Goal: Task Accomplishment & Management: Use online tool/utility

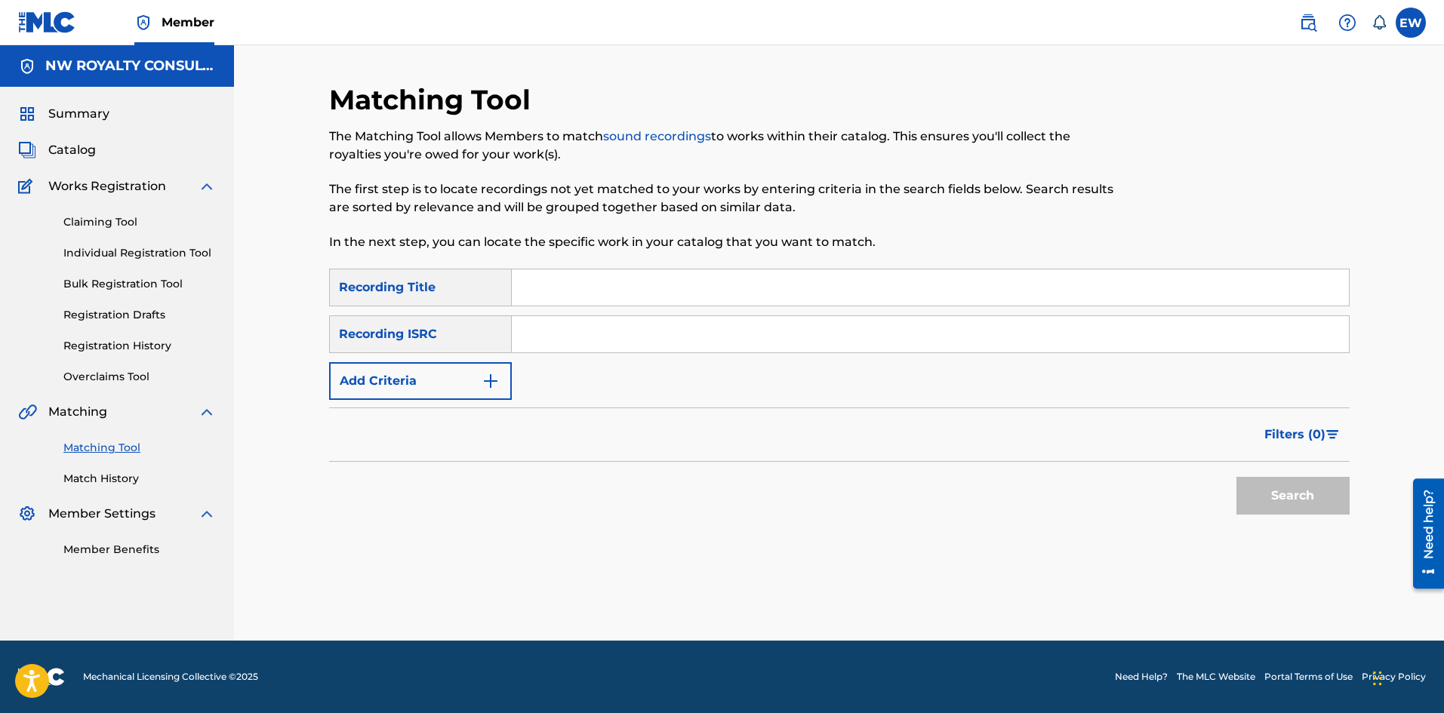
click at [365, 367] on button "Add Criteria" at bounding box center [420, 381] width 183 height 38
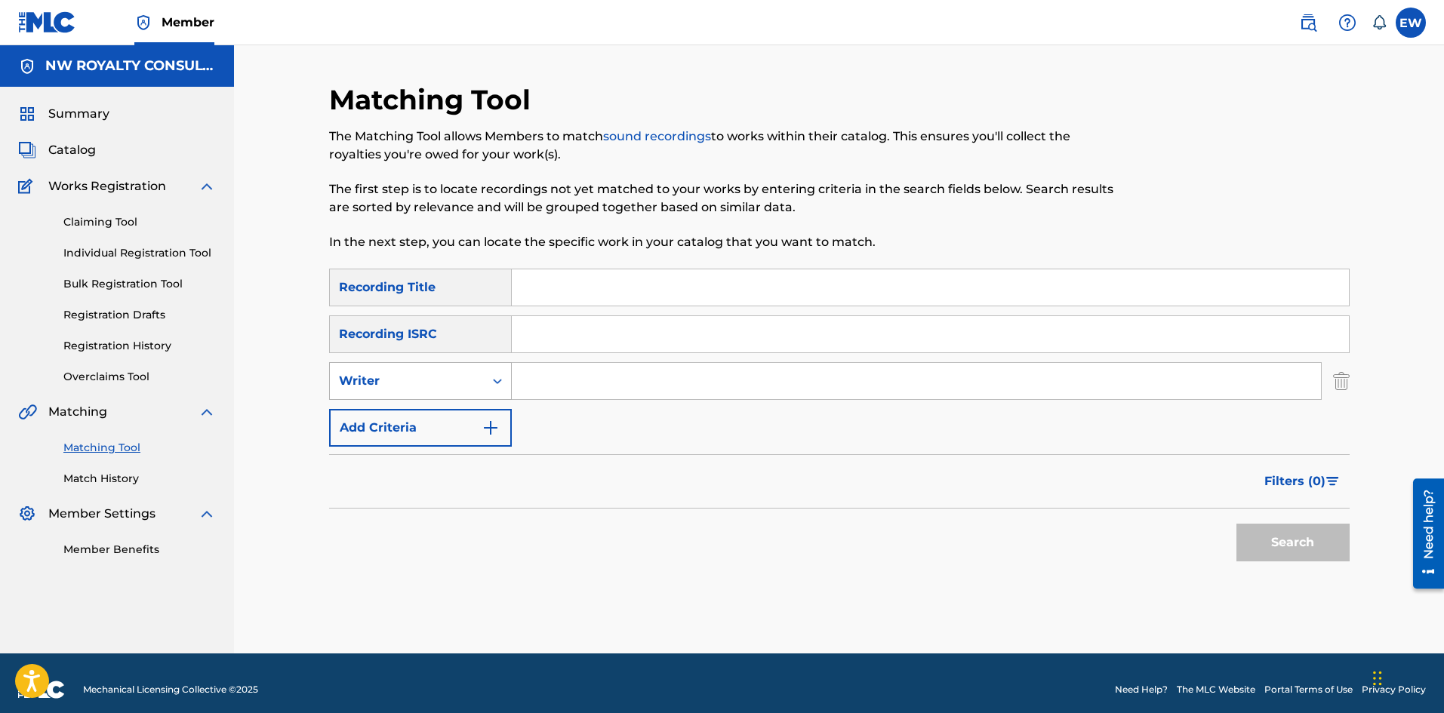
click at [365, 368] on div "Writer" at bounding box center [407, 381] width 154 height 29
click at [352, 414] on div "Recording Artist" at bounding box center [420, 419] width 181 height 38
click at [565, 377] on input "Search Form" at bounding box center [916, 381] width 809 height 36
click at [583, 394] on input "Search Form" at bounding box center [916, 381] width 809 height 36
paste input "[PERSON_NAME]"
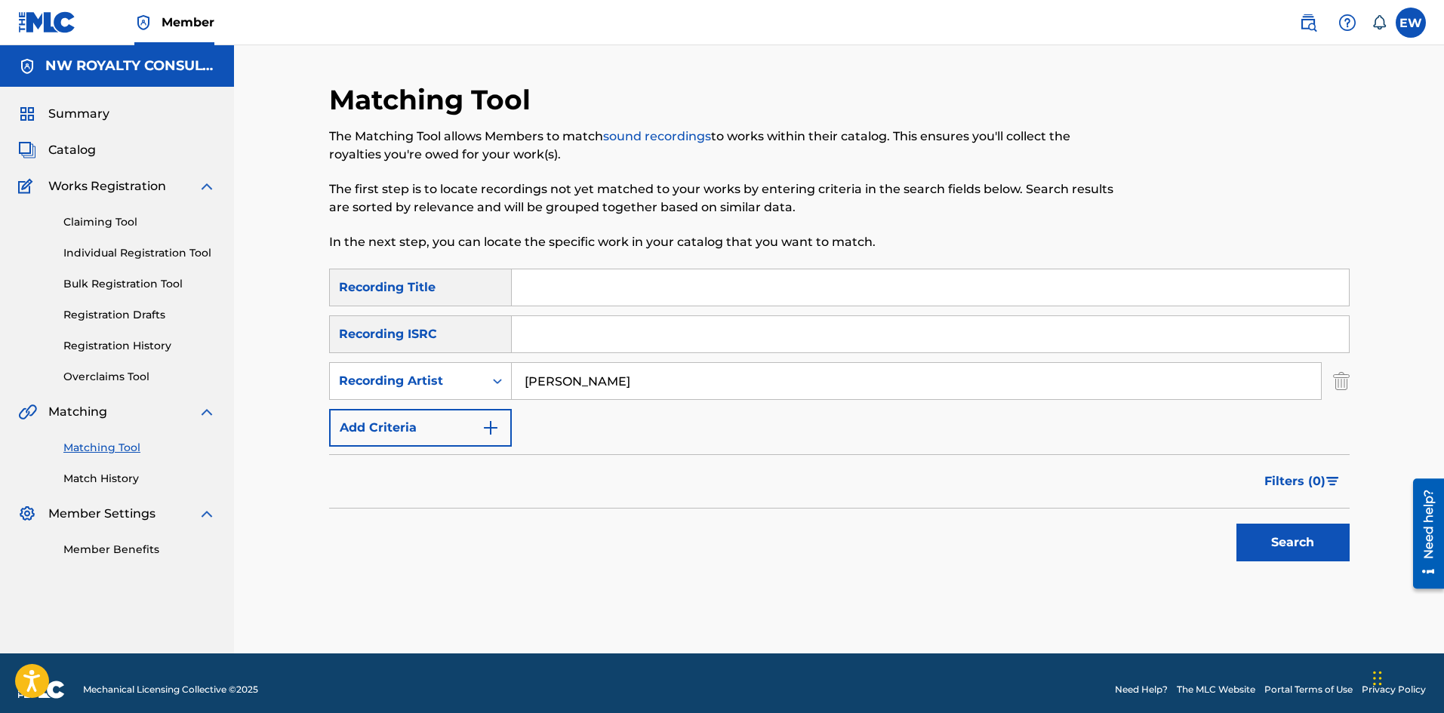
type input "[PERSON_NAME]"
click at [685, 286] on input "Search Form" at bounding box center [930, 287] width 837 height 36
click at [656, 291] on input "Search Form" at bounding box center [930, 287] width 837 height 36
paste input "U A MI BABY CLEAN 2009 THROWBACK"
type input "U A MI BABY CLEAN 2009 THROWBACK"
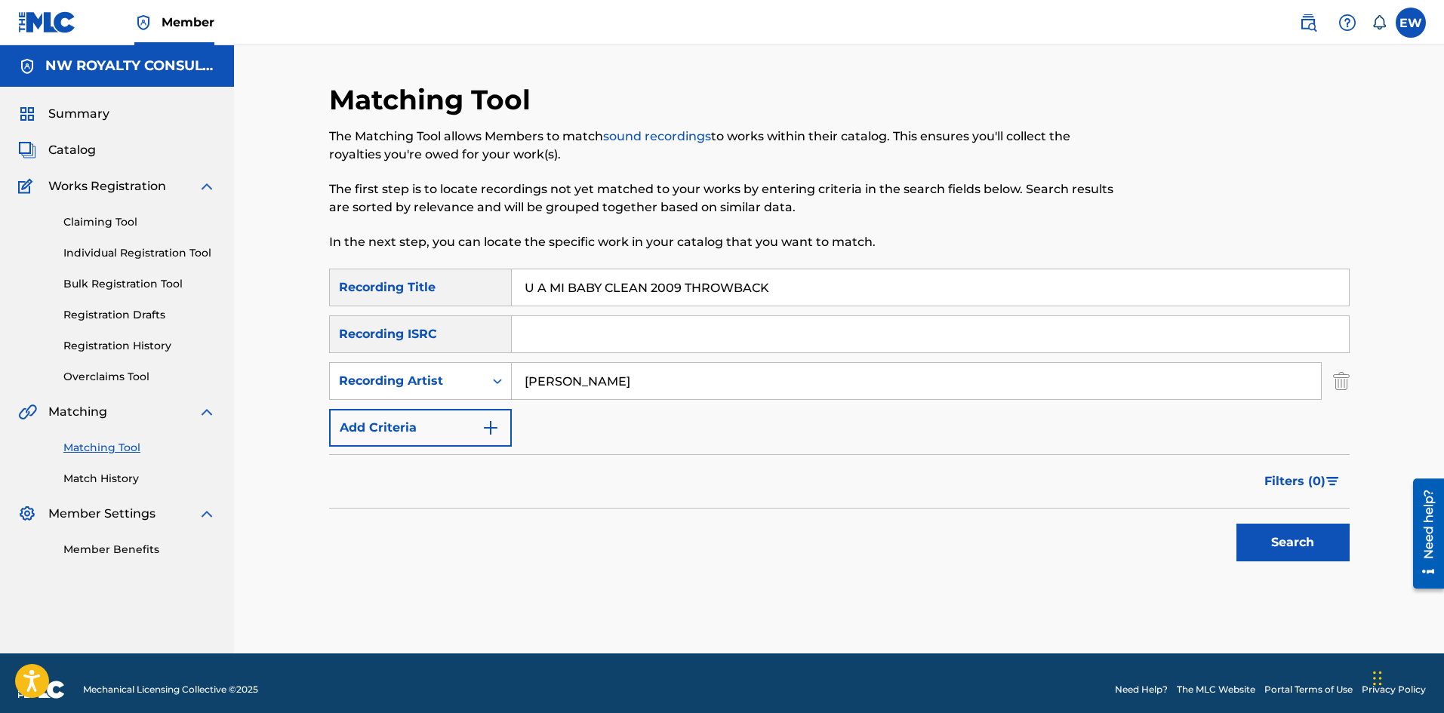
click at [1274, 532] on button "Search" at bounding box center [1292, 543] width 113 height 38
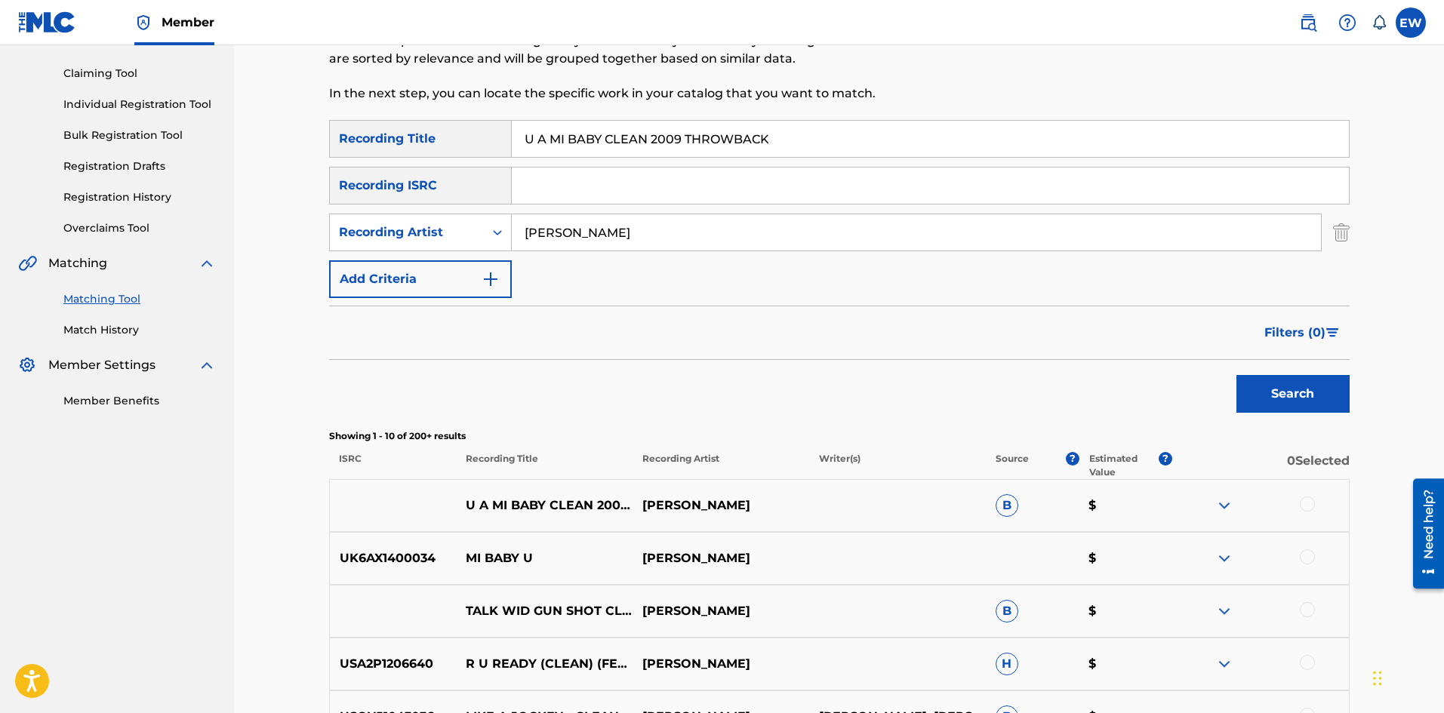
scroll to position [151, 0]
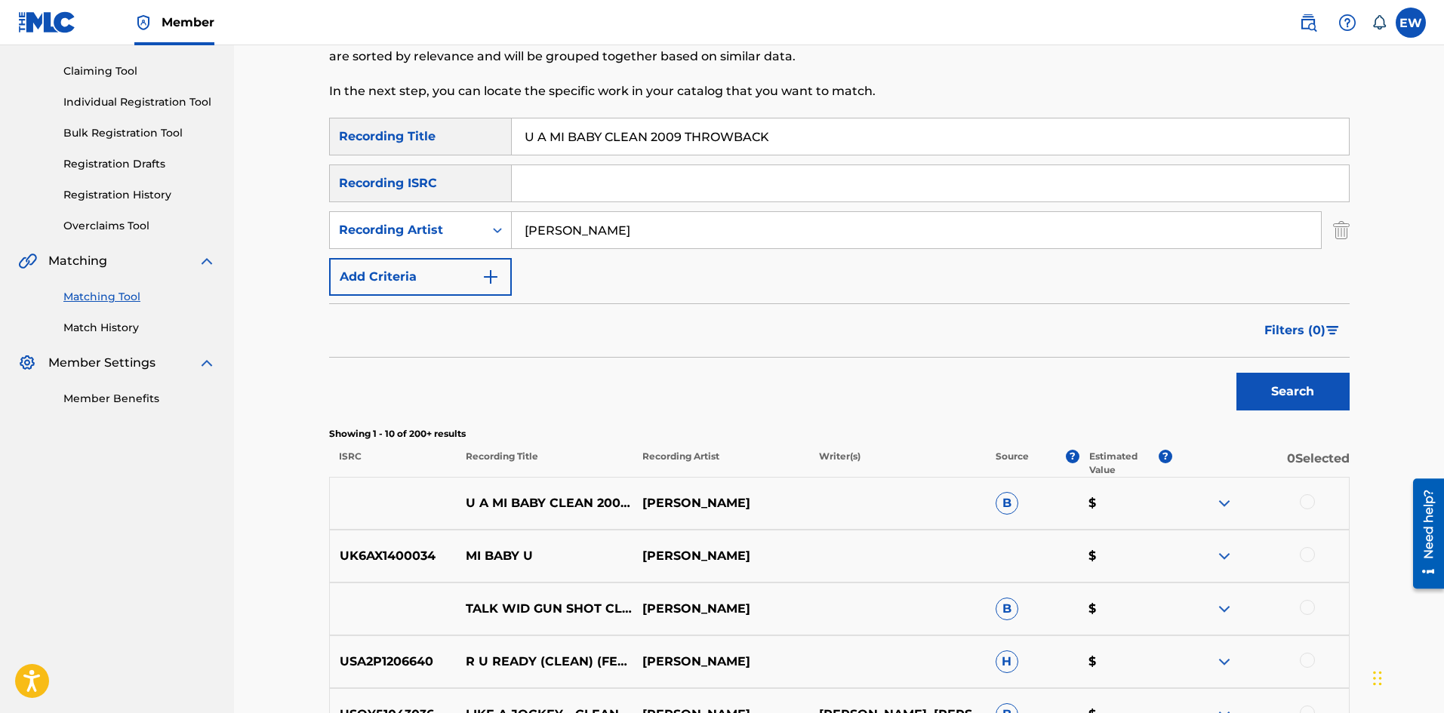
click at [1298, 493] on div "U A MI BABY CLEAN 2009 THROWBACK [PERSON_NAME] B $" at bounding box center [839, 503] width 1020 height 53
click at [1300, 500] on div at bounding box center [1307, 501] width 15 height 15
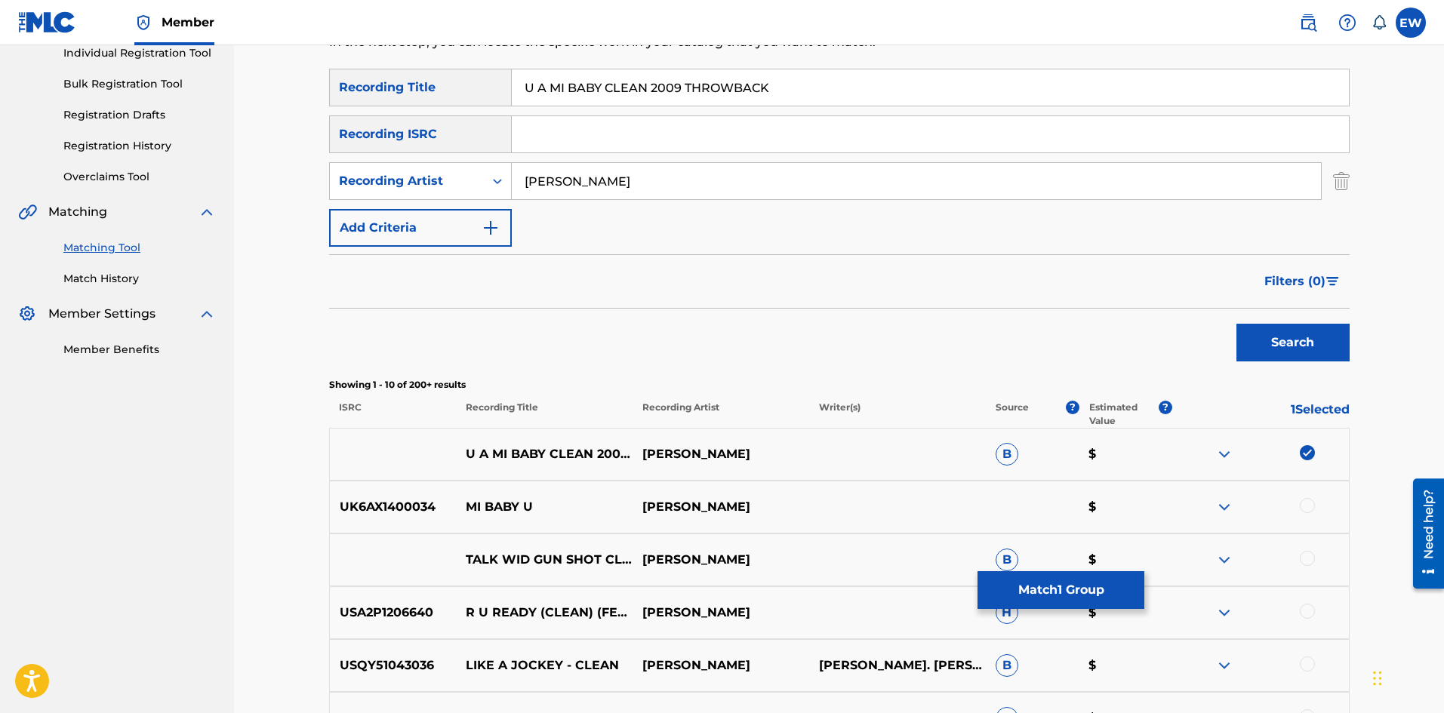
scroll to position [302, 0]
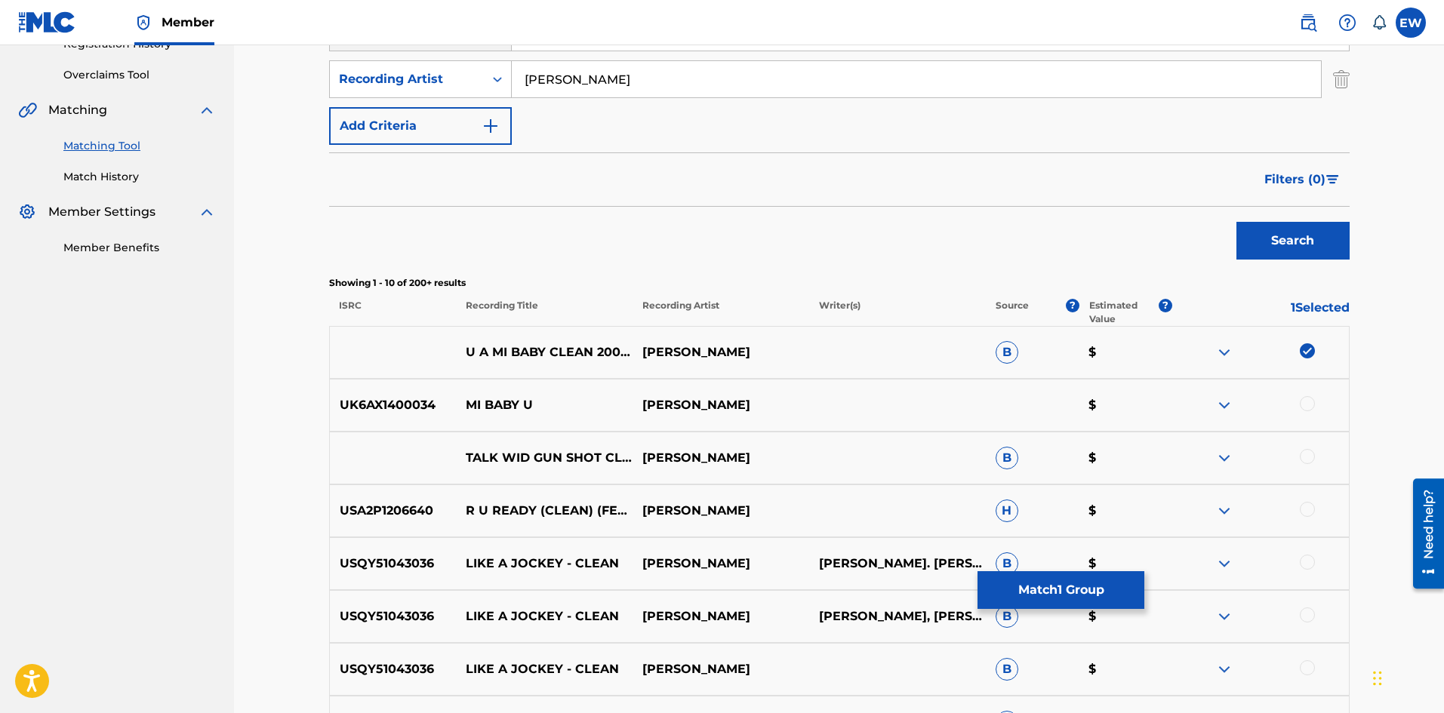
click at [989, 587] on button "Match 1 Group" at bounding box center [1060, 590] width 167 height 38
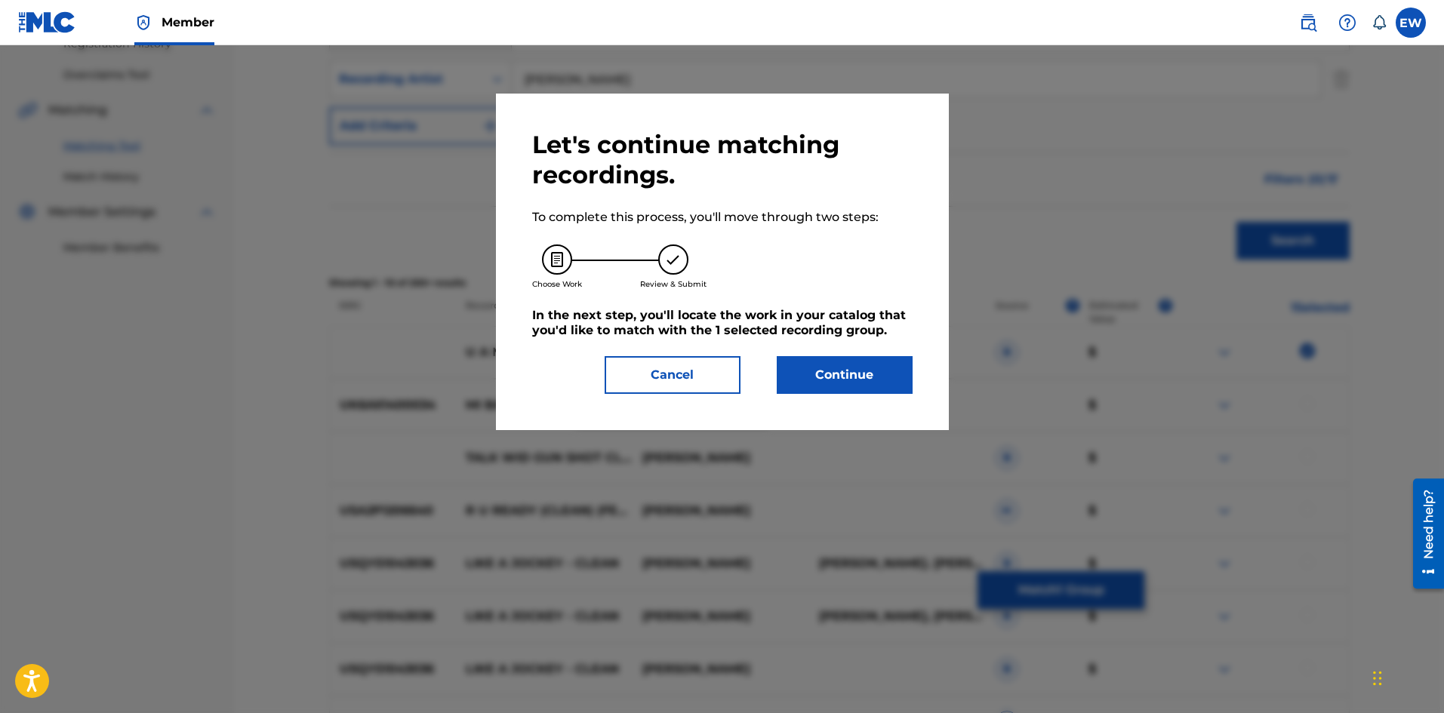
click at [817, 376] on button "Continue" at bounding box center [845, 375] width 136 height 38
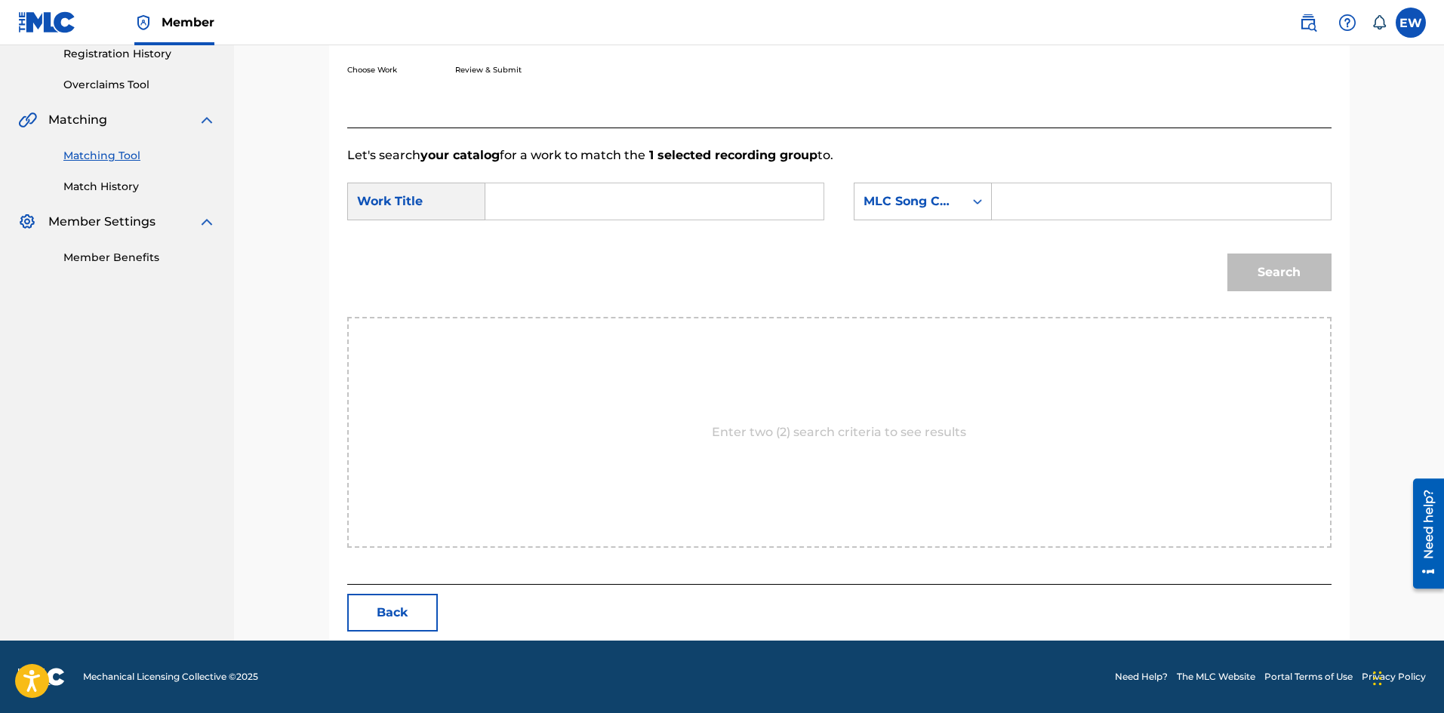
scroll to position [292, 0]
click at [605, 201] on input "Search Form" at bounding box center [654, 201] width 312 height 36
paste input "U A MI BABY CLEAN 2009 THROWBACK"
type input "U A MI BABY CLEAN 2009 THROWBACK"
click at [1052, 198] on input "Search Form" at bounding box center [1161, 201] width 312 height 36
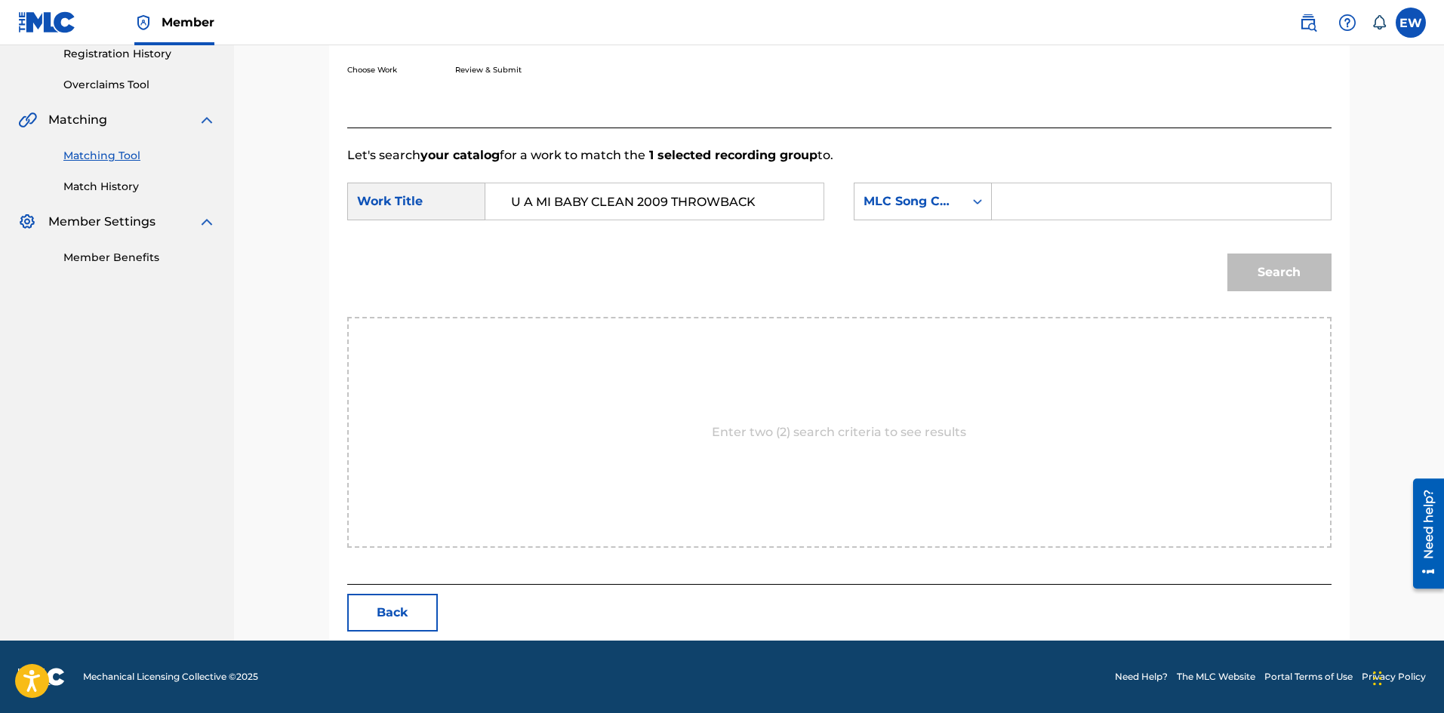
paste input "U13493"
type input "U13493"
click at [1239, 263] on button "Search" at bounding box center [1279, 273] width 104 height 38
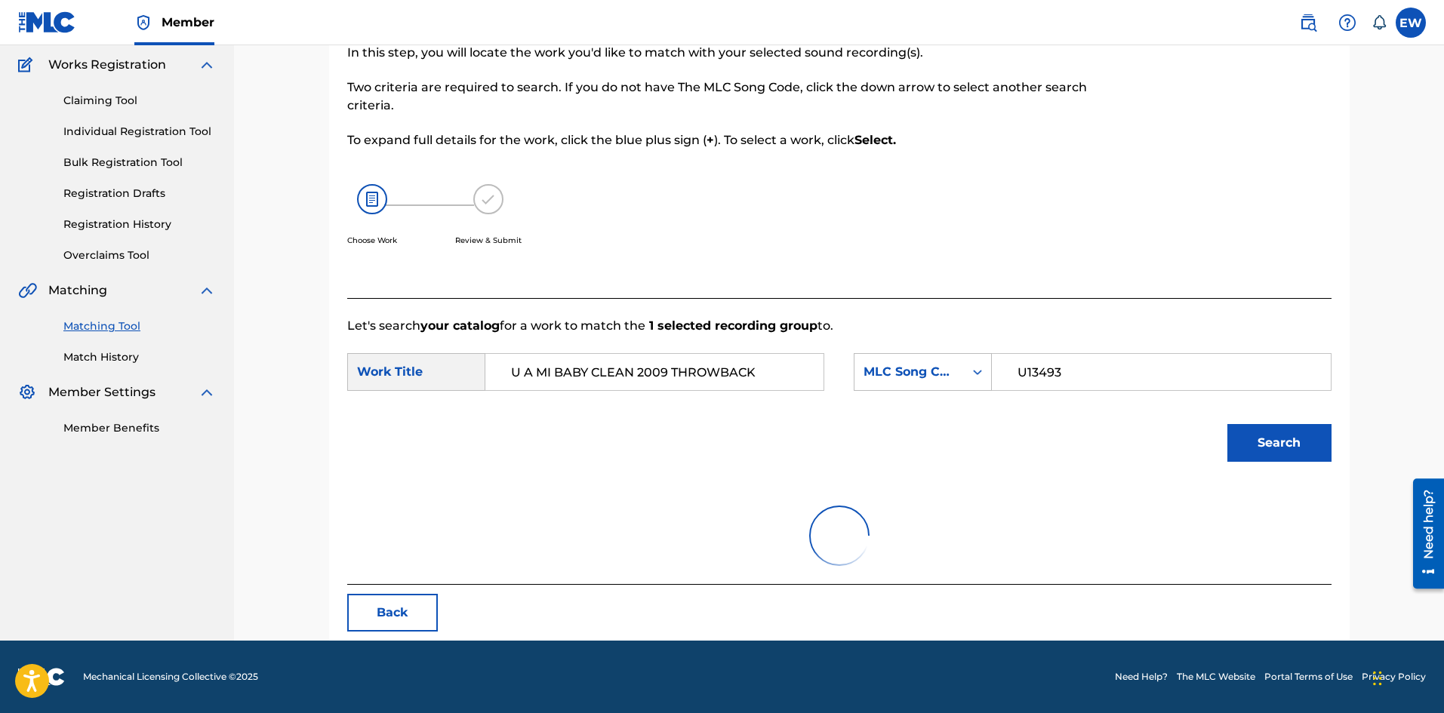
scroll to position [248, 0]
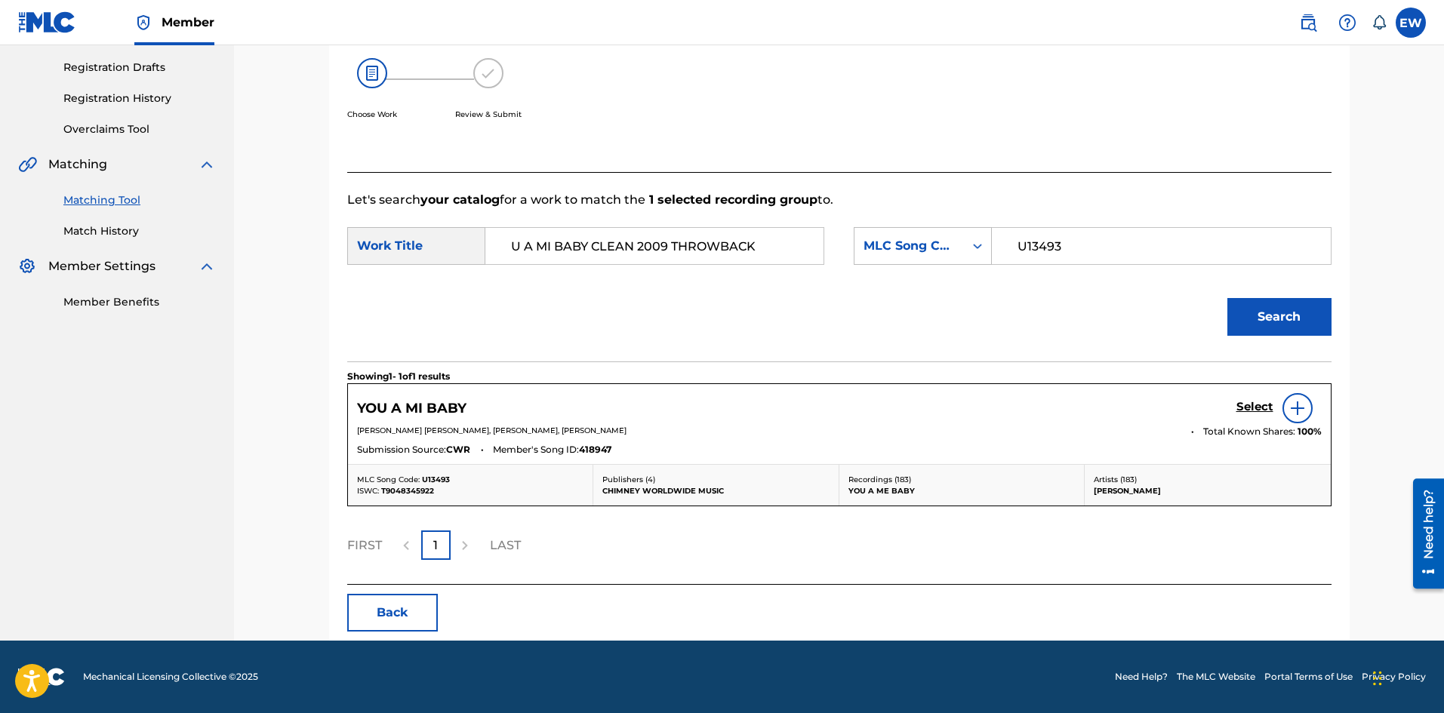
click at [1245, 407] on h5 "Select" at bounding box center [1254, 407] width 37 height 14
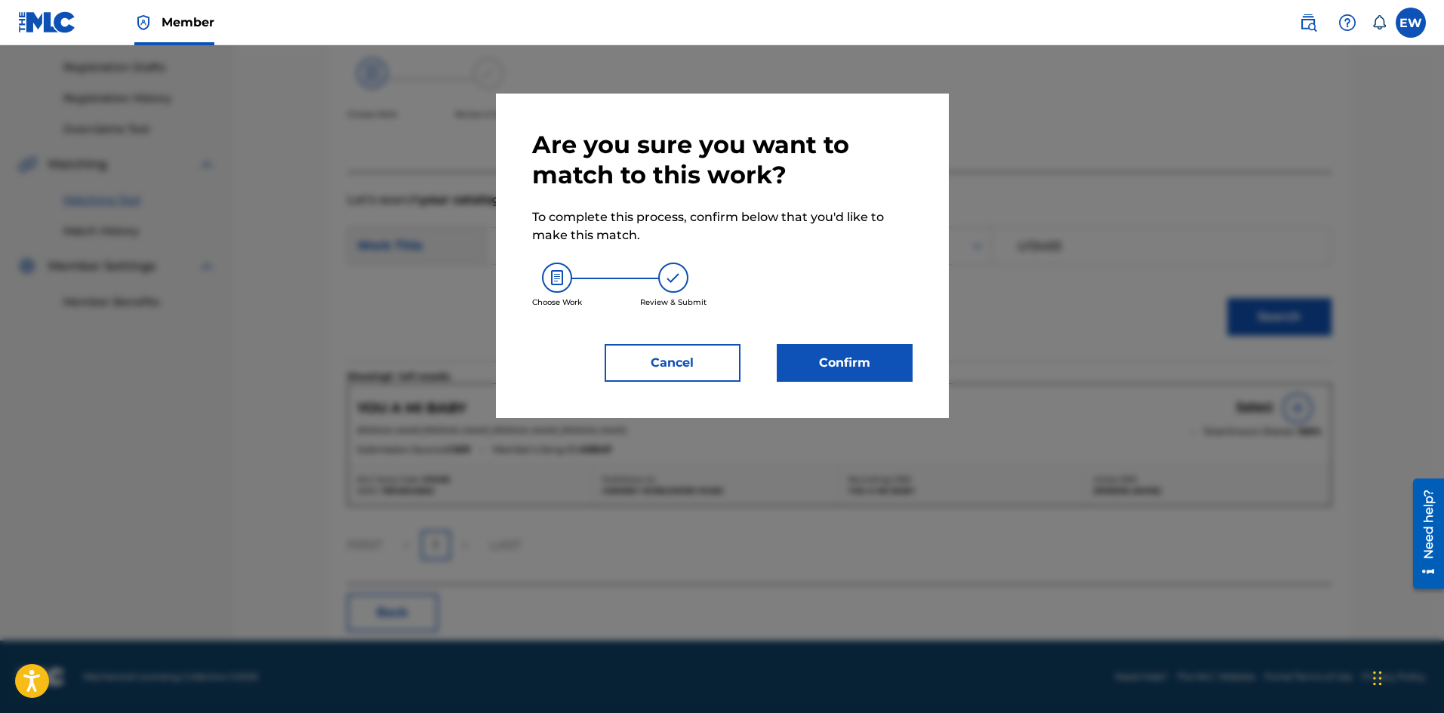
click at [897, 377] on button "Confirm" at bounding box center [845, 363] width 136 height 38
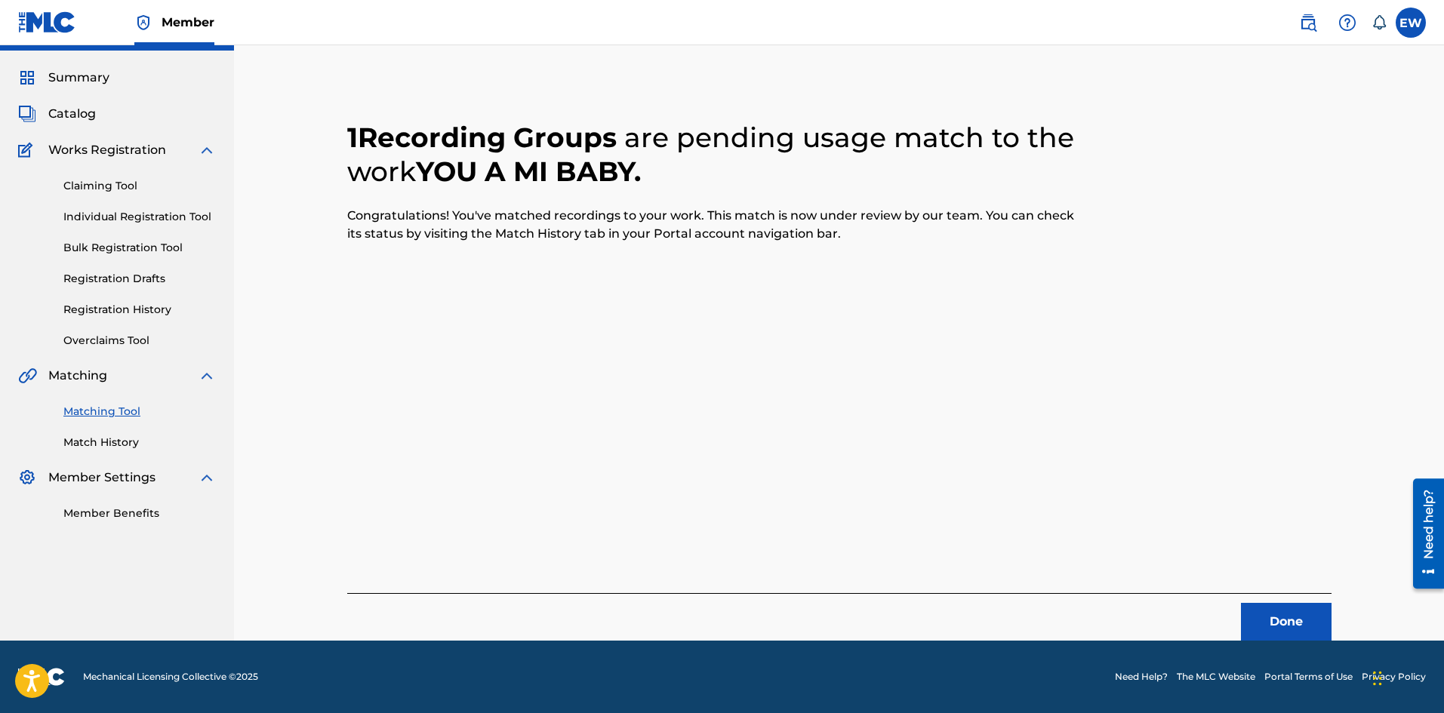
scroll to position [36, 0]
click at [1295, 621] on button "Done" at bounding box center [1286, 622] width 91 height 38
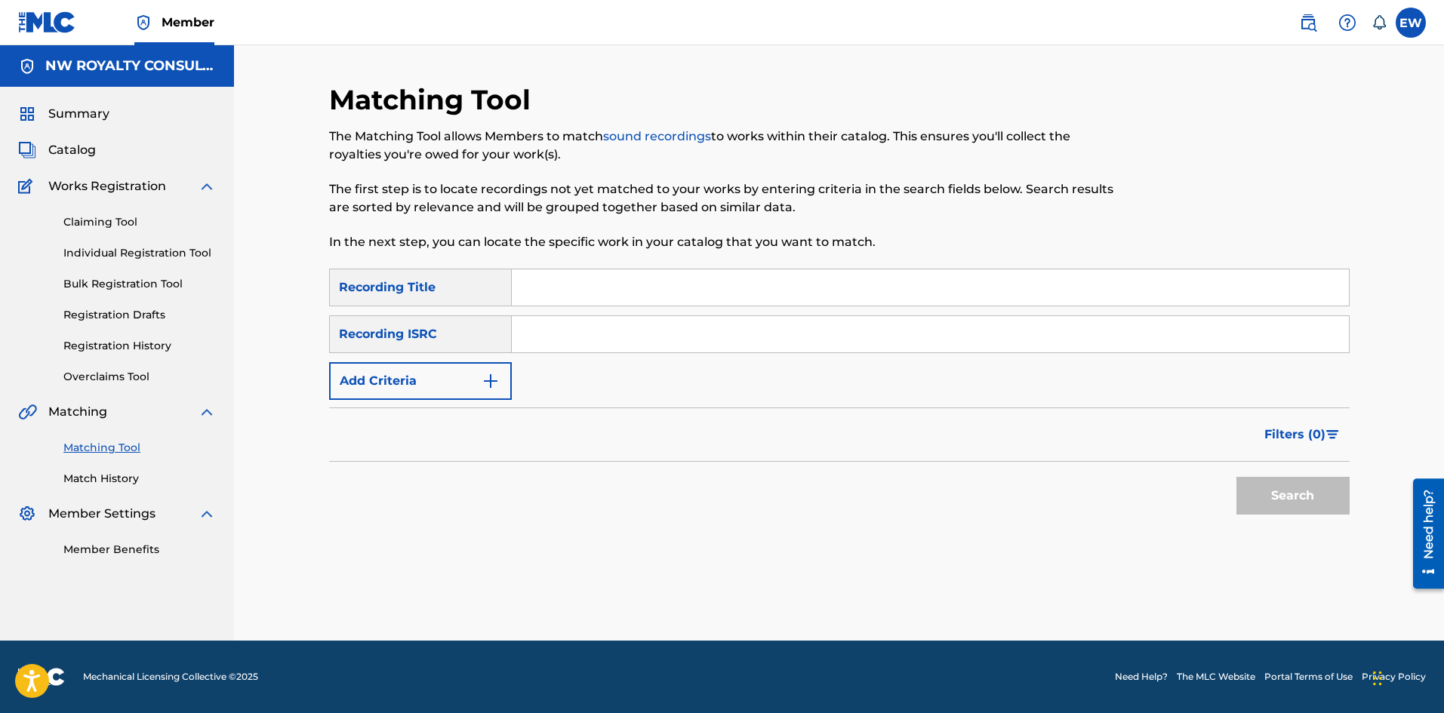
click at [405, 395] on button "Add Criteria" at bounding box center [420, 381] width 183 height 38
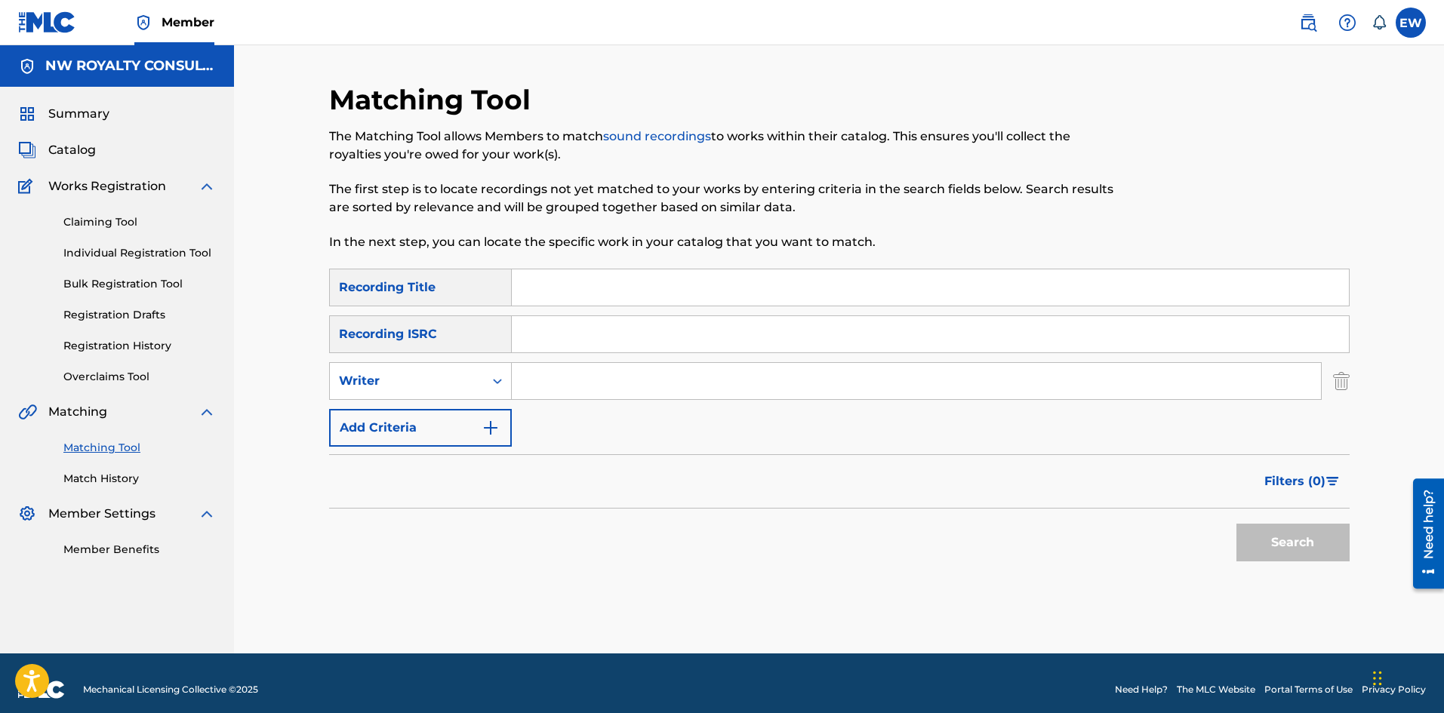
click at [405, 395] on div "Writer" at bounding box center [420, 381] width 183 height 38
click at [423, 423] on div "Recording Artist" at bounding box center [420, 419] width 181 height 38
click at [559, 383] on input "Search Form" at bounding box center [916, 381] width 809 height 36
paste input "[PERSON_NAME]"
type input "[PERSON_NAME]"
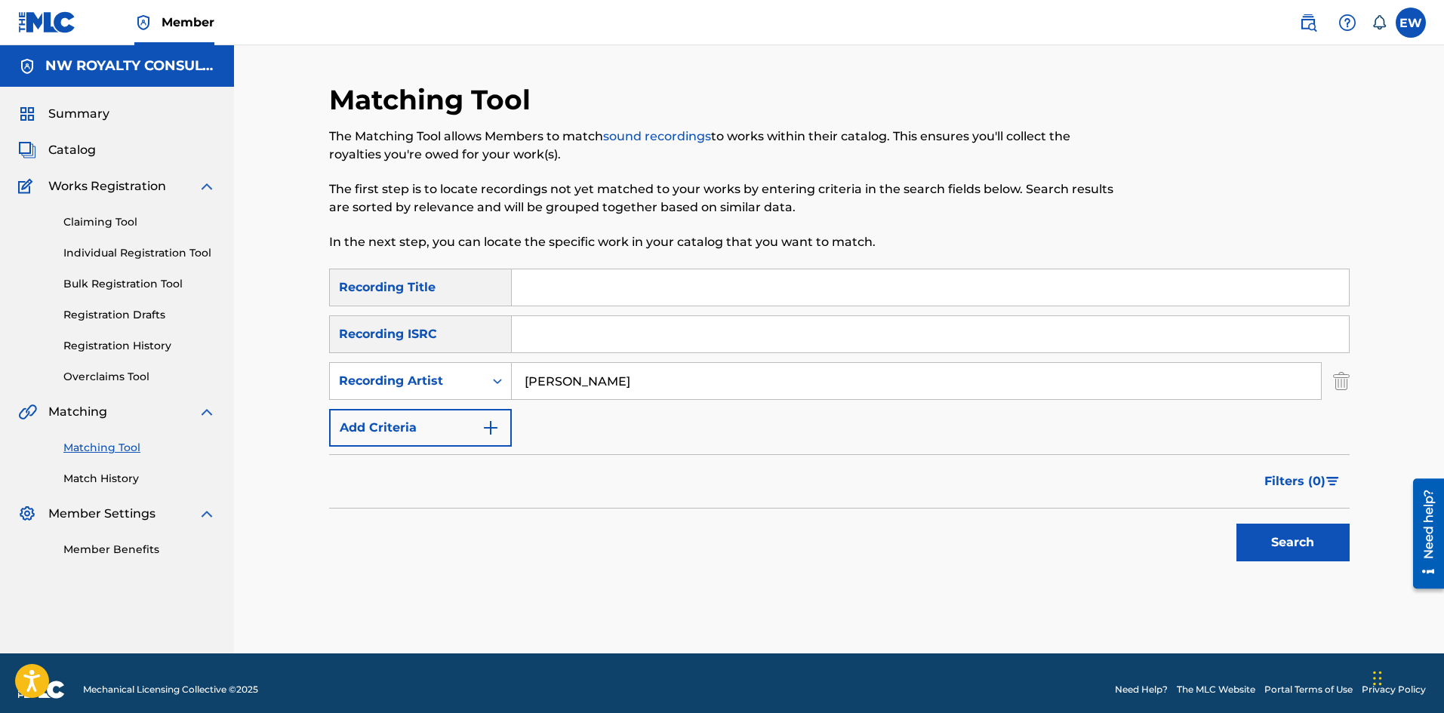
click at [682, 286] on input "Search Form" at bounding box center [930, 287] width 837 height 36
paste input "[DEMOGRAPHIC_DATA]"
type input "[DEMOGRAPHIC_DATA]"
click at [1285, 535] on button "Search" at bounding box center [1292, 543] width 113 height 38
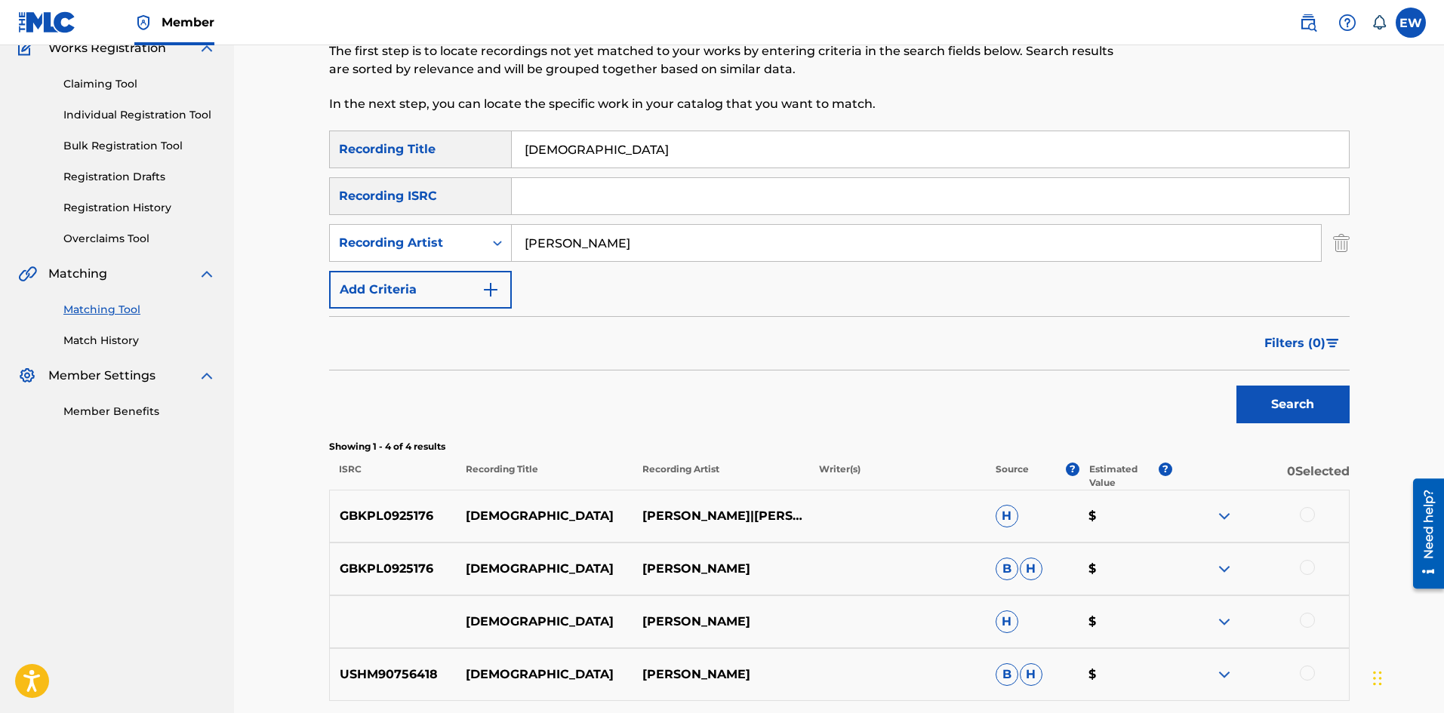
scroll to position [151, 0]
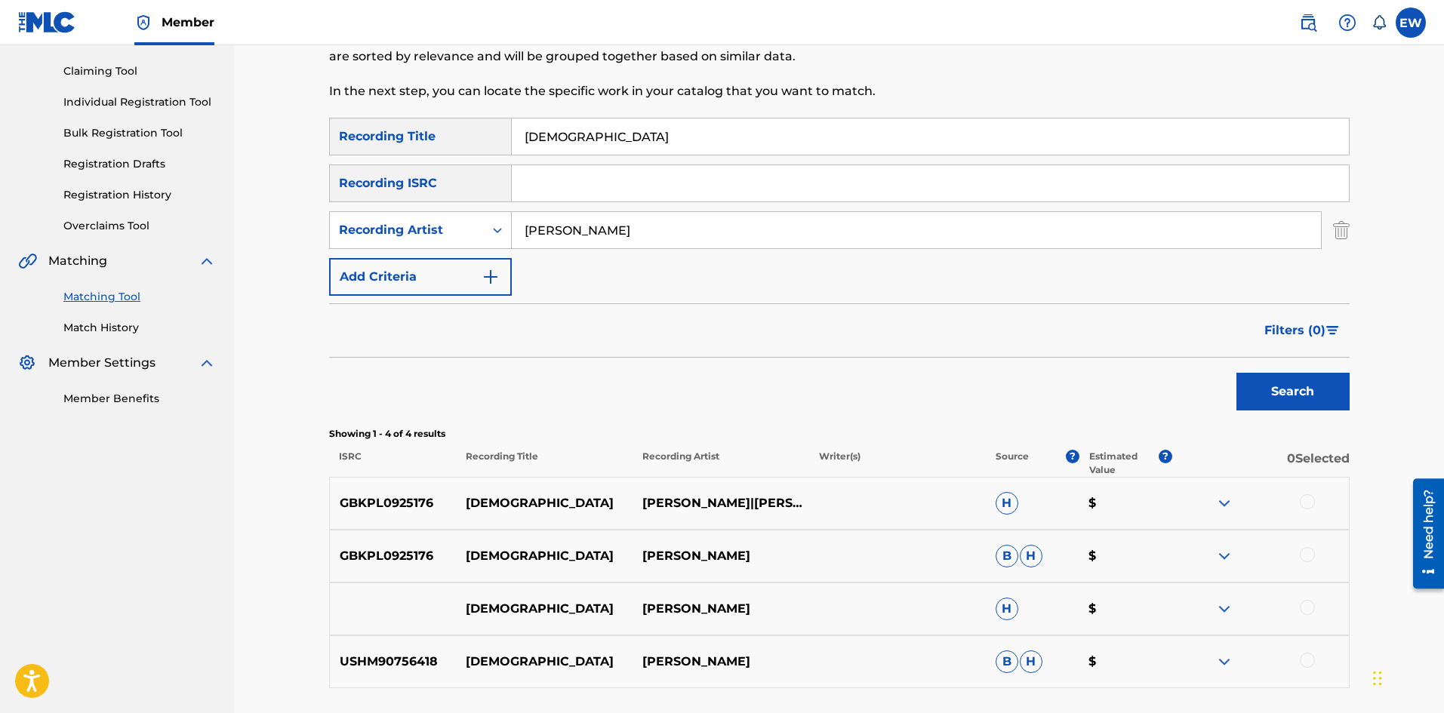
click at [1312, 506] on div at bounding box center [1307, 501] width 15 height 15
click at [1308, 549] on div at bounding box center [1307, 554] width 15 height 15
click at [1306, 605] on div at bounding box center [1307, 607] width 15 height 15
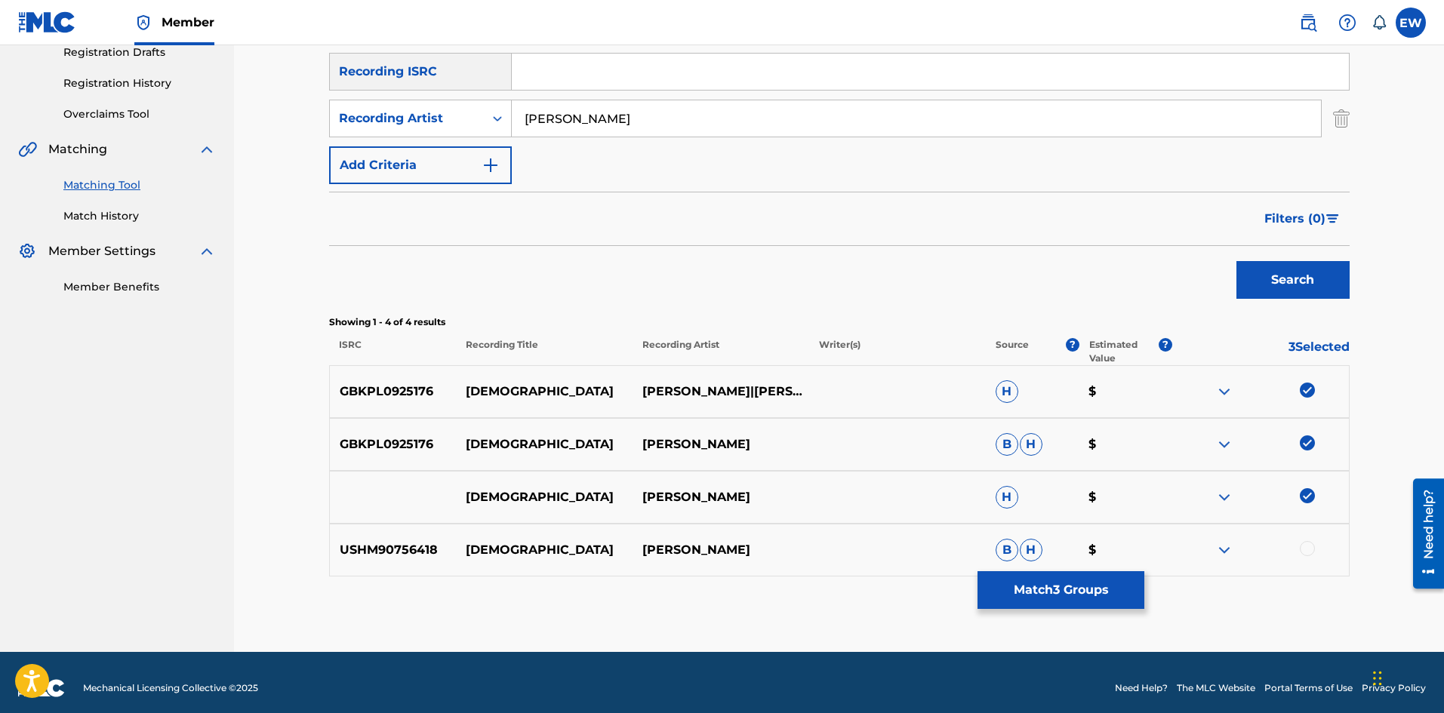
scroll to position [274, 0]
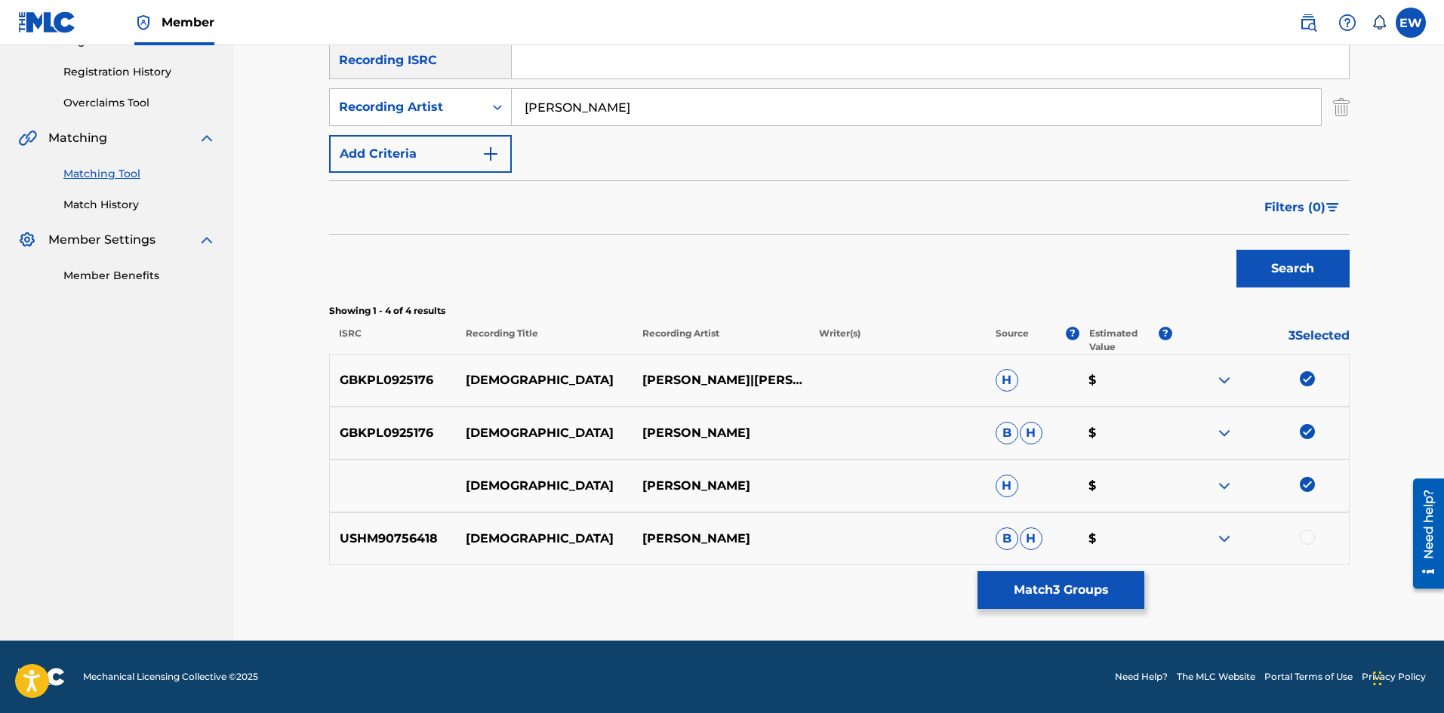
click at [1309, 536] on div at bounding box center [1307, 537] width 15 height 15
click at [1050, 587] on button "Match 4 Groups" at bounding box center [1060, 590] width 167 height 38
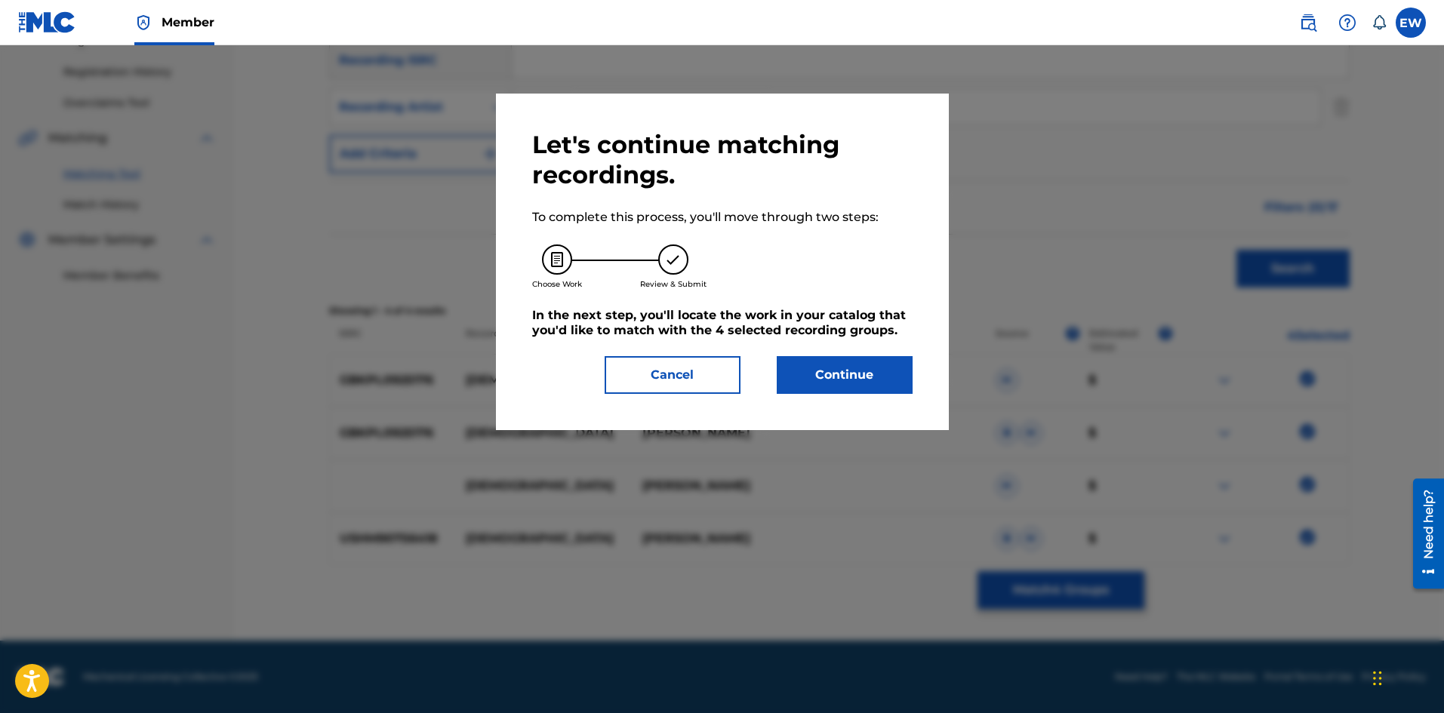
click at [837, 367] on button "Continue" at bounding box center [845, 375] width 136 height 38
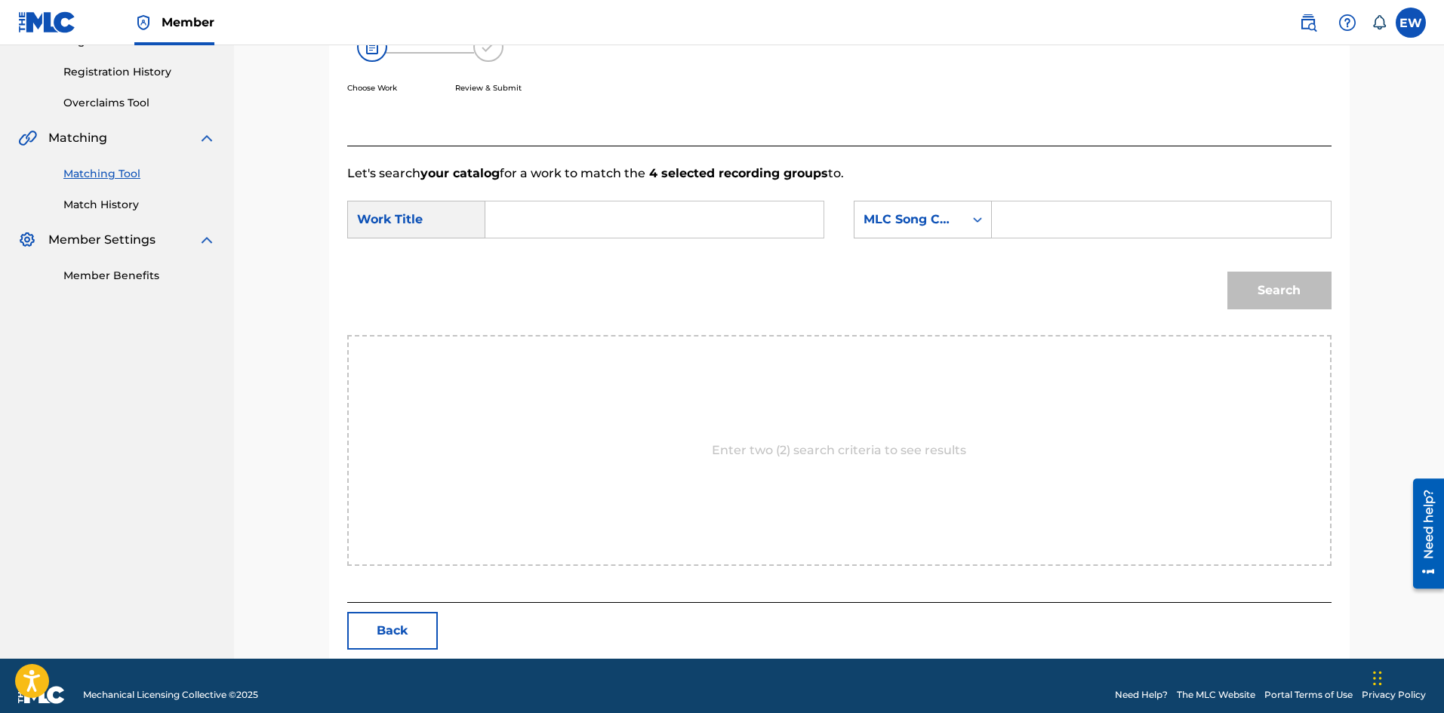
click at [777, 214] on input "Search Form" at bounding box center [654, 220] width 312 height 36
paste input "[DEMOGRAPHIC_DATA]"
type input "[DEMOGRAPHIC_DATA]"
click at [1077, 220] on input "Search Form" at bounding box center [1161, 220] width 312 height 36
paste input "UW7XLV"
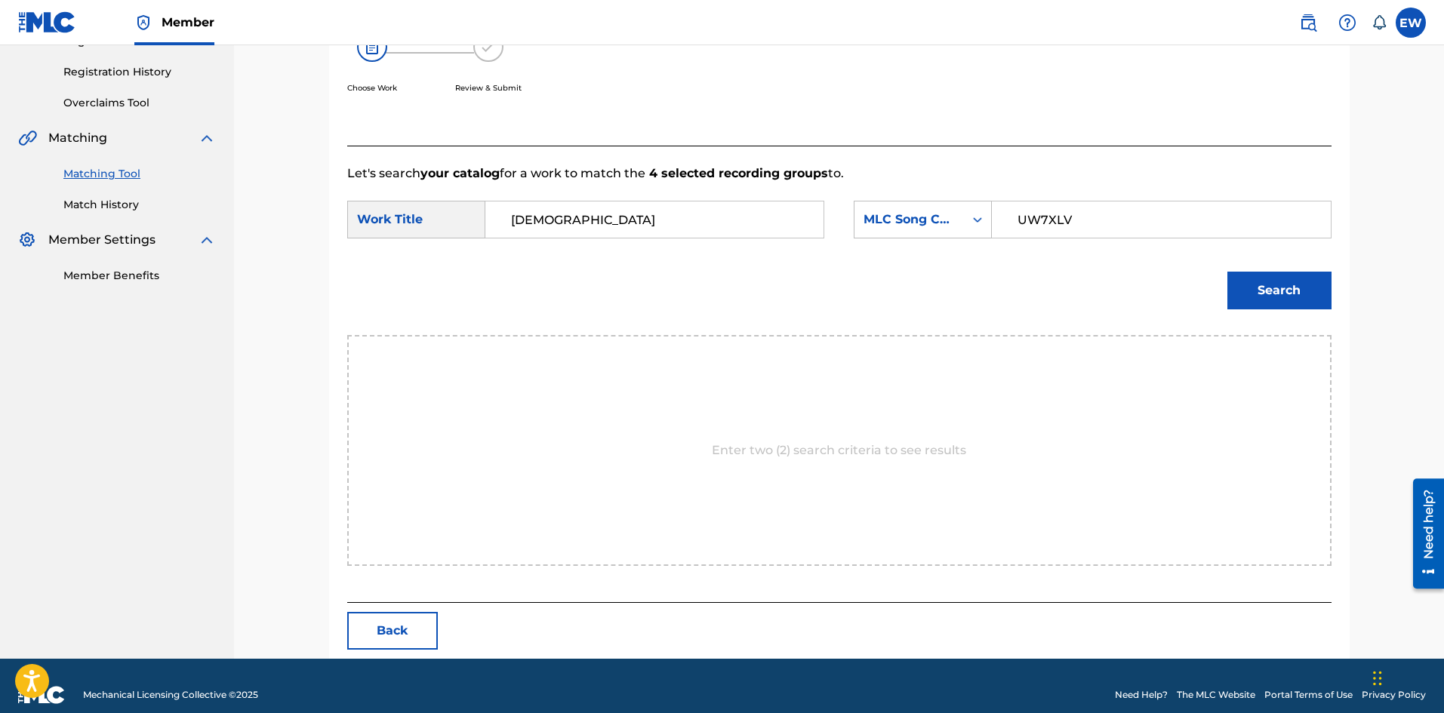
type input "UW7XLV"
click at [1253, 293] on button "Search" at bounding box center [1279, 291] width 104 height 38
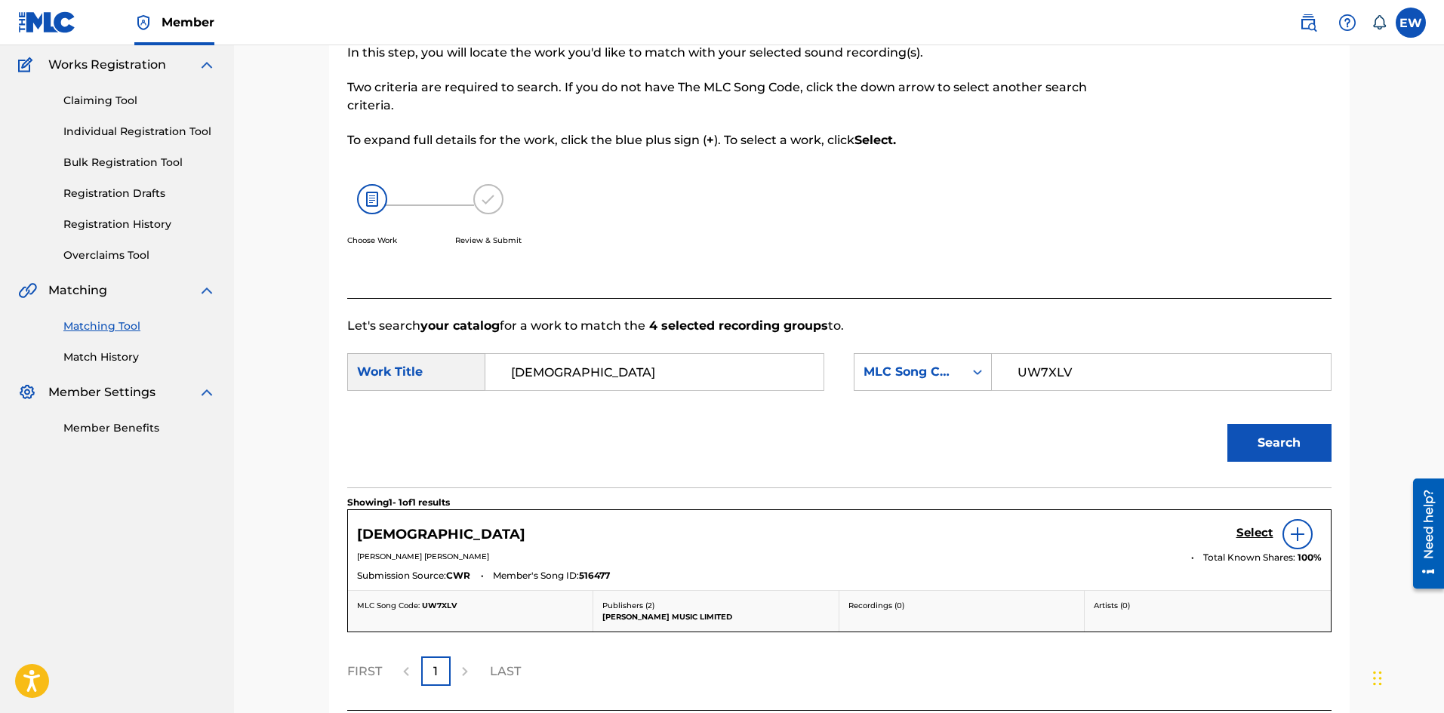
scroll to position [248, 0]
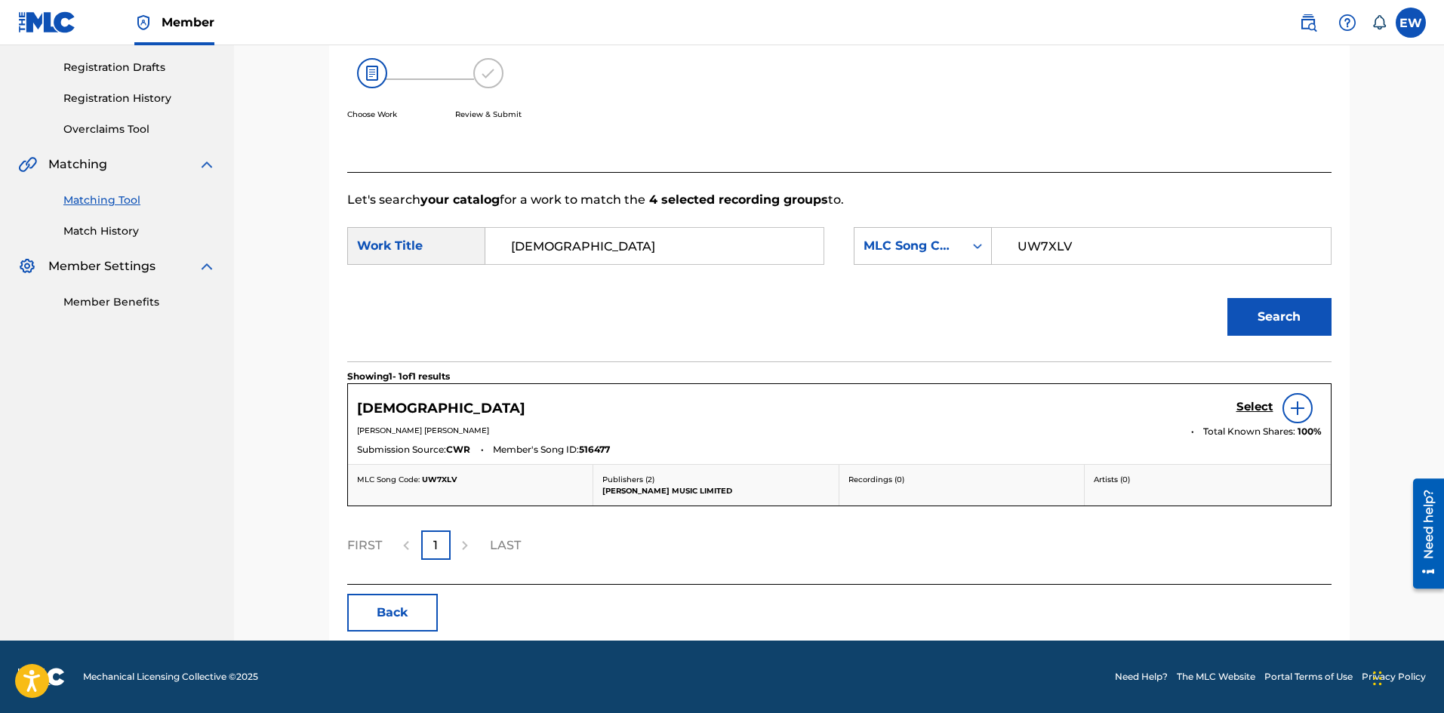
click at [1266, 413] on h5 "Select" at bounding box center [1254, 407] width 37 height 14
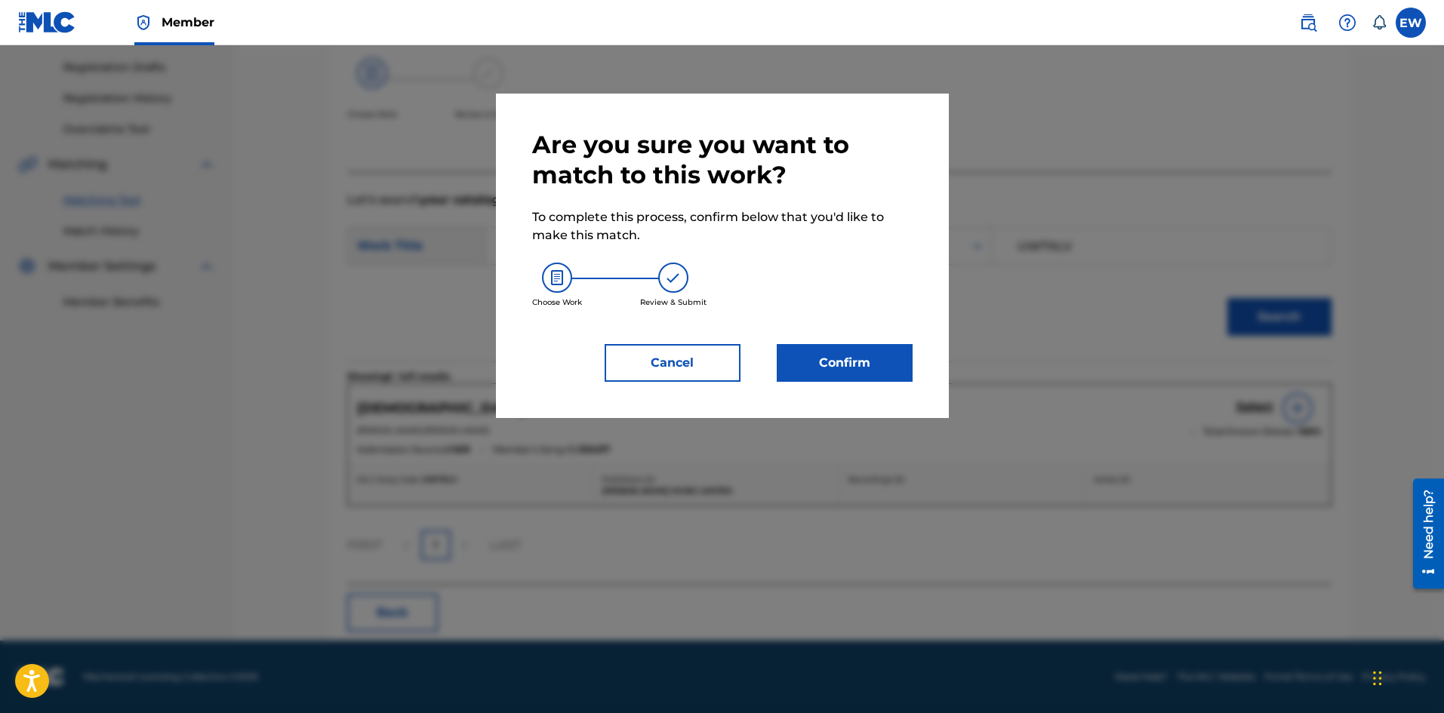
click at [836, 369] on button "Confirm" at bounding box center [845, 363] width 136 height 38
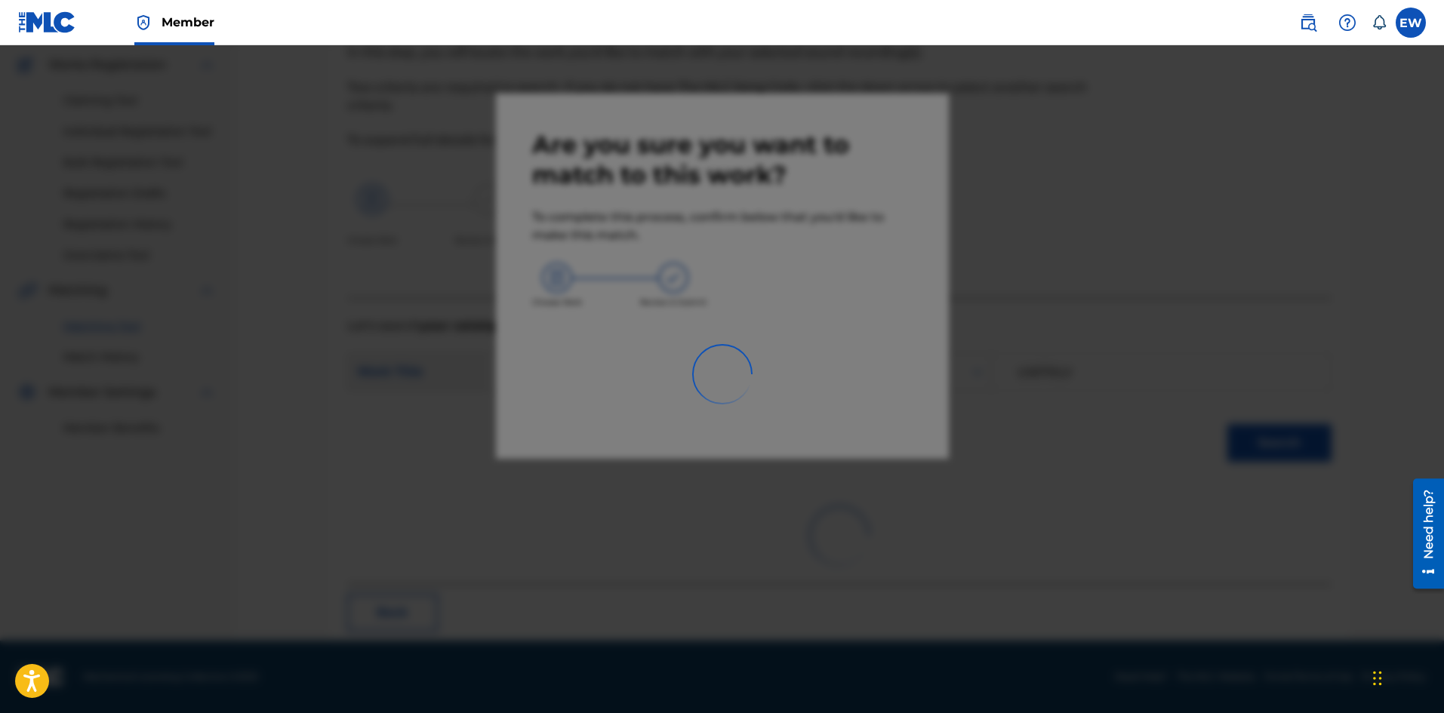
scroll to position [36, 0]
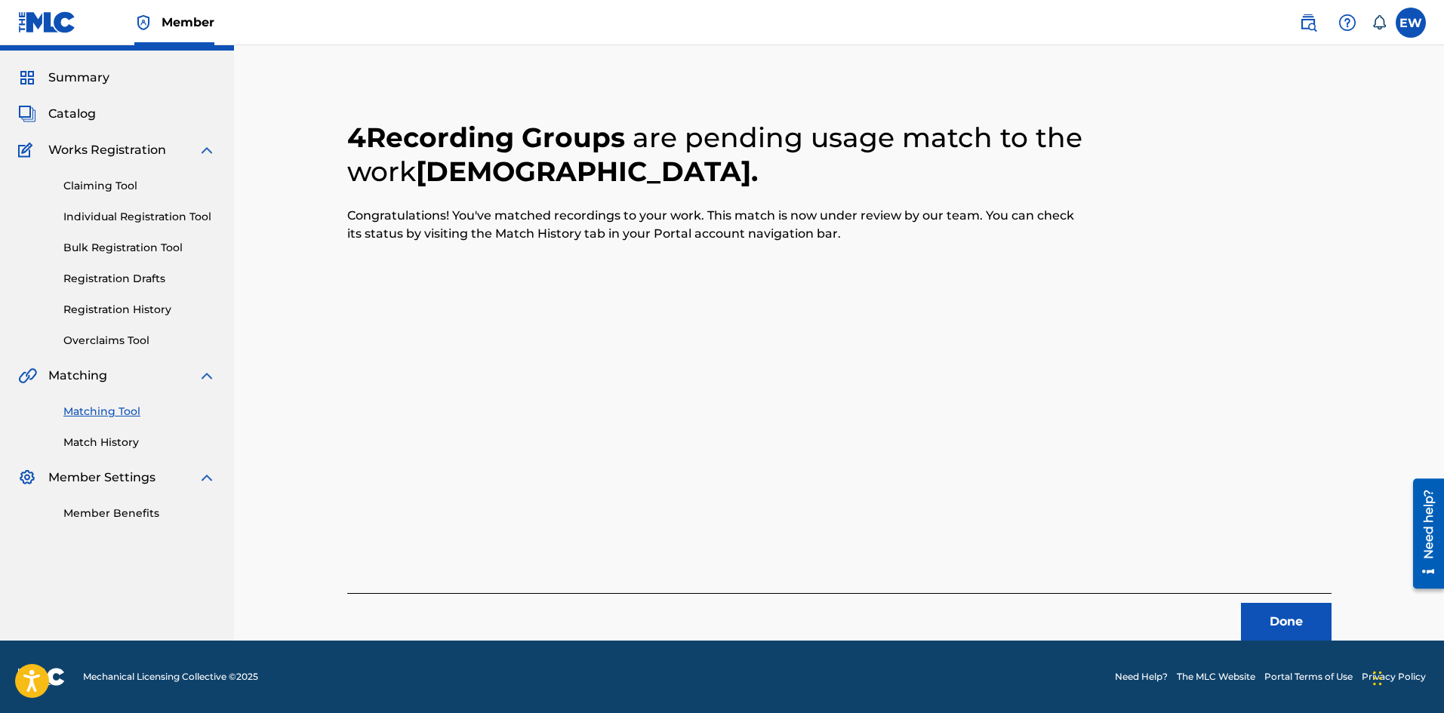
click at [1295, 629] on button "Done" at bounding box center [1286, 622] width 91 height 38
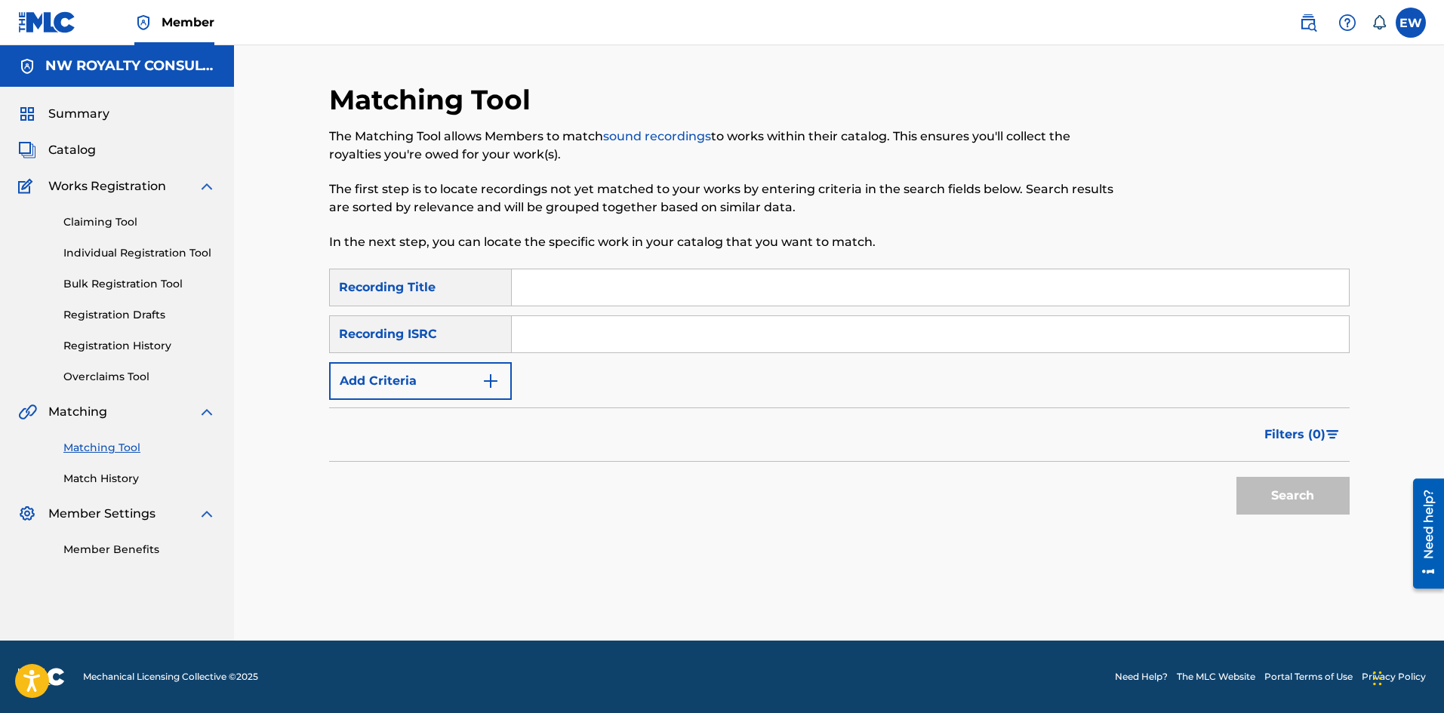
click at [398, 390] on button "Add Criteria" at bounding box center [420, 381] width 183 height 38
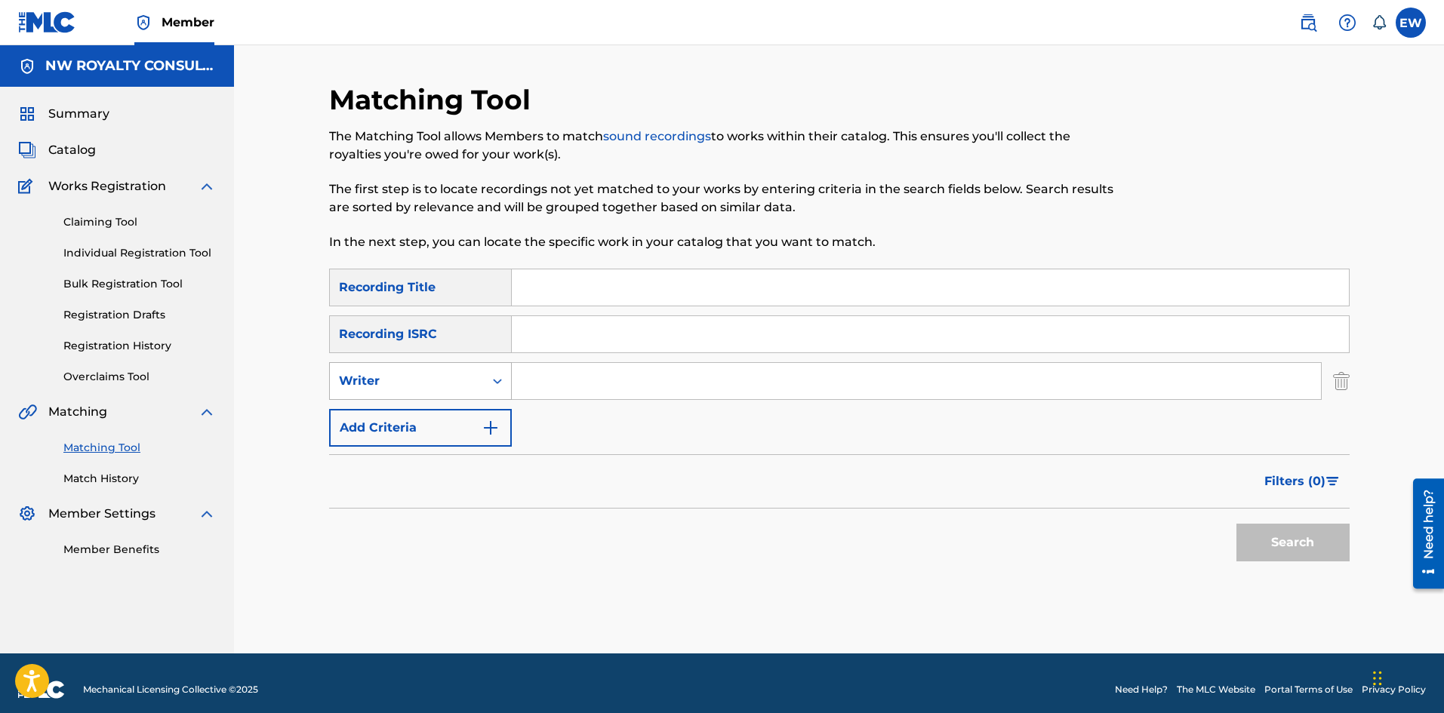
drag, startPoint x: 398, startPoint y: 390, endPoint x: 402, endPoint y: 397, distance: 7.8
click at [399, 391] on div "Writer" at bounding box center [407, 381] width 154 height 29
click at [414, 413] on div "Recording Artist" at bounding box center [420, 419] width 181 height 38
click at [576, 375] on input "Search Form" at bounding box center [916, 381] width 809 height 36
paste input "[PERSON_NAME]"
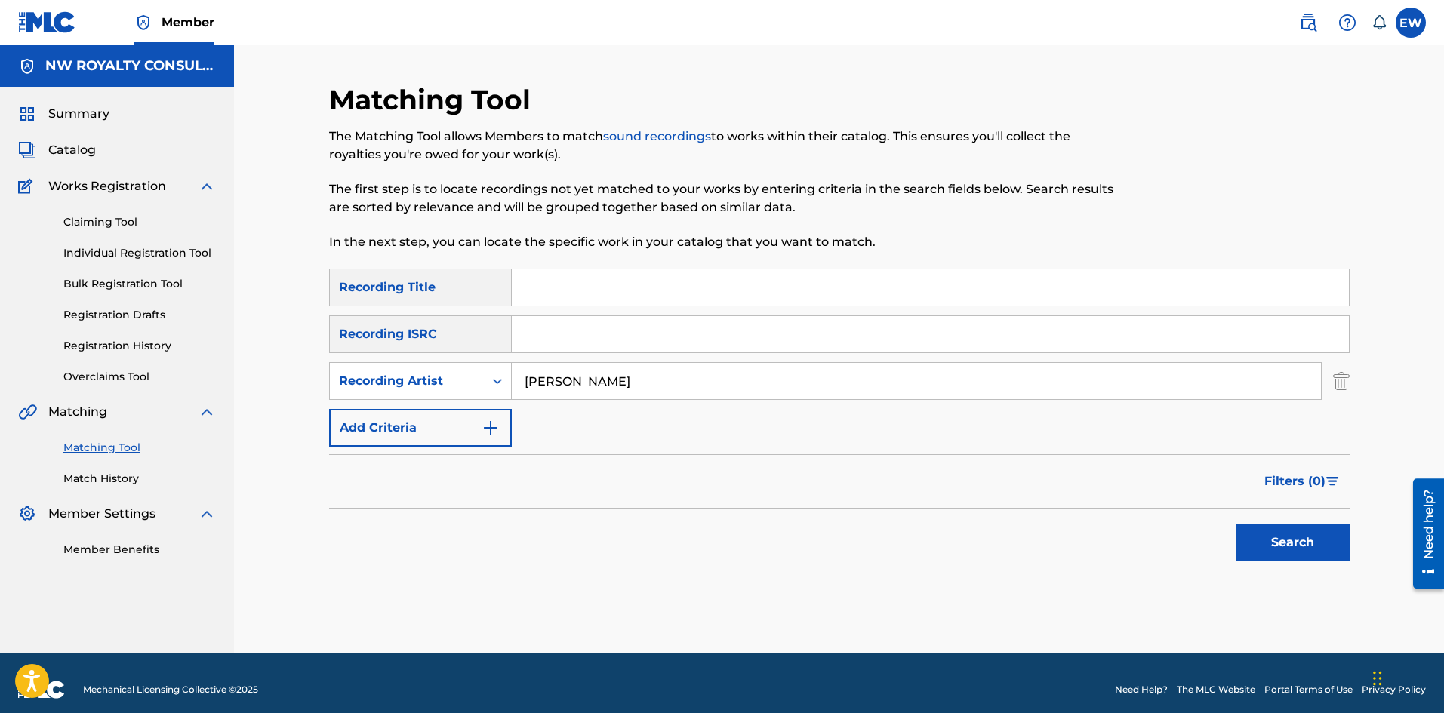
type input "[PERSON_NAME]"
click at [752, 287] on input "Search Form" at bounding box center [930, 287] width 837 height 36
paste input "UMUBIRI WAWE"
type input "UMUBIRI WAWE"
click at [1297, 540] on button "Search" at bounding box center [1292, 543] width 113 height 38
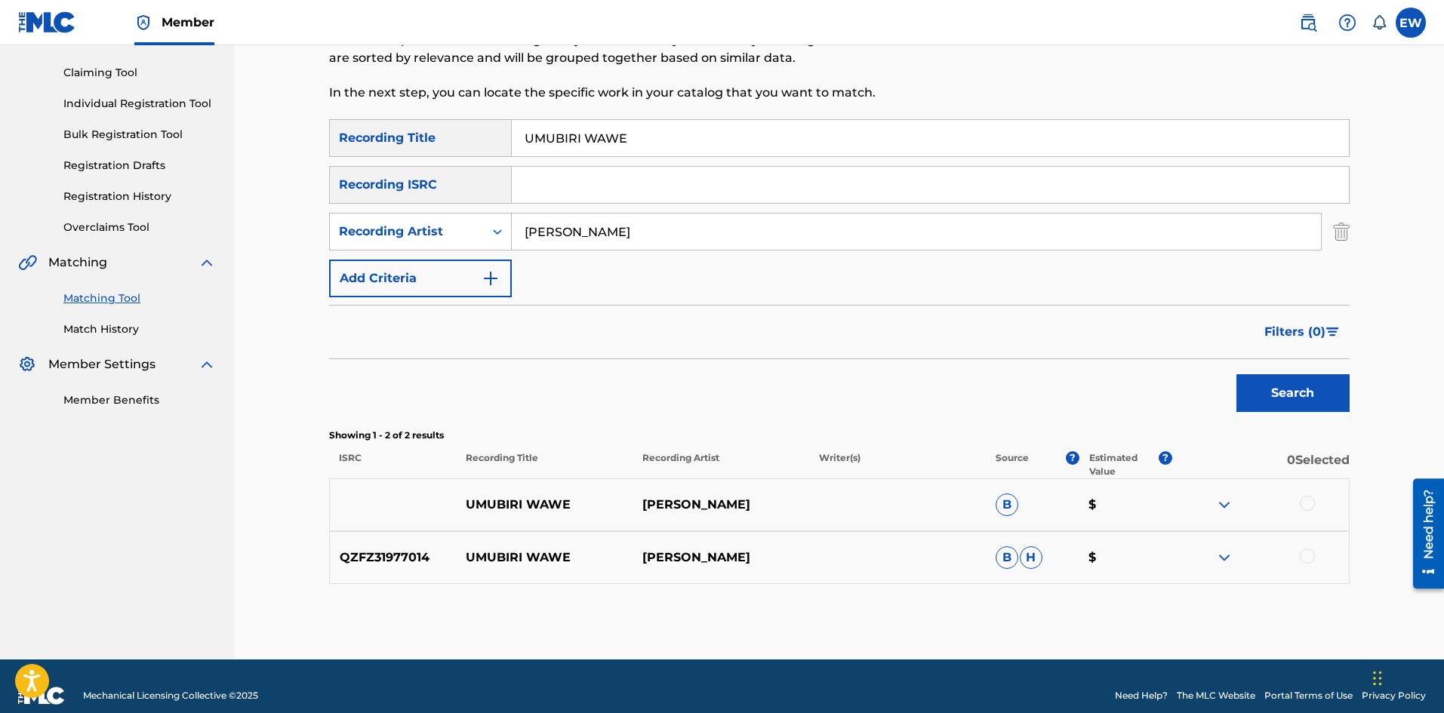
scroll to position [151, 0]
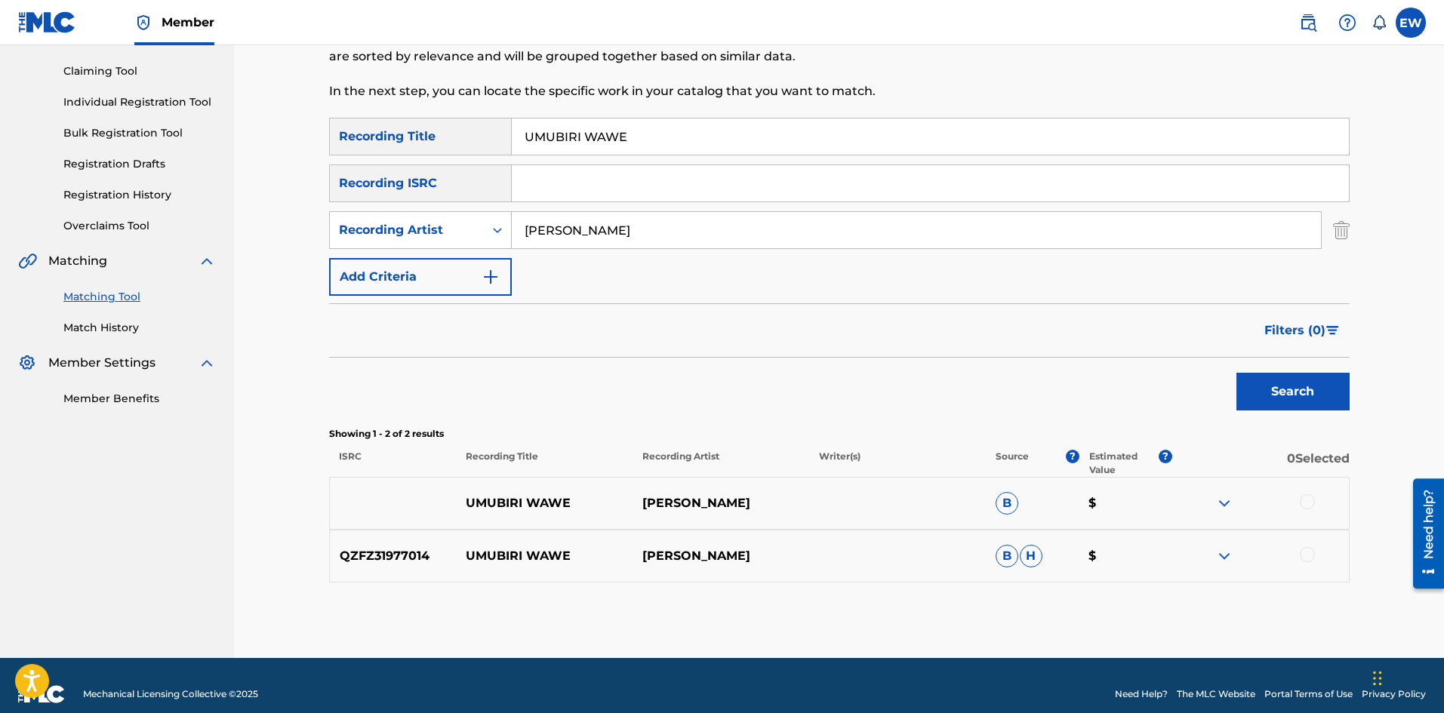
click at [1310, 503] on div at bounding box center [1307, 501] width 15 height 15
click at [1308, 555] on div at bounding box center [1307, 554] width 15 height 15
click at [1106, 588] on button "Match 2 Groups" at bounding box center [1060, 590] width 167 height 38
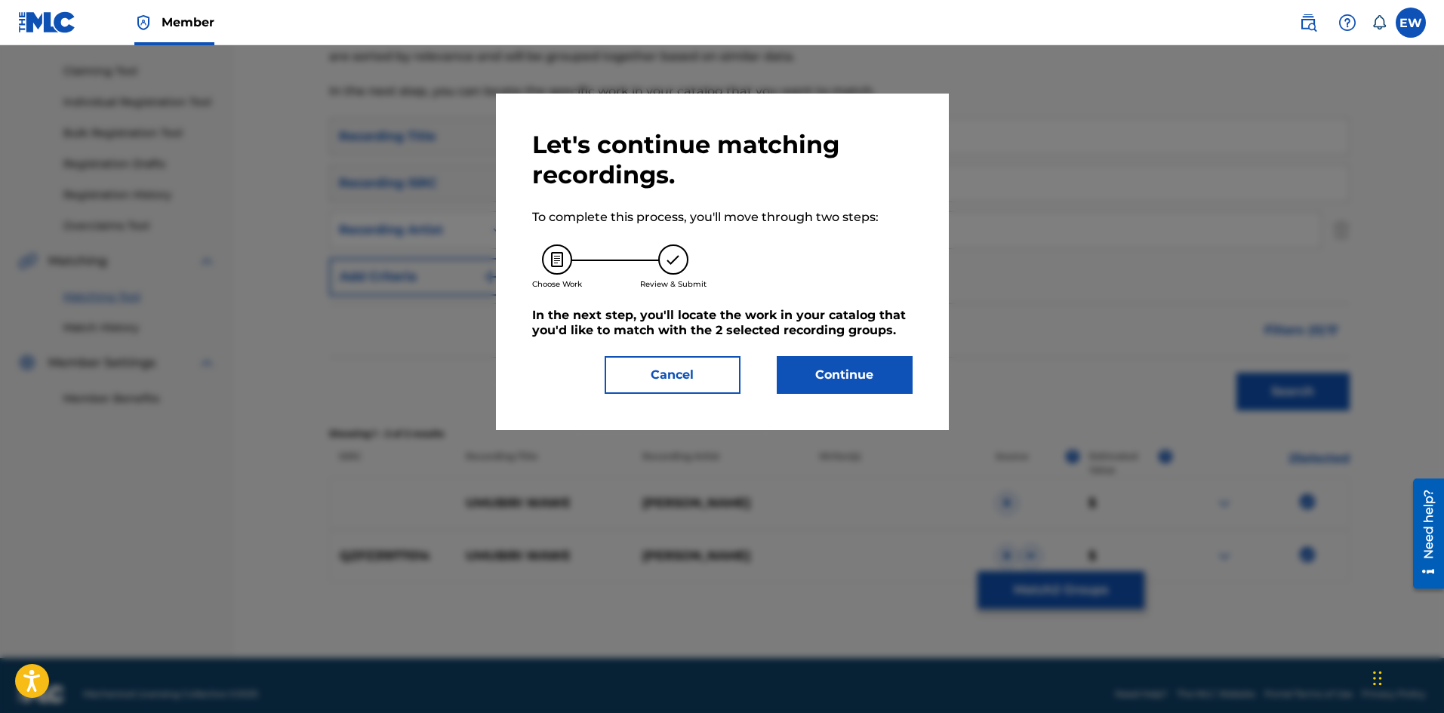
click at [853, 382] on button "Continue" at bounding box center [845, 375] width 136 height 38
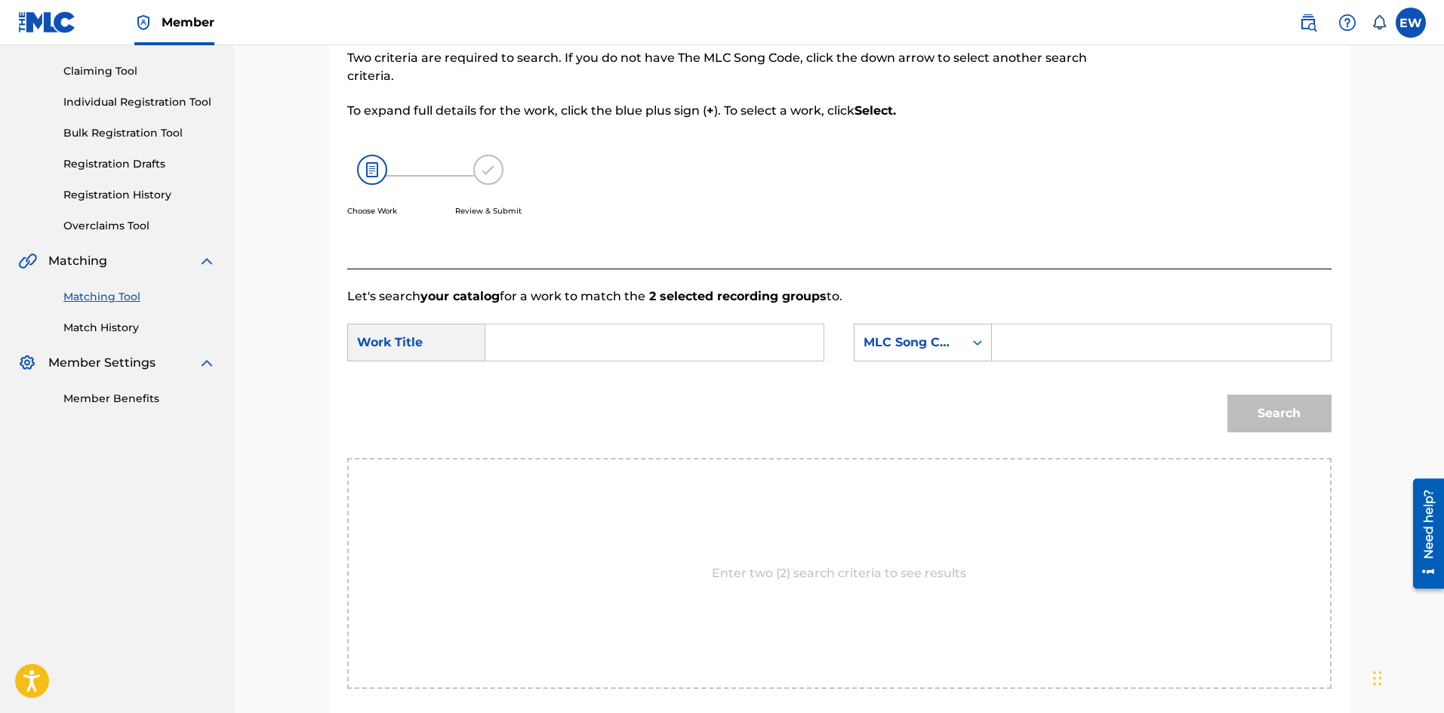
click at [645, 349] on input "Search Form" at bounding box center [654, 343] width 312 height 36
paste input "UMUBIRI WAWE"
type input "UMUBIRI WAWE"
click at [1100, 344] on input "Search Form" at bounding box center [1161, 343] width 312 height 36
paste input "UA48LR"
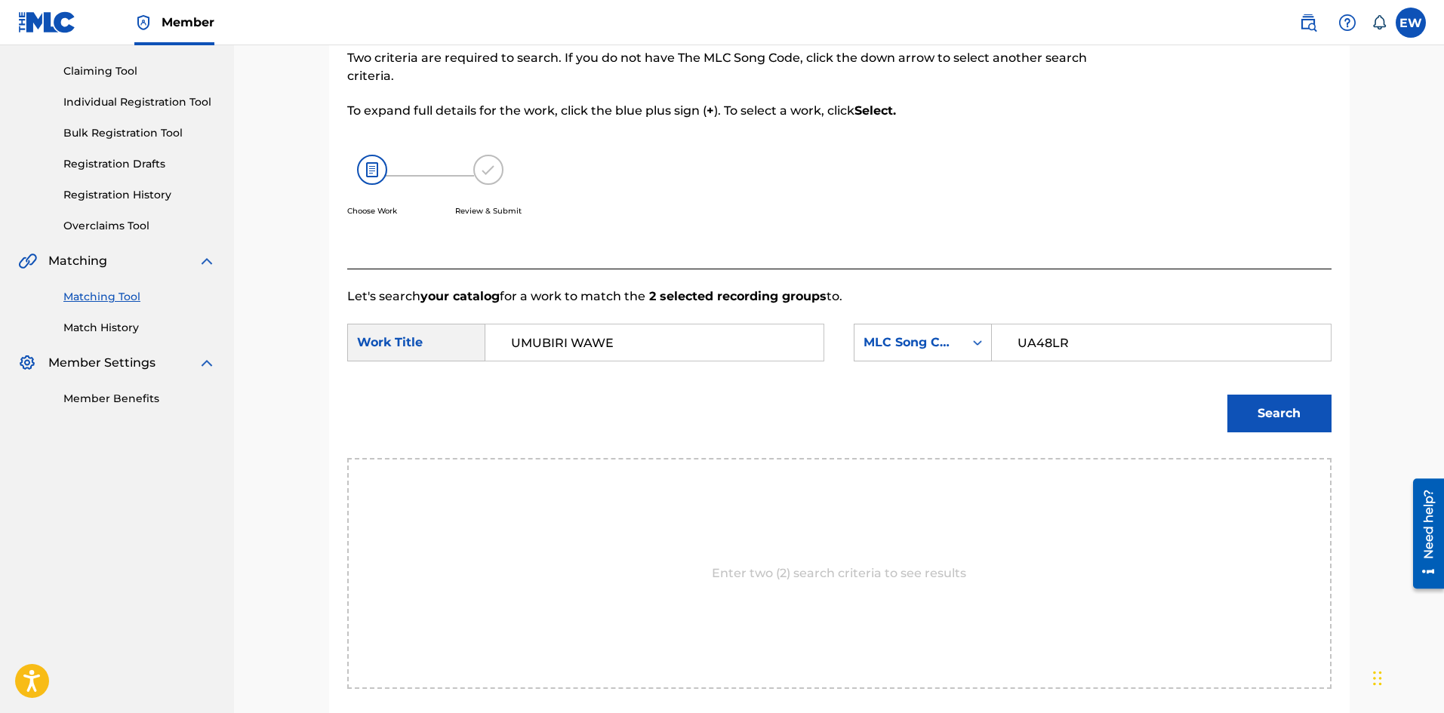
type input "UA48LR"
click at [1272, 405] on button "Search" at bounding box center [1279, 414] width 104 height 38
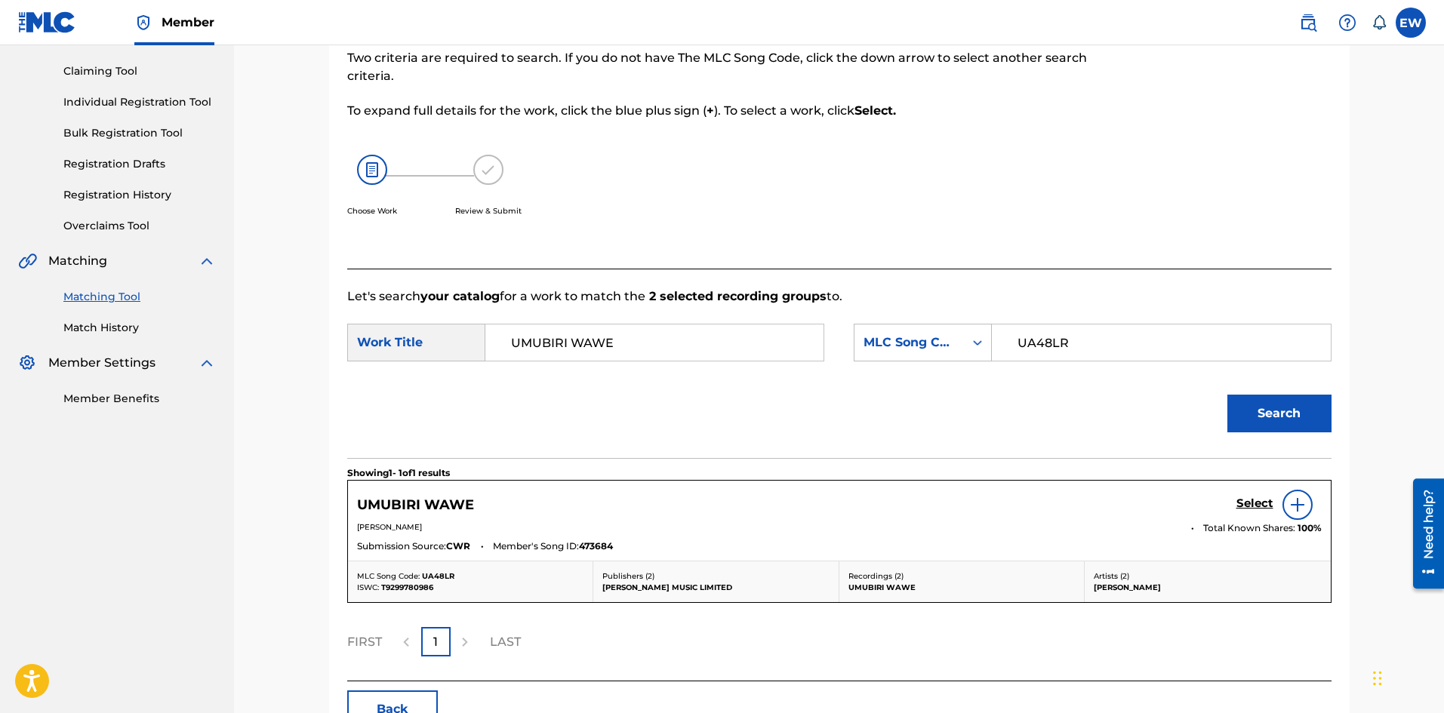
click at [1259, 504] on h5 "Select" at bounding box center [1254, 504] width 37 height 14
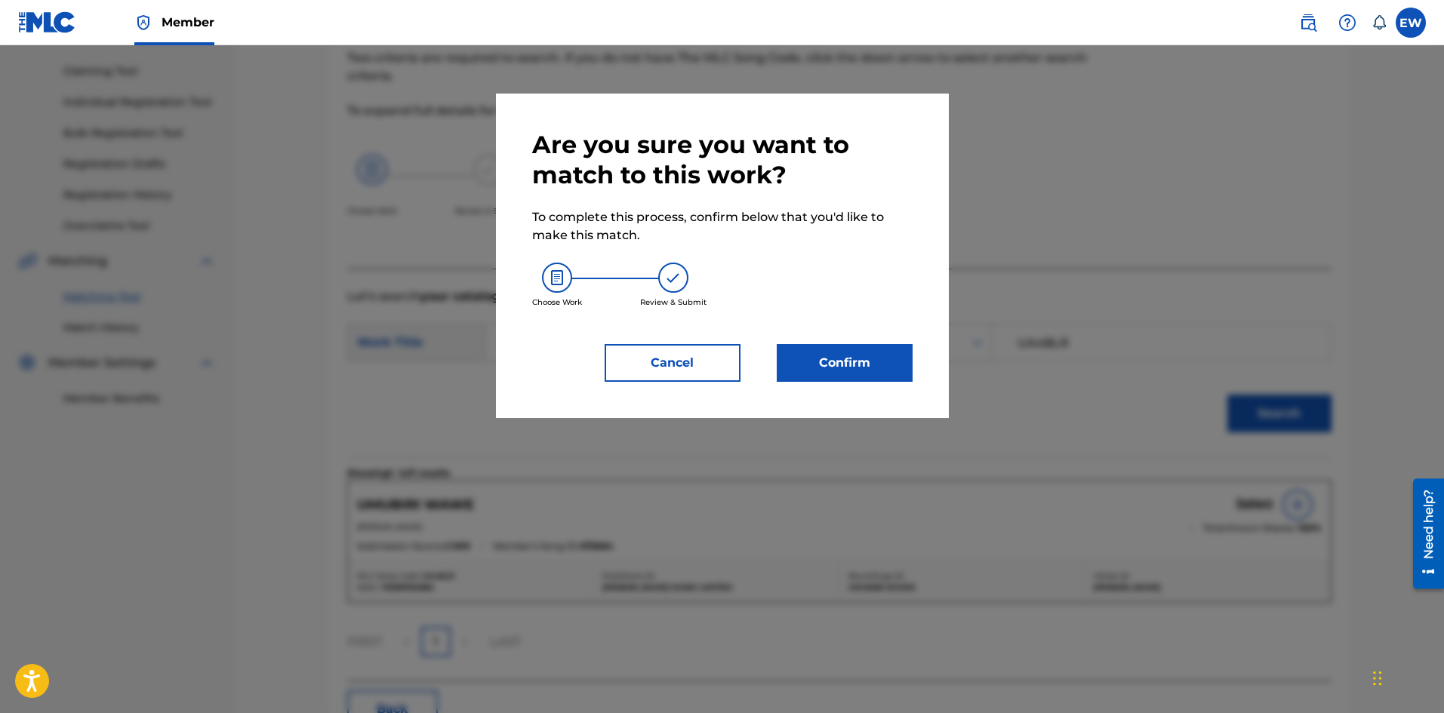
click at [879, 370] on button "Confirm" at bounding box center [845, 363] width 136 height 38
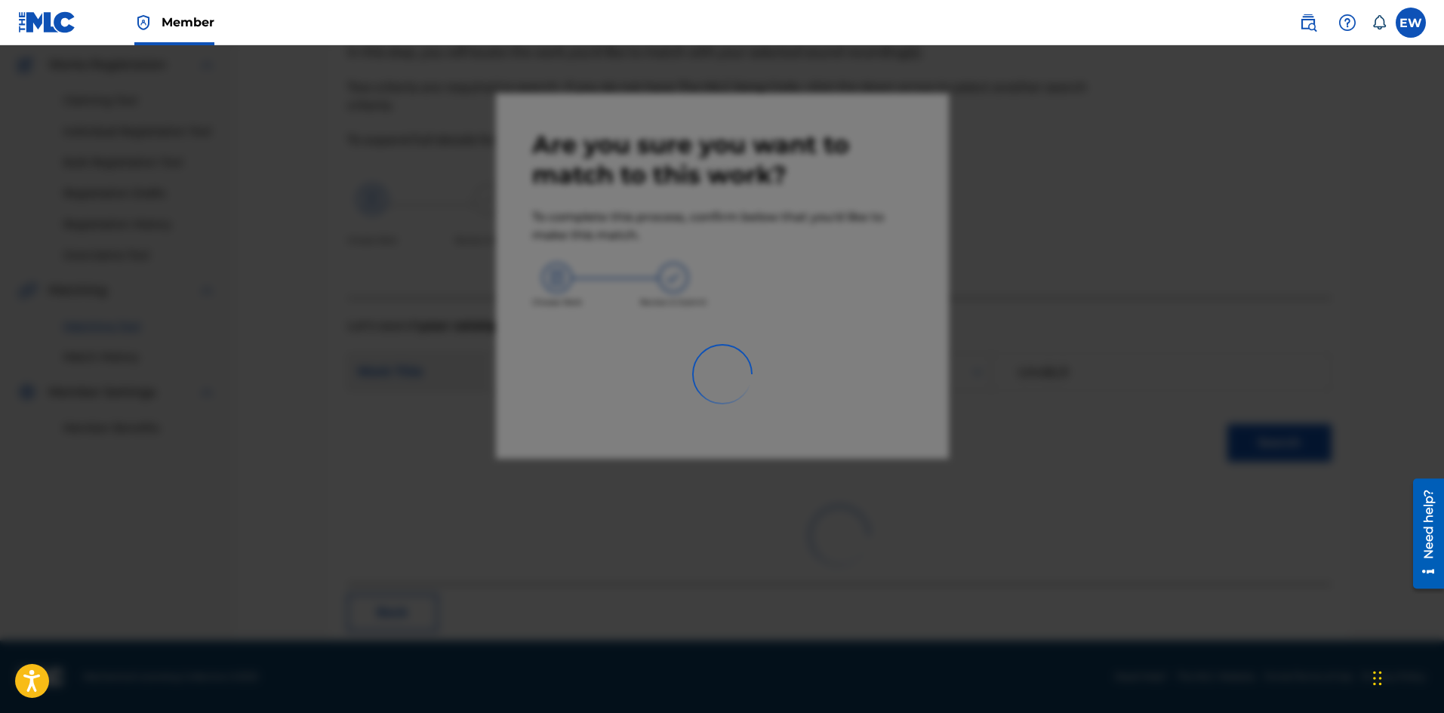
scroll to position [36, 0]
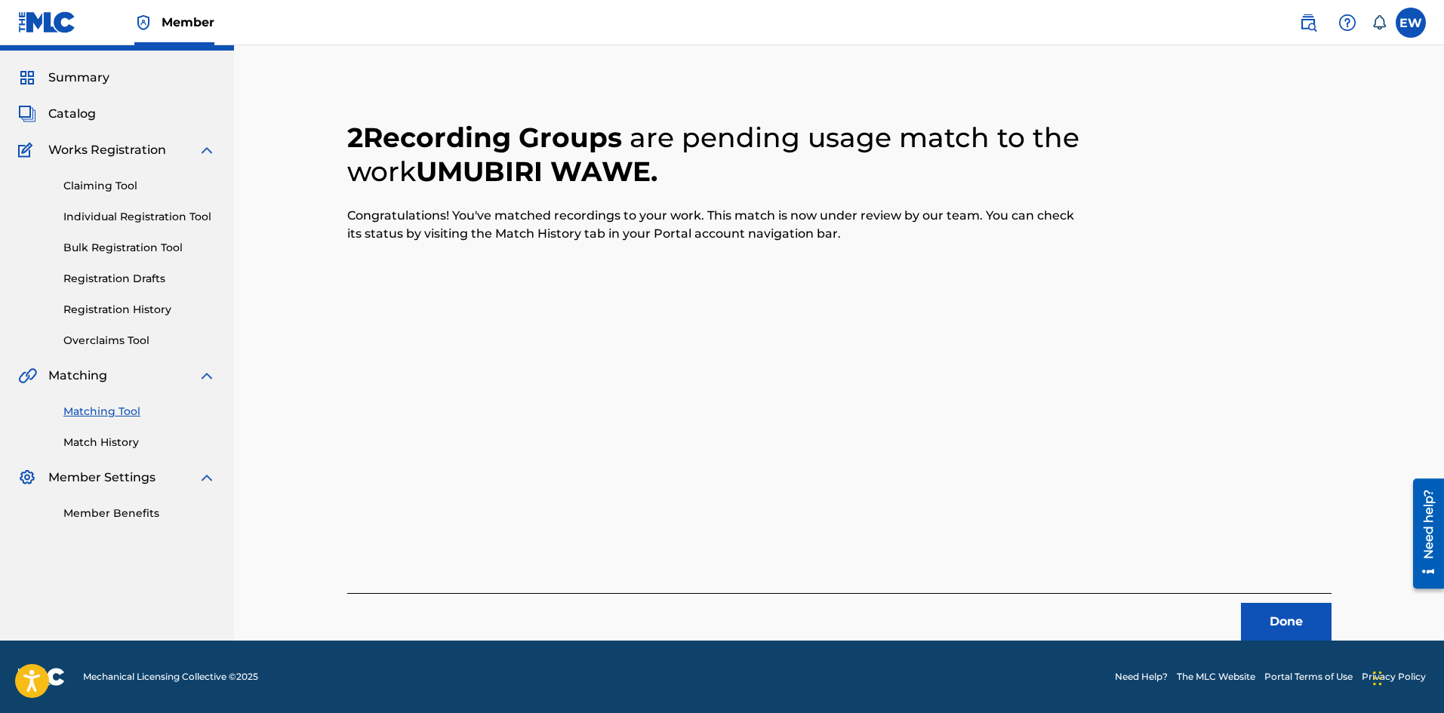
drag, startPoint x: 1263, startPoint y: 622, endPoint x: 1417, endPoint y: 616, distance: 154.8
click at [1263, 621] on button "Done" at bounding box center [1286, 622] width 91 height 38
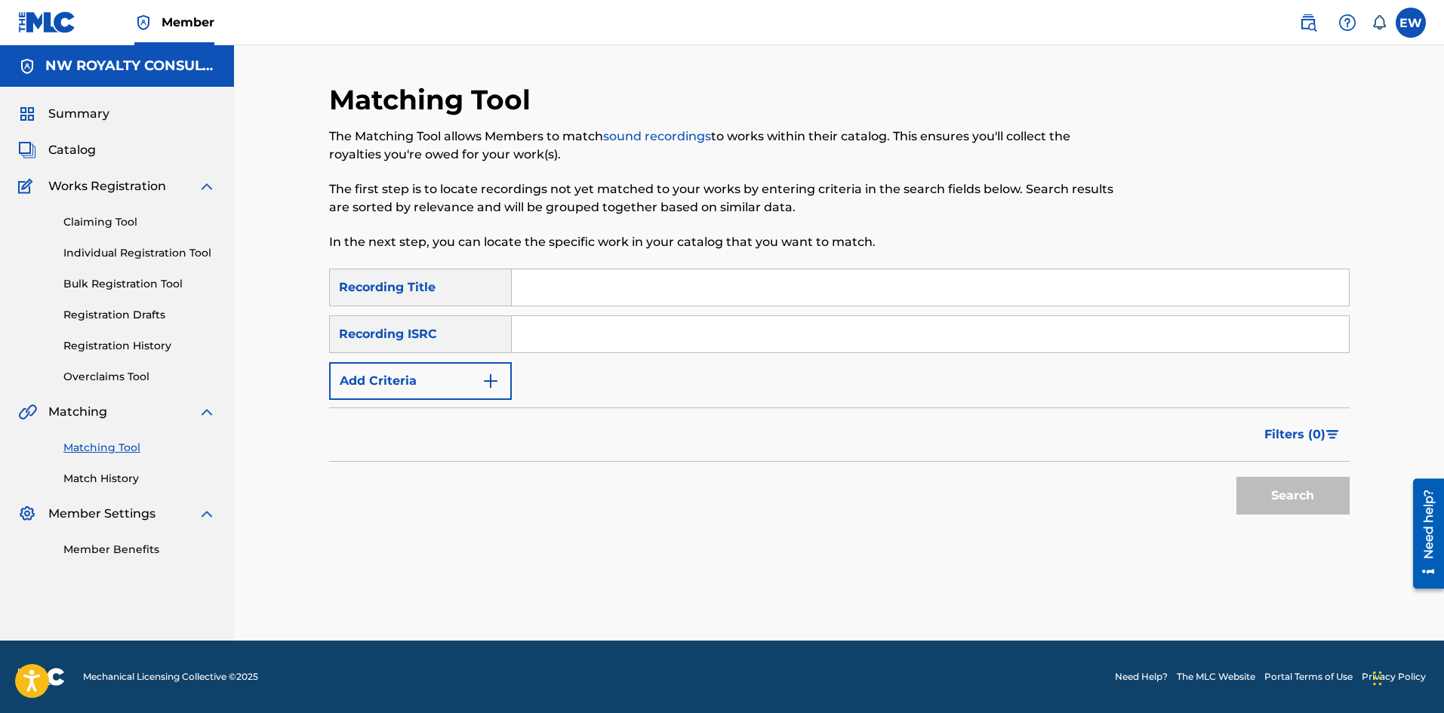
scroll to position [0, 0]
click at [436, 381] on button "Add Criteria" at bounding box center [420, 381] width 183 height 38
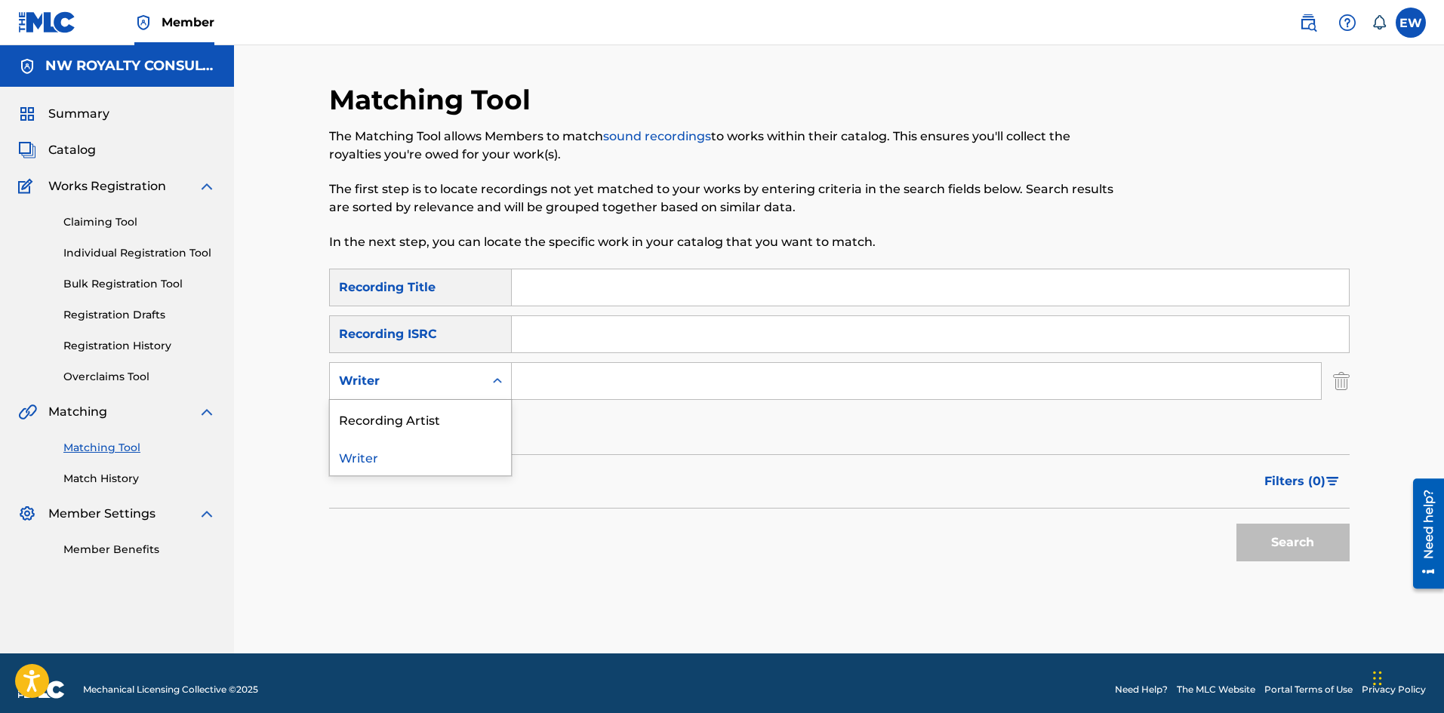
click at [436, 381] on div "Writer" at bounding box center [407, 381] width 136 height 18
click at [440, 428] on div "Recording Artist" at bounding box center [420, 419] width 181 height 38
click at [570, 377] on input "Search Form" at bounding box center [916, 381] width 809 height 36
paste input "[PERSON_NAME]"
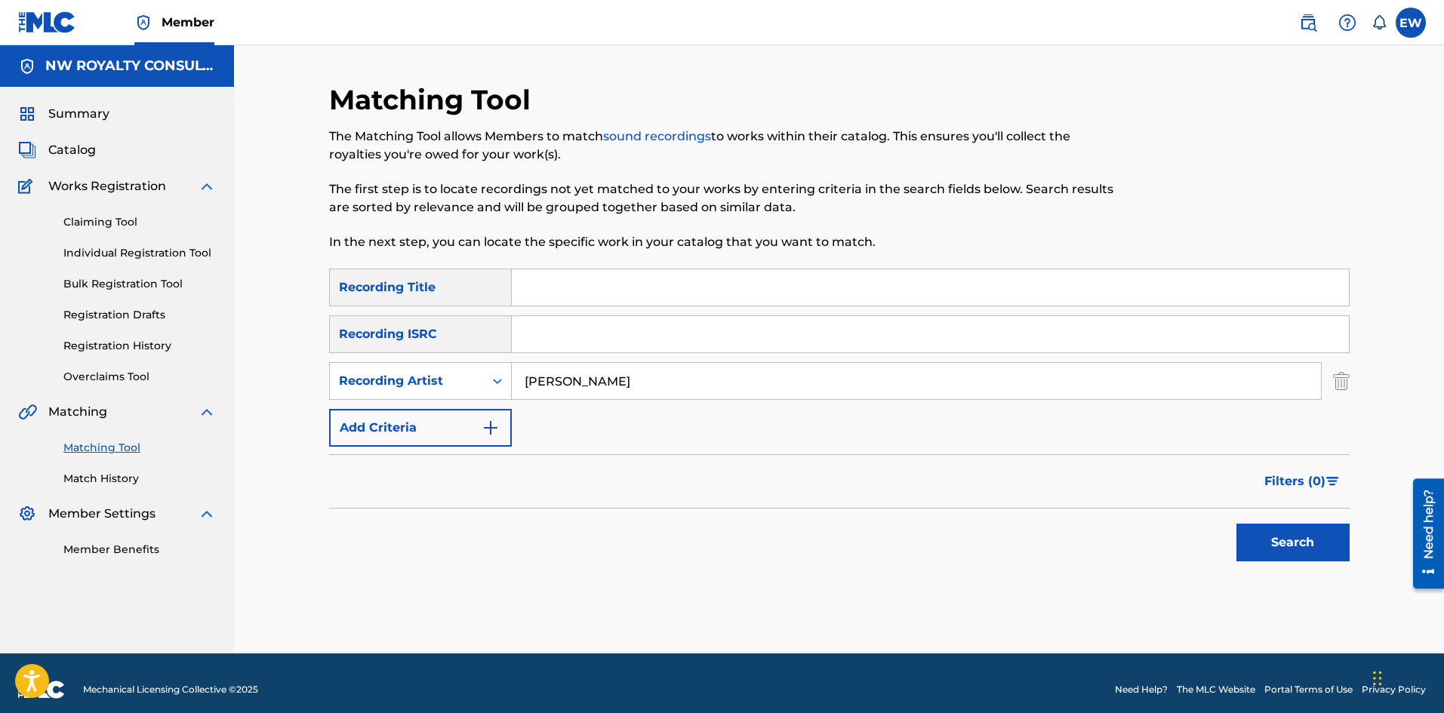
type input "[PERSON_NAME]"
click at [627, 274] on input "Search Form" at bounding box center [930, 287] width 837 height 36
paste input "UMUGOME"
type input "UMUGOME"
click at [1266, 537] on button "Search" at bounding box center [1292, 543] width 113 height 38
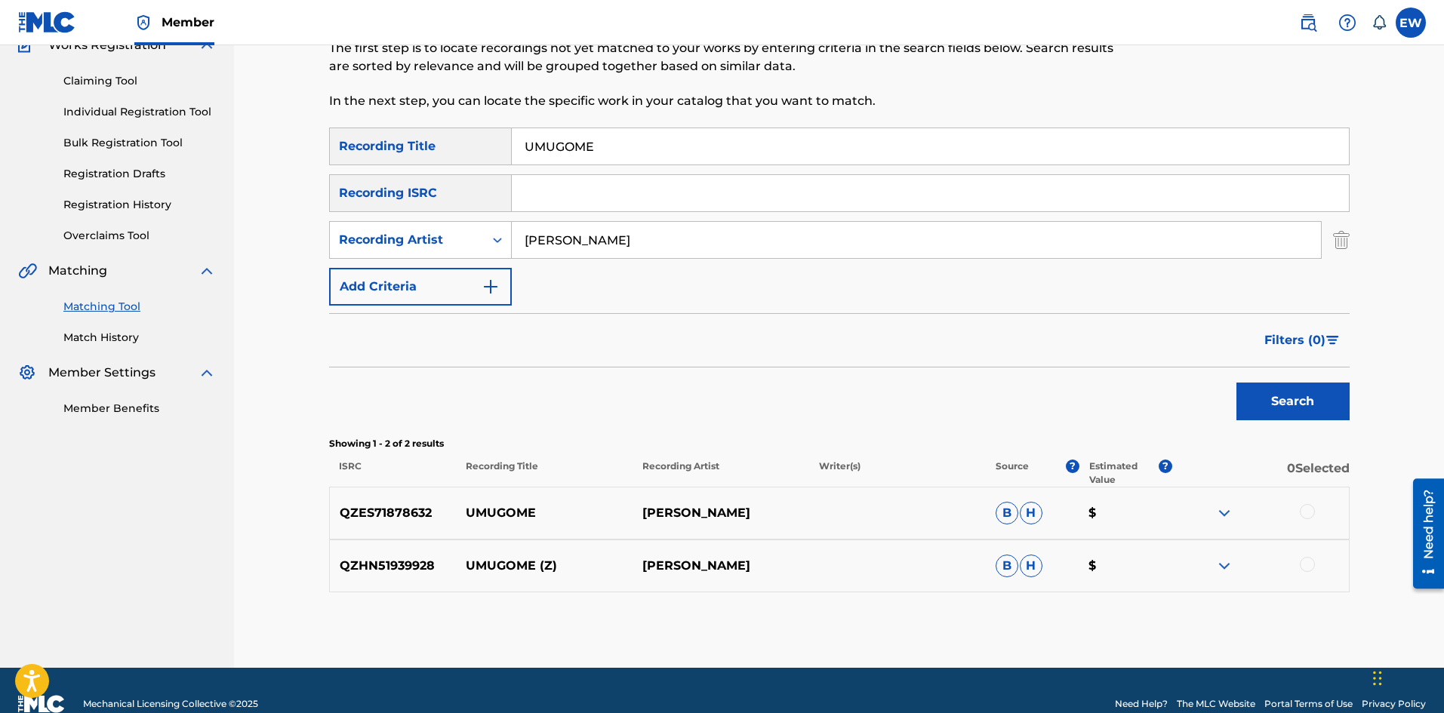
scroll to position [151, 0]
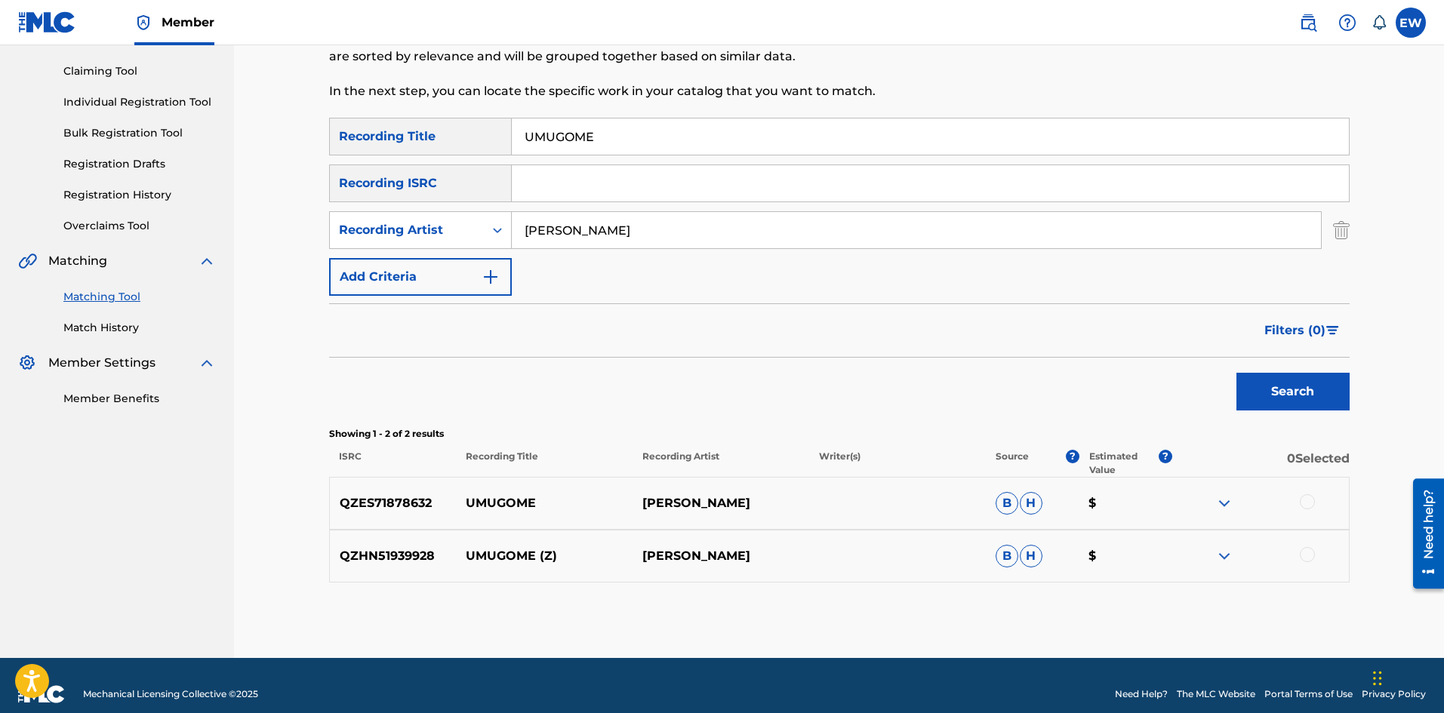
click at [1300, 508] on div at bounding box center [1260, 503] width 177 height 18
click at [1300, 503] on div at bounding box center [1307, 501] width 15 height 15
click at [1311, 551] on div at bounding box center [1307, 554] width 15 height 15
click at [1057, 588] on button "Match 2 Groups" at bounding box center [1060, 590] width 167 height 38
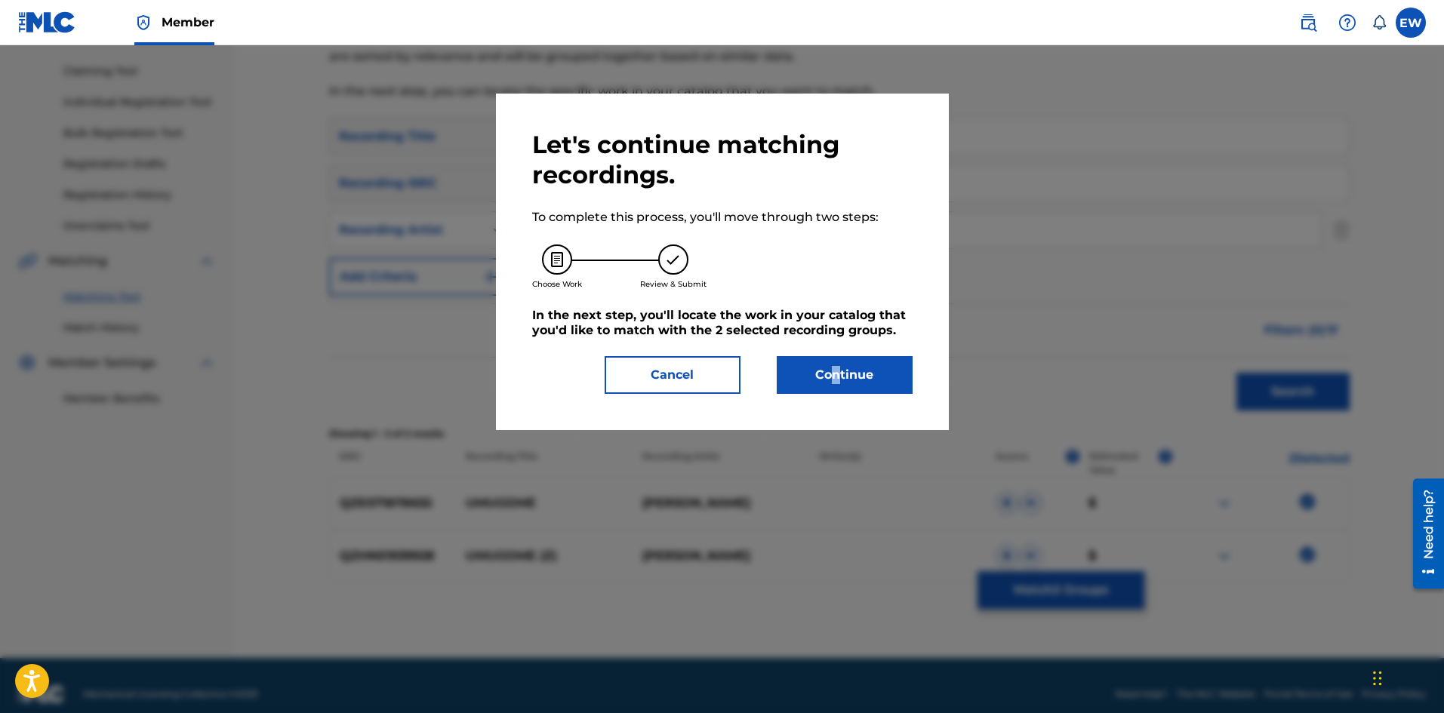
click at [829, 346] on div "Let's continue matching recordings. To complete this process, you'll move throu…" at bounding box center [722, 262] width 380 height 264
click at [828, 368] on button "Continue" at bounding box center [845, 375] width 136 height 38
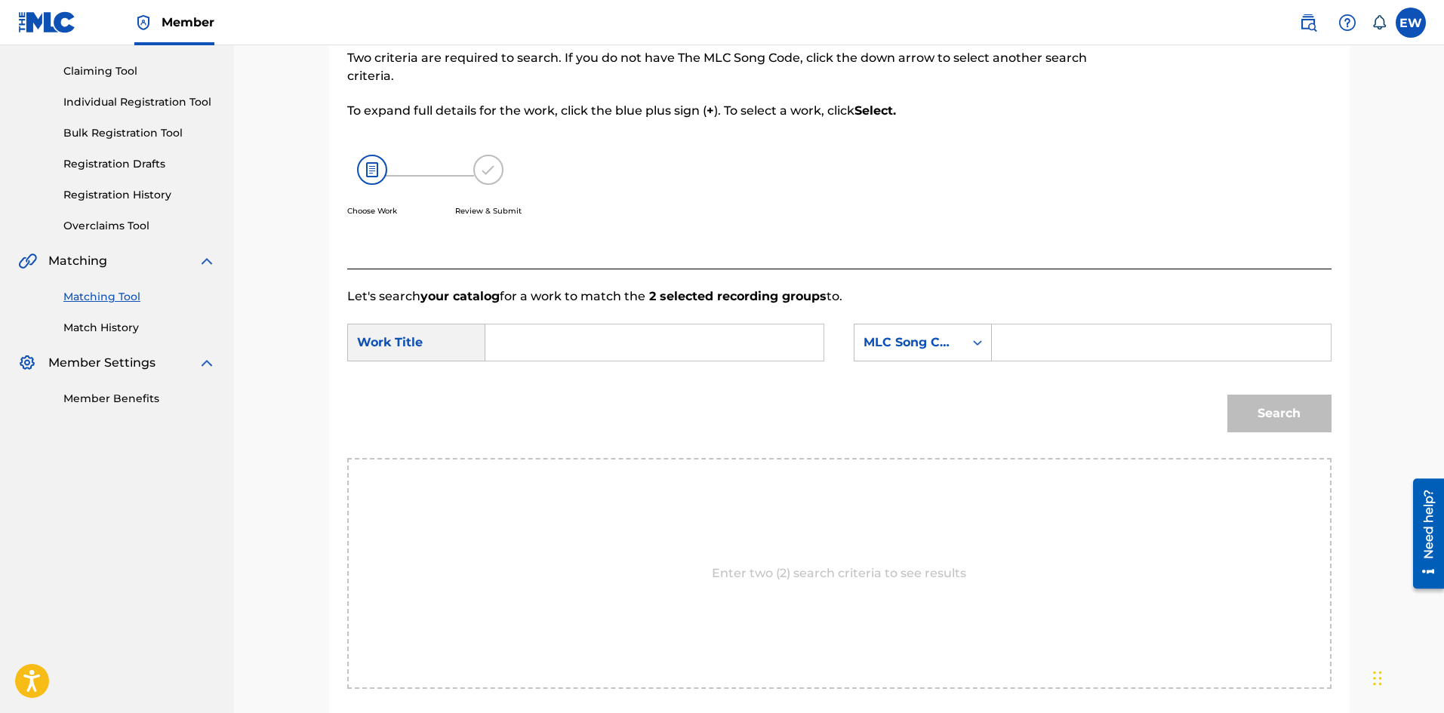
click at [792, 339] on input "Search Form" at bounding box center [654, 343] width 312 height 36
paste input "UMUGOME"
type input "UMUGOME"
click at [1124, 355] on input "Search Form" at bounding box center [1161, 343] width 312 height 36
paste input "UA48KX"
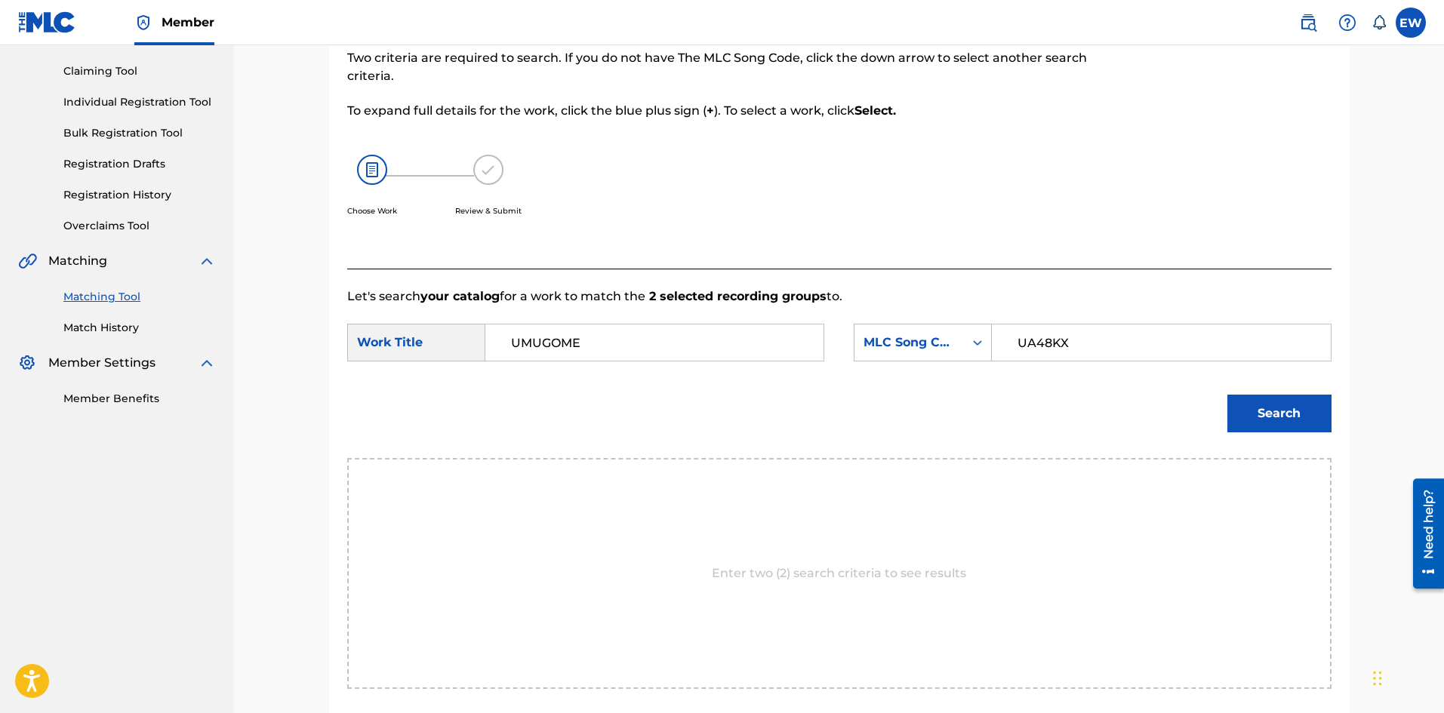
type input "UA48KX"
click at [1258, 415] on button "Search" at bounding box center [1279, 414] width 104 height 38
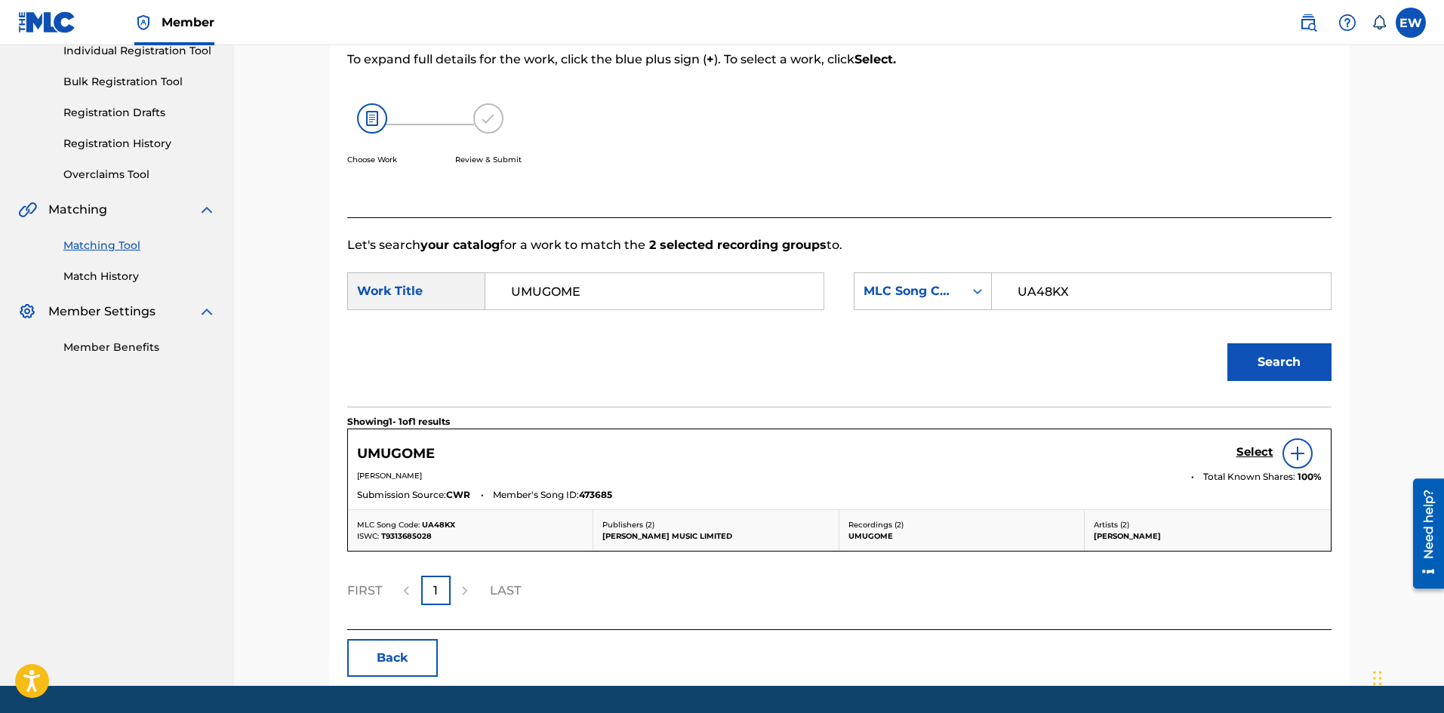
scroll to position [226, 0]
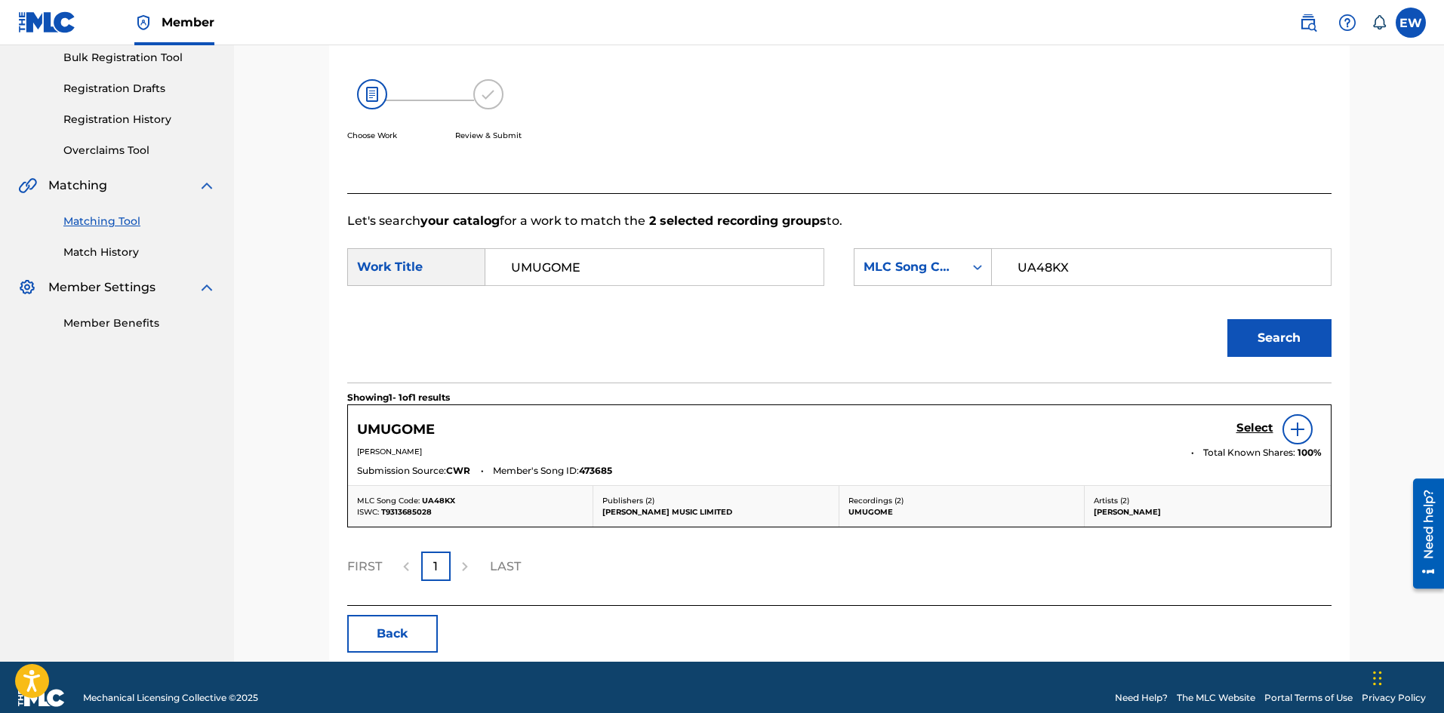
click at [1244, 432] on h5 "Select" at bounding box center [1254, 428] width 37 height 14
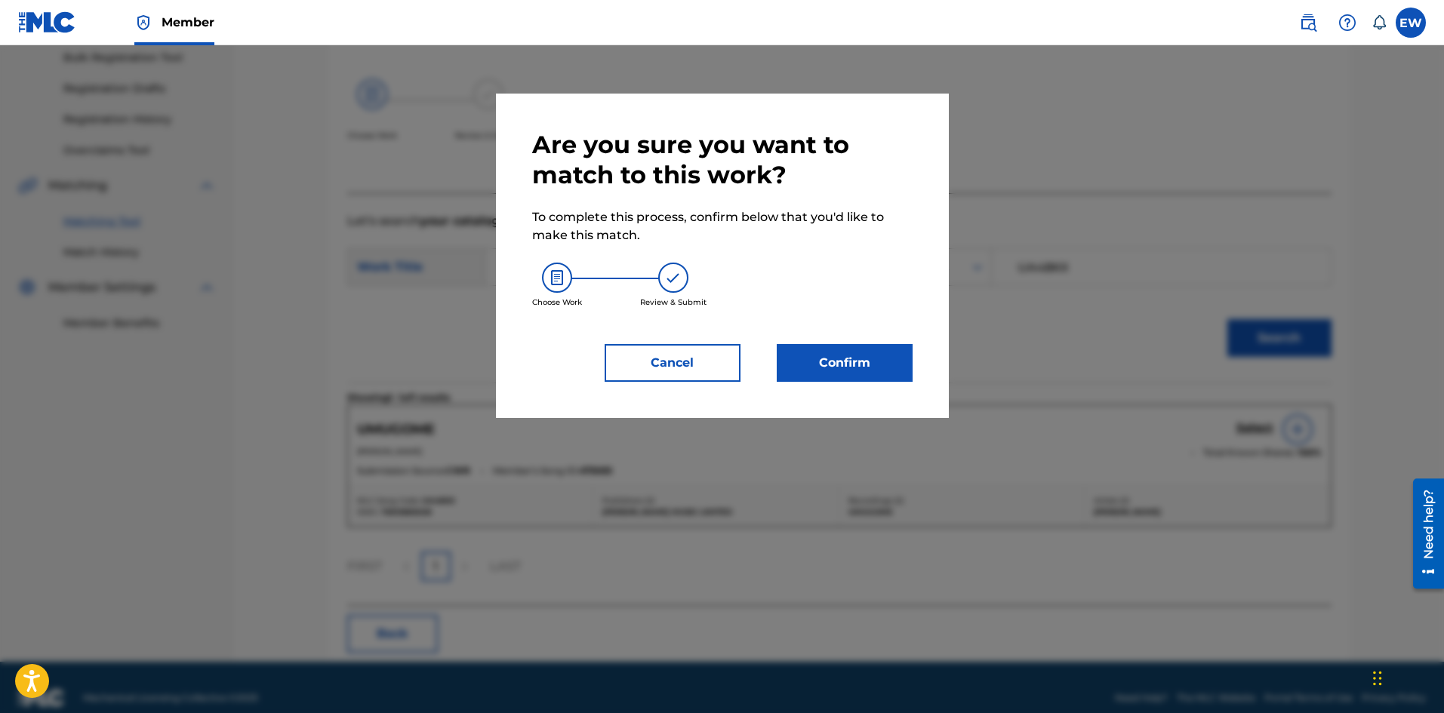
click at [874, 374] on button "Confirm" at bounding box center [845, 363] width 136 height 38
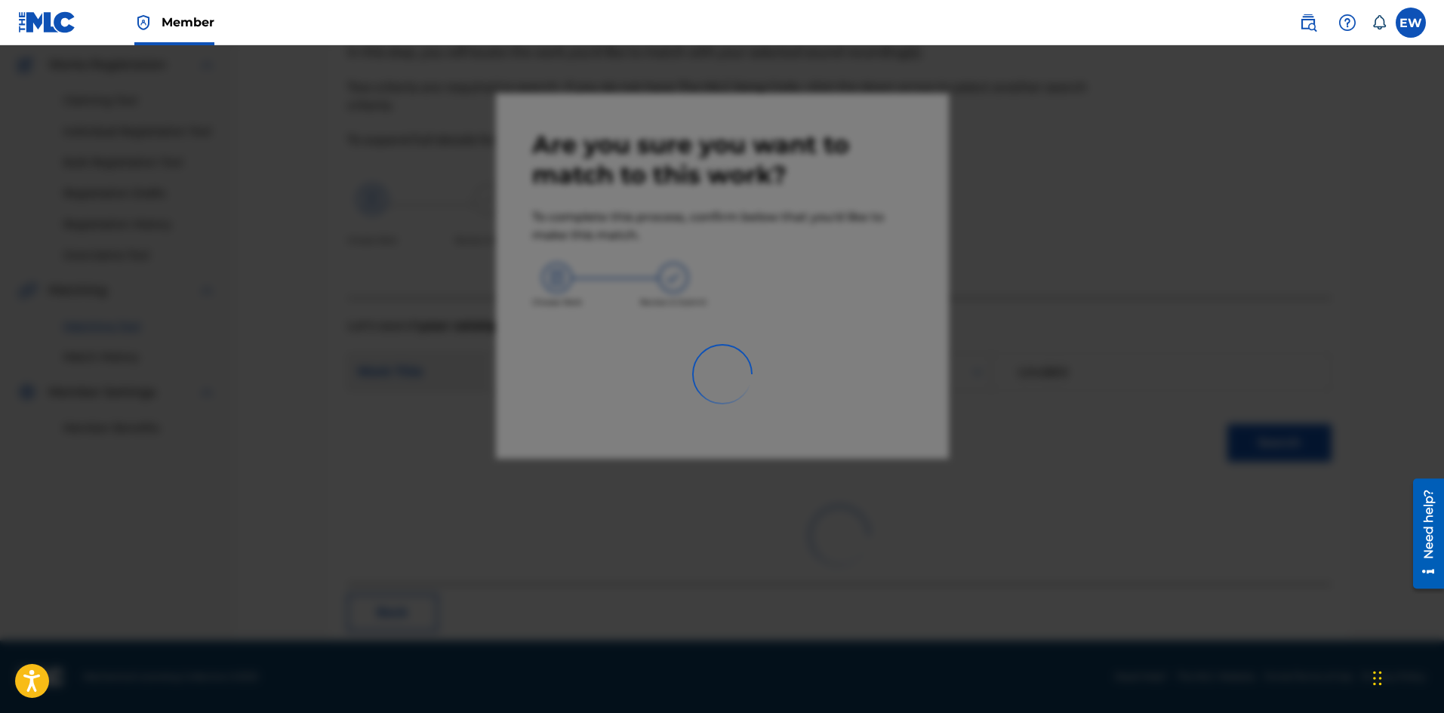
scroll to position [36, 0]
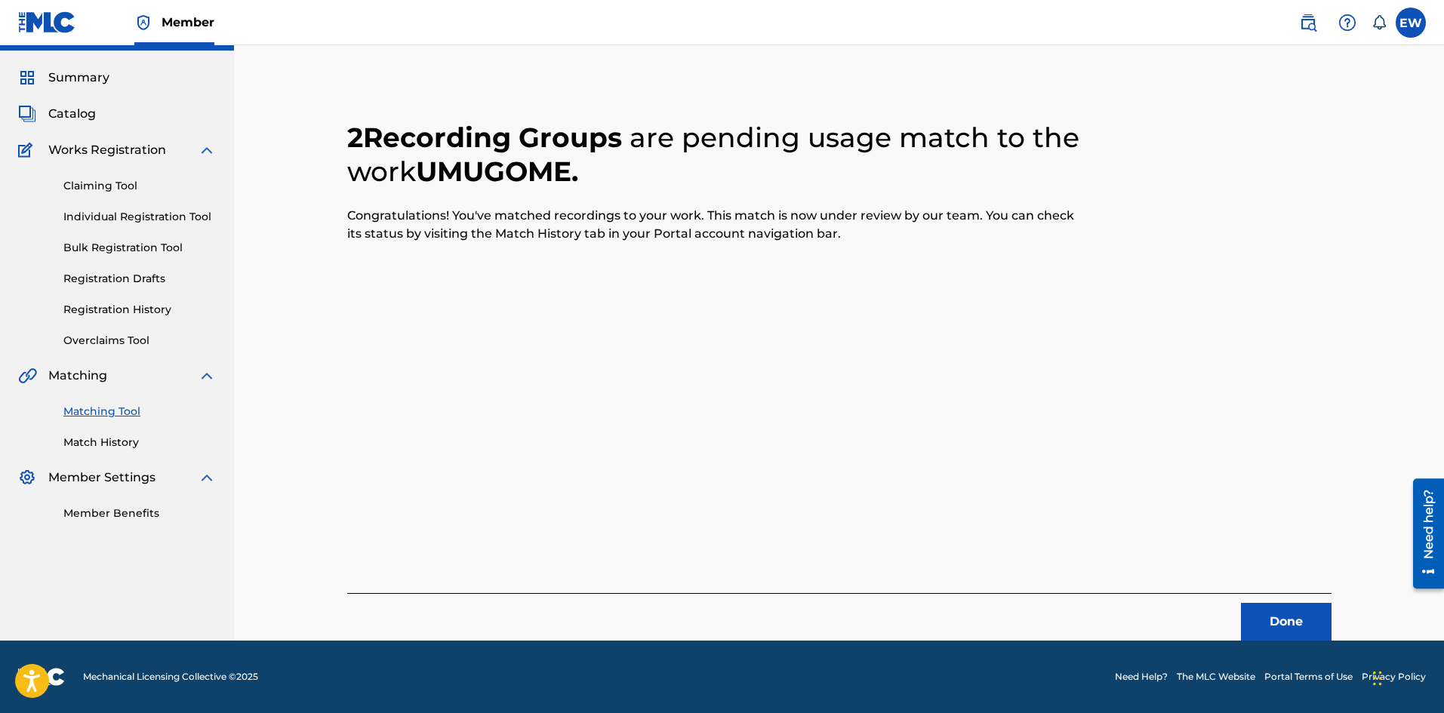
drag, startPoint x: 1271, startPoint y: 610, endPoint x: 1445, endPoint y: 679, distance: 187.7
click at [1288, 617] on button "Done" at bounding box center [1286, 622] width 91 height 38
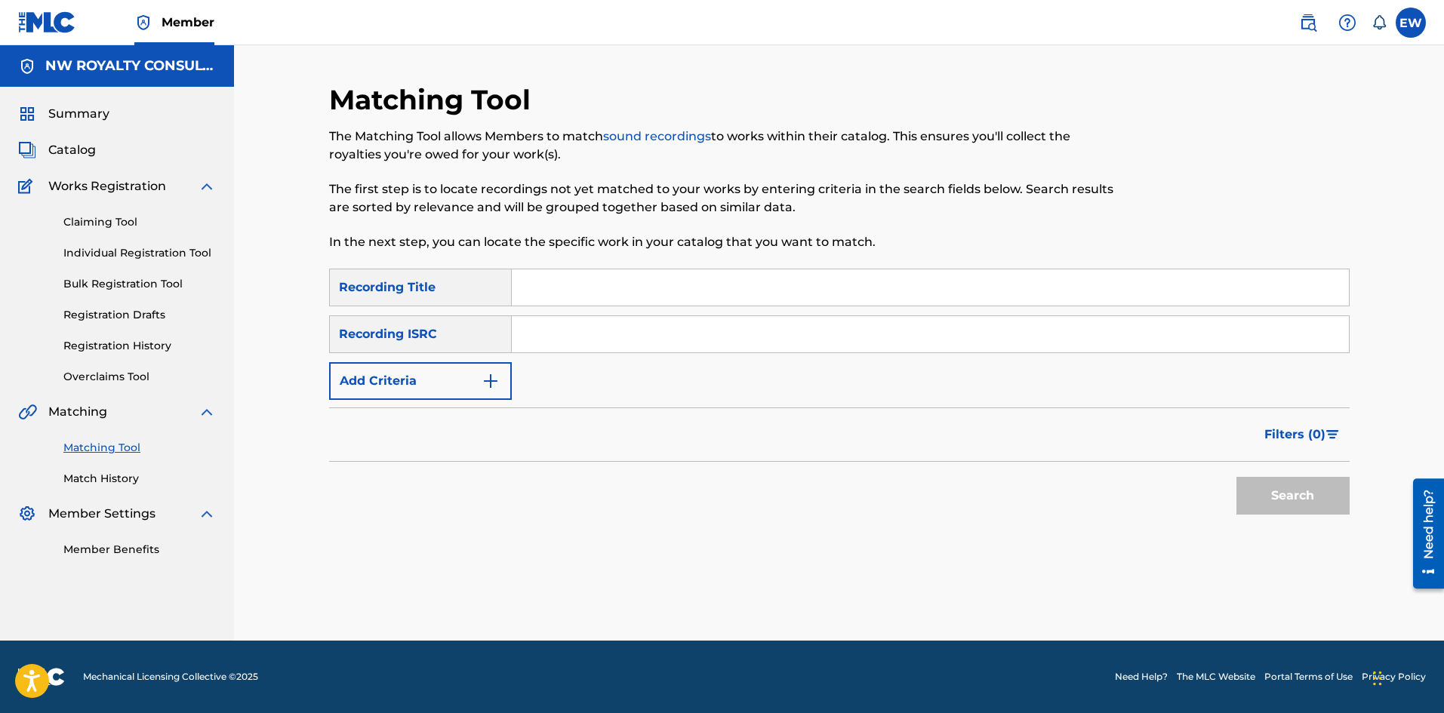
click at [438, 386] on button "Add Criteria" at bounding box center [420, 381] width 183 height 38
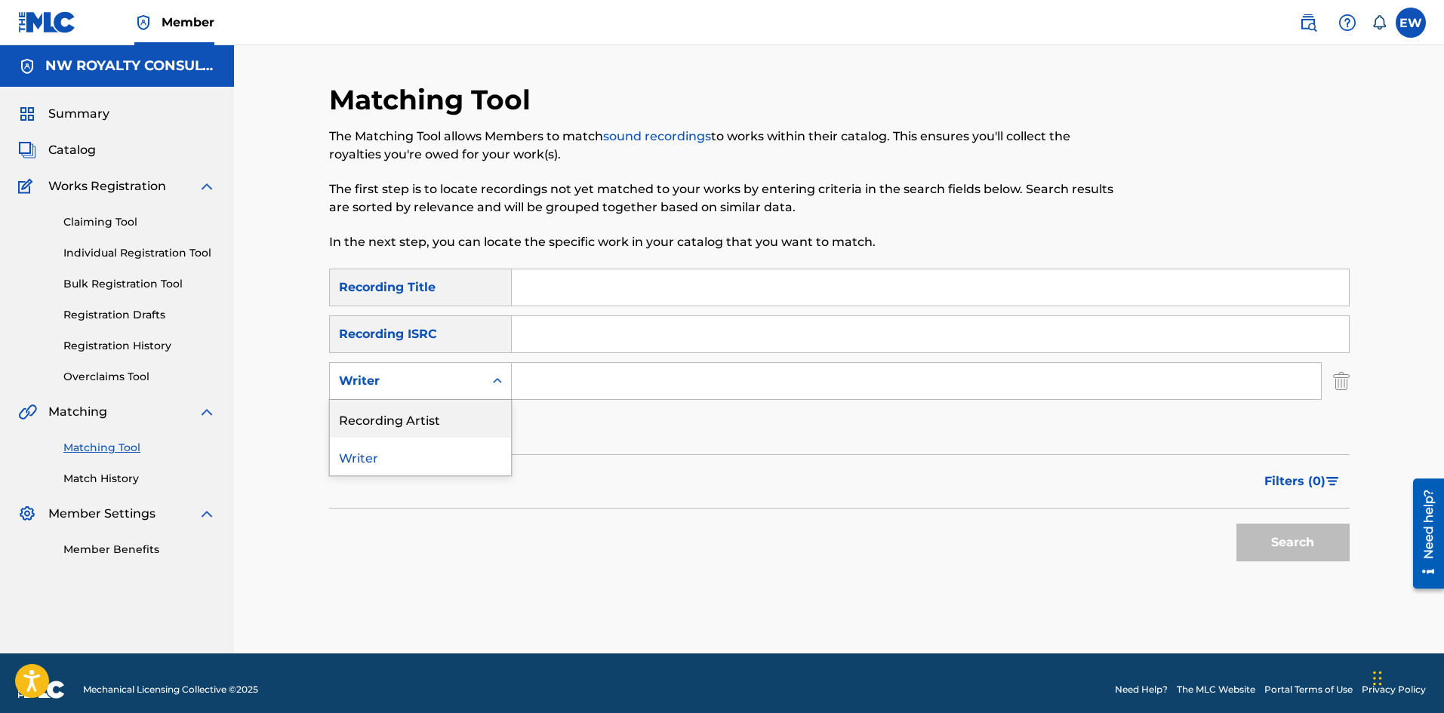
click at [432, 426] on div "Recording Artist" at bounding box center [420, 419] width 181 height 38
click at [673, 399] on div "Search Form" at bounding box center [917, 381] width 810 height 38
click at [686, 388] on input "Search Form" at bounding box center [916, 381] width 809 height 36
paste input "[PERSON_NAME]"
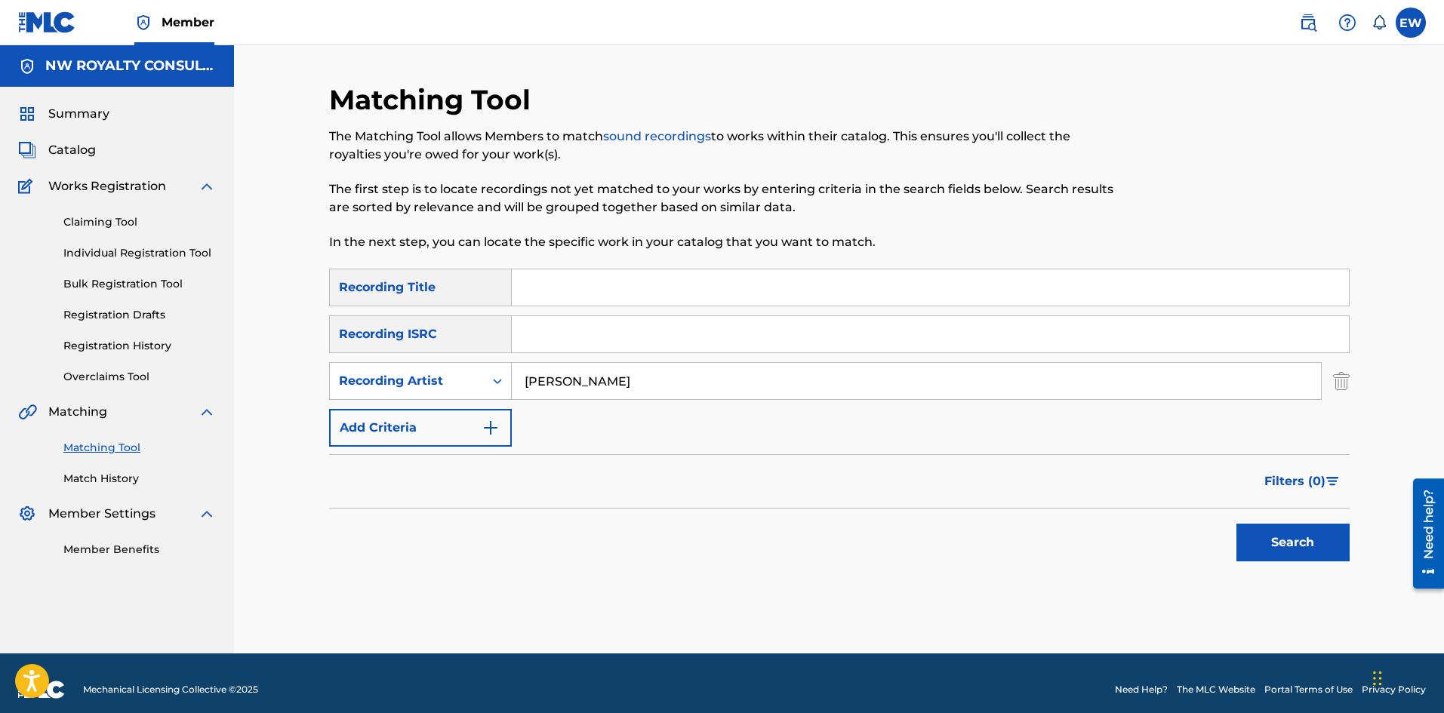
type input "[PERSON_NAME]"
click at [659, 285] on input "Search Form" at bounding box center [930, 287] width 837 height 36
paste input "UNAMA"
type input "UNAMA"
click at [1279, 549] on button "Search" at bounding box center [1292, 543] width 113 height 38
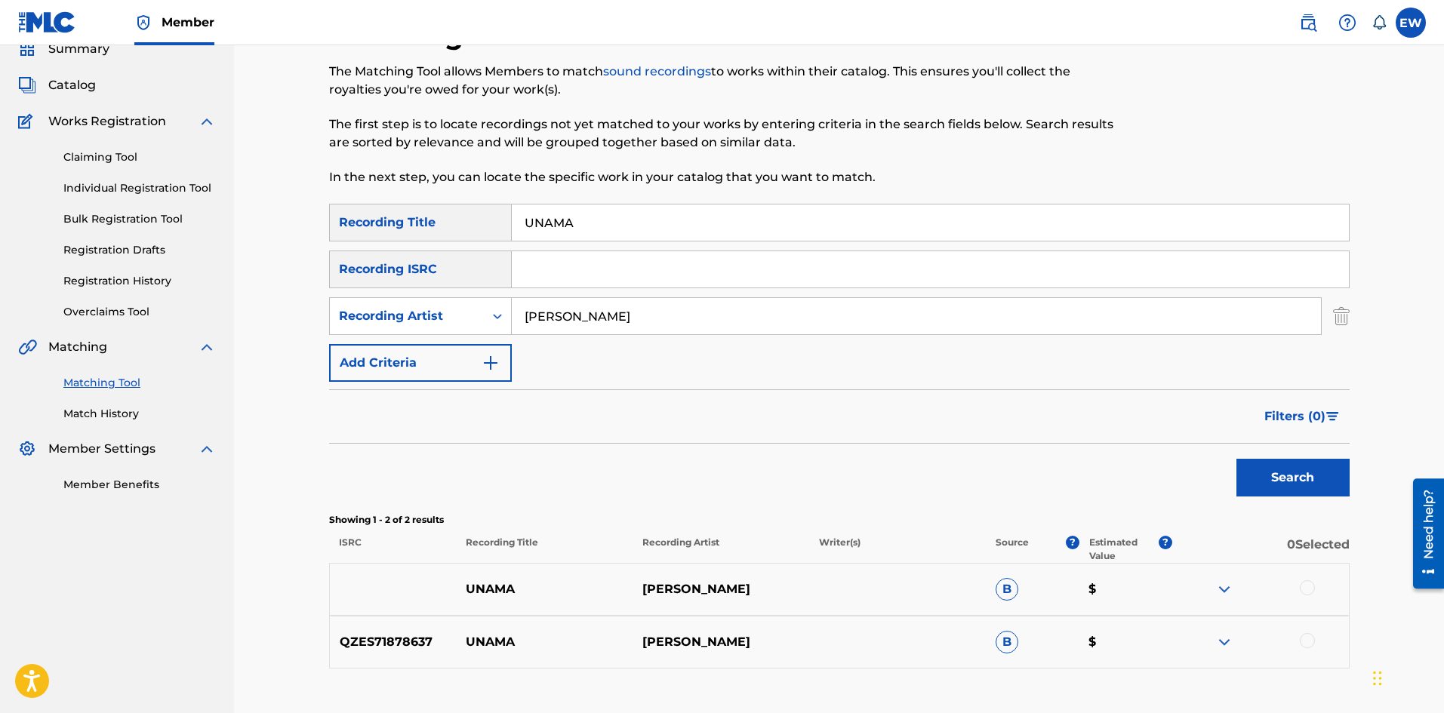
scroll to position [151, 0]
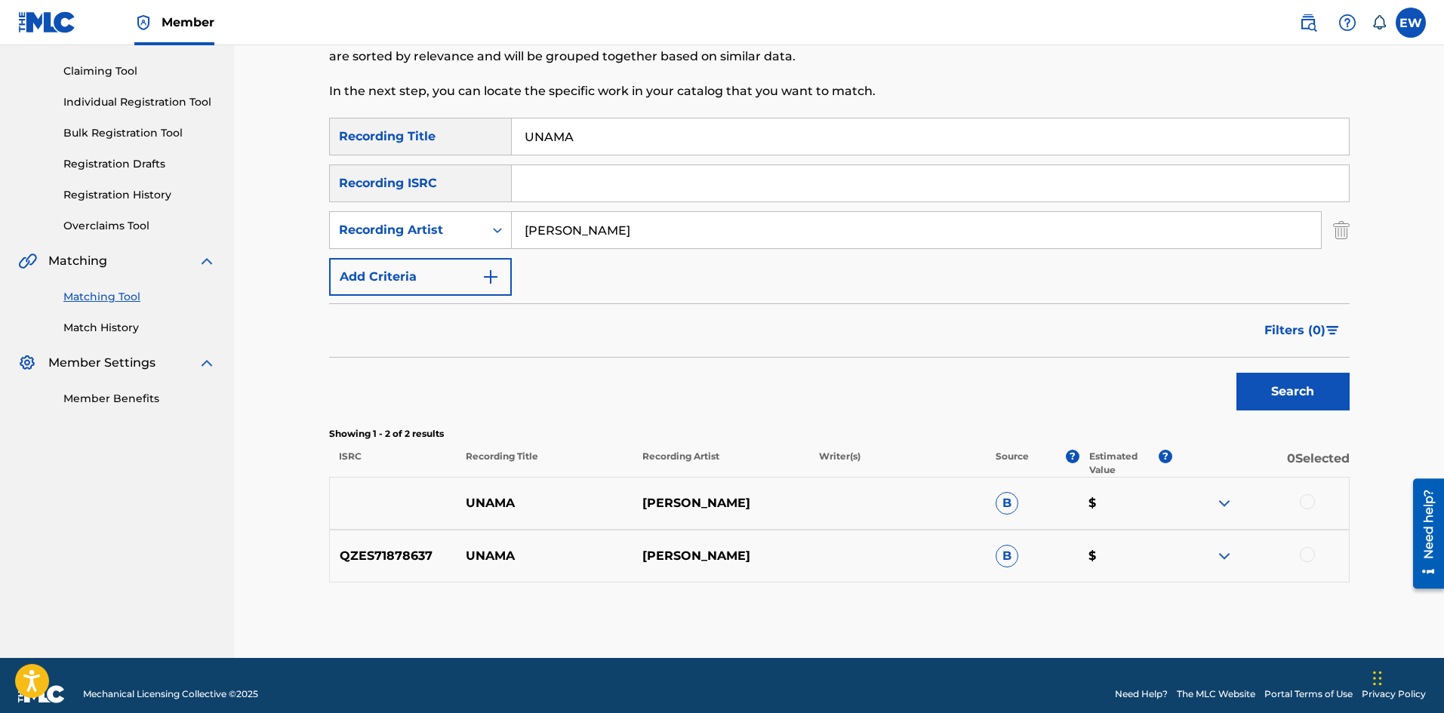
click at [1309, 506] on div at bounding box center [1307, 501] width 15 height 15
click at [1307, 550] on div at bounding box center [1307, 554] width 15 height 15
click at [1032, 599] on button "Match 2 Groups" at bounding box center [1060, 590] width 167 height 38
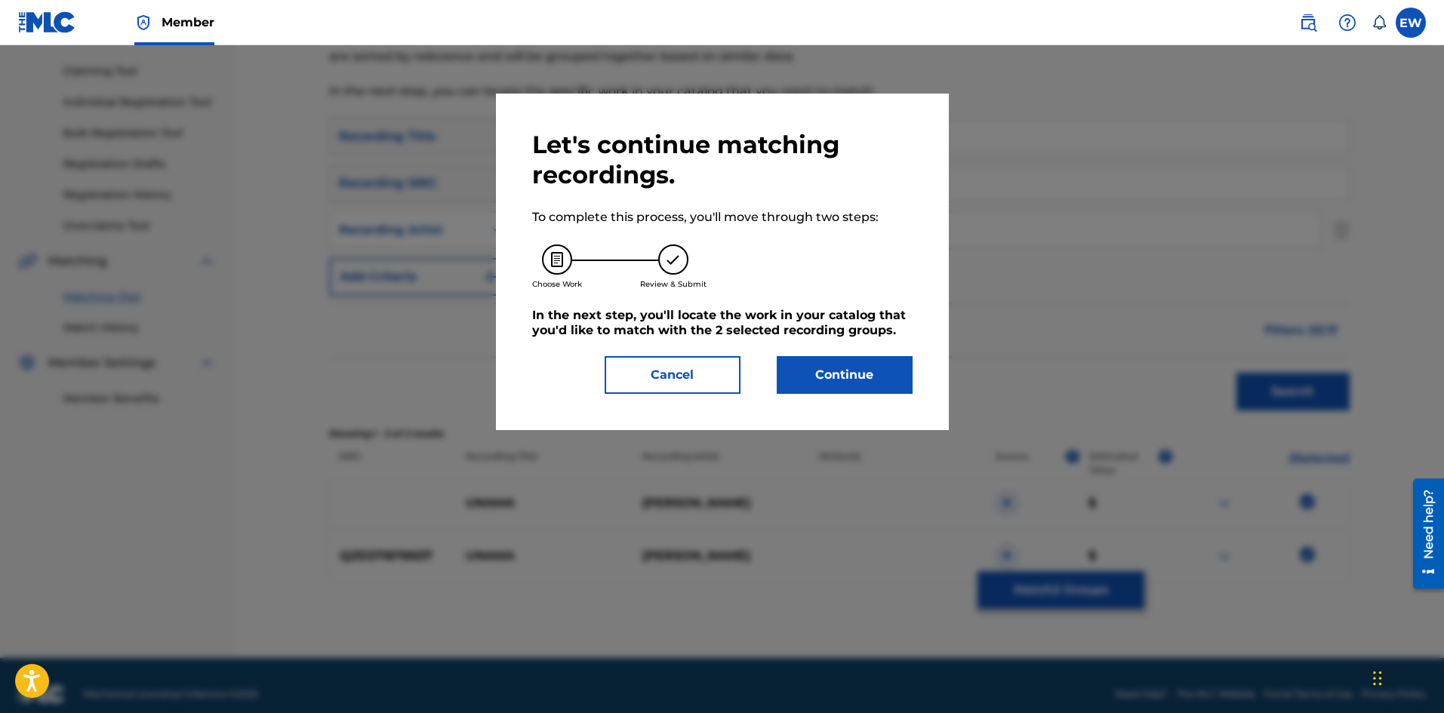
click at [792, 385] on button "Continue" at bounding box center [845, 375] width 136 height 38
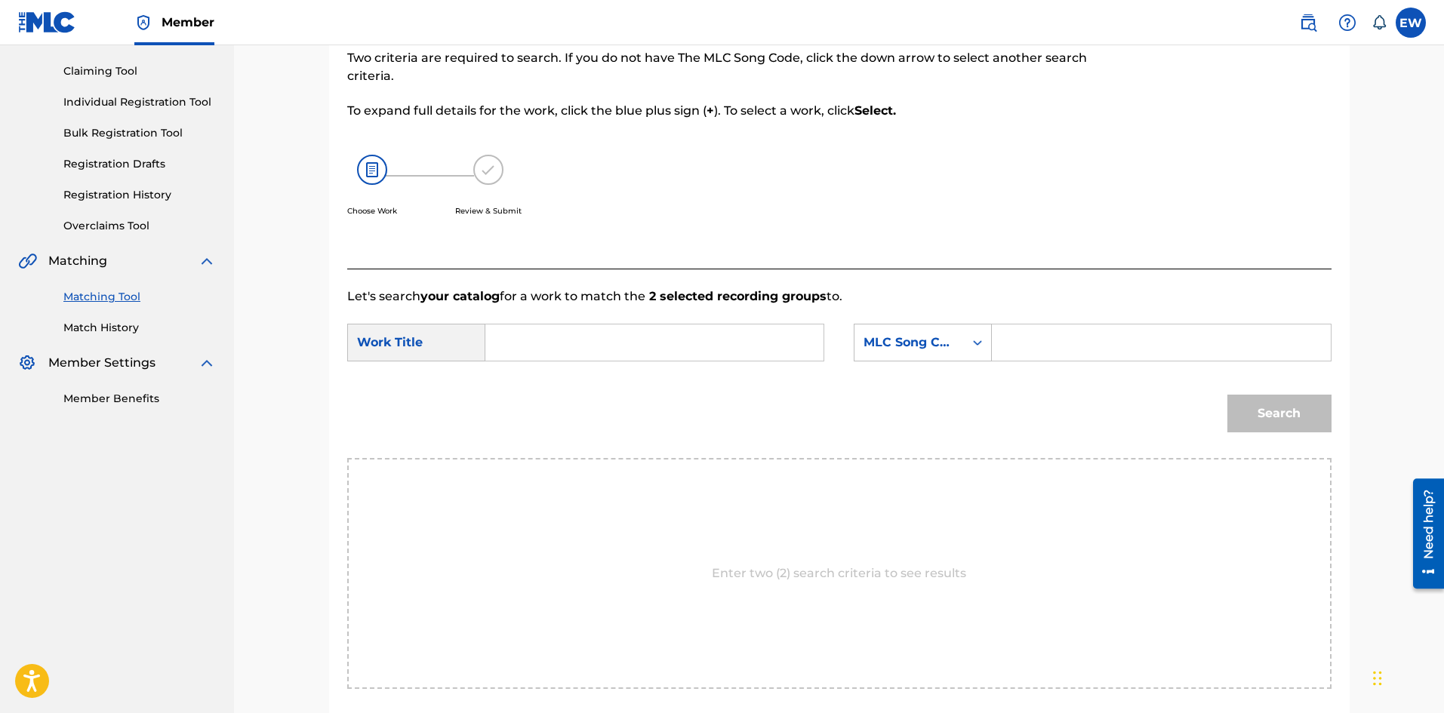
click at [737, 343] on input "Search Form" at bounding box center [654, 343] width 312 height 36
paste input "UNAMA"
type input "UNAMA"
click at [1101, 359] on input "Search Form" at bounding box center [1161, 343] width 312 height 36
paste input "UA48LJ"
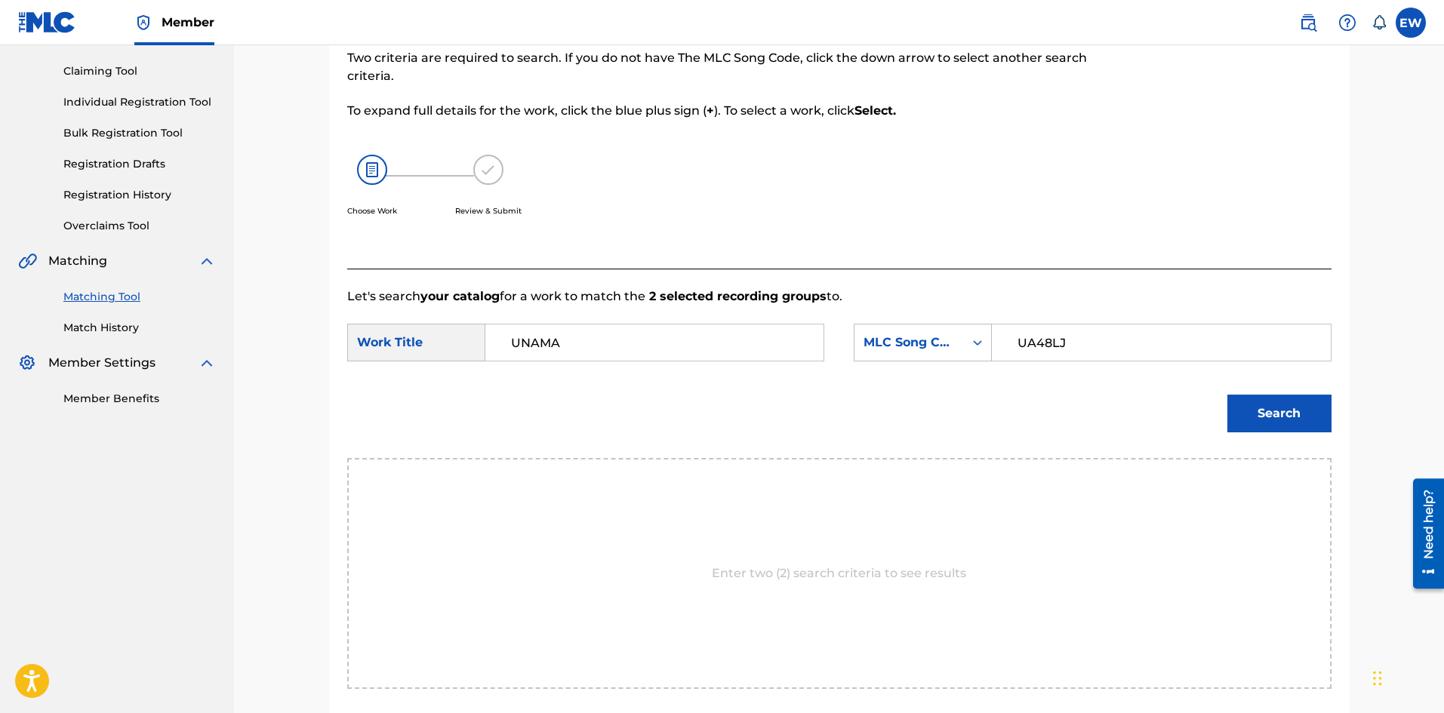
type input "UA48LJ"
click at [1312, 420] on button "Search" at bounding box center [1279, 414] width 104 height 38
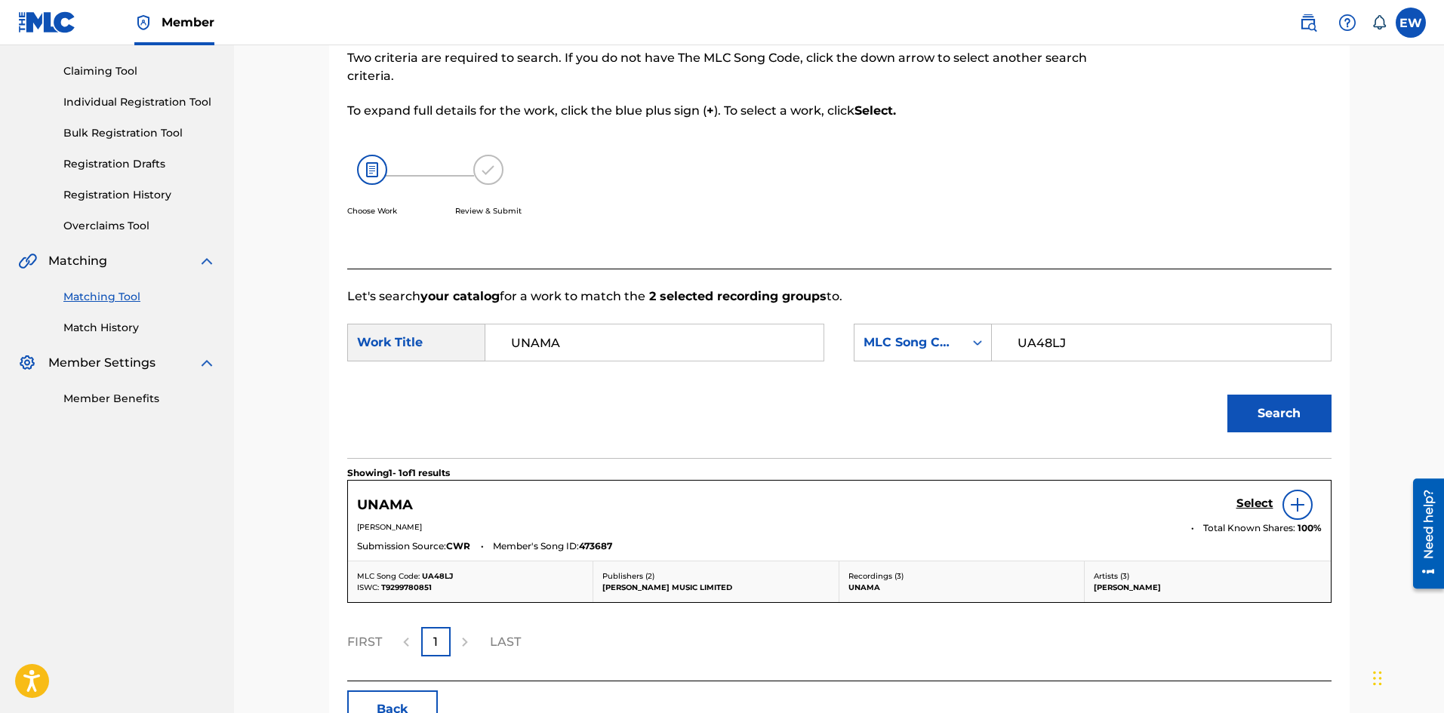
click at [1246, 498] on h5 "Select" at bounding box center [1254, 504] width 37 height 14
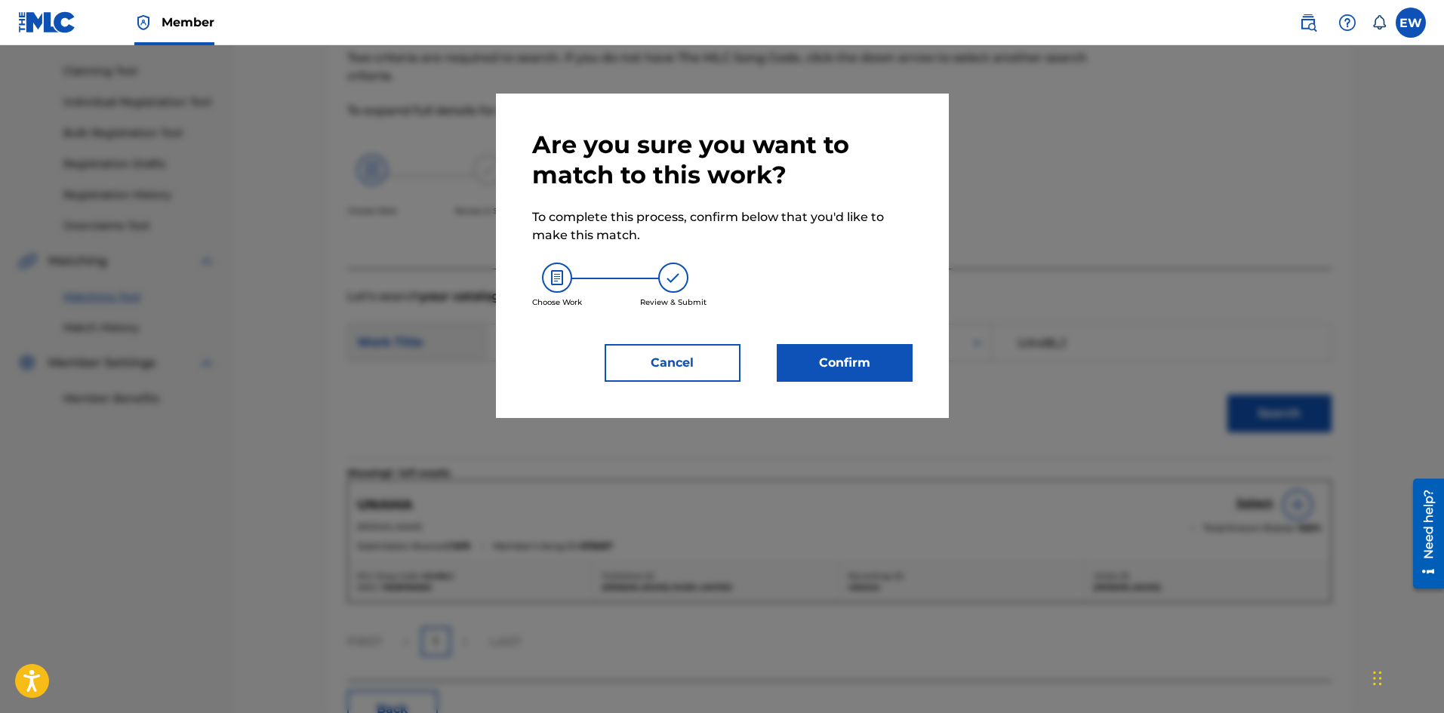
click at [780, 365] on button "Confirm" at bounding box center [845, 363] width 136 height 38
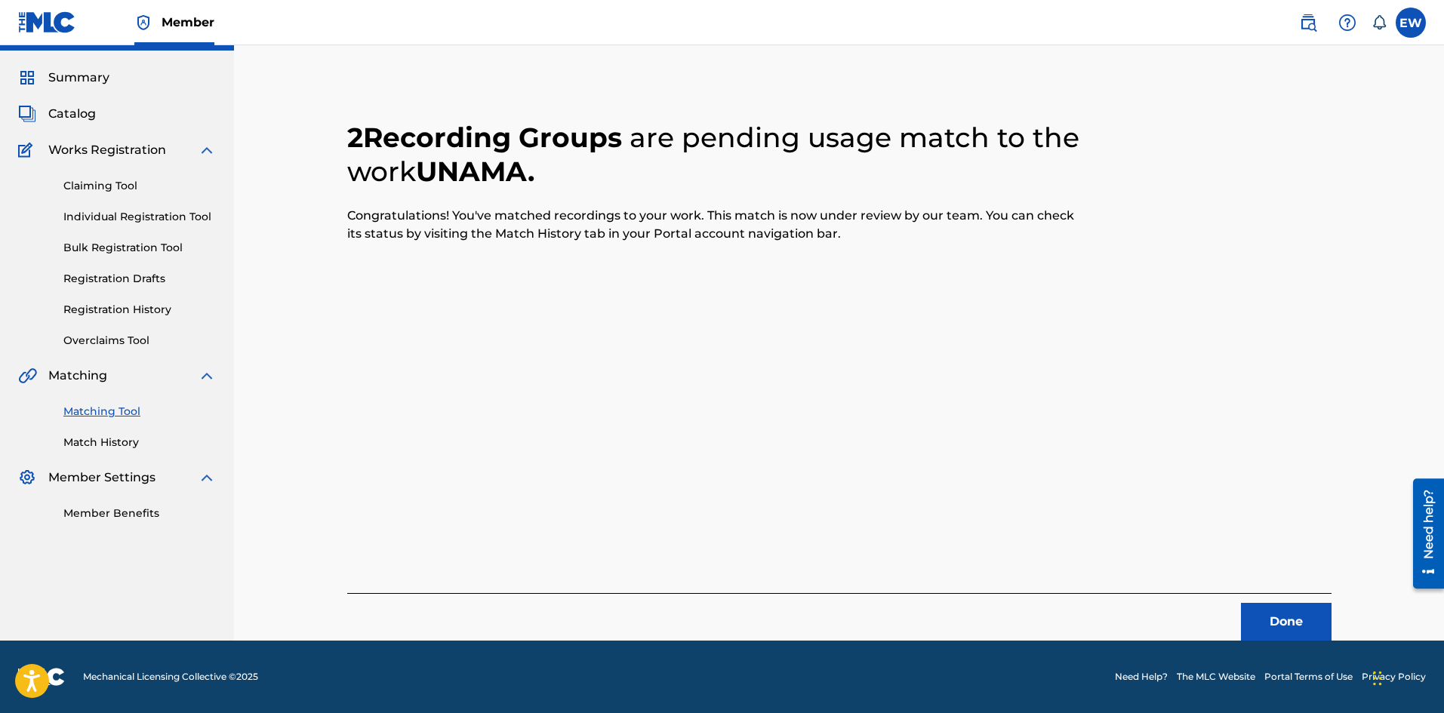
scroll to position [36, 0]
click at [1264, 627] on button "Done" at bounding box center [1286, 622] width 91 height 38
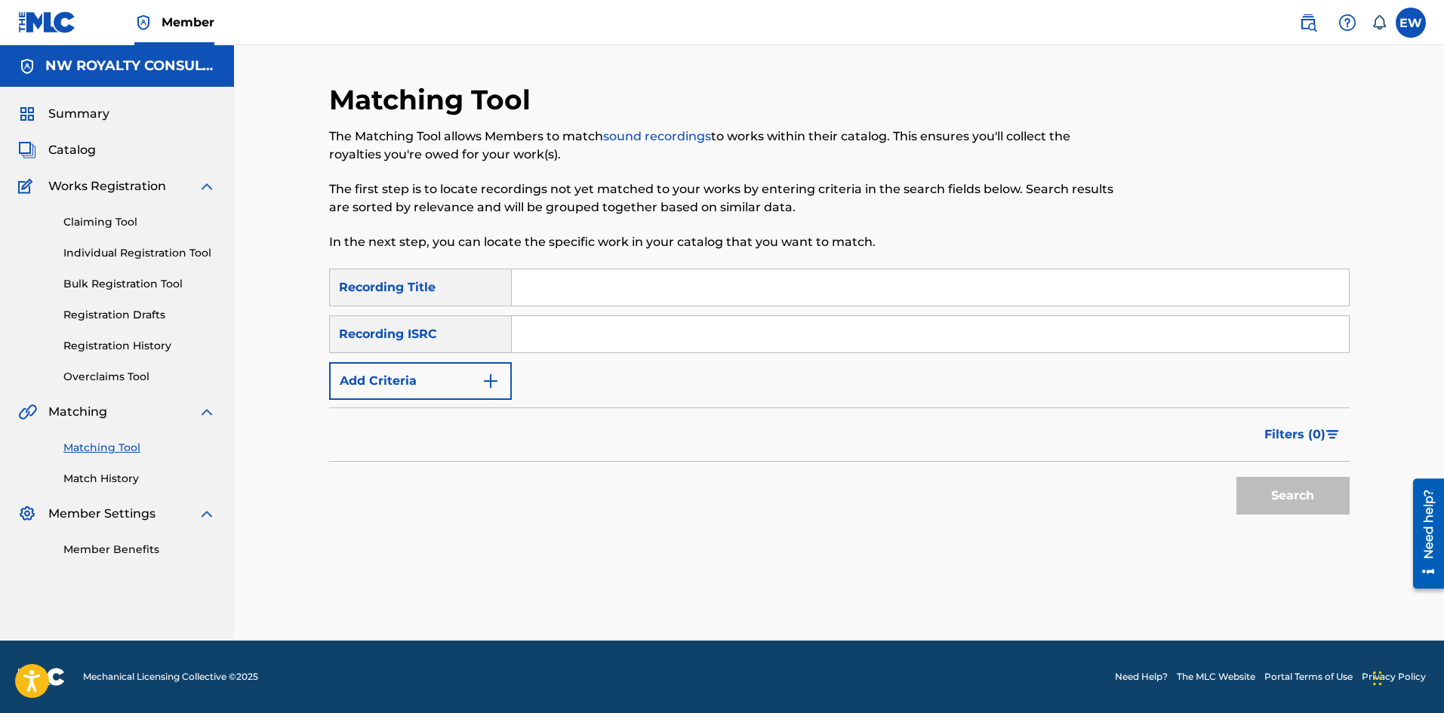
click at [407, 375] on button "Add Criteria" at bounding box center [420, 381] width 183 height 38
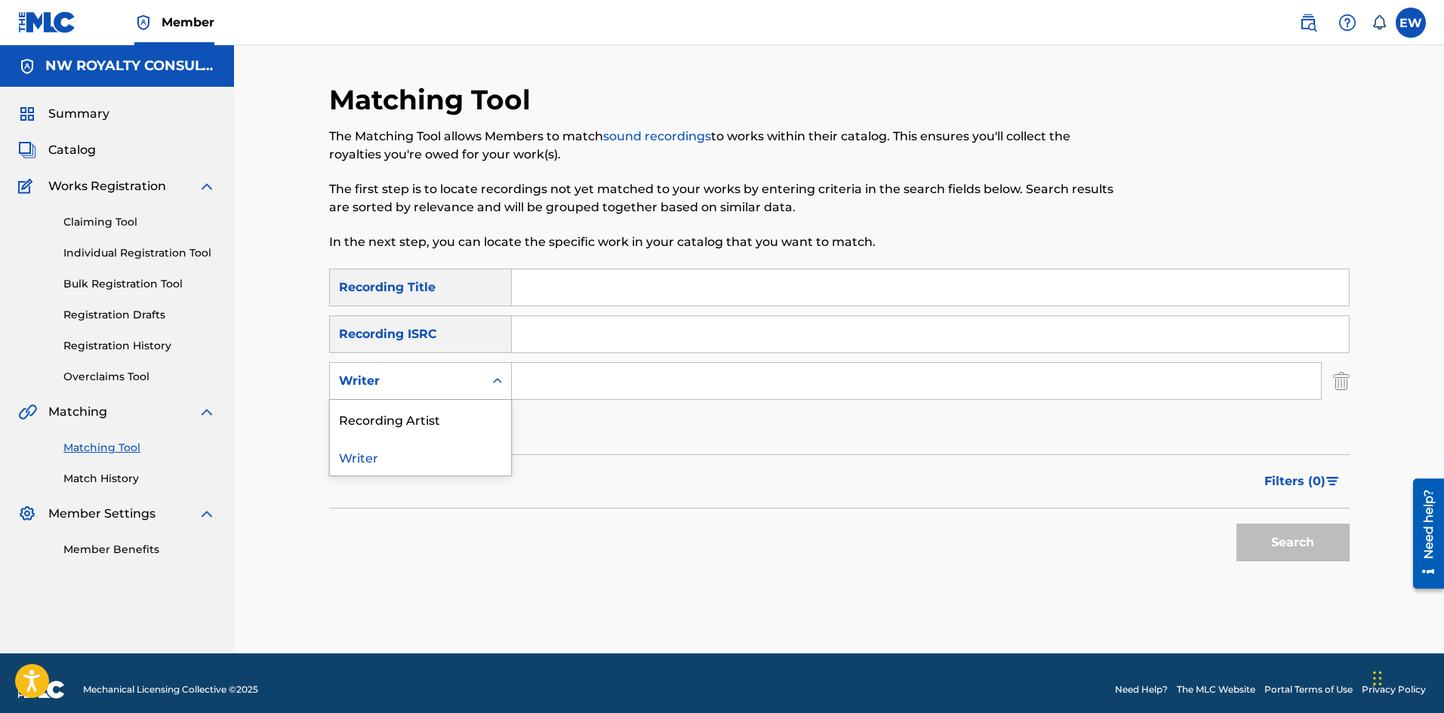
click at [408, 392] on div "Writer" at bounding box center [407, 381] width 154 height 29
click at [417, 419] on div "Recording Artist" at bounding box center [420, 419] width 181 height 38
click at [566, 380] on input "Search Form" at bounding box center [916, 381] width 809 height 36
paste input "[PERSON_NAME] FT NACKISS GUCCI BOSS"
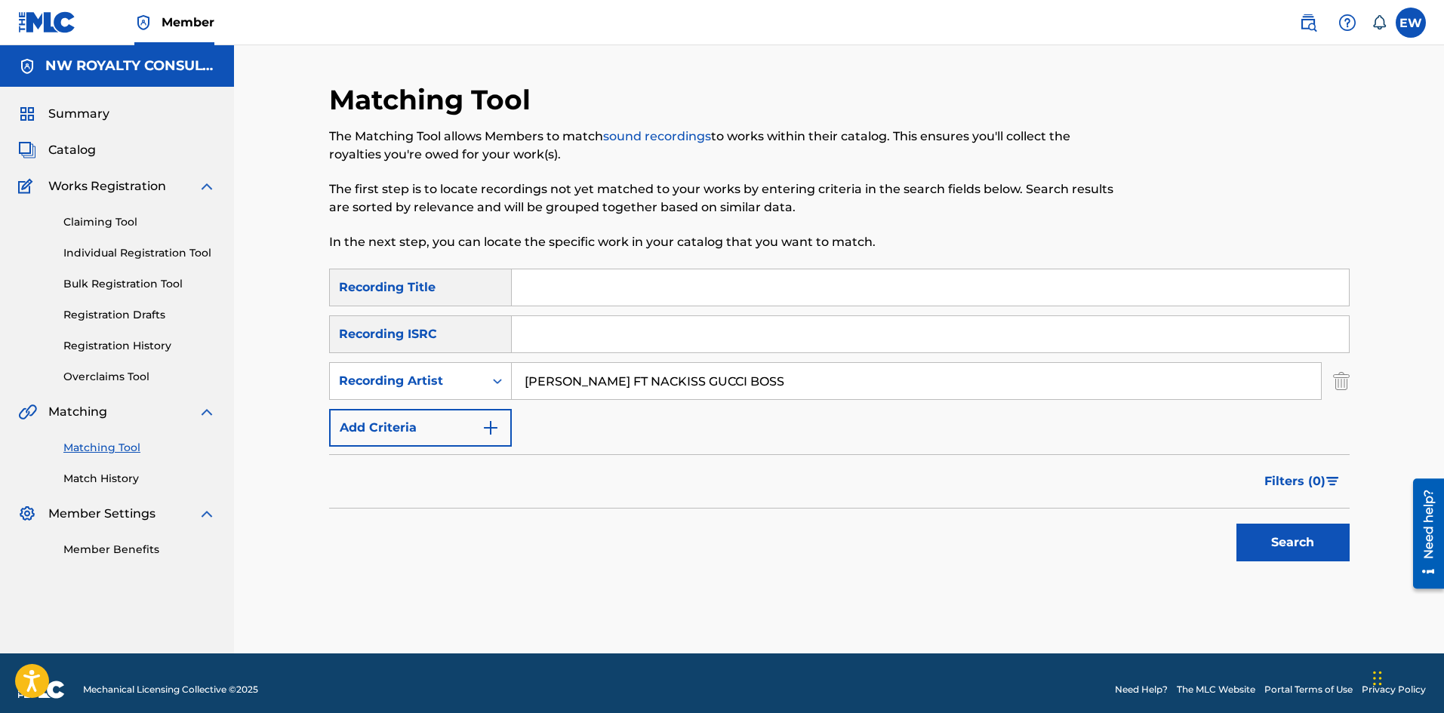
type input "[PERSON_NAME] FT NACKISS GUCCI BOSS"
click at [777, 276] on input "Search Form" at bounding box center [930, 287] width 837 height 36
paste input "UNGRATEFUL"
type input "UNGRATEFUL"
click at [1255, 549] on button "Search" at bounding box center [1292, 543] width 113 height 38
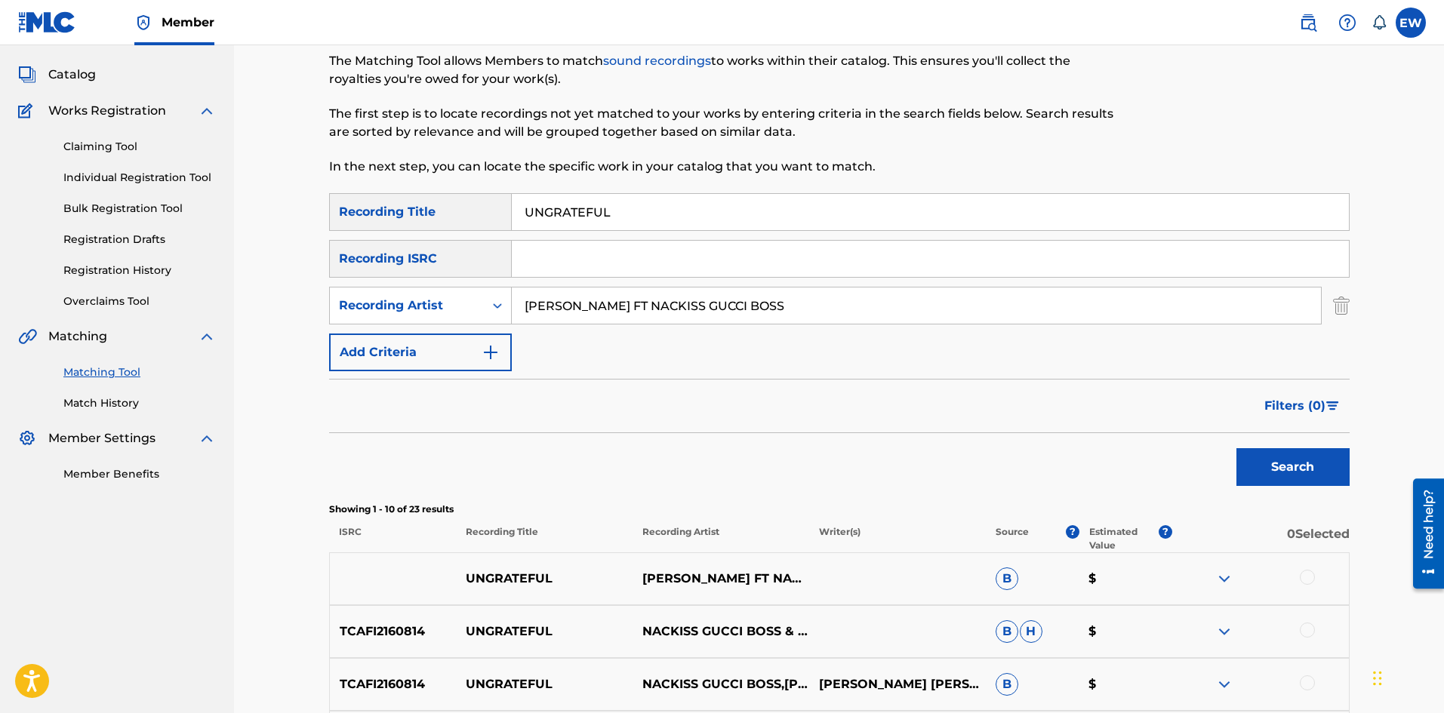
scroll to position [151, 0]
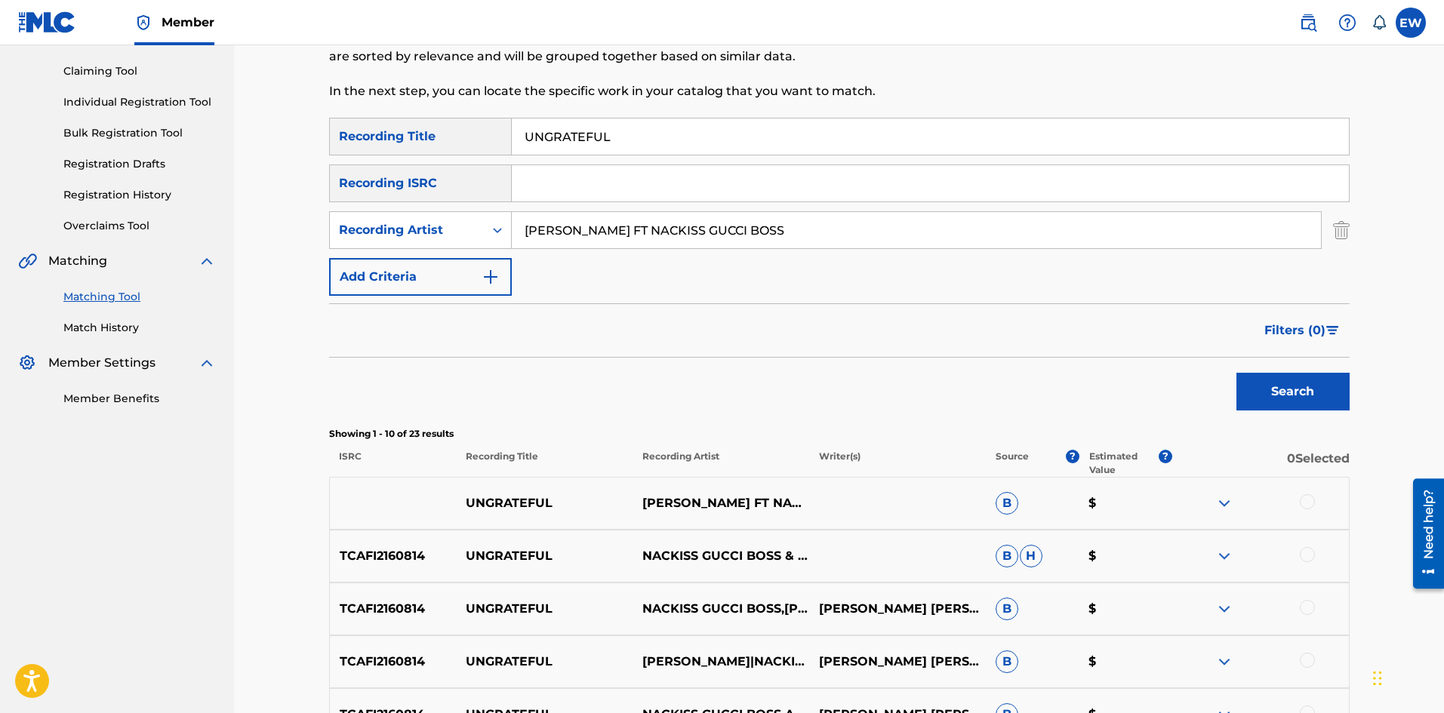
click at [1310, 503] on div at bounding box center [1307, 501] width 15 height 15
click at [1308, 550] on div at bounding box center [1307, 554] width 15 height 15
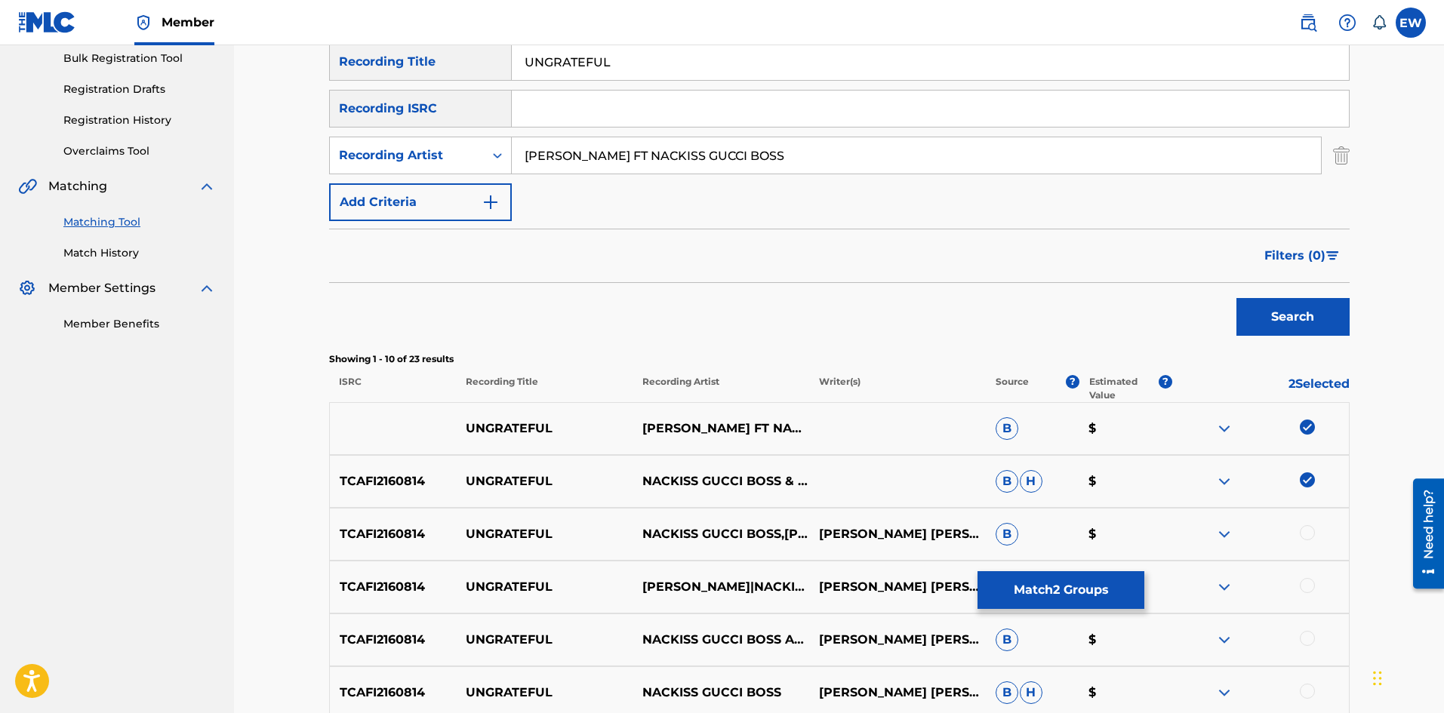
scroll to position [226, 0]
click at [1317, 534] on div at bounding box center [1260, 534] width 177 height 18
click at [1300, 536] on div at bounding box center [1307, 532] width 15 height 15
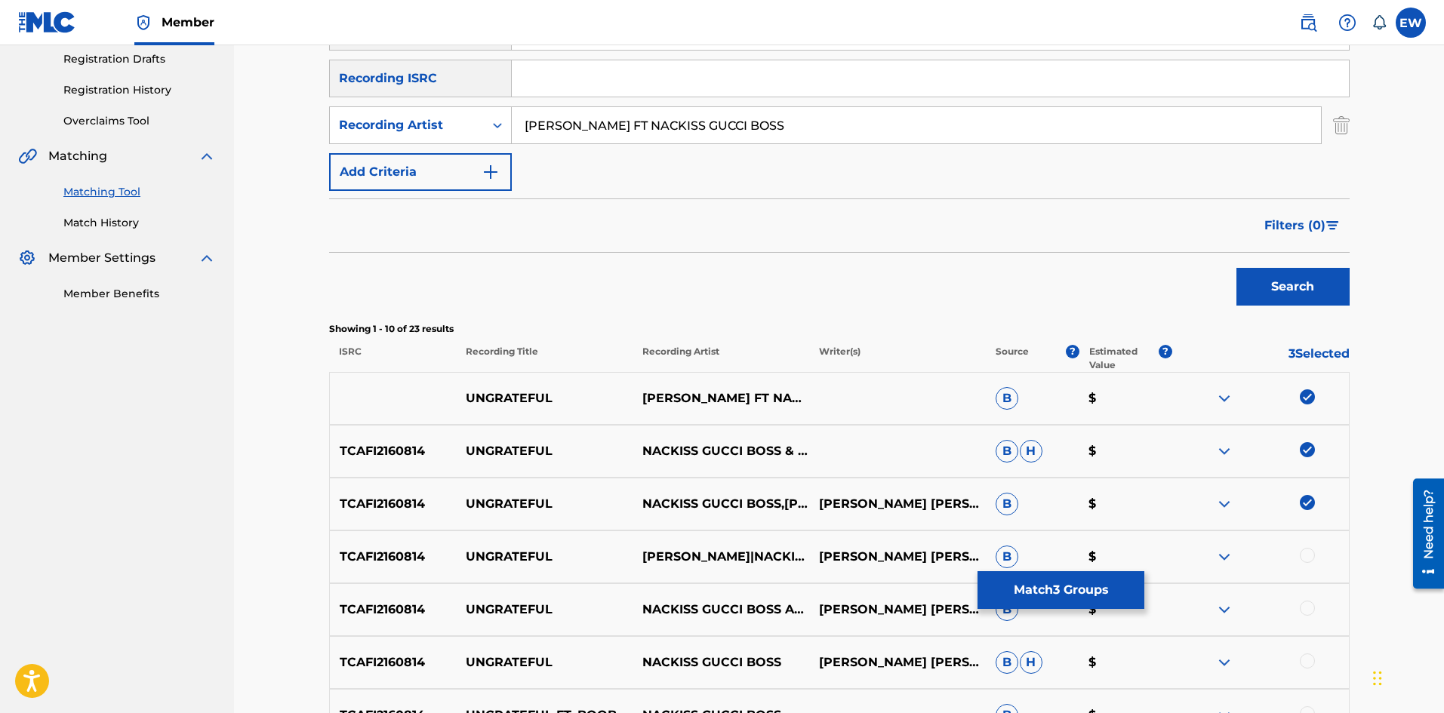
scroll to position [302, 0]
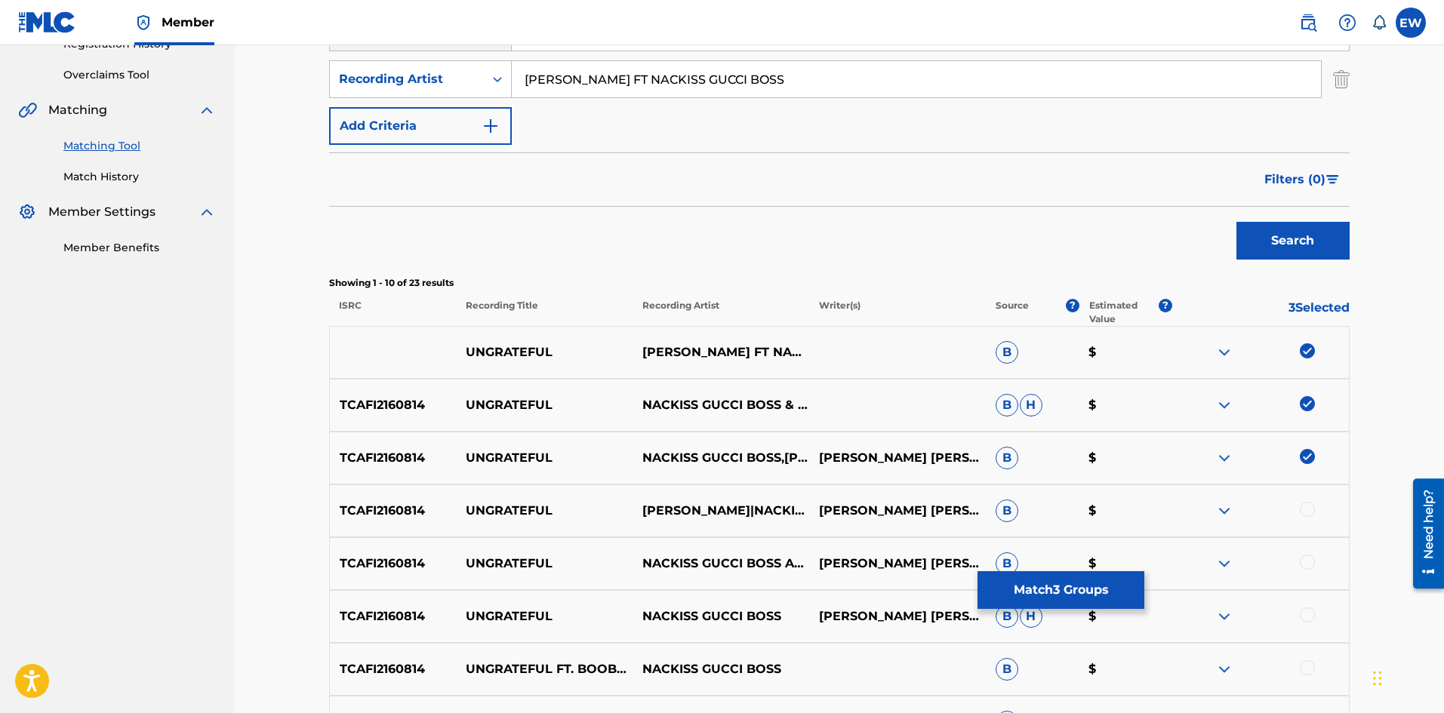
click at [1303, 512] on div at bounding box center [1307, 509] width 15 height 15
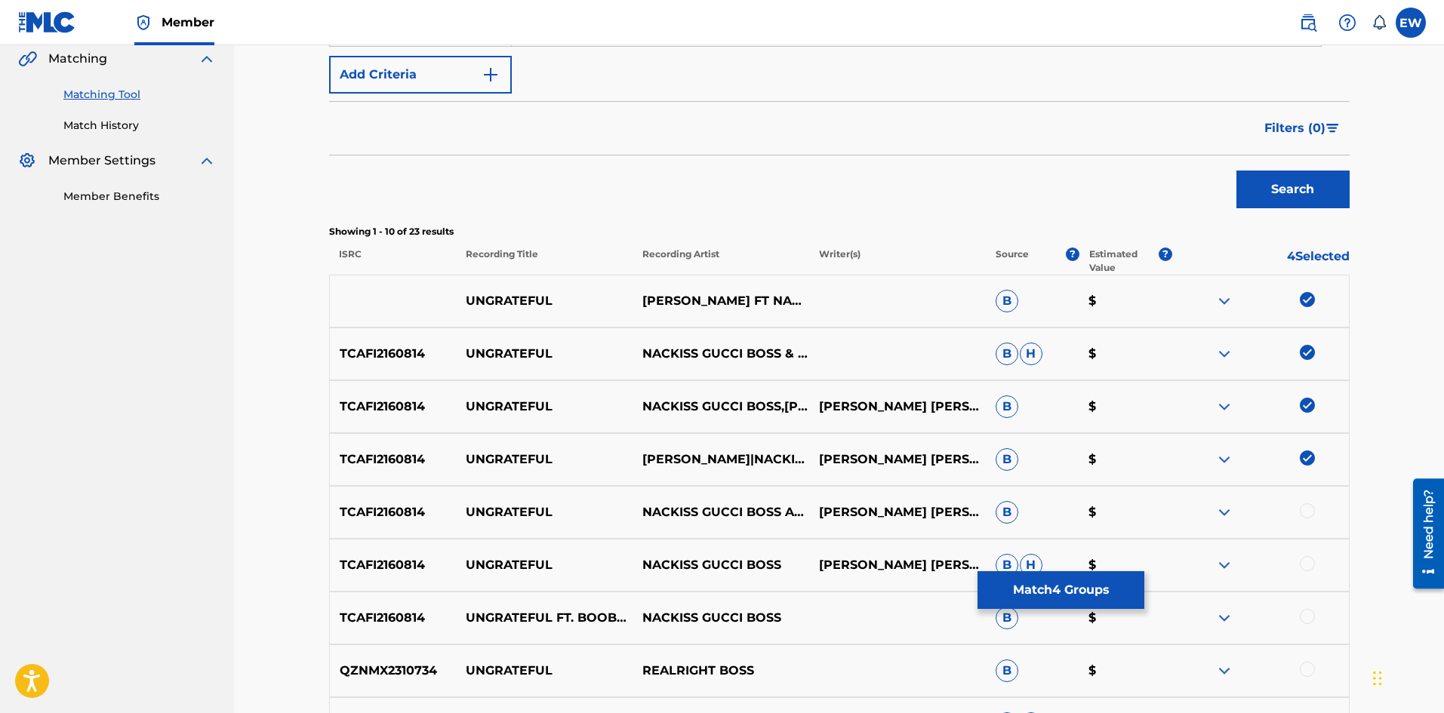
scroll to position [377, 0]
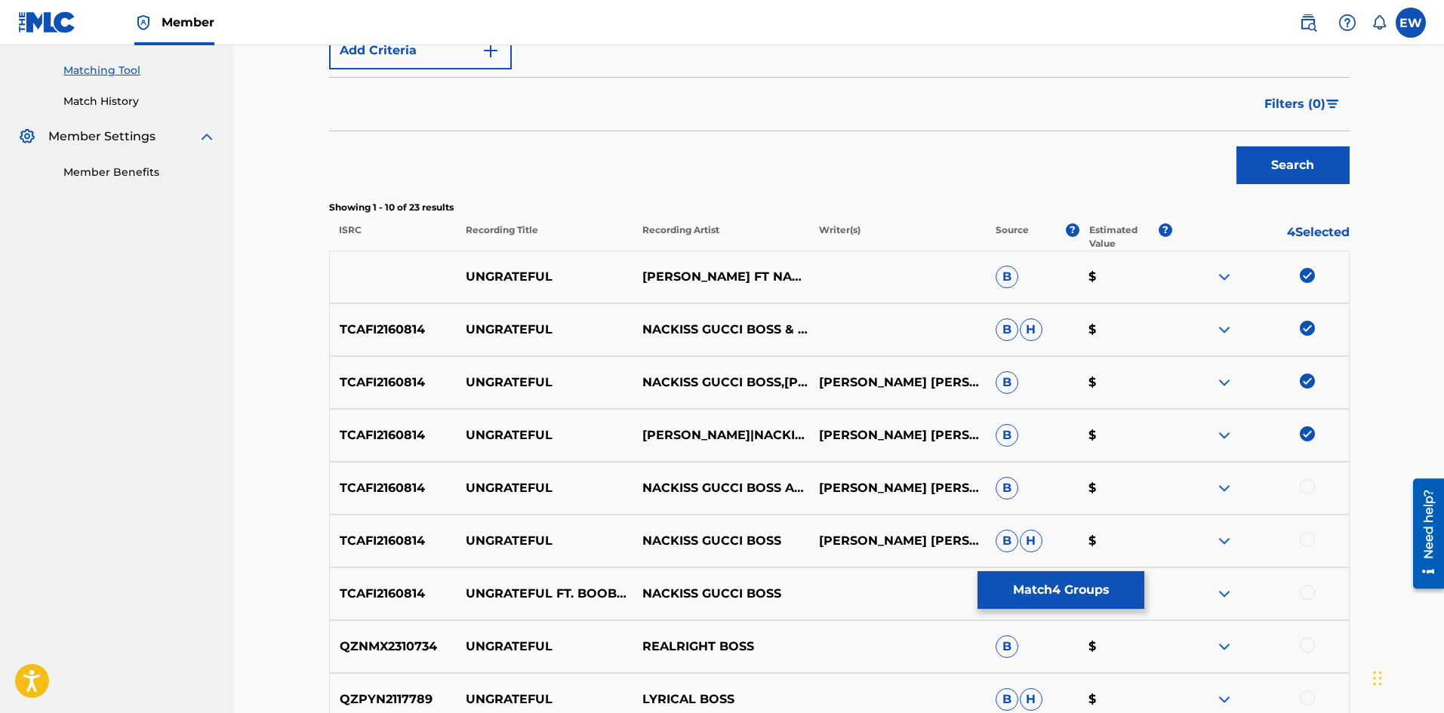
click at [1312, 494] on div at bounding box center [1260, 488] width 177 height 18
click at [1303, 482] on div at bounding box center [1307, 486] width 15 height 15
click at [1309, 540] on div at bounding box center [1307, 539] width 15 height 15
click at [1306, 588] on div at bounding box center [1307, 592] width 15 height 15
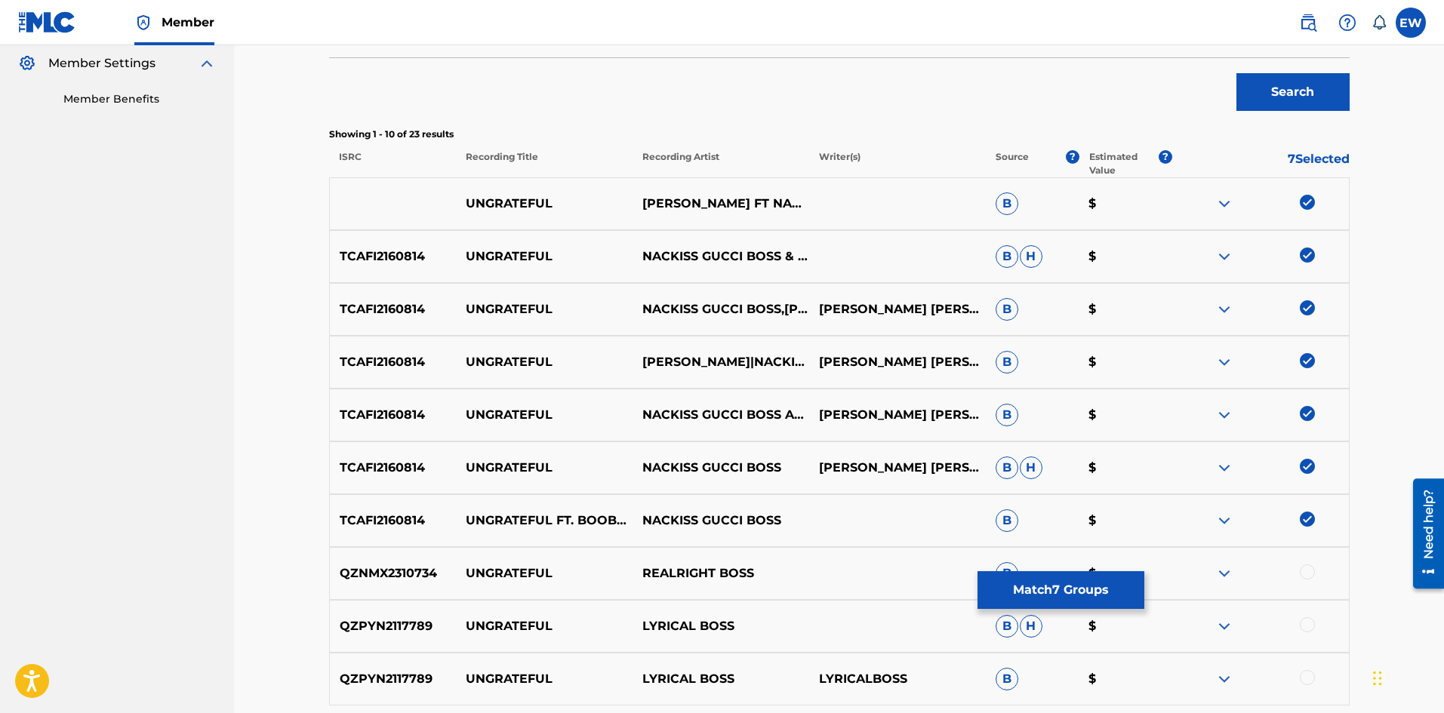
scroll to position [453, 0]
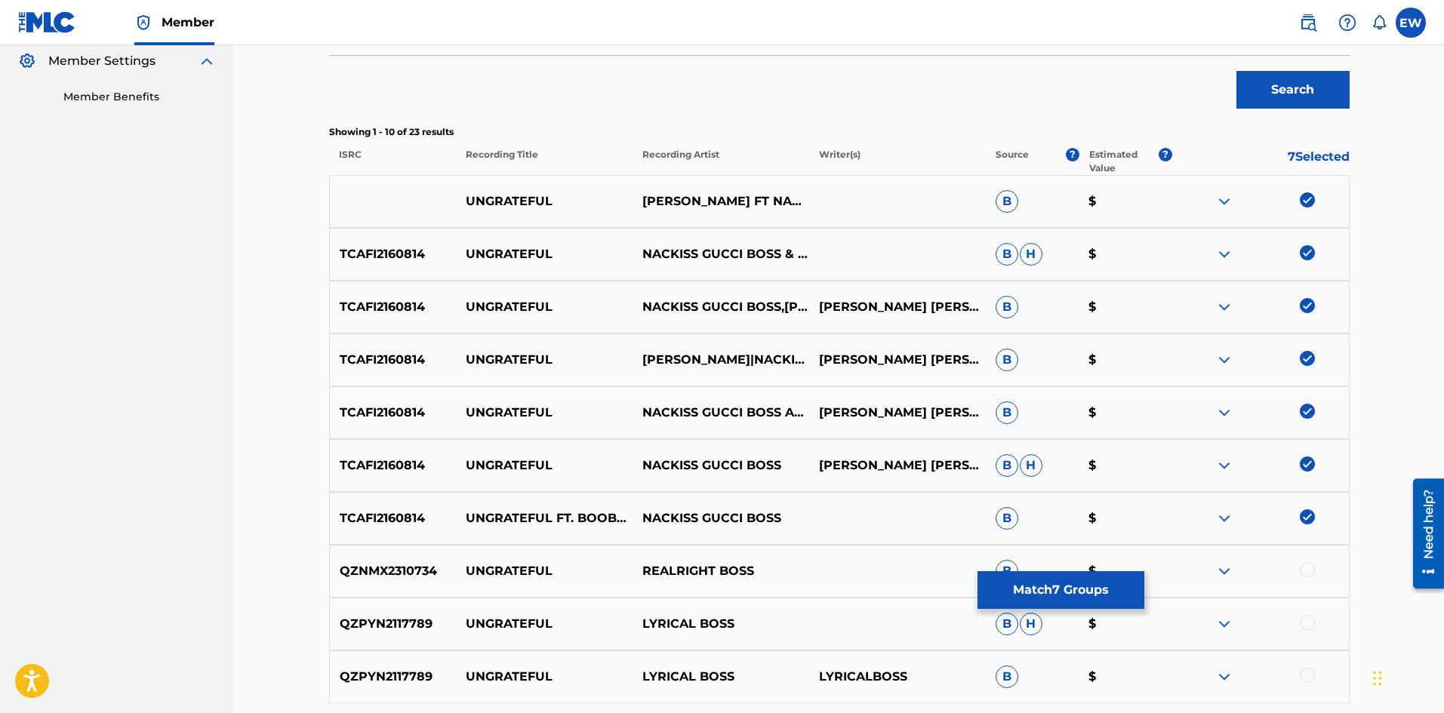
click at [1045, 596] on button "Match 7 Groups" at bounding box center [1060, 590] width 167 height 38
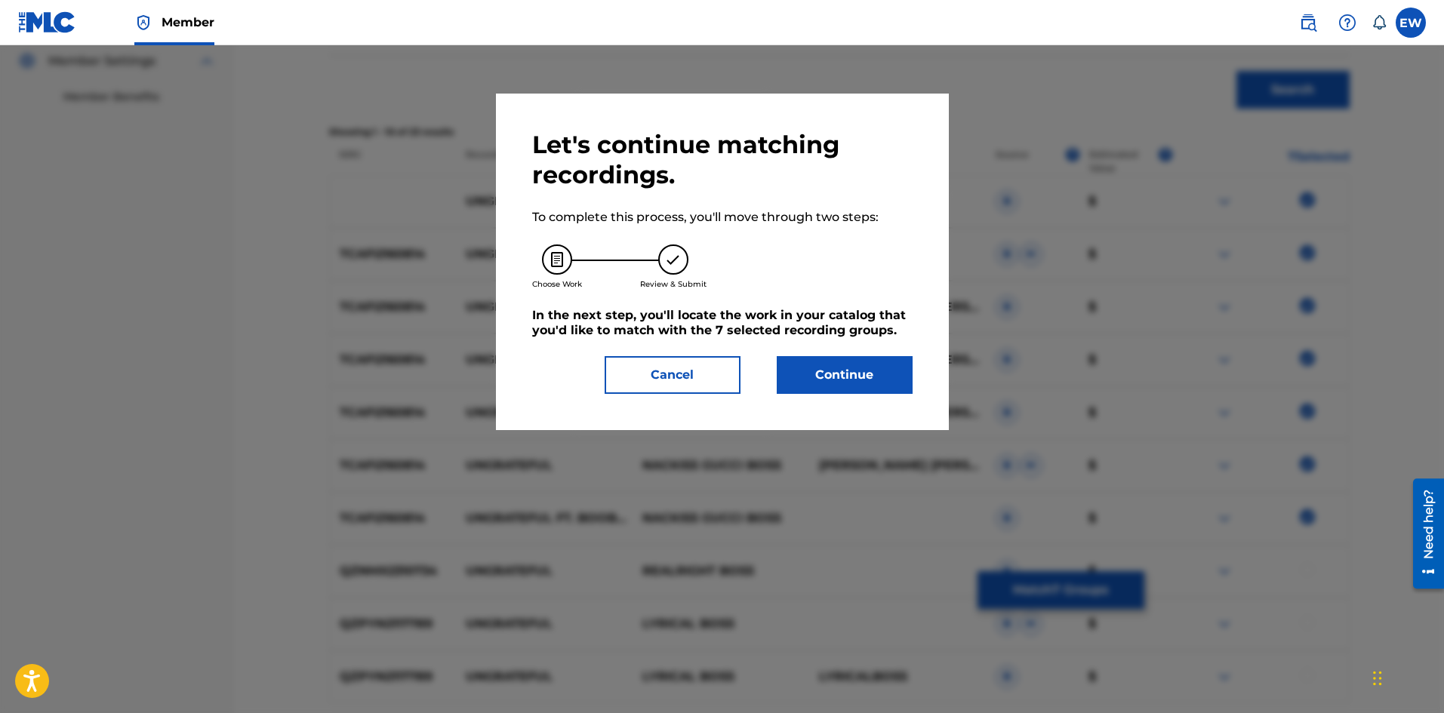
click at [830, 383] on button "Continue" at bounding box center [845, 375] width 136 height 38
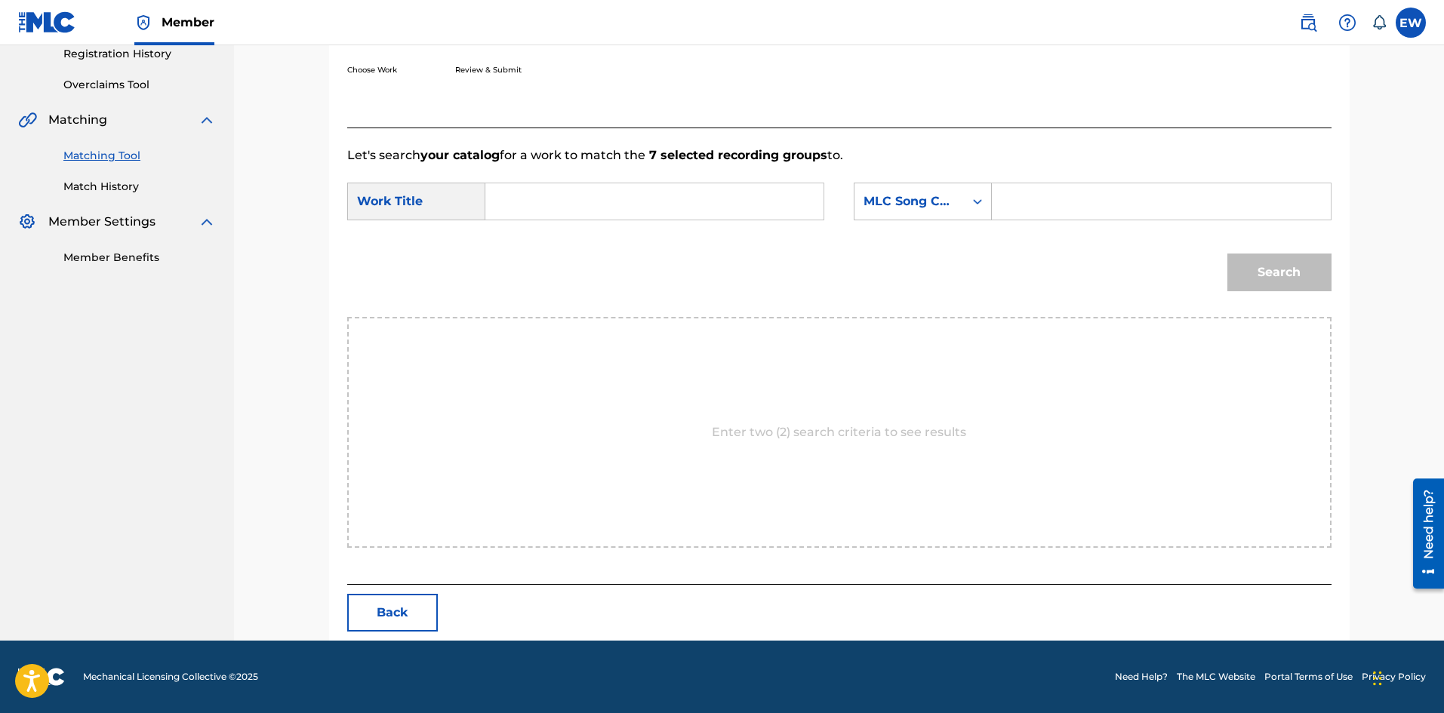
scroll to position [292, 0]
click at [642, 198] on input "Search Form" at bounding box center [654, 201] width 312 height 36
paste input "UNGRATEFUL"
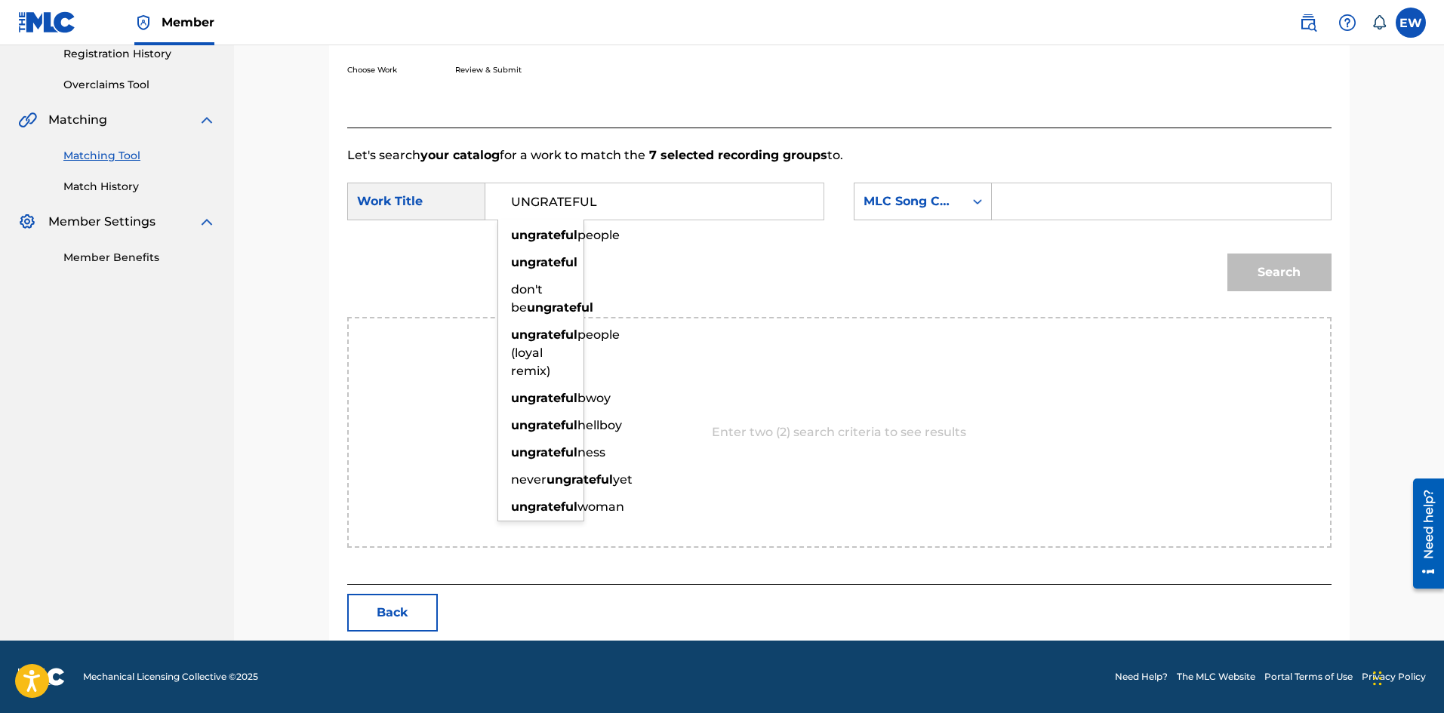
type input "UNGRATEFUL"
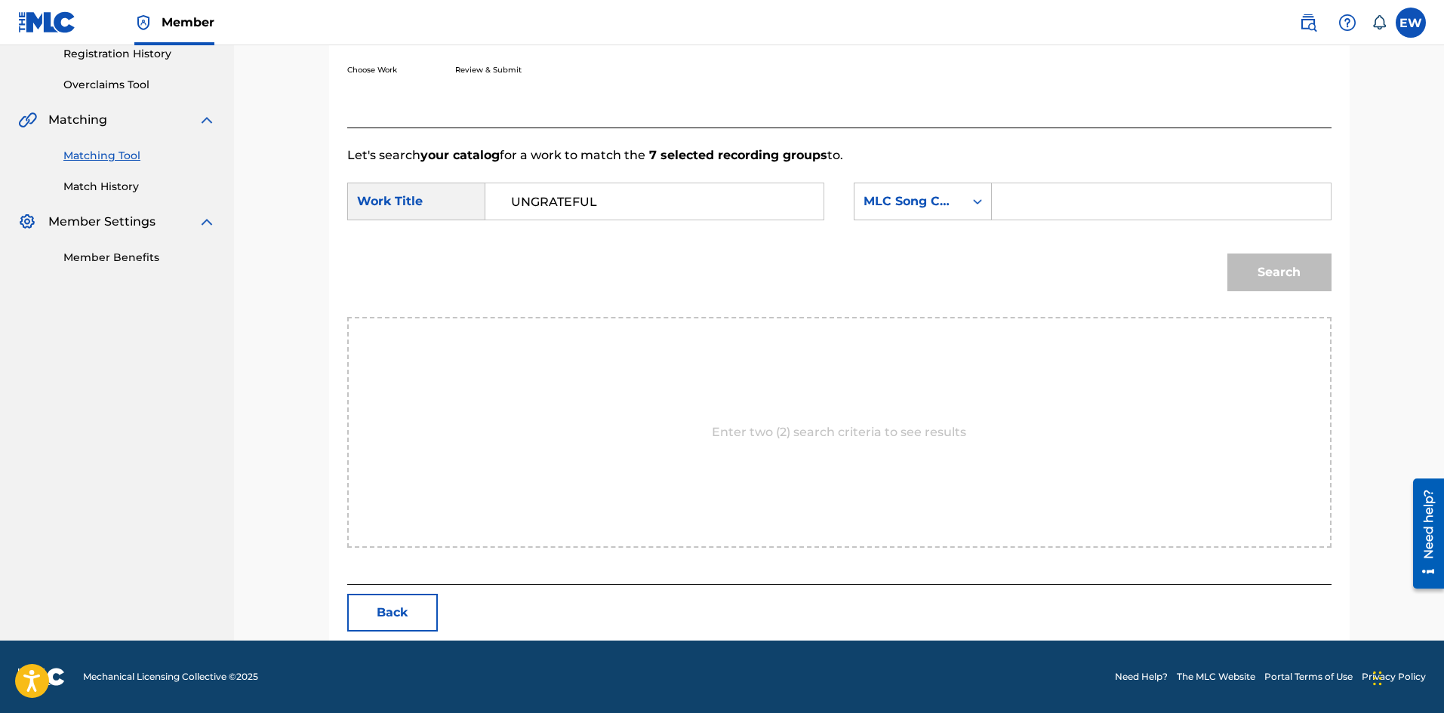
click at [1074, 201] on input "Search Form" at bounding box center [1161, 201] width 312 height 36
paste input "UX1U5I"
type input "UX1U5I"
click at [1297, 276] on button "Search" at bounding box center [1279, 273] width 104 height 38
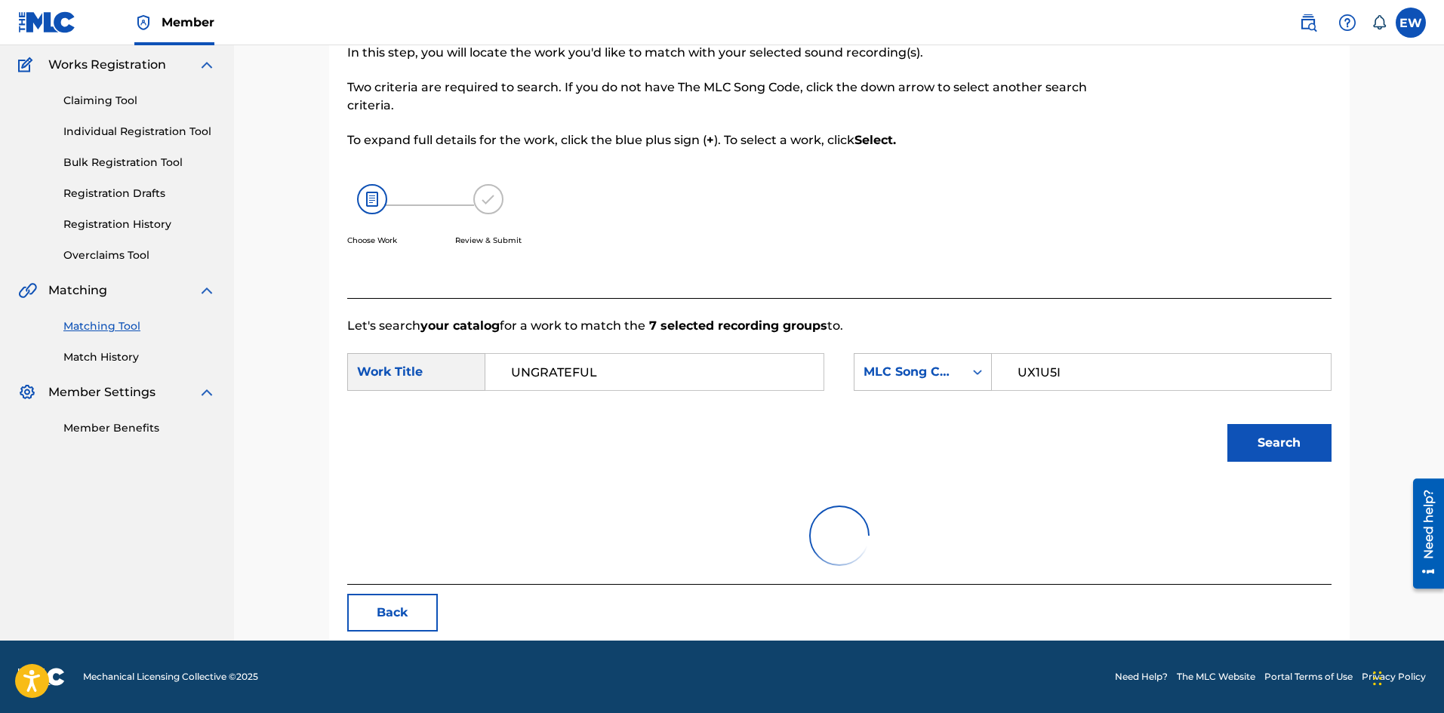
scroll to position [248, 0]
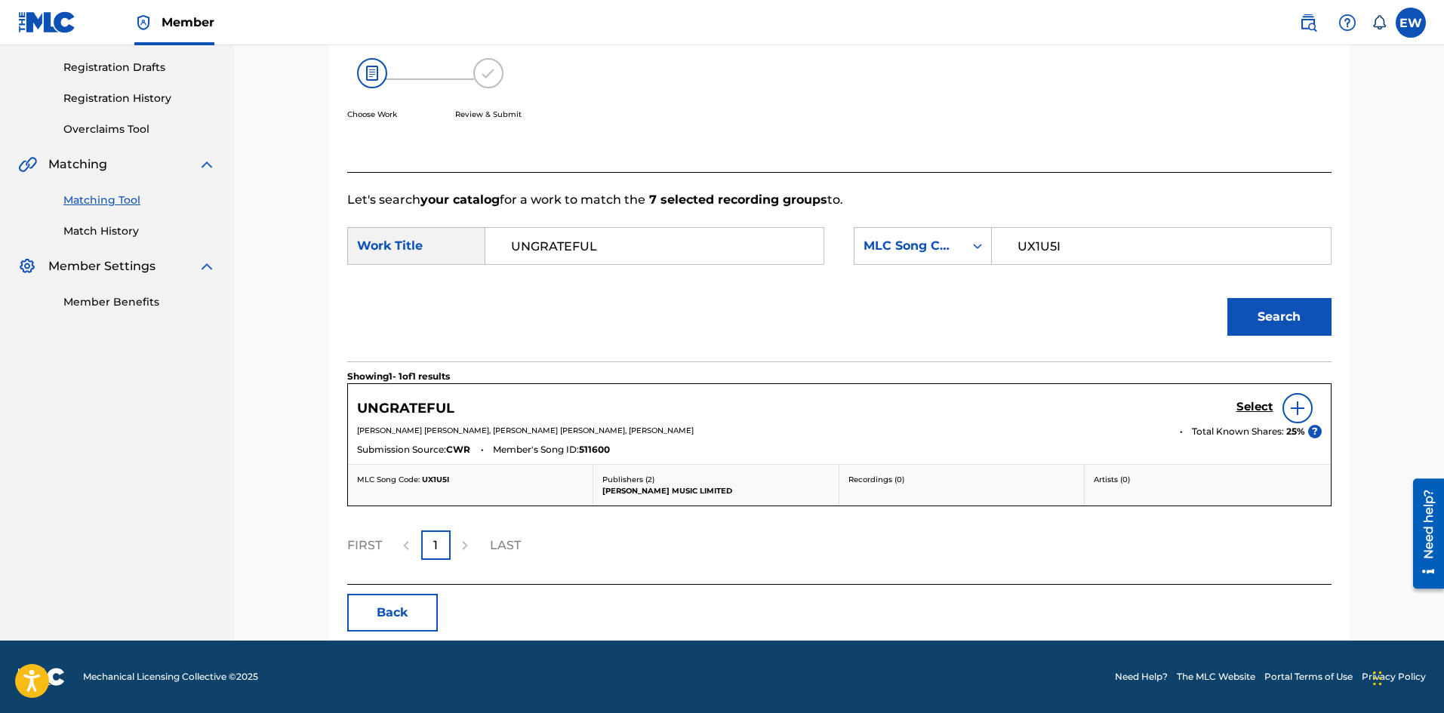
click at [1264, 405] on h5 "Select" at bounding box center [1254, 407] width 37 height 14
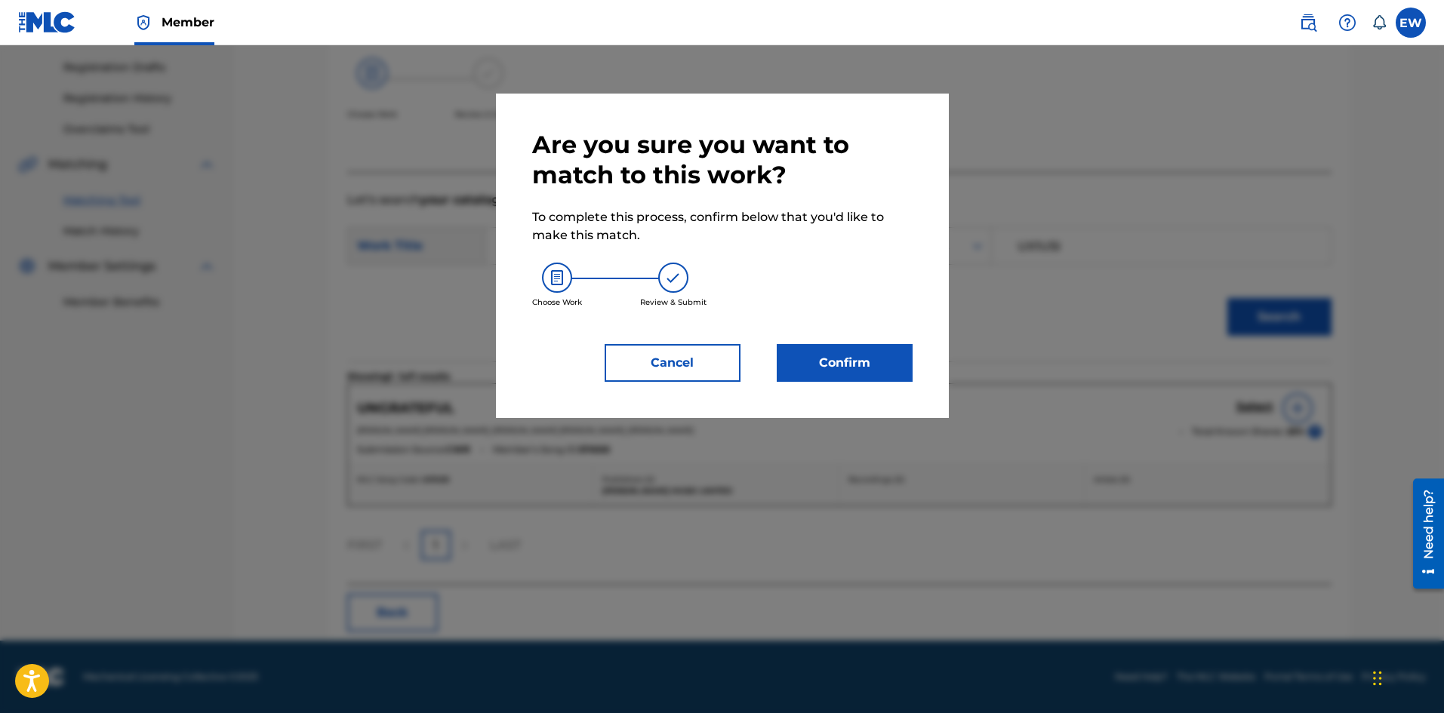
click at [876, 368] on button "Confirm" at bounding box center [845, 363] width 136 height 38
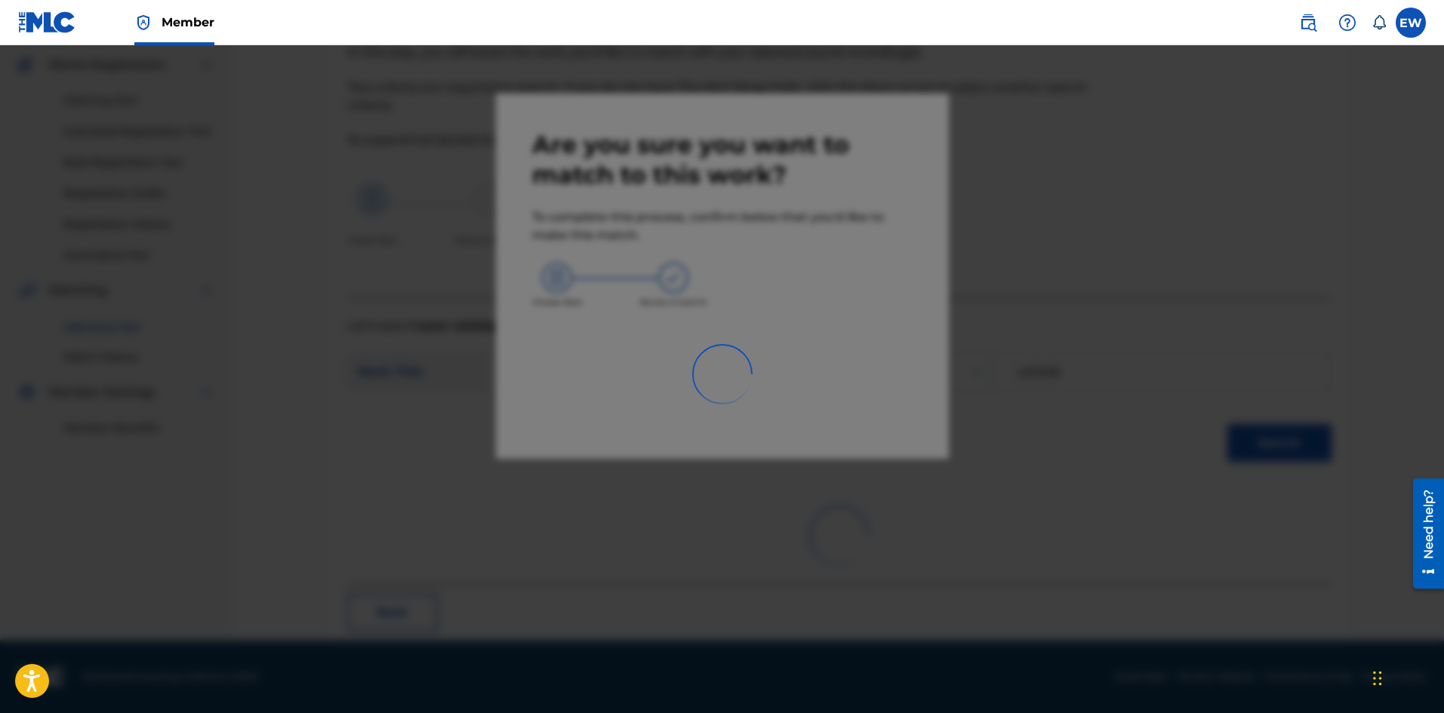
scroll to position [36, 0]
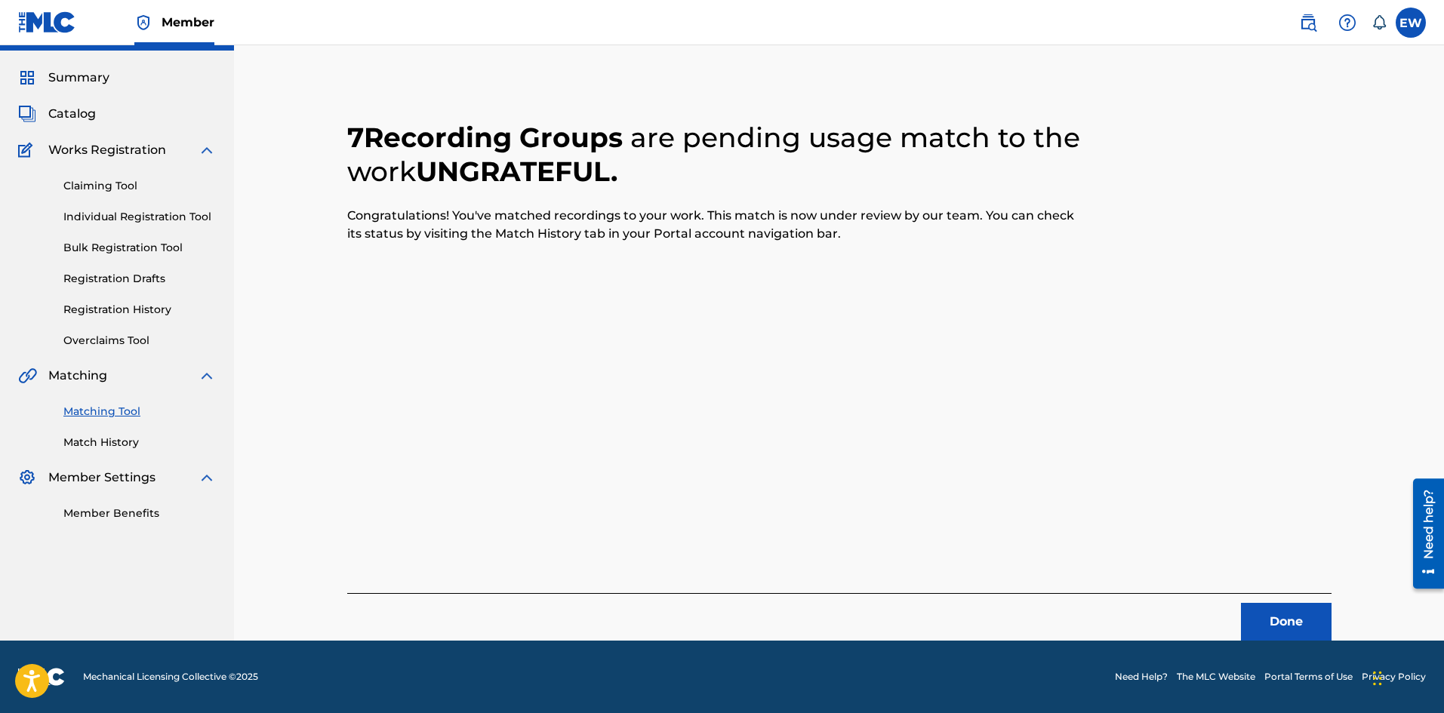
drag, startPoint x: 1260, startPoint y: 610, endPoint x: 1448, endPoint y: 599, distance: 188.3
click at [1263, 610] on button "Done" at bounding box center [1286, 622] width 91 height 38
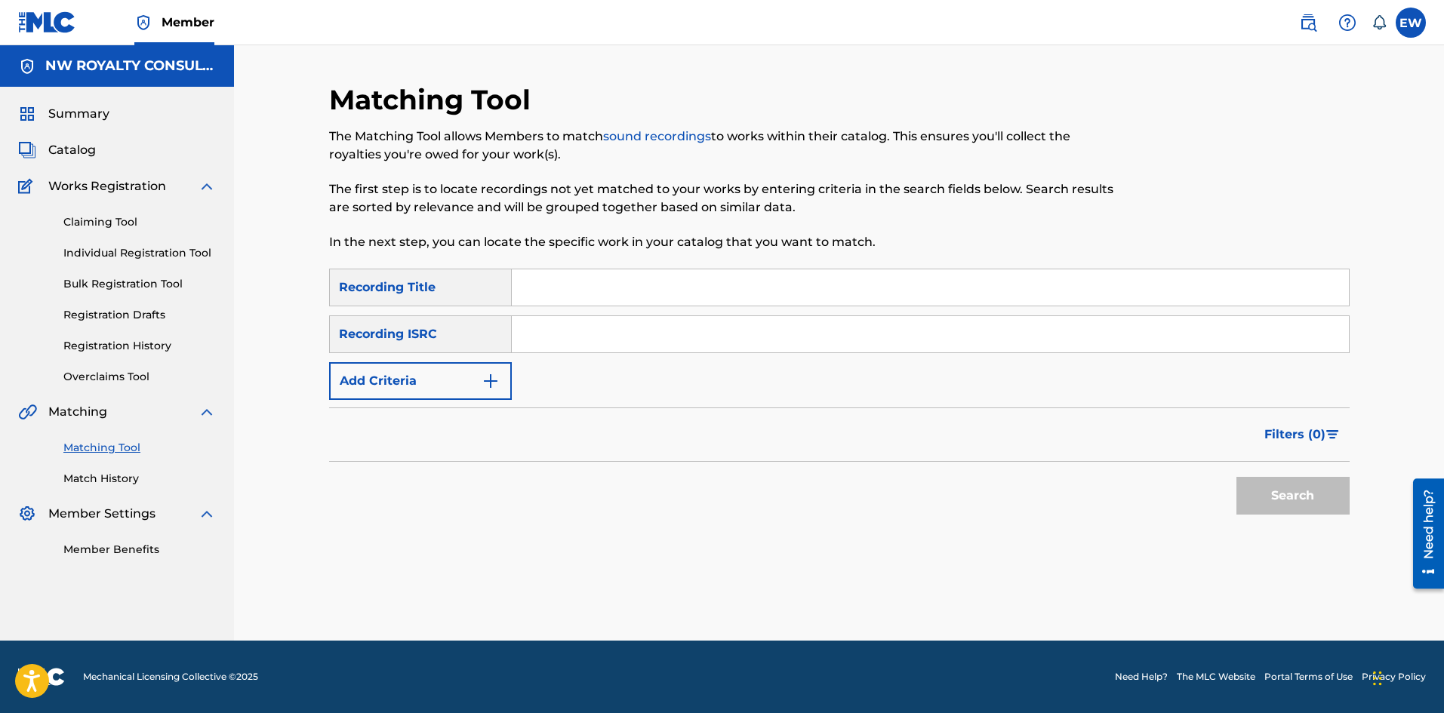
click at [445, 395] on button "Add Criteria" at bounding box center [420, 381] width 183 height 38
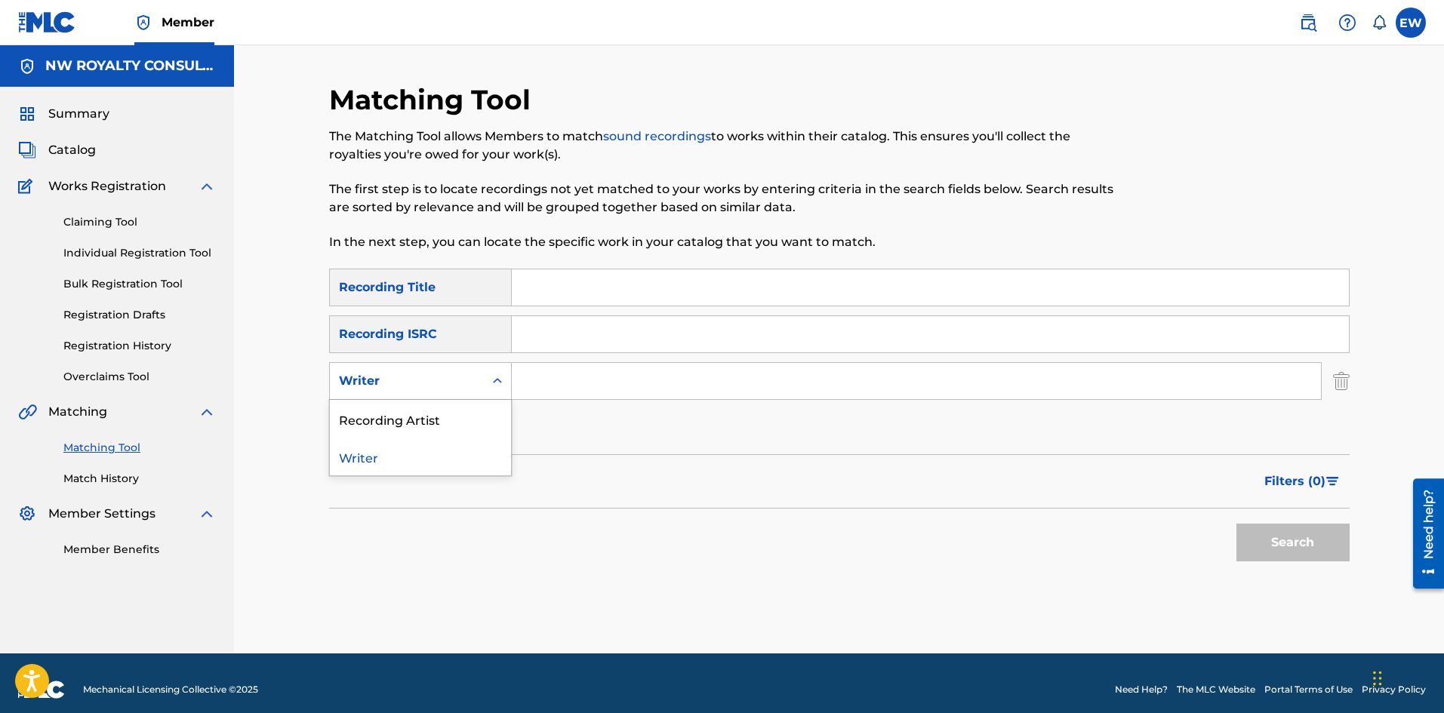
click at [445, 394] on div "Writer" at bounding box center [407, 381] width 154 height 29
drag, startPoint x: 463, startPoint y: 429, endPoint x: 473, endPoint y: 416, distance: 16.8
click at [466, 427] on div "Recording Artist" at bounding box center [420, 419] width 181 height 38
click at [599, 390] on input "Search Form" at bounding box center [916, 381] width 809 height 36
paste input "SATIVA D BLACK 1"
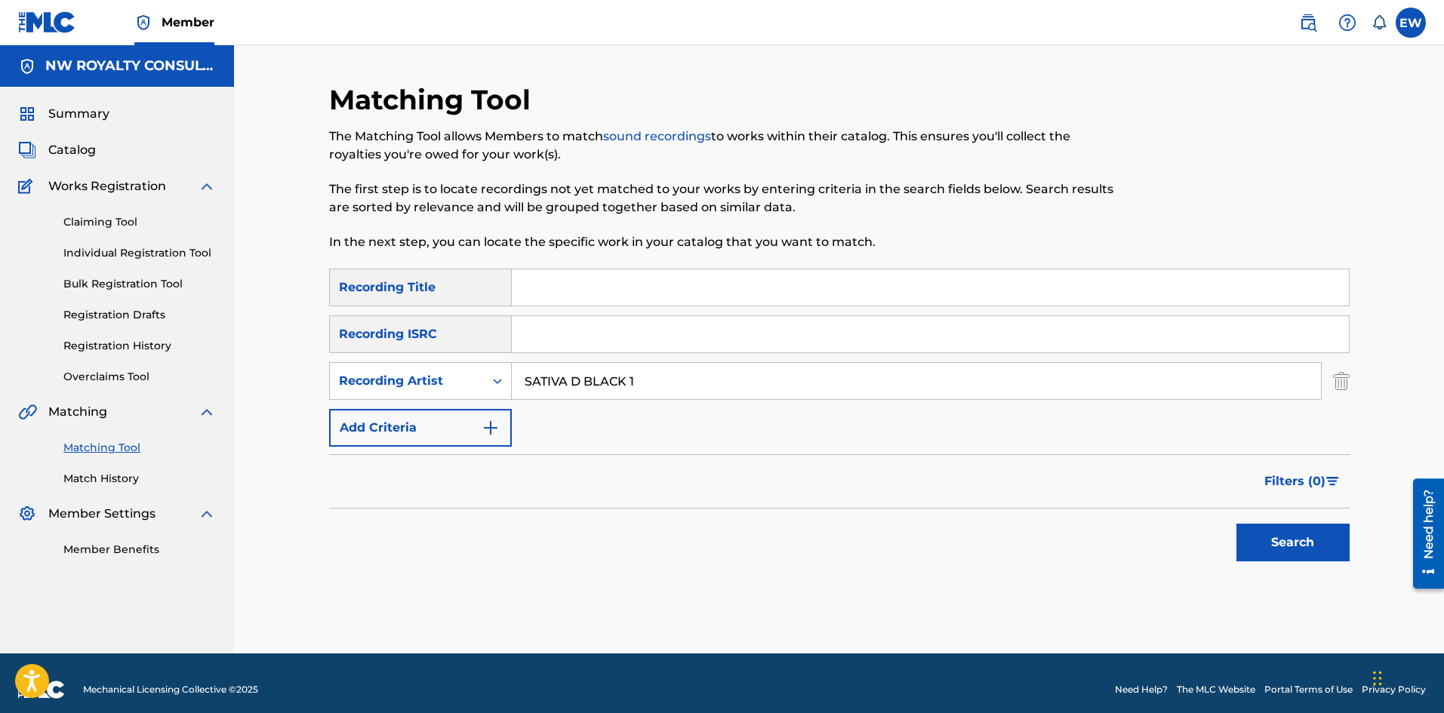
type input "SATIVA D BLACK 1"
click at [780, 298] on input "Search Form" at bounding box center [930, 287] width 837 height 36
paste input "UNGRATEFUL"
type input "UNGRATEFUL"
click at [1278, 531] on button "Search" at bounding box center [1292, 543] width 113 height 38
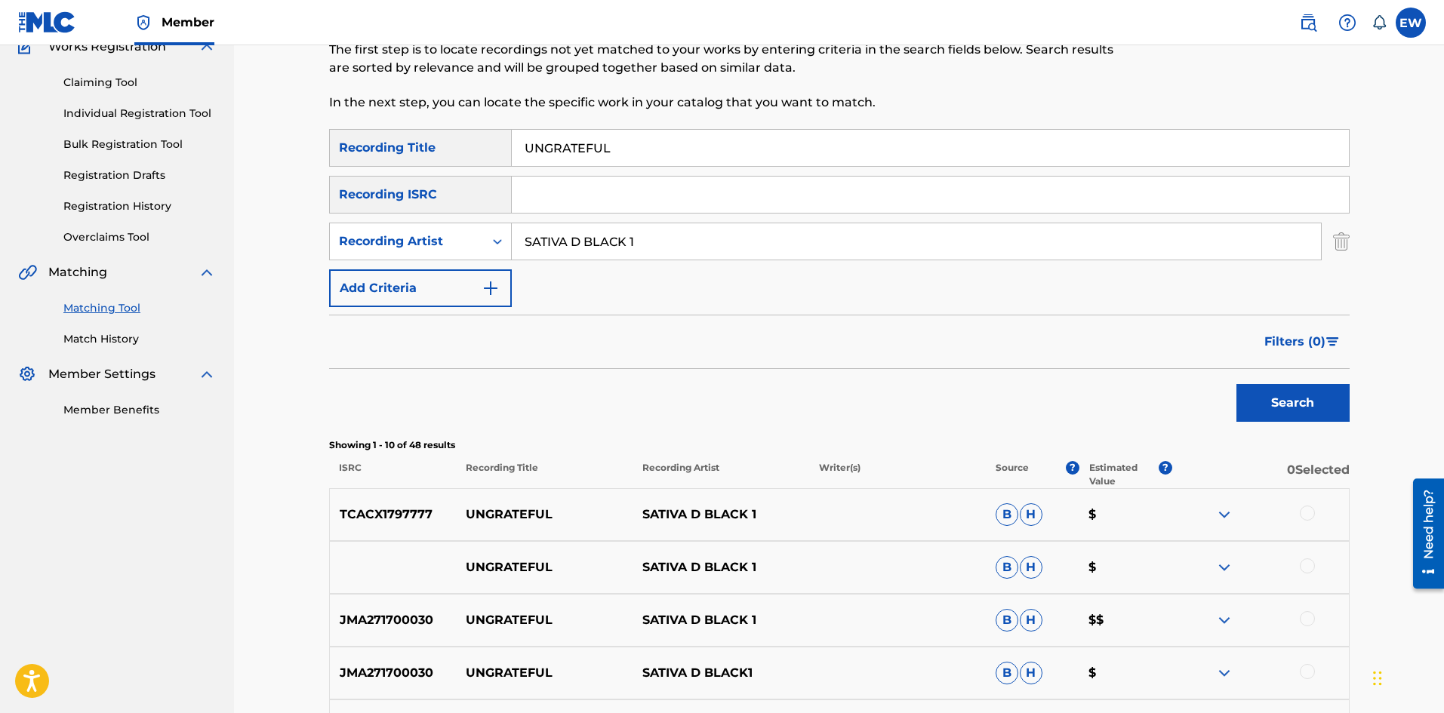
scroll to position [151, 0]
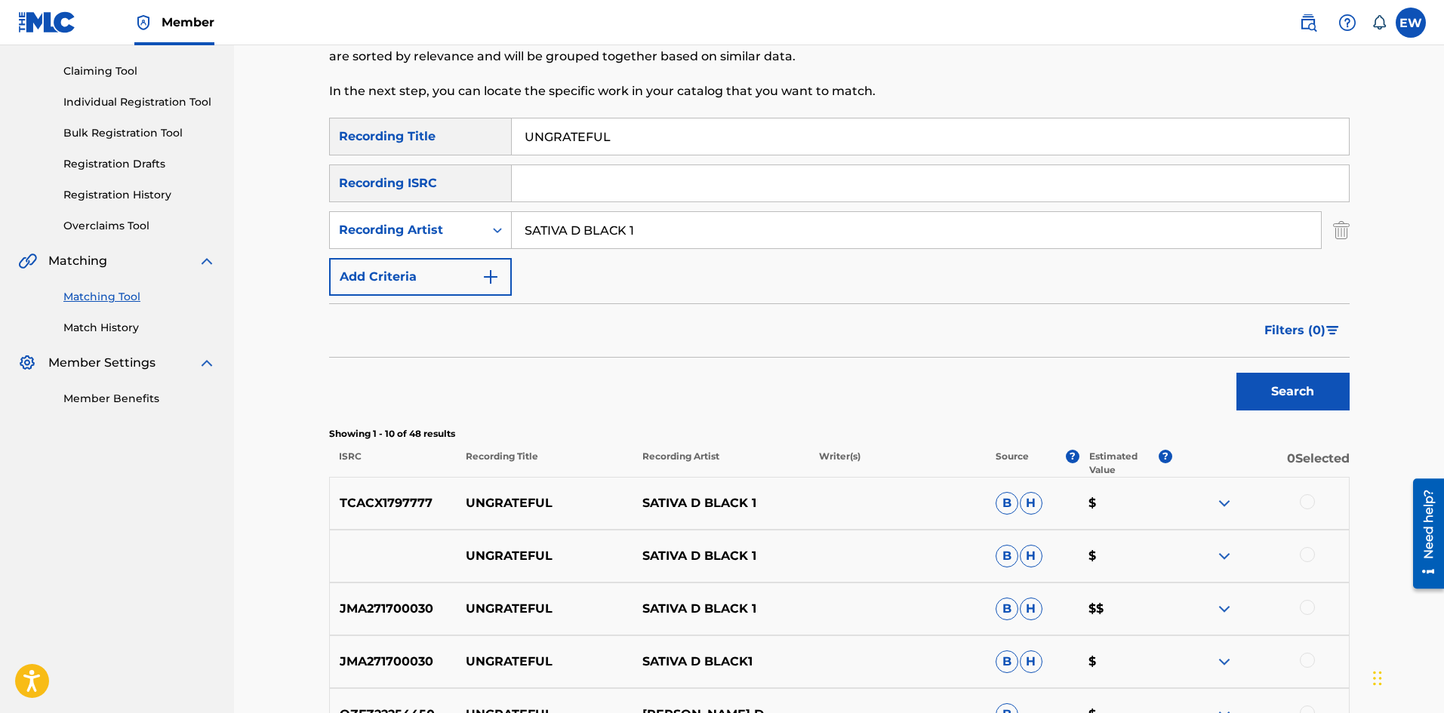
click at [1306, 509] on div at bounding box center [1307, 501] width 15 height 15
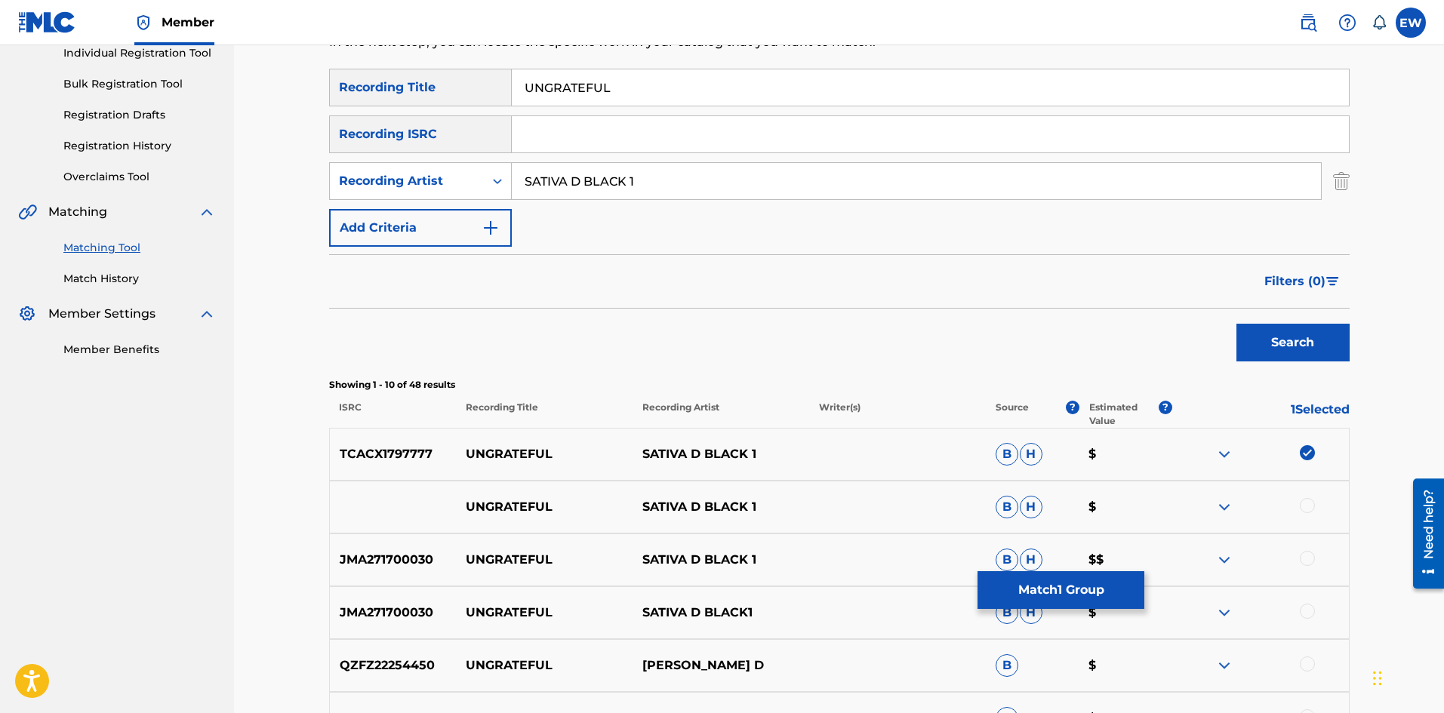
scroll to position [226, 0]
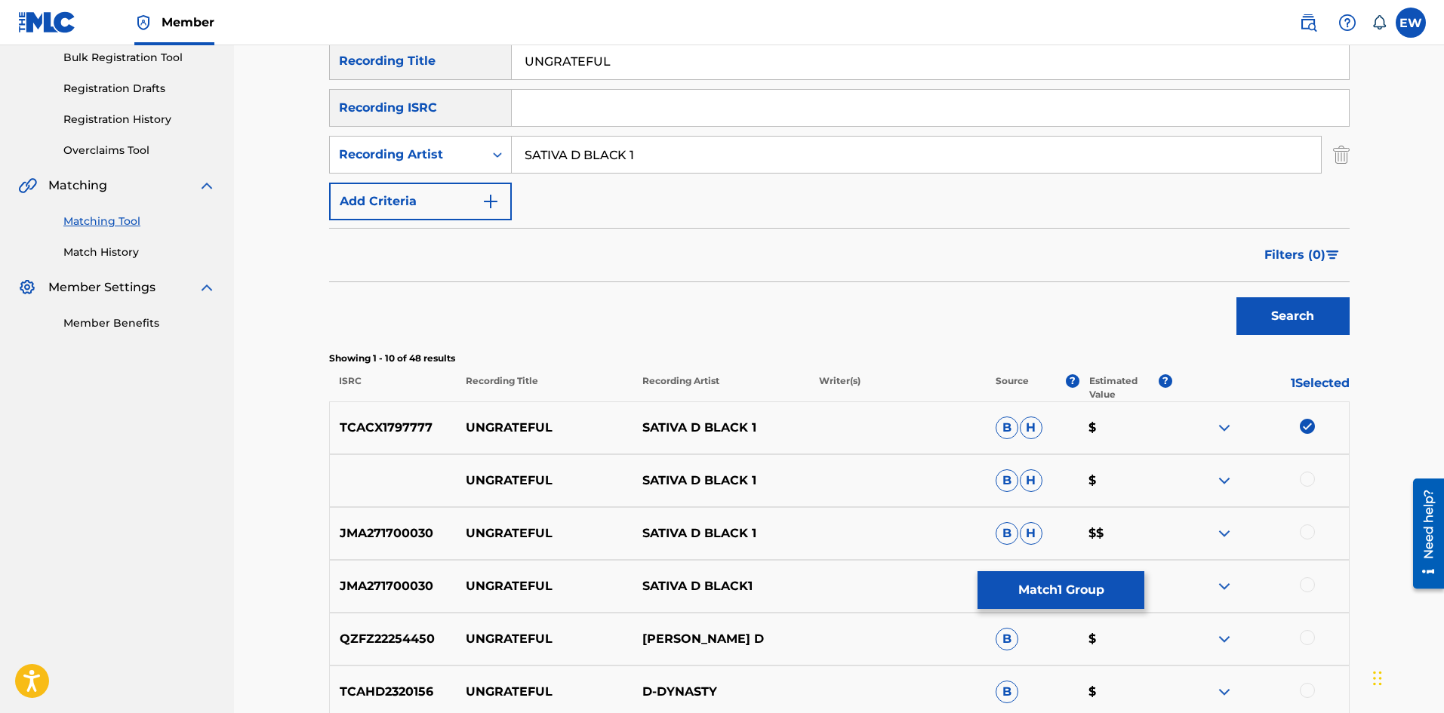
click at [1303, 482] on div at bounding box center [1307, 479] width 15 height 15
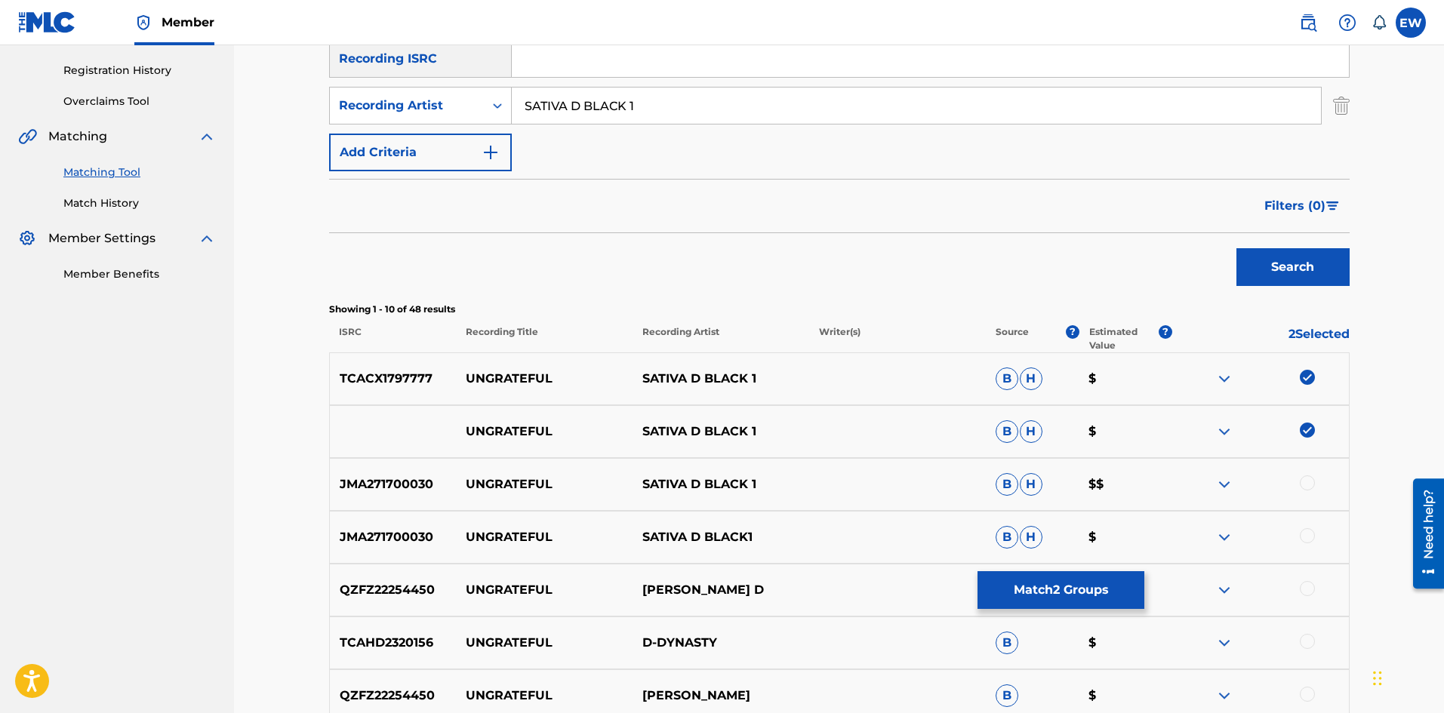
scroll to position [302, 0]
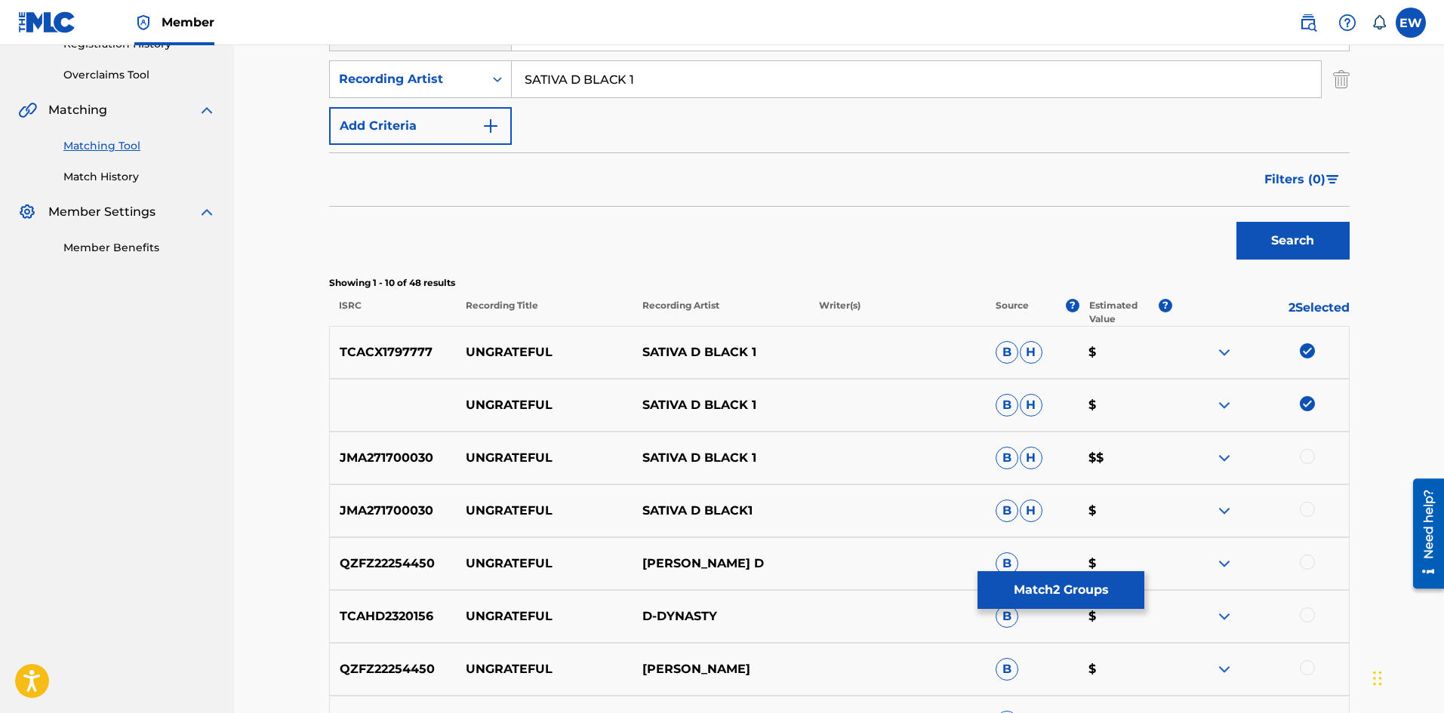
click at [1309, 458] on div at bounding box center [1307, 456] width 15 height 15
click at [1314, 511] on div at bounding box center [1307, 509] width 15 height 15
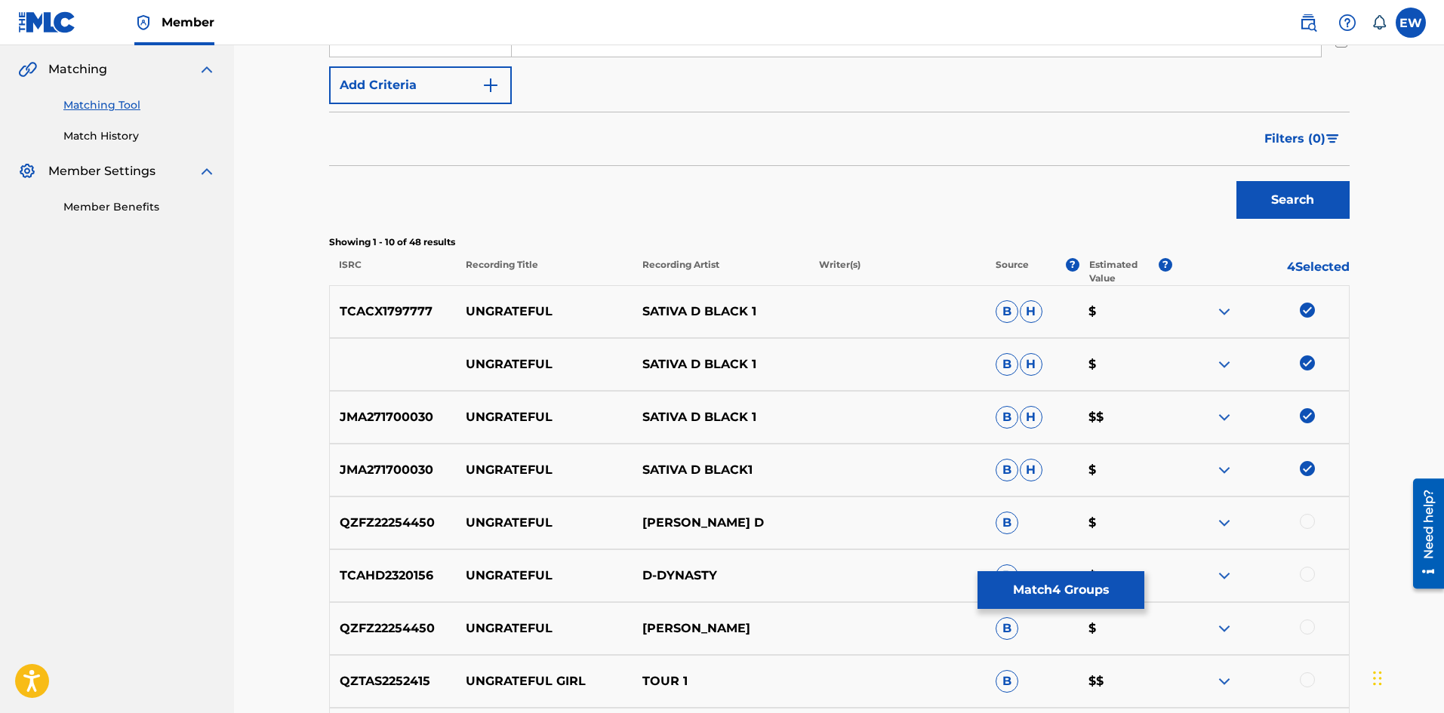
scroll to position [377, 0]
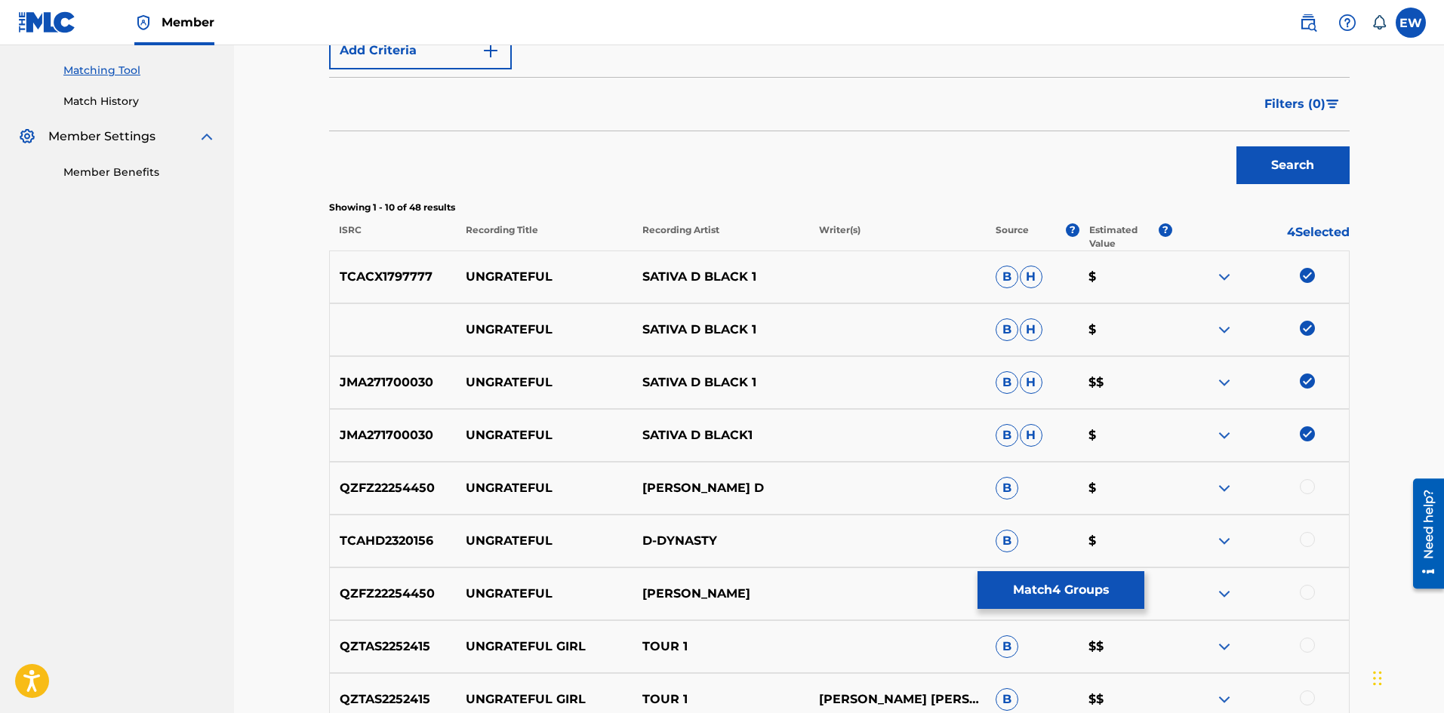
click at [1039, 595] on button "Match 4 Groups" at bounding box center [1060, 590] width 167 height 38
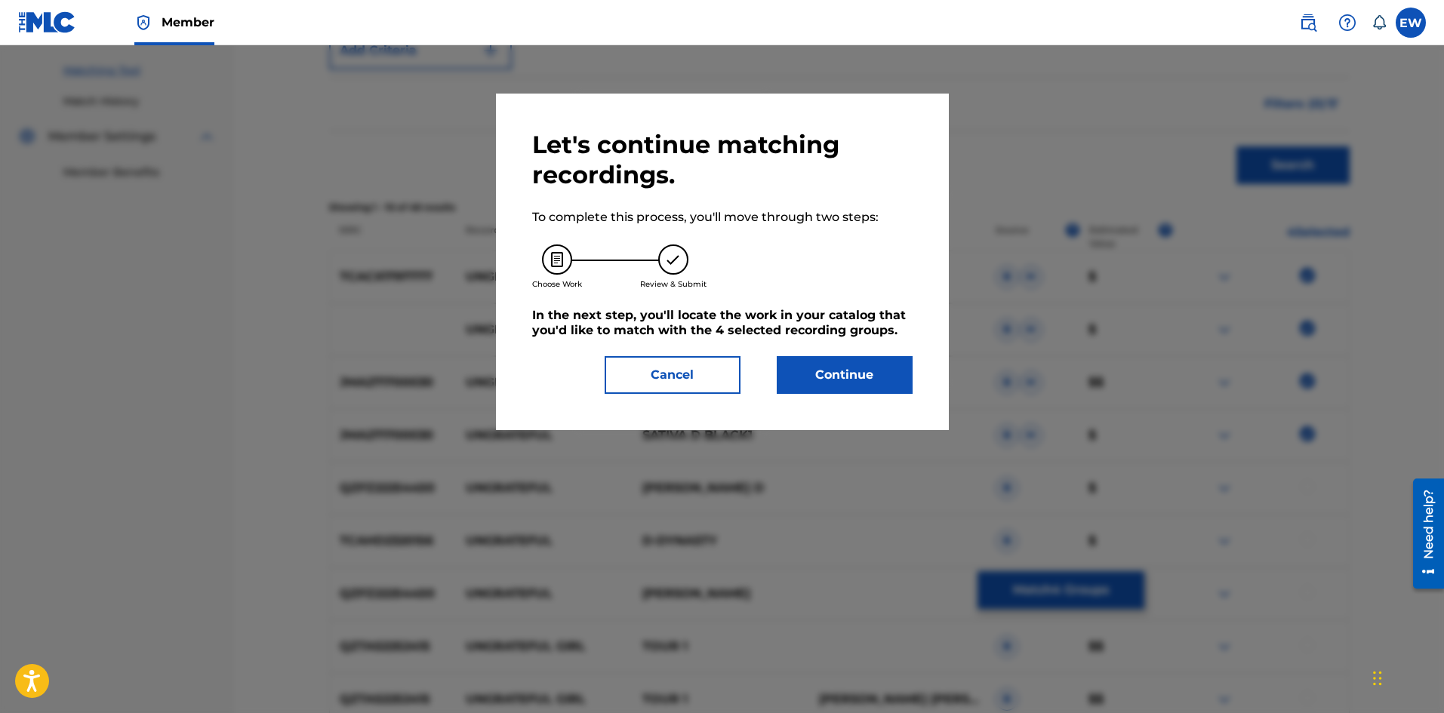
click at [884, 372] on button "Continue" at bounding box center [845, 375] width 136 height 38
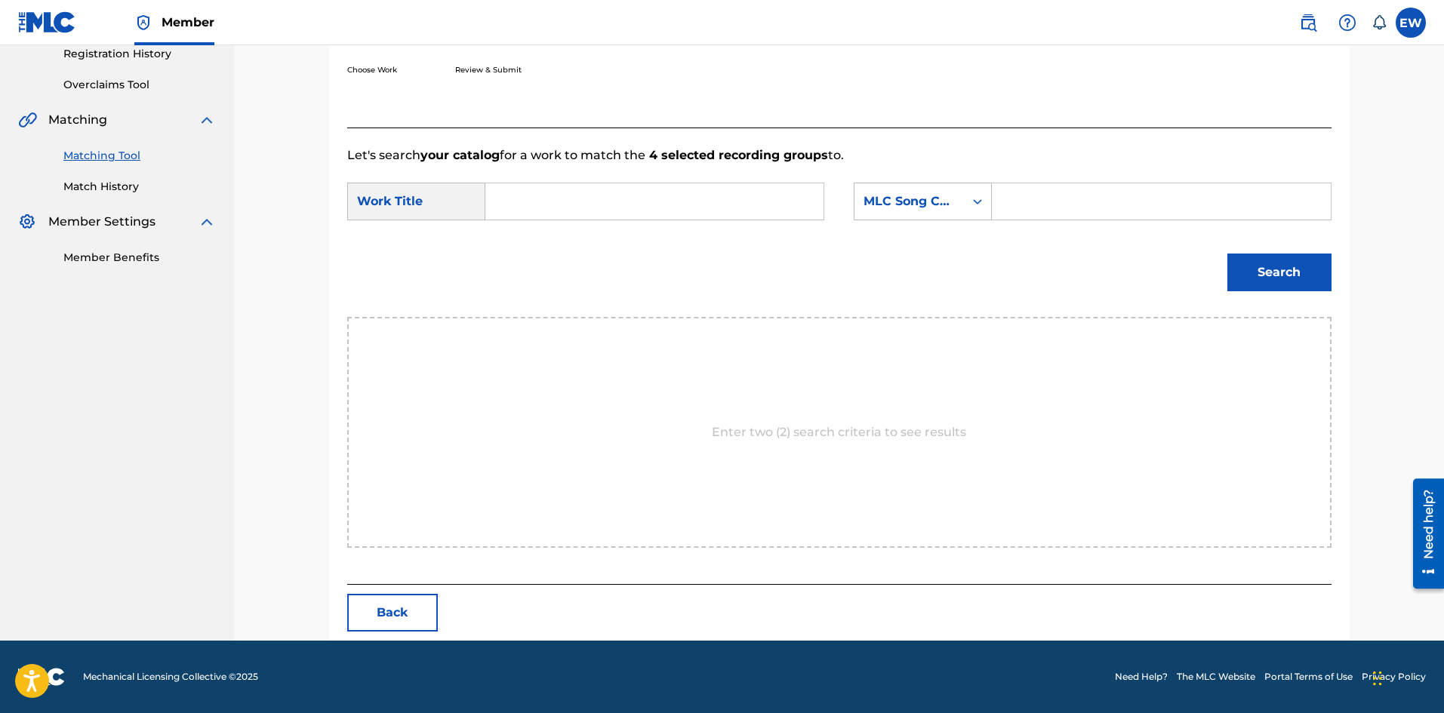
scroll to position [292, 0]
click at [577, 201] on input "Search Form" at bounding box center [654, 201] width 312 height 36
paste input "UNGRATEFUL"
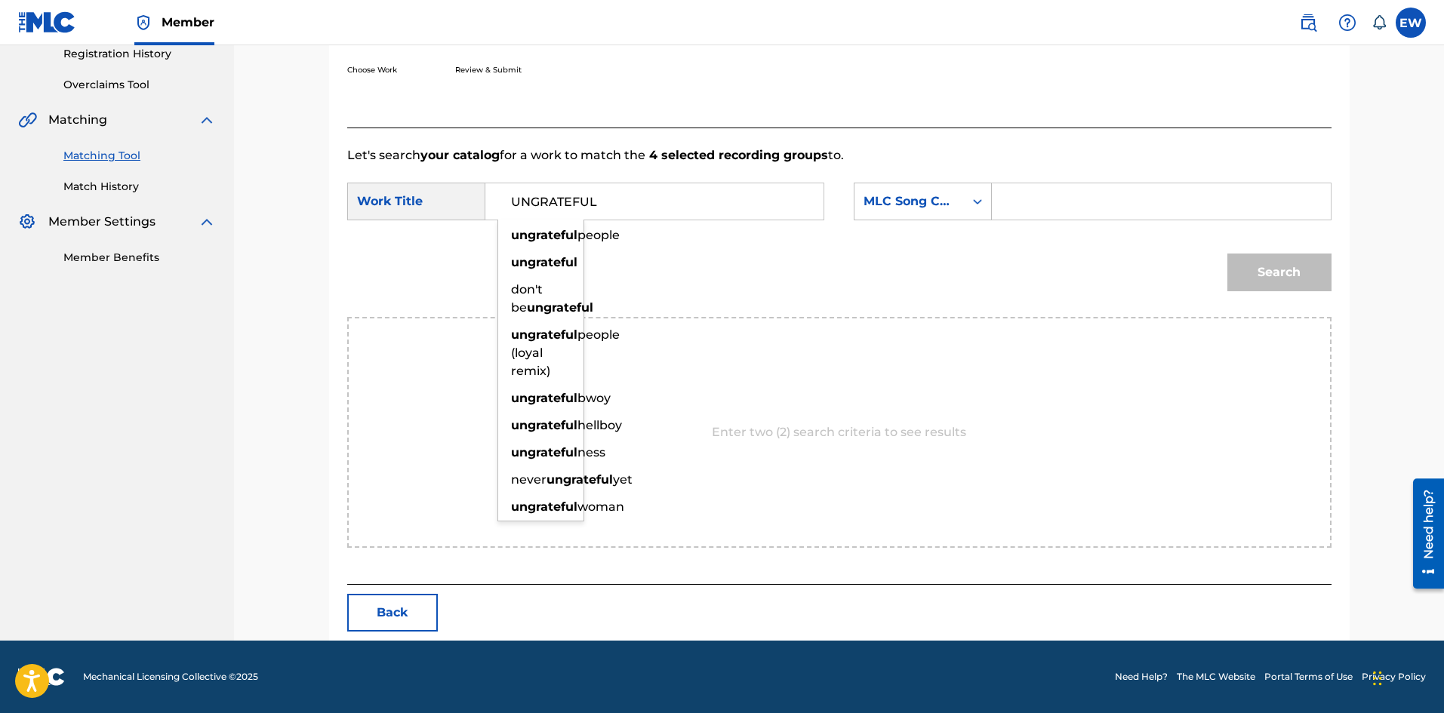
type input "UNGRATEFUL"
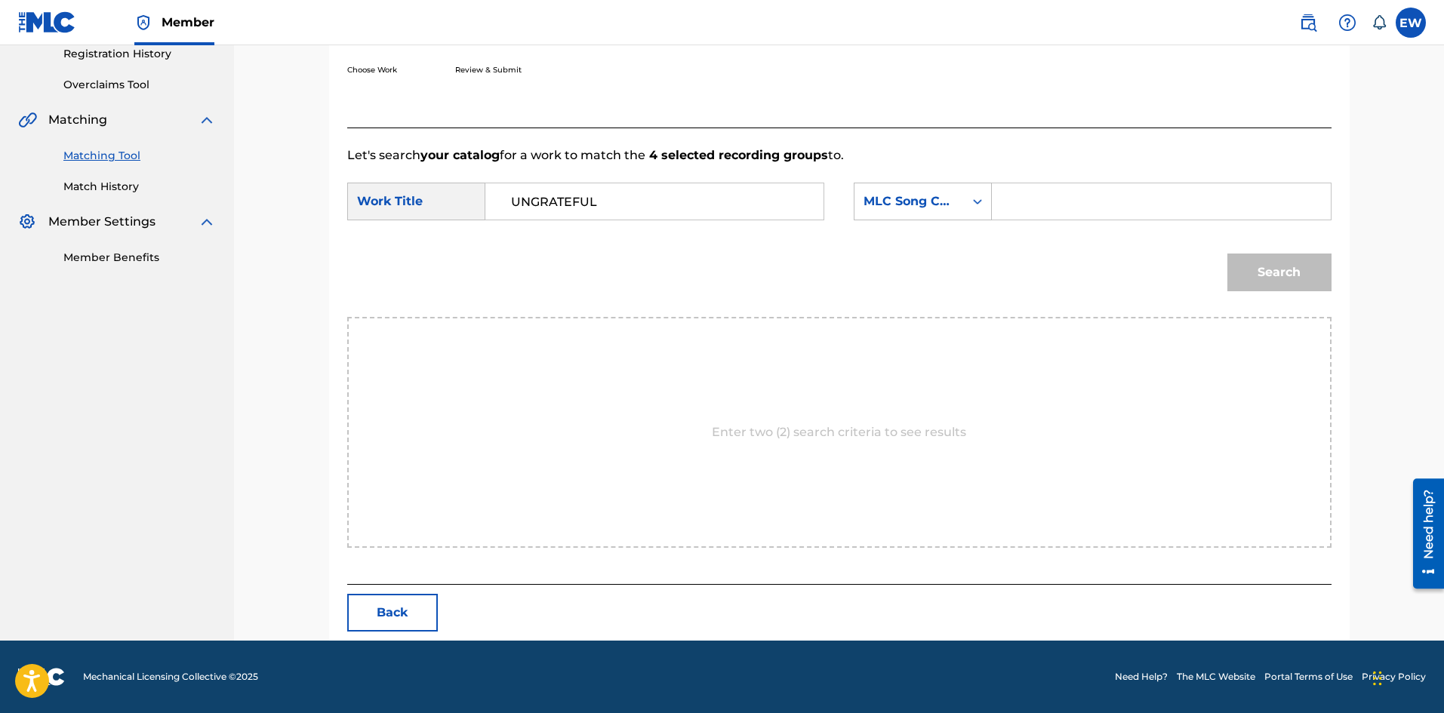
click at [1102, 202] on input "Search Form" at bounding box center [1161, 201] width 312 height 36
paste input "UA14TA"
type input "UA14TA"
click at [1259, 270] on button "Search" at bounding box center [1279, 273] width 104 height 38
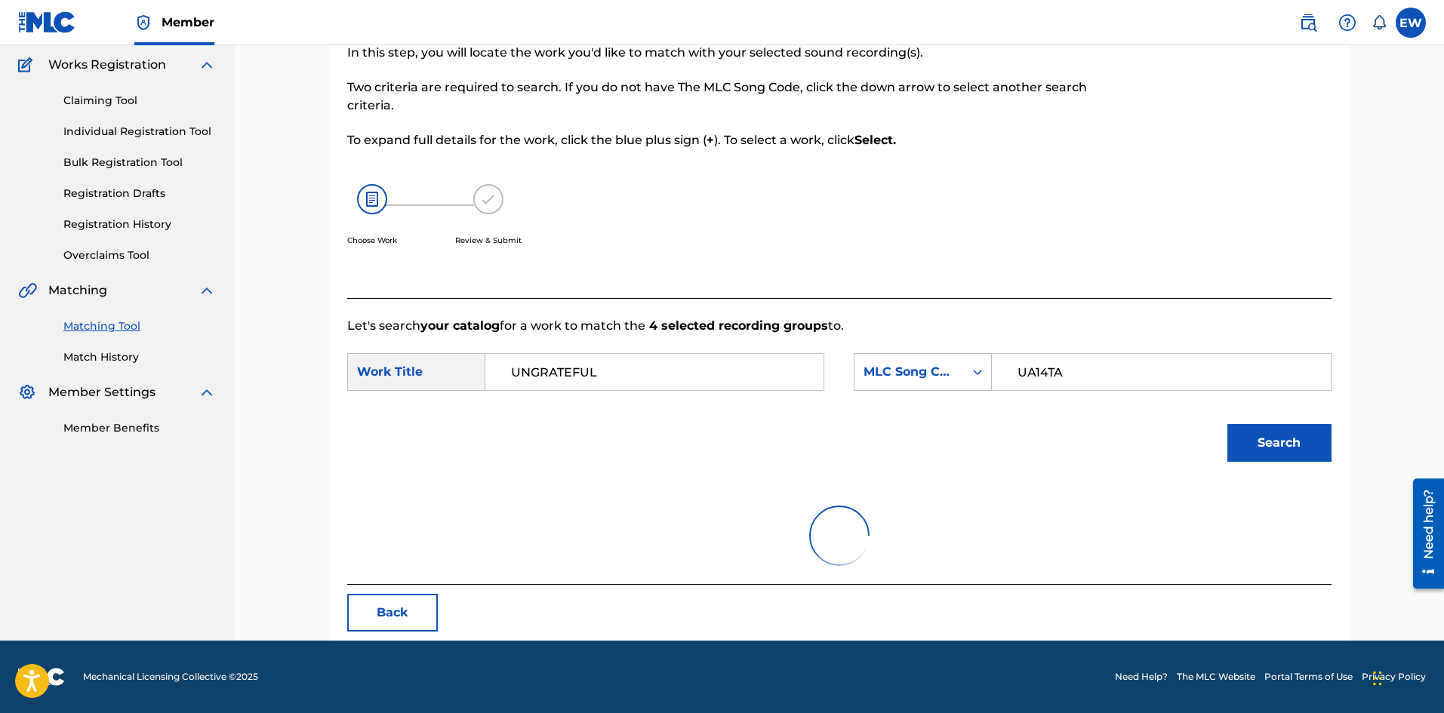
scroll to position [248, 0]
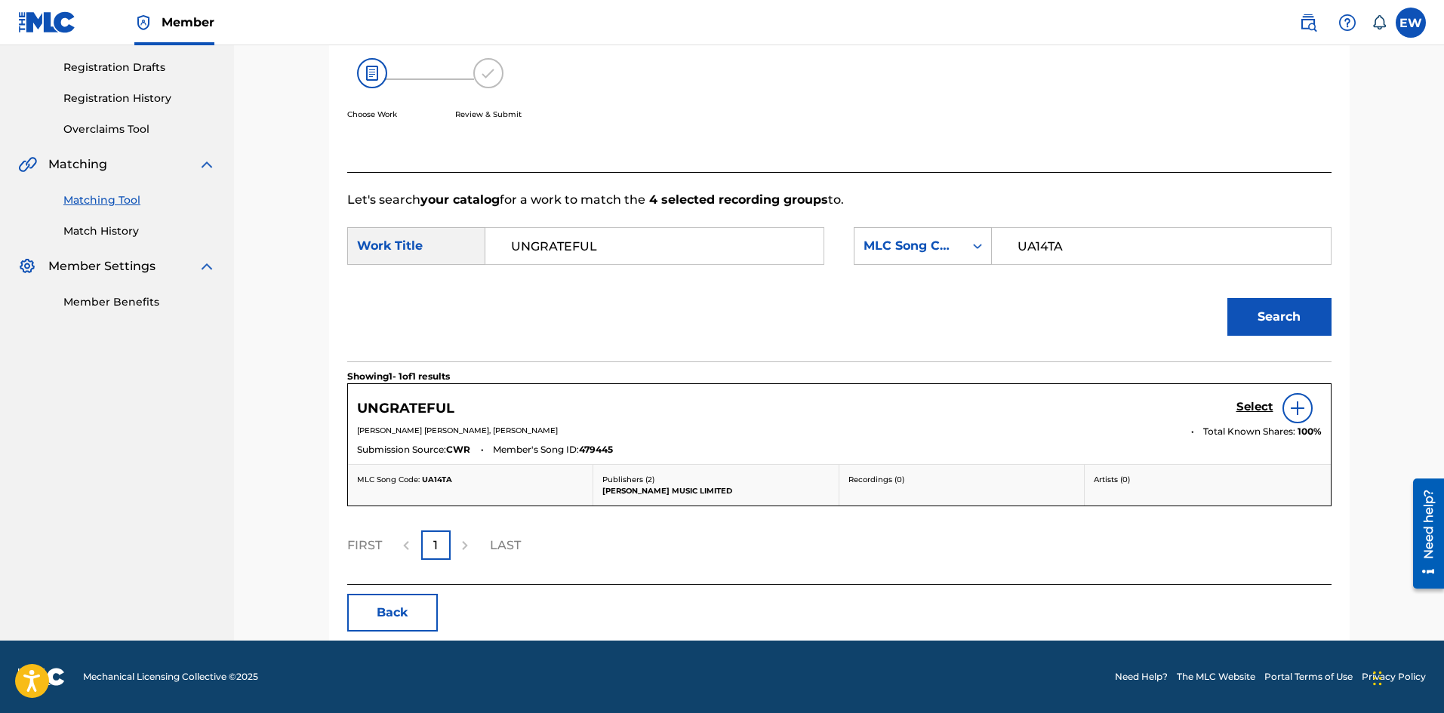
click at [1251, 404] on h5 "Select" at bounding box center [1254, 407] width 37 height 14
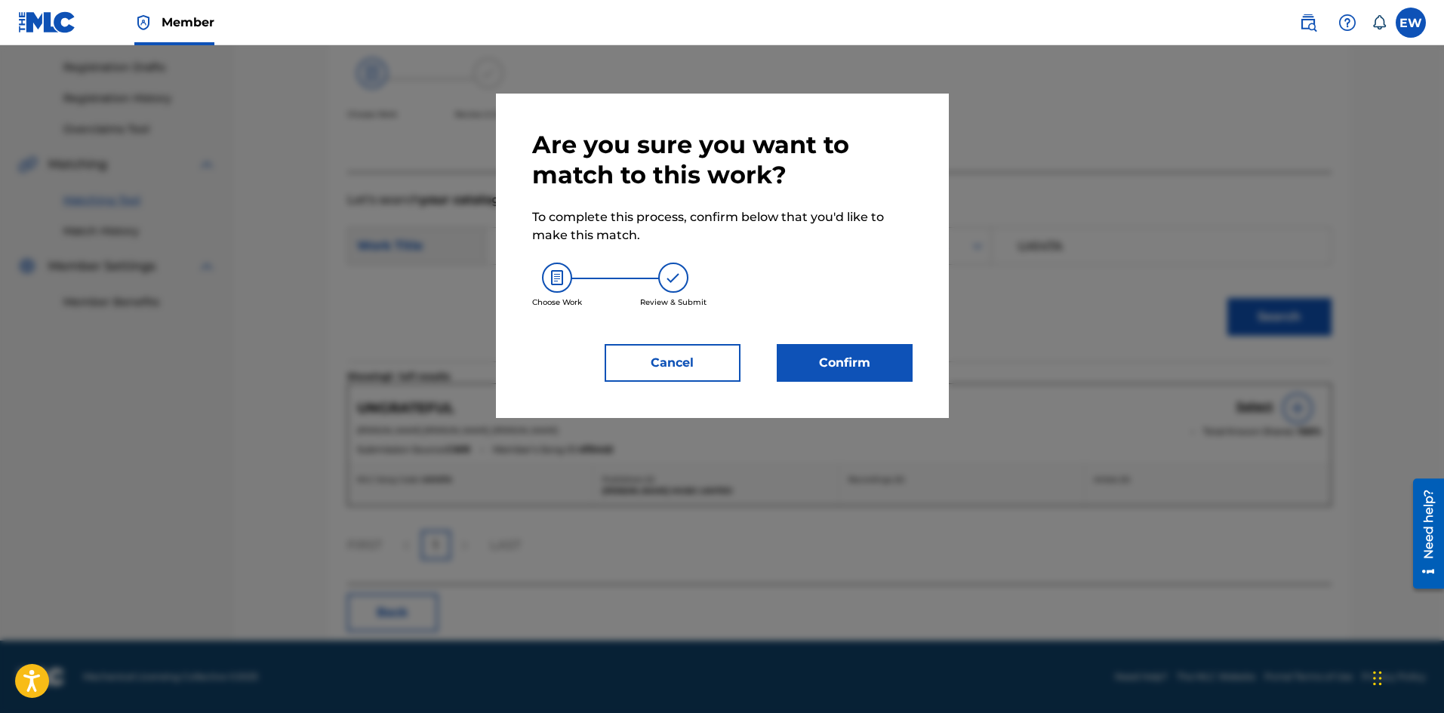
click at [905, 363] on button "Confirm" at bounding box center [845, 363] width 136 height 38
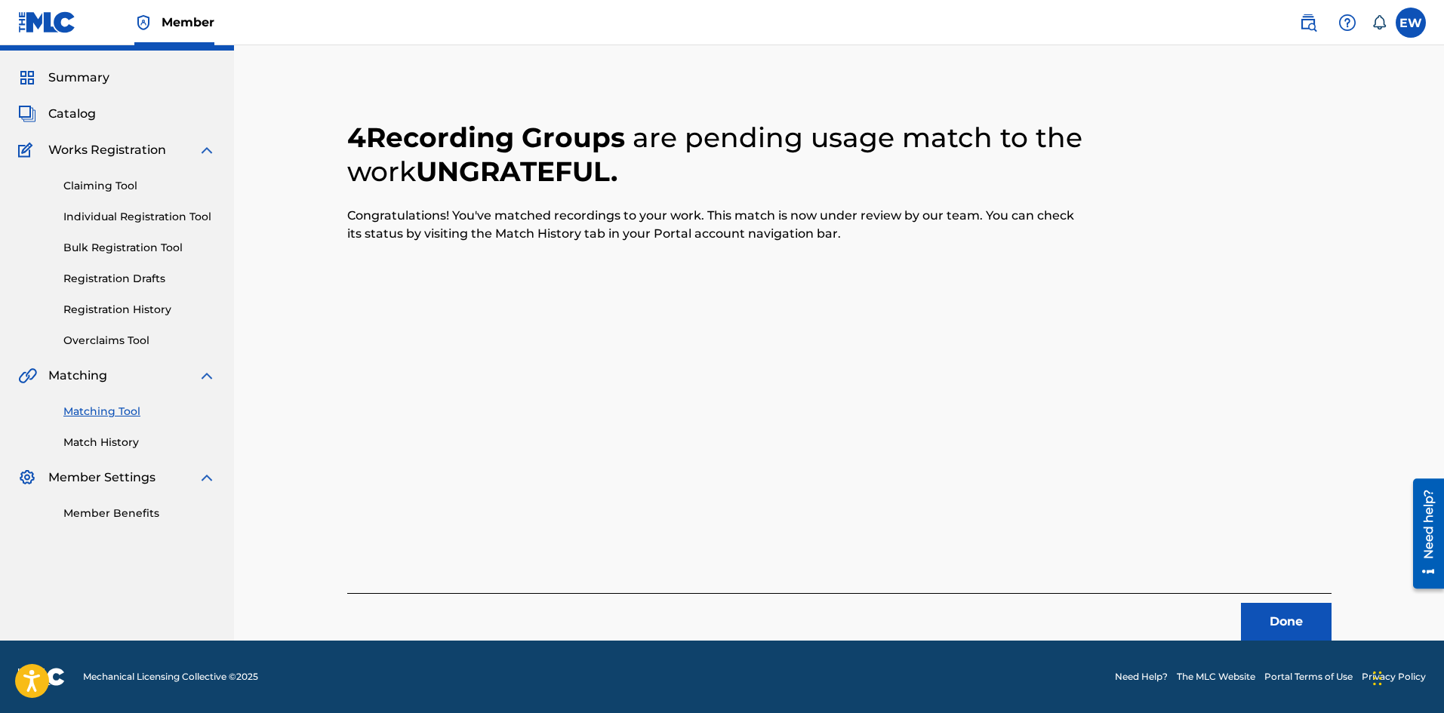
scroll to position [36, 0]
click at [1316, 610] on button "Done" at bounding box center [1286, 622] width 91 height 38
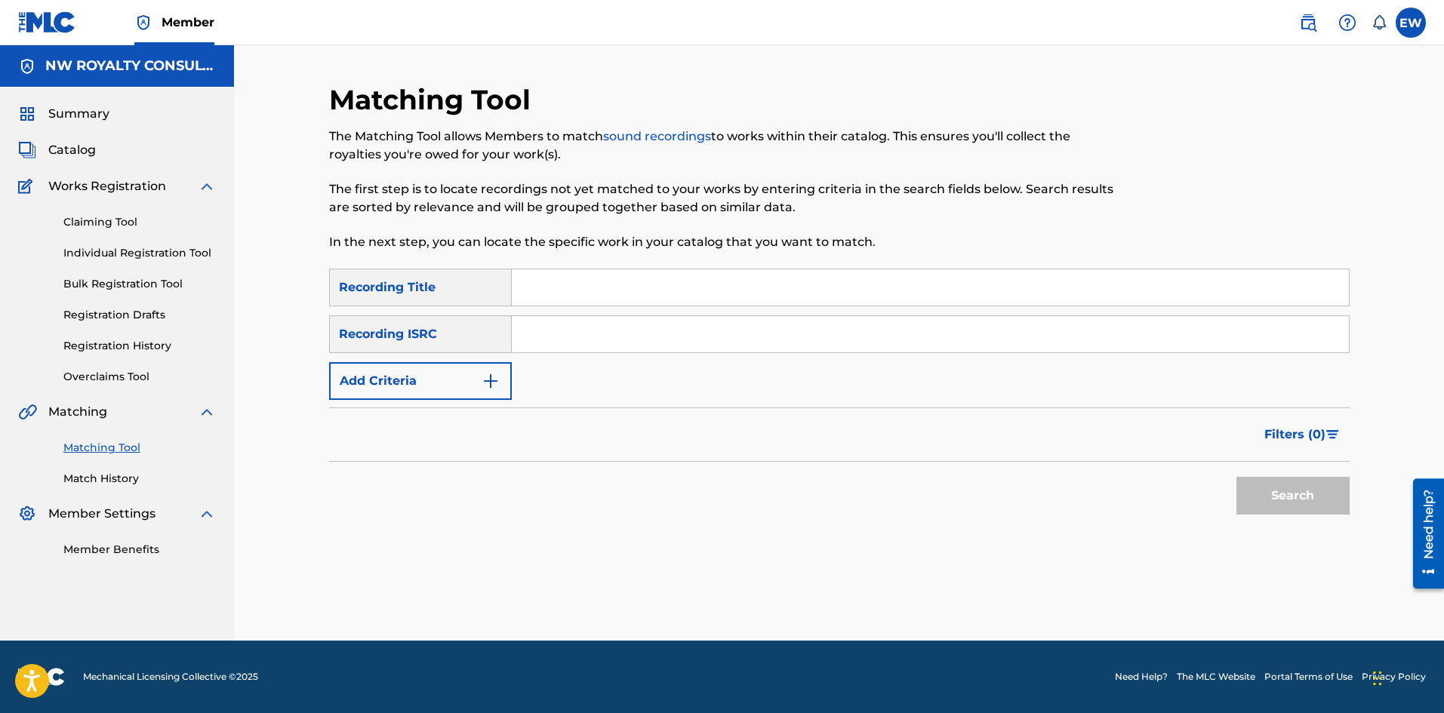
click at [397, 395] on button "Add Criteria" at bounding box center [420, 381] width 183 height 38
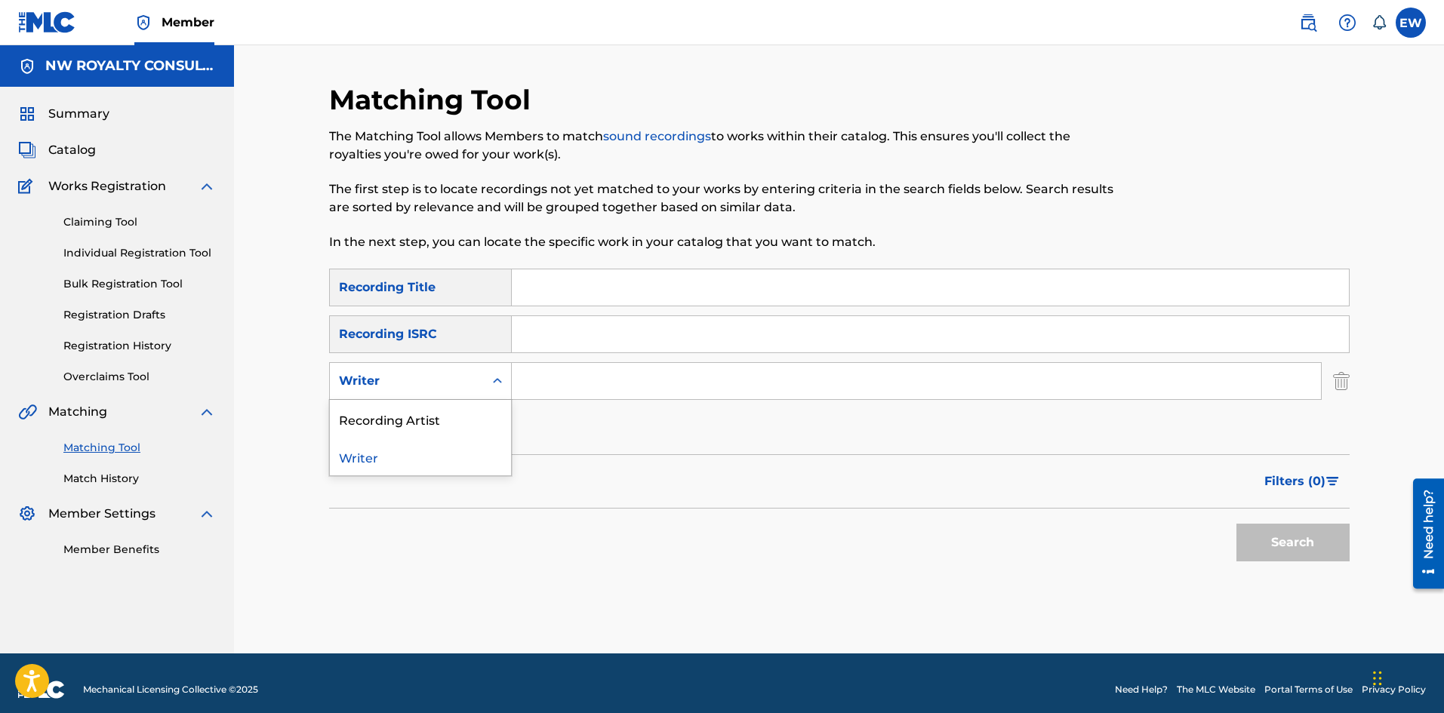
click at [402, 398] on div "Writer" at bounding box center [420, 381] width 183 height 38
click at [404, 398] on div "Writer" at bounding box center [420, 381] width 183 height 38
click at [471, 373] on div "Writer" at bounding box center [407, 381] width 136 height 18
click at [457, 412] on div "Recording Artist" at bounding box center [420, 419] width 181 height 38
click at [571, 385] on input "Search Form" at bounding box center [916, 381] width 809 height 36
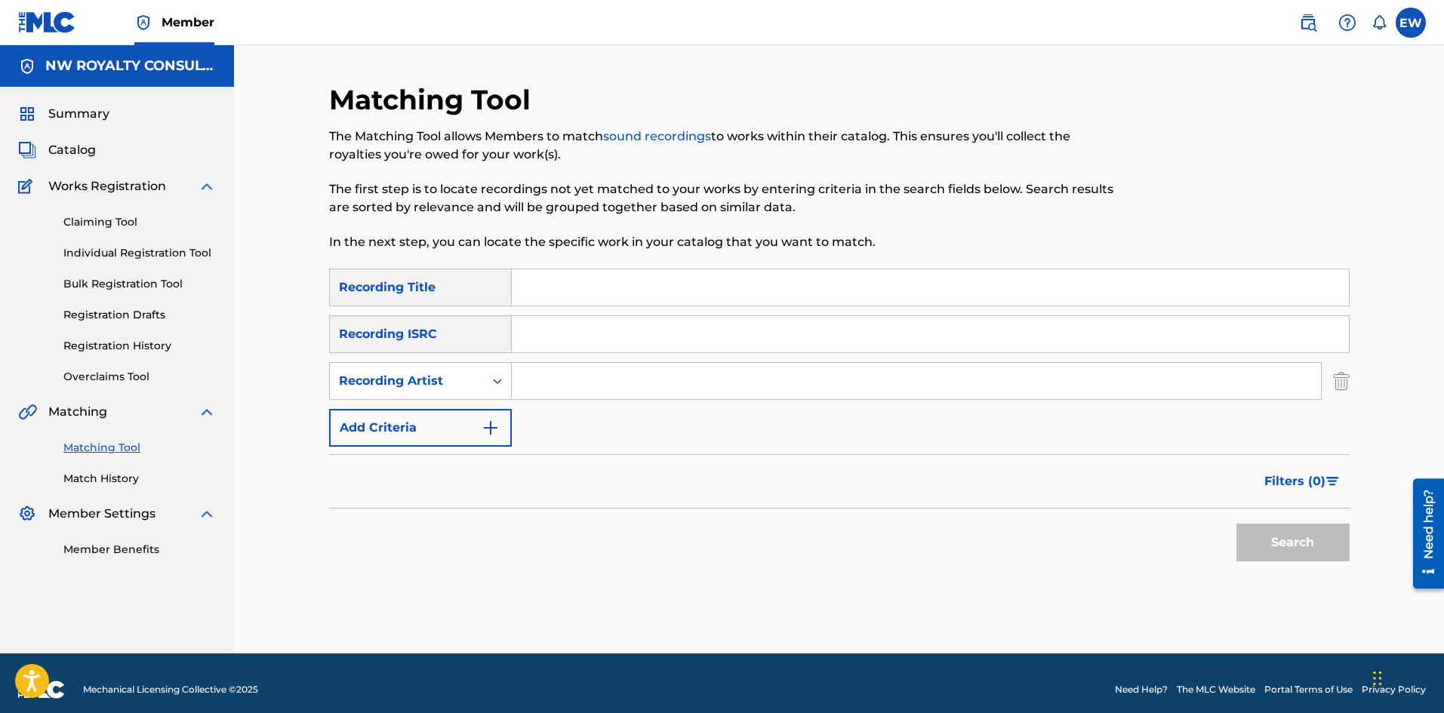
paste input "ROZARRO"
type input "ROZARRO"
drag, startPoint x: 556, startPoint y: 294, endPoint x: 563, endPoint y: 300, distance: 9.6
click at [560, 295] on input "Search Form" at bounding box center [930, 287] width 837 height 36
paste input "UNITED"
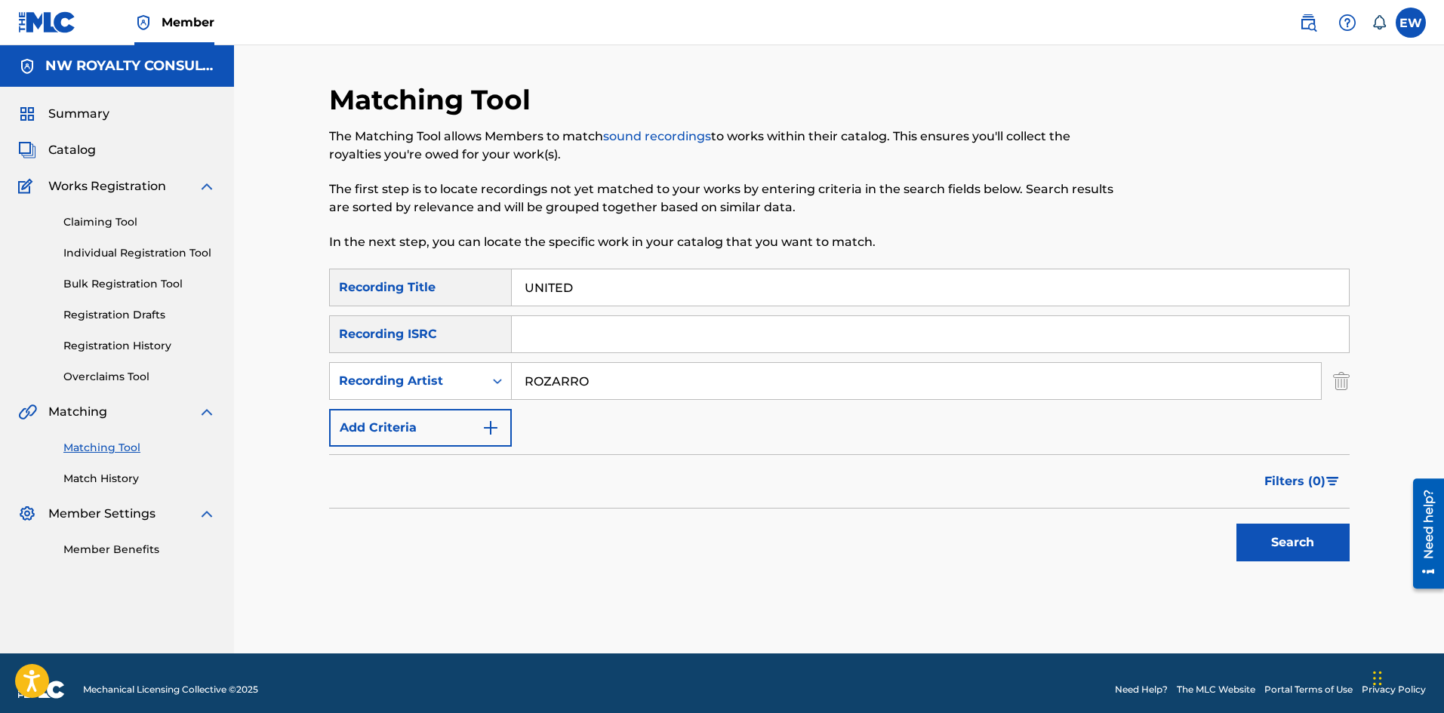
type input "UNITED"
click at [1276, 525] on div "Search" at bounding box center [1289, 539] width 121 height 60
drag, startPoint x: 1282, startPoint y: 531, endPoint x: 1246, endPoint y: 517, distance: 38.0
click at [1282, 531] on button "Search" at bounding box center [1292, 543] width 113 height 38
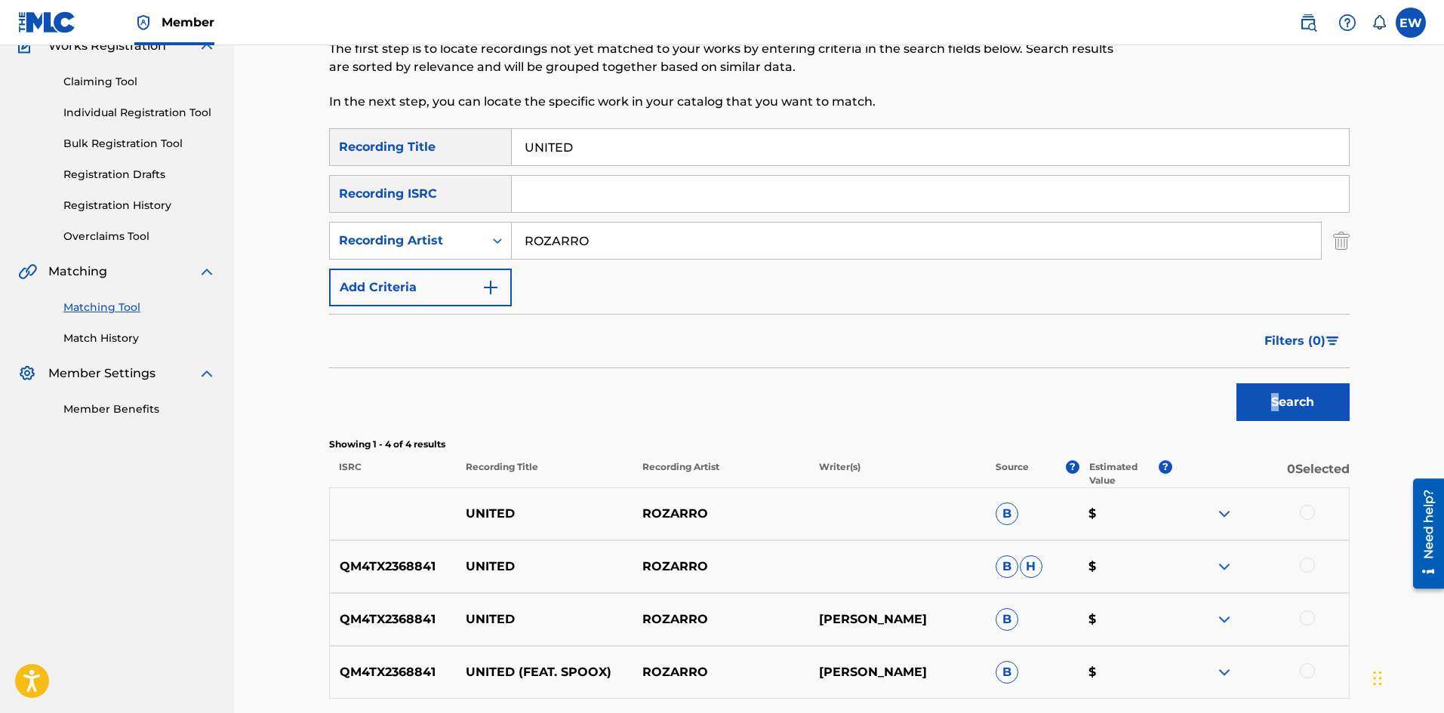
scroll to position [151, 0]
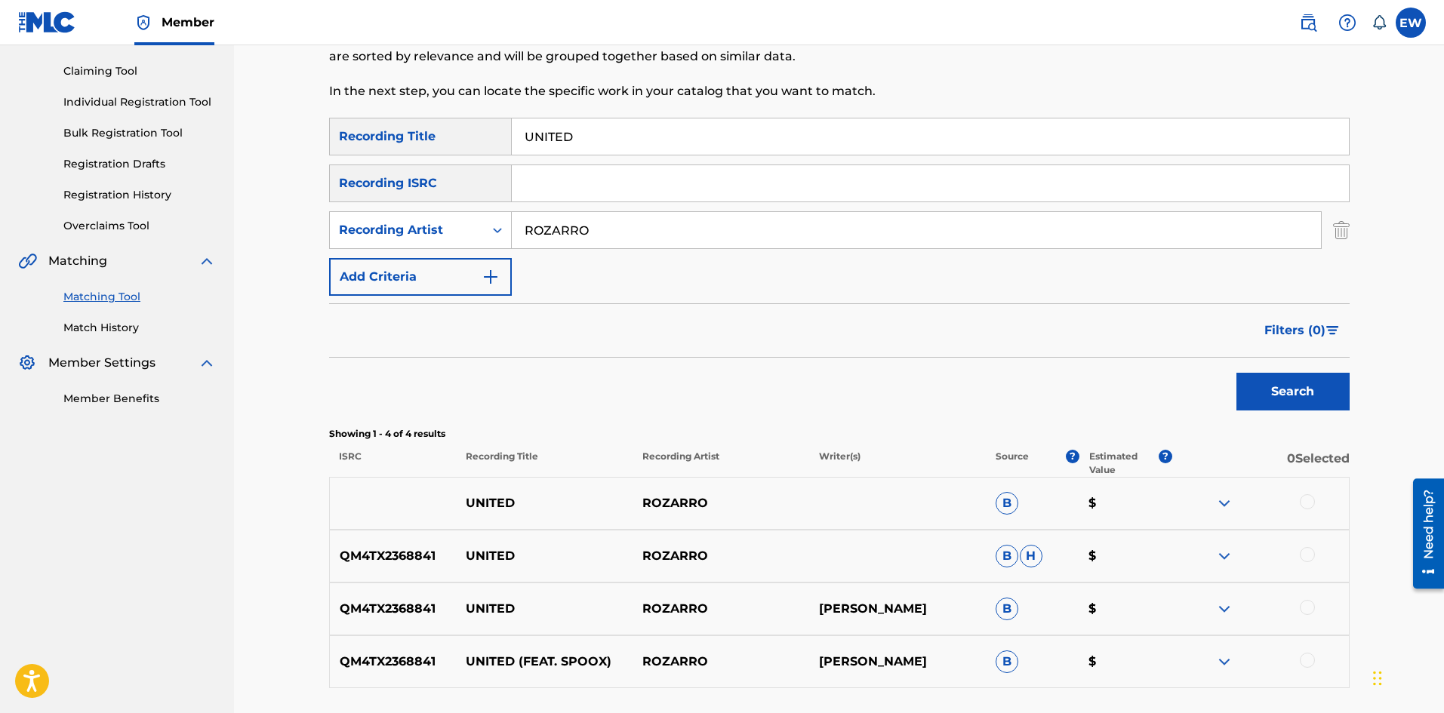
click at [1317, 504] on div at bounding box center [1260, 503] width 177 height 18
drag, startPoint x: 1309, startPoint y: 503, endPoint x: 1310, endPoint y: 512, distance: 9.1
click at [1310, 503] on div at bounding box center [1307, 501] width 15 height 15
click at [1310, 561] on div at bounding box center [1307, 554] width 15 height 15
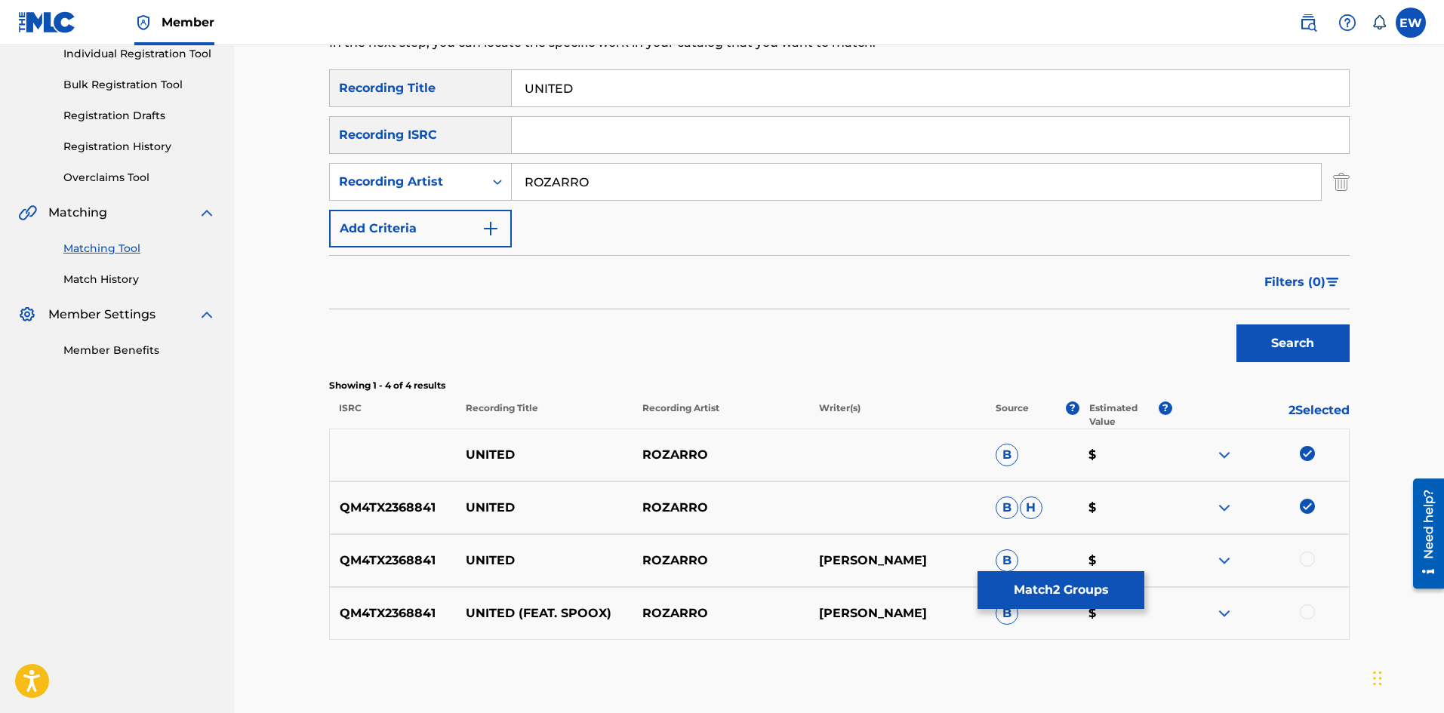
scroll to position [226, 0]
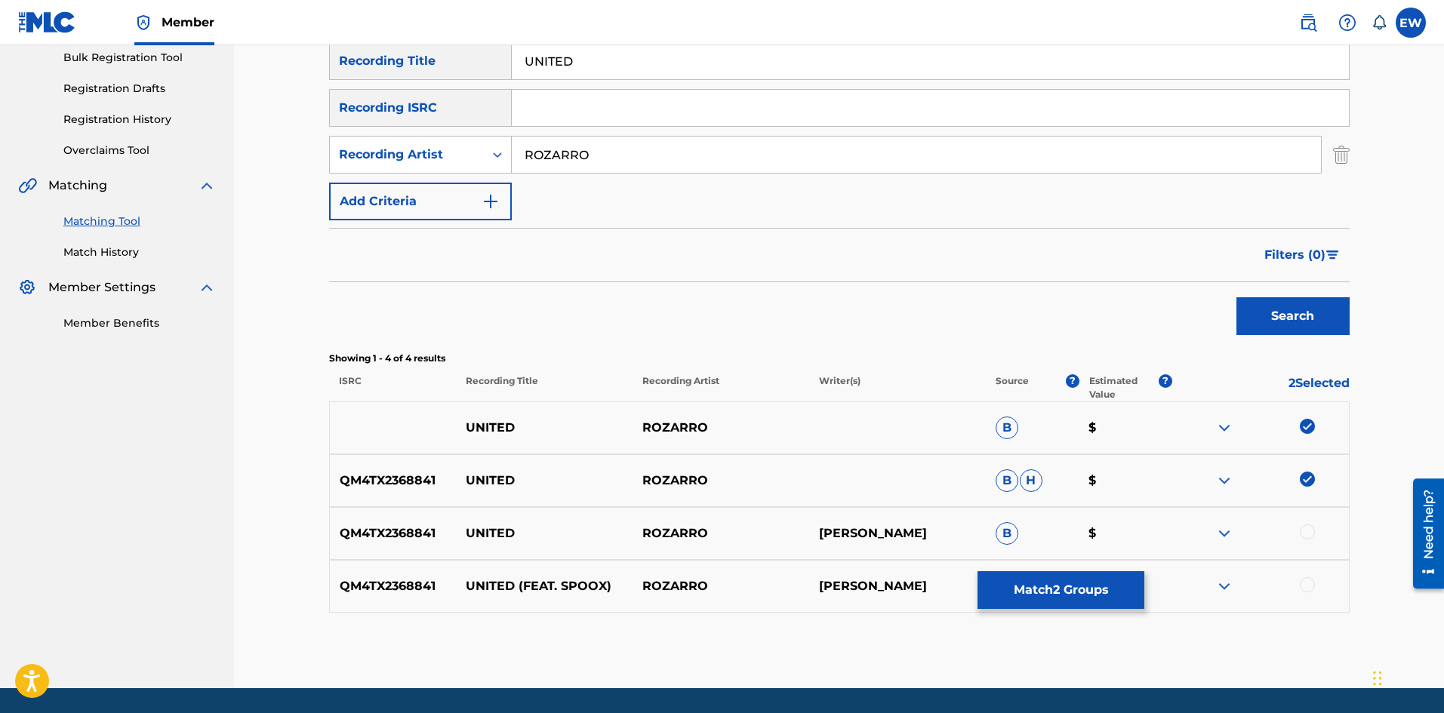
click at [1301, 536] on div at bounding box center [1307, 532] width 15 height 15
click at [1300, 583] on div at bounding box center [1307, 584] width 15 height 15
click at [1091, 589] on button "Match 4 Groups" at bounding box center [1060, 590] width 167 height 38
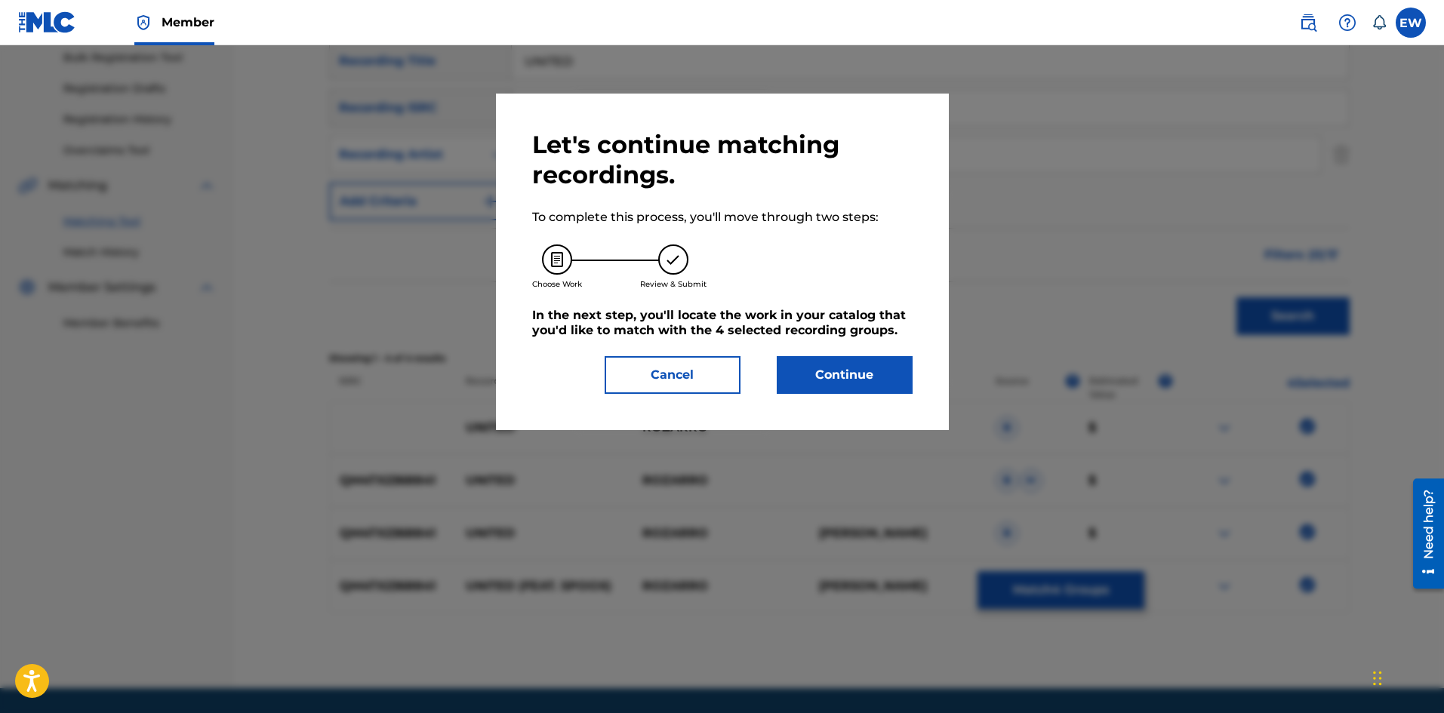
click at [781, 372] on button "Continue" at bounding box center [845, 375] width 136 height 38
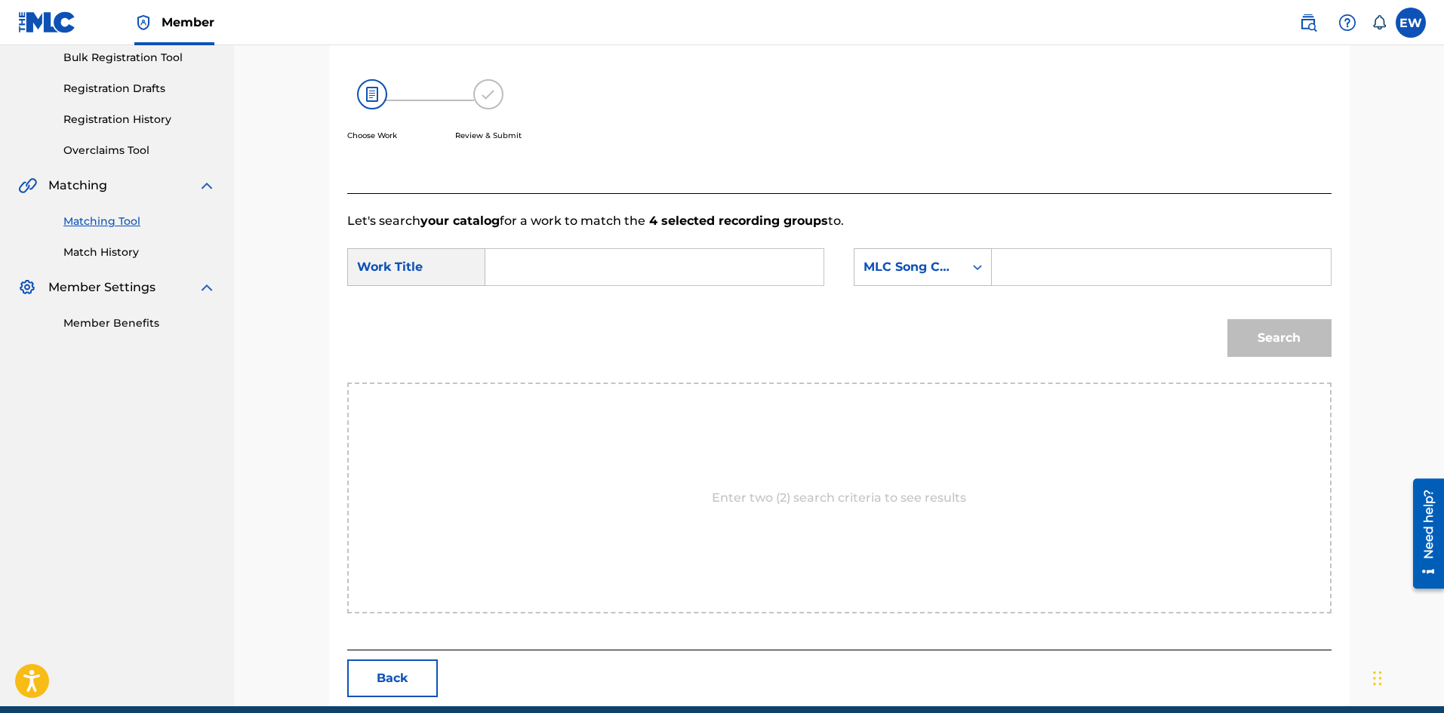
click at [608, 275] on input "Search Form" at bounding box center [654, 267] width 312 height 36
paste input "UNITED"
type input "UNITED"
click at [1106, 278] on input "Search Form" at bounding box center [1161, 267] width 312 height 36
paste input "UW2XD7"
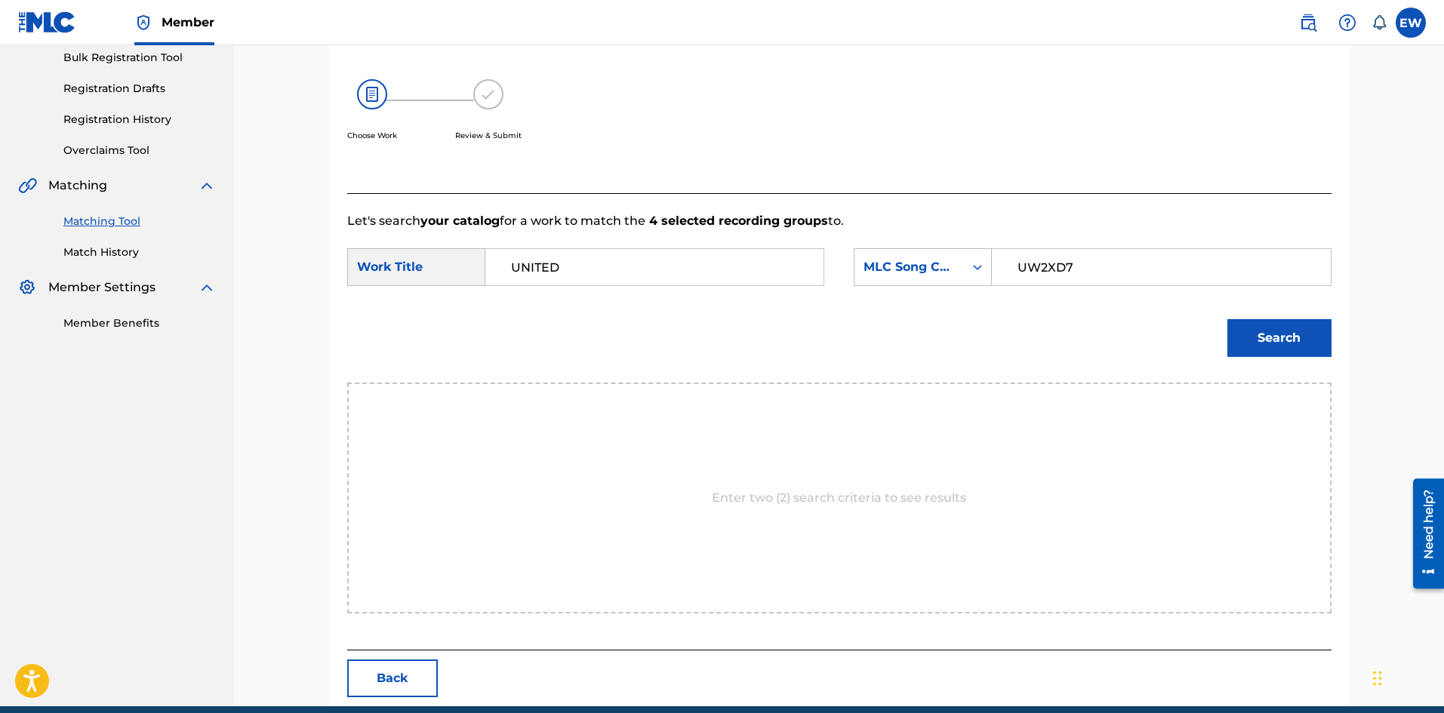
type input "UW2XD7"
click at [1301, 343] on button "Search" at bounding box center [1279, 338] width 104 height 38
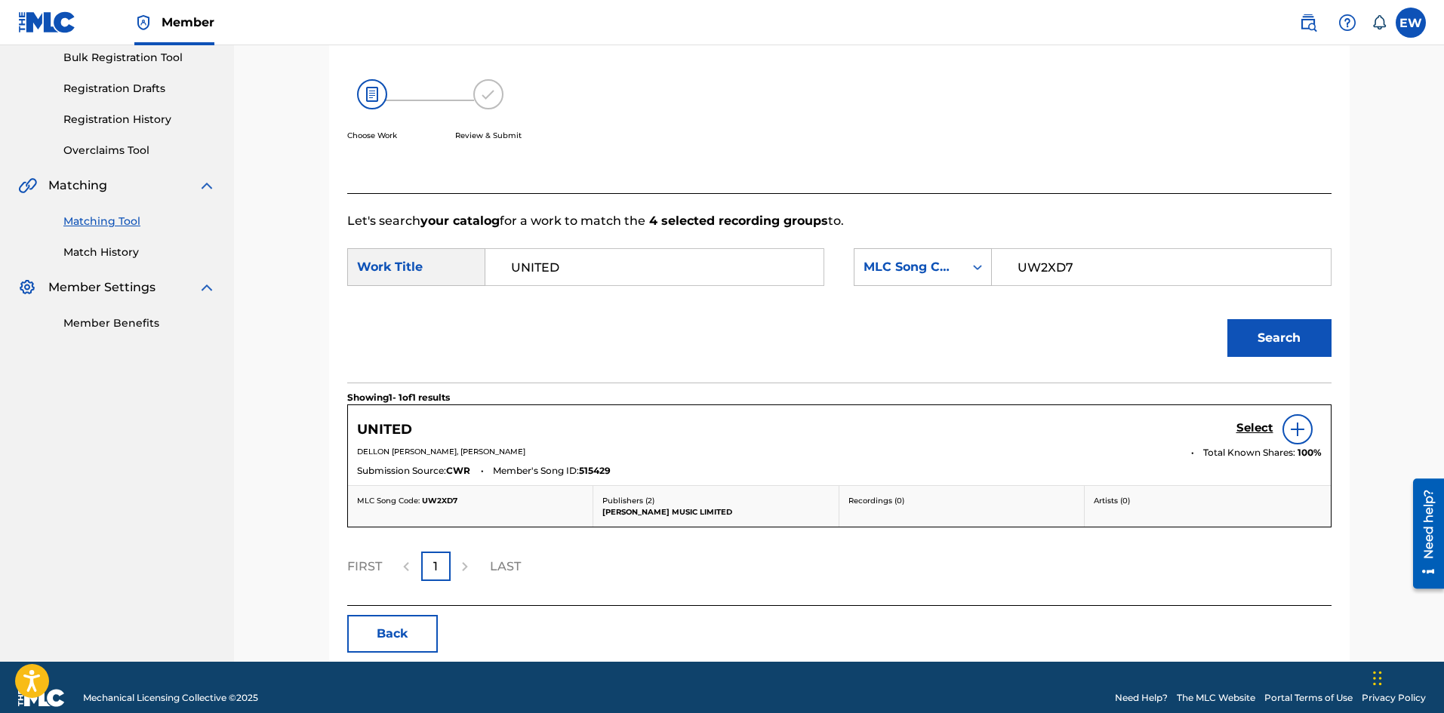
click at [1257, 429] on h5 "Select" at bounding box center [1254, 428] width 37 height 14
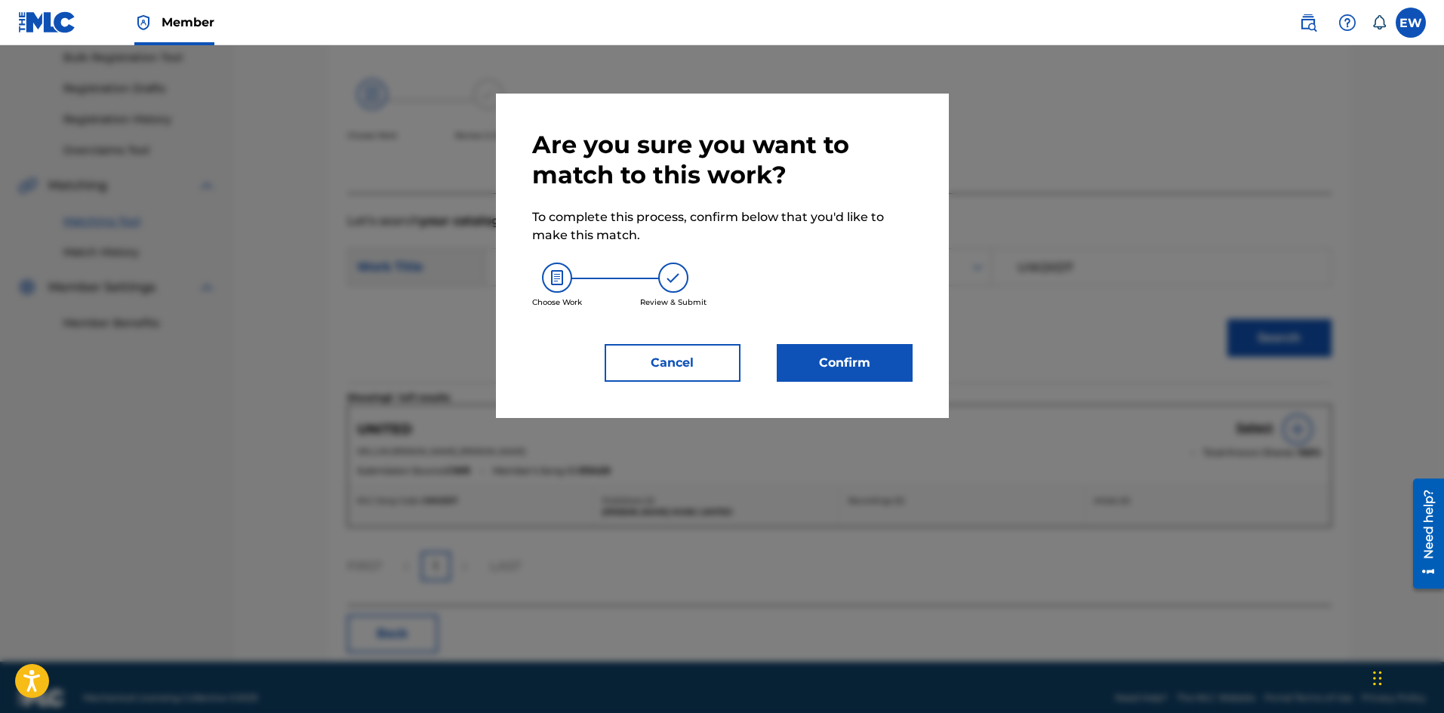
click at [882, 351] on button "Confirm" at bounding box center [845, 363] width 136 height 38
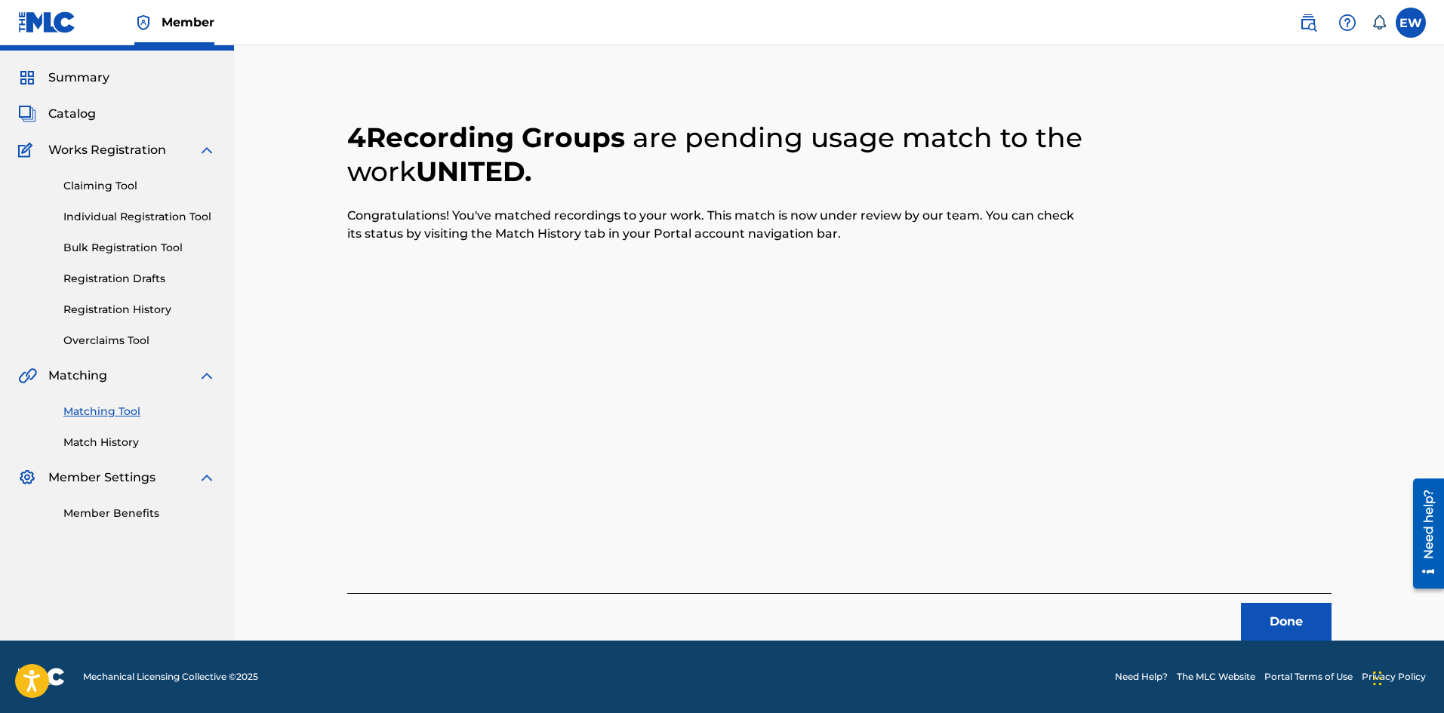
scroll to position [36, 0]
click at [1323, 620] on button "Done" at bounding box center [1286, 622] width 91 height 38
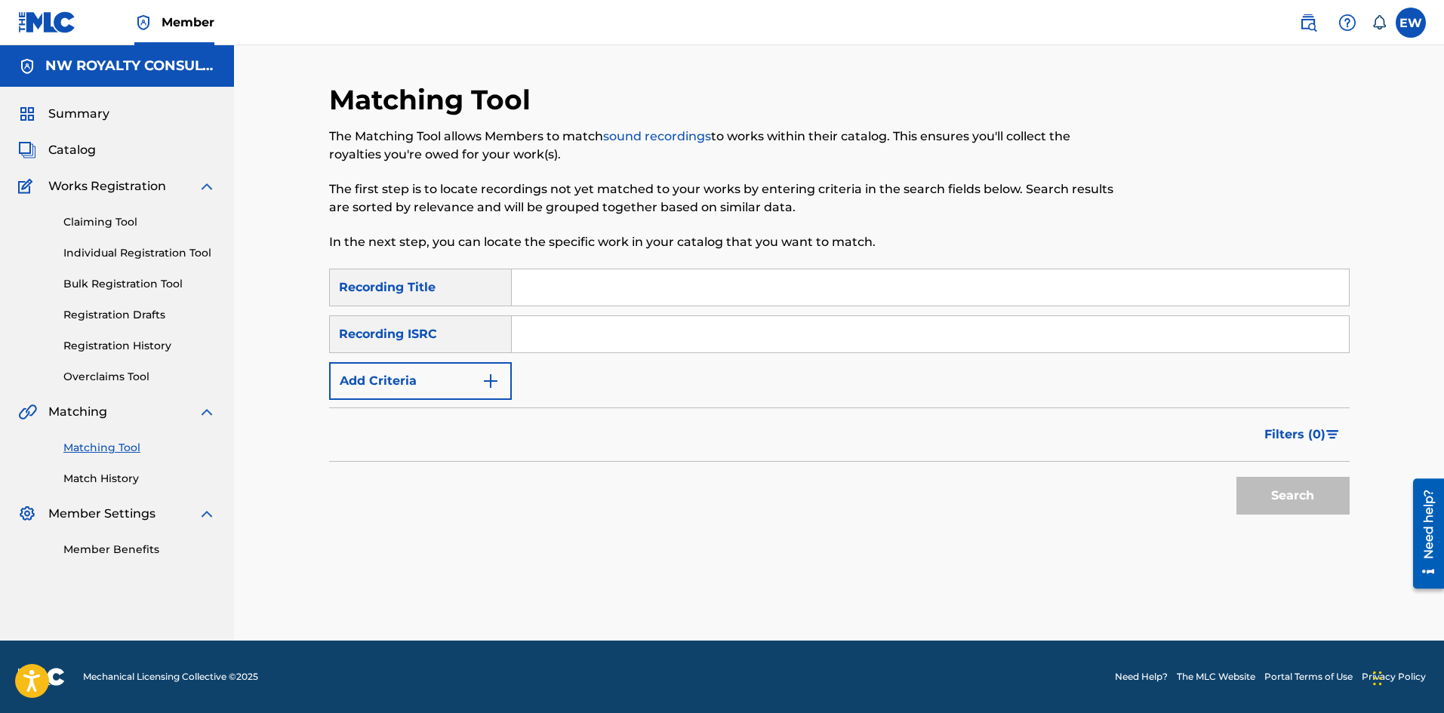
scroll to position [0, 0]
click at [373, 382] on button "Add Criteria" at bounding box center [420, 381] width 183 height 38
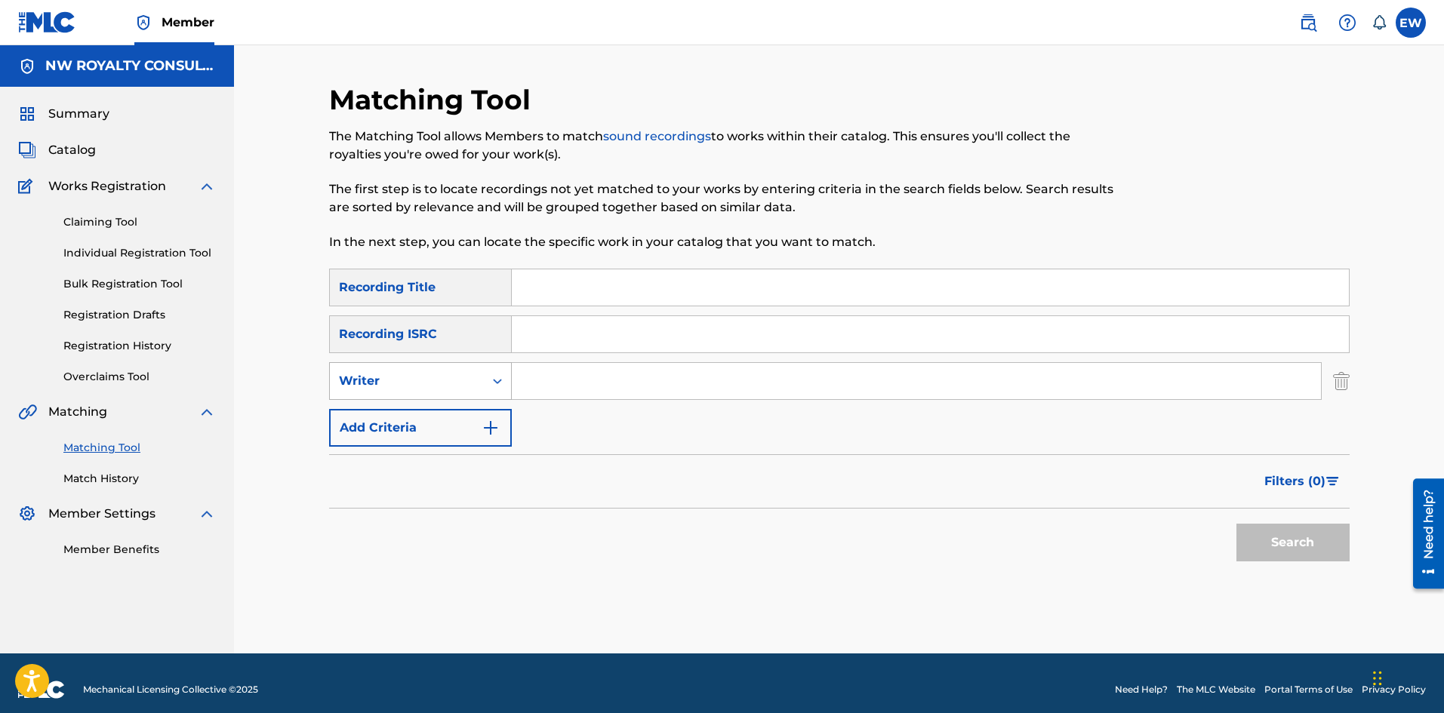
click at [374, 382] on div "Writer" at bounding box center [407, 381] width 136 height 18
click at [374, 410] on div "Recording Artist" at bounding box center [420, 419] width 181 height 38
click at [759, 379] on input "Search Form" at bounding box center [916, 381] width 809 height 36
paste input "POPCAAN"
type input "POPCAAN"
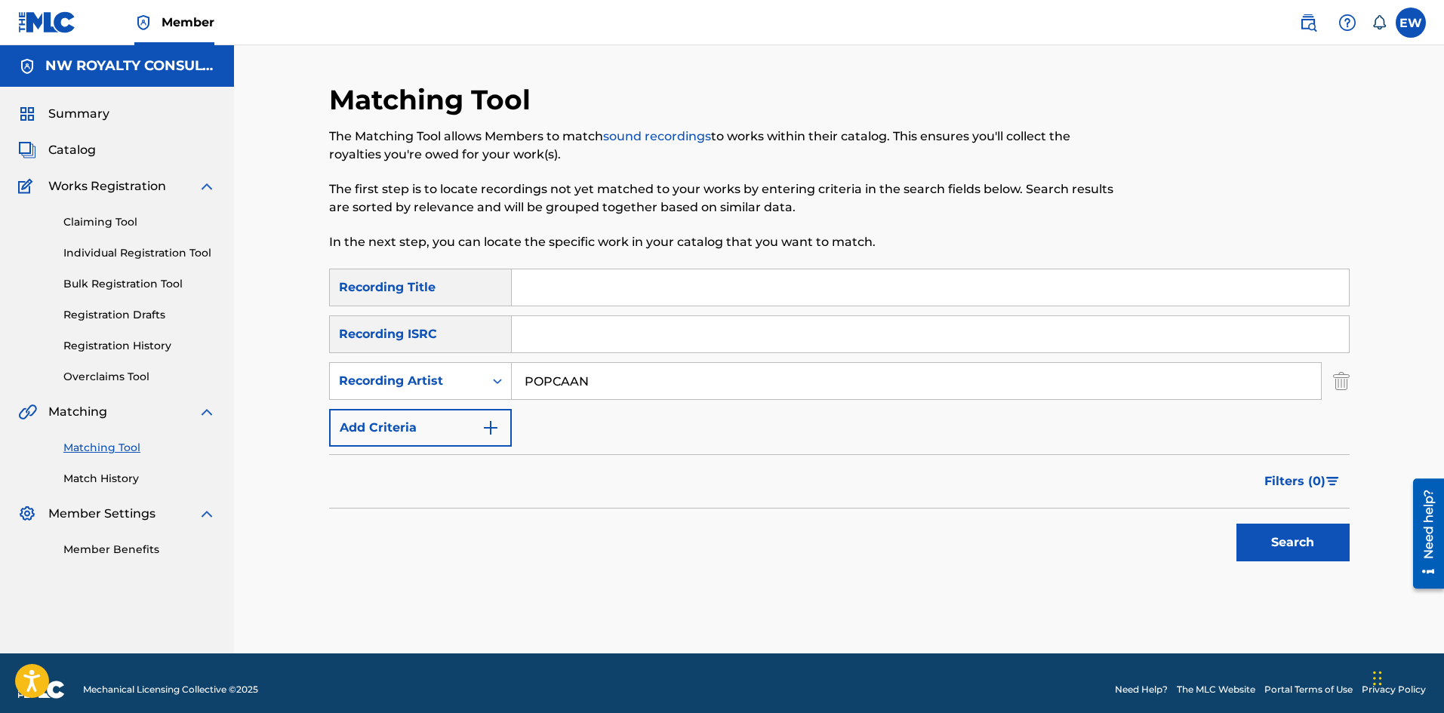
click at [588, 296] on input "Search Form" at bounding box center [930, 287] width 837 height 36
paste input "UNSTOPPABLE"
type input "UNSTOPPABLE"
click at [1262, 536] on button "Search" at bounding box center [1292, 543] width 113 height 38
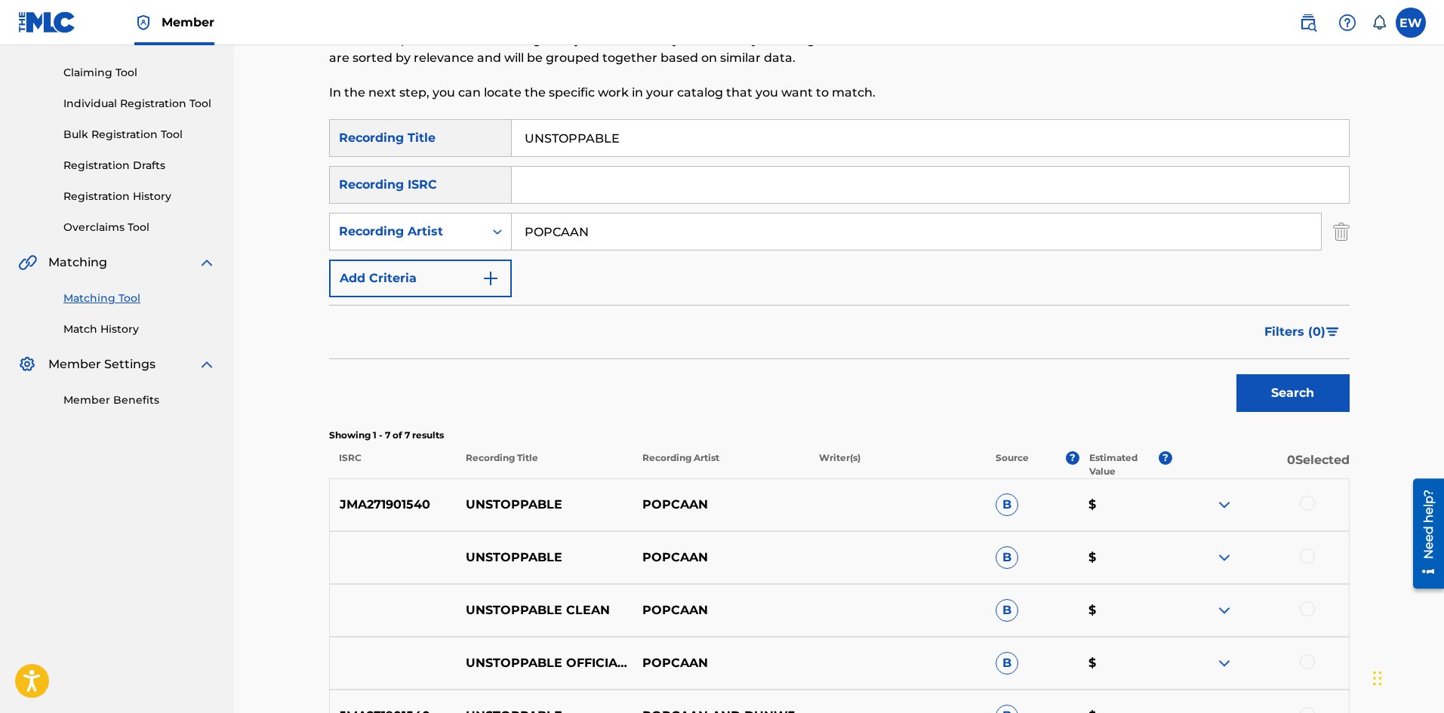
scroll to position [226, 0]
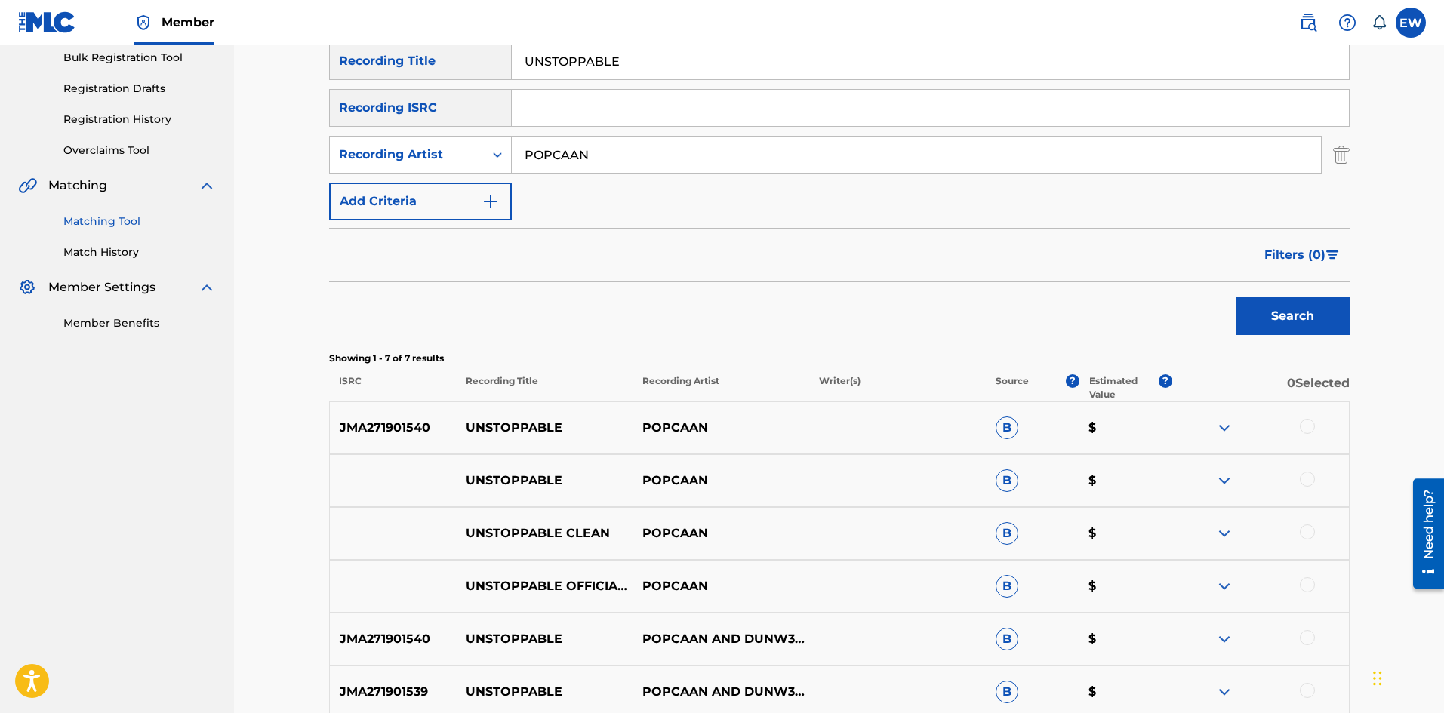
click at [1303, 418] on div "JMA271901540 UNSTOPPABLE POPCAAN B $" at bounding box center [839, 428] width 1020 height 53
click at [1305, 422] on div at bounding box center [1307, 426] width 15 height 15
click at [1308, 481] on div at bounding box center [1307, 479] width 15 height 15
click at [1306, 528] on div at bounding box center [1307, 532] width 15 height 15
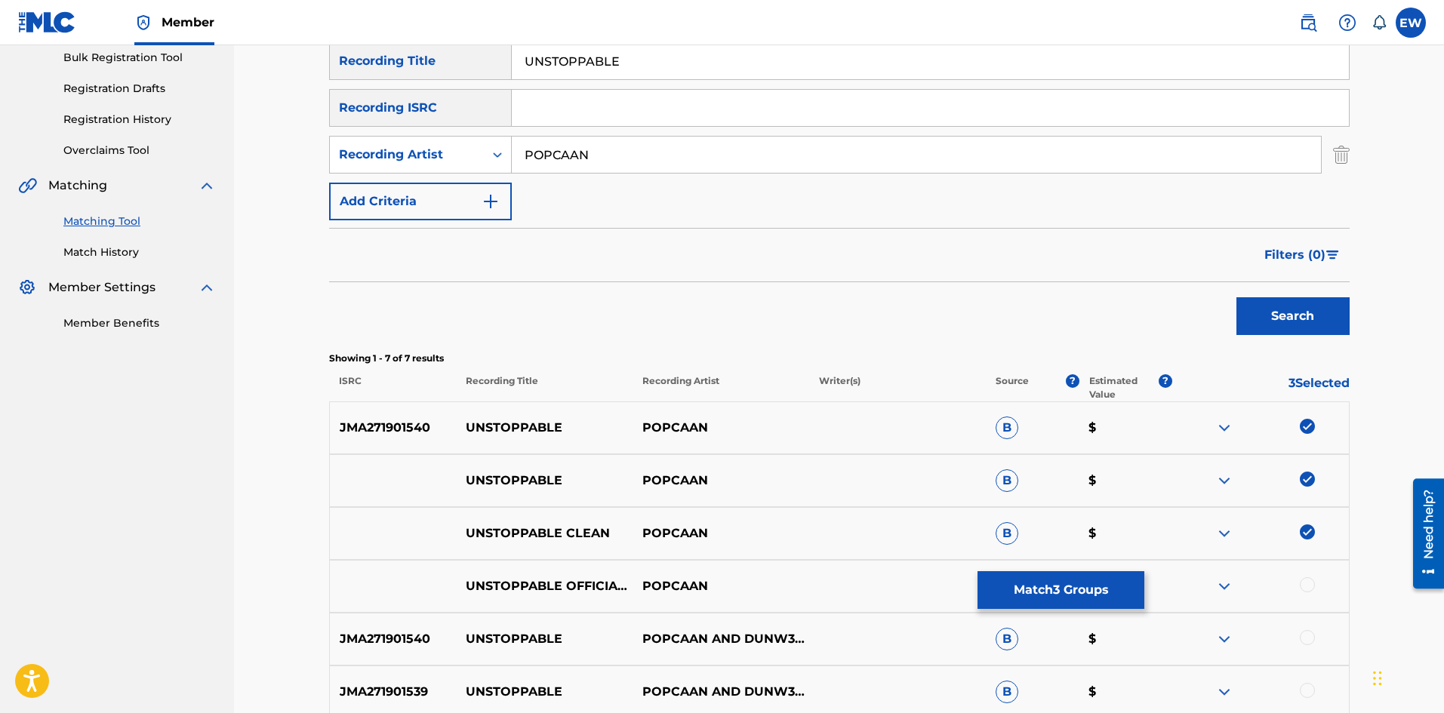
scroll to position [302, 0]
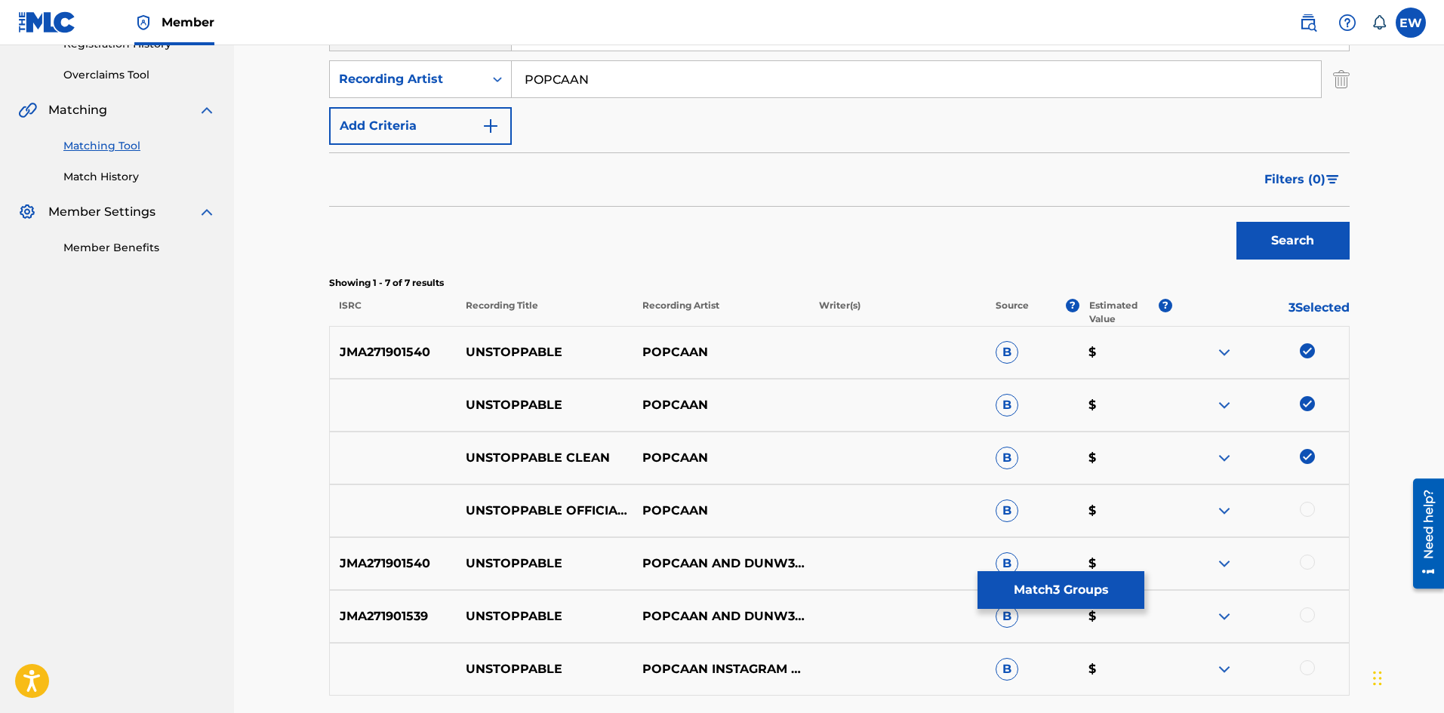
click at [1316, 506] on div at bounding box center [1260, 511] width 177 height 18
click at [1311, 508] on div at bounding box center [1307, 509] width 15 height 15
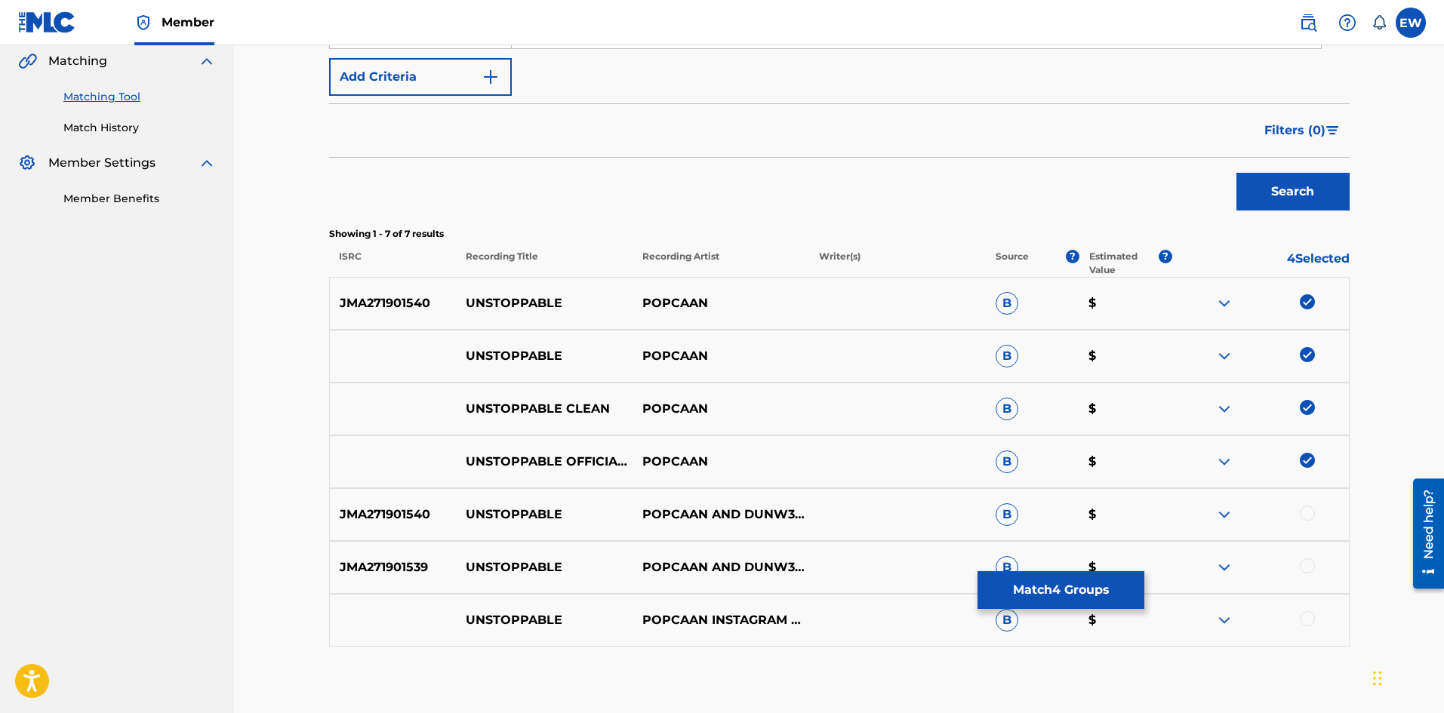
scroll to position [377, 0]
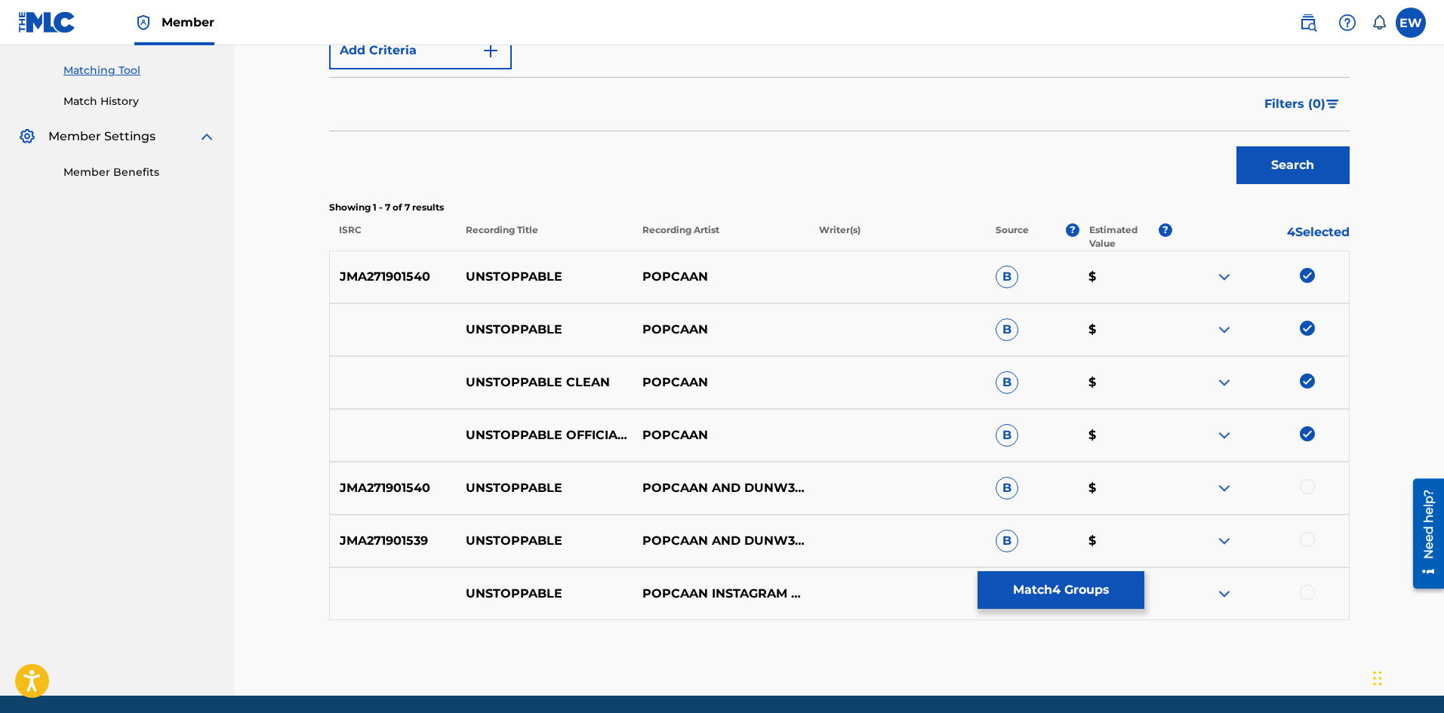
click at [1308, 488] on div at bounding box center [1307, 486] width 15 height 15
drag, startPoint x: 1308, startPoint y: 541, endPoint x: 1310, endPoint y: 549, distance: 7.9
click at [1308, 542] on div at bounding box center [1307, 539] width 15 height 15
click at [1306, 595] on div at bounding box center [1307, 592] width 15 height 15
click at [1064, 578] on button "Match 7 Groups" at bounding box center [1060, 590] width 167 height 38
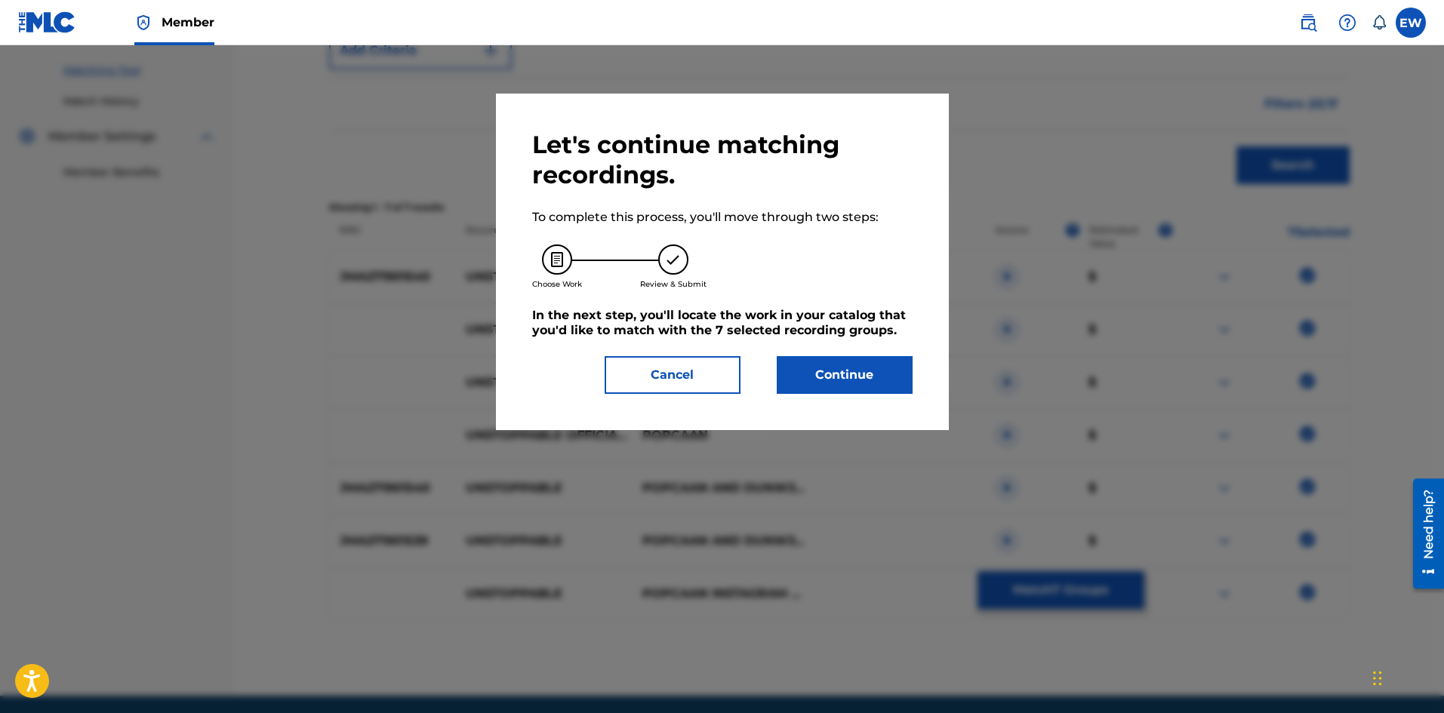
click at [892, 368] on button "Continue" at bounding box center [845, 375] width 136 height 38
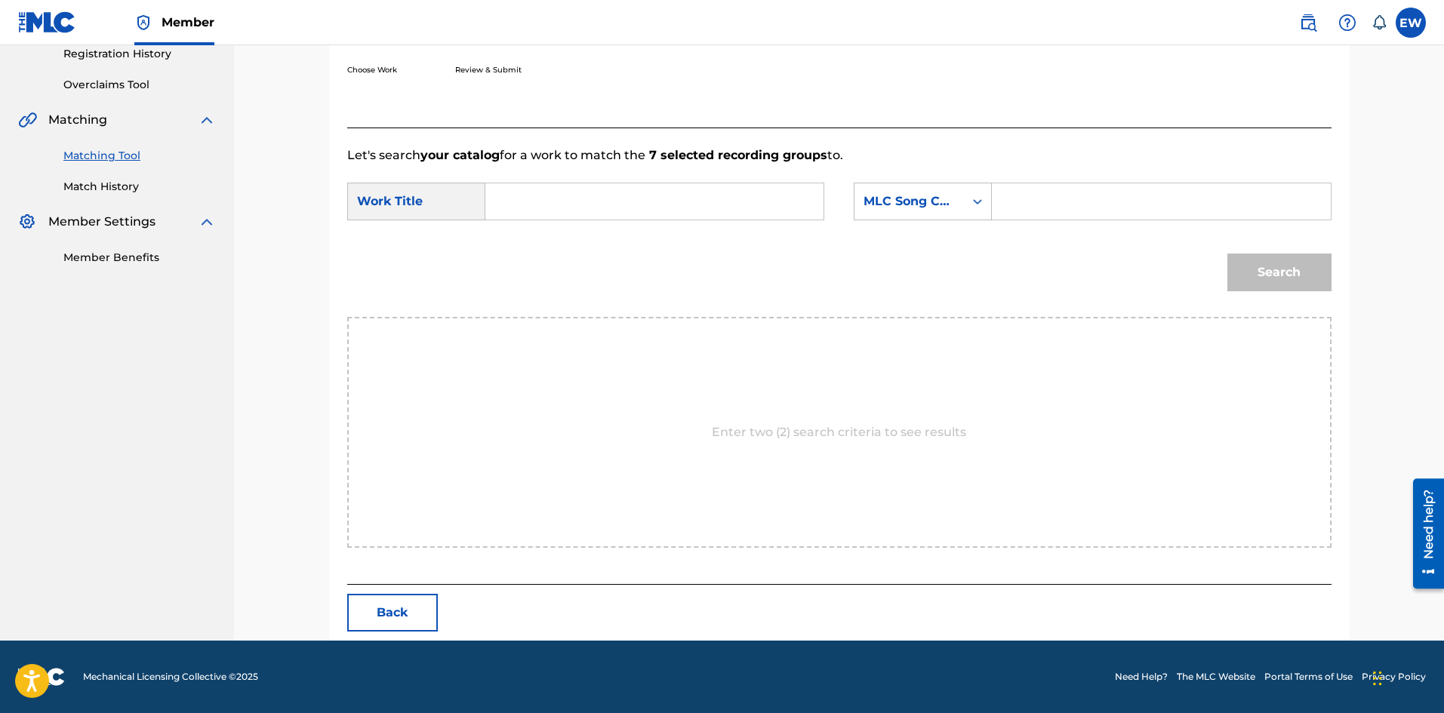
scroll to position [292, 0]
click at [681, 199] on input "Search Form" at bounding box center [654, 201] width 312 height 36
paste input "UNSTOPPABLE"
type input "UNSTOPPABLE"
click at [1097, 197] on input "Search Form" at bounding box center [1161, 201] width 312 height 36
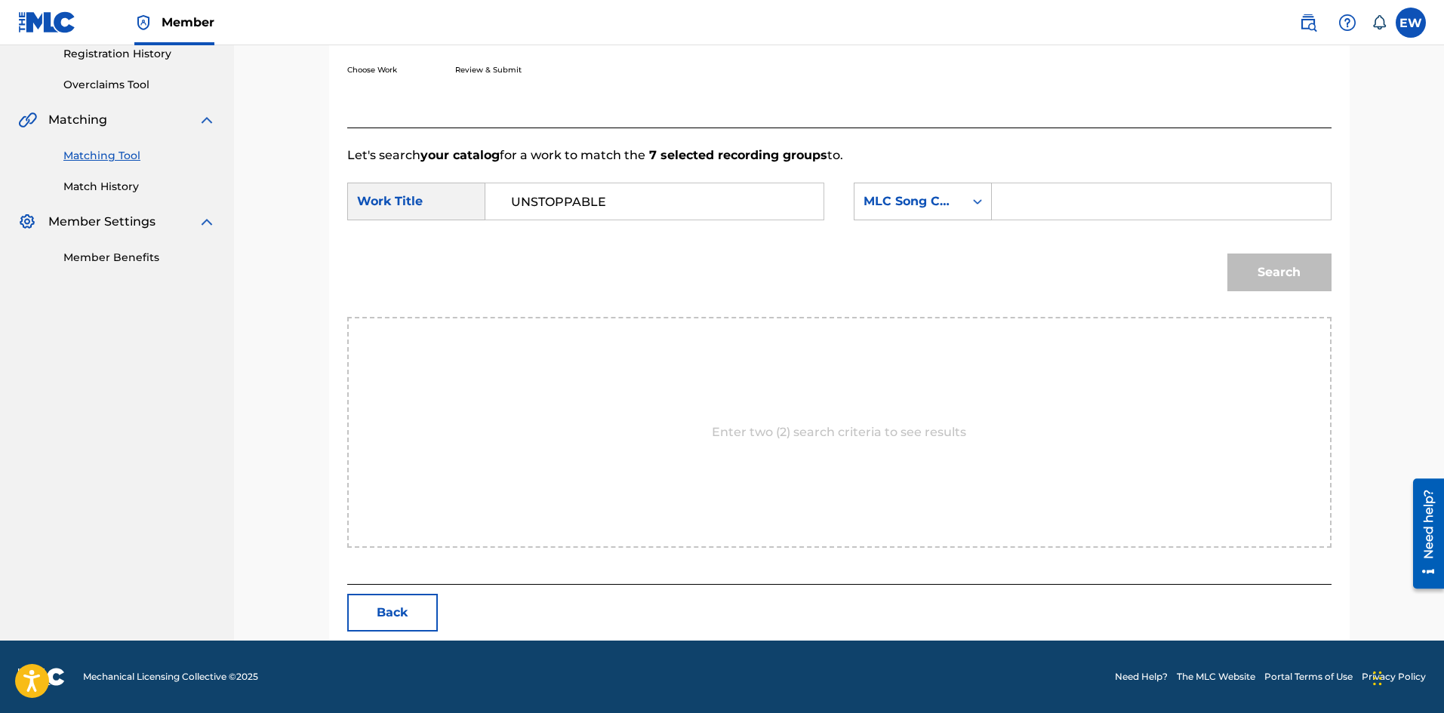
paste input "UA6HIF"
type input "UA6HIF"
click at [1303, 272] on button "Search" at bounding box center [1279, 273] width 104 height 38
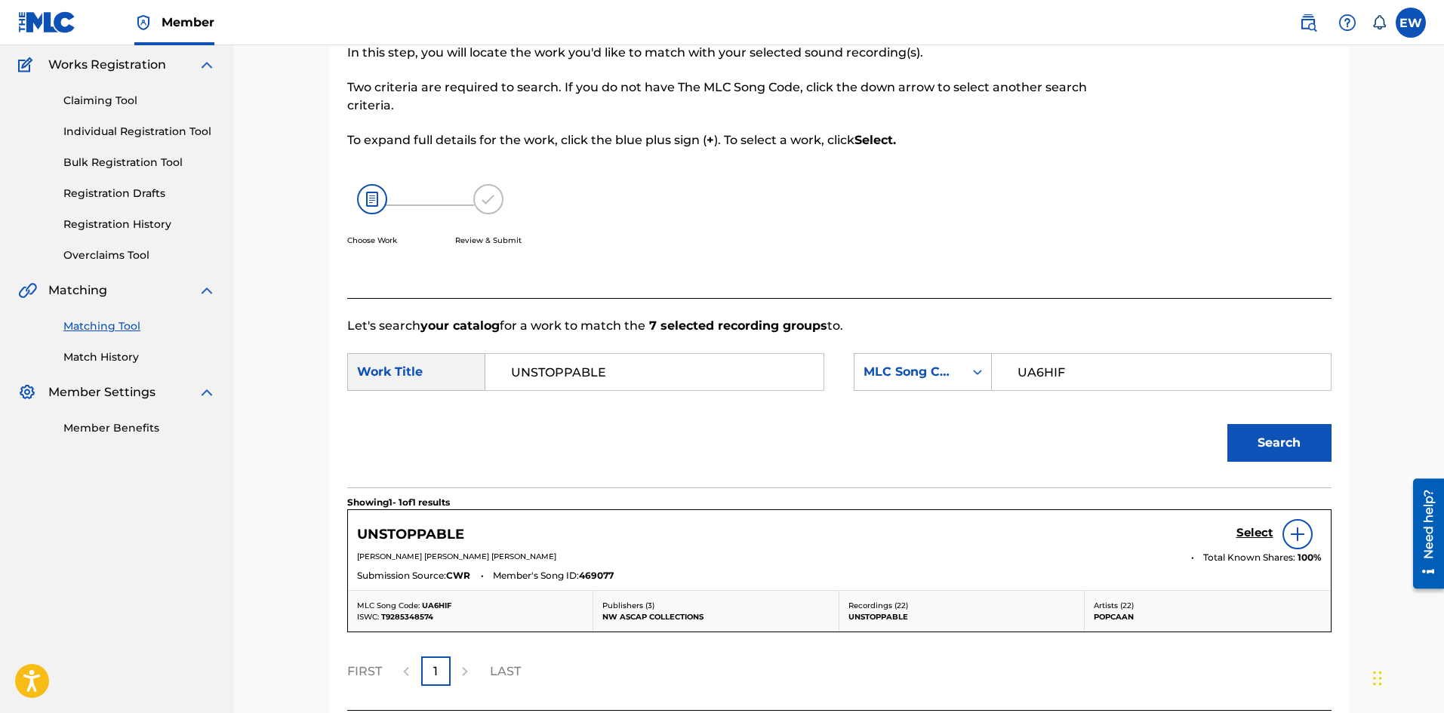
scroll to position [248, 0]
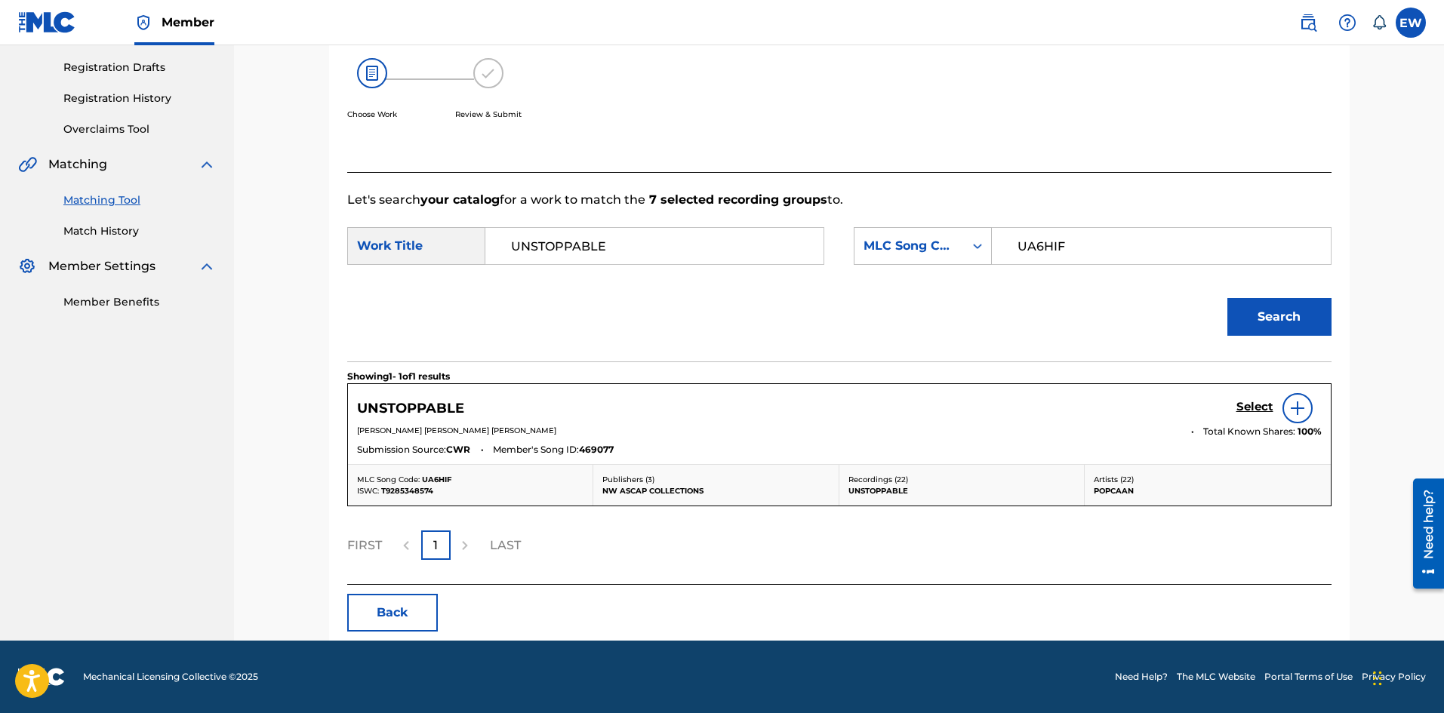
click at [1257, 398] on div "Select" at bounding box center [1278, 408] width 85 height 30
click at [1260, 402] on h5 "Select" at bounding box center [1254, 407] width 37 height 14
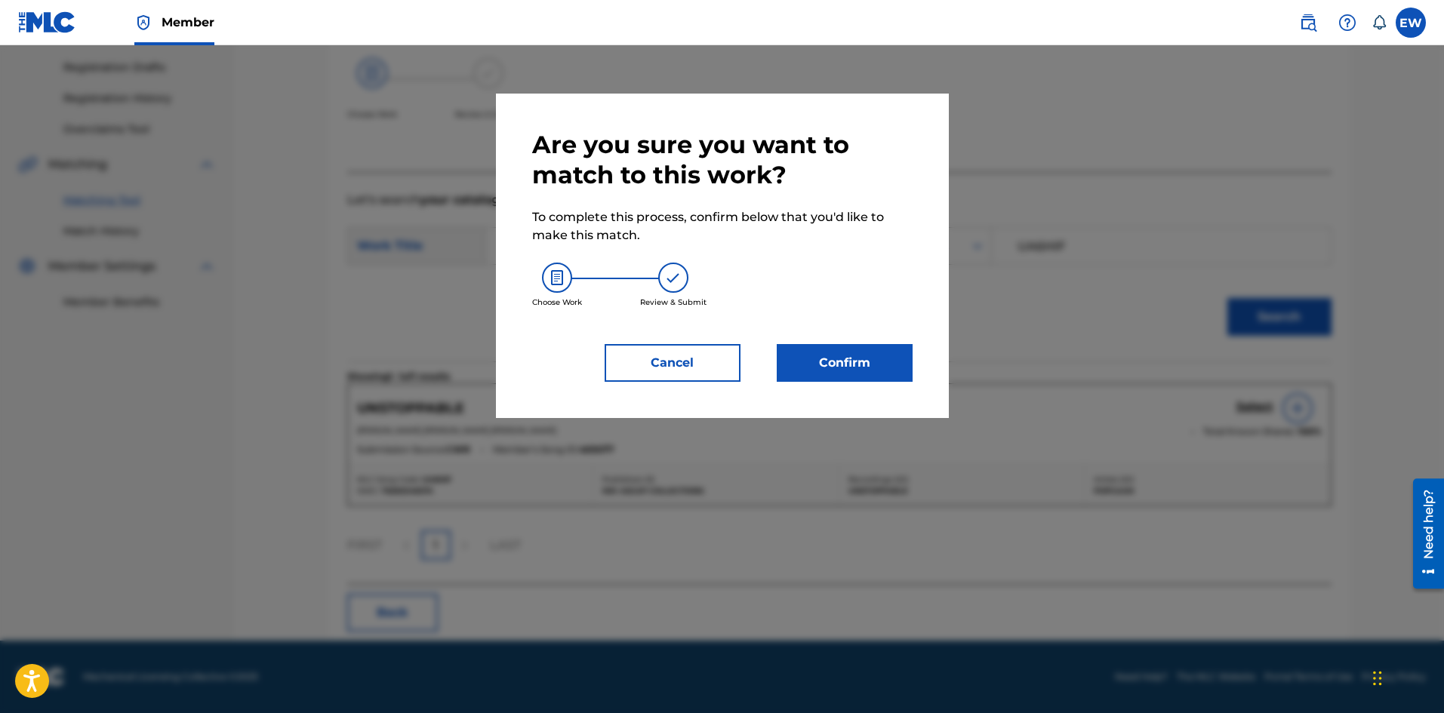
click at [869, 366] on button "Confirm" at bounding box center [845, 363] width 136 height 38
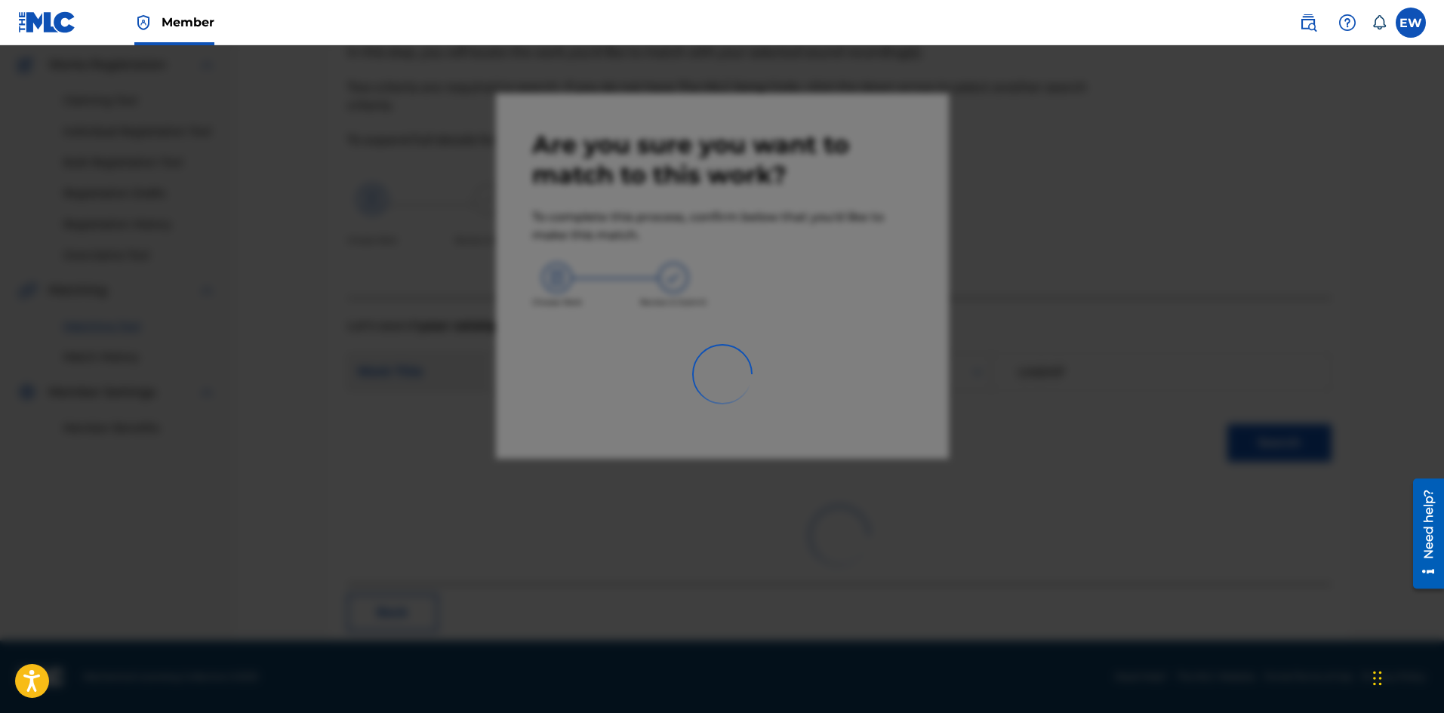
scroll to position [36, 0]
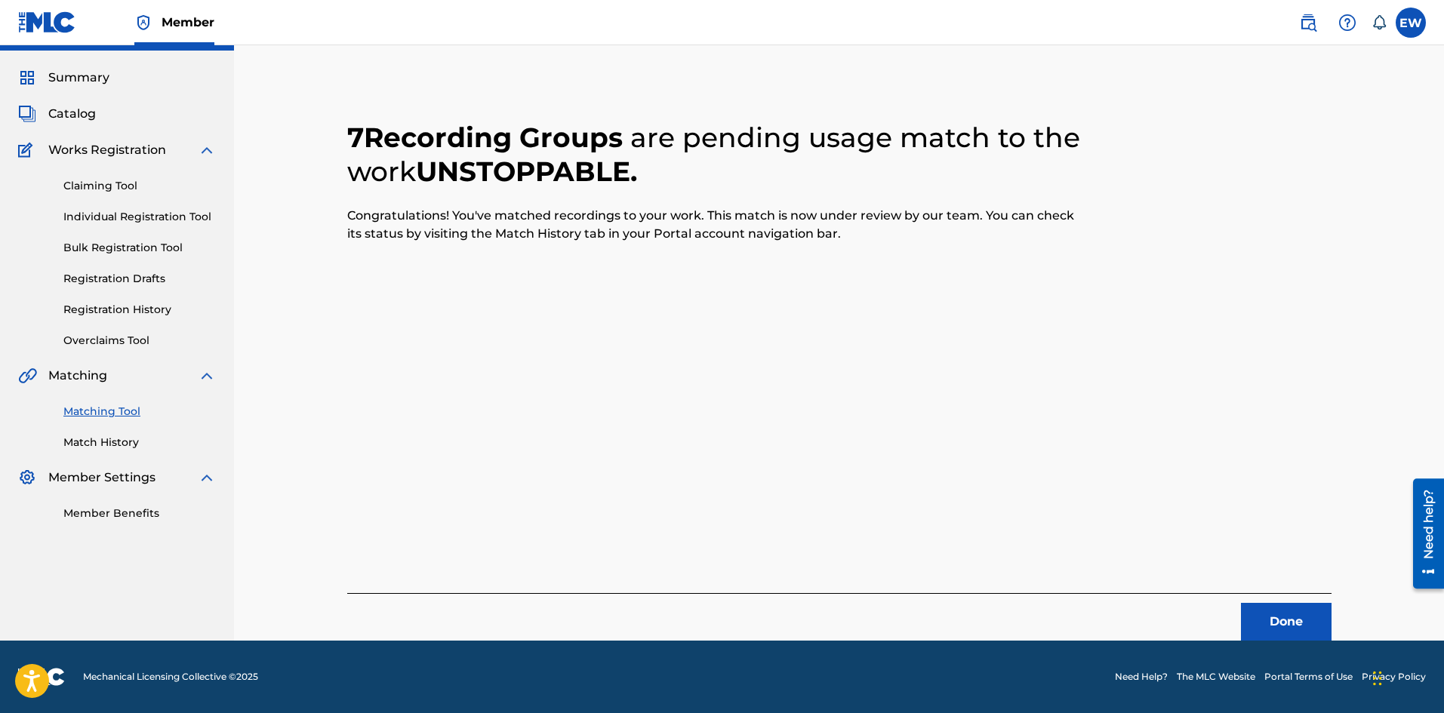
click at [1313, 611] on button "Done" at bounding box center [1286, 622] width 91 height 38
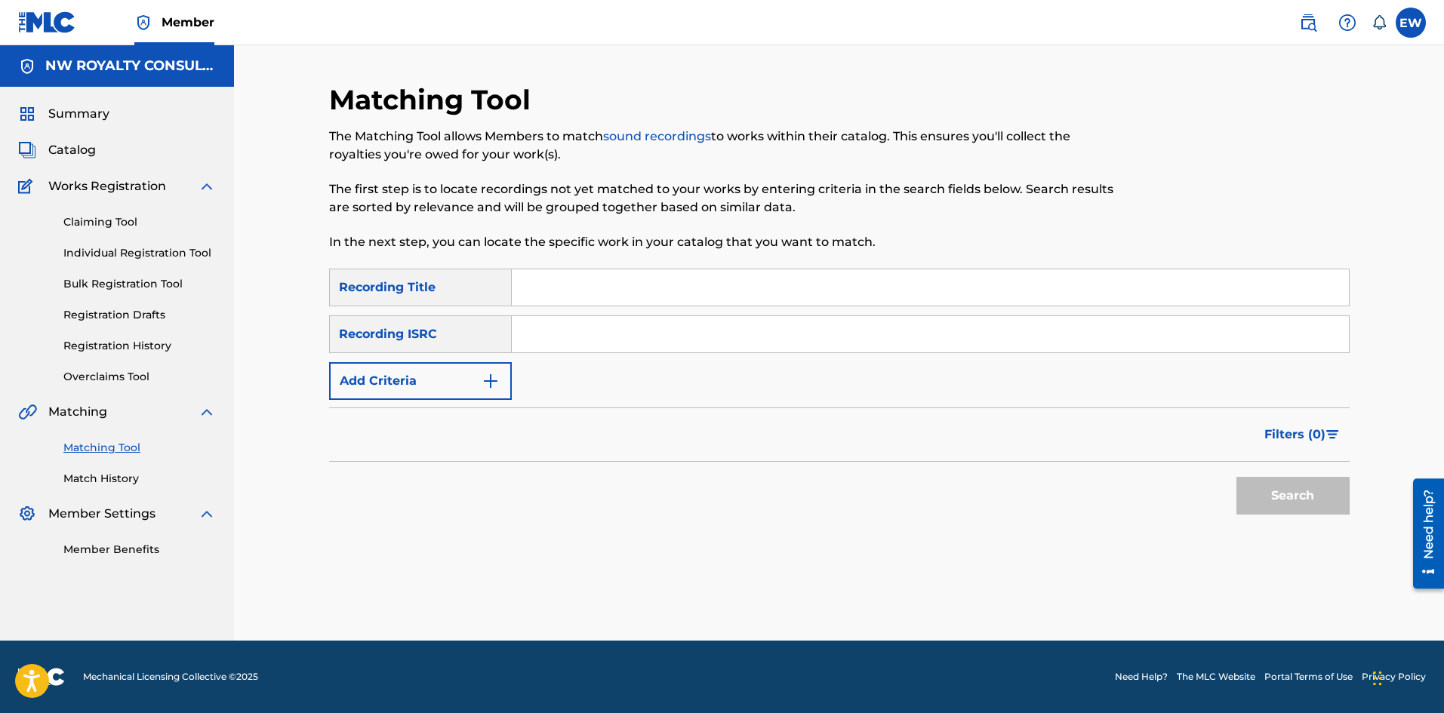
scroll to position [0, 0]
click at [423, 388] on button "Add Criteria" at bounding box center [420, 381] width 183 height 38
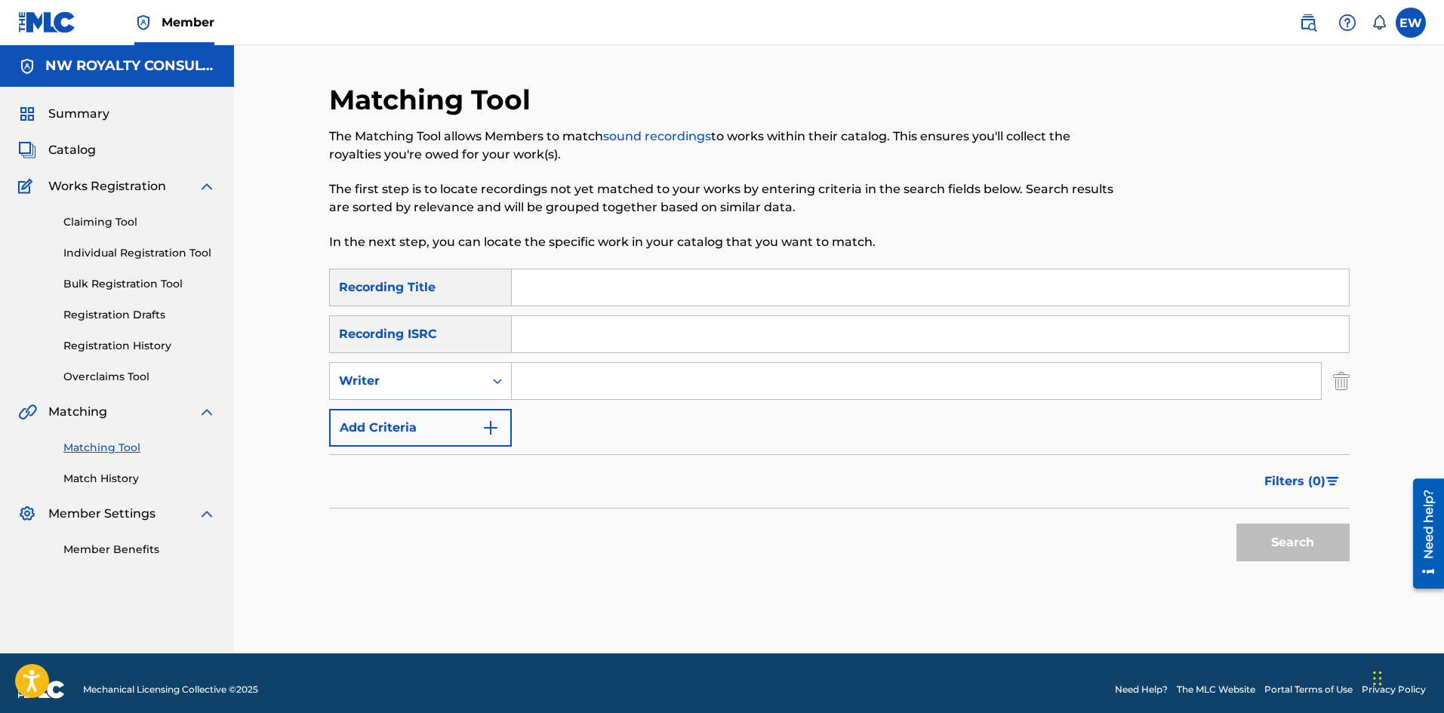
click at [423, 388] on div "Writer" at bounding box center [407, 381] width 136 height 18
drag, startPoint x: 426, startPoint y: 412, endPoint x: 535, endPoint y: 401, distance: 109.3
click at [429, 412] on div "Recording Artist" at bounding box center [420, 419] width 181 height 38
click at [617, 384] on input "Search Form" at bounding box center [916, 381] width 809 height 36
paste input "STRYKK"
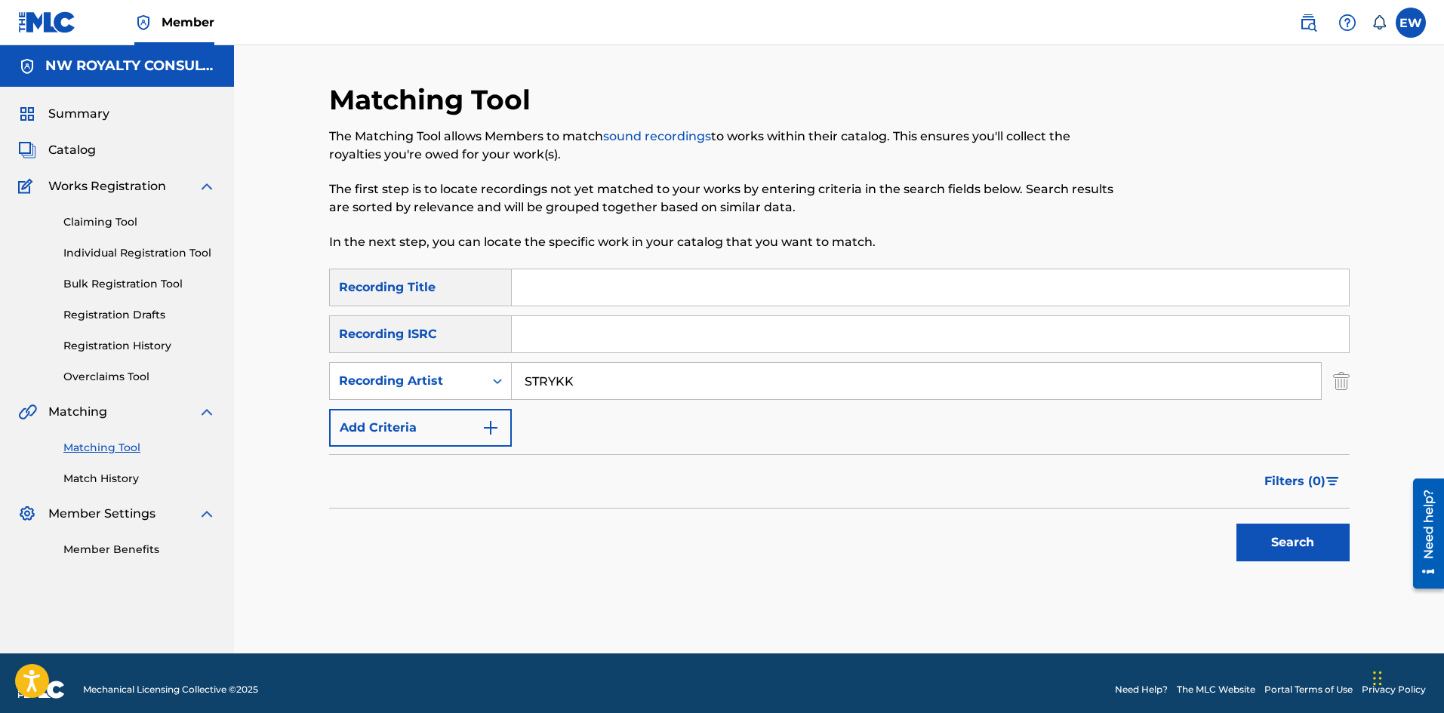
type input "STRYKK"
click at [748, 291] on input "Search Form" at bounding box center [930, 287] width 837 height 36
paste input "UP INNA THE CLUB RAW REAL DANGER RIDDIM"
type input "UP INNA THE CLUB RAW REAL DANGER RIDDIM"
click at [1260, 535] on button "Search" at bounding box center [1292, 543] width 113 height 38
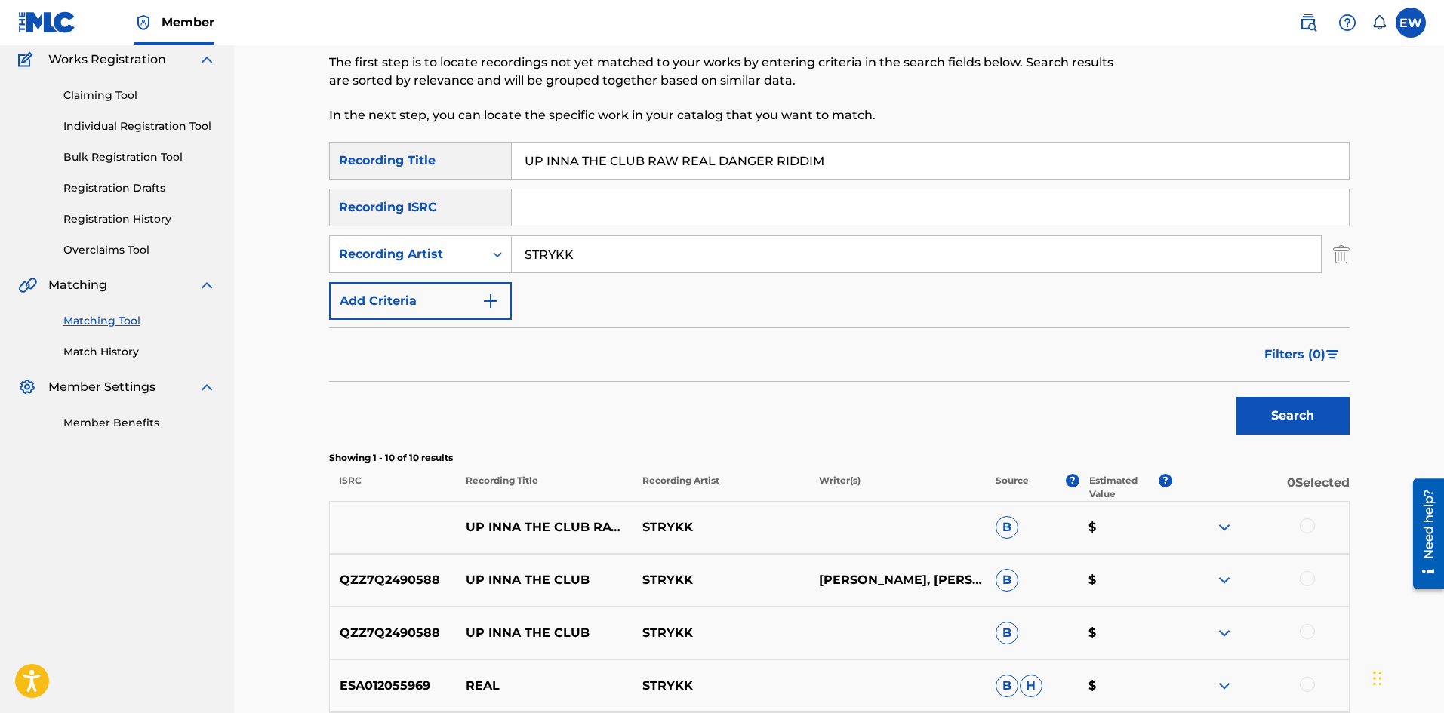
scroll to position [151, 0]
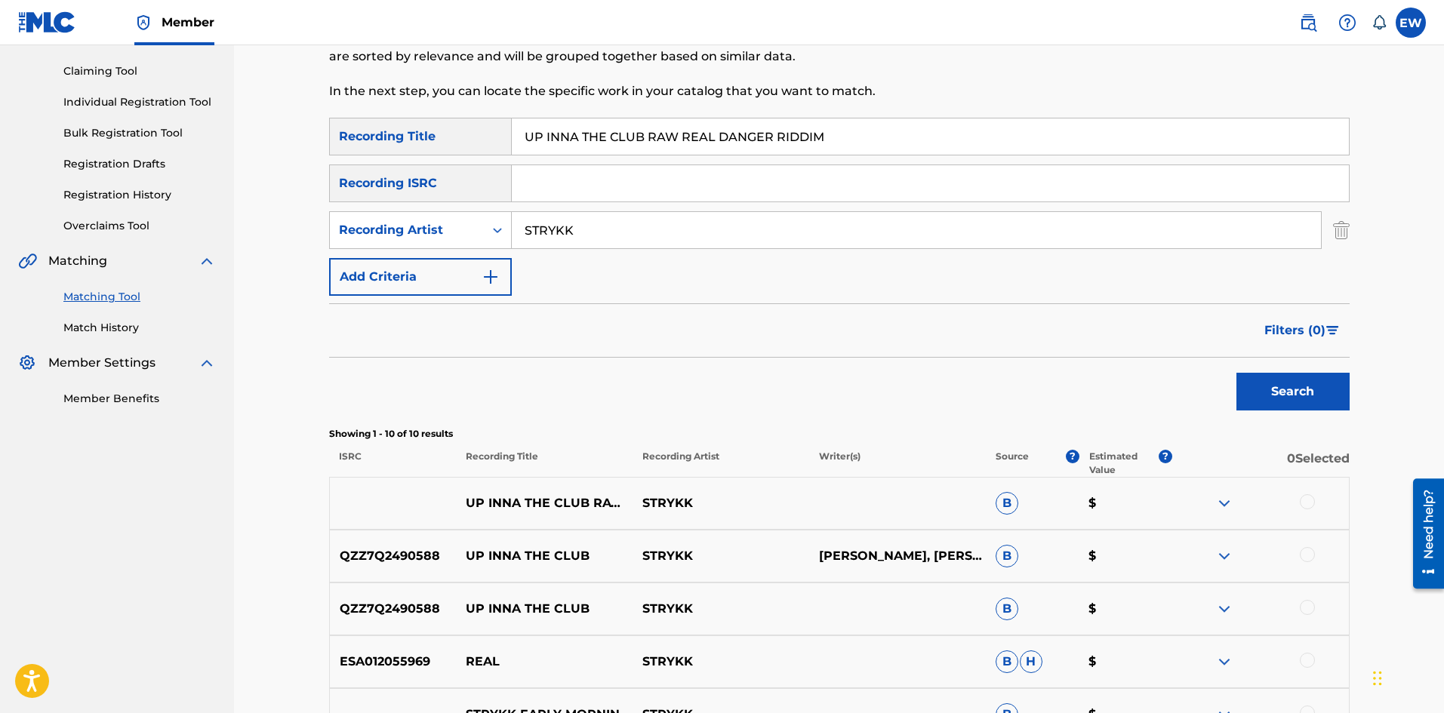
click at [1313, 500] on div at bounding box center [1307, 501] width 15 height 15
click at [1306, 554] on div at bounding box center [1307, 554] width 15 height 15
click at [1301, 611] on div at bounding box center [1307, 607] width 15 height 15
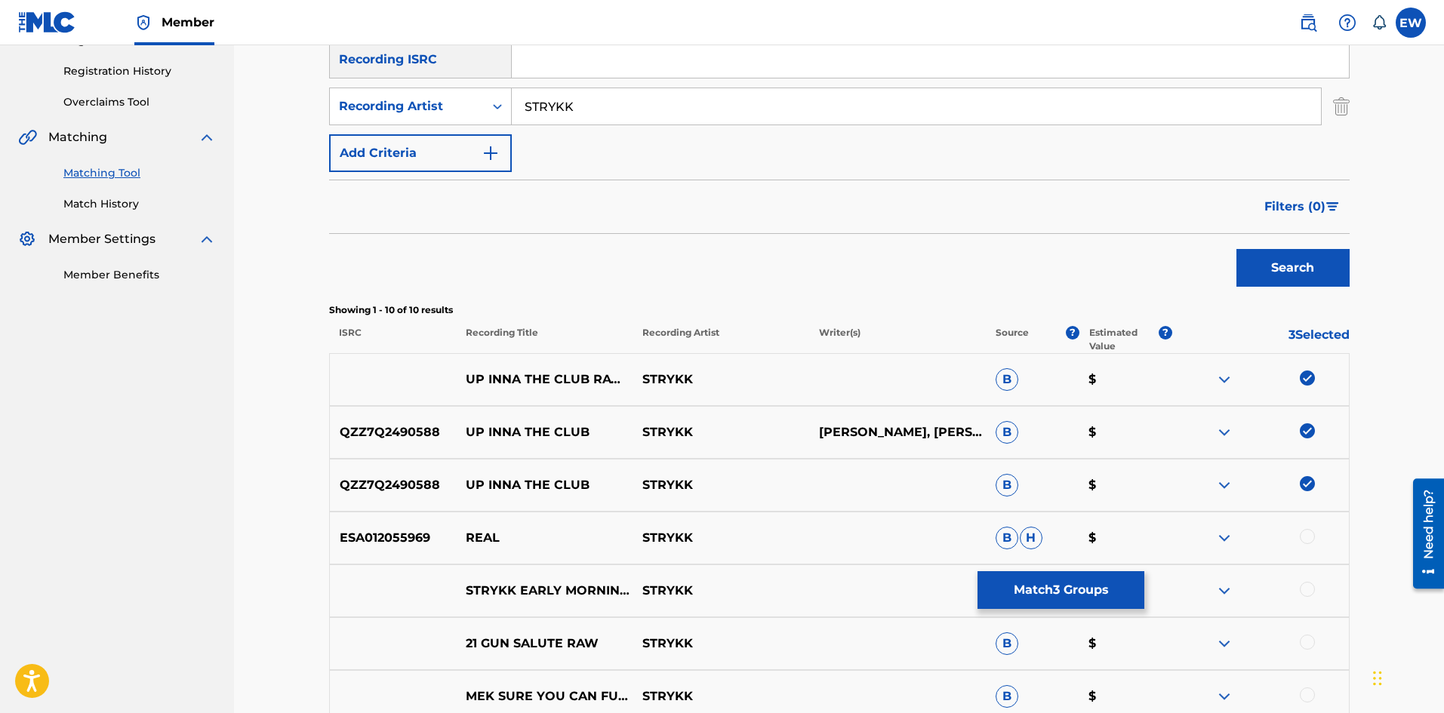
scroll to position [302, 0]
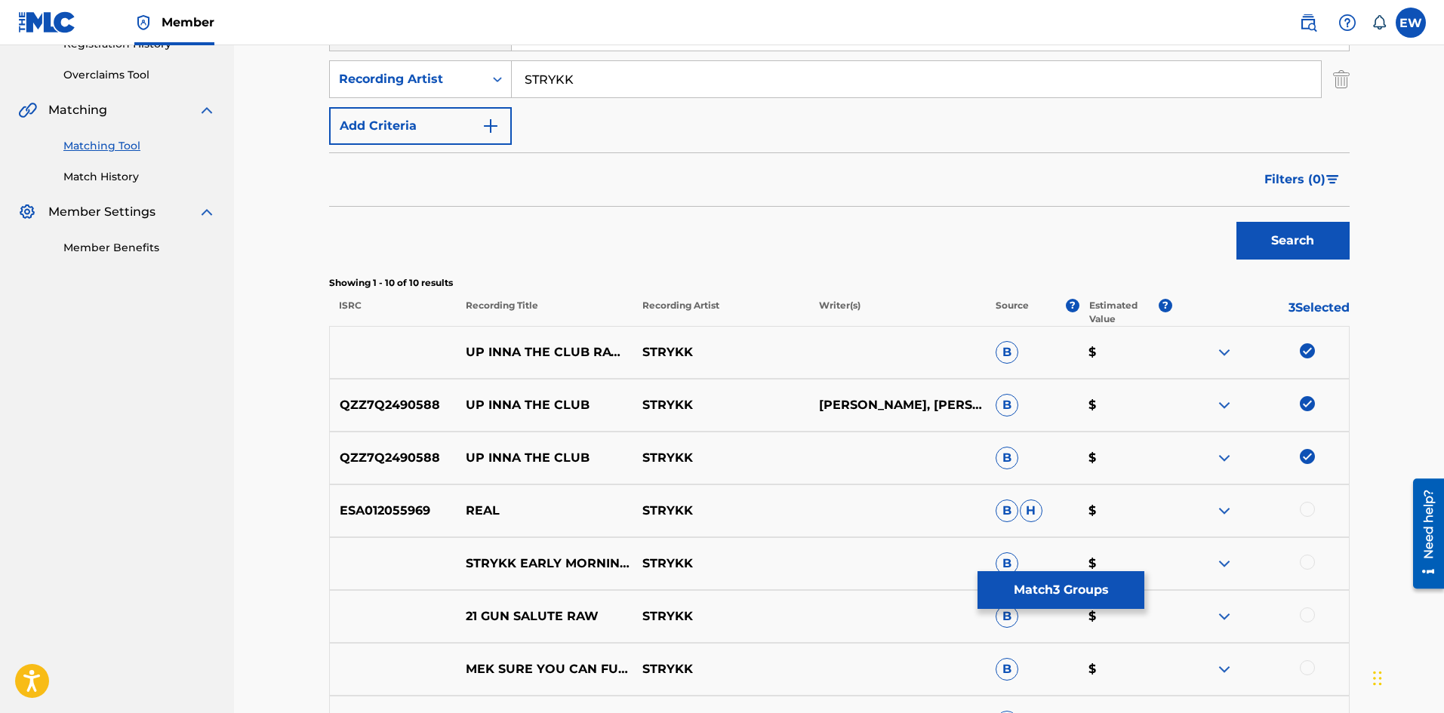
click at [1040, 588] on button "Match 3 Groups" at bounding box center [1060, 590] width 167 height 38
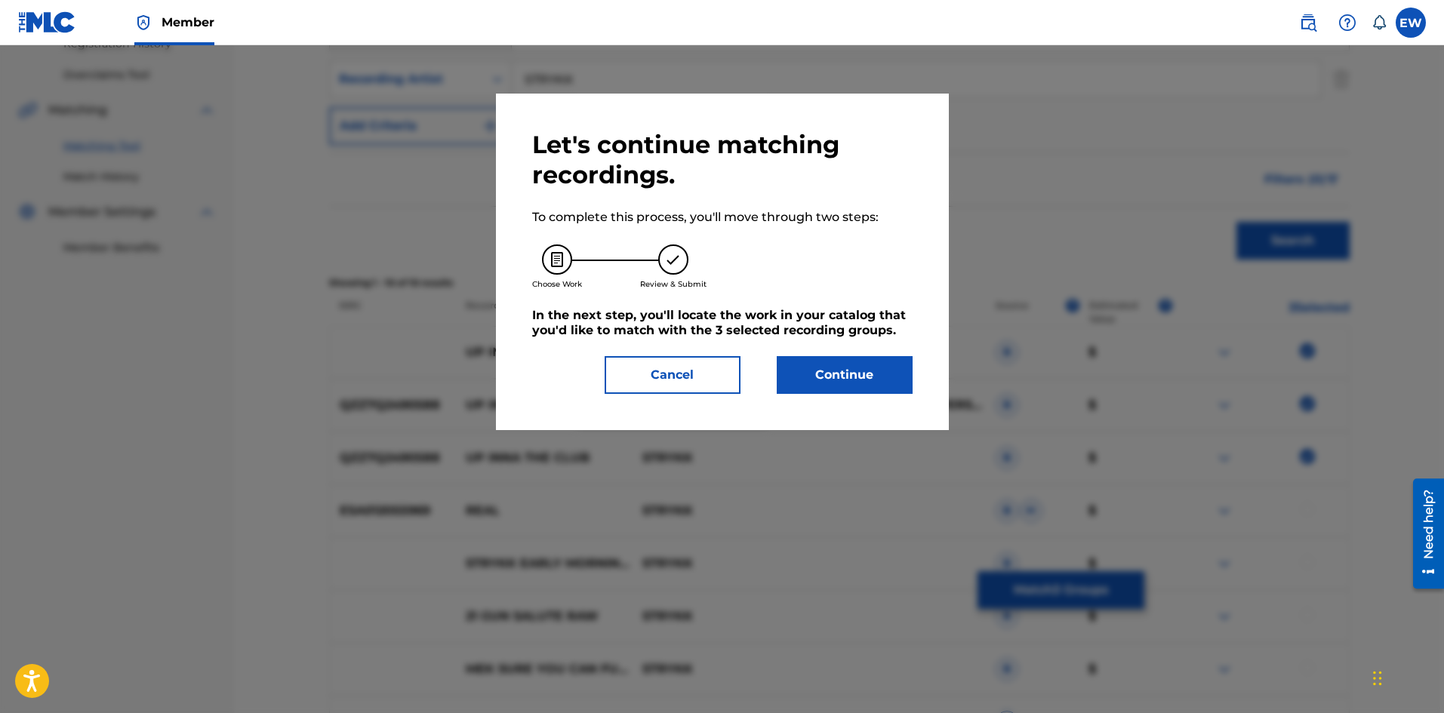
click at [834, 372] on button "Continue" at bounding box center [845, 375] width 136 height 38
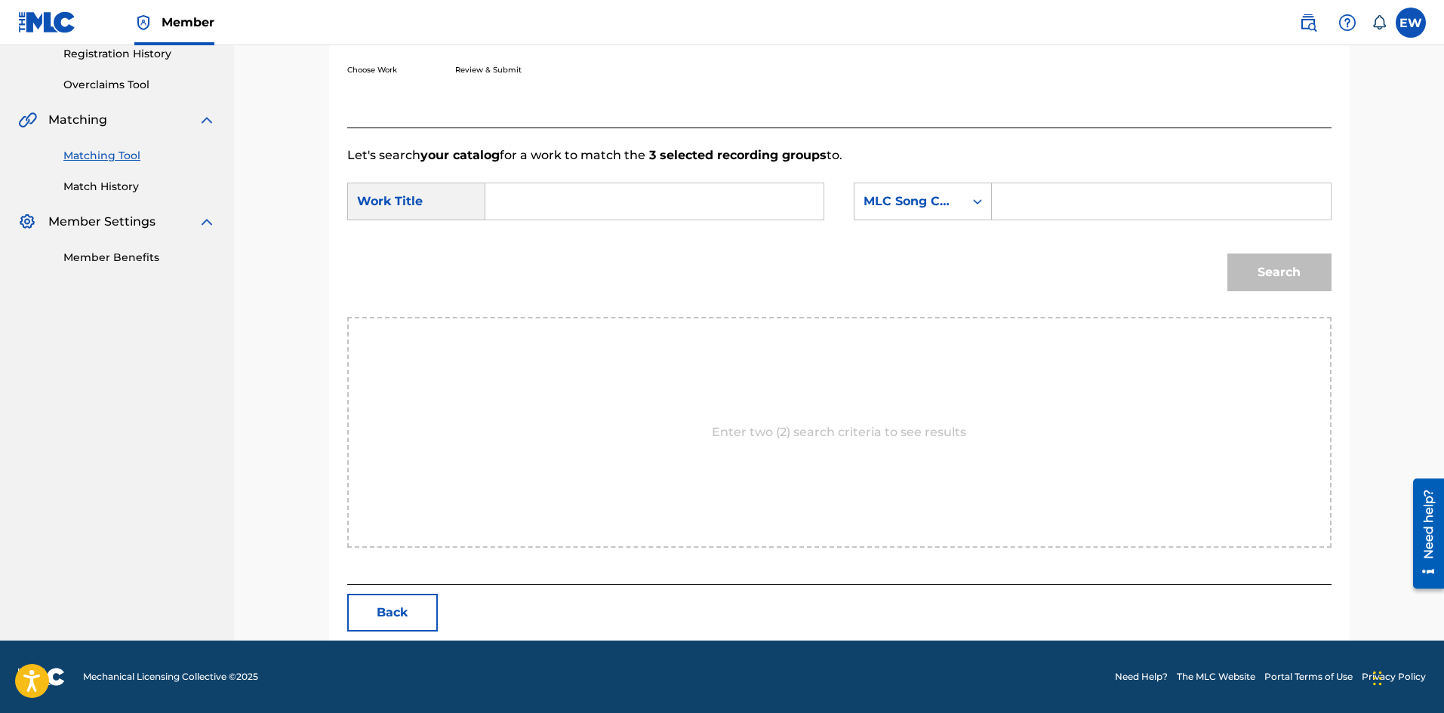
scroll to position [292, 0]
click at [675, 214] on input "Search Form" at bounding box center [654, 201] width 312 height 36
paste input "UP INNA THE CLUB RAW REAL DANGER RIDDIM"
type input "UP INNA THE CLUB RAW REAL DANGER RIDDIM"
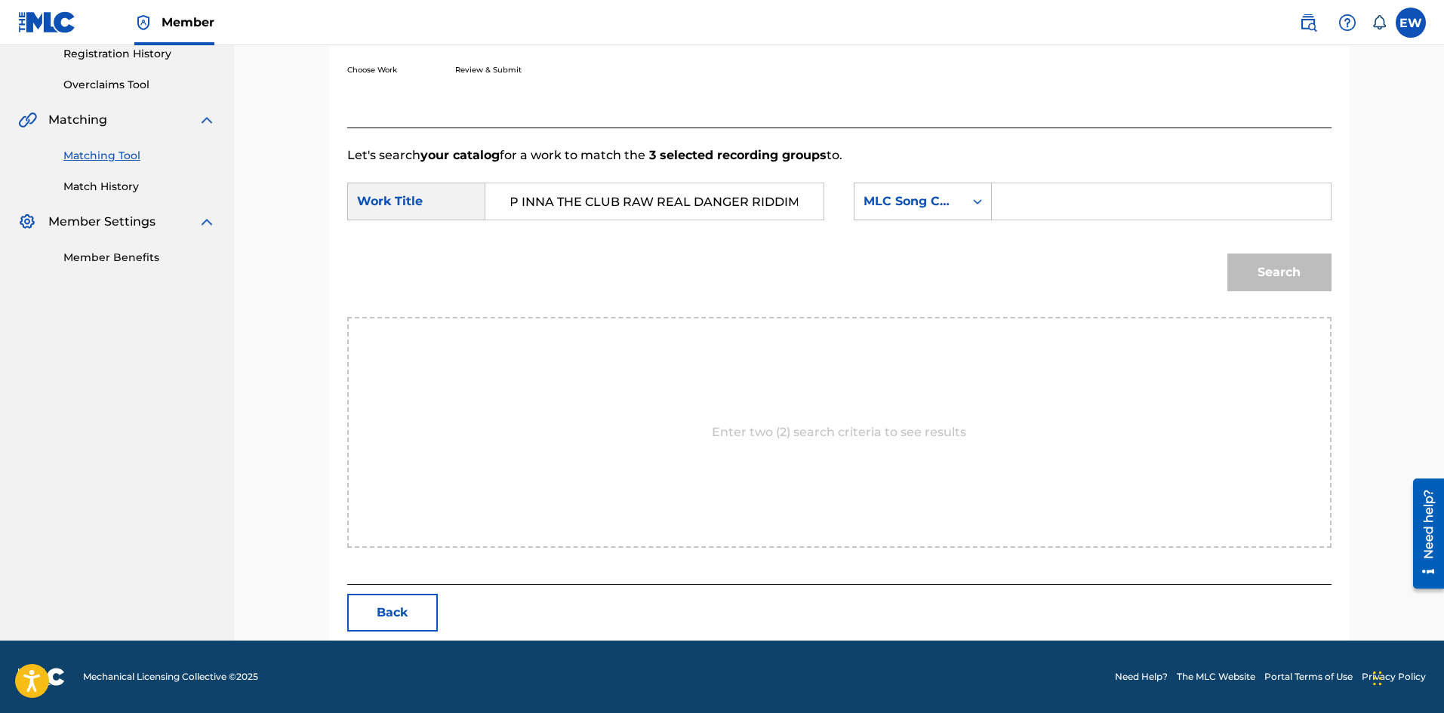
scroll to position [0, 0]
click at [1099, 199] on input "Search Form" at bounding box center [1161, 201] width 312 height 36
paste input "UW74U1"
type input "UW74U1"
click at [1307, 278] on button "Search" at bounding box center [1279, 273] width 104 height 38
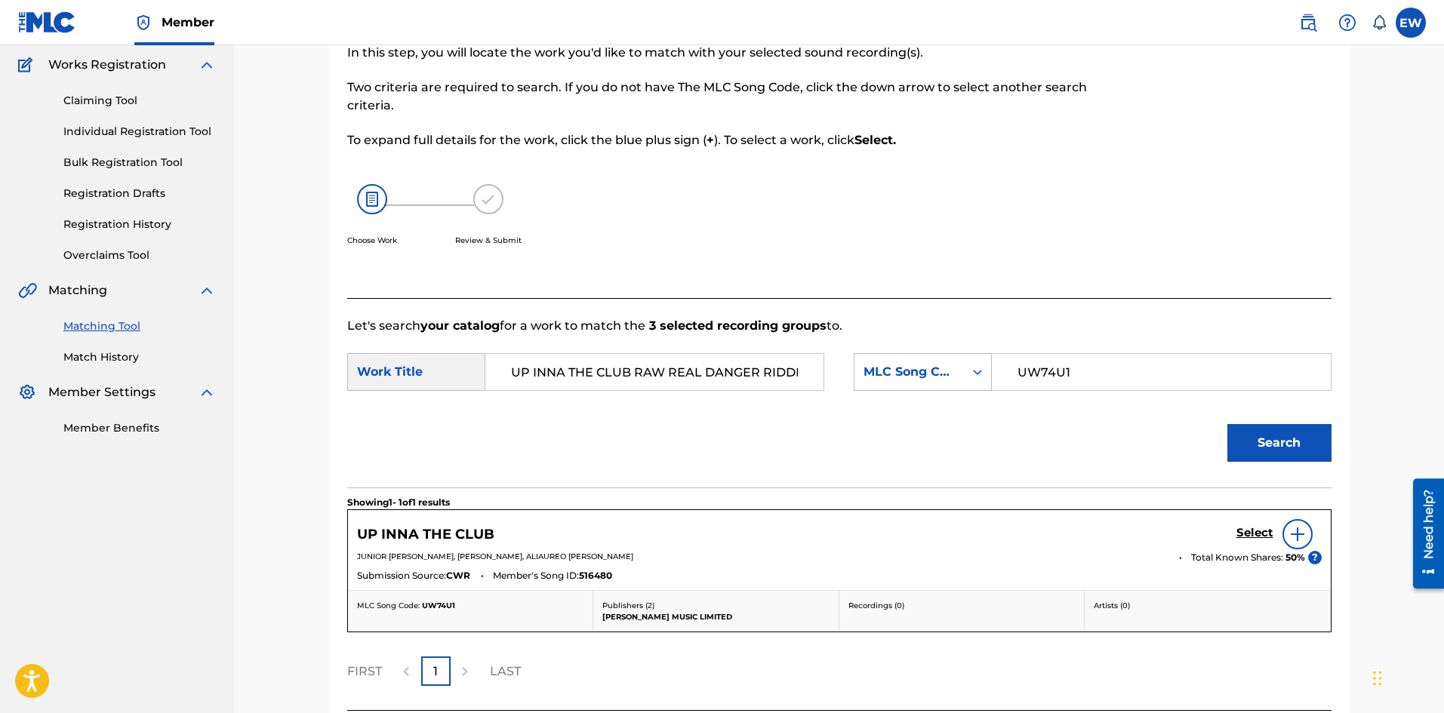
scroll to position [248, 0]
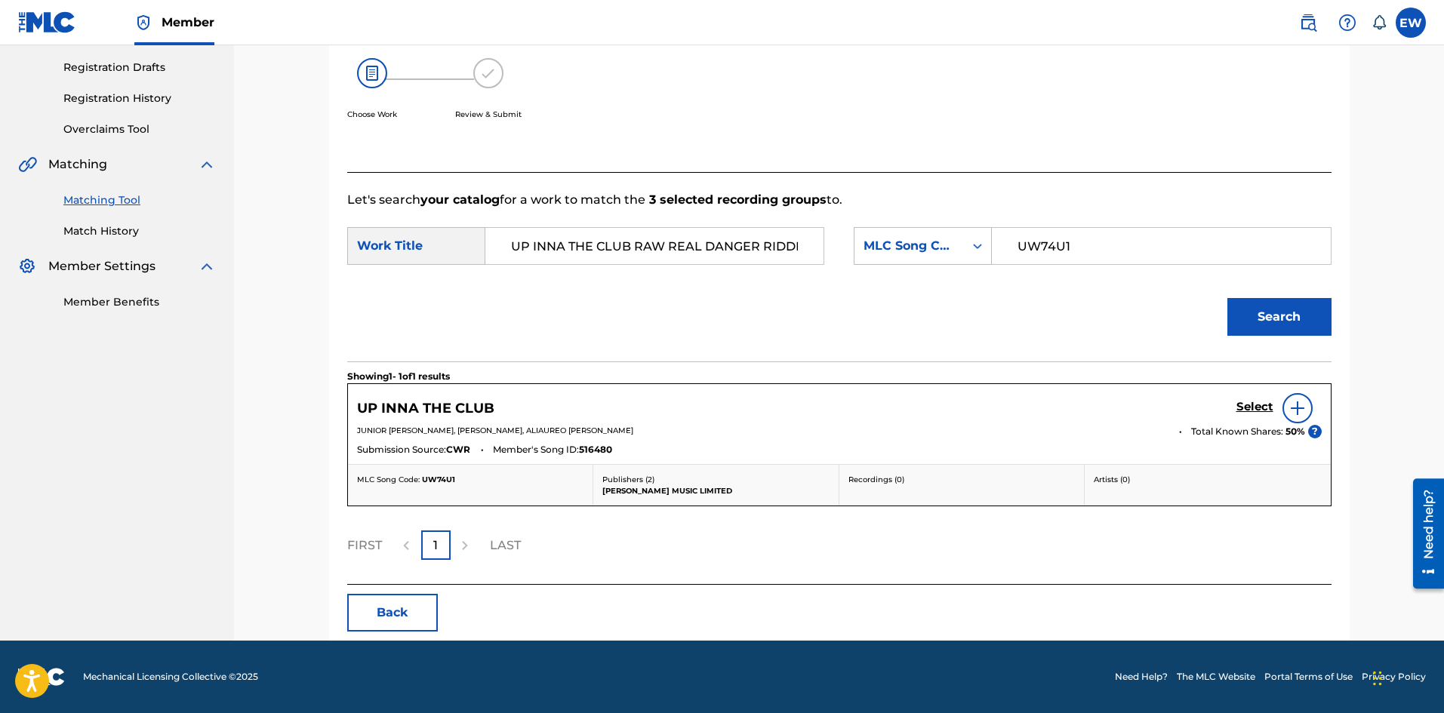
click at [1268, 399] on div "Select" at bounding box center [1278, 408] width 85 height 30
click at [1245, 405] on h5 "Select" at bounding box center [1254, 407] width 37 height 14
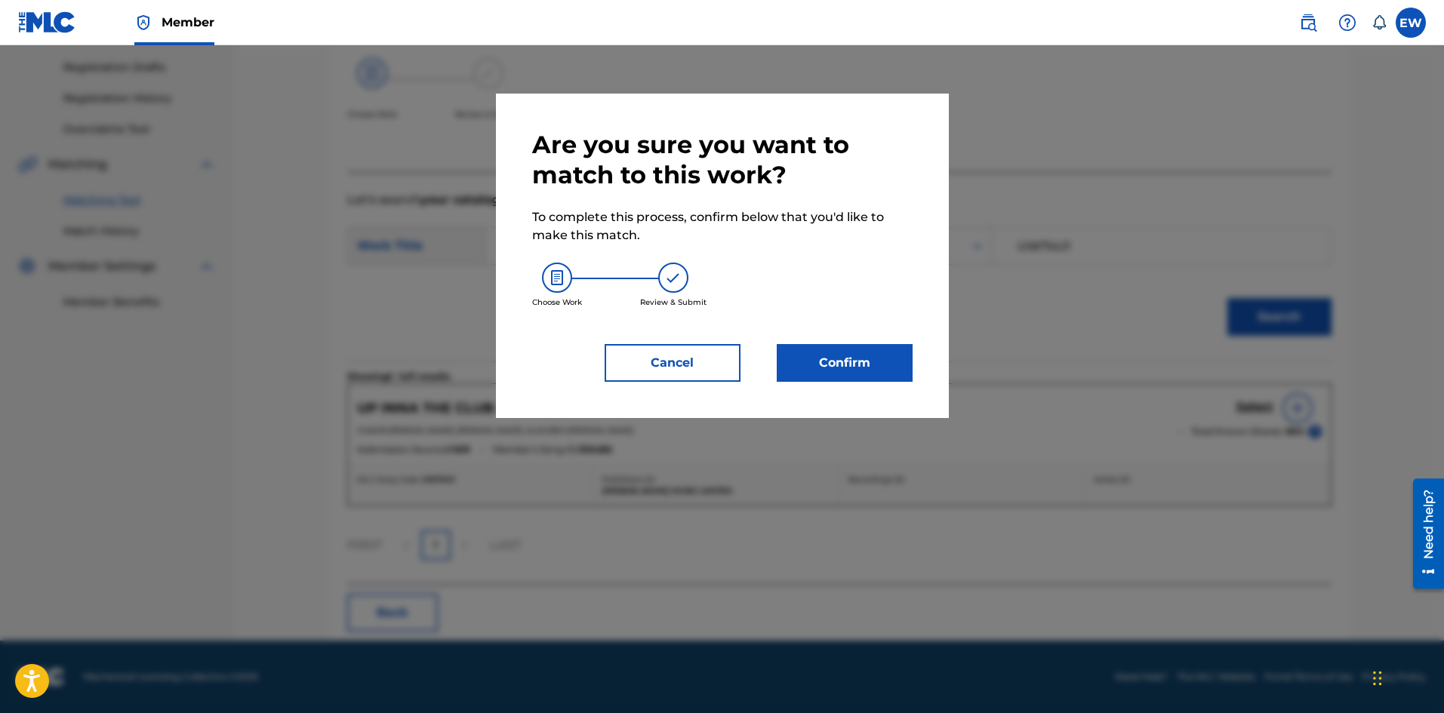
click at [856, 368] on button "Confirm" at bounding box center [845, 363] width 136 height 38
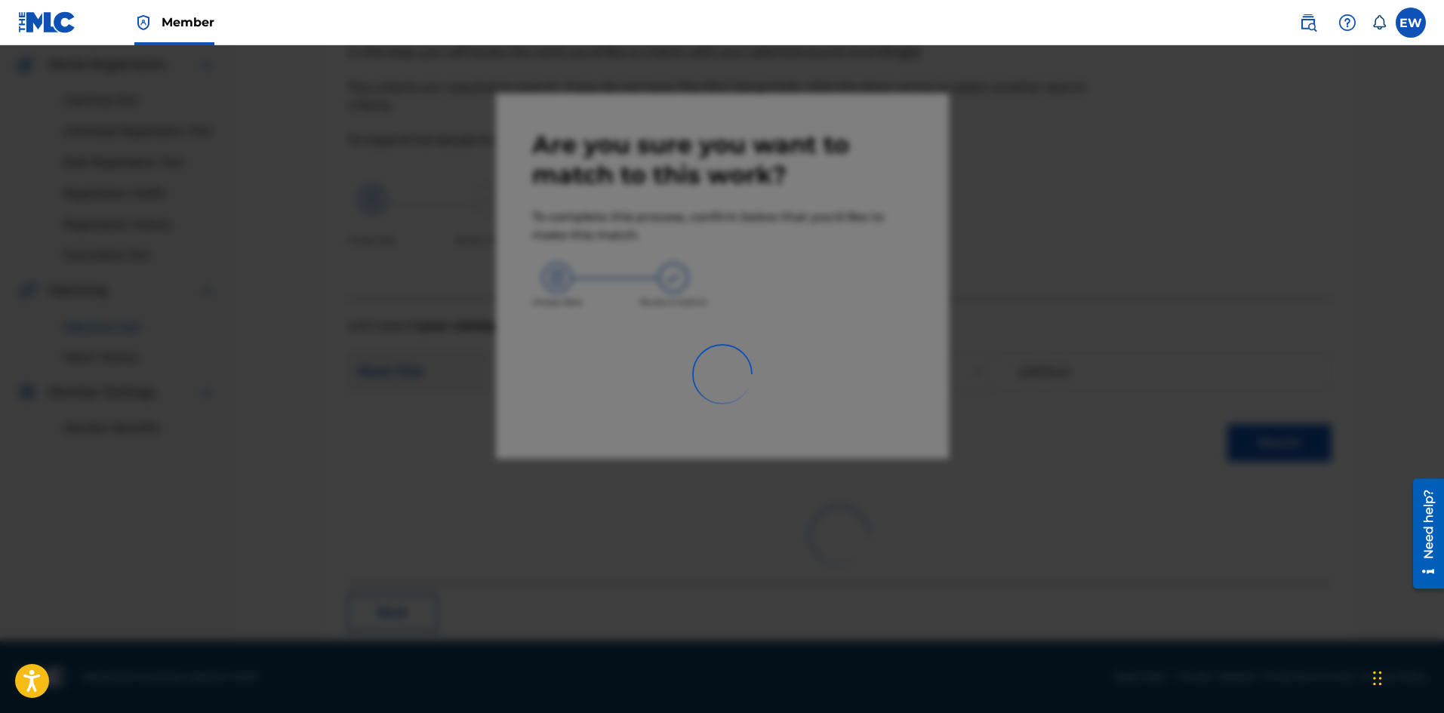
scroll to position [36, 0]
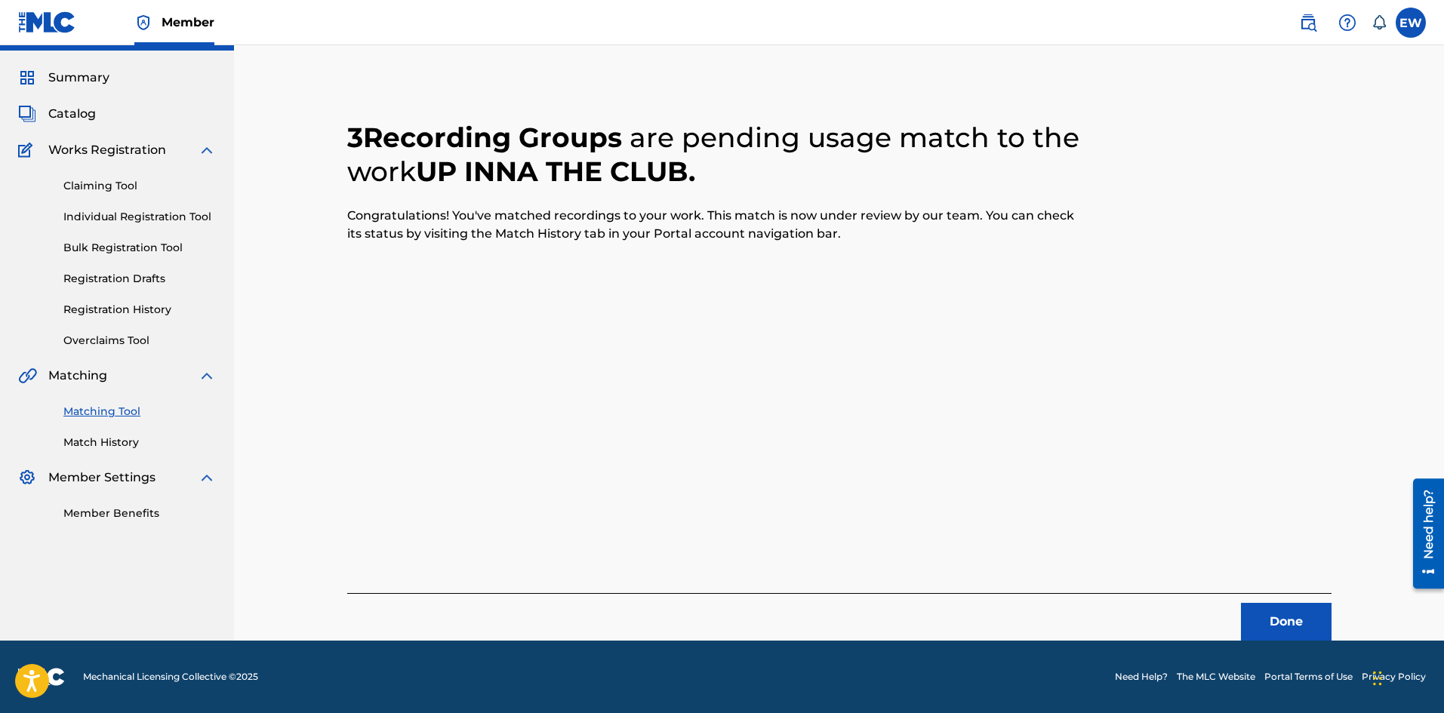
click at [1309, 608] on button "Done" at bounding box center [1286, 622] width 91 height 38
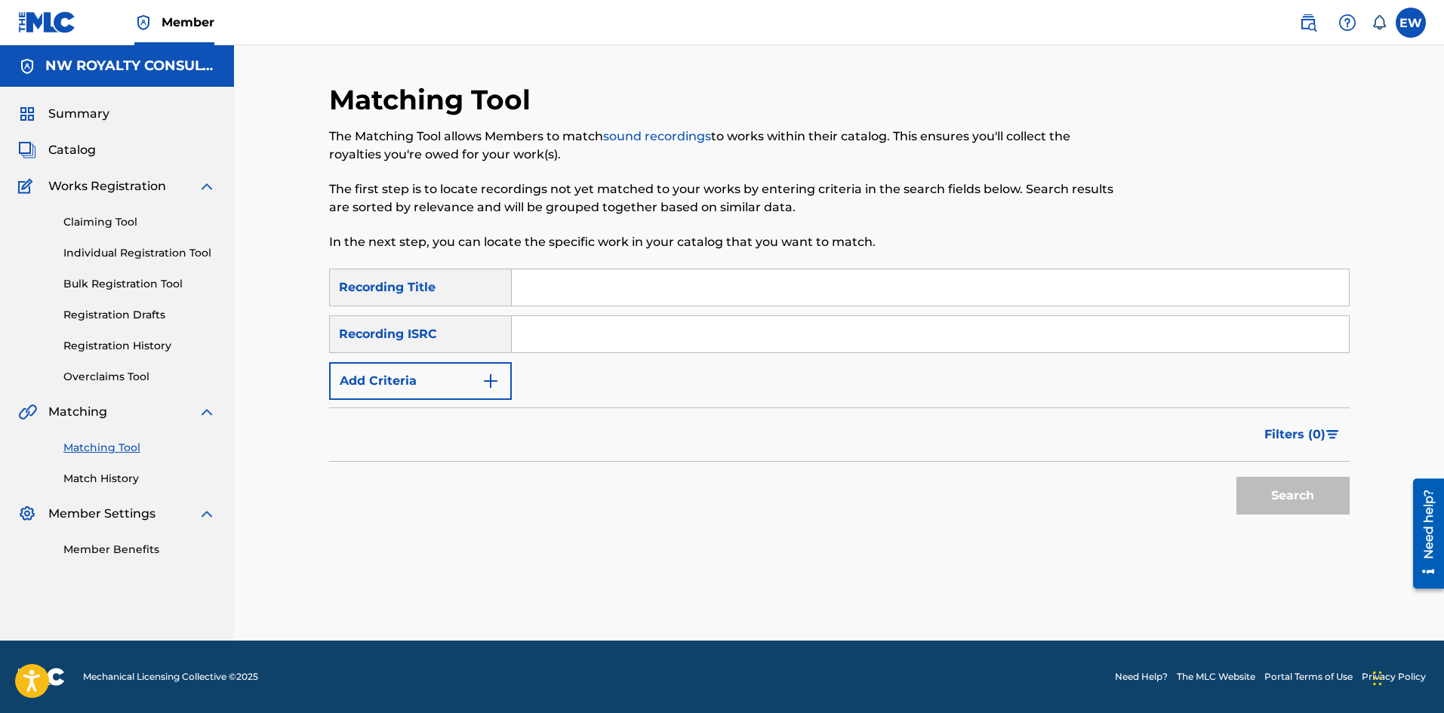
scroll to position [0, 0]
click at [468, 372] on button "Add Criteria" at bounding box center [420, 381] width 183 height 38
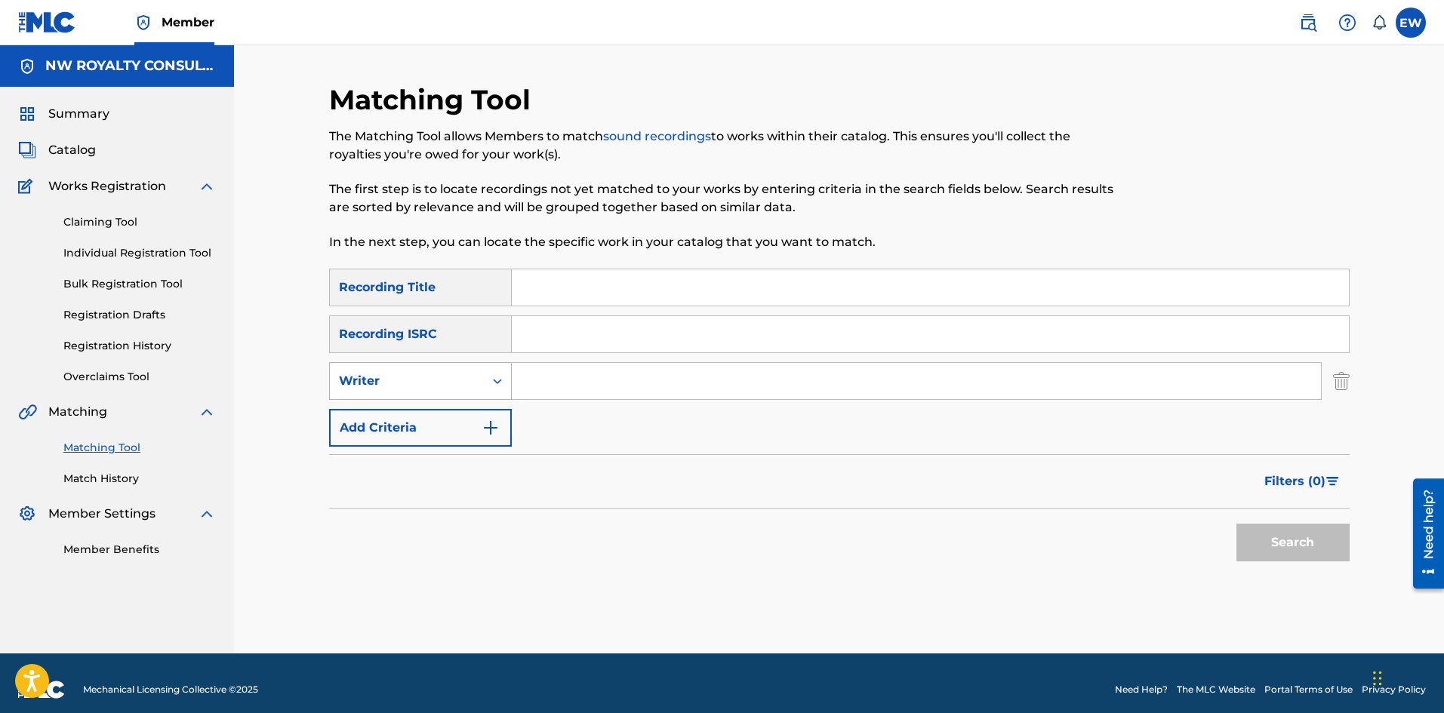
drag, startPoint x: 468, startPoint y: 372, endPoint x: 448, endPoint y: 399, distance: 32.9
click at [463, 375] on div "Writer" at bounding box center [407, 381] width 136 height 18
click at [443, 416] on div "Recording Artist" at bounding box center [420, 419] width 181 height 38
click at [599, 380] on input "Search Form" at bounding box center [916, 381] width 809 height 36
paste input "MAVADO"
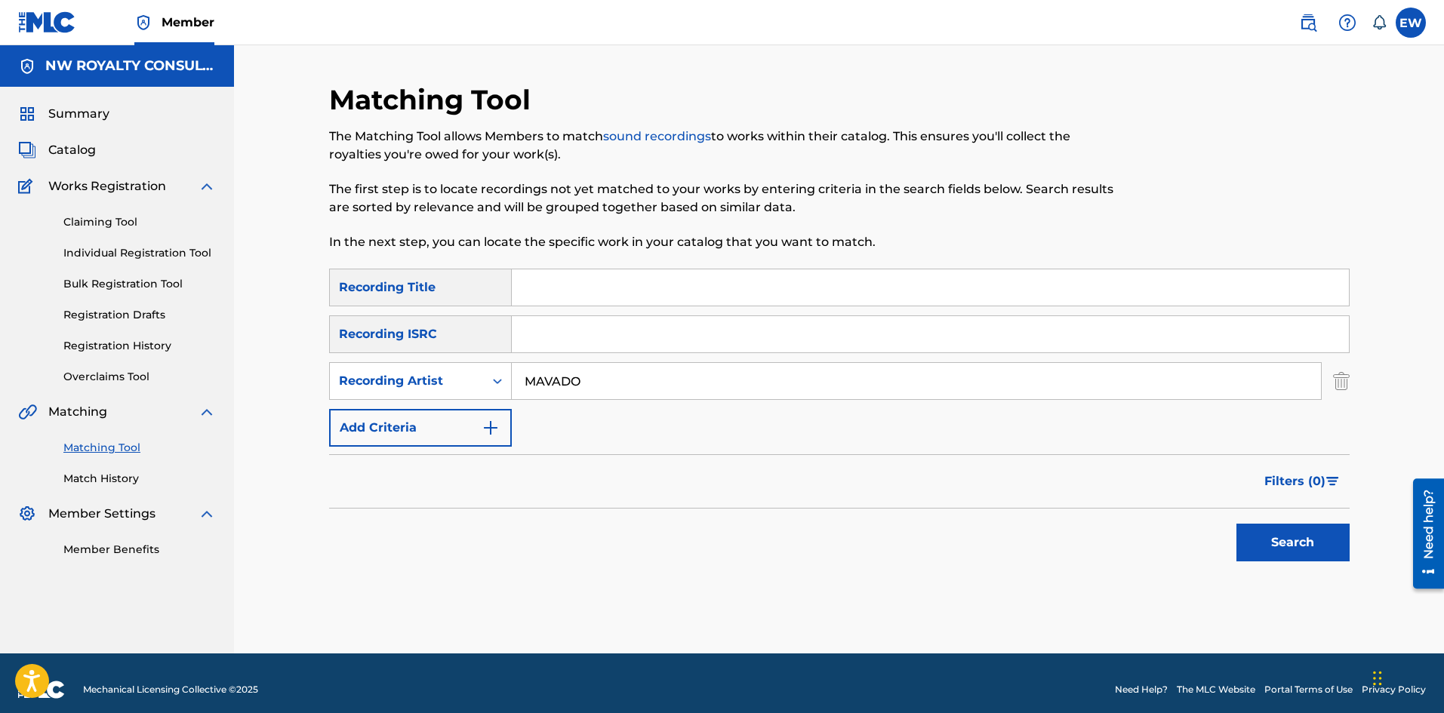
type input "MAVADO"
drag, startPoint x: 566, startPoint y: 305, endPoint x: 565, endPoint y: 297, distance: 7.6
click at [566, 305] on input "Search Form" at bounding box center [930, 287] width 837 height 36
paste input "UP LIKE 7 JAMSTONE REMIX"
type input "UP LIKE 7 JAMSTONE REMIX"
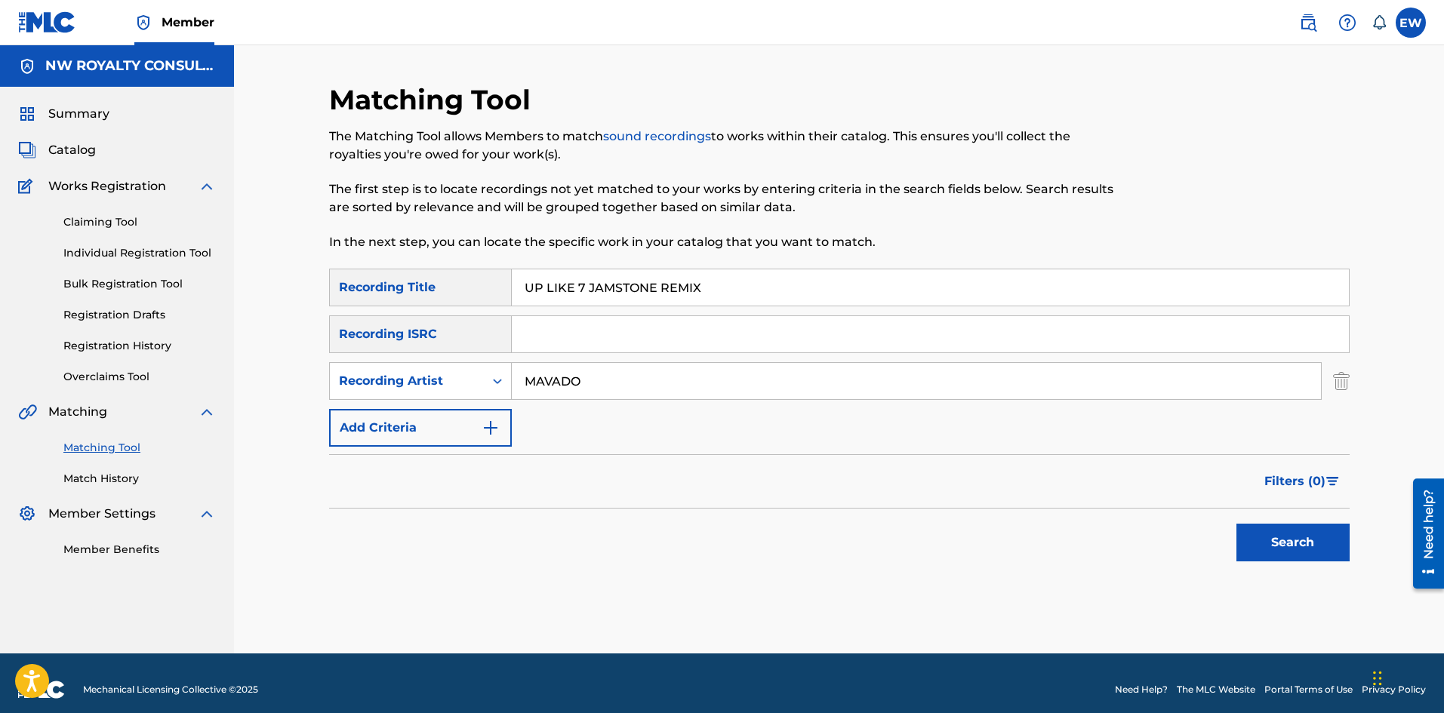
click at [1291, 548] on button "Search" at bounding box center [1292, 543] width 113 height 38
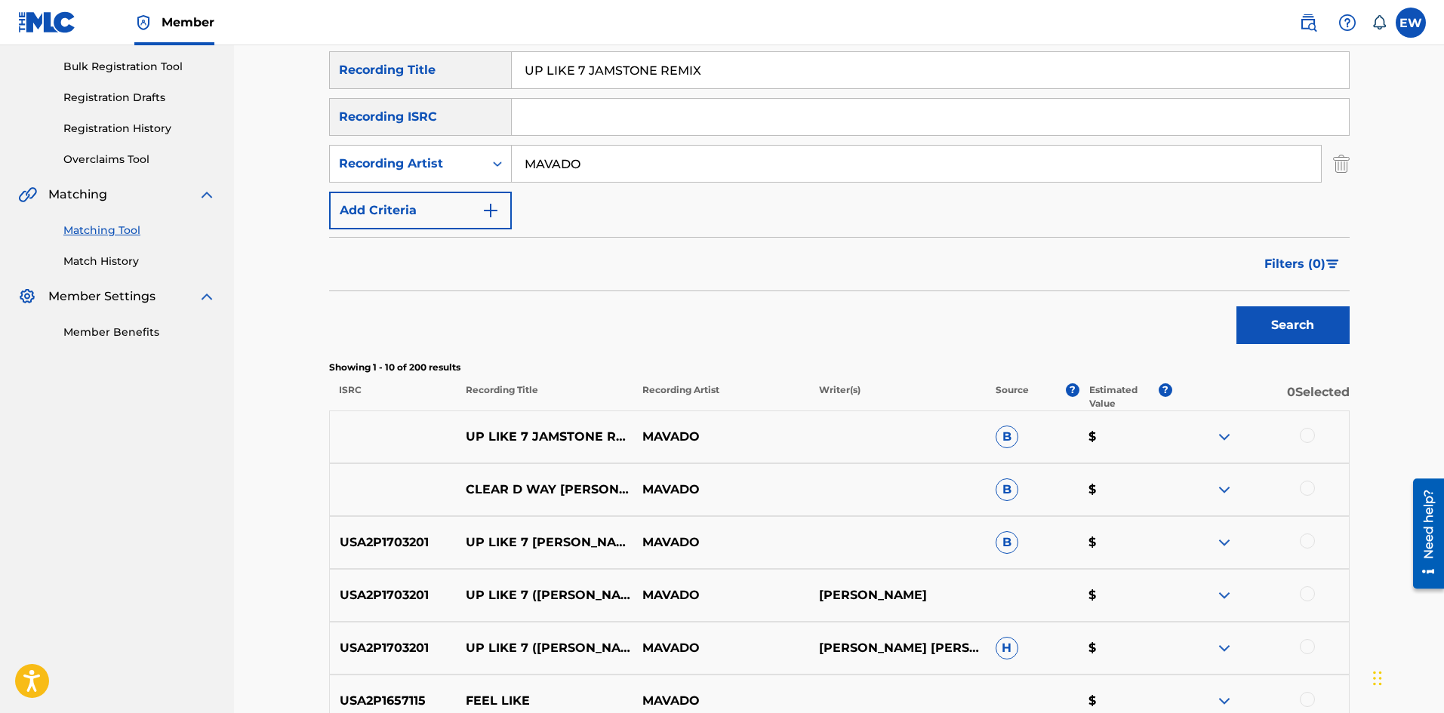
scroll to position [226, 0]
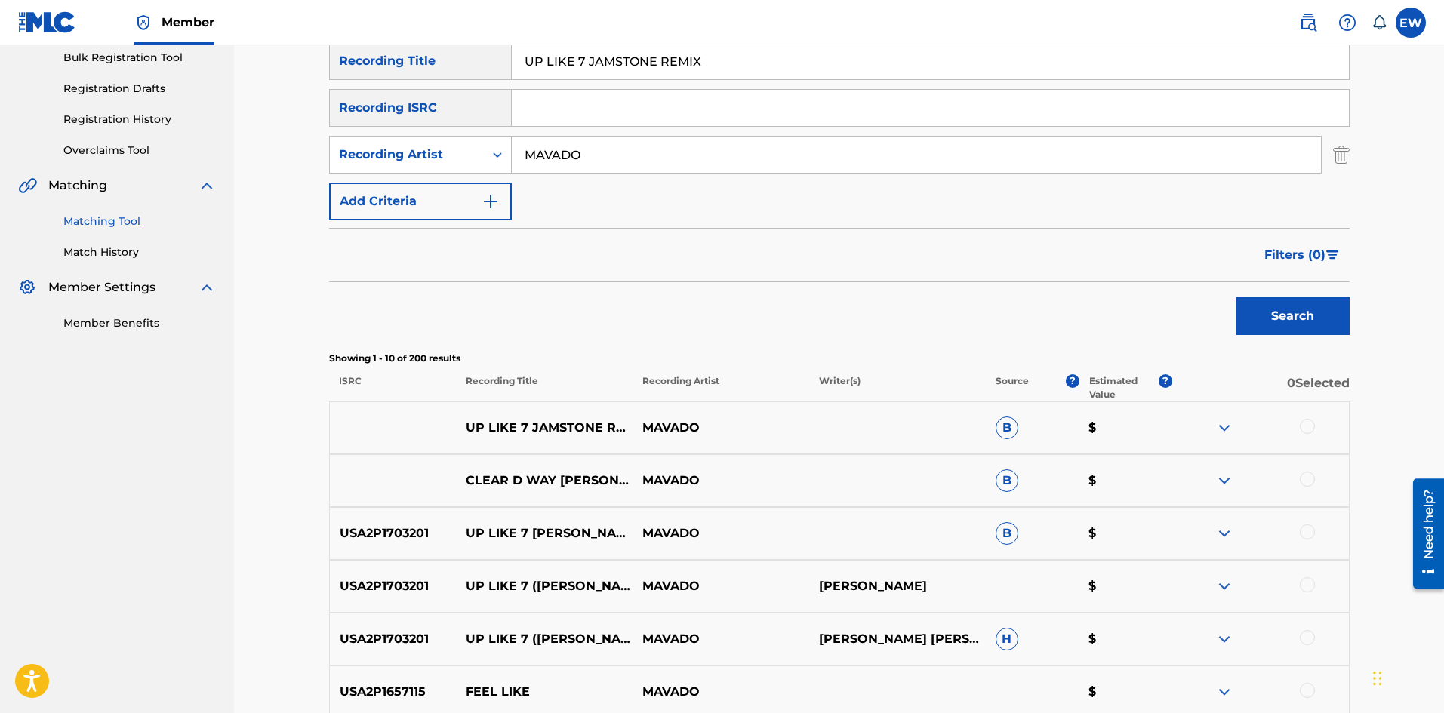
click at [1311, 428] on div at bounding box center [1307, 426] width 15 height 15
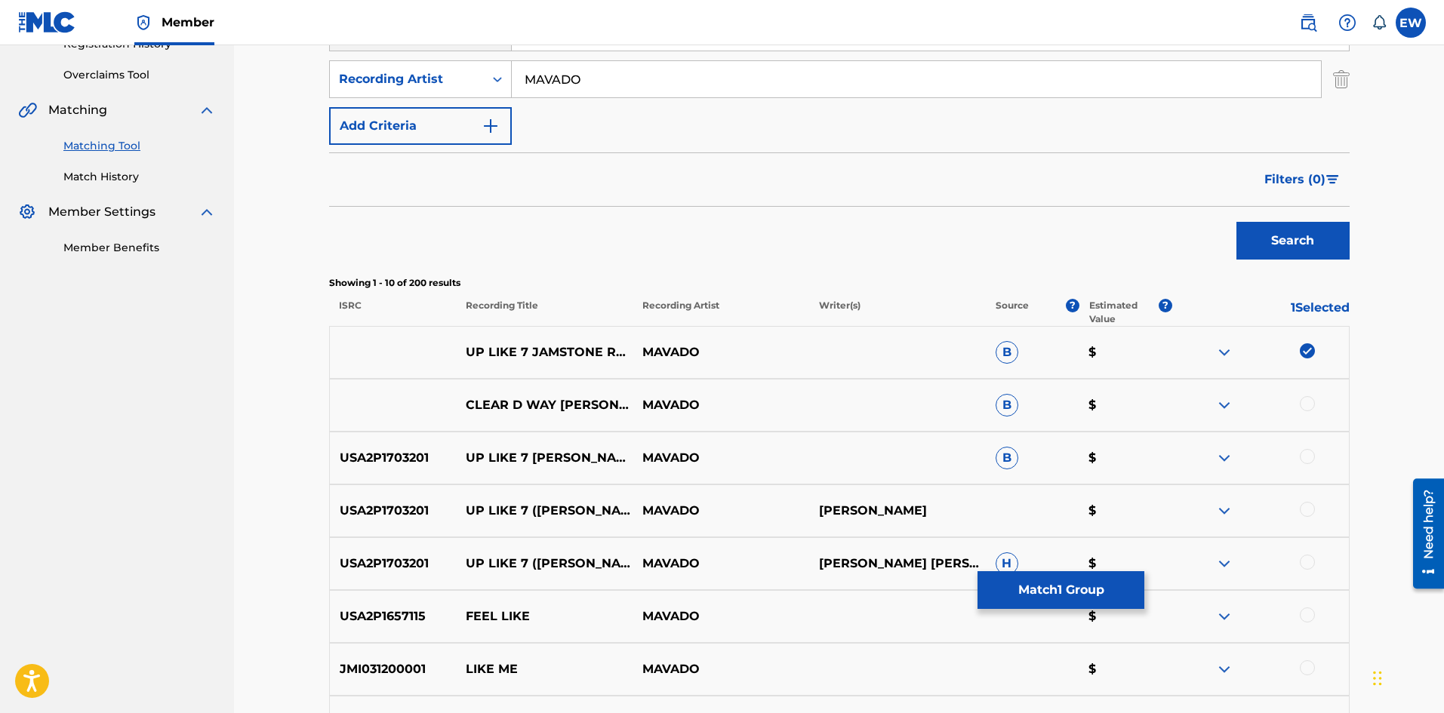
click at [1309, 457] on div at bounding box center [1307, 456] width 15 height 15
click at [1313, 512] on div at bounding box center [1307, 509] width 15 height 15
click at [1306, 567] on div at bounding box center [1307, 562] width 15 height 15
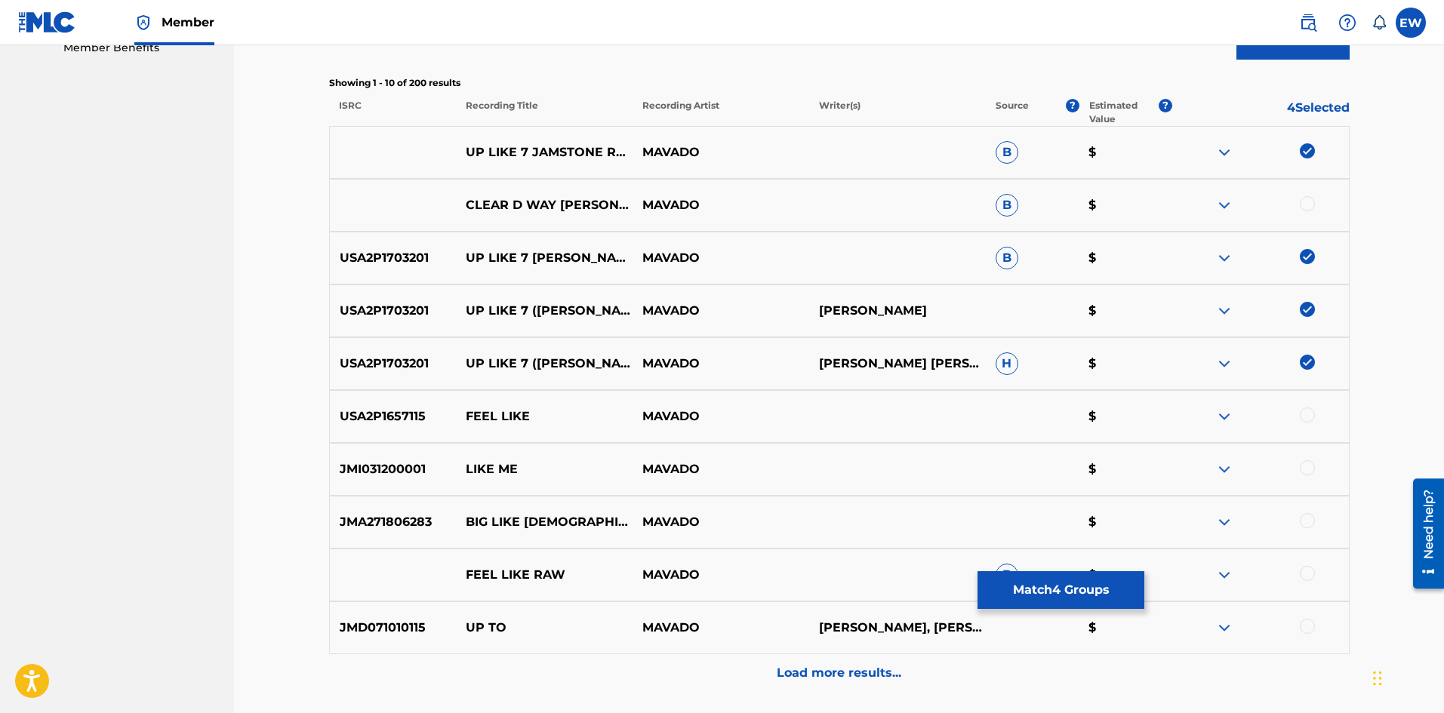
scroll to position [528, 0]
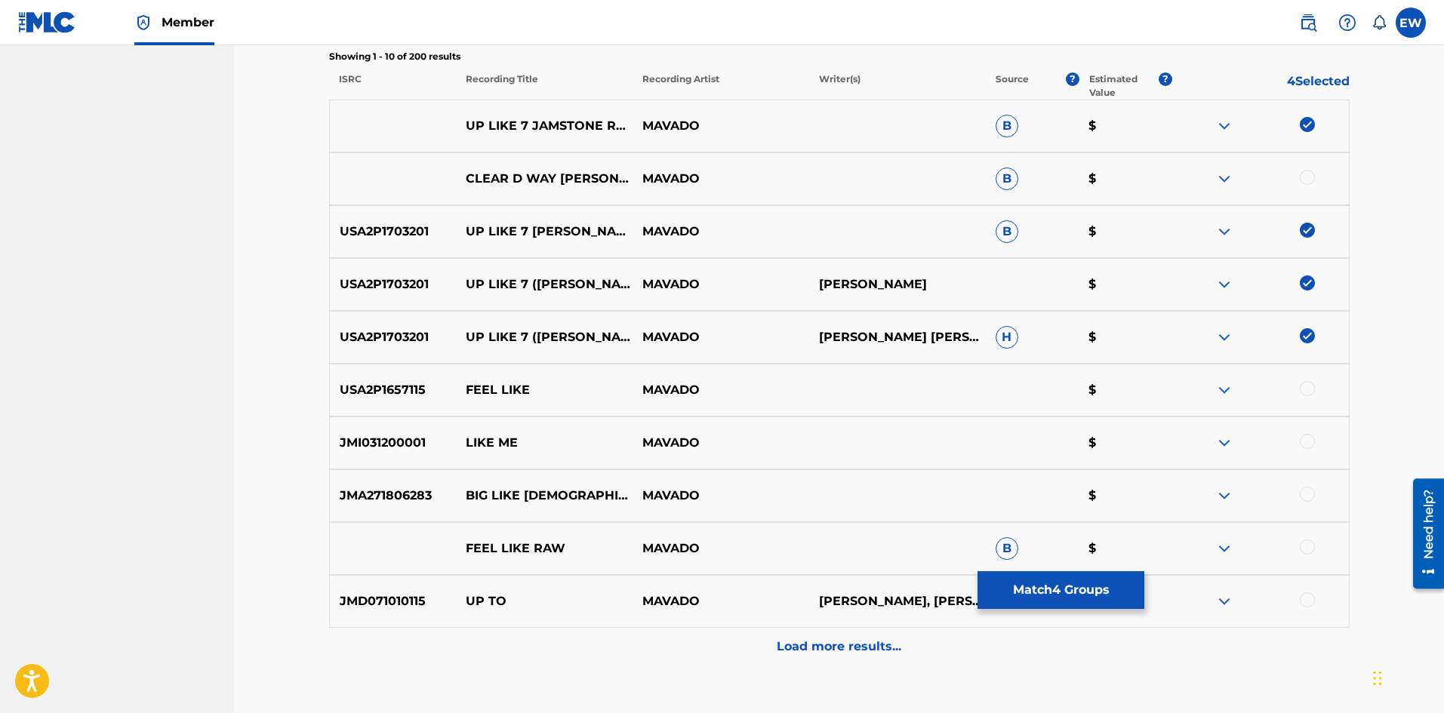
click at [1042, 592] on button "Match 4 Groups" at bounding box center [1060, 590] width 167 height 38
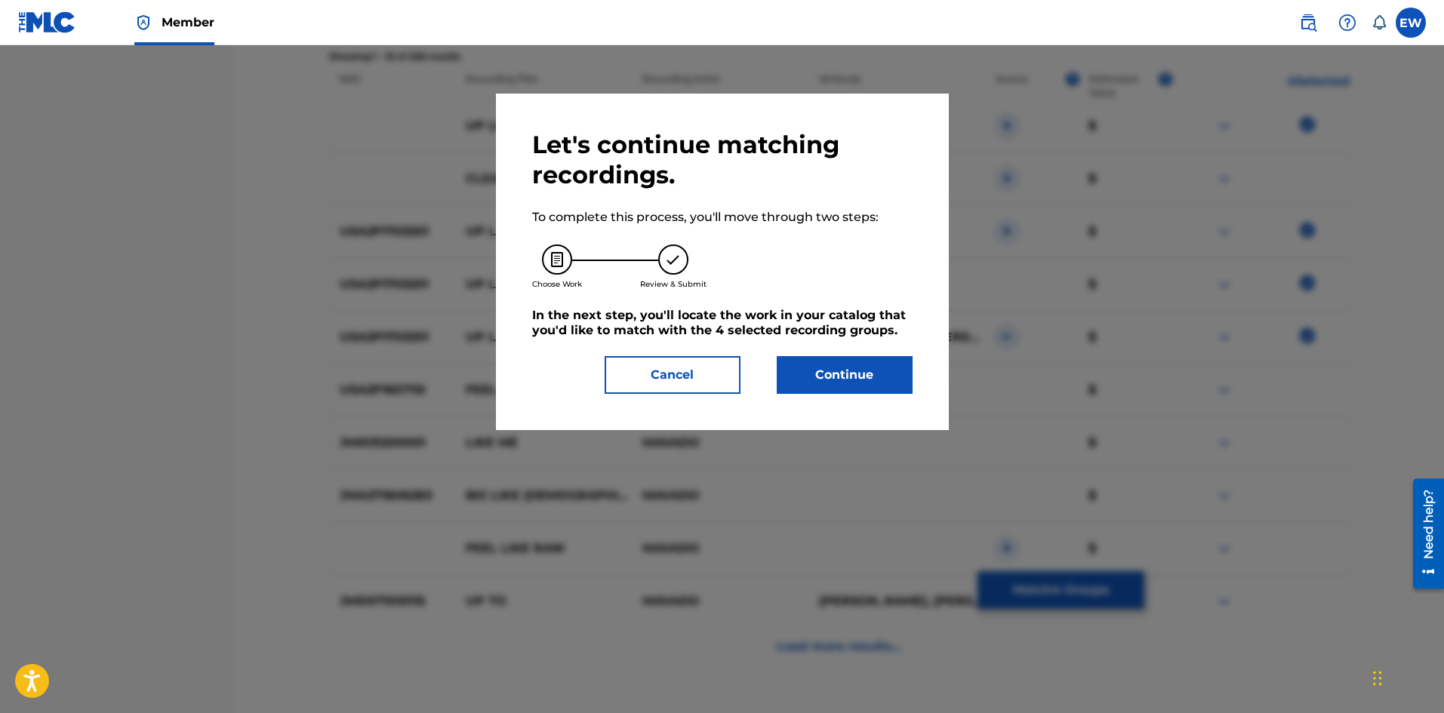
click at [877, 382] on button "Continue" at bounding box center [845, 375] width 136 height 38
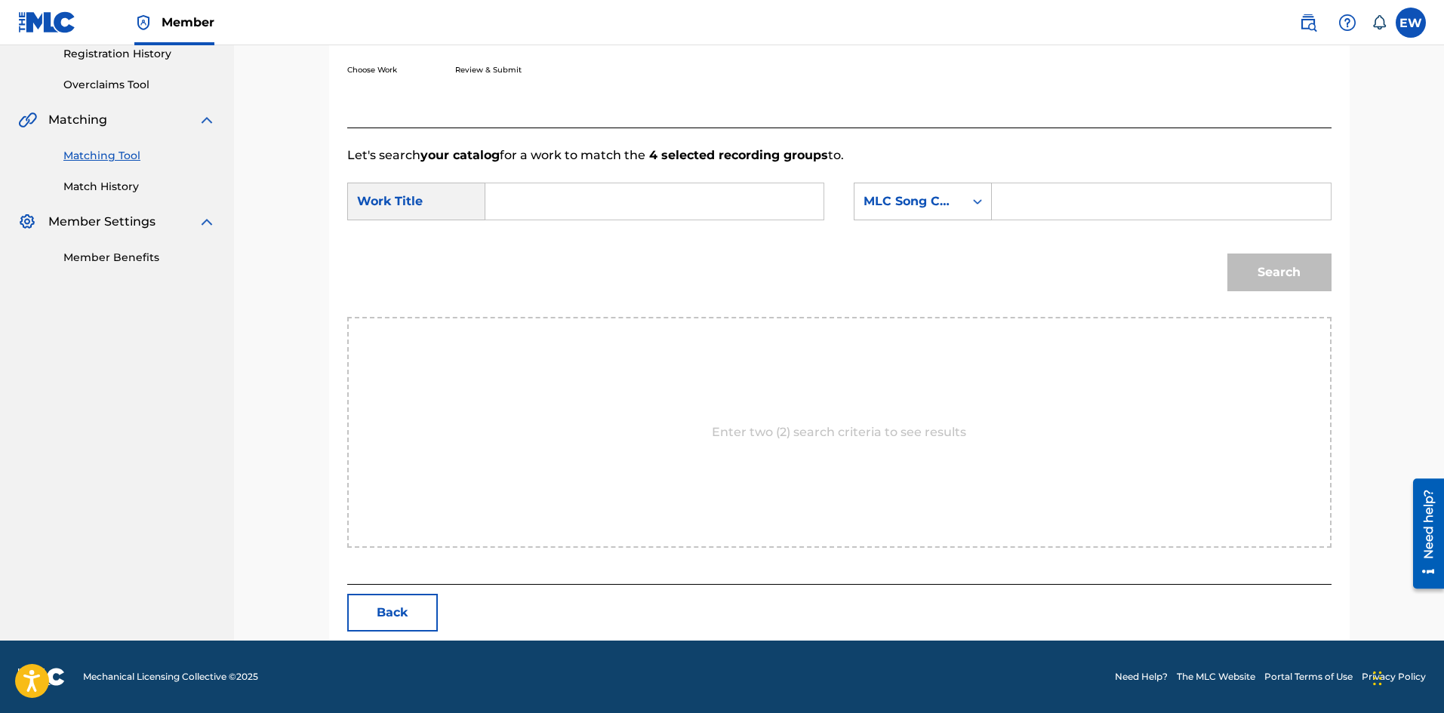
click at [642, 207] on input "Search Form" at bounding box center [654, 201] width 312 height 36
paste input "UP LIKE 7 JAMSTONE REMIX"
type input "UP LIKE 7 JAMSTONE REMIX"
click at [1091, 194] on input "Search Form" at bounding box center [1161, 201] width 312 height 36
paste input "UV7EFS"
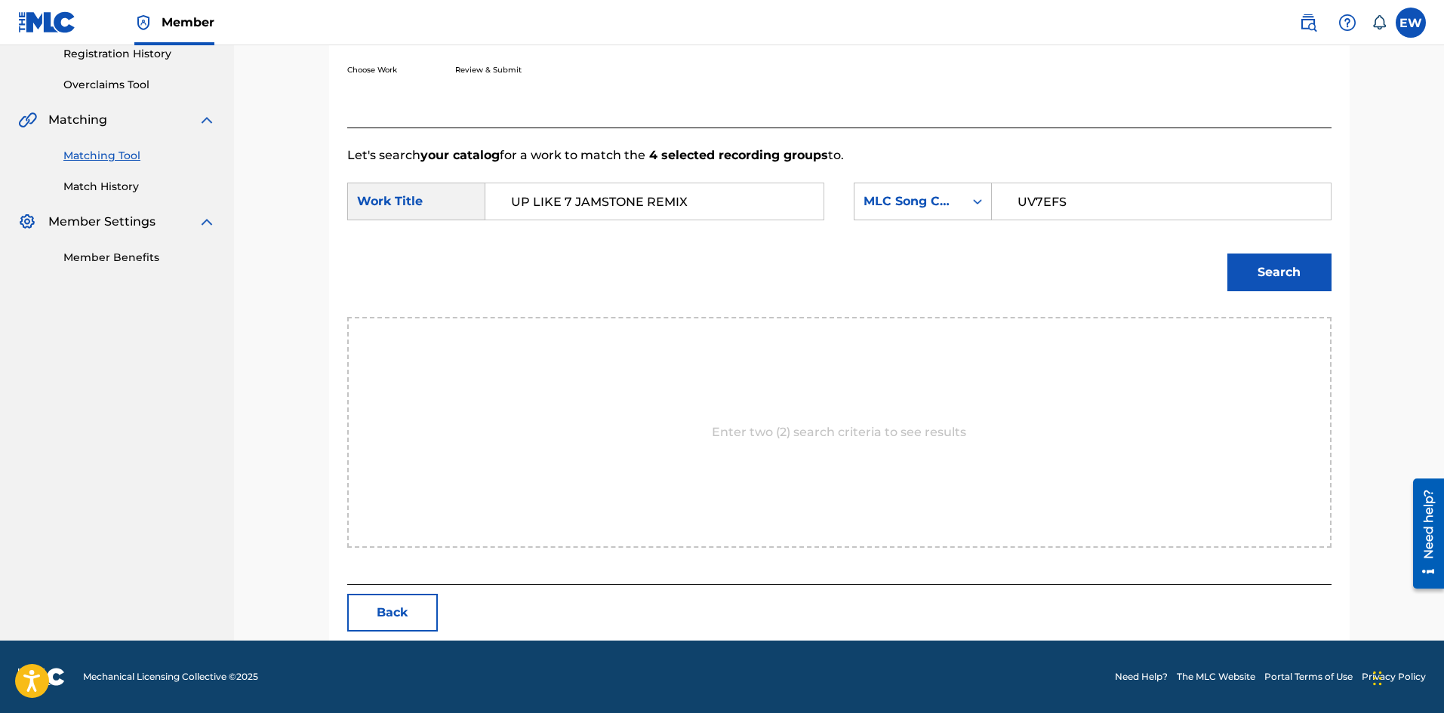
type input "UV7EFS"
click at [1277, 286] on button "Search" at bounding box center [1279, 273] width 104 height 38
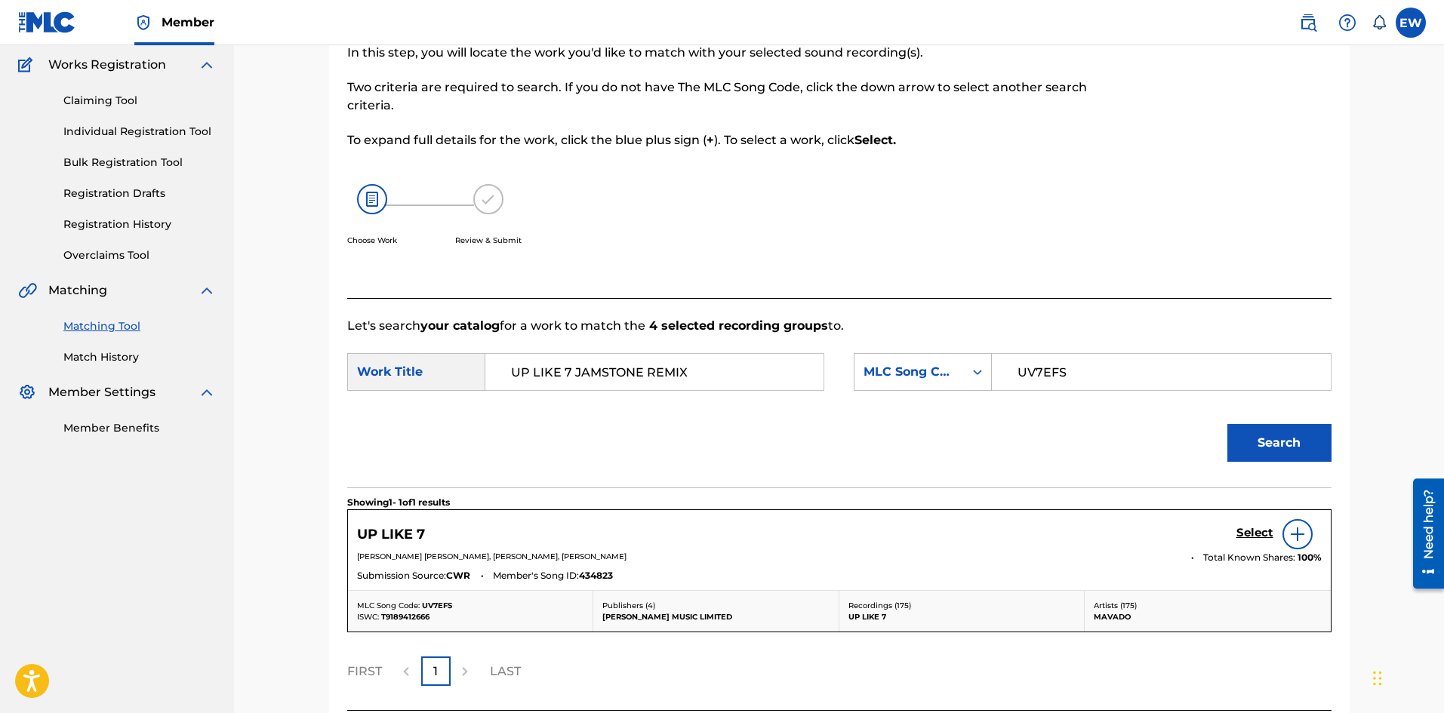
scroll to position [248, 0]
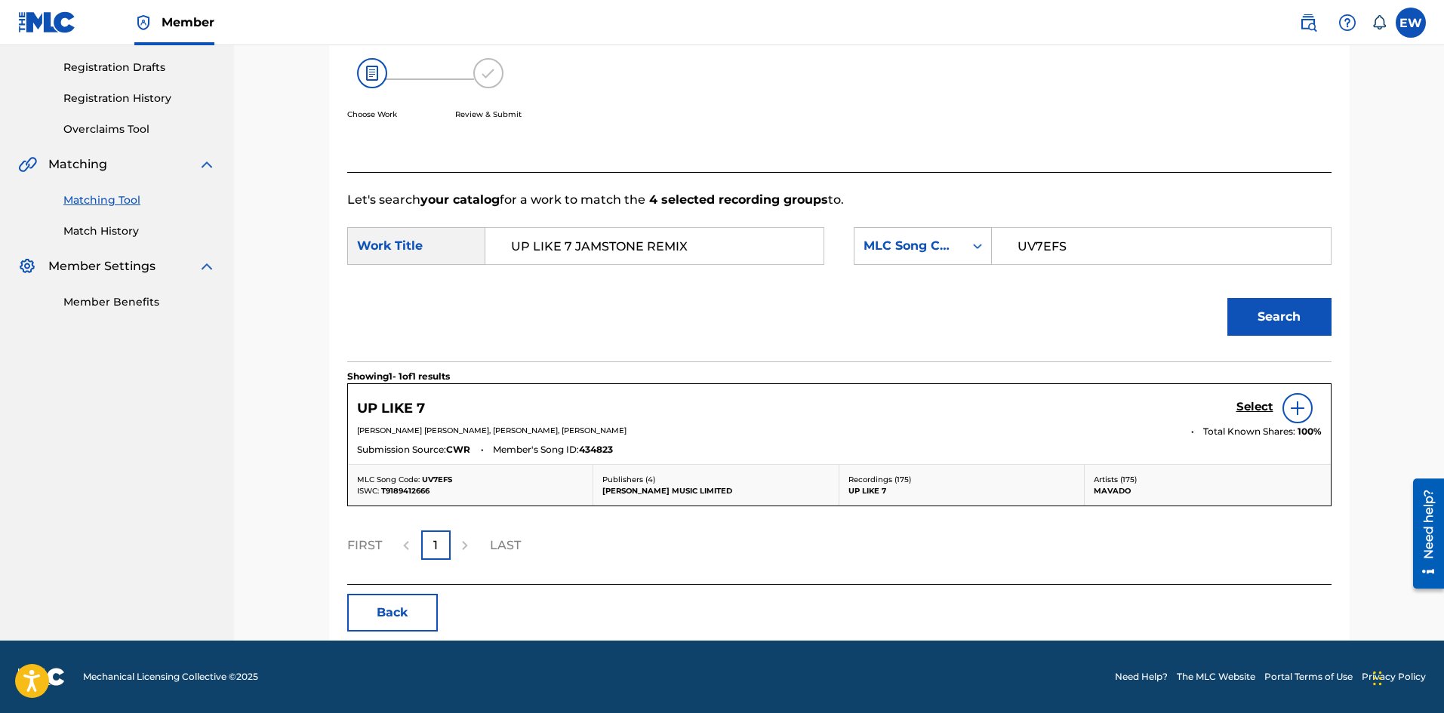
click at [1261, 406] on h5 "Select" at bounding box center [1254, 407] width 37 height 14
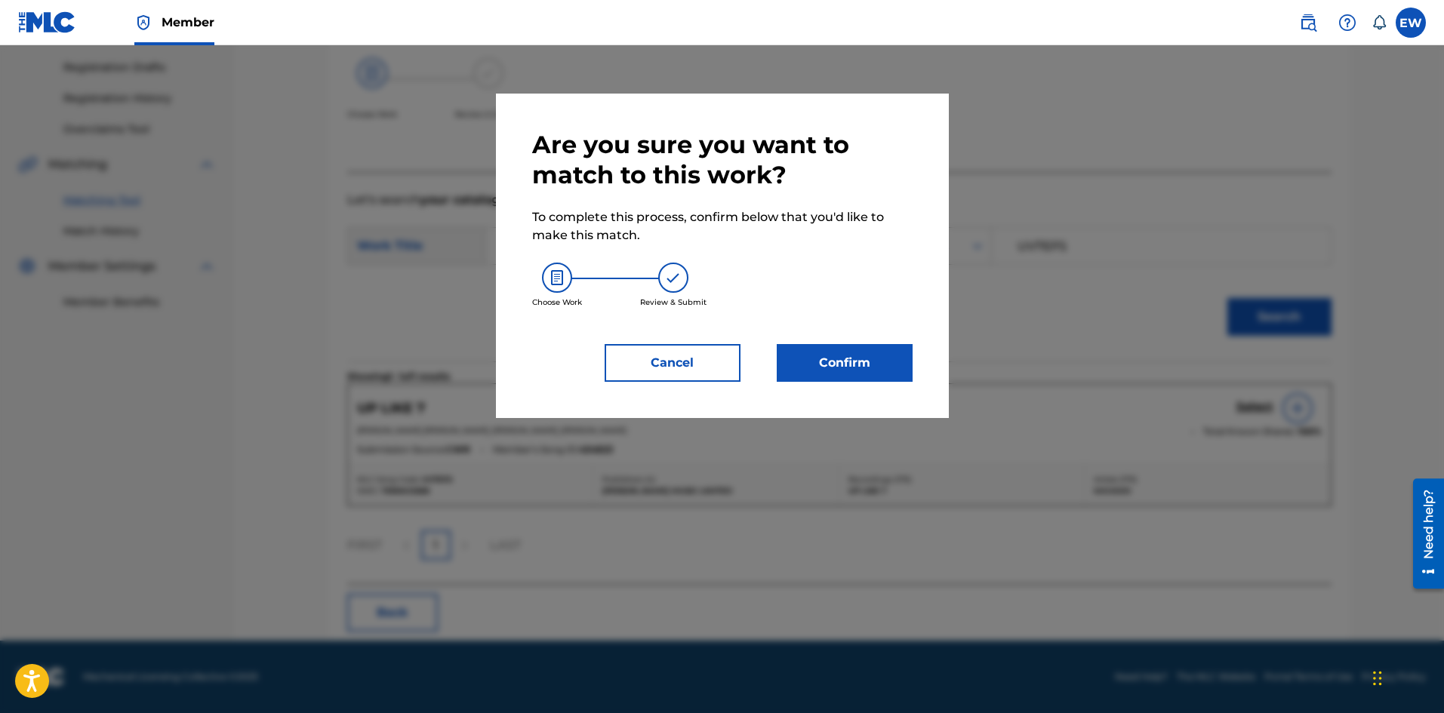
click at [826, 374] on button "Confirm" at bounding box center [845, 363] width 136 height 38
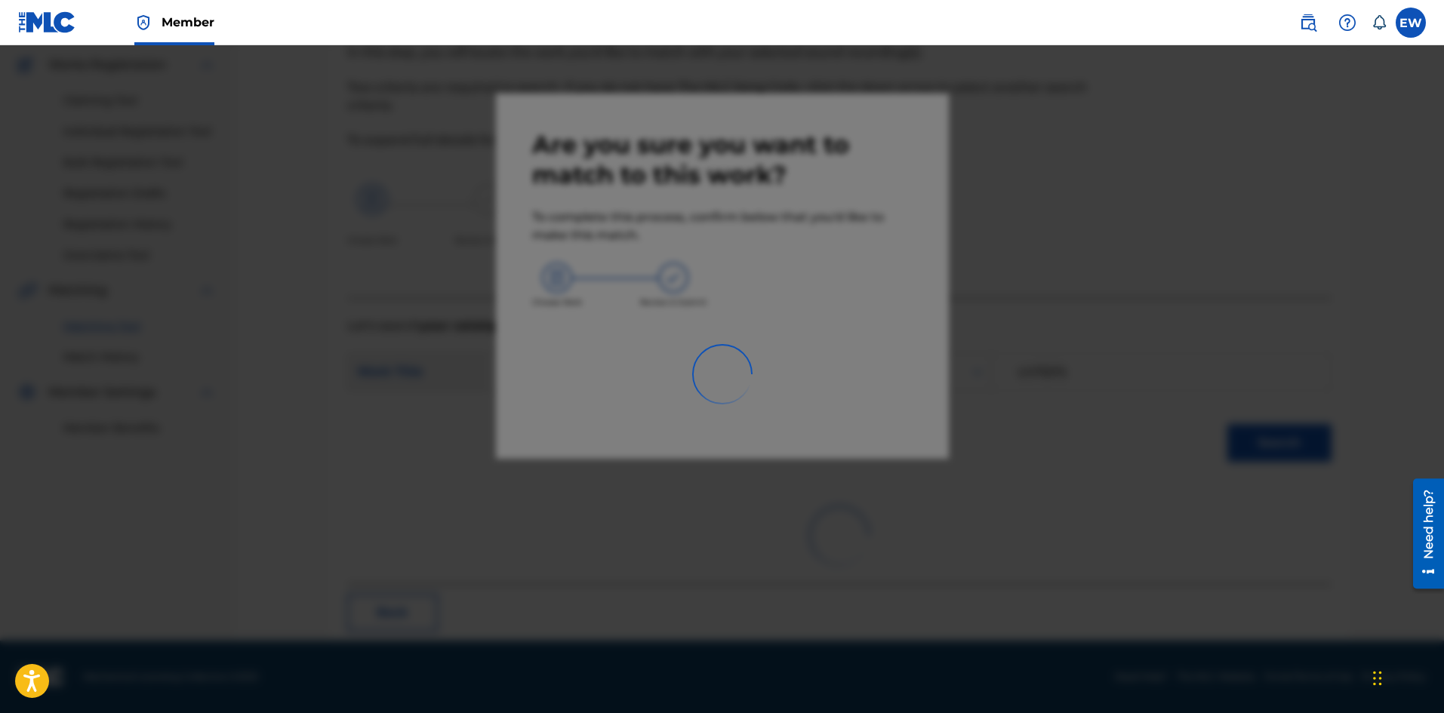
scroll to position [36, 0]
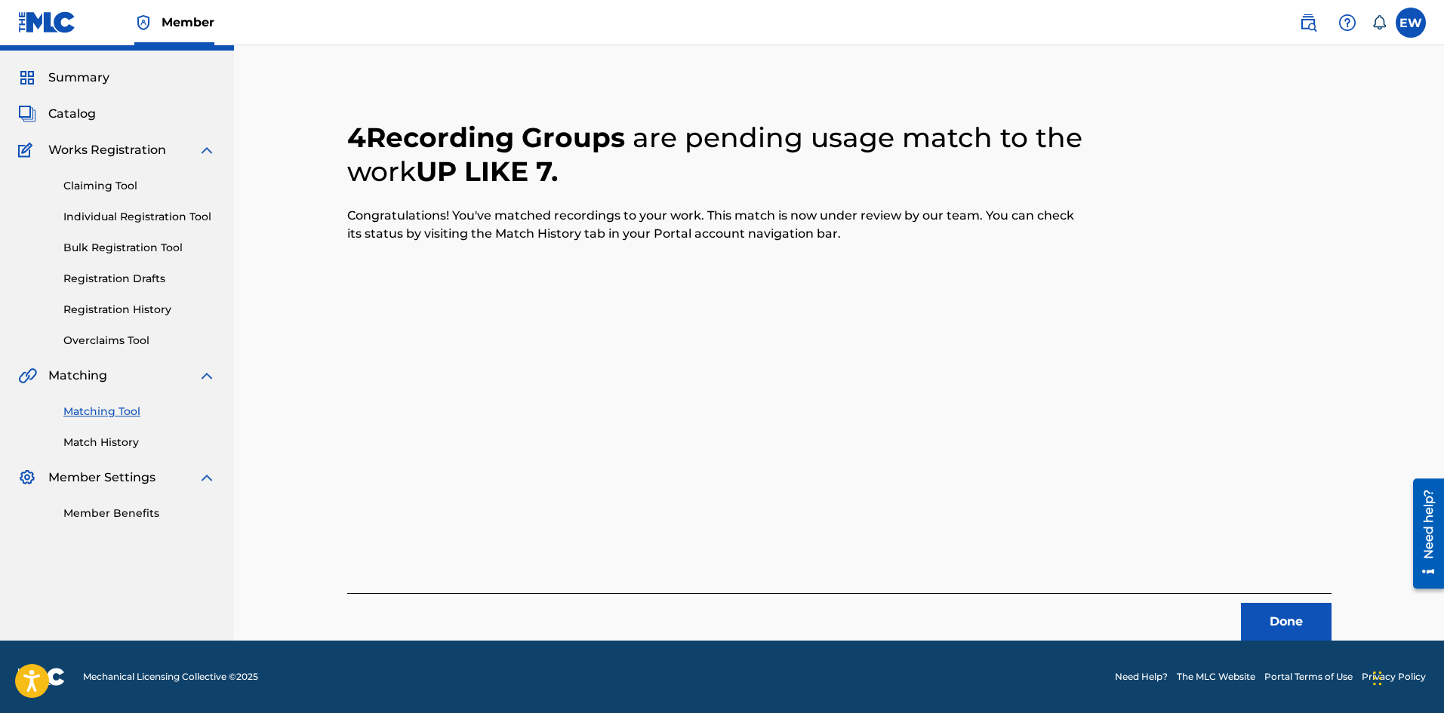
click at [1317, 626] on button "Done" at bounding box center [1286, 622] width 91 height 38
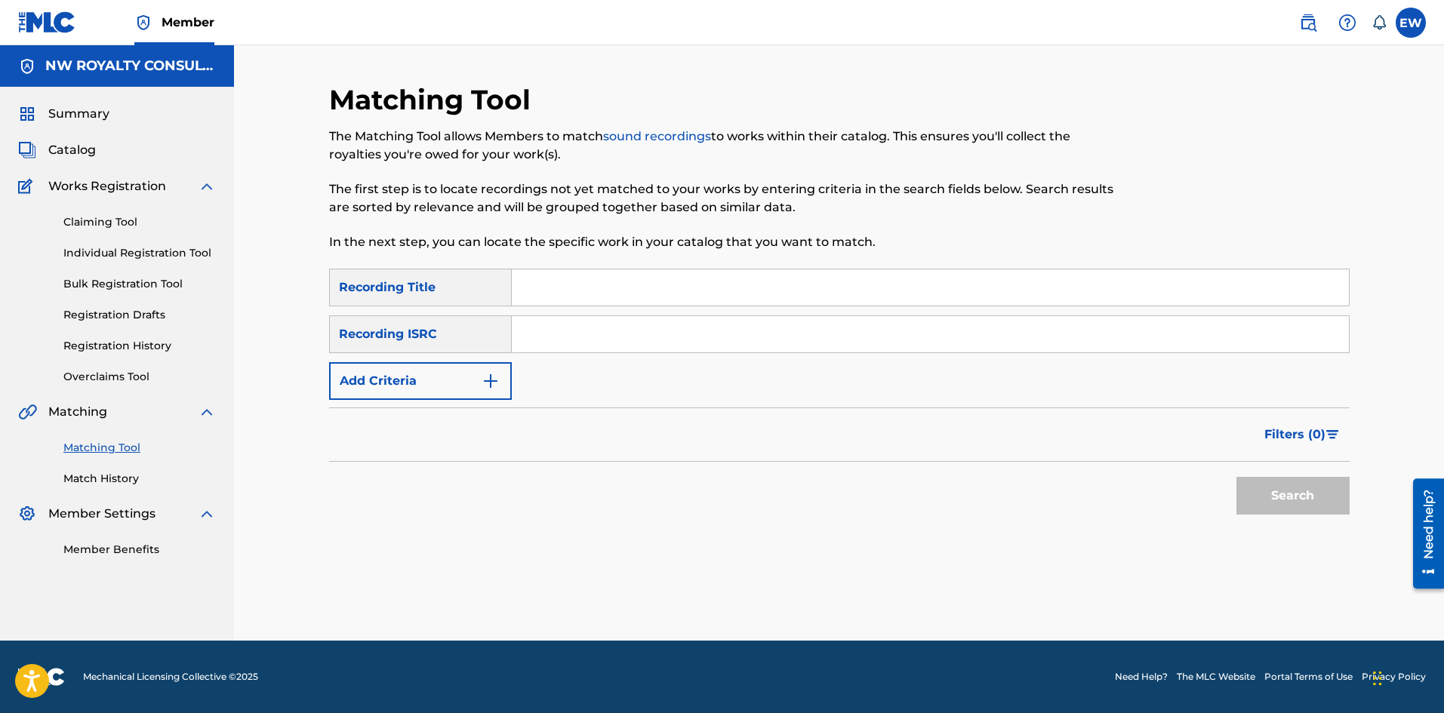
click at [392, 383] on button "Add Criteria" at bounding box center [420, 381] width 183 height 38
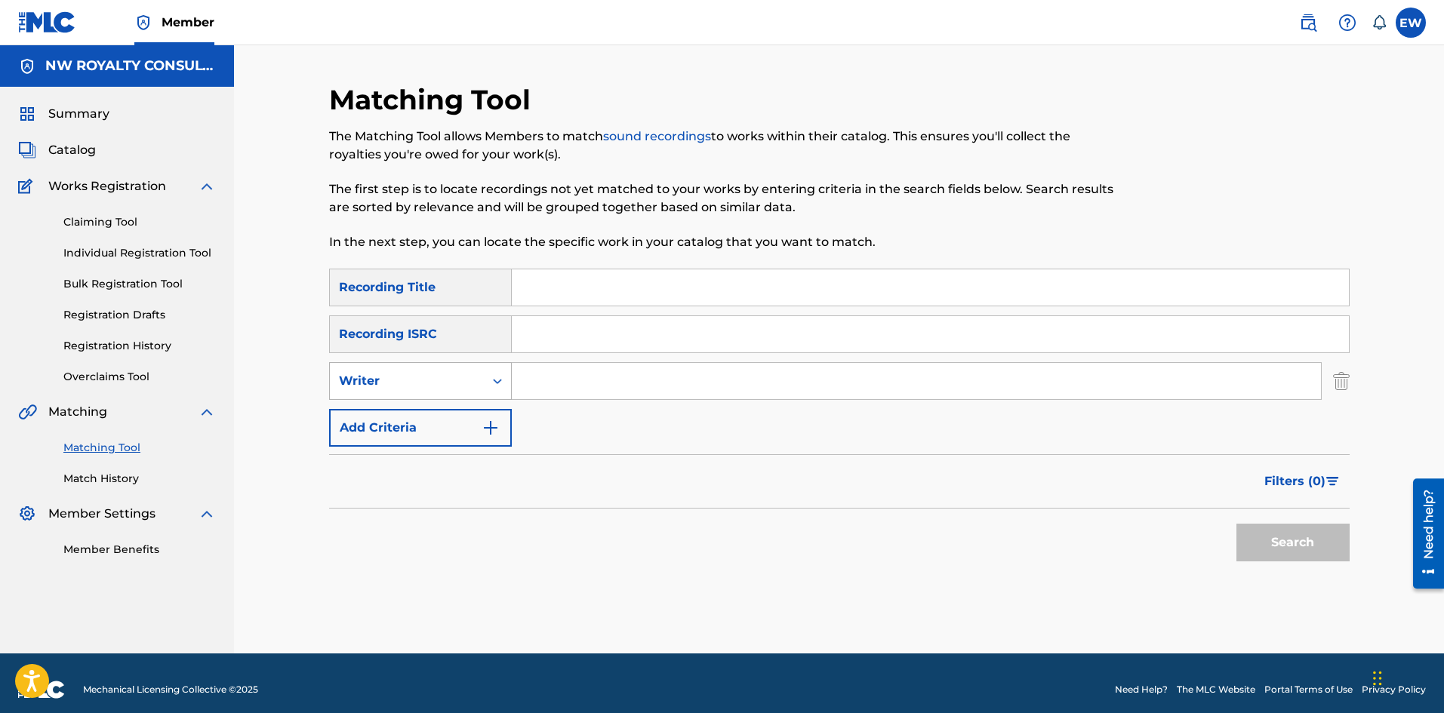
click at [393, 381] on div "Writer" at bounding box center [407, 381] width 136 height 18
click at [402, 411] on div "Recording Artist" at bounding box center [420, 419] width 181 height 38
click at [675, 395] on input "Search Form" at bounding box center [916, 381] width 809 height 36
paste input "BIG [PERSON_NAME]"
type input "BIG [PERSON_NAME]"
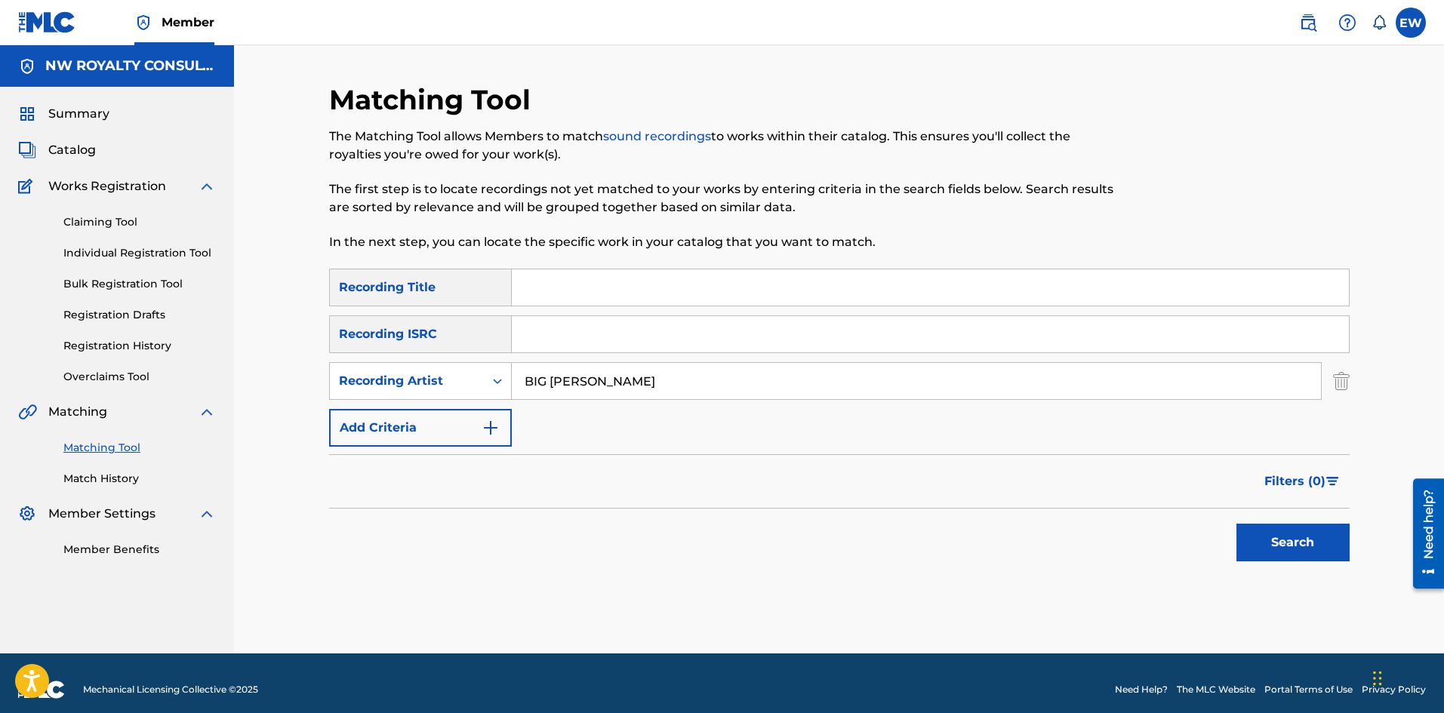
click at [706, 282] on input "Search Form" at bounding box center [930, 287] width 837 height 36
paste input "UP PARK RANKING"
type input "UP PARK RANKING"
click at [1263, 547] on button "Search" at bounding box center [1292, 543] width 113 height 38
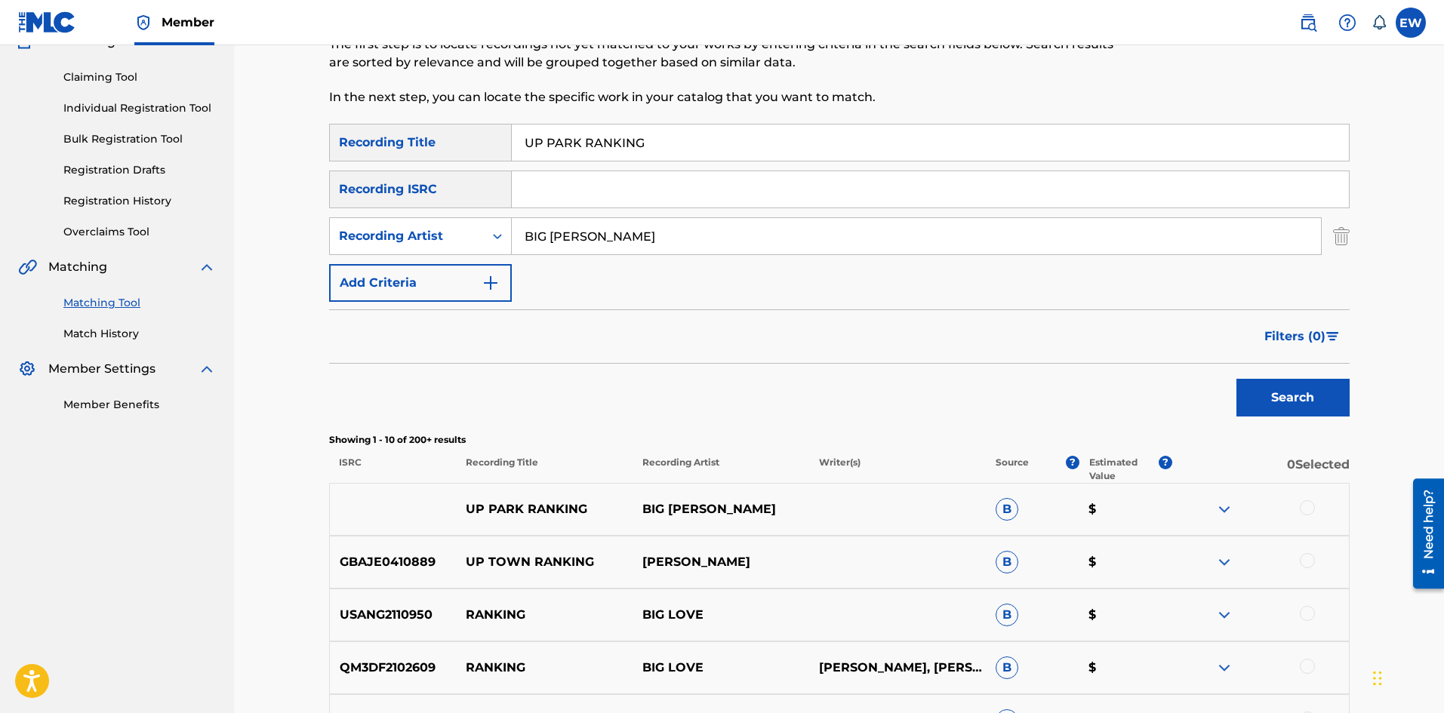
scroll to position [151, 0]
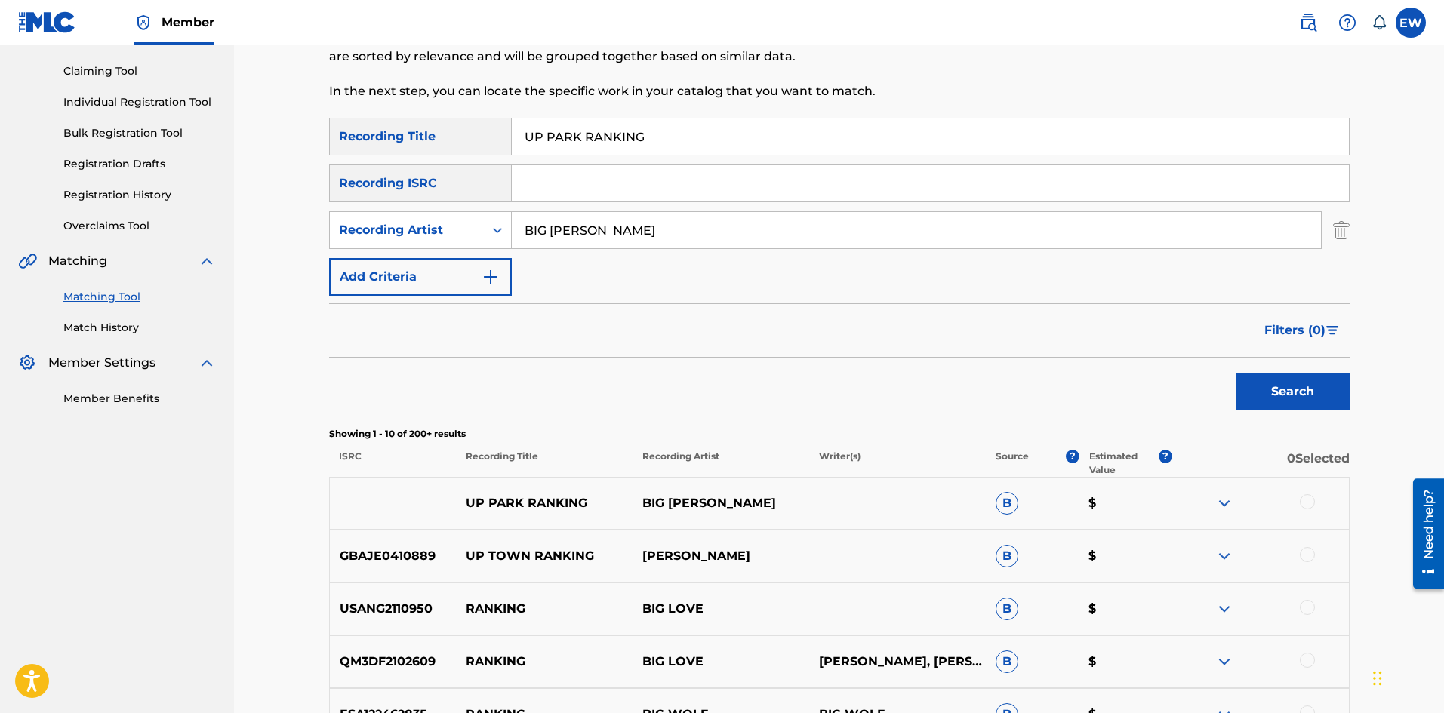
click at [1307, 506] on div at bounding box center [1307, 501] width 15 height 15
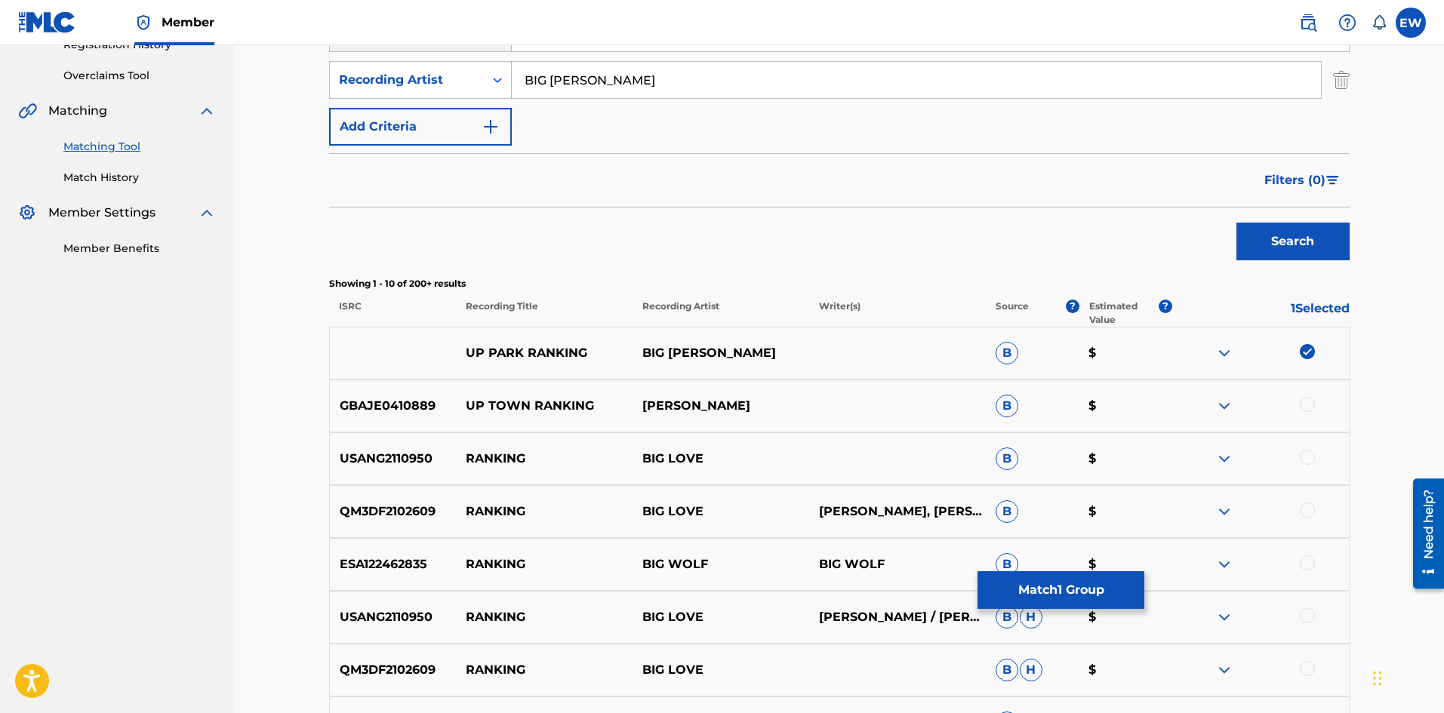
scroll to position [302, 0]
click at [1079, 579] on button "Match 1 Group" at bounding box center [1060, 590] width 167 height 38
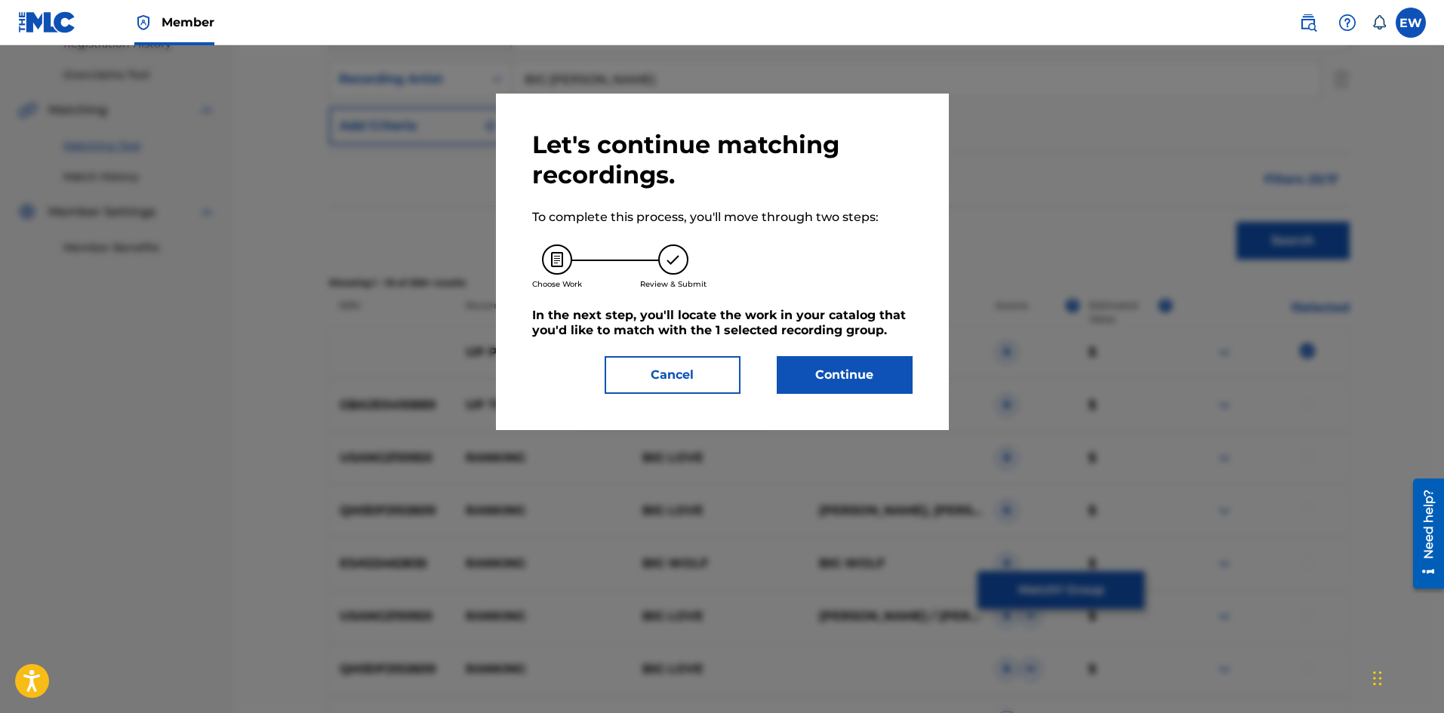
click at [823, 373] on button "Continue" at bounding box center [845, 375] width 136 height 38
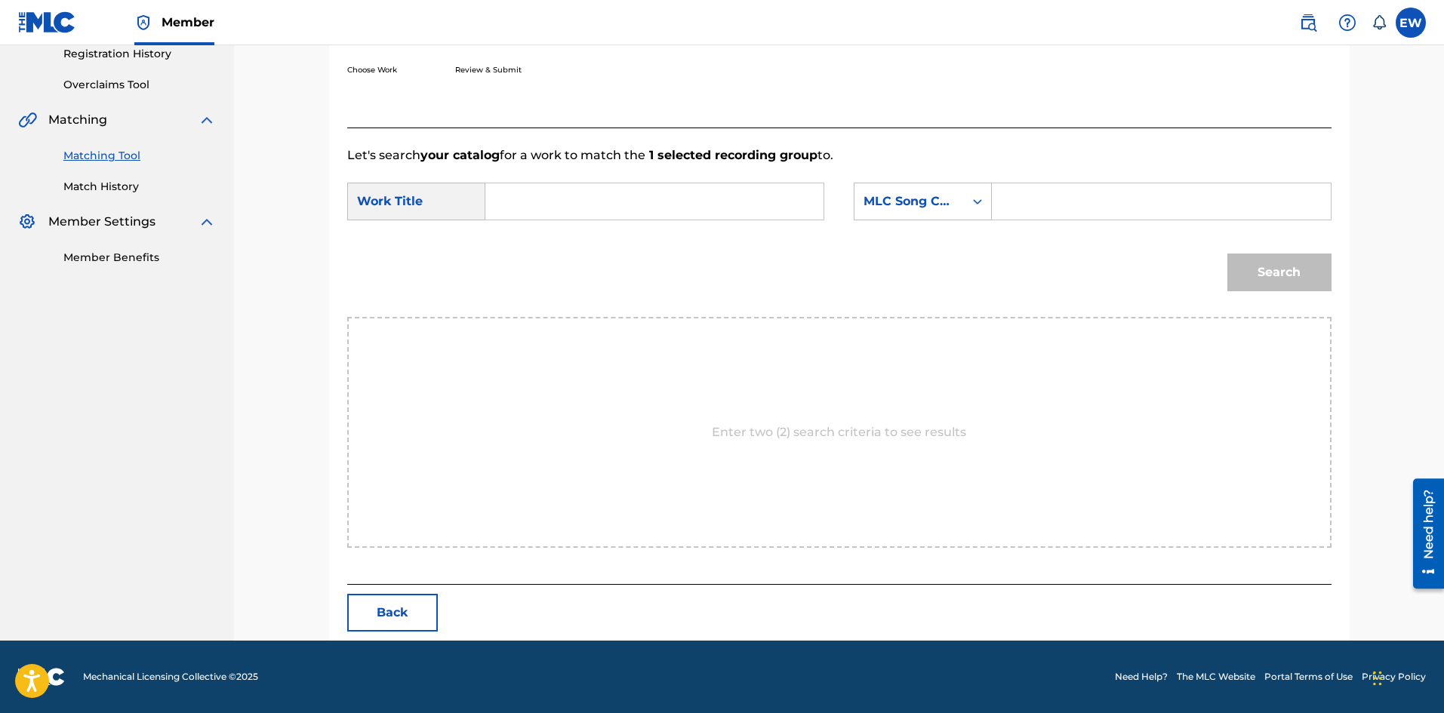
click at [528, 211] on input "Search Form" at bounding box center [654, 201] width 312 height 36
paste input "UP PARK RANKING"
type input "UP PARK RANKING"
click at [1041, 200] on input "Search Form" at bounding box center [1161, 201] width 312 height 36
paste input "UA14TJ"
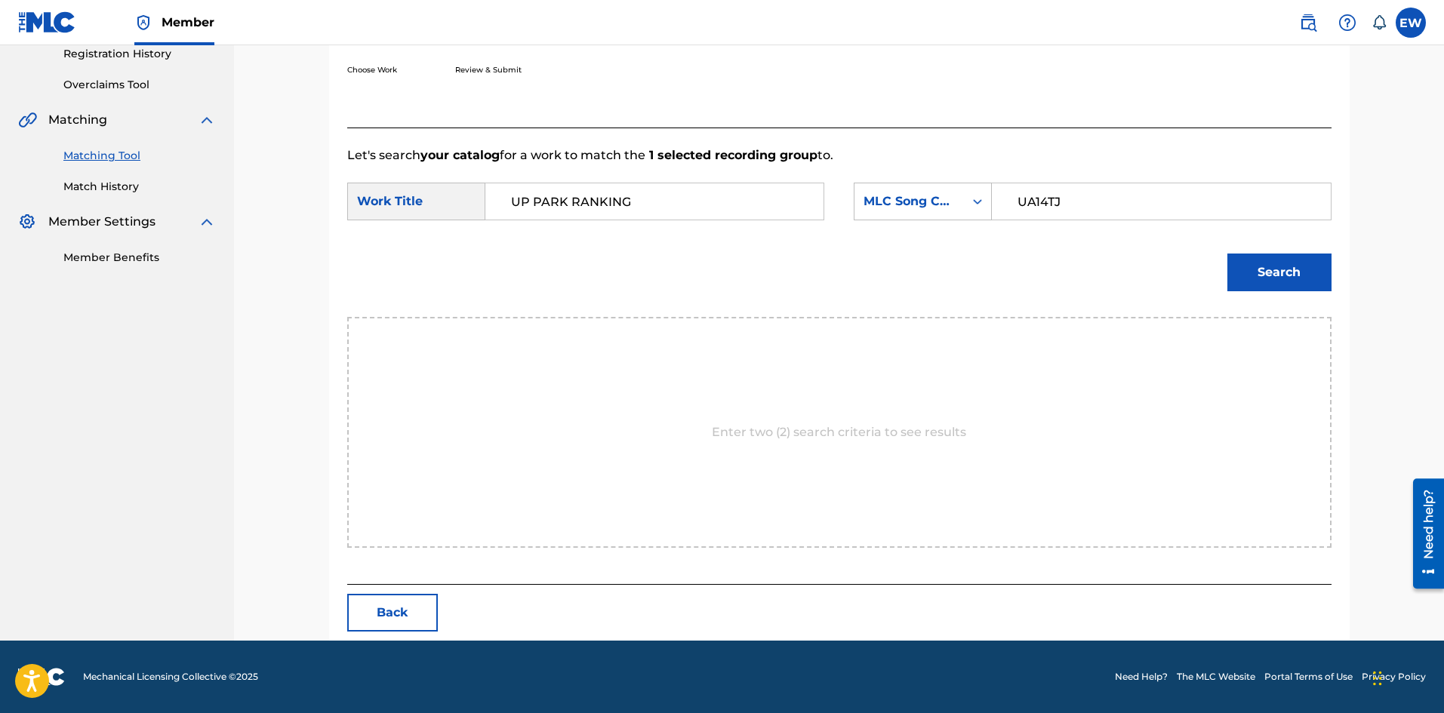
type input "UA14TJ"
click at [1309, 270] on button "Search" at bounding box center [1279, 273] width 104 height 38
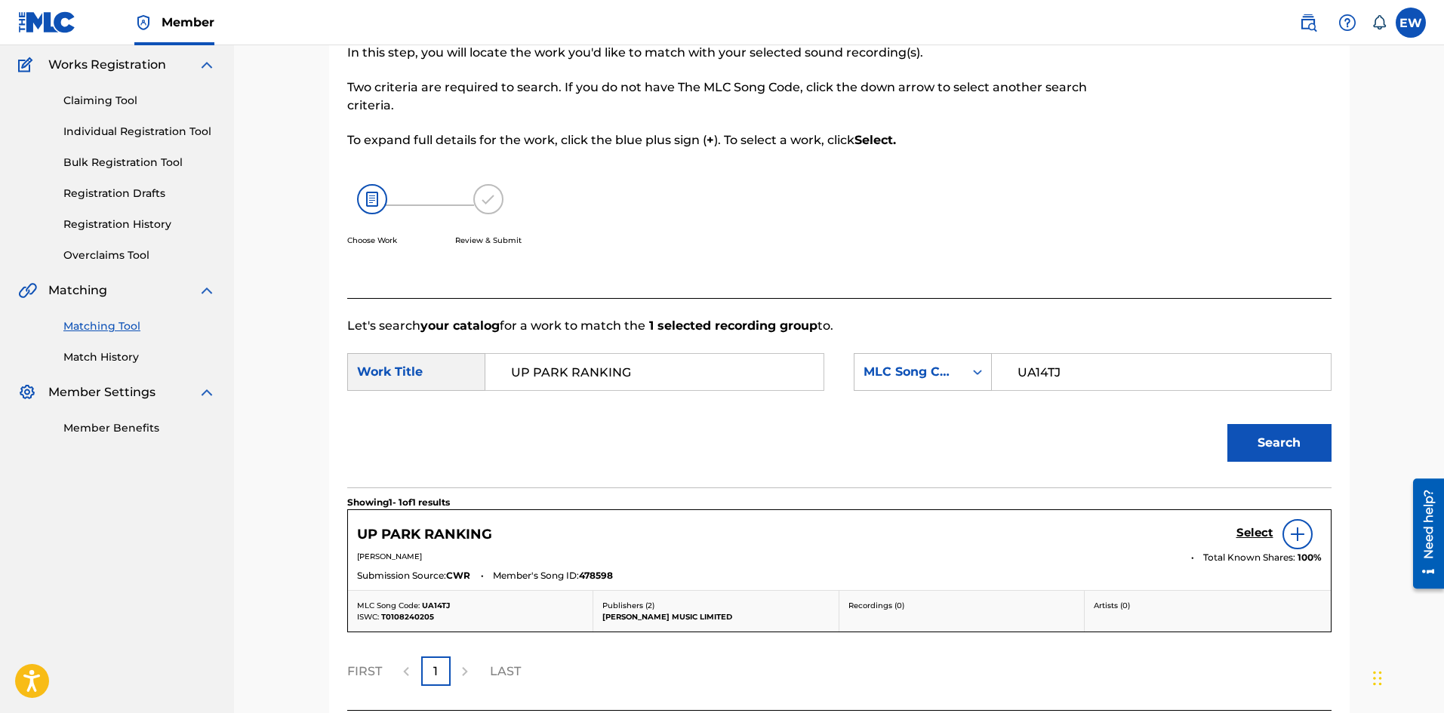
scroll to position [248, 0]
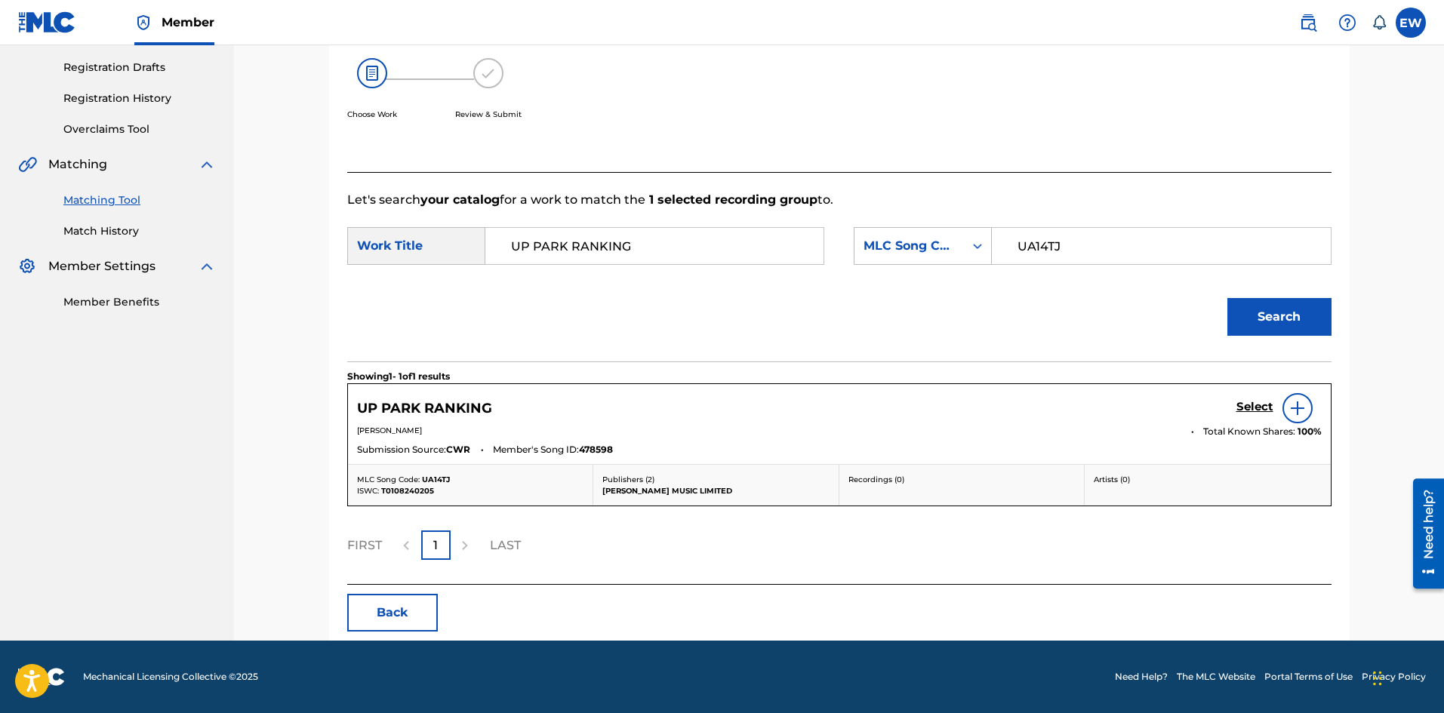
click at [1242, 404] on h5 "Select" at bounding box center [1254, 407] width 37 height 14
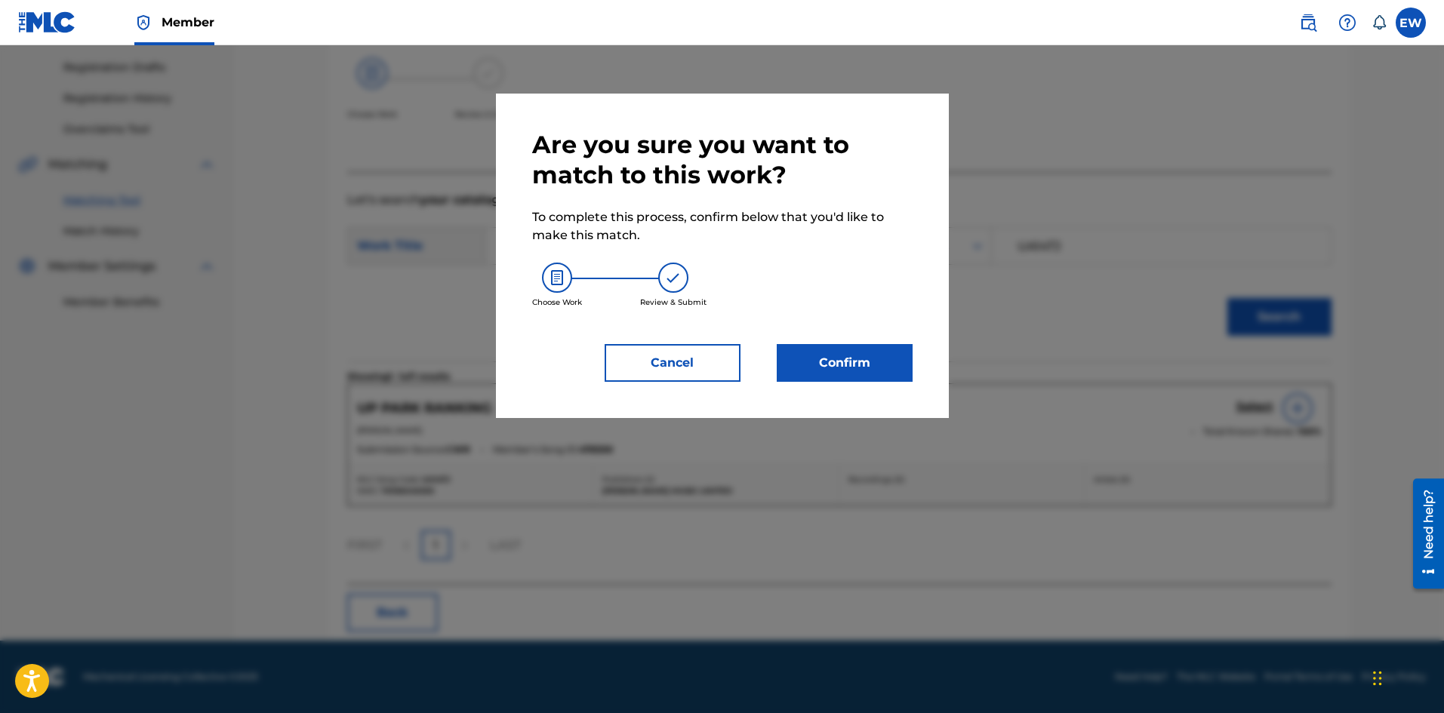
click at [808, 378] on button "Confirm" at bounding box center [845, 363] width 136 height 38
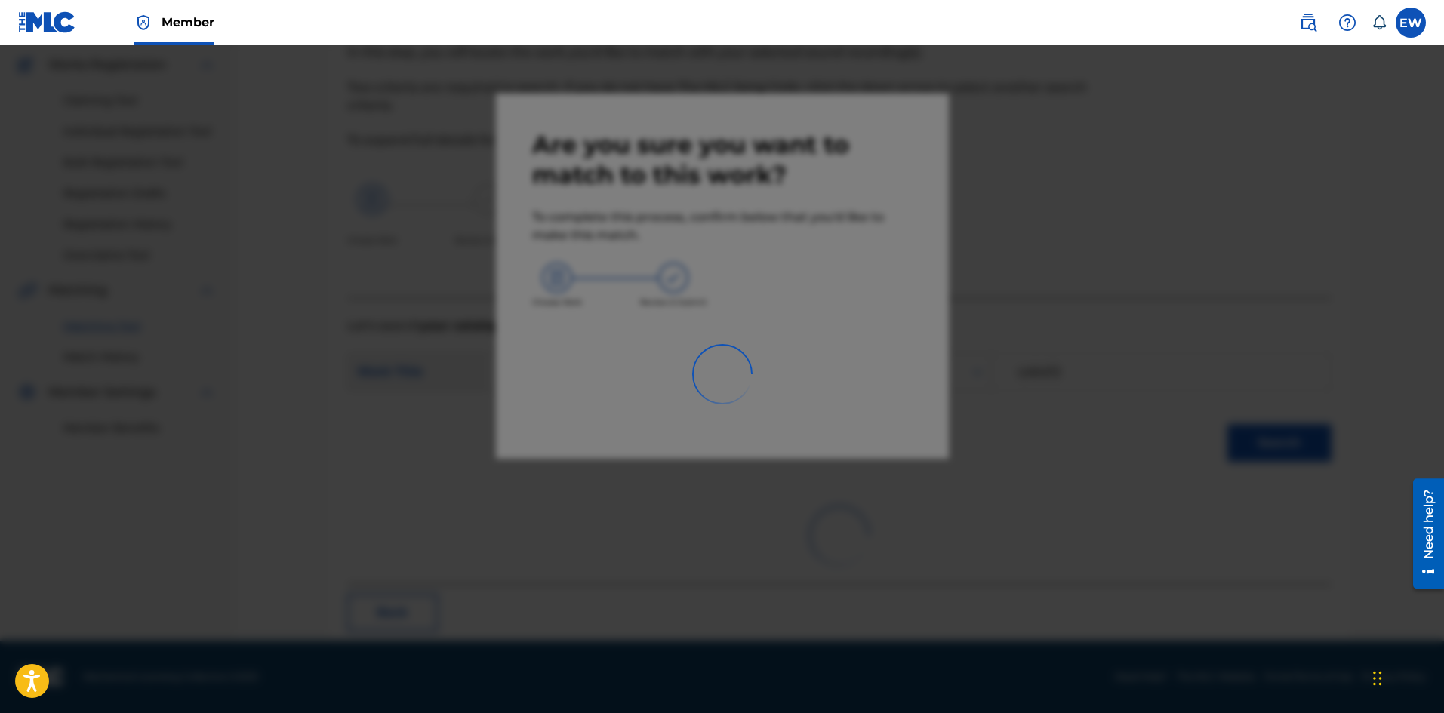
scroll to position [36, 0]
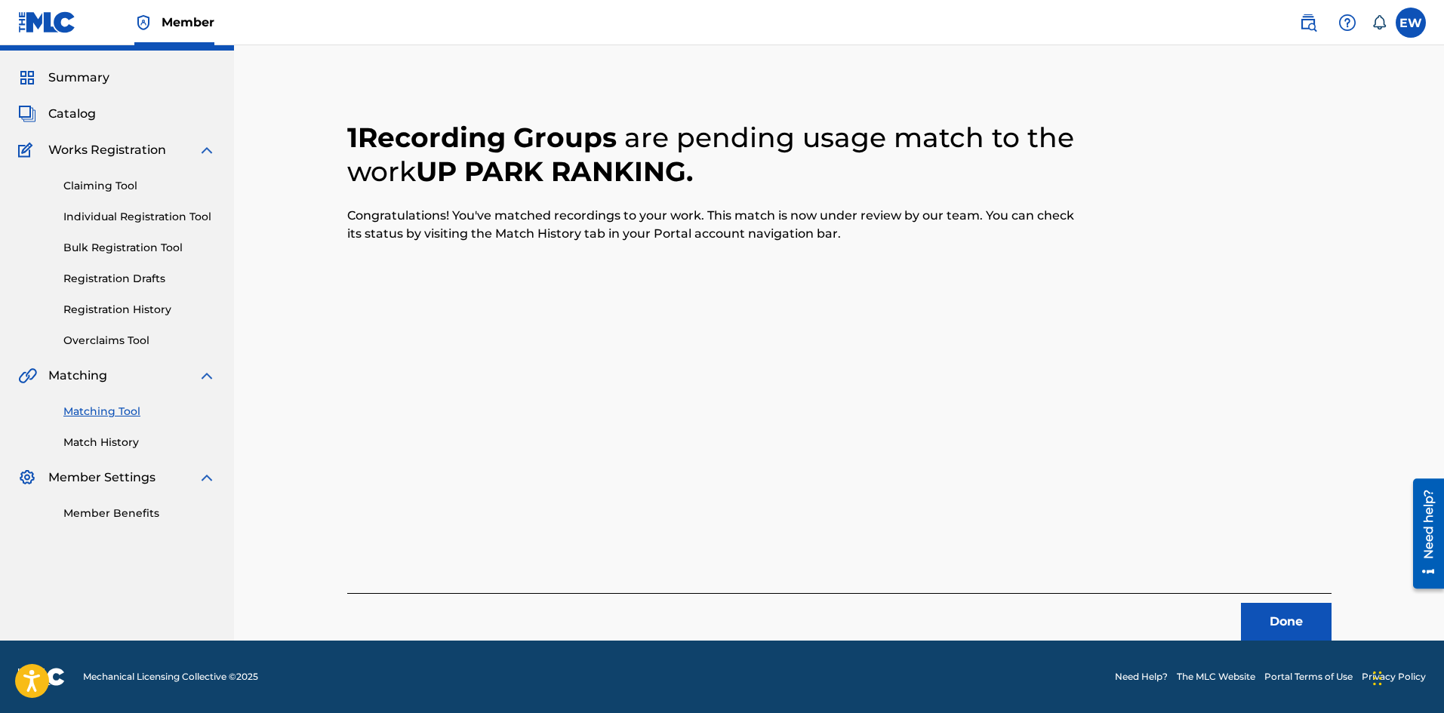
click at [1277, 618] on button "Done" at bounding box center [1286, 622] width 91 height 38
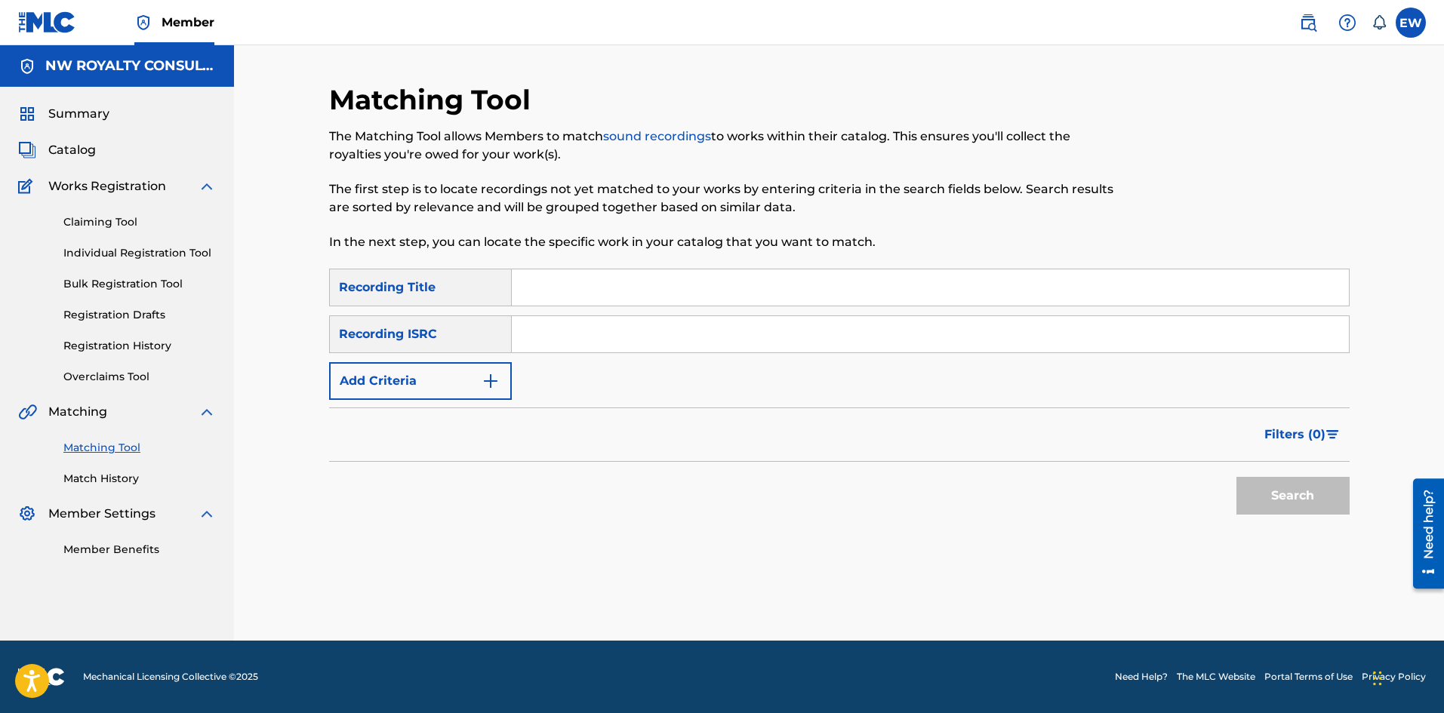
scroll to position [0, 0]
click at [452, 377] on button "Add Criteria" at bounding box center [420, 381] width 183 height 38
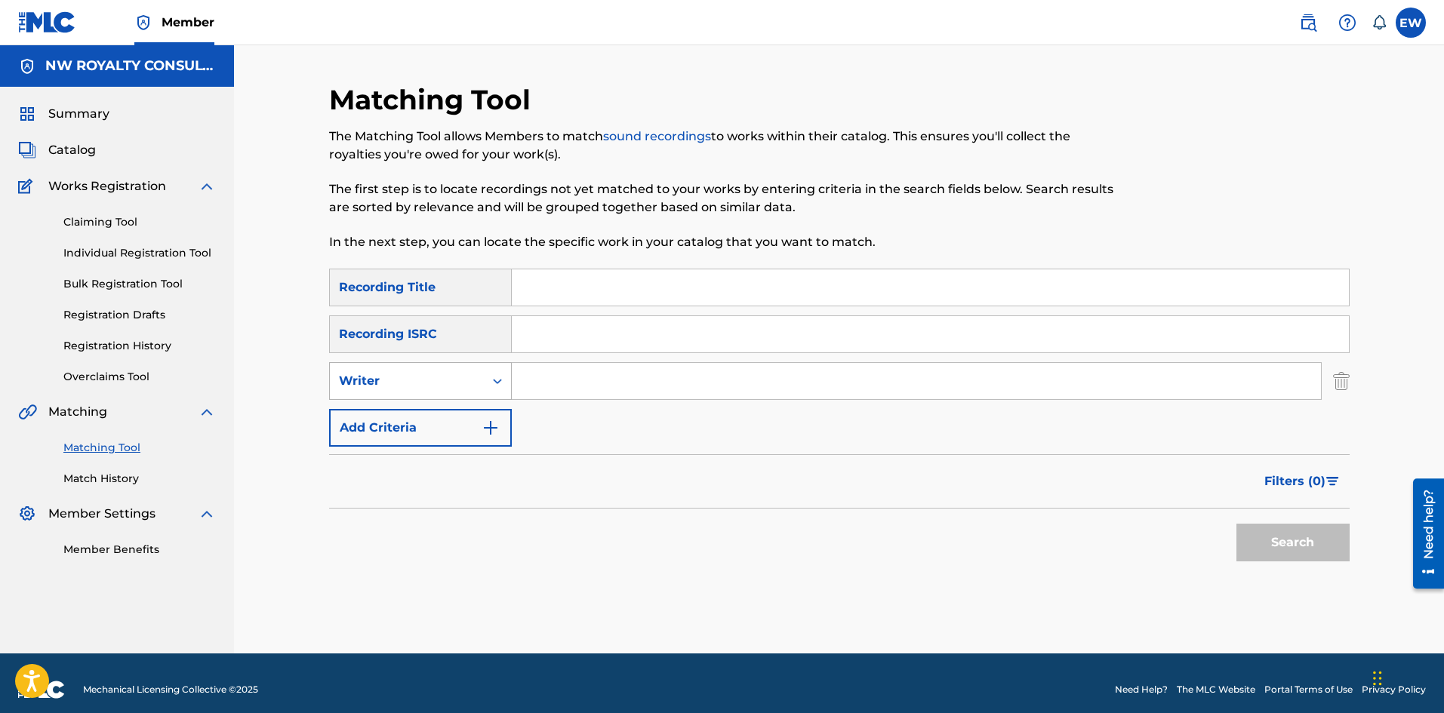
drag, startPoint x: 452, startPoint y: 377, endPoint x: 445, endPoint y: 399, distance: 23.9
click at [452, 380] on div "Writer" at bounding box center [407, 381] width 136 height 18
drag, startPoint x: 436, startPoint y: 431, endPoint x: 468, endPoint y: 412, distance: 36.9
click at [437, 430] on div "Recording Artist" at bounding box center [420, 419] width 181 height 38
click at [612, 377] on input "Search Form" at bounding box center [916, 381] width 809 height 36
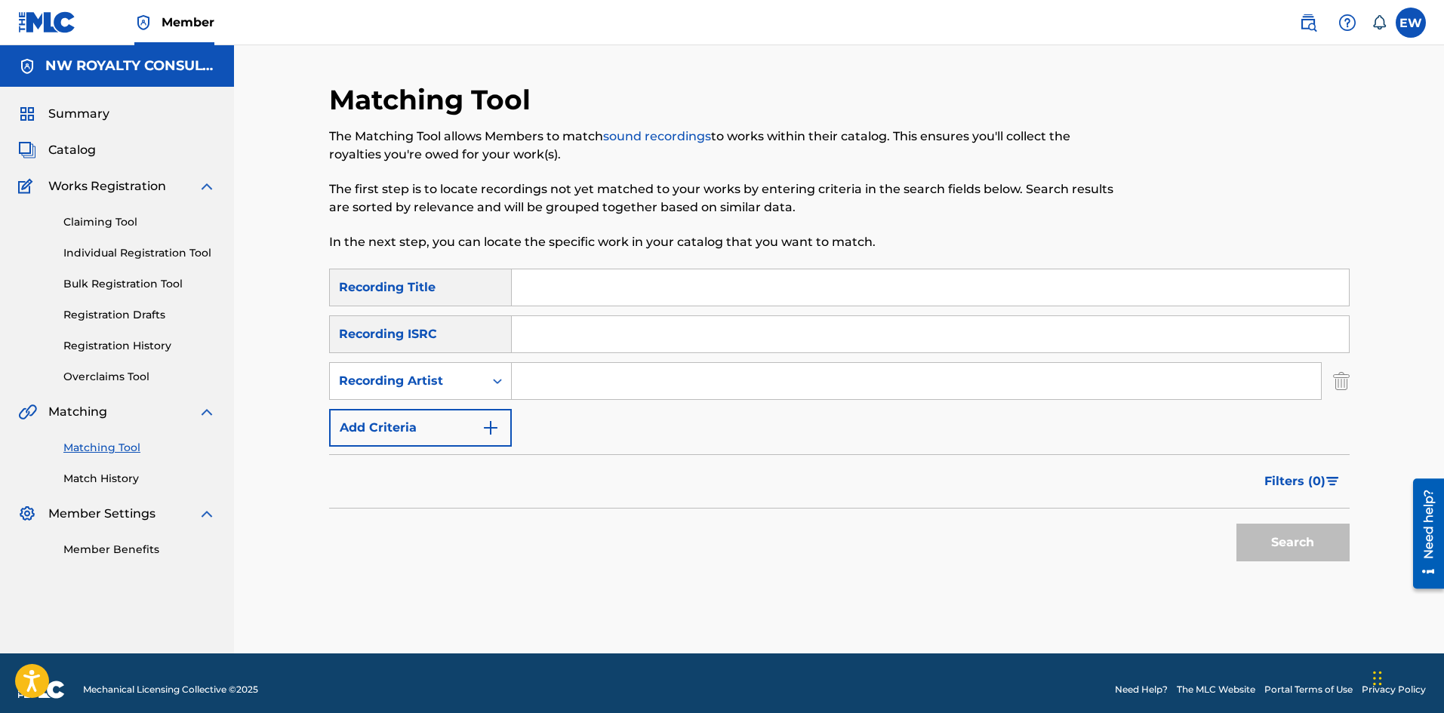
paste input "POPCAAN"
type input "POPCAAN"
click at [654, 283] on input "Search Form" at bounding box center [930, 287] width 837 height 36
paste input "UP TOP RAW [DATE]"
type input "UP TOP RAW [DATE]"
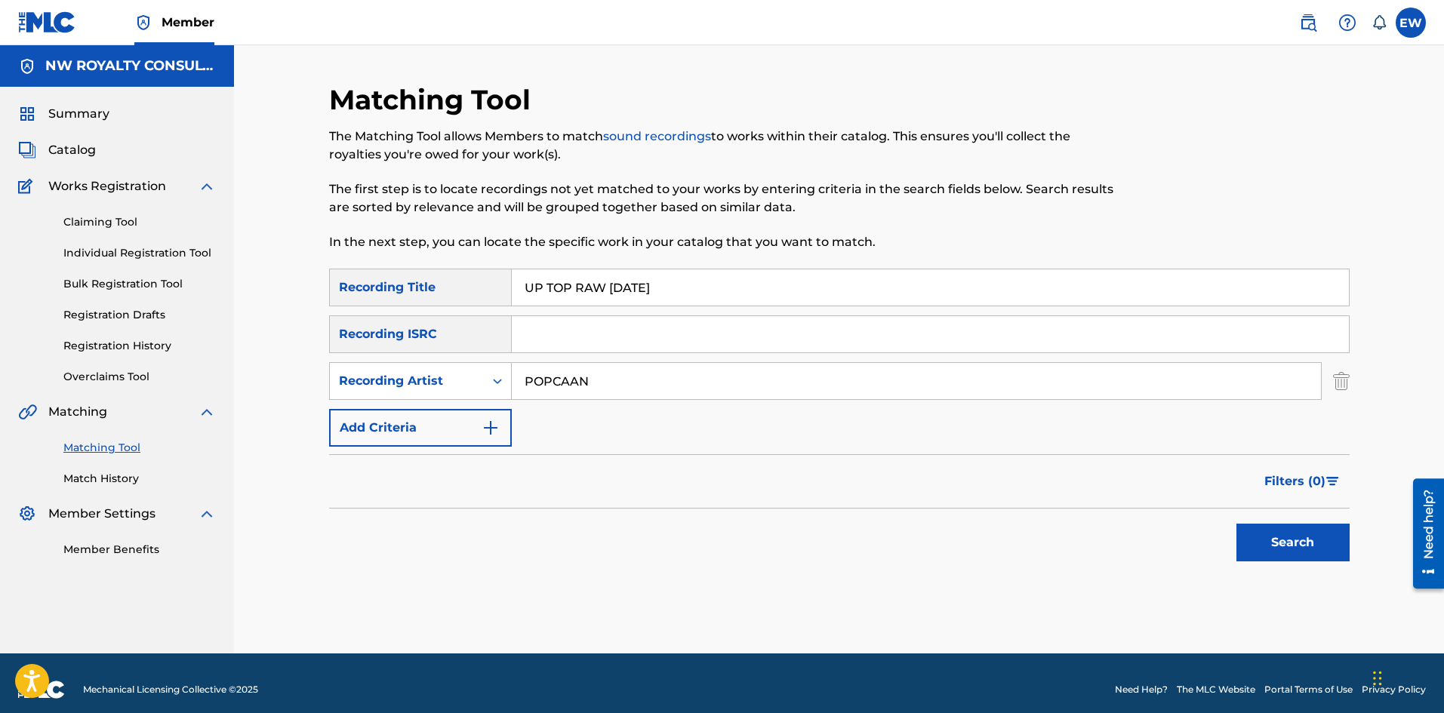
click at [1329, 532] on button "Search" at bounding box center [1292, 543] width 113 height 38
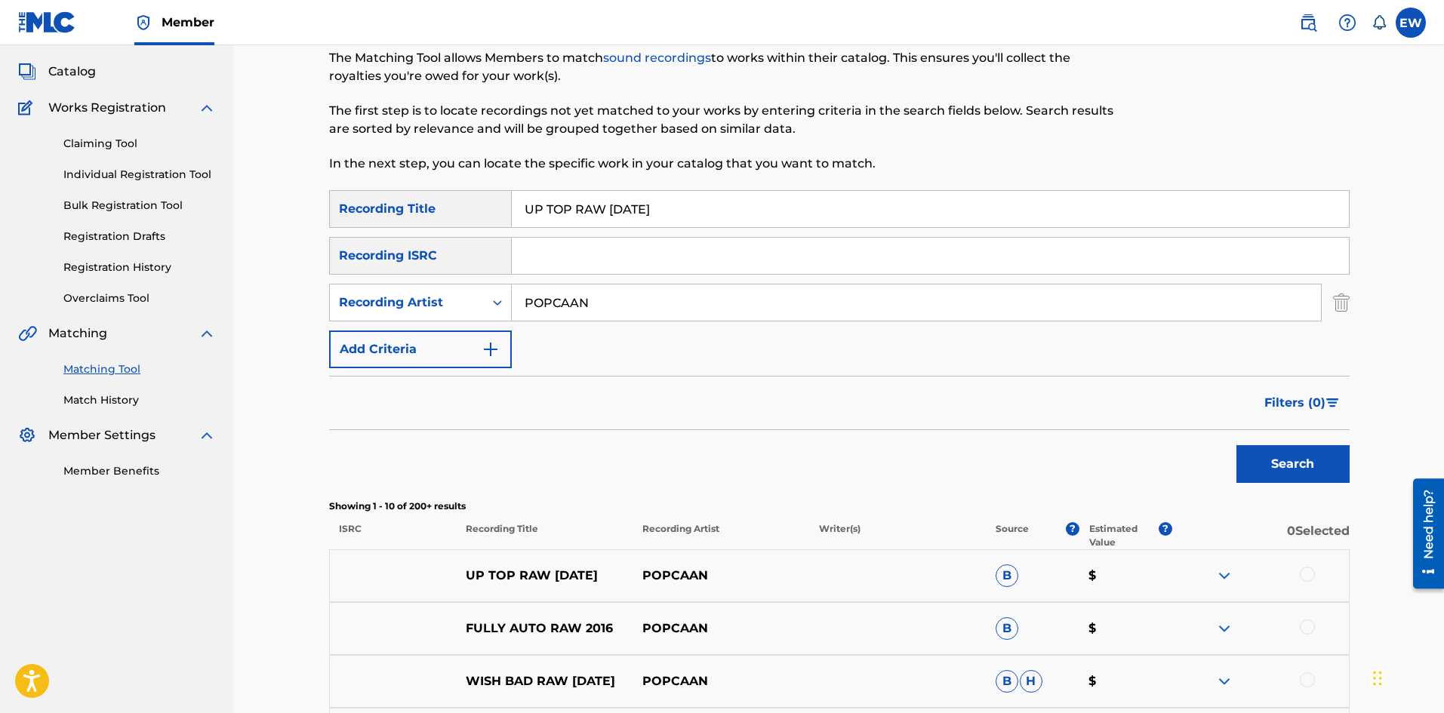
scroll to position [151, 0]
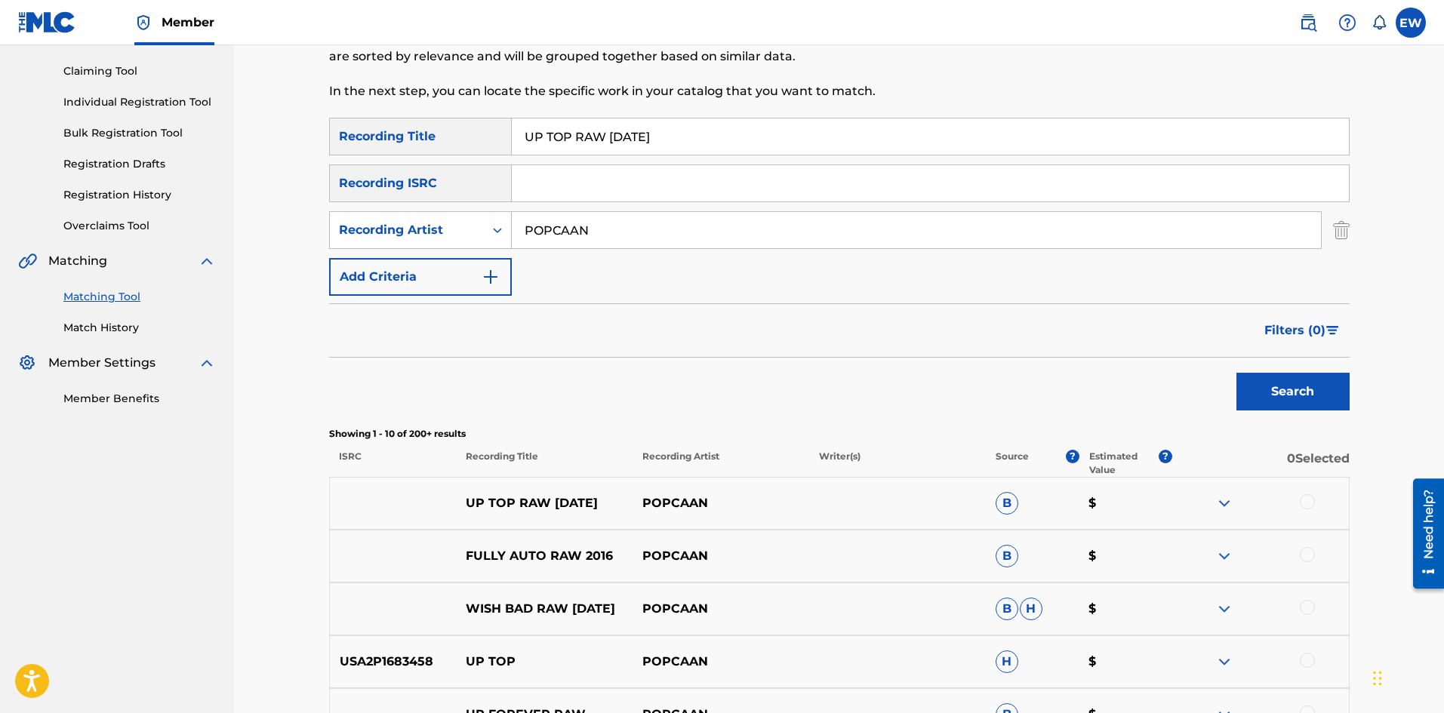
click at [1306, 497] on div at bounding box center [1260, 503] width 177 height 18
click at [1306, 498] on div at bounding box center [1307, 501] width 15 height 15
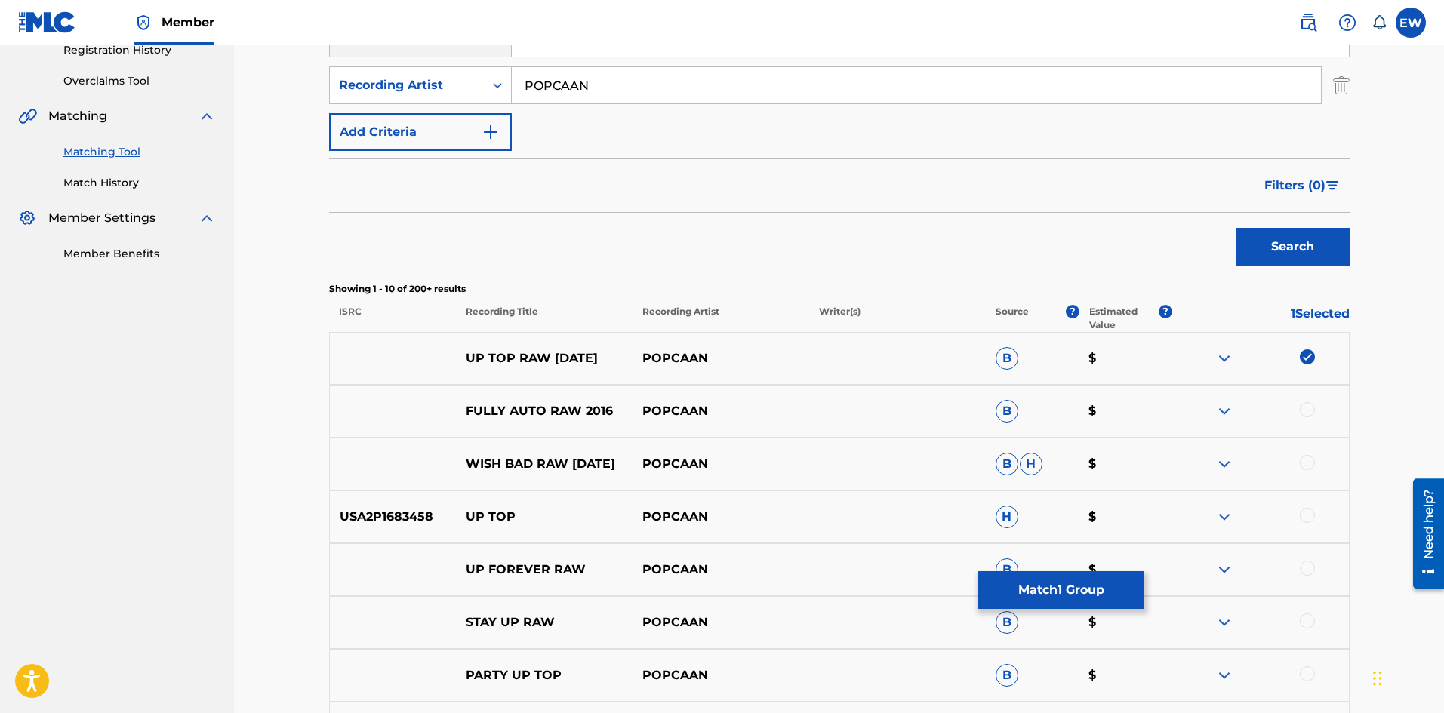
scroll to position [302, 0]
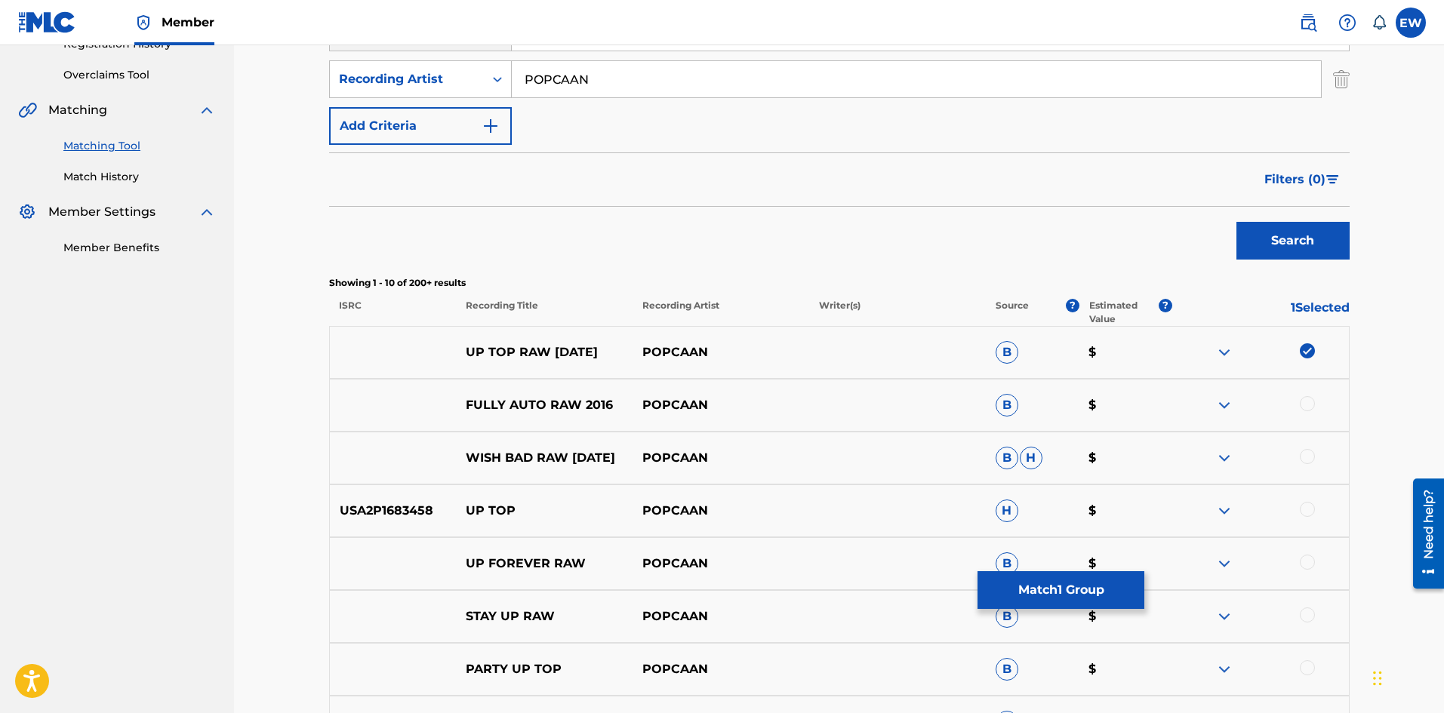
click at [1312, 510] on div at bounding box center [1307, 509] width 15 height 15
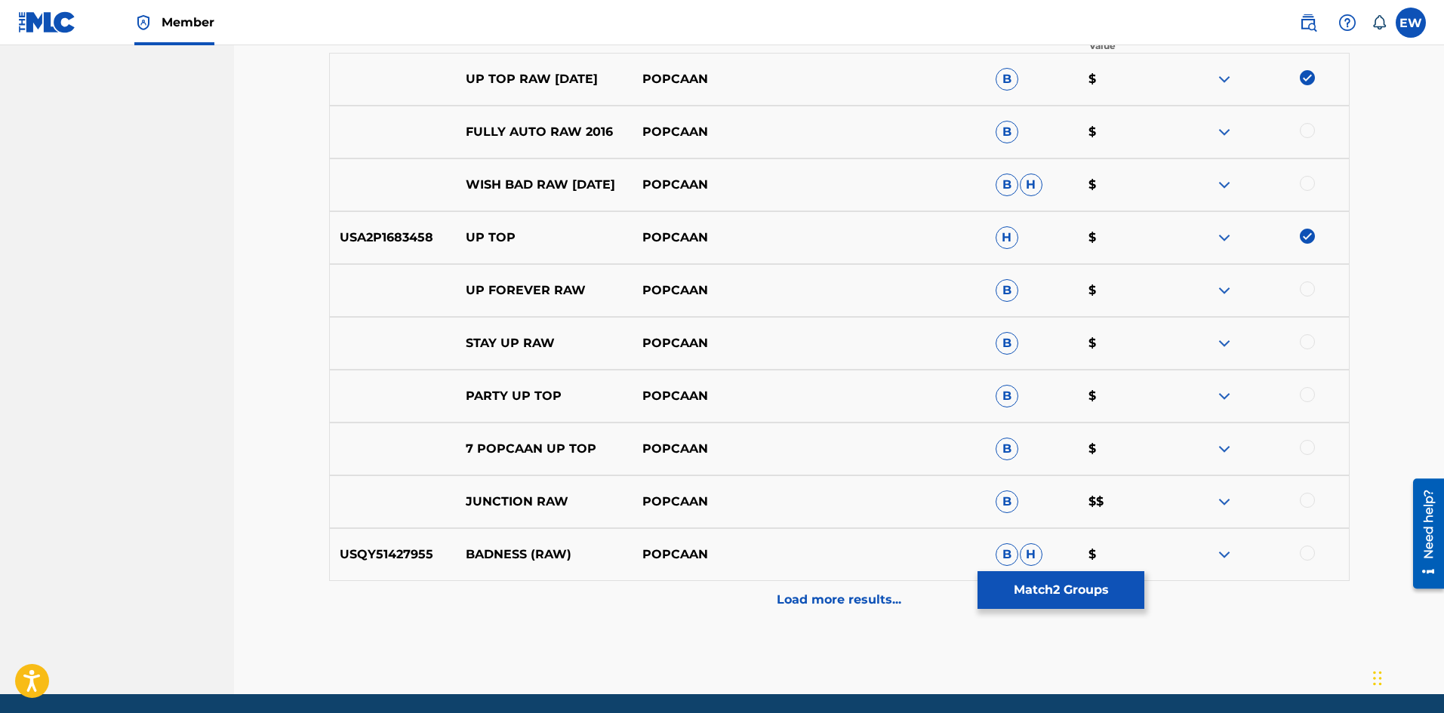
scroll to position [402, 0]
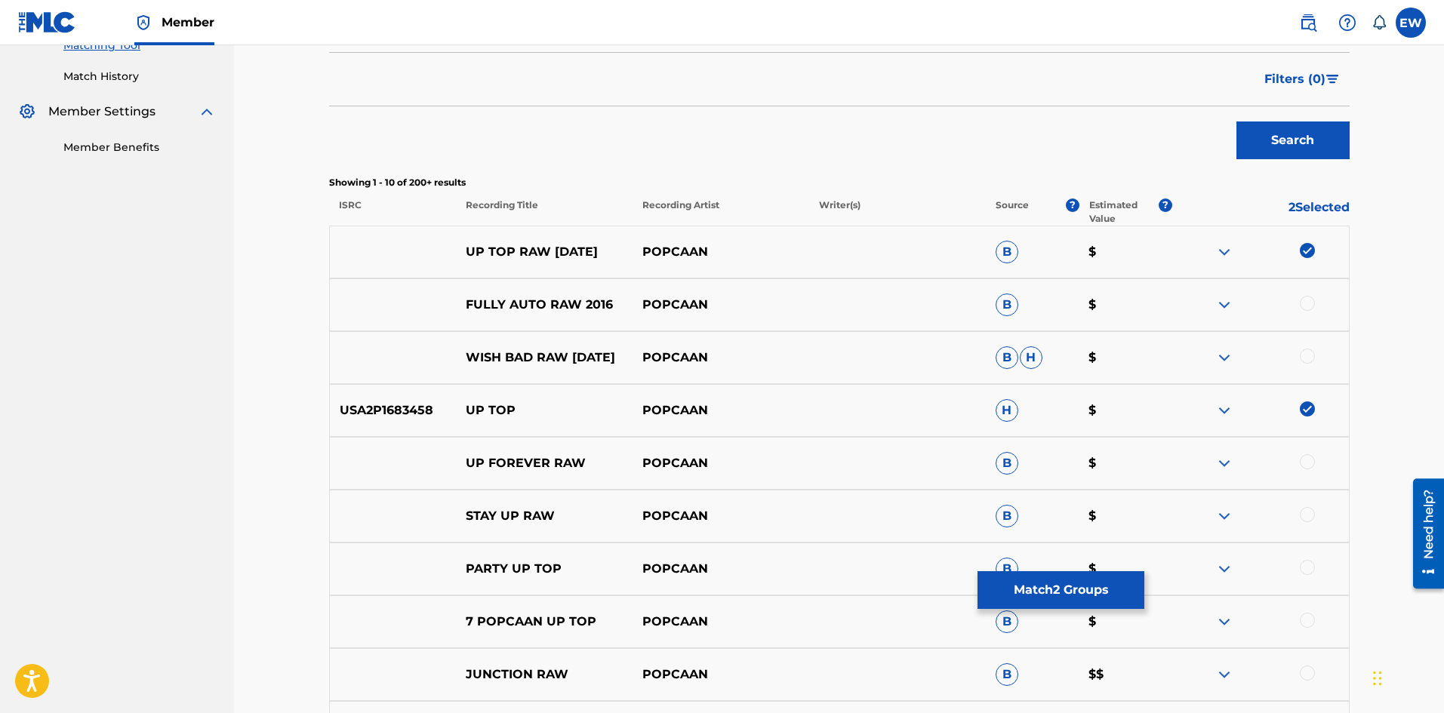
click at [1090, 586] on button "Match 2 Groups" at bounding box center [1060, 590] width 167 height 38
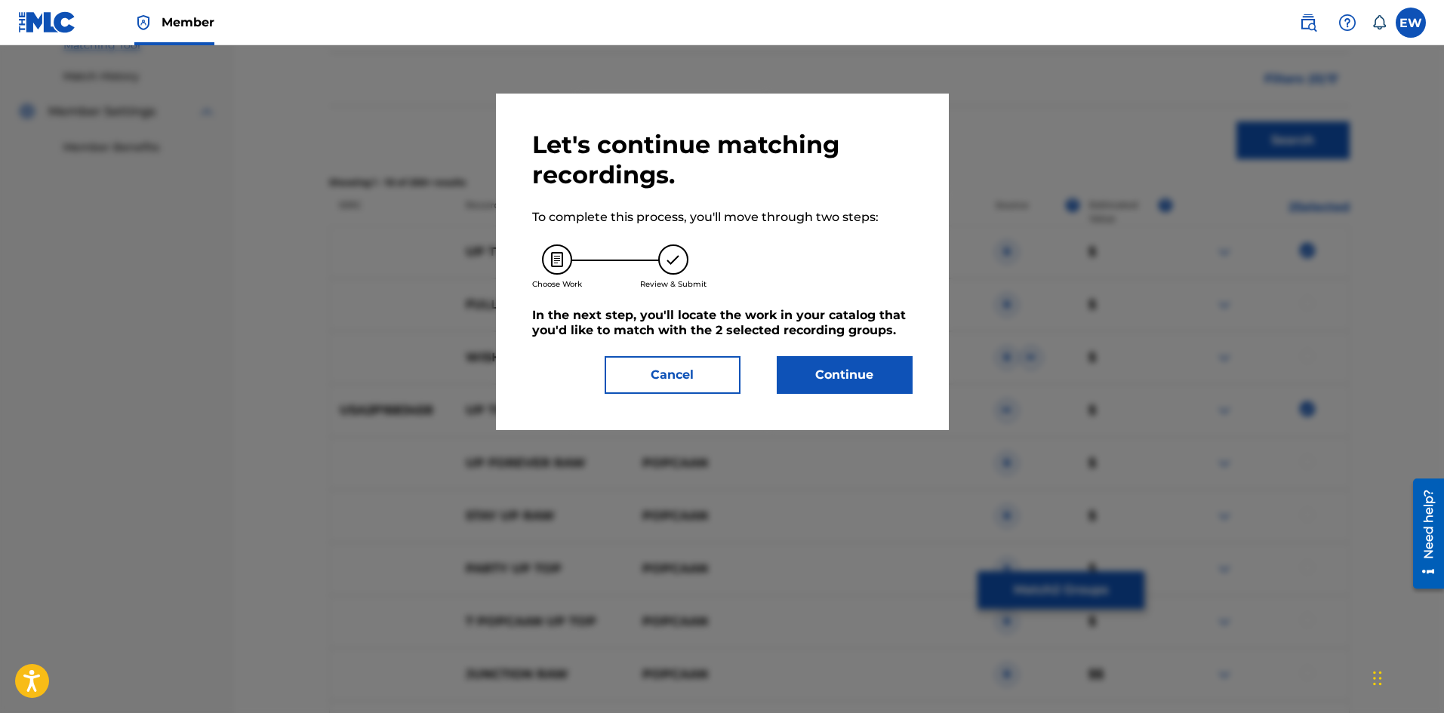
click at [820, 364] on button "Continue" at bounding box center [845, 375] width 136 height 38
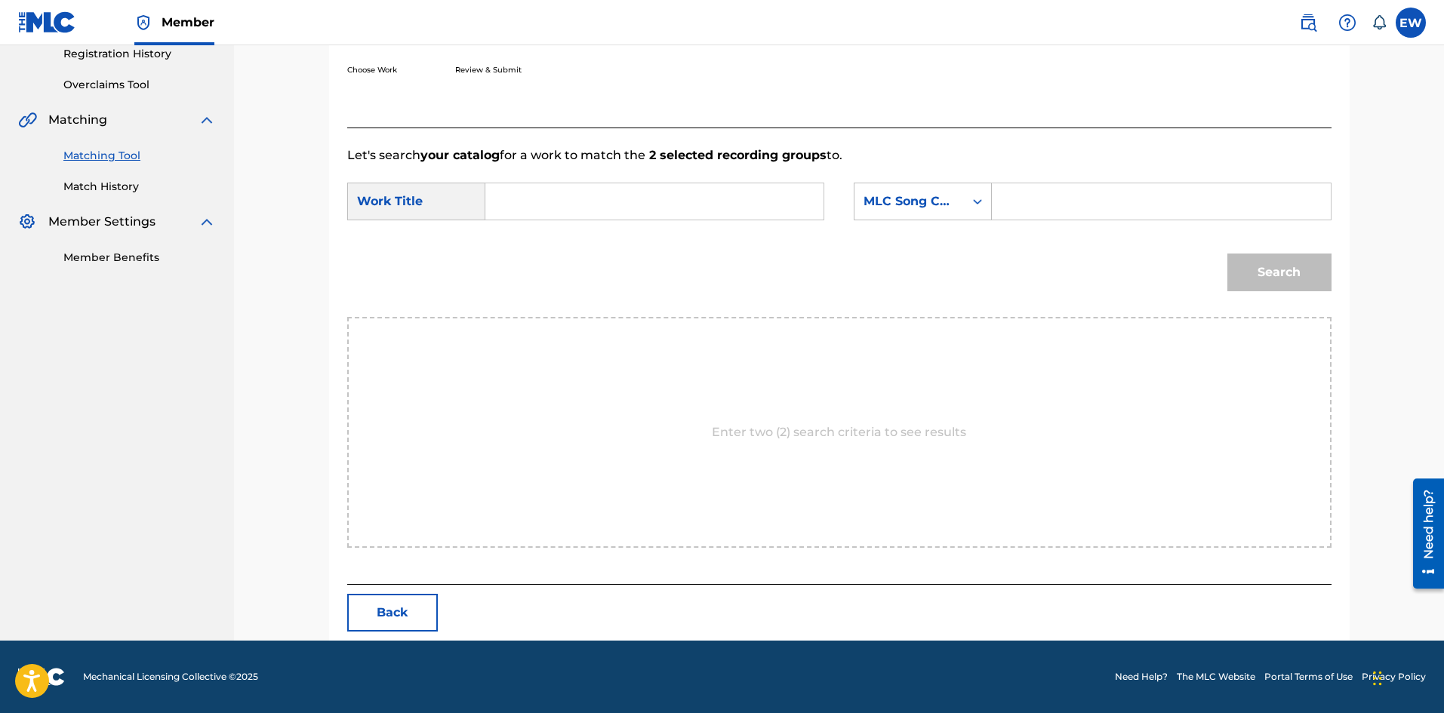
scroll to position [292, 0]
click at [700, 196] on input "Search Form" at bounding box center [654, 201] width 312 height 36
paste input "UP TOP RAW [DATE]"
type input "UP TOP RAW [DATE]"
click at [1125, 214] on input "Search Form" at bounding box center [1161, 201] width 312 height 36
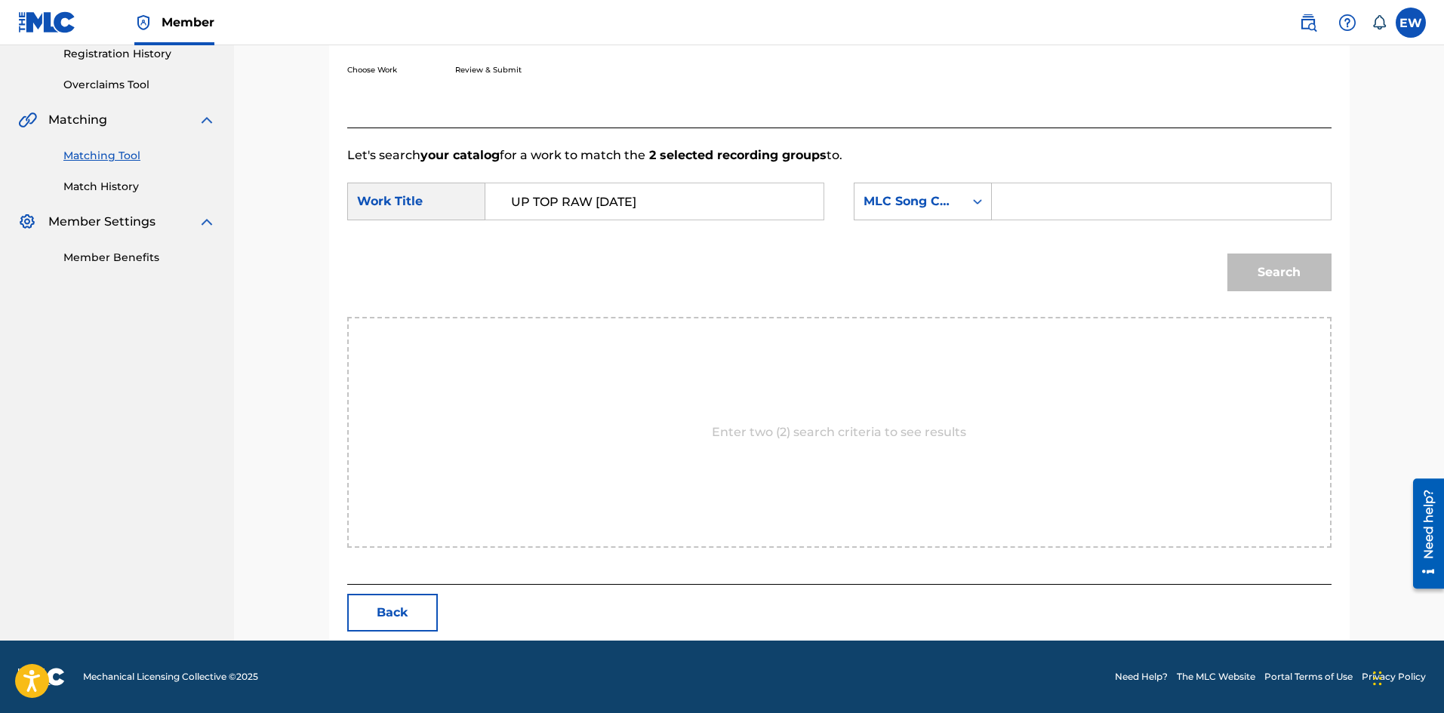
paste input "UV7UIJ"
type input "UV7UIJ"
click at [1317, 286] on button "Search" at bounding box center [1279, 273] width 104 height 38
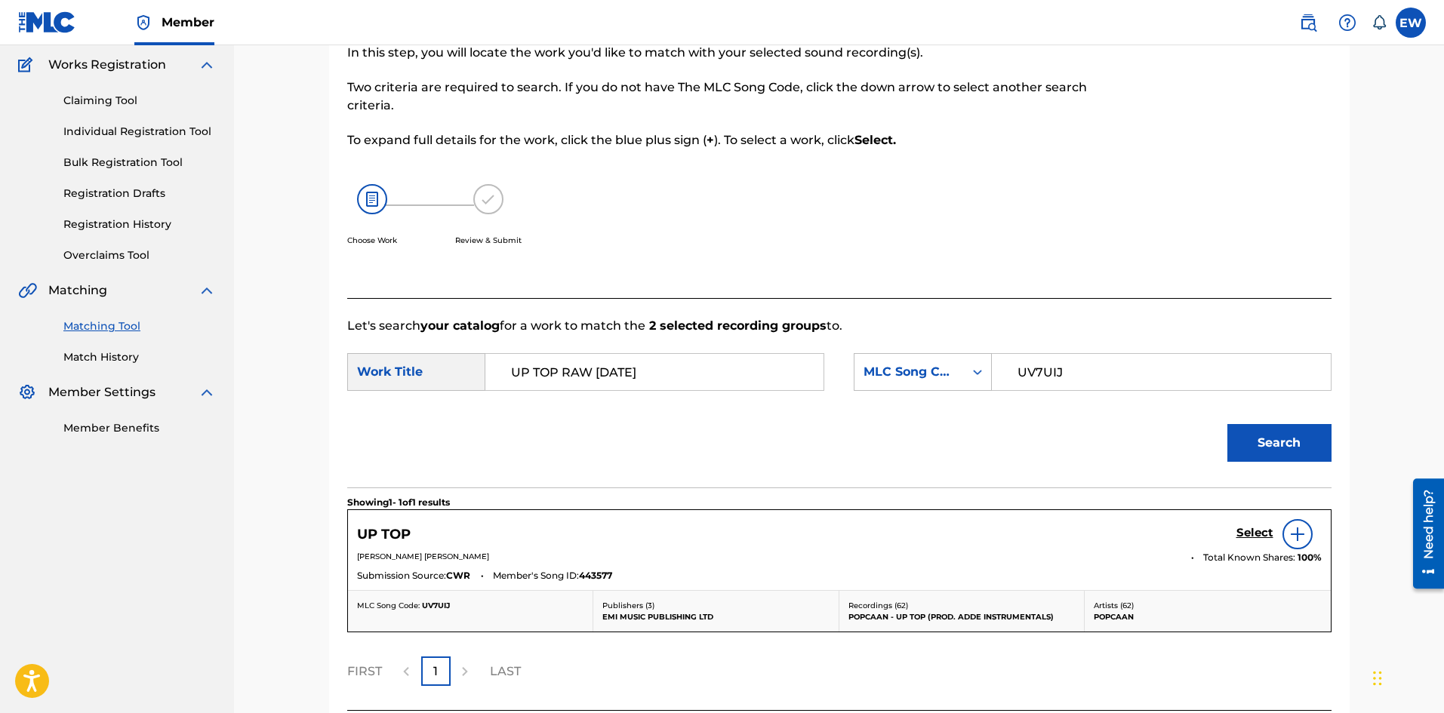
scroll to position [248, 0]
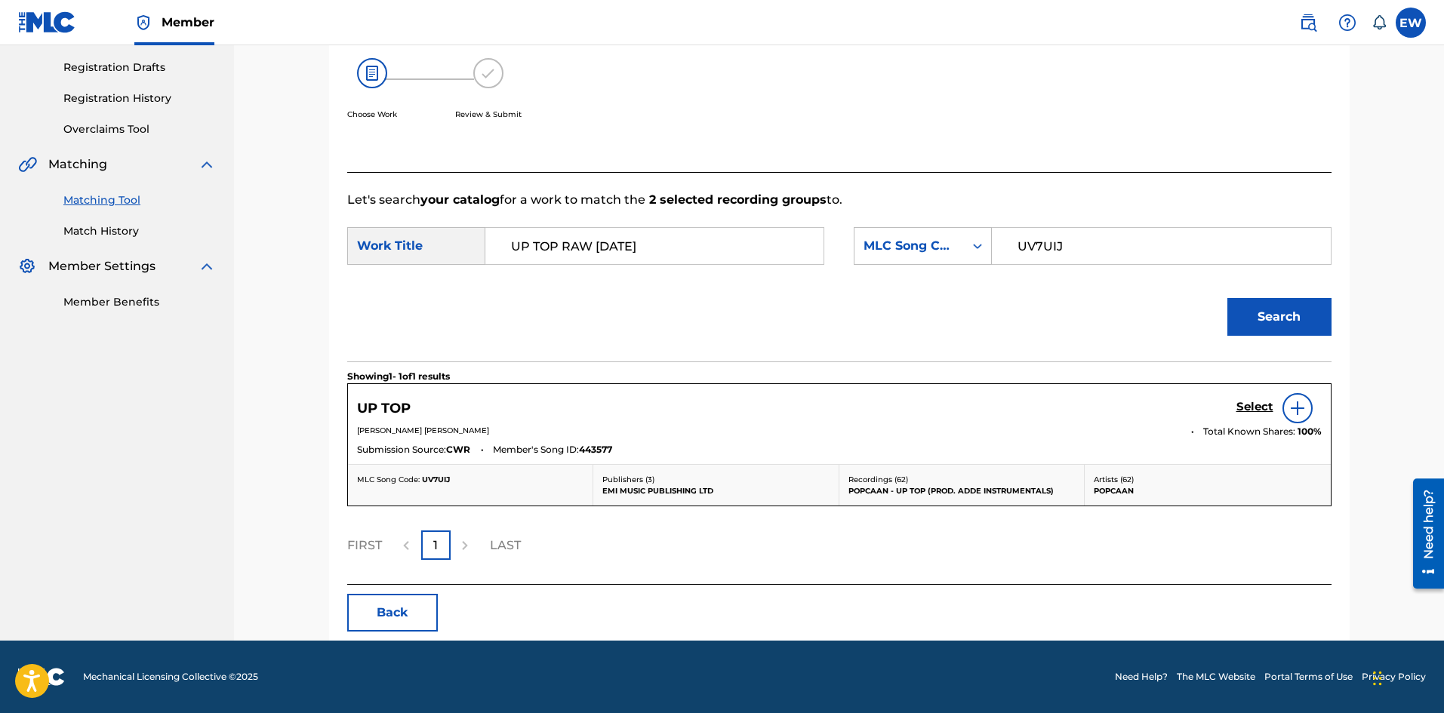
click at [1262, 405] on h5 "Select" at bounding box center [1254, 407] width 37 height 14
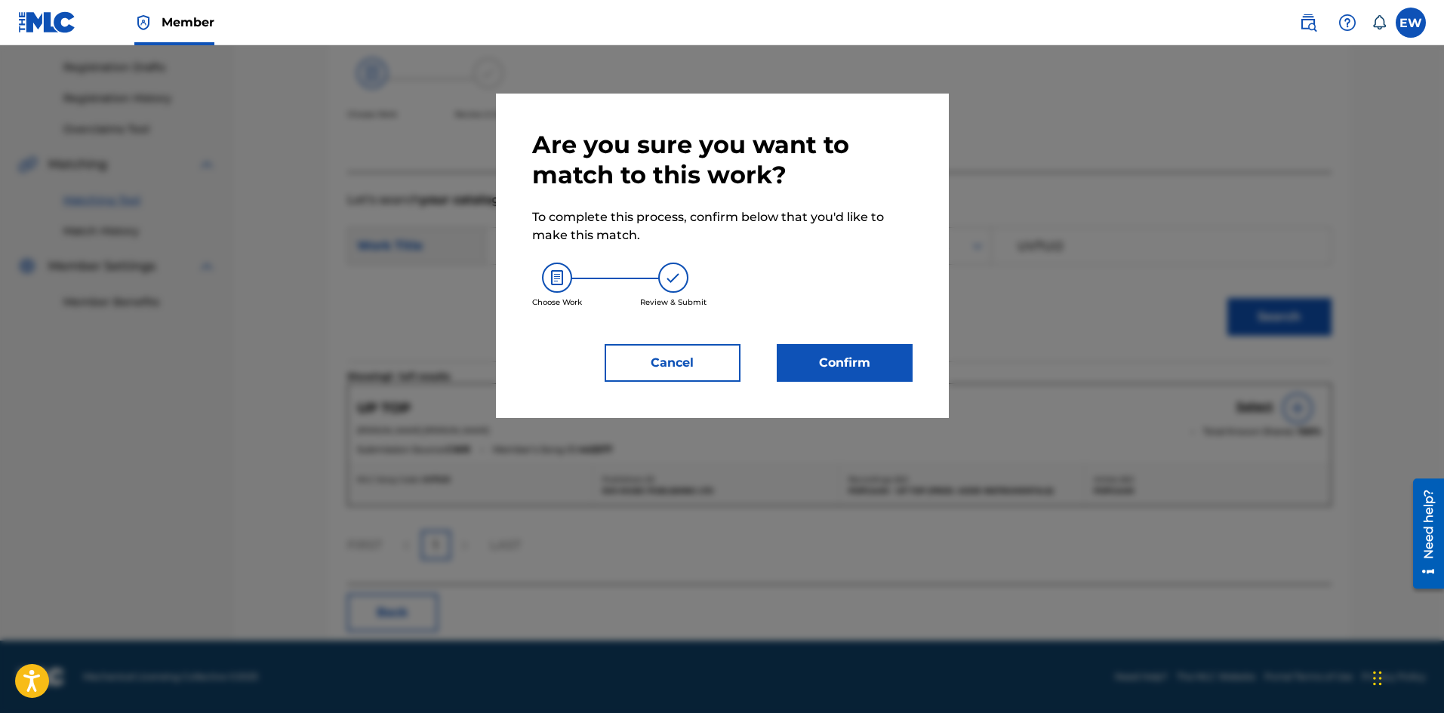
click at [876, 349] on button "Confirm" at bounding box center [845, 363] width 136 height 38
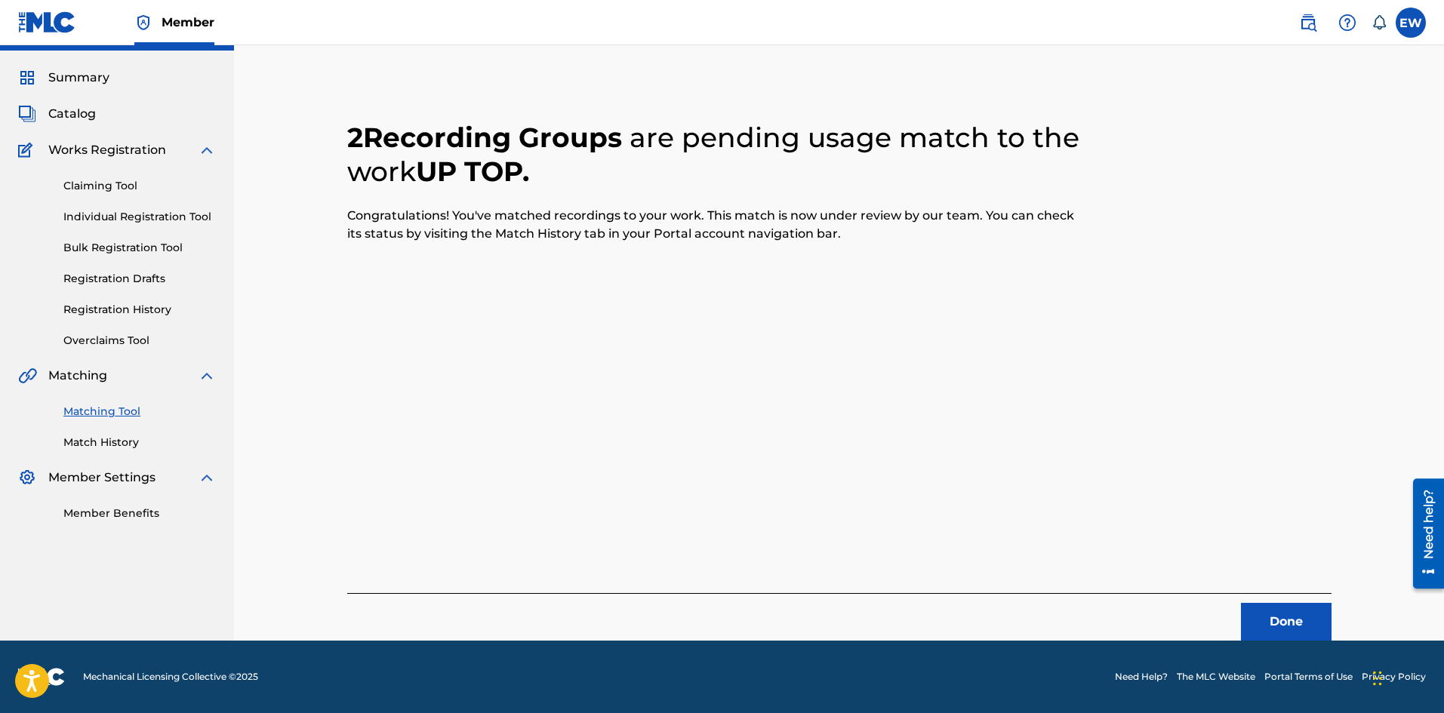
scroll to position [36, 0]
click at [1286, 610] on button "Done" at bounding box center [1286, 622] width 91 height 38
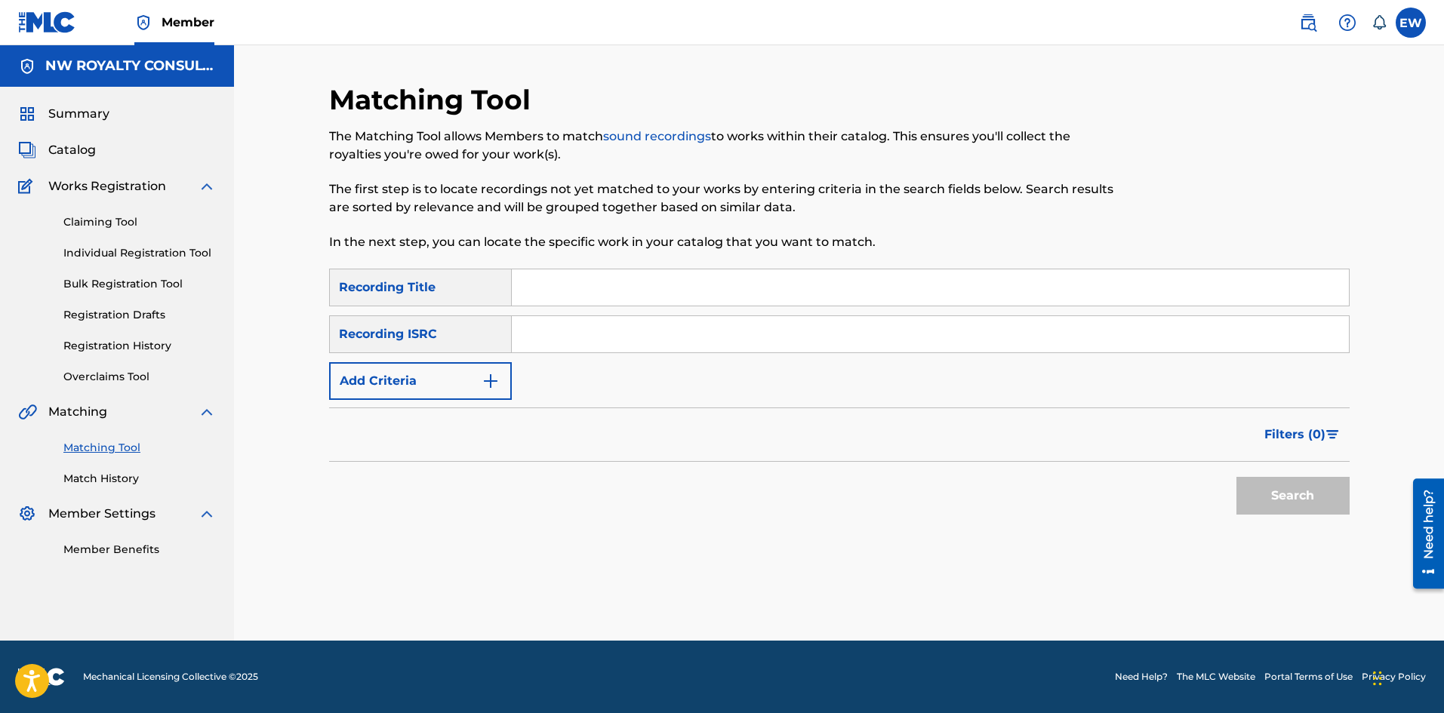
click at [487, 371] on button "Add Criteria" at bounding box center [420, 381] width 183 height 38
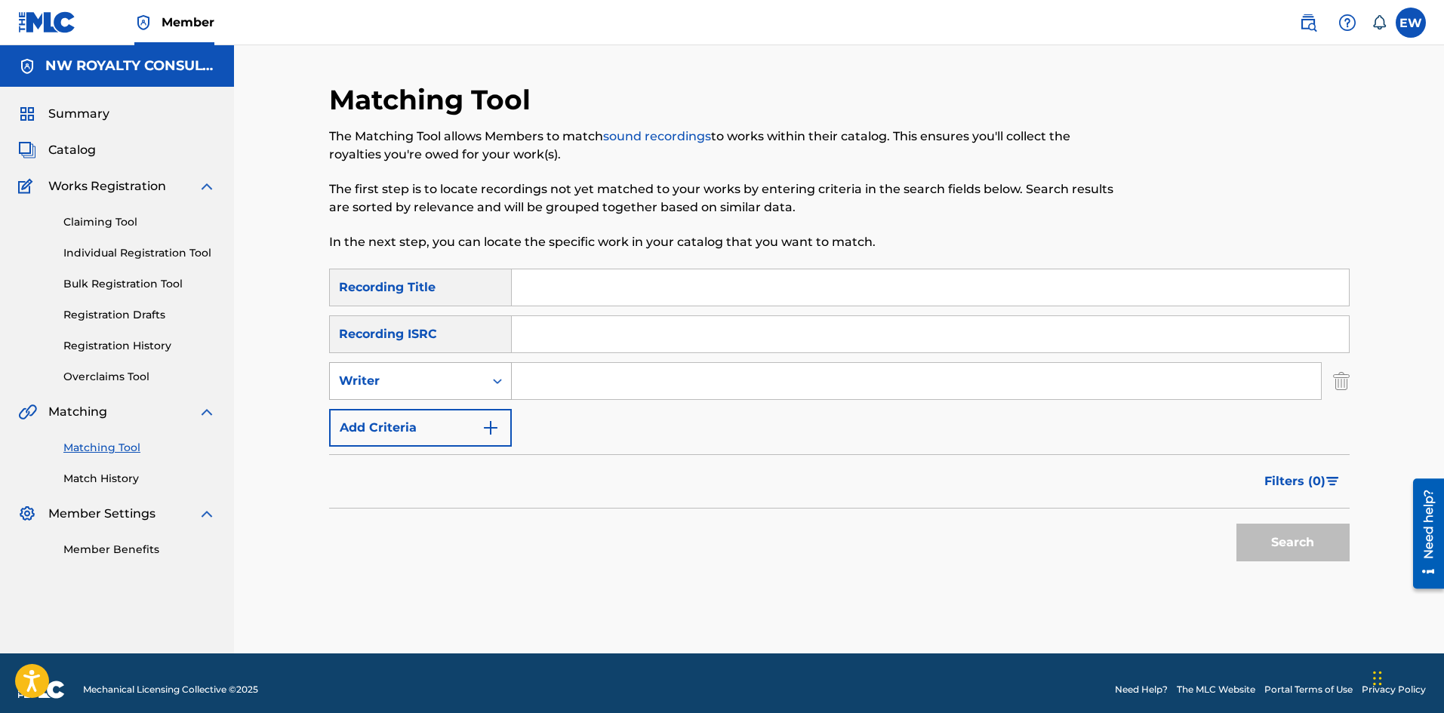
click at [487, 373] on div "Search Form" at bounding box center [497, 381] width 27 height 27
drag, startPoint x: 434, startPoint y: 423, endPoint x: 444, endPoint y: 412, distance: 14.4
click at [435, 421] on div "Recording Artist" at bounding box center [420, 419] width 181 height 38
click at [611, 383] on input "Search Form" at bounding box center [916, 381] width 809 height 36
paste input "ORANGE HILL"
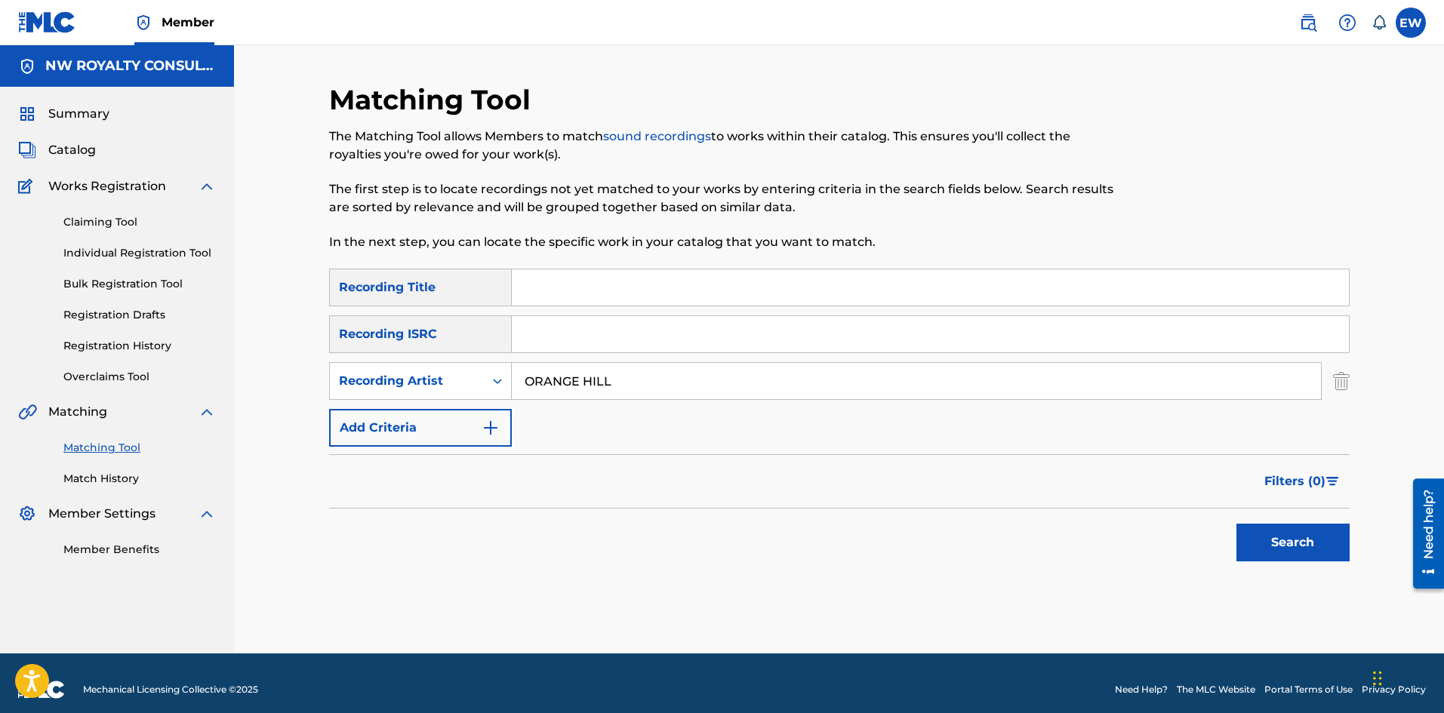
type input "ORANGE HILL"
click at [619, 289] on input "Search Form" at bounding box center [930, 287] width 837 height 36
paste input "UP WID IT"
type input "UP WID IT"
click at [1288, 540] on button "Search" at bounding box center [1292, 543] width 113 height 38
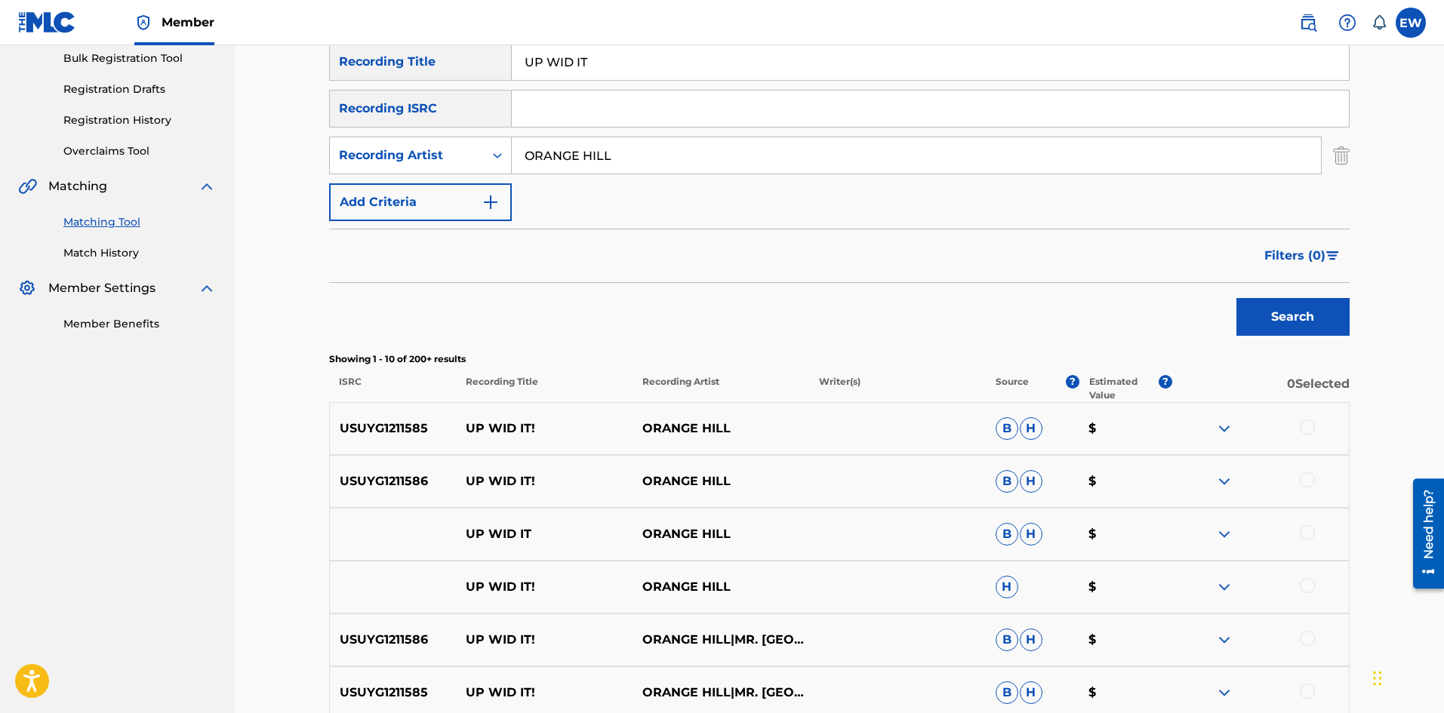
scroll to position [226, 0]
click at [1311, 425] on div at bounding box center [1307, 426] width 15 height 15
click at [1304, 481] on div at bounding box center [1307, 479] width 15 height 15
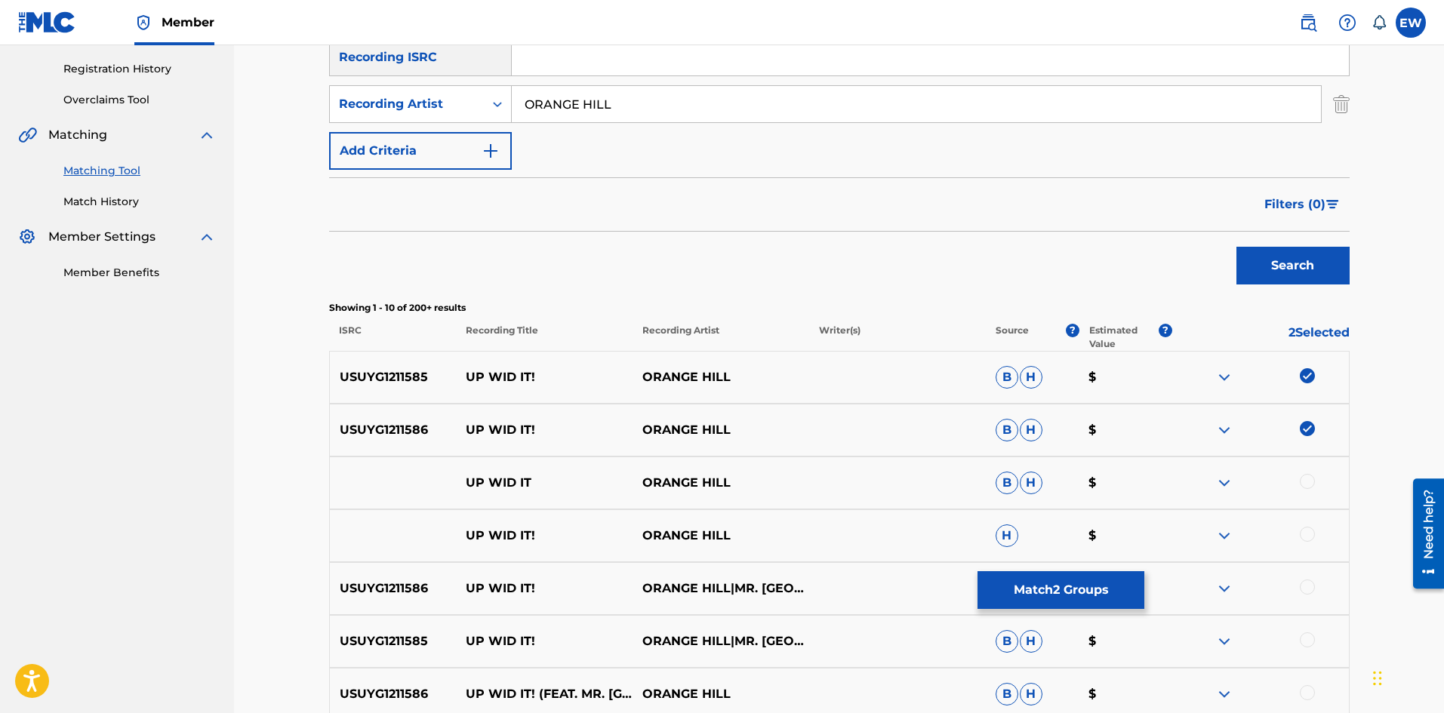
scroll to position [302, 0]
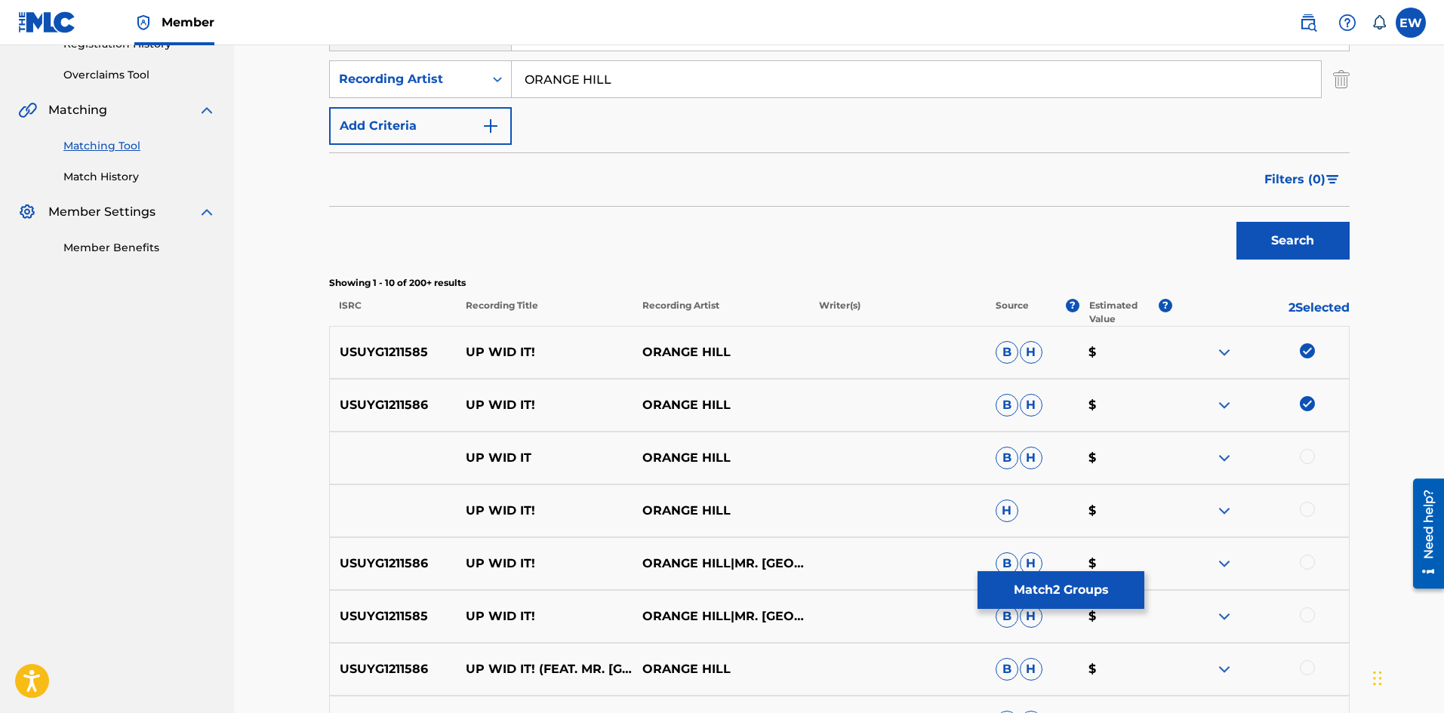
click at [1312, 455] on div at bounding box center [1307, 456] width 15 height 15
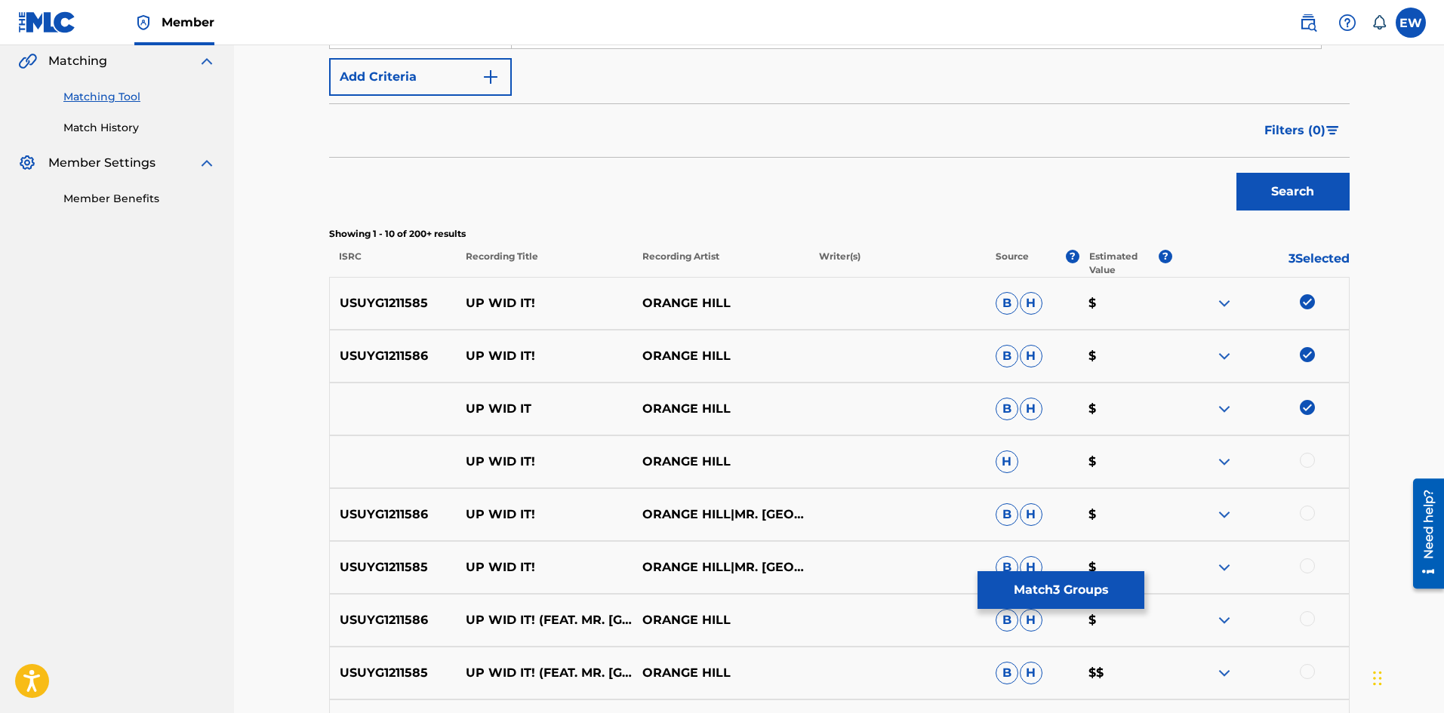
scroll to position [377, 0]
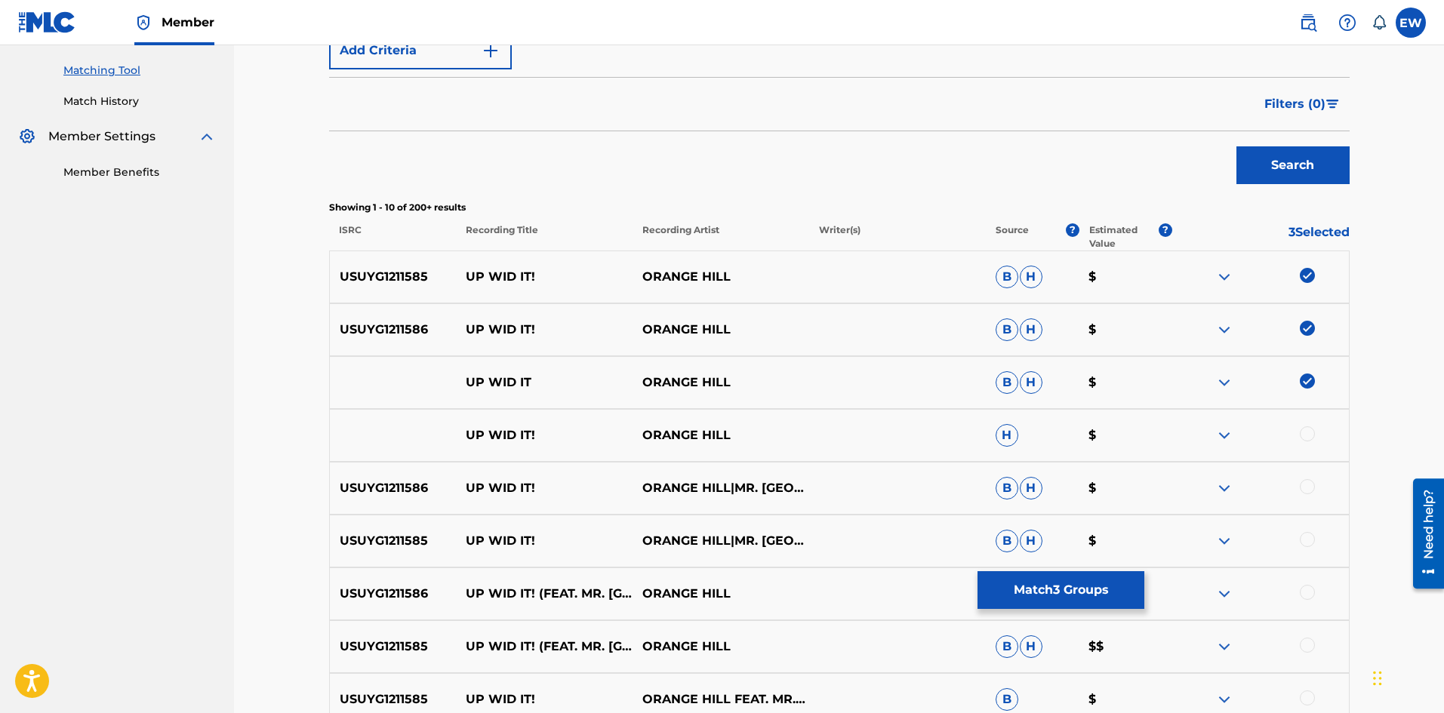
click at [1314, 438] on div at bounding box center [1260, 435] width 177 height 18
click at [1302, 435] on div at bounding box center [1307, 433] width 15 height 15
click at [1309, 489] on div at bounding box center [1307, 486] width 15 height 15
click at [1307, 542] on div at bounding box center [1307, 539] width 15 height 15
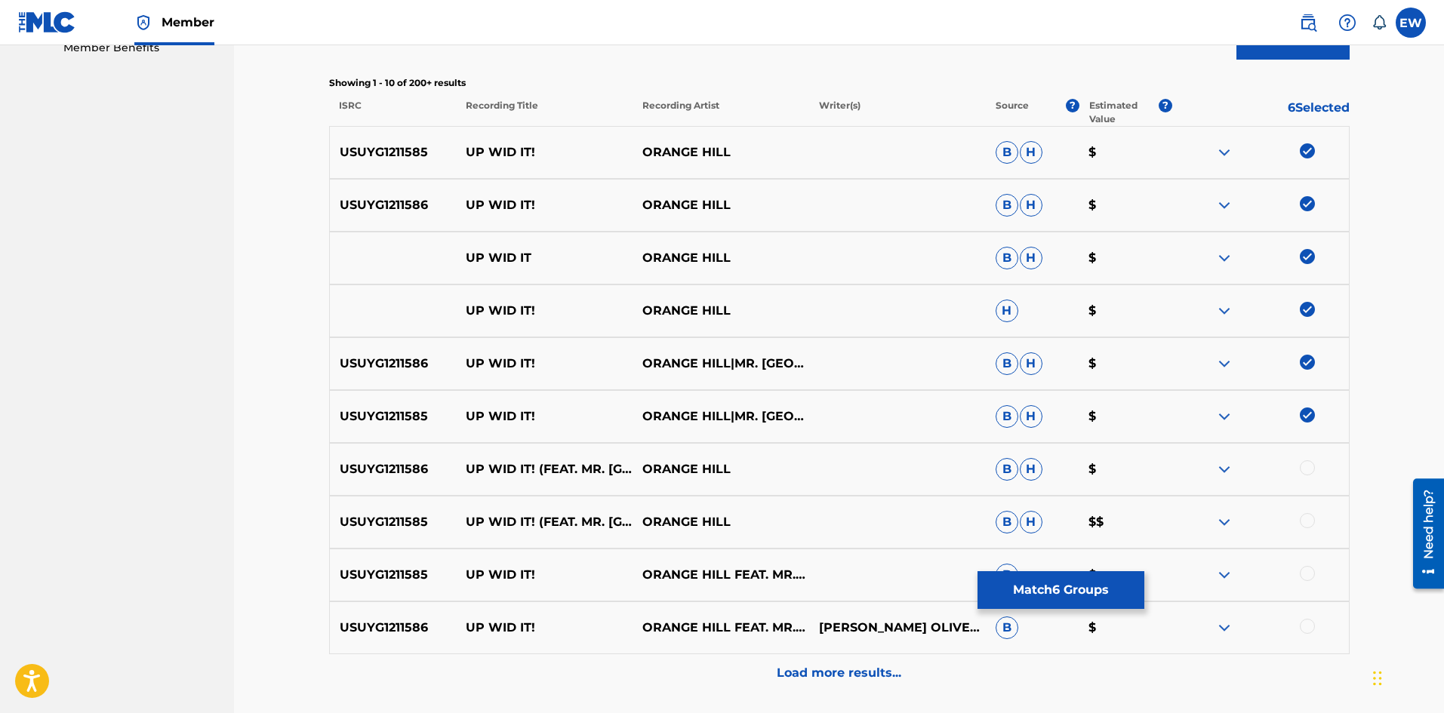
scroll to position [528, 0]
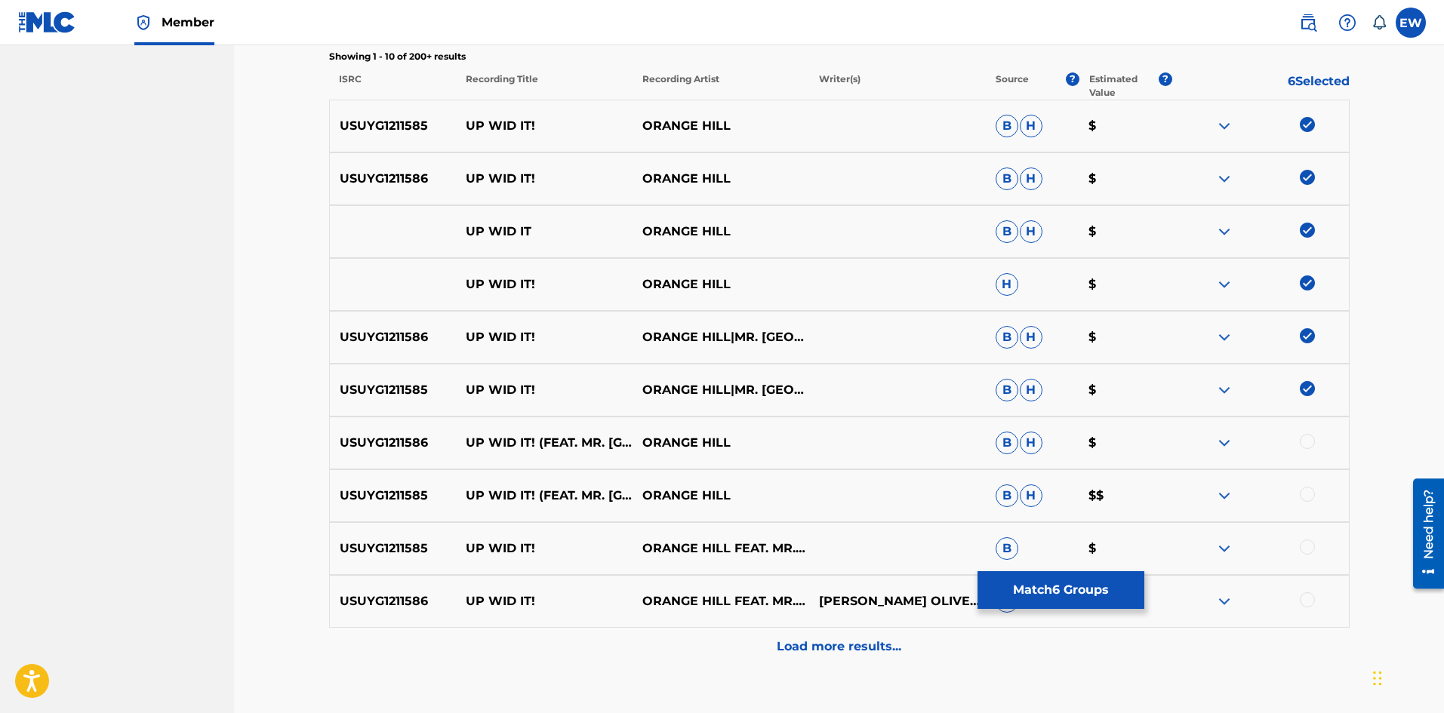
click at [1309, 446] on div at bounding box center [1307, 441] width 15 height 15
click at [1306, 497] on div at bounding box center [1307, 494] width 15 height 15
click at [1308, 542] on div at bounding box center [1307, 547] width 15 height 15
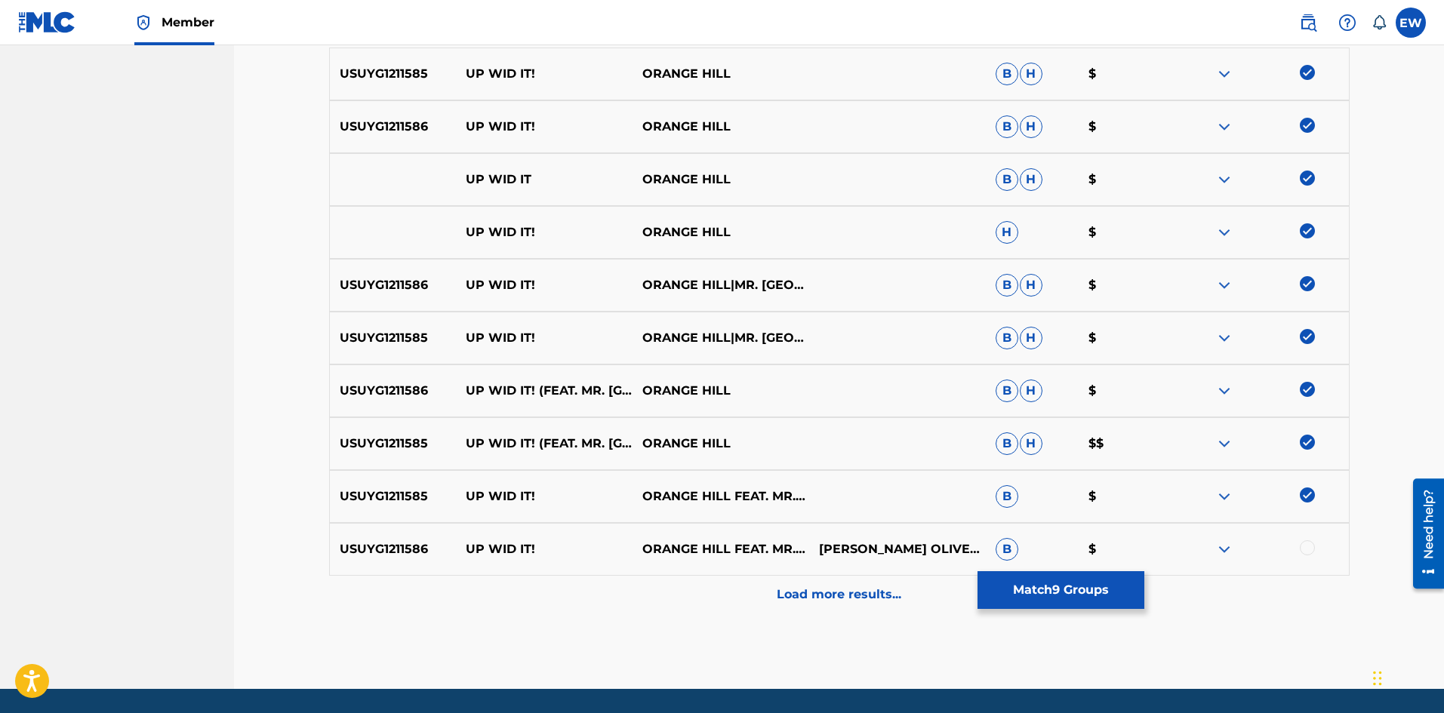
scroll to position [604, 0]
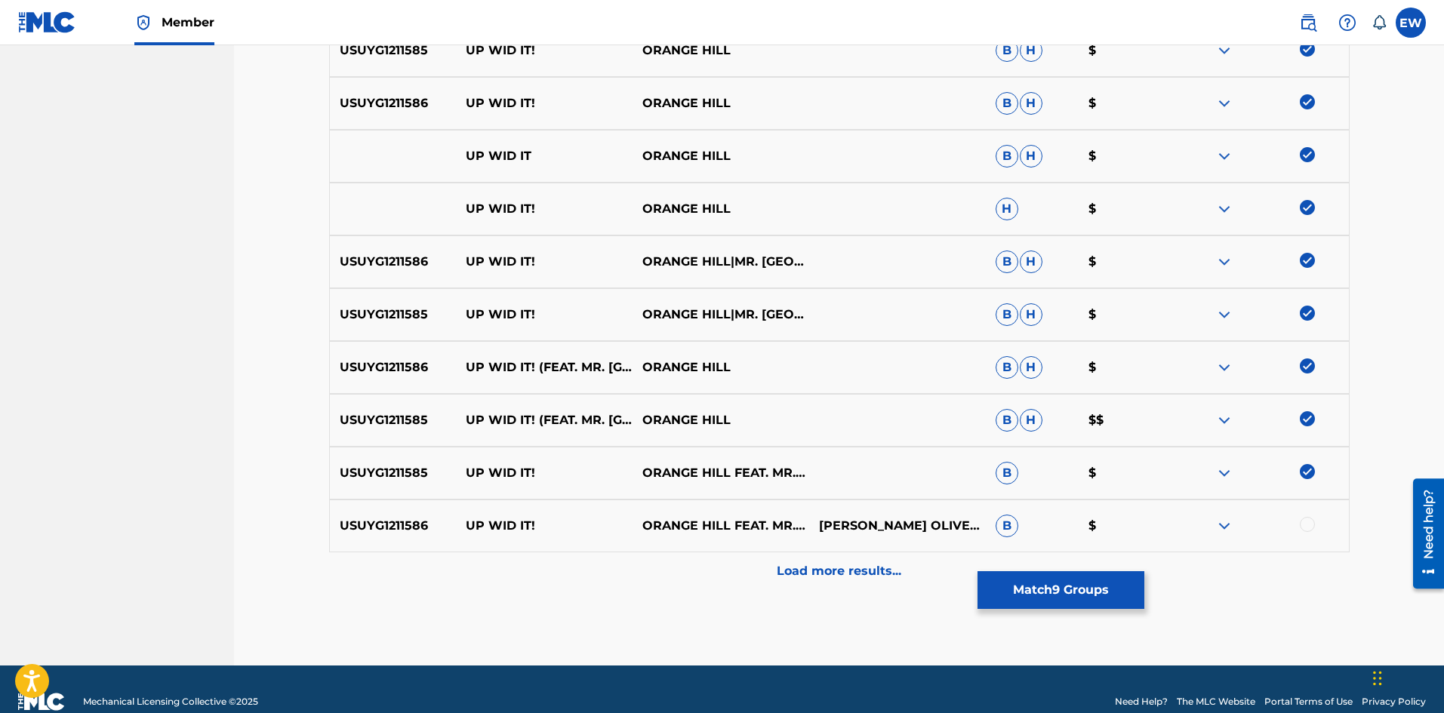
drag, startPoint x: 1306, startPoint y: 523, endPoint x: 969, endPoint y: 547, distance: 337.5
click at [1305, 524] on div at bounding box center [1307, 524] width 15 height 15
click at [840, 571] on p "Load more results..." at bounding box center [839, 571] width 125 height 18
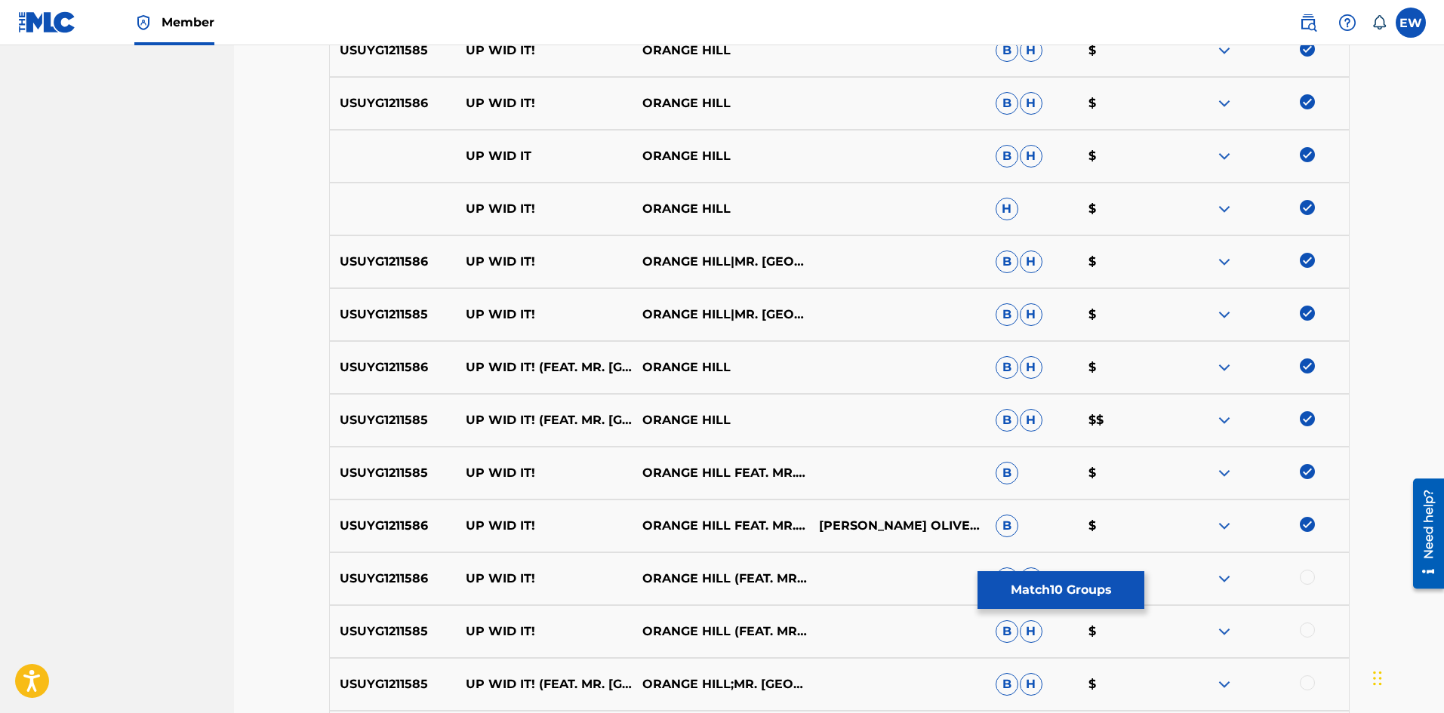
scroll to position [679, 0]
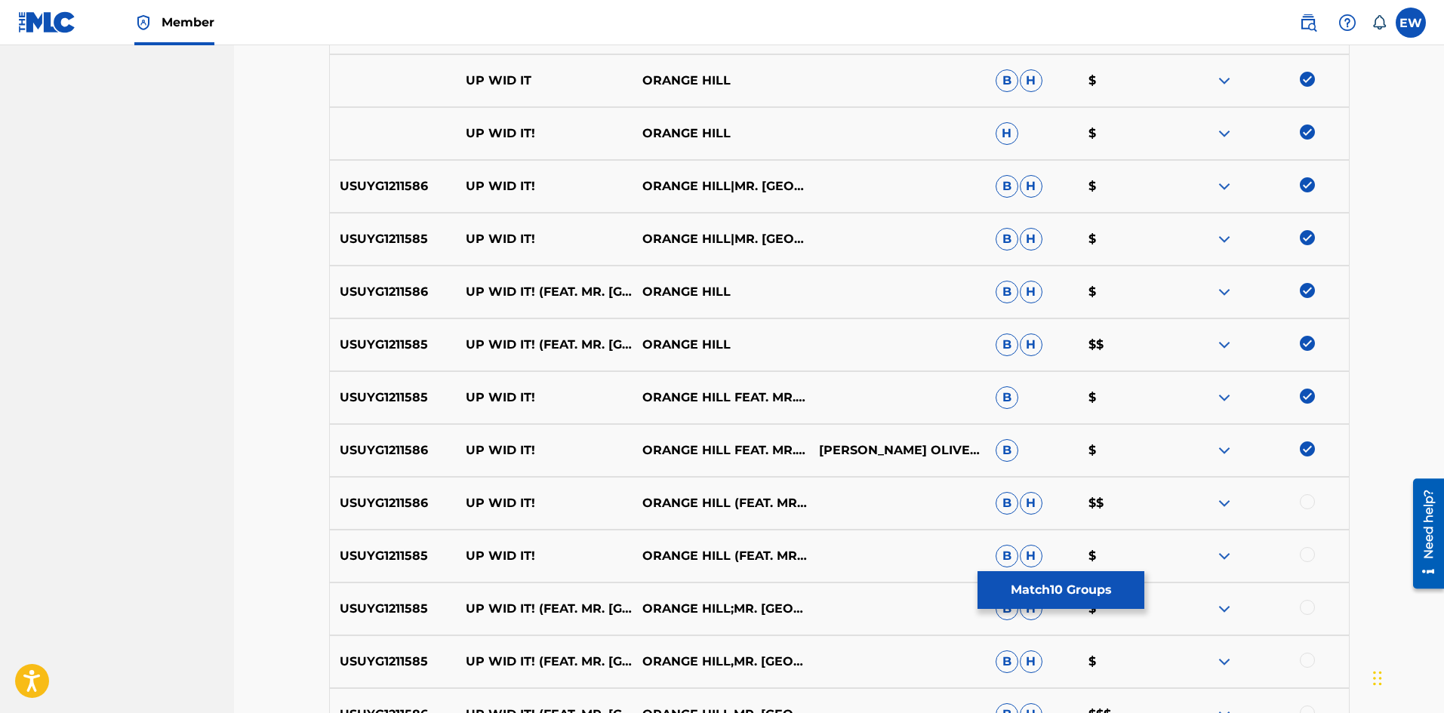
click at [1310, 508] on div at bounding box center [1307, 501] width 15 height 15
click at [1300, 553] on div at bounding box center [1307, 554] width 15 height 15
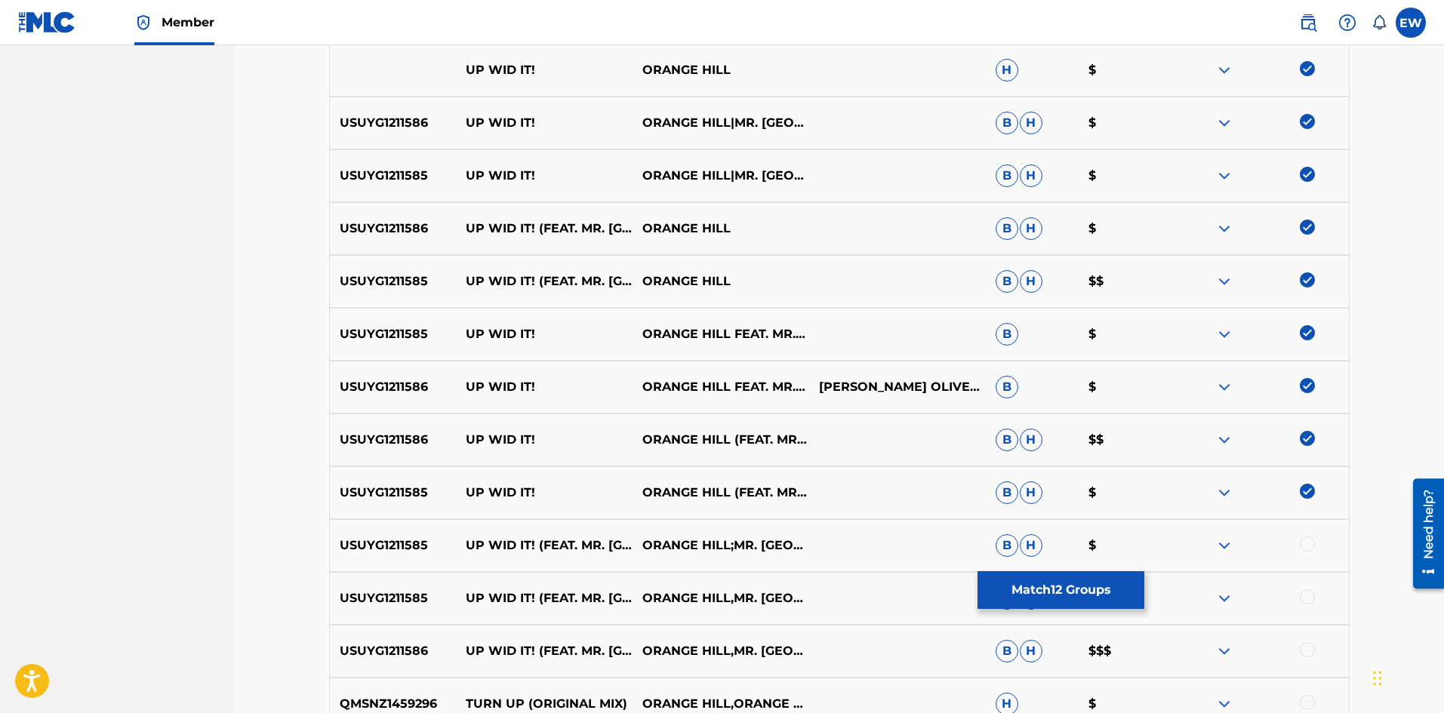
scroll to position [830, 0]
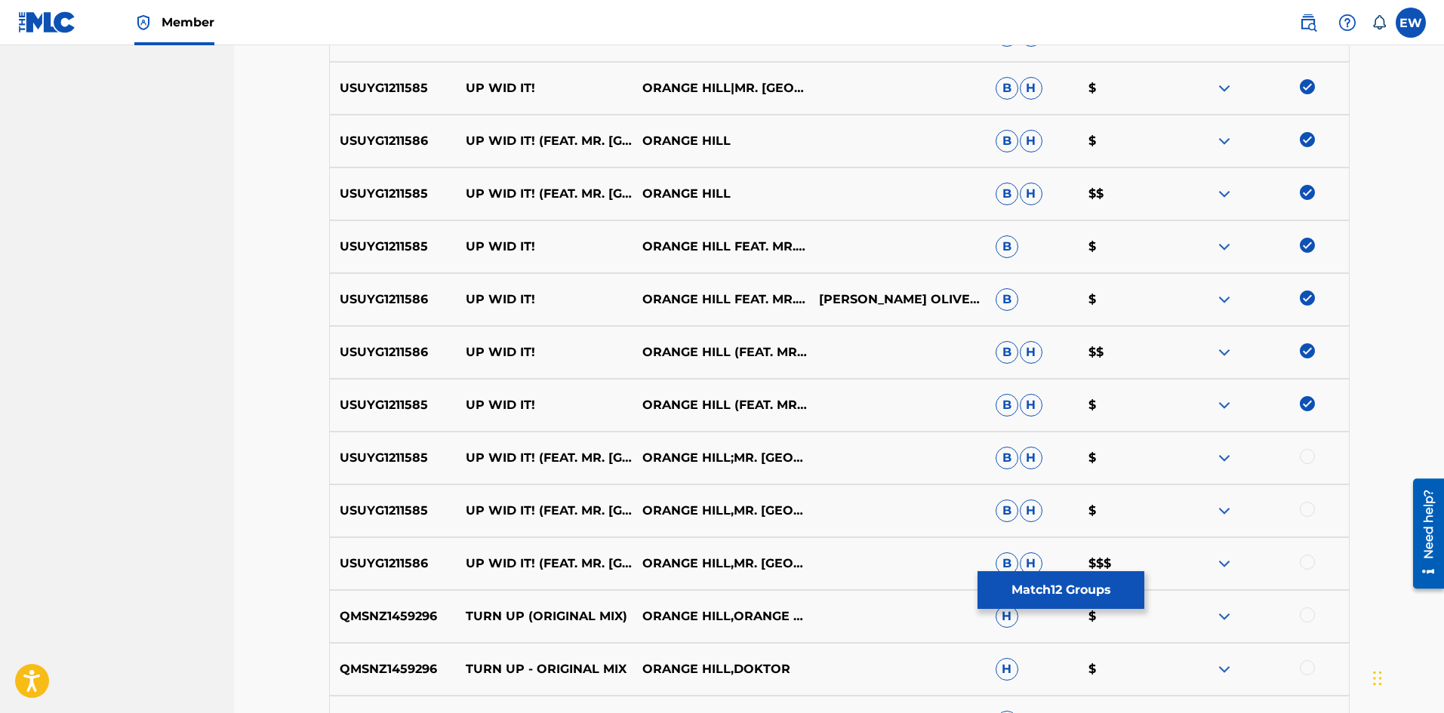
click at [1300, 461] on div at bounding box center [1260, 458] width 177 height 18
click at [1304, 465] on div at bounding box center [1260, 458] width 177 height 18
click at [1307, 459] on div at bounding box center [1307, 456] width 15 height 15
click at [1309, 507] on div at bounding box center [1307, 509] width 15 height 15
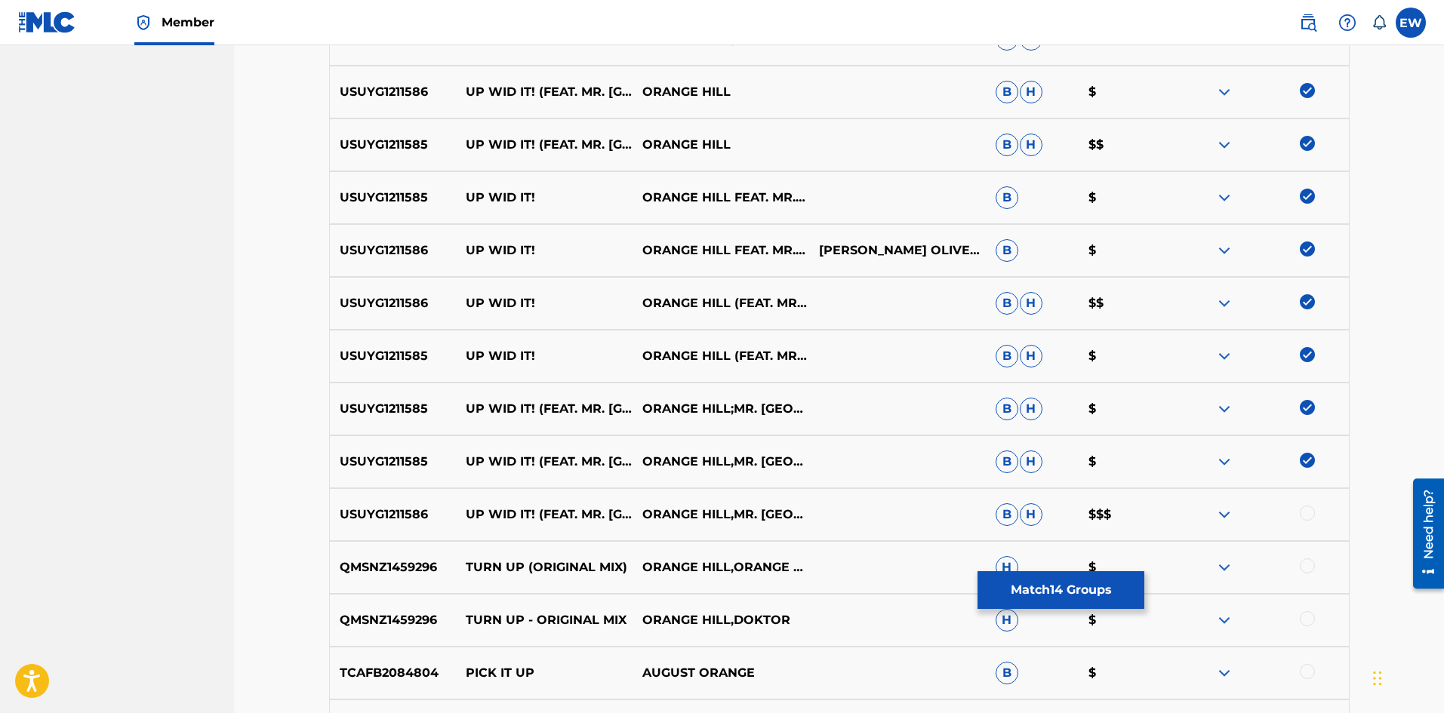
scroll to position [906, 0]
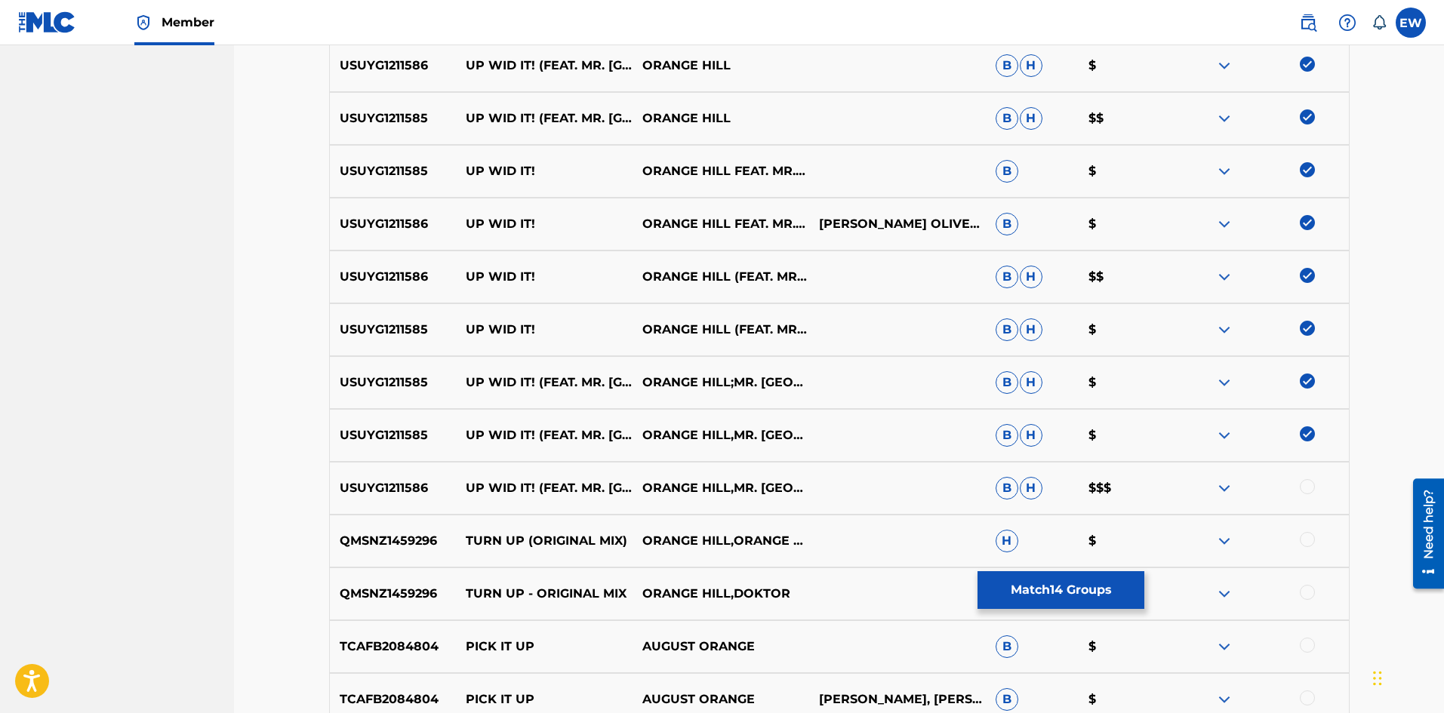
click at [1311, 488] on div at bounding box center [1307, 486] width 15 height 15
click at [1074, 599] on button "Match 15 Groups" at bounding box center [1060, 590] width 167 height 38
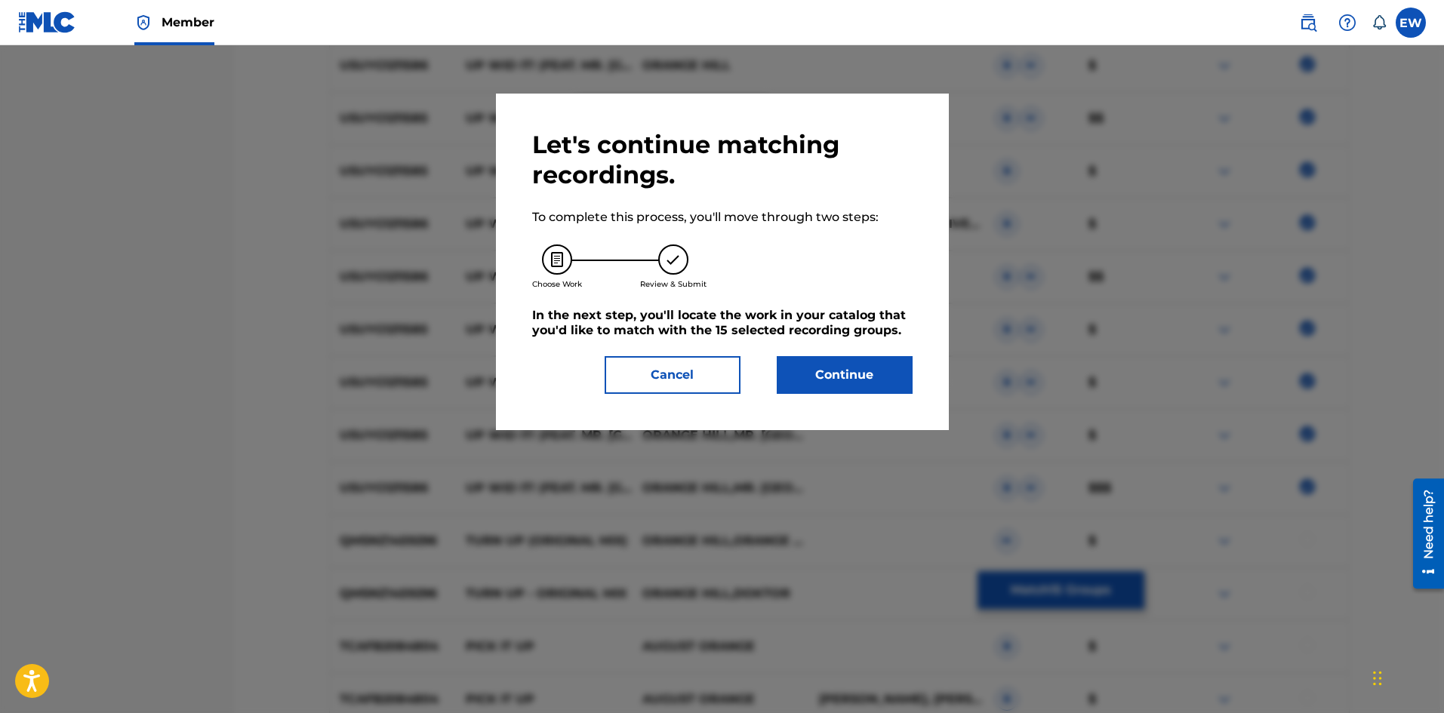
click at [820, 378] on button "Continue" at bounding box center [845, 375] width 136 height 38
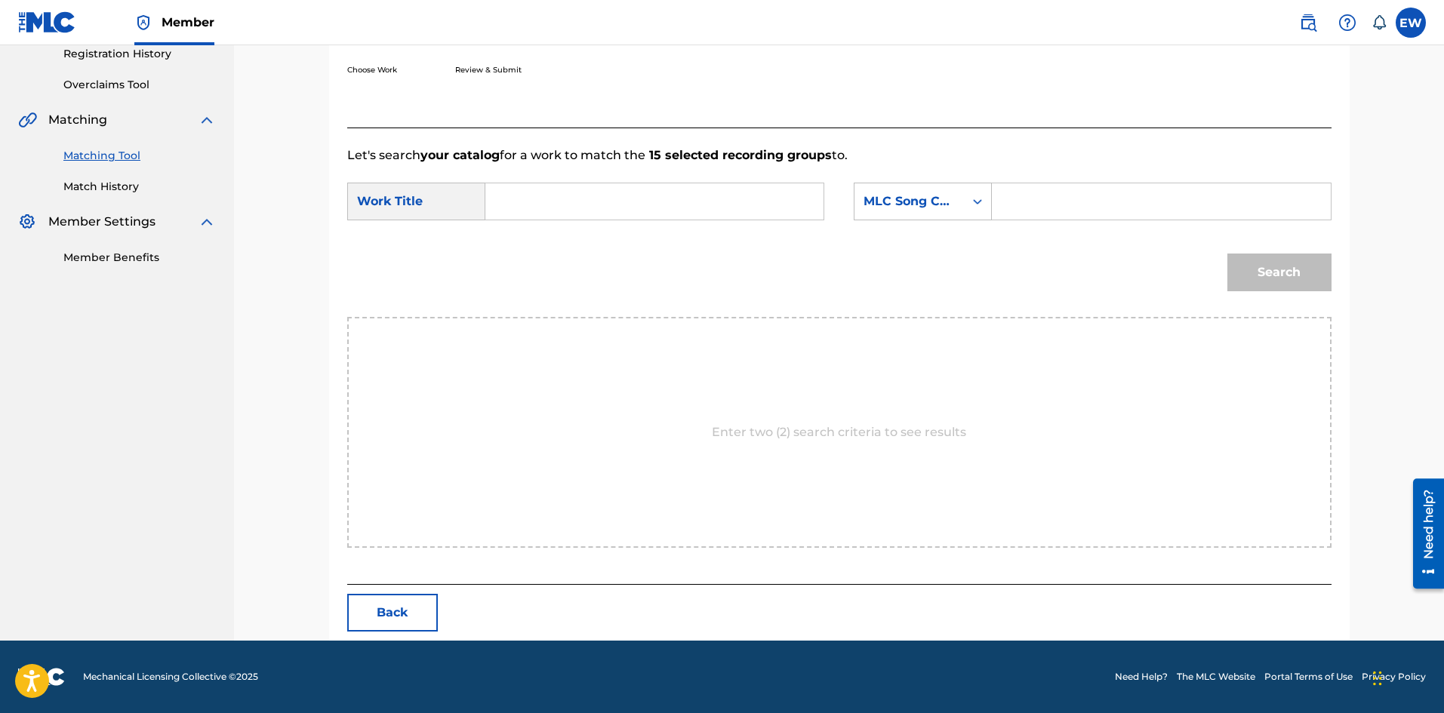
click at [713, 198] on input "Search Form" at bounding box center [654, 201] width 312 height 36
paste input "UP WID IT"
type input "UP WID IT"
click at [1063, 209] on input "Search Form" at bounding box center [1161, 201] width 312 height 36
paste input "UA1HLX"
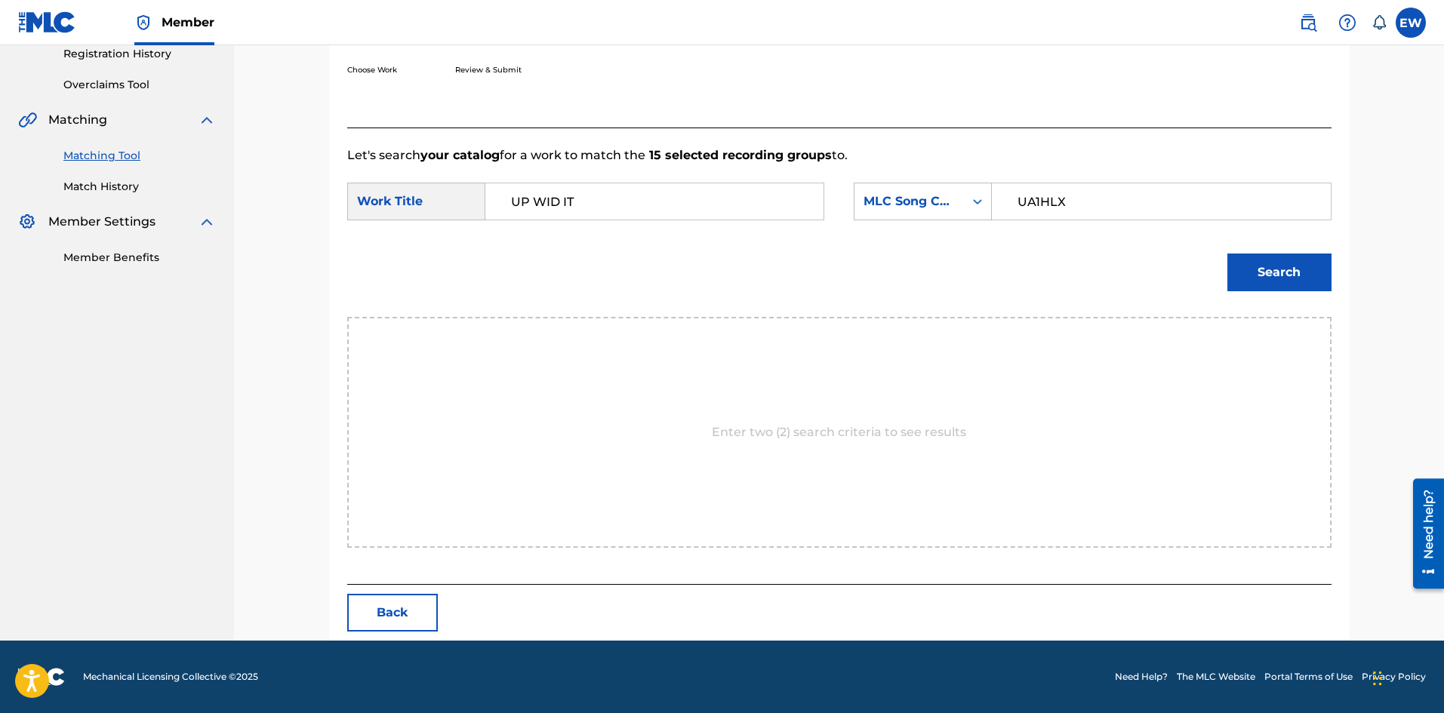
type input "UA1HLX"
drag, startPoint x: 1266, startPoint y: 279, endPoint x: 1269, endPoint y: 288, distance: 9.5
click at [1266, 279] on button "Search" at bounding box center [1279, 273] width 104 height 38
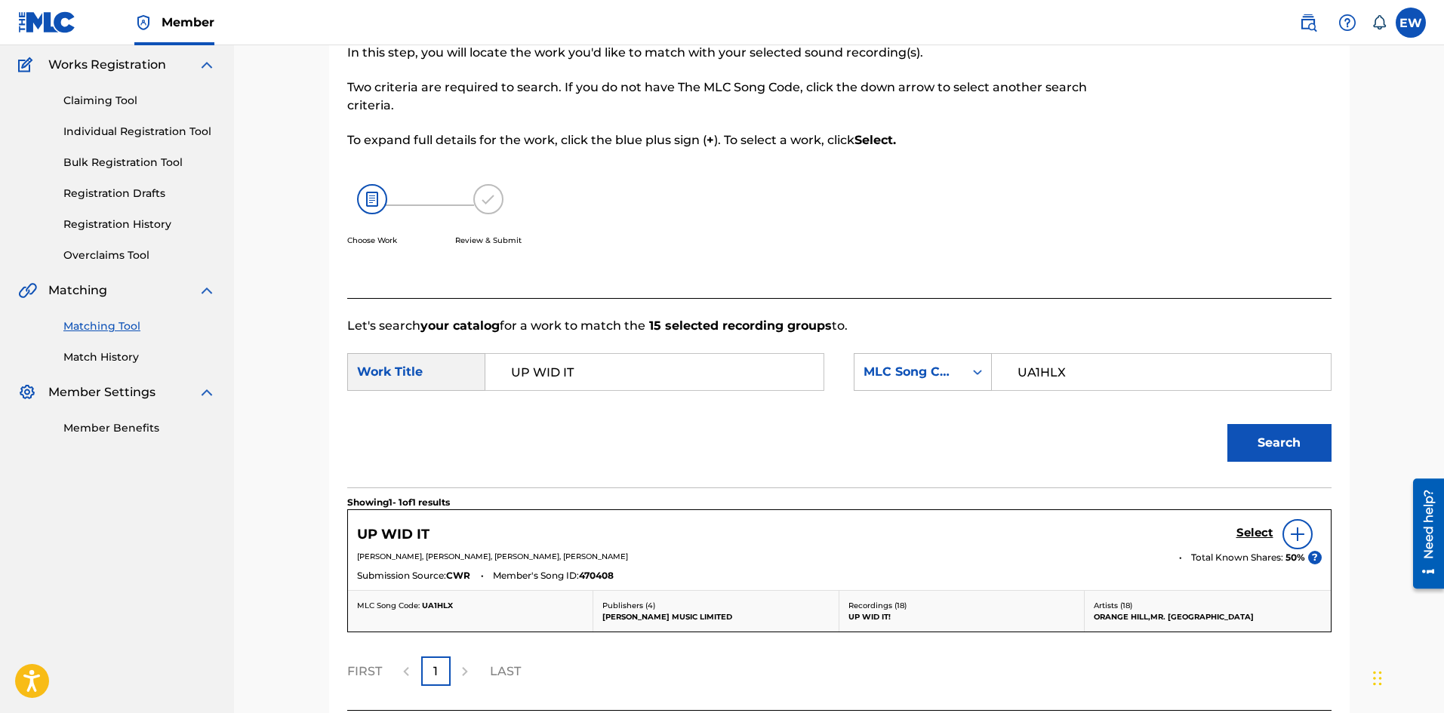
scroll to position [248, 0]
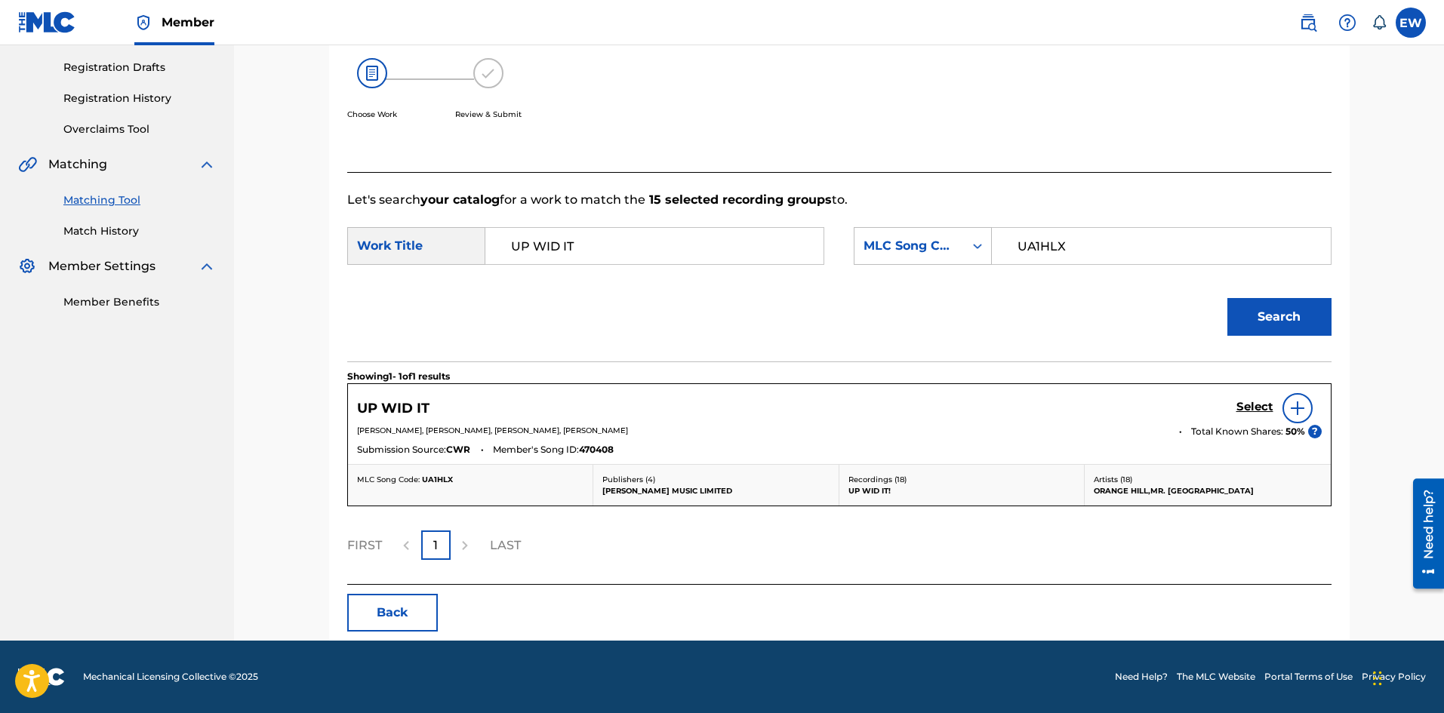
click at [1251, 402] on h5 "Select" at bounding box center [1254, 407] width 37 height 14
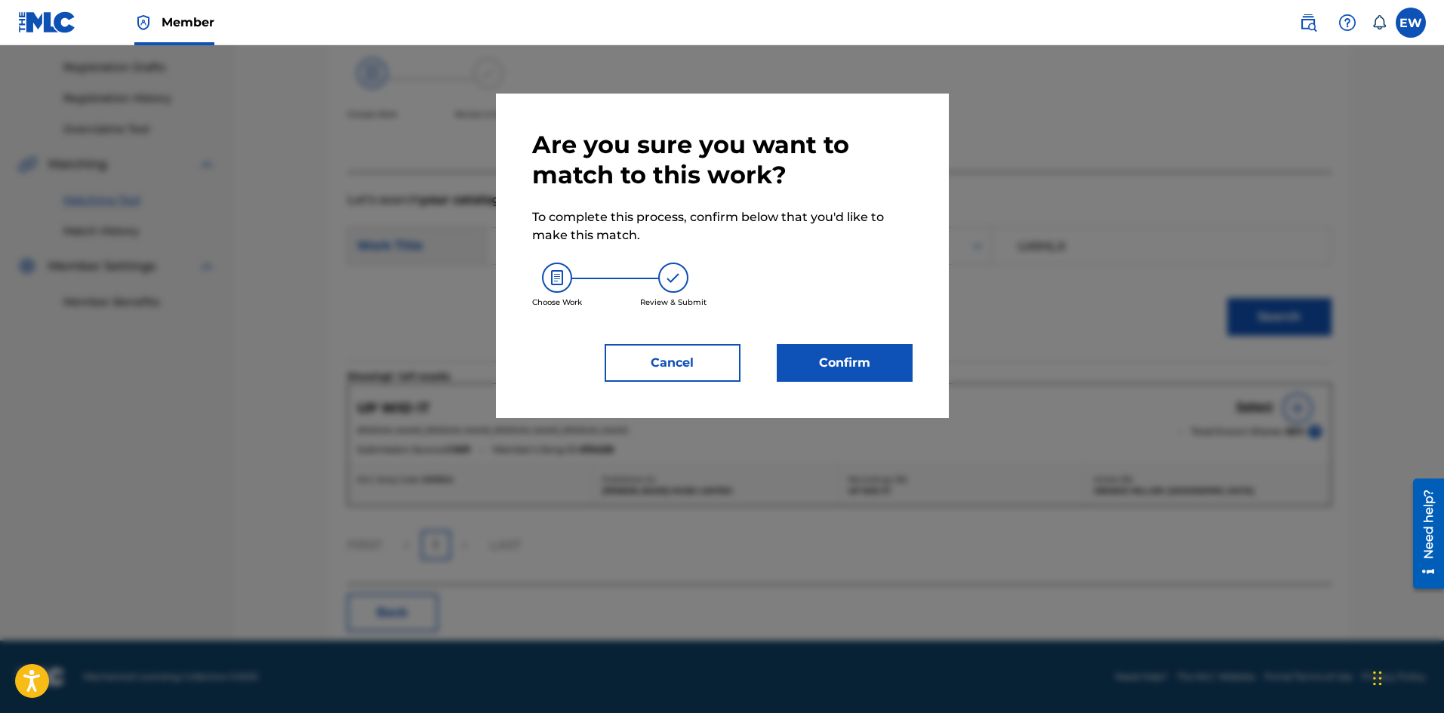
click at [828, 360] on button "Confirm" at bounding box center [845, 363] width 136 height 38
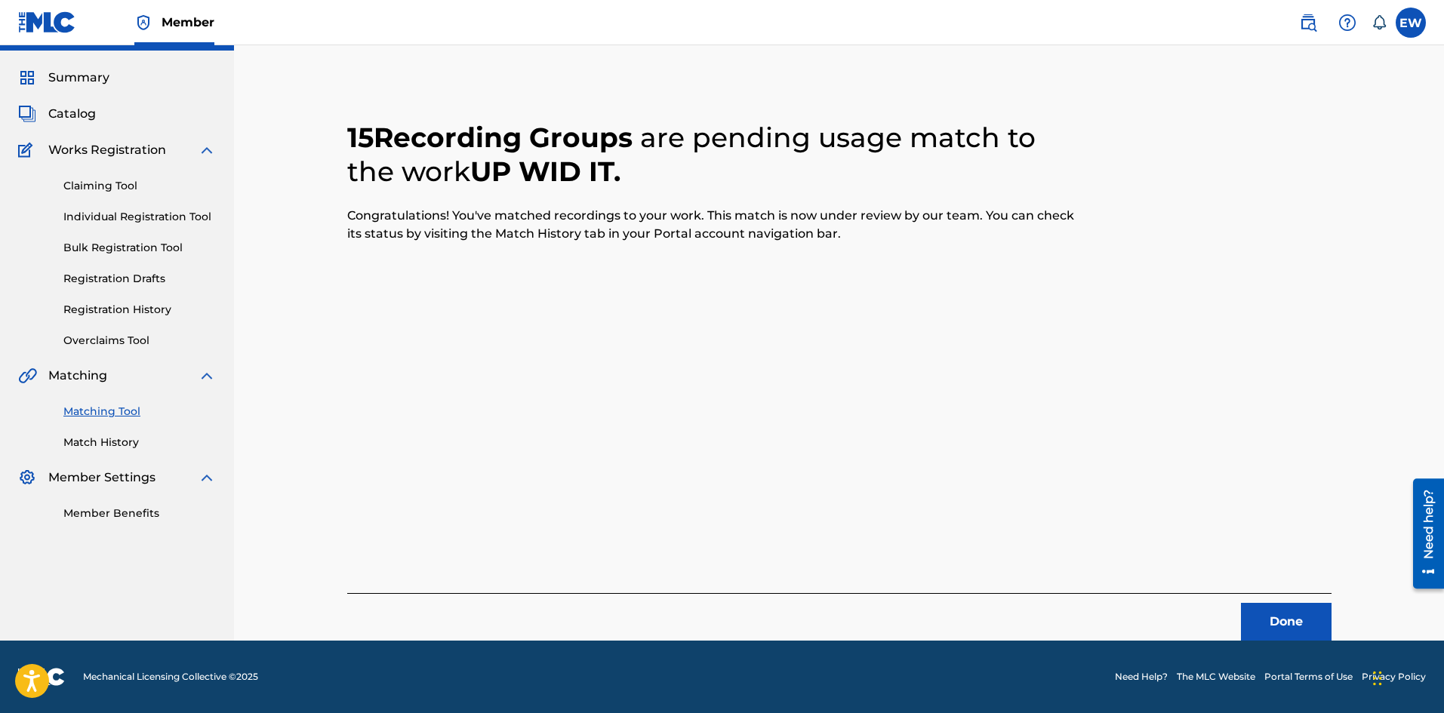
scroll to position [36, 0]
drag, startPoint x: 1297, startPoint y: 620, endPoint x: 1357, endPoint y: 638, distance: 63.0
click at [1343, 632] on div "15 Recording Groups are pending usage match to the work UP WID IT . Congratulat…" at bounding box center [839, 363] width 1020 height 556
click at [1274, 616] on button "Done" at bounding box center [1286, 622] width 91 height 38
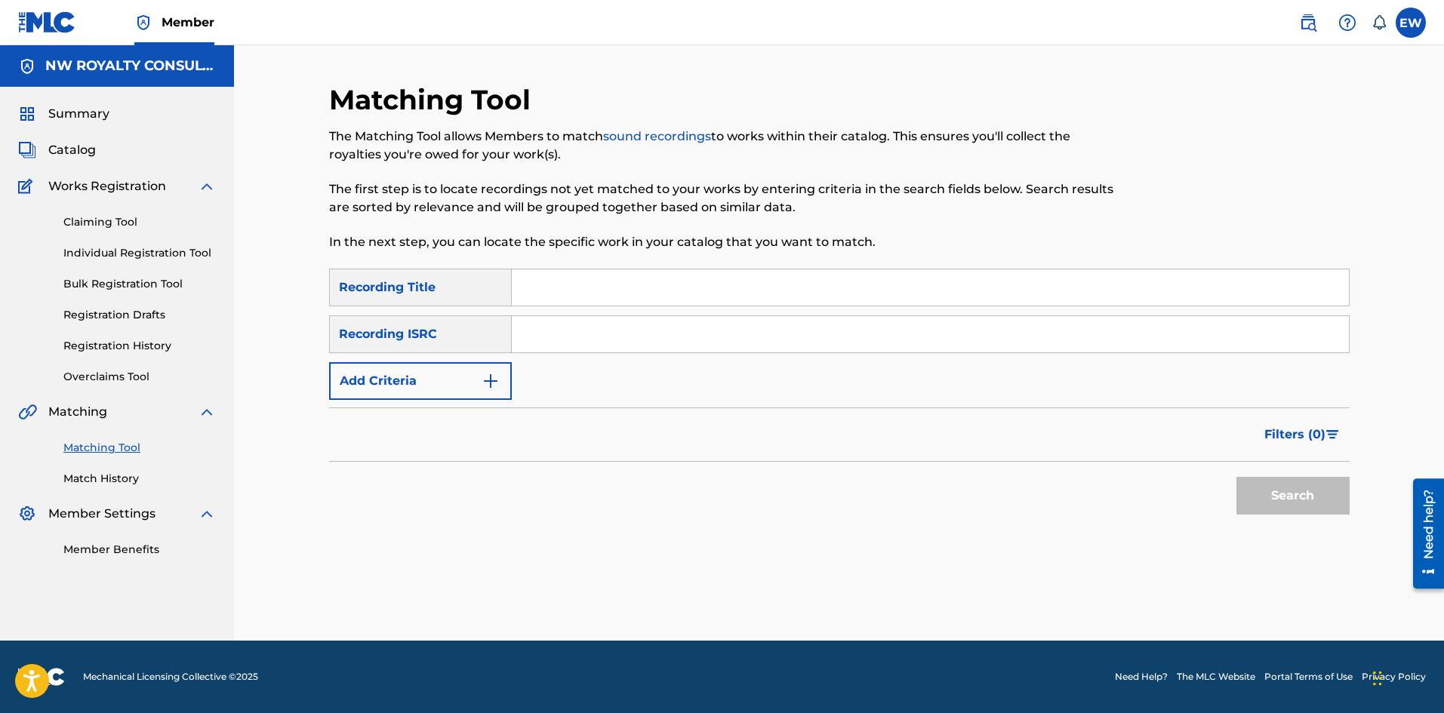
scroll to position [0, 0]
click at [470, 368] on button "Add Criteria" at bounding box center [420, 381] width 183 height 38
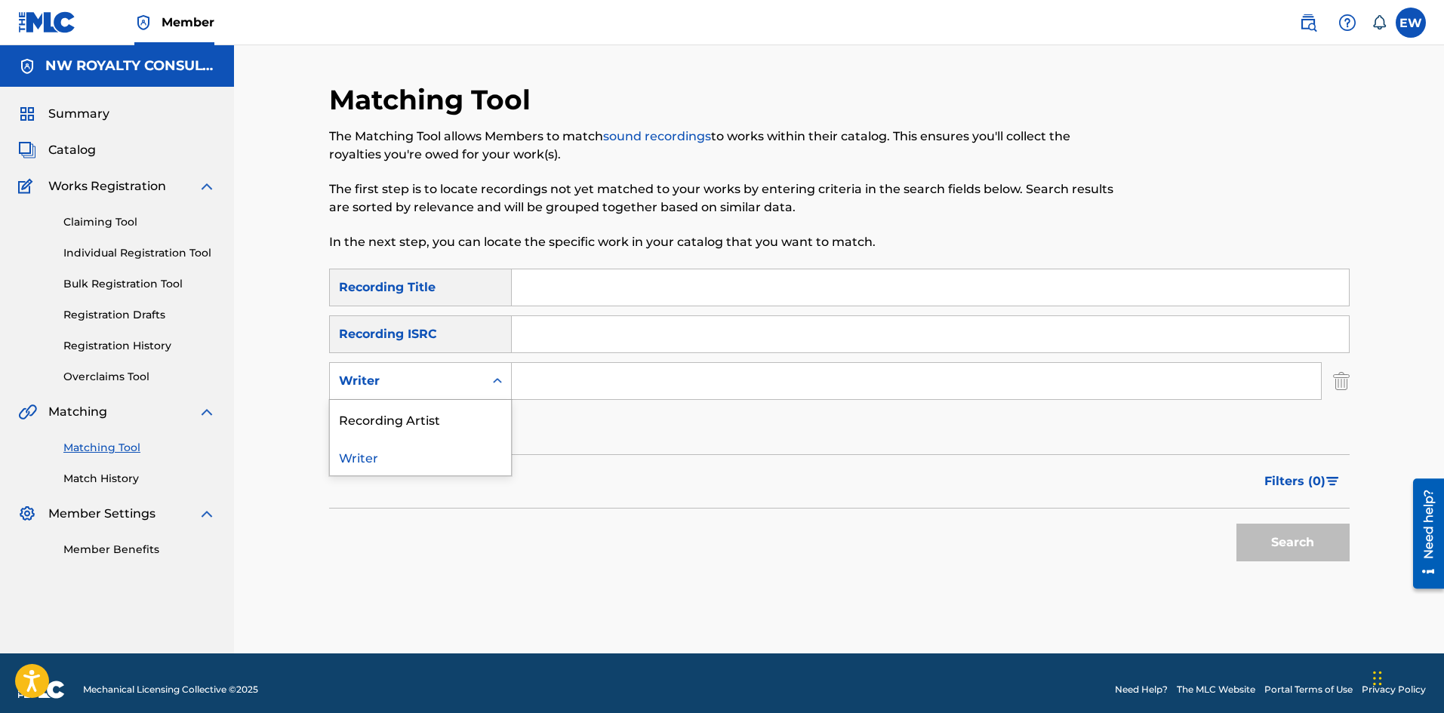
click at [460, 378] on div "Writer" at bounding box center [407, 381] width 136 height 18
click at [410, 418] on div "Recording Artist" at bounding box center [420, 419] width 181 height 38
drag, startPoint x: 611, startPoint y: 381, endPoint x: 602, endPoint y: 385, distance: 9.1
click at [611, 381] on input "Search Form" at bounding box center [916, 381] width 809 height 36
paste input "ORANGE HILL"
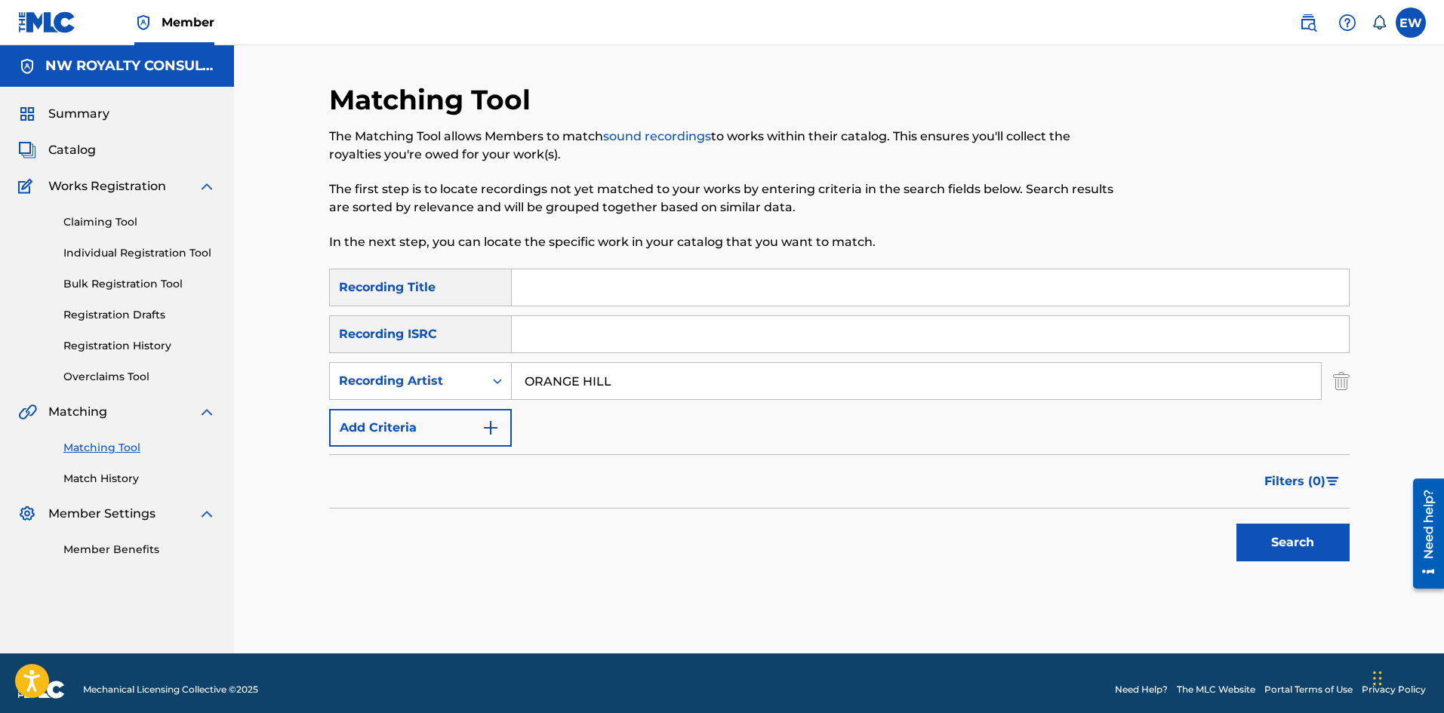
type input "ORANGE HILL"
click at [554, 282] on input "Search Form" at bounding box center [930, 287] width 837 height 36
paste input "UP WID IT!"
type input "UP WID IT!"
click at [1284, 531] on button "Search" at bounding box center [1292, 543] width 113 height 38
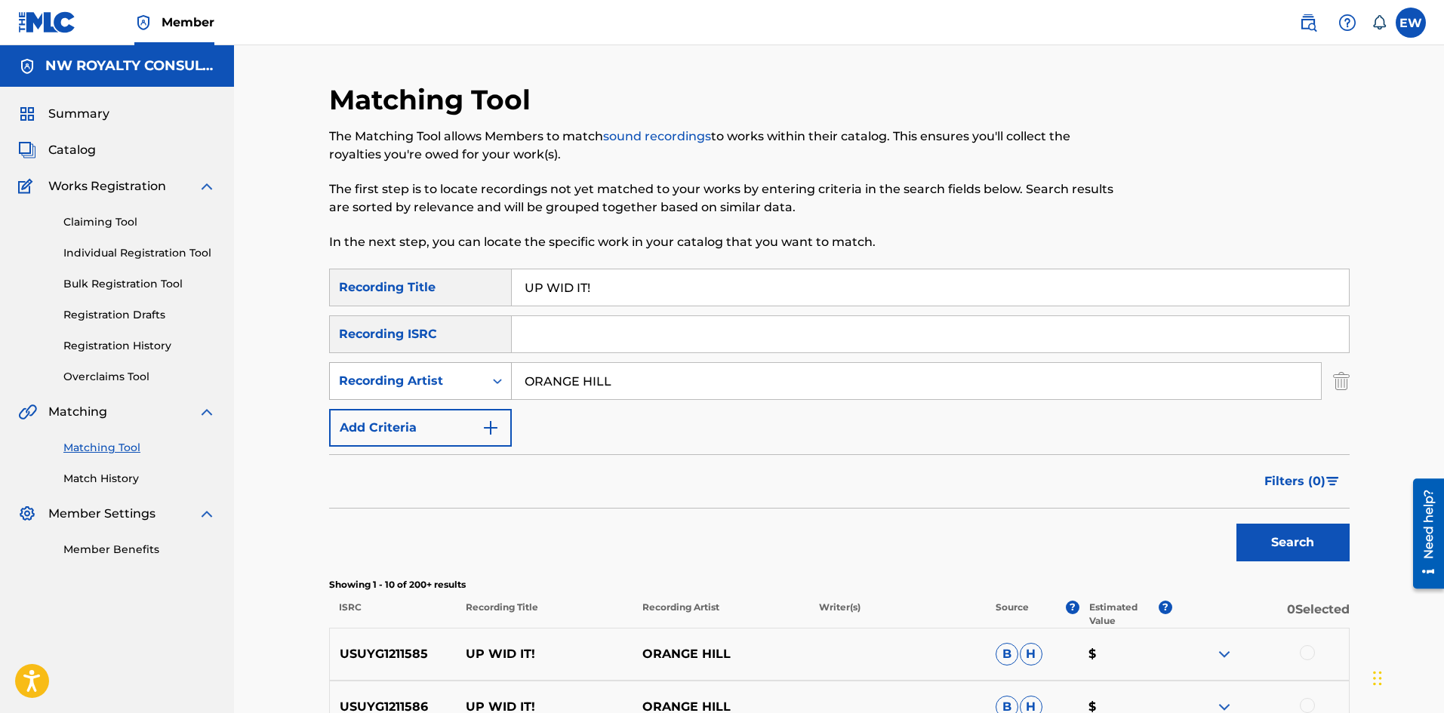
drag, startPoint x: 597, startPoint y: 376, endPoint x: 337, endPoint y: 385, distance: 260.5
click at [337, 385] on div "SearchWithCriteria58c8808b-2092-45b7-8570-3a72e242d38d Recording Artist [GEOGRA…" at bounding box center [839, 381] width 1020 height 38
paste input "[PERSON_NAME]"
type input "[PERSON_NAME]"
drag, startPoint x: 746, startPoint y: 273, endPoint x: 427, endPoint y: 315, distance: 321.2
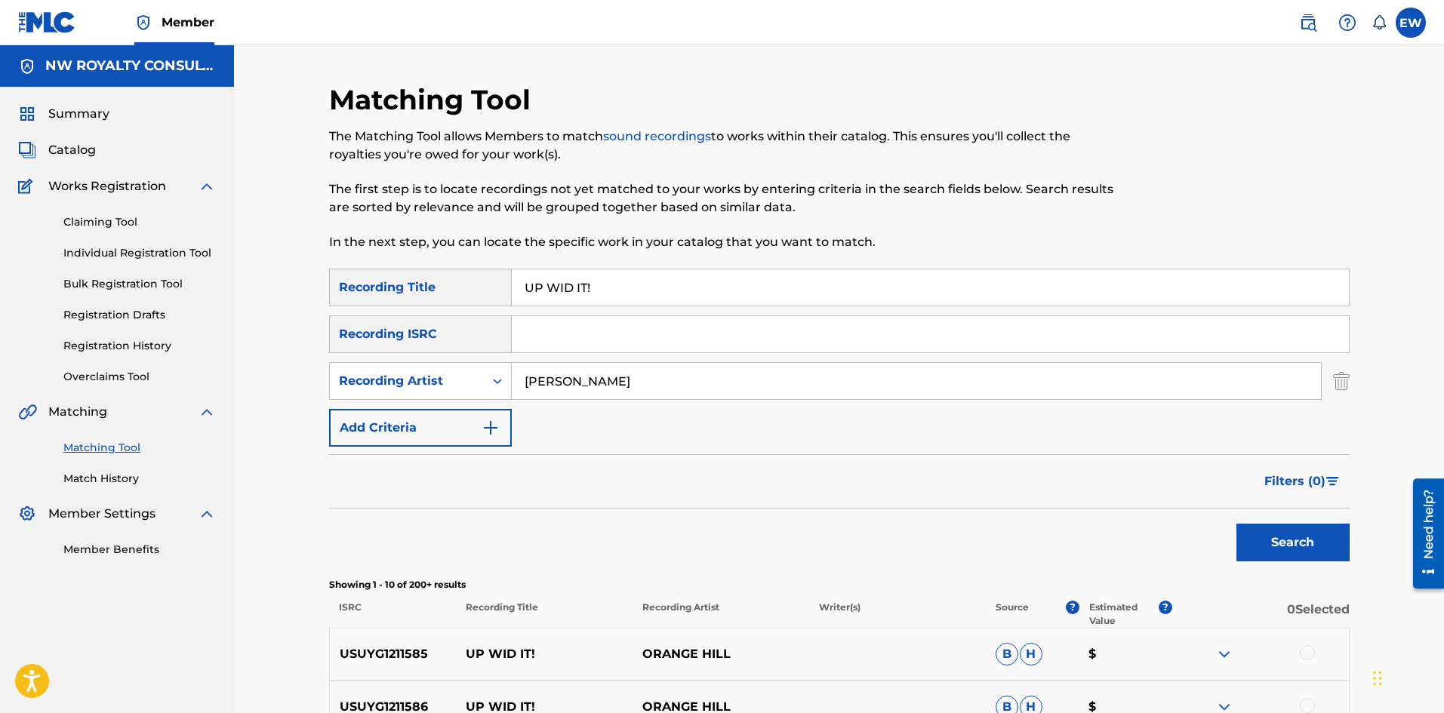
click at [438, 318] on div "SearchWithCriteria73cb6b89-8256-484c-a9d5-3d5881e531be Recording Title UP WID I…" at bounding box center [839, 358] width 1020 height 178
paste input "DATE OFFICIAL AUDIO"
type input "UPDATE OFFICIAL AUDIO"
drag, startPoint x: 1297, startPoint y: 538, endPoint x: 1215, endPoint y: 512, distance: 86.2
click at [1297, 539] on button "Search" at bounding box center [1292, 543] width 113 height 38
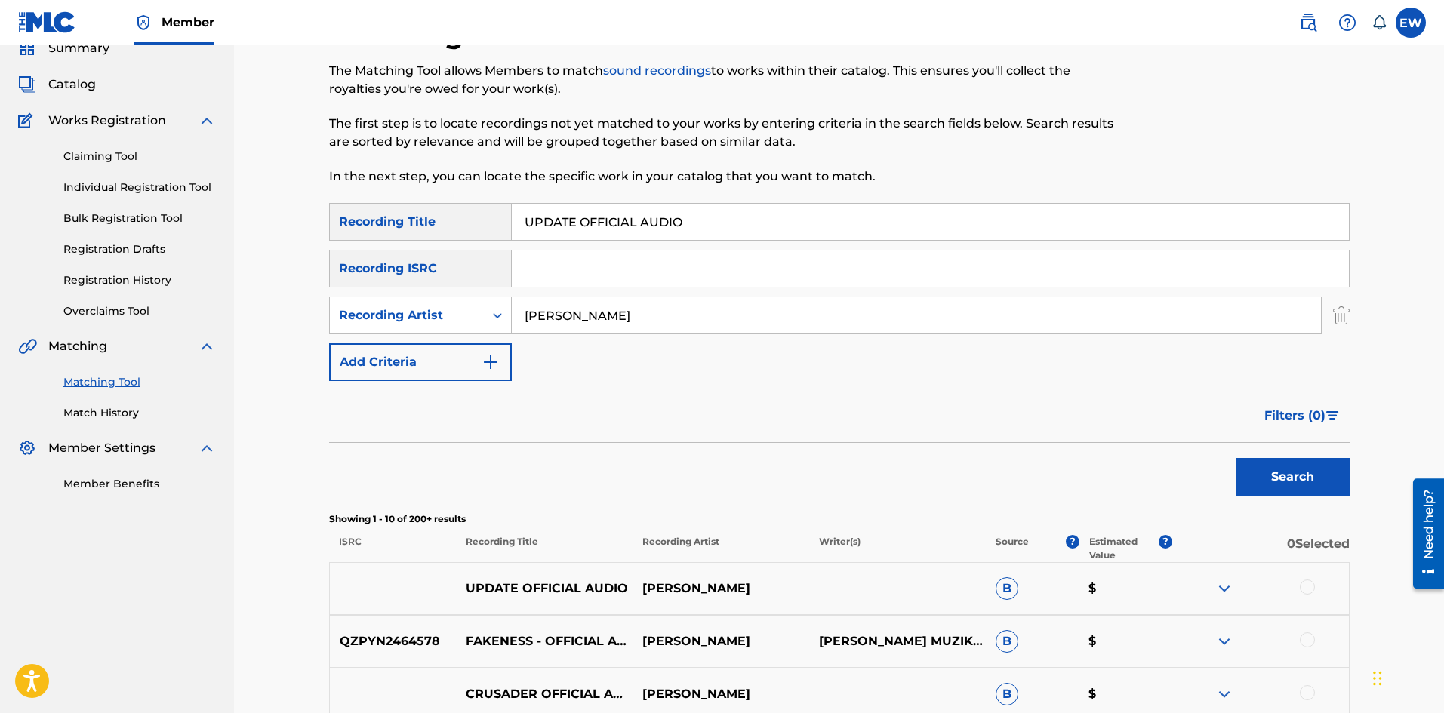
scroll to position [226, 0]
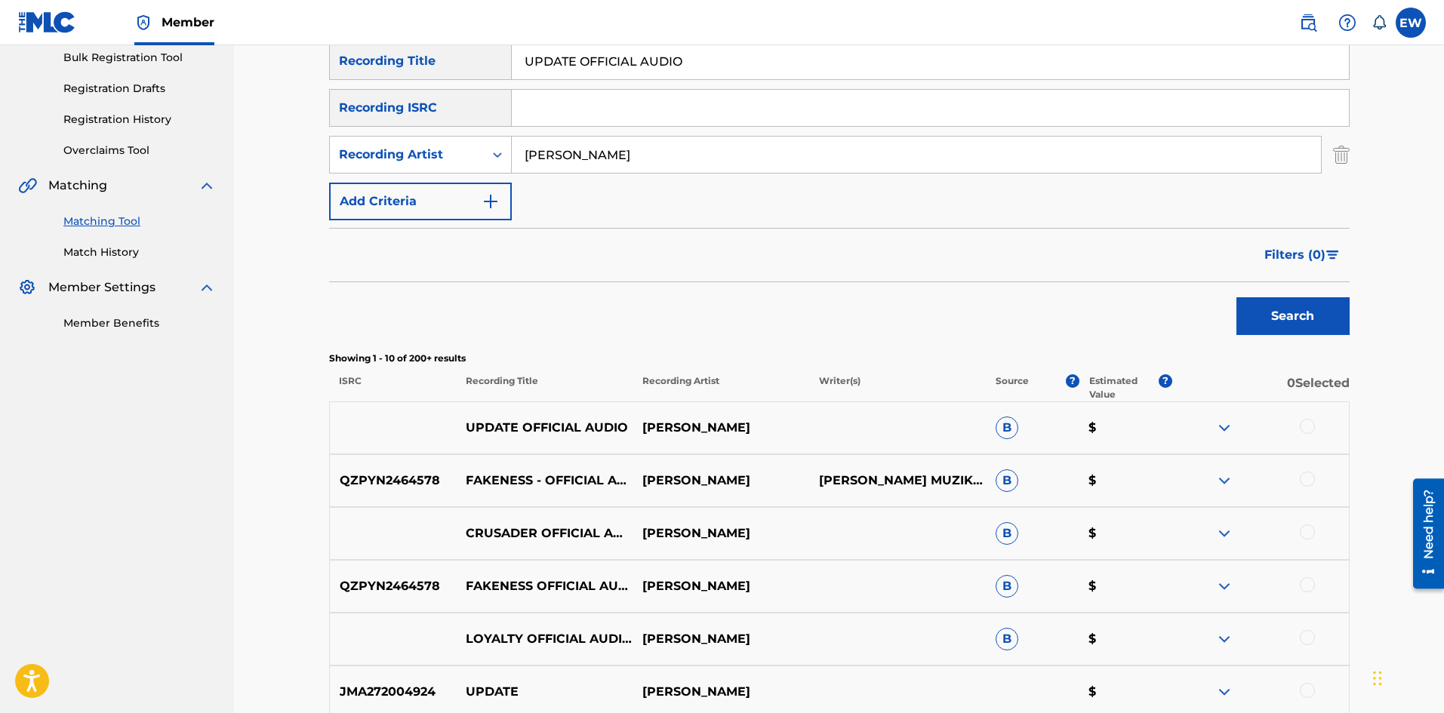
click at [1310, 427] on div at bounding box center [1307, 426] width 15 height 15
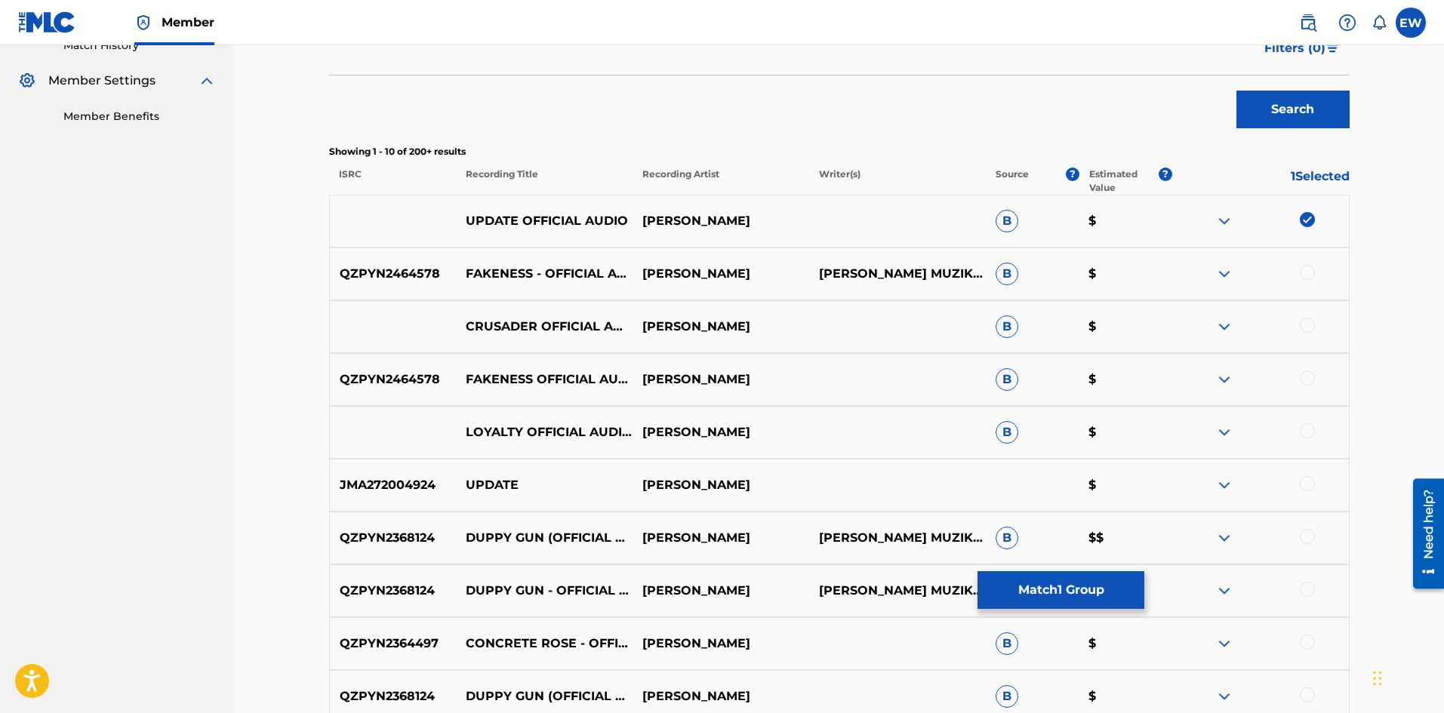
scroll to position [453, 0]
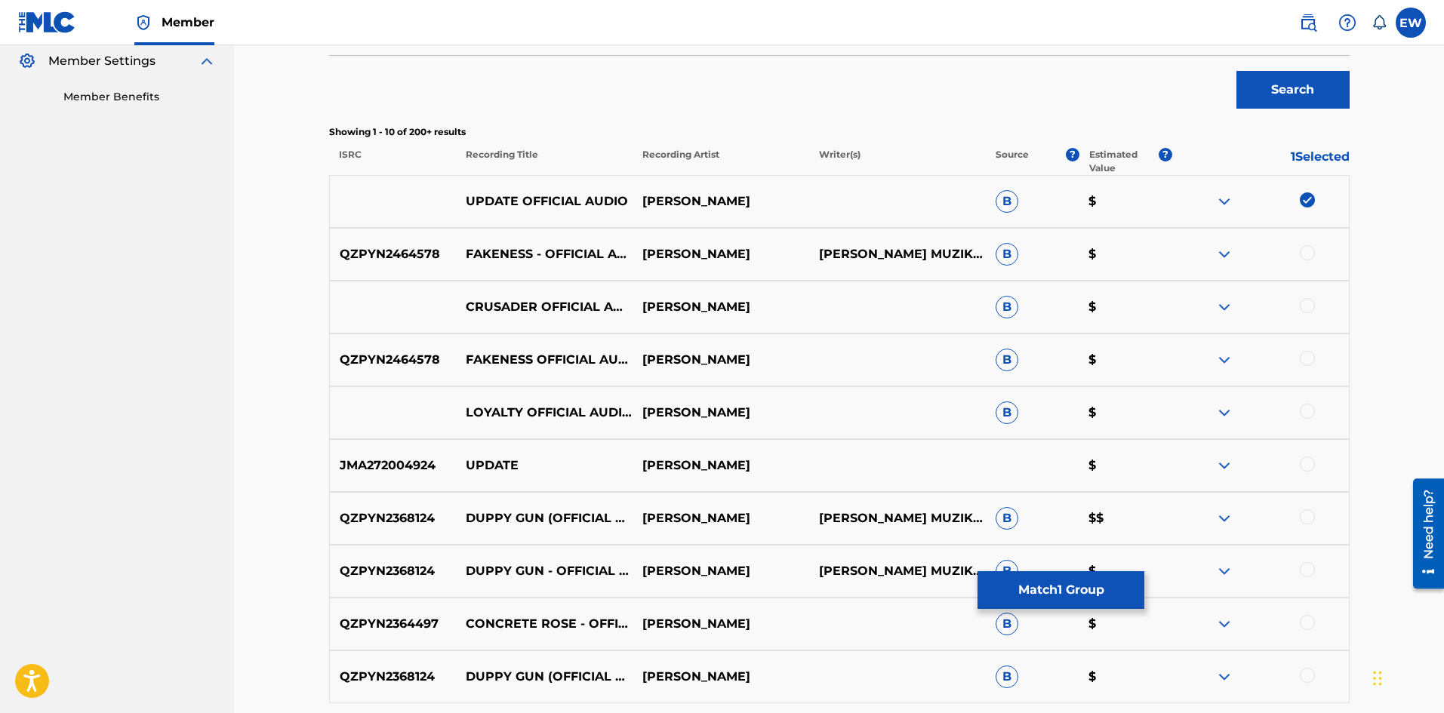
click at [1306, 461] on div at bounding box center [1307, 464] width 15 height 15
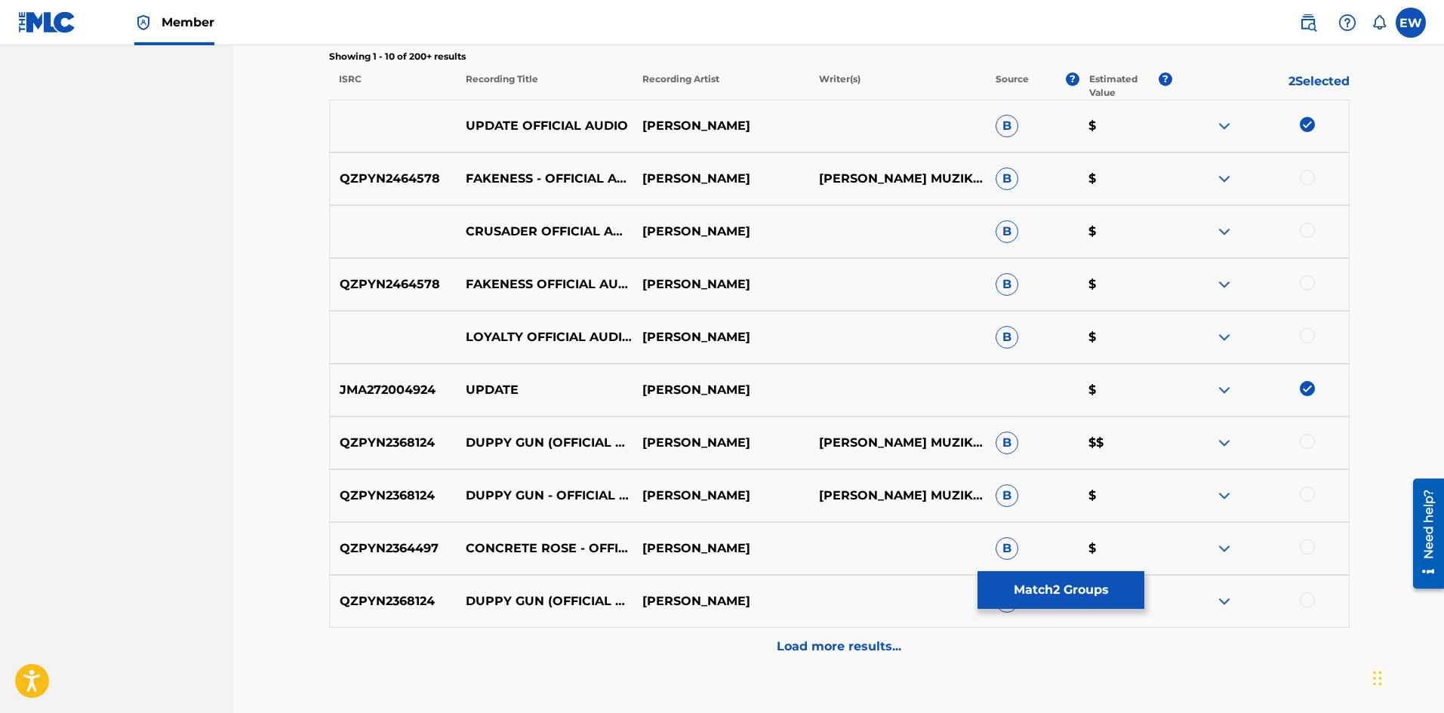
click at [1103, 602] on button "Match 2 Groups" at bounding box center [1060, 590] width 167 height 38
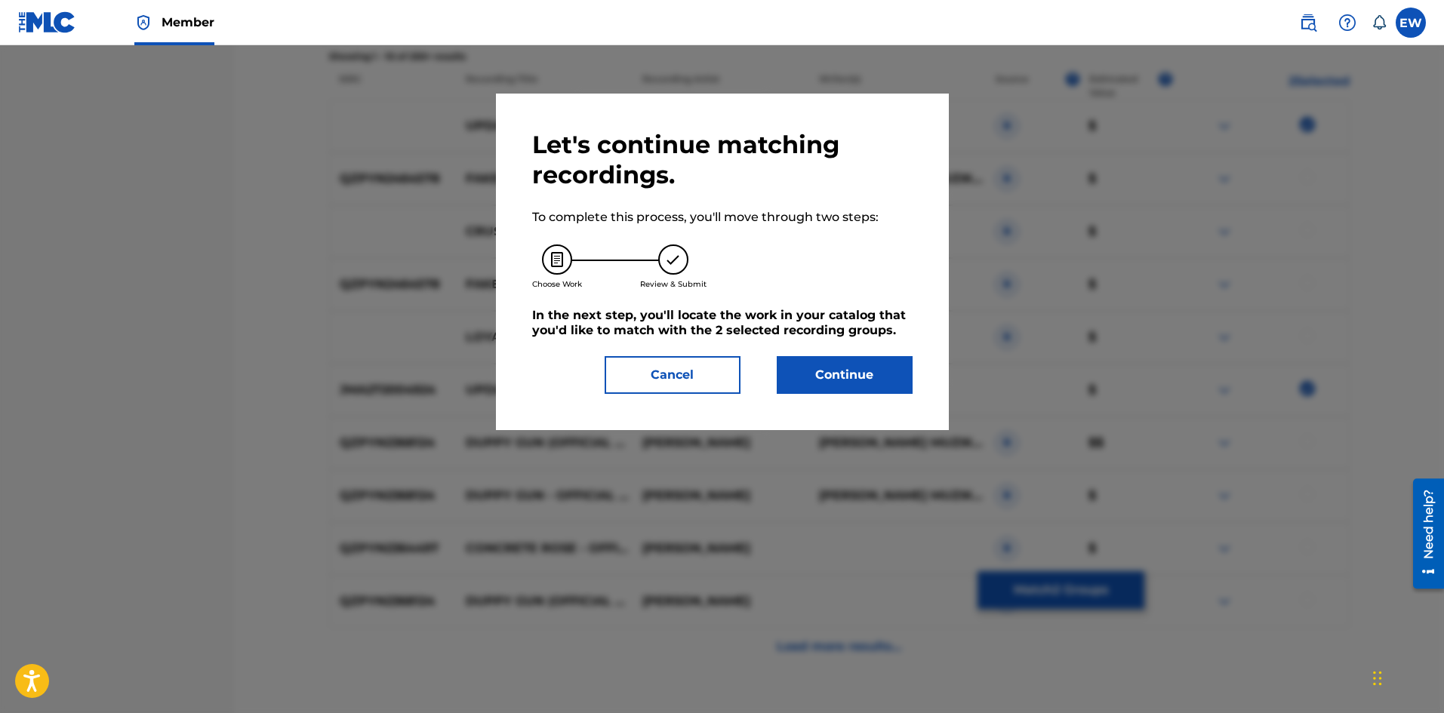
click at [866, 370] on button "Continue" at bounding box center [845, 375] width 136 height 38
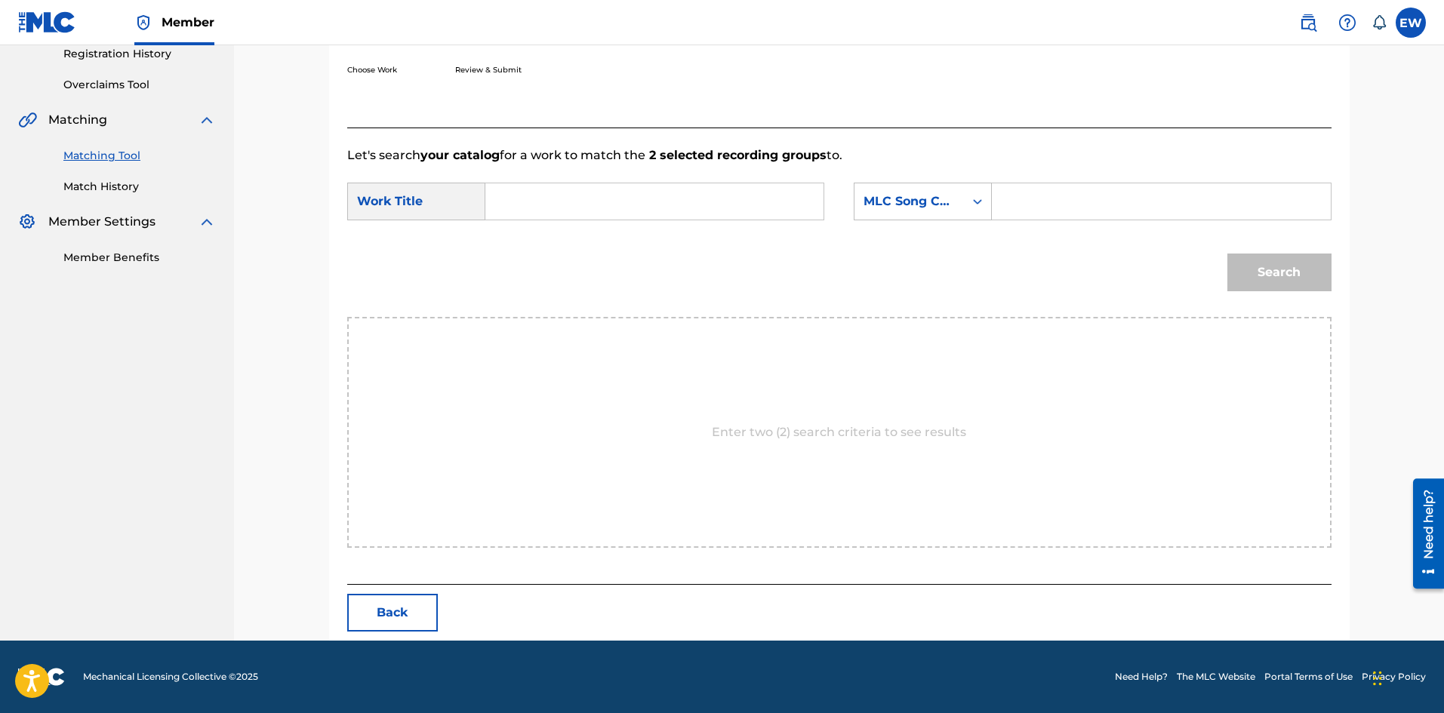
scroll to position [292, 0]
click at [755, 203] on input "Search Form" at bounding box center [654, 201] width 312 height 36
paste input "UPDATE OFFICIAL AUDIO"
type input "UPDATE OFFICIAL AUDIO"
click at [1122, 205] on input "Search Form" at bounding box center [1161, 201] width 312 height 36
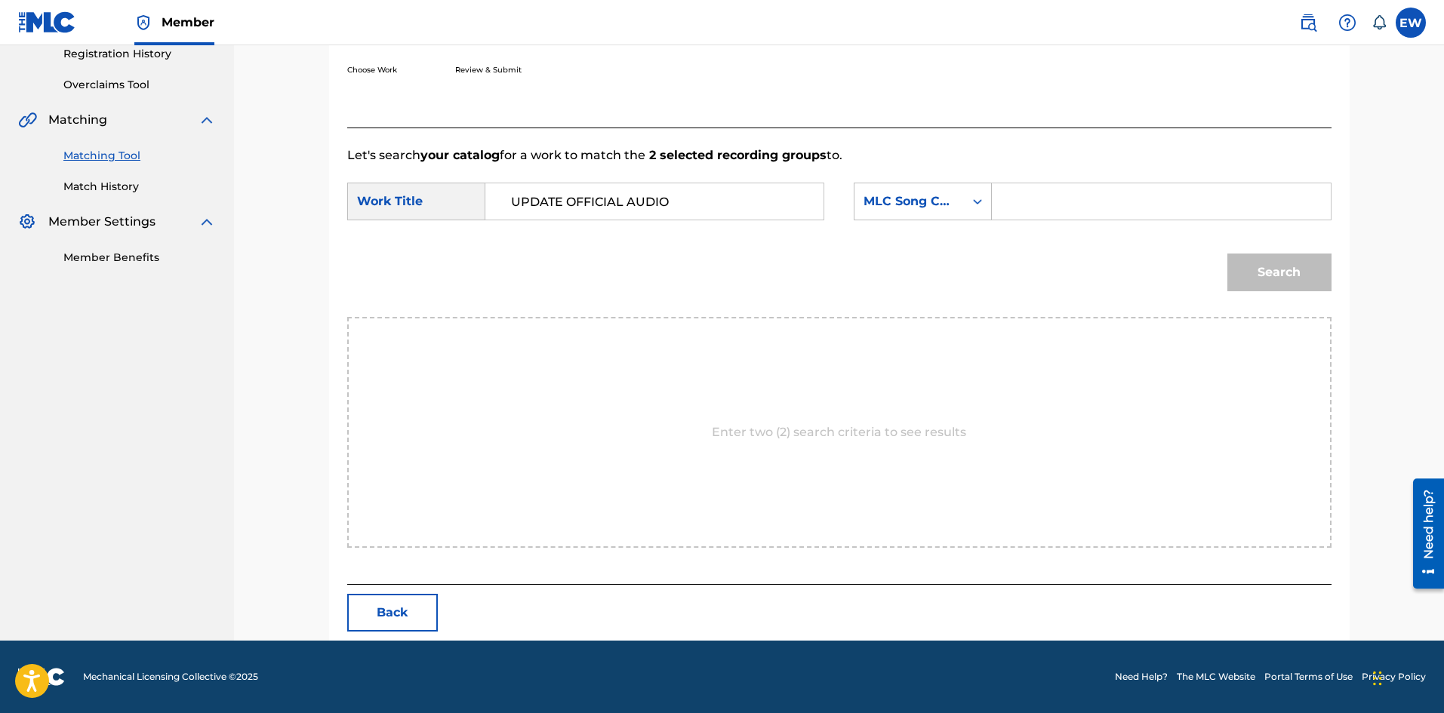
paste input "UA14TE"
type input "UA14TE"
click at [1262, 259] on button "Search" at bounding box center [1279, 273] width 104 height 38
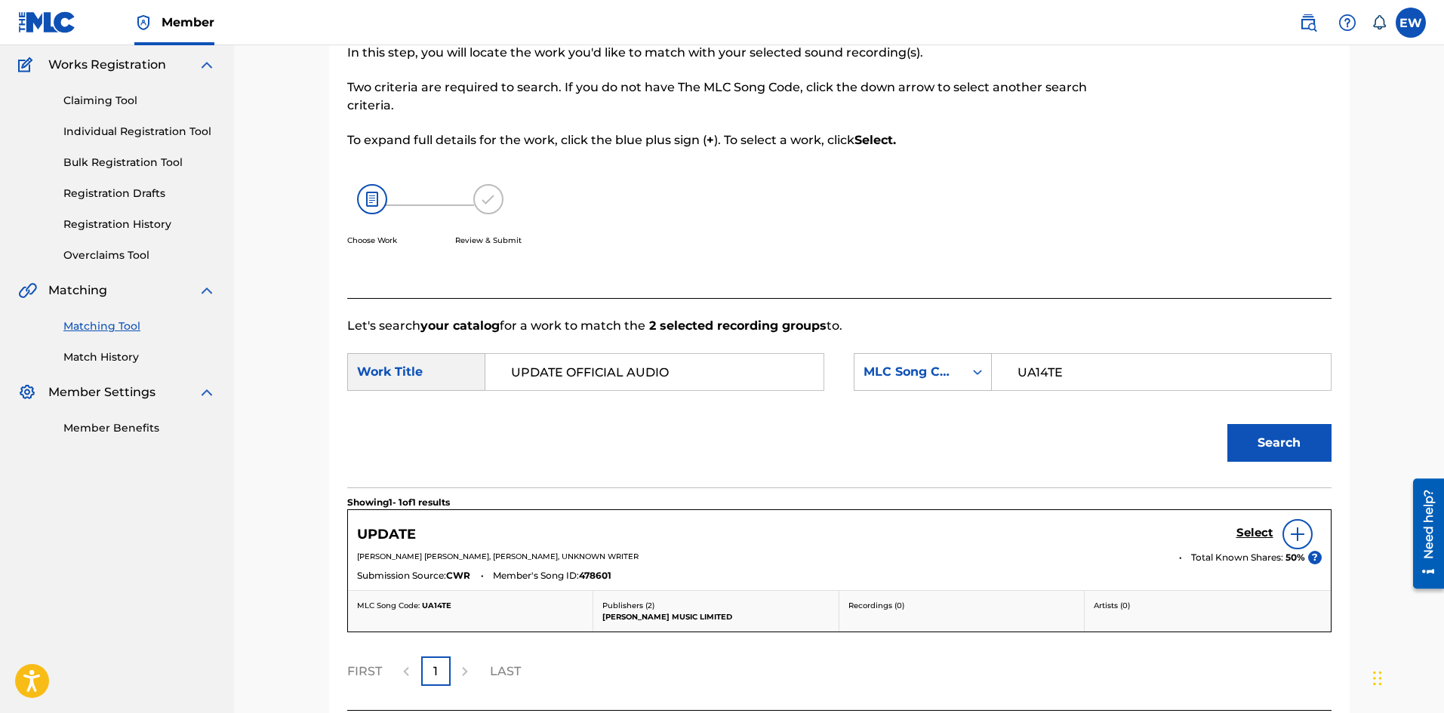
scroll to position [248, 0]
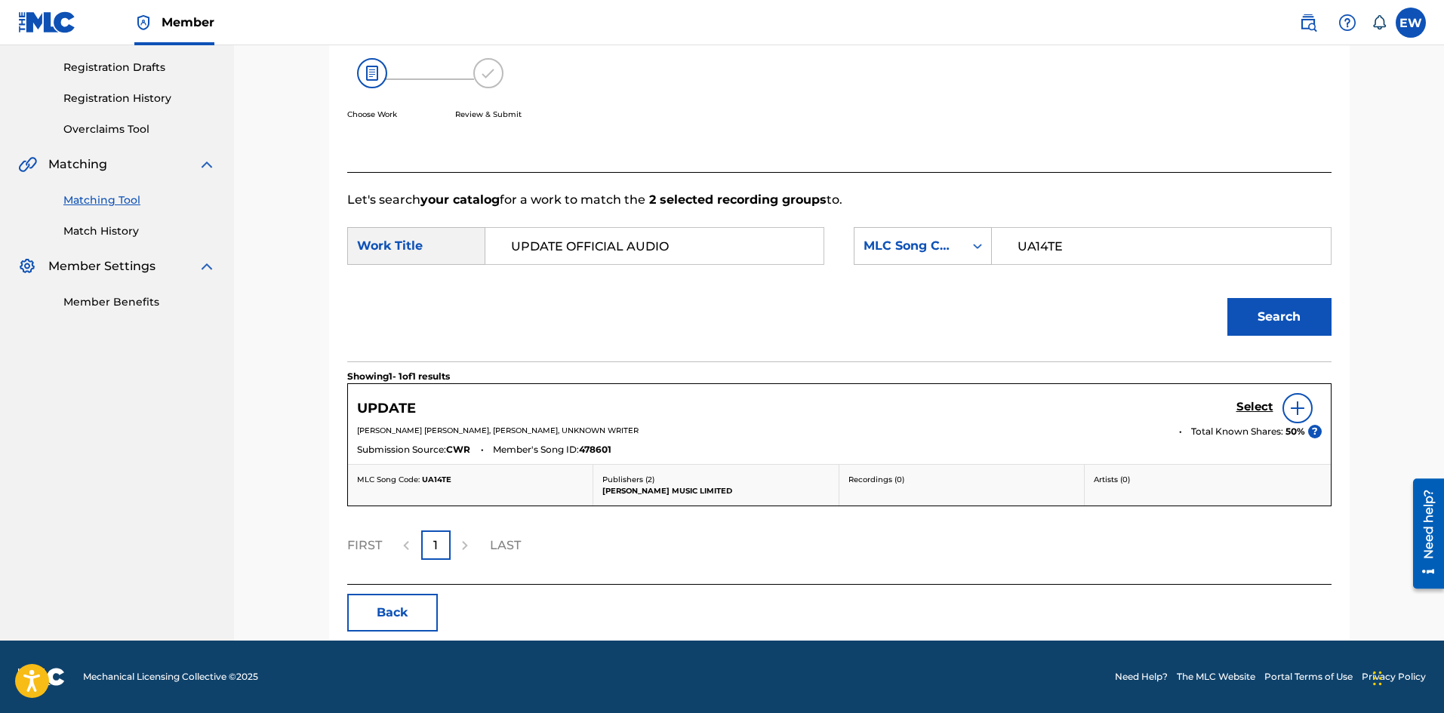
click at [1245, 408] on h5 "Select" at bounding box center [1254, 407] width 37 height 14
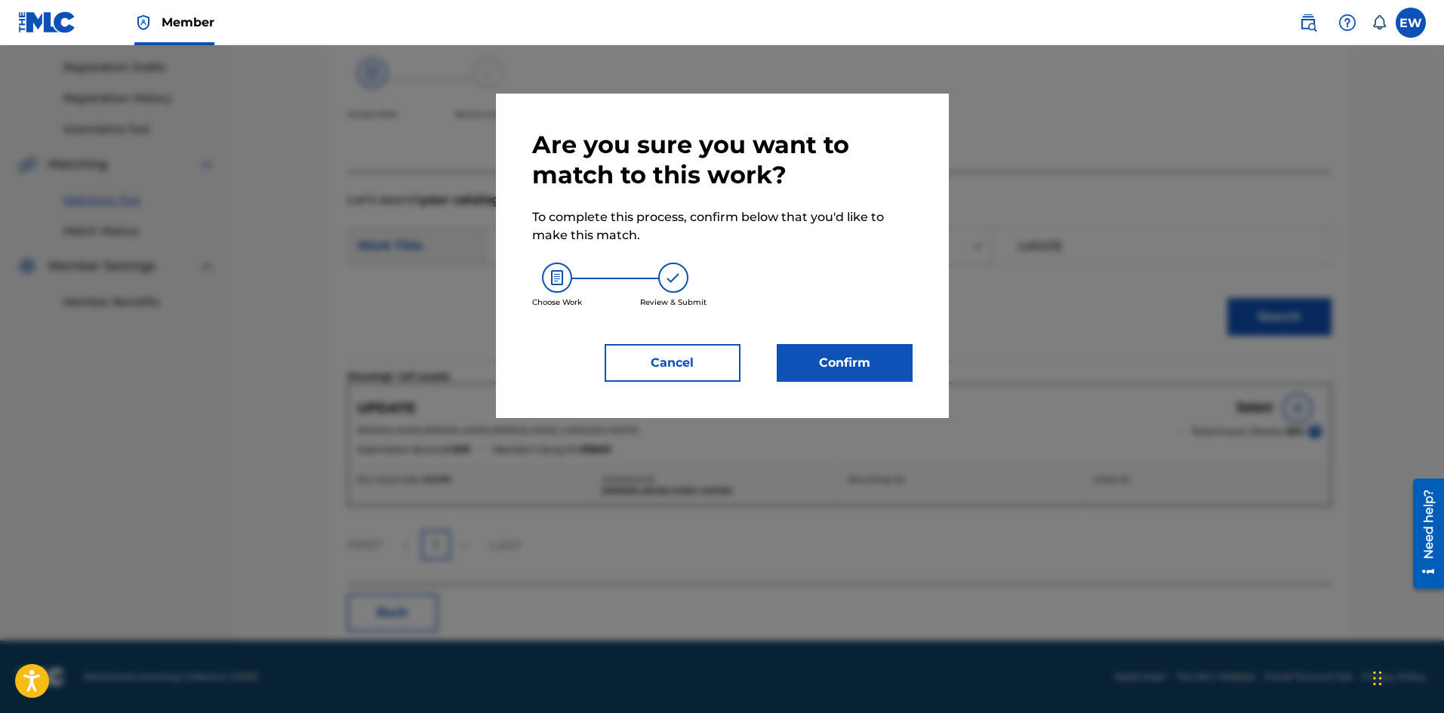
click at [906, 364] on button "Confirm" at bounding box center [845, 363] width 136 height 38
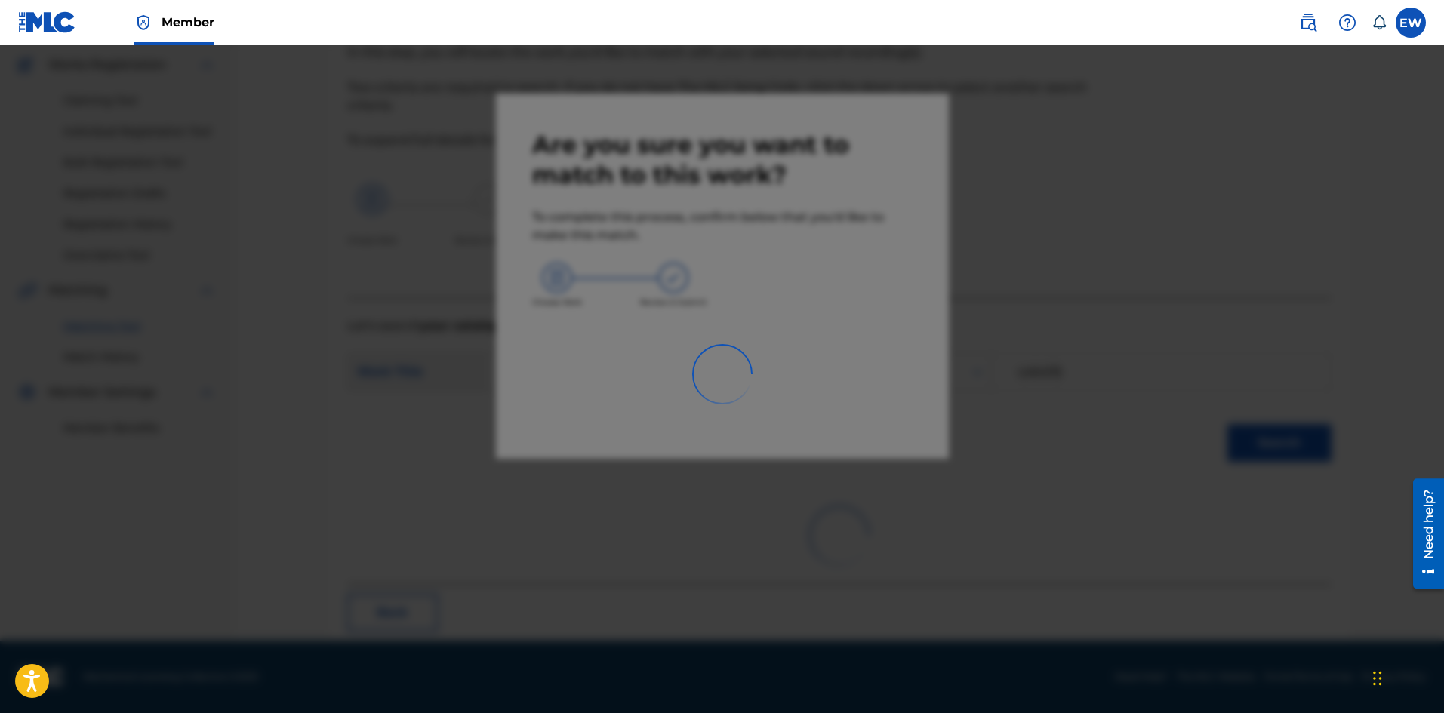
scroll to position [36, 0]
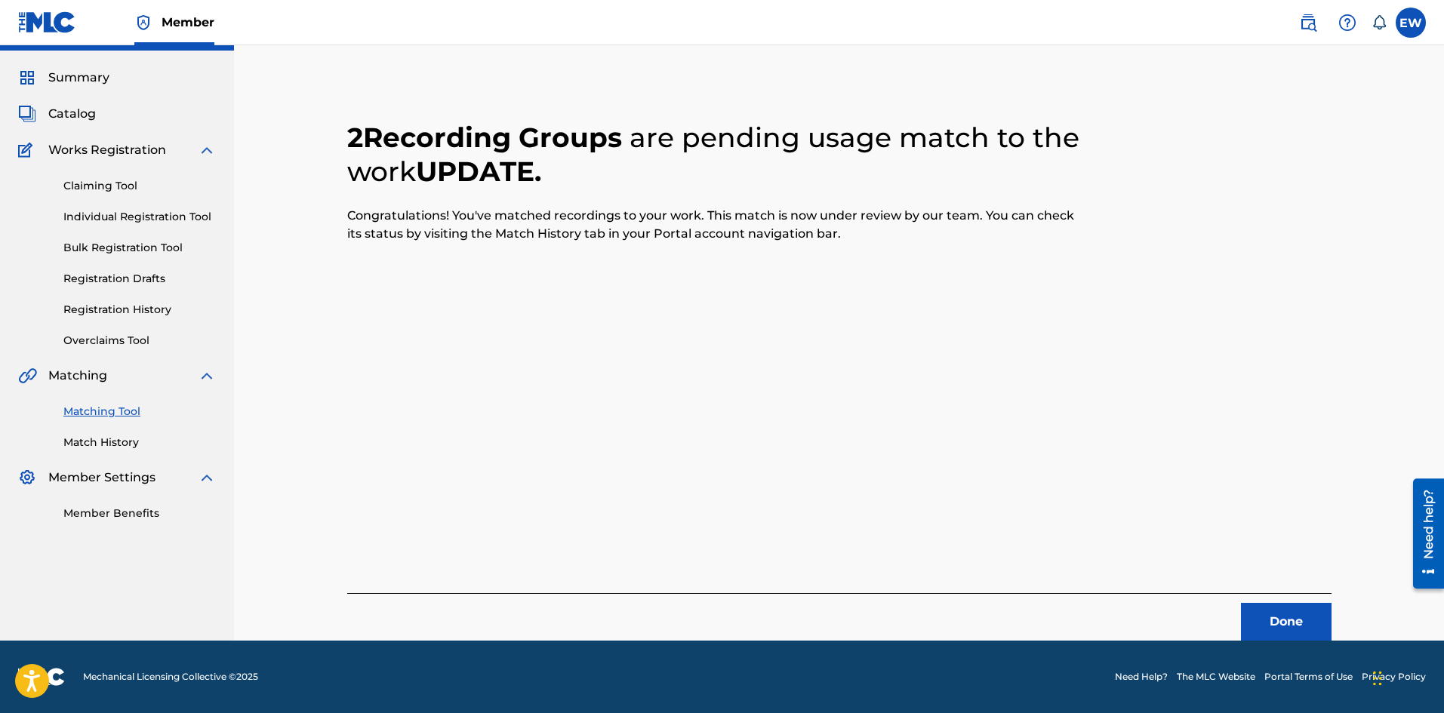
click at [1252, 609] on button "Done" at bounding box center [1286, 622] width 91 height 38
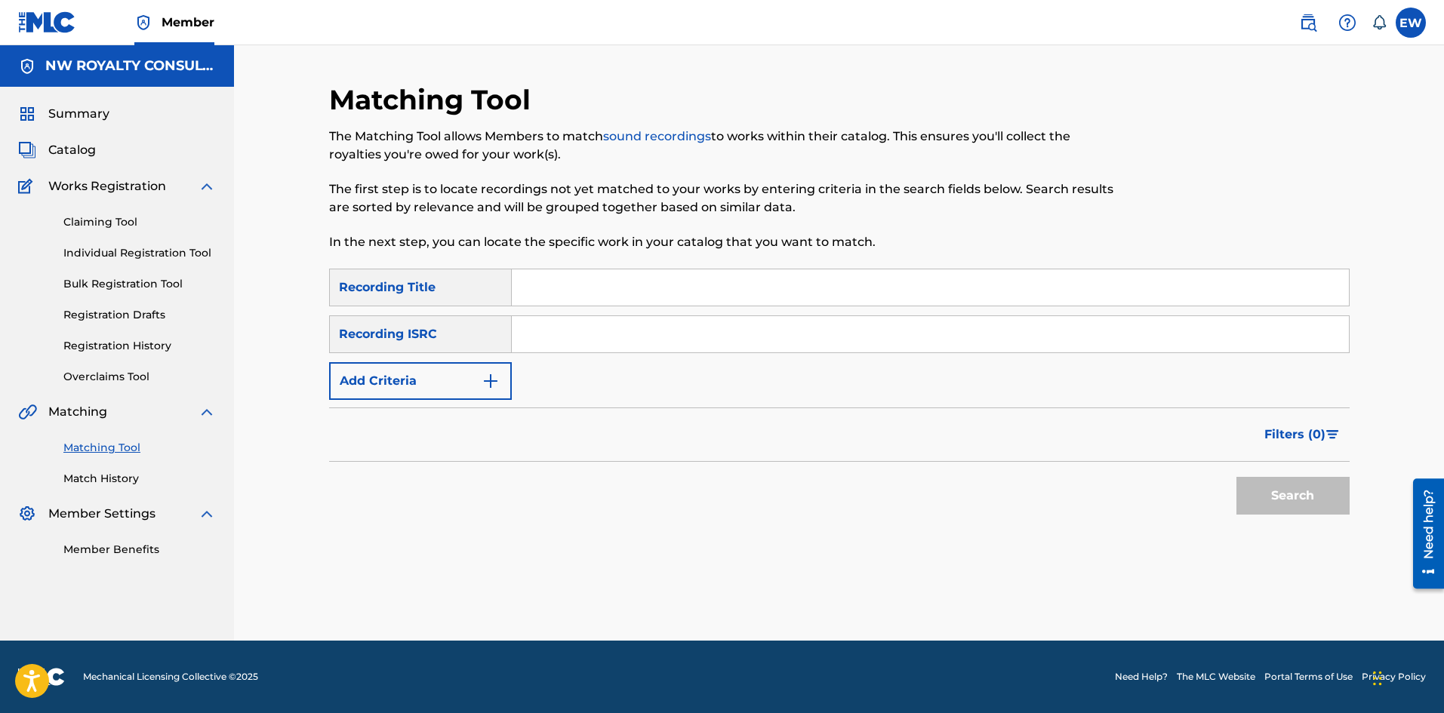
scroll to position [0, 0]
click at [477, 383] on button "Add Criteria" at bounding box center [420, 381] width 183 height 38
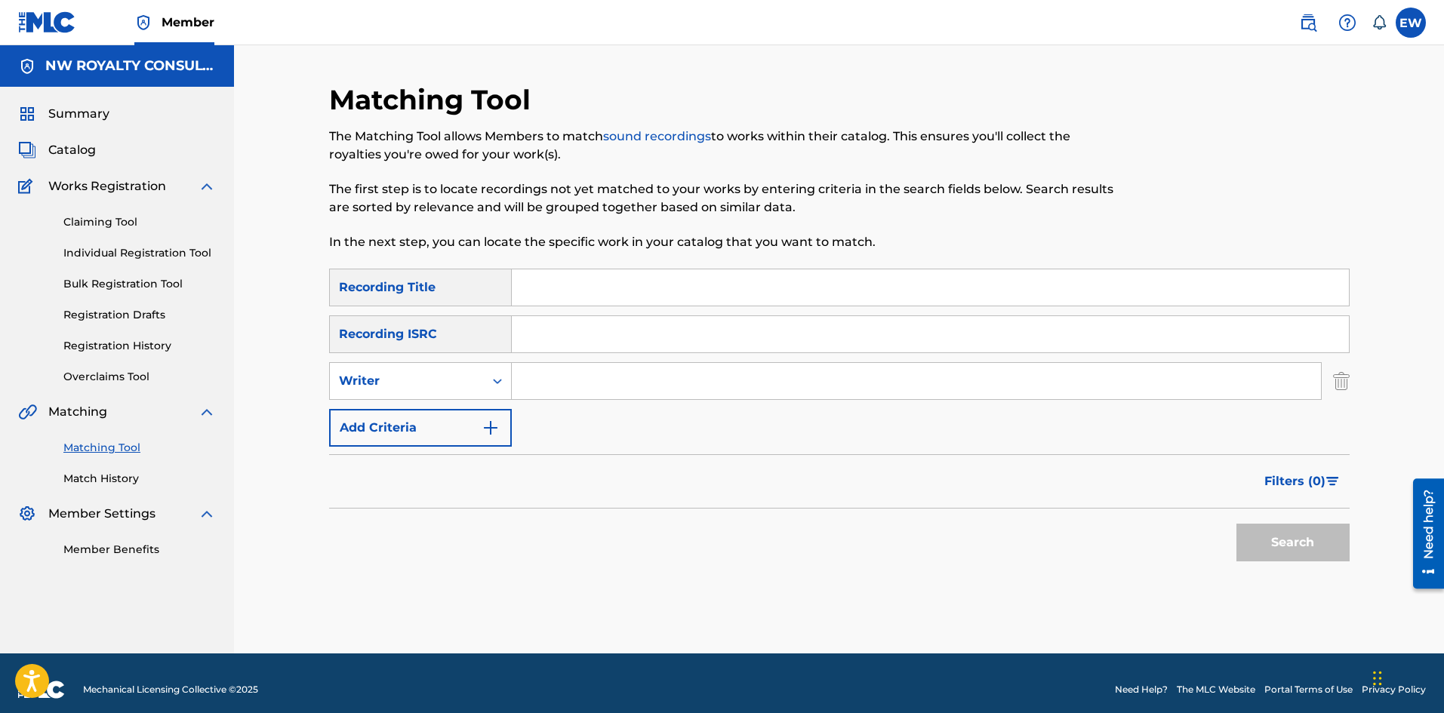
click at [477, 381] on div "Writer" at bounding box center [407, 381] width 154 height 29
click at [457, 410] on div "Recording Artist" at bounding box center [420, 419] width 181 height 38
click at [581, 384] on input "Search Form" at bounding box center [916, 381] width 809 height 36
paste input "[PERSON_NAME]"
type input "[PERSON_NAME]"
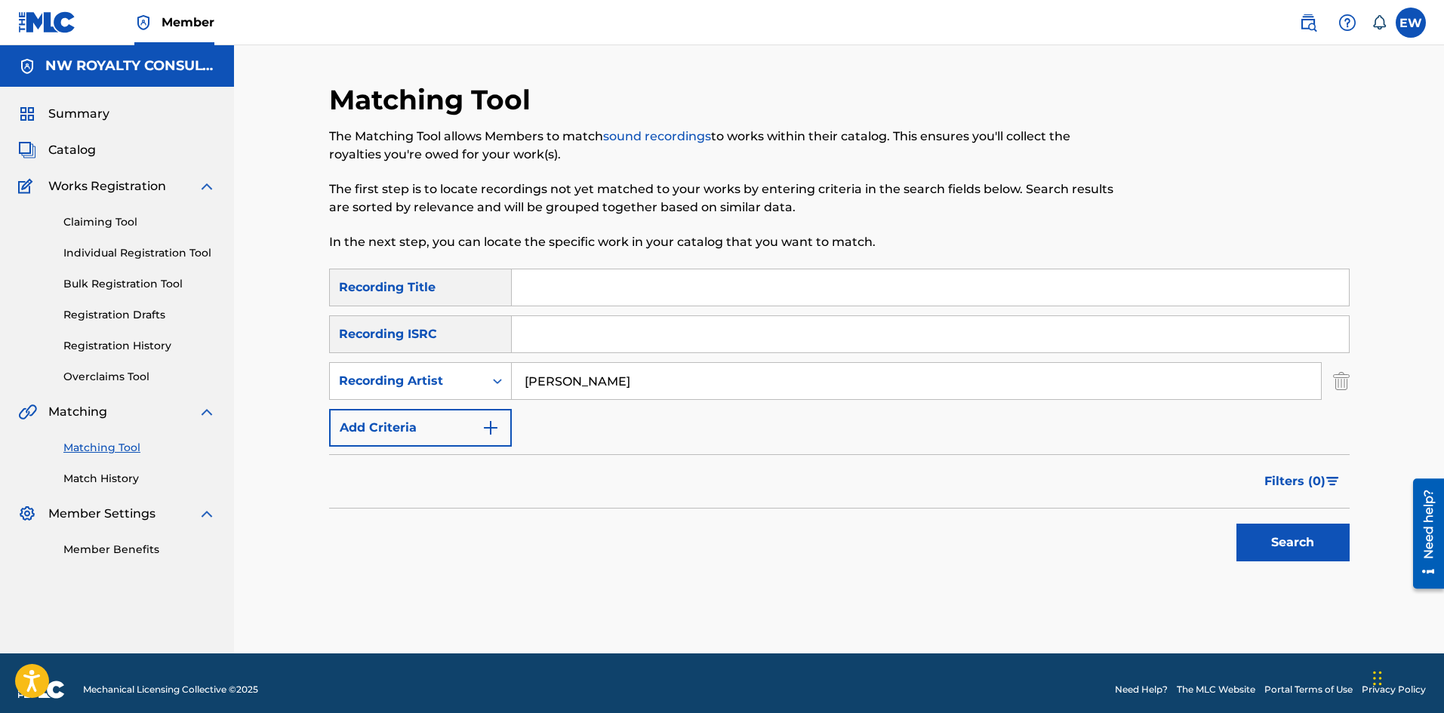
click at [704, 299] on input "Search Form" at bounding box center [930, 287] width 837 height 36
paste input "UPSETTER VERSION"
type input "UPSETTER VERSION"
click at [1263, 539] on button "Search" at bounding box center [1292, 543] width 113 height 38
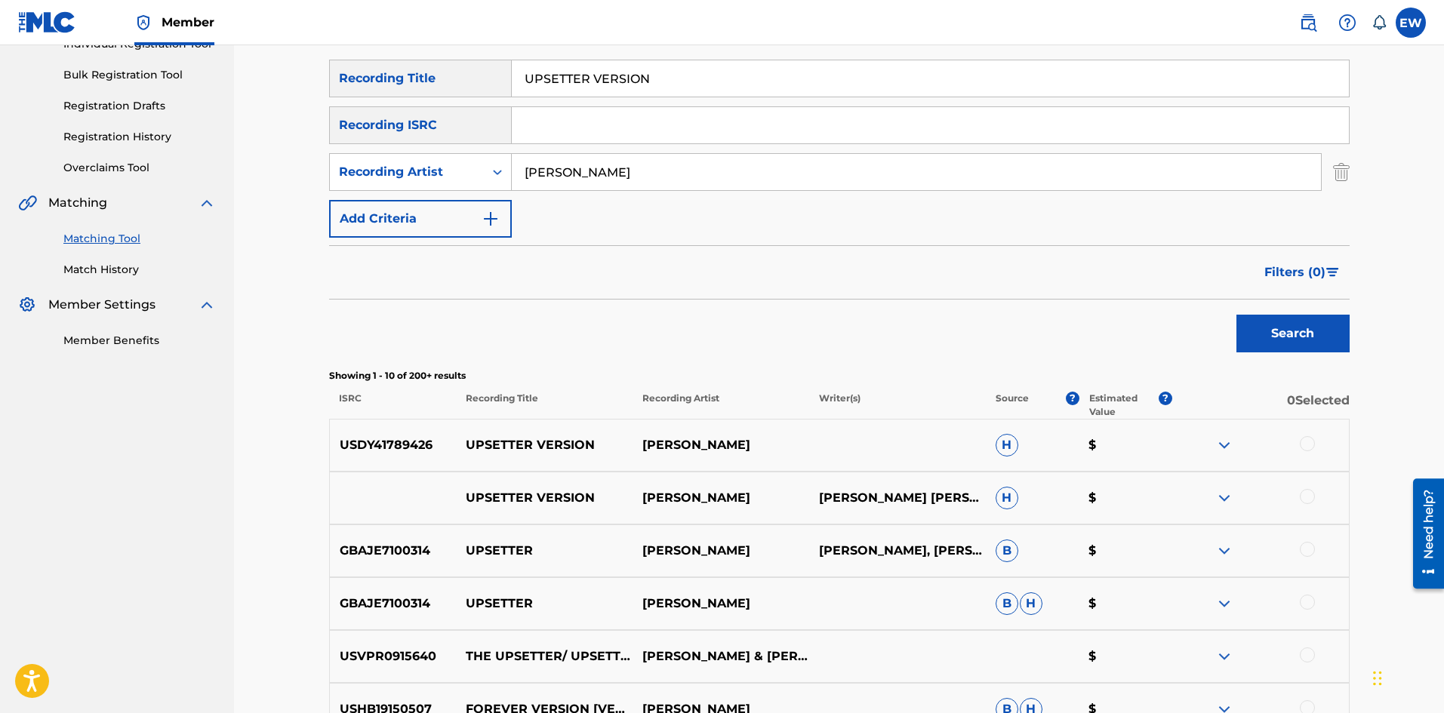
scroll to position [226, 0]
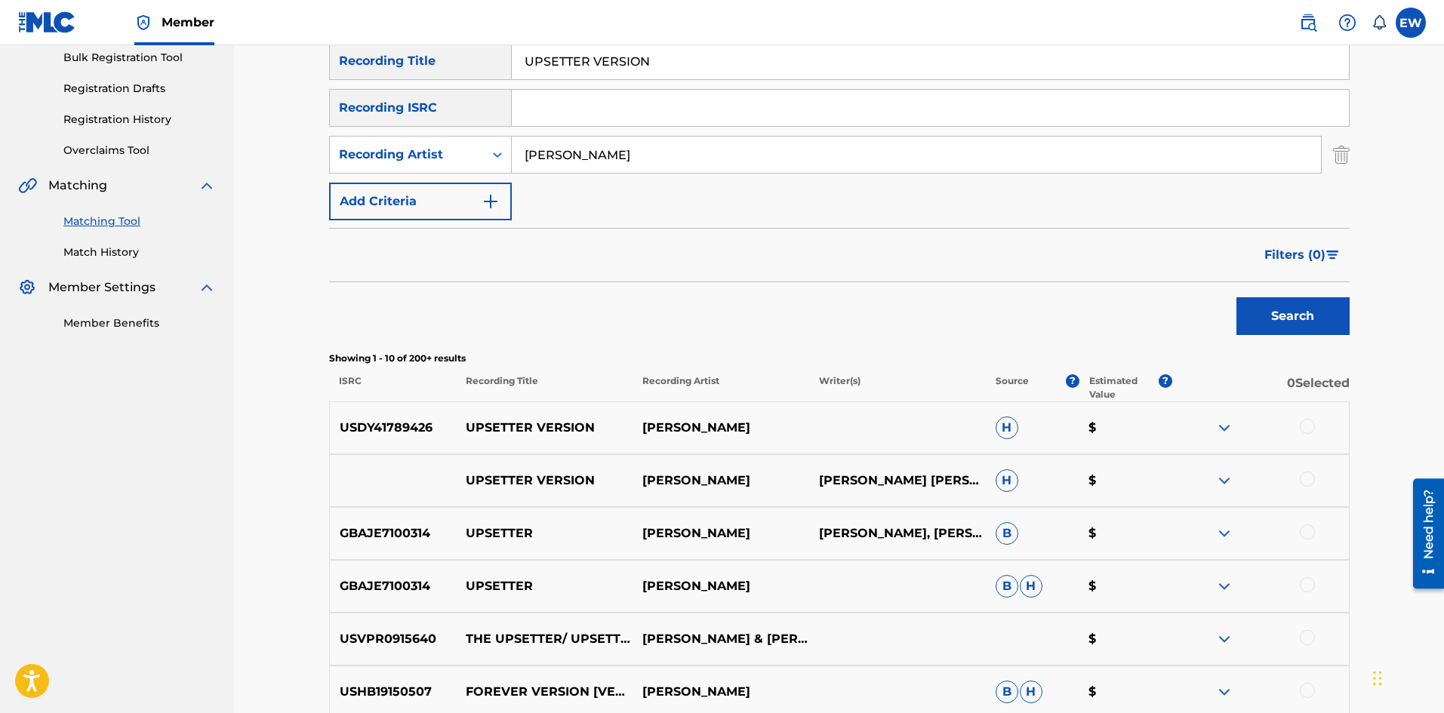
click at [1311, 426] on div at bounding box center [1307, 426] width 15 height 15
click at [1309, 483] on div at bounding box center [1307, 479] width 15 height 15
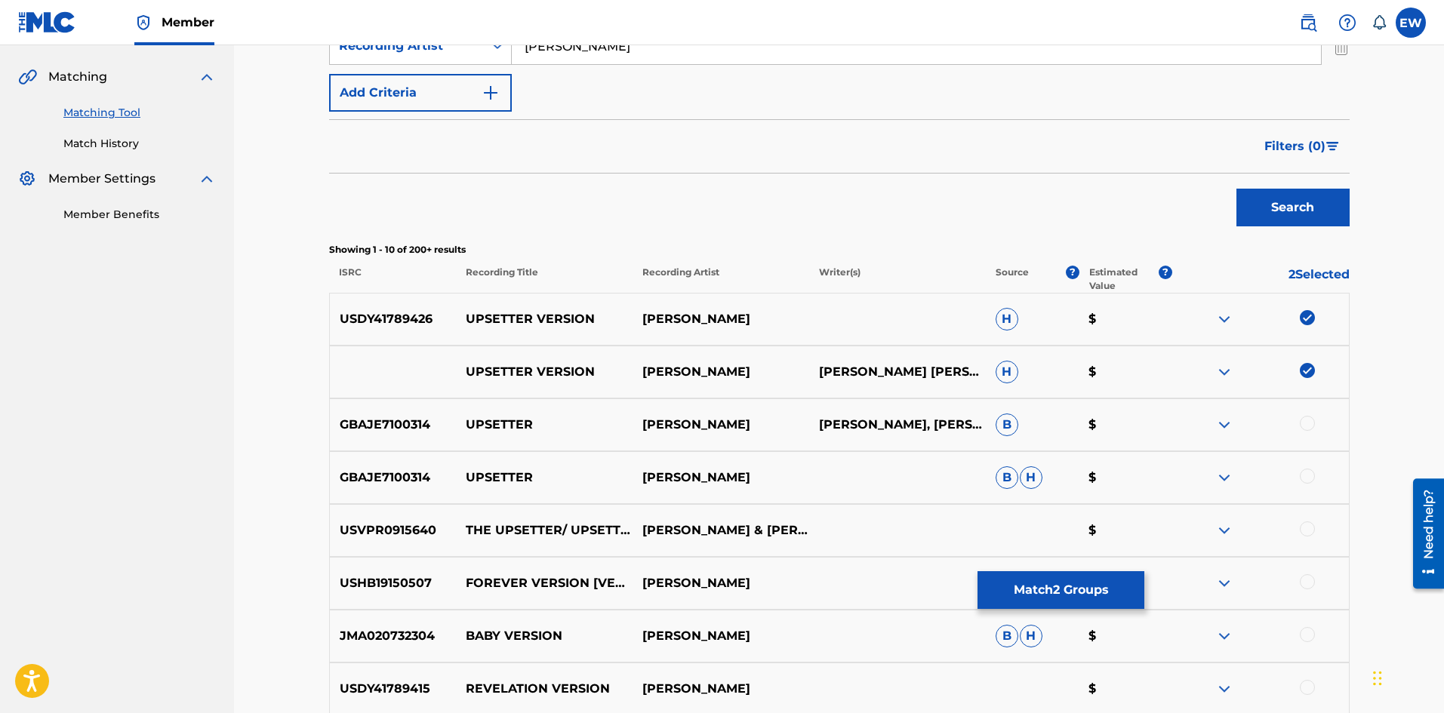
scroll to position [377, 0]
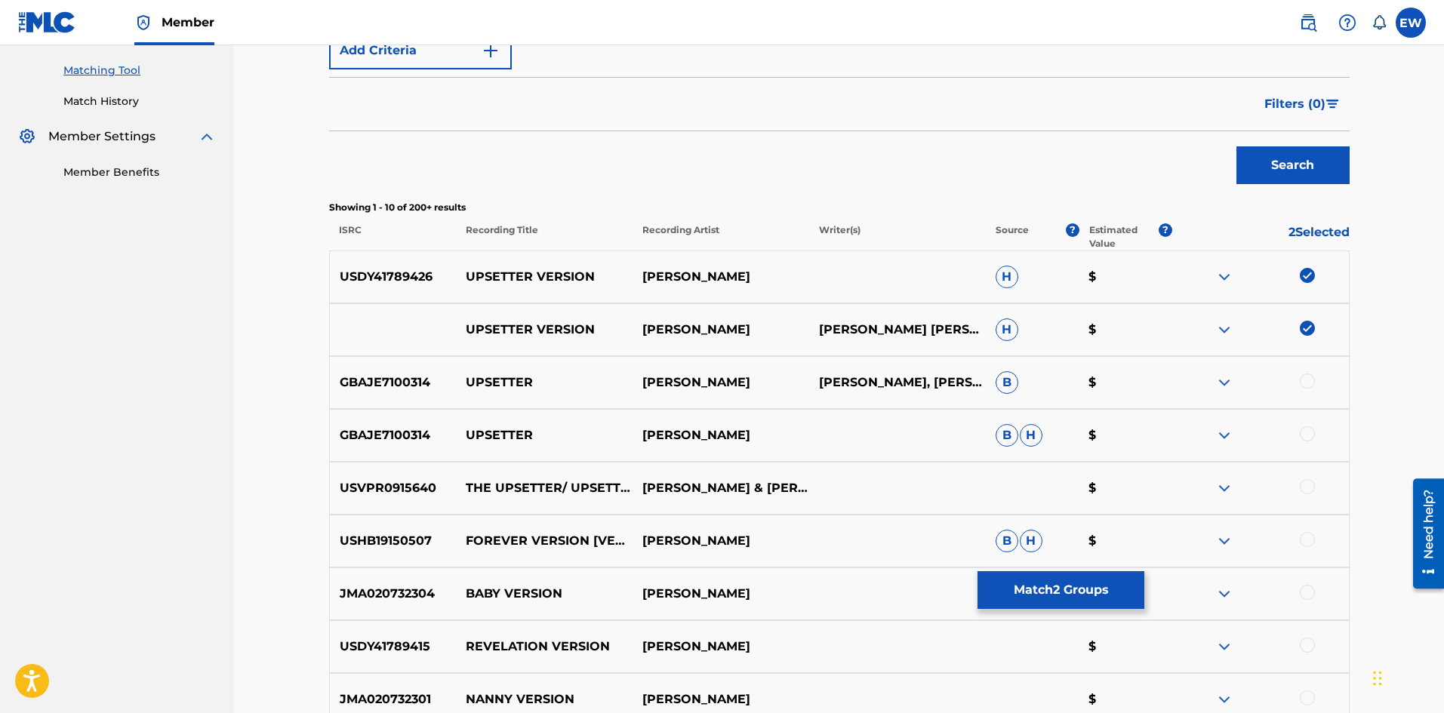
click at [1055, 598] on button "Match 2 Groups" at bounding box center [1060, 590] width 167 height 38
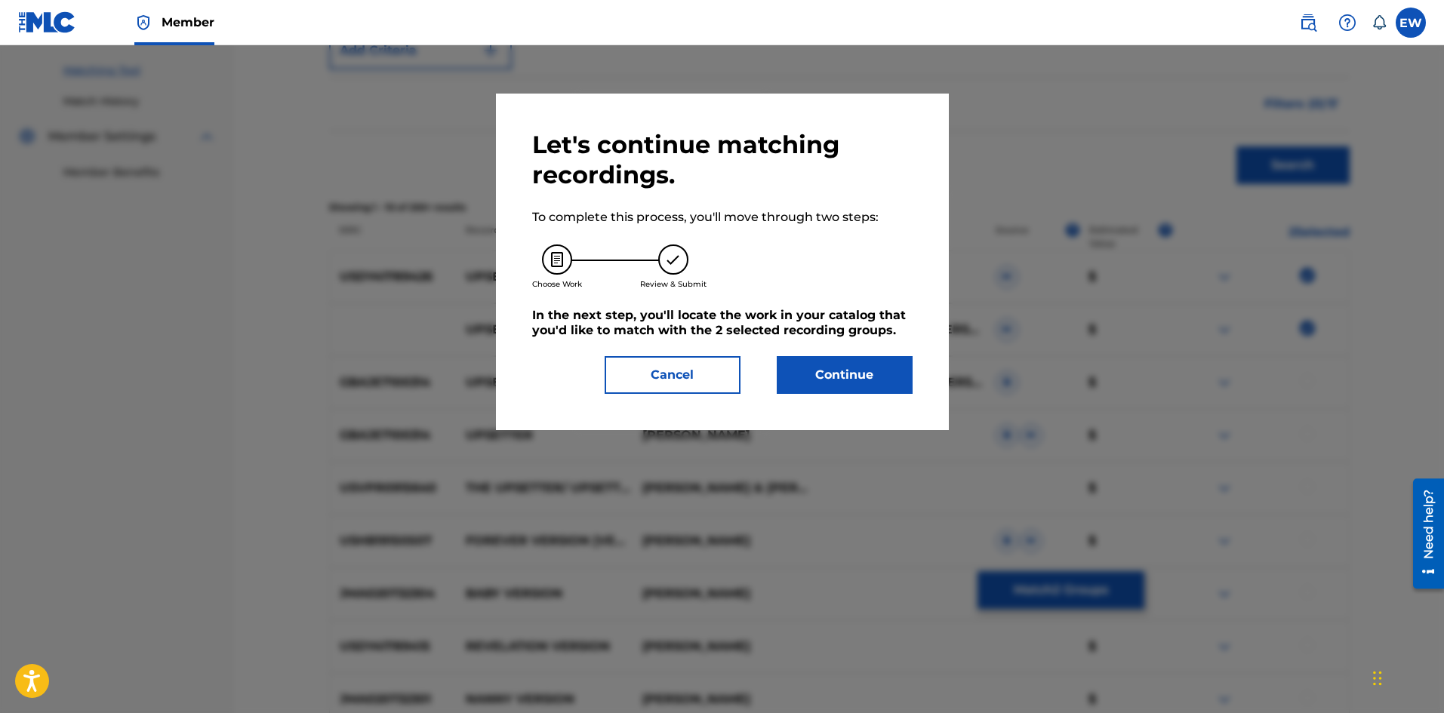
click at [811, 368] on button "Continue" at bounding box center [845, 375] width 136 height 38
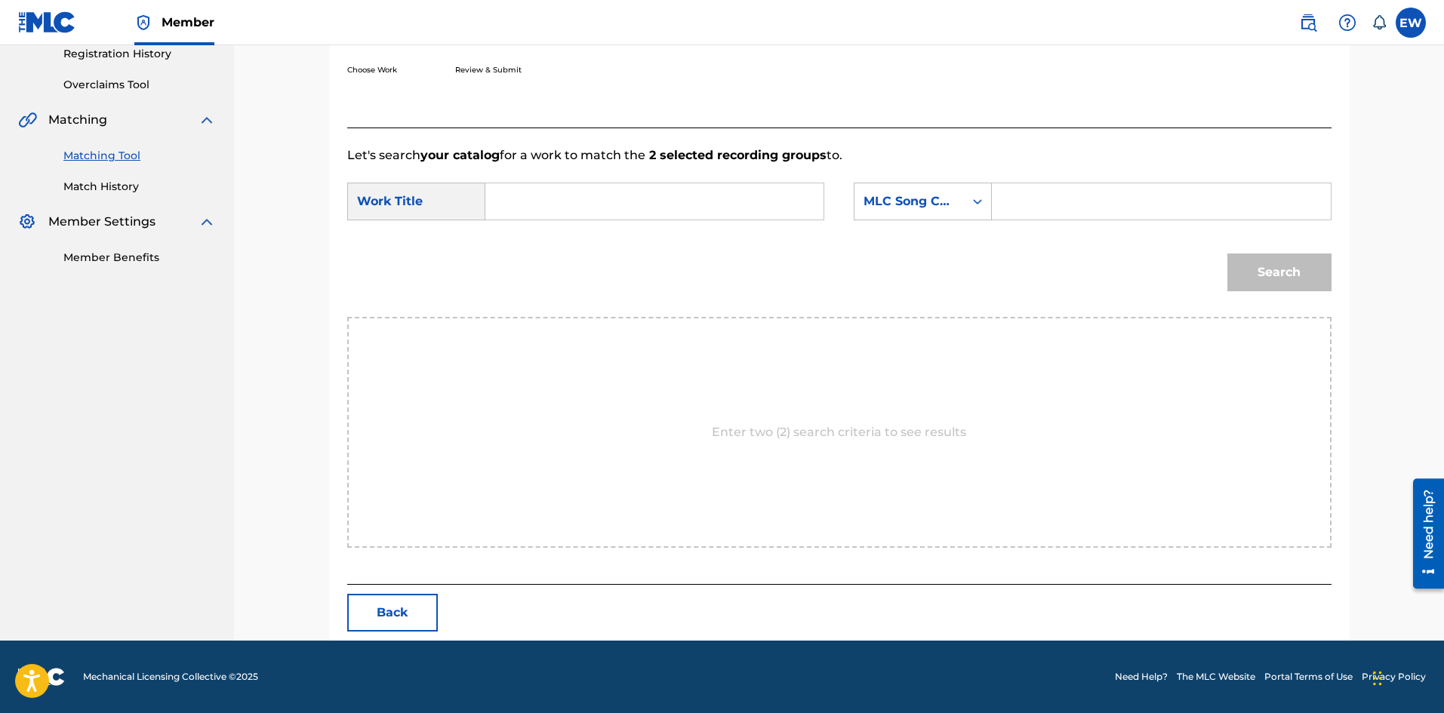
click at [721, 198] on input "Search Form" at bounding box center [654, 201] width 312 height 36
paste input "UPSETTER VERSION"
type input "UPSETTER VERSION"
click at [1099, 210] on input "Search Form" at bounding box center [1161, 201] width 312 height 36
paste input "U1533B"
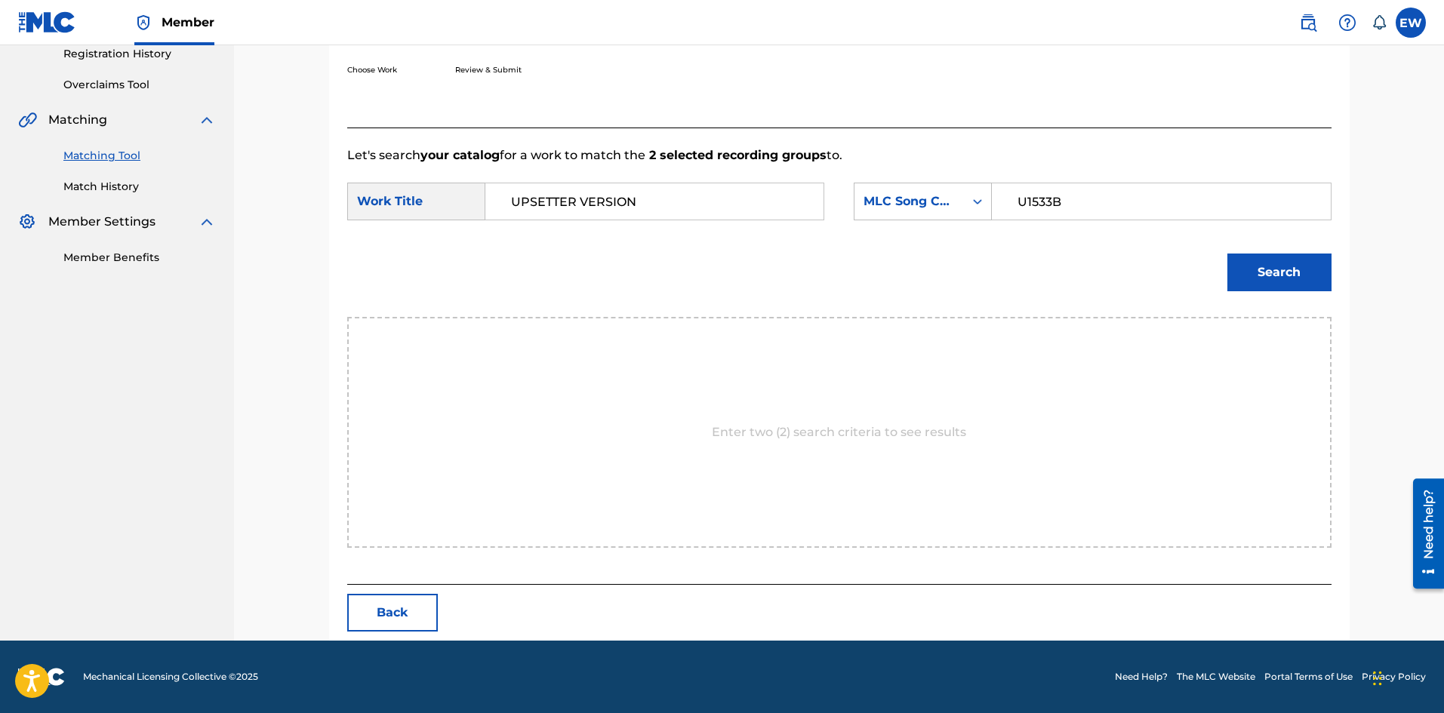
type input "U1533B"
click at [1276, 265] on button "Search" at bounding box center [1279, 273] width 104 height 38
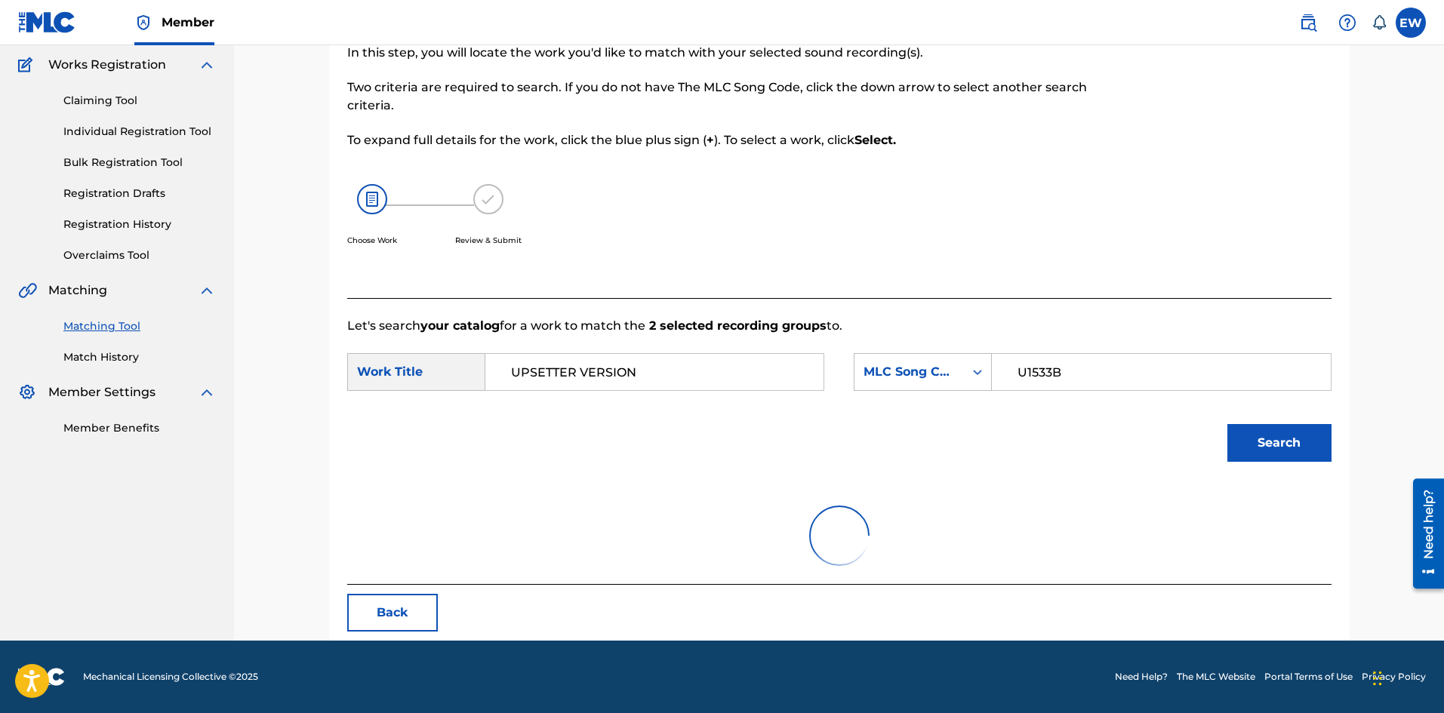
scroll to position [248, 0]
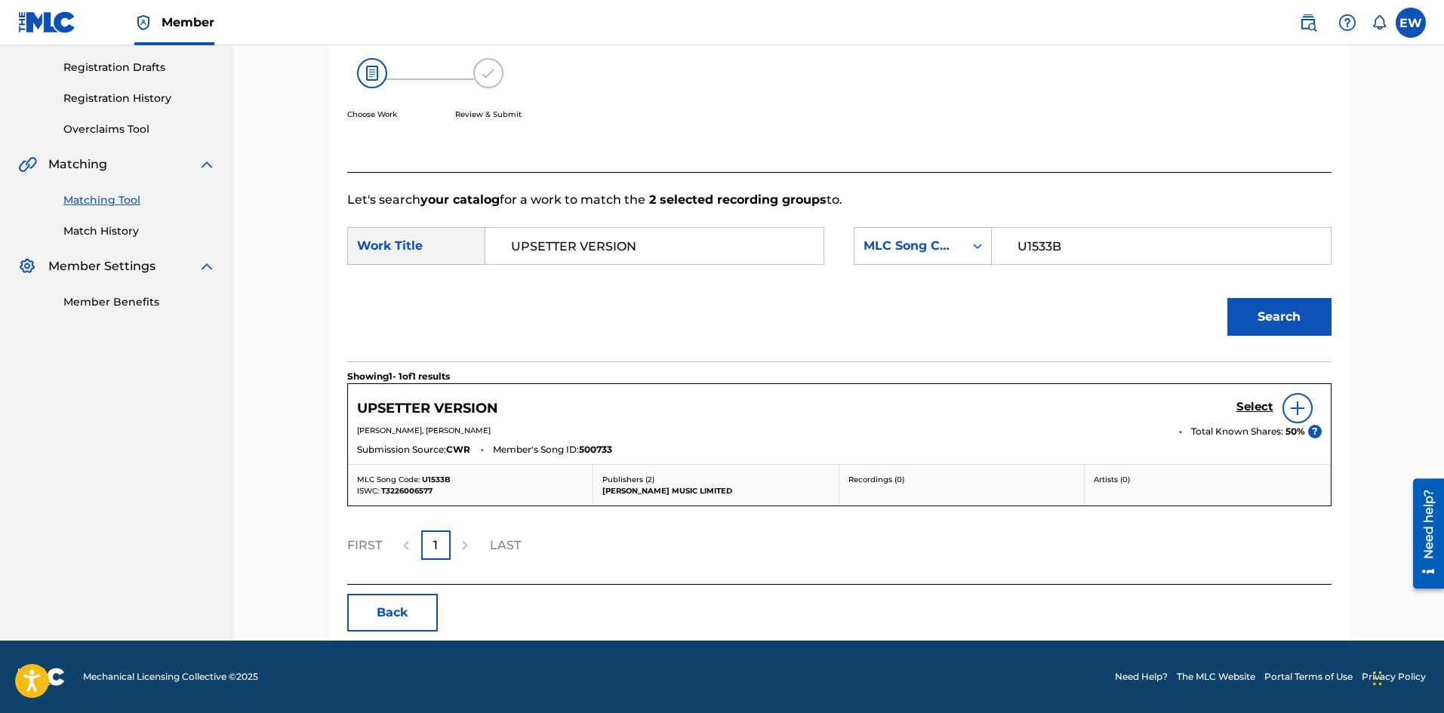
click at [1239, 405] on h5 "Select" at bounding box center [1254, 407] width 37 height 14
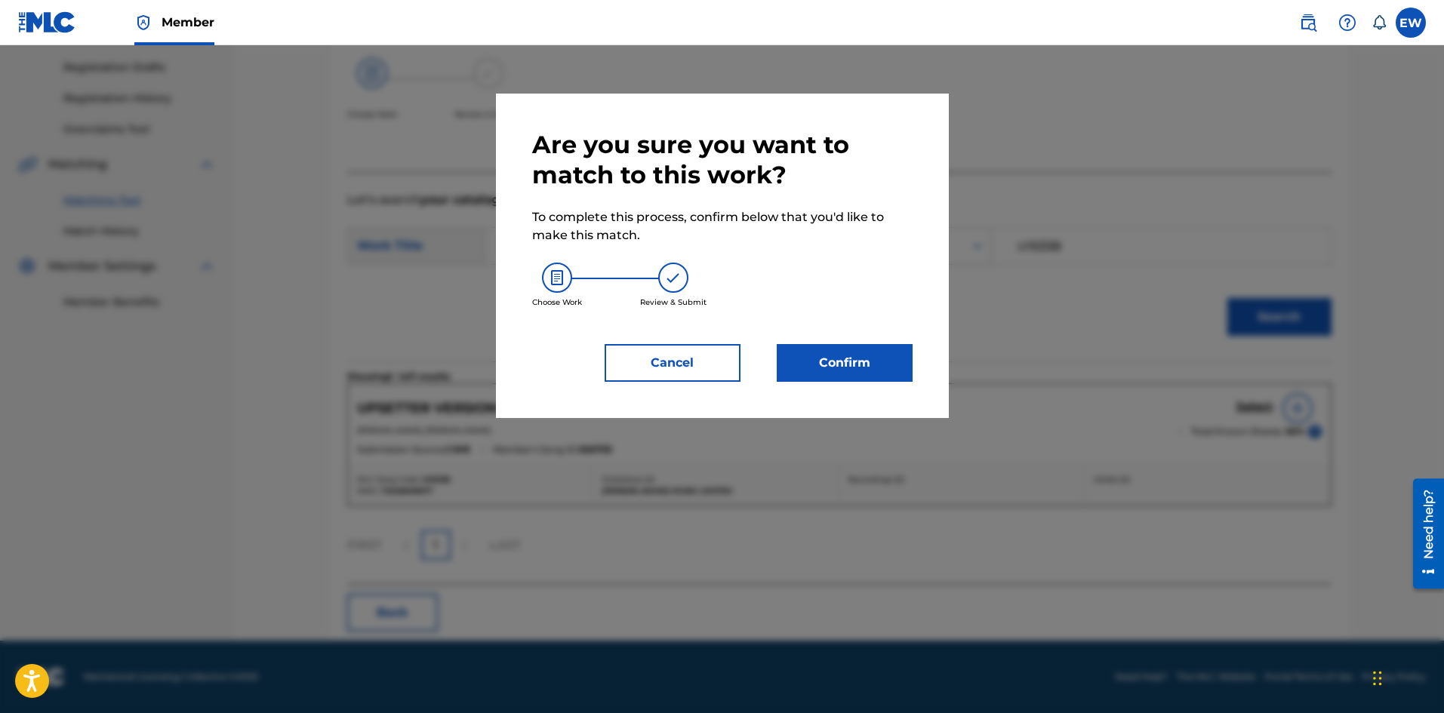
click at [889, 362] on button "Confirm" at bounding box center [845, 363] width 136 height 38
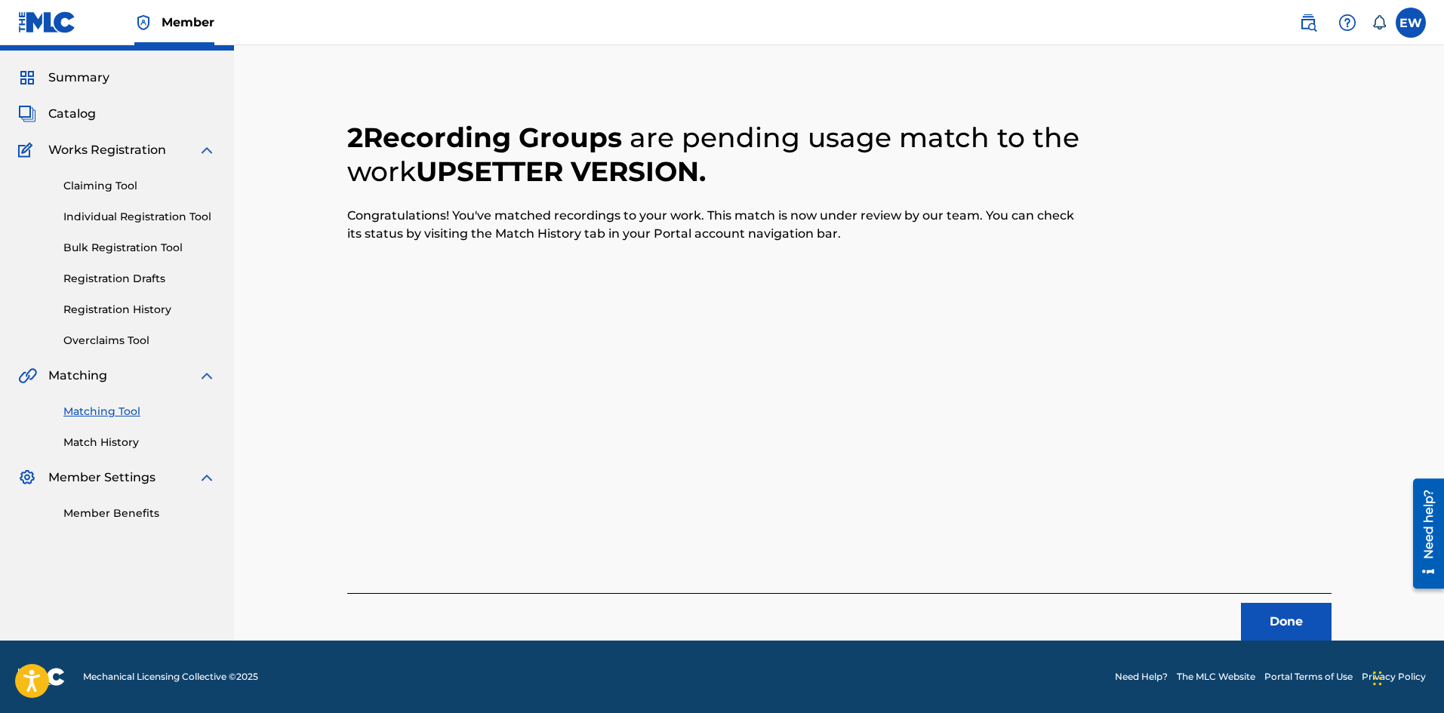
scroll to position [36, 0]
drag, startPoint x: 1289, startPoint y: 616, endPoint x: 1448, endPoint y: 607, distance: 158.8
click at [1294, 616] on button "Done" at bounding box center [1286, 622] width 91 height 38
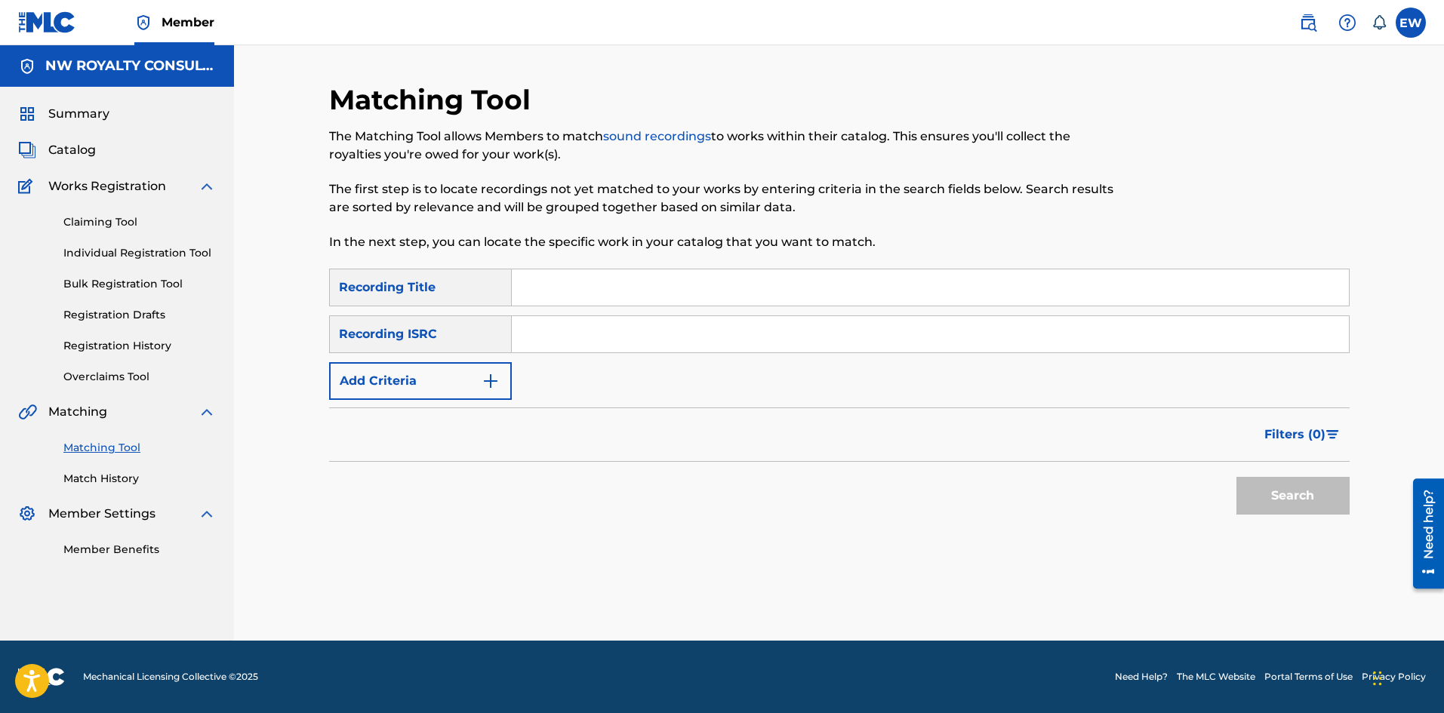
click at [475, 368] on button "Add Criteria" at bounding box center [420, 381] width 183 height 38
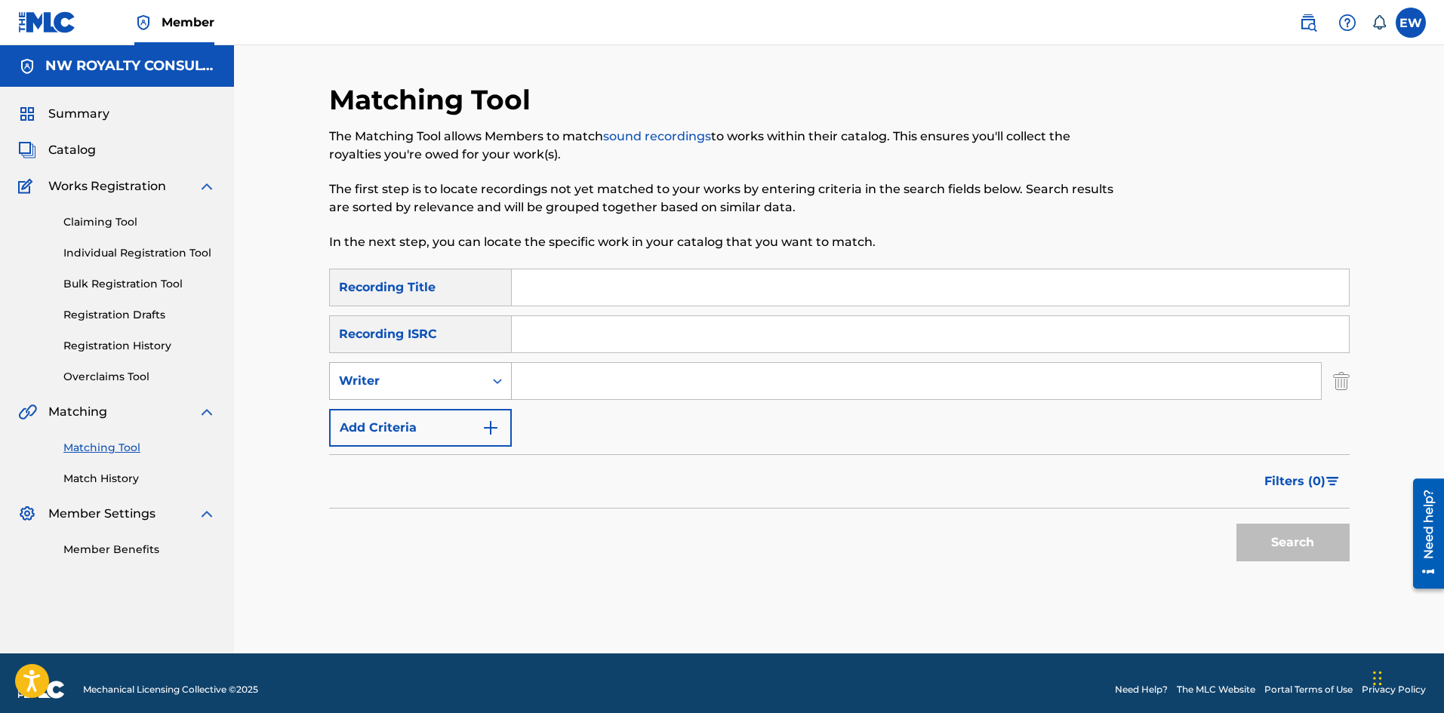
click at [475, 370] on div "Writer" at bounding box center [407, 381] width 154 height 29
click at [466, 406] on div "Recording Artist" at bounding box center [420, 419] width 181 height 38
click at [574, 375] on input "Search Form" at bounding box center [916, 381] width 809 height 36
paste input "PRECYSE"
type input "PRECYSE"
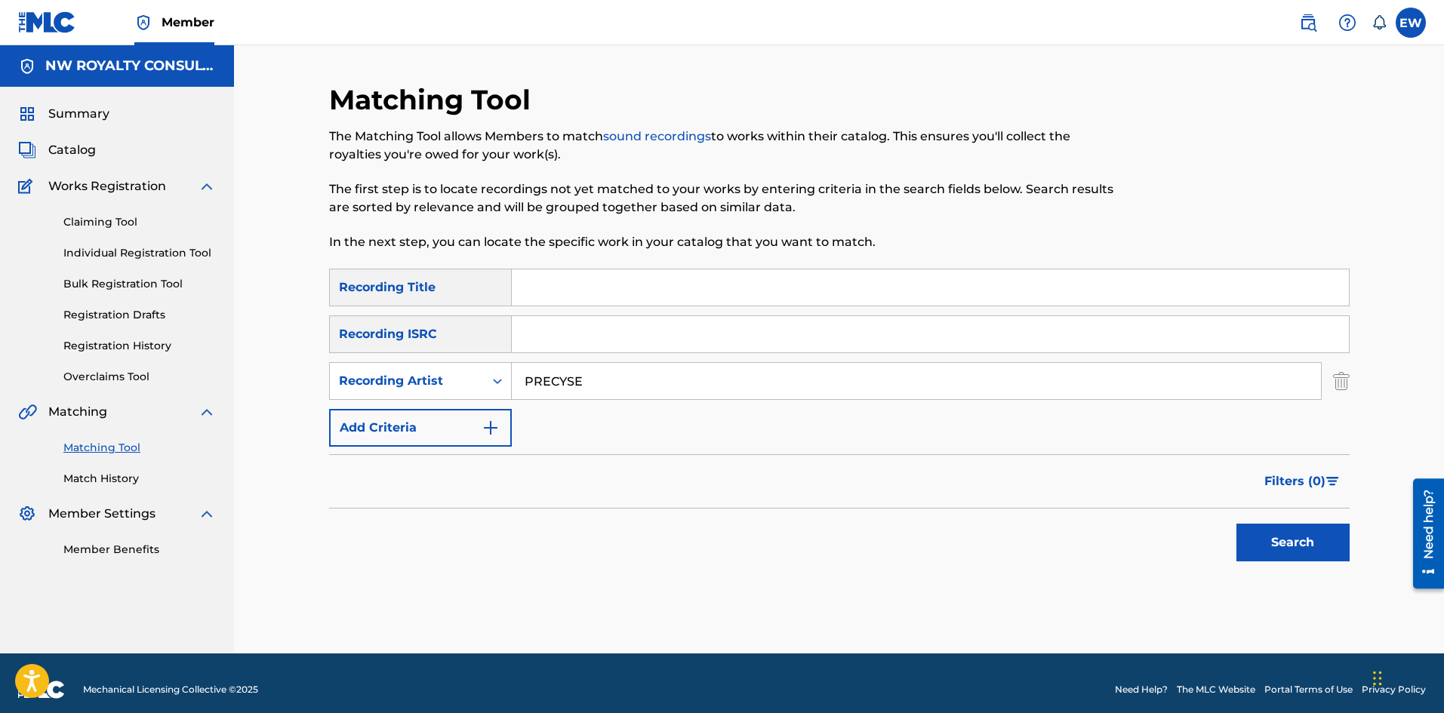
click at [656, 286] on input "Search Form" at bounding box center [930, 287] width 837 height 36
paste input "UPSTAIRS BADNESS"
type input "UPSTAIRS BADNESS"
click at [1290, 538] on button "Search" at bounding box center [1292, 543] width 113 height 38
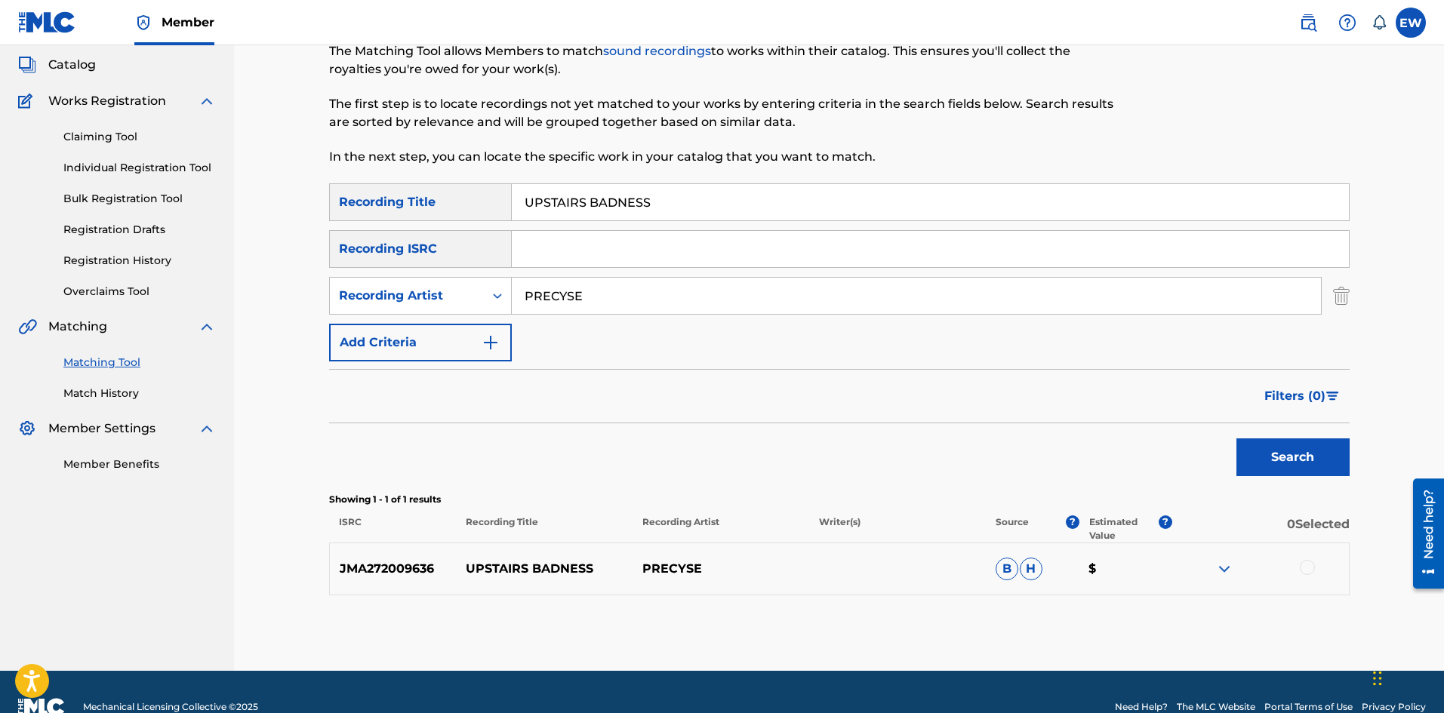
scroll to position [115, 0]
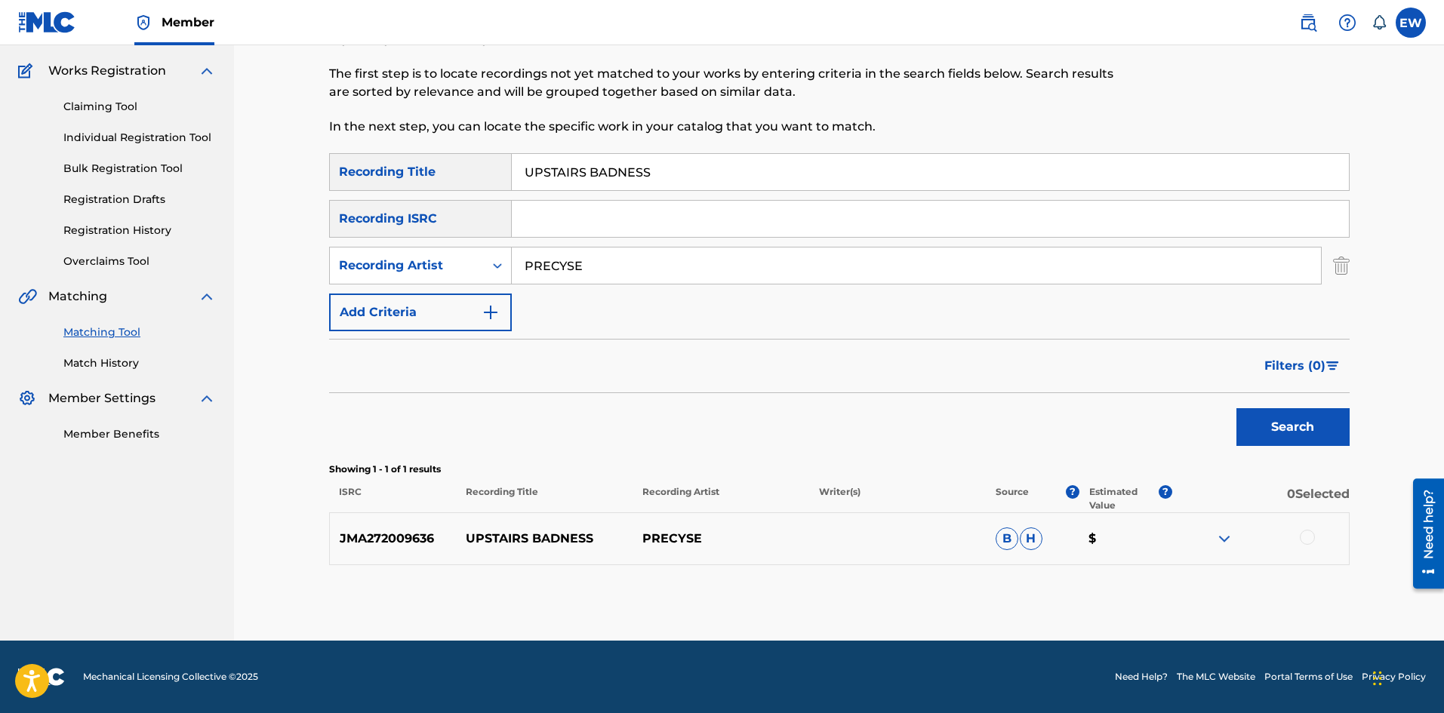
click at [1313, 535] on div at bounding box center [1307, 537] width 15 height 15
click at [1097, 582] on button "Match 1 Group" at bounding box center [1060, 590] width 167 height 38
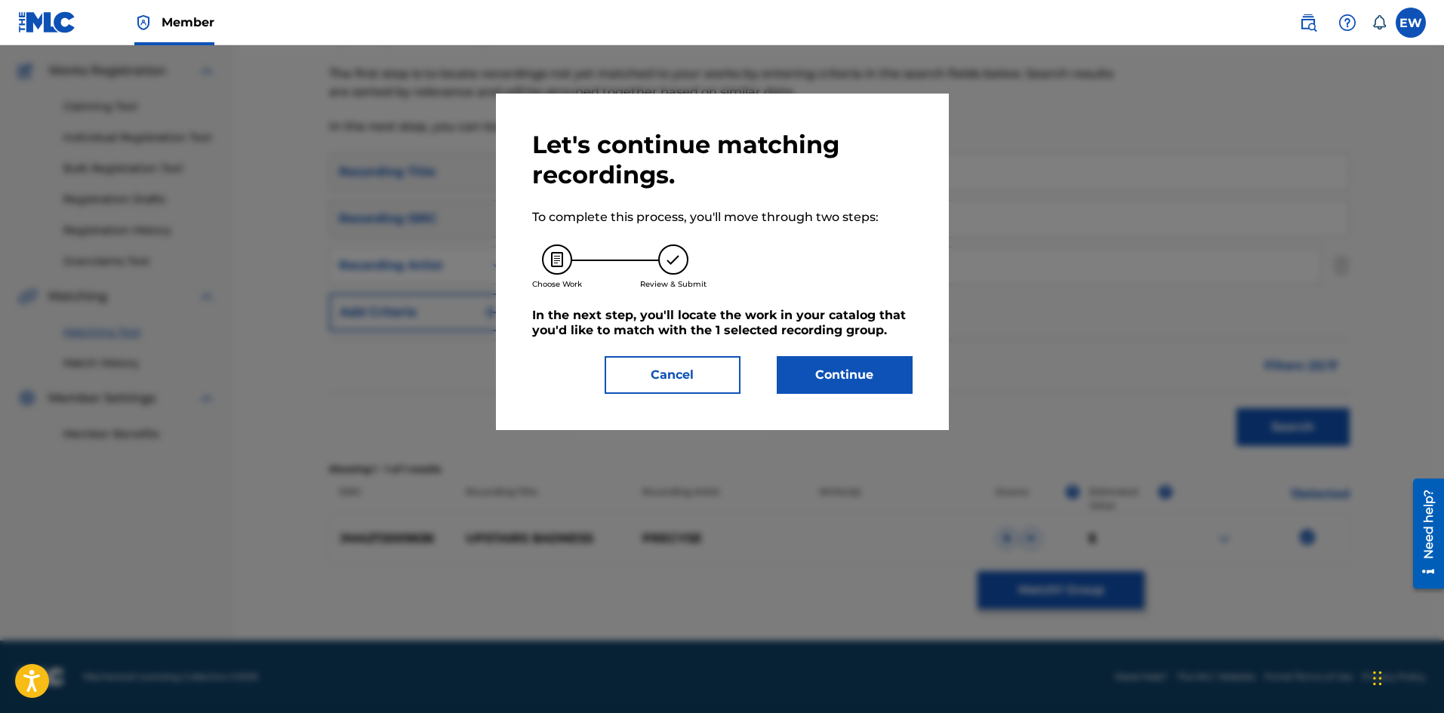
click at [909, 376] on button "Continue" at bounding box center [845, 375] width 136 height 38
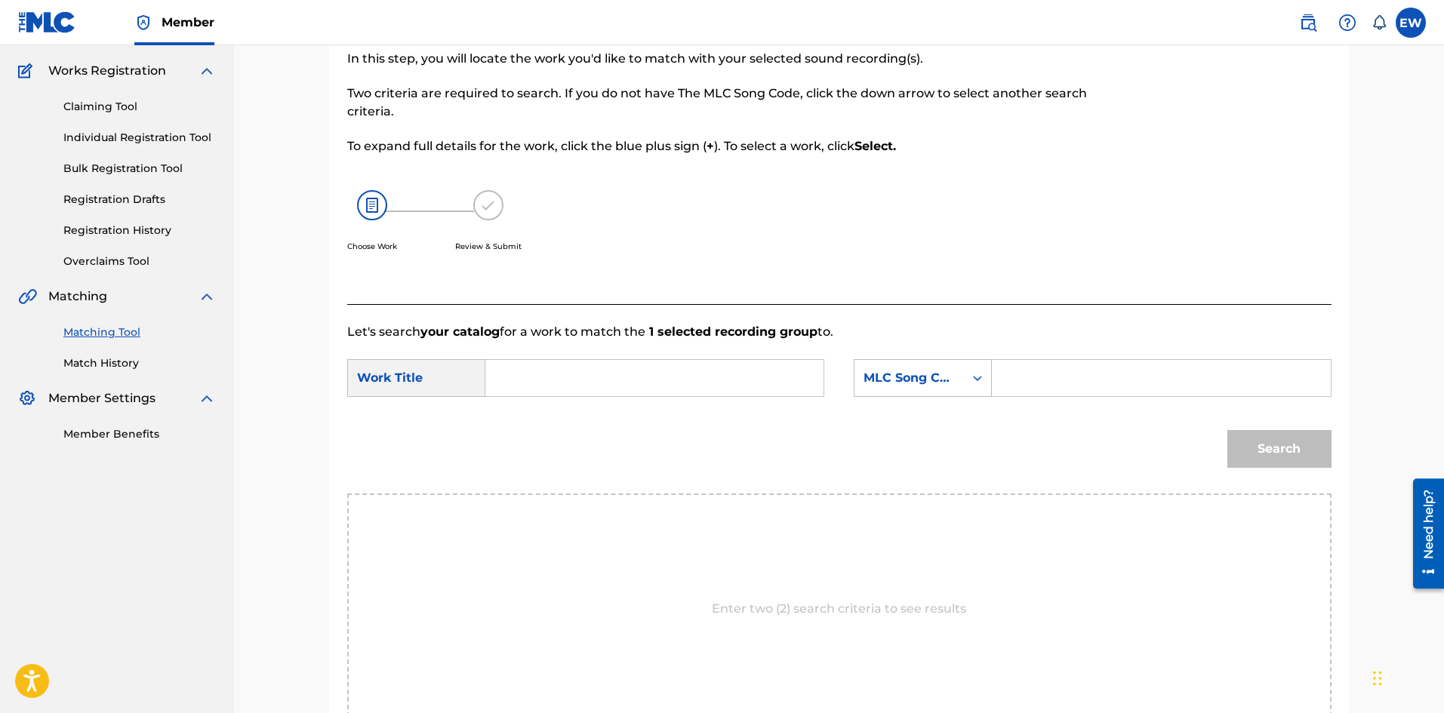
click at [728, 377] on input "Search Form" at bounding box center [654, 378] width 312 height 36
paste input "UPSTAIRS BADNESS"
type input "UPSTAIRS BADNESS"
click at [1072, 380] on input "Search Form" at bounding box center [1161, 378] width 312 height 36
paste input "UA9RQQ"
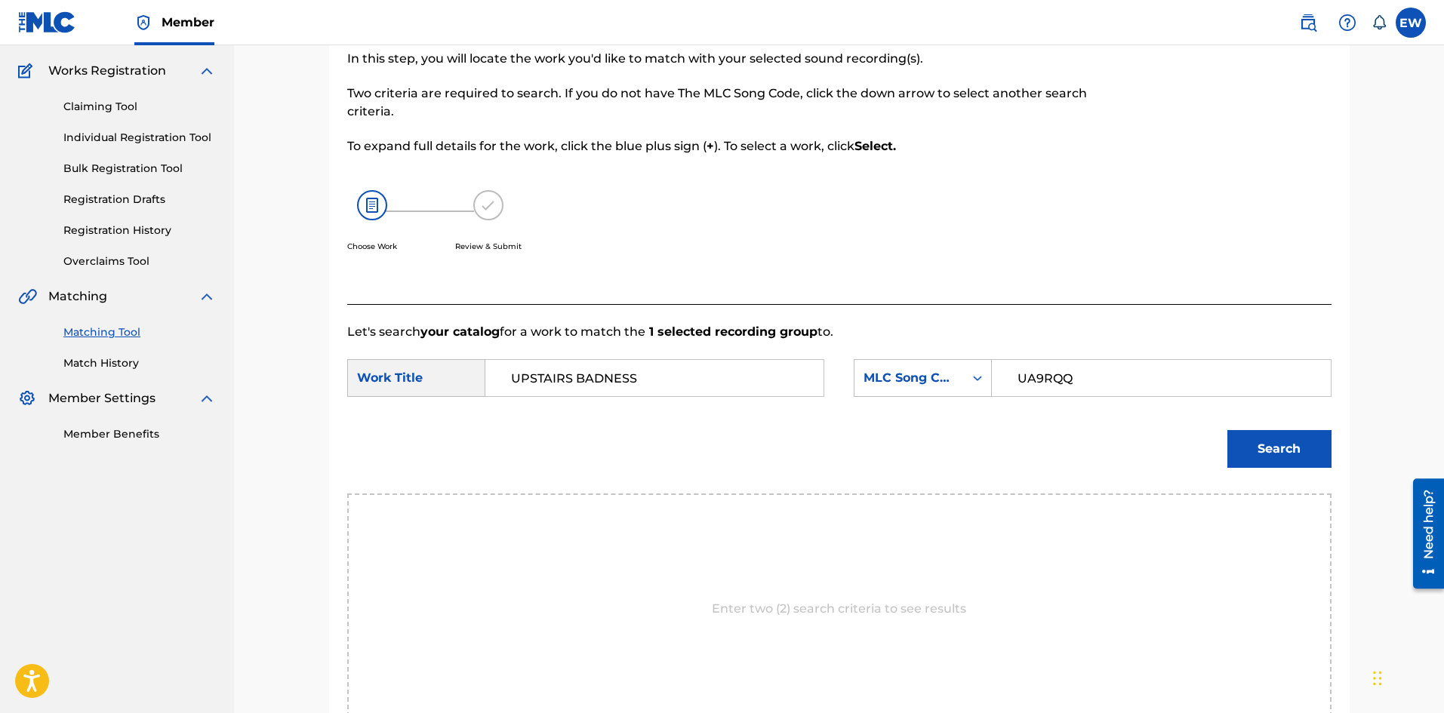
type input "UA9RQQ"
click at [1303, 451] on button "Search" at bounding box center [1279, 449] width 104 height 38
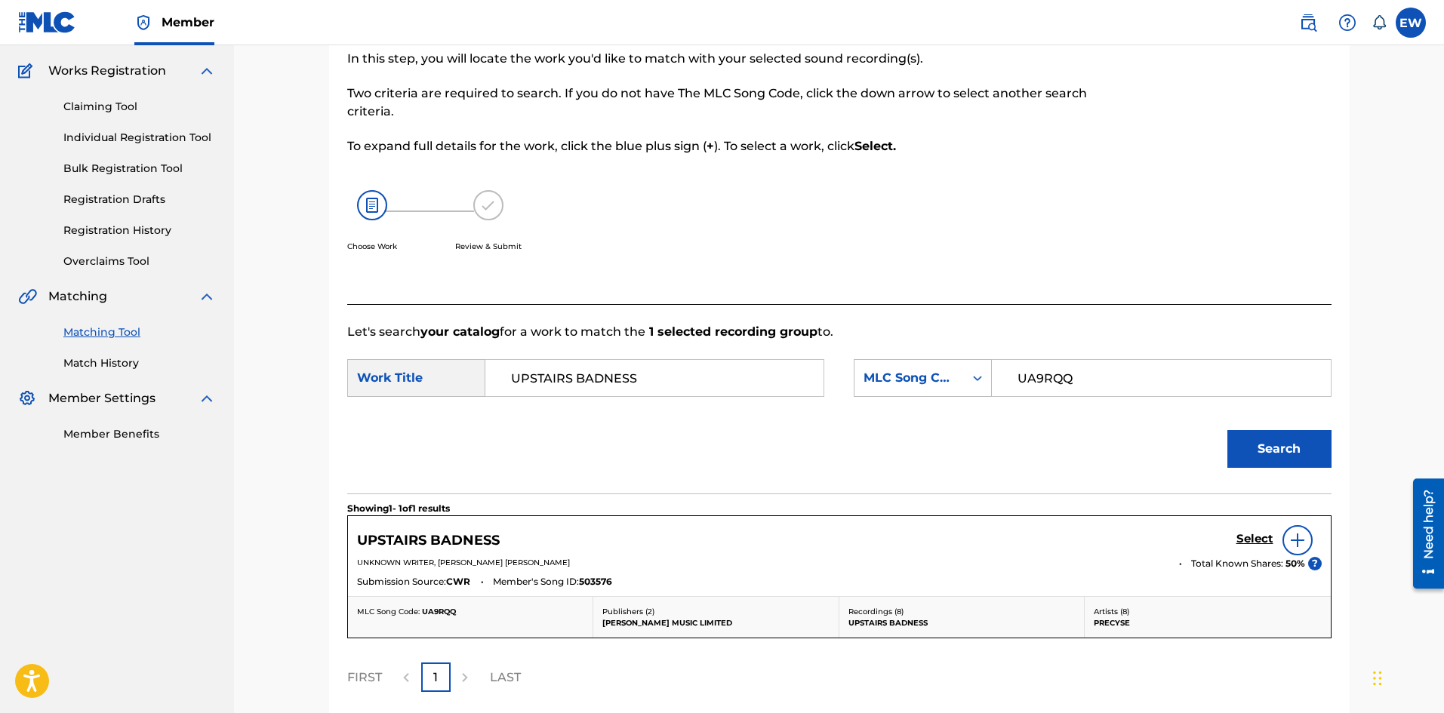
click at [1258, 534] on h5 "Select" at bounding box center [1254, 539] width 37 height 14
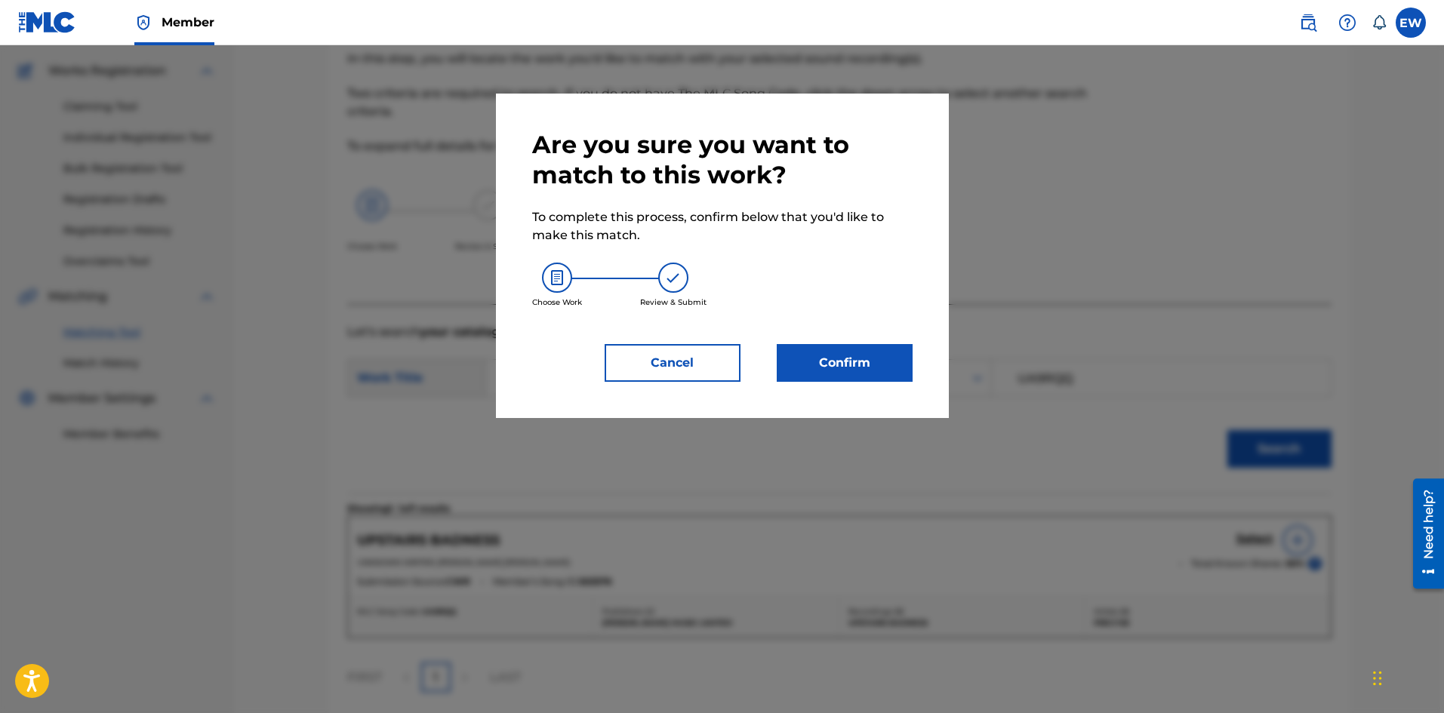
click at [857, 359] on button "Confirm" at bounding box center [845, 363] width 136 height 38
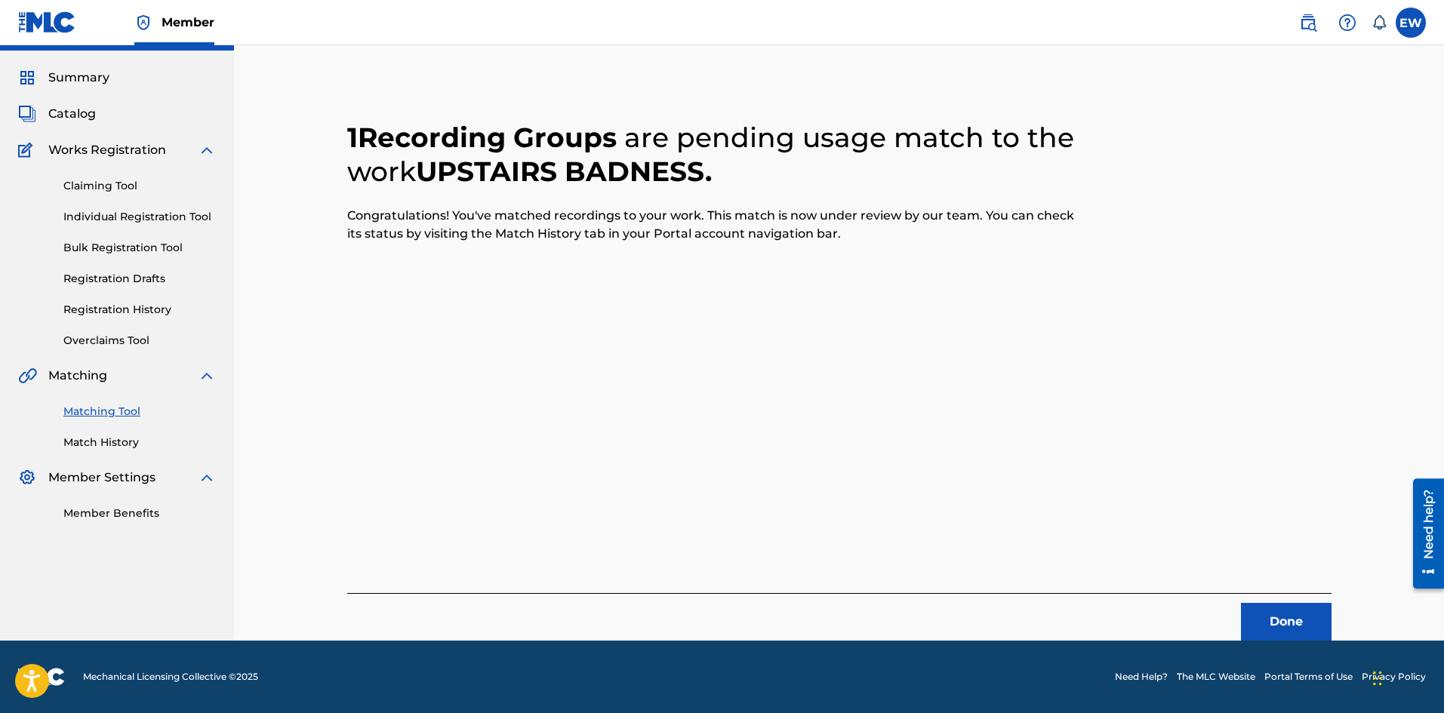
scroll to position [36, 0]
click at [1256, 610] on button "Done" at bounding box center [1286, 622] width 91 height 38
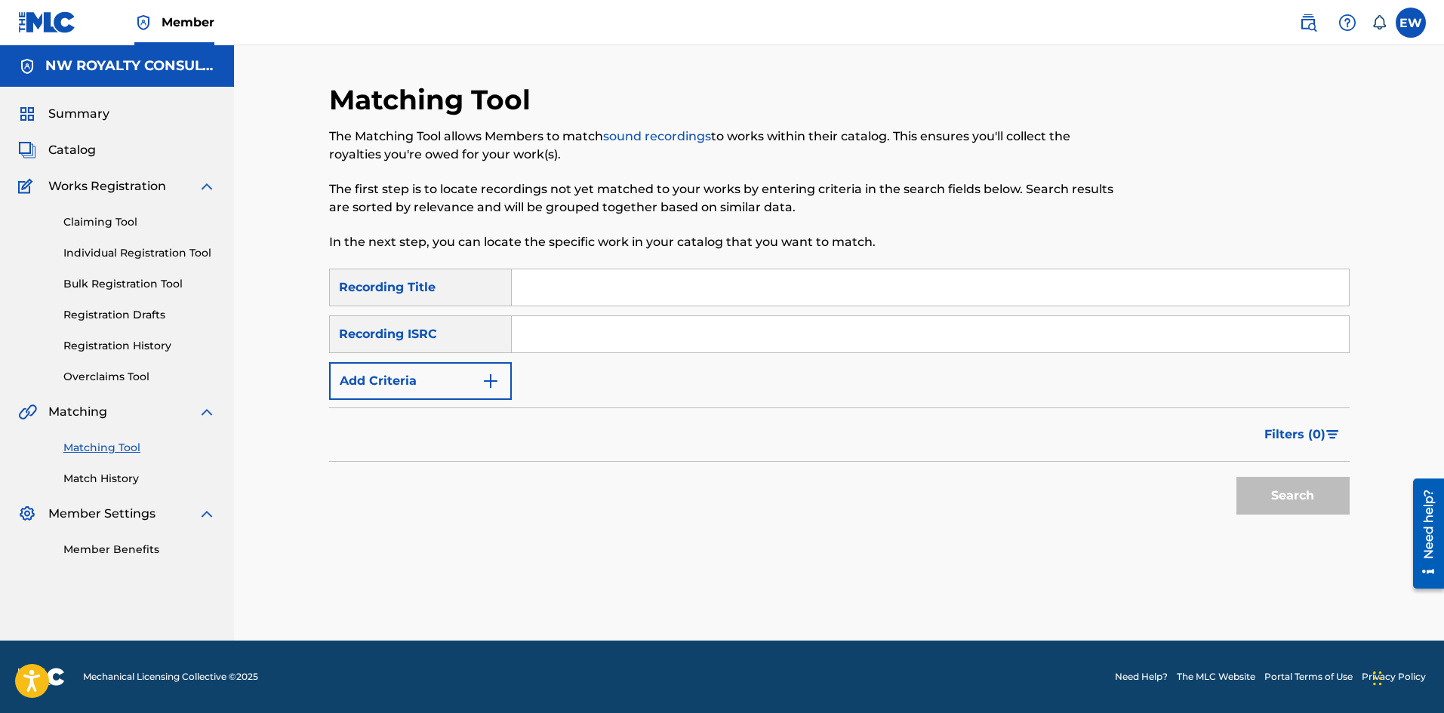
scroll to position [0, 0]
click at [469, 364] on button "Add Criteria" at bounding box center [420, 381] width 183 height 38
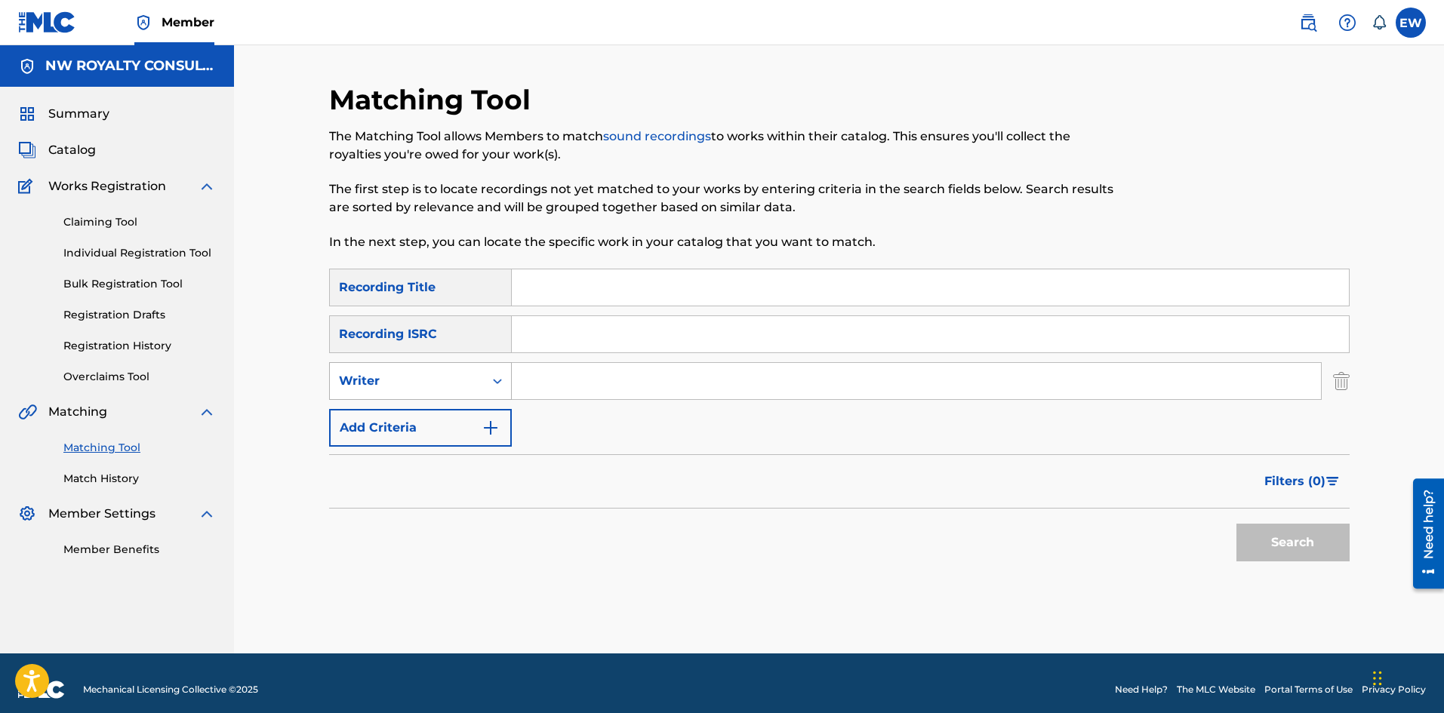
click at [465, 388] on div "Writer" at bounding box center [407, 381] width 136 height 18
click at [456, 417] on div "Recording Artist" at bounding box center [420, 419] width 181 height 38
click at [617, 357] on div "SearchWithCriteria73cb6b89-8256-484c-a9d5-3d5881e531be Recording Title SearchWi…" at bounding box center [839, 358] width 1020 height 178
click at [608, 376] on input "Search Form" at bounding box center [916, 381] width 809 height 36
paste input "LIKKLE ADDI"
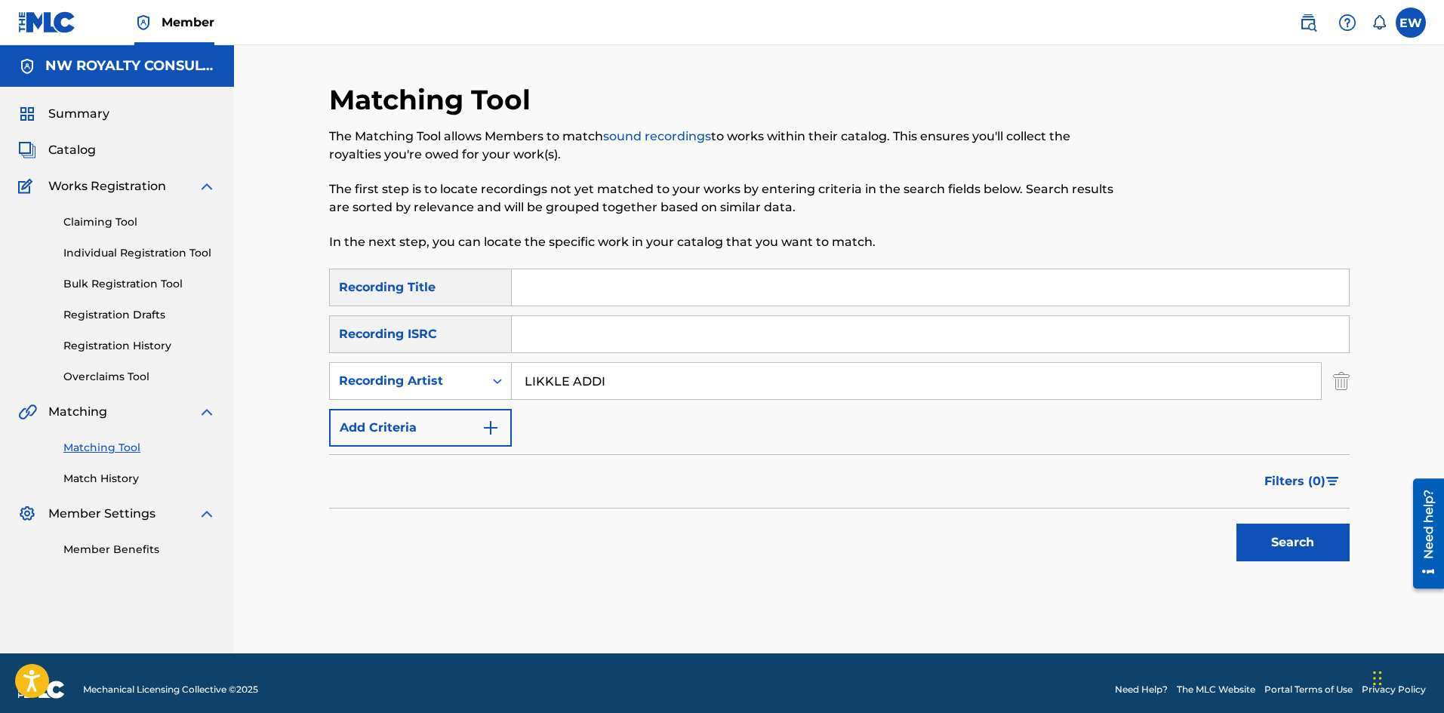
type input "LIKKLE ADDI"
click at [675, 292] on input "Search Form" at bounding box center [930, 287] width 837 height 36
paste input "UPTOWN ADI BADDEST"
type input "UPTOWN ADI BADDEST"
click at [1256, 538] on button "Search" at bounding box center [1292, 543] width 113 height 38
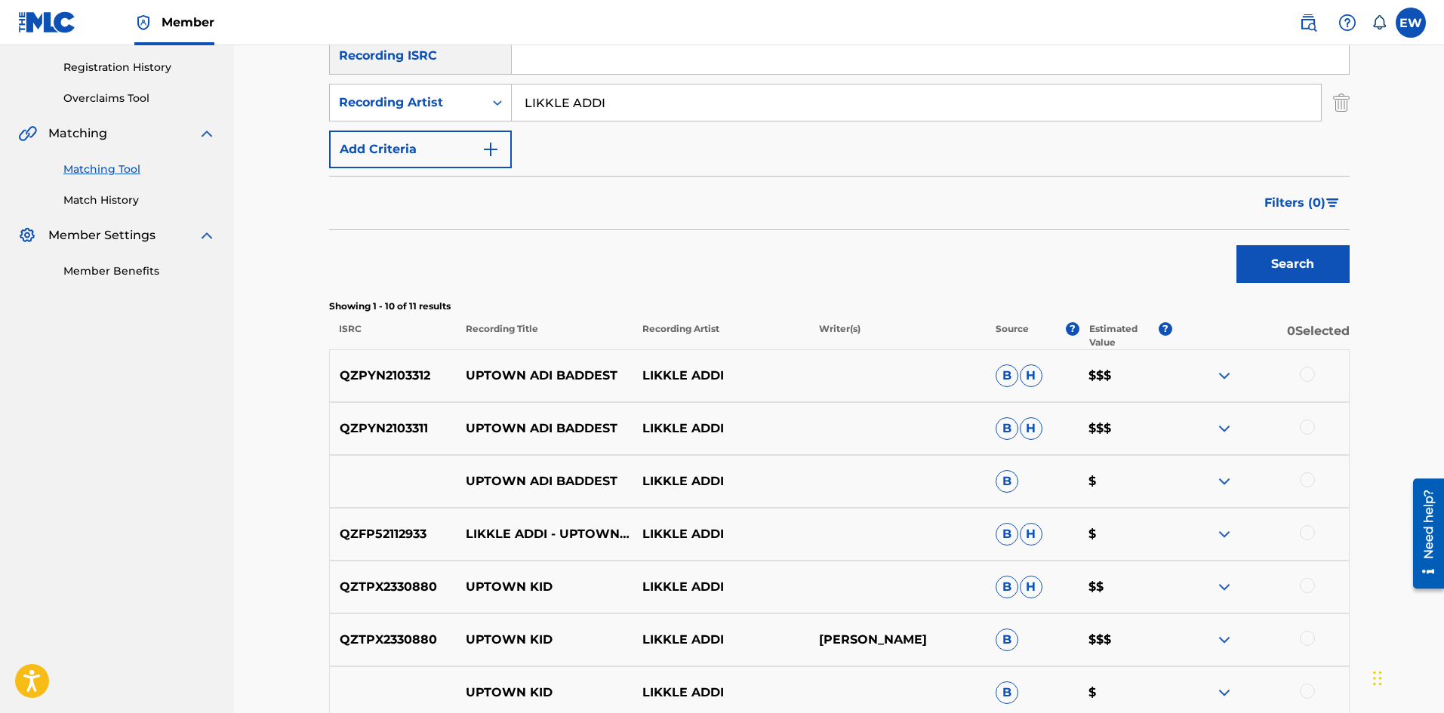
scroll to position [302, 0]
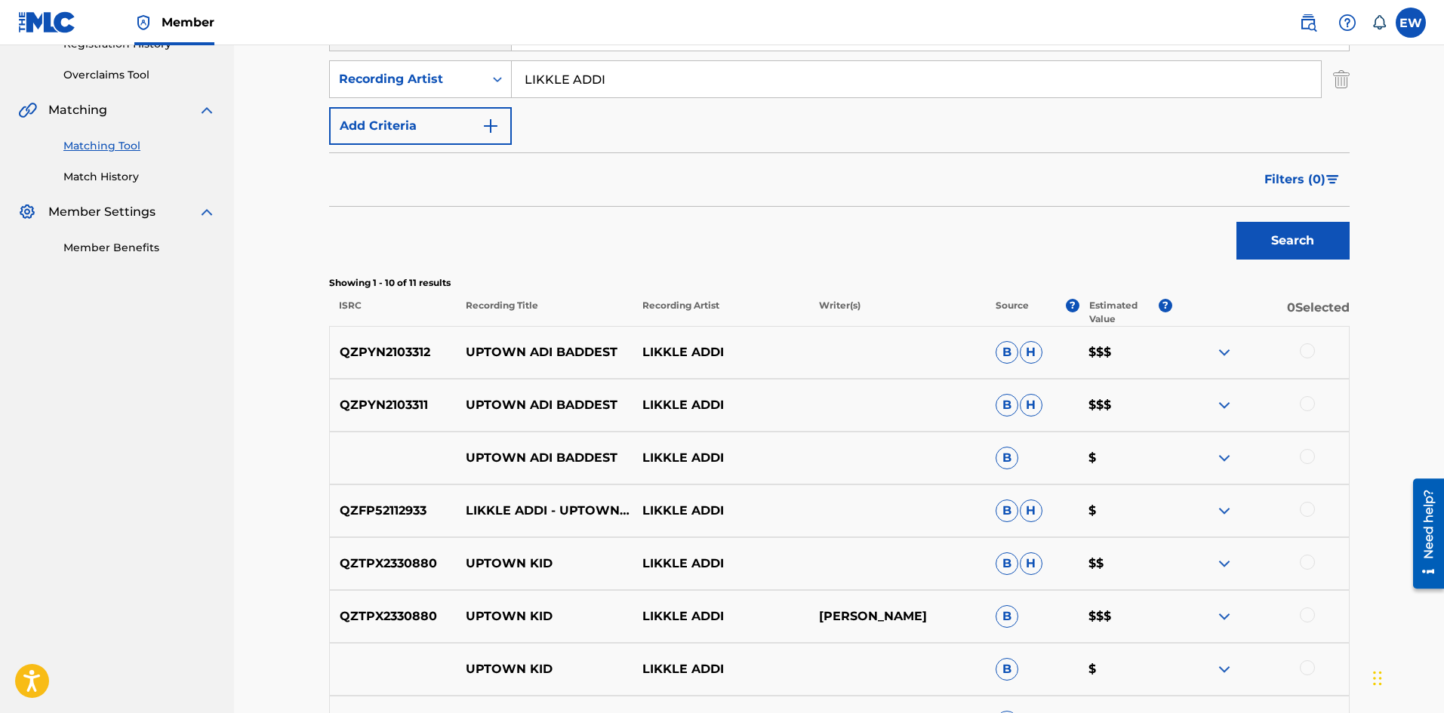
click at [1312, 351] on div at bounding box center [1307, 350] width 15 height 15
click at [1303, 402] on div at bounding box center [1307, 403] width 15 height 15
click at [1313, 457] on div at bounding box center [1307, 456] width 15 height 15
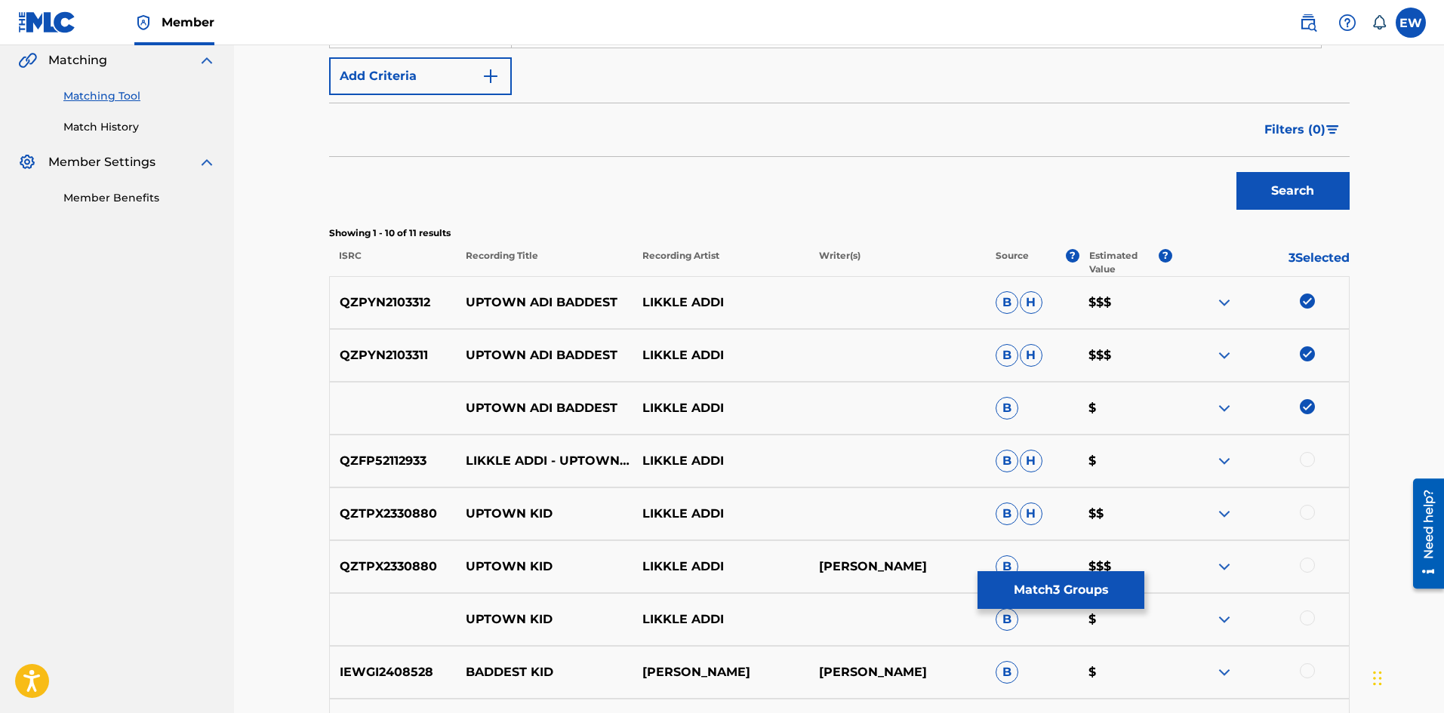
scroll to position [377, 0]
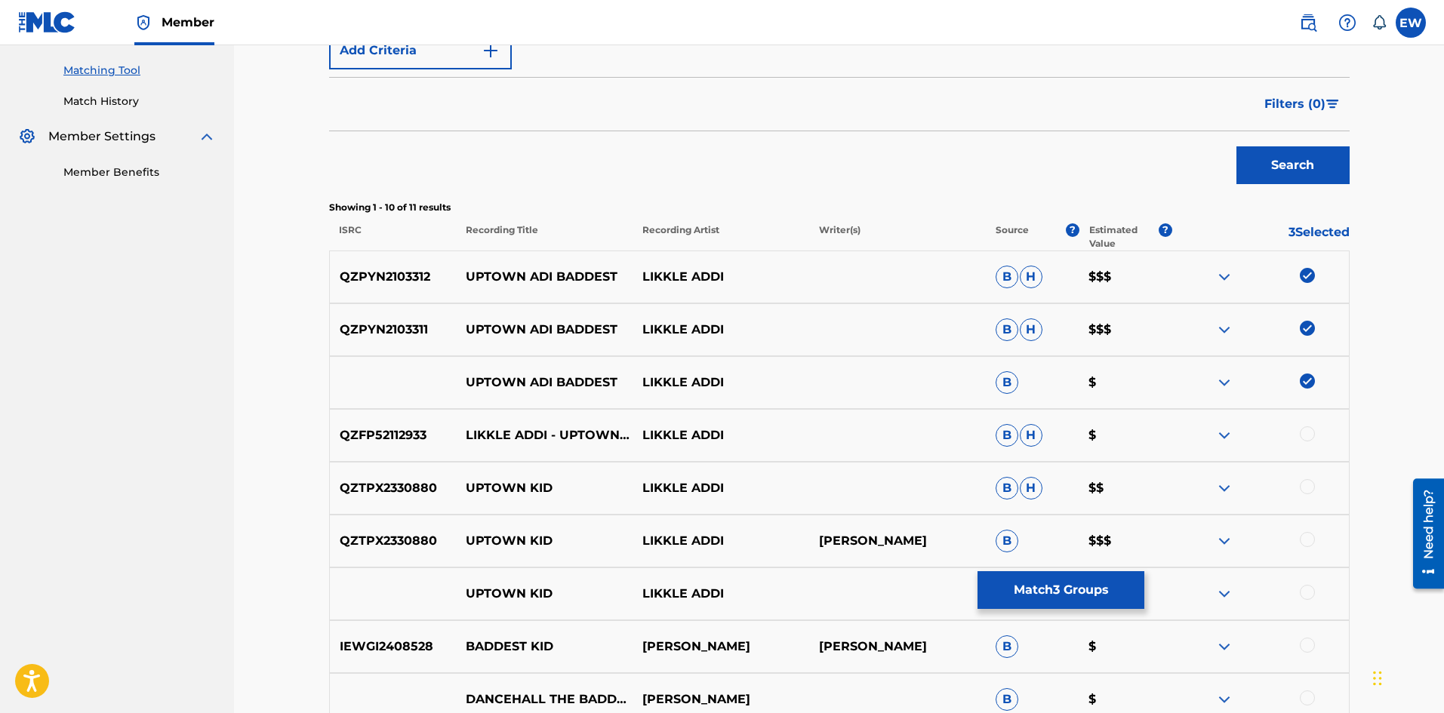
click at [1323, 434] on div at bounding box center [1260, 435] width 177 height 18
click at [1302, 432] on div at bounding box center [1307, 433] width 15 height 15
click at [1016, 615] on div "UPTOWN KID LIKKLE ADDI B $" at bounding box center [839, 594] width 1020 height 53
click at [1016, 595] on button "Match 4 Groups" at bounding box center [1060, 590] width 167 height 38
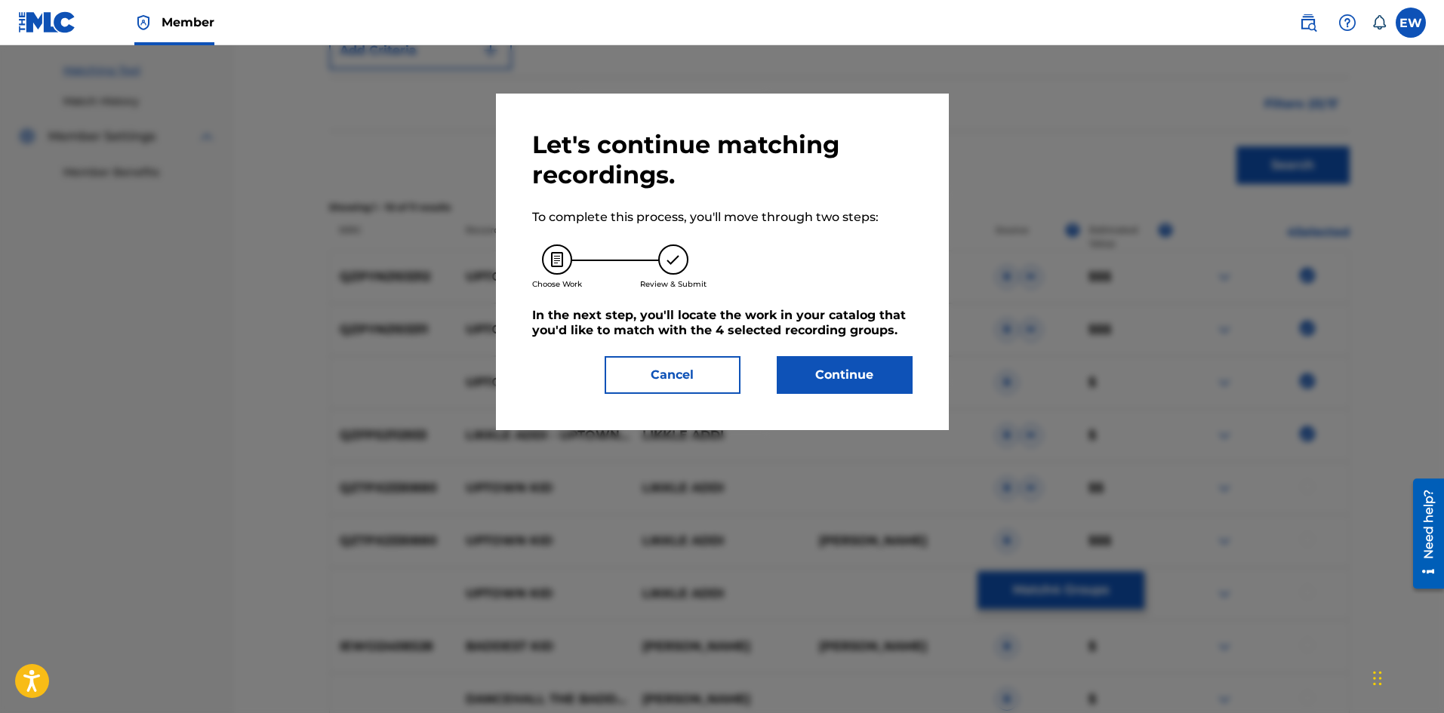
click at [862, 377] on button "Continue" at bounding box center [845, 375] width 136 height 38
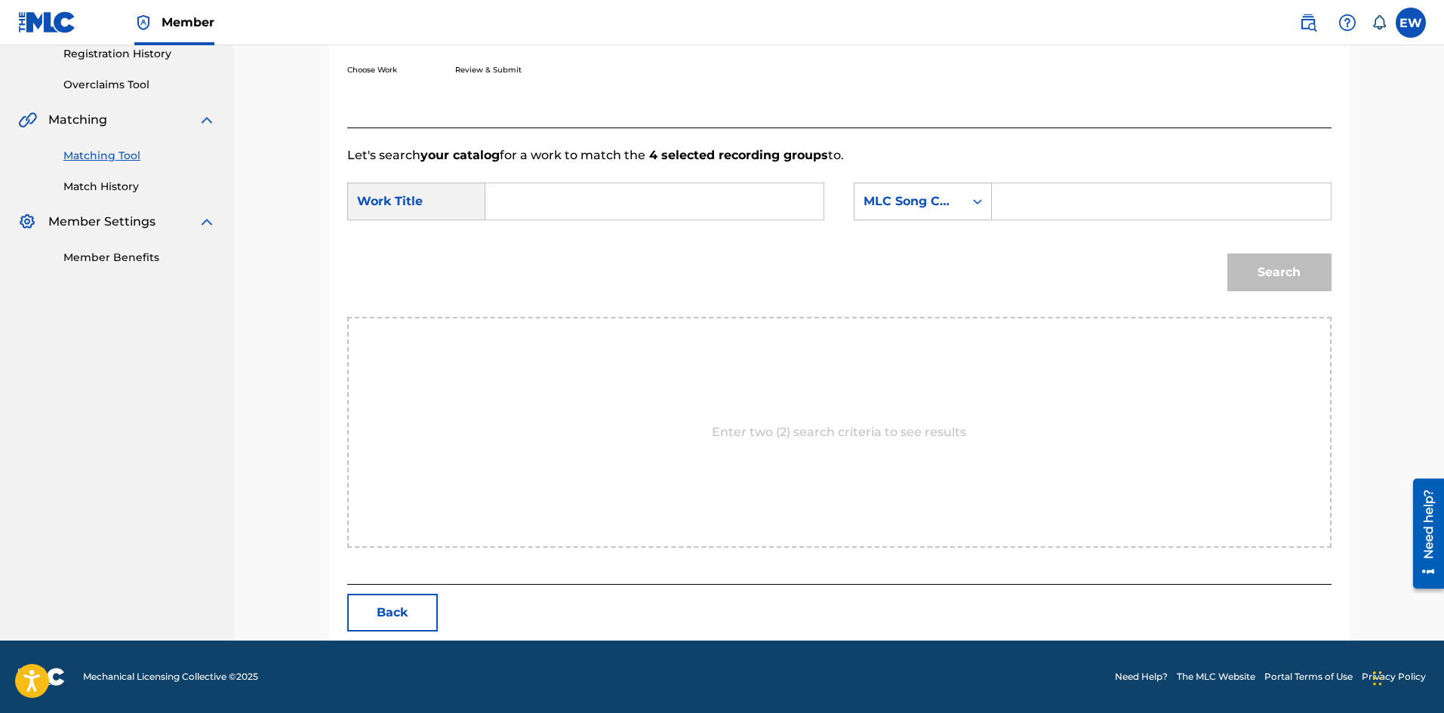
scroll to position [292, 0]
click at [677, 198] on input "Search Form" at bounding box center [654, 201] width 312 height 36
paste input "UPTOWN ADI BADDEST"
type input "UPTOWN ADI BADDEST"
click at [1127, 204] on input "Search Form" at bounding box center [1161, 201] width 312 height 36
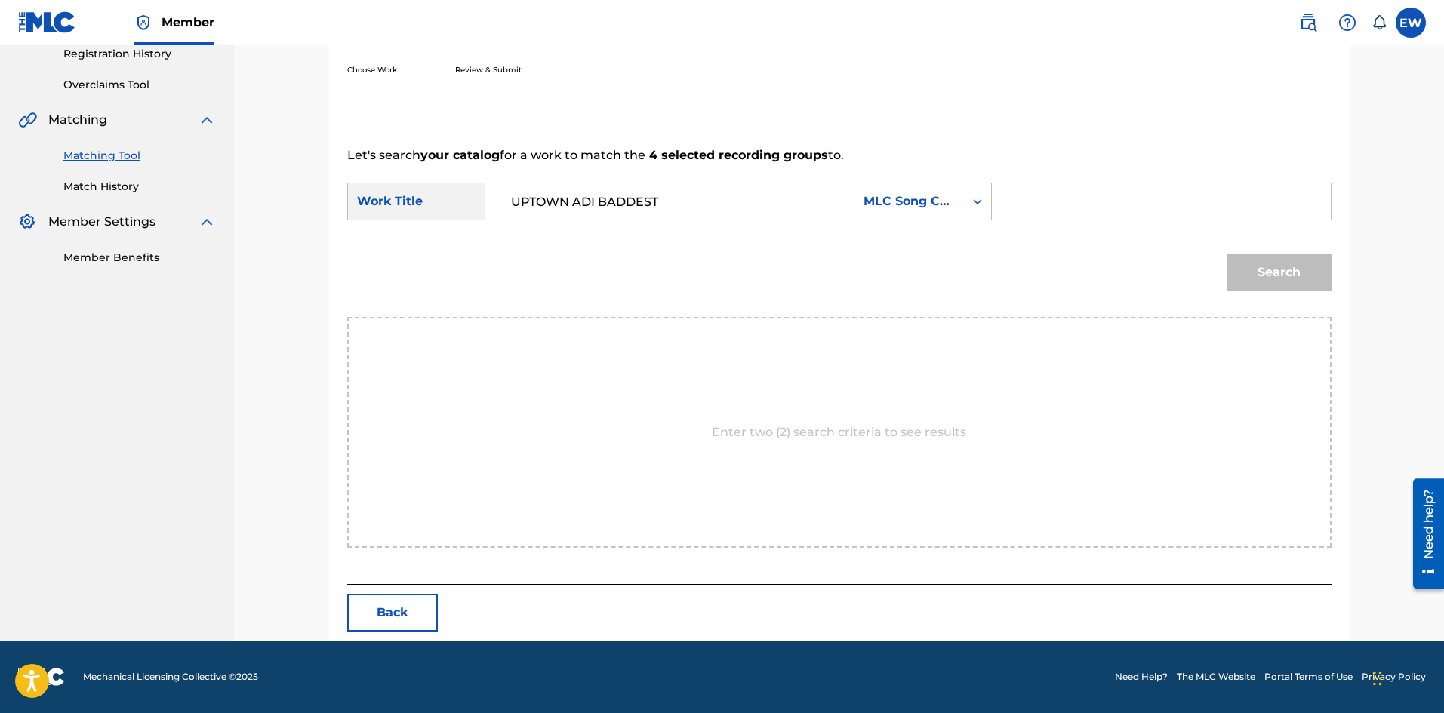
paste input "UW2XFG"
type input "UW2XFG"
click at [1282, 286] on button "Search" at bounding box center [1279, 273] width 104 height 38
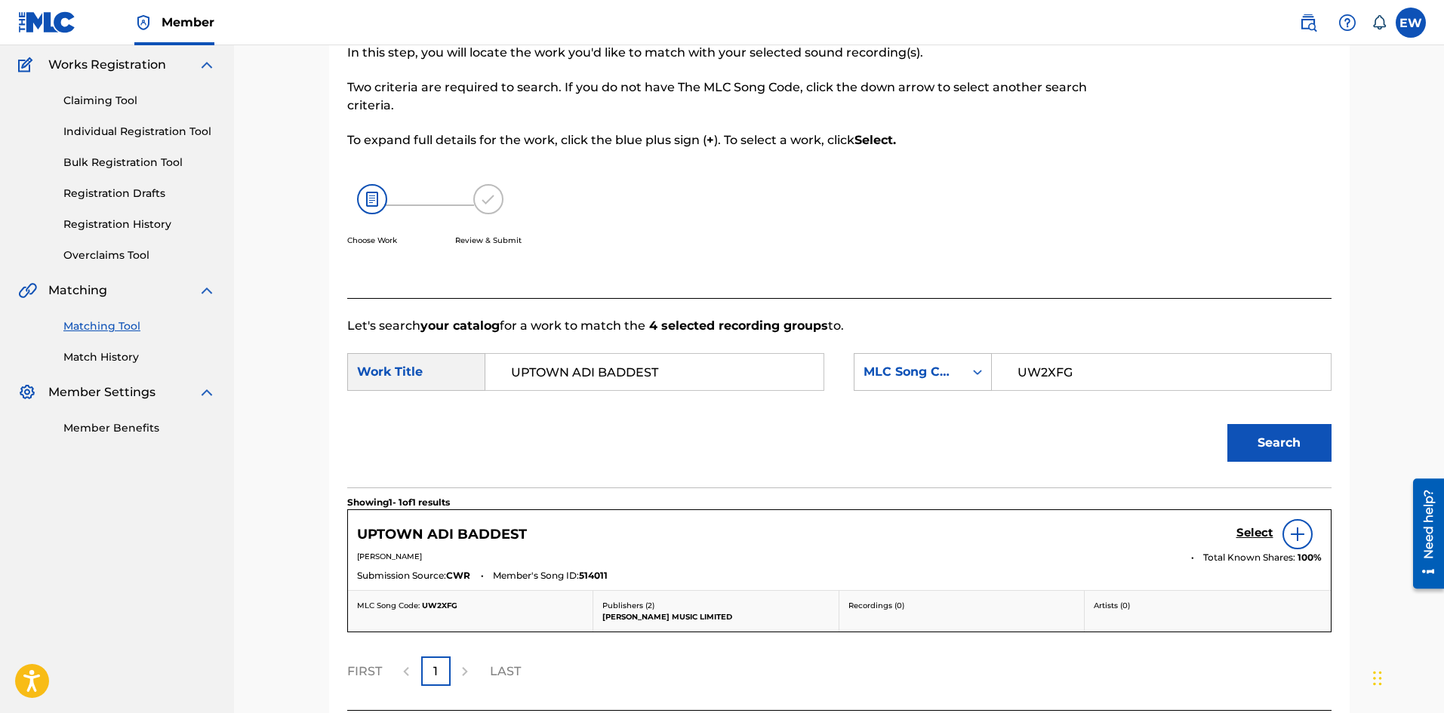
scroll to position [248, 0]
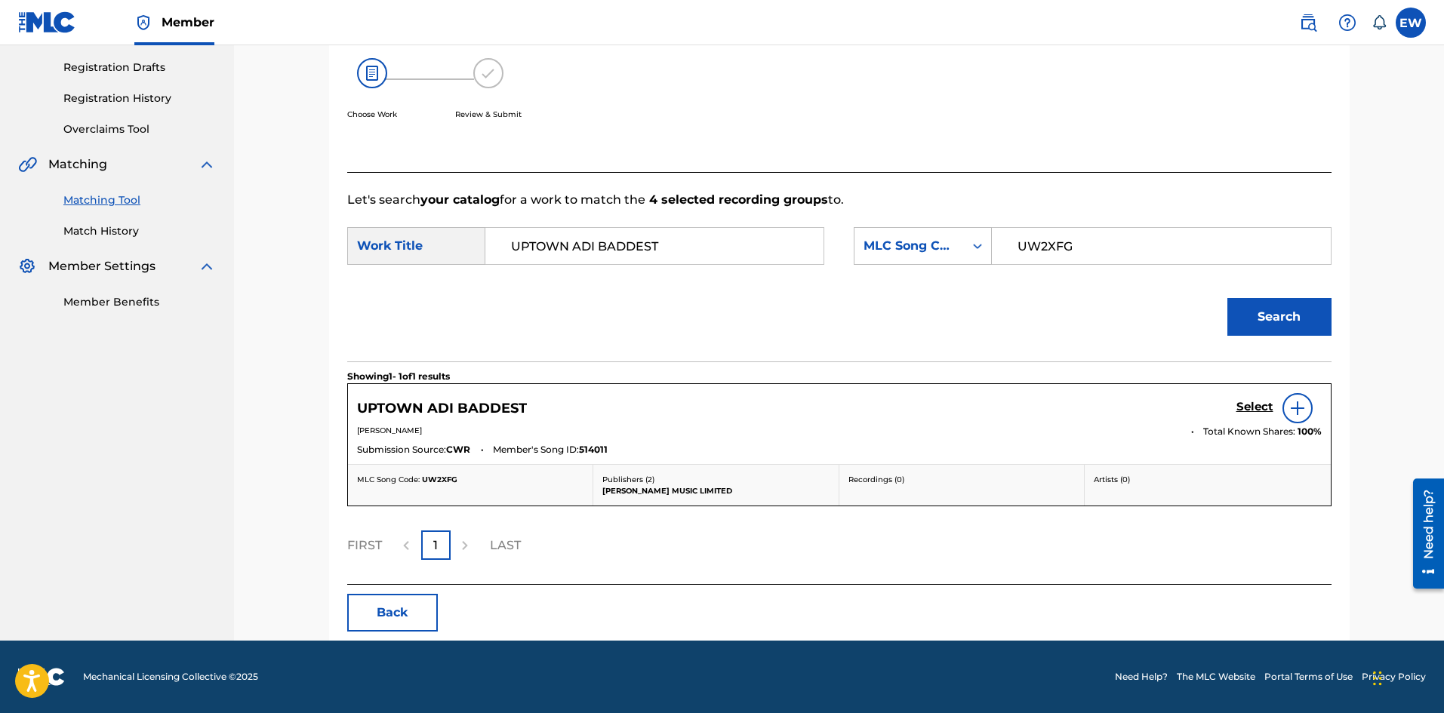
click at [1244, 409] on h5 "Select" at bounding box center [1254, 407] width 37 height 14
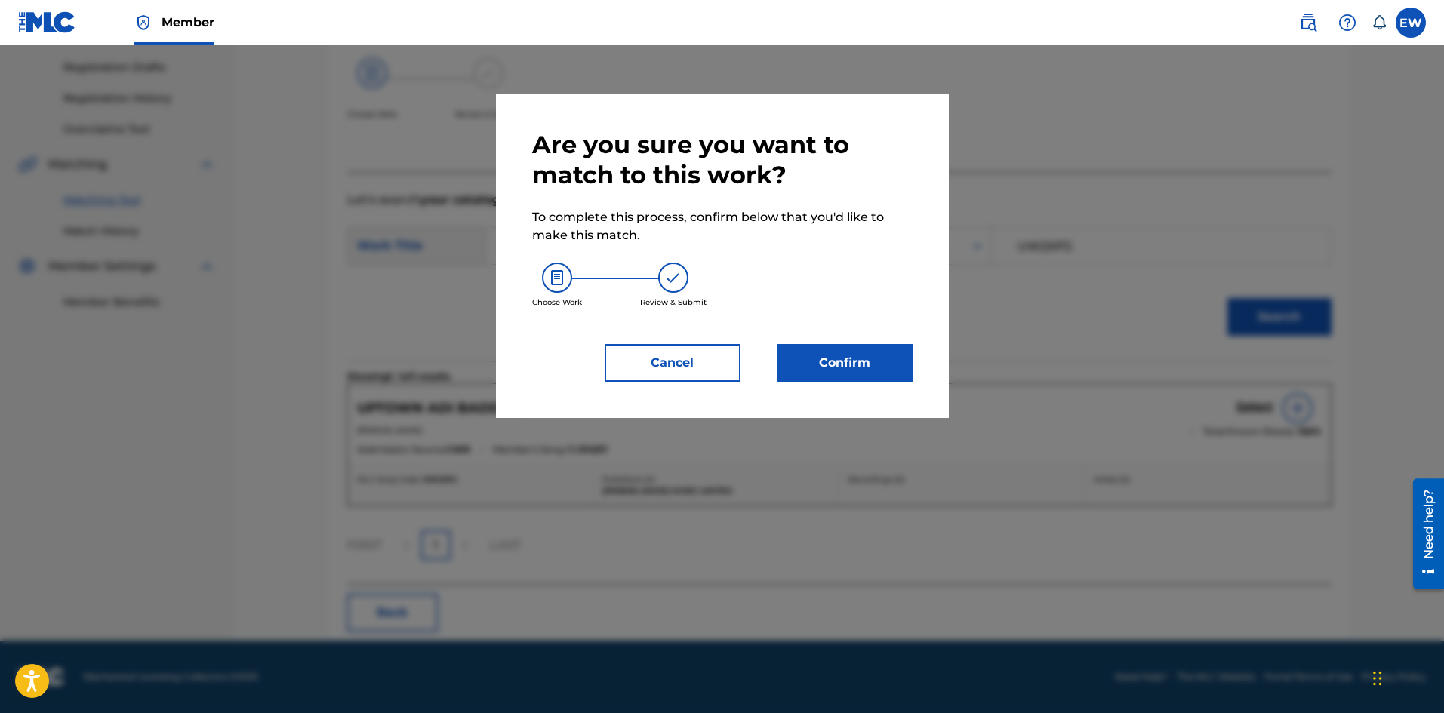
click at [900, 366] on button "Confirm" at bounding box center [845, 363] width 136 height 38
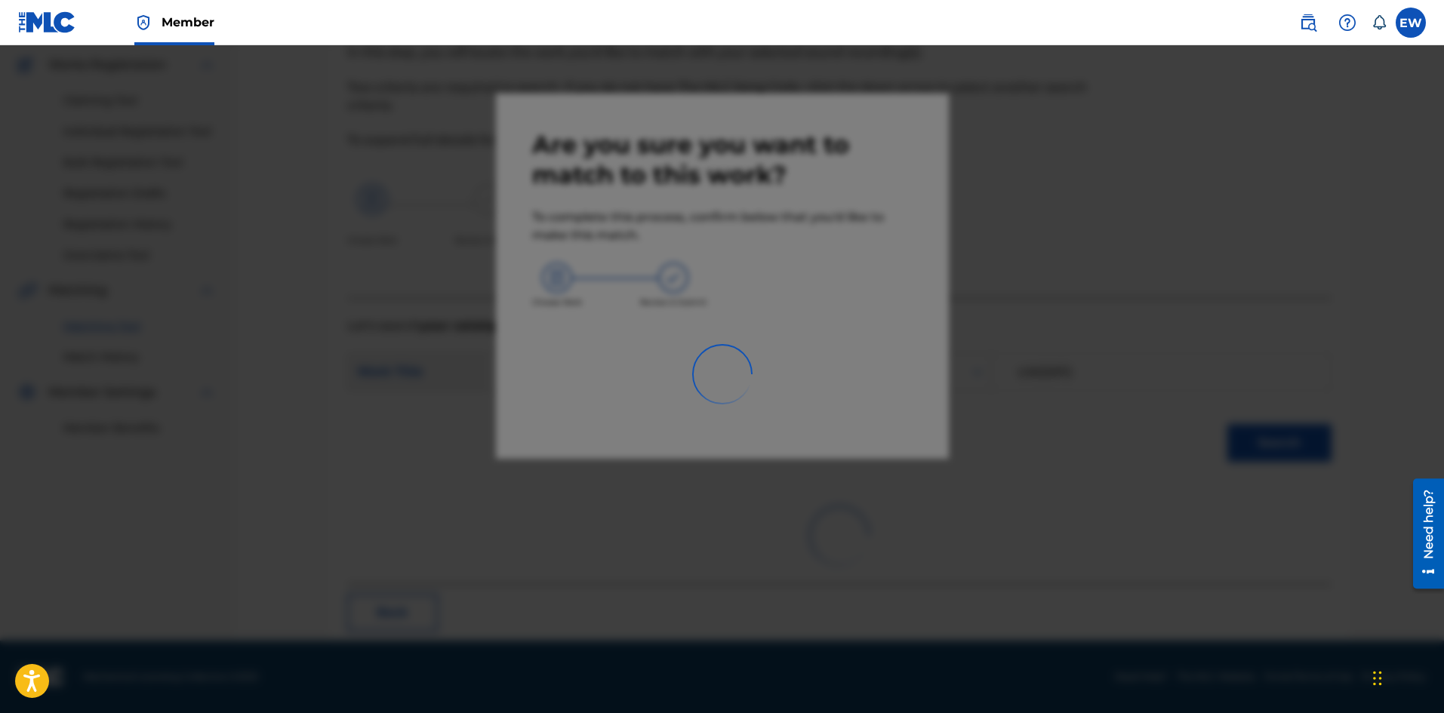
scroll to position [36, 0]
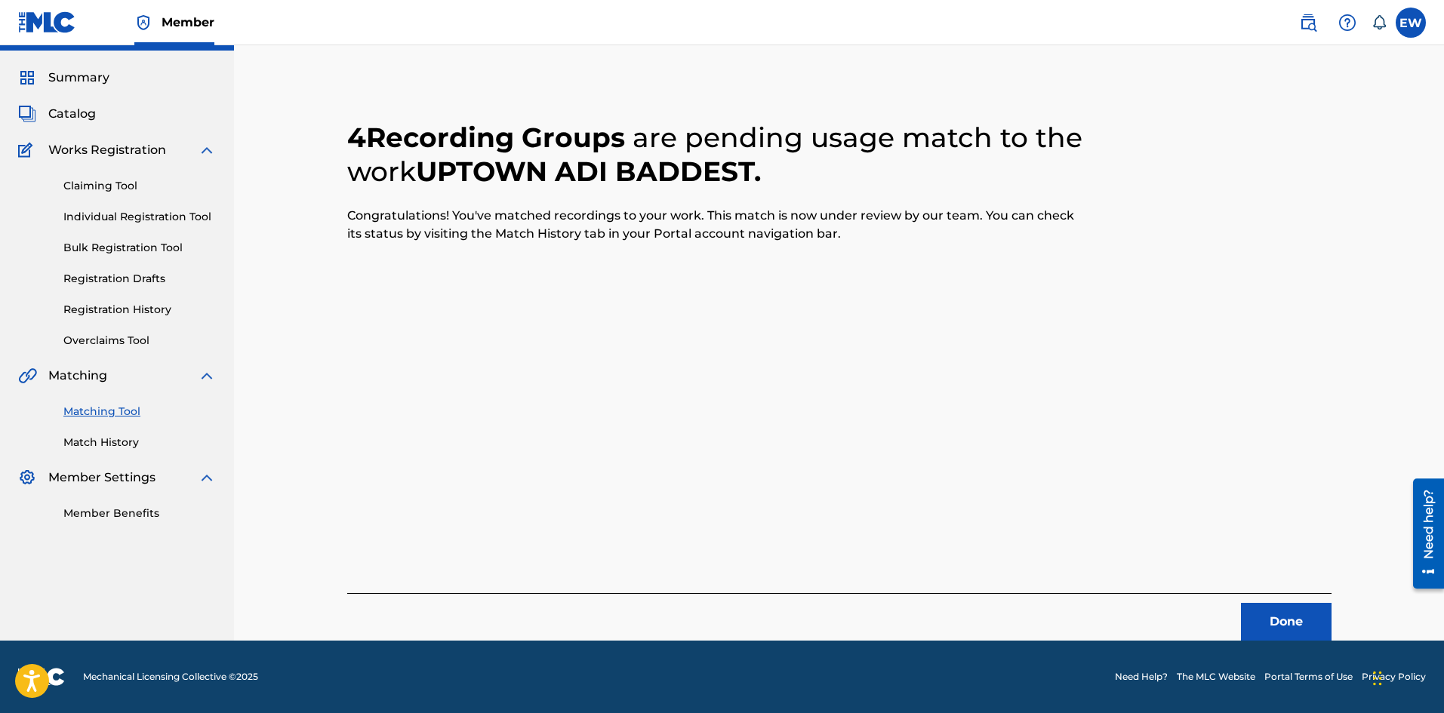
drag, startPoint x: 1282, startPoint y: 630, endPoint x: 1349, endPoint y: 602, distance: 72.7
click at [1291, 624] on button "Done" at bounding box center [1286, 622] width 91 height 38
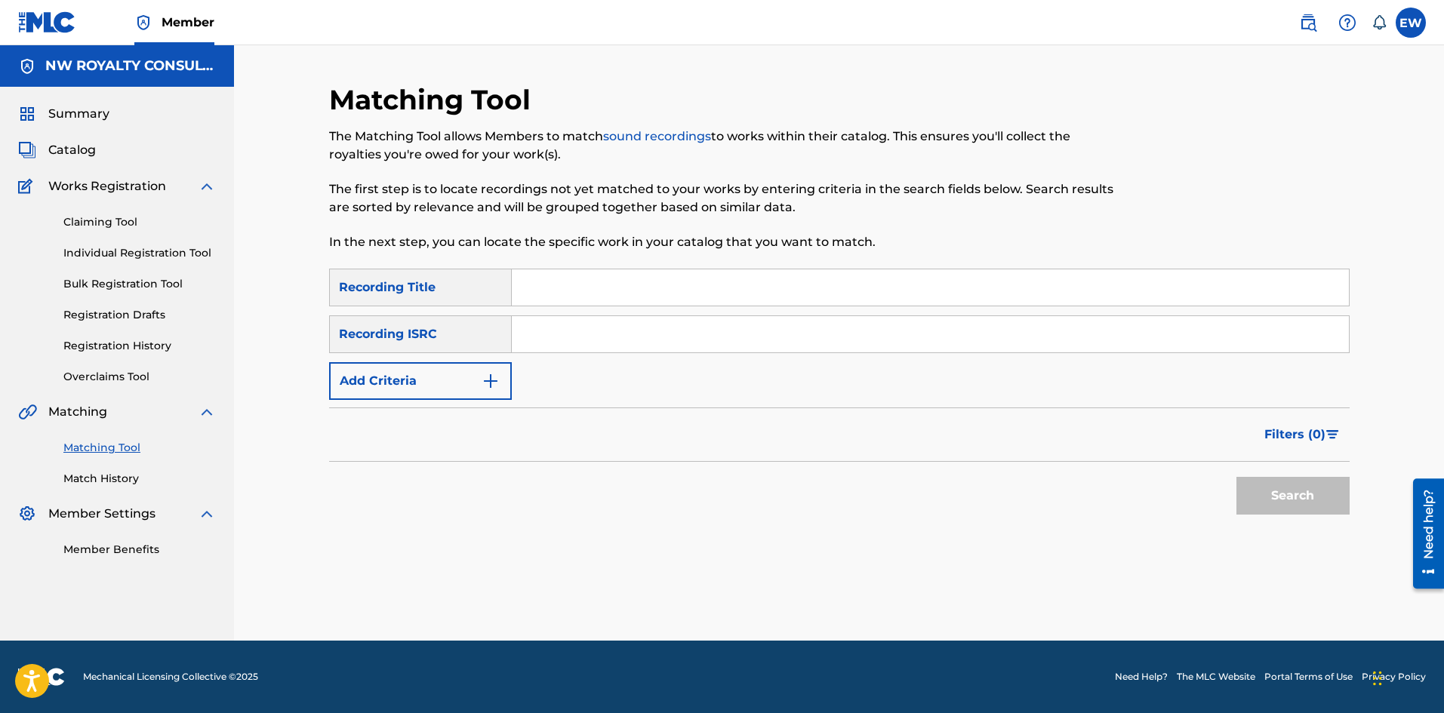
click at [429, 385] on button "Add Criteria" at bounding box center [420, 381] width 183 height 38
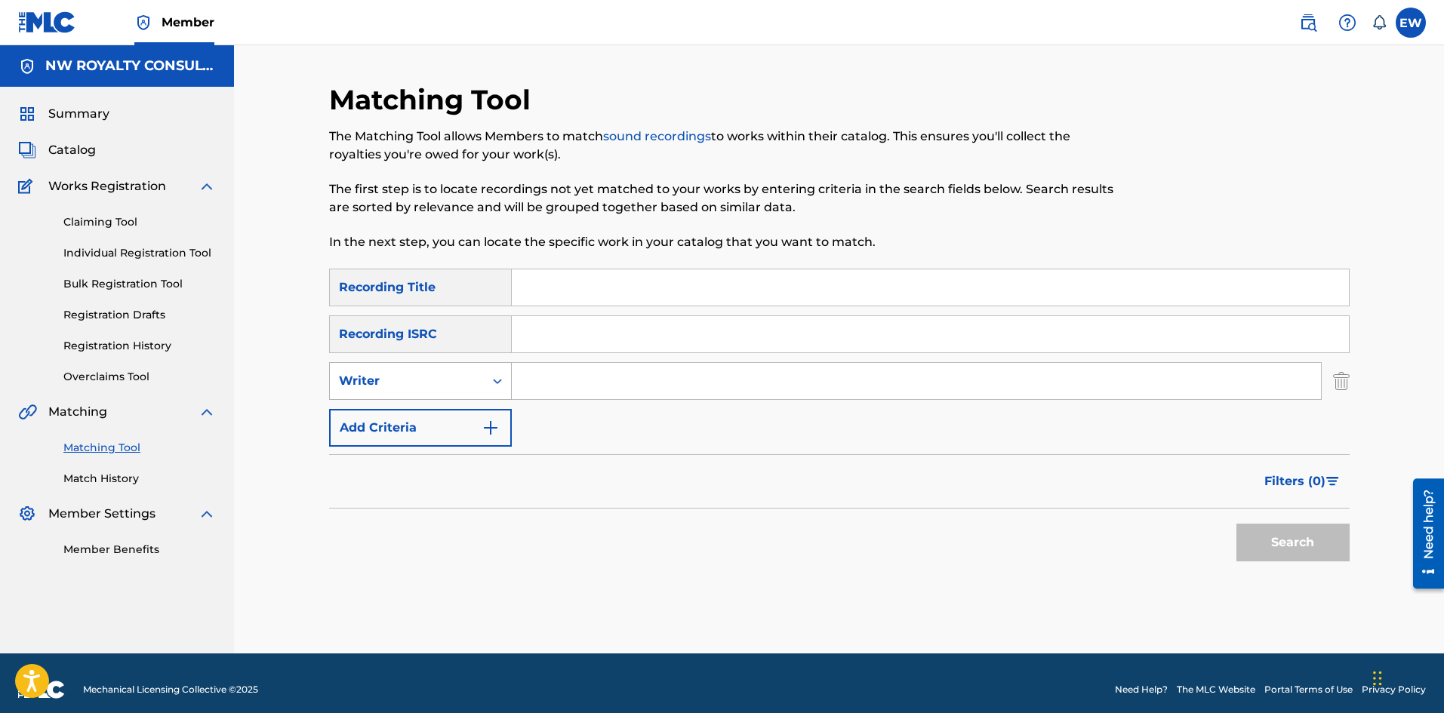
click at [434, 383] on div "Writer" at bounding box center [407, 381] width 136 height 18
click at [415, 411] on div "Recording Artist" at bounding box center [420, 419] width 181 height 38
click at [608, 386] on input "Search Form" at bounding box center [916, 381] width 809 height 36
paste input "LIKKLE ADDI"
type input "LIKKLE ADDI"
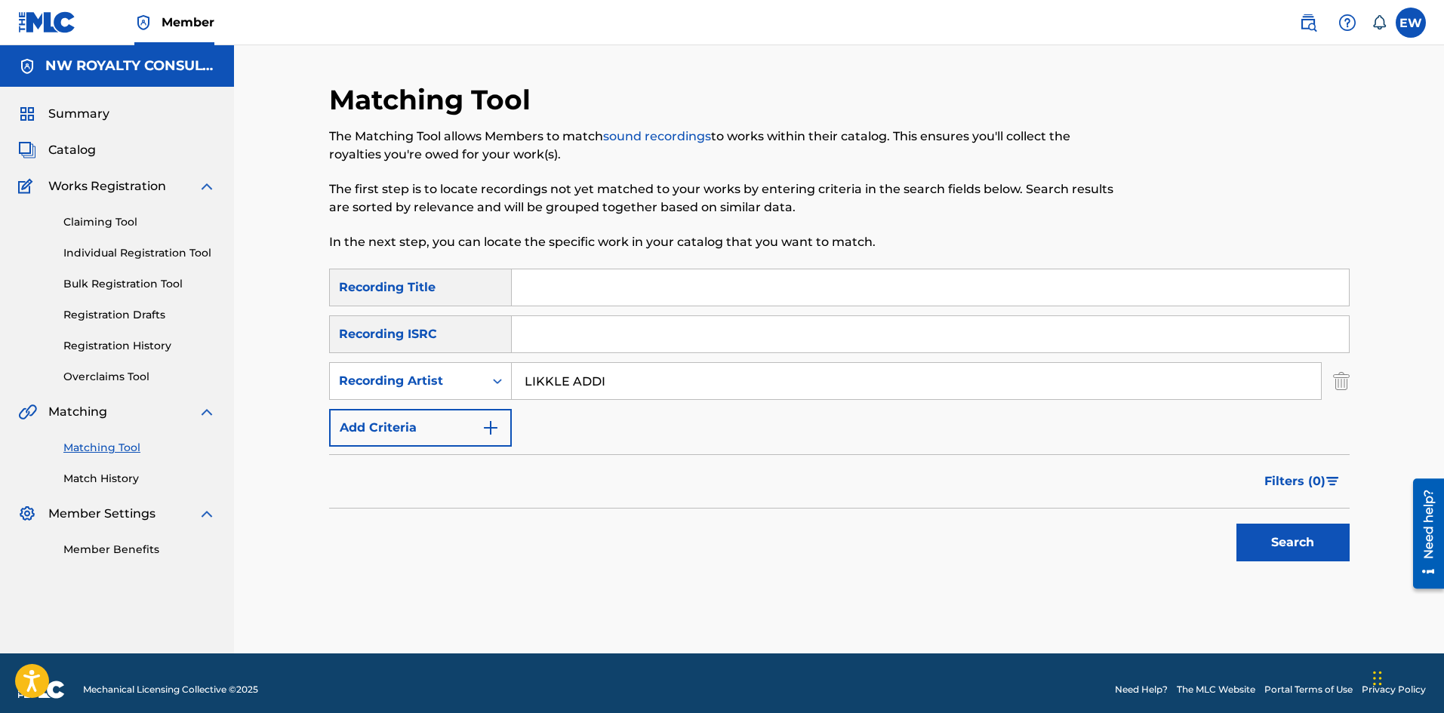
click at [758, 298] on input "Search Form" at bounding box center [930, 287] width 837 height 36
paste input "UPTOWN KID"
type input "UPTOWN KID"
click at [1287, 555] on button "Search" at bounding box center [1292, 543] width 113 height 38
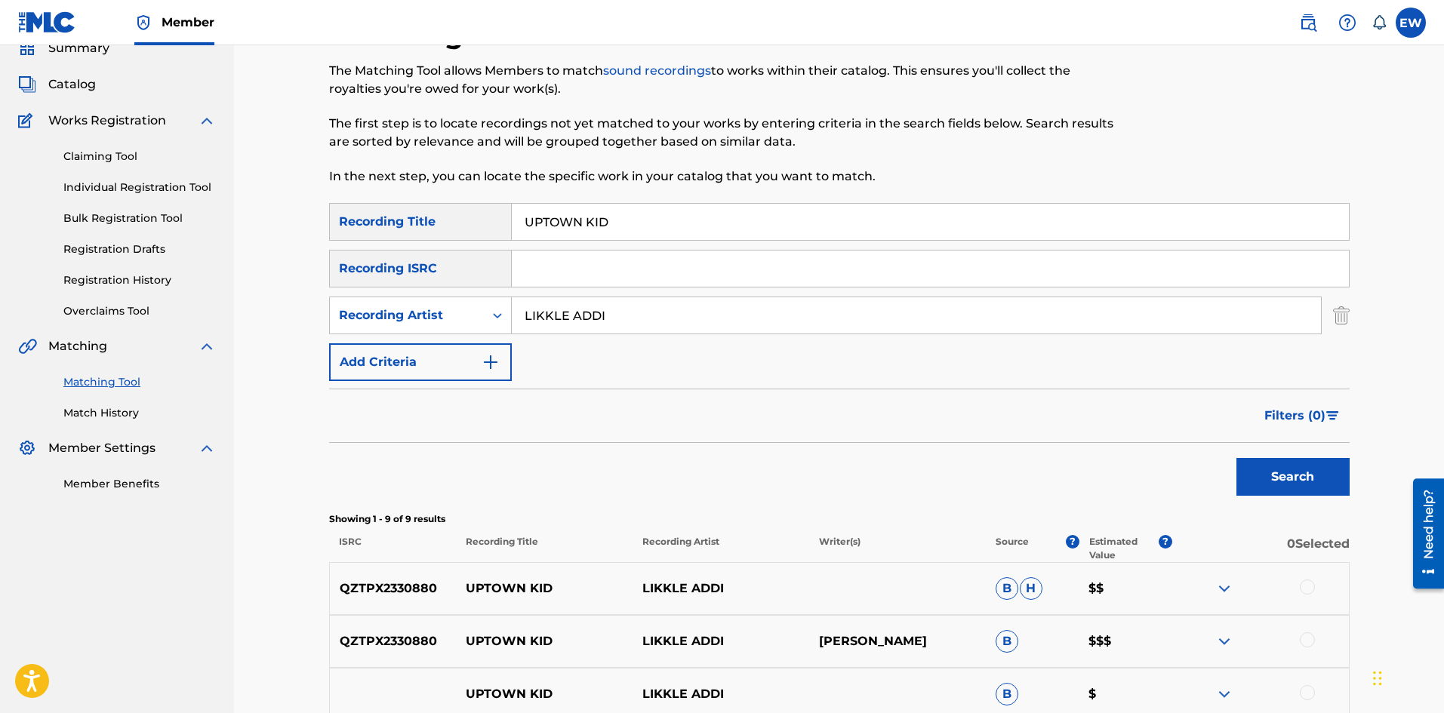
scroll to position [151, 0]
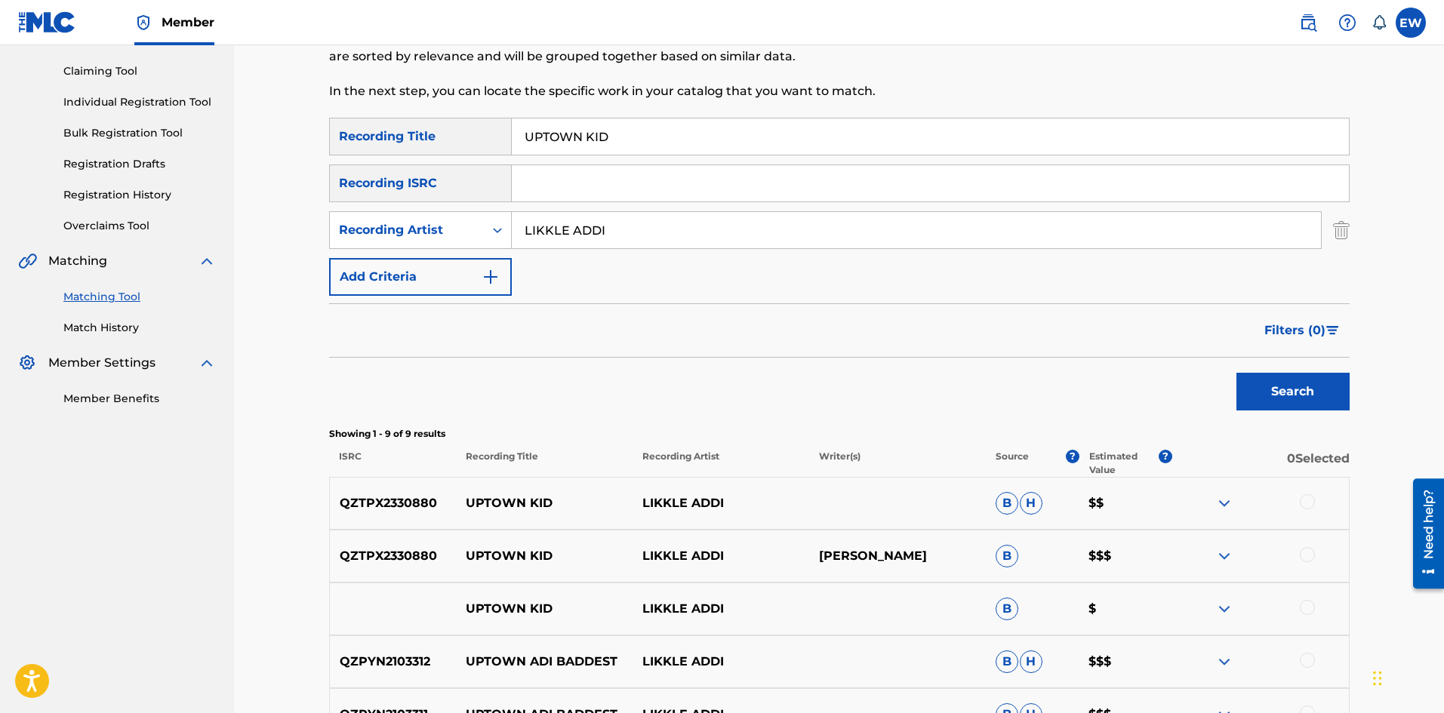
click at [1303, 504] on div at bounding box center [1307, 501] width 15 height 15
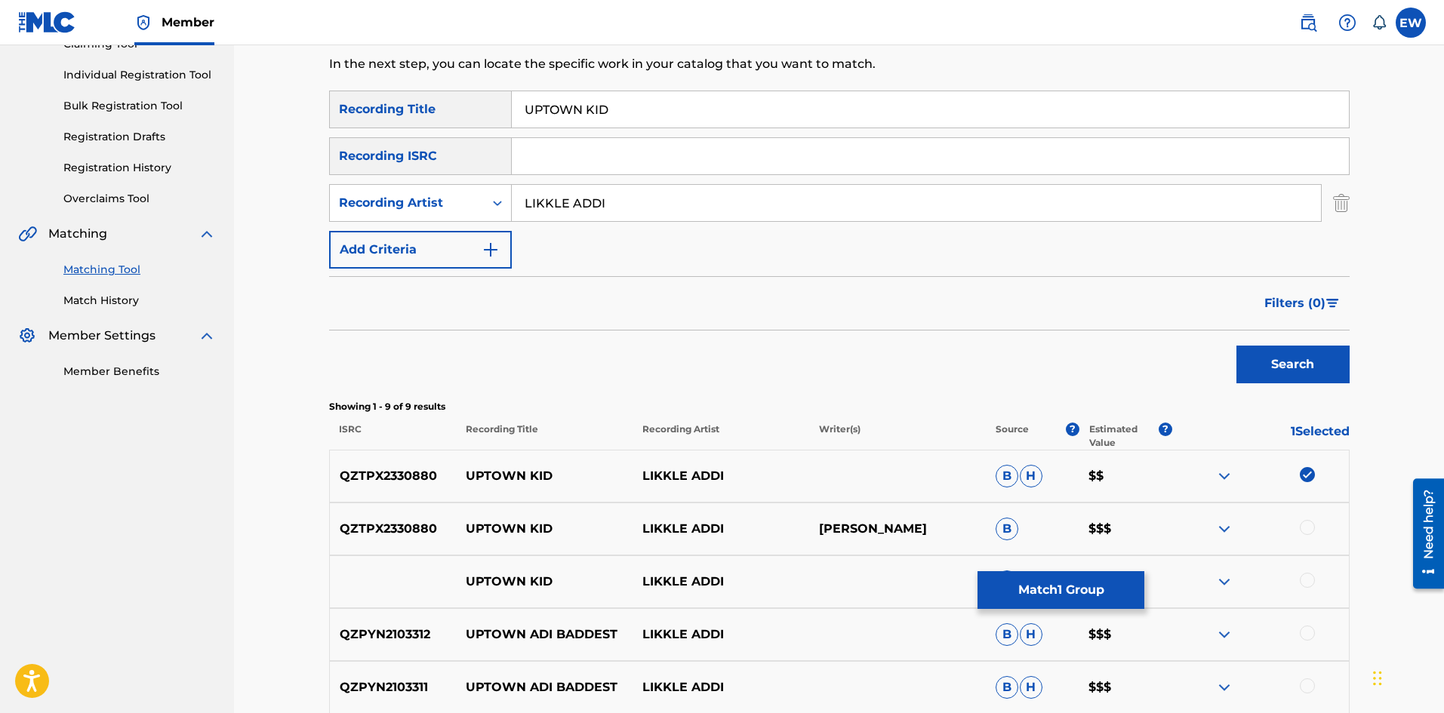
scroll to position [226, 0]
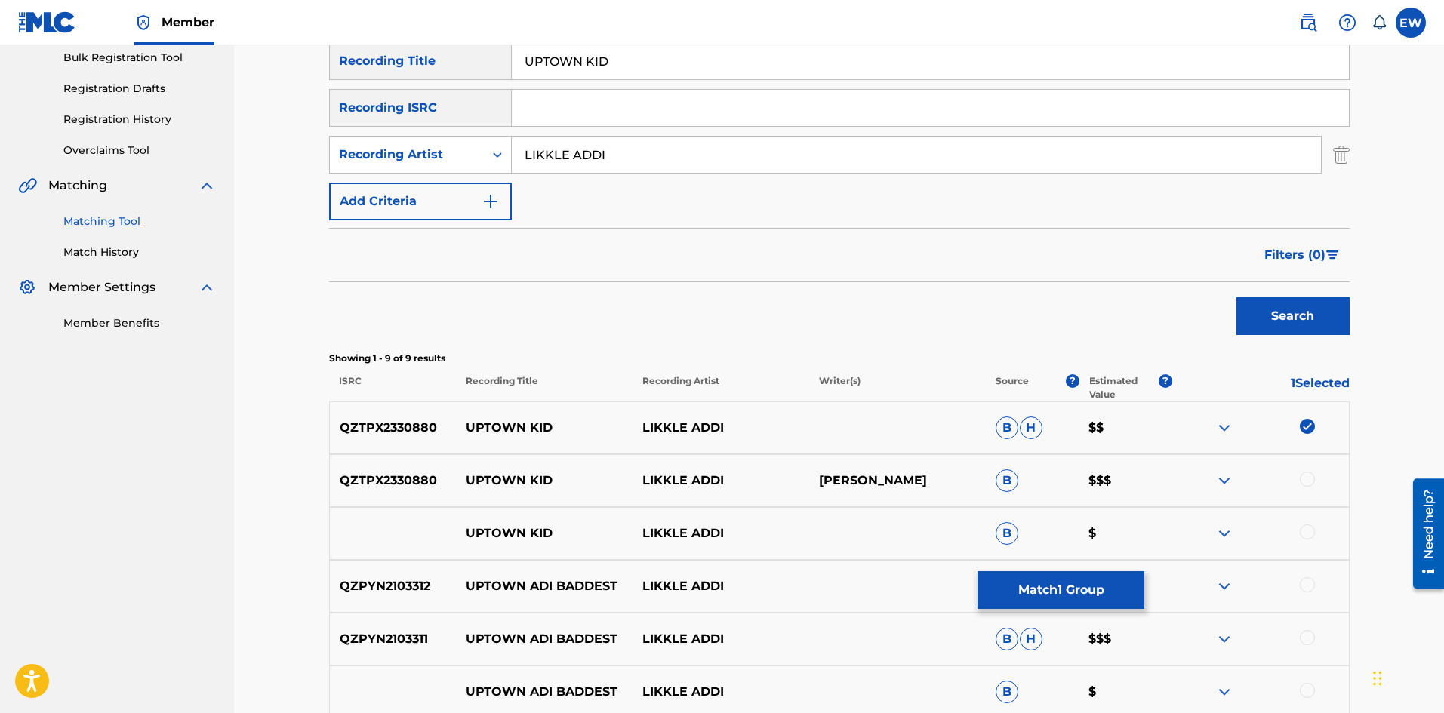
click at [1303, 475] on div at bounding box center [1307, 479] width 15 height 15
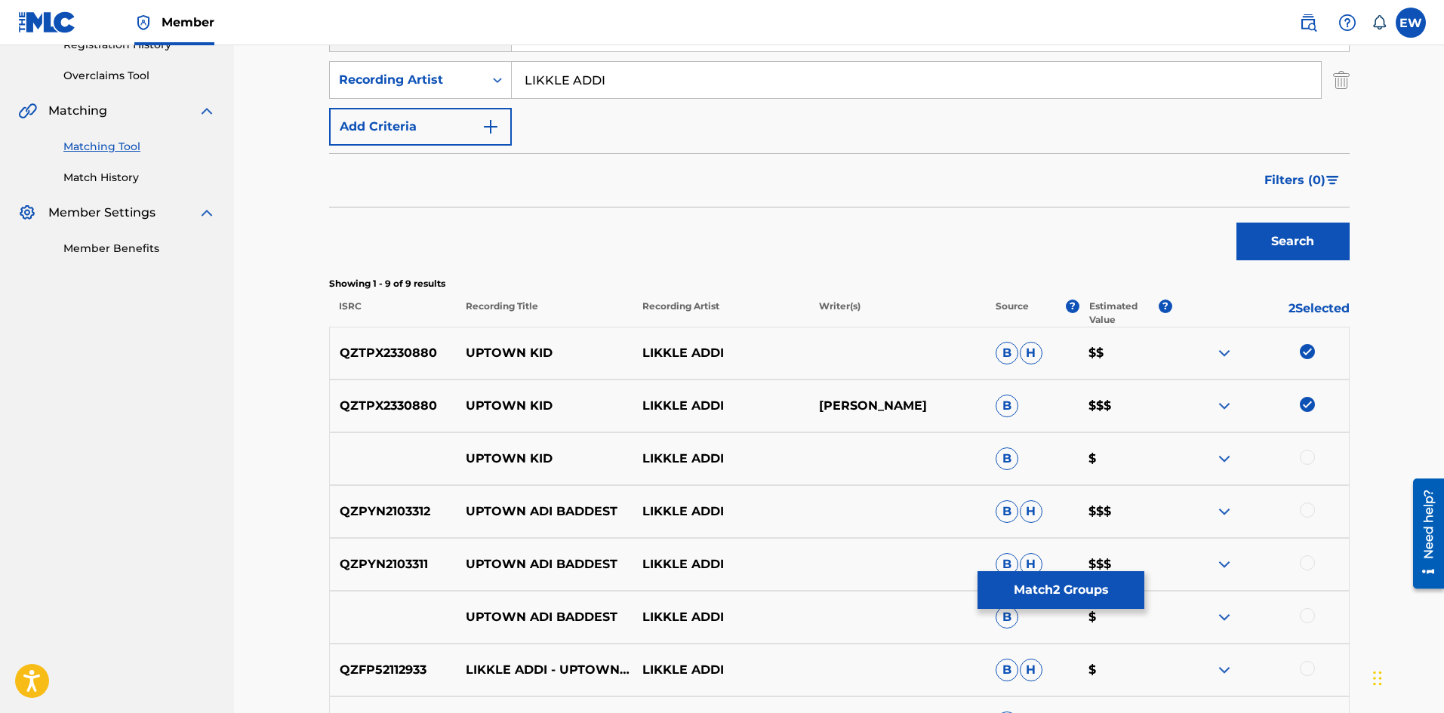
scroll to position [302, 0]
click at [1298, 456] on div at bounding box center [1260, 458] width 177 height 18
click at [1301, 455] on div at bounding box center [1307, 456] width 15 height 15
click at [1092, 591] on button "Match 3 Groups" at bounding box center [1060, 590] width 167 height 38
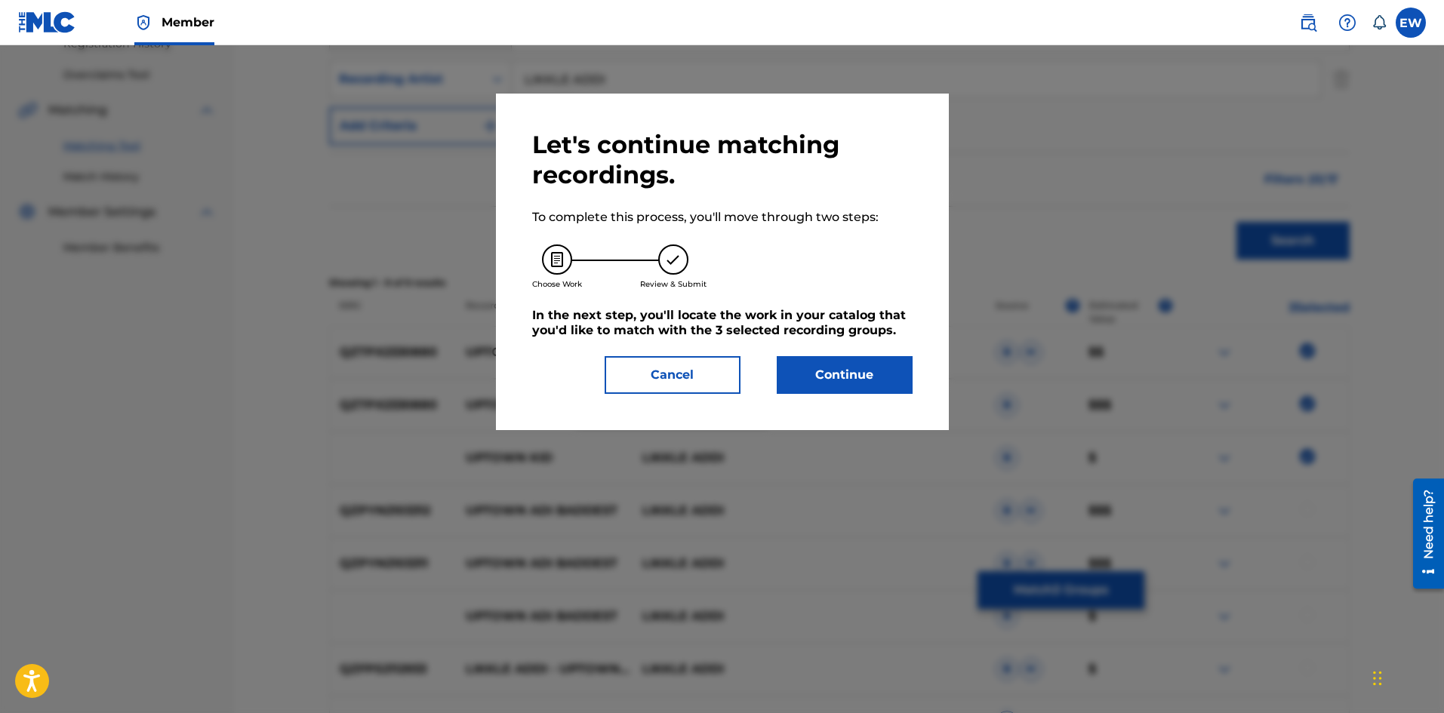
click at [844, 389] on button "Continue" at bounding box center [845, 375] width 136 height 38
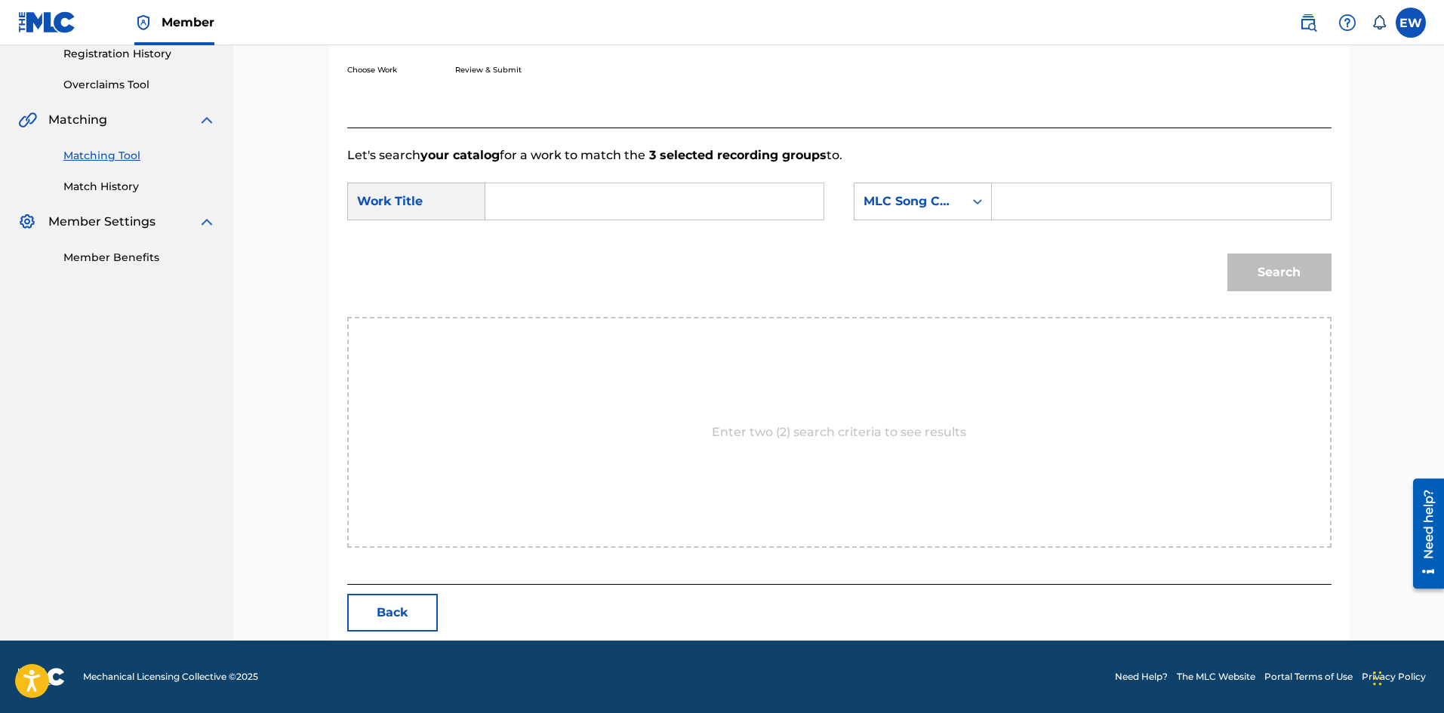
click at [651, 197] on input "Search Form" at bounding box center [654, 201] width 312 height 36
paste input "UPTOWN KID"
type input "UPTOWN KID"
click at [1138, 206] on input "Search Form" at bounding box center [1161, 201] width 312 height 36
paste input "UX1VDG"
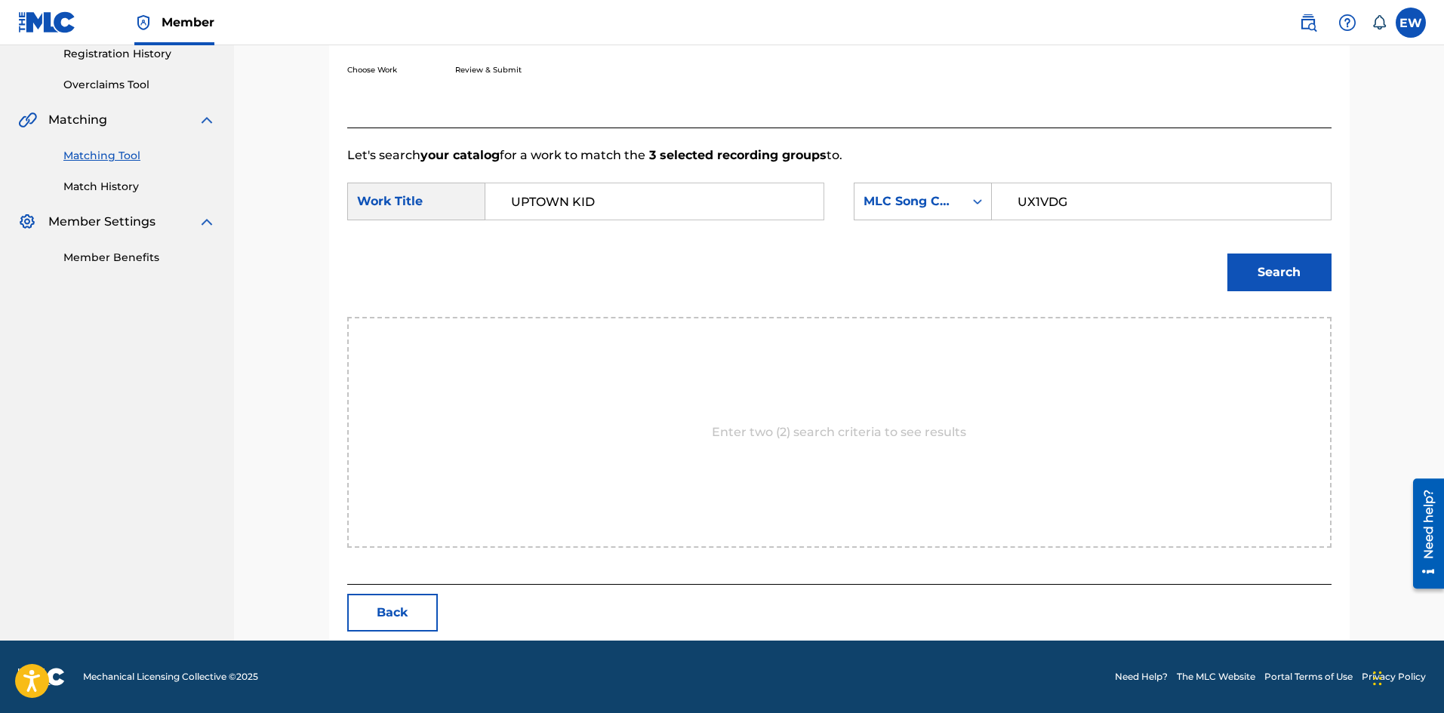
type input "UX1VDG"
drag, startPoint x: 1263, startPoint y: 275, endPoint x: 1254, endPoint y: 270, distance: 10.1
click at [1263, 275] on button "Search" at bounding box center [1279, 273] width 104 height 38
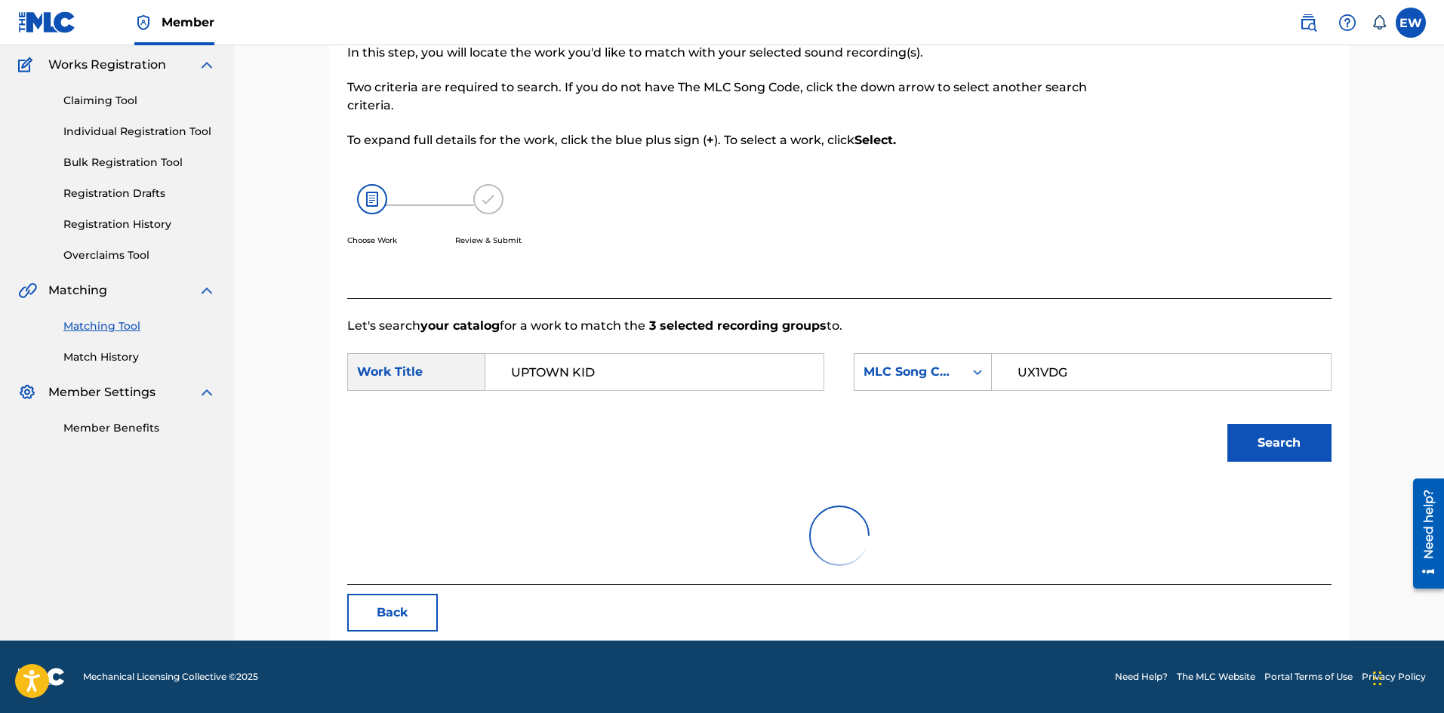
scroll to position [248, 0]
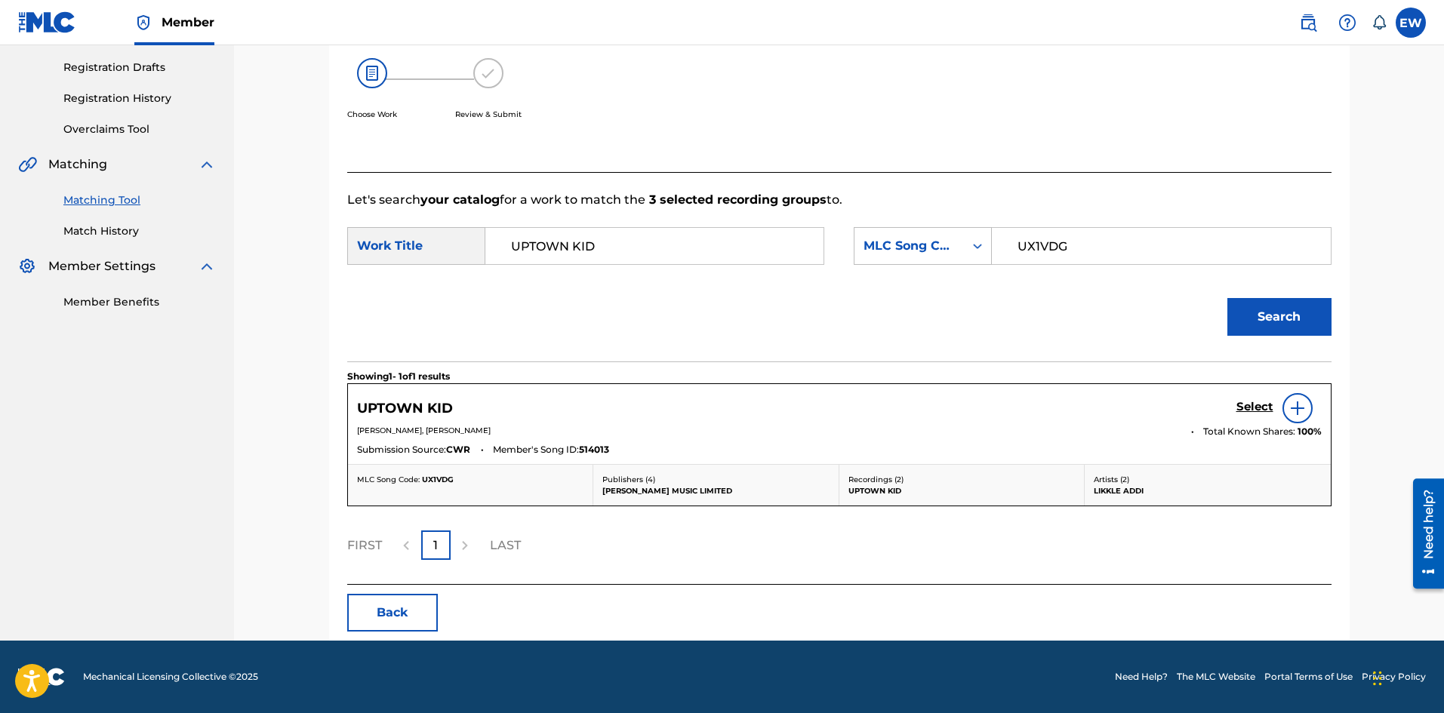
click at [1258, 400] on h5 "Select" at bounding box center [1254, 407] width 37 height 14
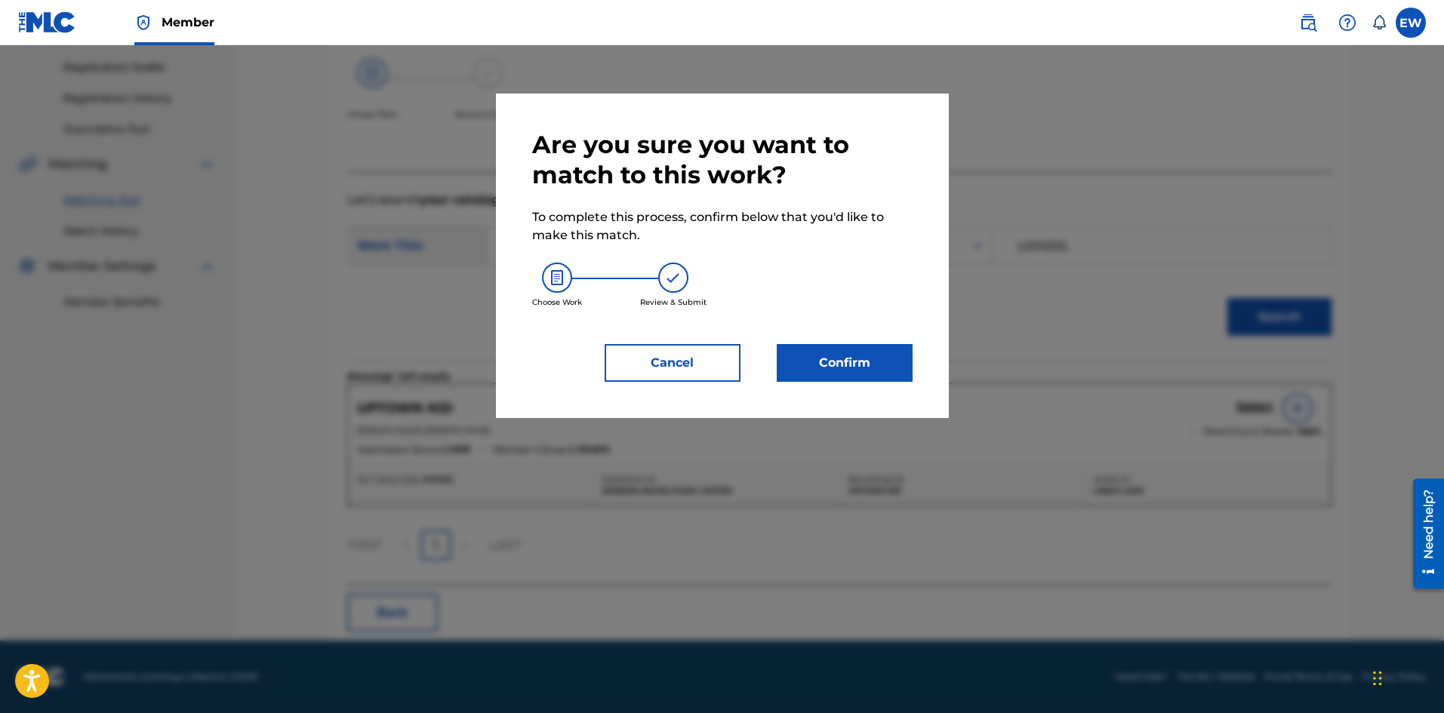
click at [866, 363] on button "Confirm" at bounding box center [845, 363] width 136 height 38
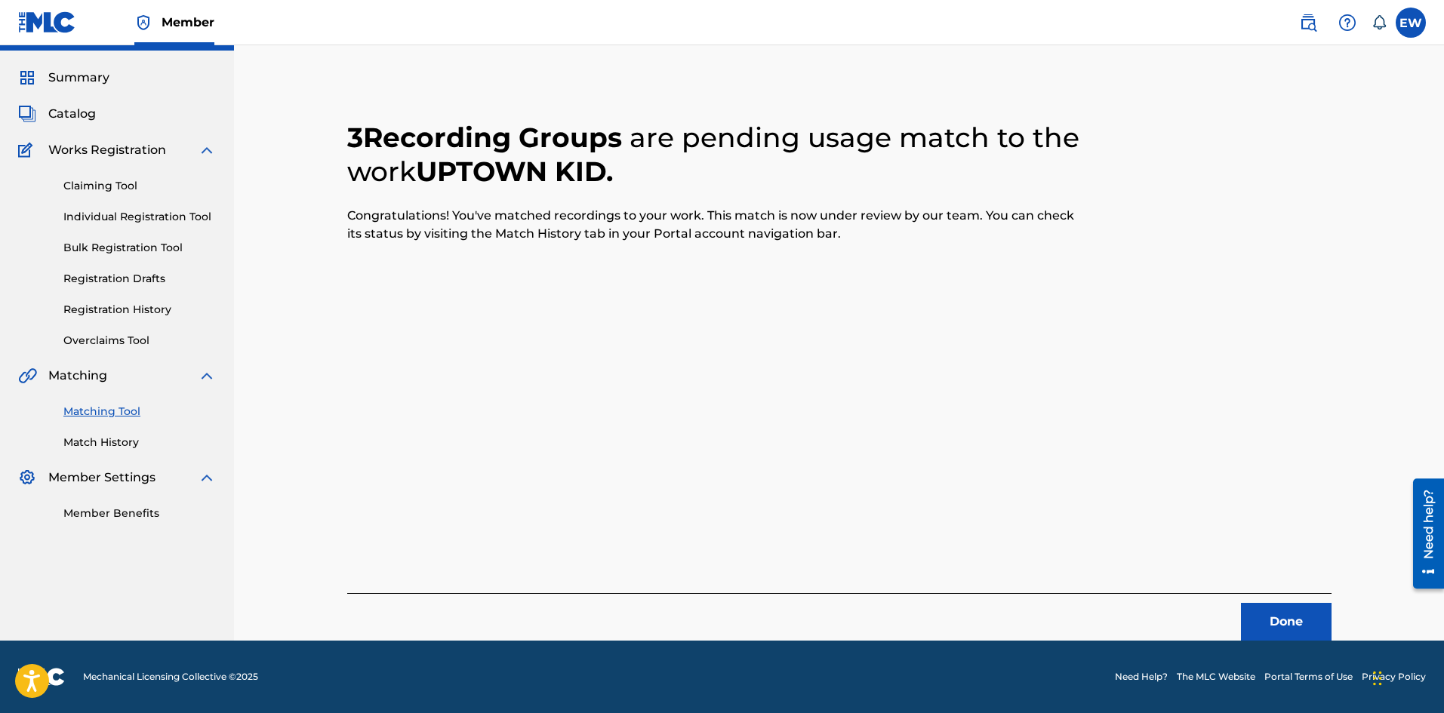
scroll to position [36, 0]
click at [1261, 605] on button "Done" at bounding box center [1286, 622] width 91 height 38
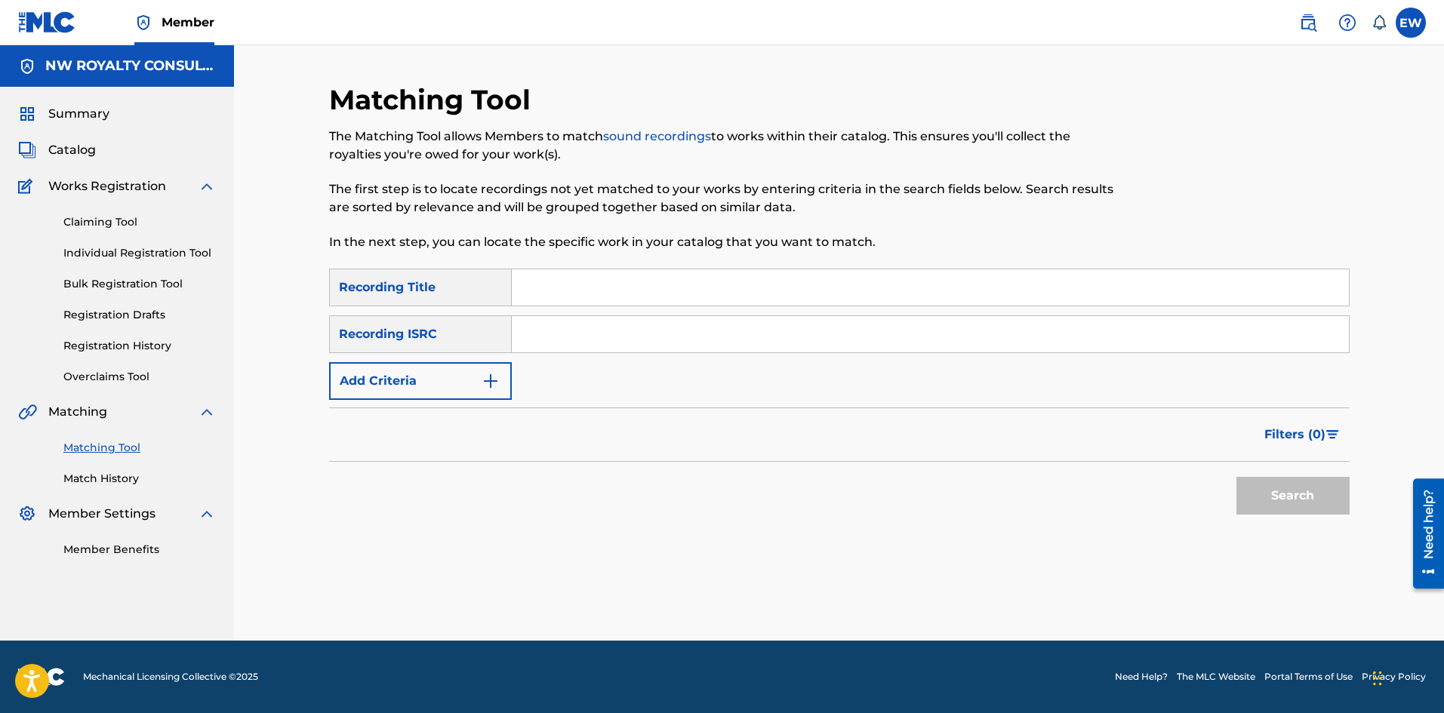
click at [447, 383] on button "Add Criteria" at bounding box center [420, 381] width 183 height 38
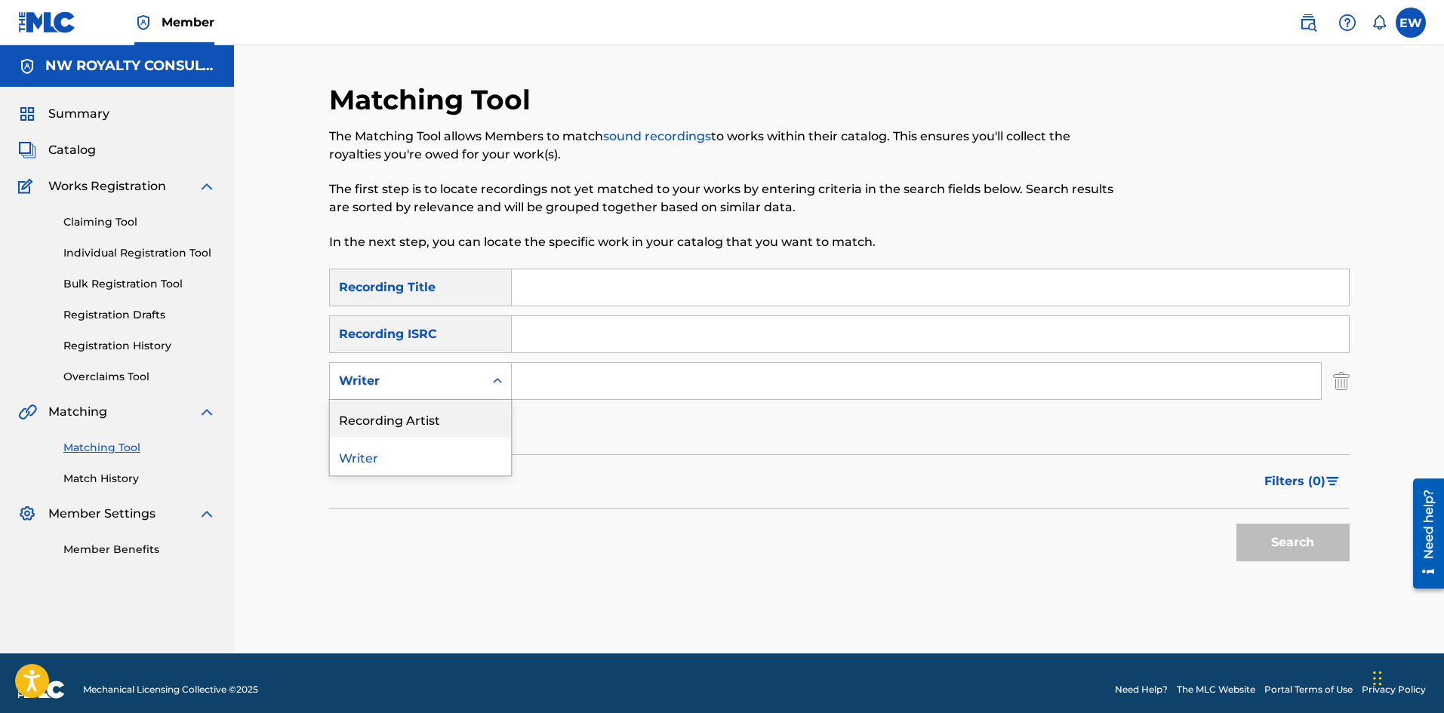
click at [438, 416] on div "Recording Artist" at bounding box center [420, 419] width 181 height 38
click at [651, 390] on input "Search Form" at bounding box center [916, 381] width 809 height 36
paste input "[PERSON_NAME]"
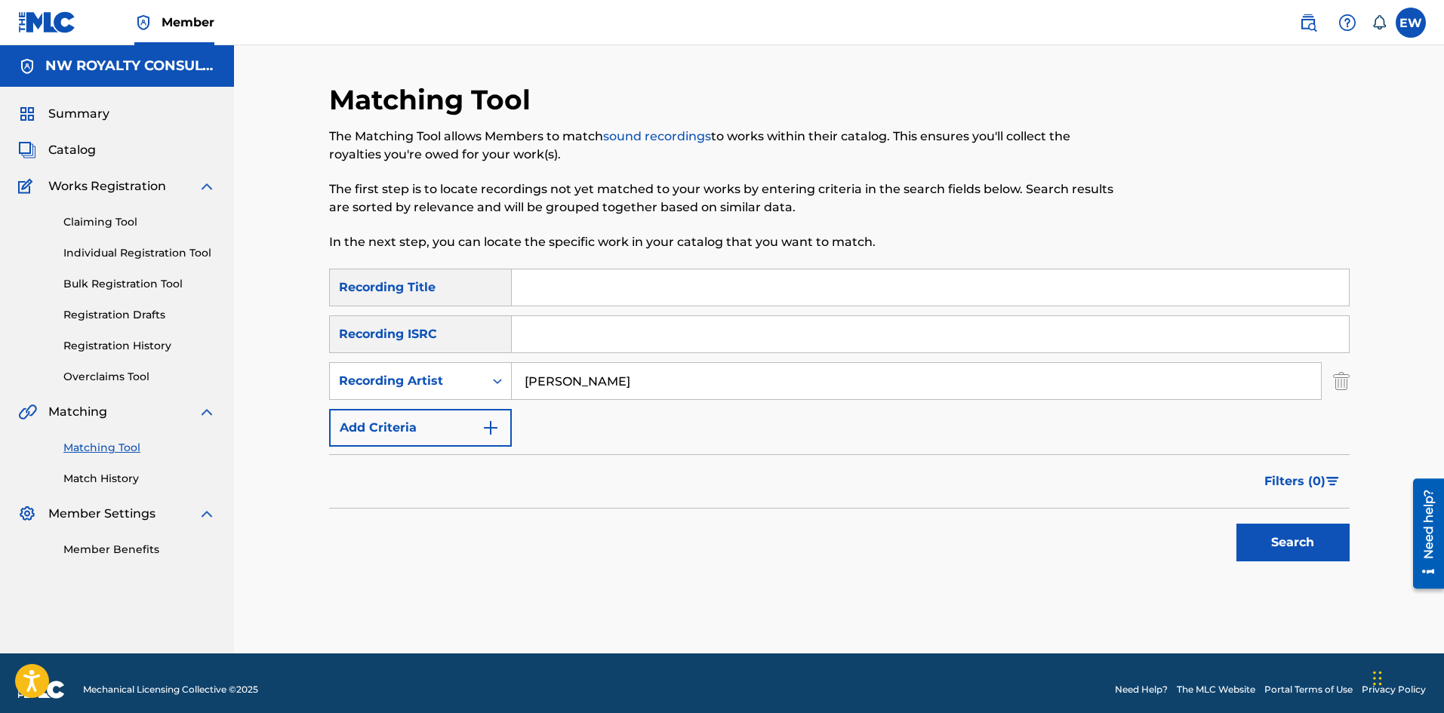
type input "[PERSON_NAME]"
click at [554, 282] on input "Search Form" at bounding box center [930, 287] width 837 height 36
paste input "USE ME"
type input "USE ME"
click at [1284, 558] on button "Search" at bounding box center [1292, 543] width 113 height 38
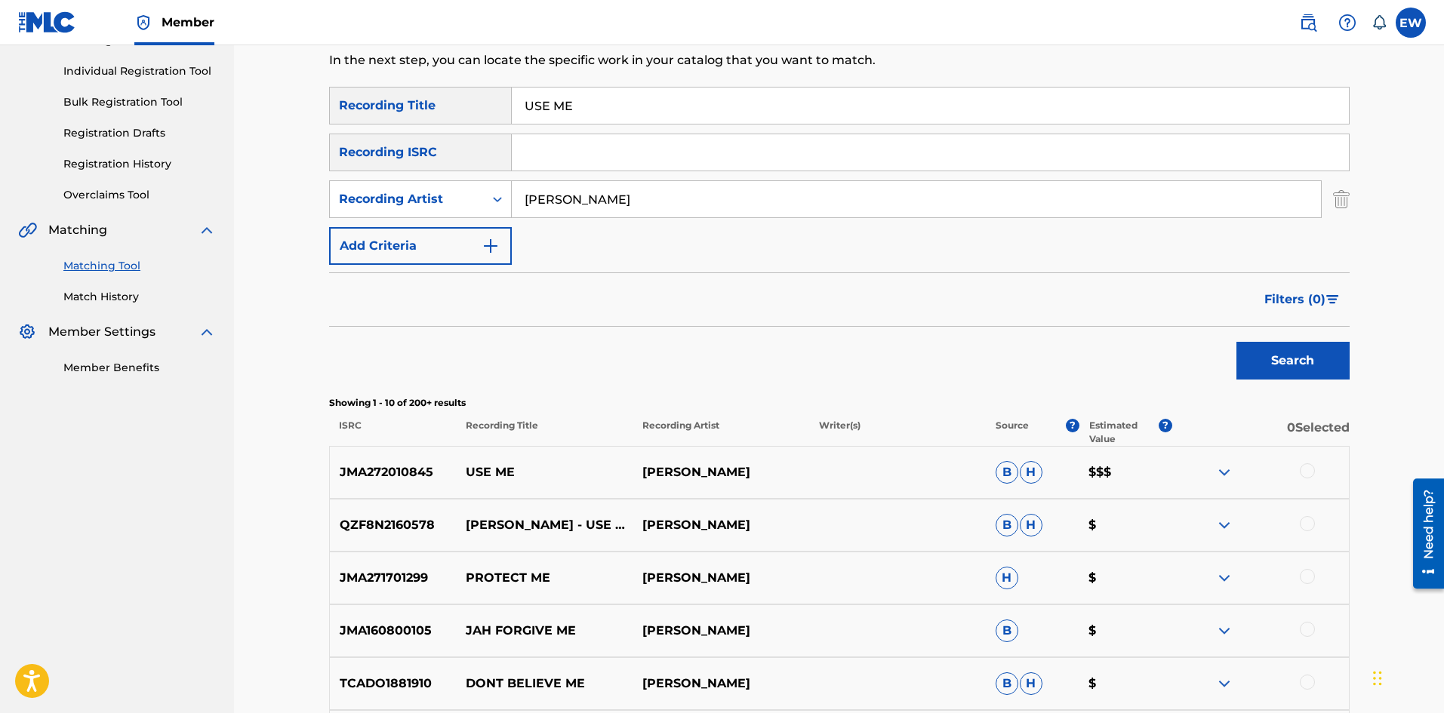
scroll to position [226, 0]
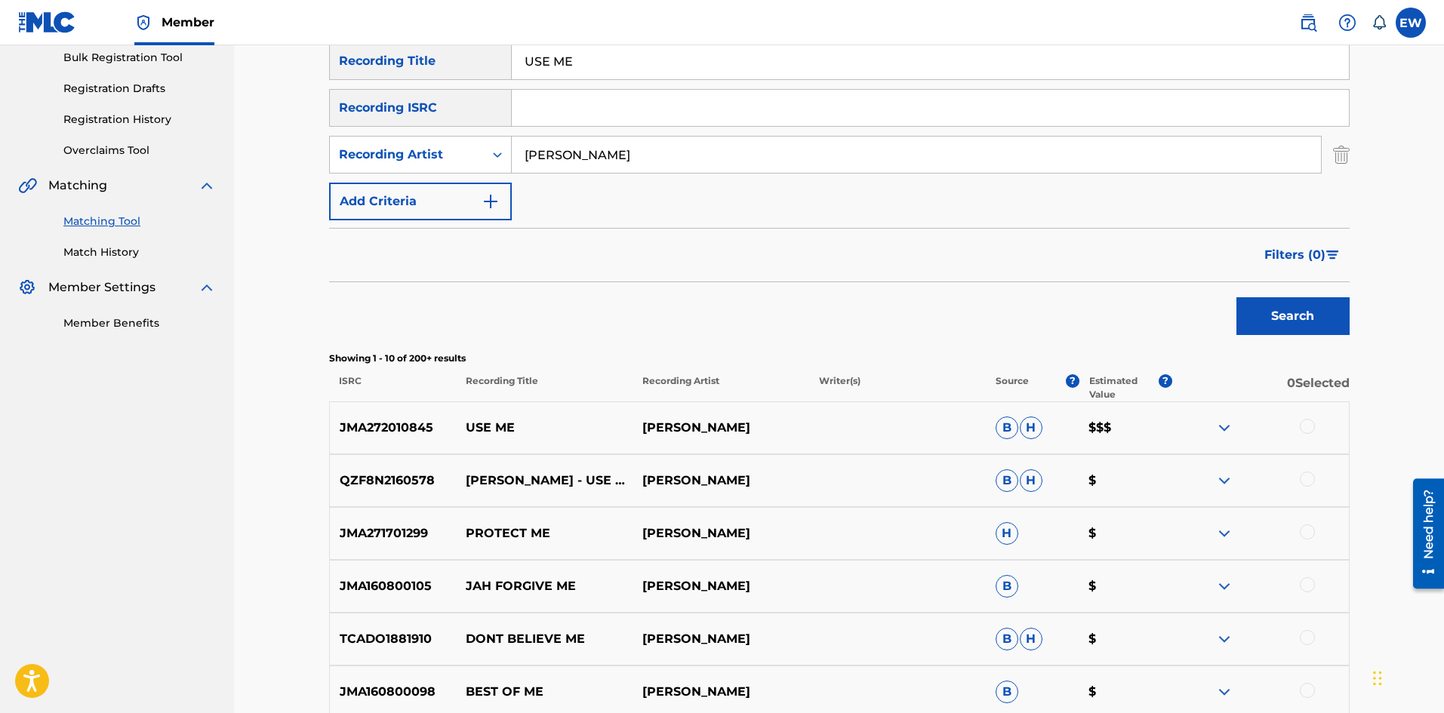
click at [1309, 429] on div at bounding box center [1307, 426] width 15 height 15
click at [1313, 482] on div at bounding box center [1307, 479] width 15 height 15
click at [1013, 600] on button "Match 2 Groups" at bounding box center [1060, 590] width 167 height 38
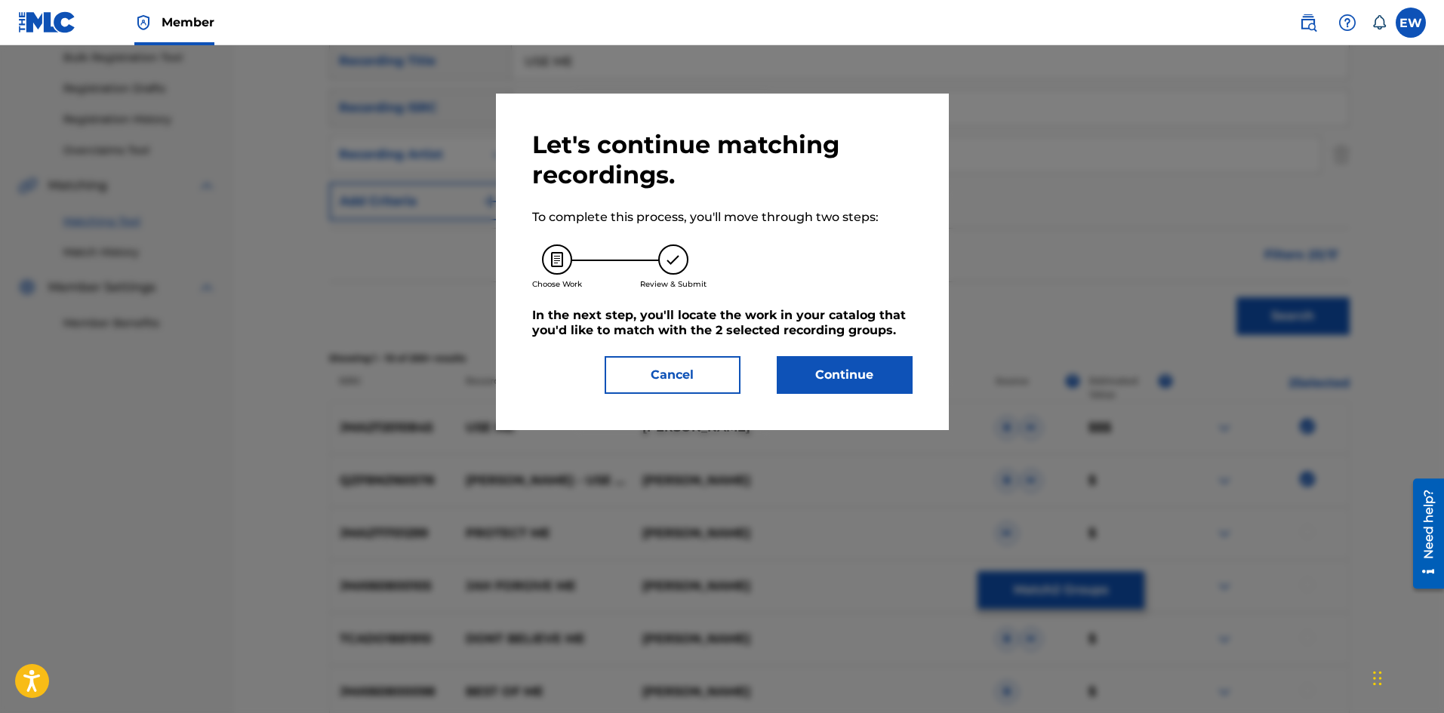
click at [830, 359] on button "Continue" at bounding box center [845, 375] width 136 height 38
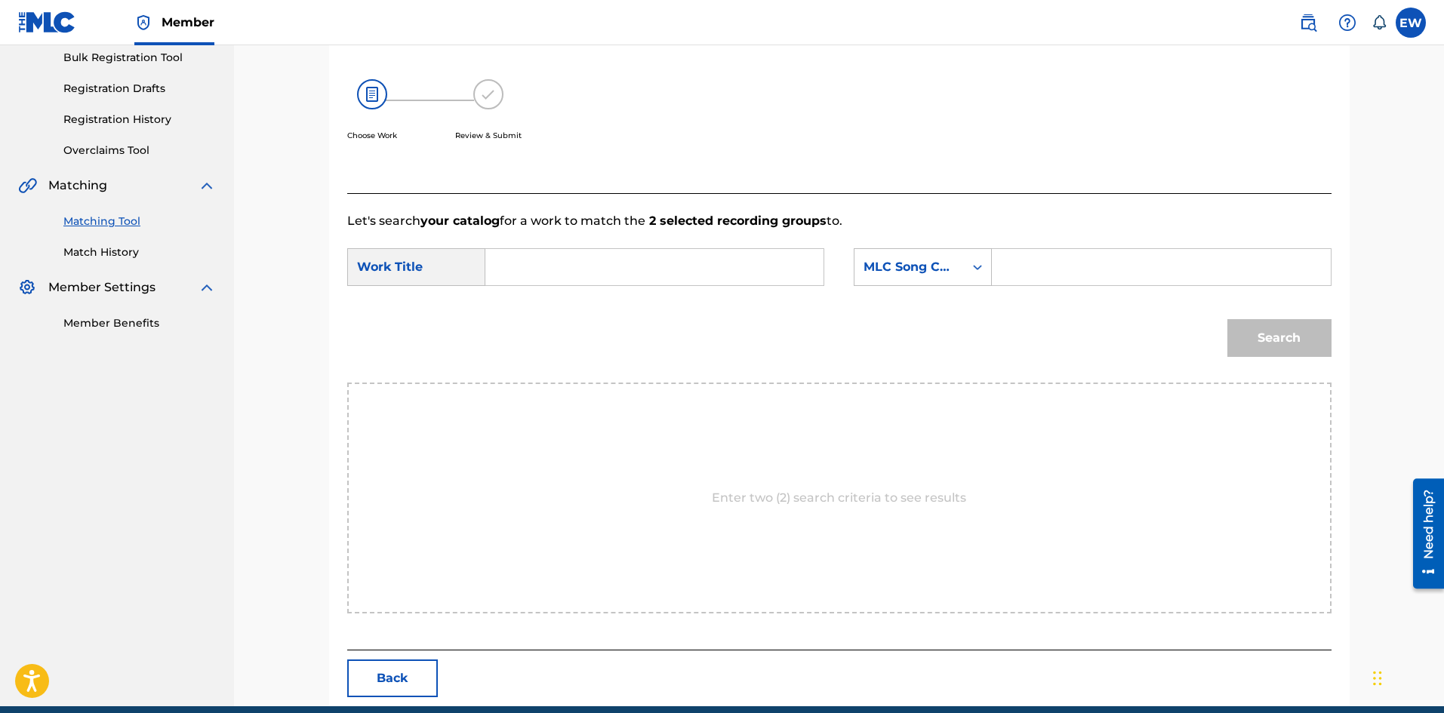
click at [720, 263] on input "Search Form" at bounding box center [654, 267] width 312 height 36
paste input "USE ME"
type input "USE ME"
click at [1107, 275] on input "Search Form" at bounding box center [1161, 267] width 312 height 36
paste input "UA6IGD"
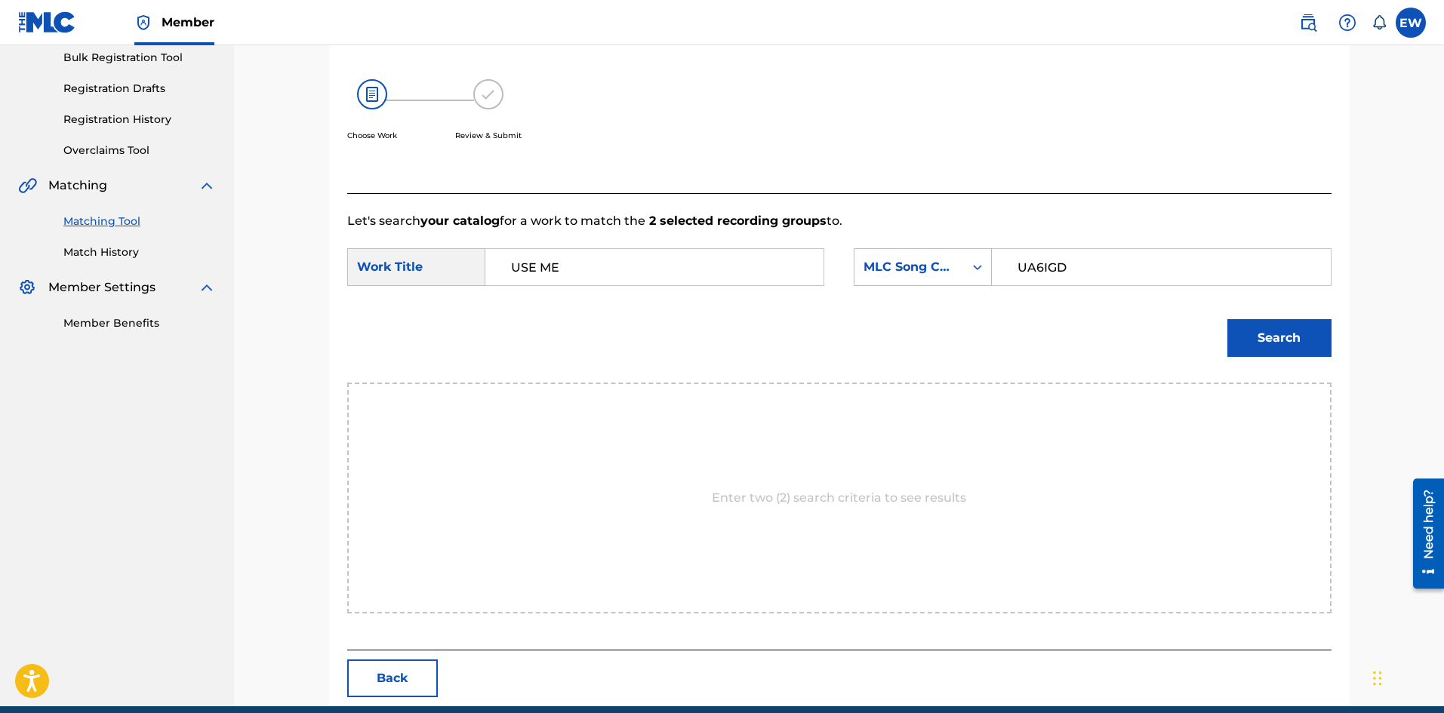
type input "UA6IGD"
click at [1302, 346] on button "Search" at bounding box center [1279, 338] width 104 height 38
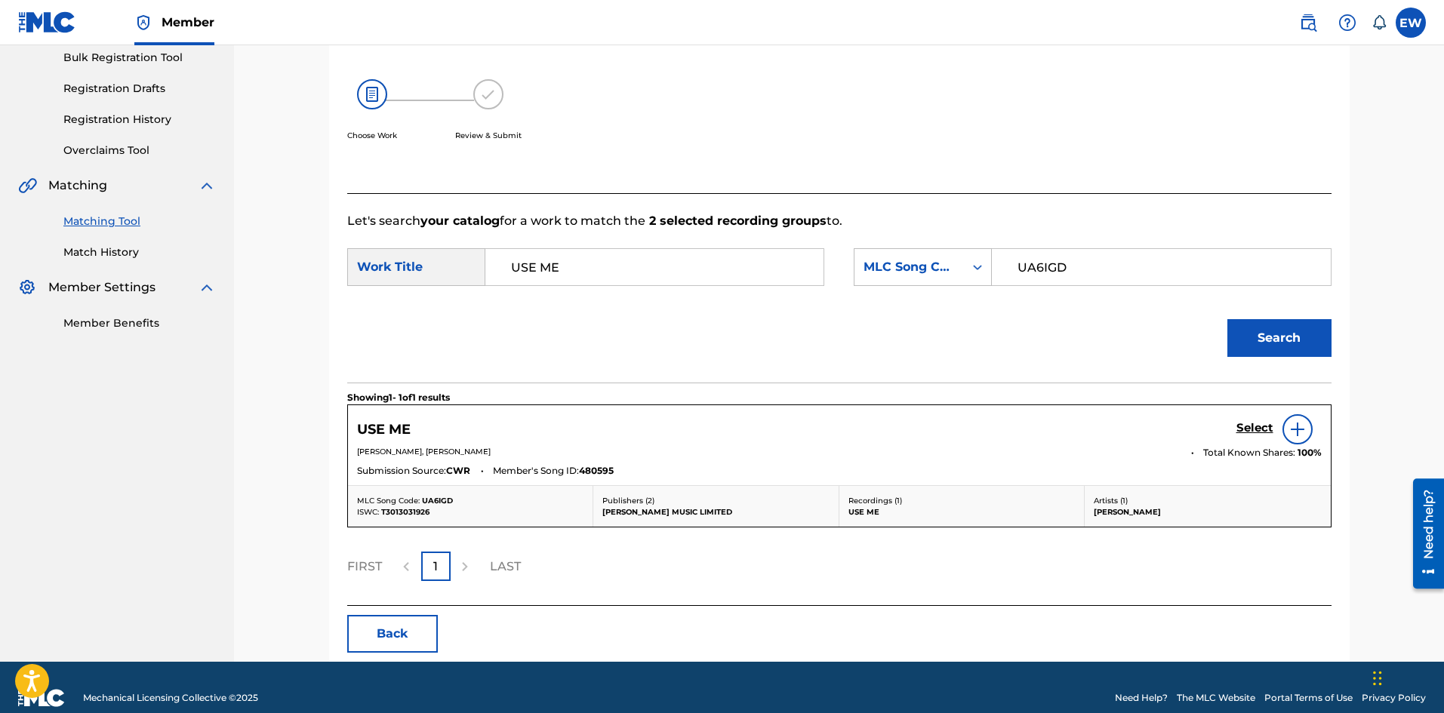
click at [1263, 425] on h5 "Select" at bounding box center [1254, 428] width 37 height 14
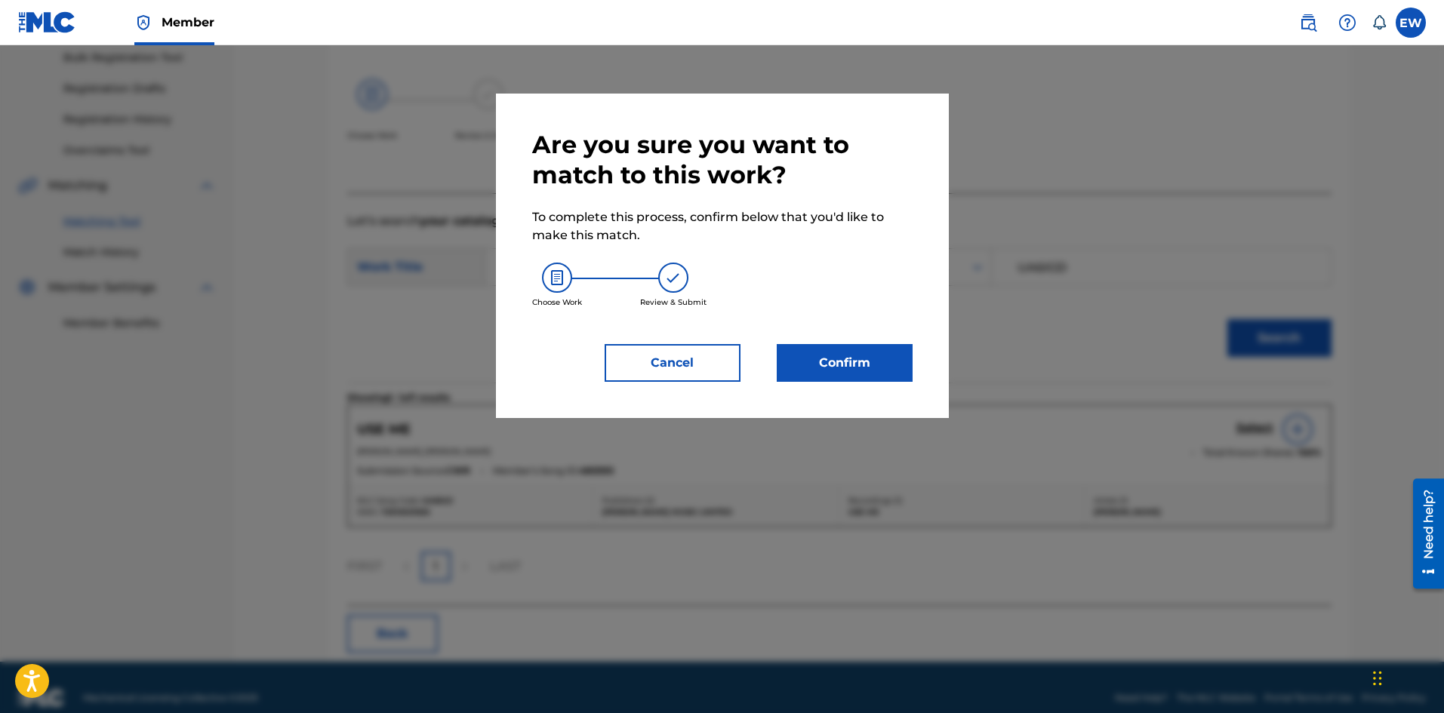
click at [826, 370] on button "Confirm" at bounding box center [845, 363] width 136 height 38
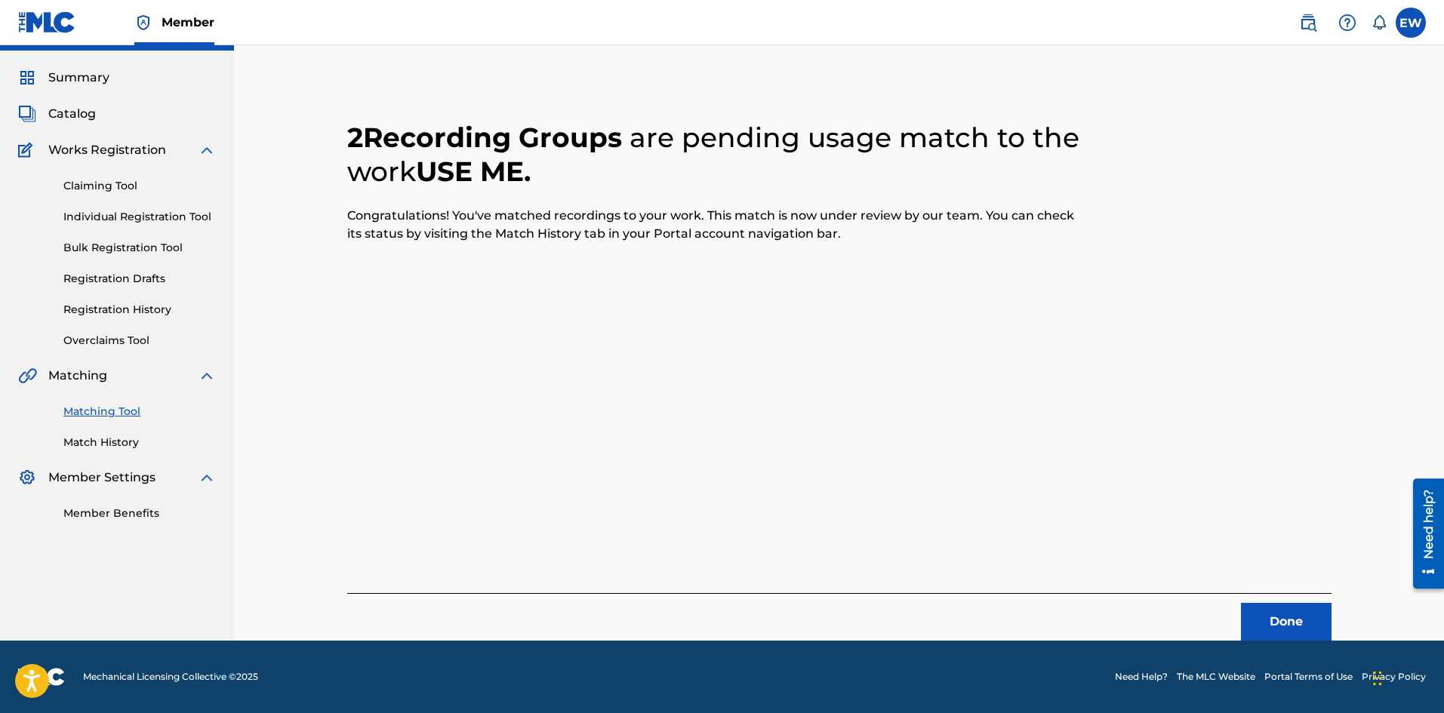
scroll to position [36, 0]
click at [1280, 632] on button "Done" at bounding box center [1286, 622] width 91 height 38
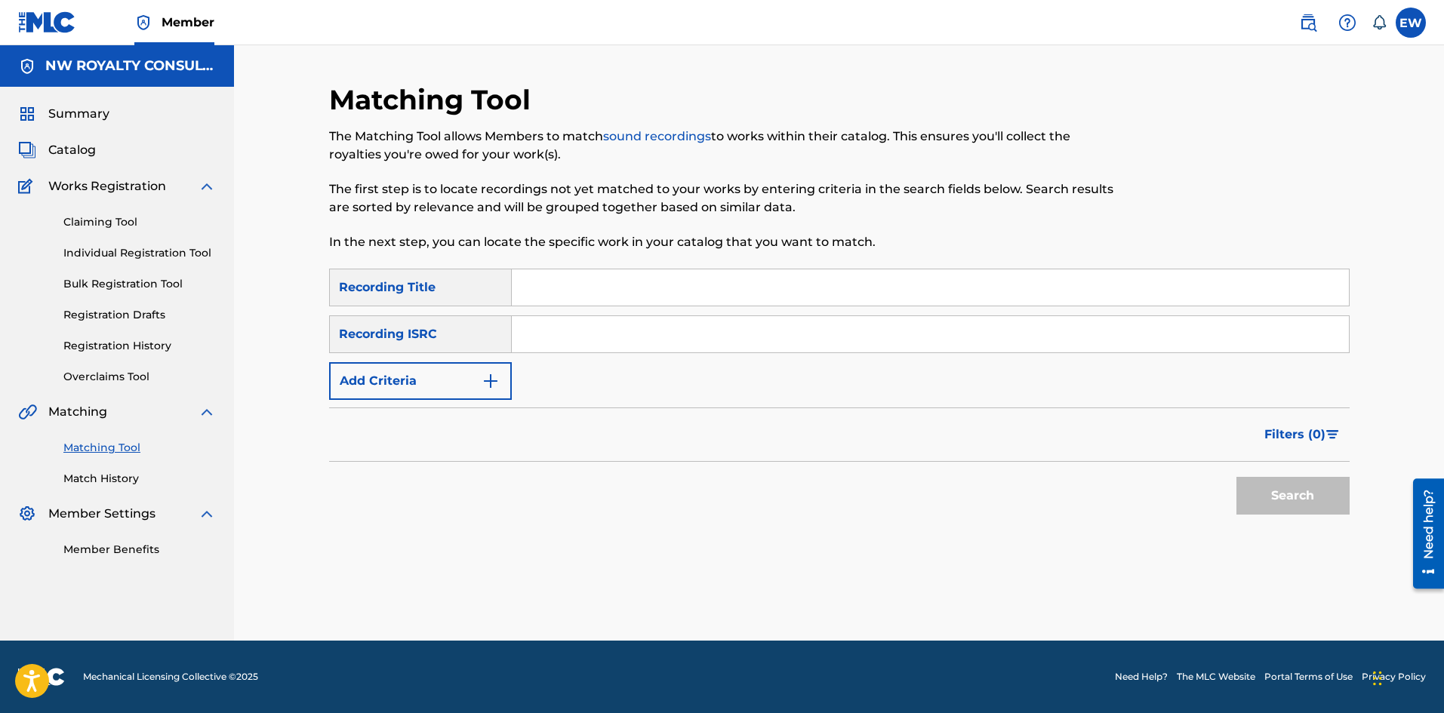
scroll to position [0, 0]
click at [445, 379] on button "Add Criteria" at bounding box center [420, 381] width 183 height 38
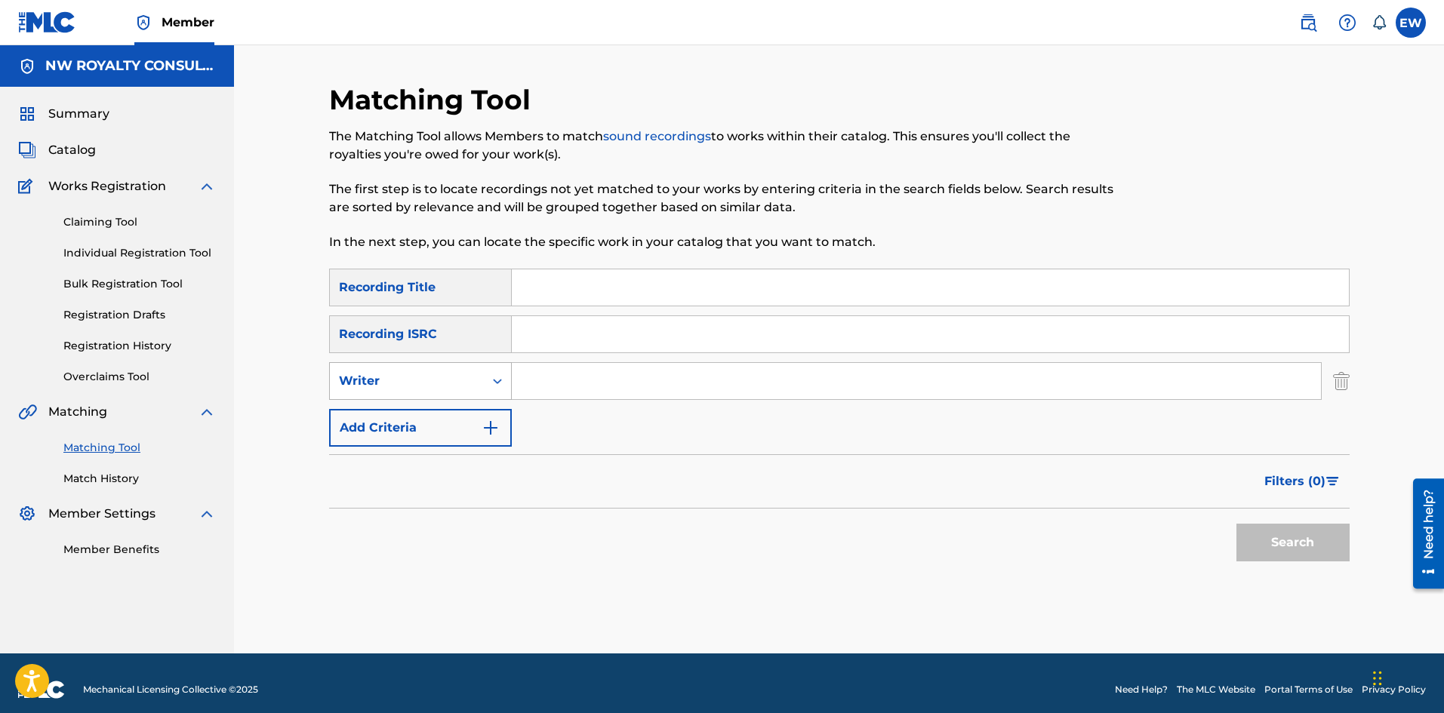
click at [439, 371] on div "Writer" at bounding box center [407, 381] width 154 height 29
click at [422, 412] on div "Recording Artist" at bounding box center [420, 419] width 181 height 38
click at [565, 385] on input "Search Form" at bounding box center [916, 381] width 809 height 36
paste input "HEZRON"
type input "HEZRON"
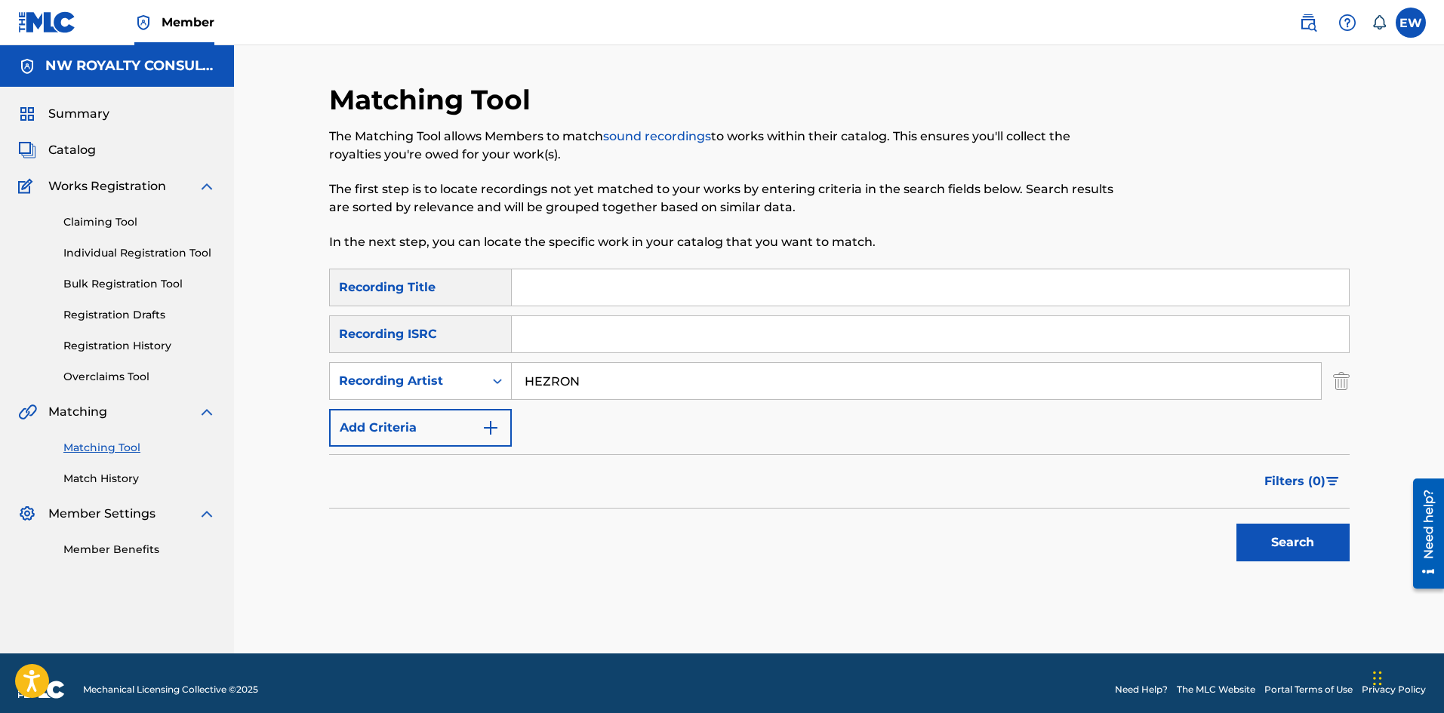
click at [745, 291] on input "Search Form" at bounding box center [930, 287] width 837 height 36
paste input "UTOPIAN DREAMER"
type input "UTOPIAN DREAMER"
click at [1291, 549] on button "Search" at bounding box center [1292, 543] width 113 height 38
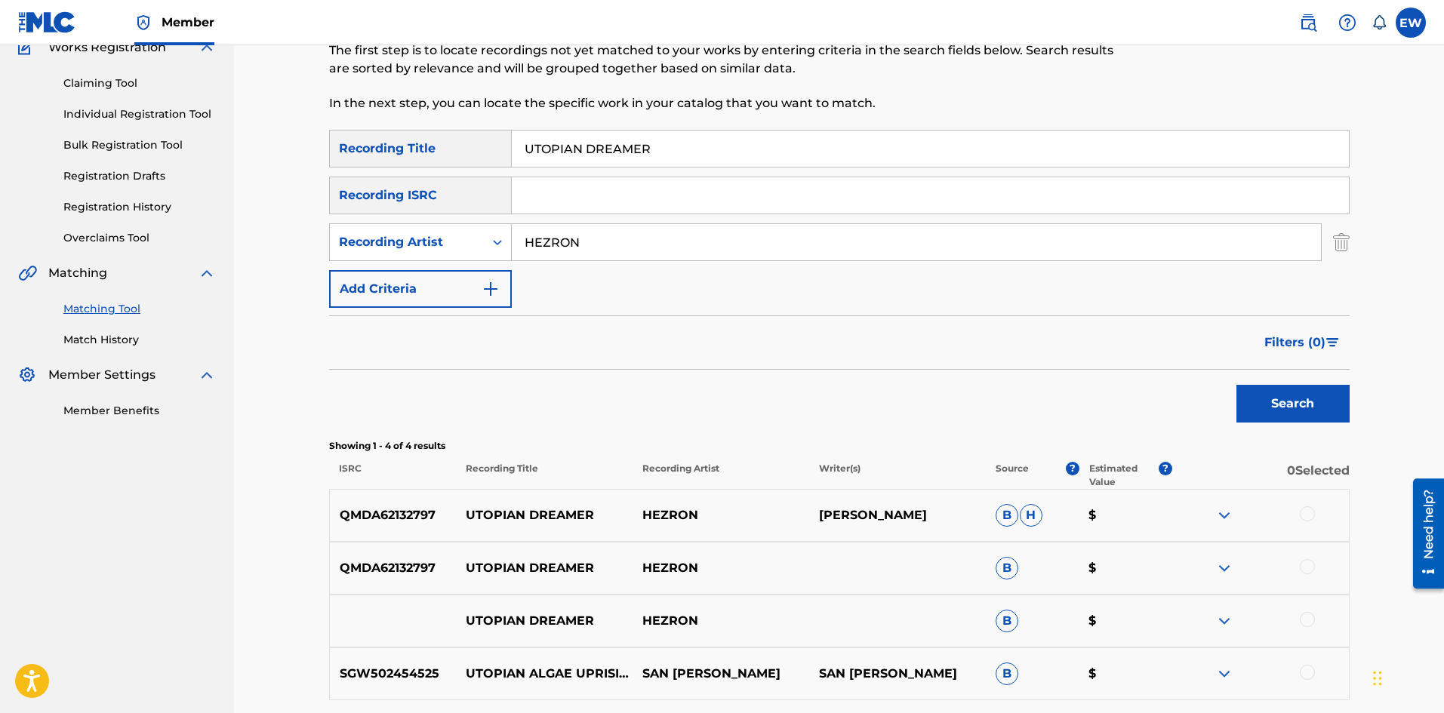
scroll to position [151, 0]
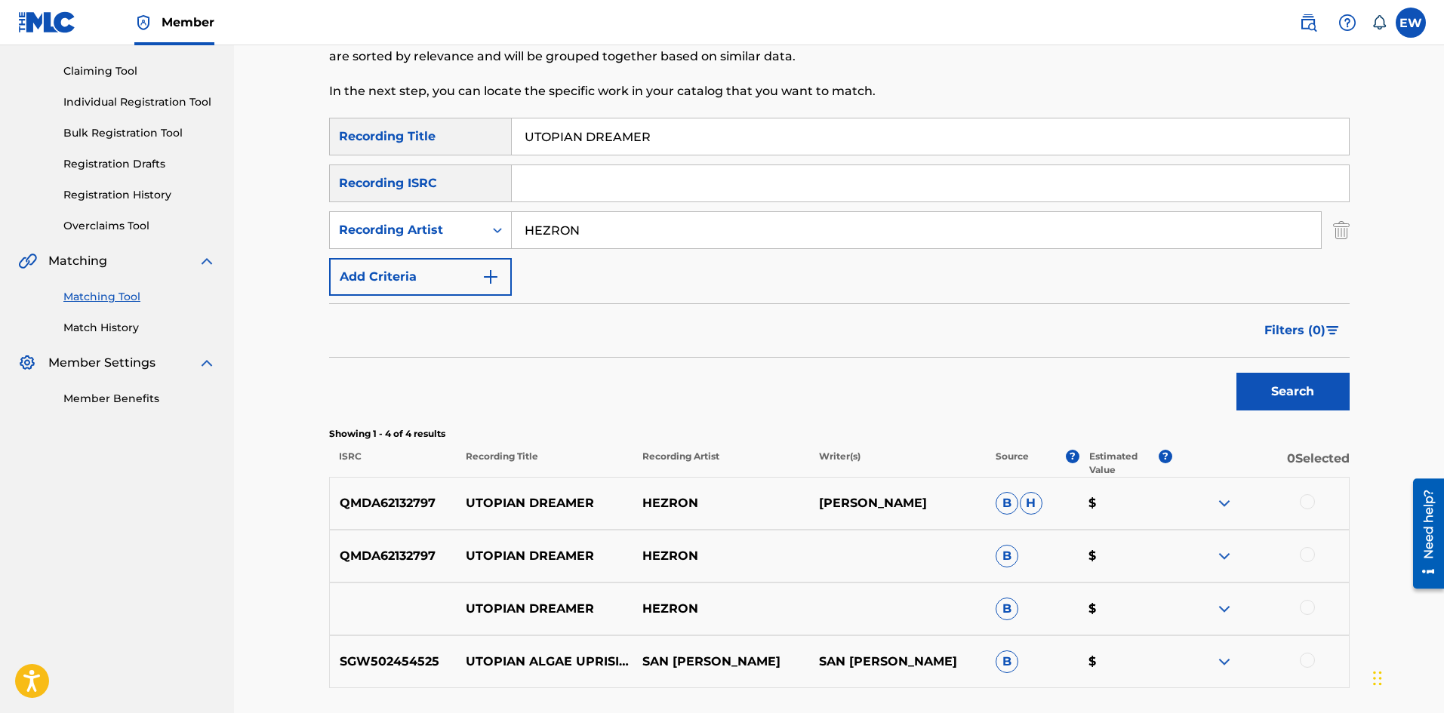
click at [1307, 499] on div at bounding box center [1307, 501] width 15 height 15
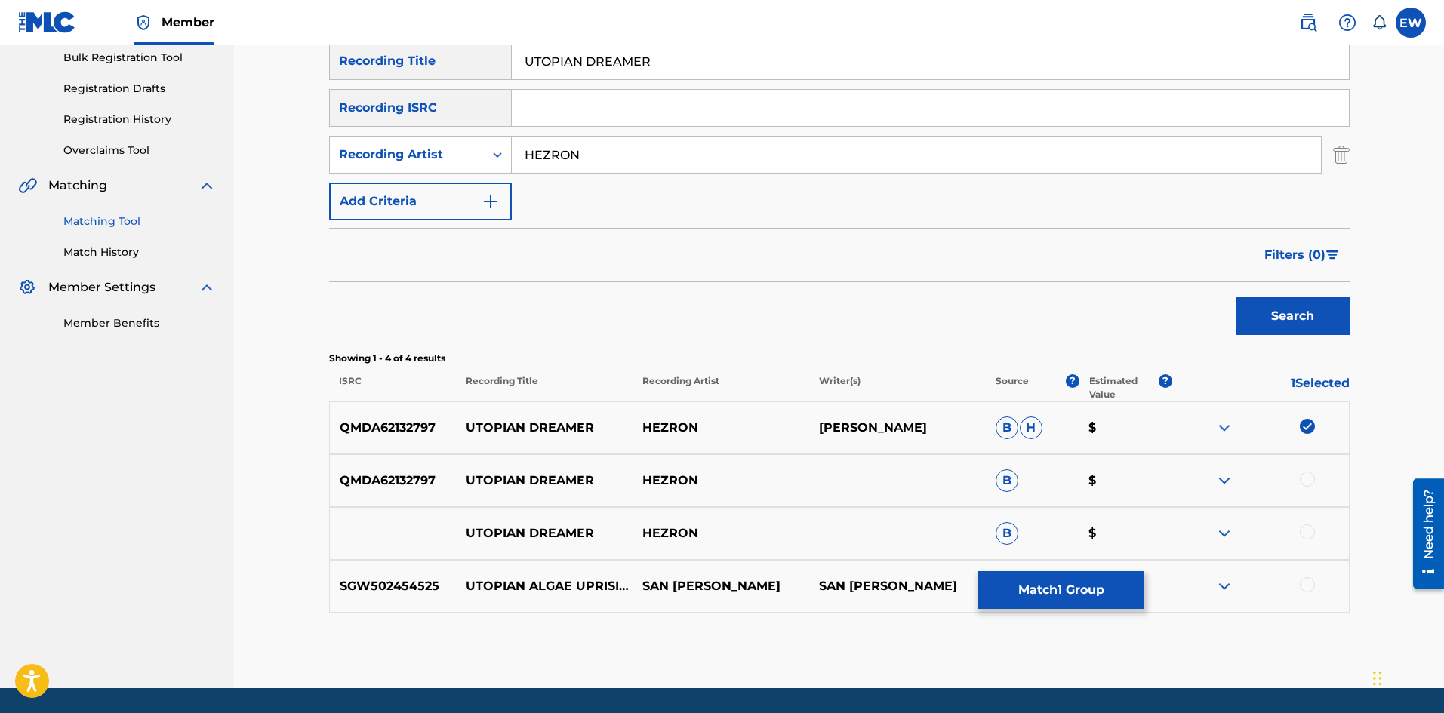
click at [1319, 485] on div at bounding box center [1260, 481] width 177 height 18
click at [1300, 481] on div at bounding box center [1260, 481] width 177 height 18
click at [1313, 475] on div at bounding box center [1307, 479] width 15 height 15
click at [1306, 530] on div at bounding box center [1307, 532] width 15 height 15
click at [1120, 585] on button "Match 3 Groups" at bounding box center [1060, 590] width 167 height 38
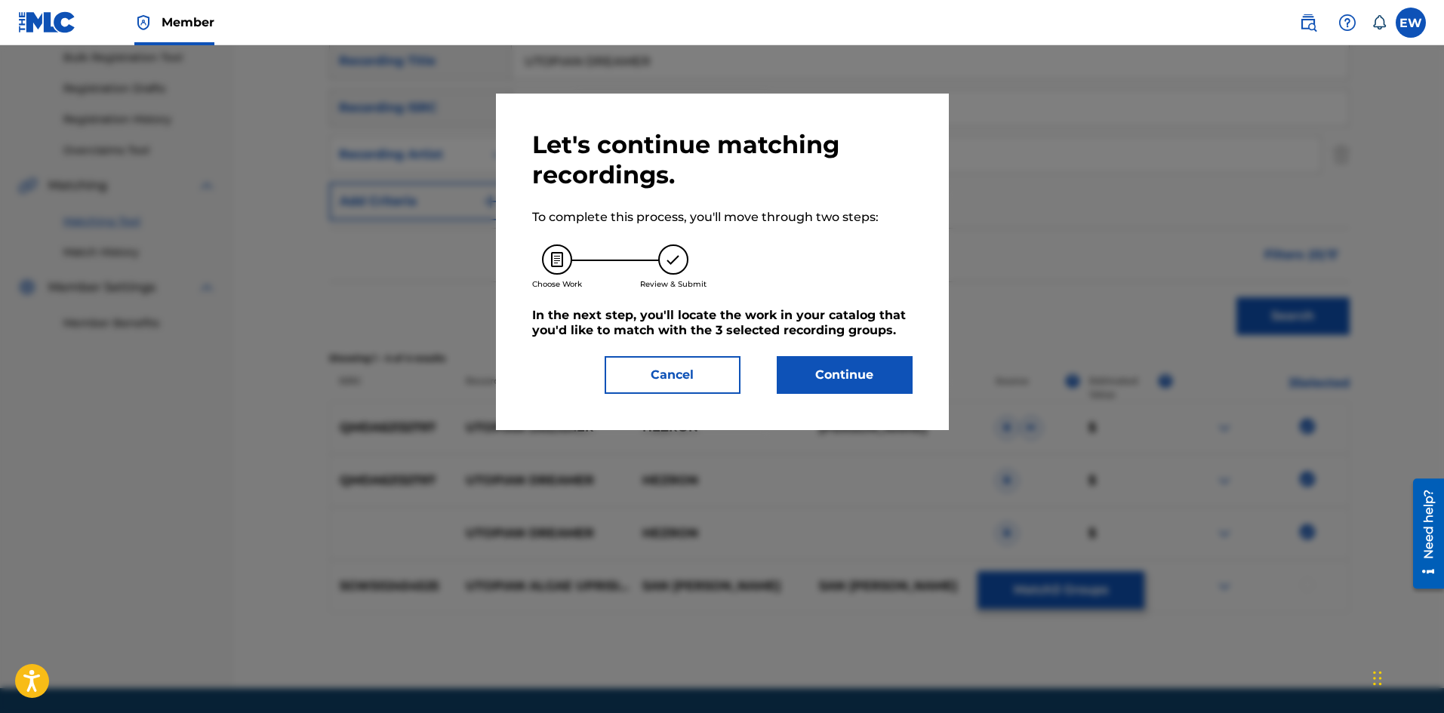
click at [867, 377] on button "Continue" at bounding box center [845, 375] width 136 height 38
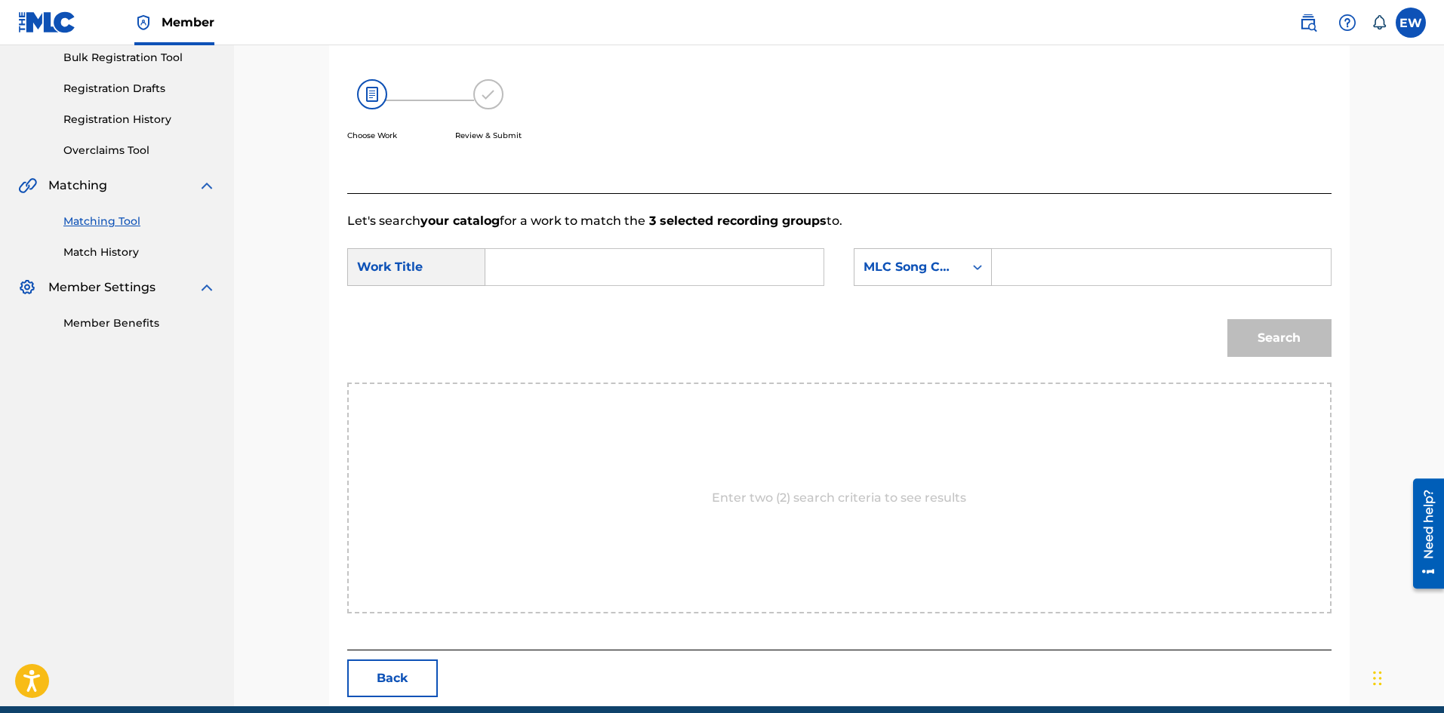
click at [621, 281] on input "Search Form" at bounding box center [654, 267] width 312 height 36
paste input "UTOPIAN DREAMER"
type input "UTOPIAN DREAMER"
click at [1154, 265] on input "Search Form" at bounding box center [1161, 267] width 312 height 36
paste input "UW2XE0"
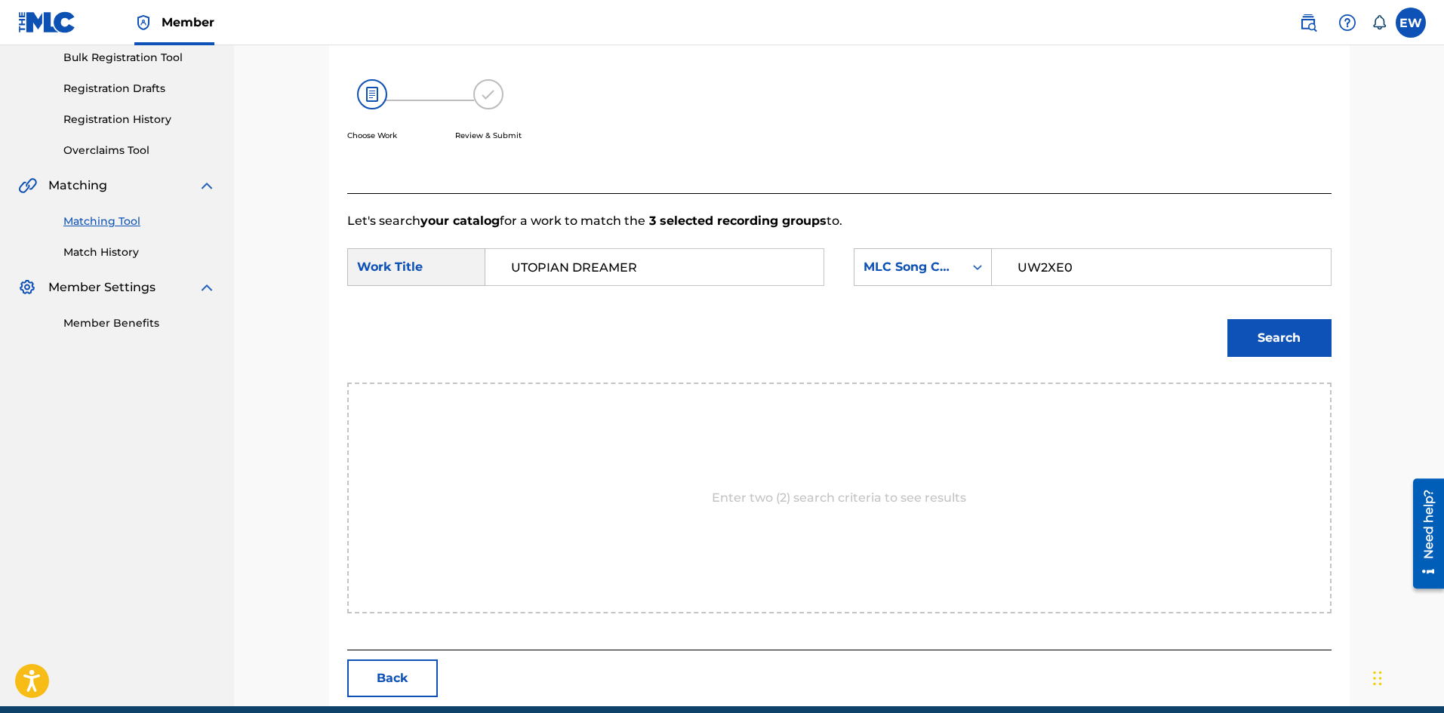
type input "UW2XE0"
click at [1317, 334] on button "Search" at bounding box center [1279, 338] width 104 height 38
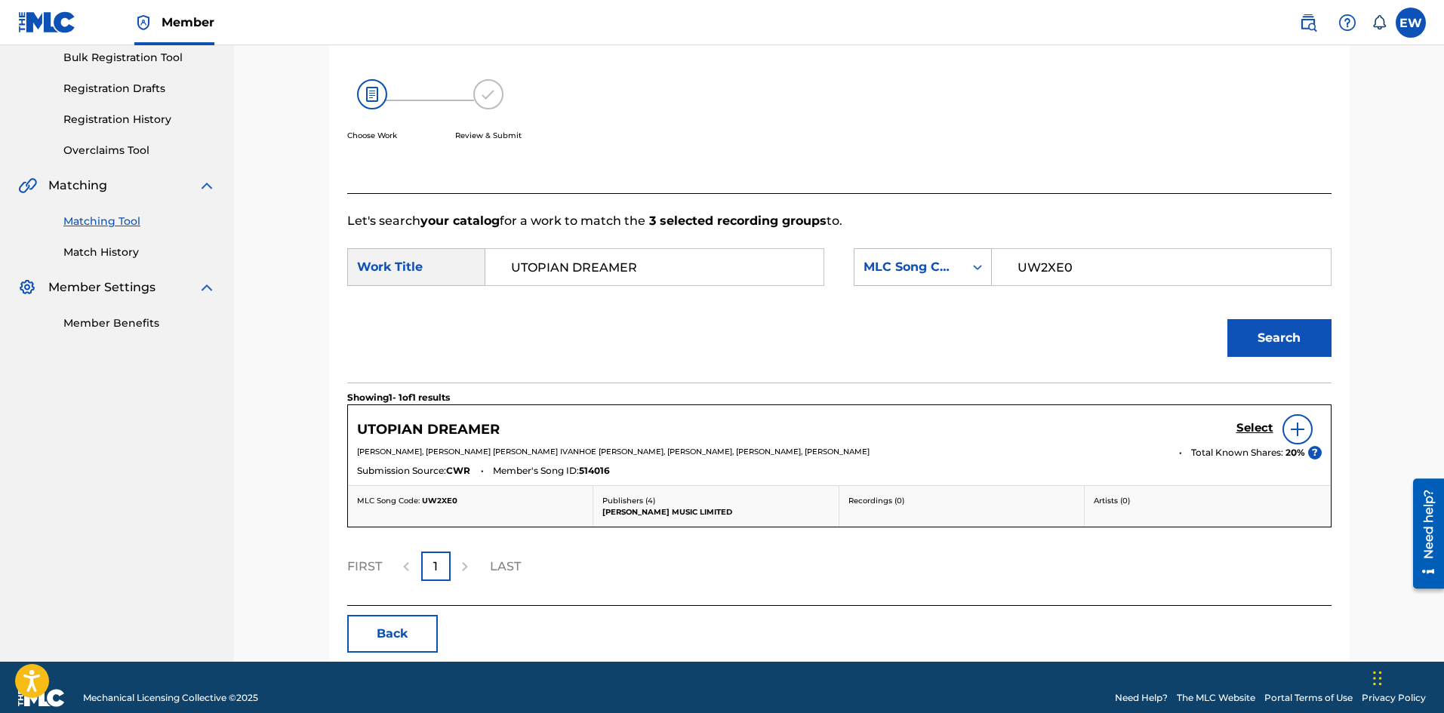
click at [1256, 429] on h5 "Select" at bounding box center [1254, 428] width 37 height 14
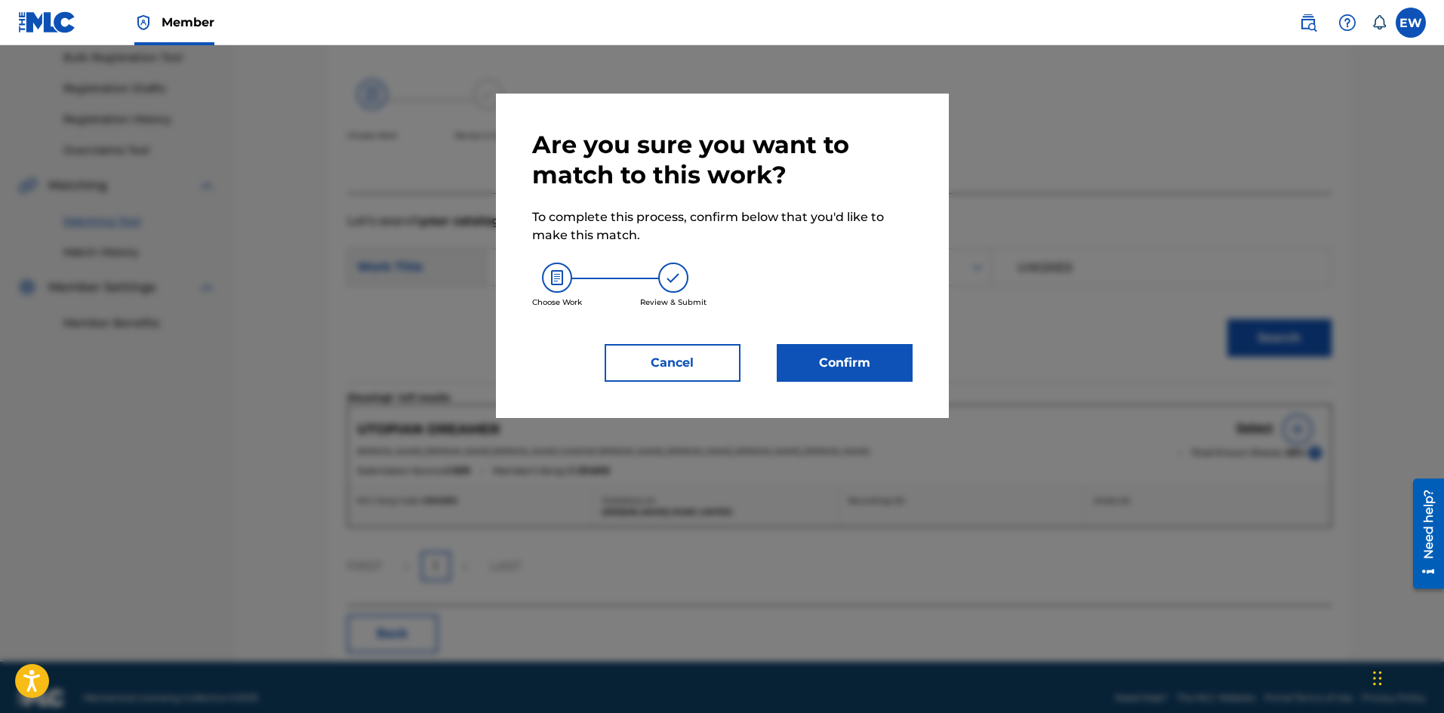
click at [864, 355] on button "Confirm" at bounding box center [845, 363] width 136 height 38
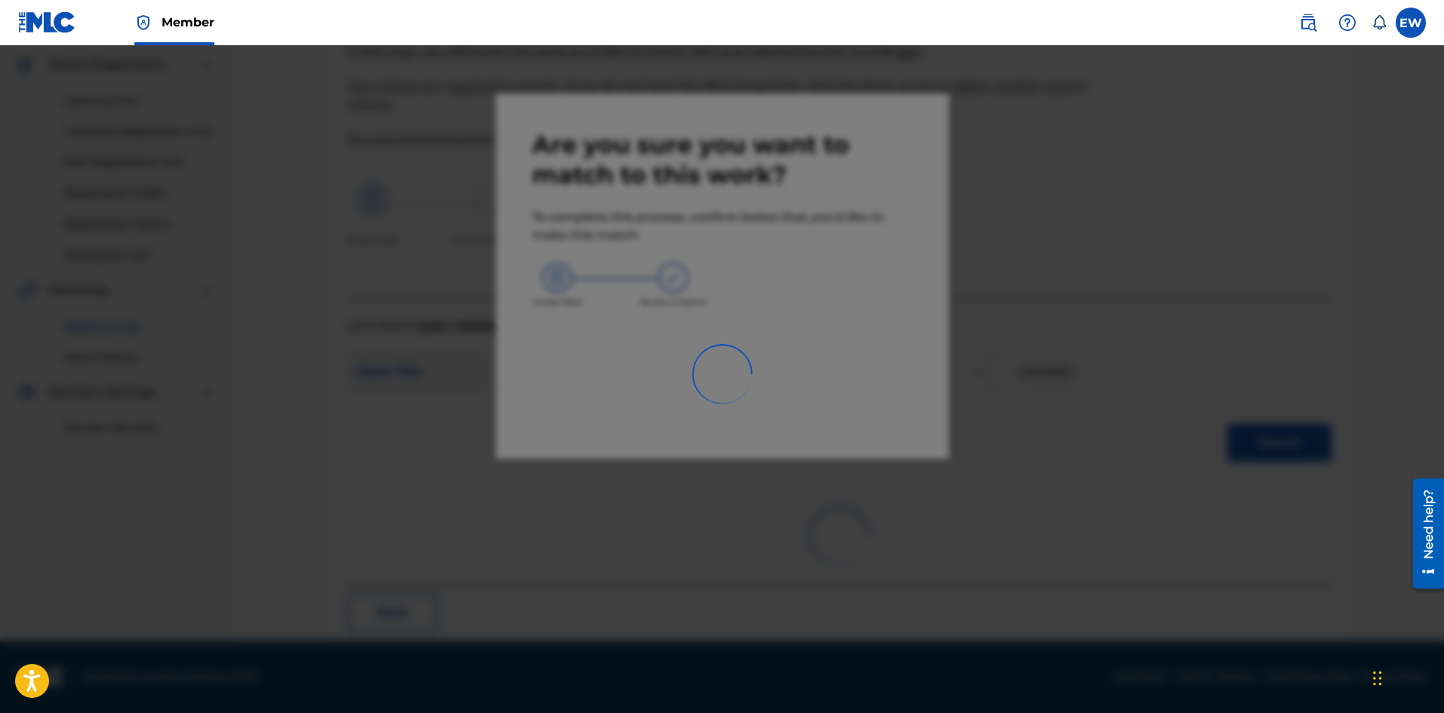
scroll to position [36, 0]
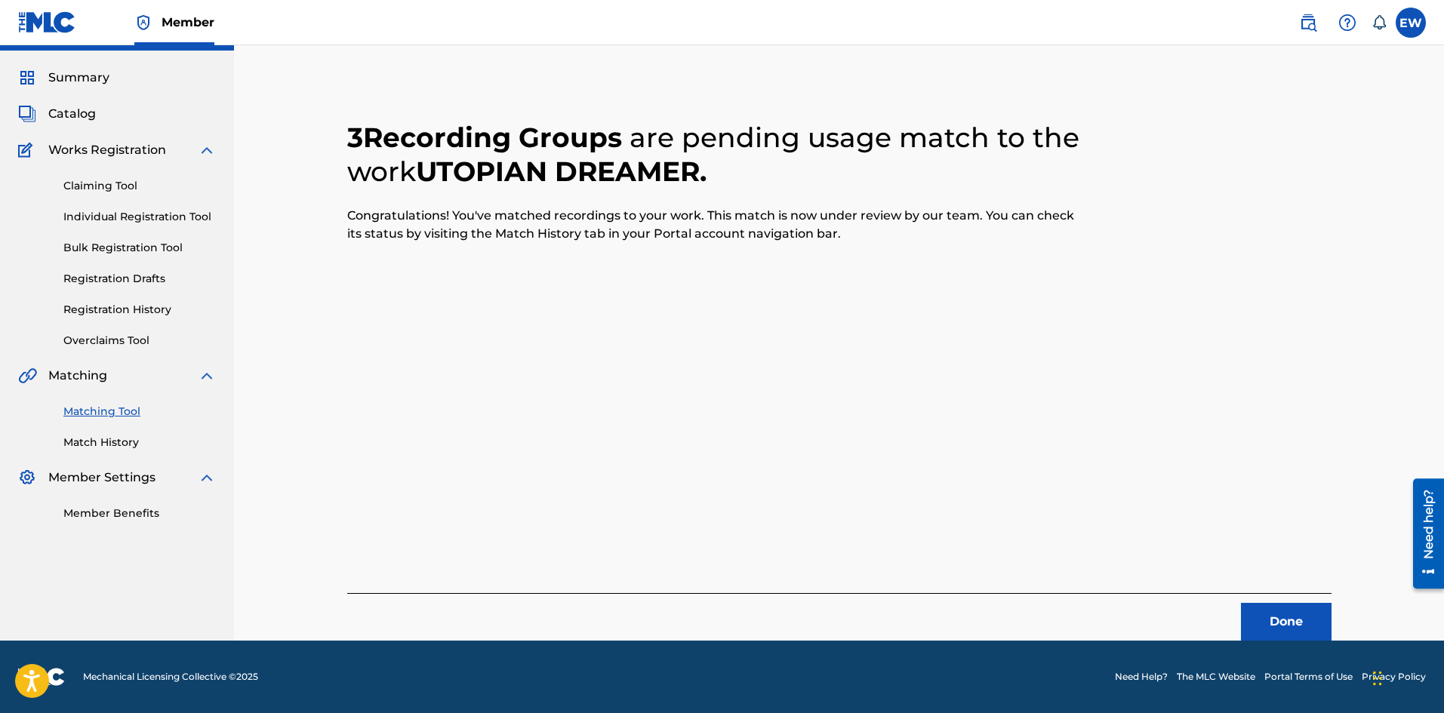
click at [1274, 619] on button "Done" at bounding box center [1286, 622] width 91 height 38
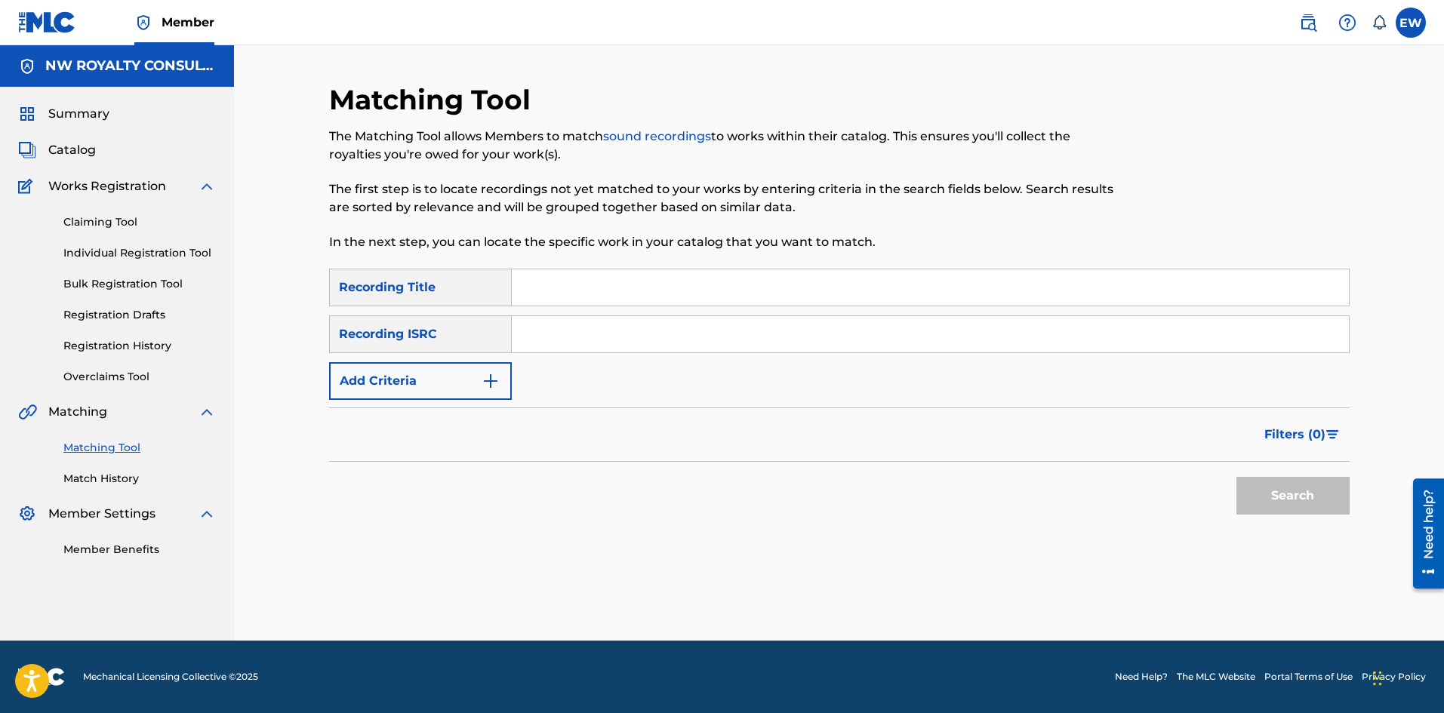
click at [431, 384] on button "Add Criteria" at bounding box center [420, 381] width 183 height 38
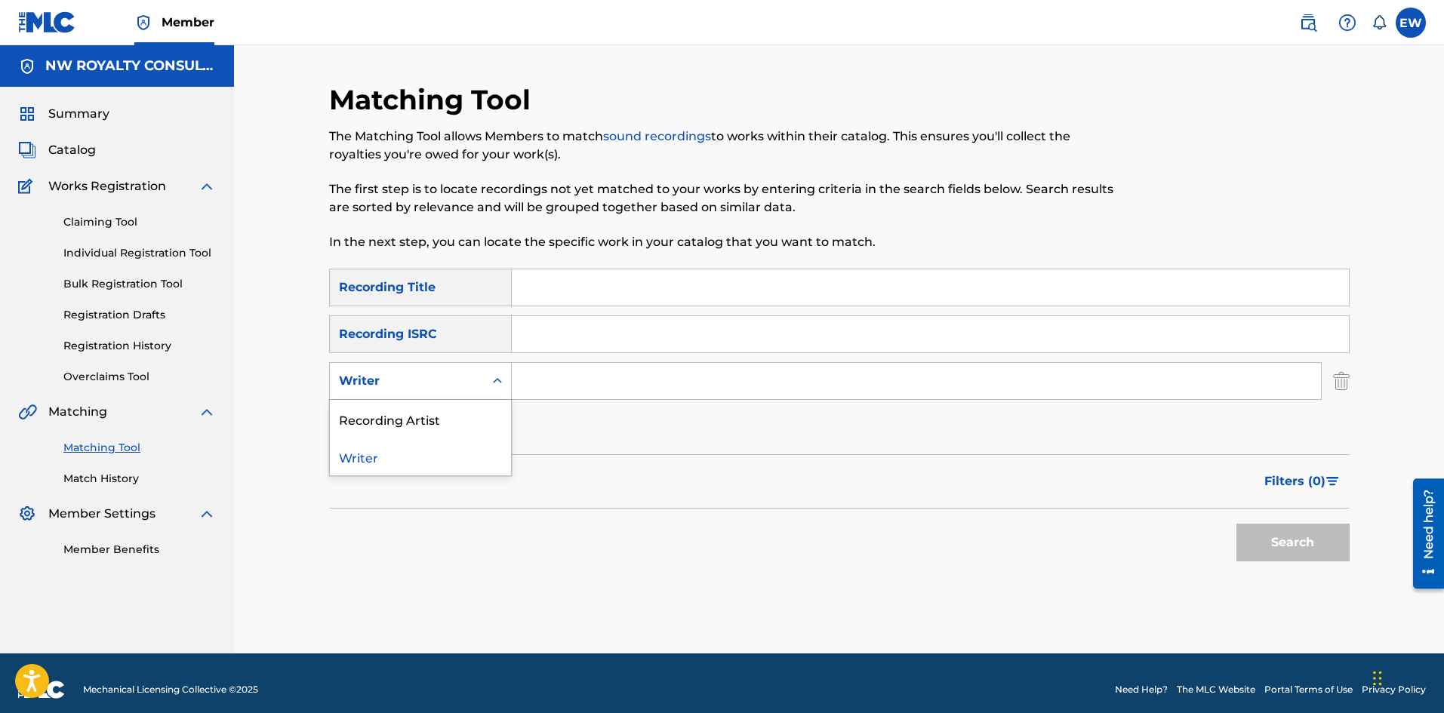
click at [431, 384] on div "Writer" at bounding box center [407, 381] width 136 height 18
click at [406, 430] on div "Recording Artist" at bounding box center [420, 419] width 181 height 38
click at [581, 374] on input "Search Form" at bounding box center [916, 381] width 809 height 36
paste input "SAV LUCKY STAR PLUG GANG"
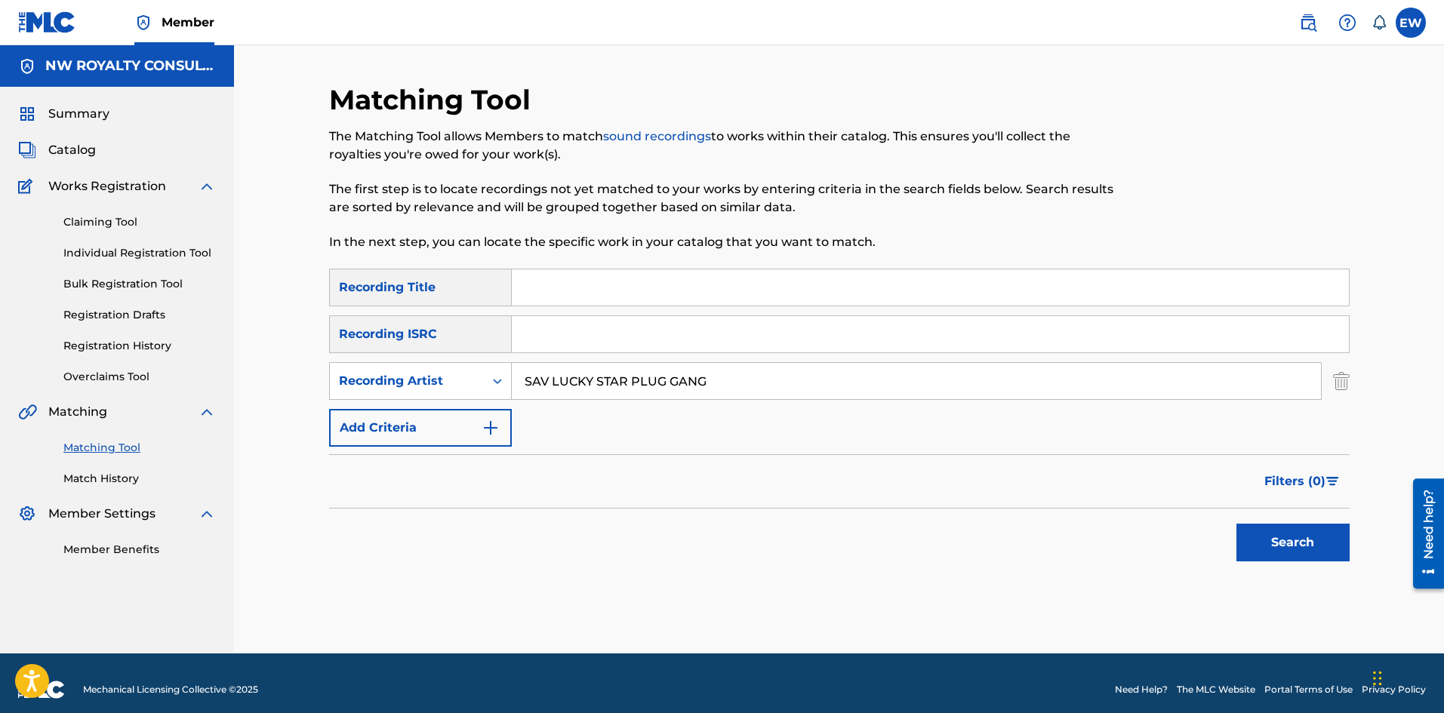
type input "SAV LUCKY STAR PLUG GANG"
click at [558, 295] on input "Search Form" at bounding box center [930, 287] width 837 height 36
paste input "VACATION"
type input "VACATION"
click at [1276, 543] on button "Search" at bounding box center [1292, 543] width 113 height 38
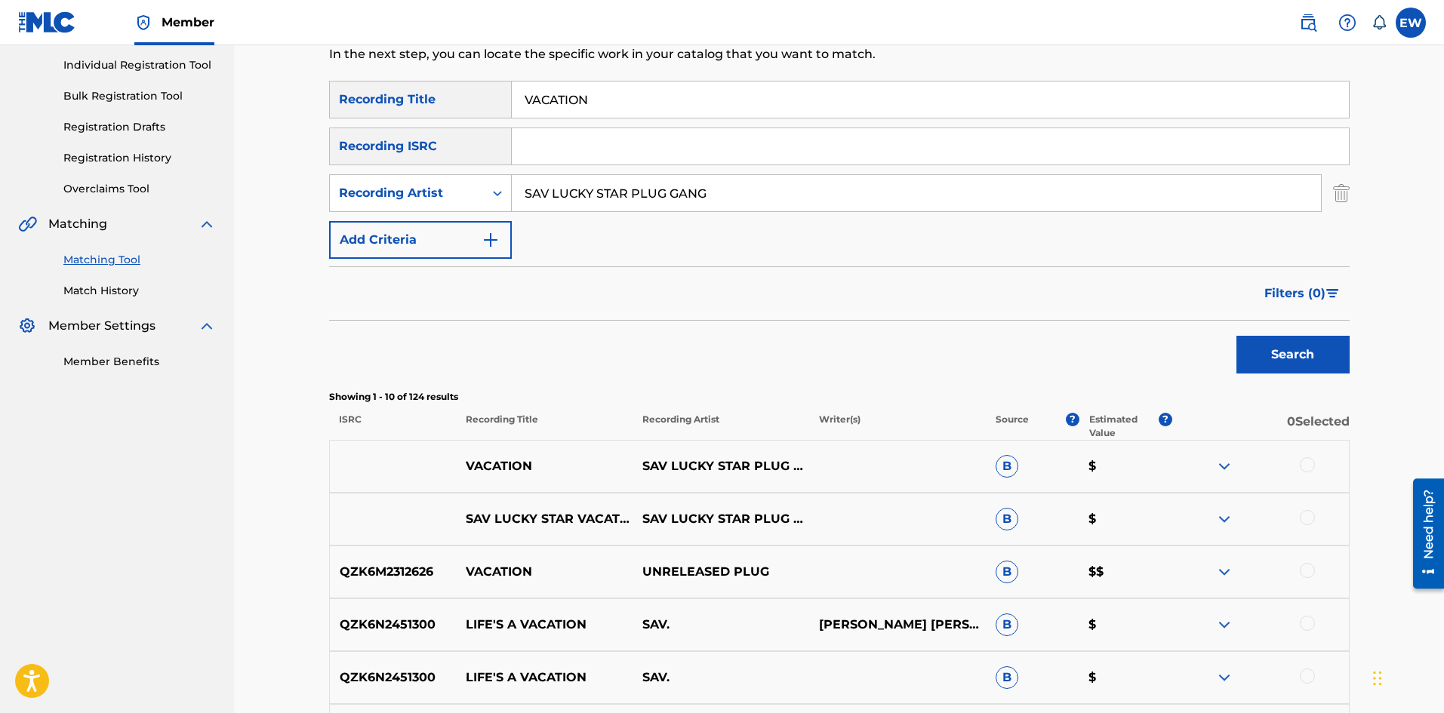
scroll to position [226, 0]
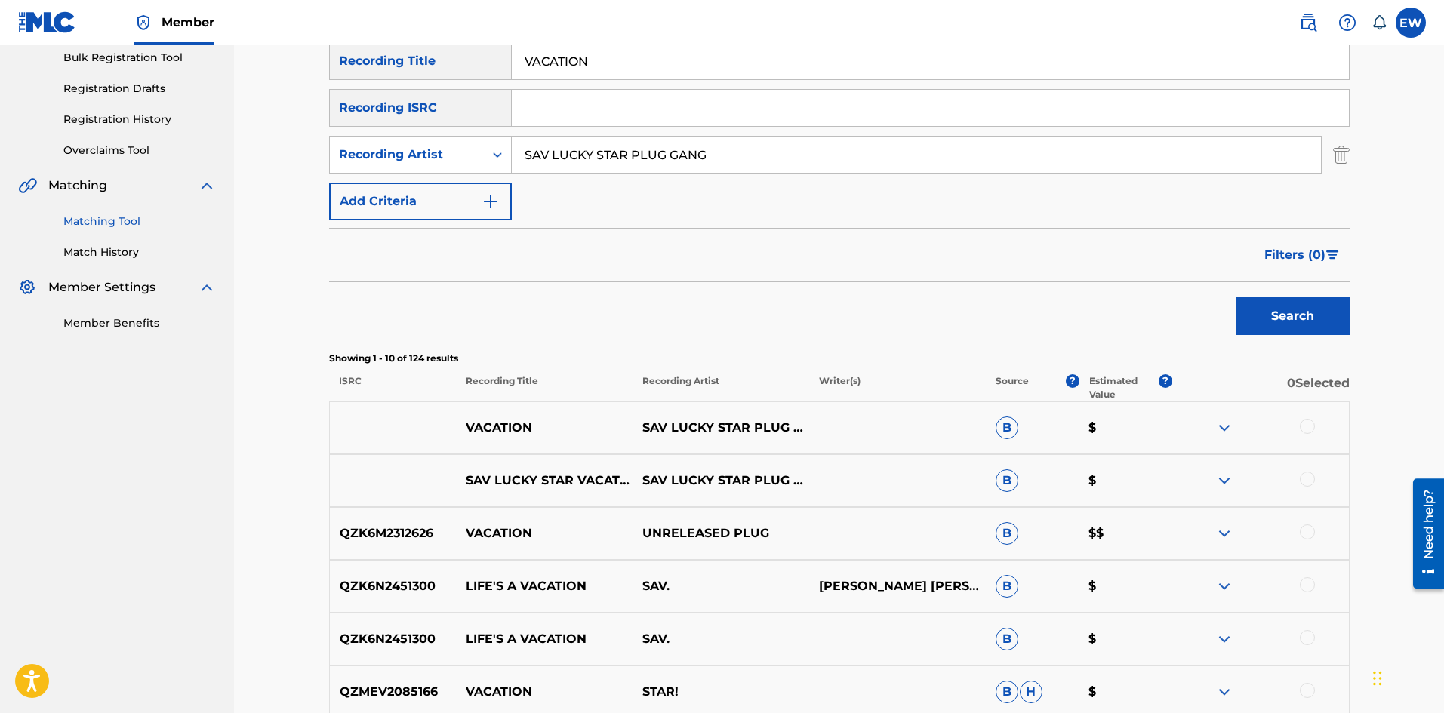
click at [1314, 423] on div at bounding box center [1307, 426] width 15 height 15
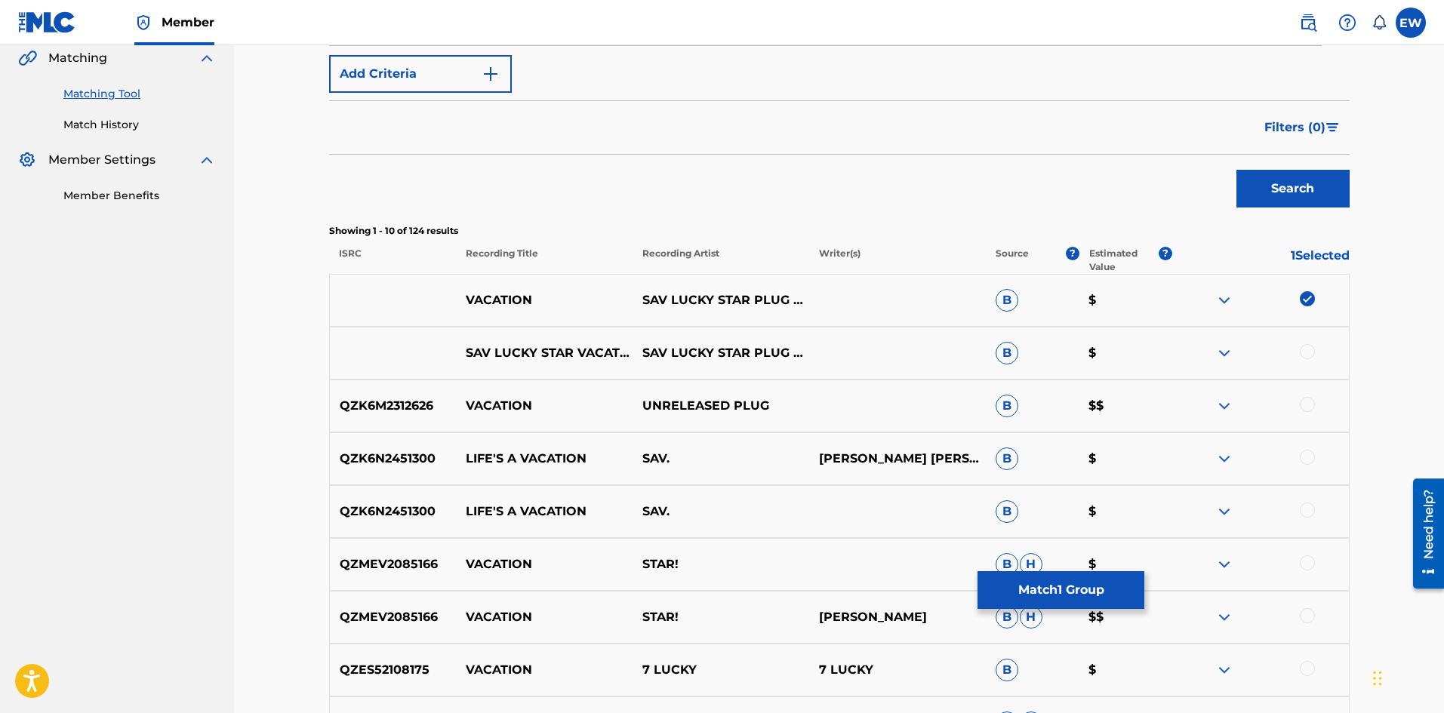
scroll to position [377, 0]
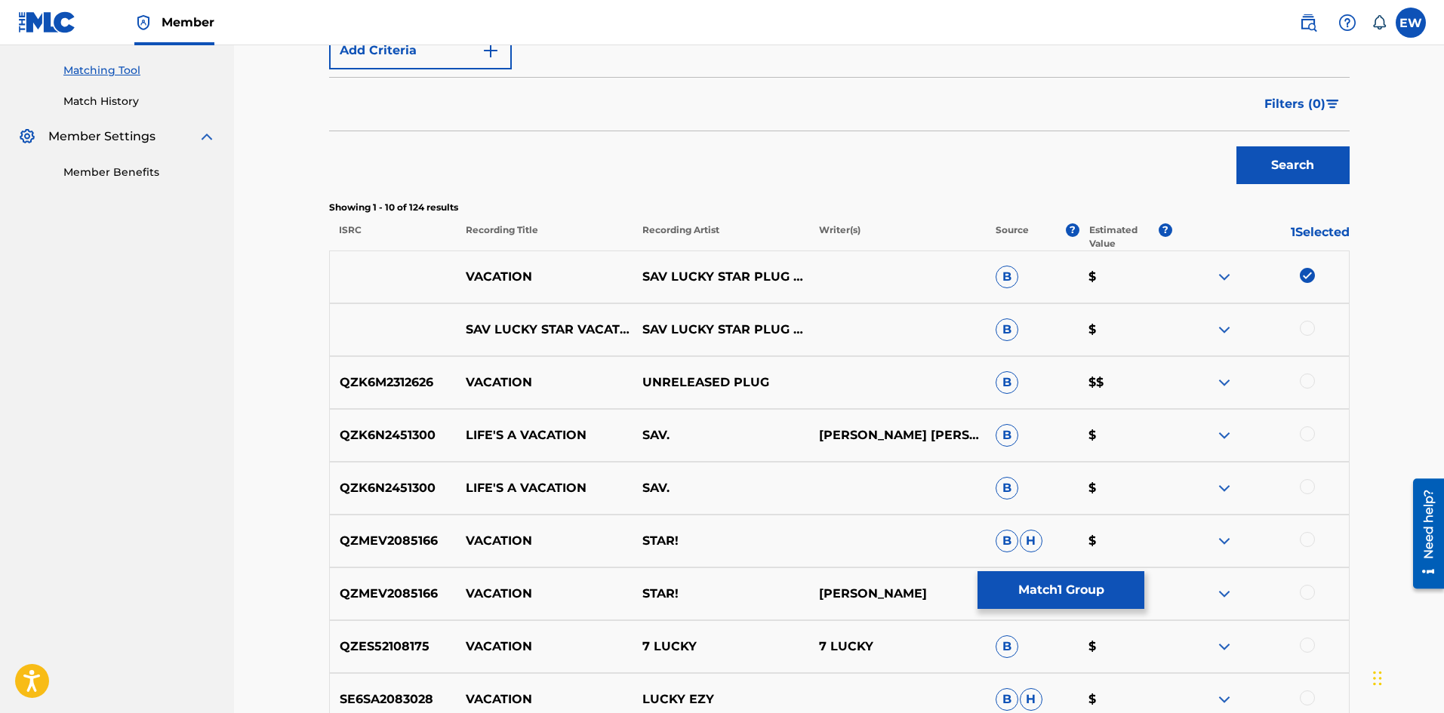
click at [1028, 577] on button "Match 1 Group" at bounding box center [1060, 590] width 167 height 38
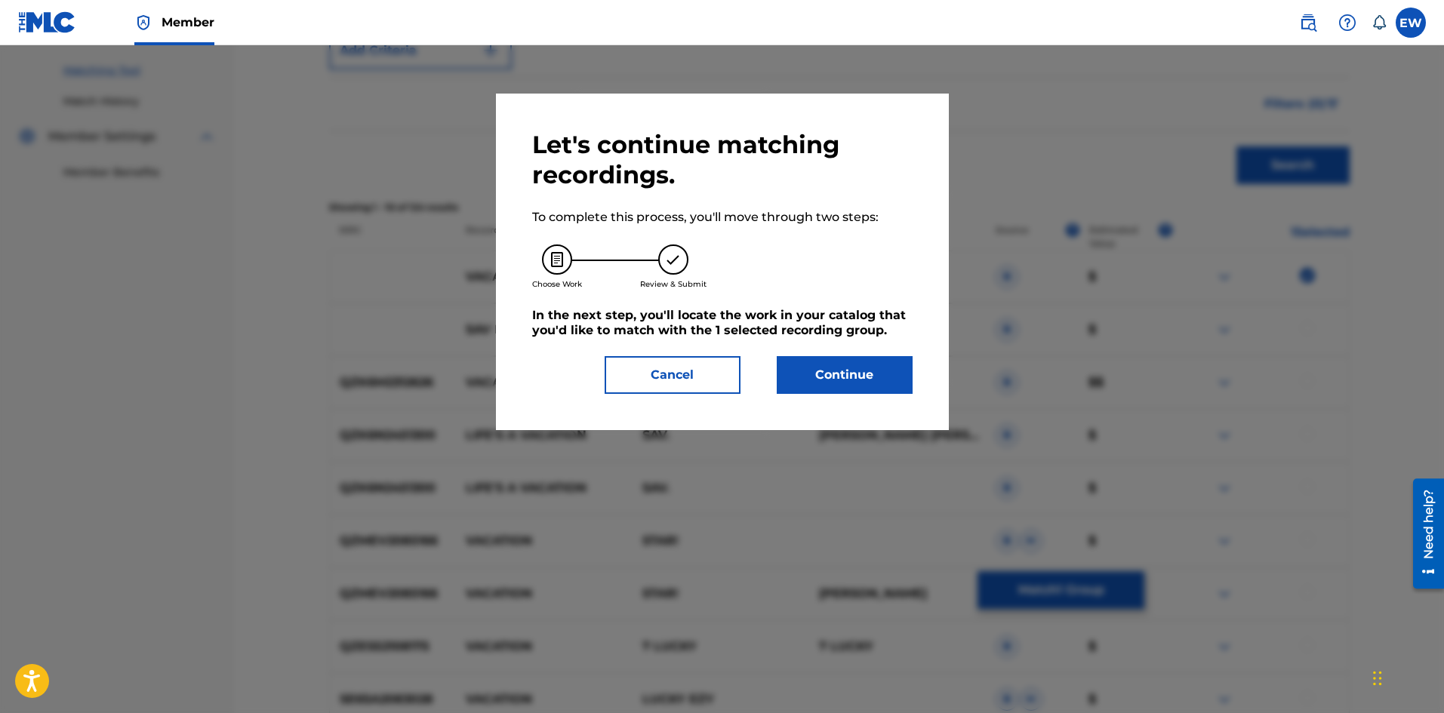
click at [854, 382] on button "Continue" at bounding box center [845, 375] width 136 height 38
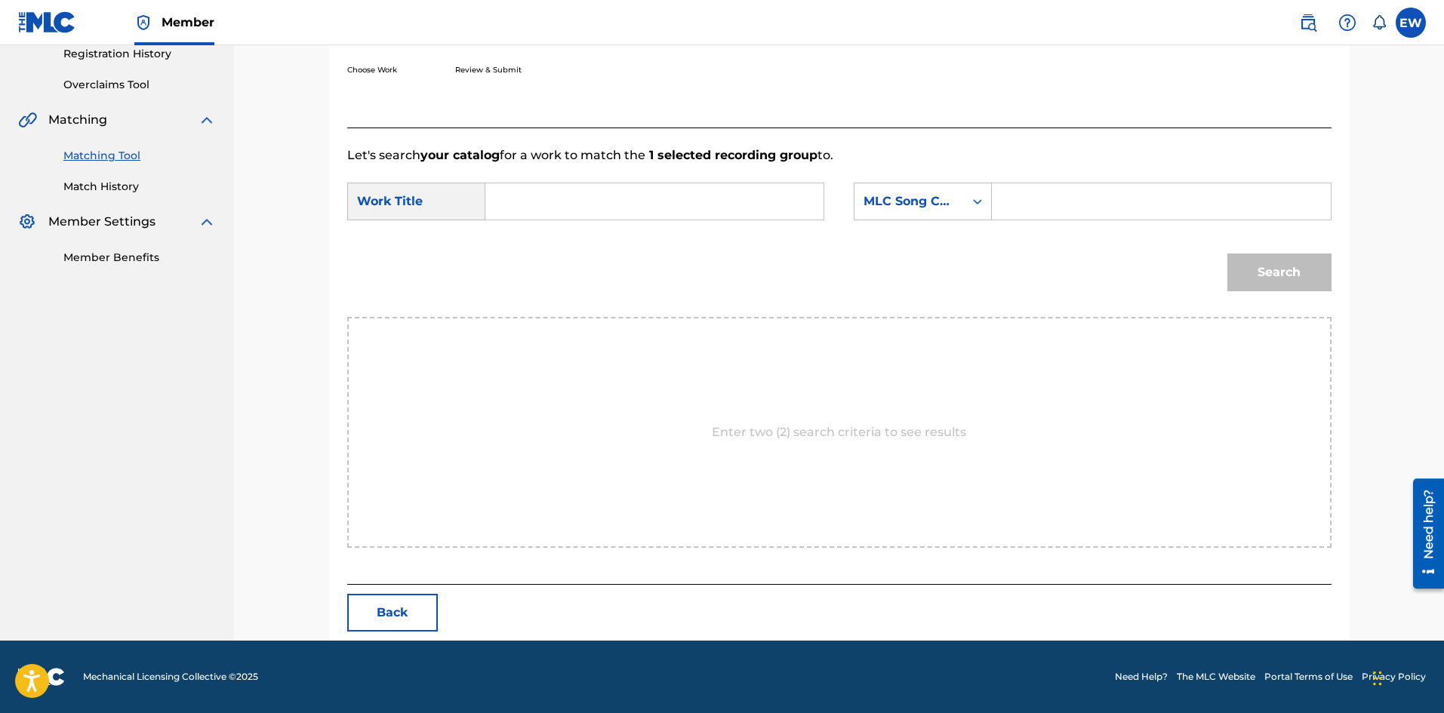
scroll to position [292, 0]
drag, startPoint x: 618, startPoint y: 186, endPoint x: 638, endPoint y: 208, distance: 28.8
click at [619, 186] on input "Search Form" at bounding box center [654, 201] width 312 height 36
paste input "VACATION"
type input "VACATION"
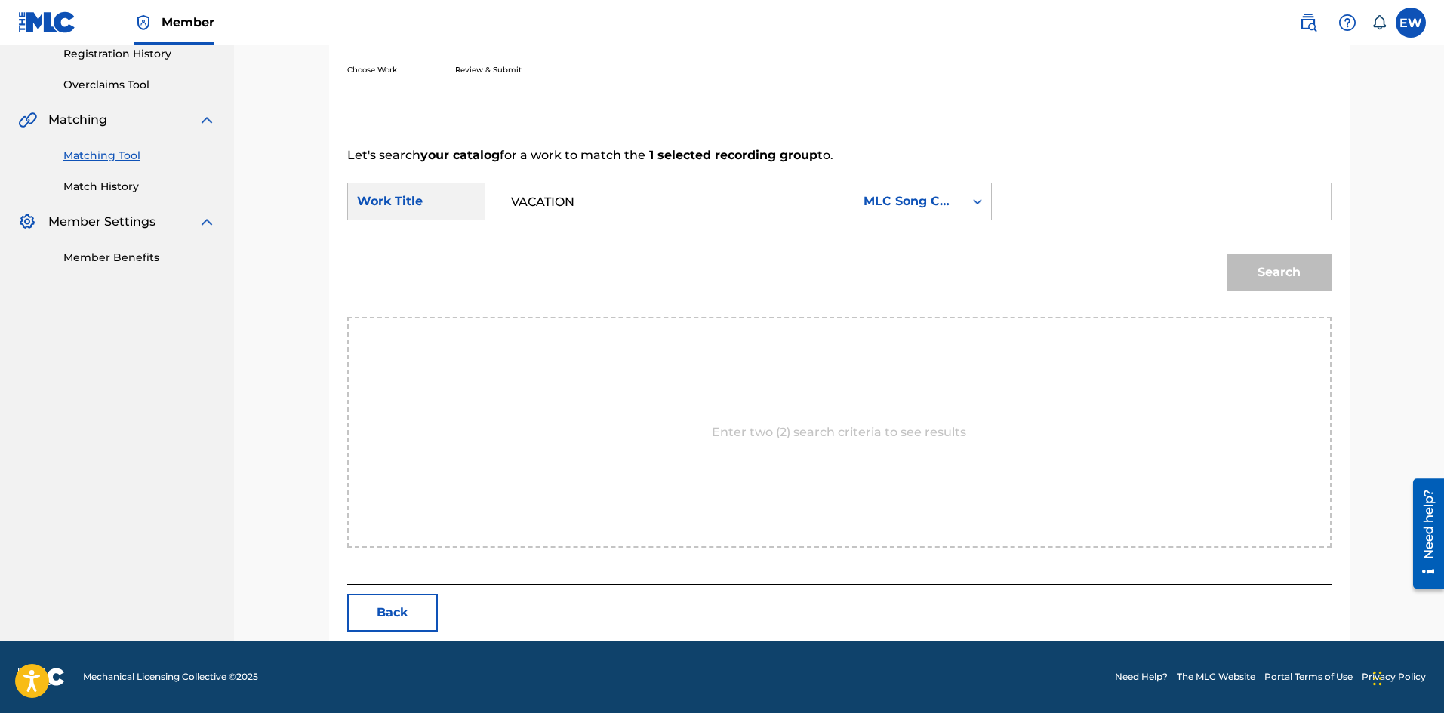
click at [1143, 207] on input "Search Form" at bounding box center [1161, 201] width 312 height 36
paste input "VB3VPT"
type input "VB3VPT"
click at [1299, 276] on button "Search" at bounding box center [1279, 273] width 104 height 38
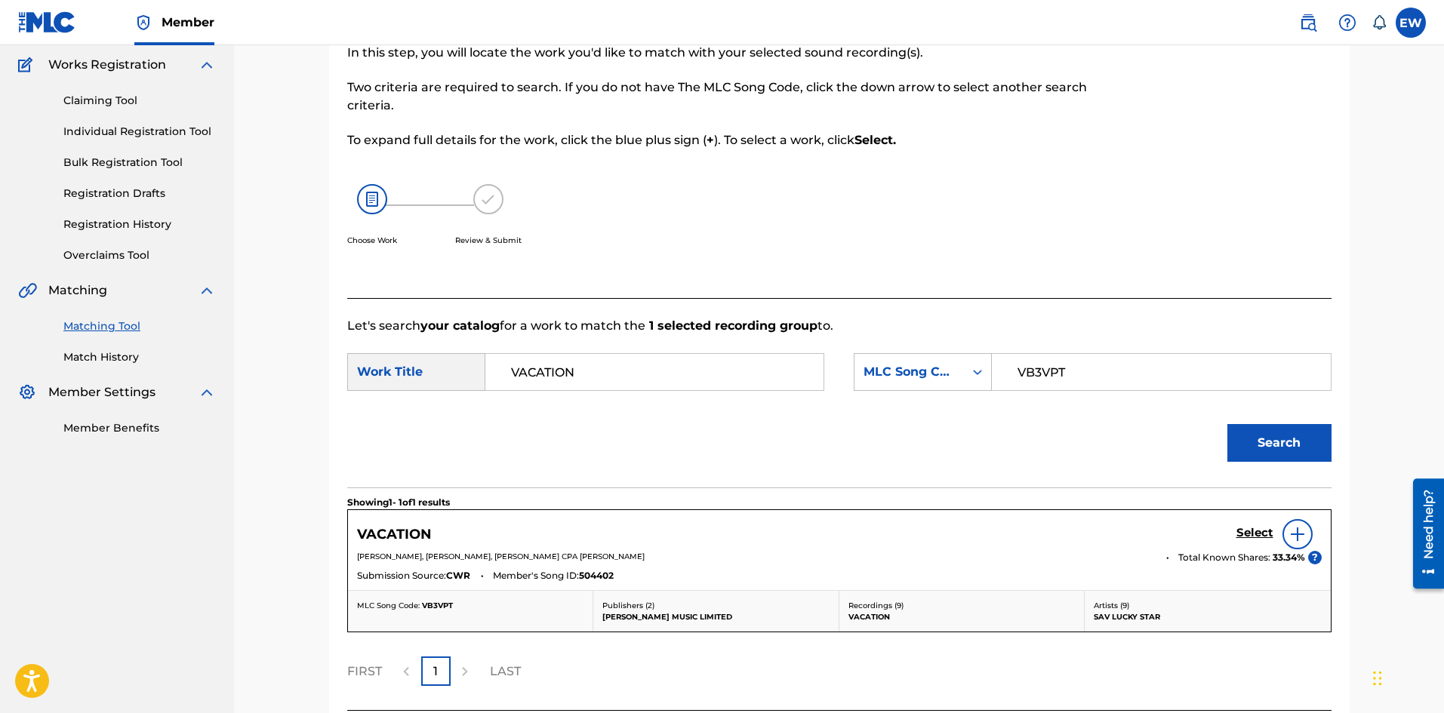
scroll to position [248, 0]
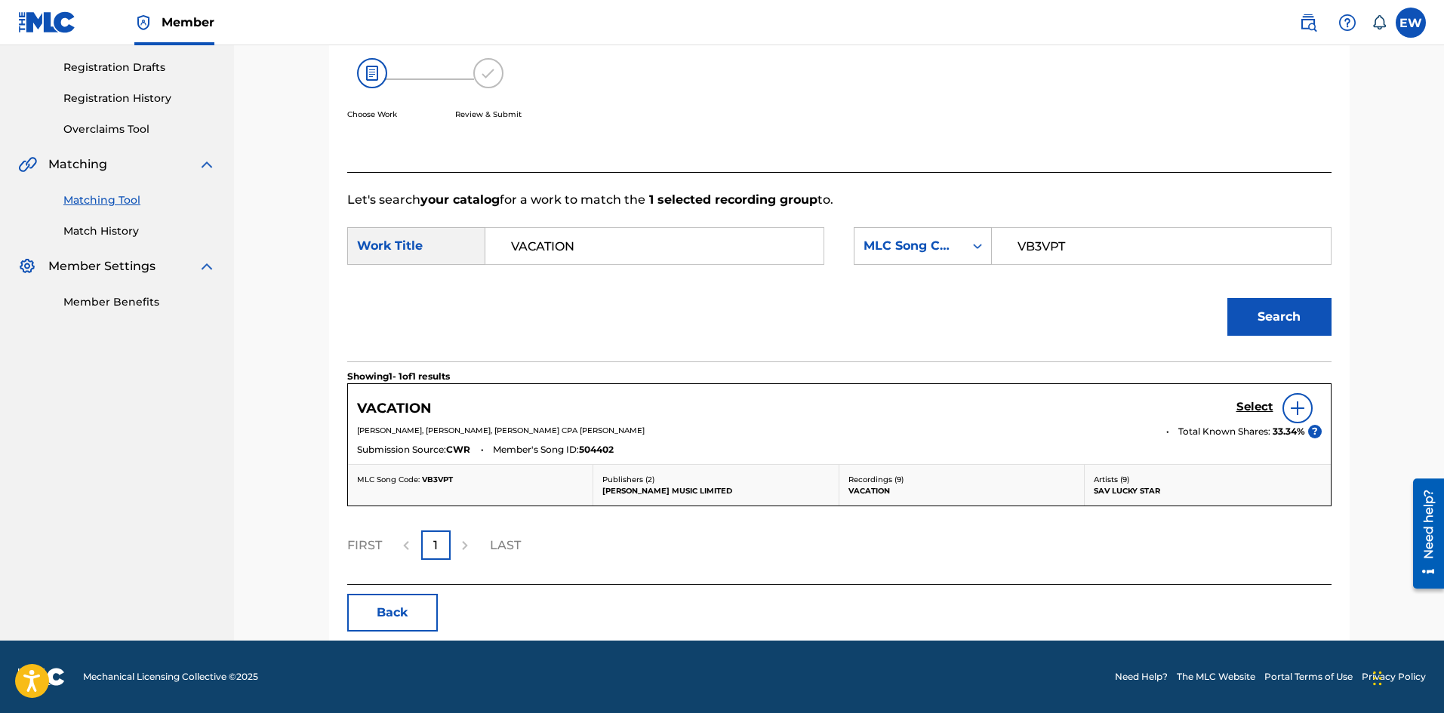
click at [1251, 402] on h5 "Select" at bounding box center [1254, 407] width 37 height 14
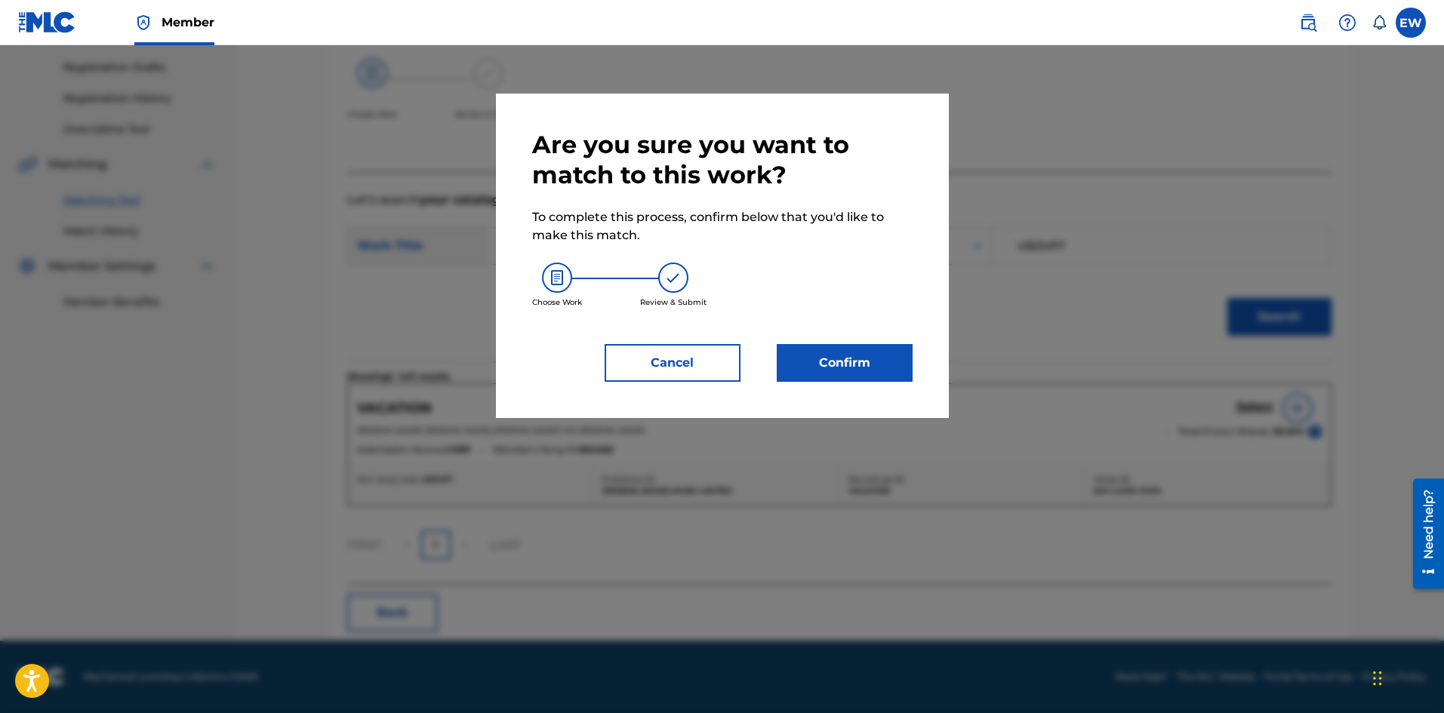
click at [882, 375] on button "Confirm" at bounding box center [845, 363] width 136 height 38
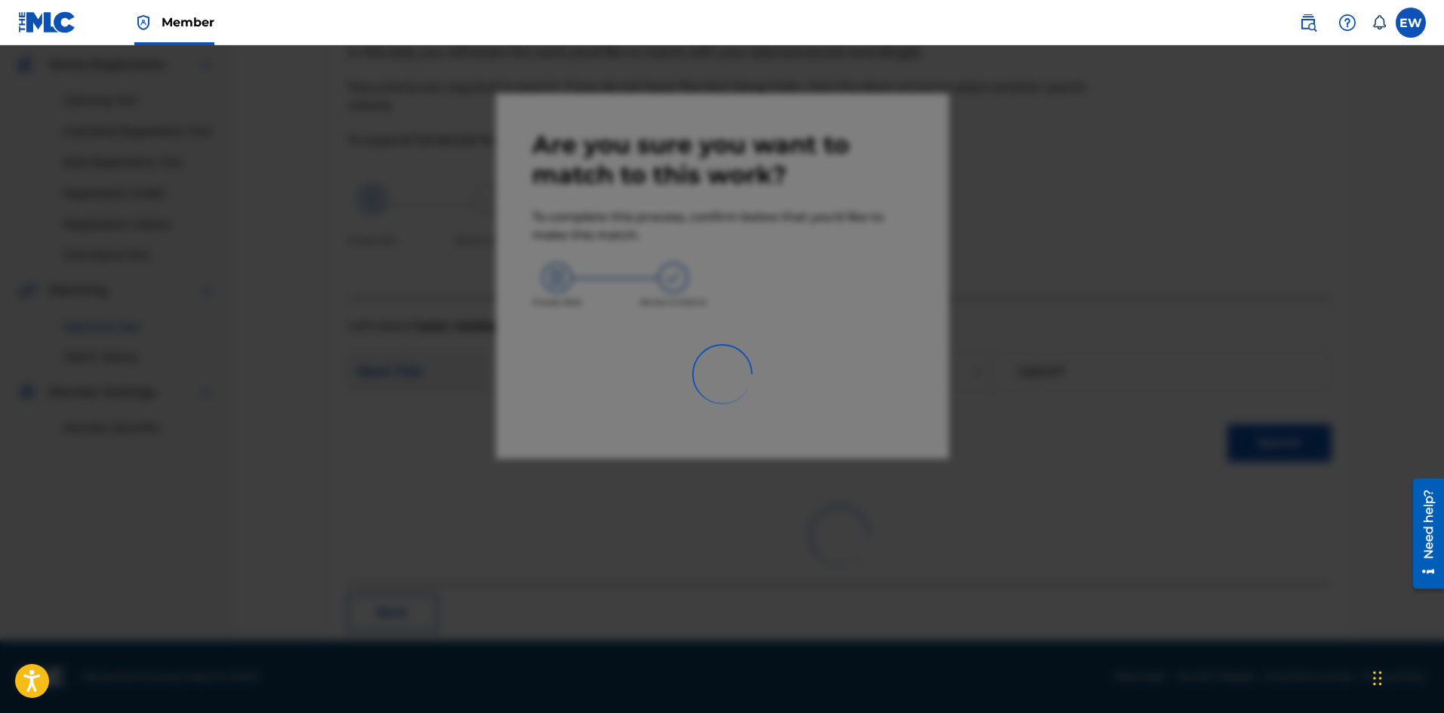
scroll to position [36, 0]
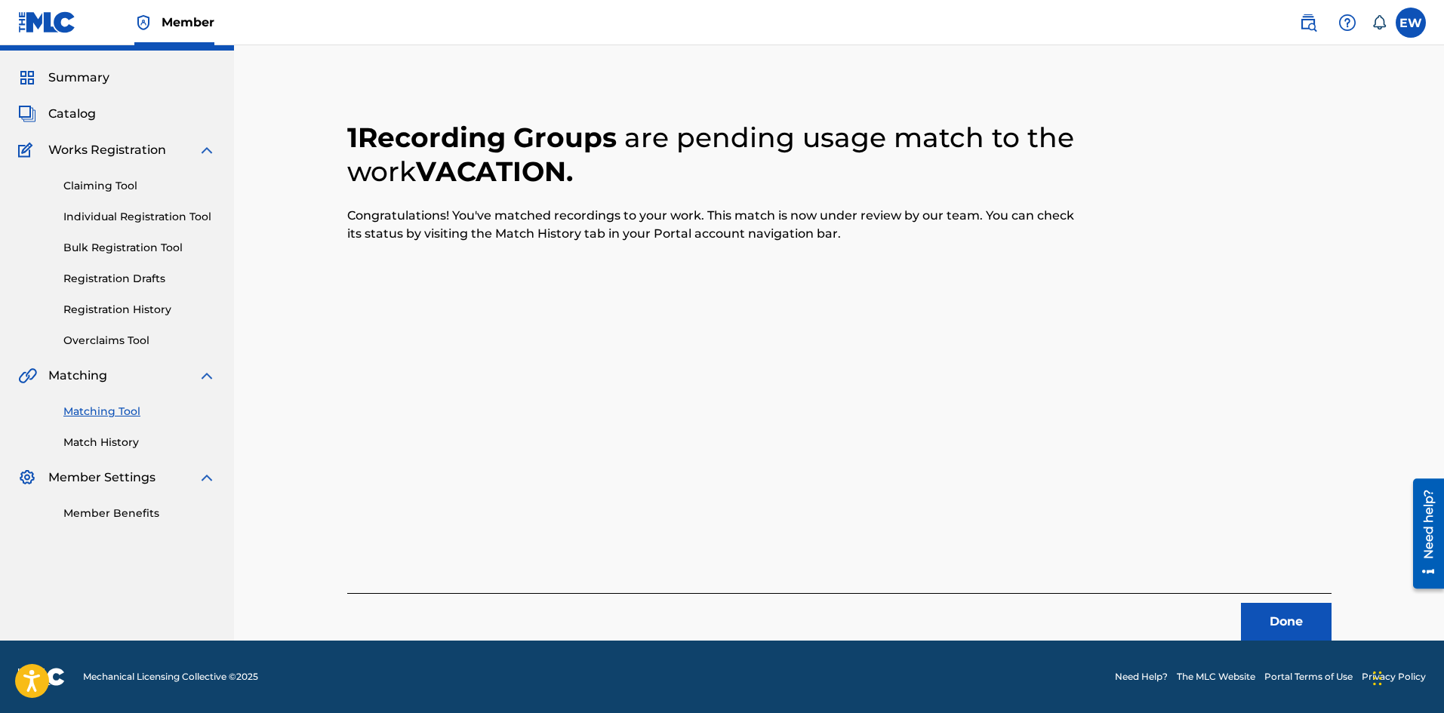
click at [1253, 615] on button "Done" at bounding box center [1286, 622] width 91 height 38
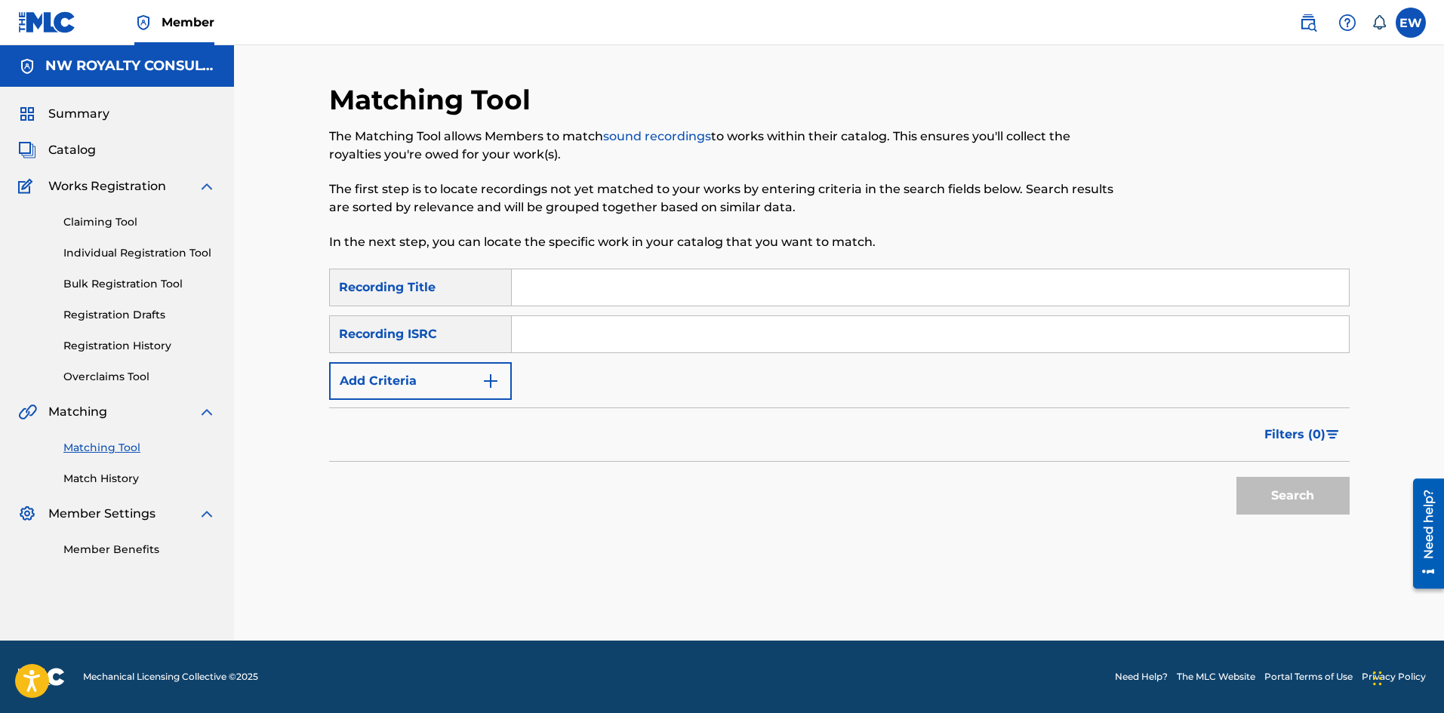
click at [378, 373] on button "Add Criteria" at bounding box center [420, 381] width 183 height 38
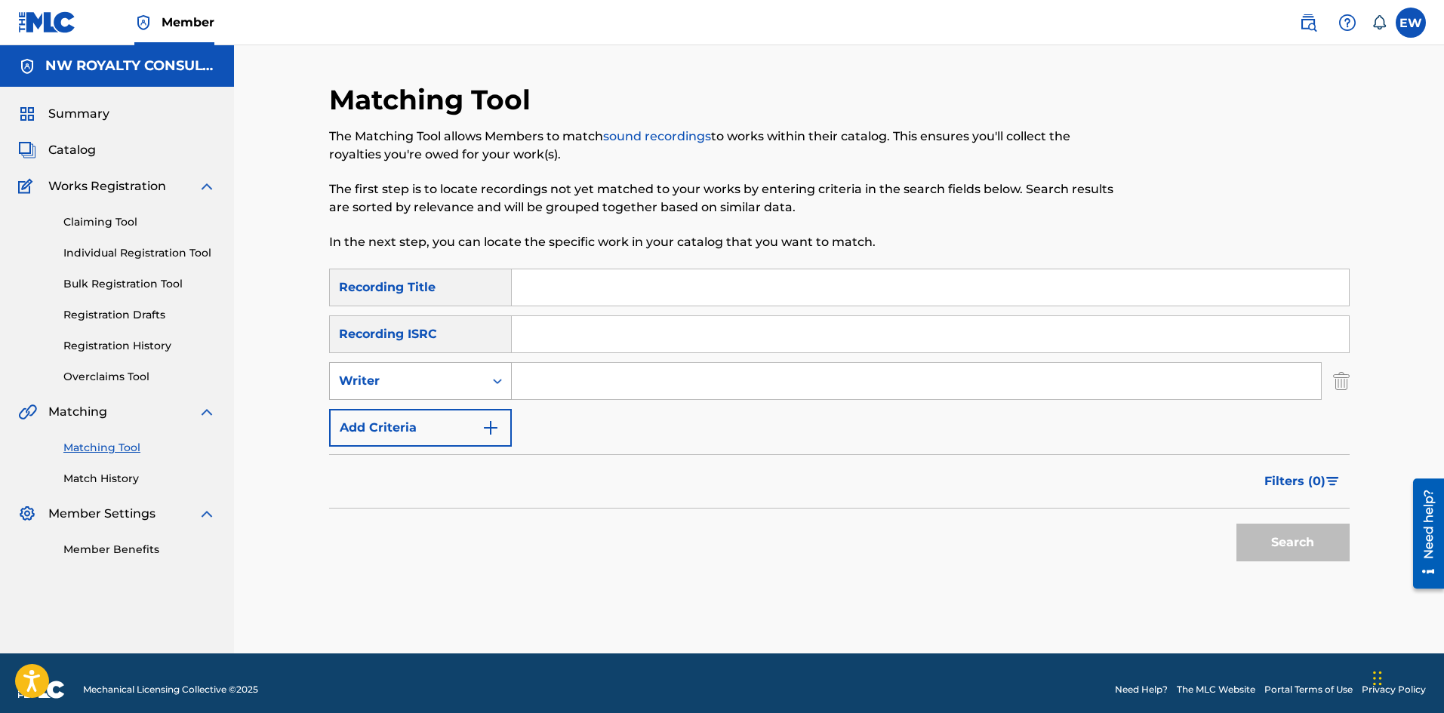
click at [382, 374] on div "Writer" at bounding box center [407, 381] width 136 height 18
click at [386, 401] on div "Recording Artist" at bounding box center [420, 419] width 181 height 38
click at [577, 389] on input "Search Form" at bounding box center [916, 381] width 809 height 36
paste input "SVM"
type input "SVM"
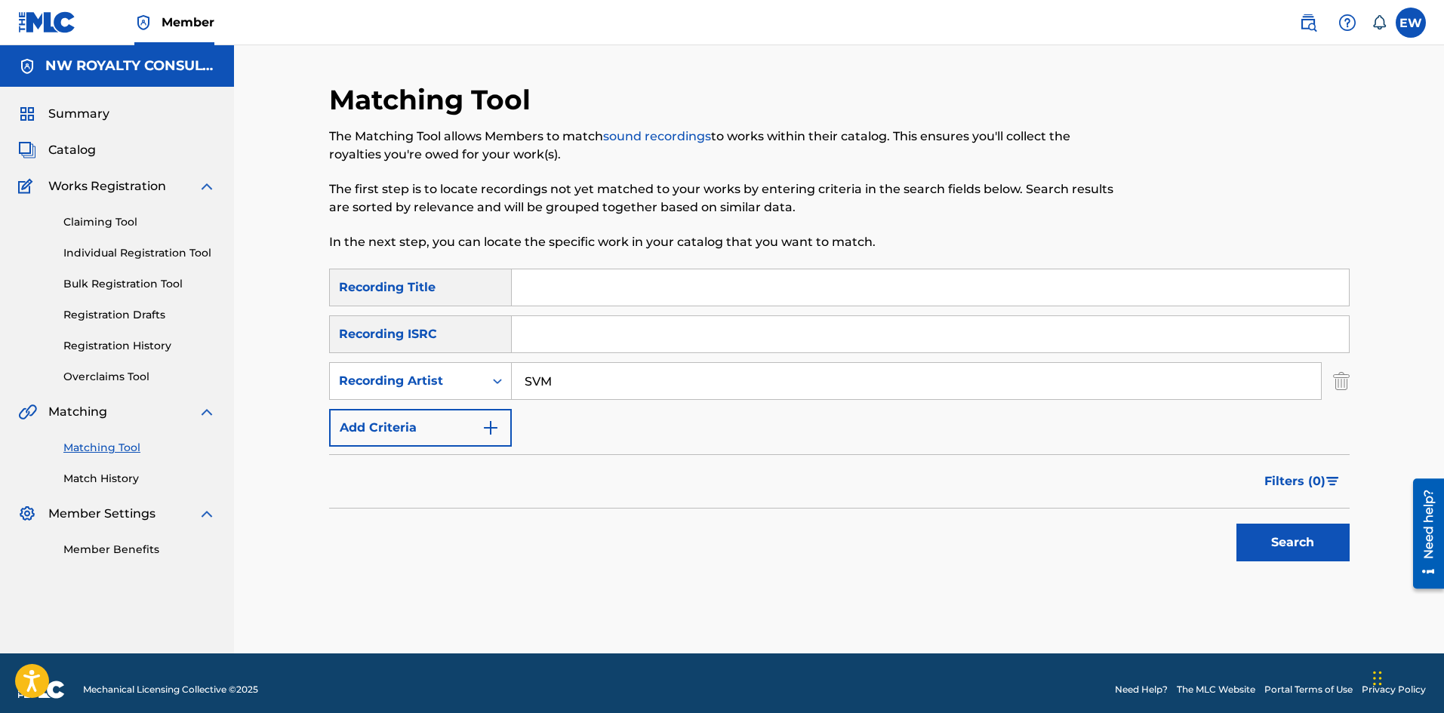
click at [888, 282] on input "Search Form" at bounding box center [930, 287] width 837 height 36
paste input "VALENTINO KICKS HAZARD LIGHTS"
type input "VALENTINO KICKS HAZARD LIGHTS"
click at [1260, 540] on button "Search" at bounding box center [1292, 543] width 113 height 38
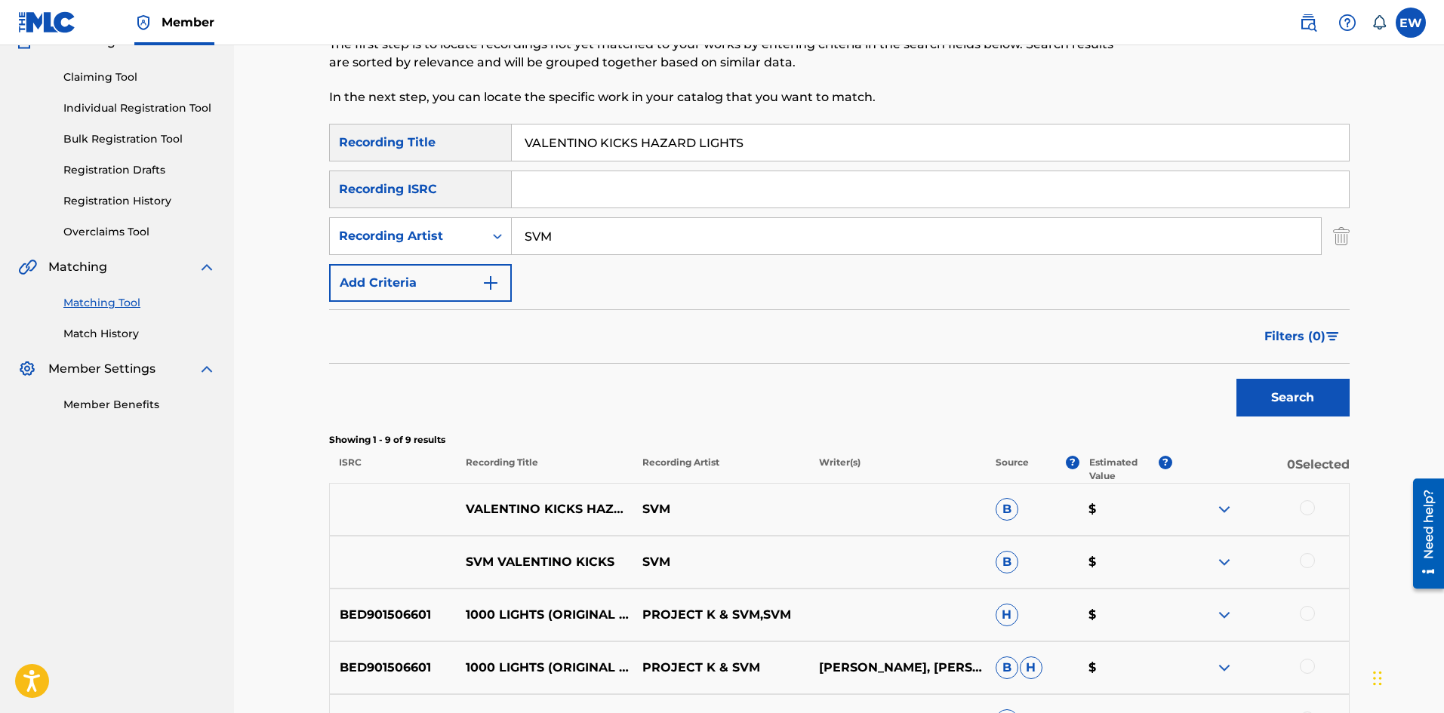
scroll to position [151, 0]
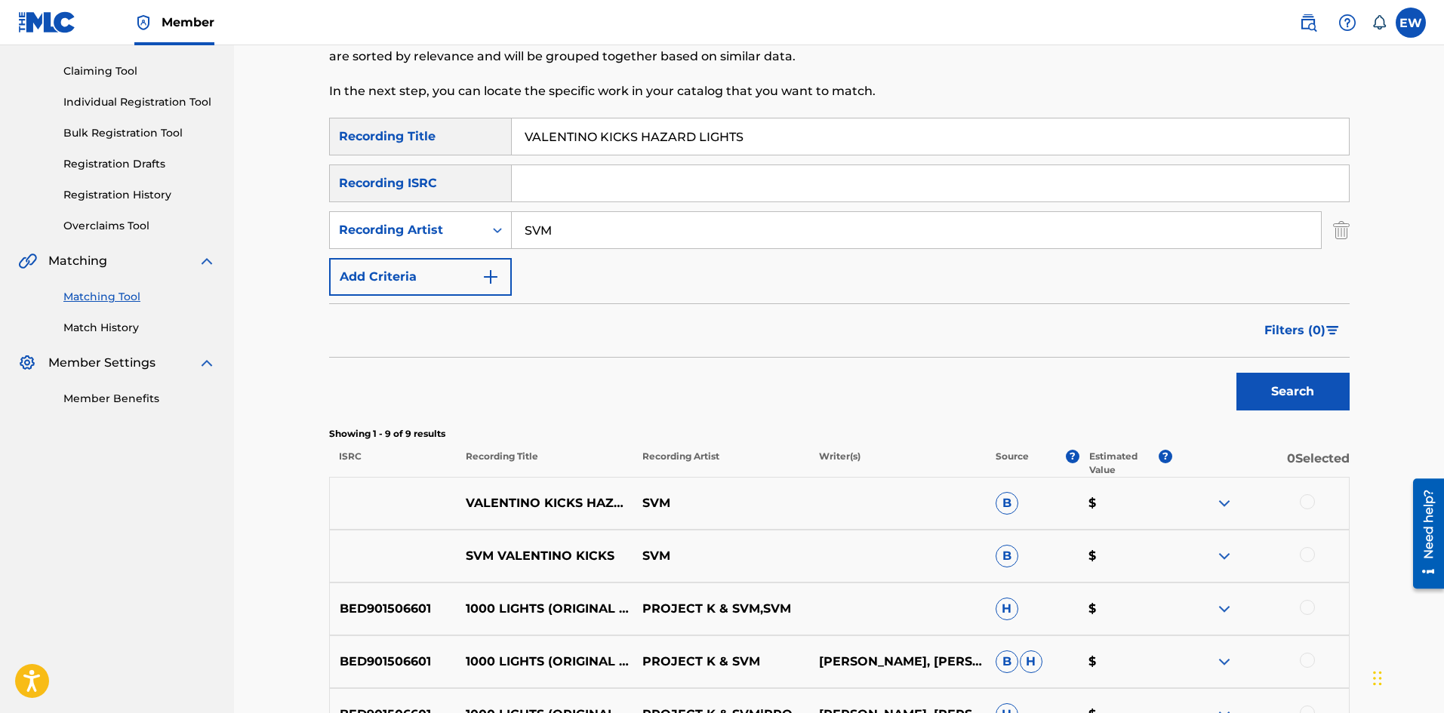
click at [1304, 502] on div at bounding box center [1307, 501] width 15 height 15
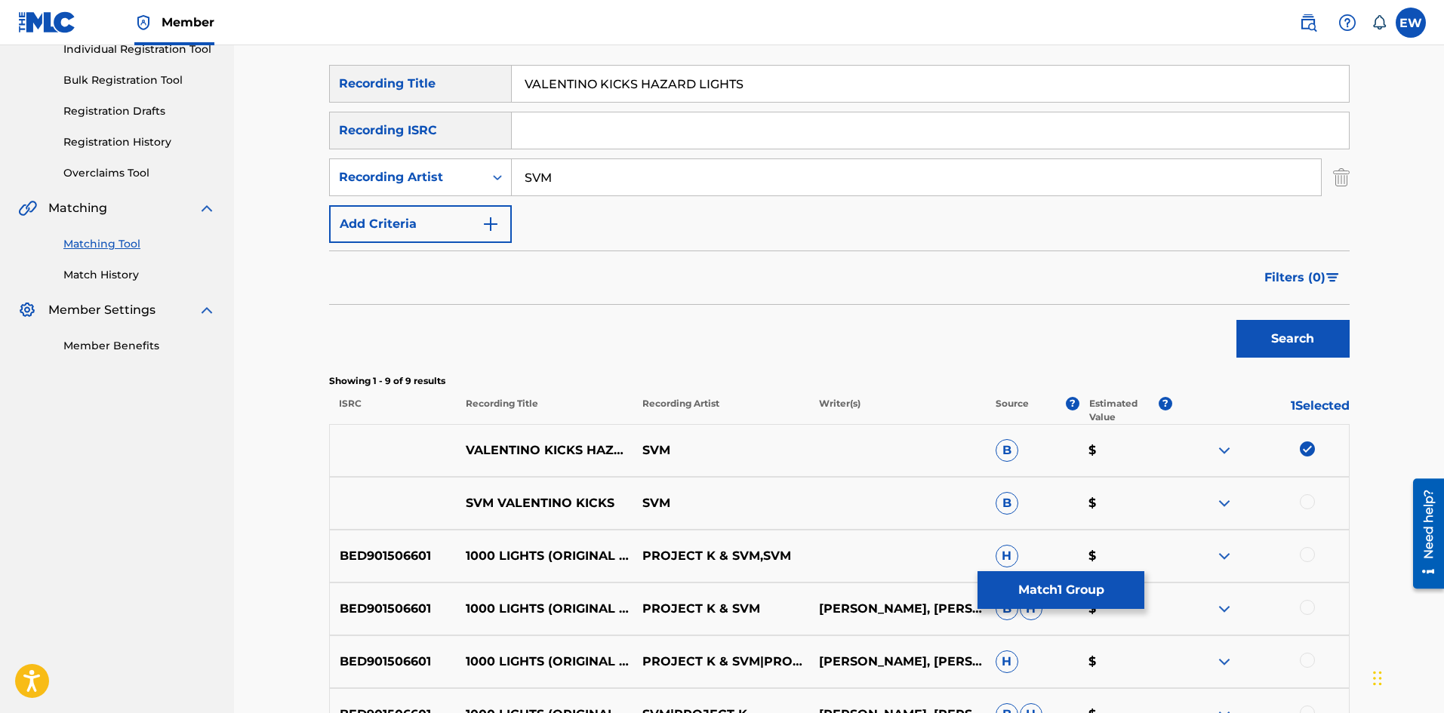
scroll to position [226, 0]
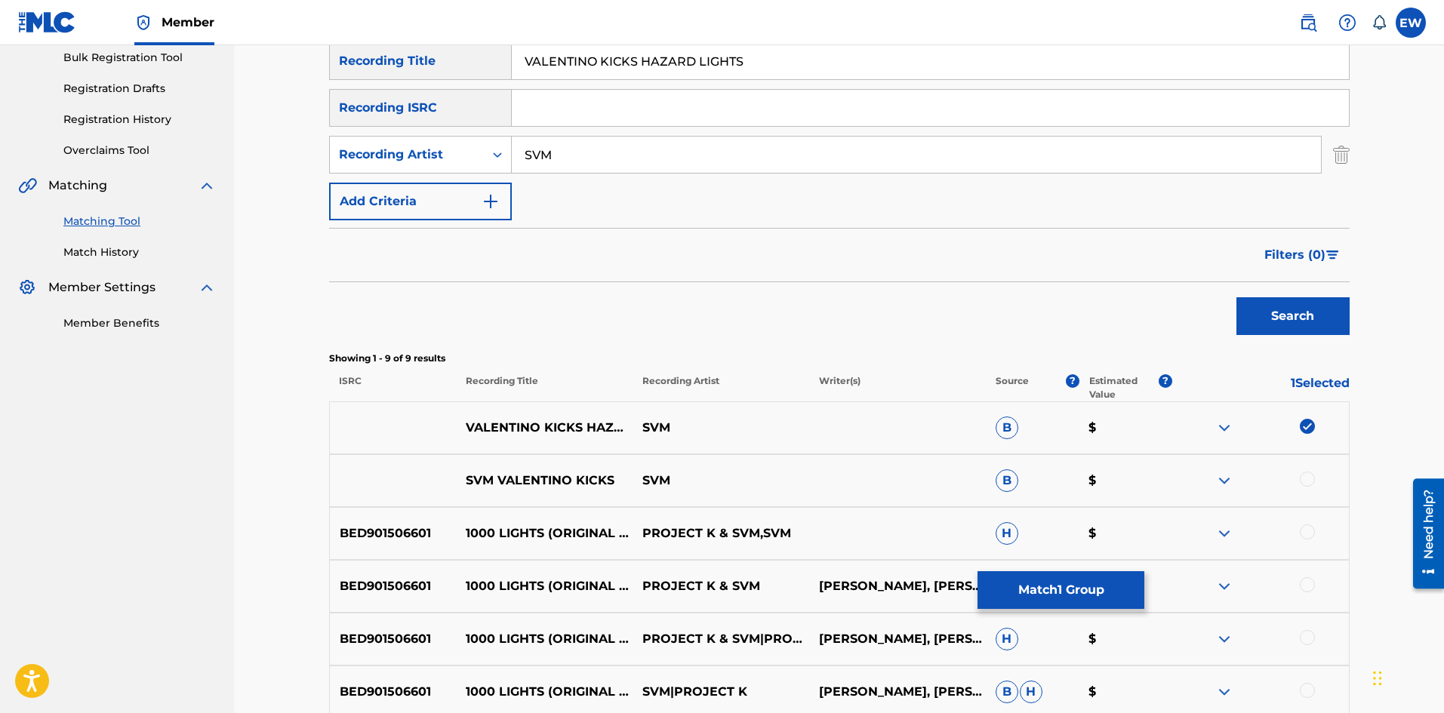
click at [1308, 480] on div at bounding box center [1307, 479] width 15 height 15
click at [1039, 596] on button "Match 2 Groups" at bounding box center [1060, 590] width 167 height 38
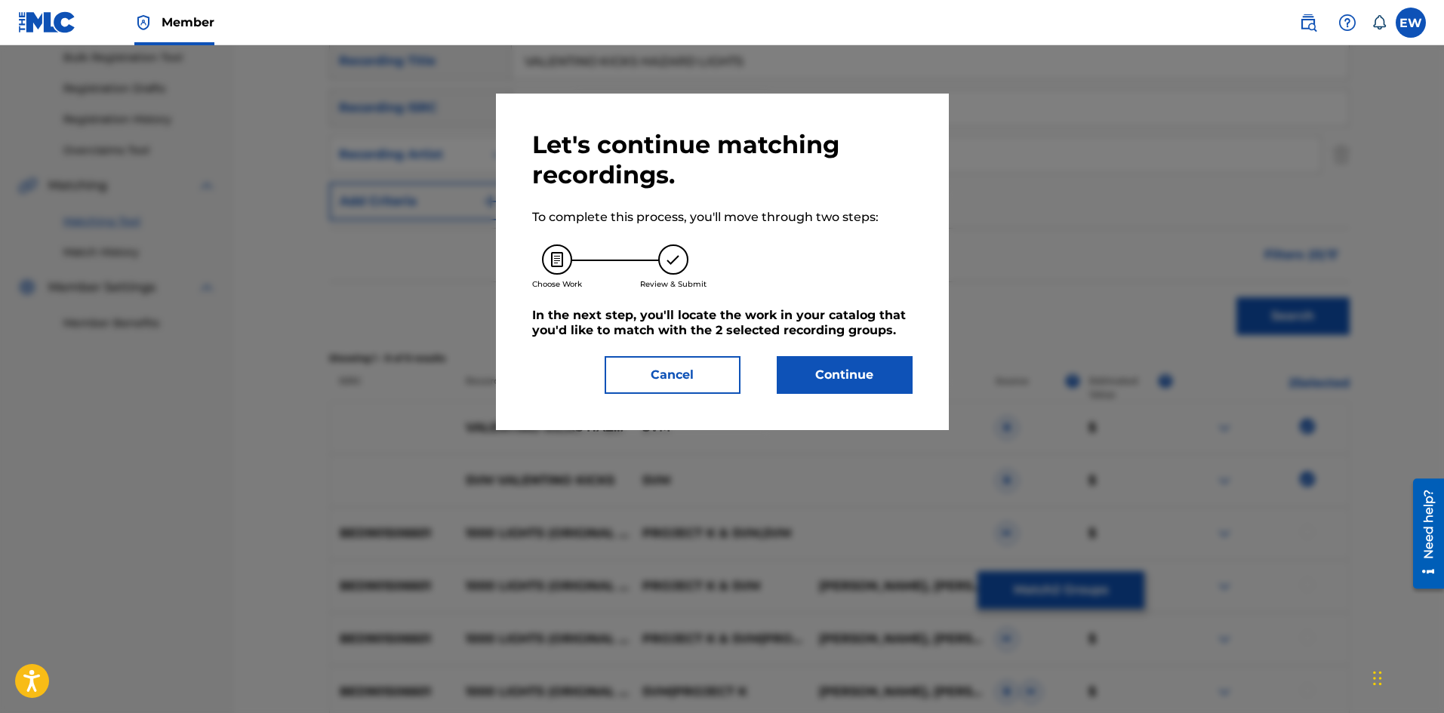
click at [851, 371] on button "Continue" at bounding box center [845, 375] width 136 height 38
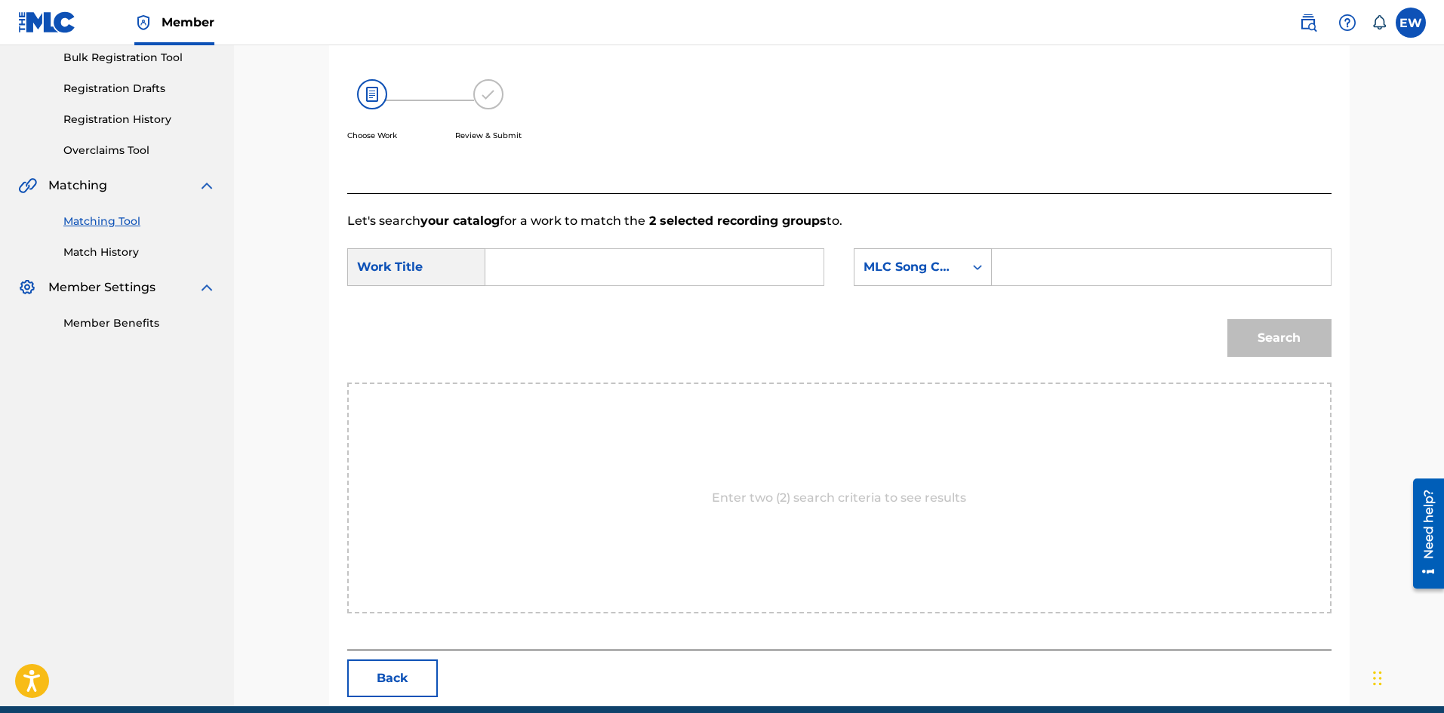
click at [680, 263] on input "Search Form" at bounding box center [654, 267] width 312 height 36
paste input "VALENTINO KICKS HAZARD LIGHTS"
type input "VALENTINO KICKS HAZARD LIGHTS"
click at [1088, 260] on input "Search Form" at bounding box center [1161, 267] width 312 height 36
paste input "VC1FVJ"
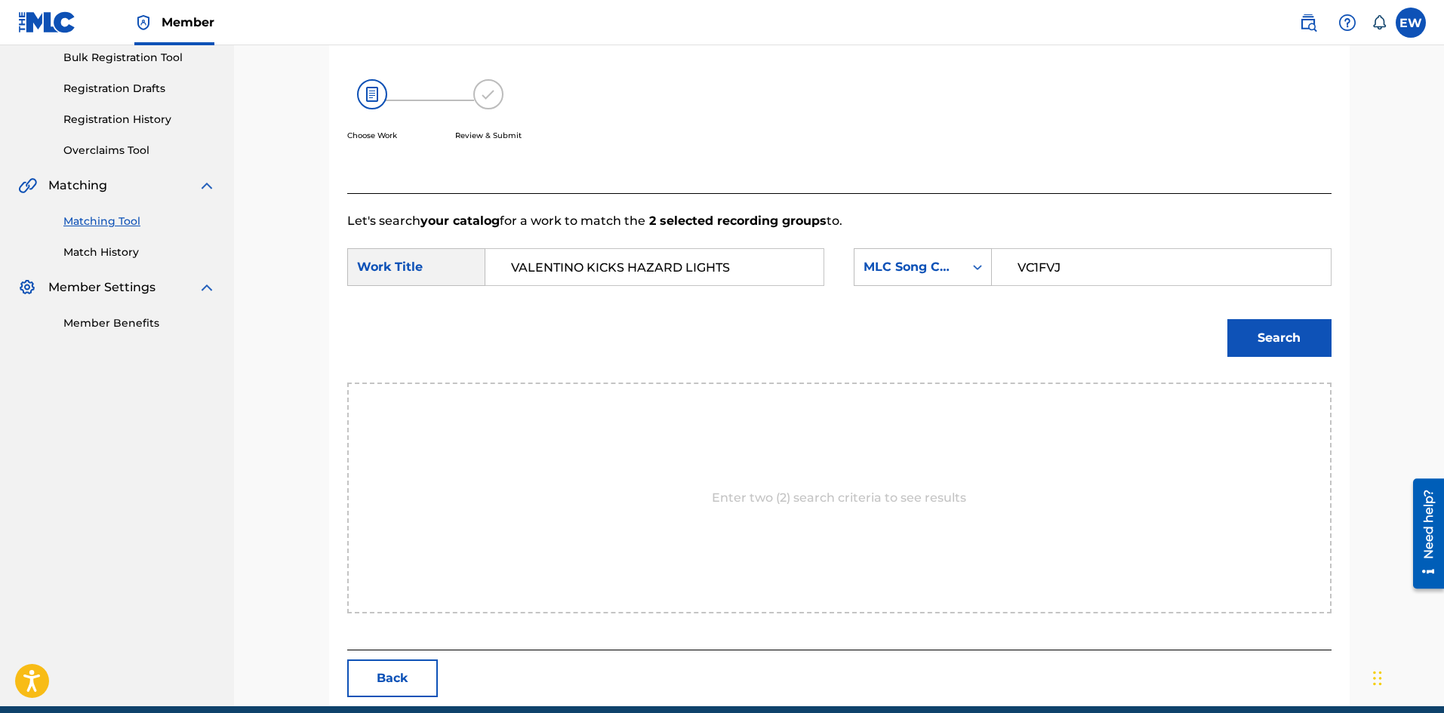
type input "VC1FVJ"
click at [1306, 337] on button "Search" at bounding box center [1279, 338] width 104 height 38
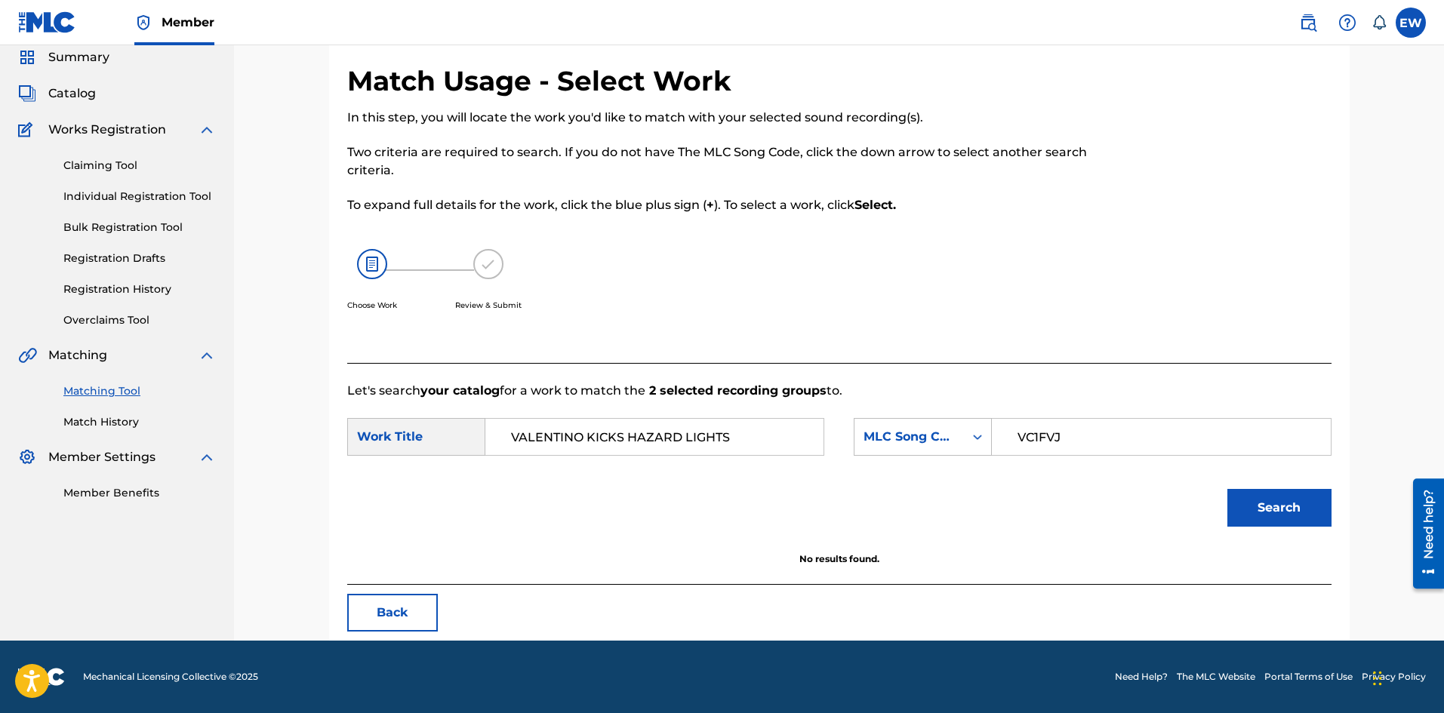
click at [1251, 503] on button "Search" at bounding box center [1279, 508] width 104 height 38
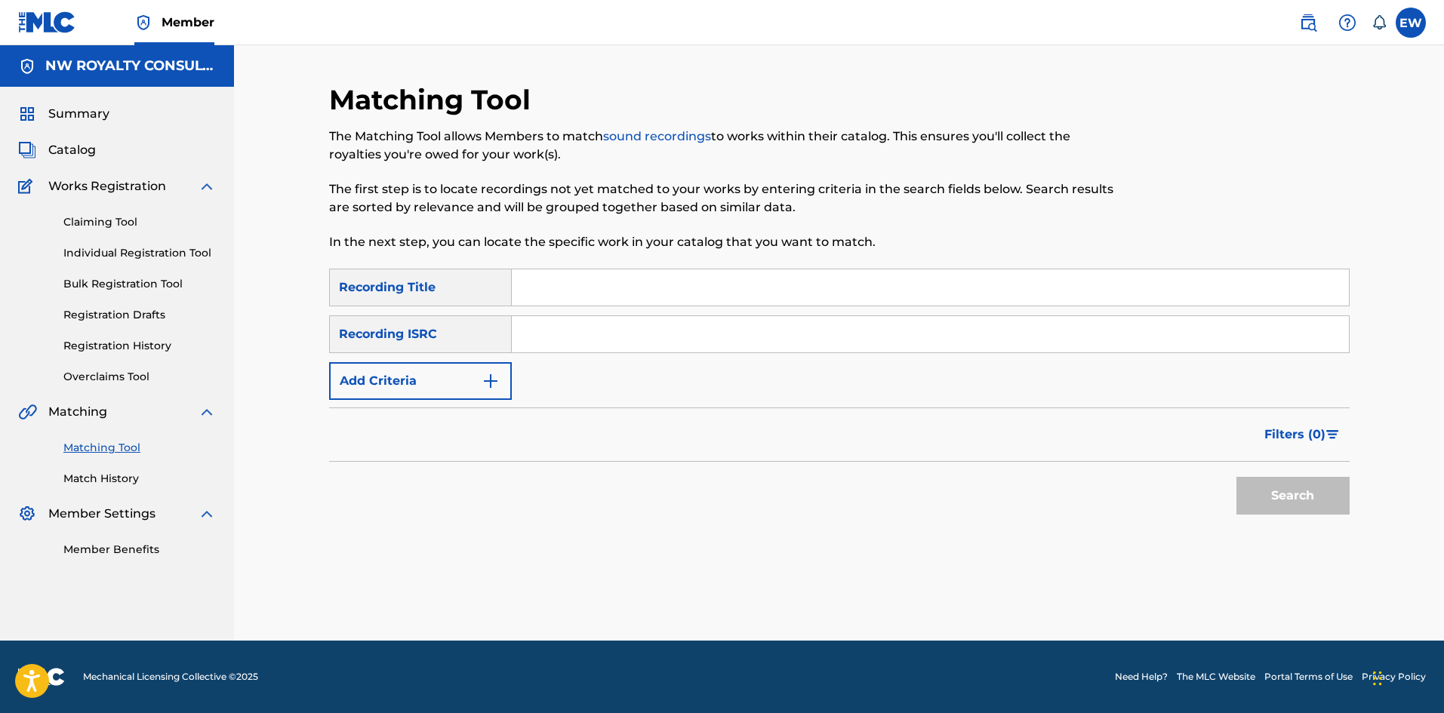
click at [454, 374] on button "Add Criteria" at bounding box center [420, 381] width 183 height 38
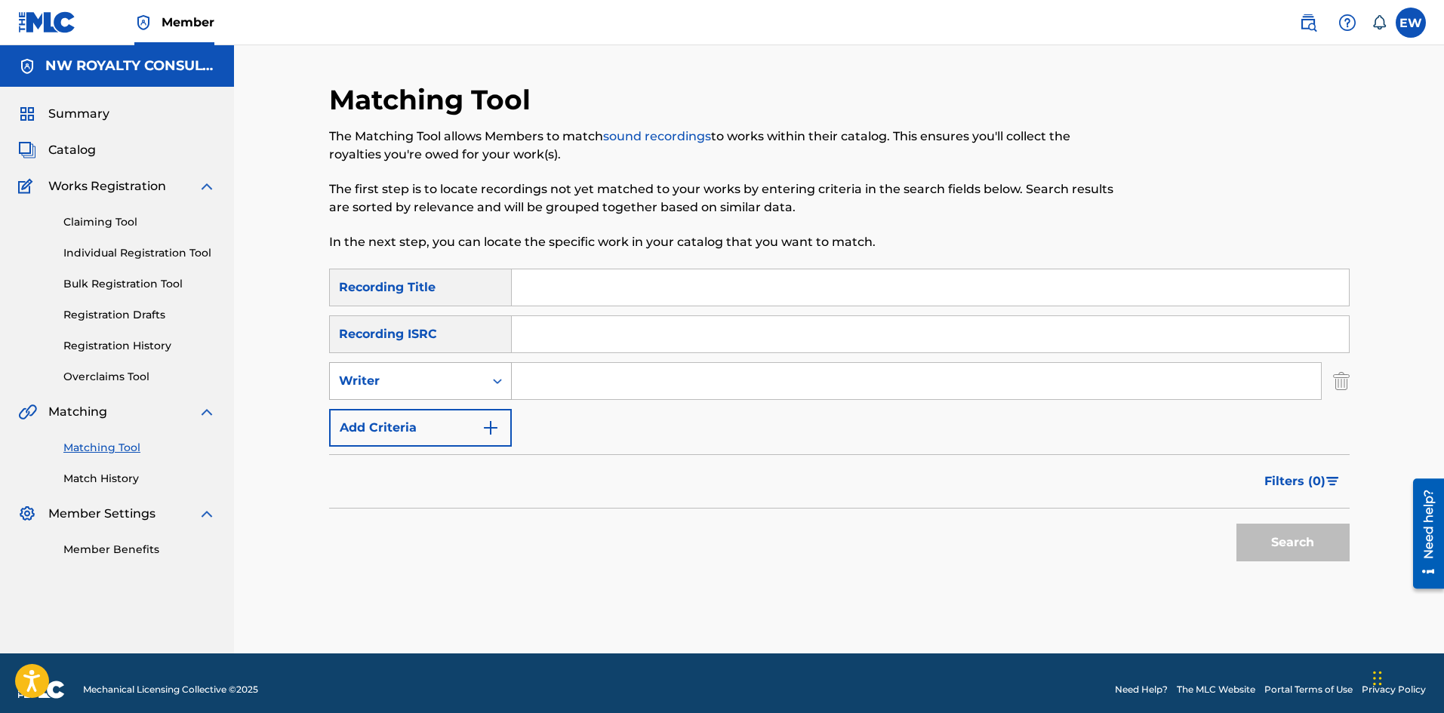
click at [454, 376] on div "Writer" at bounding box center [407, 381] width 136 height 18
click at [445, 421] on div "Recording Artist" at bounding box center [420, 419] width 181 height 38
click at [601, 385] on input "Search Form" at bounding box center [916, 381] width 809 height 36
paste input "DA FUCHAMAN"
type input "DA FUCHAMAN"
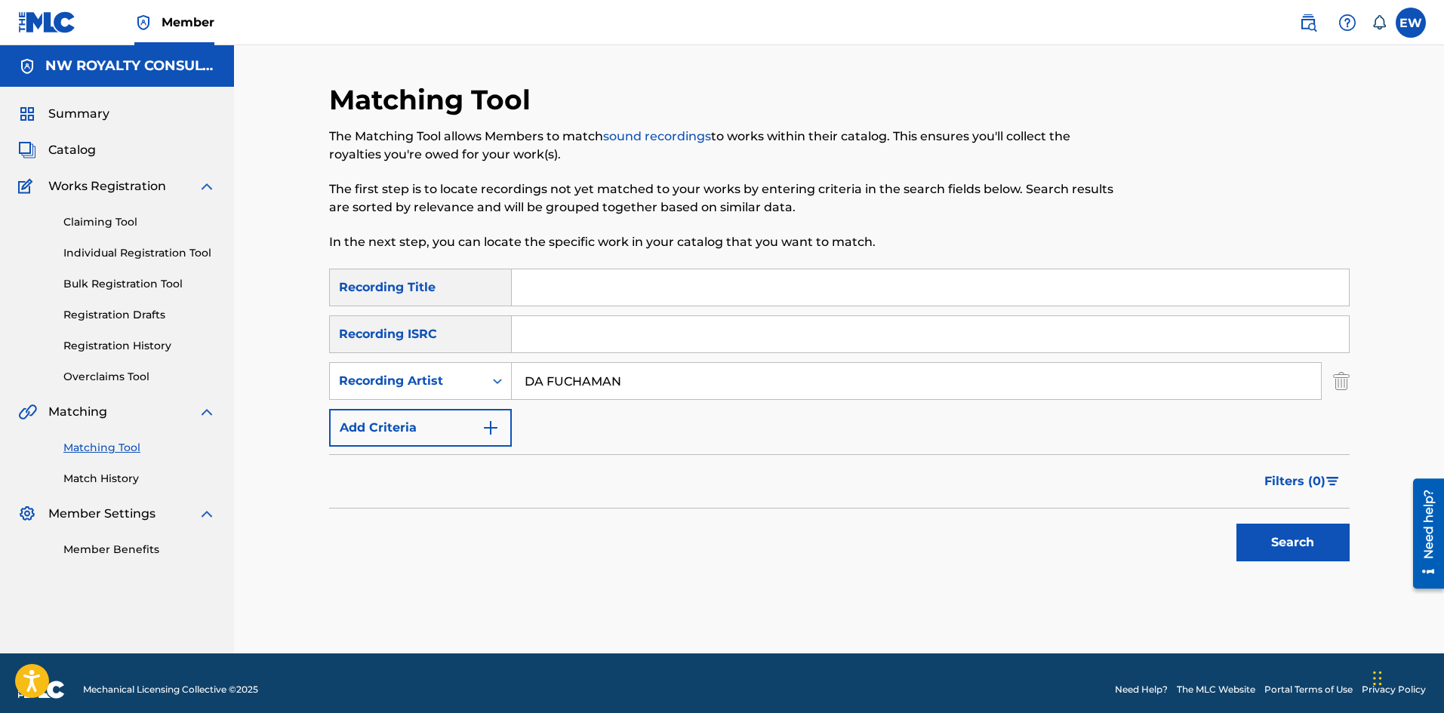
click at [695, 293] on input "Search Form" at bounding box center [930, 287] width 837 height 36
paste input "VALLEYS OF RIGHTEOUSNESS"
type input "VALLEYS OF RIGHTEOUSNESS"
click at [1256, 534] on button "Search" at bounding box center [1292, 543] width 113 height 38
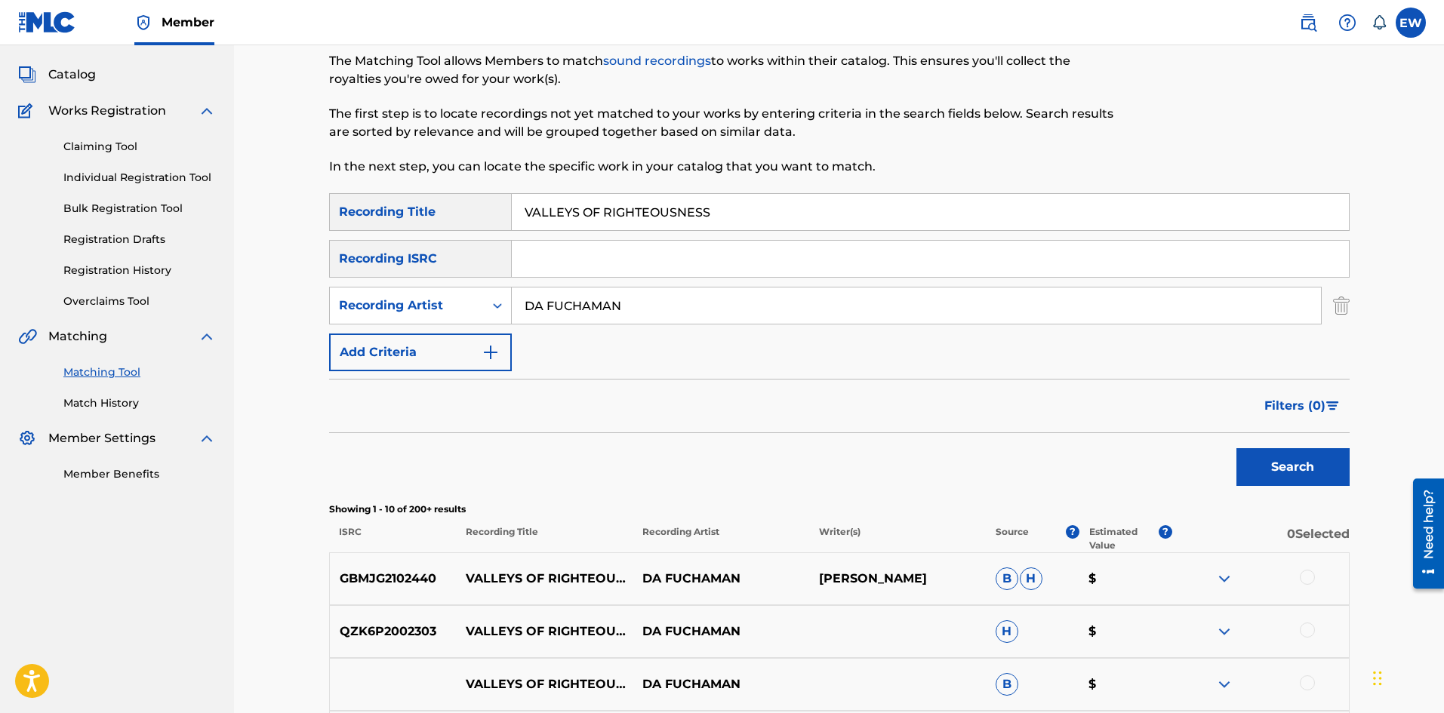
scroll to position [151, 0]
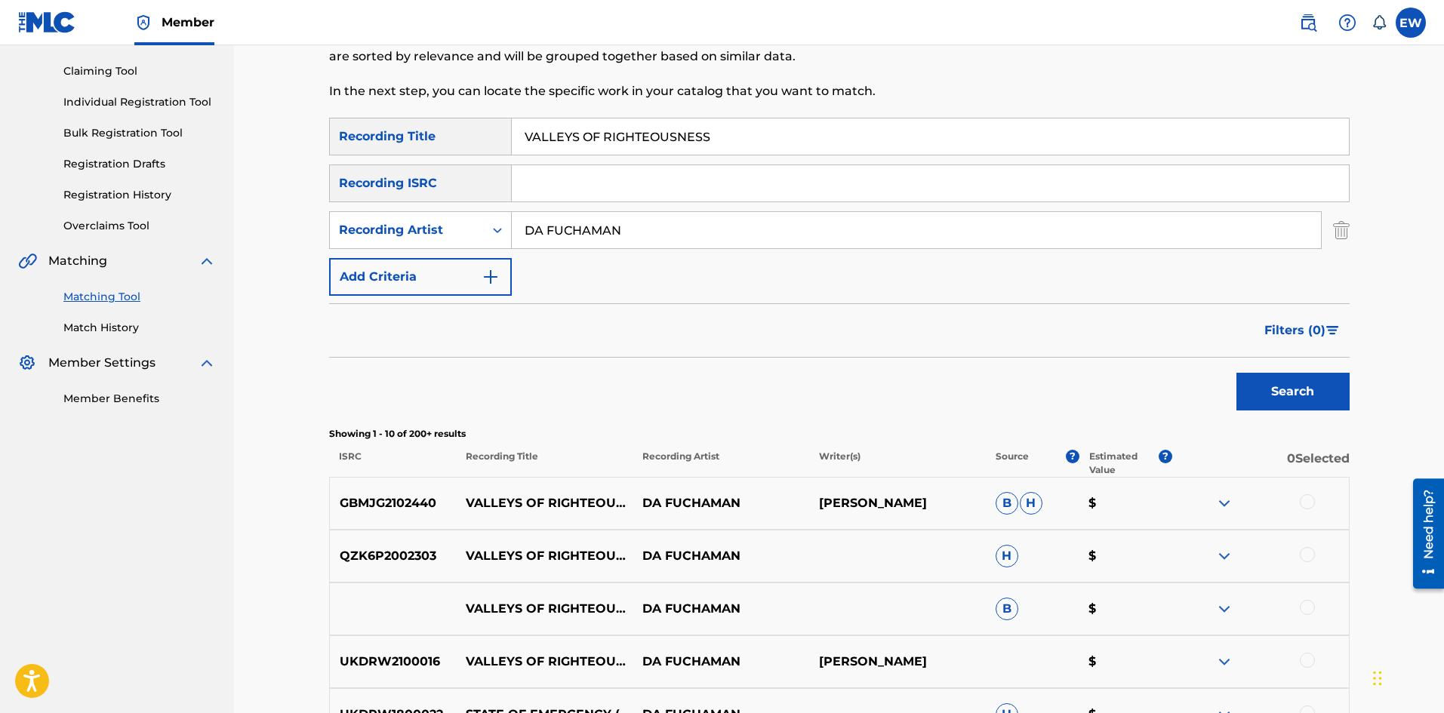
click at [1305, 509] on div at bounding box center [1307, 501] width 15 height 15
click at [1306, 549] on div at bounding box center [1307, 554] width 15 height 15
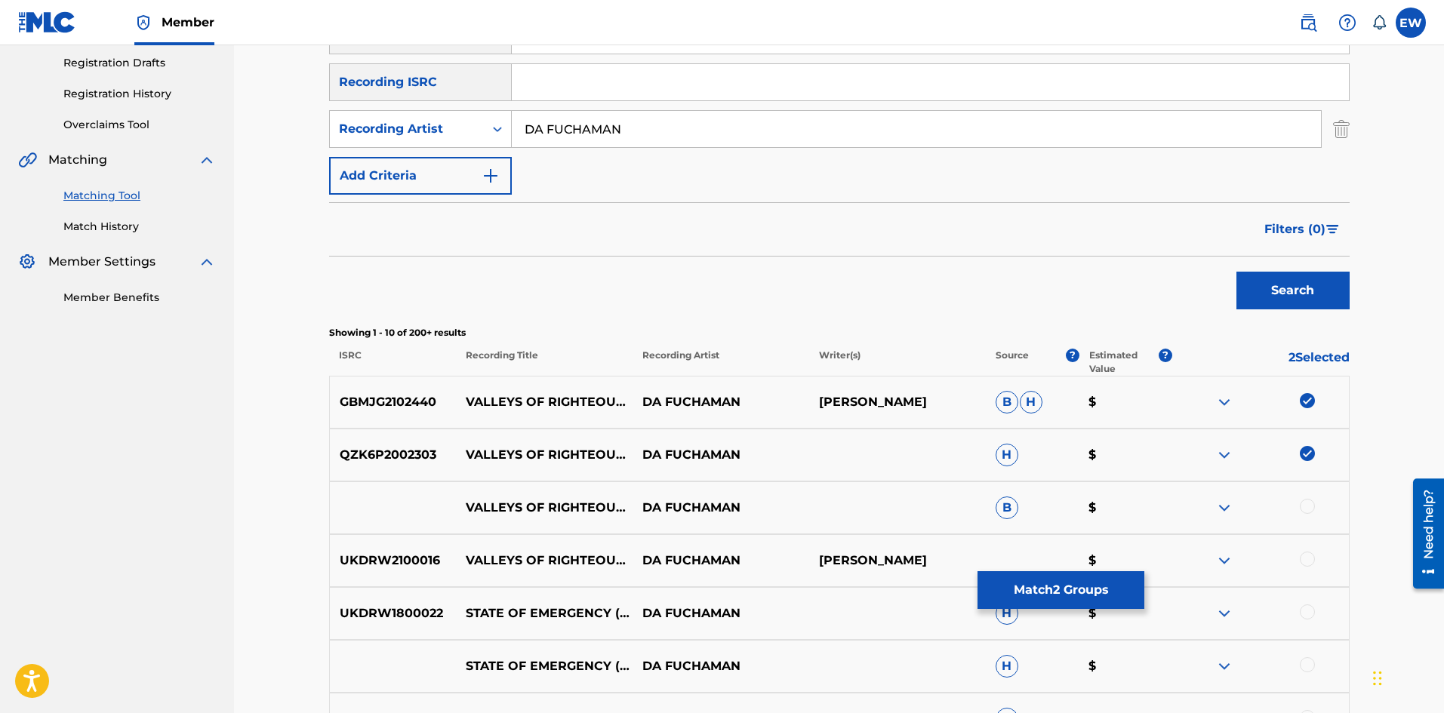
scroll to position [302, 0]
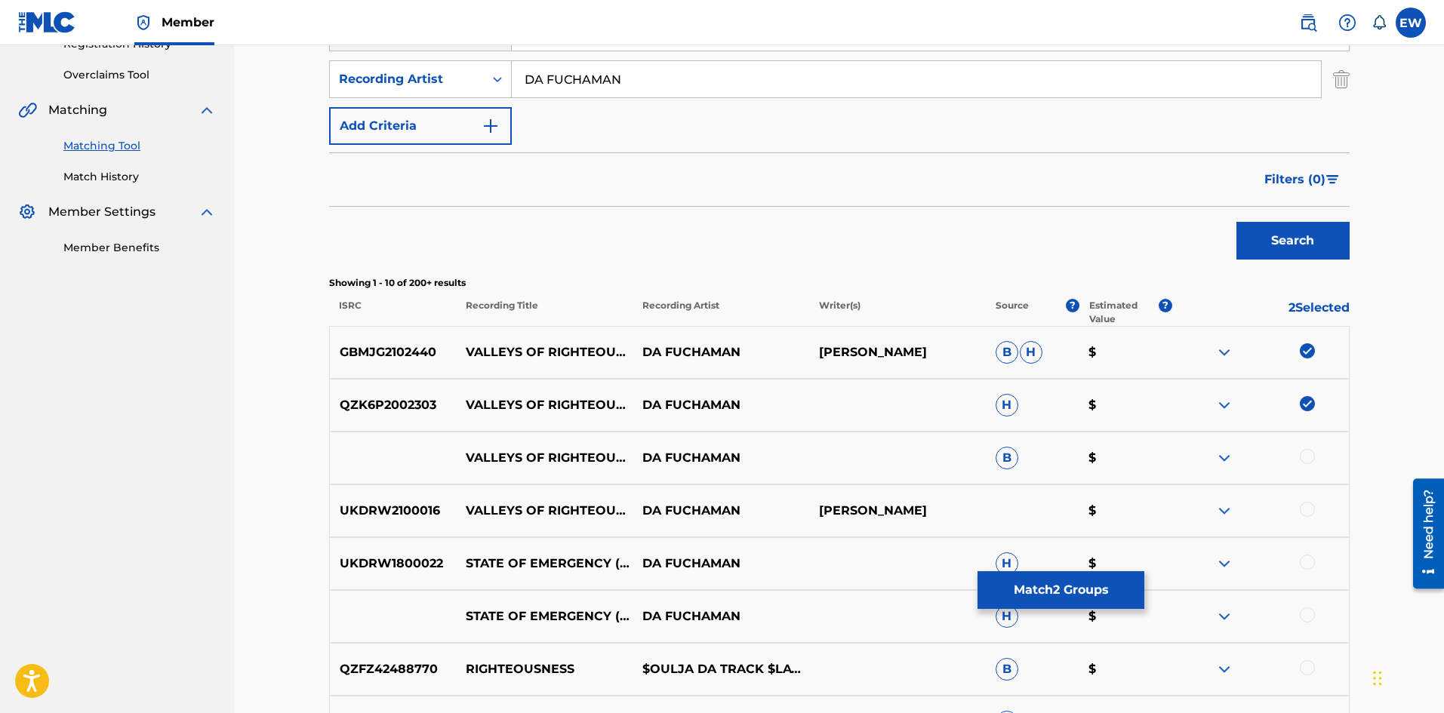
click at [1309, 457] on div at bounding box center [1307, 456] width 15 height 15
click at [1307, 509] on div at bounding box center [1307, 509] width 15 height 15
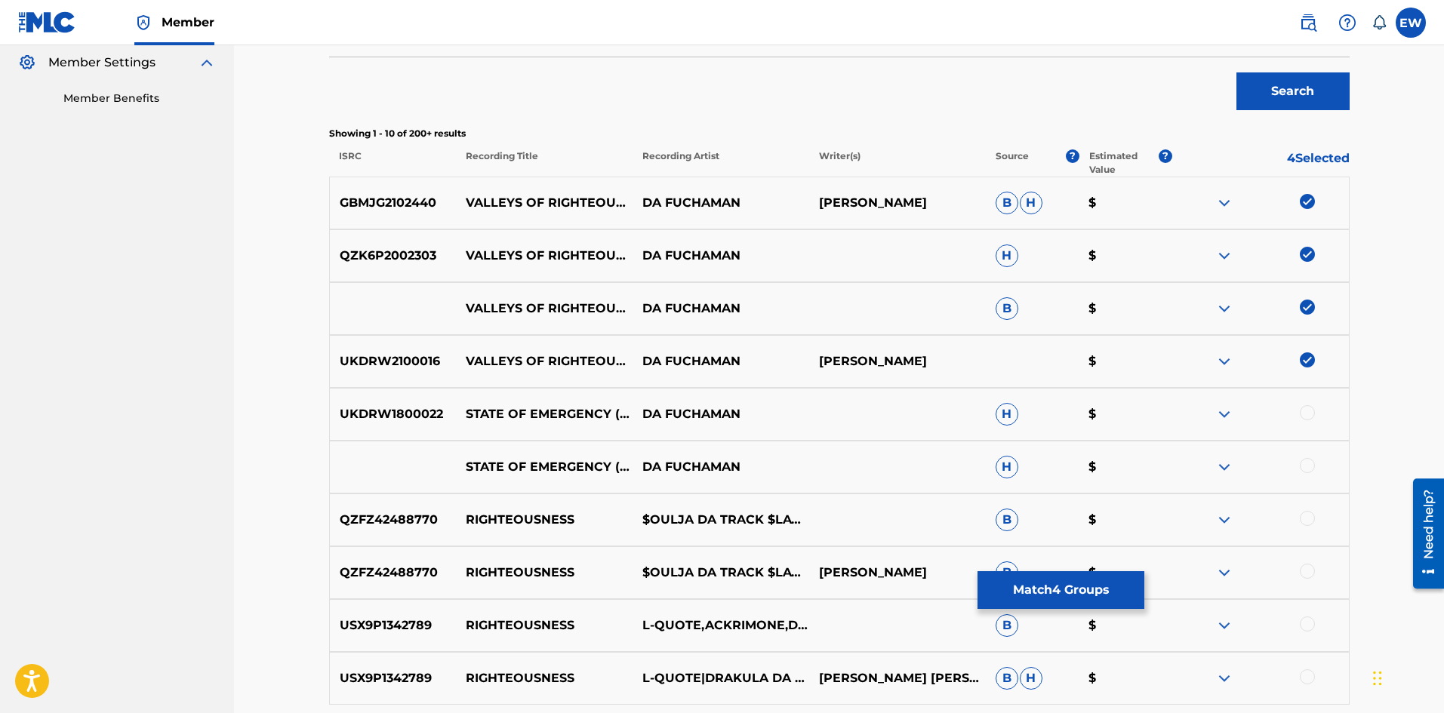
scroll to position [453, 0]
click at [1006, 589] on button "Match 4 Groups" at bounding box center [1060, 590] width 167 height 38
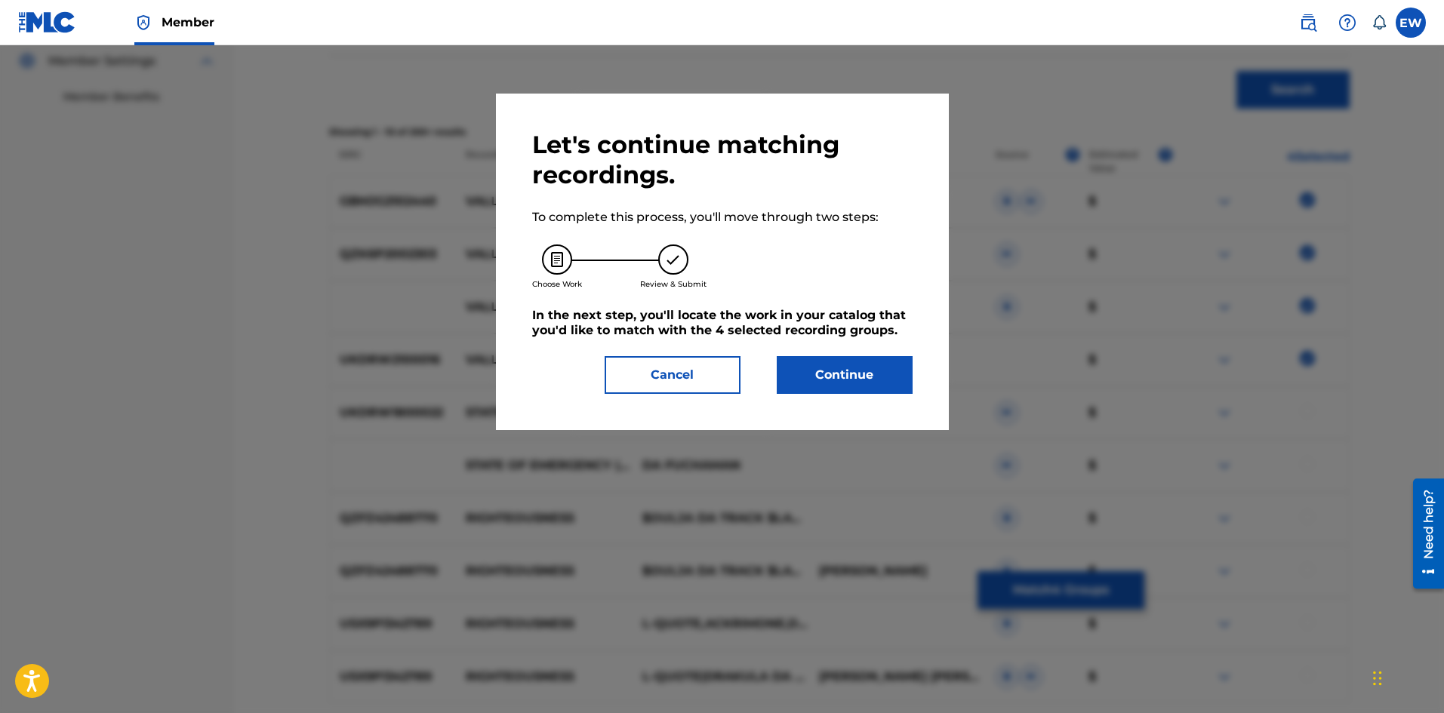
click at [647, 379] on button "Cancel" at bounding box center [673, 375] width 136 height 38
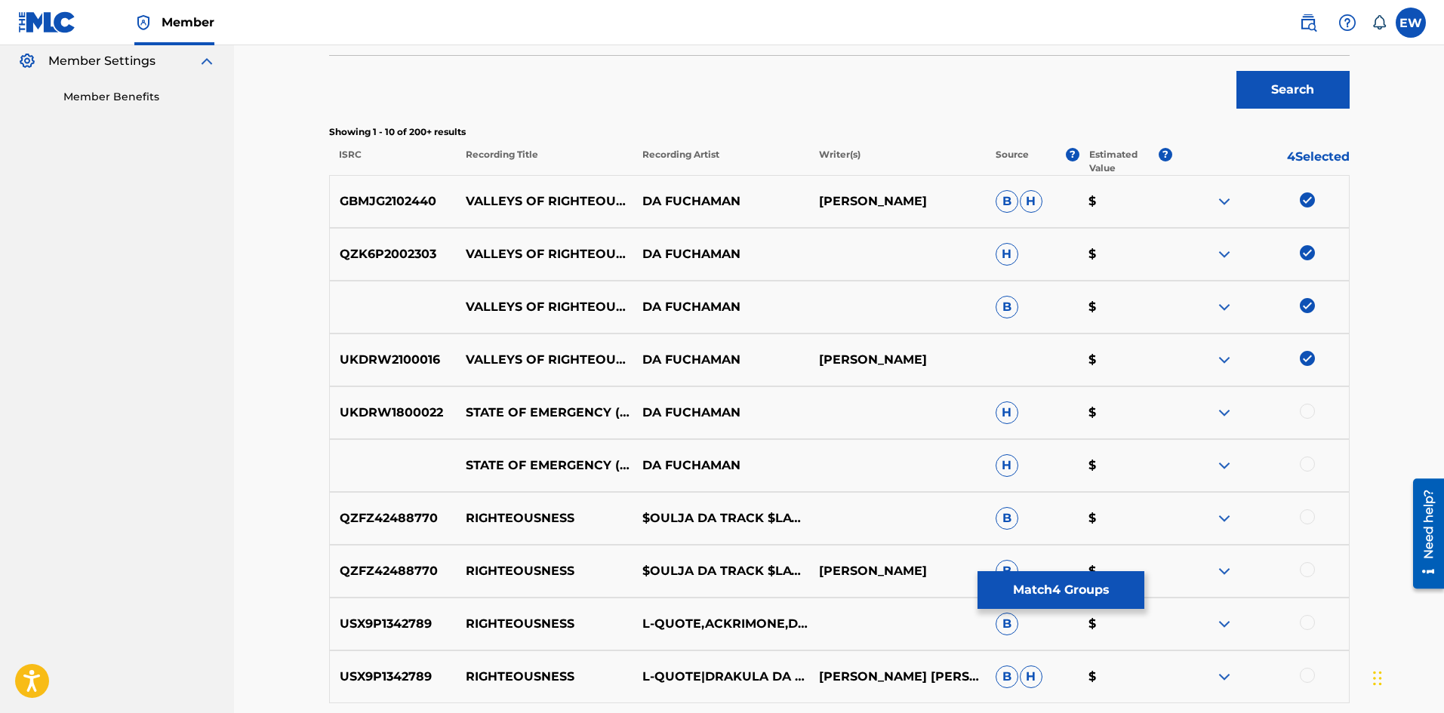
click at [1044, 583] on button "Match 4 Groups" at bounding box center [1060, 590] width 167 height 38
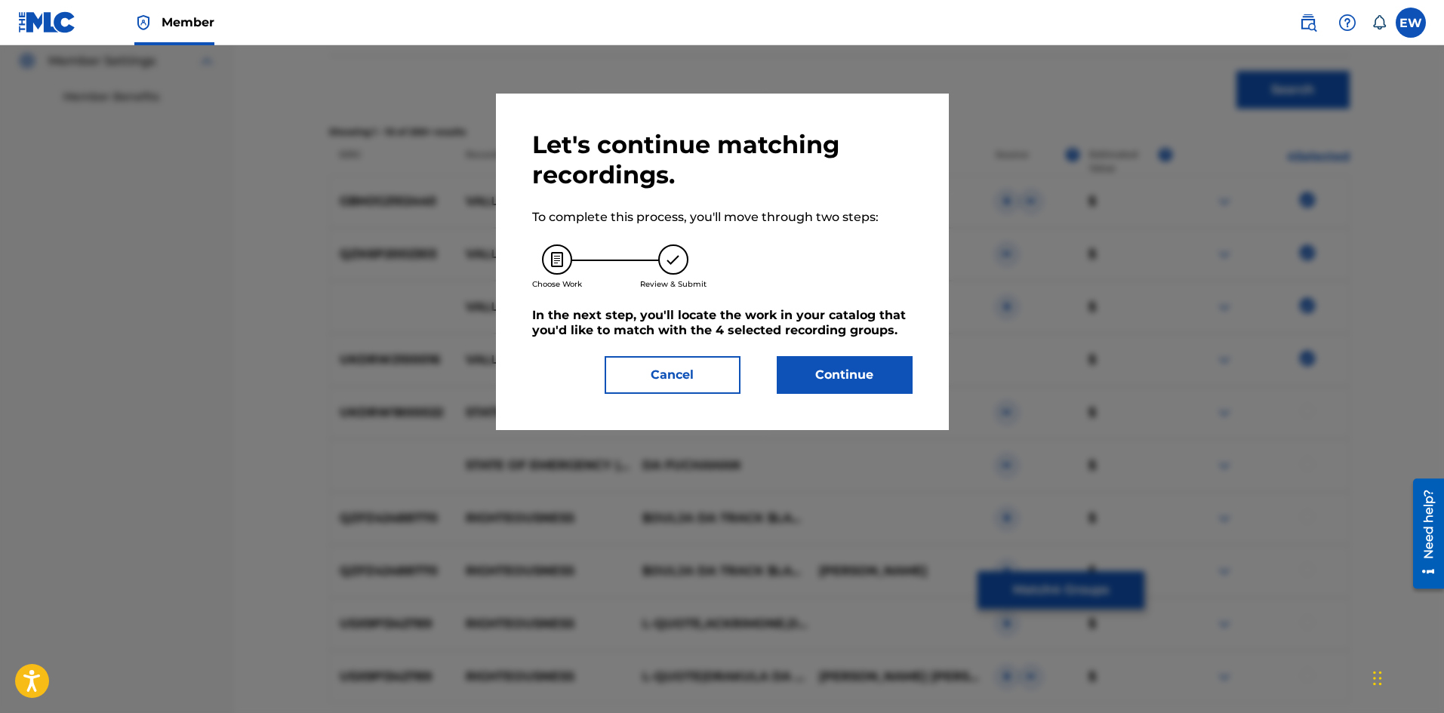
click at [829, 368] on button "Continue" at bounding box center [845, 375] width 136 height 38
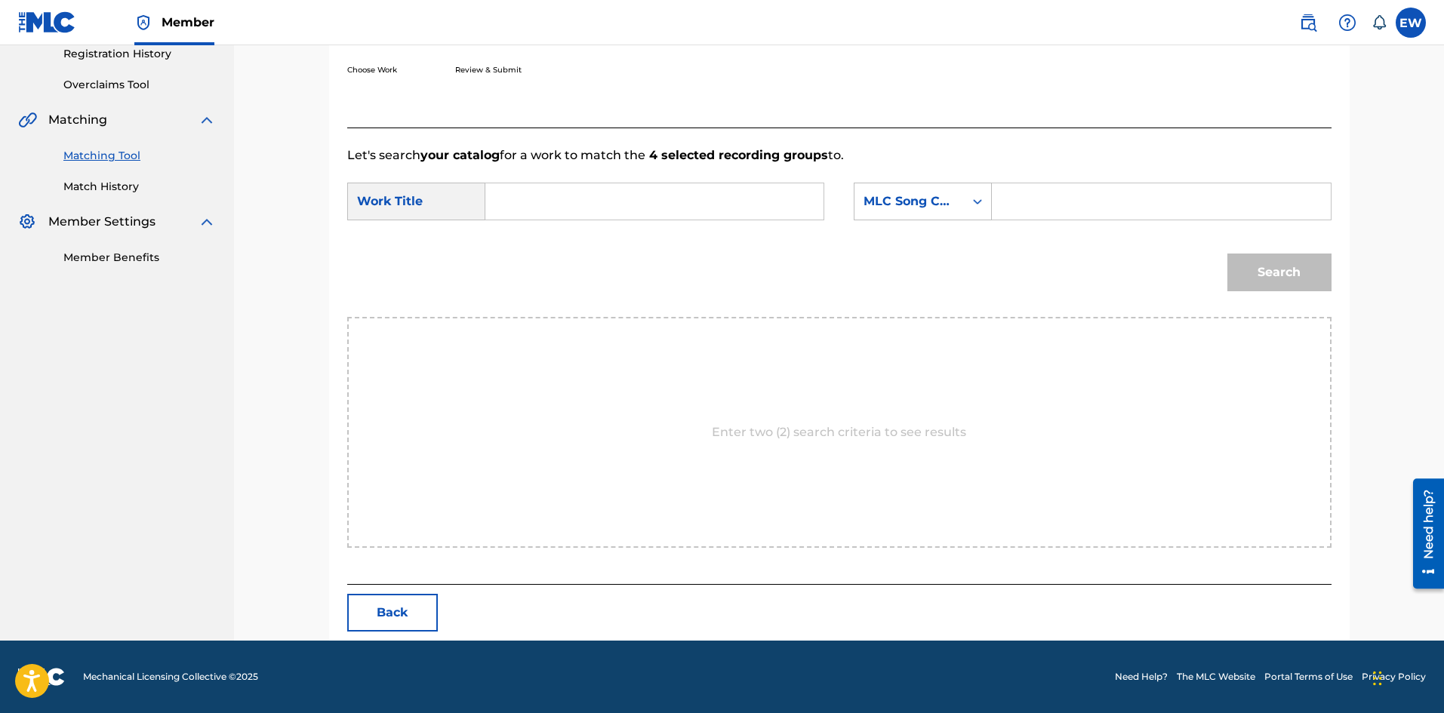
scroll to position [292, 0]
click at [599, 188] on input "Search Form" at bounding box center [654, 201] width 312 height 36
paste input "VALLEYS OF RIGHTEOUSNESS"
type input "VALLEYS OF RIGHTEOUSNESS"
click at [1129, 209] on input "Search Form" at bounding box center [1161, 201] width 312 height 36
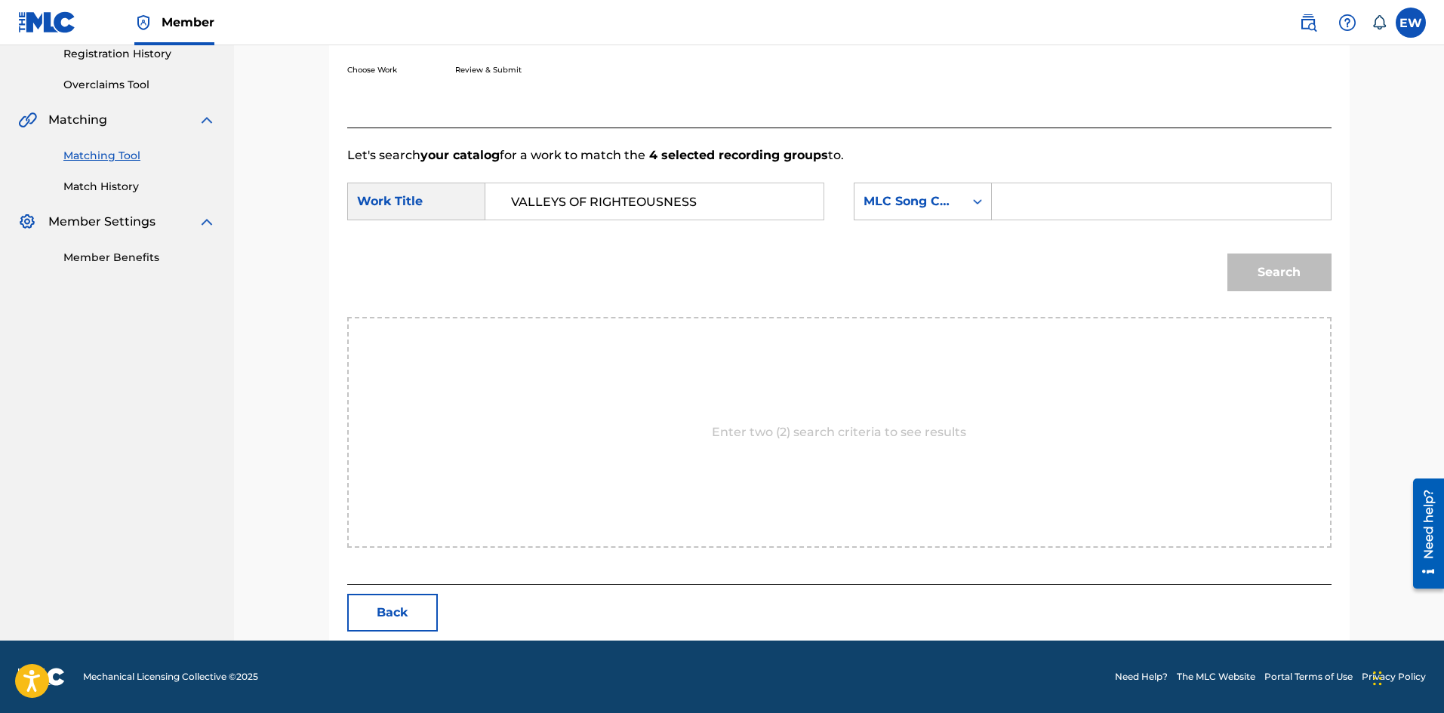
paste input "VB62L3"
type input "VB62L3"
click at [1300, 282] on button "Search" at bounding box center [1279, 273] width 104 height 38
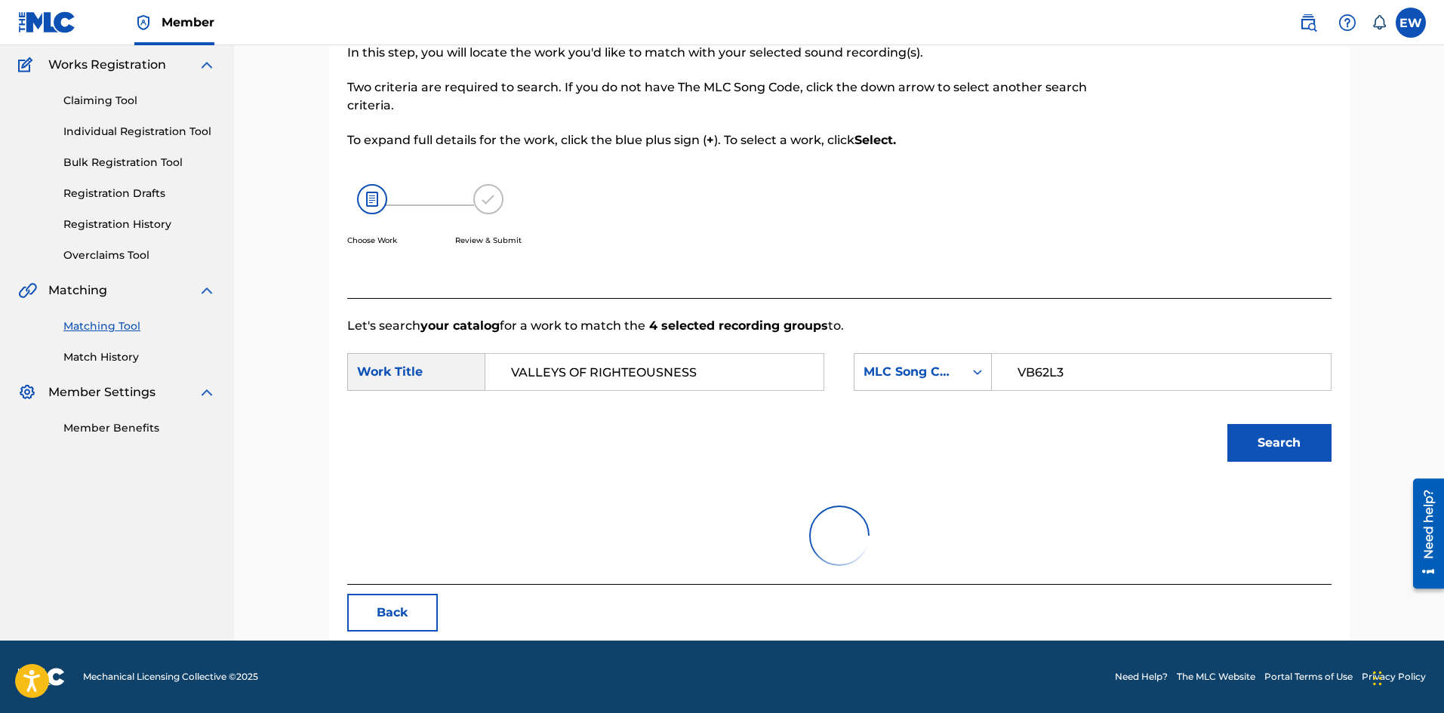
scroll to position [248, 0]
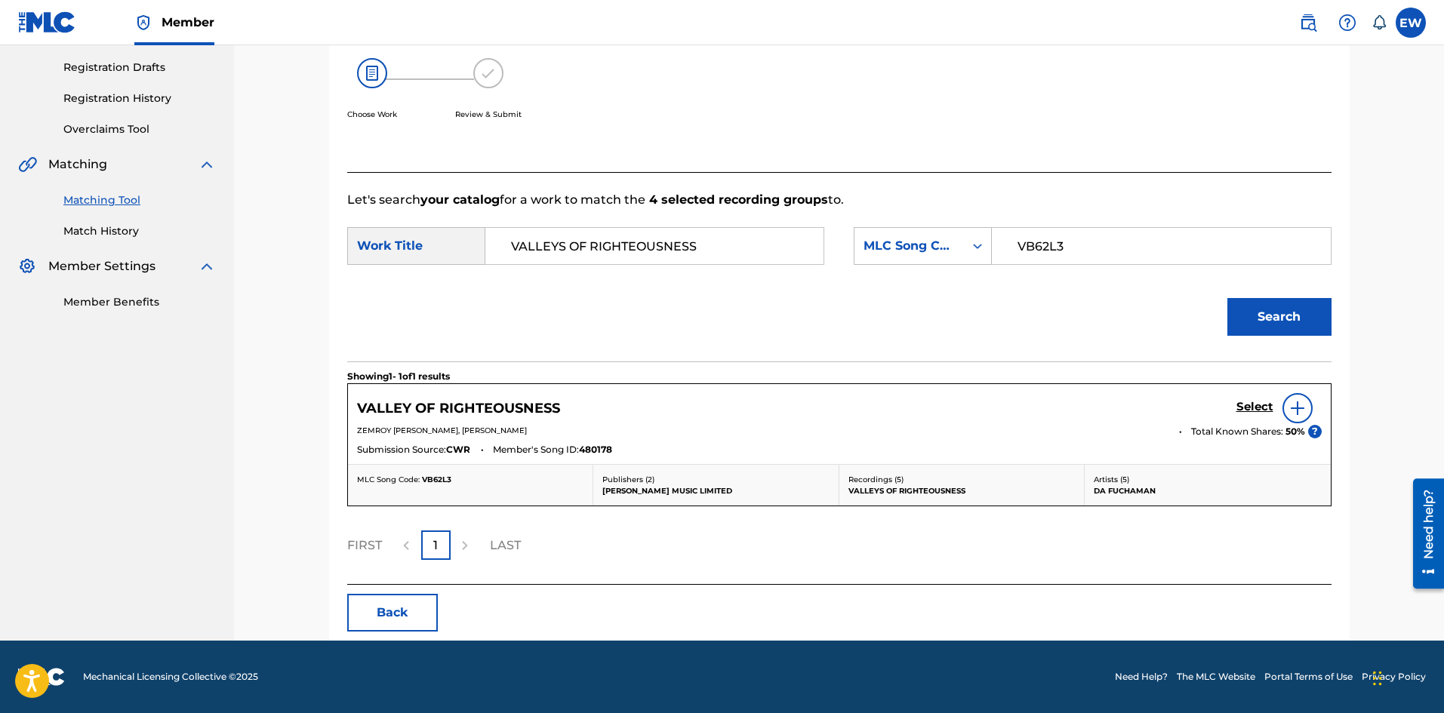
click at [1258, 399] on div "Select" at bounding box center [1278, 408] width 85 height 30
click at [1268, 410] on h5 "Select" at bounding box center [1254, 407] width 37 height 14
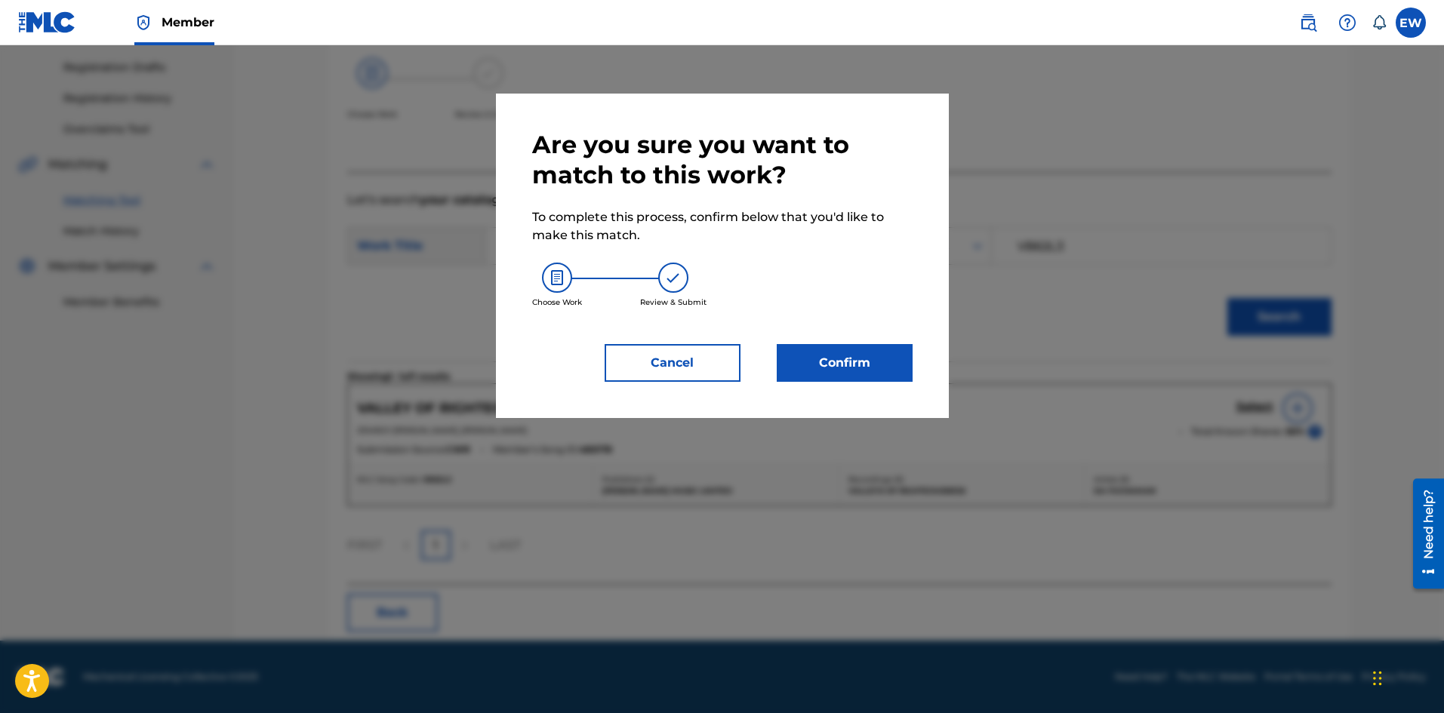
click at [857, 355] on button "Confirm" at bounding box center [845, 363] width 136 height 38
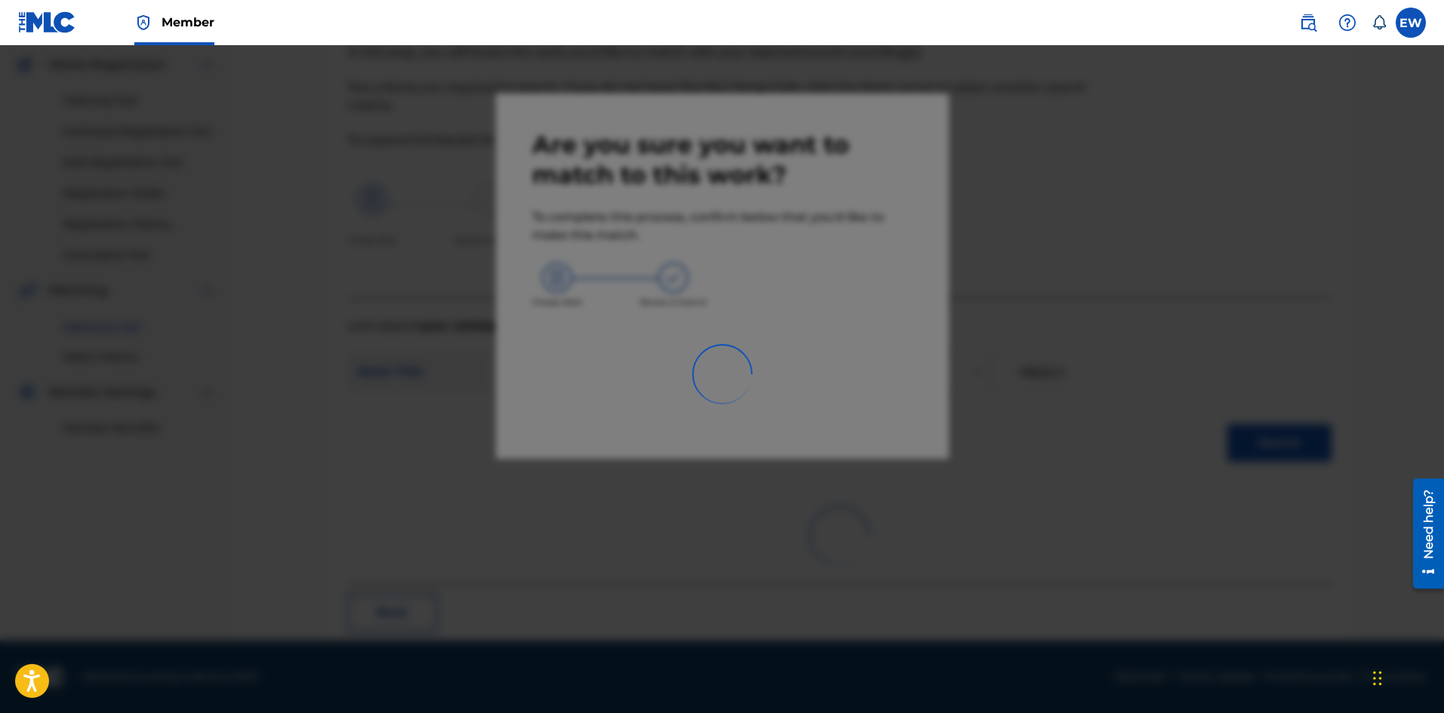
scroll to position [36, 0]
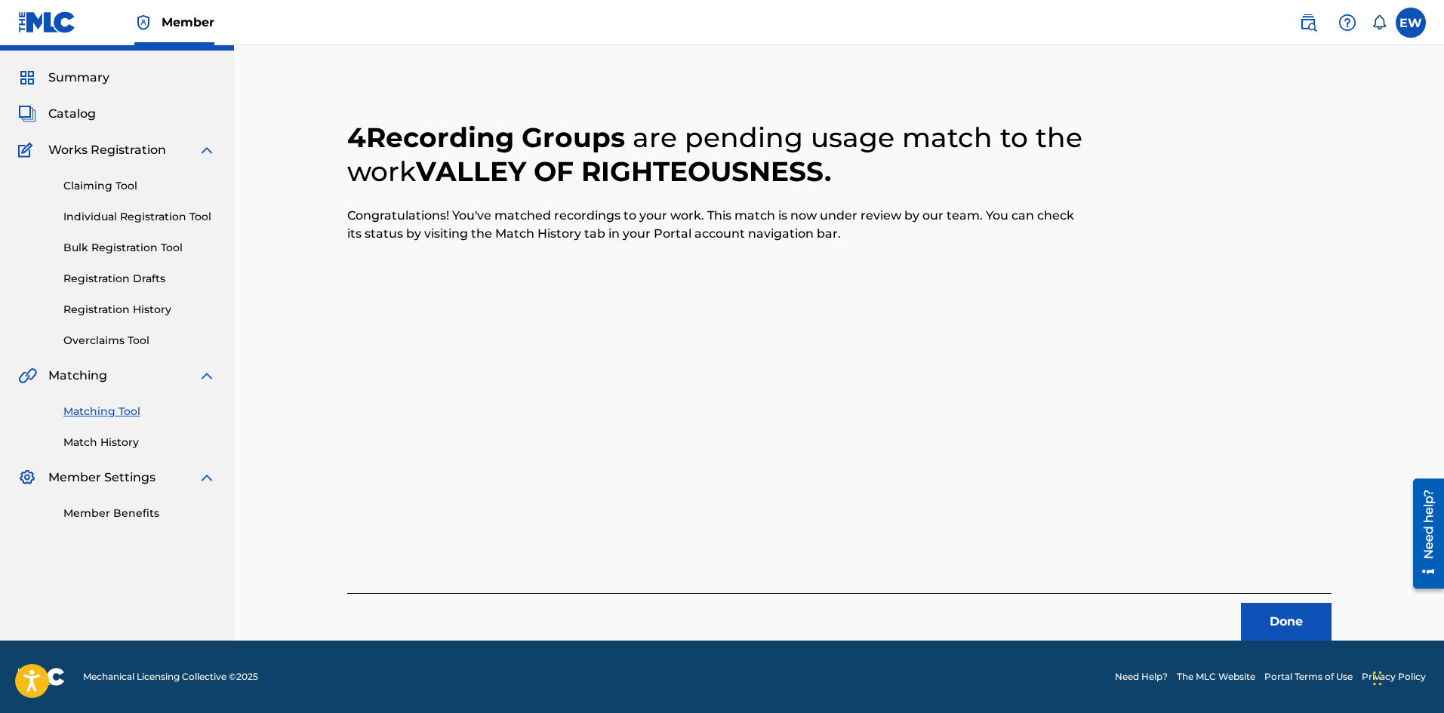
click at [1281, 605] on button "Done" at bounding box center [1286, 622] width 91 height 38
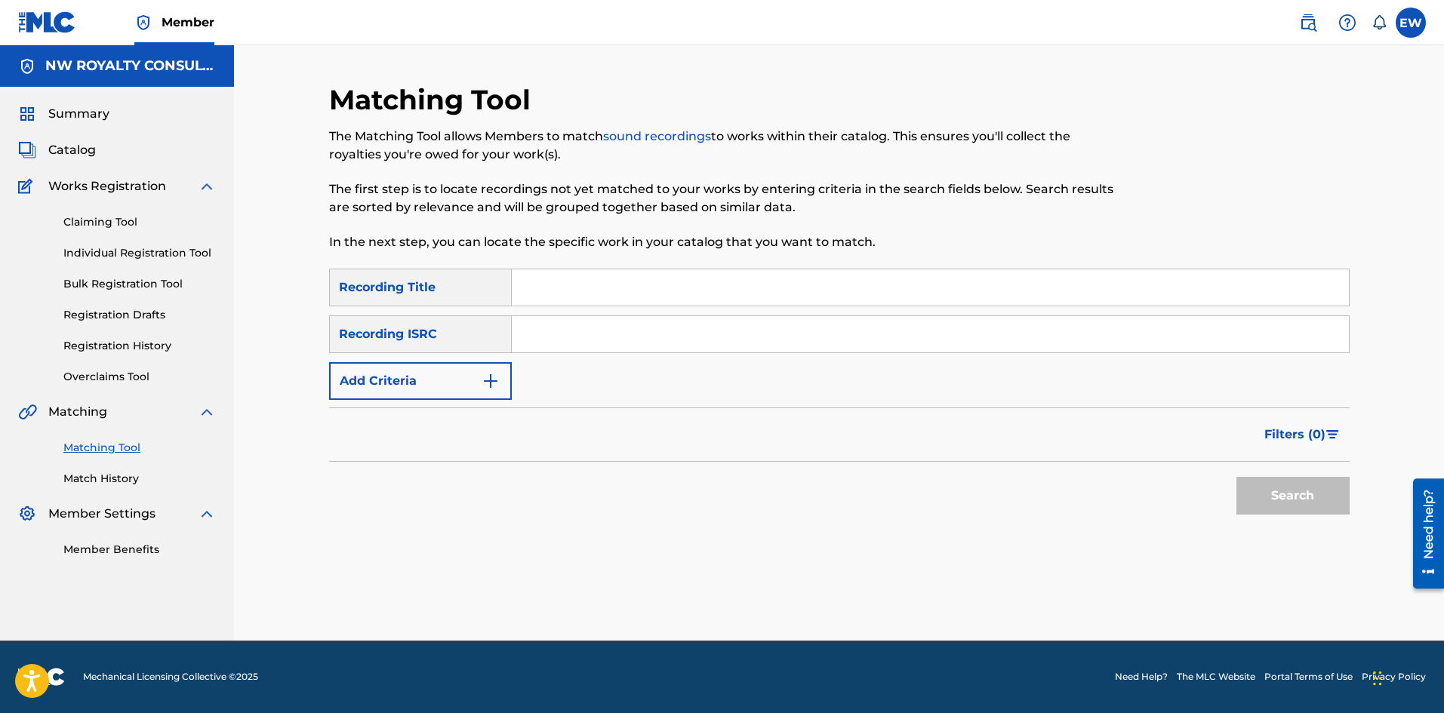
click at [477, 385] on button "Add Criteria" at bounding box center [420, 381] width 183 height 38
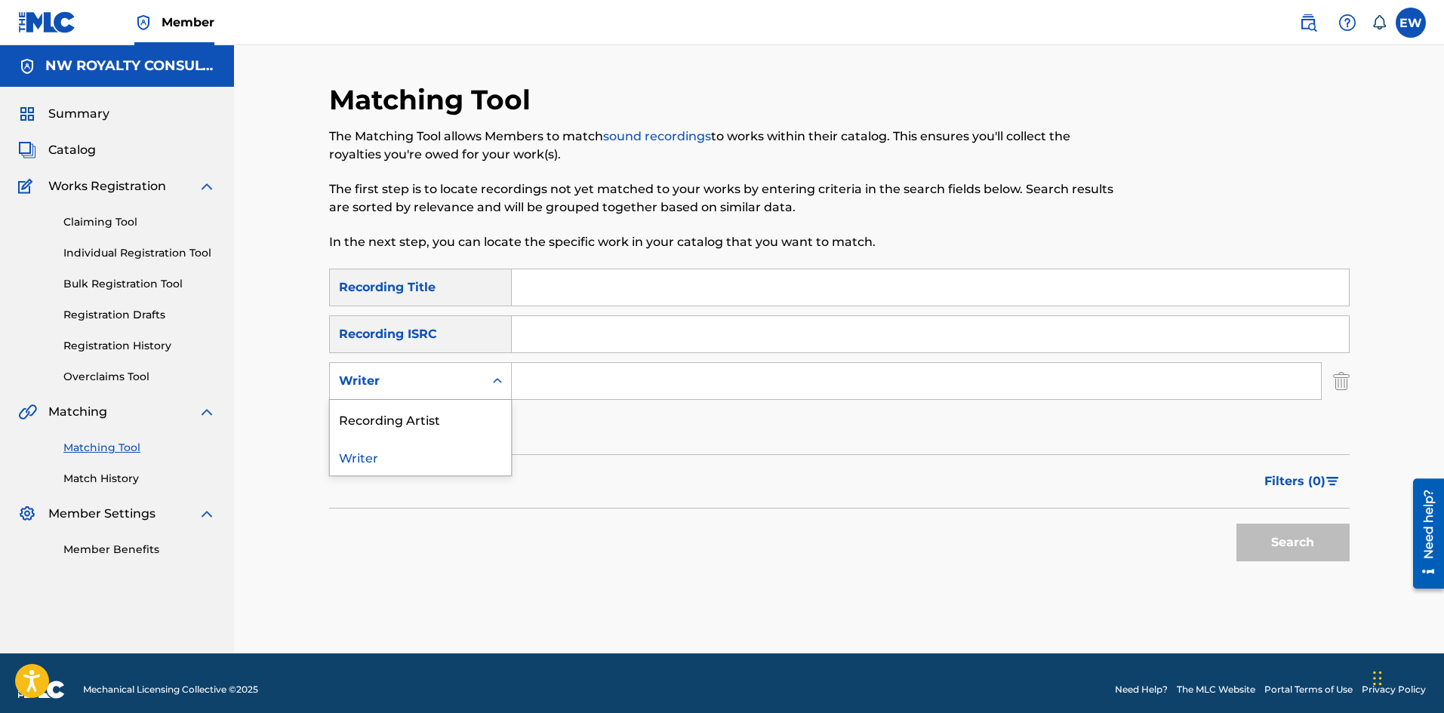
click at [477, 385] on div "Writer" at bounding box center [407, 381] width 154 height 29
click at [435, 414] on div "Recording Artist" at bounding box center [420, 419] width 181 height 38
click at [547, 386] on input "Search Form" at bounding box center [916, 381] width 809 height 36
paste input "[PERSON_NAME]"
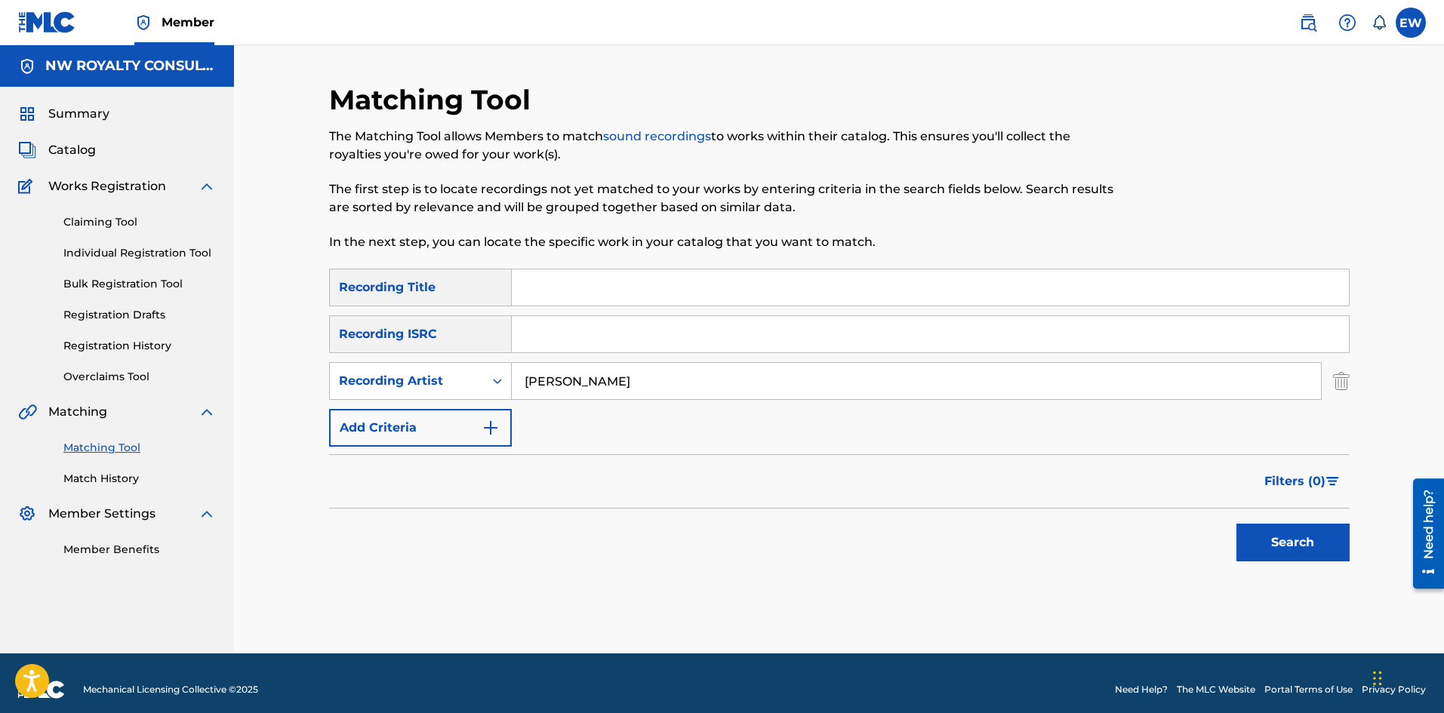
type input "[PERSON_NAME]"
click at [644, 289] on input "Search Form" at bounding box center [930, 287] width 837 height 36
paste input "VAMPIRE"
type input "VAMPIRE"
click at [1293, 543] on button "Search" at bounding box center [1292, 543] width 113 height 38
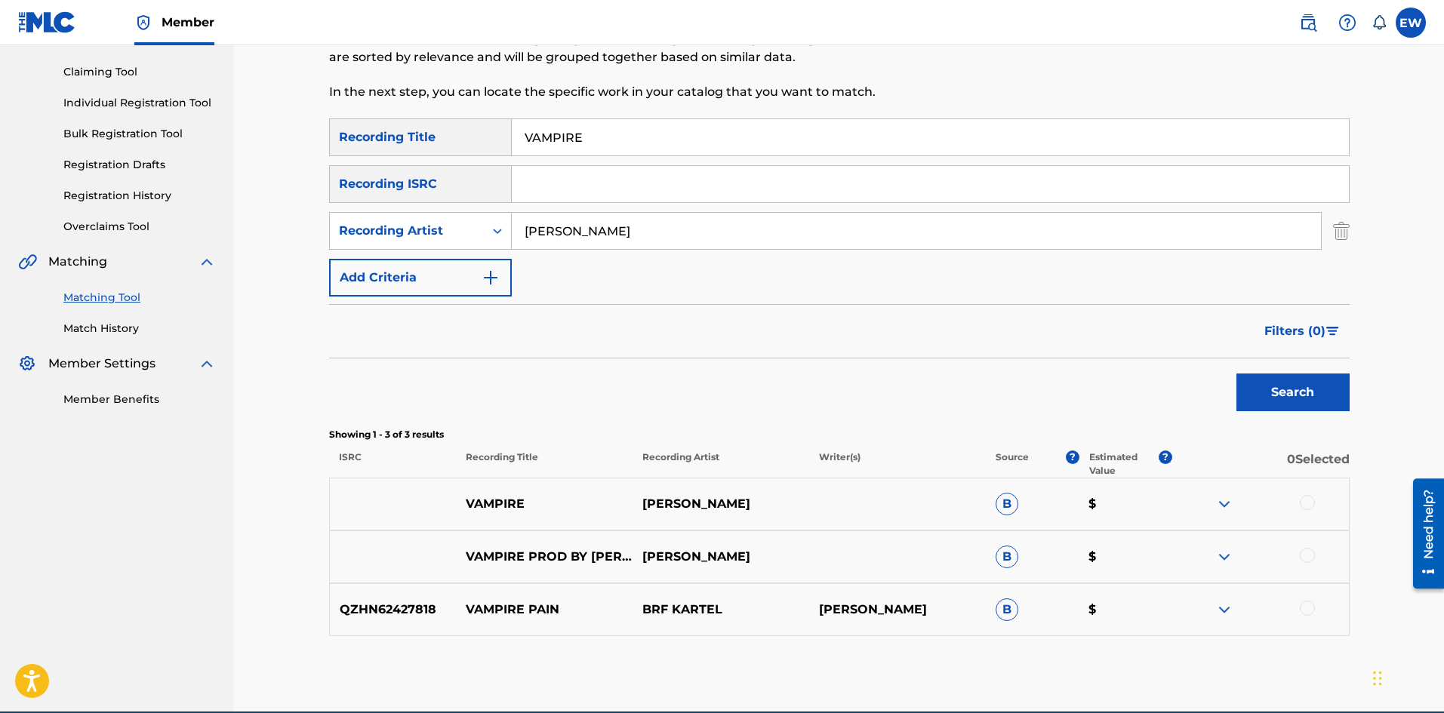
scroll to position [151, 0]
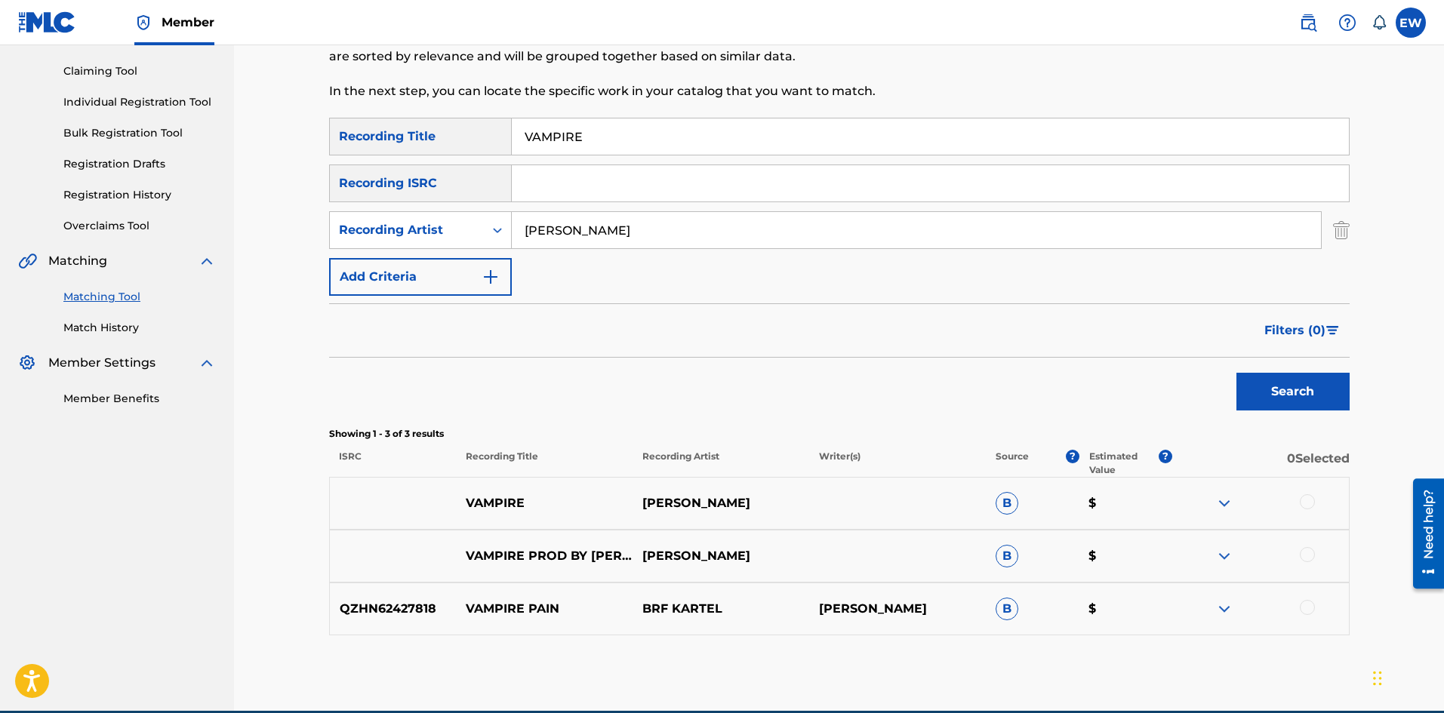
click at [1306, 499] on div at bounding box center [1307, 501] width 15 height 15
click at [1304, 551] on div at bounding box center [1307, 554] width 15 height 15
click at [1024, 598] on button "Match 2 Groups" at bounding box center [1060, 590] width 167 height 38
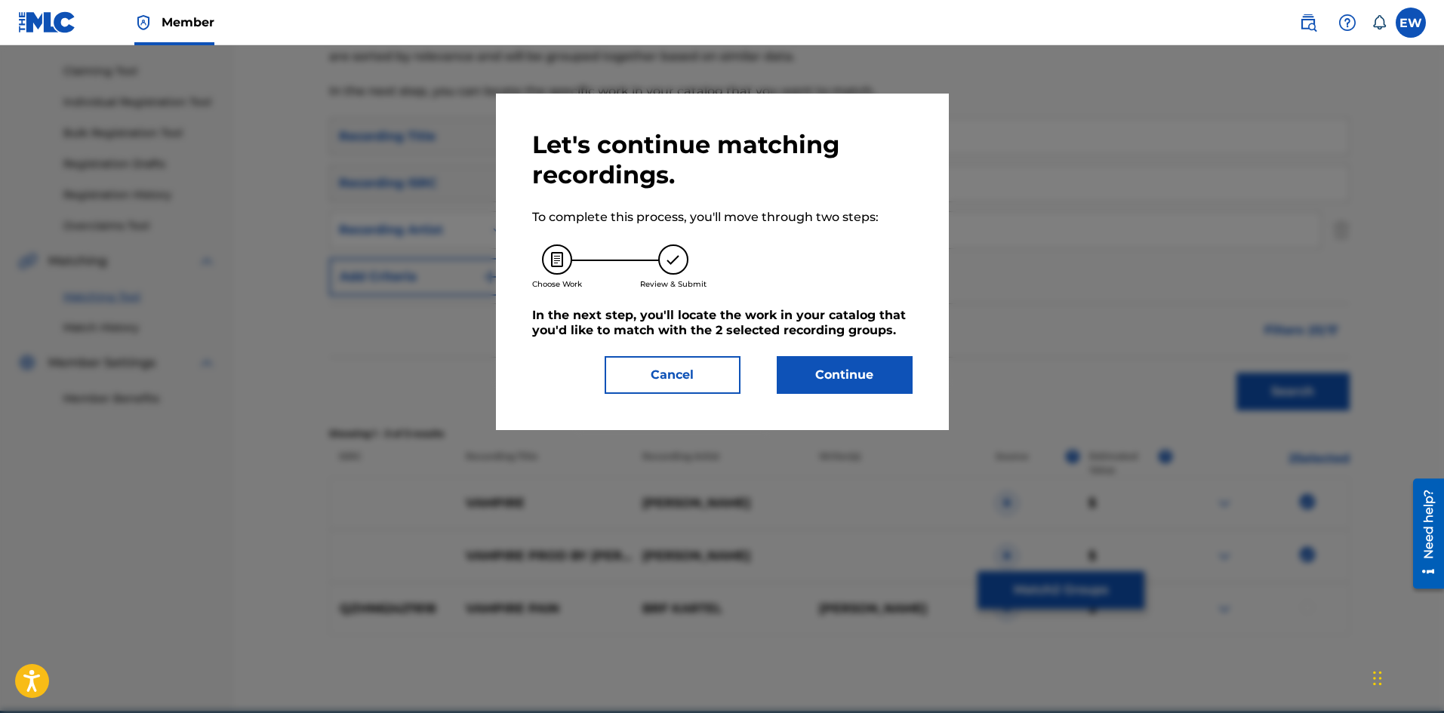
click at [814, 392] on button "Continue" at bounding box center [845, 375] width 136 height 38
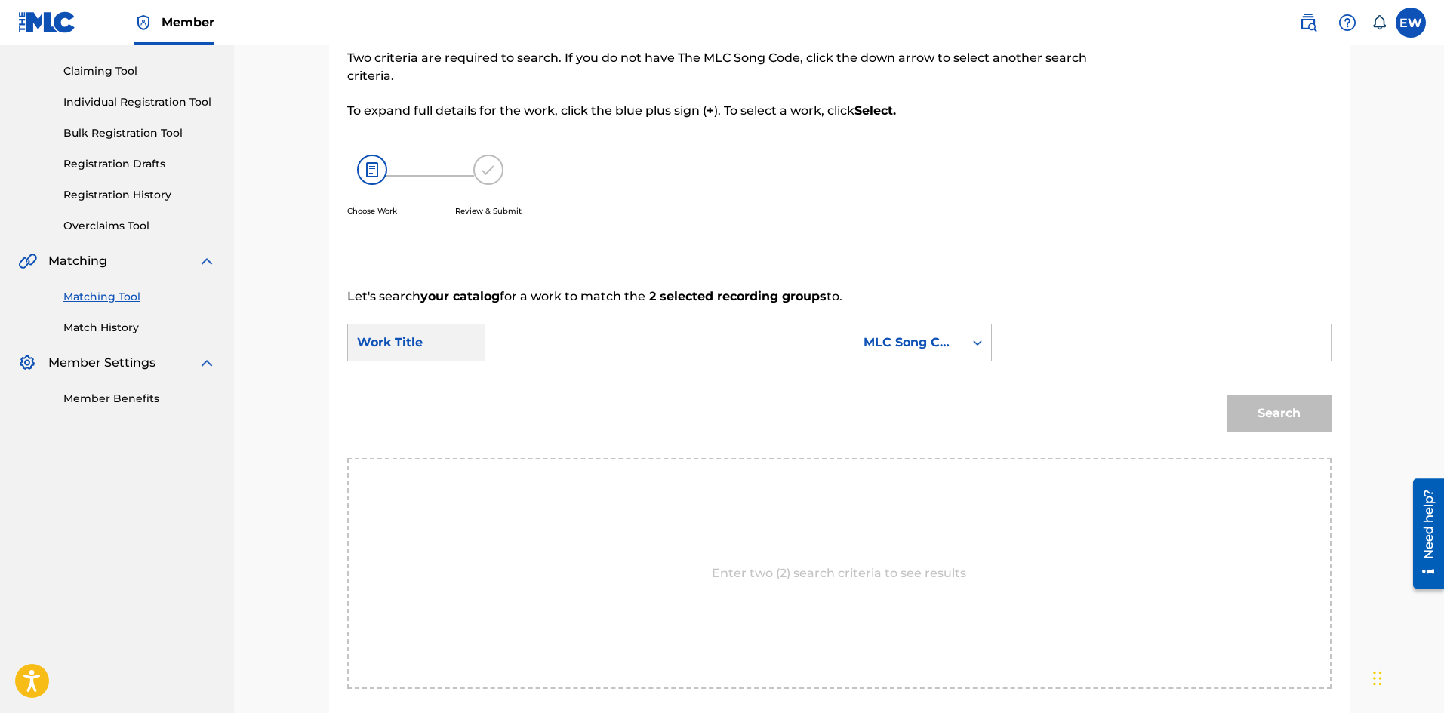
click at [607, 349] on input "Search Form" at bounding box center [654, 343] width 312 height 36
paste input "VAMPIRE"
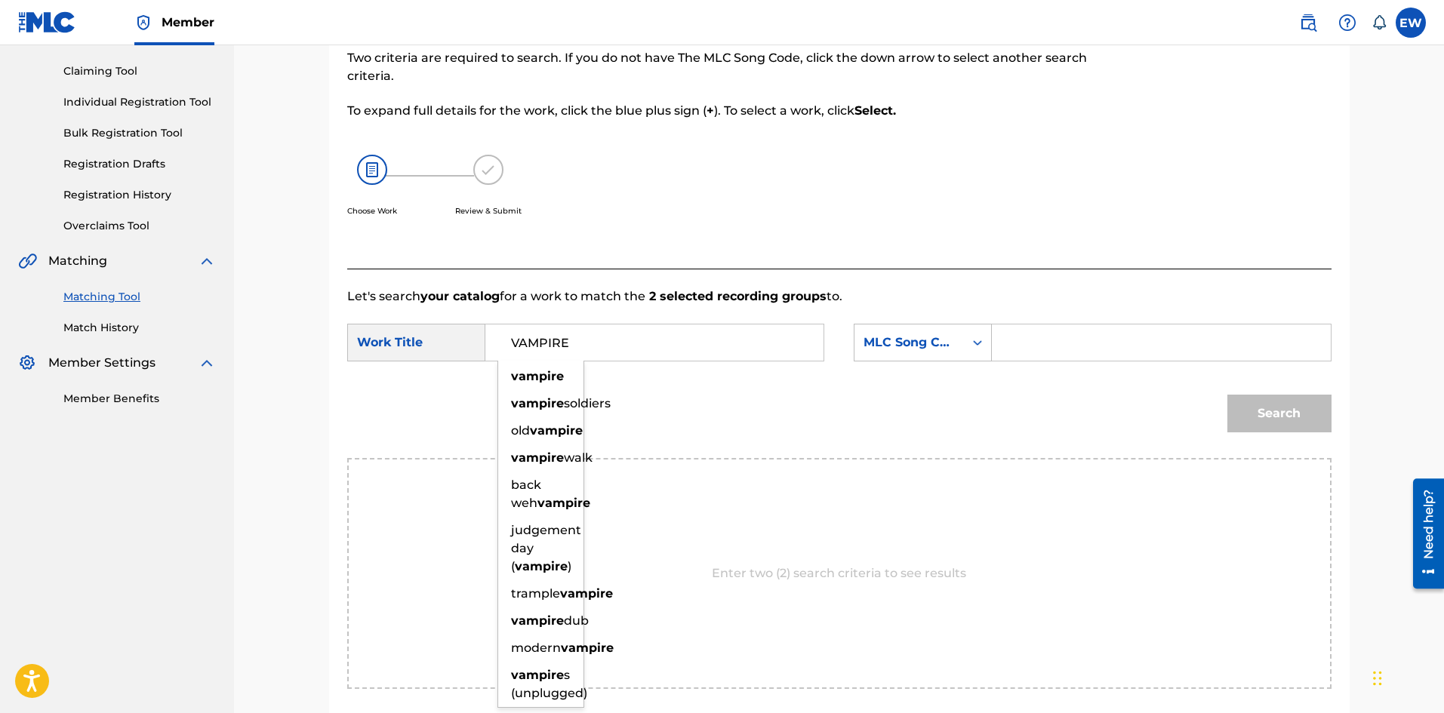
type input "VAMPIRE"
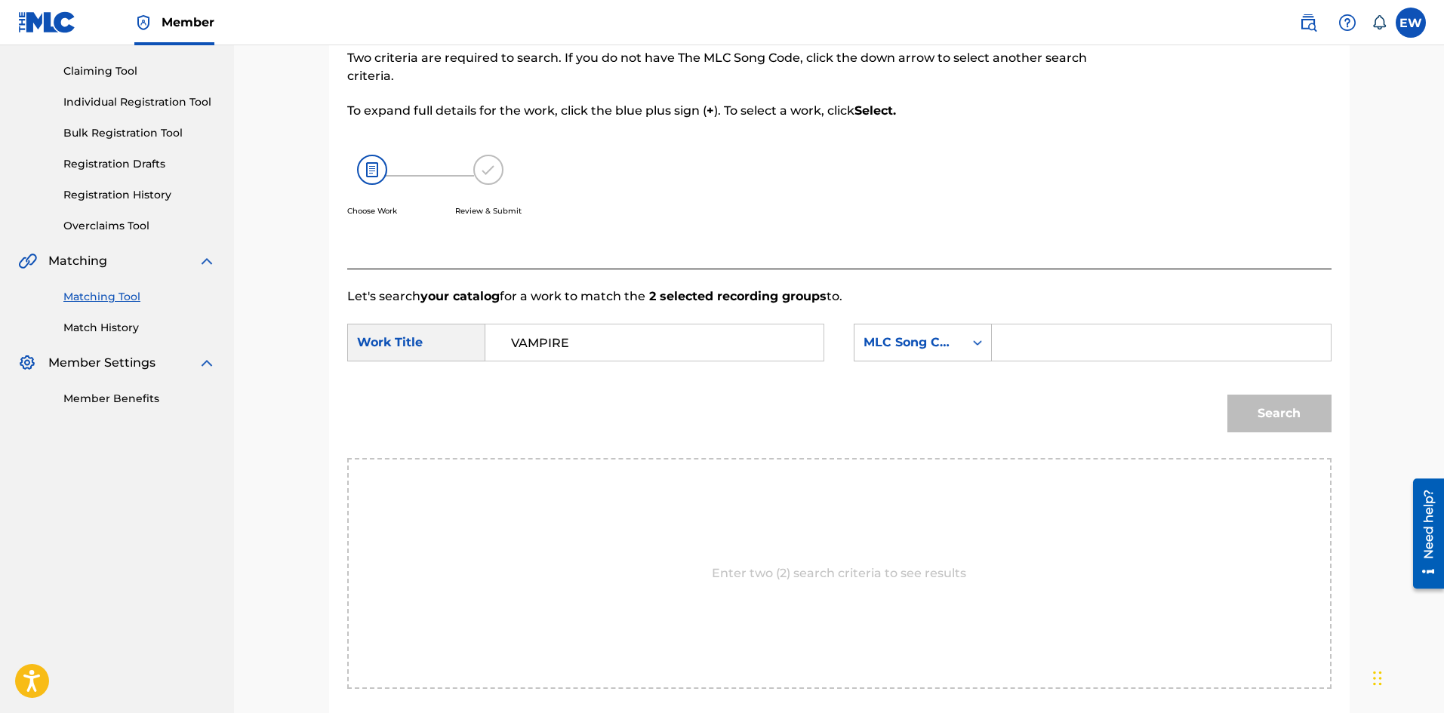
click at [1066, 354] on input "Search Form" at bounding box center [1161, 343] width 312 height 36
paste input "VB14X3"
type input "VB14X3"
click at [1272, 420] on button "Search" at bounding box center [1279, 414] width 104 height 38
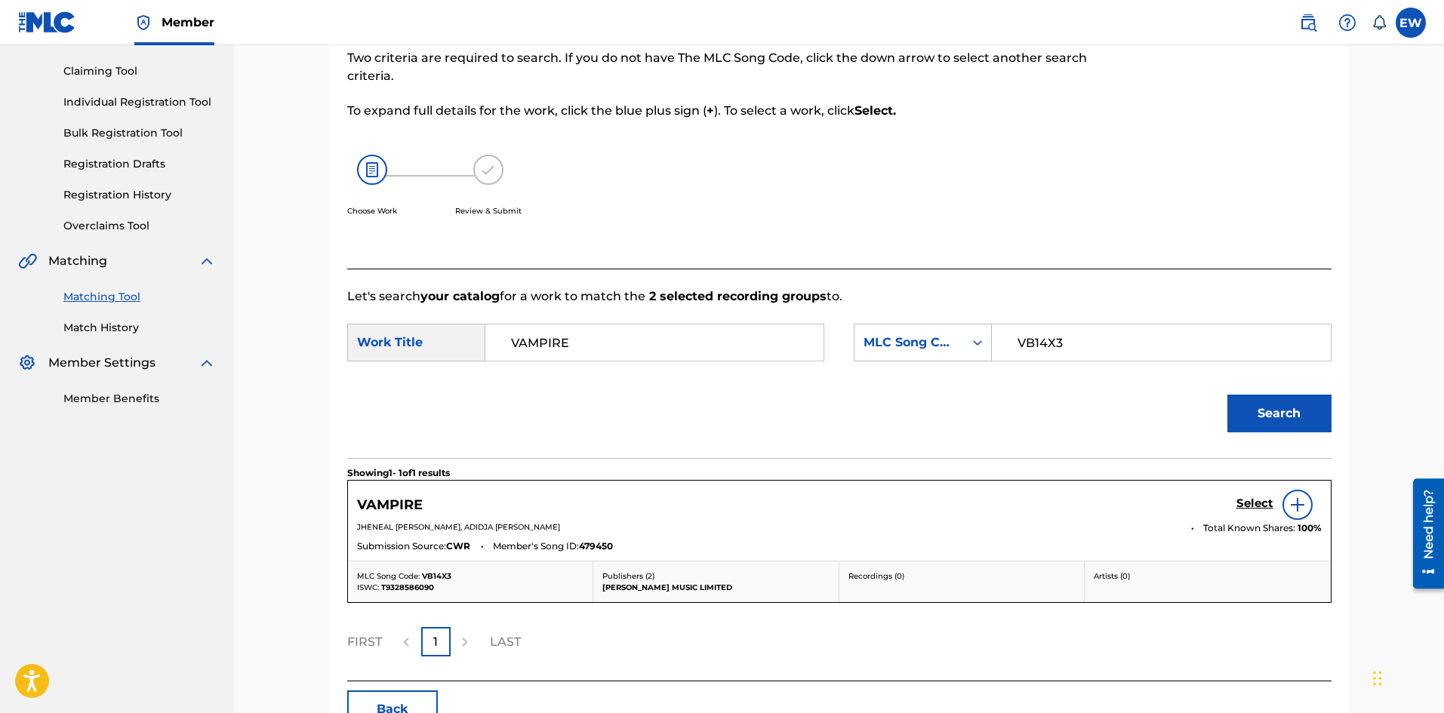
click at [1247, 494] on div "Select" at bounding box center [1278, 505] width 85 height 30
click at [1260, 506] on h5 "Select" at bounding box center [1254, 504] width 37 height 14
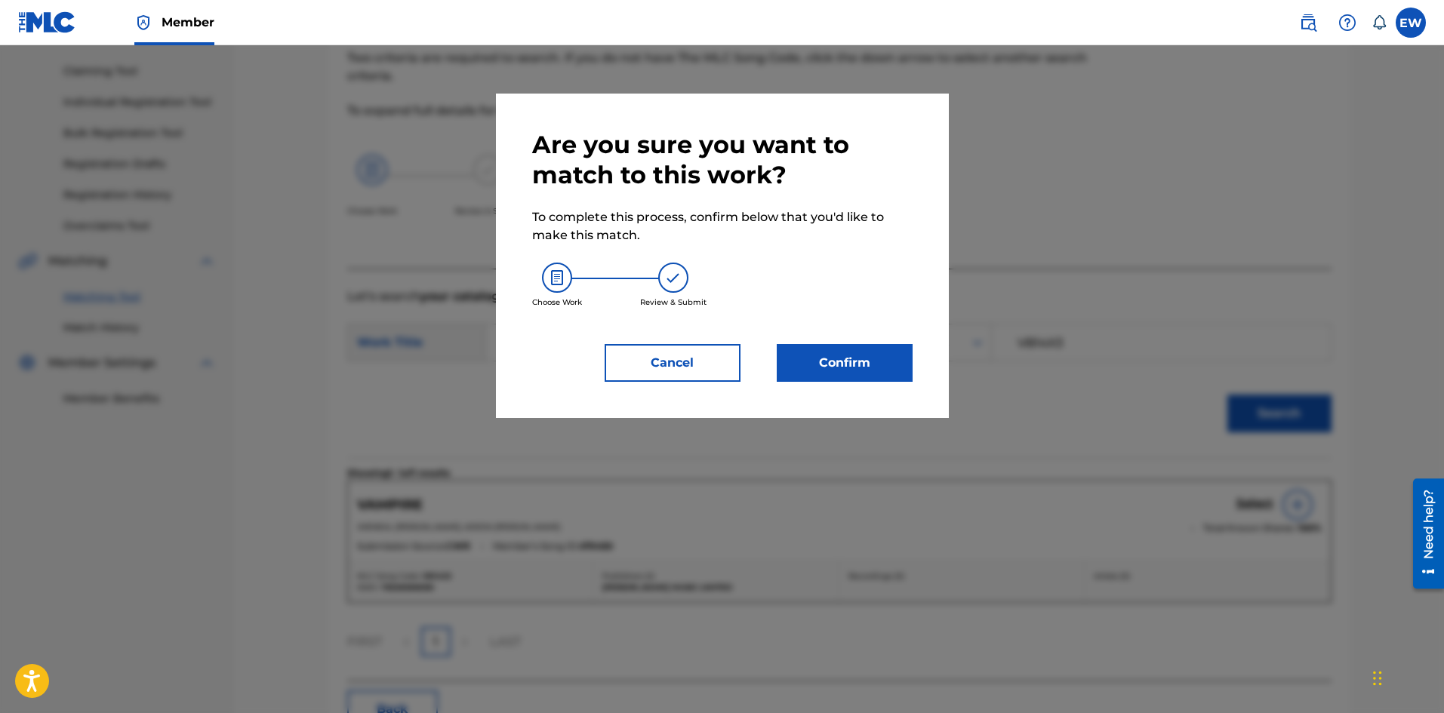
click at [863, 375] on button "Confirm" at bounding box center [845, 363] width 136 height 38
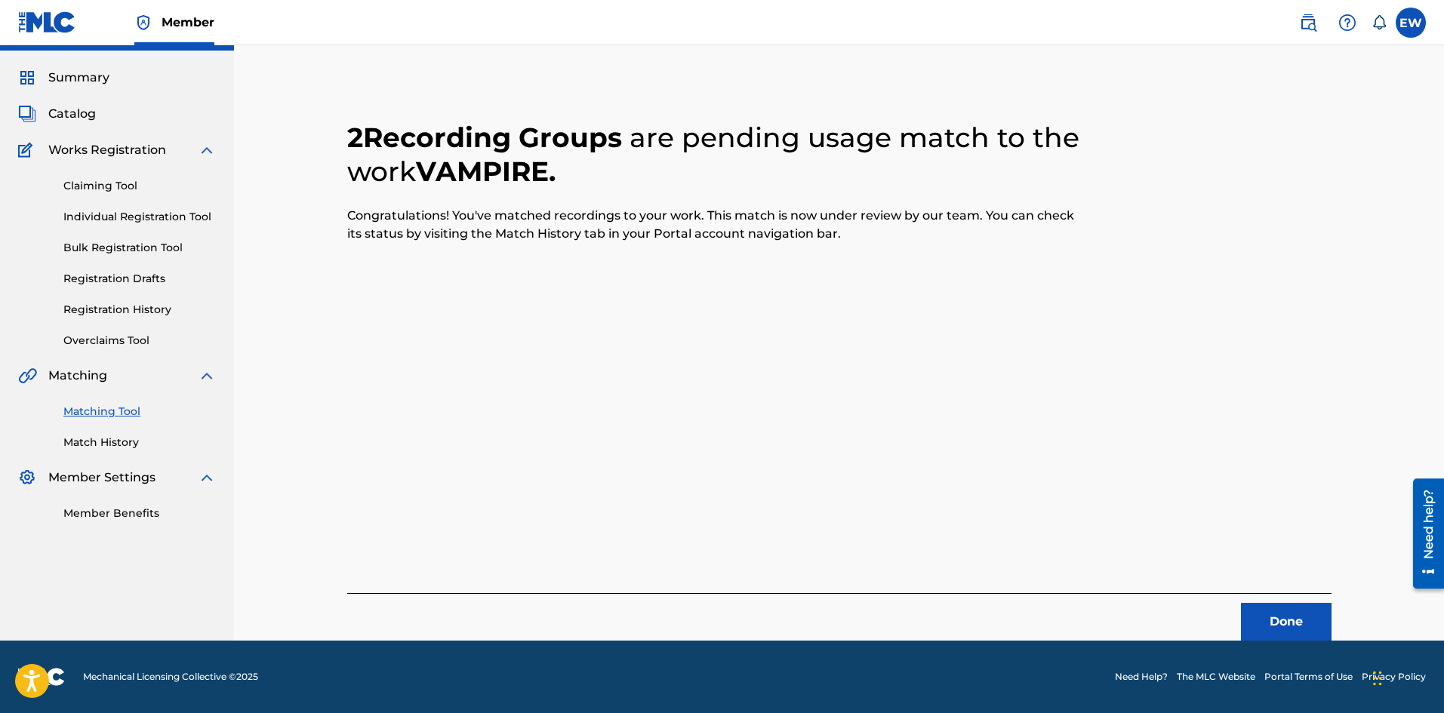
scroll to position [36, 0]
click at [1297, 629] on button "Done" at bounding box center [1286, 622] width 91 height 38
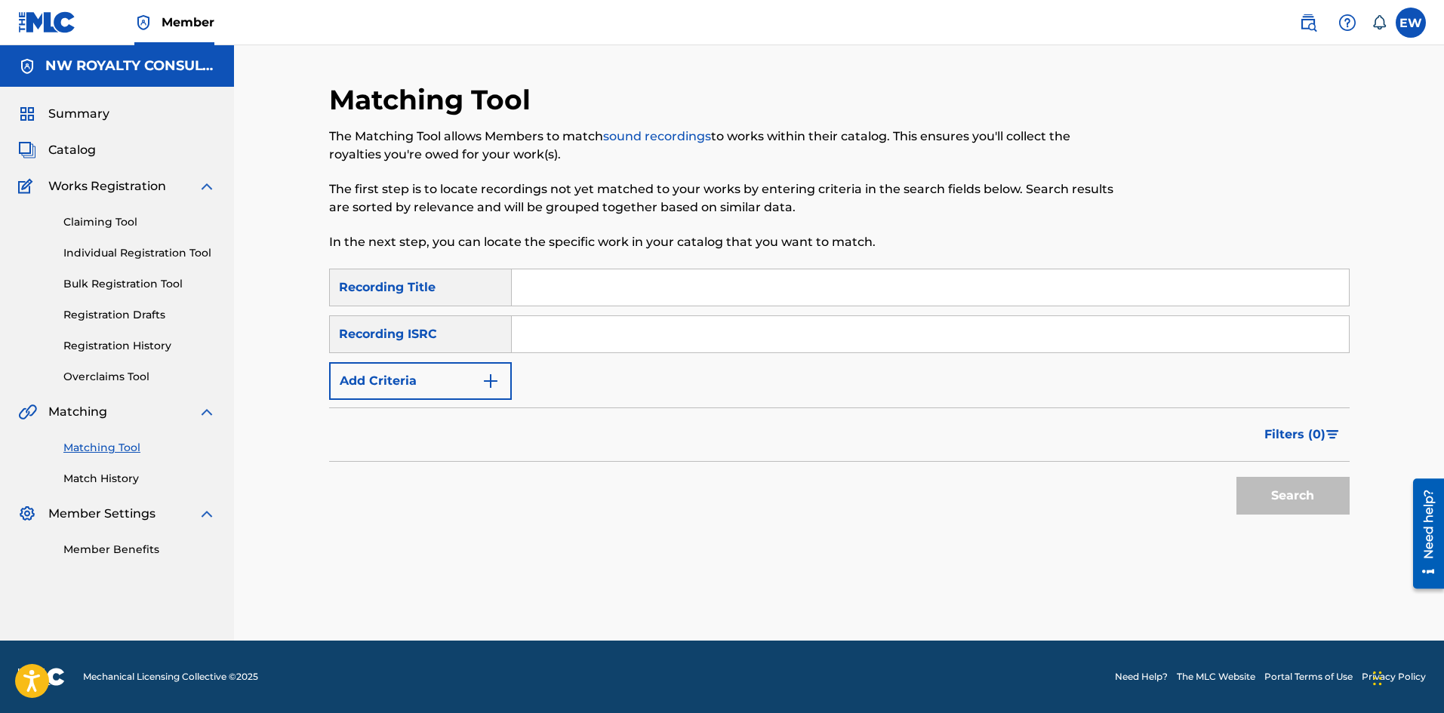
click at [452, 378] on button "Add Criteria" at bounding box center [420, 381] width 183 height 38
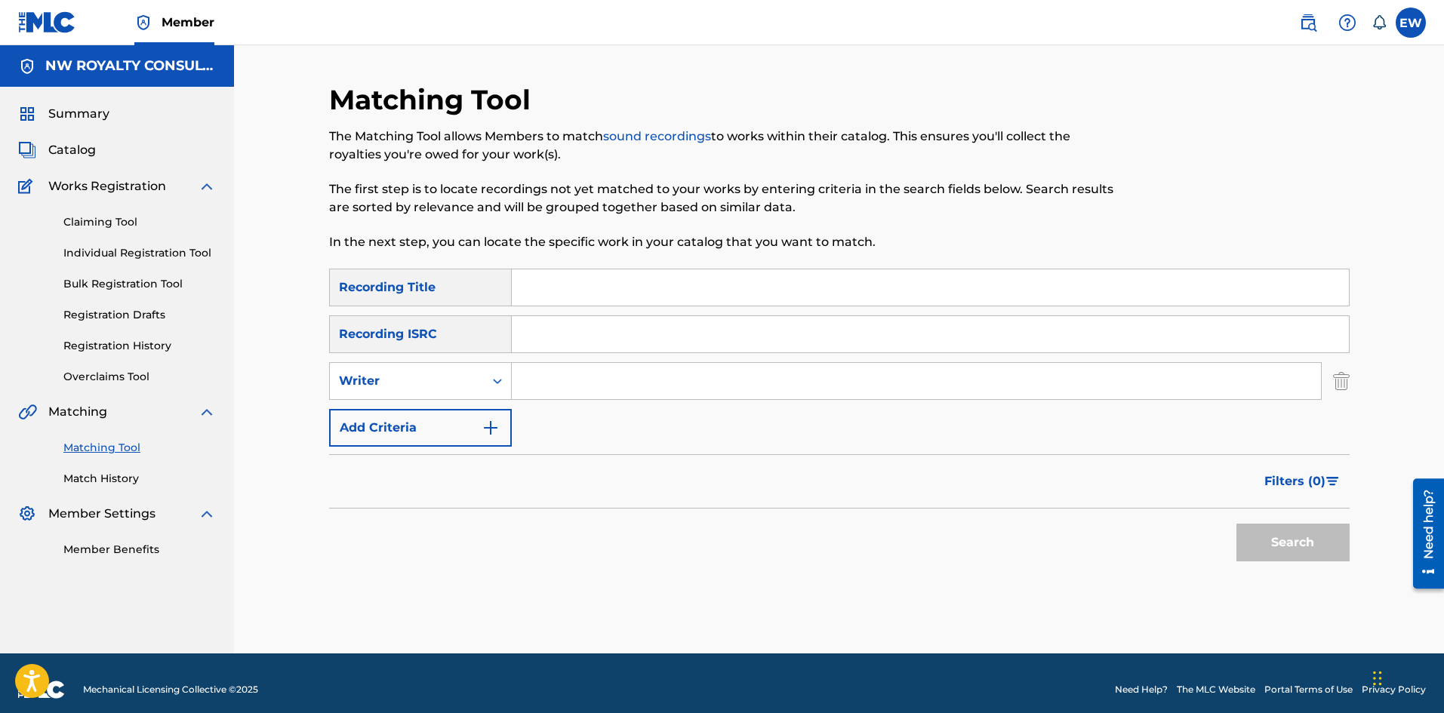
click at [452, 378] on div "Writer" at bounding box center [407, 381] width 136 height 18
drag, startPoint x: 430, startPoint y: 432, endPoint x: 436, endPoint y: 424, distance: 9.7
click at [431, 431] on div "Recording Artist" at bounding box center [420, 419] width 181 height 38
click at [574, 383] on input "Search Form" at bounding box center [916, 381] width 809 height 36
paste input "SILK BOSS"
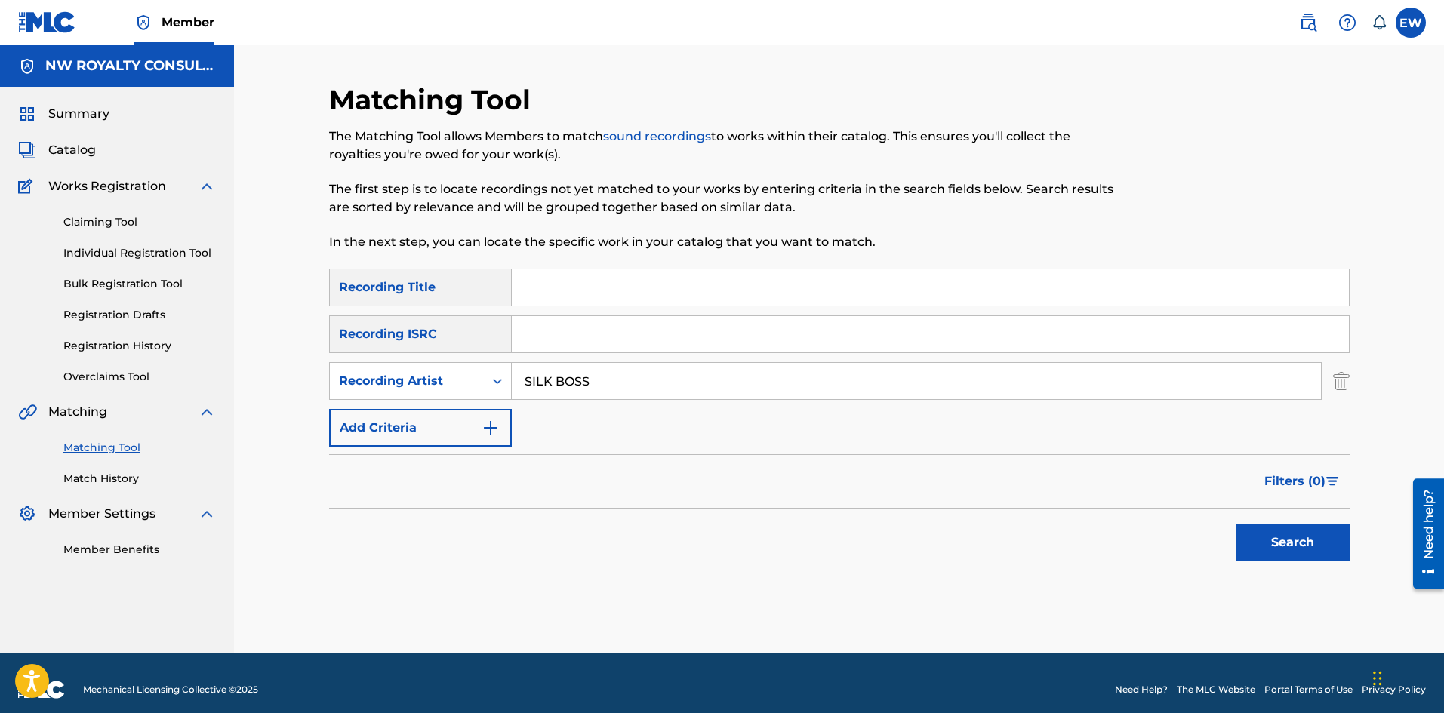
type input "SILK BOSS"
click at [741, 278] on input "Search Form" at bounding box center [930, 287] width 837 height 36
paste input "VENT RADIO EDIT"
type input "VENT RADIO EDIT"
click at [1273, 541] on button "Search" at bounding box center [1292, 543] width 113 height 38
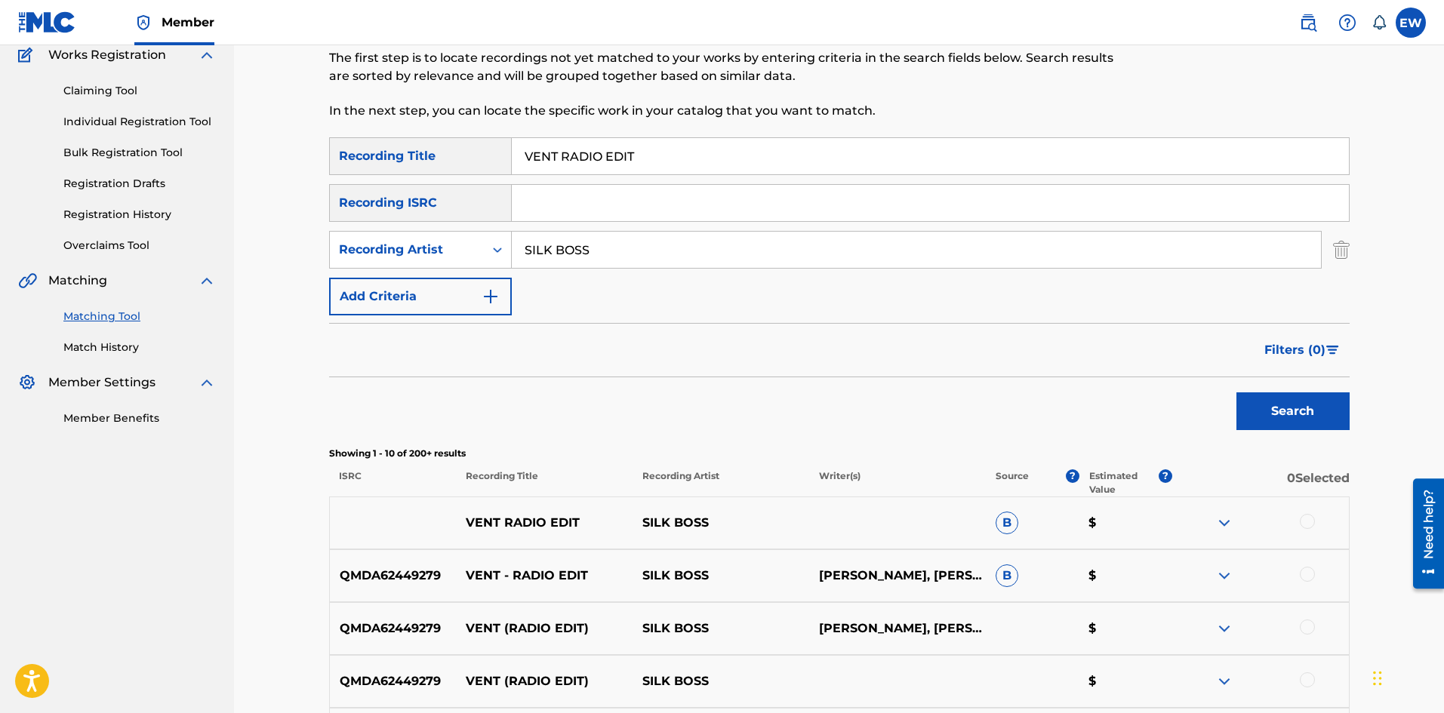
scroll to position [151, 0]
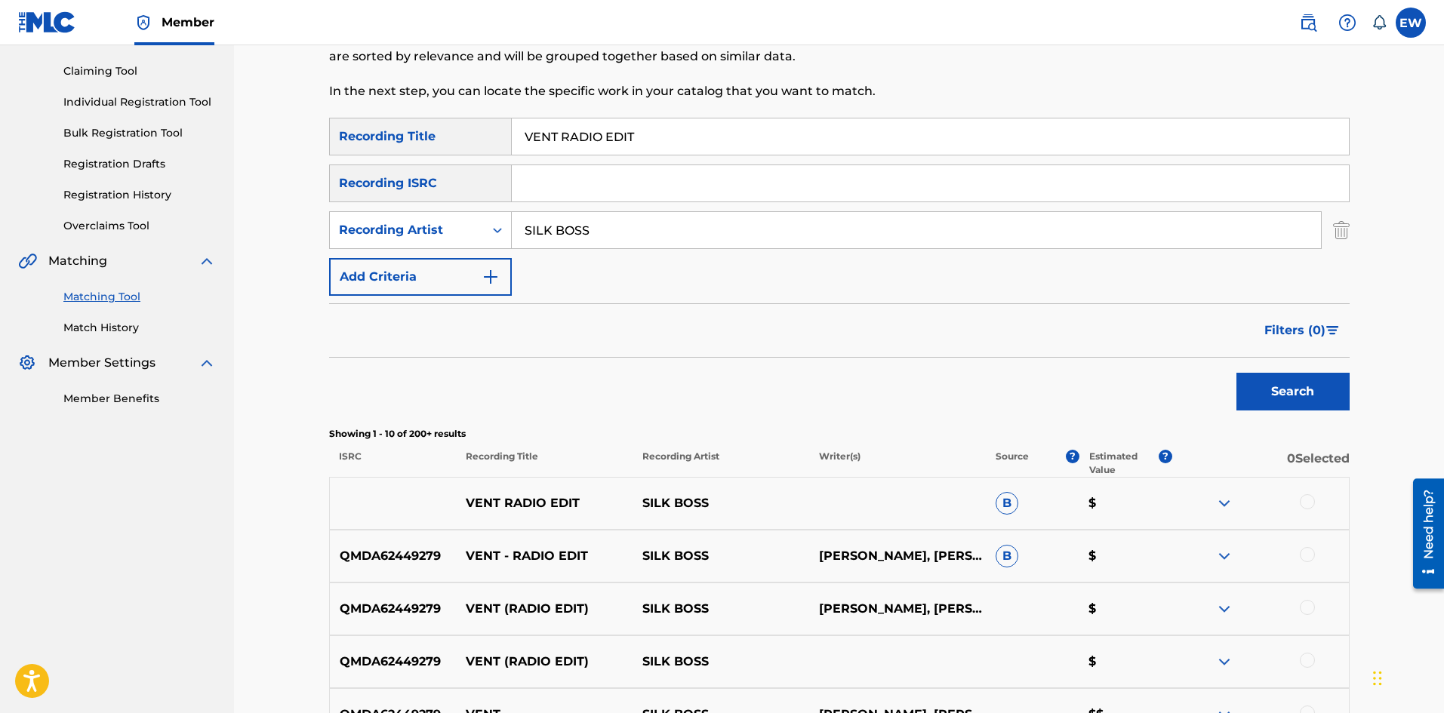
click at [1309, 503] on div at bounding box center [1307, 501] width 15 height 15
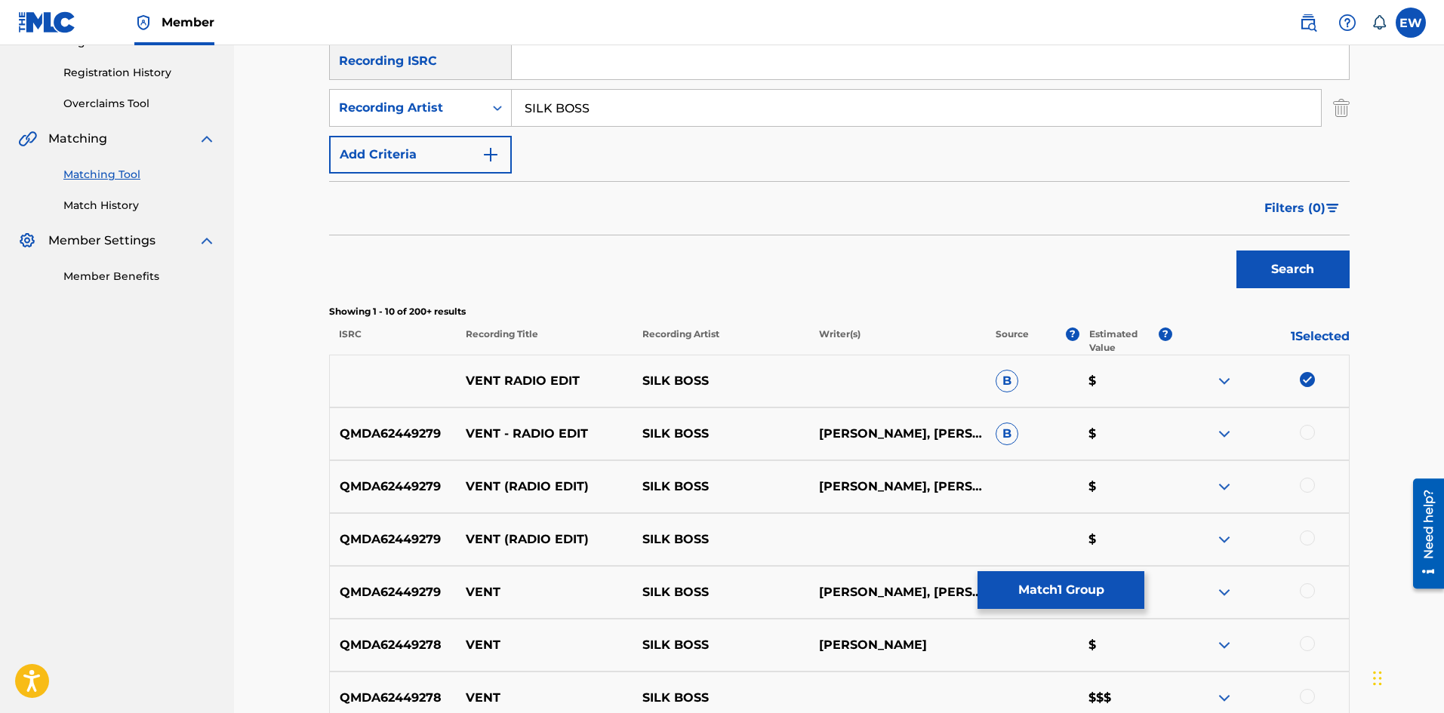
scroll to position [302, 0]
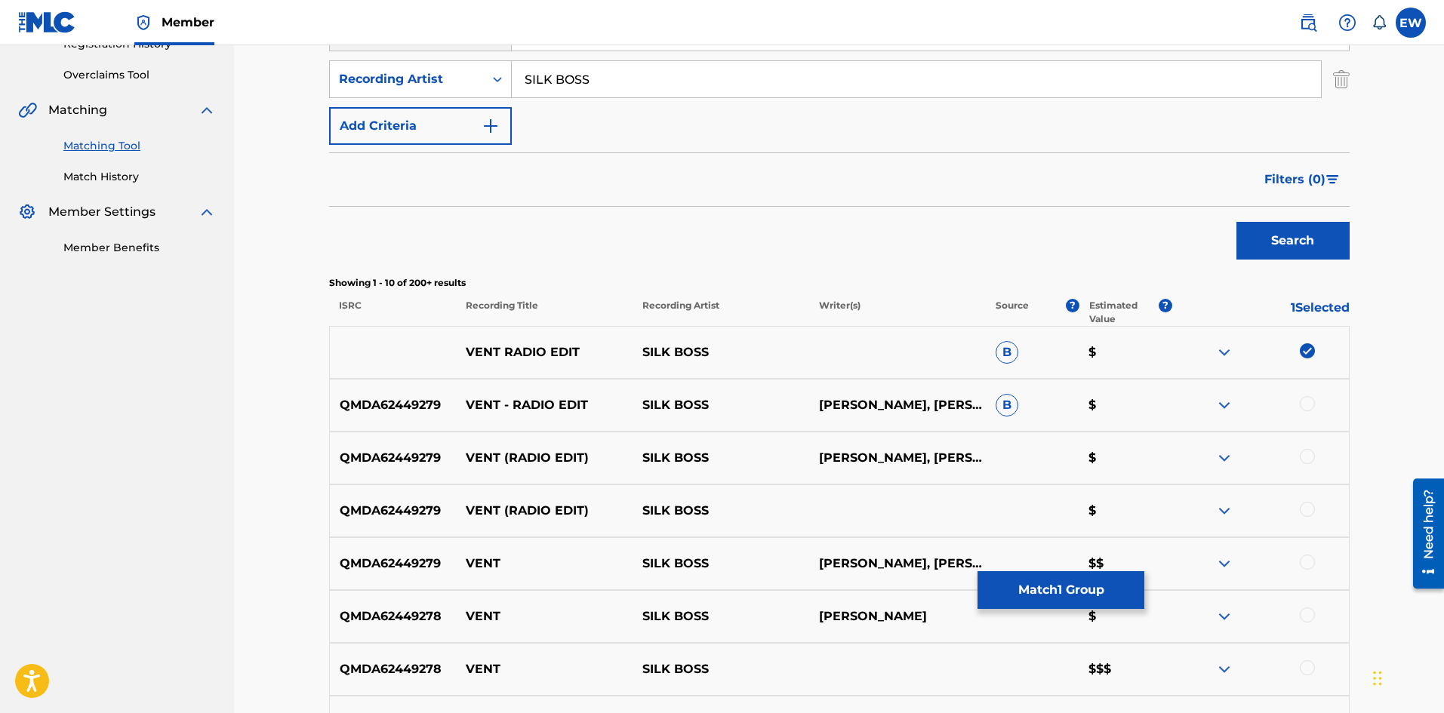
click at [1310, 404] on div at bounding box center [1307, 403] width 15 height 15
click at [1301, 457] on div at bounding box center [1307, 456] width 15 height 15
click at [1309, 503] on div at bounding box center [1307, 509] width 15 height 15
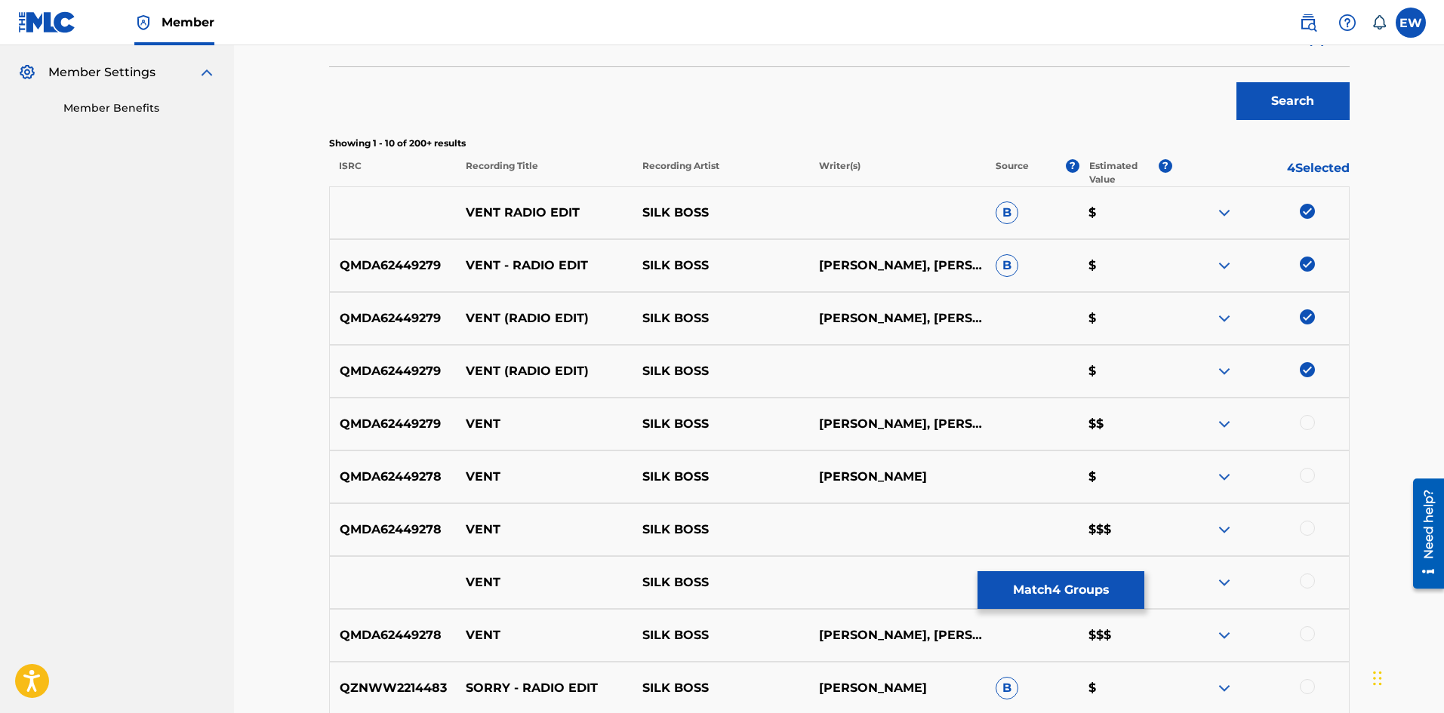
scroll to position [453, 0]
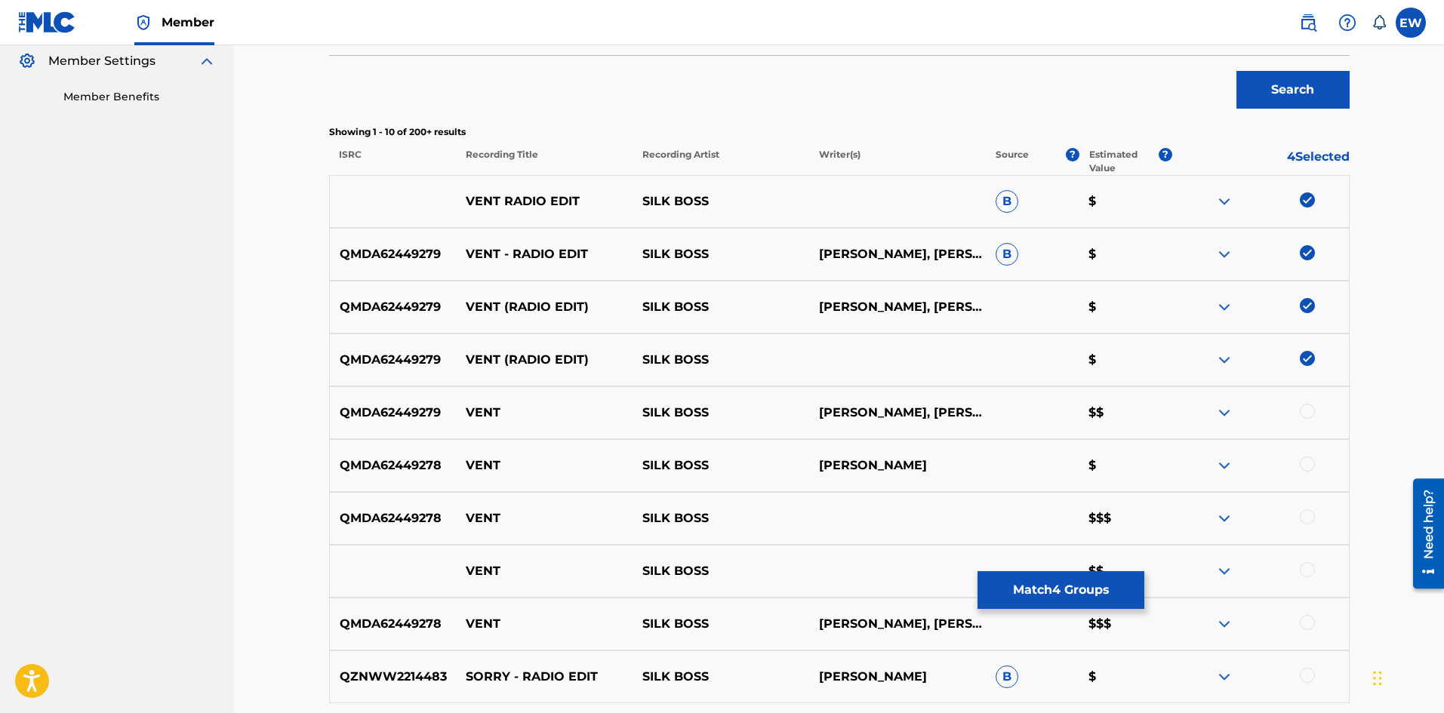
click at [1302, 412] on div at bounding box center [1307, 411] width 15 height 15
click at [1306, 465] on div at bounding box center [1307, 464] width 15 height 15
click at [1306, 512] on div at bounding box center [1307, 516] width 15 height 15
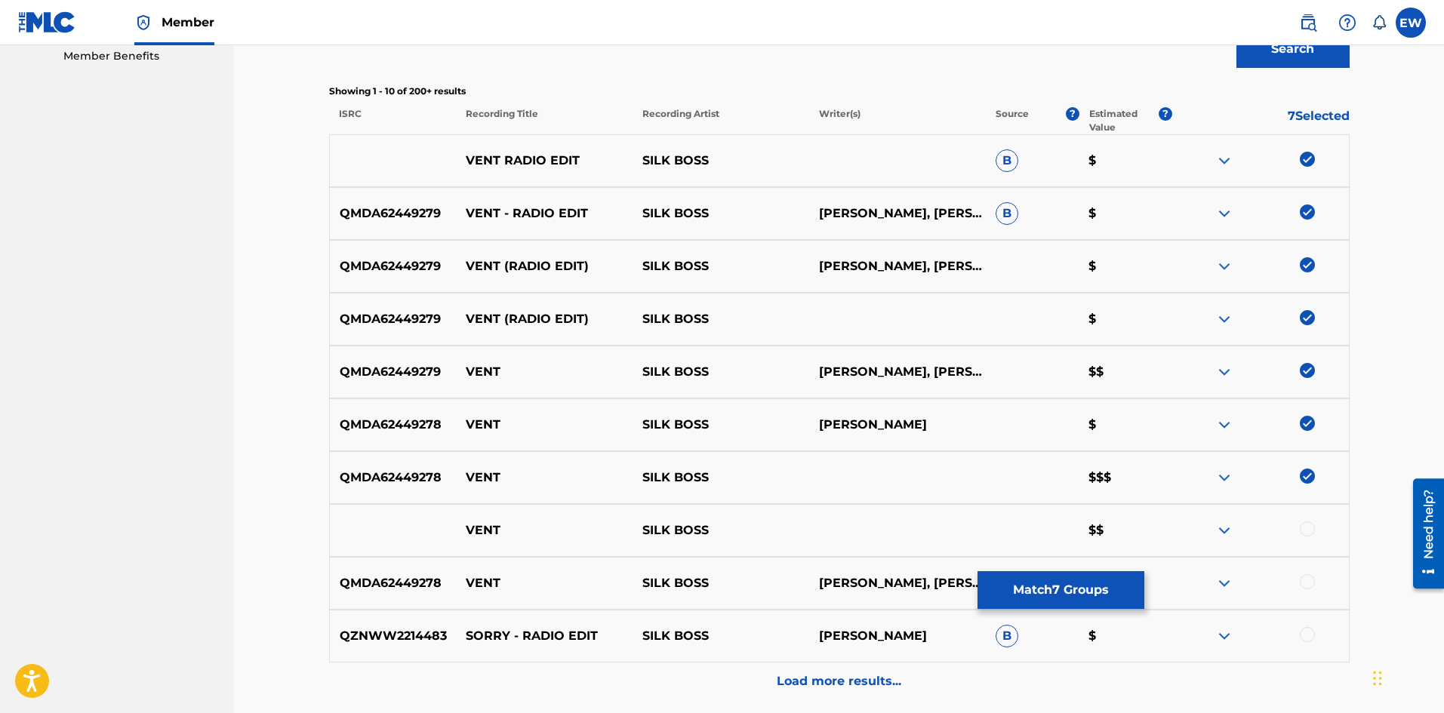
scroll to position [528, 0]
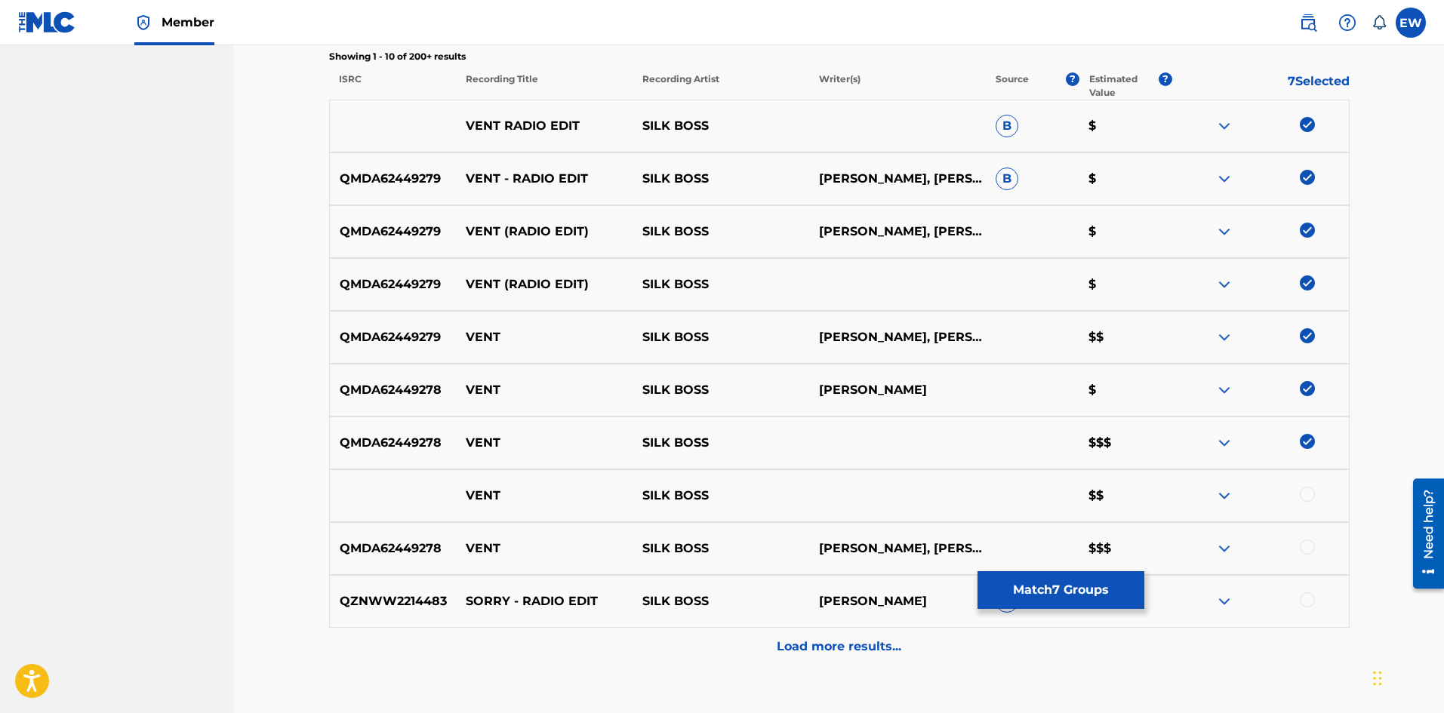
click at [1309, 488] on div at bounding box center [1307, 494] width 15 height 15
click at [1302, 545] on div at bounding box center [1307, 547] width 15 height 15
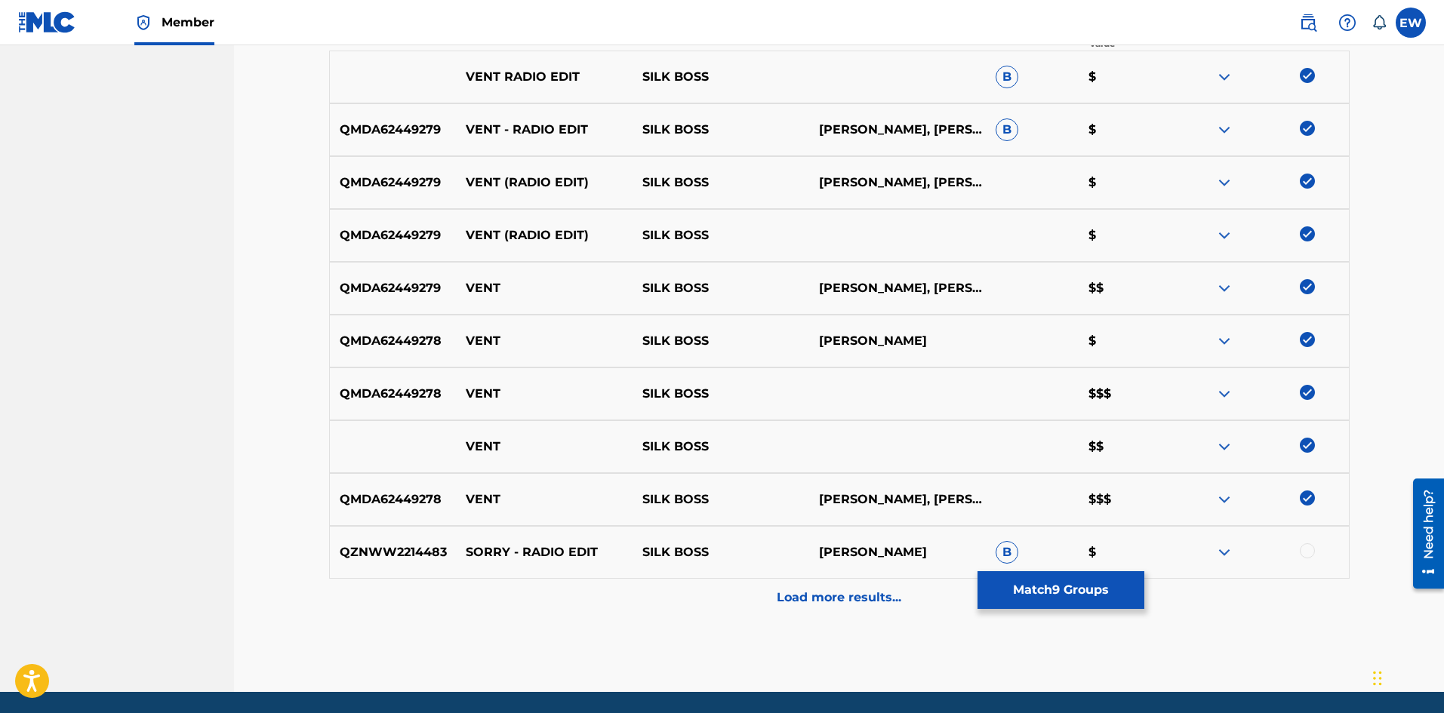
scroll to position [604, 0]
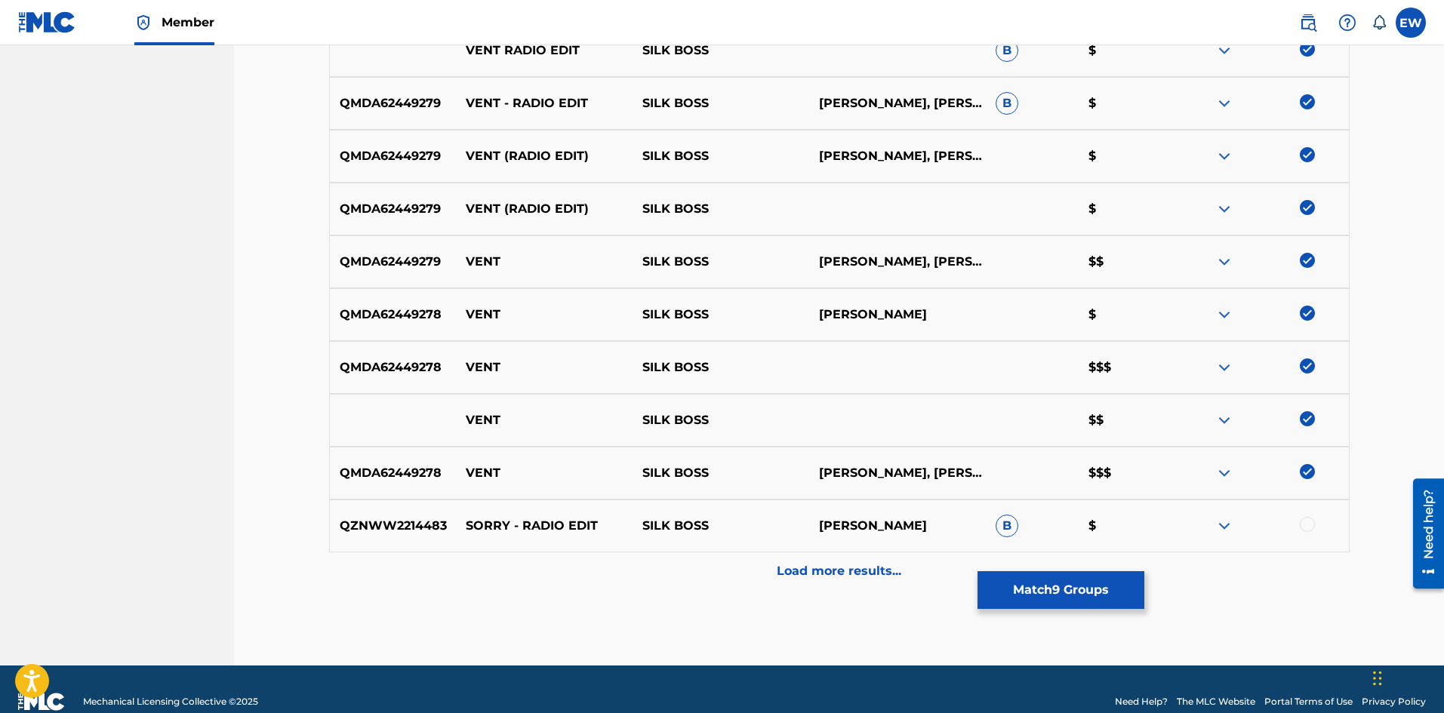
click at [1029, 601] on button "Match 9 Groups" at bounding box center [1060, 590] width 167 height 38
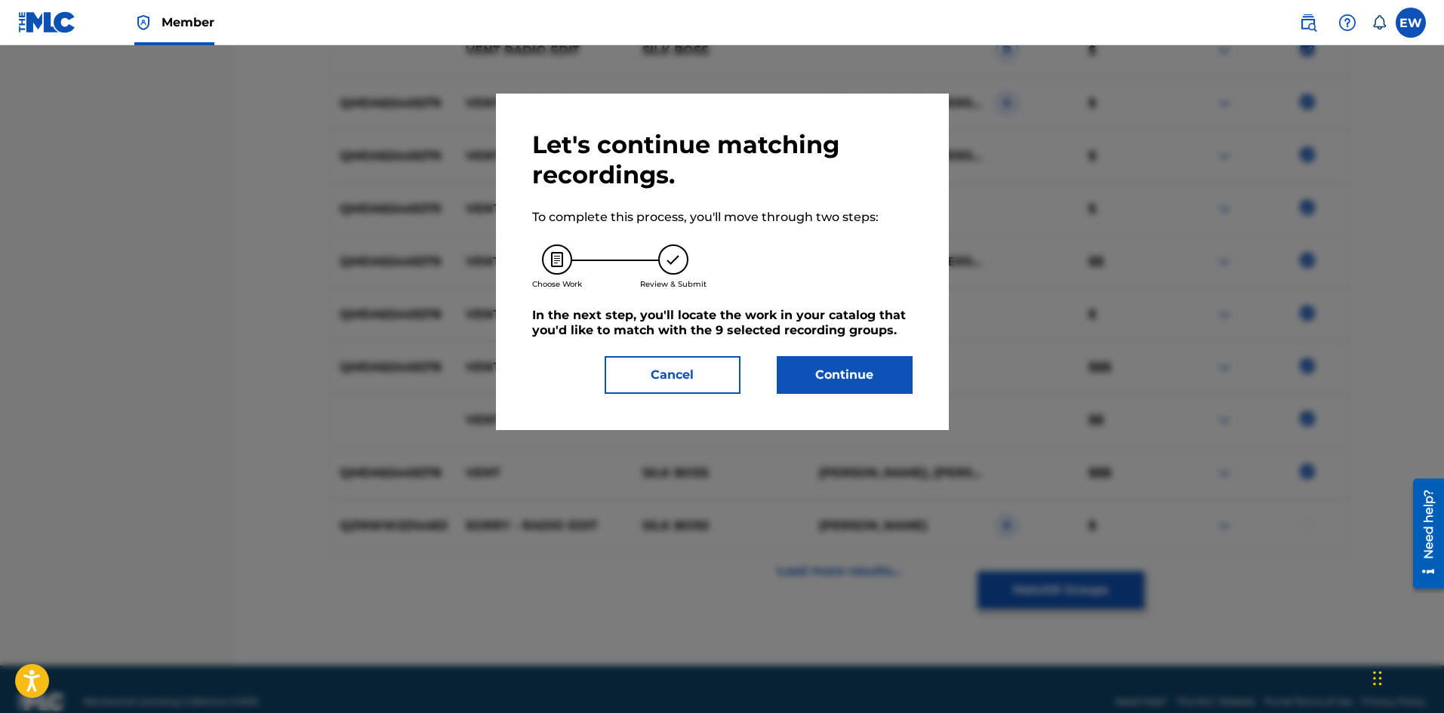
click at [857, 384] on button "Continue" at bounding box center [845, 375] width 136 height 38
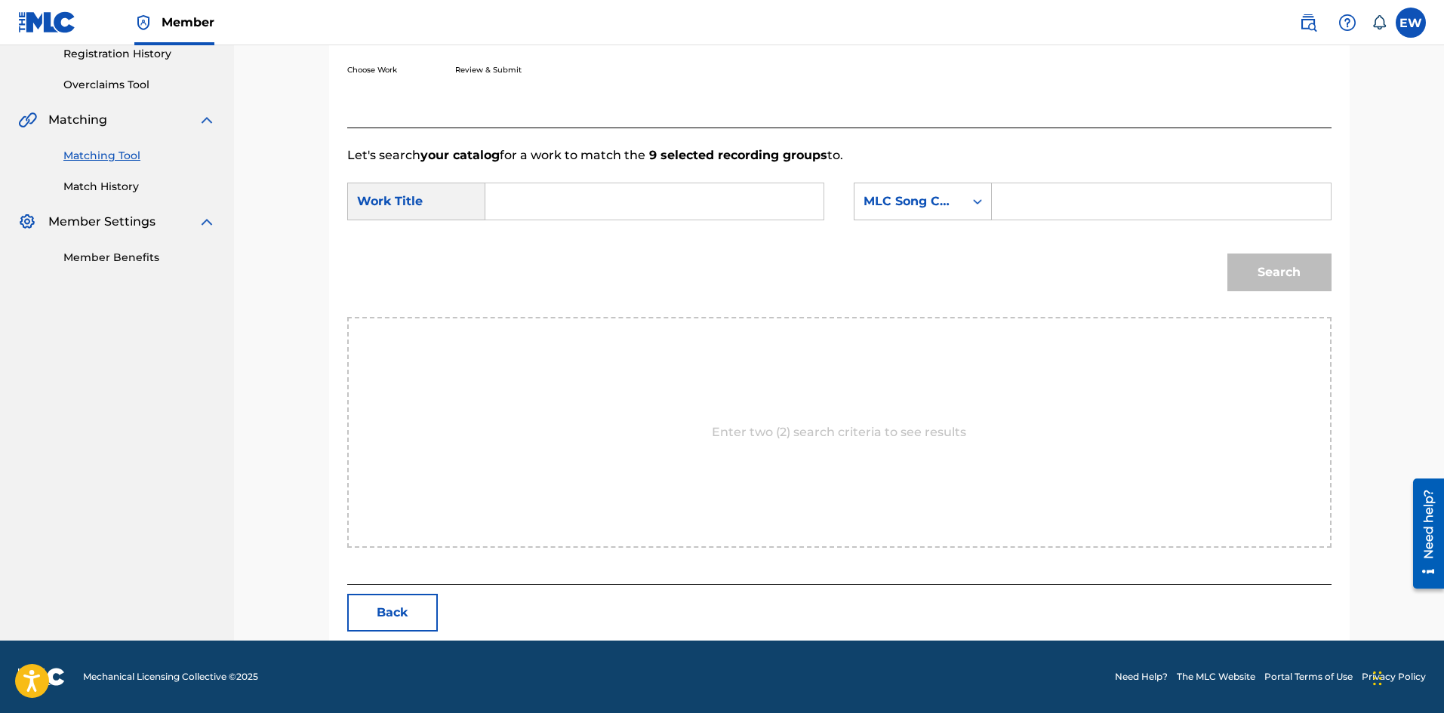
drag, startPoint x: 731, startPoint y: 194, endPoint x: 729, endPoint y: 214, distance: 19.7
click at [728, 211] on input "Search Form" at bounding box center [654, 201] width 312 height 36
paste input "VENT RADIO EDIT"
type input "VENT RADIO EDIT"
click at [1034, 214] on input "Search Form" at bounding box center [1161, 201] width 312 height 36
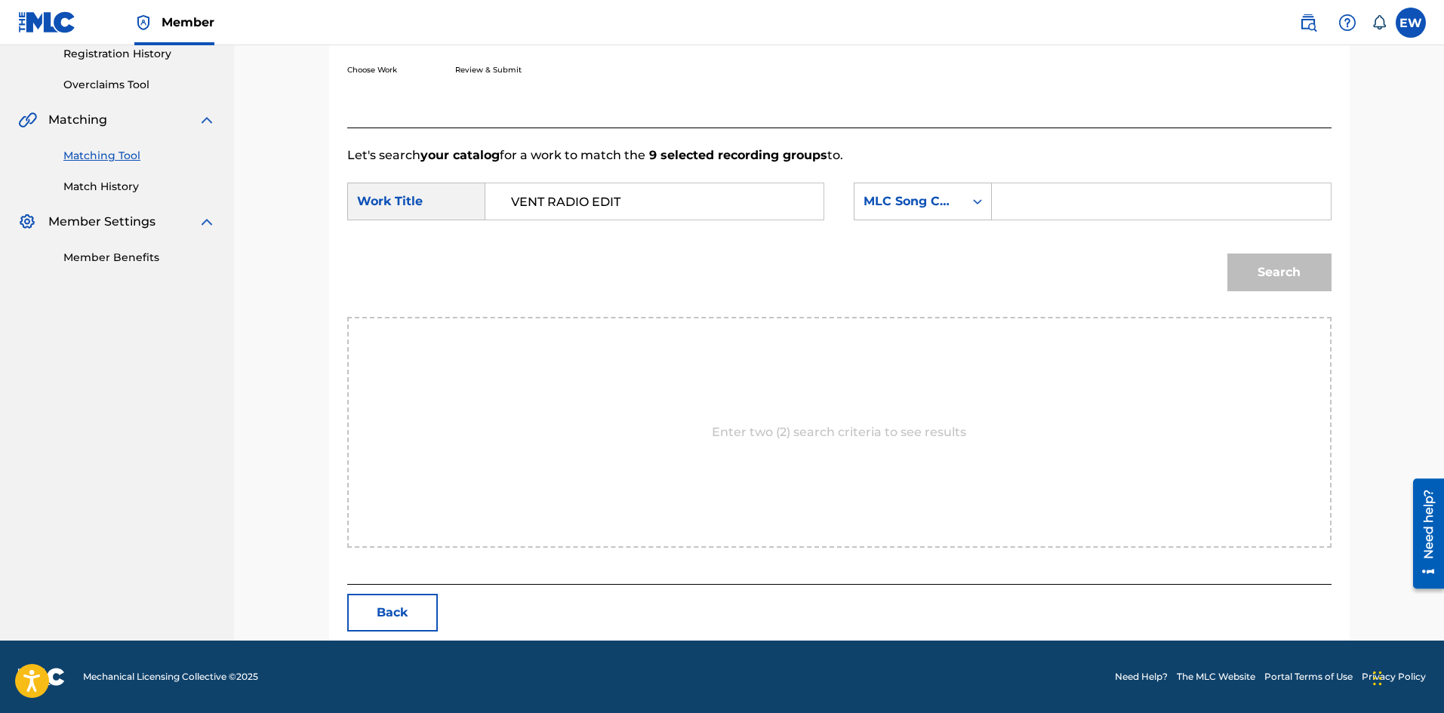
paste input "VW1R0S"
type input "VW1R0S"
click at [1273, 263] on button "Search" at bounding box center [1279, 273] width 104 height 38
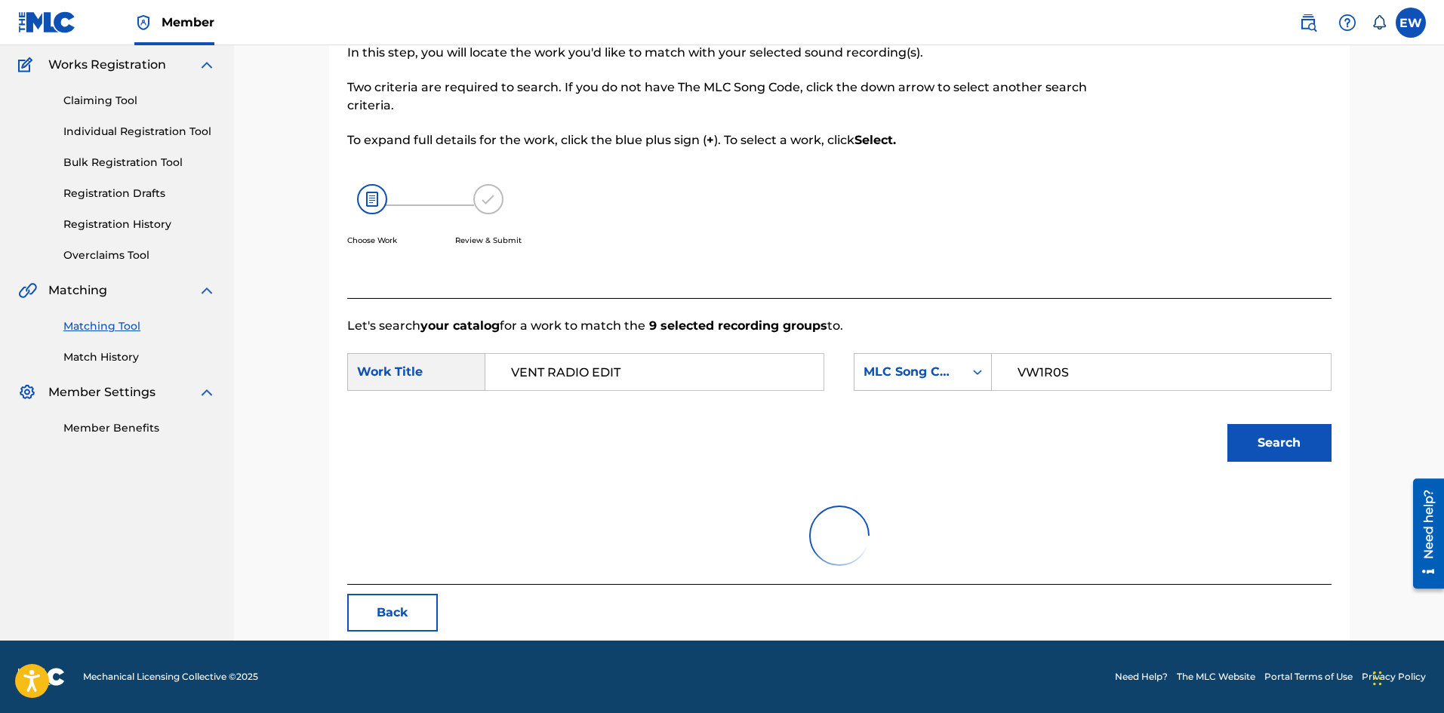
scroll to position [248, 0]
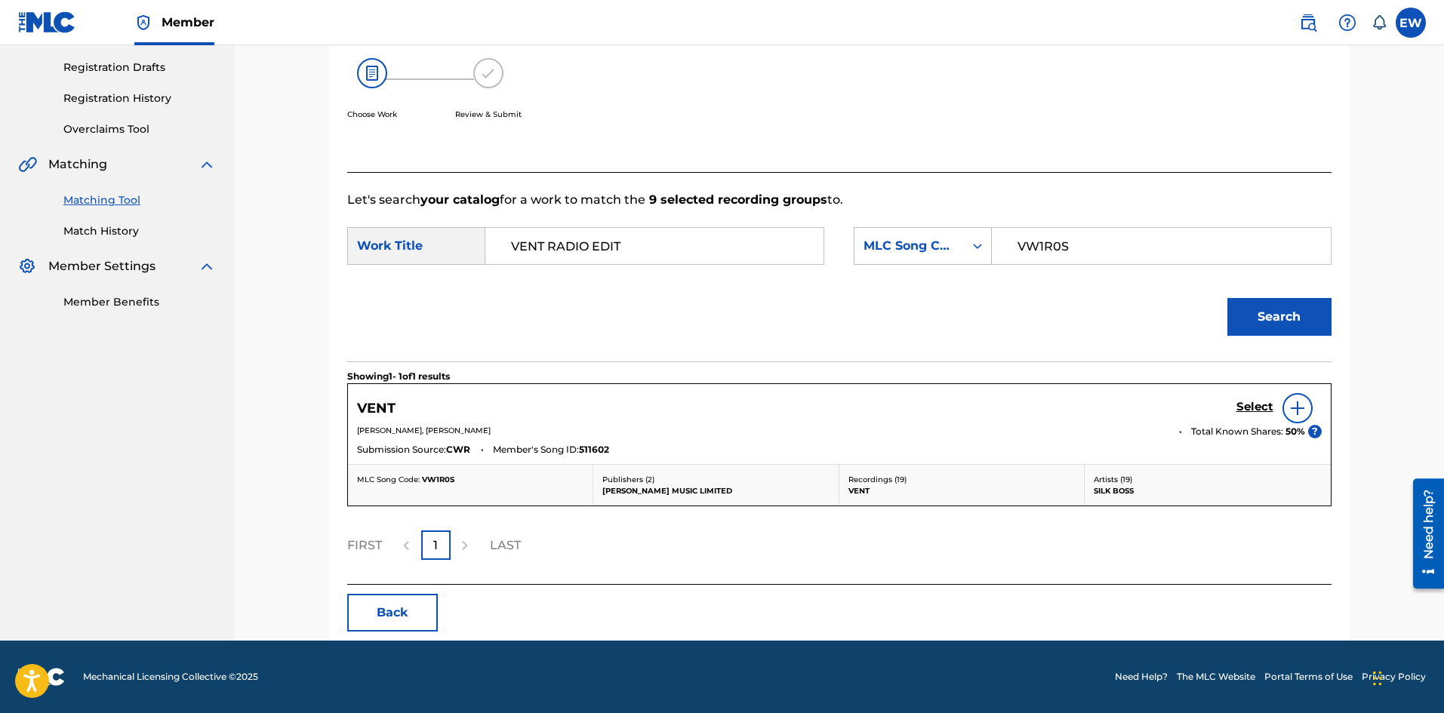
click at [1253, 408] on h5 "Select" at bounding box center [1254, 407] width 37 height 14
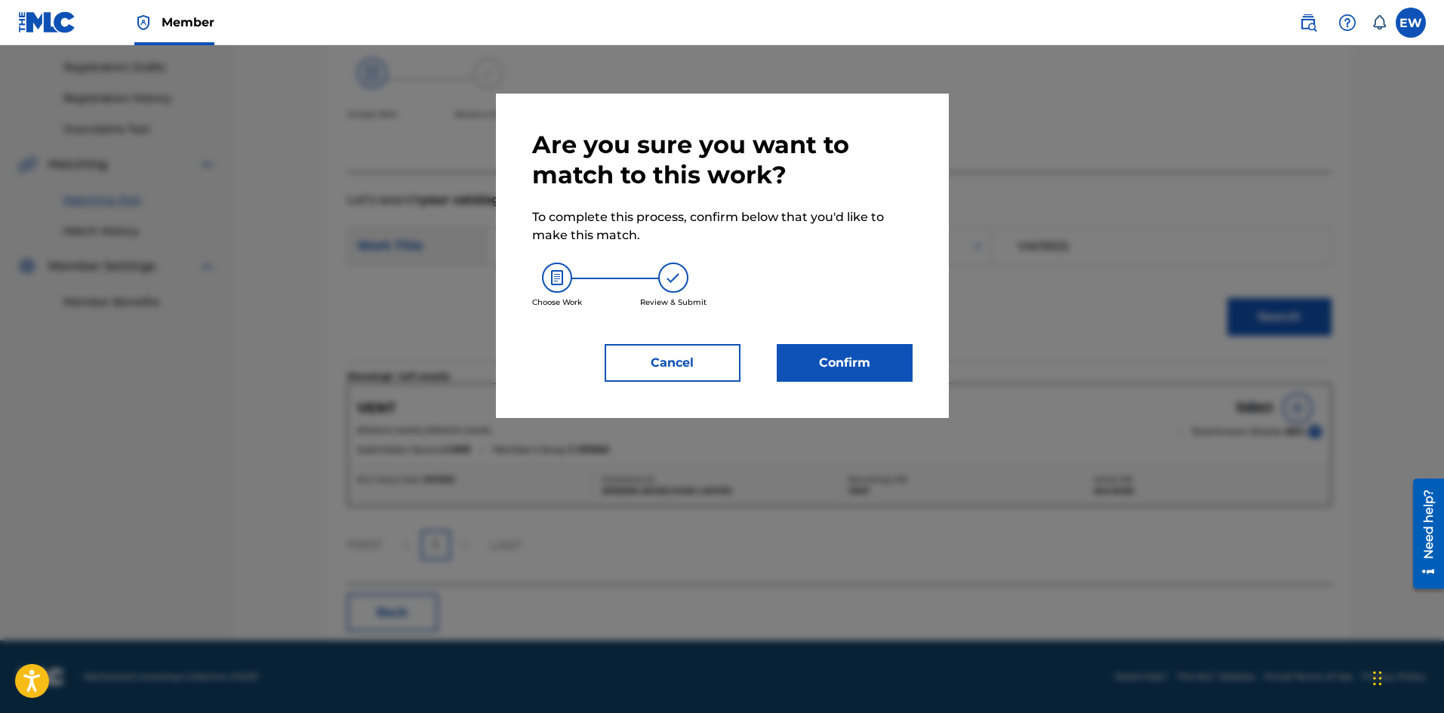
click at [907, 371] on button "Confirm" at bounding box center [845, 363] width 136 height 38
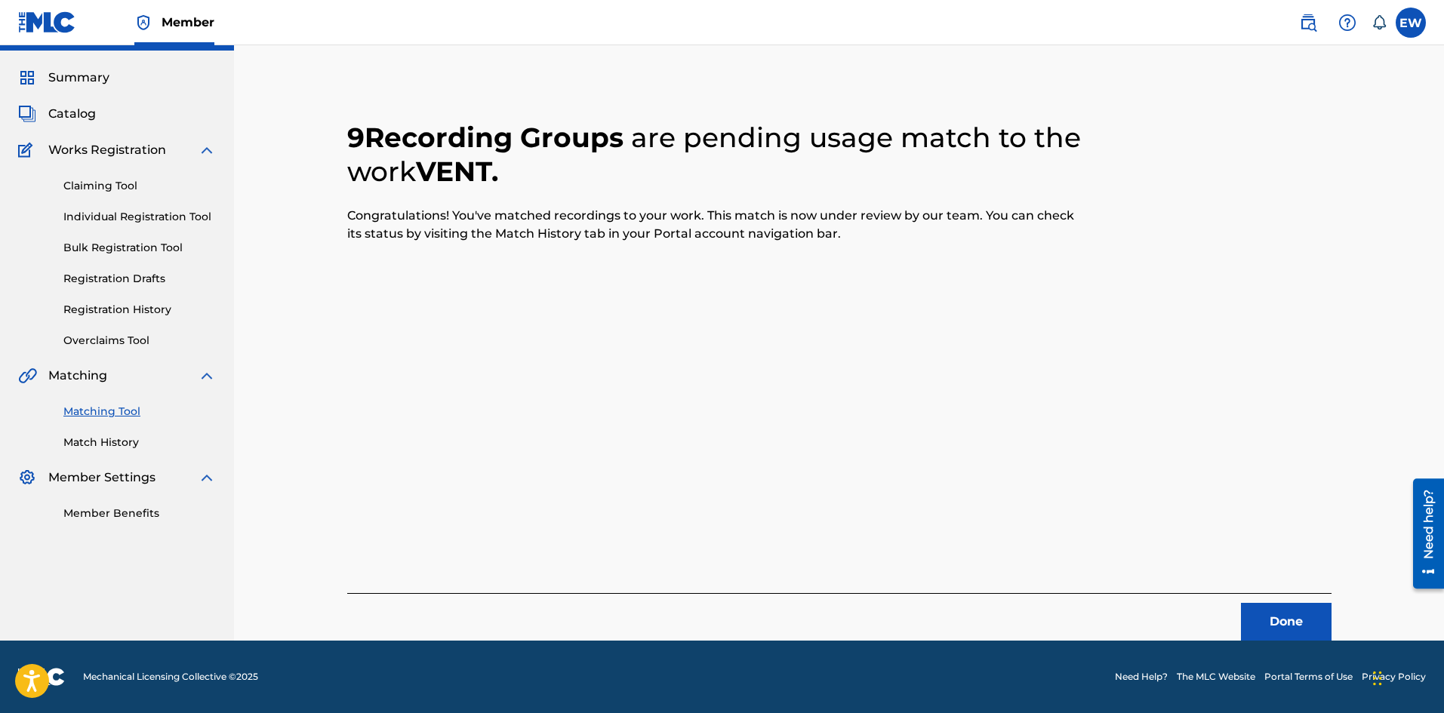
scroll to position [36, 0]
click at [1269, 623] on button "Done" at bounding box center [1286, 622] width 91 height 38
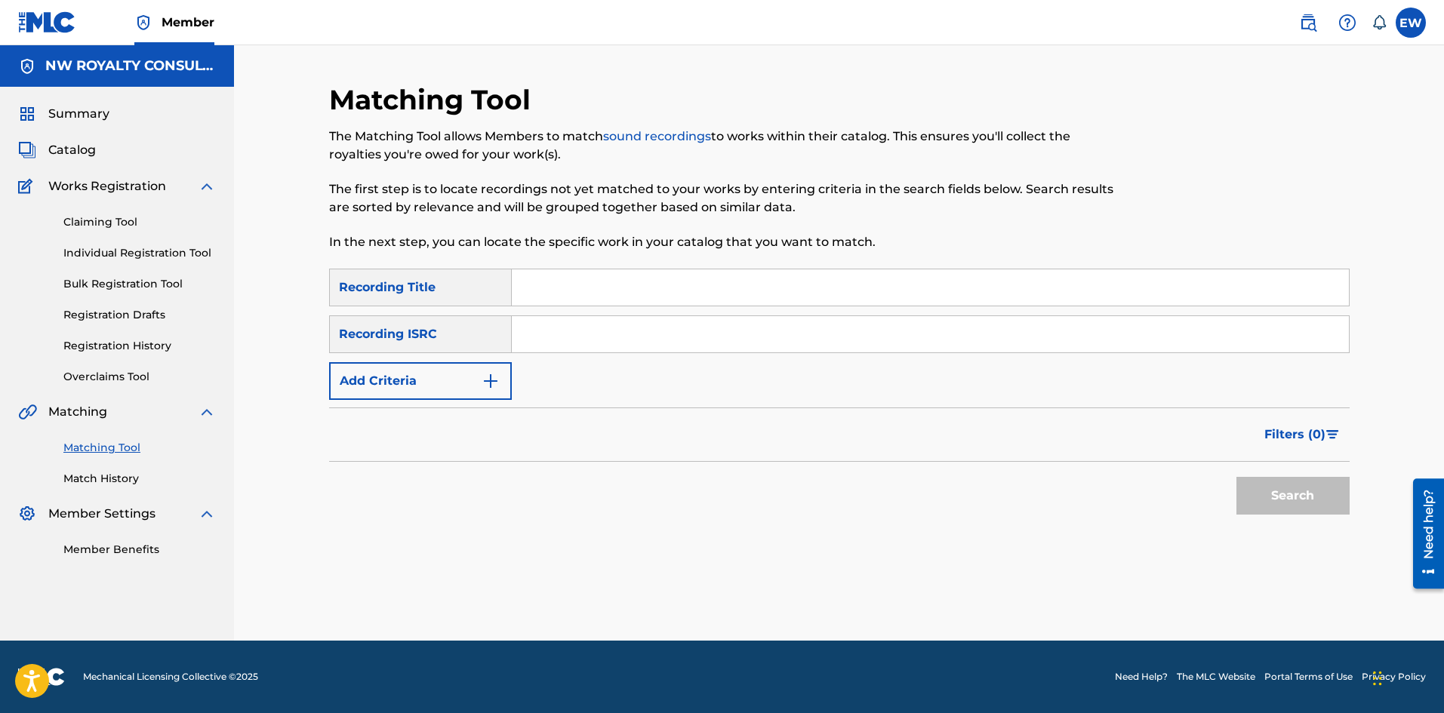
click at [465, 375] on button "Add Criteria" at bounding box center [420, 381] width 183 height 38
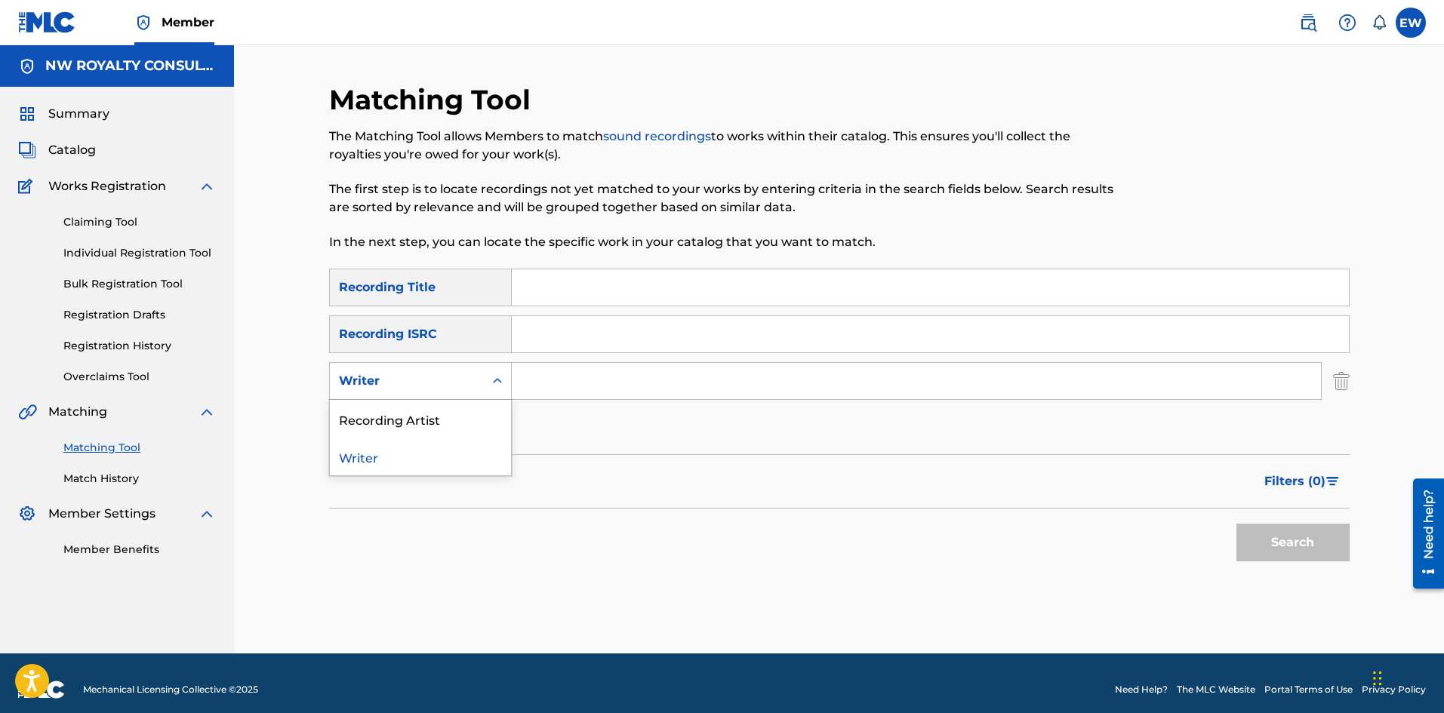
drag, startPoint x: 466, startPoint y: 377, endPoint x: 450, endPoint y: 398, distance: 26.3
click at [465, 380] on div "Writer" at bounding box center [407, 381] width 136 height 18
drag, startPoint x: 440, startPoint y: 410, endPoint x: 472, endPoint y: 402, distance: 32.8
click at [442, 410] on div "Recording Artist" at bounding box center [420, 419] width 181 height 38
click at [611, 377] on input "Search Form" at bounding box center [916, 381] width 809 height 36
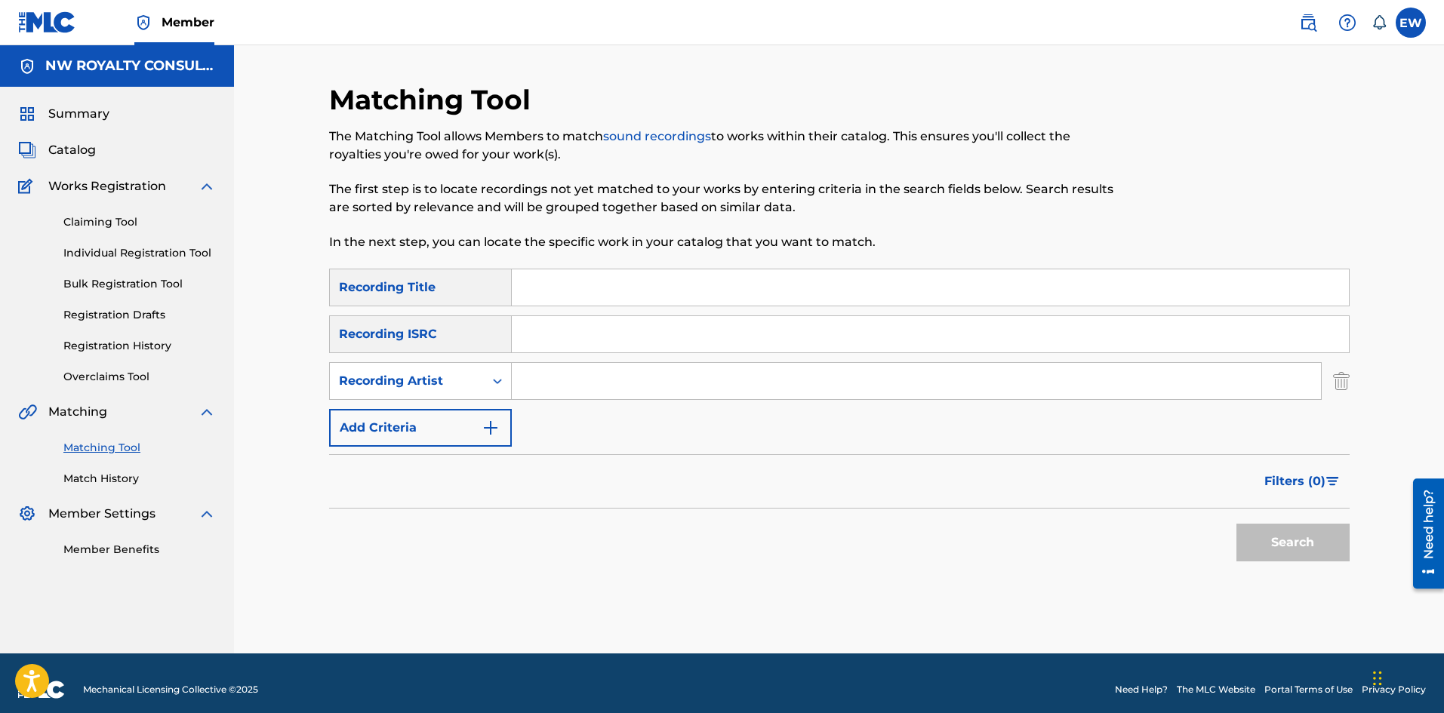
paste input "SKENG"
type input "SKENG"
click at [549, 286] on input "Search Form" at bounding box center [930, 287] width 837 height 36
paste input "VIBES CLEAN VERSION"
type input "VIBES CLEAN VERSION"
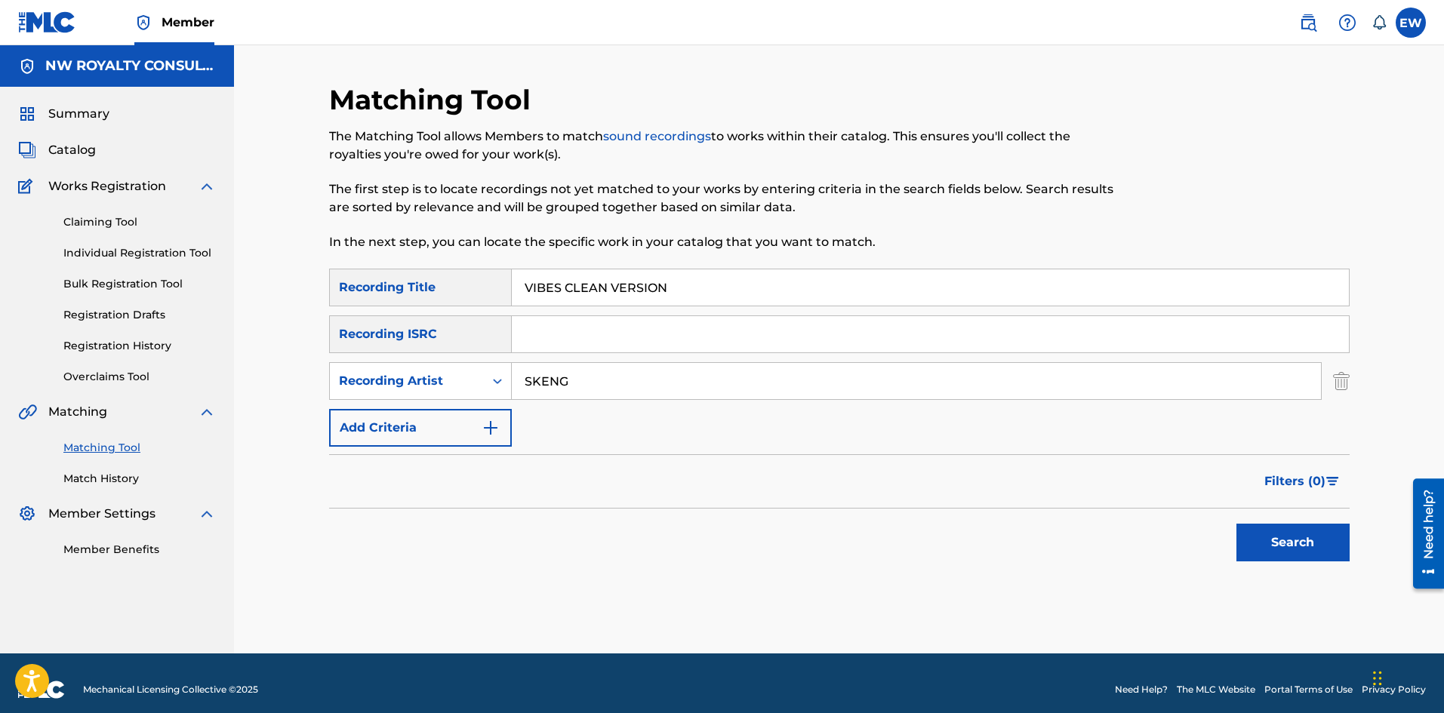
click at [1305, 534] on button "Search" at bounding box center [1292, 543] width 113 height 38
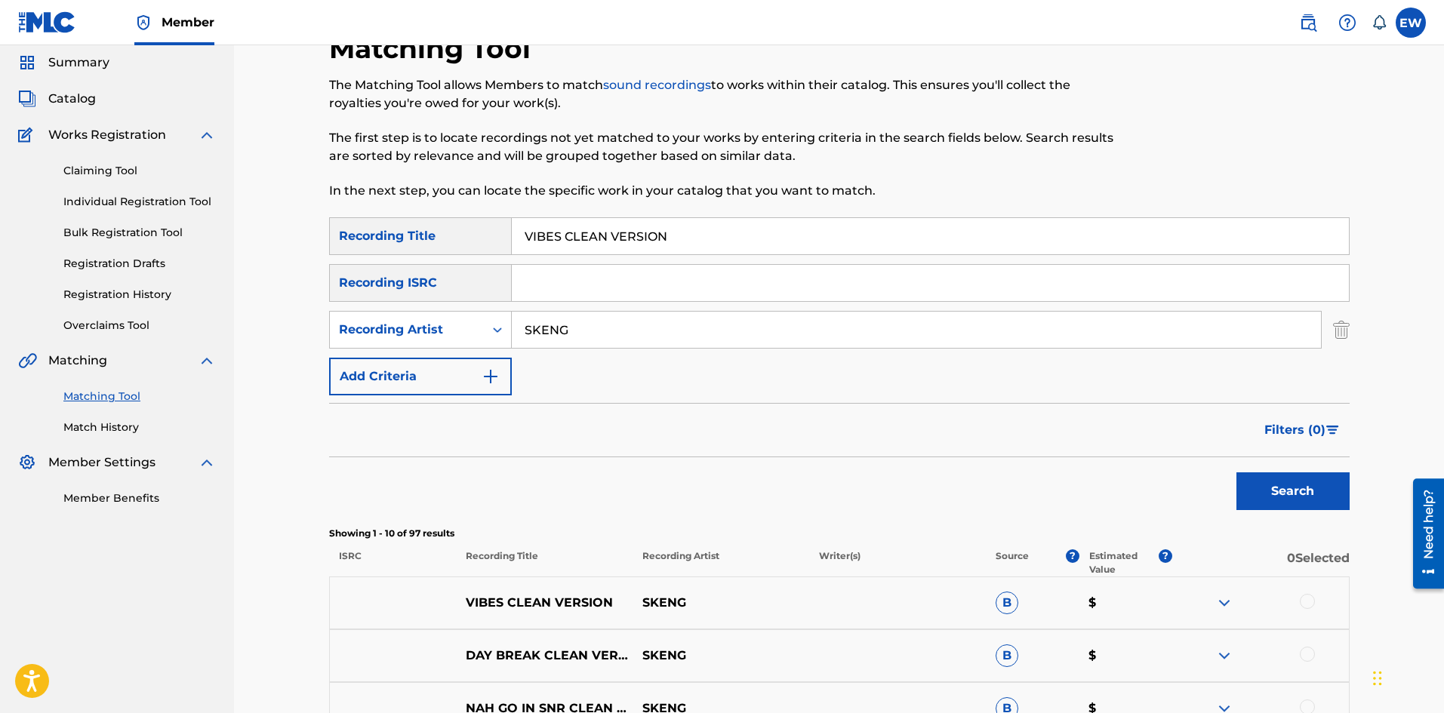
scroll to position [151, 0]
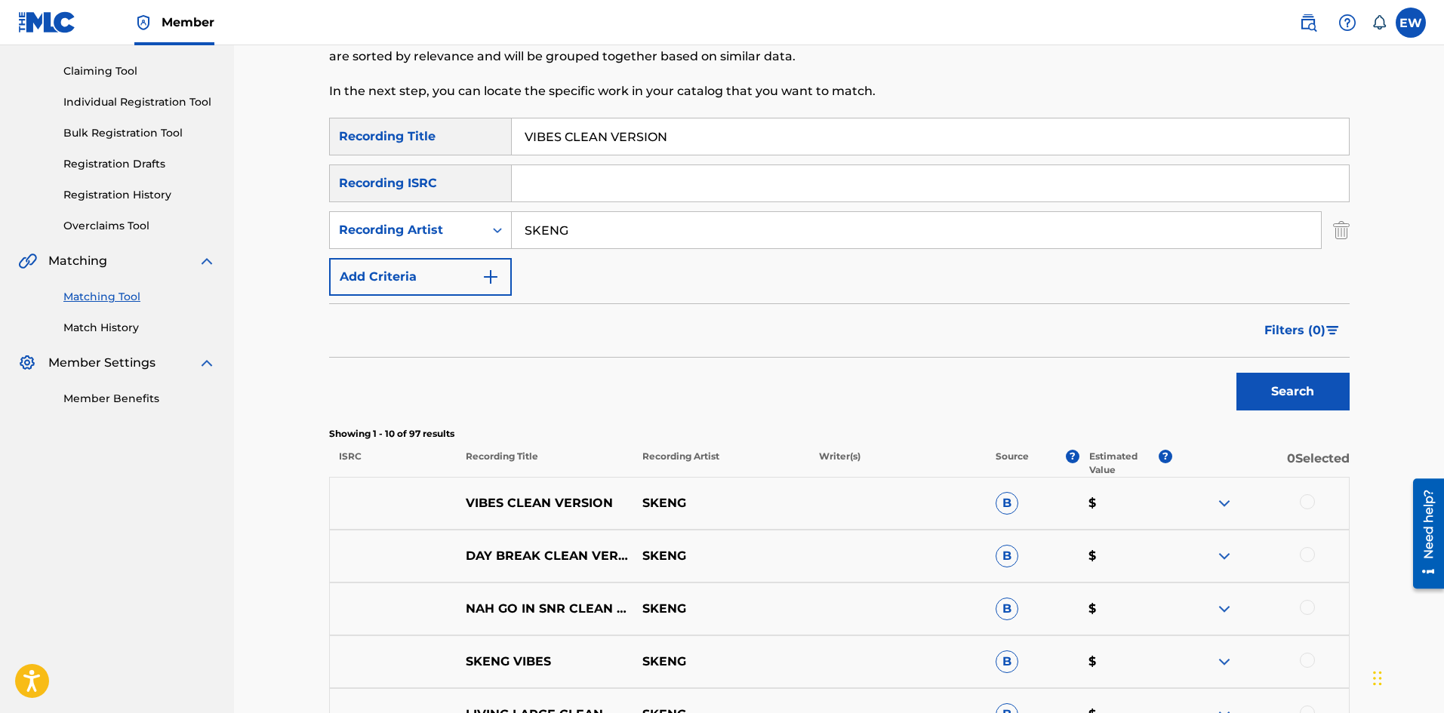
click at [1319, 504] on div at bounding box center [1260, 503] width 177 height 18
click at [1309, 500] on div at bounding box center [1307, 501] width 15 height 15
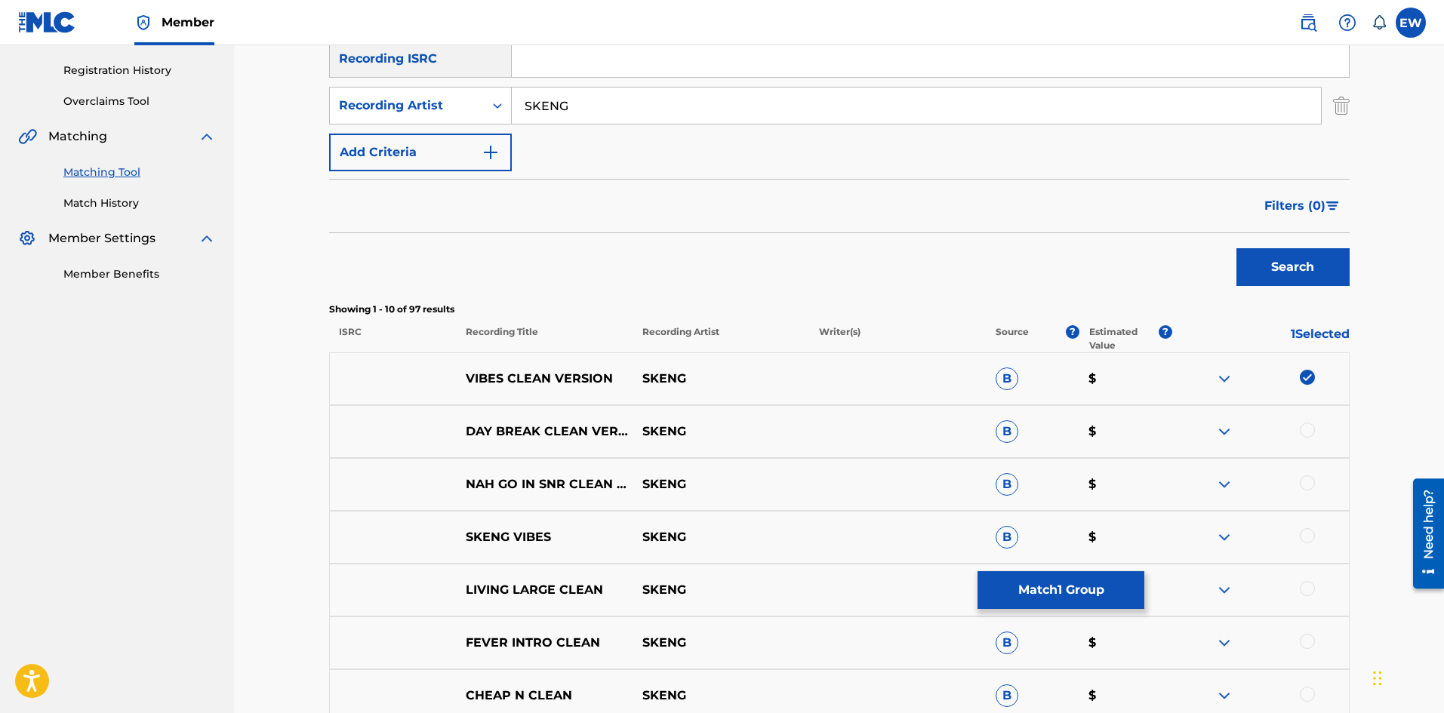
scroll to position [302, 0]
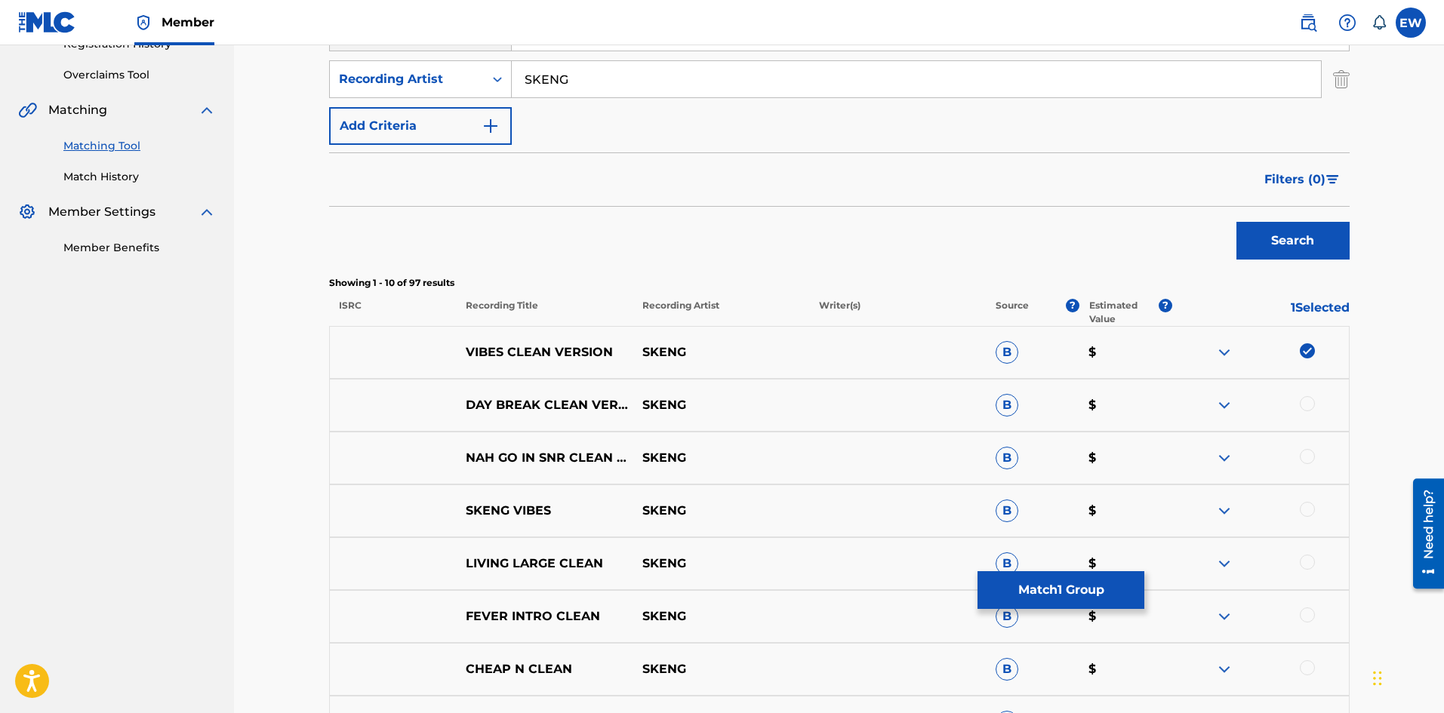
click at [1082, 602] on button "Match 1 Group" at bounding box center [1060, 590] width 167 height 38
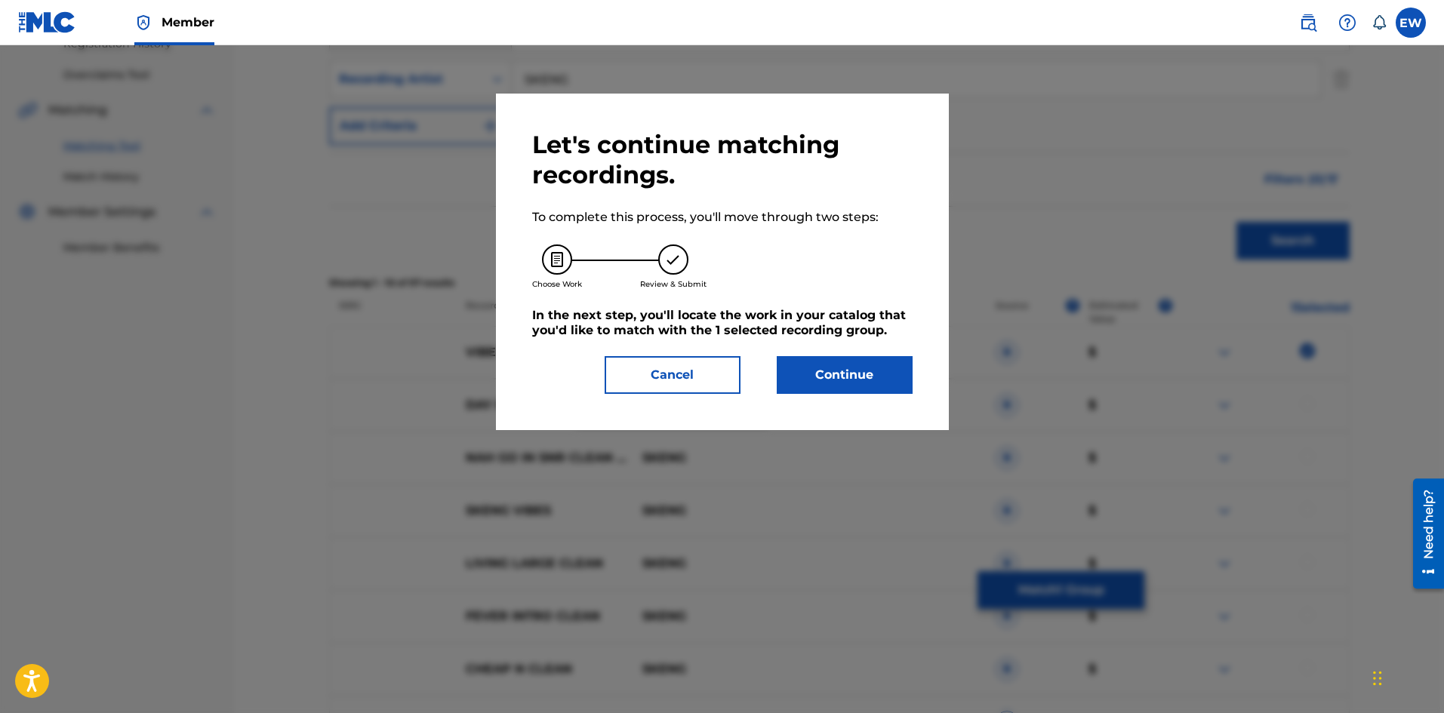
click at [826, 380] on button "Continue" at bounding box center [845, 375] width 136 height 38
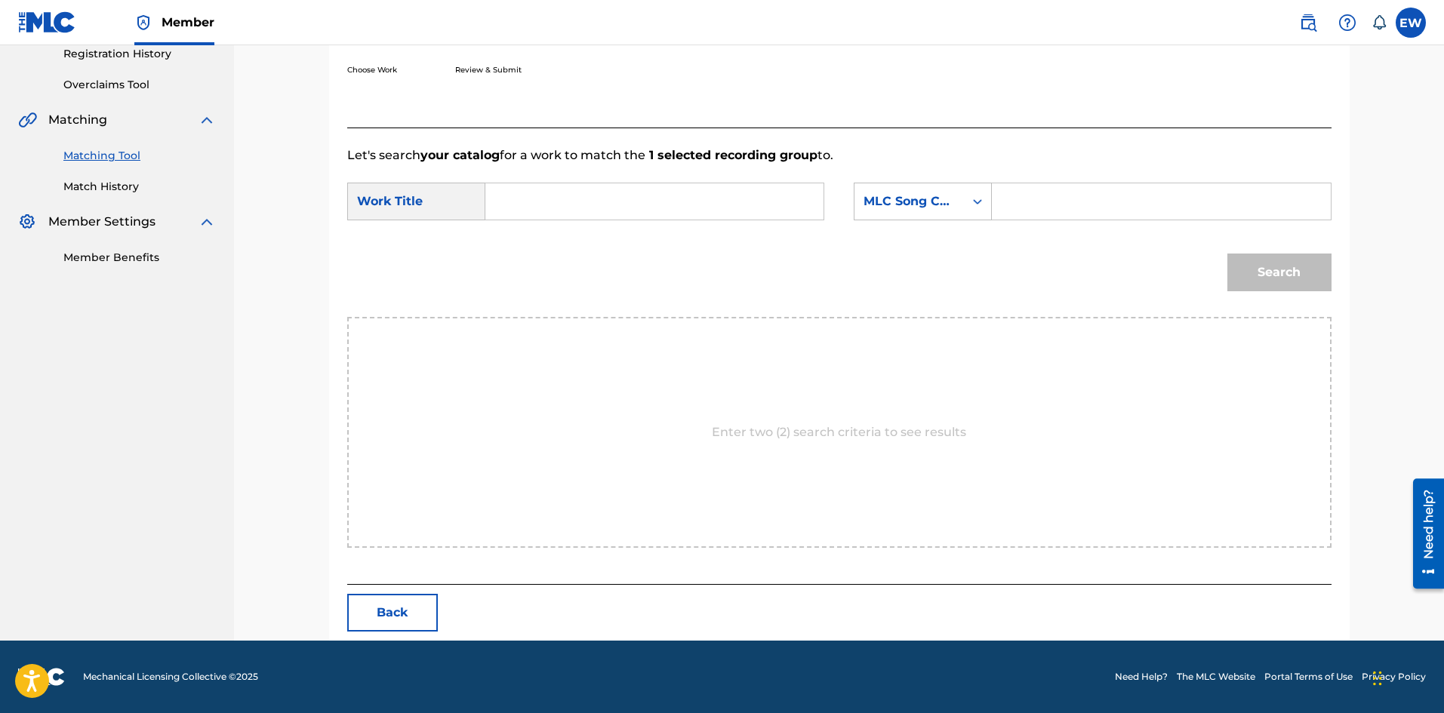
scroll to position [292, 0]
click at [637, 208] on input "Search Form" at bounding box center [654, 201] width 312 height 36
paste input "VIBES CLEAN VERSION"
type input "VIBES CLEAN VERSION"
click at [1016, 214] on input "Search Form" at bounding box center [1161, 201] width 312 height 36
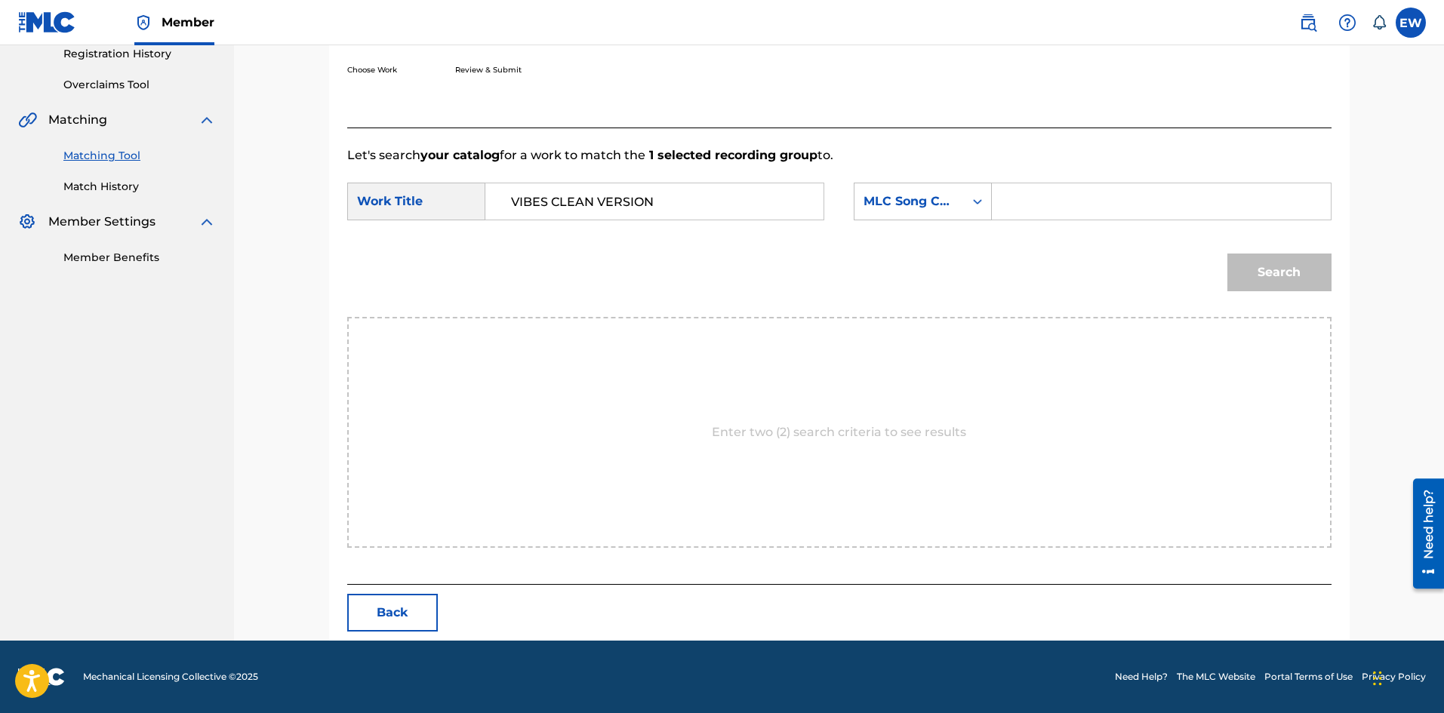
paste input "VB4UZ2"
type input "VB4UZ2"
click at [1271, 272] on button "Search" at bounding box center [1279, 273] width 104 height 38
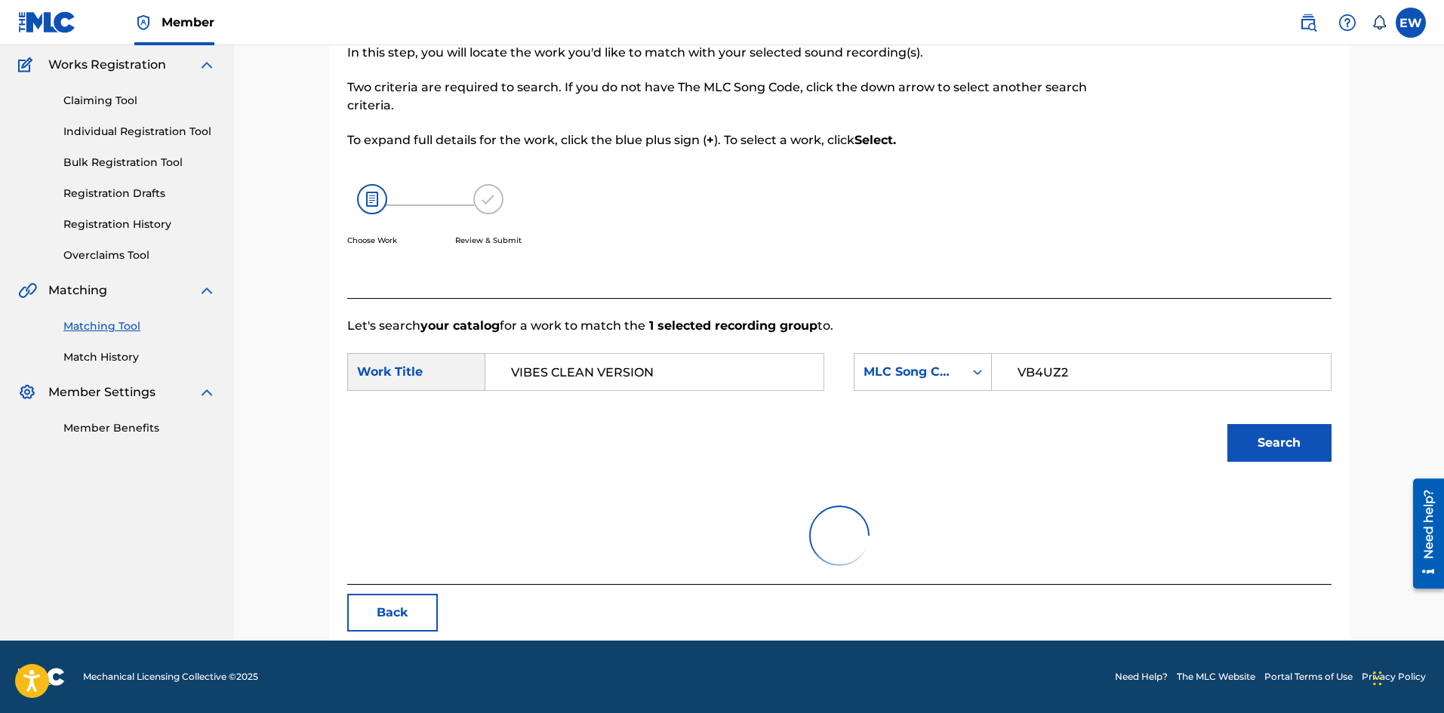
scroll to position [57, 0]
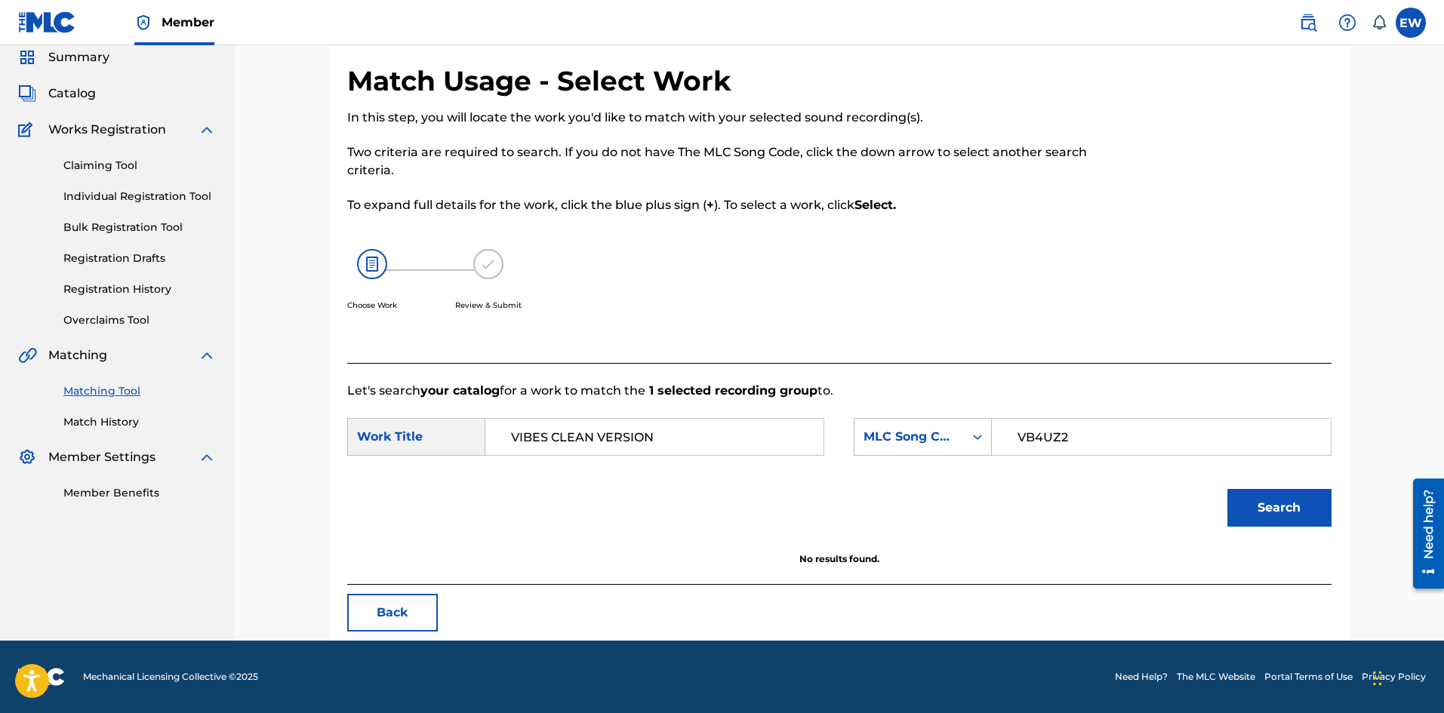
drag, startPoint x: 672, startPoint y: 448, endPoint x: 550, endPoint y: 452, distance: 121.6
click at [550, 452] on input "VIBES CLEAN VERSION" at bounding box center [654, 437] width 312 height 36
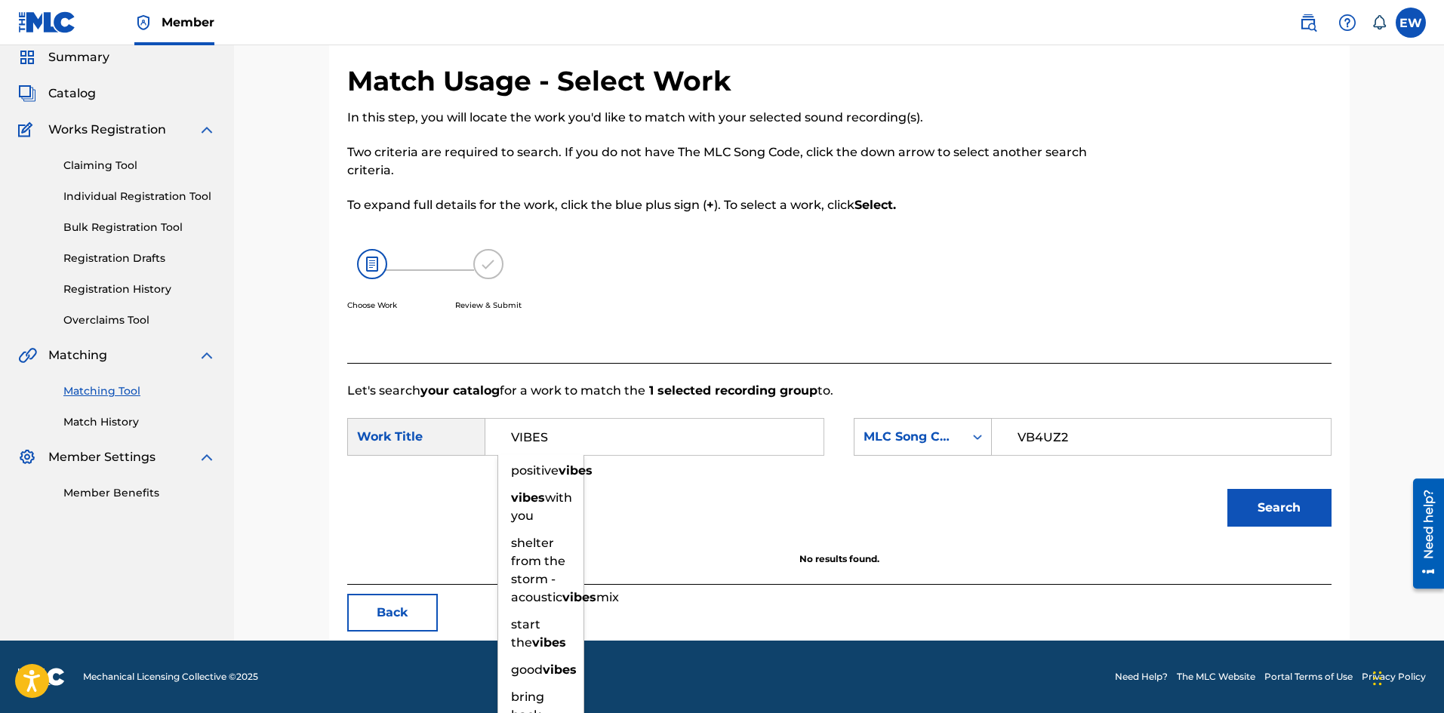
type input "VIBES"
drag, startPoint x: 1264, startPoint y: 512, endPoint x: 1255, endPoint y: 496, distance: 18.9
click at [1264, 507] on button "Search" at bounding box center [1279, 508] width 104 height 38
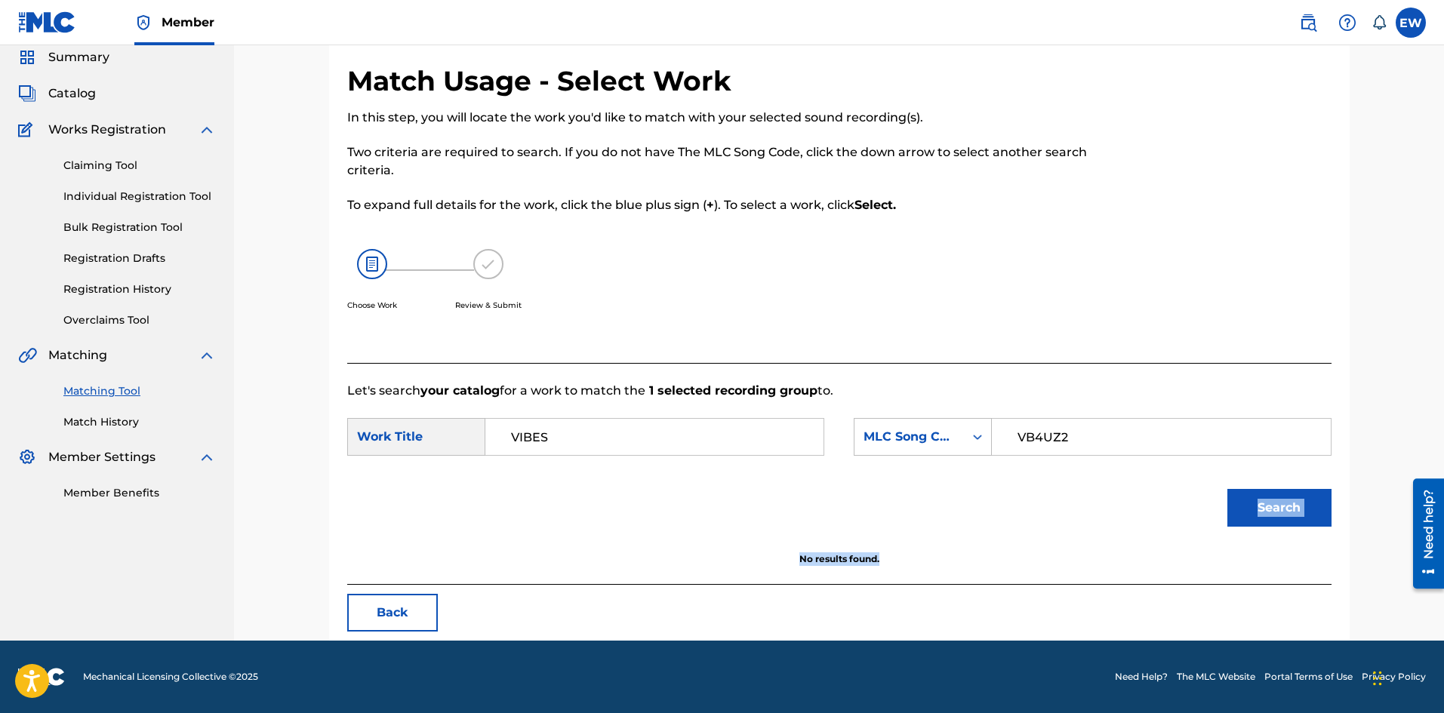
drag, startPoint x: 1393, startPoint y: 601, endPoint x: 1448, endPoint y: 595, distance: 55.4
click at [1403, 606] on div "Match Usage - Select Work In this step, you will locate the work you'd like to …" at bounding box center [839, 315] width 1210 height 652
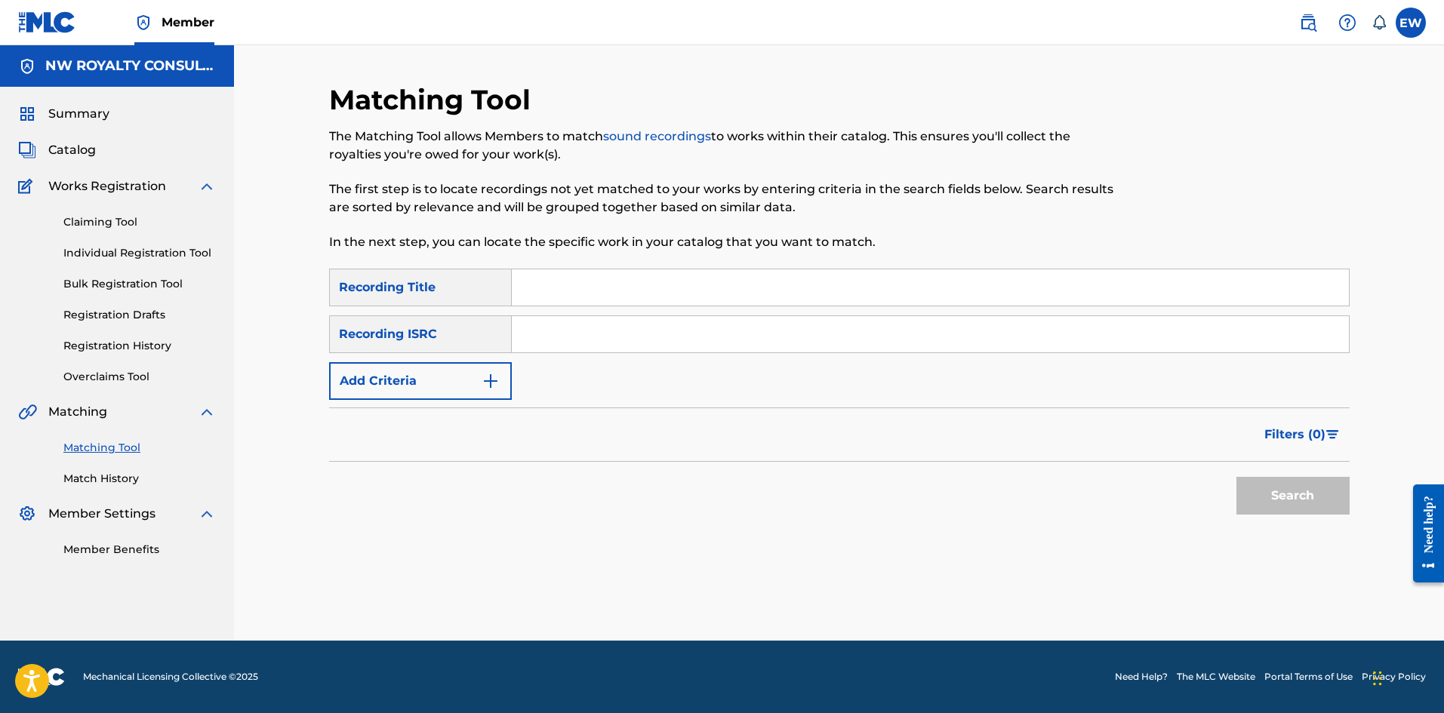
click at [380, 364] on button "Add Criteria" at bounding box center [420, 381] width 183 height 38
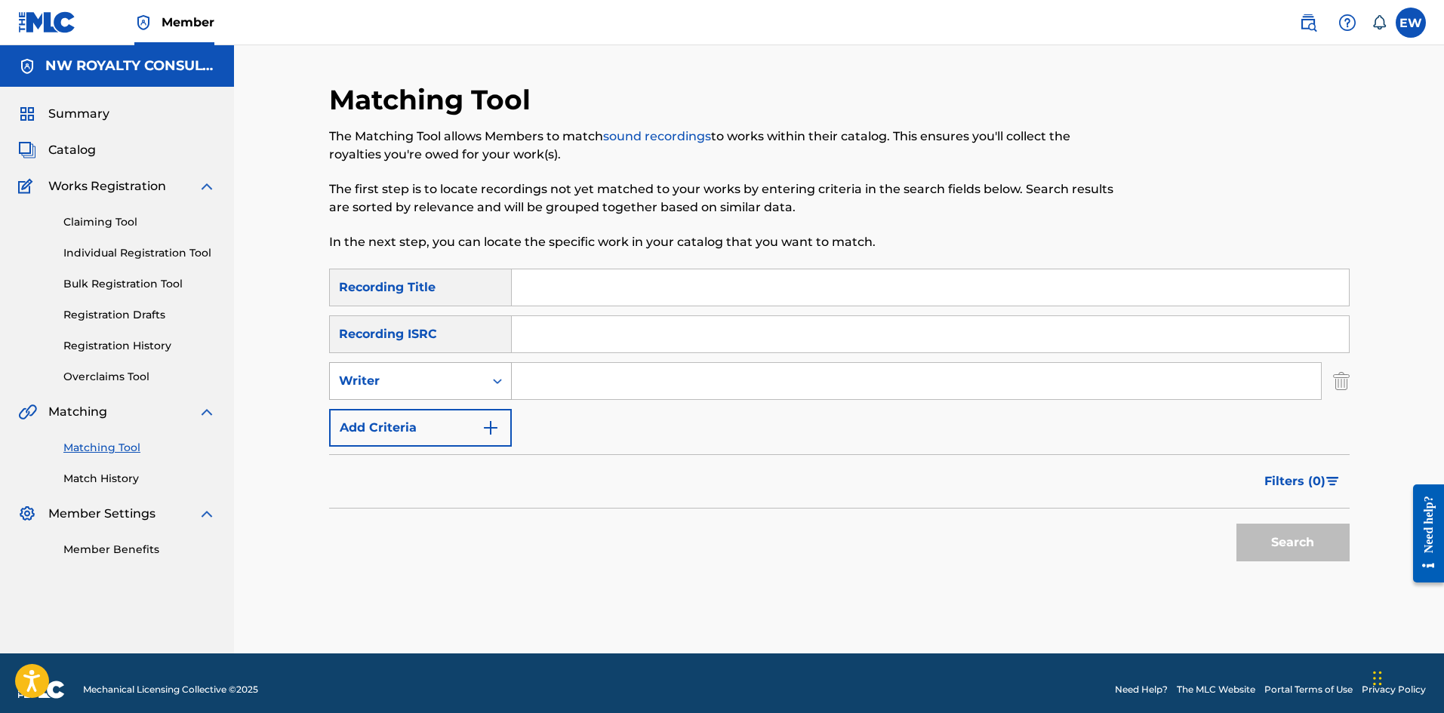
click at [383, 367] on div "Writer" at bounding box center [407, 381] width 154 height 29
click at [368, 405] on div "Recording Artist" at bounding box center [420, 419] width 181 height 38
click at [535, 383] on input "Search Form" at bounding box center [916, 381] width 809 height 36
paste input "MARK WONDER"
type input "MARK WONDER"
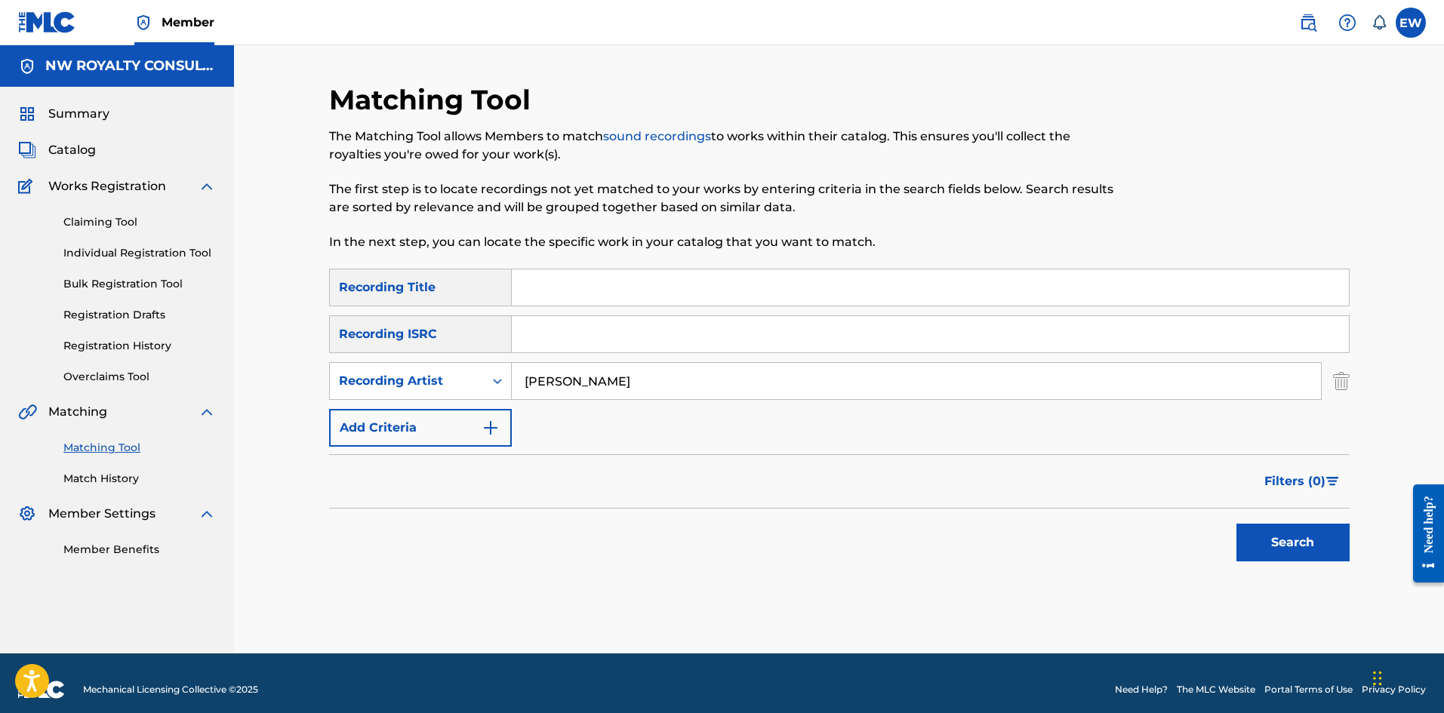
click at [602, 291] on input "Search Form" at bounding box center [930, 287] width 837 height 36
paste input "VICTORY"
type input "VICTORY"
click at [1243, 524] on button "Search" at bounding box center [1292, 543] width 113 height 38
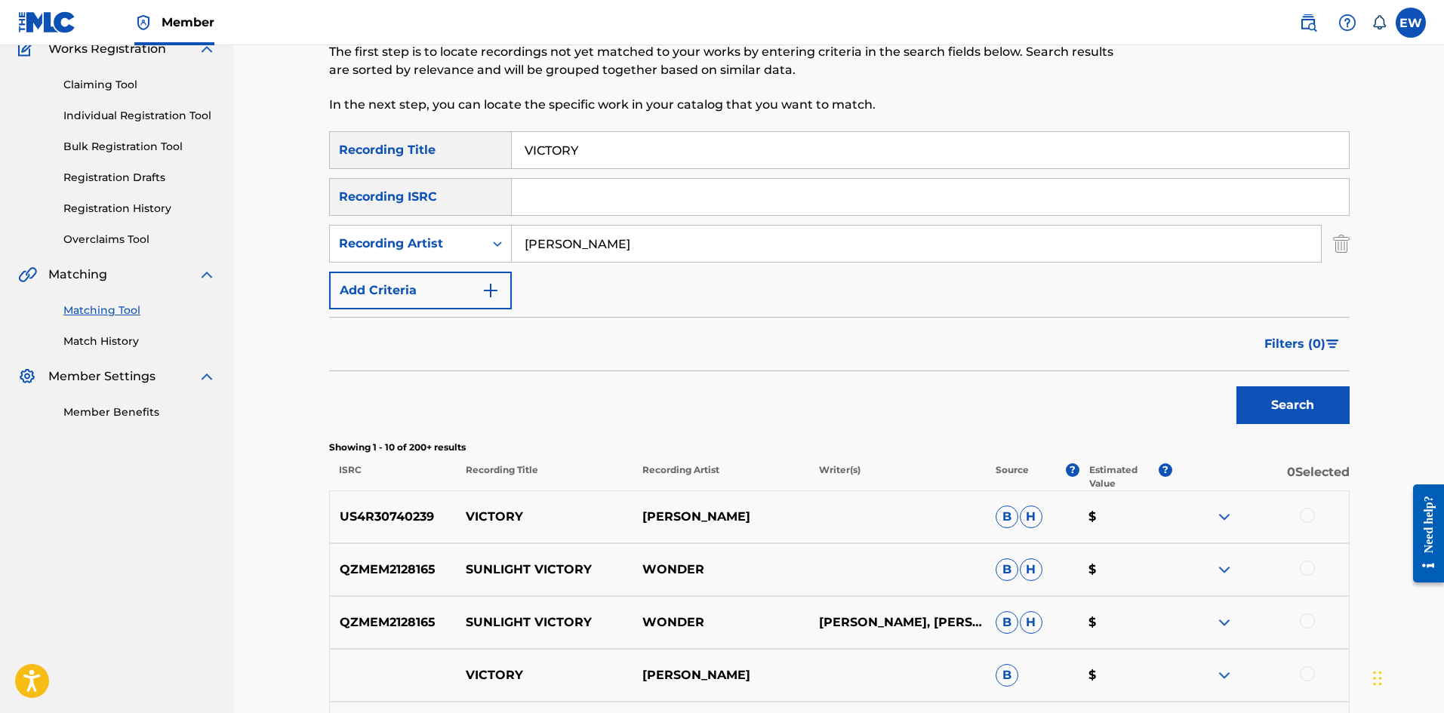
scroll to position [151, 0]
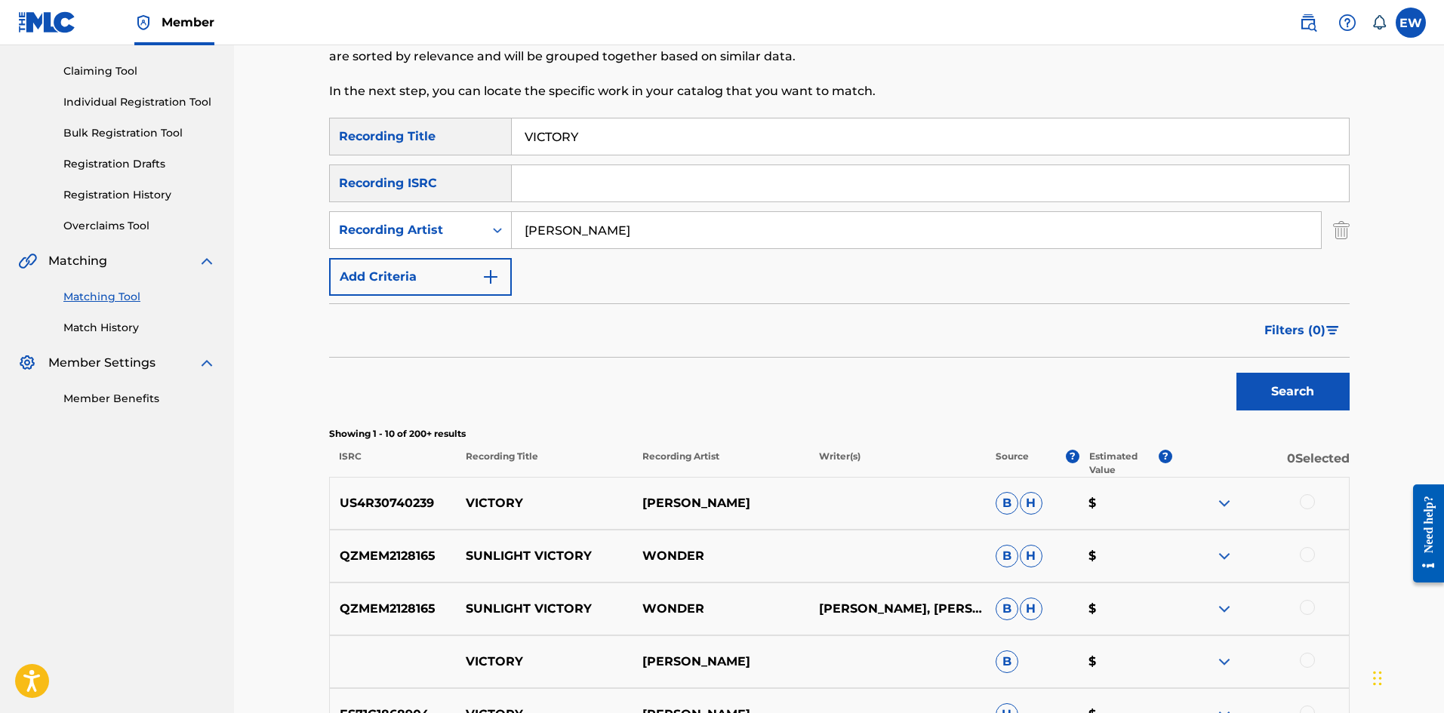
click at [1303, 500] on div at bounding box center [1307, 501] width 15 height 15
click at [1026, 583] on button "Match 1 Group" at bounding box center [1060, 590] width 167 height 38
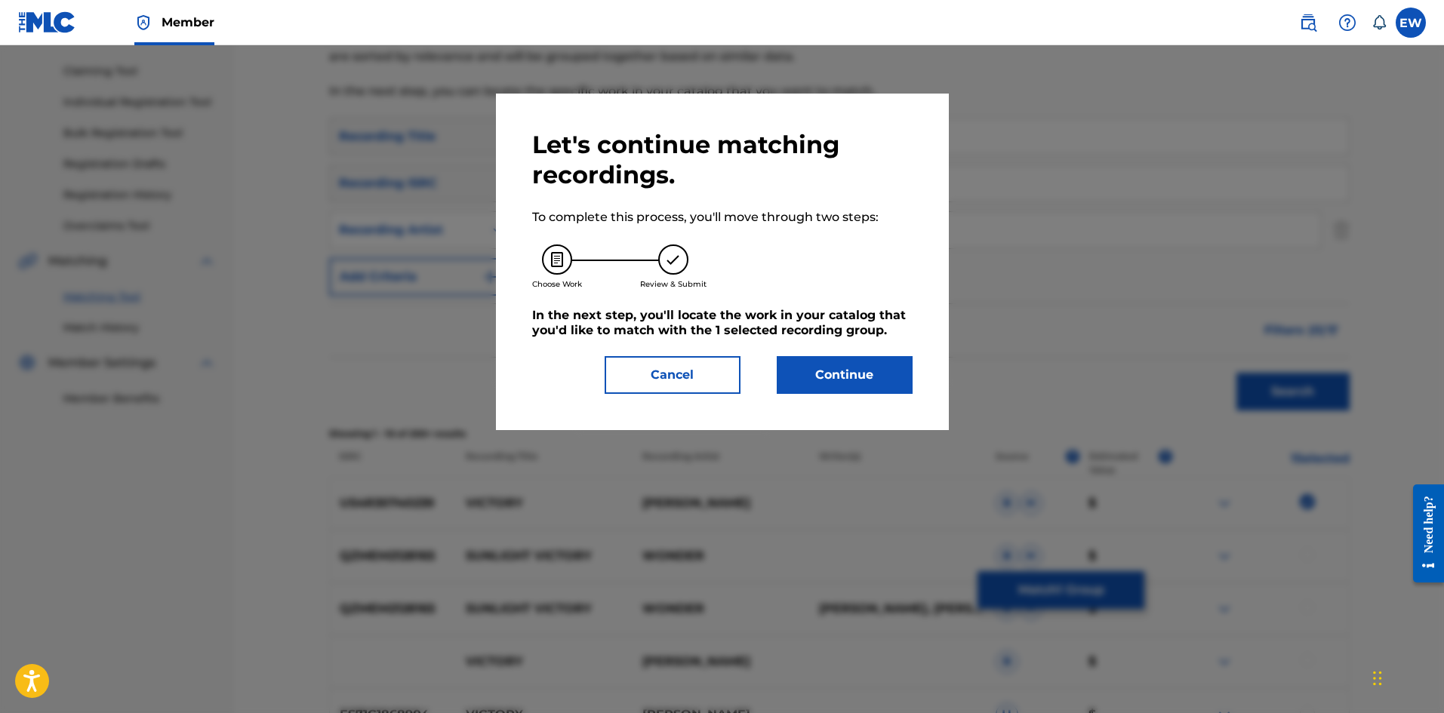
click at [820, 378] on button "Continue" at bounding box center [845, 375] width 136 height 38
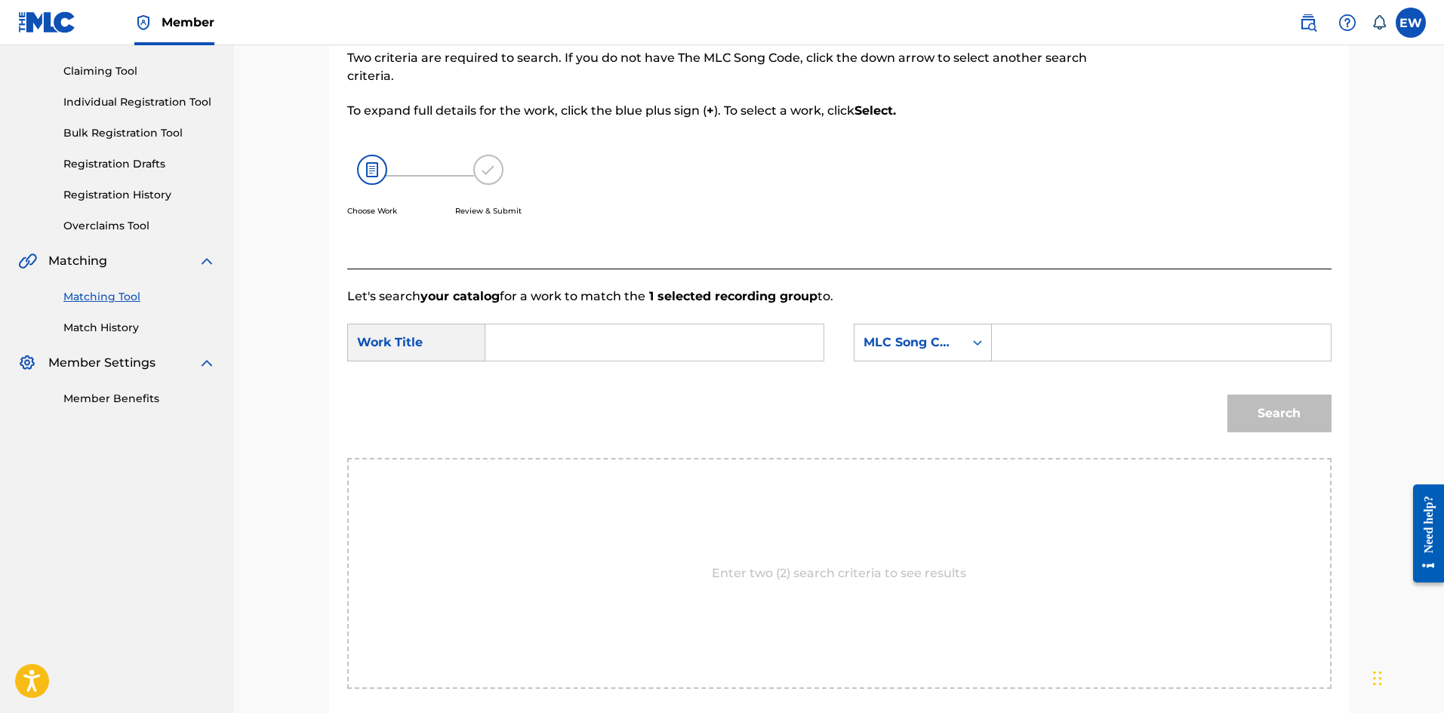
click at [631, 337] on input "Search Form" at bounding box center [654, 343] width 312 height 36
paste input "VICTORY"
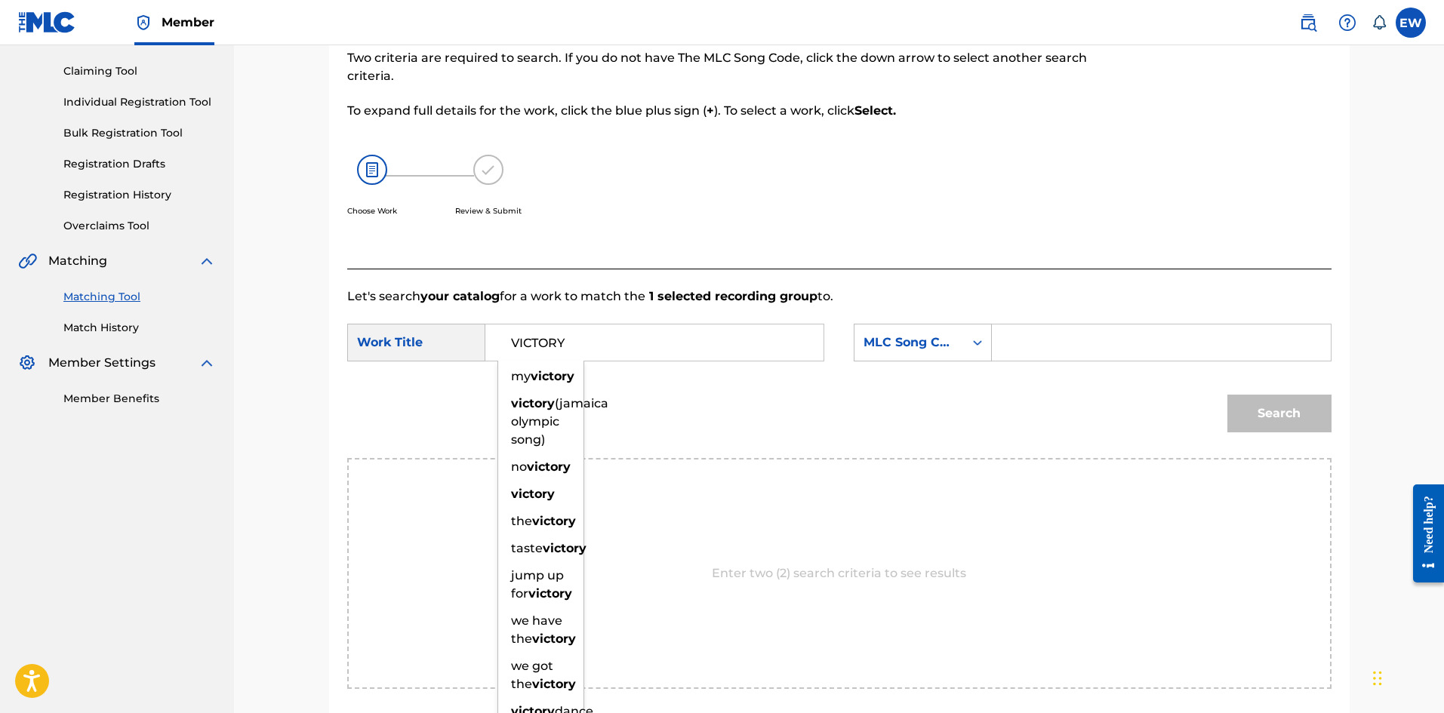
type input "VICTORY"
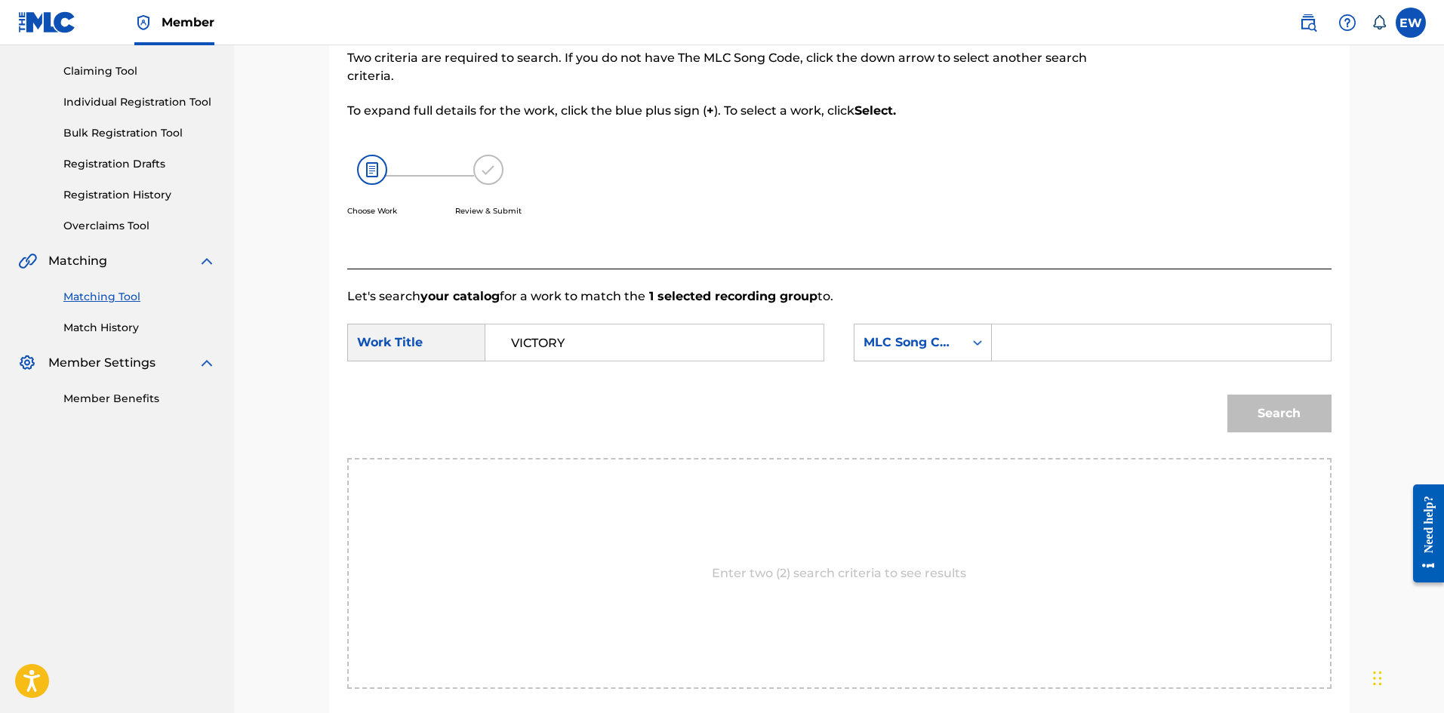
click at [1124, 341] on input "Search Form" at bounding box center [1161, 343] width 312 height 36
paste input "VB4CKE"
type input "VB4CKE"
click at [1245, 404] on button "Search" at bounding box center [1279, 414] width 104 height 38
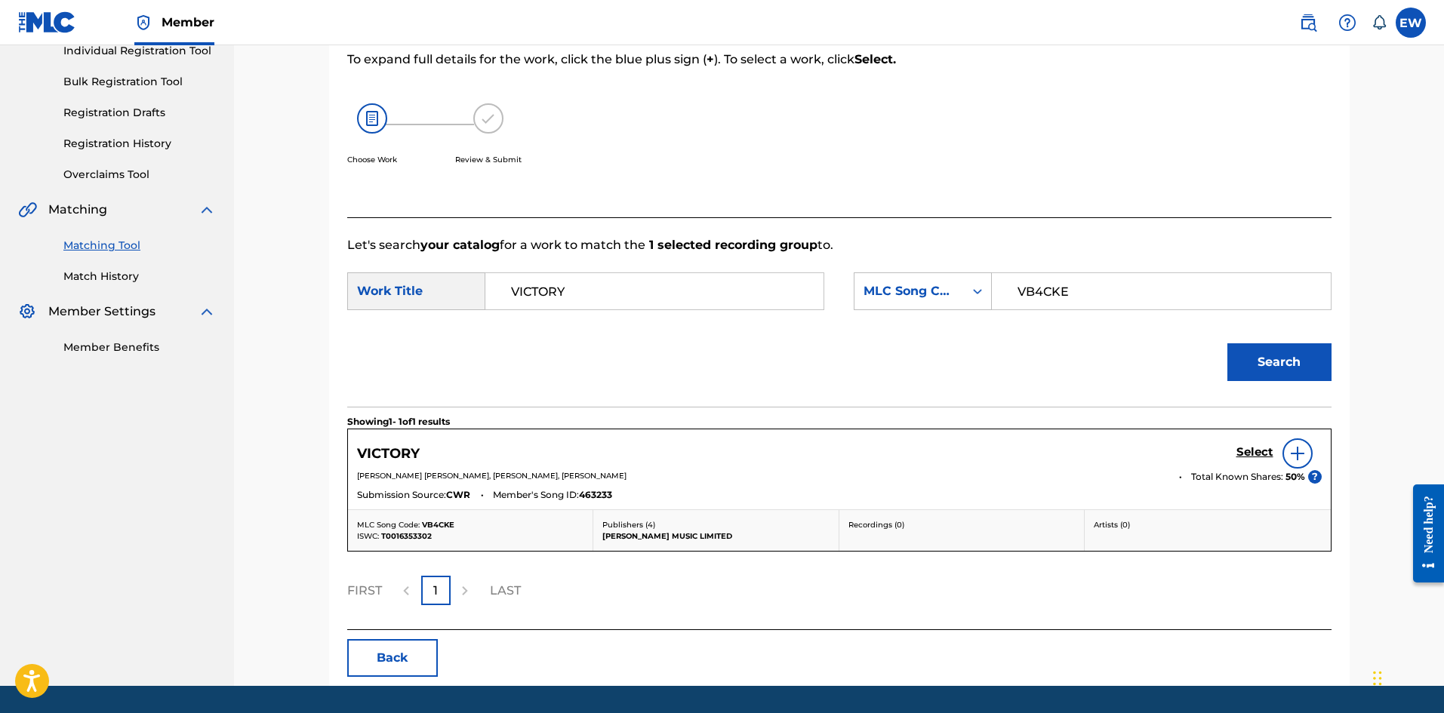
scroll to position [226, 0]
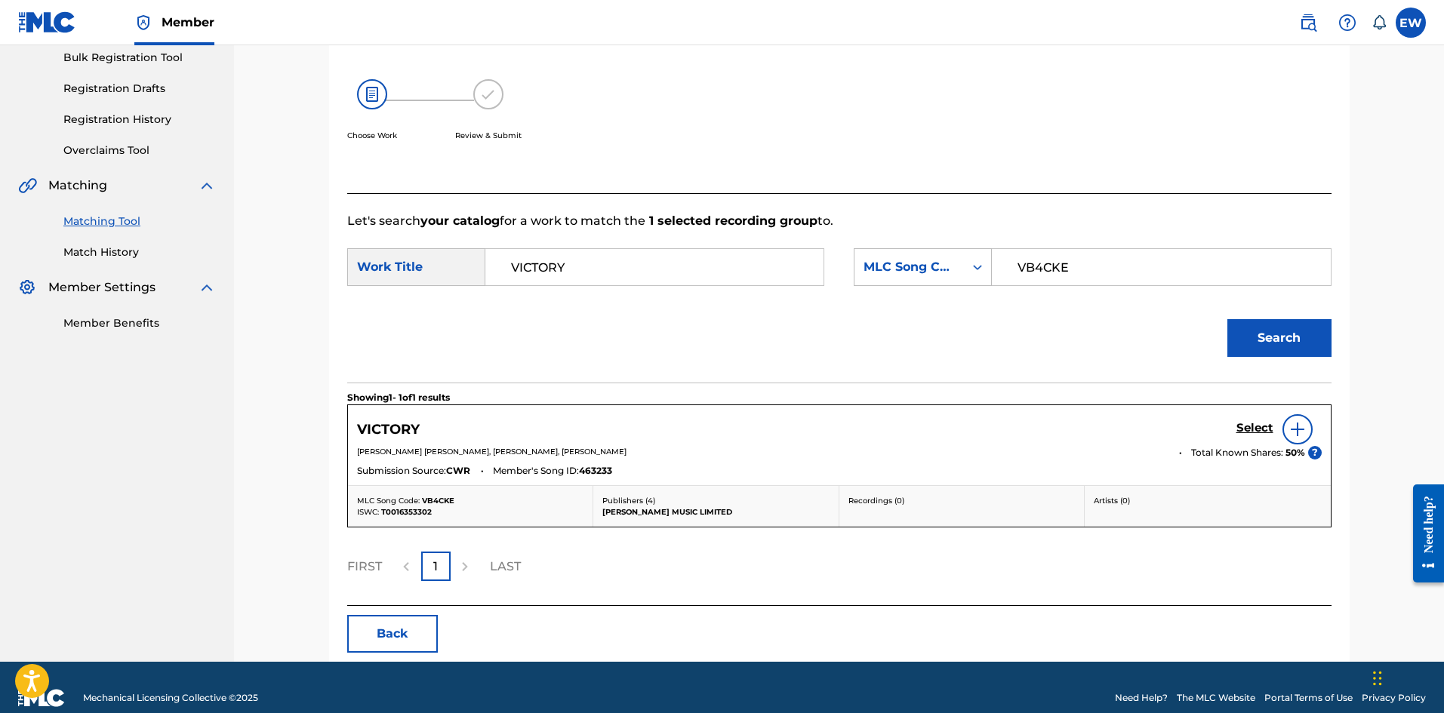
click at [1254, 432] on h5 "Select" at bounding box center [1254, 428] width 37 height 14
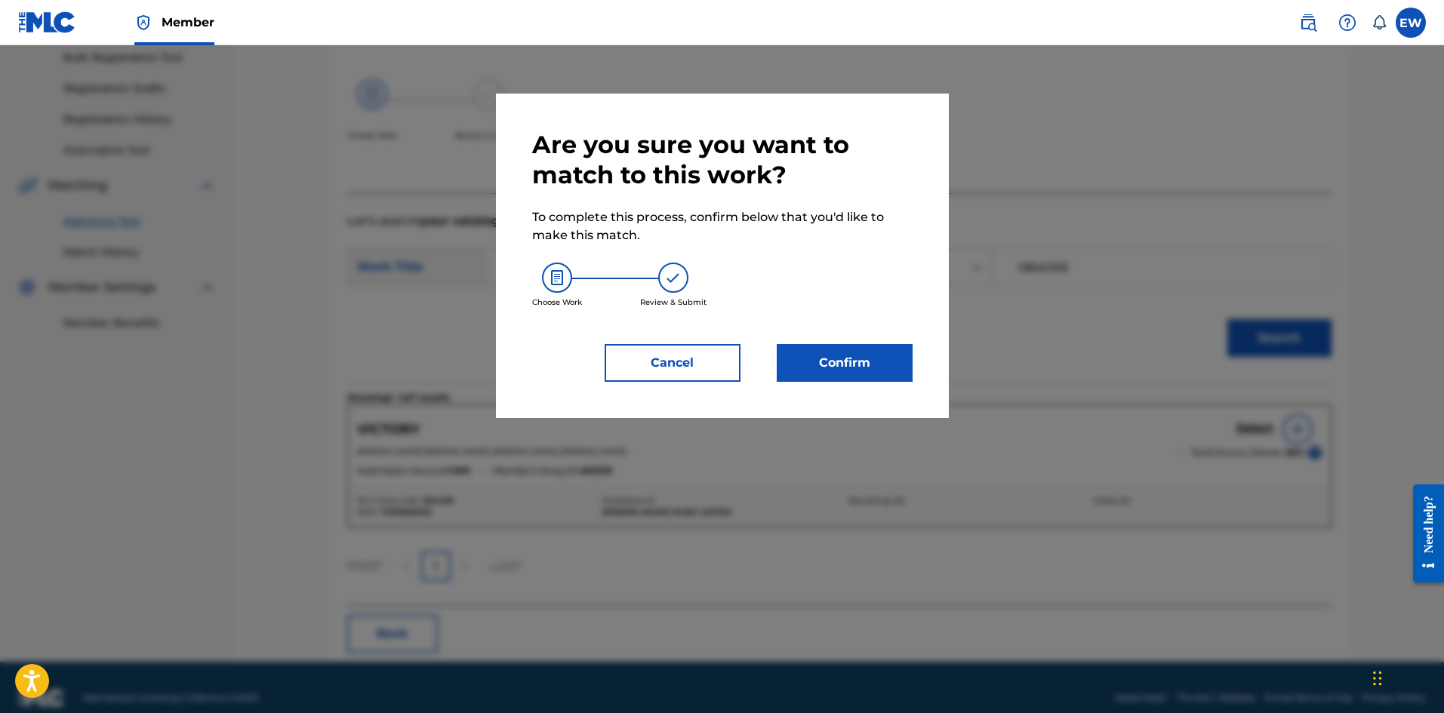
click at [876, 355] on button "Confirm" at bounding box center [845, 363] width 136 height 38
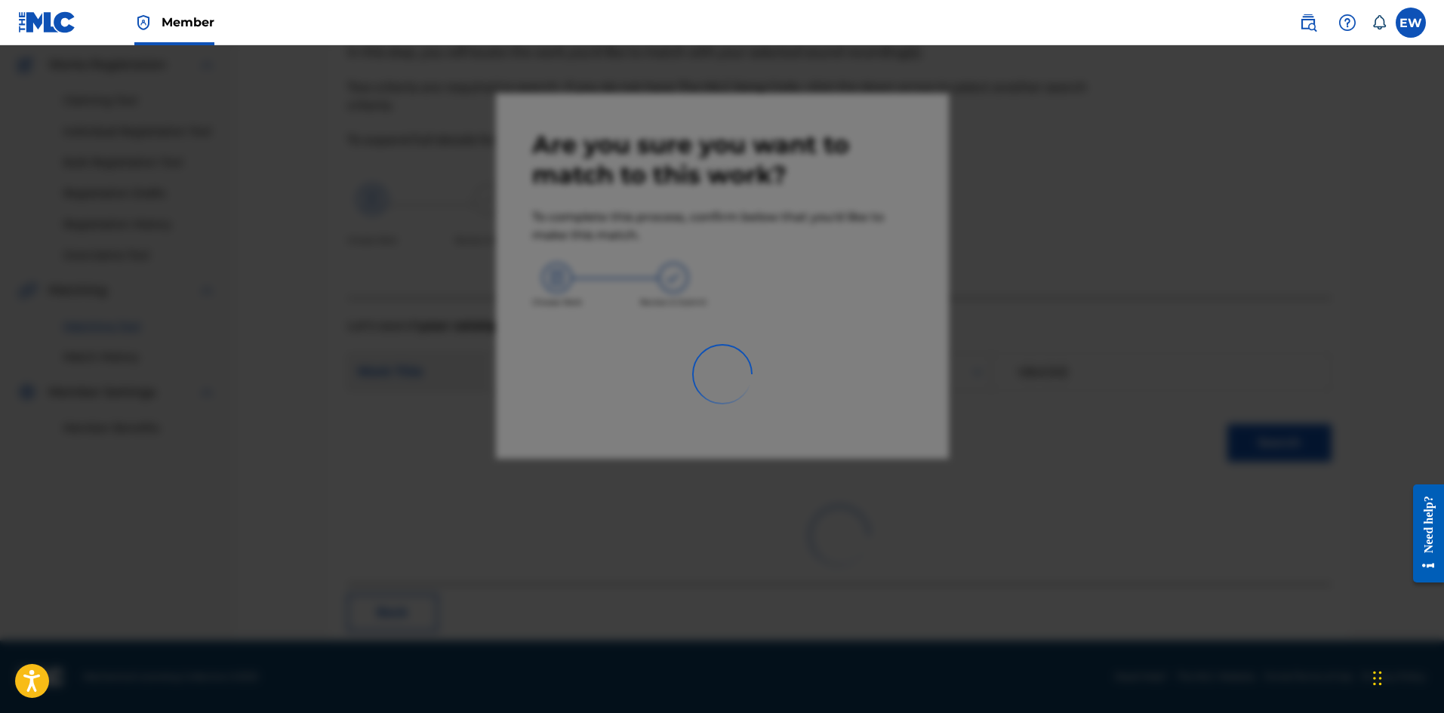
scroll to position [36, 0]
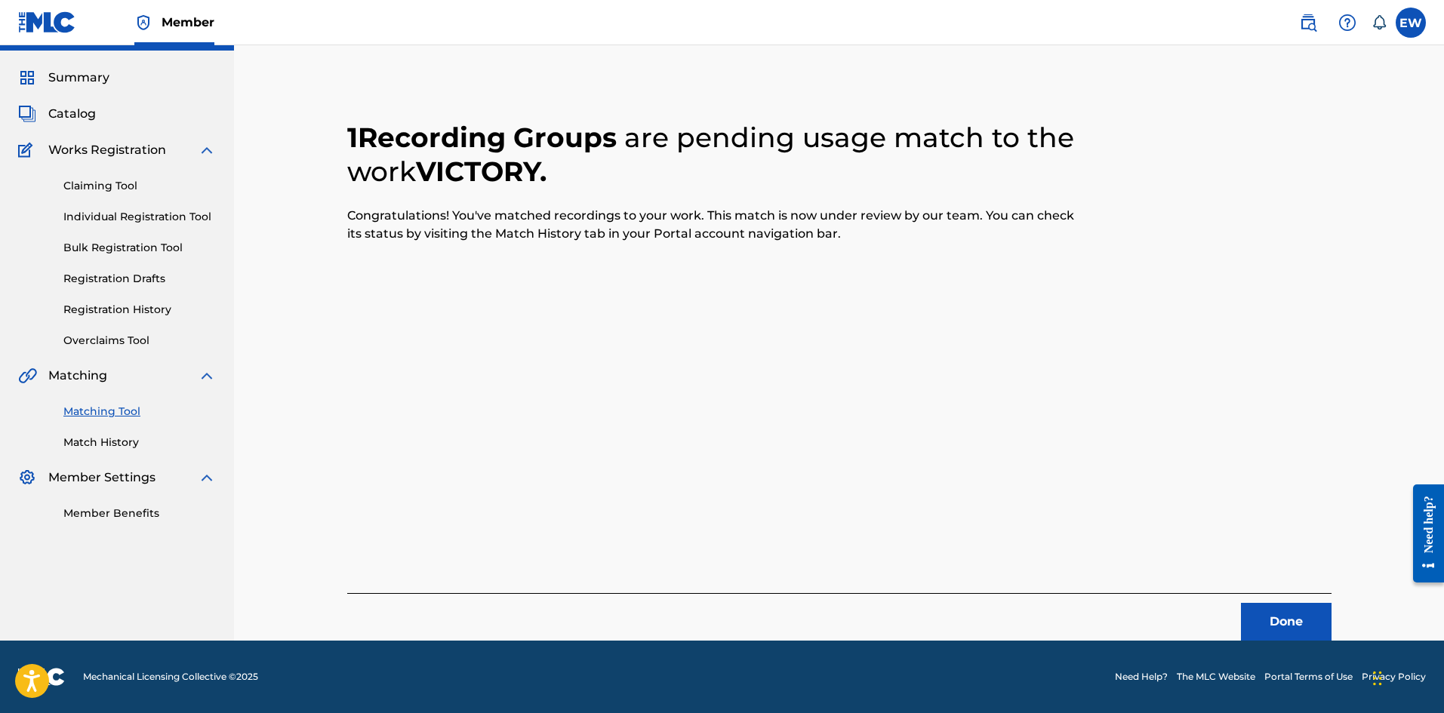
click at [1277, 615] on button "Done" at bounding box center [1286, 622] width 91 height 38
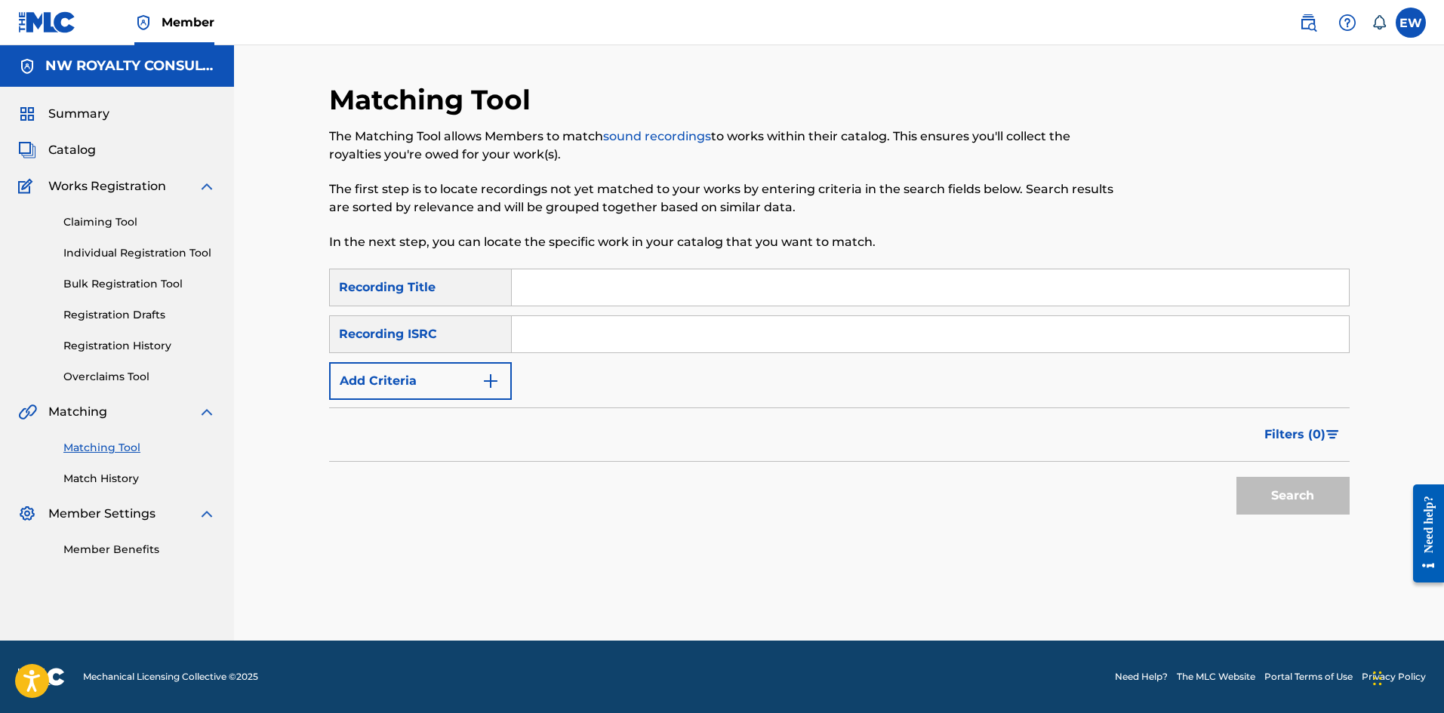
click at [474, 362] on button "Add Criteria" at bounding box center [420, 381] width 183 height 38
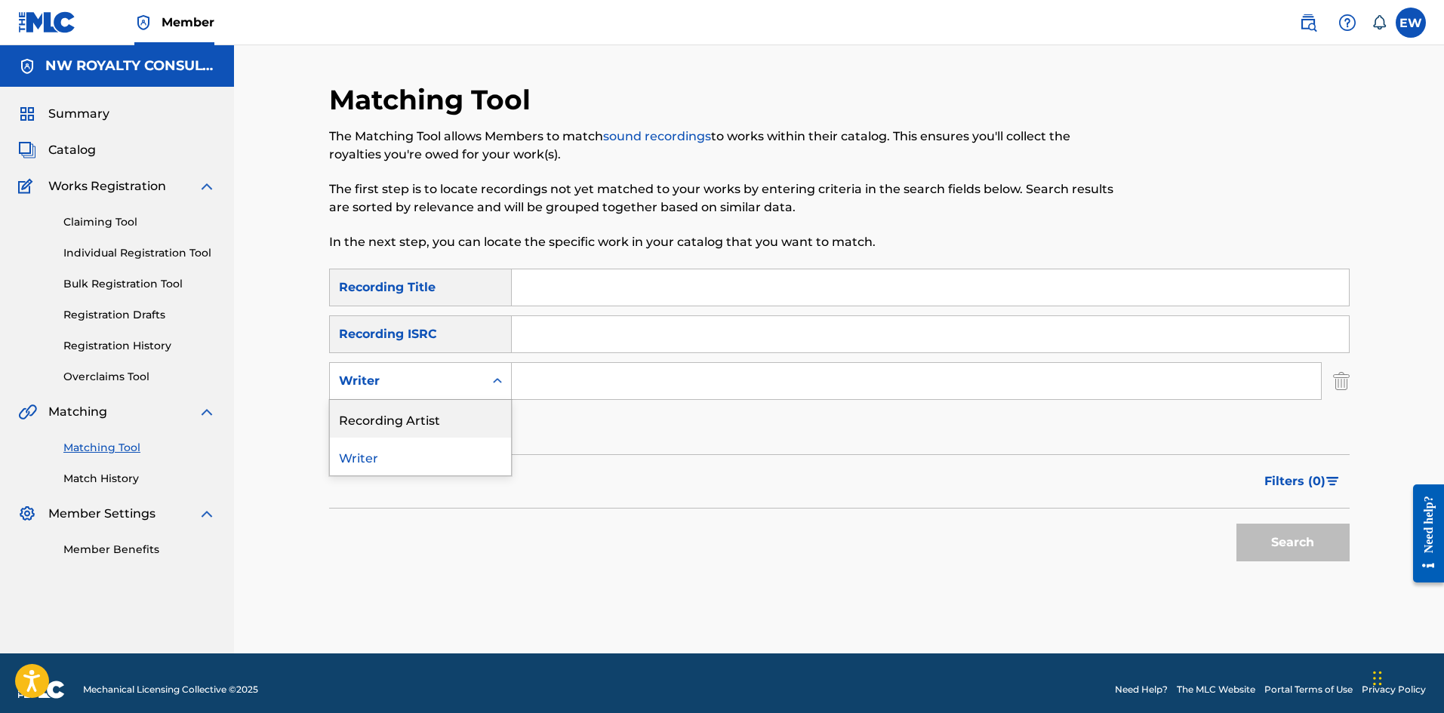
click at [455, 400] on div "2 results available. Use Up and Down to choose options, press Enter to select t…" at bounding box center [420, 381] width 183 height 38
click at [439, 417] on div "Recording Artist" at bounding box center [420, 419] width 181 height 38
click at [588, 376] on input "Search Form" at bounding box center [916, 381] width 809 height 36
paste input "BRYKA"
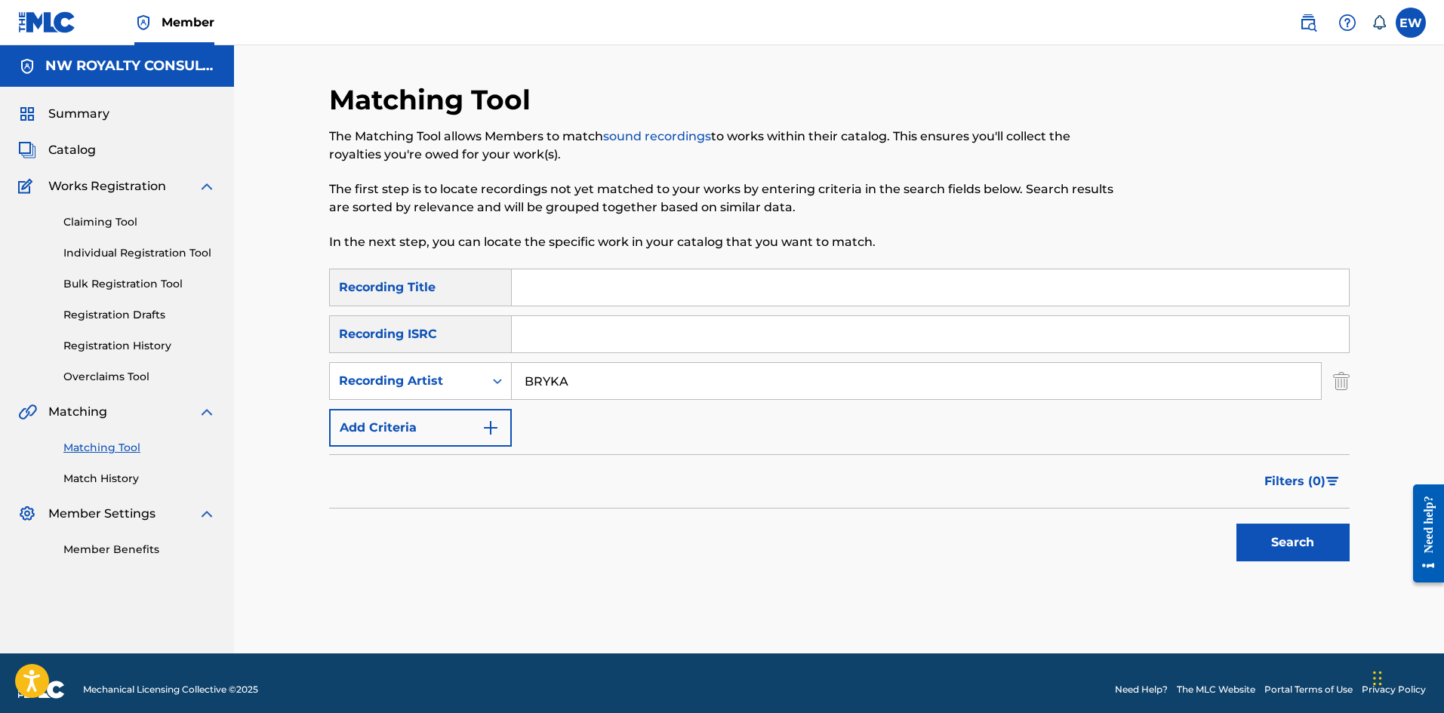
type input "BRYKA"
click at [866, 292] on input "Search Form" at bounding box center [930, 287] width 837 height 36
paste input "VIOLATE RAW WUL DEM AGAIN RIDDIM NOVEMBER 2014"
type input "VIOLATE RAW WUL DEM AGAIN RIDDIM NOVEMBER 2014"
click at [1260, 540] on button "Search" at bounding box center [1292, 543] width 113 height 38
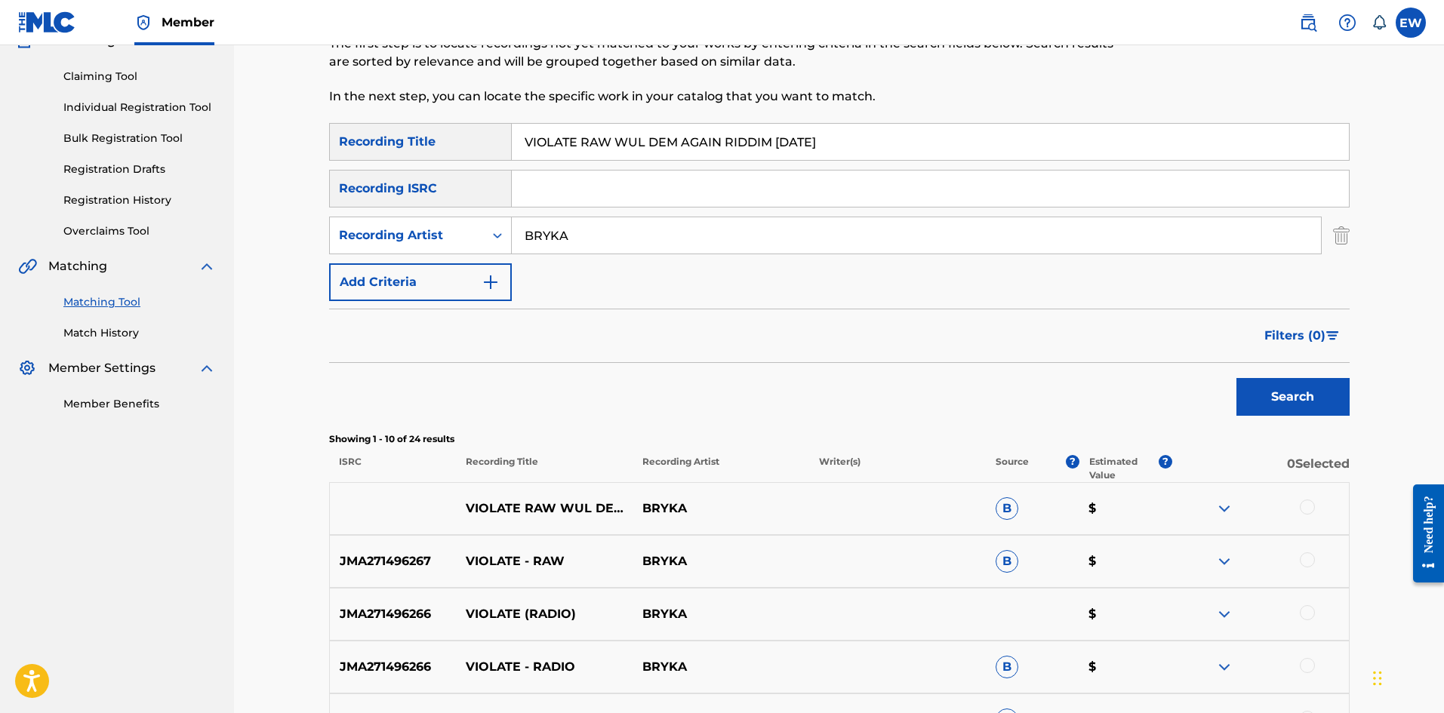
scroll to position [151, 0]
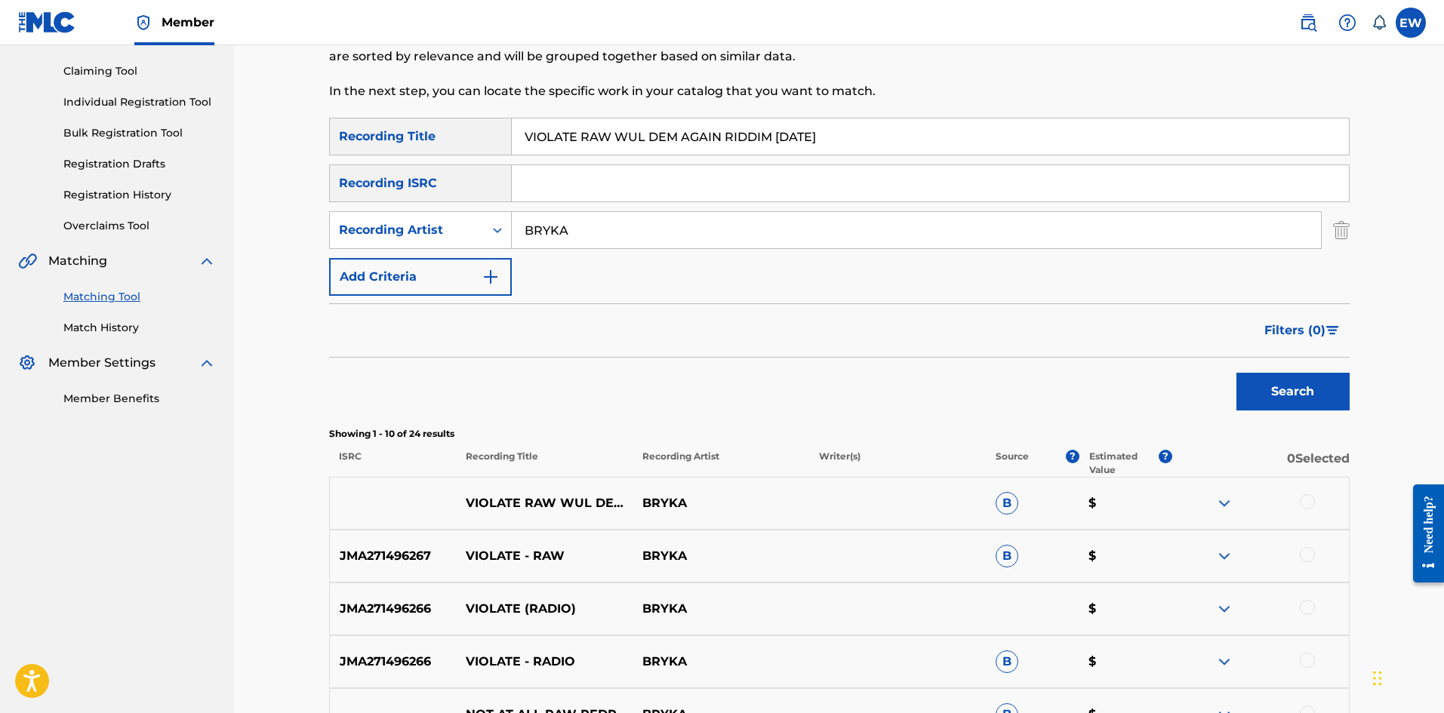
click at [1312, 505] on div at bounding box center [1307, 501] width 15 height 15
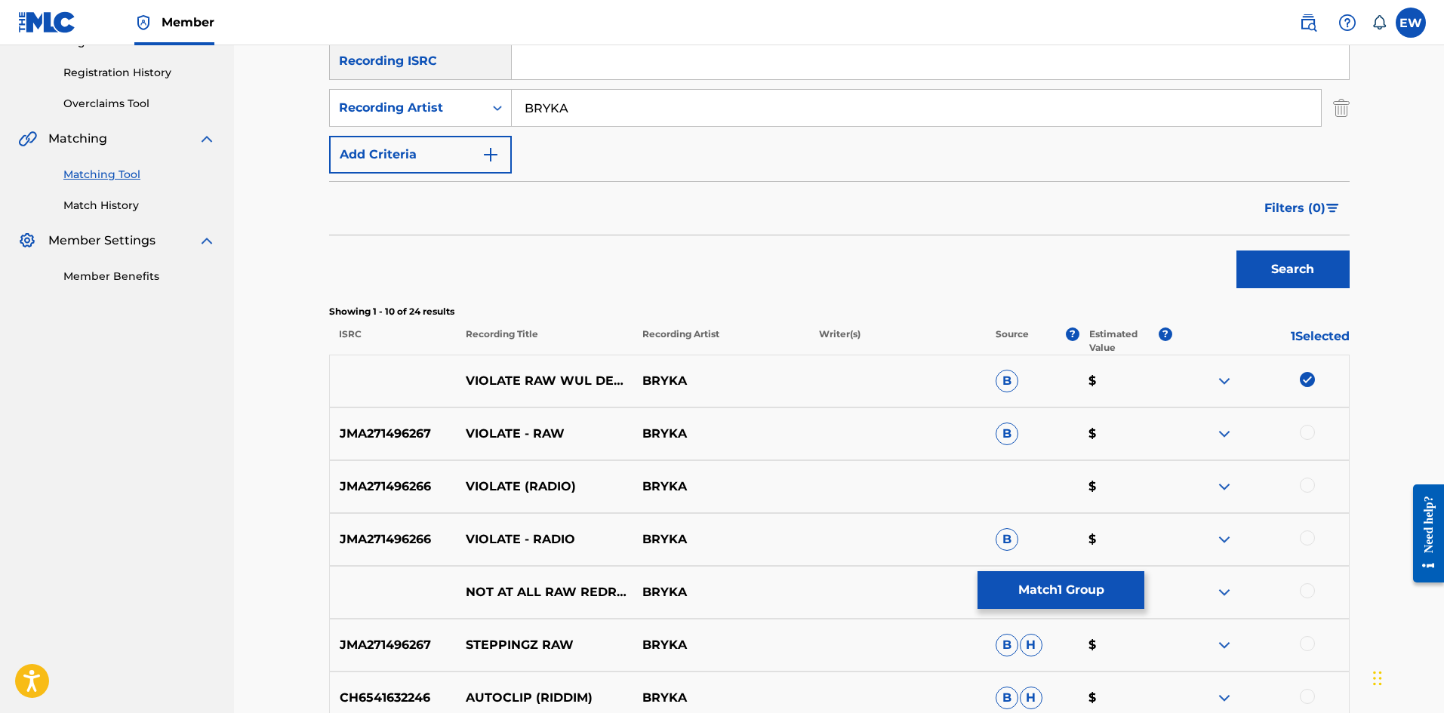
scroll to position [302, 0]
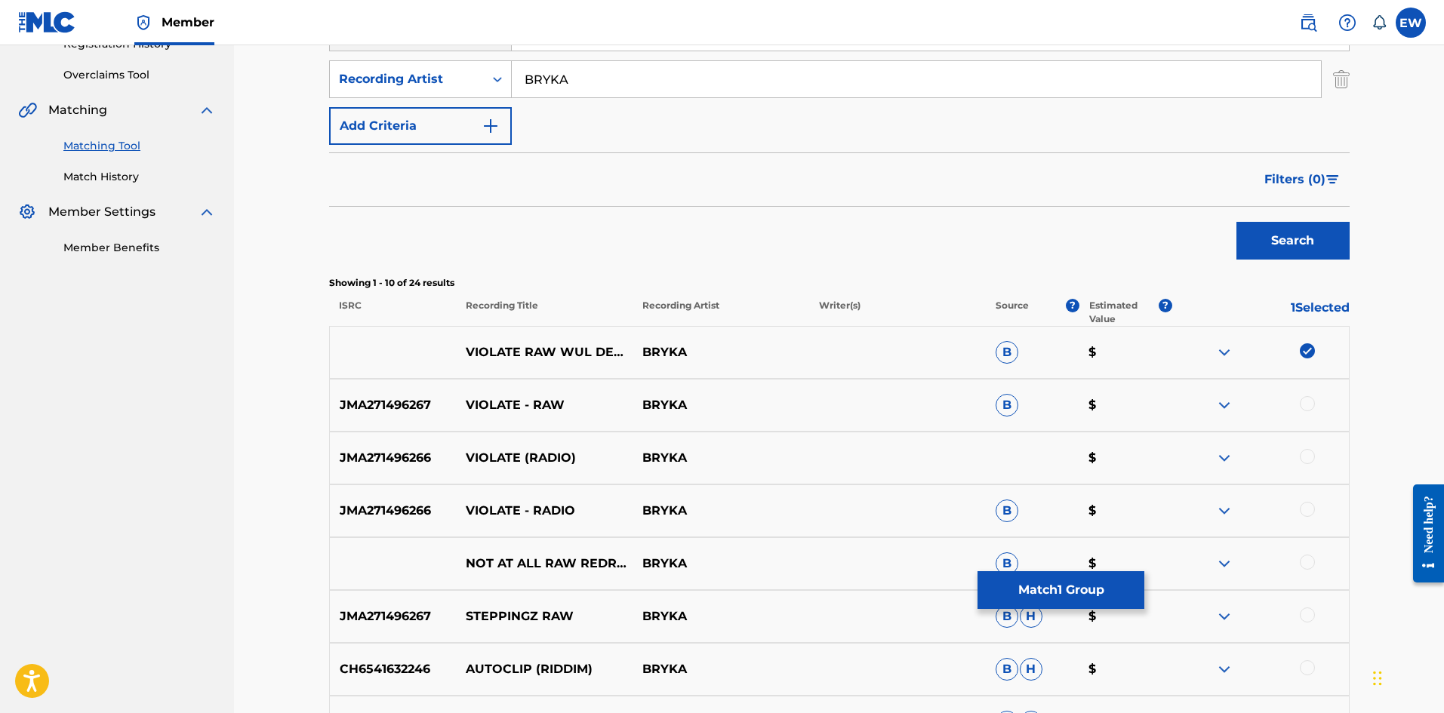
click at [1306, 402] on div at bounding box center [1307, 403] width 15 height 15
click at [1301, 460] on div at bounding box center [1307, 456] width 15 height 15
click at [1309, 506] on div at bounding box center [1307, 509] width 15 height 15
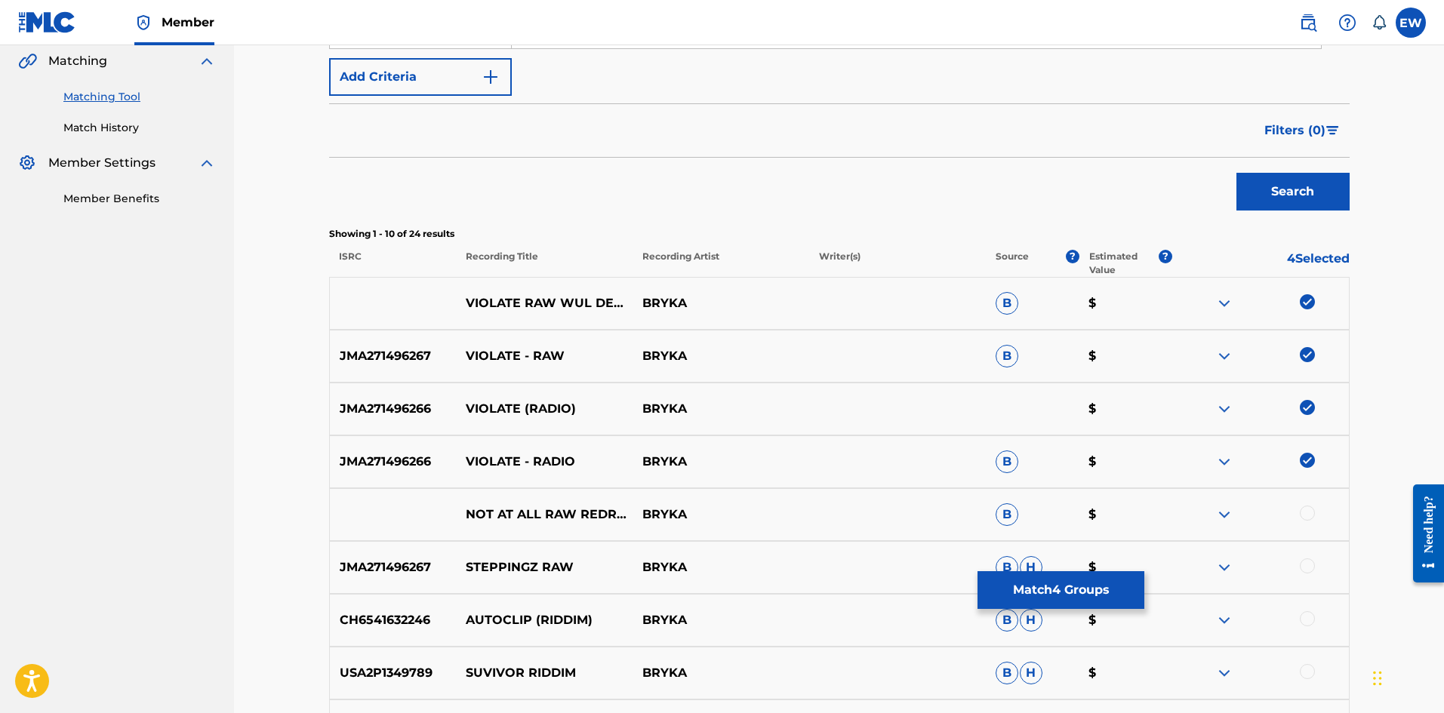
scroll to position [377, 0]
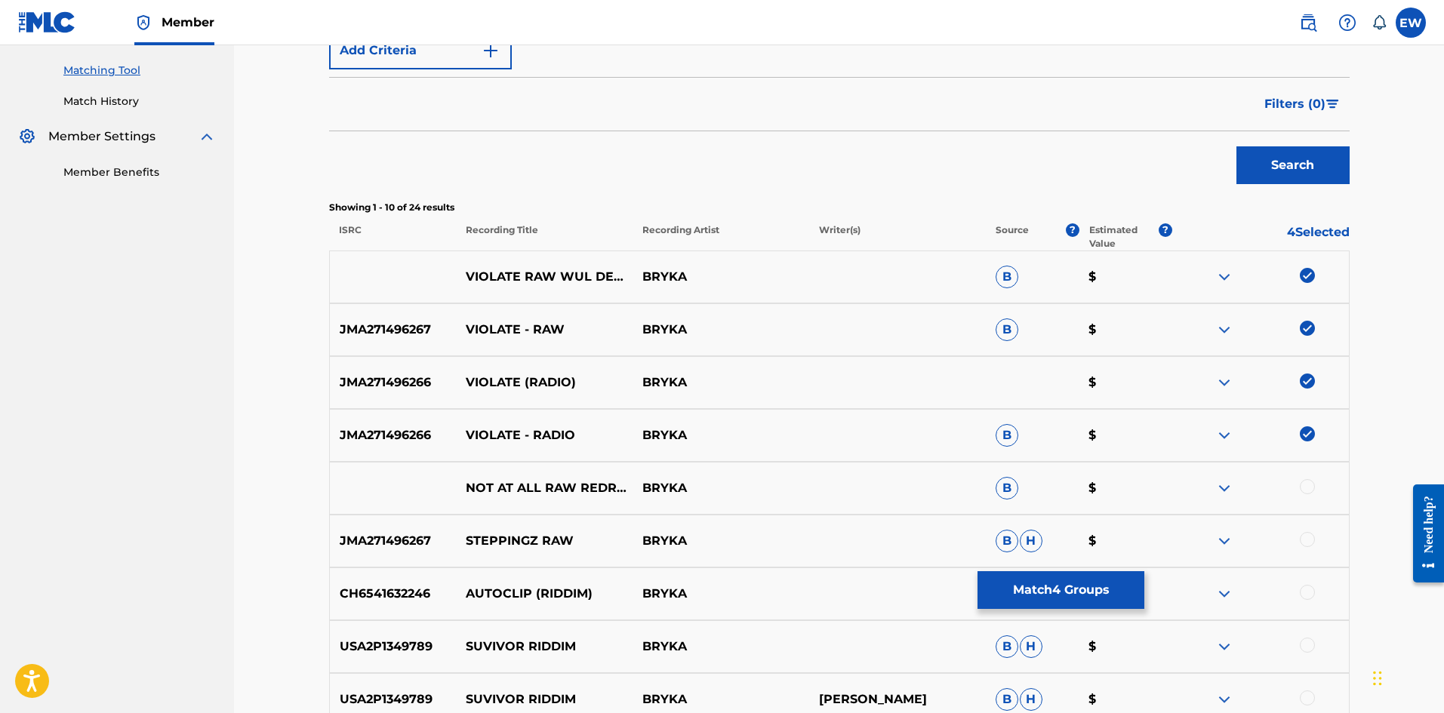
click at [1033, 605] on button "Match 4 Groups" at bounding box center [1060, 590] width 167 height 38
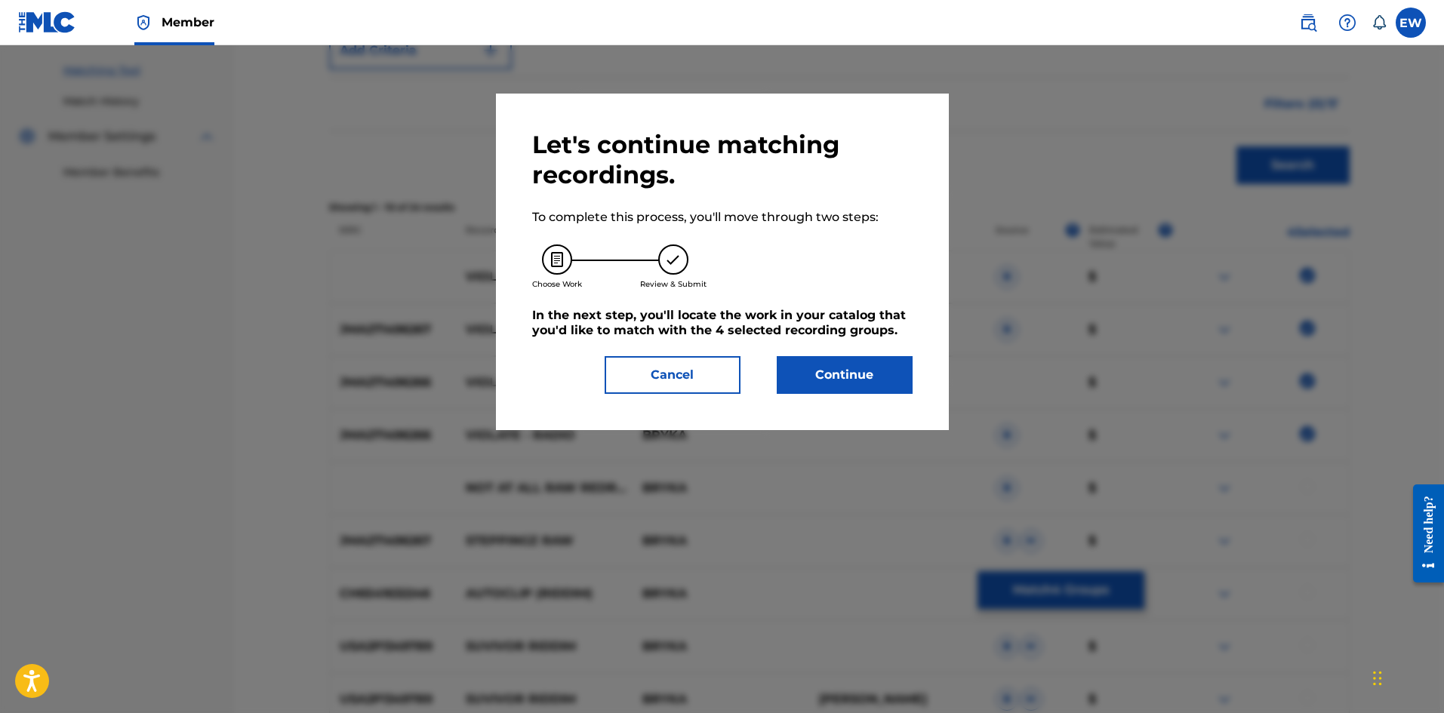
click at [806, 374] on button "Continue" at bounding box center [845, 375] width 136 height 38
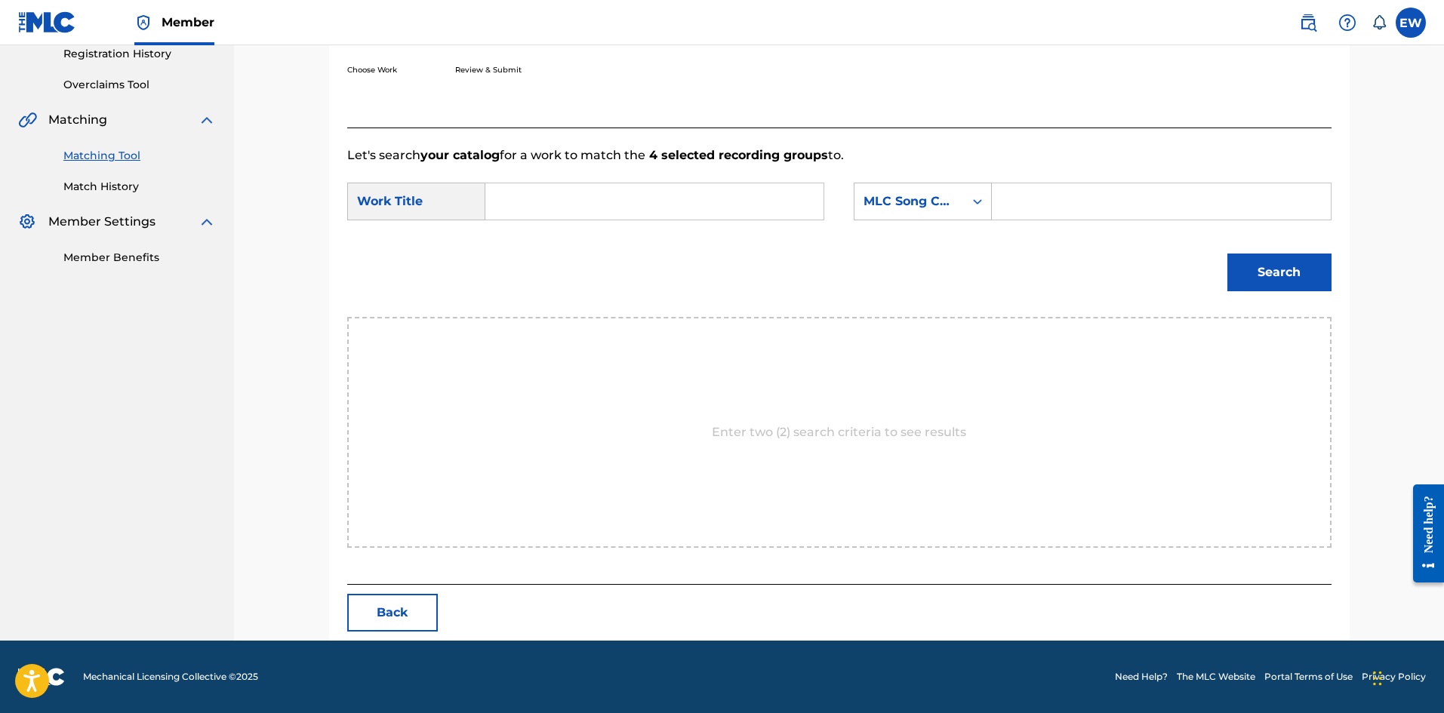
scroll to position [292, 0]
click at [583, 200] on input "Search Form" at bounding box center [654, 201] width 312 height 36
paste input "VIOLATE RAW WUL DEM AGAIN RIDDIM NOVEMBER 2014"
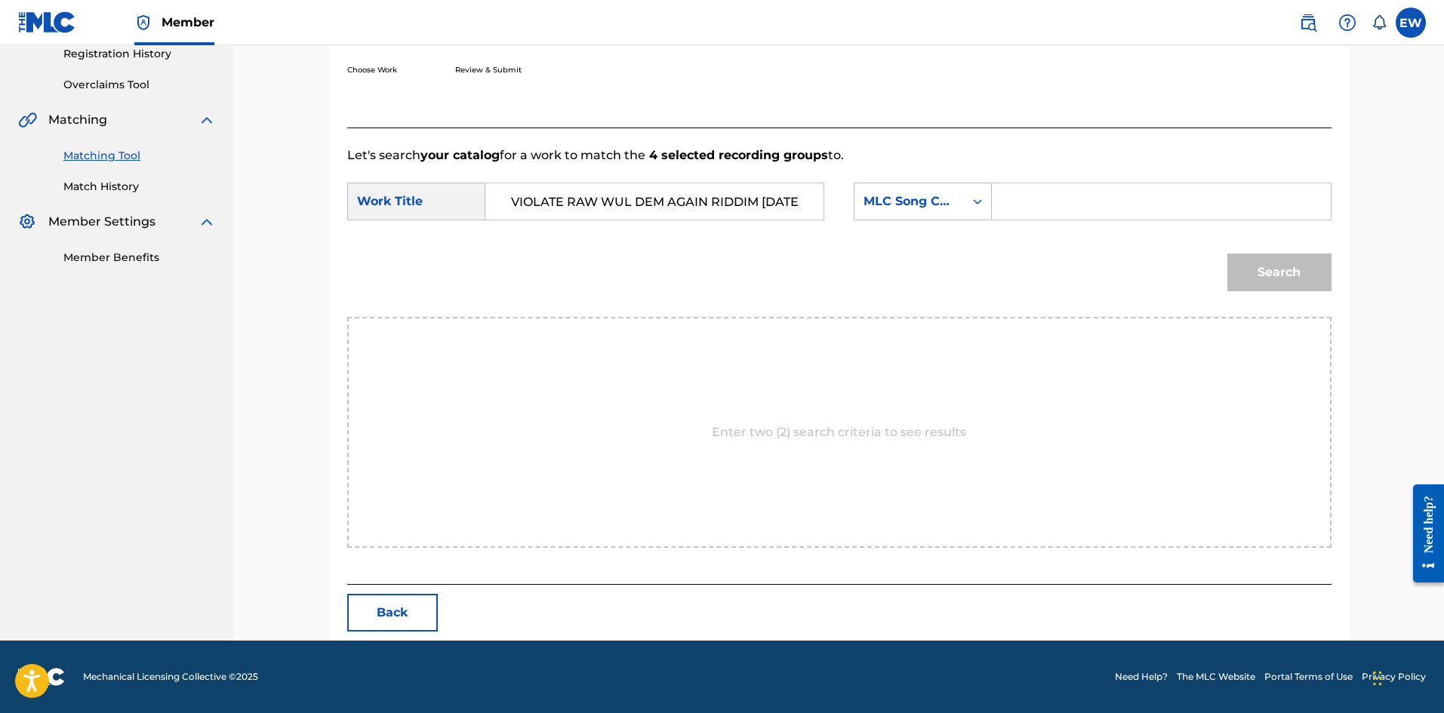
scroll to position [0, 69]
type input "VIOLATE RAW WUL DEM AGAIN RIDDIM NOVEMBER 2014"
click at [1072, 192] on input "Search Form" at bounding box center [1161, 201] width 312 height 36
paste input "VV7FHF"
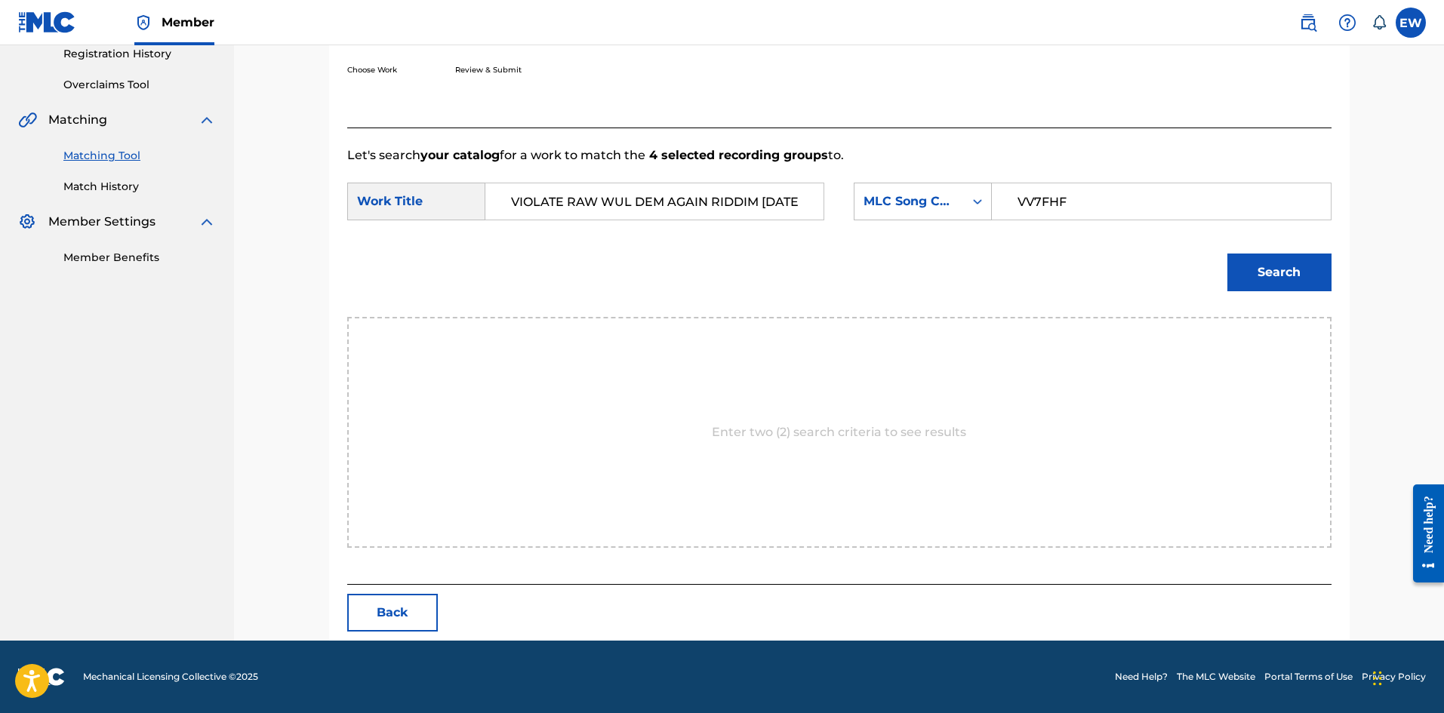
type input "VV7FHF"
click at [1259, 255] on div "Search" at bounding box center [1276, 269] width 112 height 60
click at [1244, 277] on button "Search" at bounding box center [1279, 273] width 104 height 38
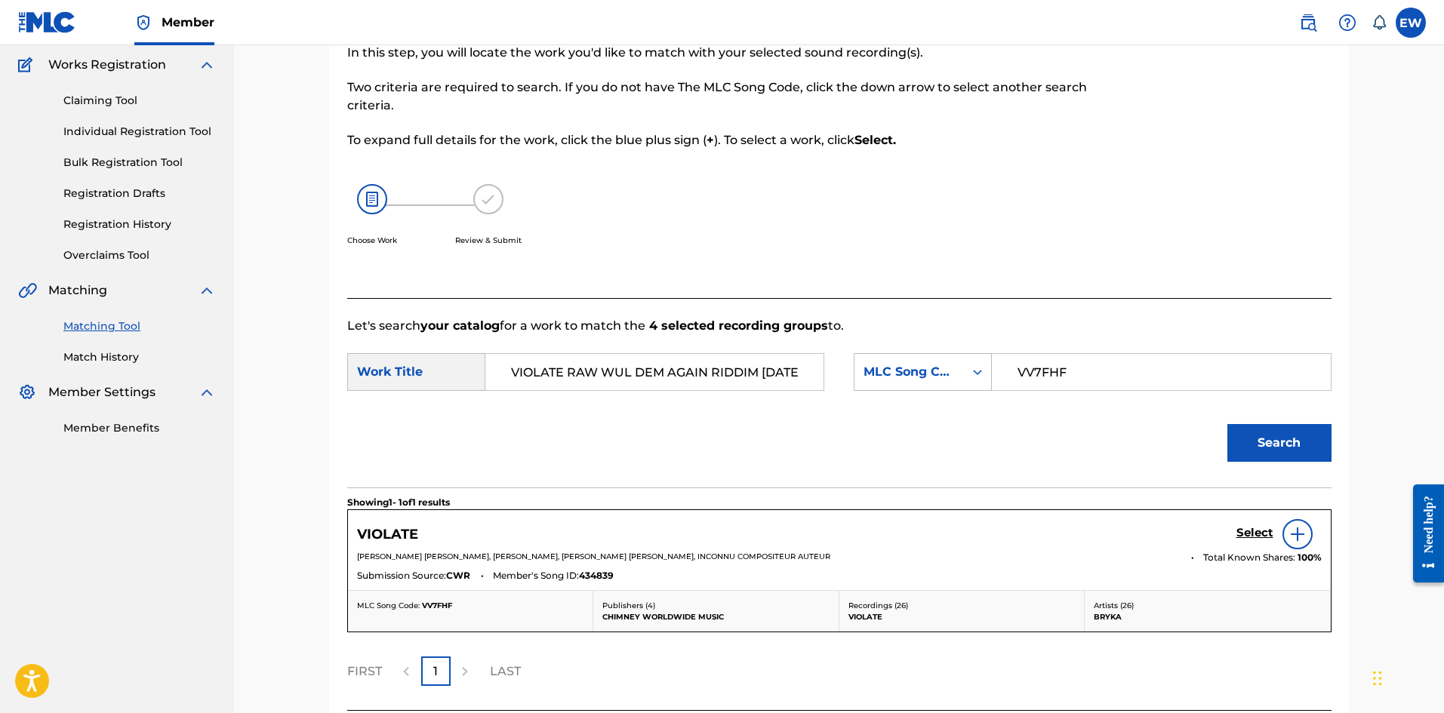
scroll to position [248, 0]
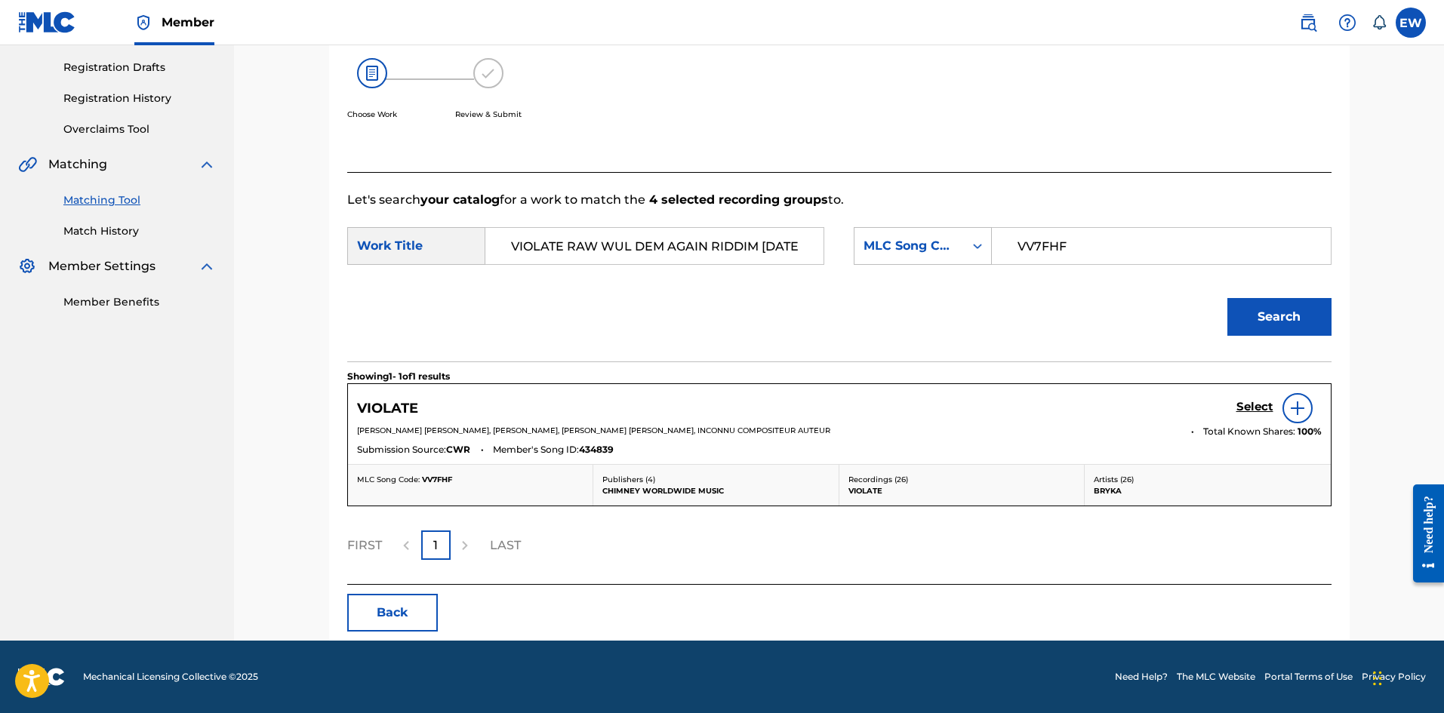
click at [1245, 404] on h5 "Select" at bounding box center [1254, 407] width 37 height 14
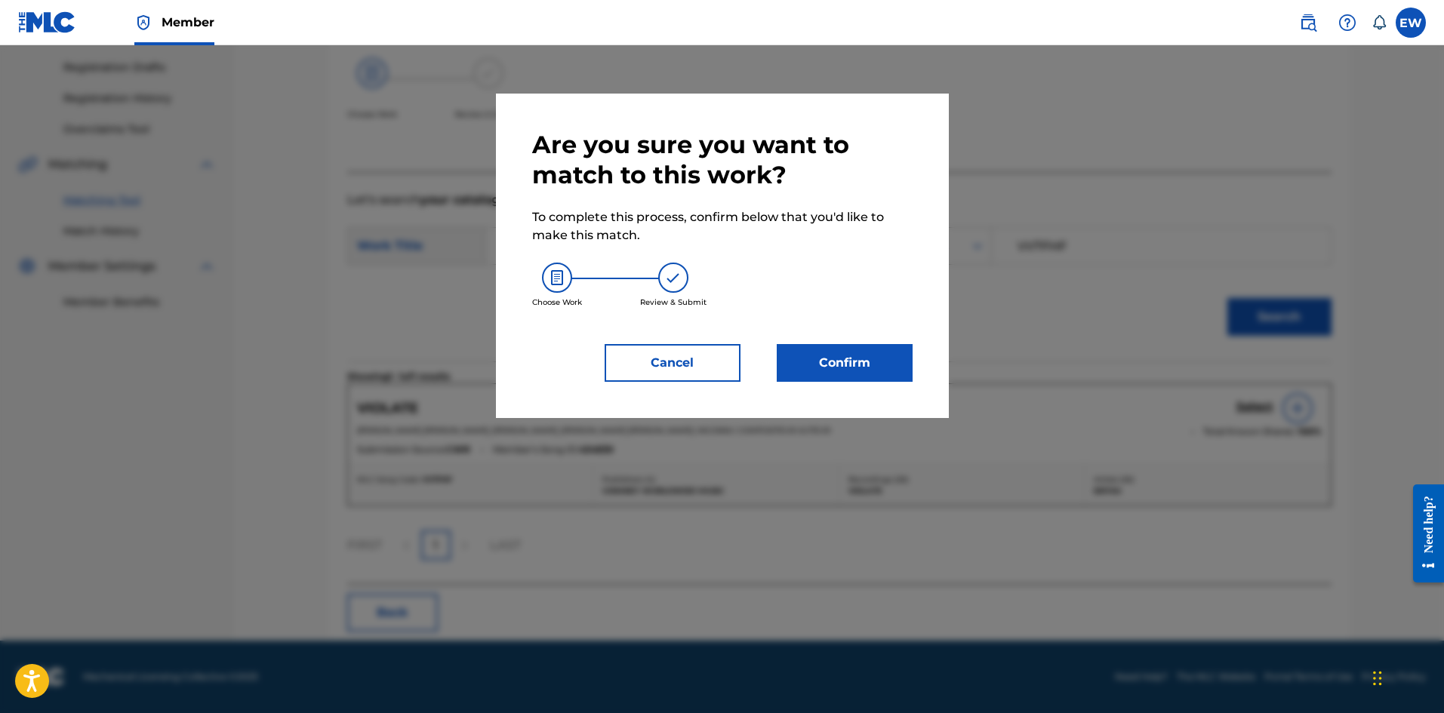
click at [821, 376] on button "Confirm" at bounding box center [845, 363] width 136 height 38
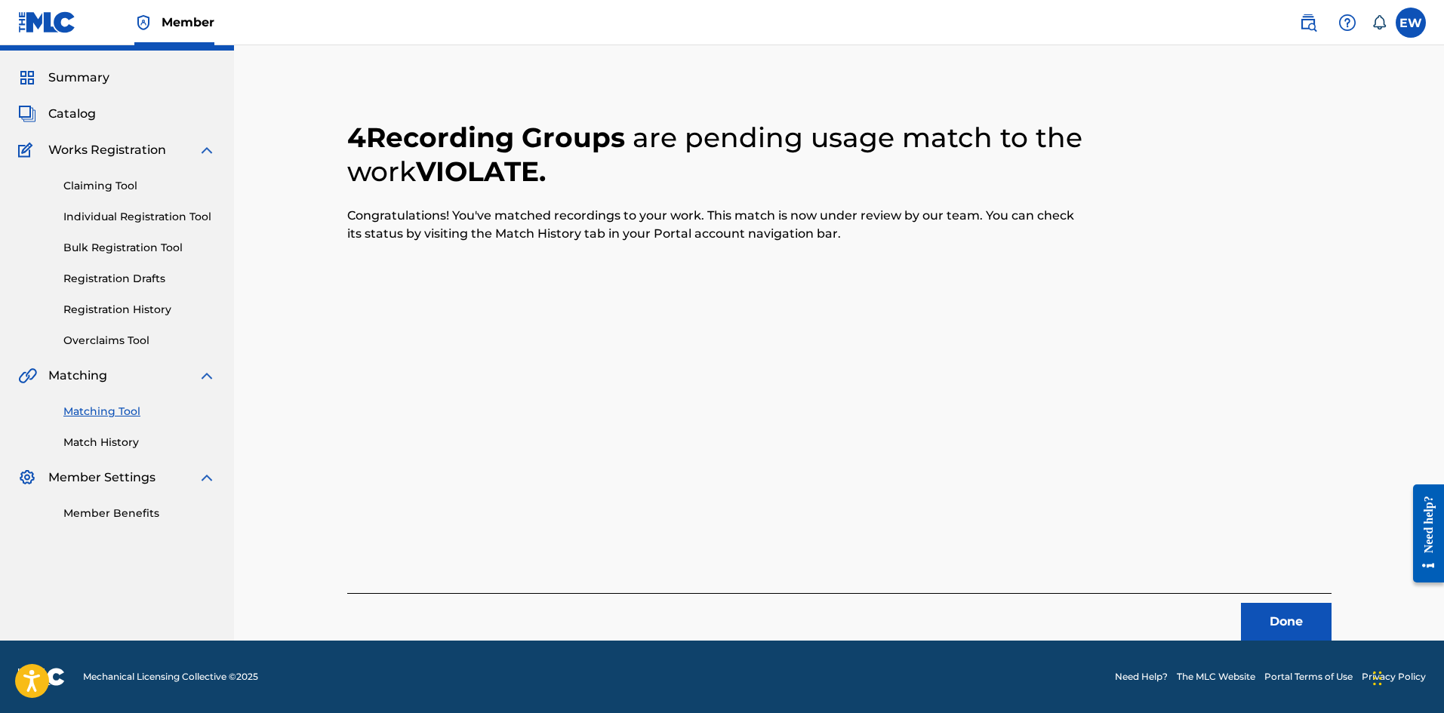
scroll to position [36, 0]
drag, startPoint x: 1286, startPoint y: 628, endPoint x: 1377, endPoint y: 613, distance: 92.6
click at [1286, 629] on button "Done" at bounding box center [1286, 622] width 91 height 38
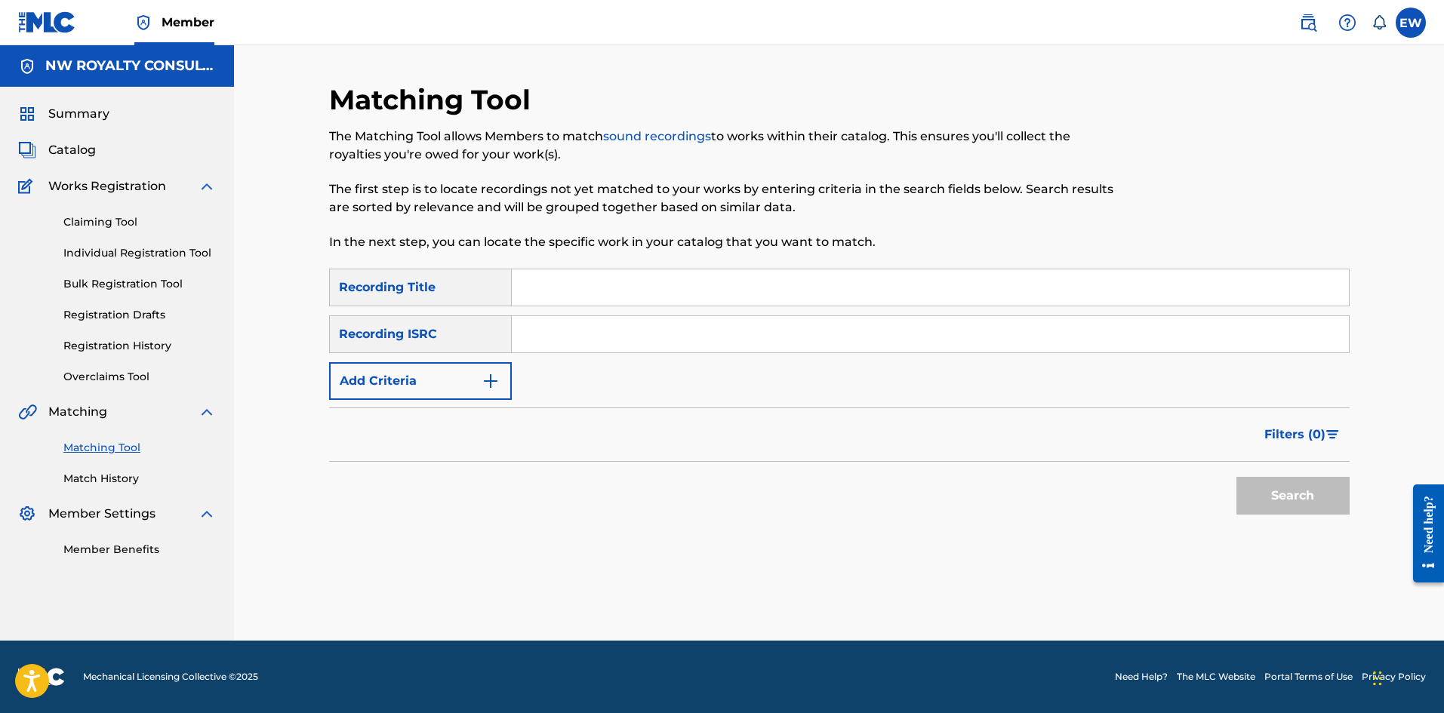
scroll to position [0, 0]
click at [451, 392] on button "Add Criteria" at bounding box center [420, 381] width 183 height 38
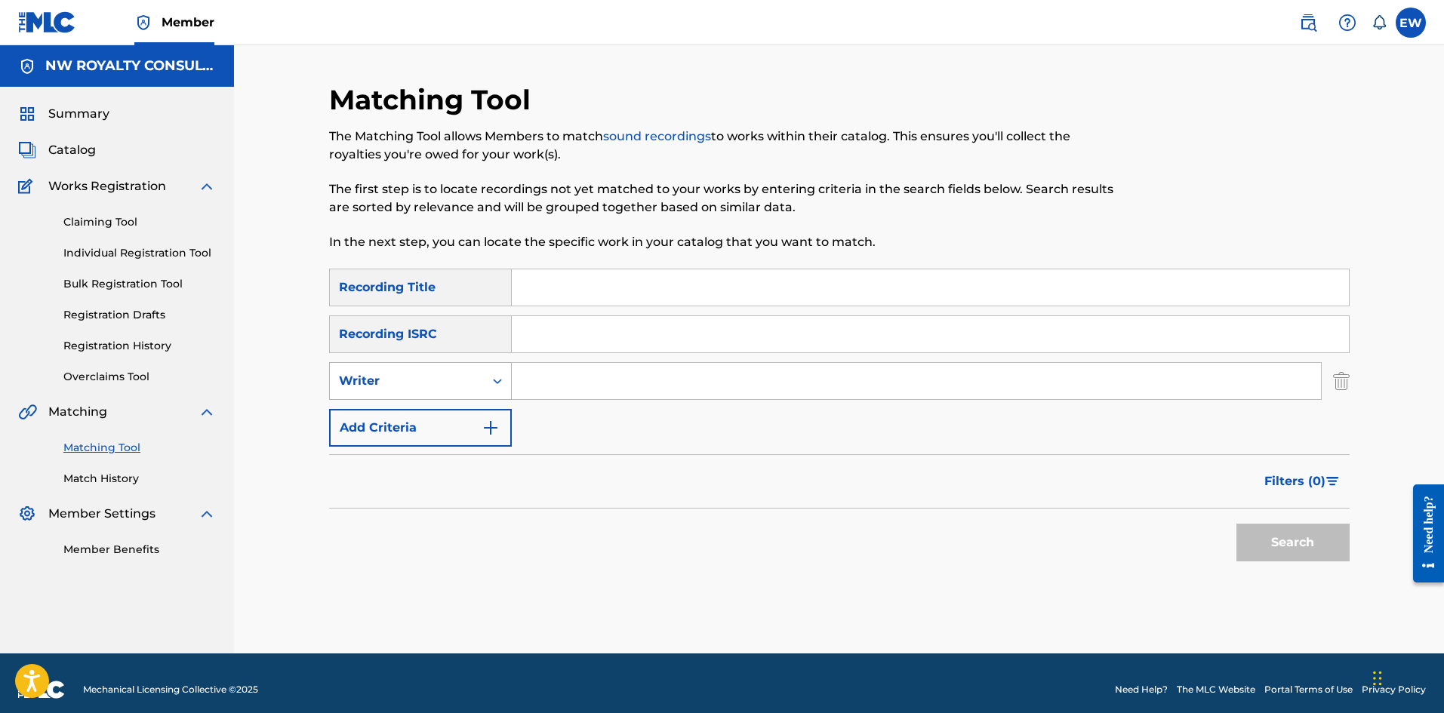
click at [449, 391] on div "Writer" at bounding box center [407, 381] width 154 height 29
drag, startPoint x: 449, startPoint y: 420, endPoint x: 479, endPoint y: 402, distance: 34.6
click at [469, 408] on div "Recording Artist" at bounding box center [420, 419] width 181 height 38
click at [594, 376] on input "Search Form" at bounding box center [916, 381] width 809 height 36
paste input "[PERSON_NAME]"
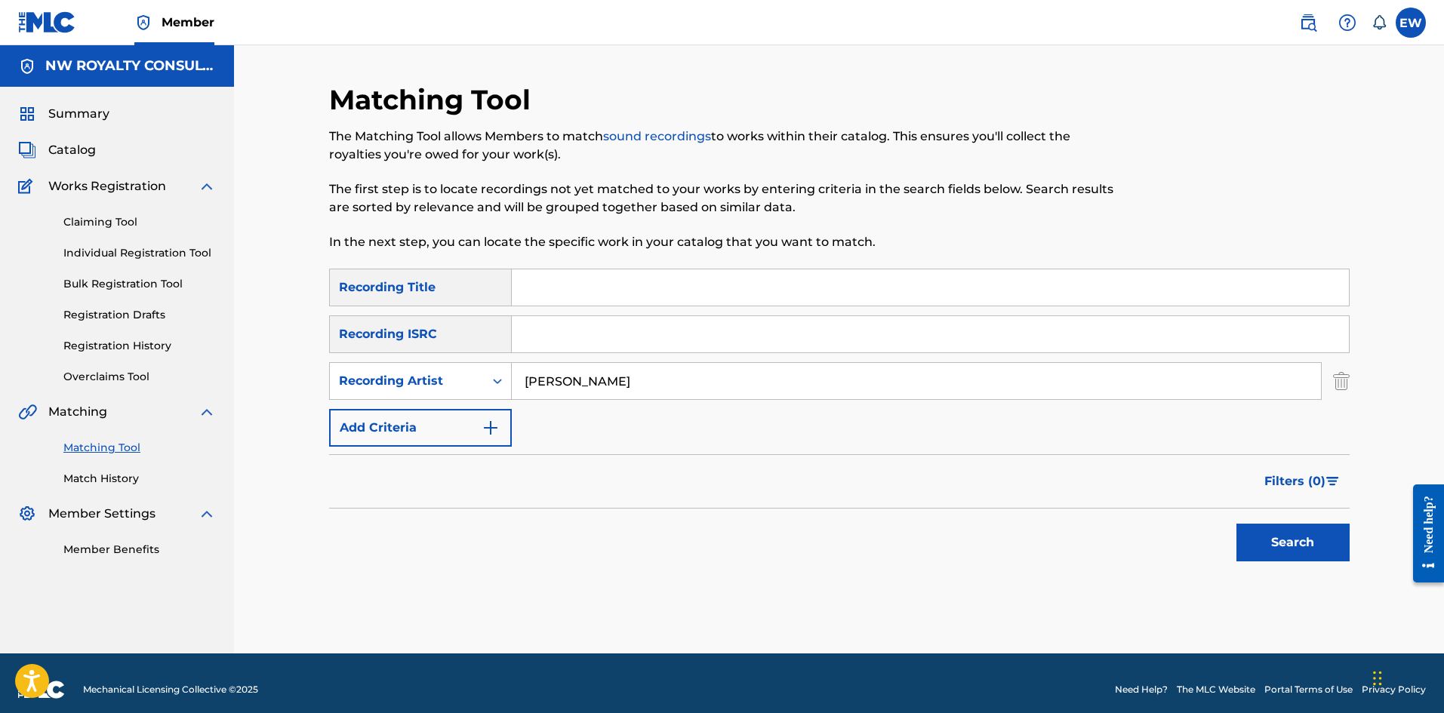
type input "[PERSON_NAME]"
click at [610, 285] on input "Search Form" at bounding box center [930, 287] width 837 height 36
paste input "VYBZ KARTEL - TRAINING WHEEL"
type input "VYBZ KARTEL - TRAINING WHEEL"
click at [1286, 539] on button "Search" at bounding box center [1292, 543] width 113 height 38
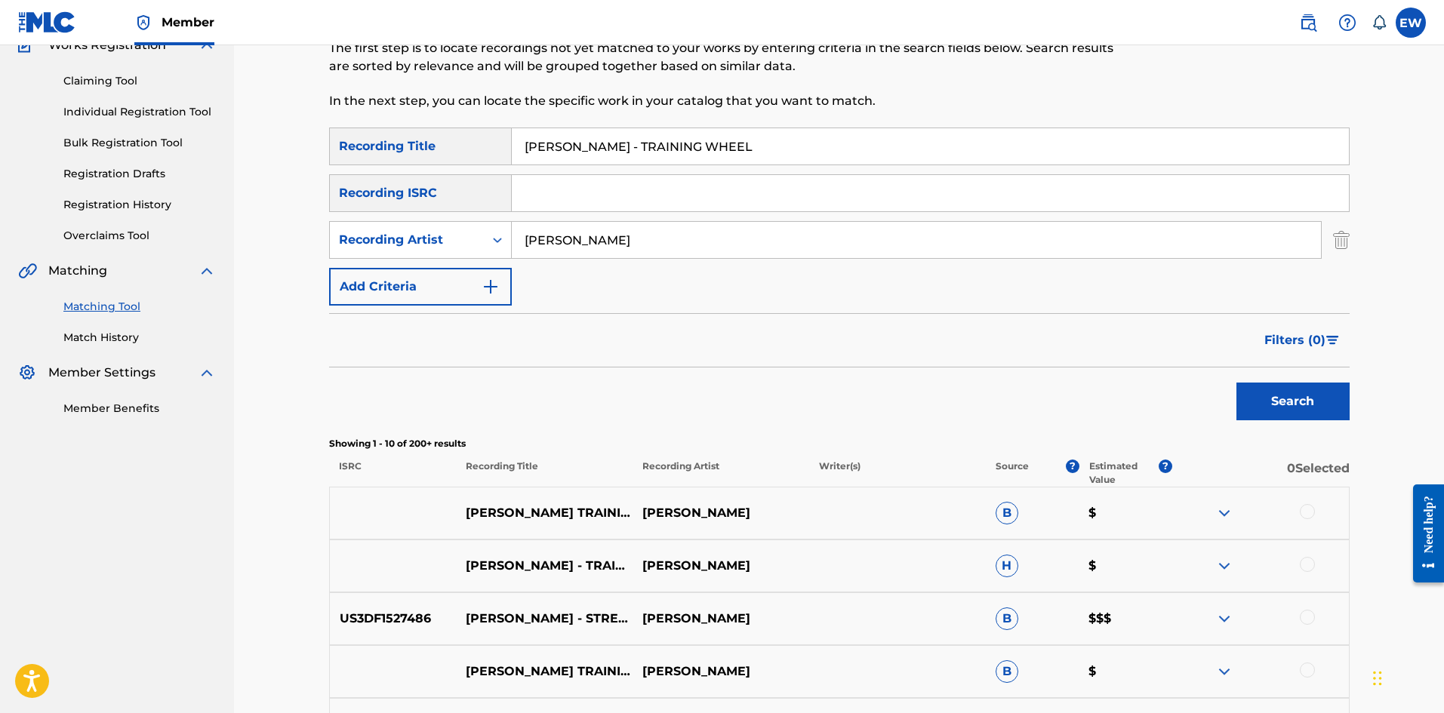
scroll to position [151, 0]
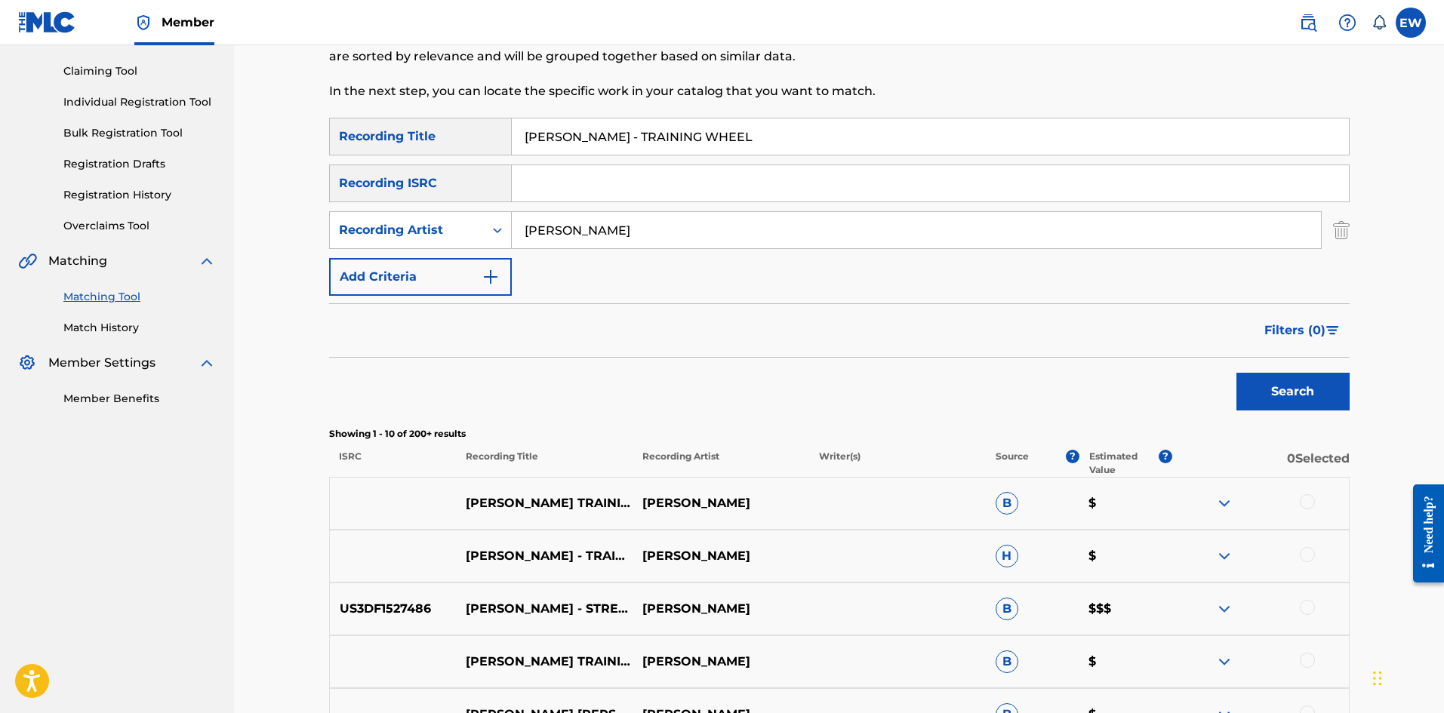
click at [1311, 506] on div at bounding box center [1307, 501] width 15 height 15
click at [1308, 553] on div at bounding box center [1307, 554] width 15 height 15
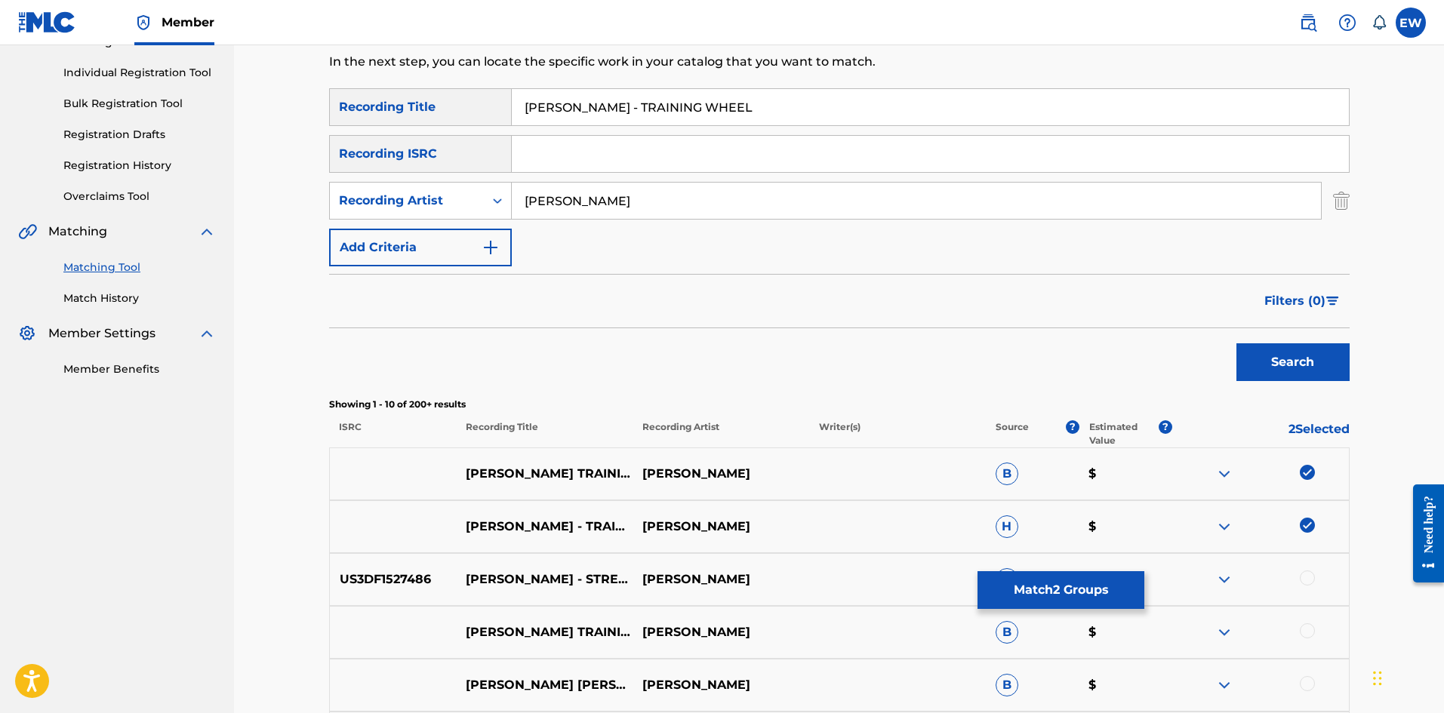
scroll to position [226, 0]
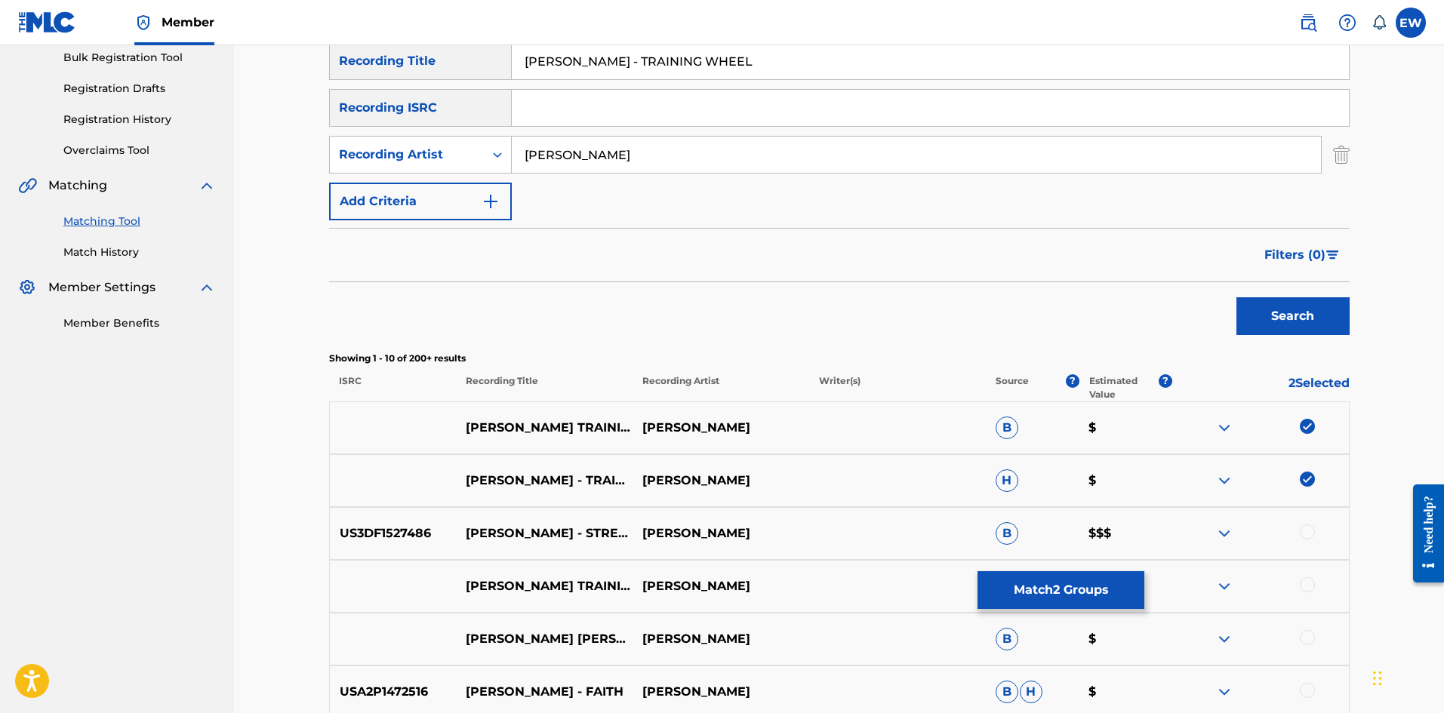
click at [572, 589] on p "VYBZ KARTEL TRAINING WHEEL MOBB DEEP DJ SENSI RMX" at bounding box center [544, 586] width 177 height 18
click at [993, 589] on button "Match 2 Groups" at bounding box center [1060, 590] width 167 height 38
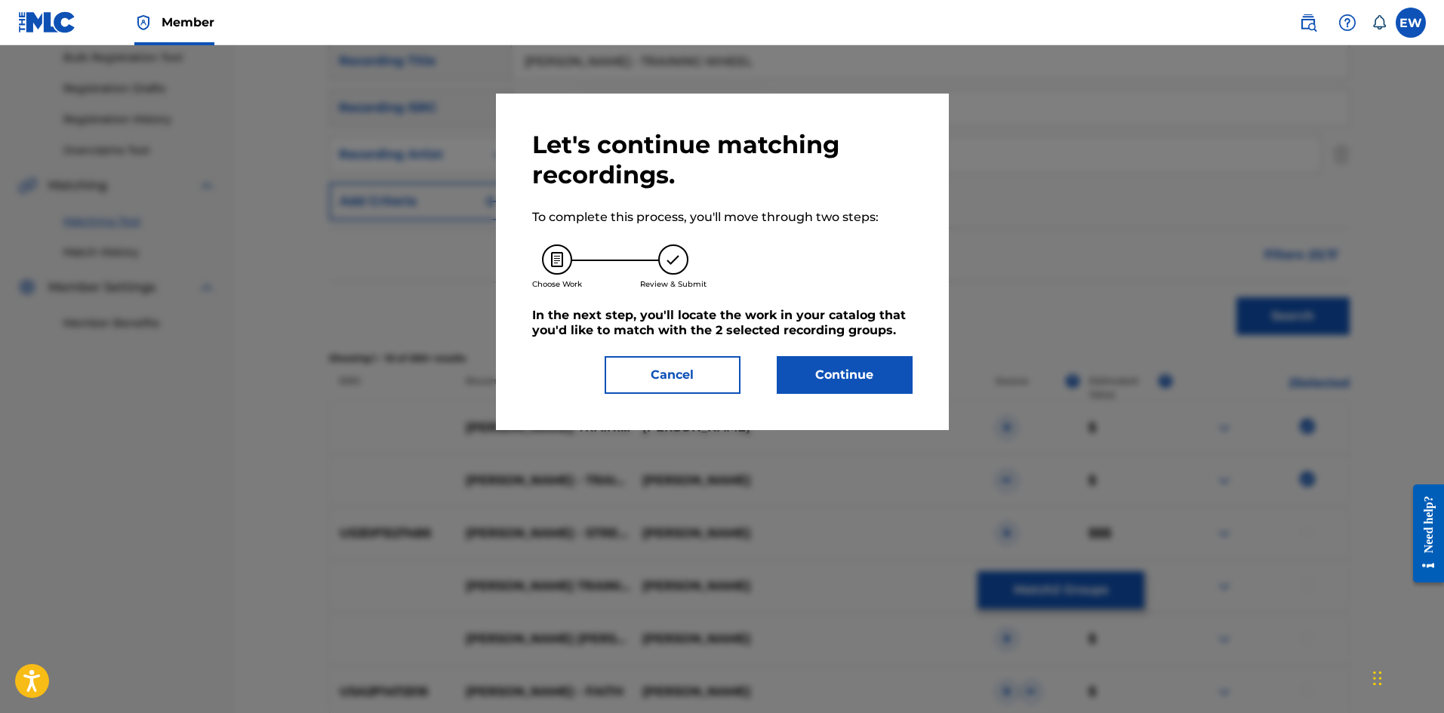
click at [872, 391] on button "Continue" at bounding box center [845, 375] width 136 height 38
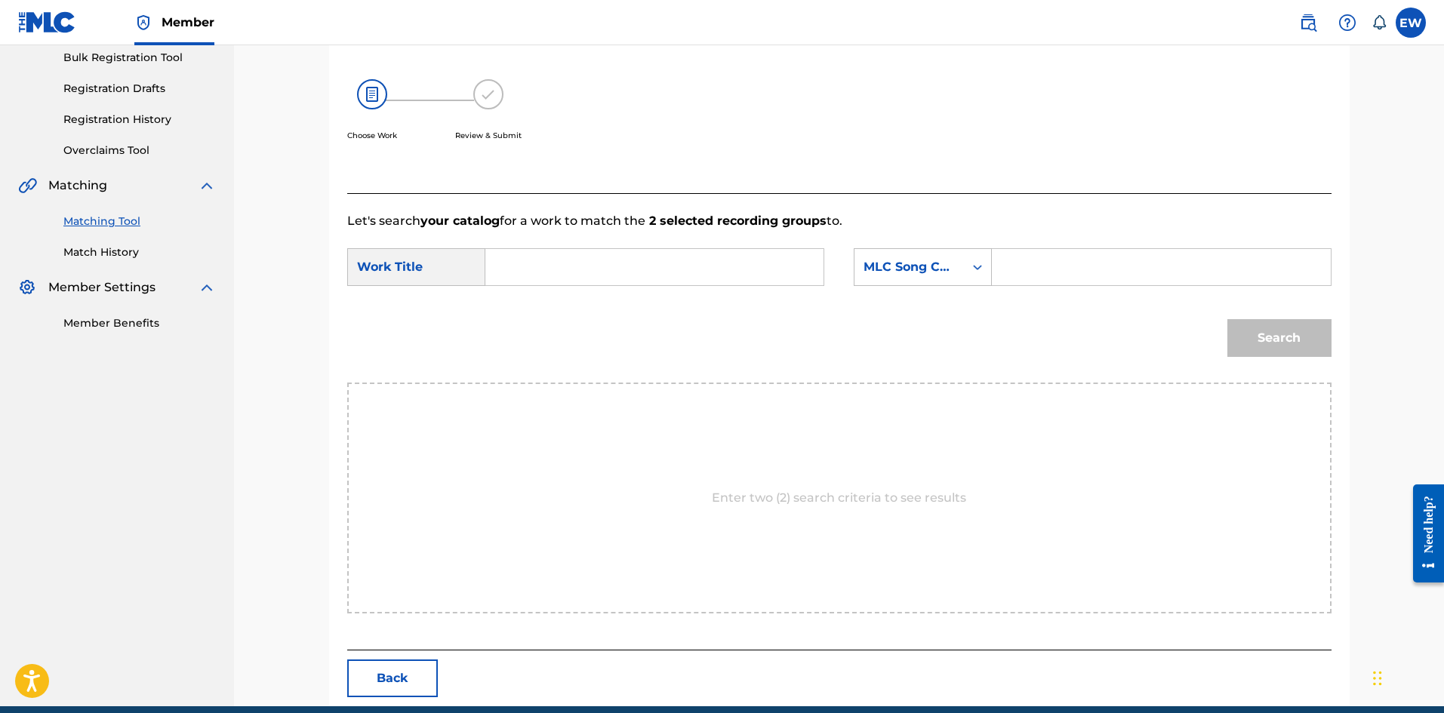
click at [729, 277] on input "Search Form" at bounding box center [654, 267] width 312 height 36
paste input "VYBZ KARTEL - TRAINING WHEEL"
type input "VYBZ KARTEL - TRAINING WHEEL"
click at [1051, 266] on input "Search Form" at bounding box center [1161, 267] width 312 height 36
paste input "TVC5SH"
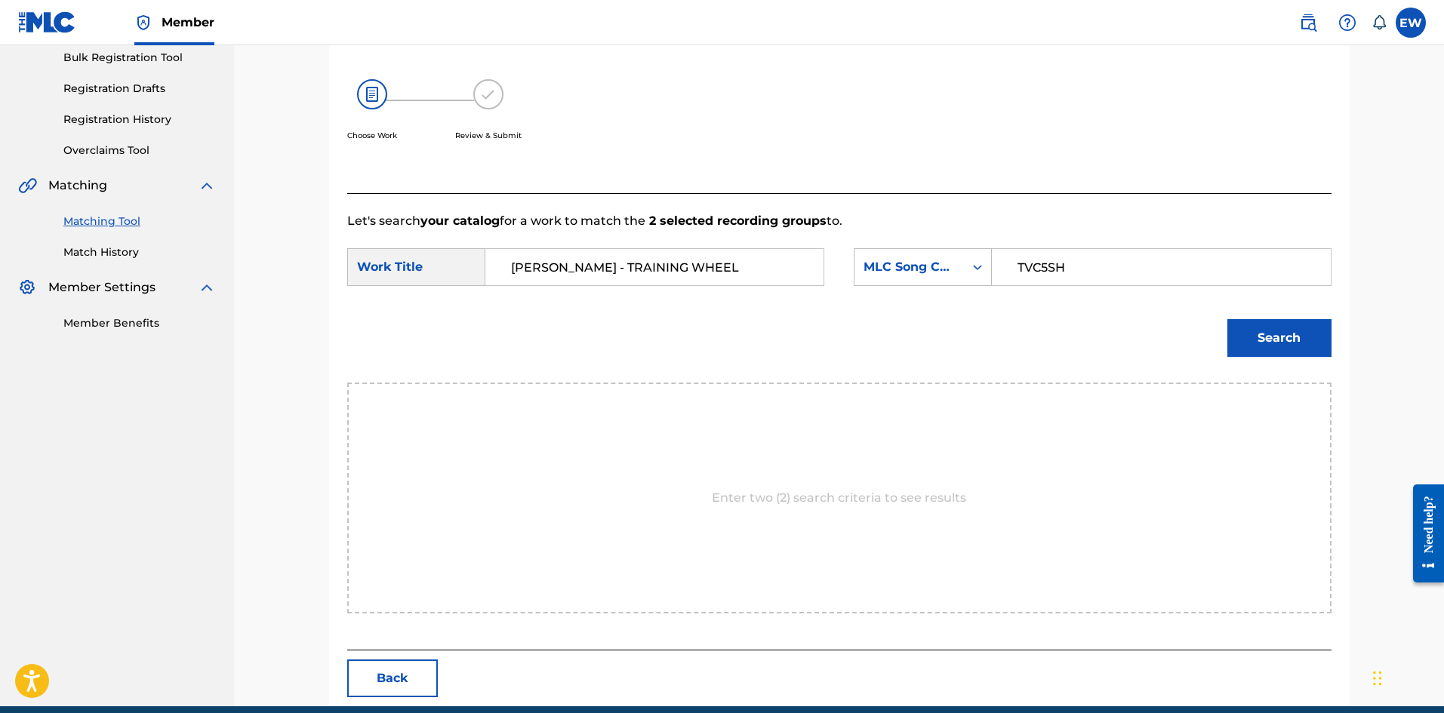
type input "TVC5SH"
click at [1259, 331] on button "Search" at bounding box center [1279, 338] width 104 height 38
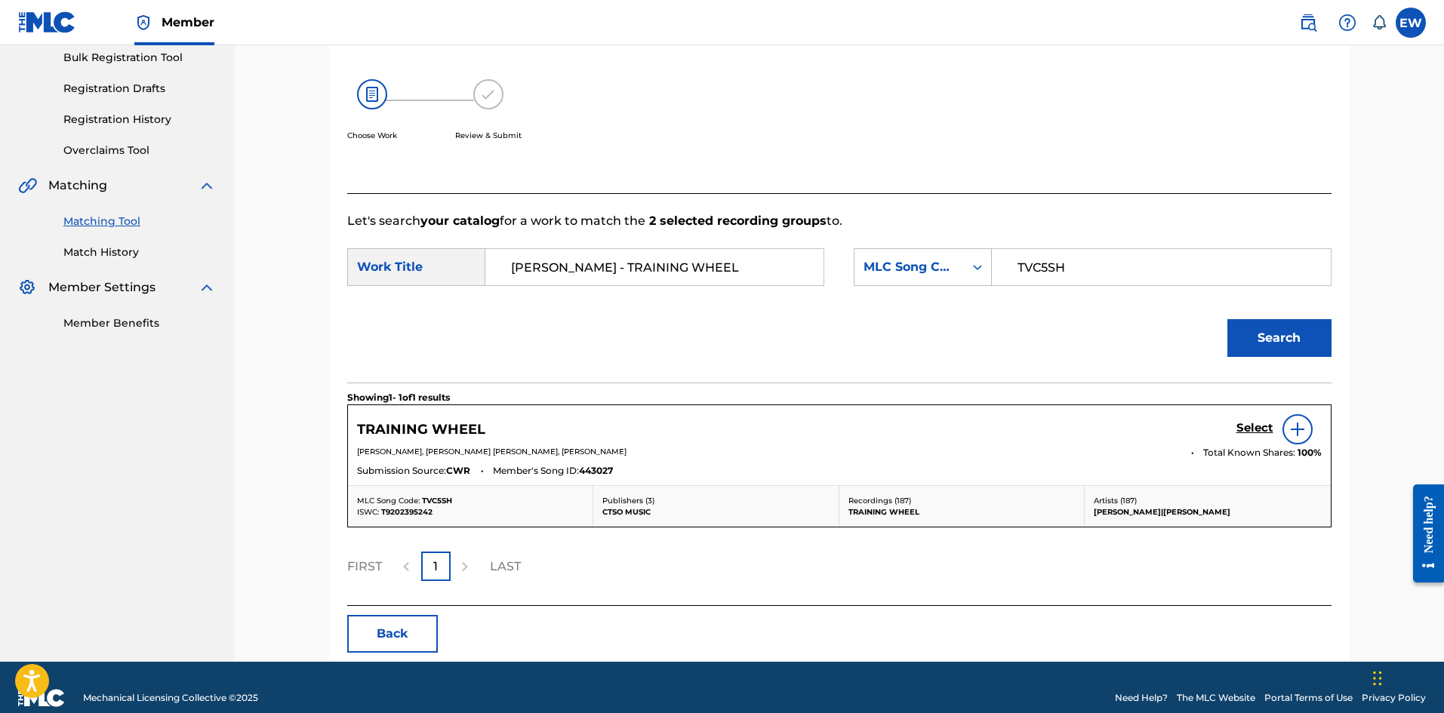
click at [1266, 423] on h5 "Select" at bounding box center [1254, 428] width 37 height 14
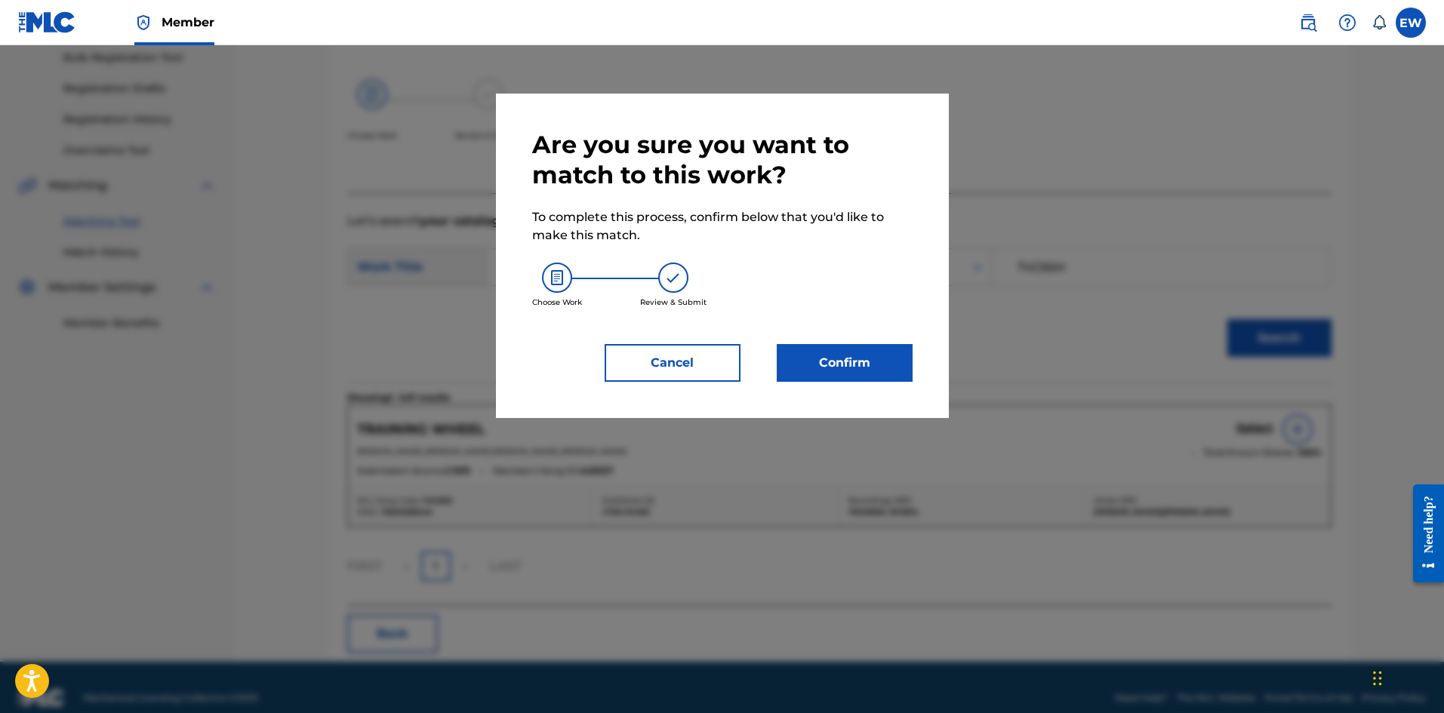
click at [850, 374] on button "Confirm" at bounding box center [845, 363] width 136 height 38
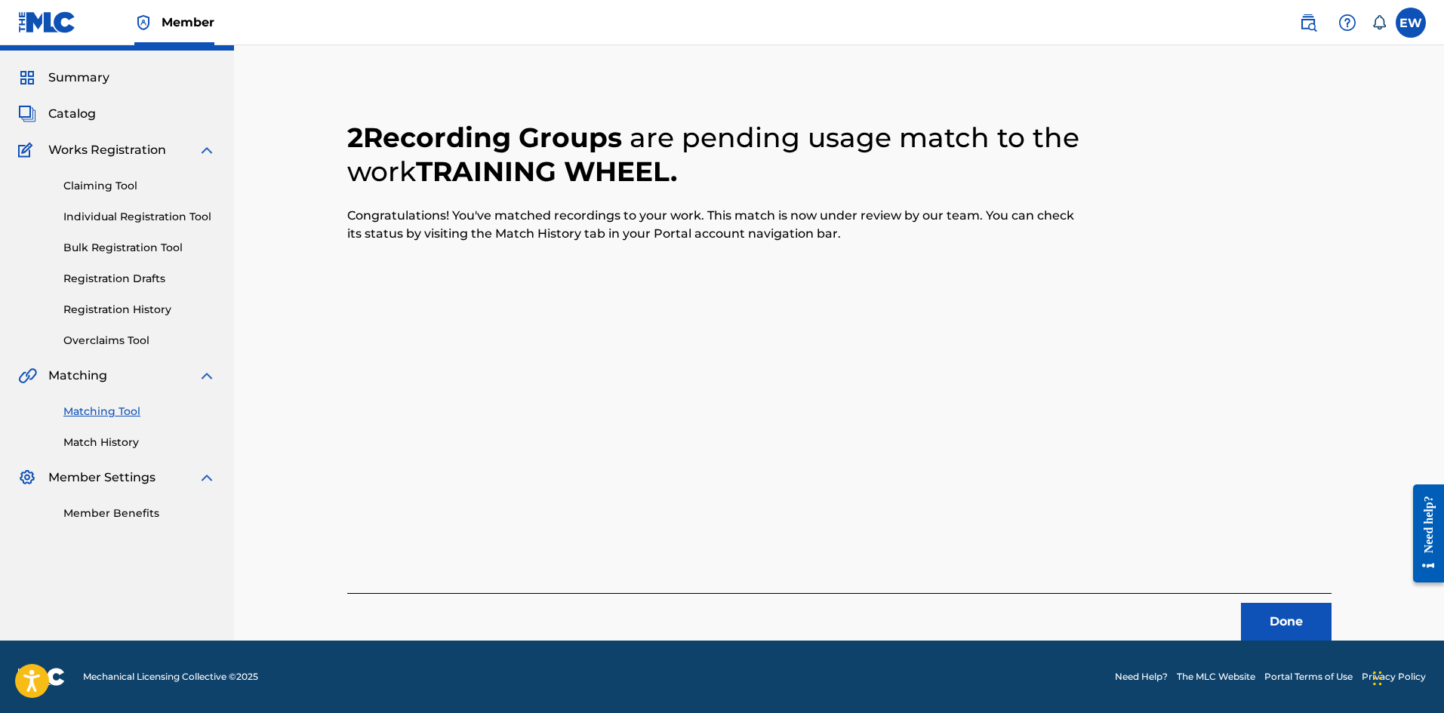
scroll to position [36, 0]
click at [1252, 605] on button "Done" at bounding box center [1286, 622] width 91 height 38
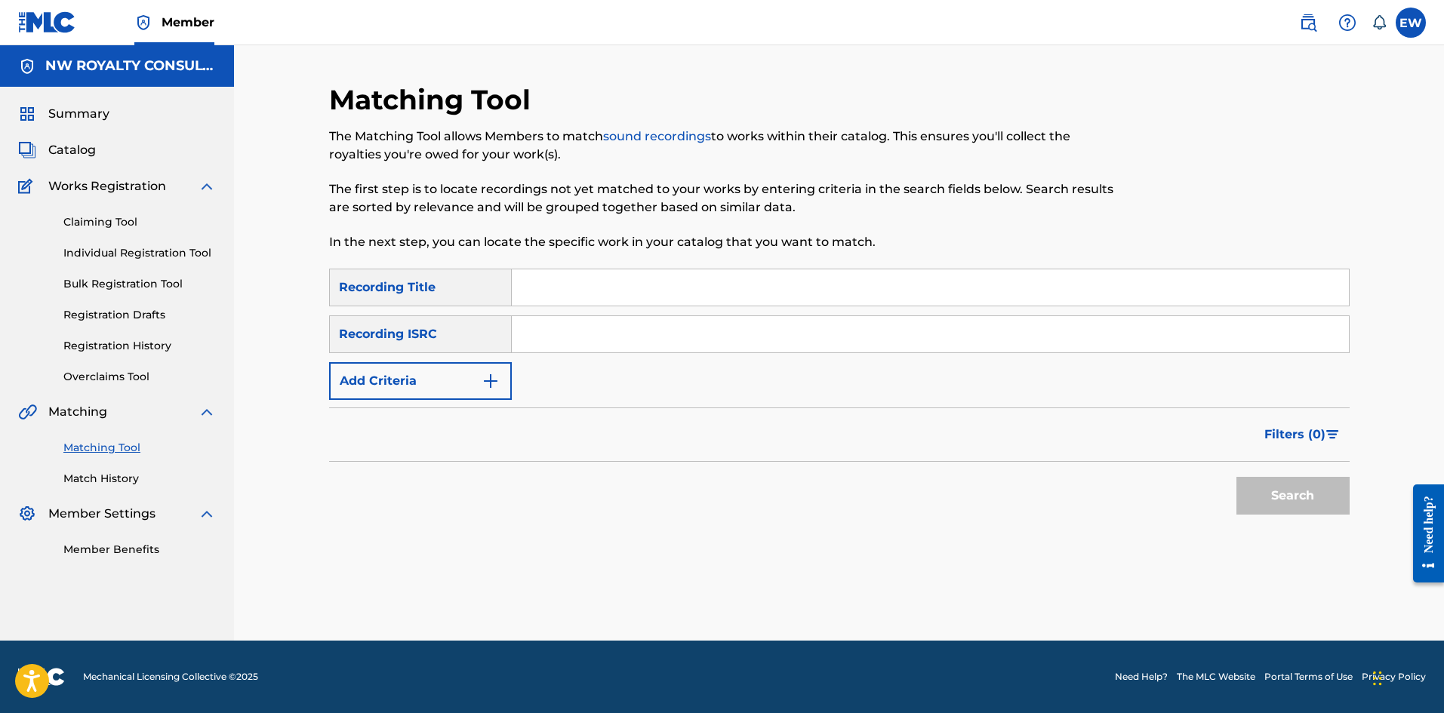
click at [458, 390] on button "Add Criteria" at bounding box center [420, 381] width 183 height 38
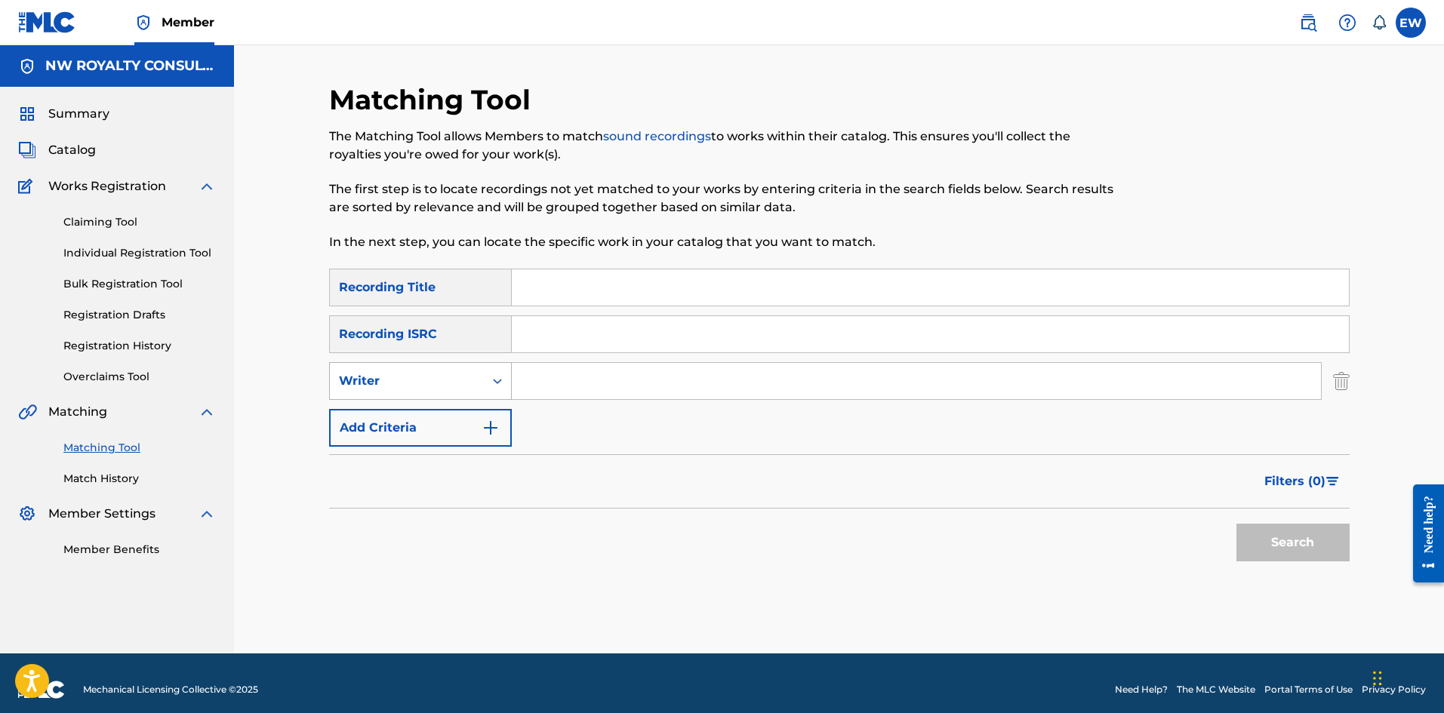
click at [457, 389] on div "Writer" at bounding box center [407, 381] width 136 height 18
click at [470, 413] on div "Recording Artist" at bounding box center [420, 419] width 181 height 38
click at [589, 371] on input "Search Form" at bounding box center [916, 381] width 809 height 36
paste input "[PERSON_NAME]"
type input "[PERSON_NAME]"
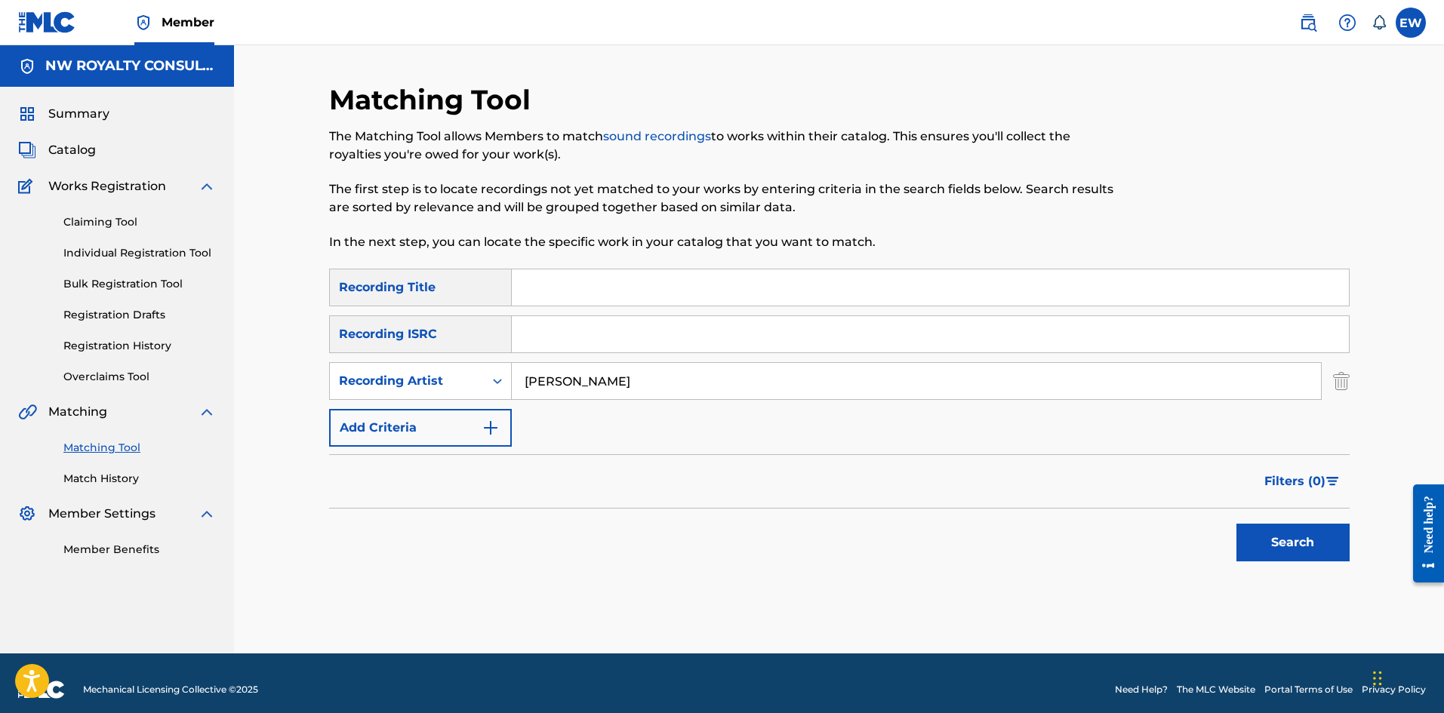
click at [623, 291] on input "Search Form" at bounding box center [930, 287] width 837 height 36
paste input "VYBZ KARTEL 2 BLACK BIRD NEVA OFFICIAL MUSIC VIDEO 2021"
type input "VYBZ KARTEL 2 BLACK BIRD NEVA OFFICIAL MUSIC VIDEO 2021"
click at [1267, 543] on button "Search" at bounding box center [1292, 543] width 113 height 38
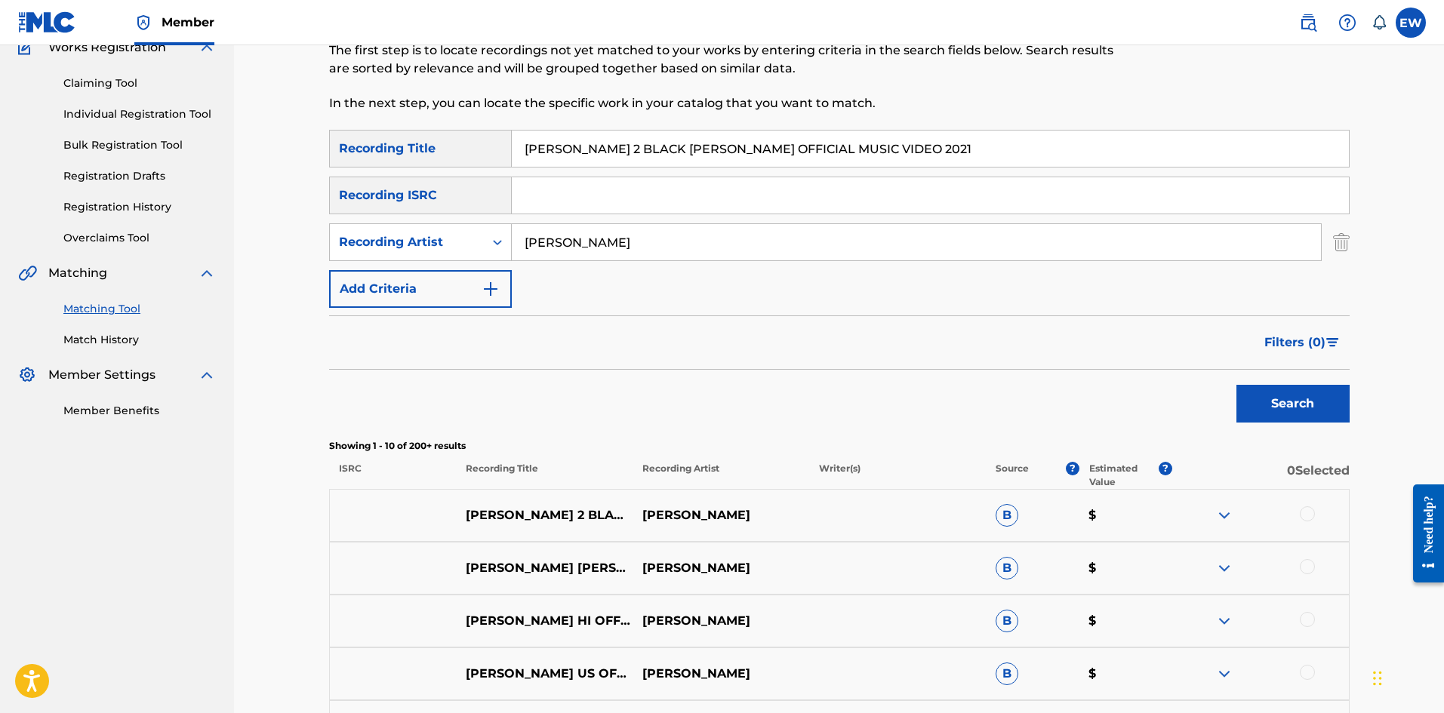
scroll to position [151, 0]
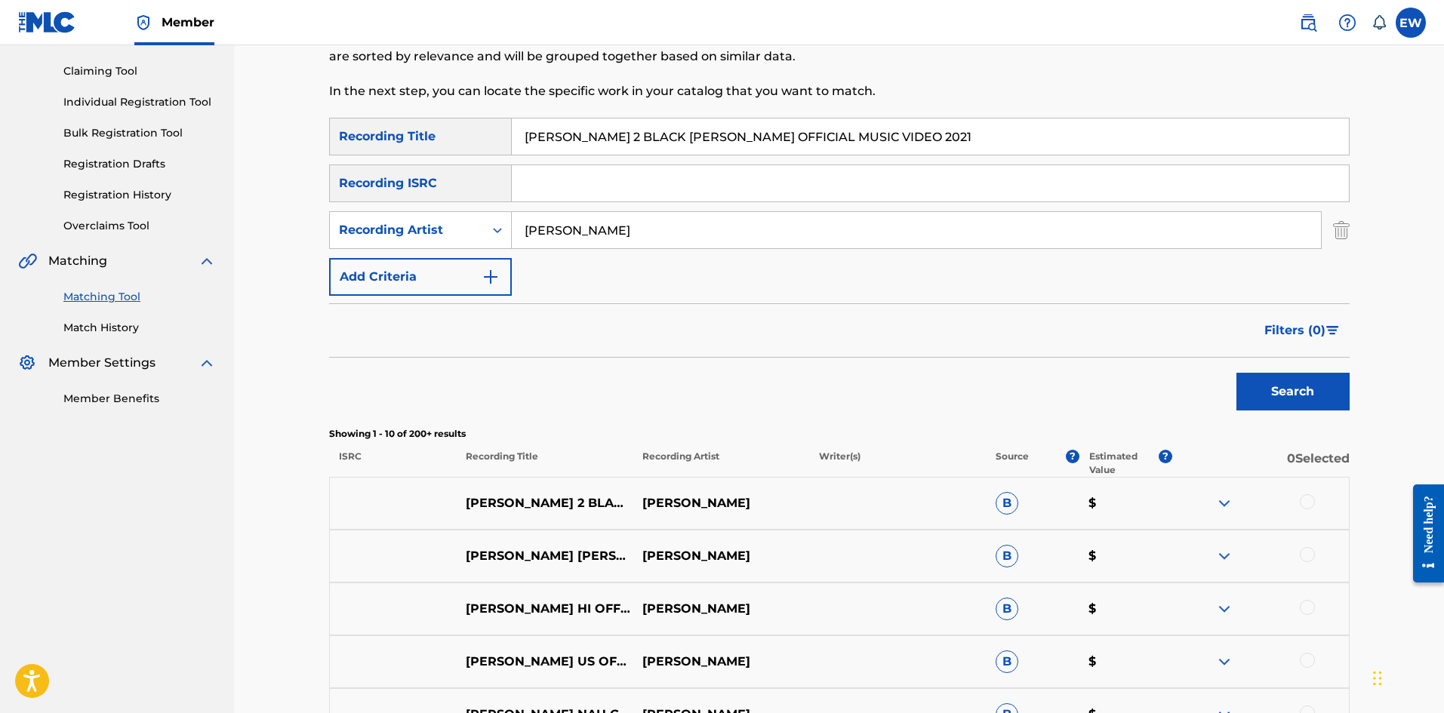
click at [1312, 504] on div at bounding box center [1307, 501] width 15 height 15
click at [990, 598] on button "Match 1 Group" at bounding box center [1060, 590] width 167 height 38
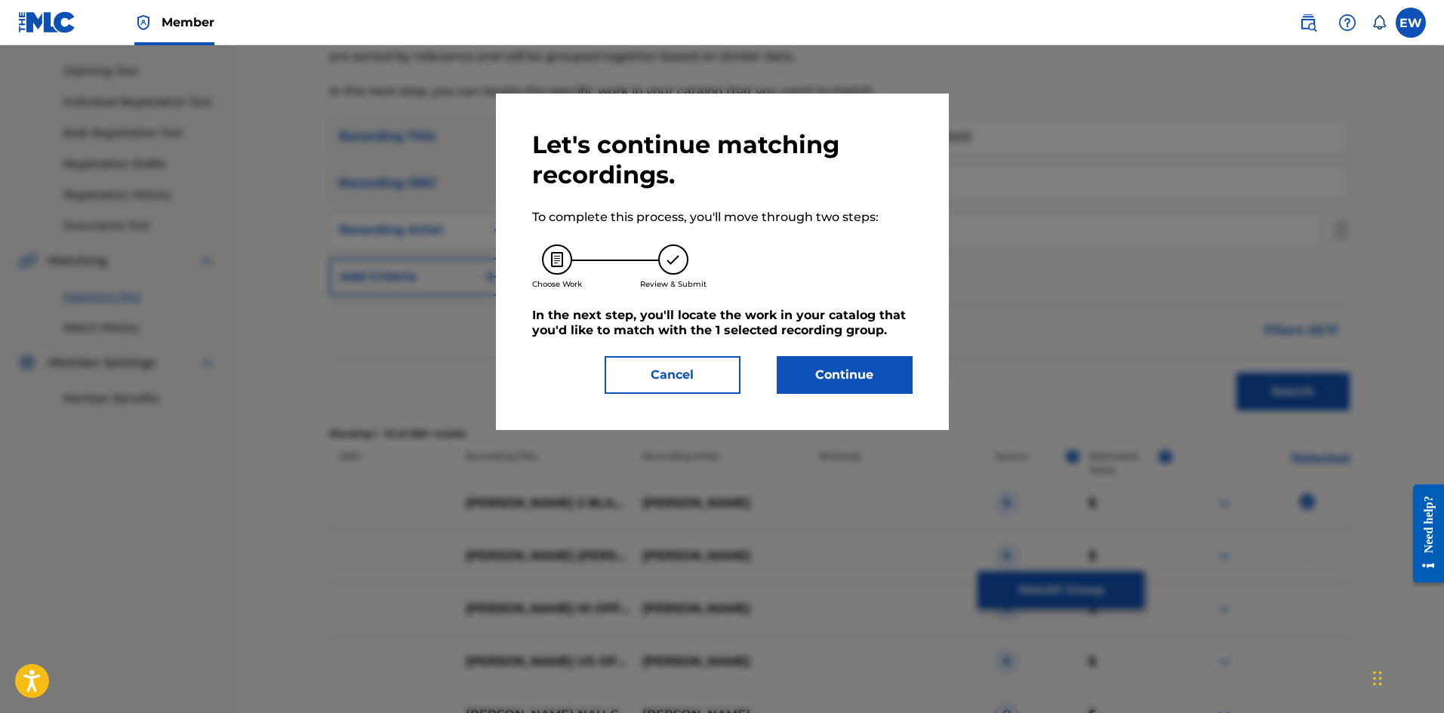
click at [805, 377] on button "Continue" at bounding box center [845, 375] width 136 height 38
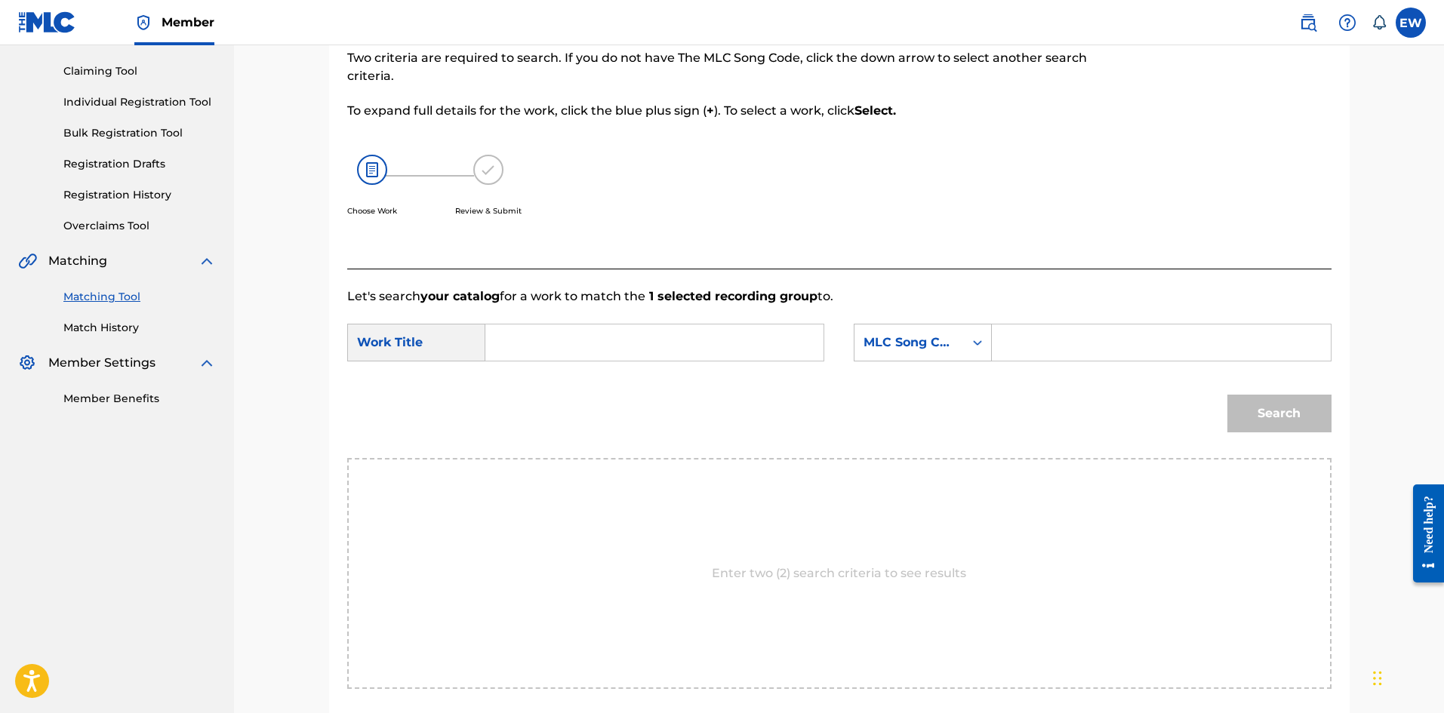
click at [690, 337] on input "Search Form" at bounding box center [654, 343] width 312 height 36
paste input "VYBZ KARTEL 2 BLACK BIRD NEVA OFFICIAL MUSIC VIDEO 2021"
type input "VYBZ KARTEL 2 BLACK BIRD NEVA OFFICIAL MUSIC VIDEO 2021"
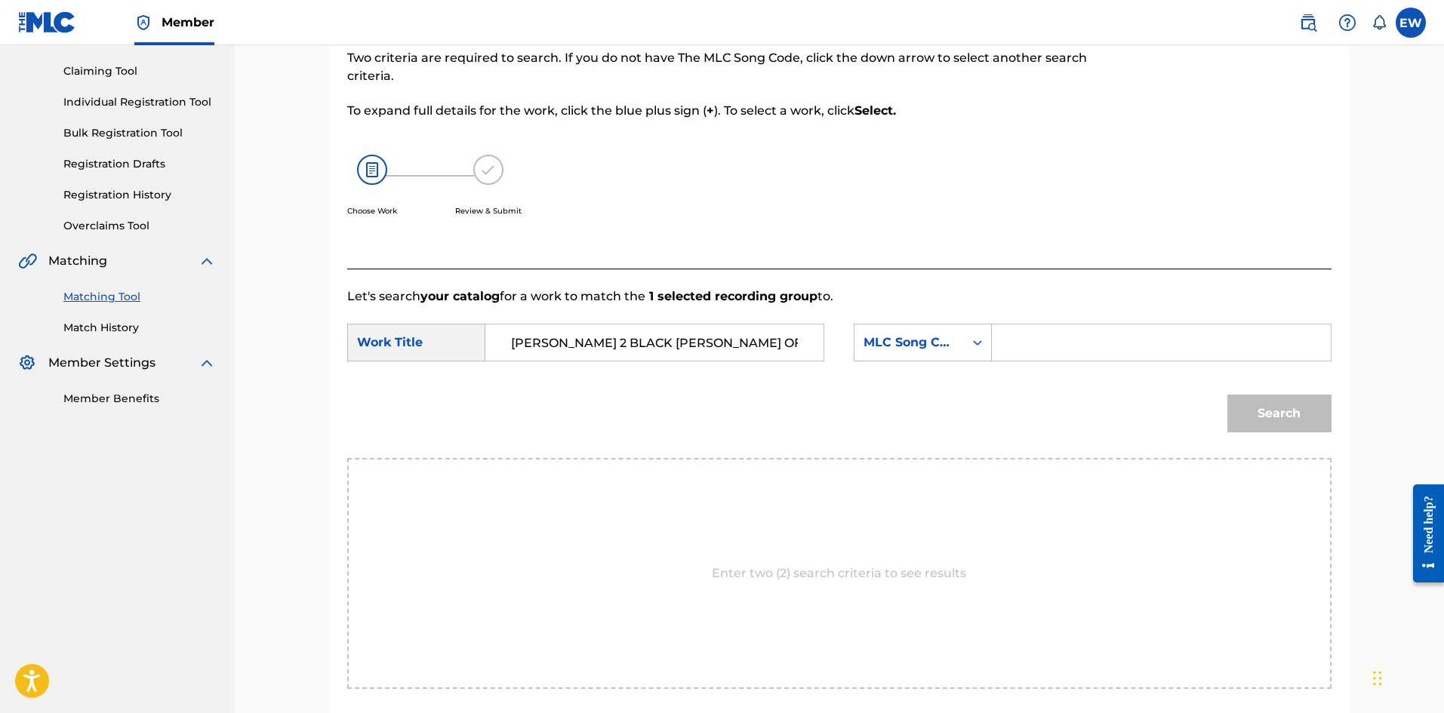
click at [1035, 351] on input "Search Form" at bounding box center [1161, 343] width 312 height 36
paste input "N79EAG"
type input "N79EAG"
click at [1249, 403] on button "Search" at bounding box center [1279, 414] width 104 height 38
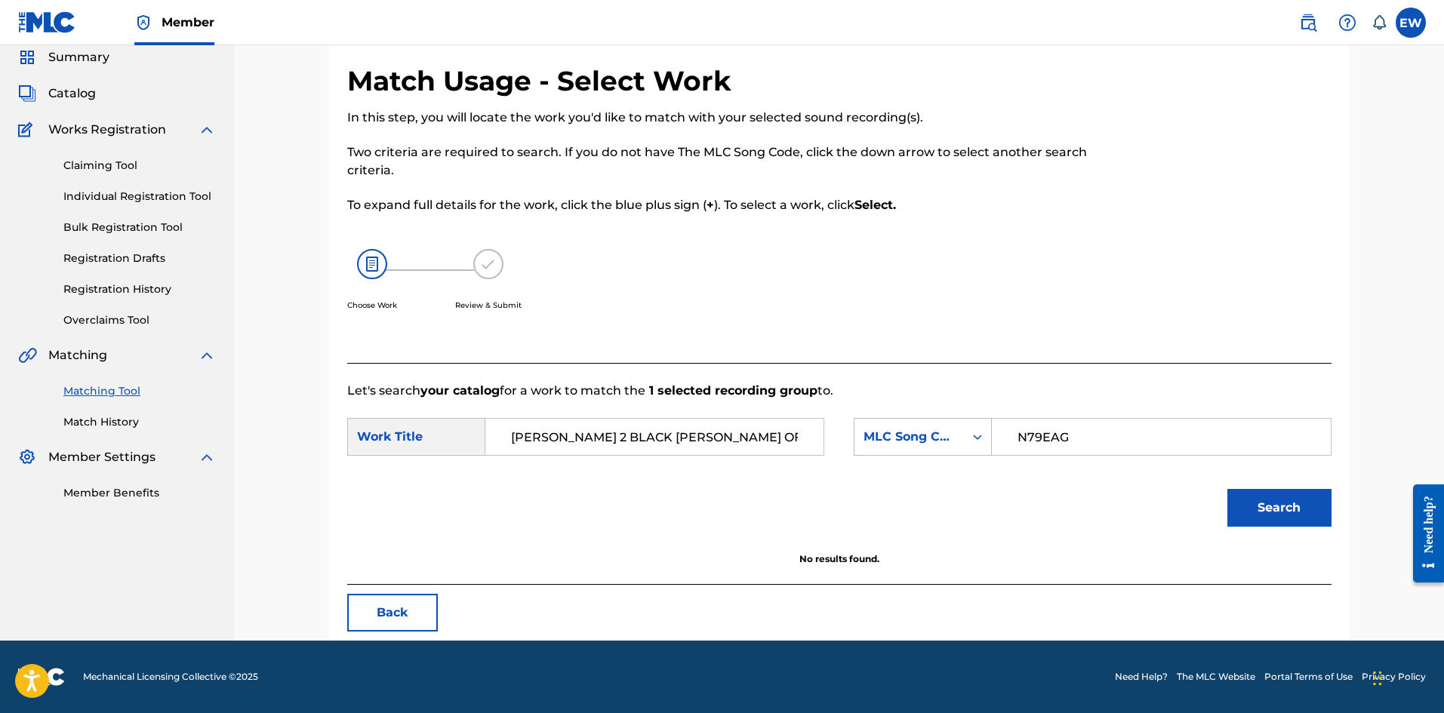
scroll to position [57, 0]
click at [1303, 524] on button "Search" at bounding box center [1279, 508] width 104 height 38
drag, startPoint x: 815, startPoint y: 438, endPoint x: 442, endPoint y: 426, distance: 373.8
click at [429, 432] on div "SearchWithCriteria6943bb8b-1d2f-4361-a871-d9e353d167ec Work Title VYBZ KARTEL 2…" at bounding box center [585, 437] width 477 height 38
click at [728, 445] on input "VYBZ KARTEL 2 BLACK BIRD NEVA OFFICIAL MUSIC VIDEO 2021" at bounding box center [654, 437] width 312 height 36
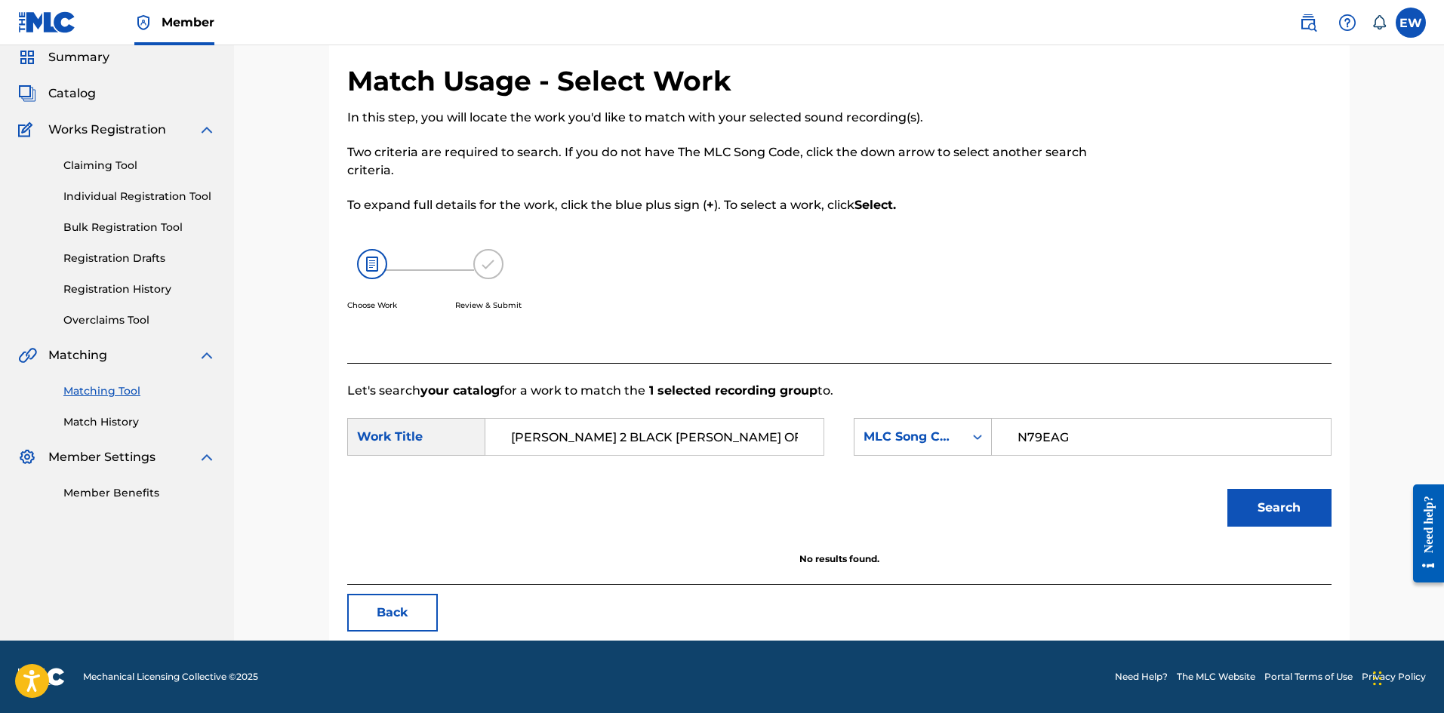
click at [728, 444] on input "VYBZ KARTEL 2 BLACK BIRD NEVA OFFICIAL MUSIC VIDEO 2021" at bounding box center [654, 437] width 312 height 36
click at [720, 435] on input "VYBZ KARTEL 2 BLACK BIRD NEVA OFFICIAL MUSIC VIDEO 2021" at bounding box center [654, 437] width 312 height 36
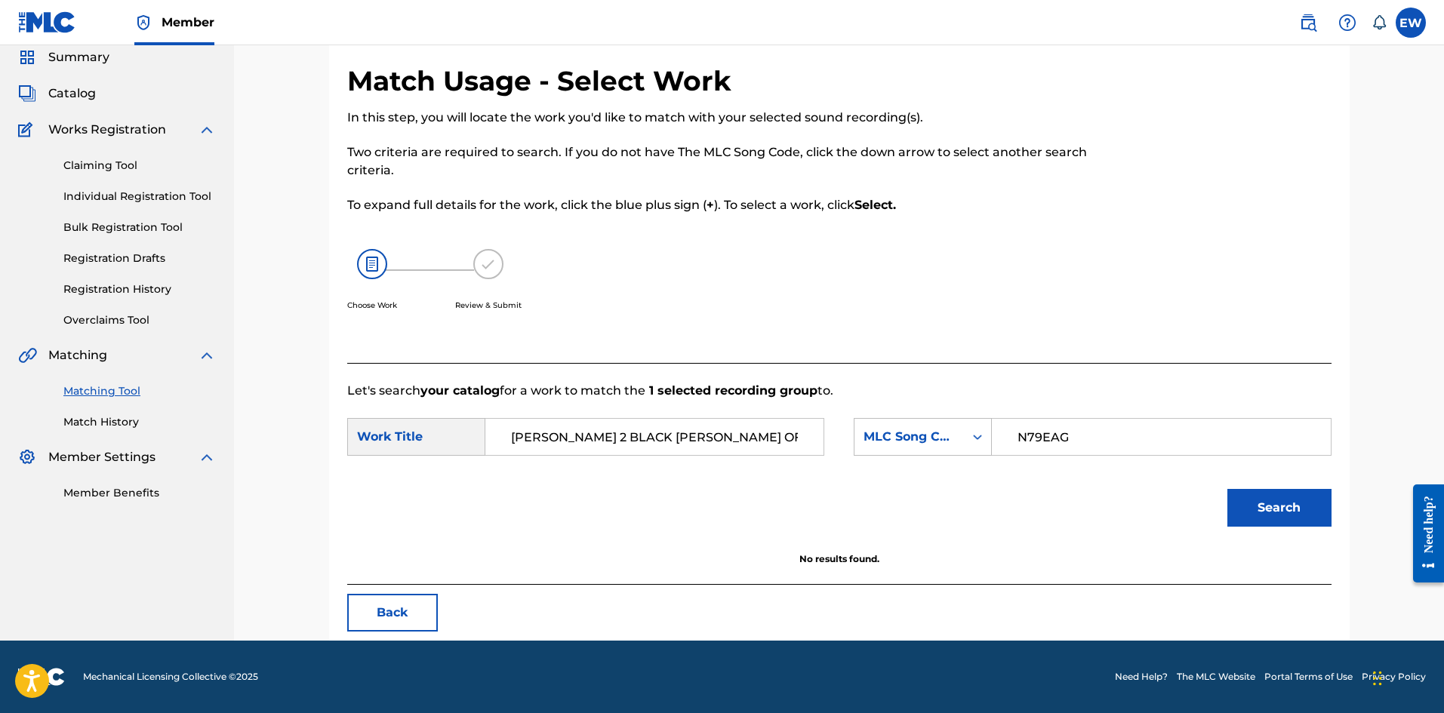
click at [720, 435] on input "VYBZ KARTEL 2 BLACK BIRD NEVA OFFICIAL MUSIC VIDEO 2021" at bounding box center [654, 437] width 312 height 36
paste input "NEVER"
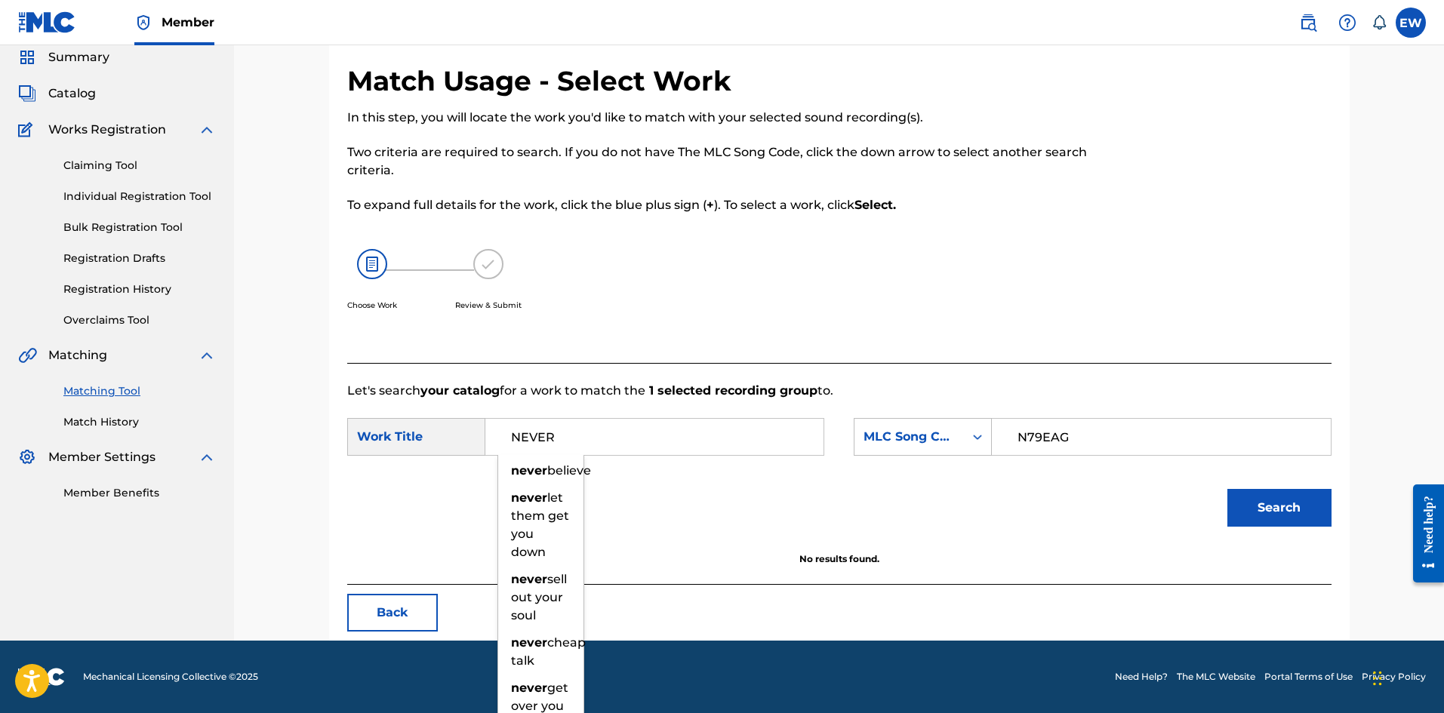
type input "NEVER"
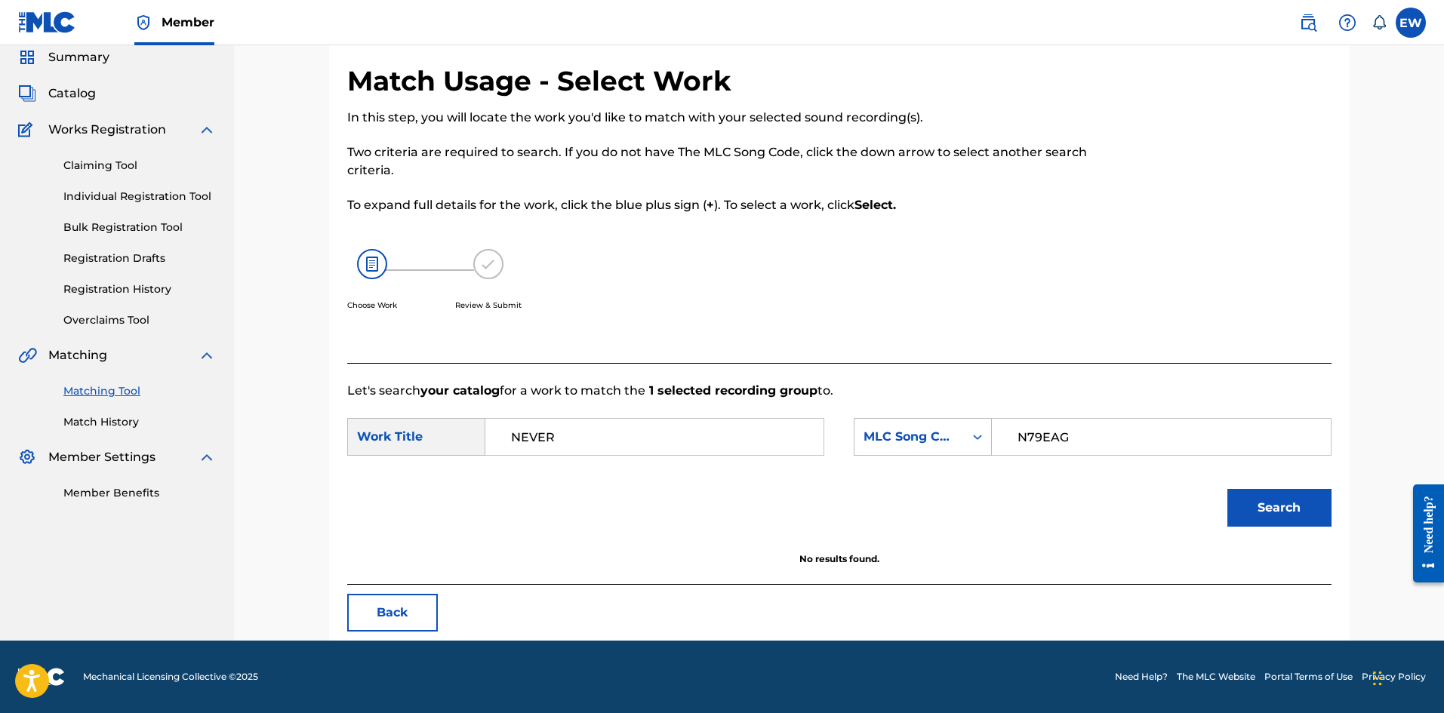
click at [1277, 509] on button "Search" at bounding box center [1279, 508] width 104 height 38
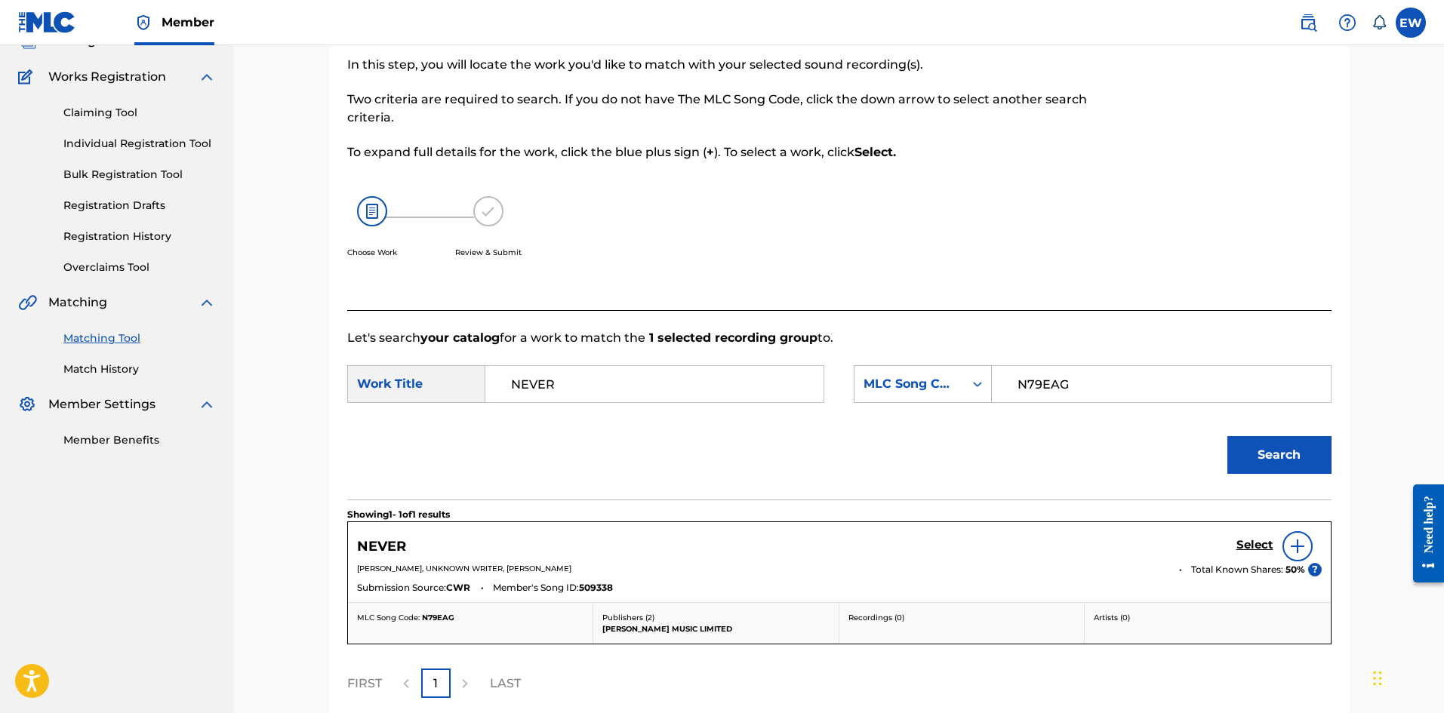
scroll to position [132, 0]
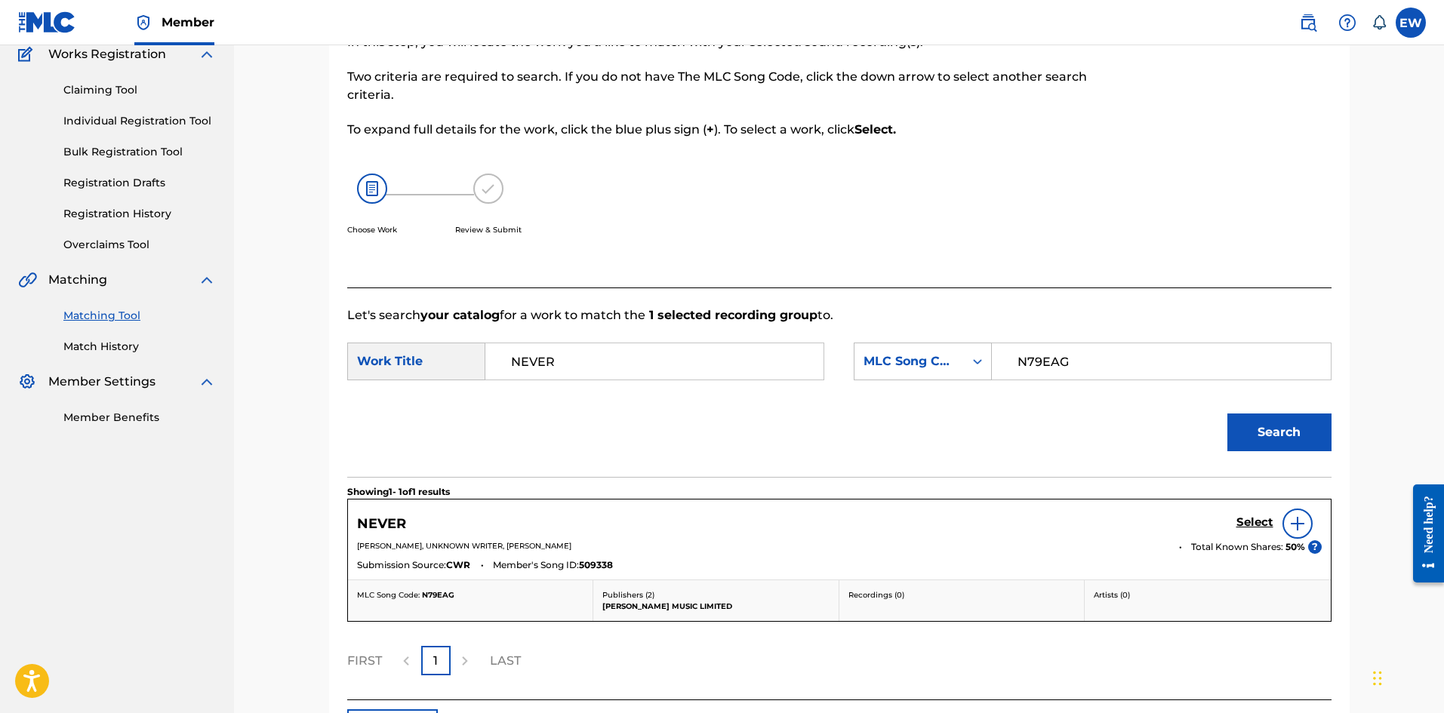
click at [1245, 524] on h5 "Select" at bounding box center [1254, 522] width 37 height 14
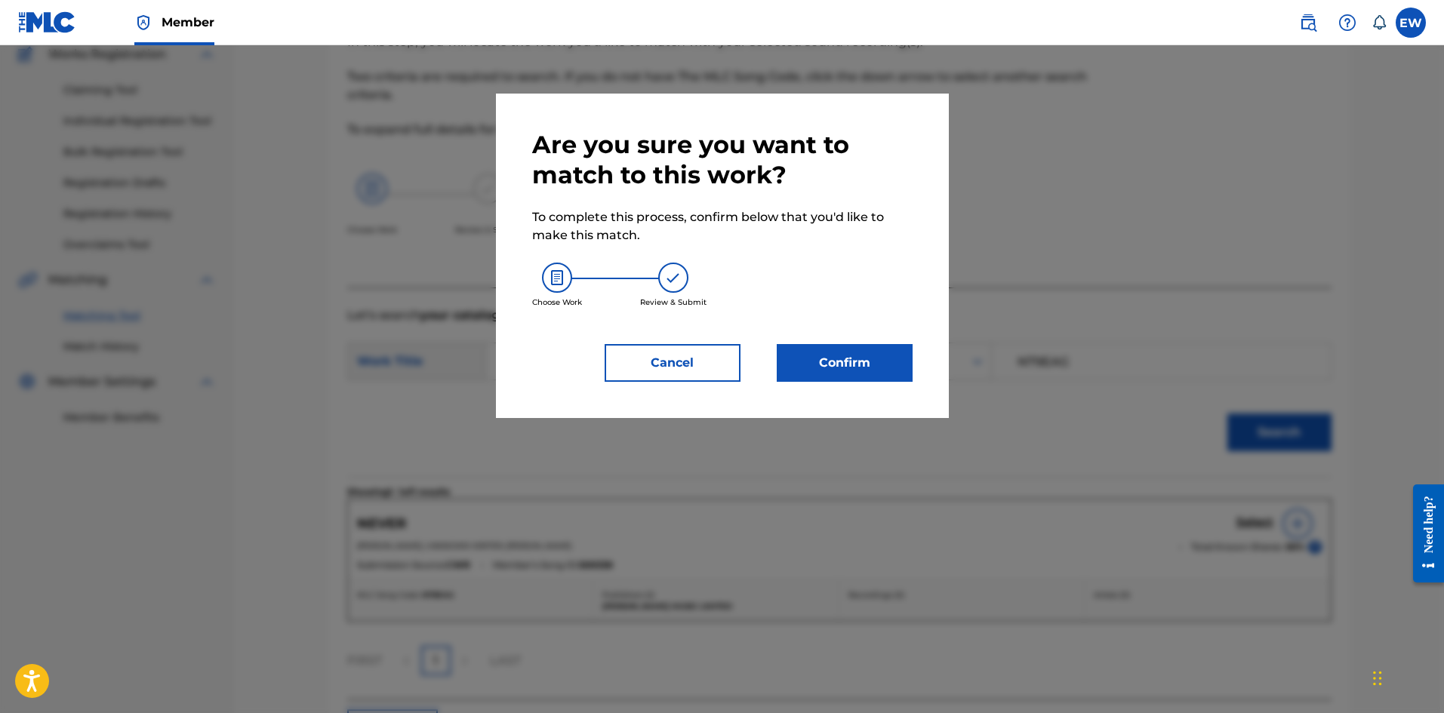
click at [877, 365] on button "Confirm" at bounding box center [845, 363] width 136 height 38
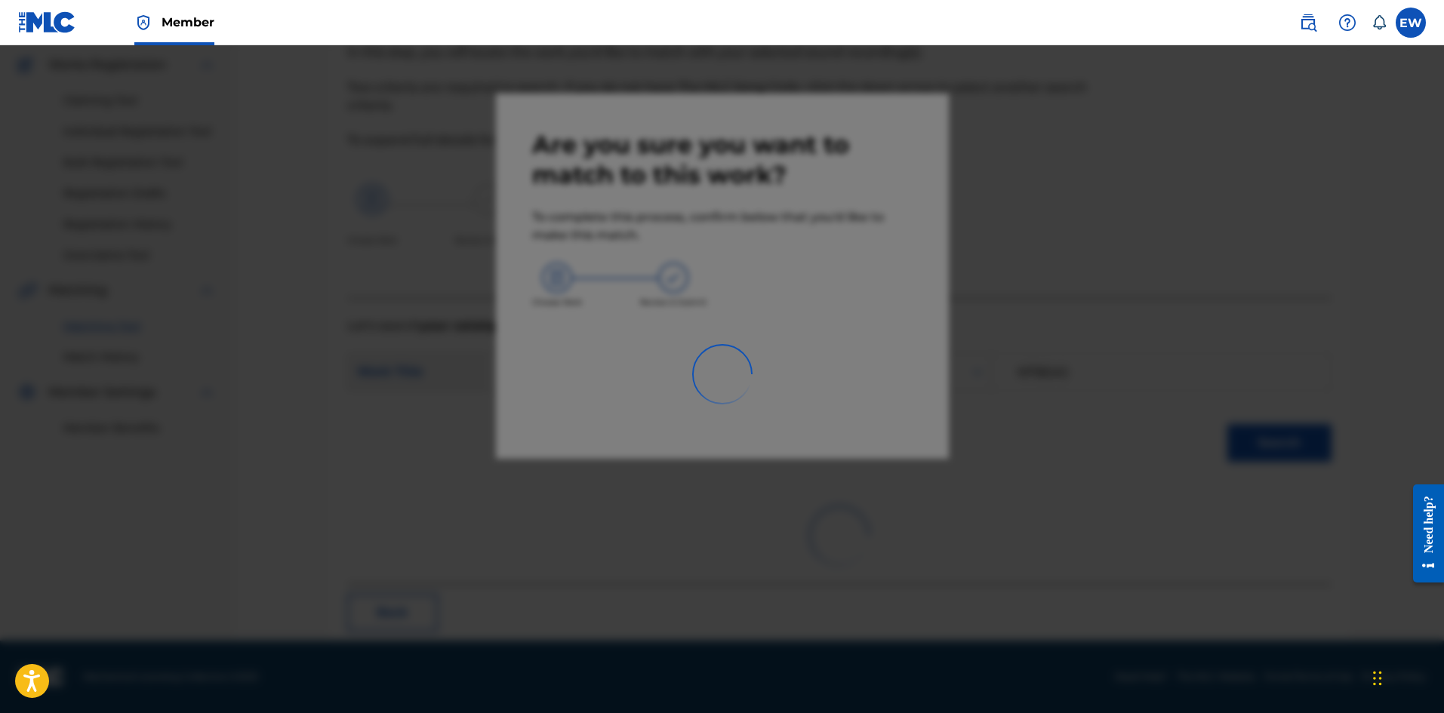
scroll to position [36, 0]
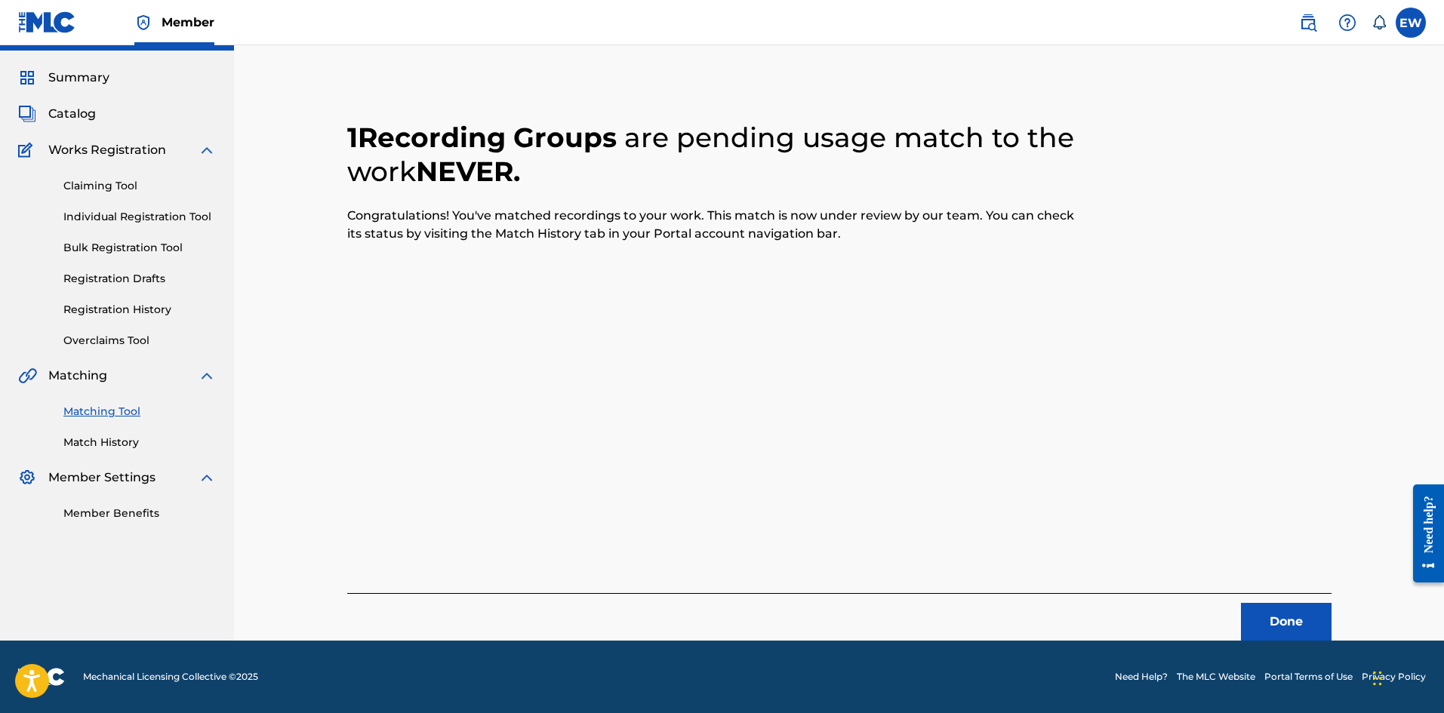
drag, startPoint x: 1269, startPoint y: 617, endPoint x: 1447, endPoint y: 605, distance: 178.5
click at [1269, 617] on button "Done" at bounding box center [1286, 622] width 91 height 38
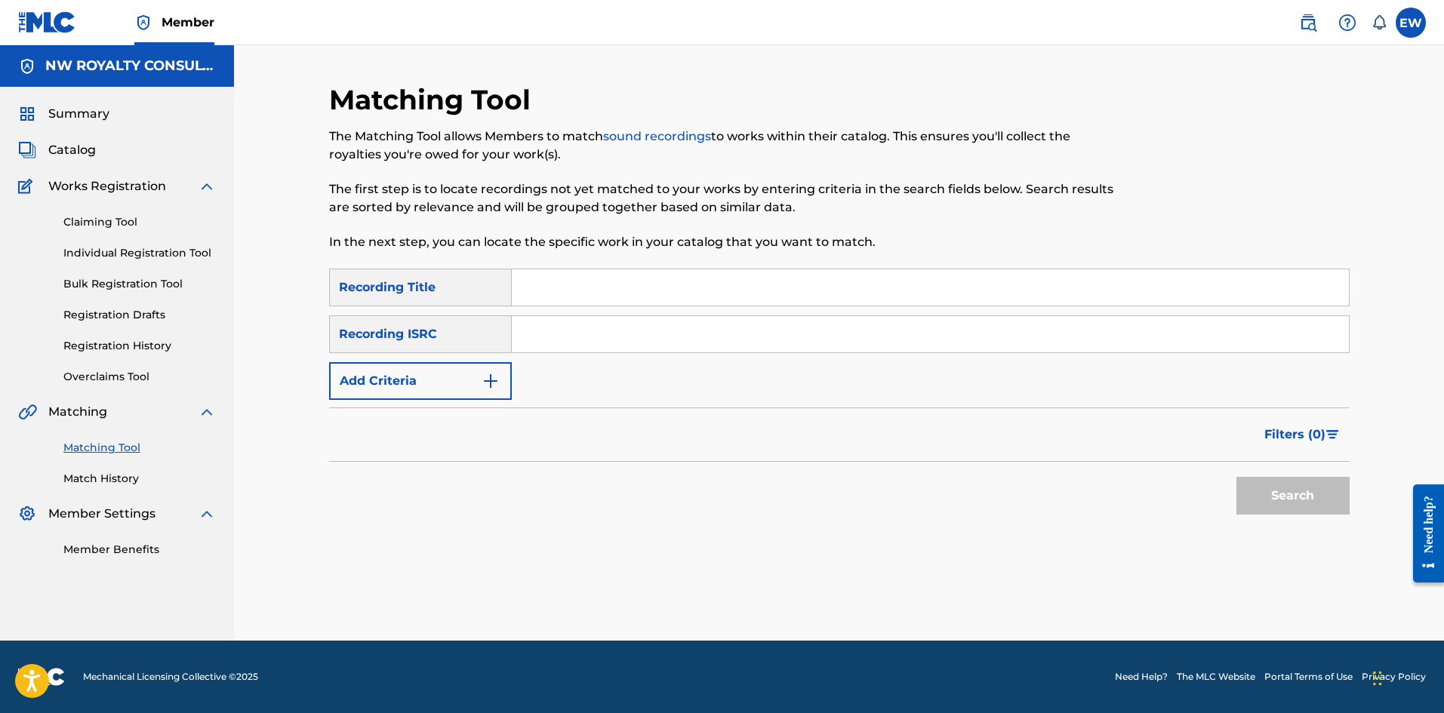
click at [363, 379] on button "Add Criteria" at bounding box center [420, 381] width 183 height 38
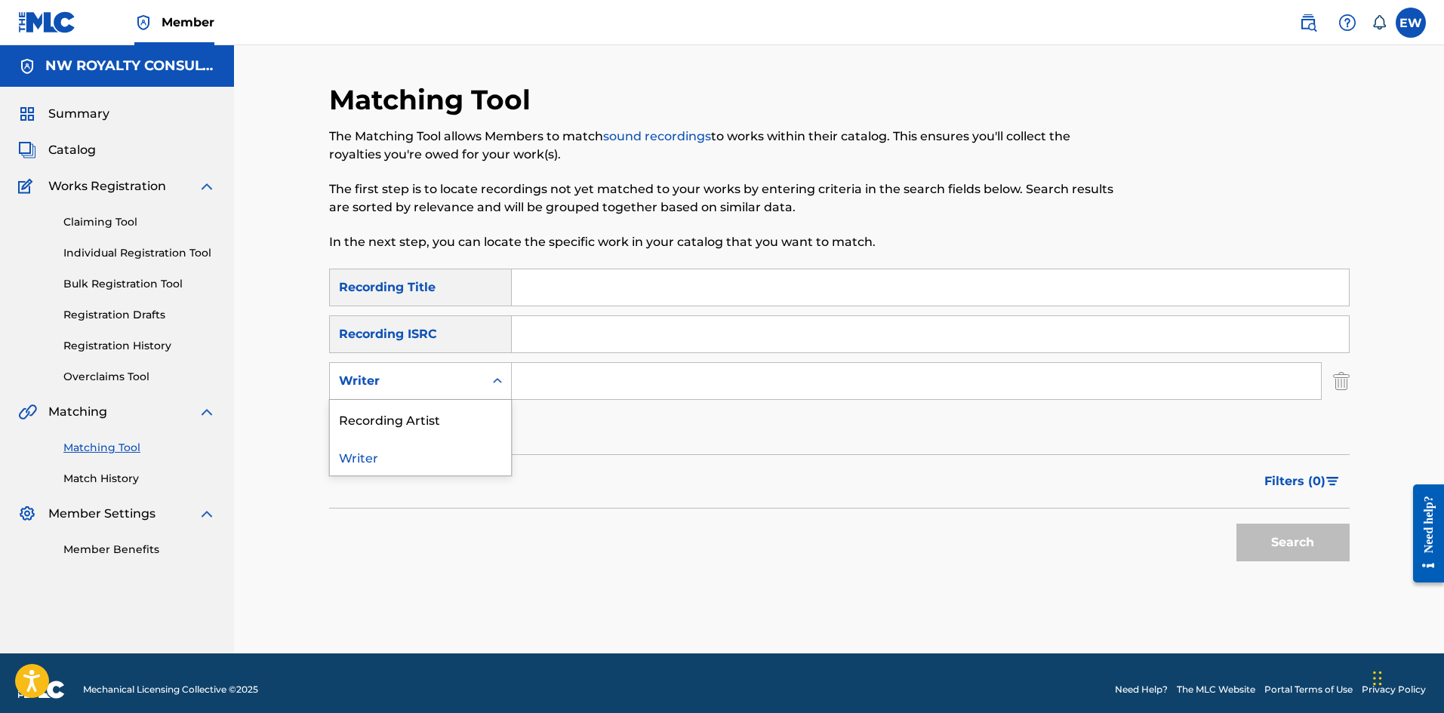
click at [374, 378] on div "Writer" at bounding box center [407, 381] width 136 height 18
drag, startPoint x: 392, startPoint y: 427, endPoint x: 402, endPoint y: 419, distance: 12.3
click at [392, 426] on div "Recording Artist" at bounding box center [420, 419] width 181 height 38
click at [534, 381] on input "Search Form" at bounding box center [916, 381] width 809 height 36
paste input "[PERSON_NAME]"
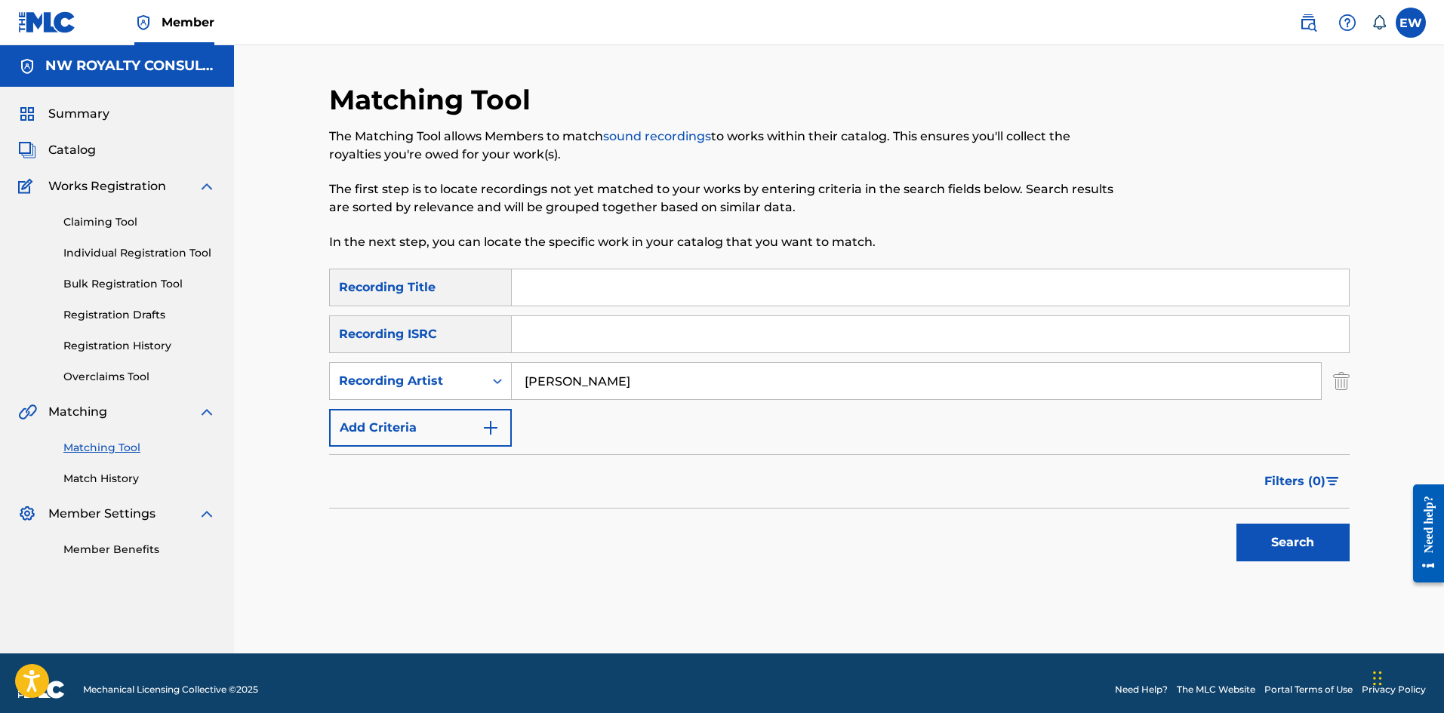
type input "[PERSON_NAME]"
click at [684, 294] on input "Search Form" at bounding box center [930, 287] width 837 height 36
paste input "VYBZ KARTEL 9X"
type input "VYBZ KARTEL 9X"
click at [1272, 525] on button "Search" at bounding box center [1292, 543] width 113 height 38
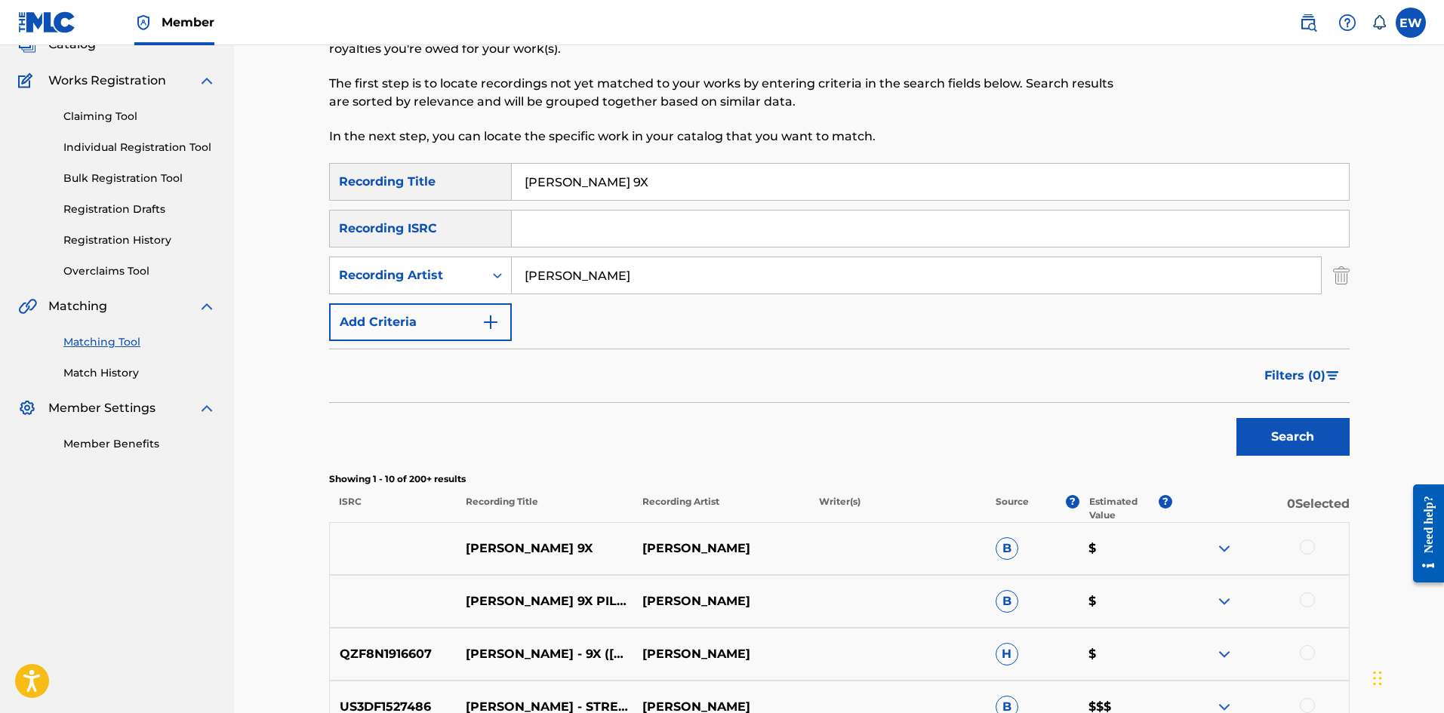
scroll to position [151, 0]
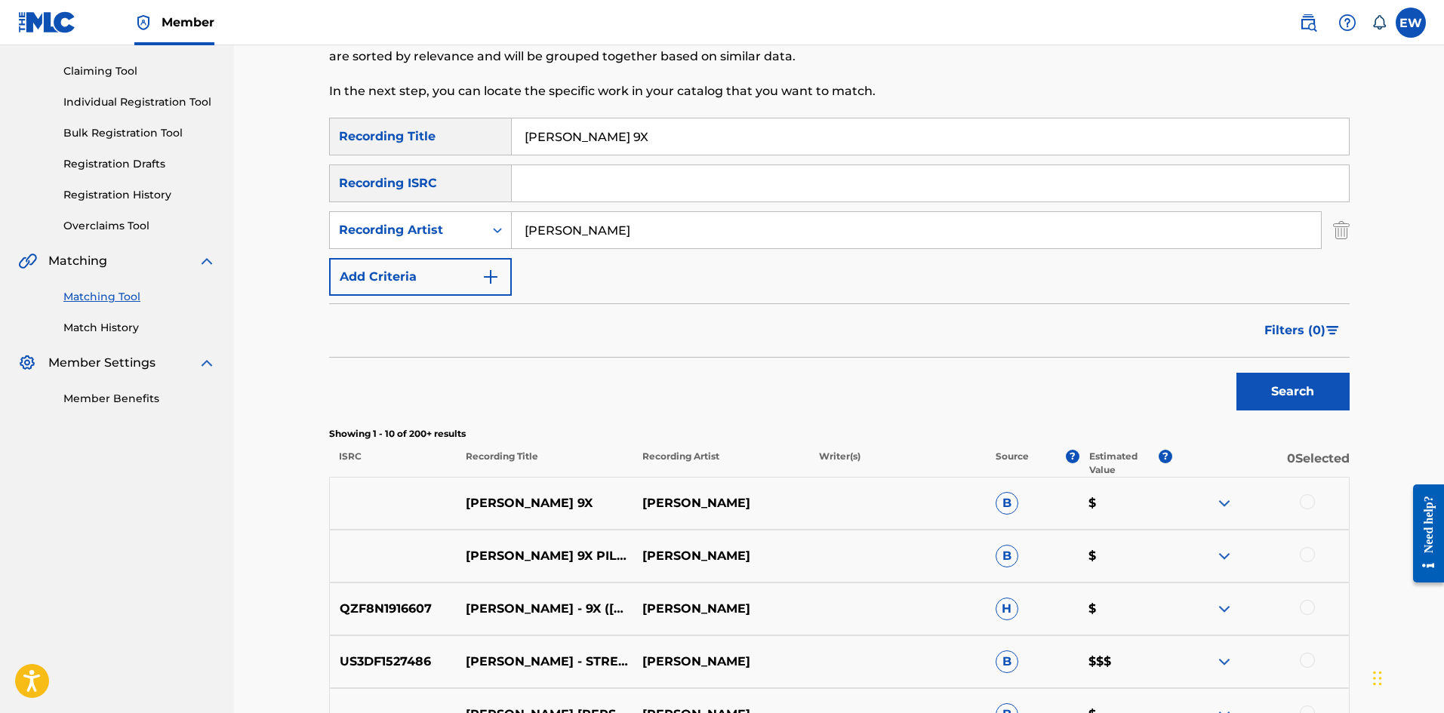
click at [1312, 498] on div at bounding box center [1307, 501] width 15 height 15
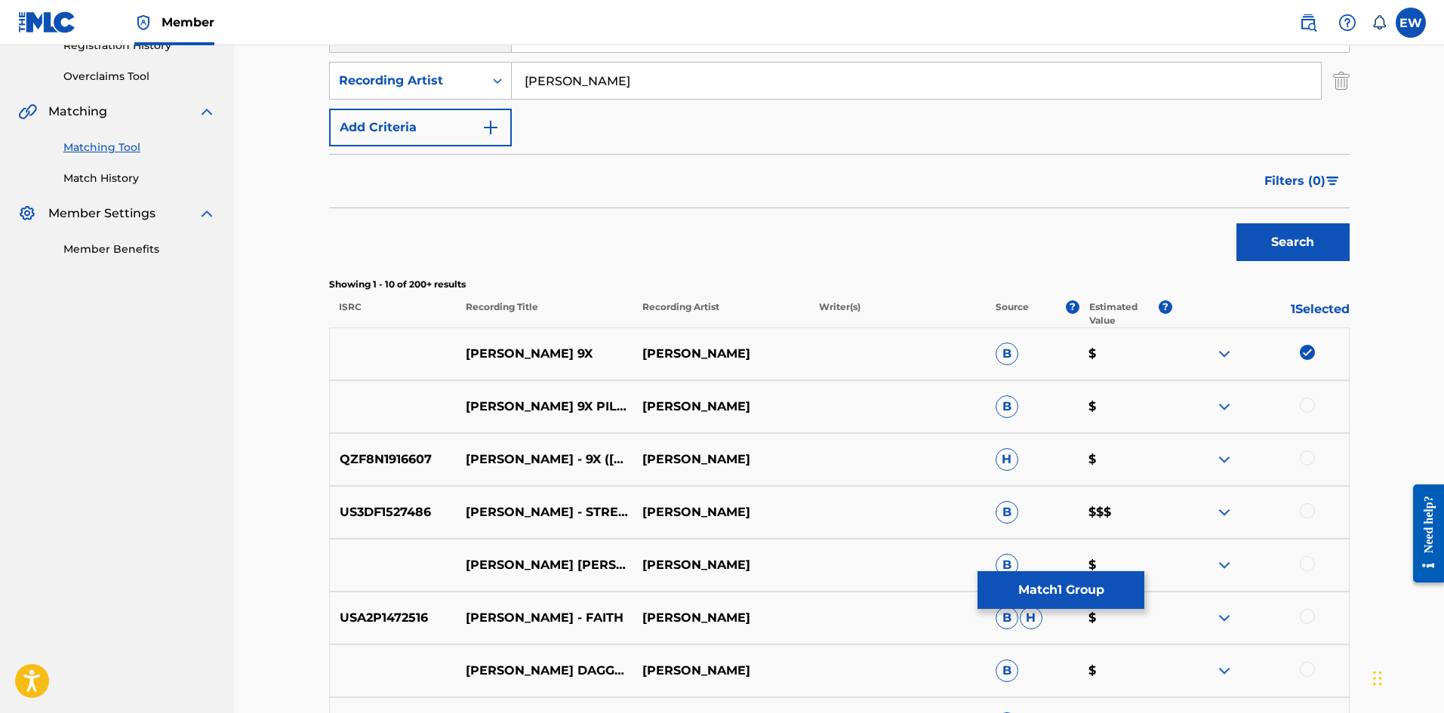
scroll to position [302, 0]
click at [1309, 399] on div at bounding box center [1307, 403] width 15 height 15
drag, startPoint x: 1308, startPoint y: 457, endPoint x: 1151, endPoint y: 461, distance: 157.0
click at [1305, 457] on div at bounding box center [1307, 456] width 15 height 15
click at [1310, 400] on img at bounding box center [1307, 403] width 15 height 15
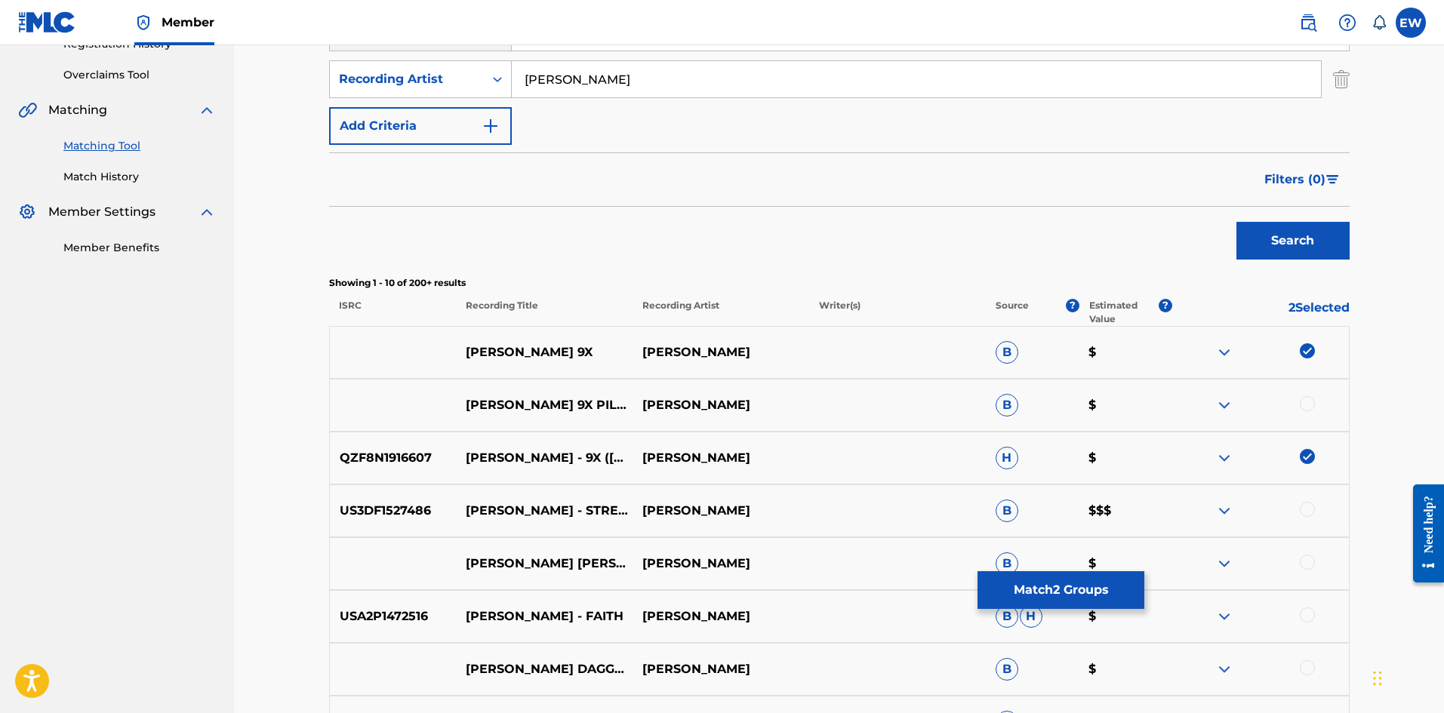
click at [1300, 457] on img at bounding box center [1307, 456] width 15 height 15
click at [1103, 573] on button "Match 1 Group" at bounding box center [1060, 590] width 167 height 38
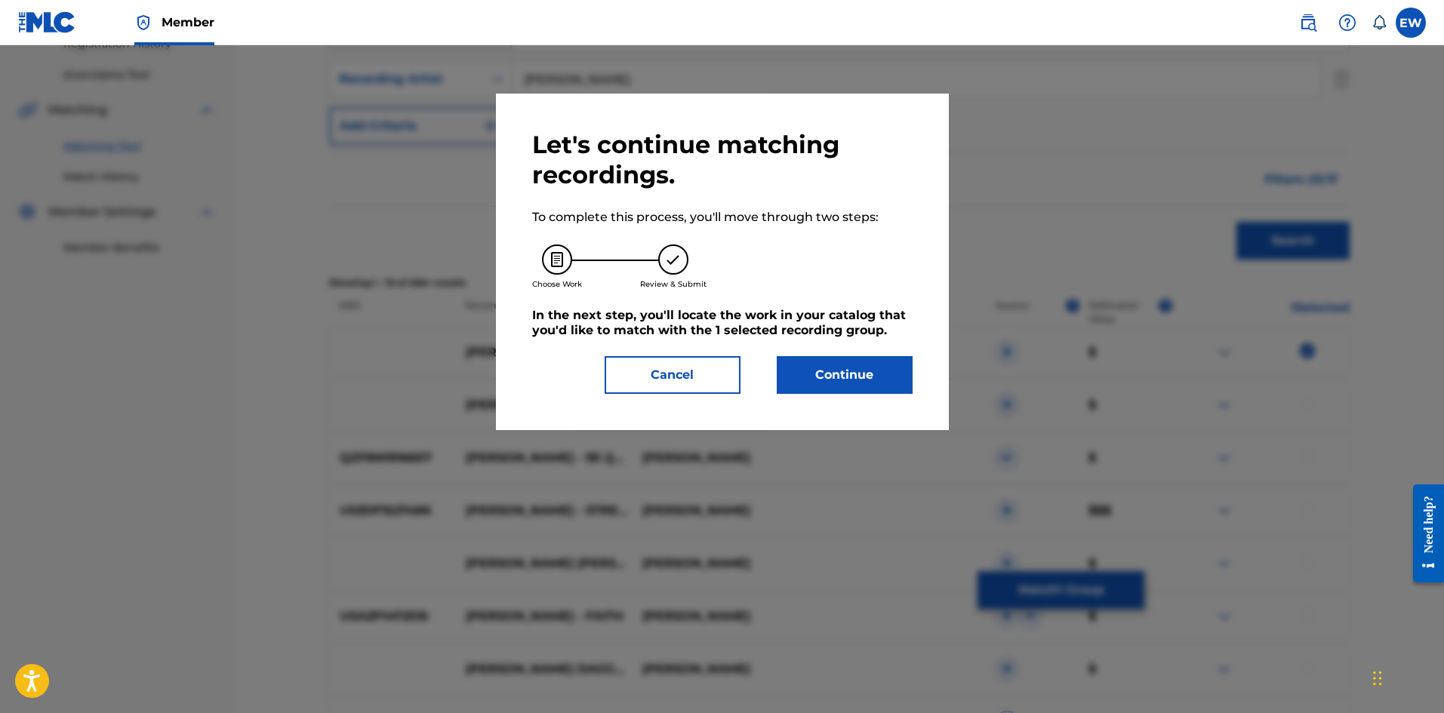
click at [887, 383] on button "Continue" at bounding box center [845, 375] width 136 height 38
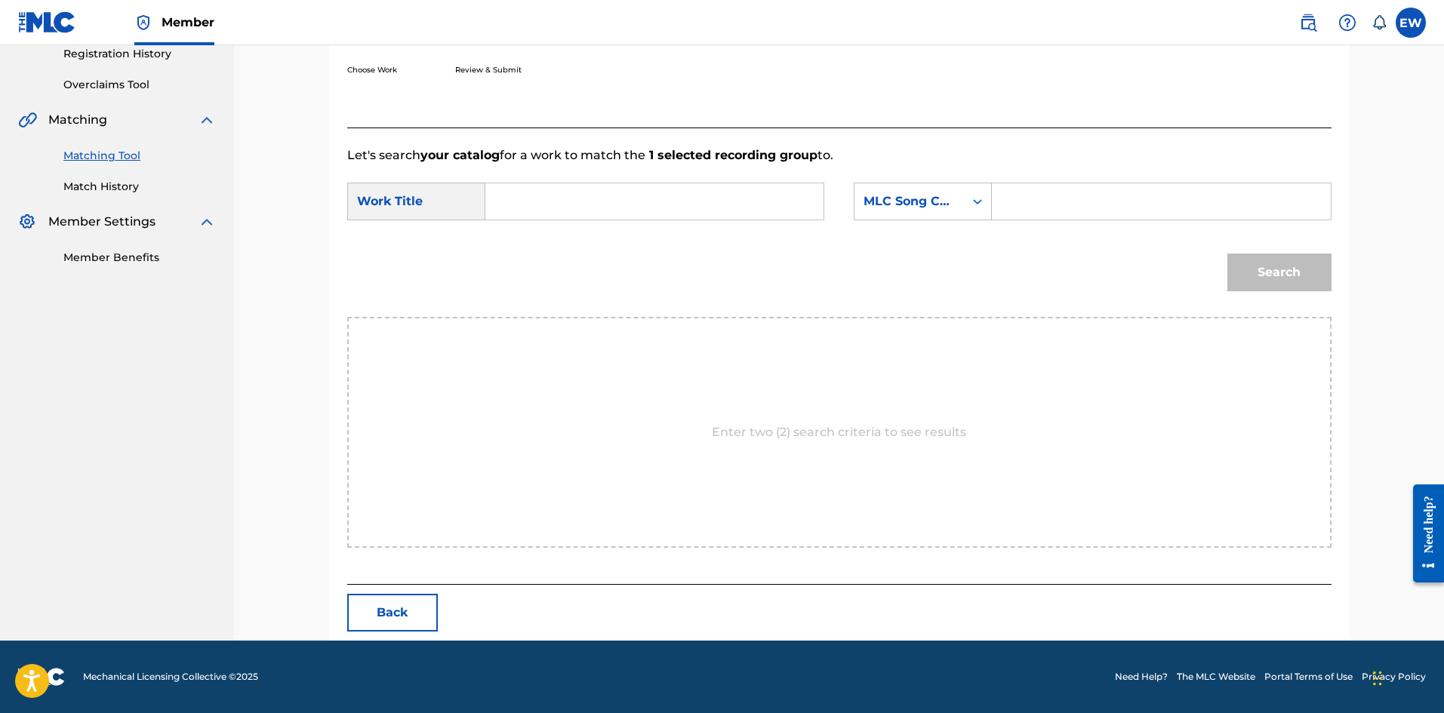
click at [766, 199] on input "Search Form" at bounding box center [654, 201] width 312 height 36
paste input "VYBZ KARTEL 9X"
type input "VYBZ KARTEL 9X"
click at [1051, 192] on input "Search Form" at bounding box center [1161, 201] width 312 height 36
paste input "NV9P3Q"
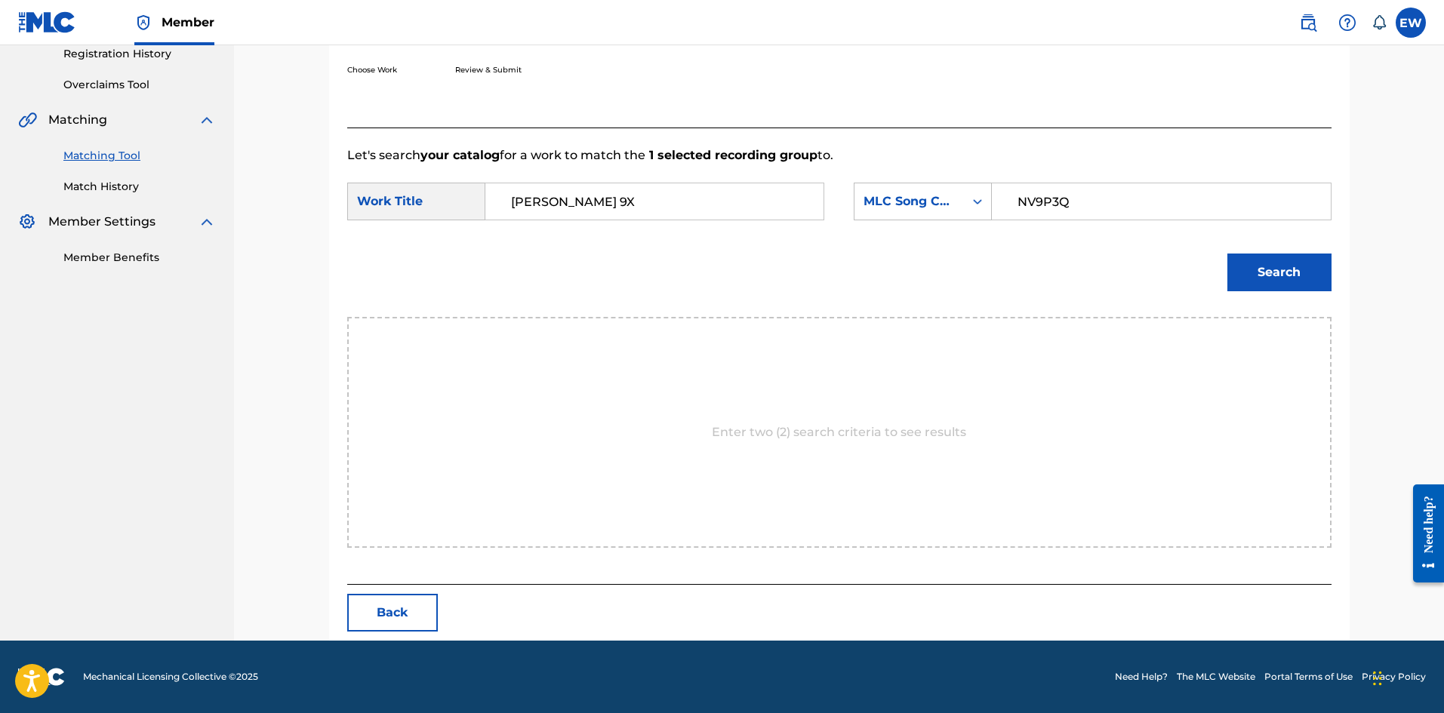
type input "NV9P3Q"
click at [1262, 274] on button "Search" at bounding box center [1279, 273] width 104 height 38
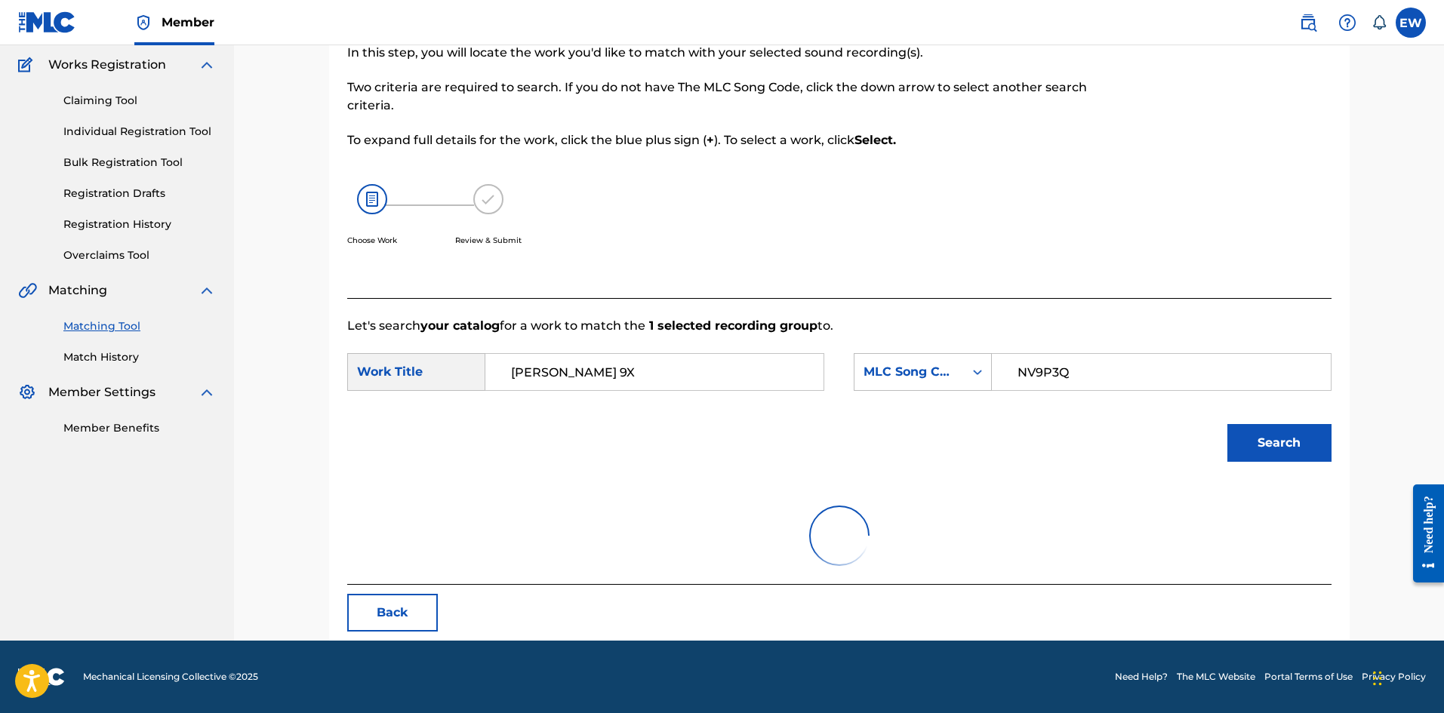
scroll to position [248, 0]
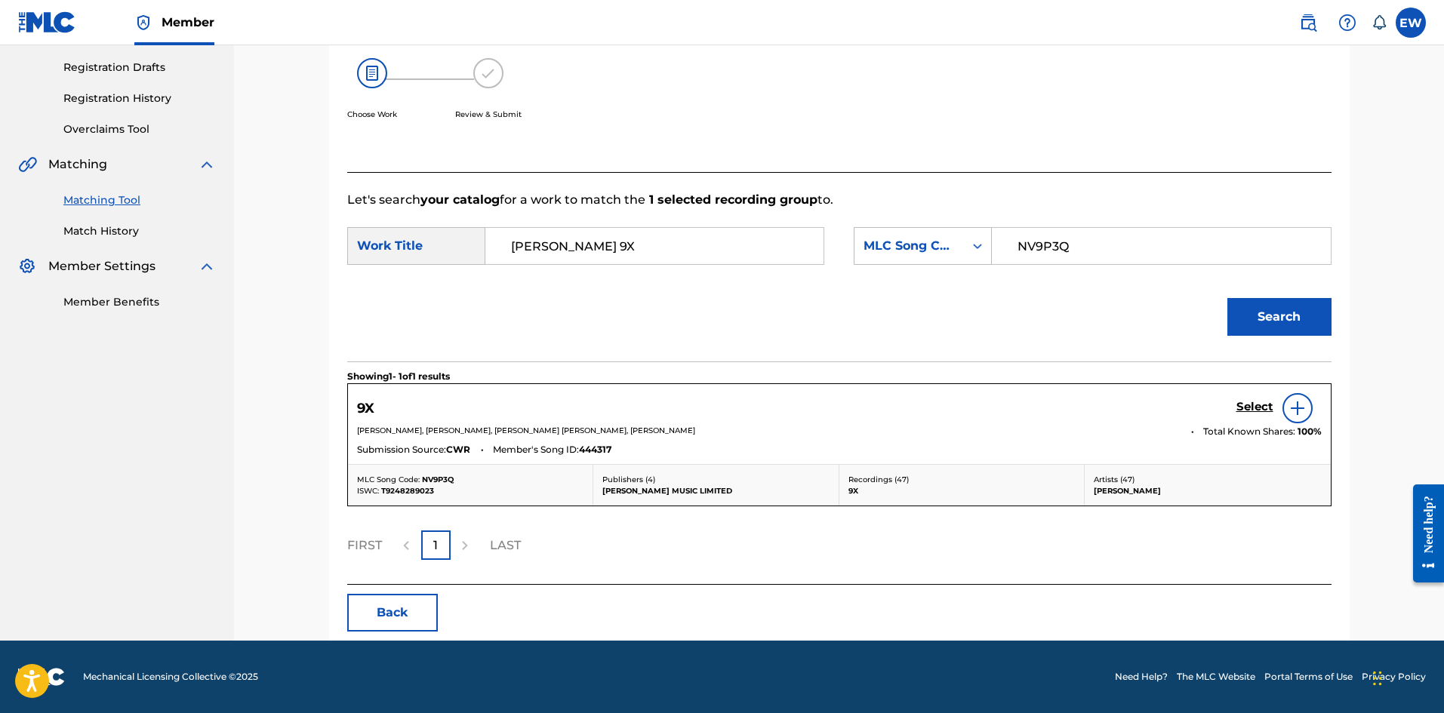
click at [1254, 408] on h5 "Select" at bounding box center [1254, 407] width 37 height 14
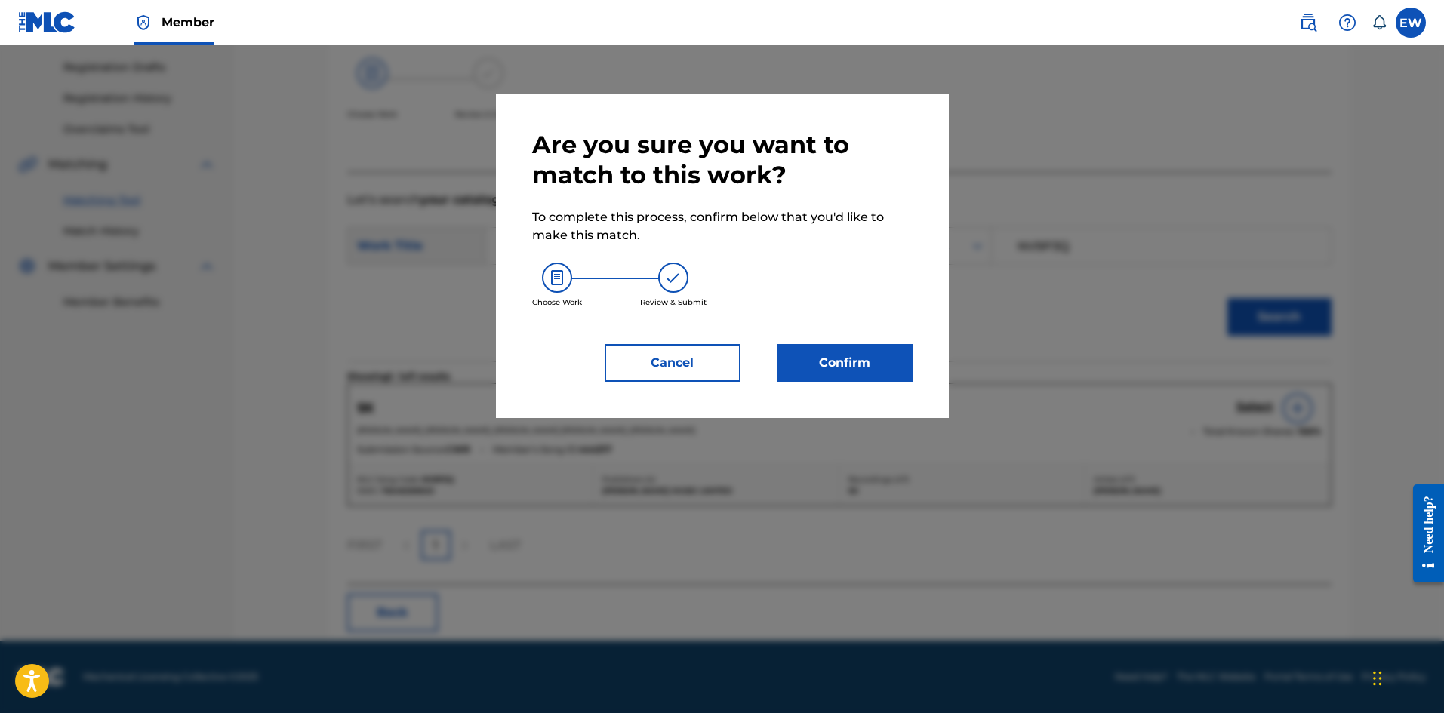
click at [861, 368] on button "Confirm" at bounding box center [845, 363] width 136 height 38
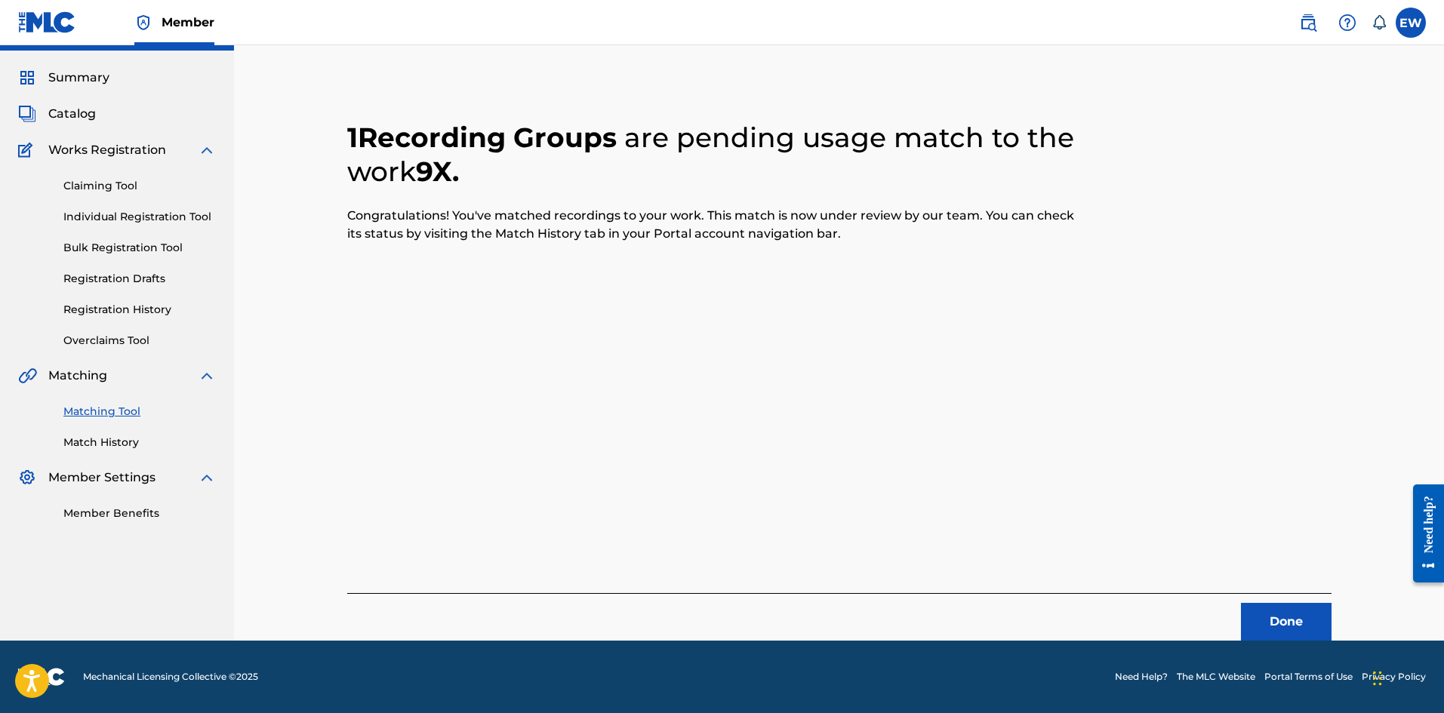
scroll to position [36, 0]
click at [1279, 611] on button "Done" at bounding box center [1286, 622] width 91 height 38
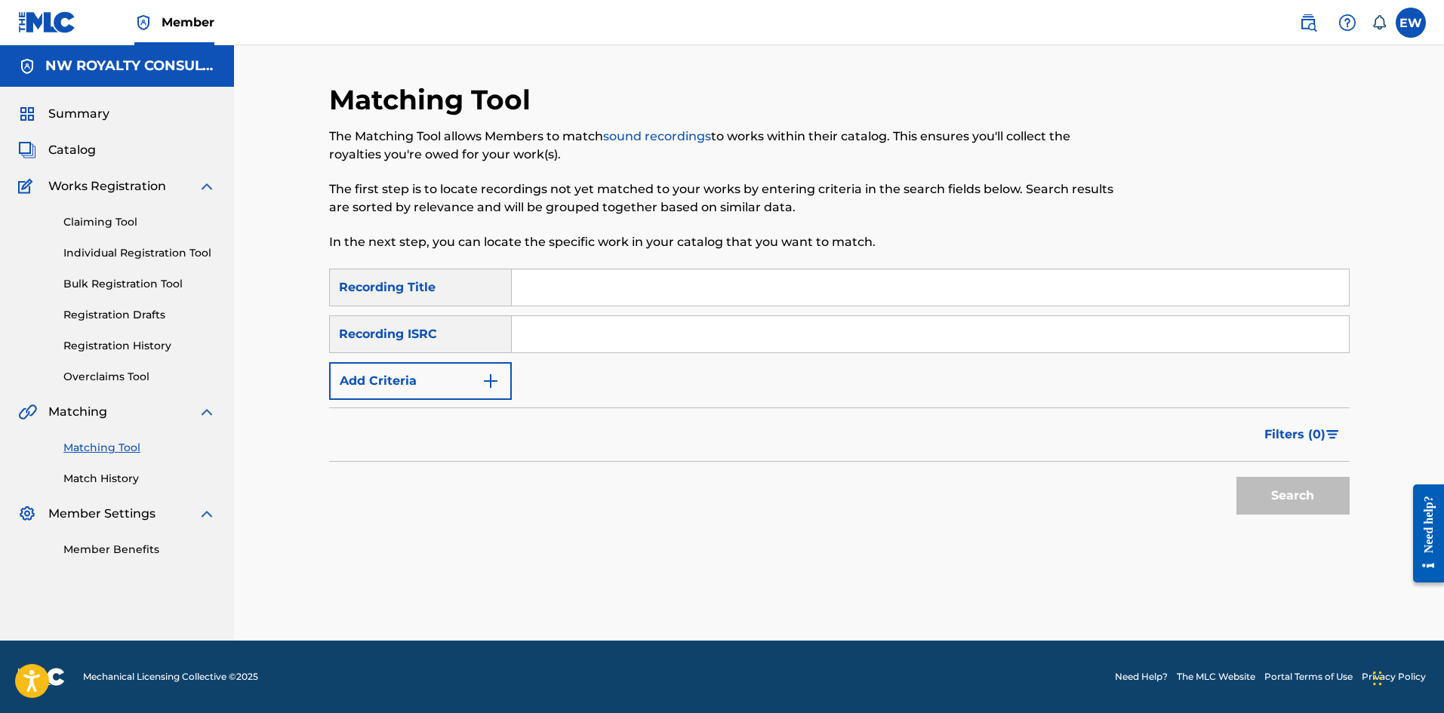
scroll to position [0, 0]
click at [426, 383] on button "Add Criteria" at bounding box center [420, 381] width 183 height 38
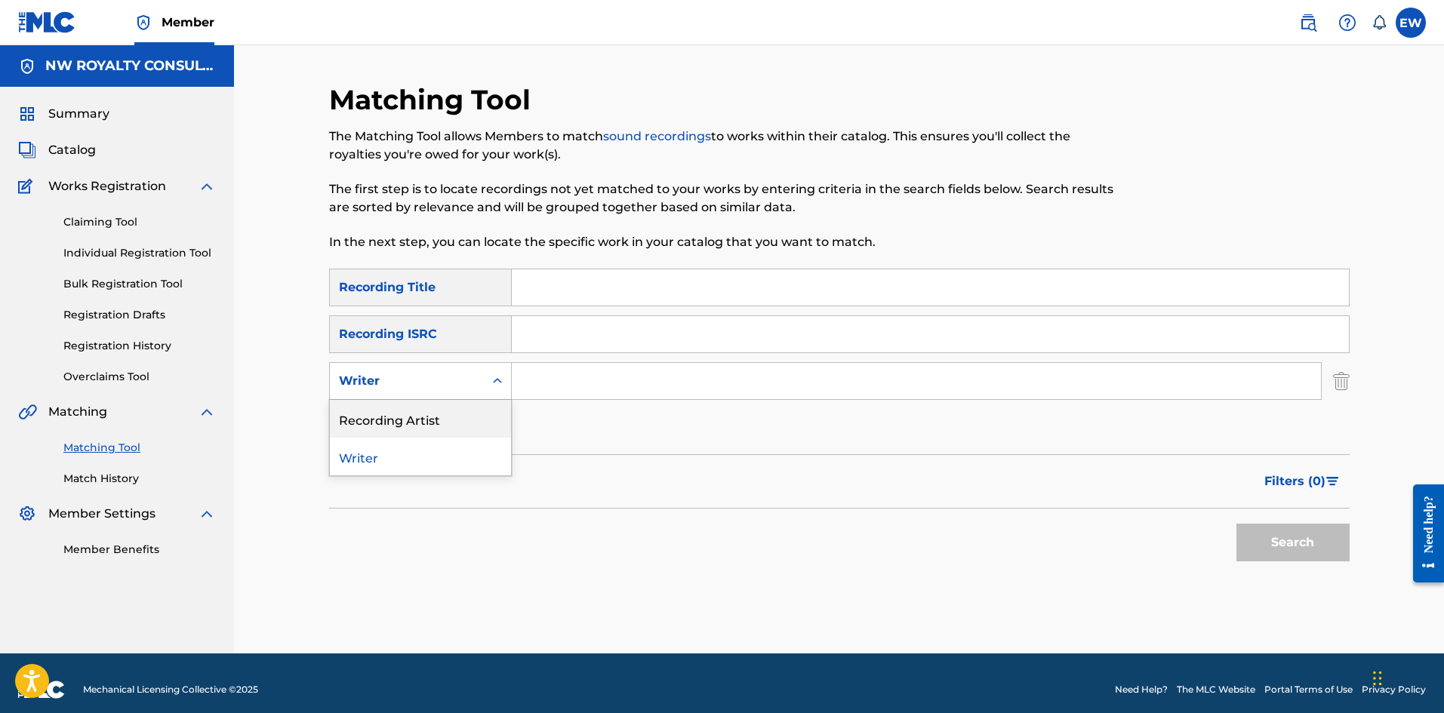
drag, startPoint x: 432, startPoint y: 411, endPoint x: 529, endPoint y: 405, distance: 97.5
click at [439, 412] on div "Recording Artist" at bounding box center [420, 419] width 181 height 38
click at [635, 380] on input "Search Form" at bounding box center [916, 381] width 809 height 36
paste input "[PERSON_NAME]"
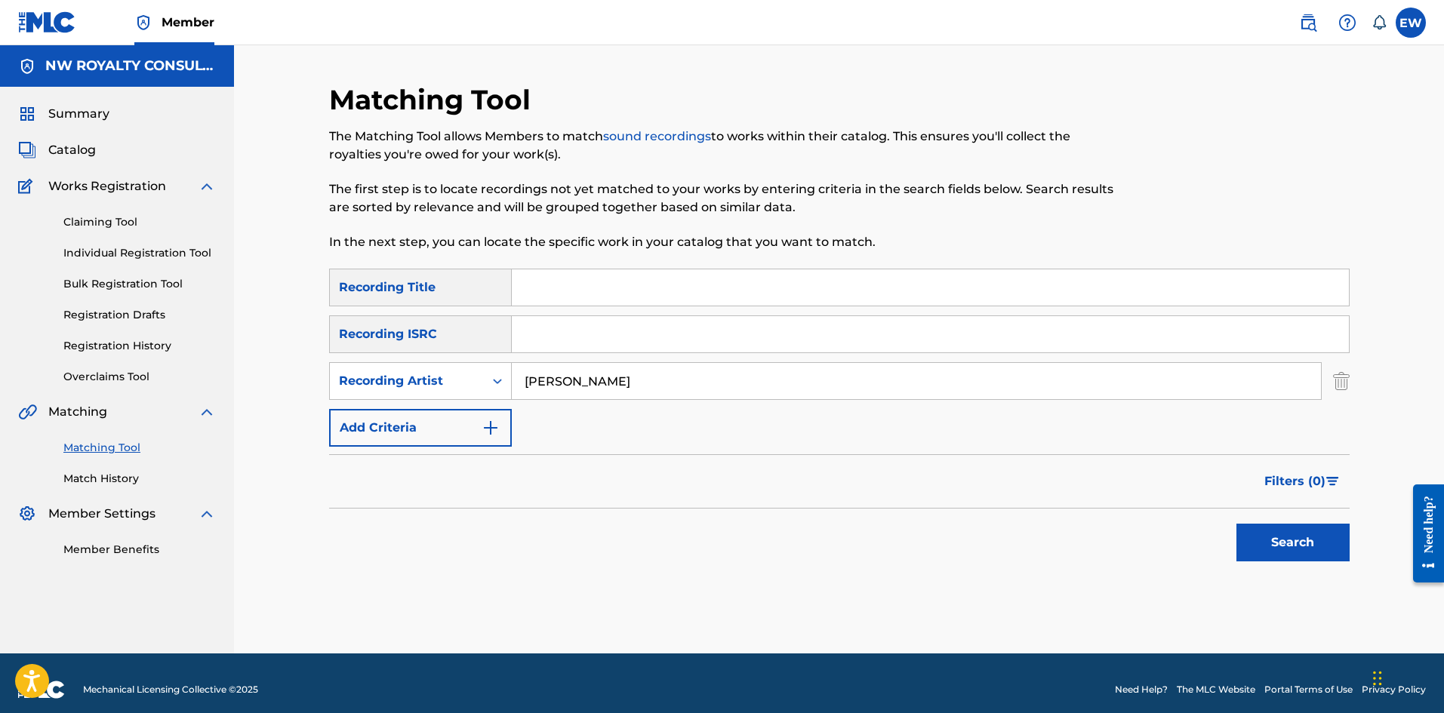
type input "[PERSON_NAME]"
click at [601, 288] on input "Search Form" at bounding box center [930, 287] width 837 height 36
paste input "VYBZ KARTEL 9X DO NOT RE UPLOAD OR YOUR PAGE WILL BE REMOVED"
type input "VYBZ KARTEL 9X DO NOT RE UPLOAD OR YOUR PAGE WILL BE REMOVED"
click at [1266, 532] on button "Search" at bounding box center [1292, 543] width 113 height 38
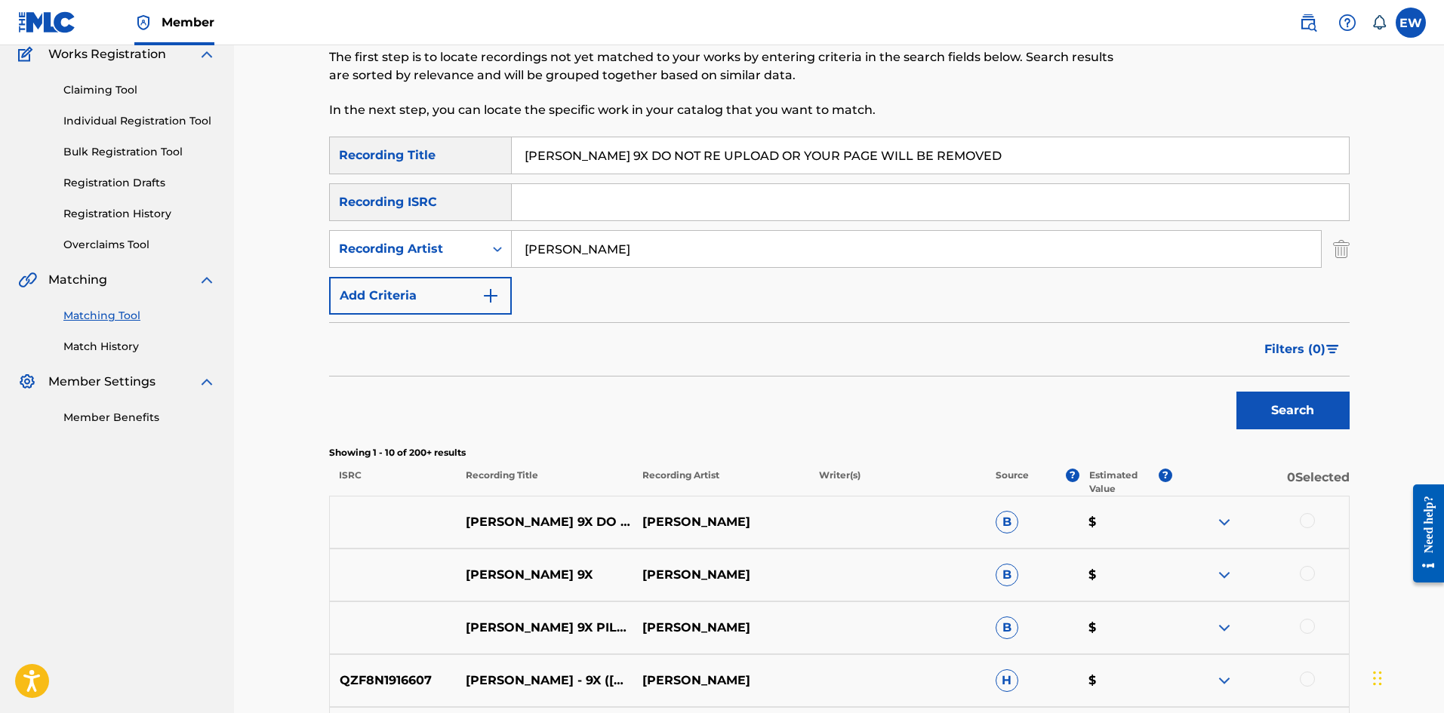
scroll to position [151, 0]
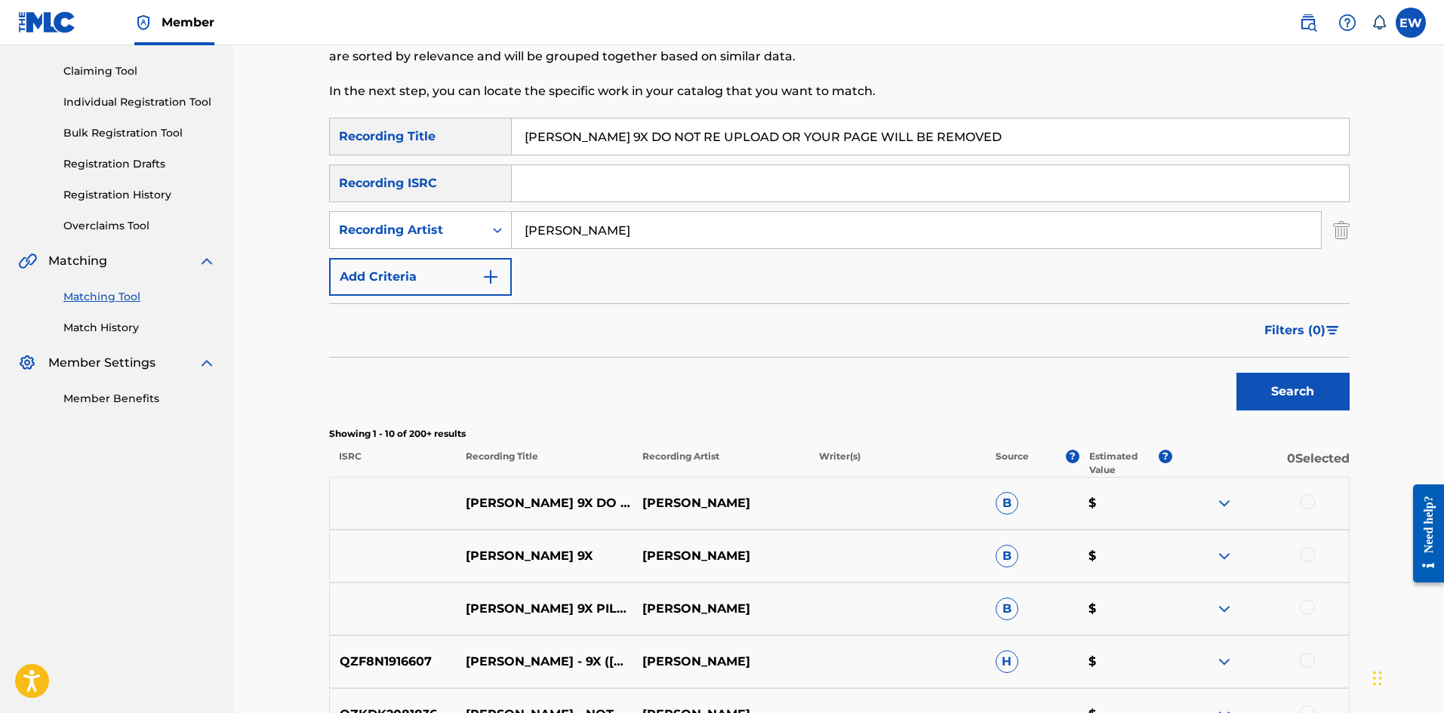
click at [1309, 497] on div at bounding box center [1307, 501] width 15 height 15
click at [1103, 591] on button "Match 1 Group" at bounding box center [1060, 590] width 167 height 38
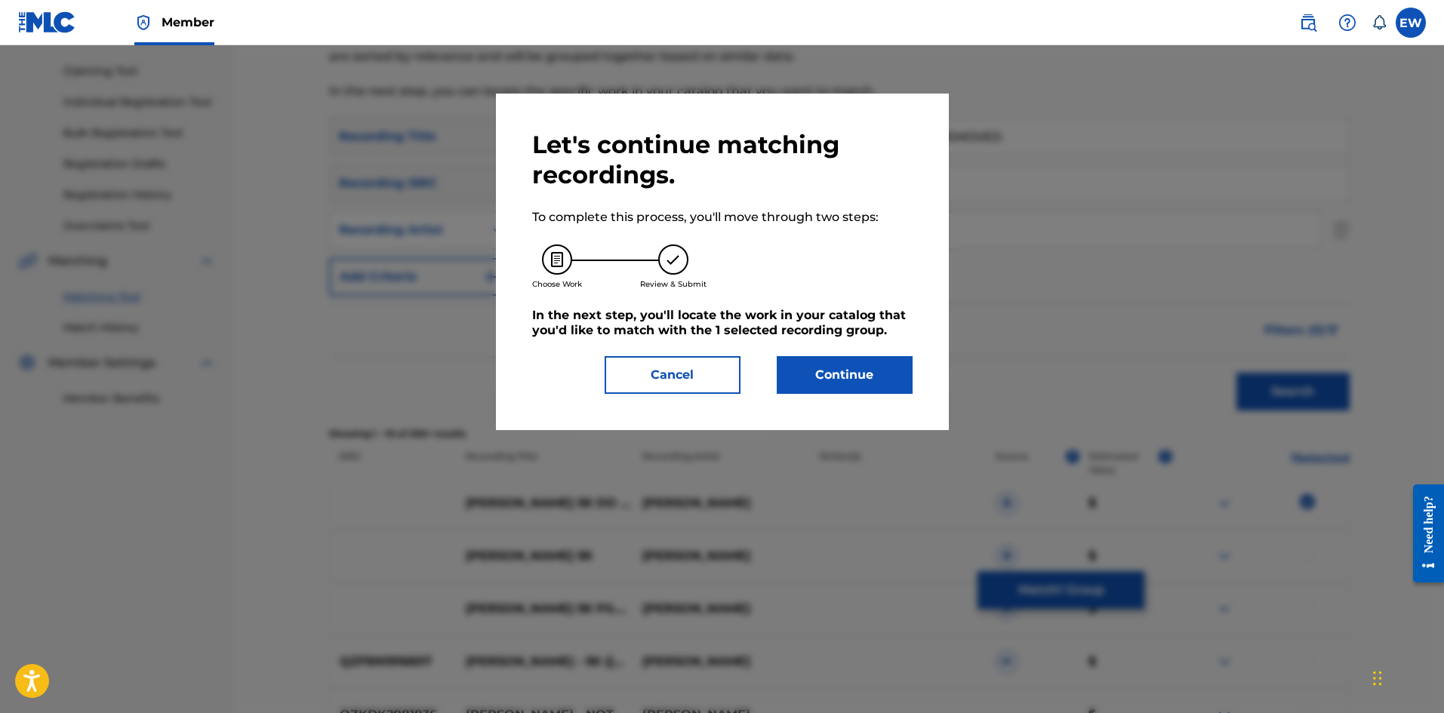
drag, startPoint x: 756, startPoint y: 347, endPoint x: 842, endPoint y: 377, distance: 91.9
click at [756, 347] on div "Let's continue matching recordings. To complete this process, you'll move throu…" at bounding box center [722, 262] width 380 height 264
click at [864, 383] on button "Continue" at bounding box center [845, 375] width 136 height 38
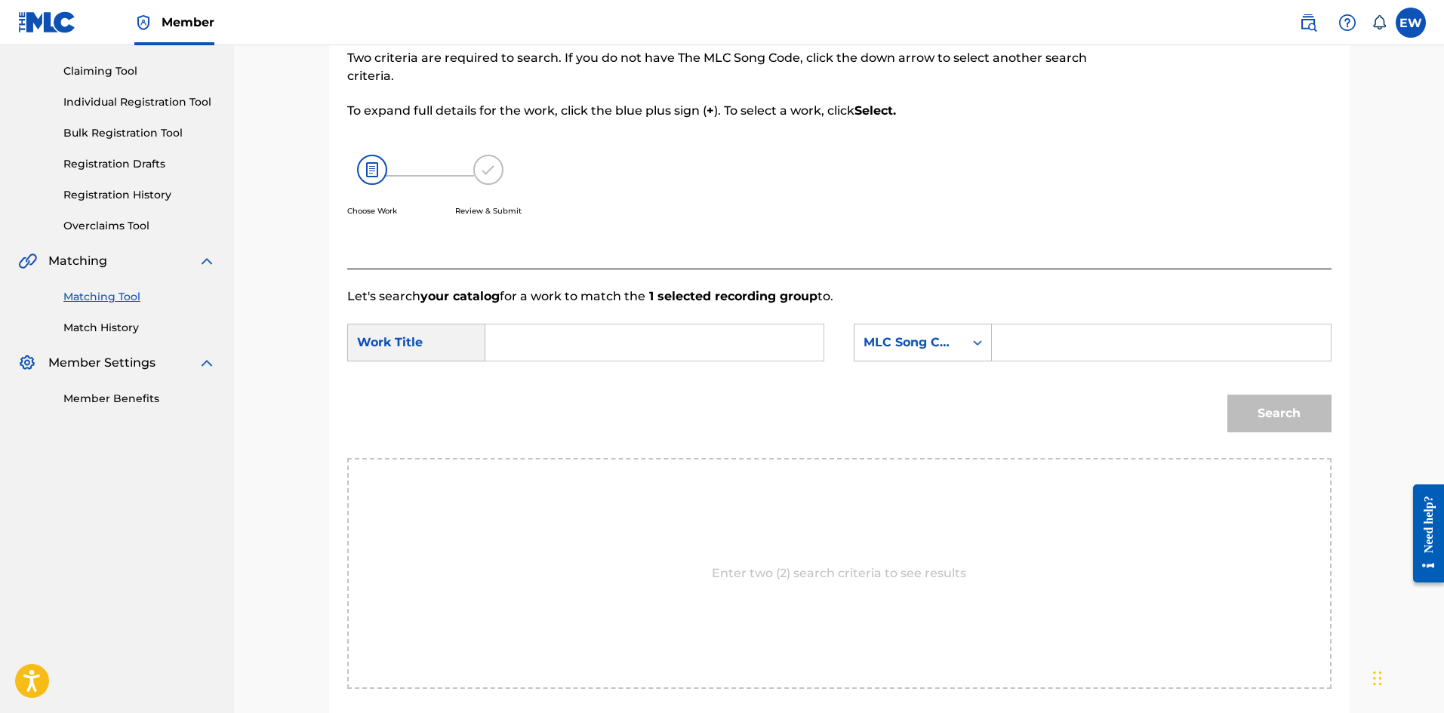
click at [650, 351] on input "Search Form" at bounding box center [654, 343] width 312 height 36
paste input "VYBZ KARTEL 9X DO NOT RE UPLOAD OR YOUR PAGE WILL BE REMOVED"
type input "VYBZ KARTEL 9X DO NOT RE UPLOAD OR YOUR PAGE WILL BE REMOVED"
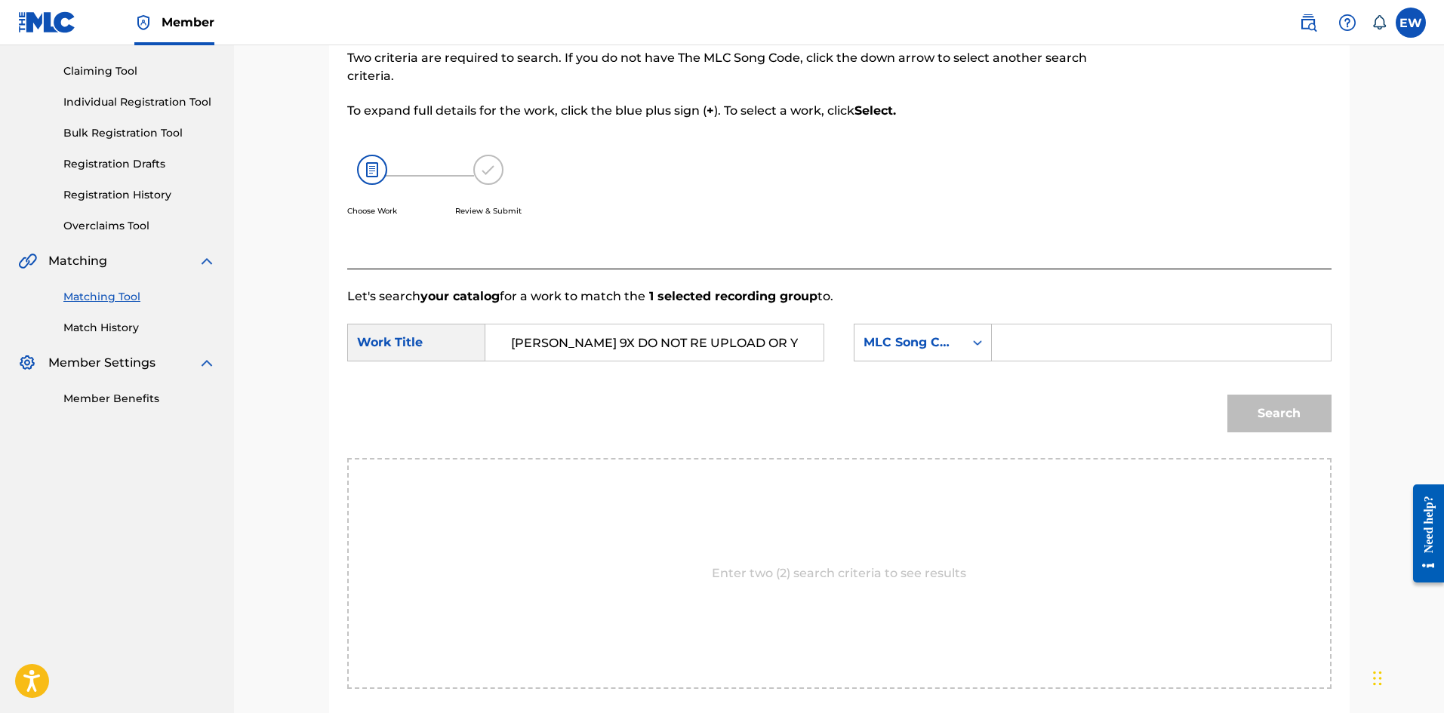
drag, startPoint x: 1046, startPoint y: 331, endPoint x: 1057, endPoint y: 346, distance: 19.0
click at [1054, 338] on input "Search Form" at bounding box center [1161, 343] width 312 height 36
paste input "NV9P3Q"
type input "NV9P3Q"
click at [1299, 412] on button "Search" at bounding box center [1279, 414] width 104 height 38
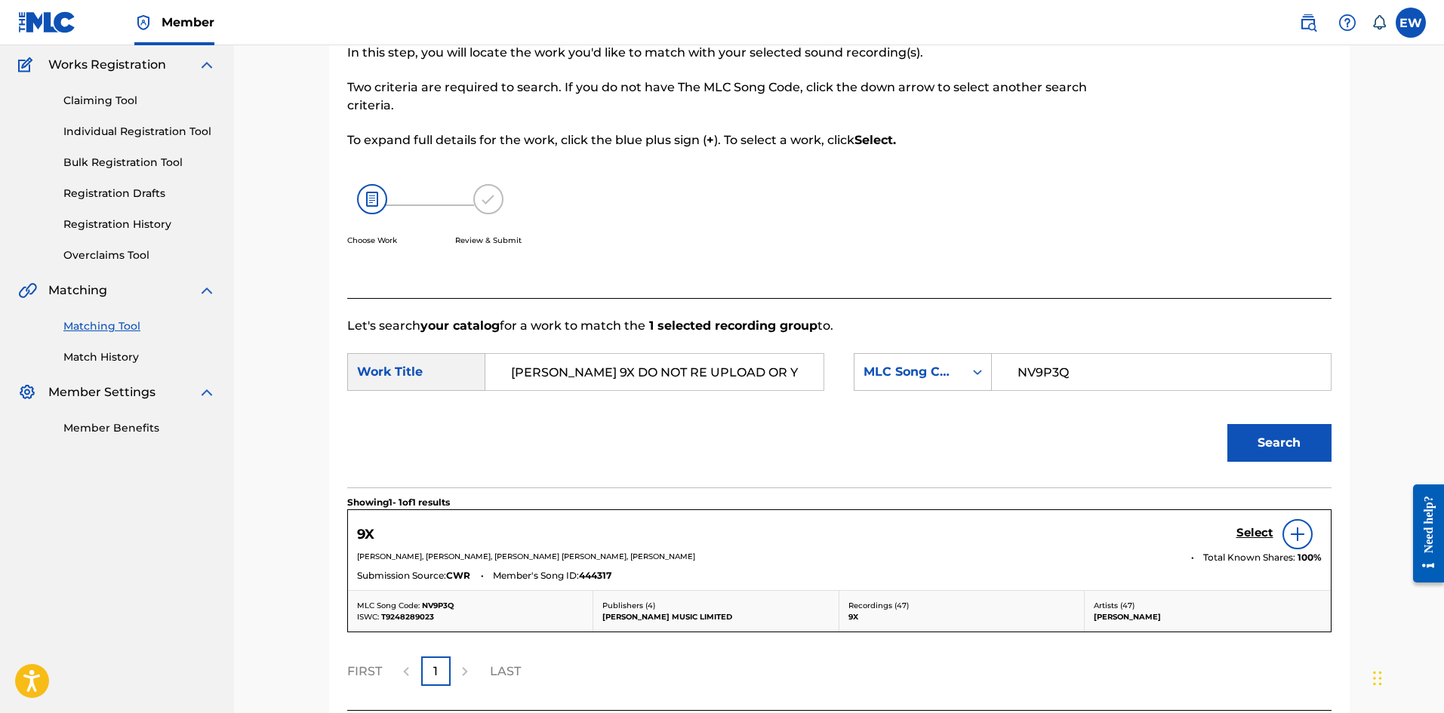
scroll to position [151, 0]
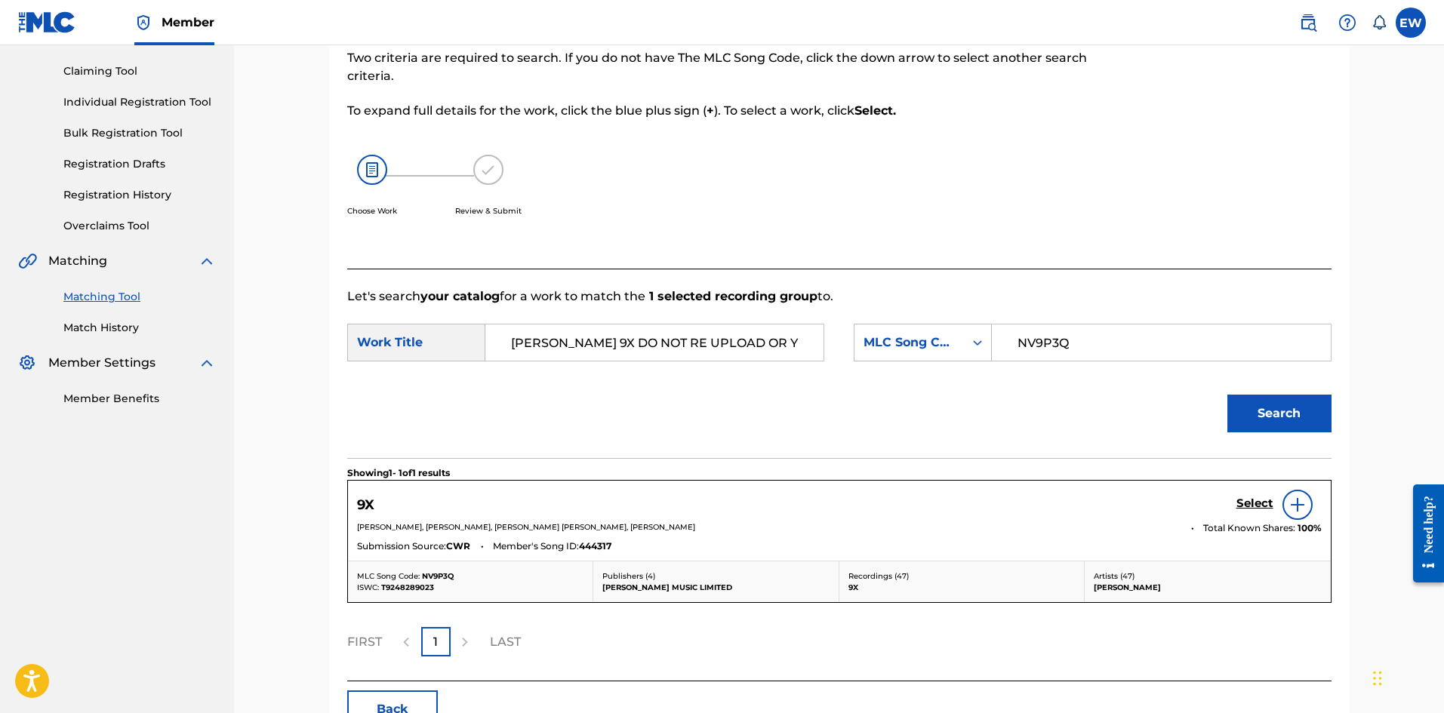
click at [1260, 509] on h5 "Select" at bounding box center [1254, 504] width 37 height 14
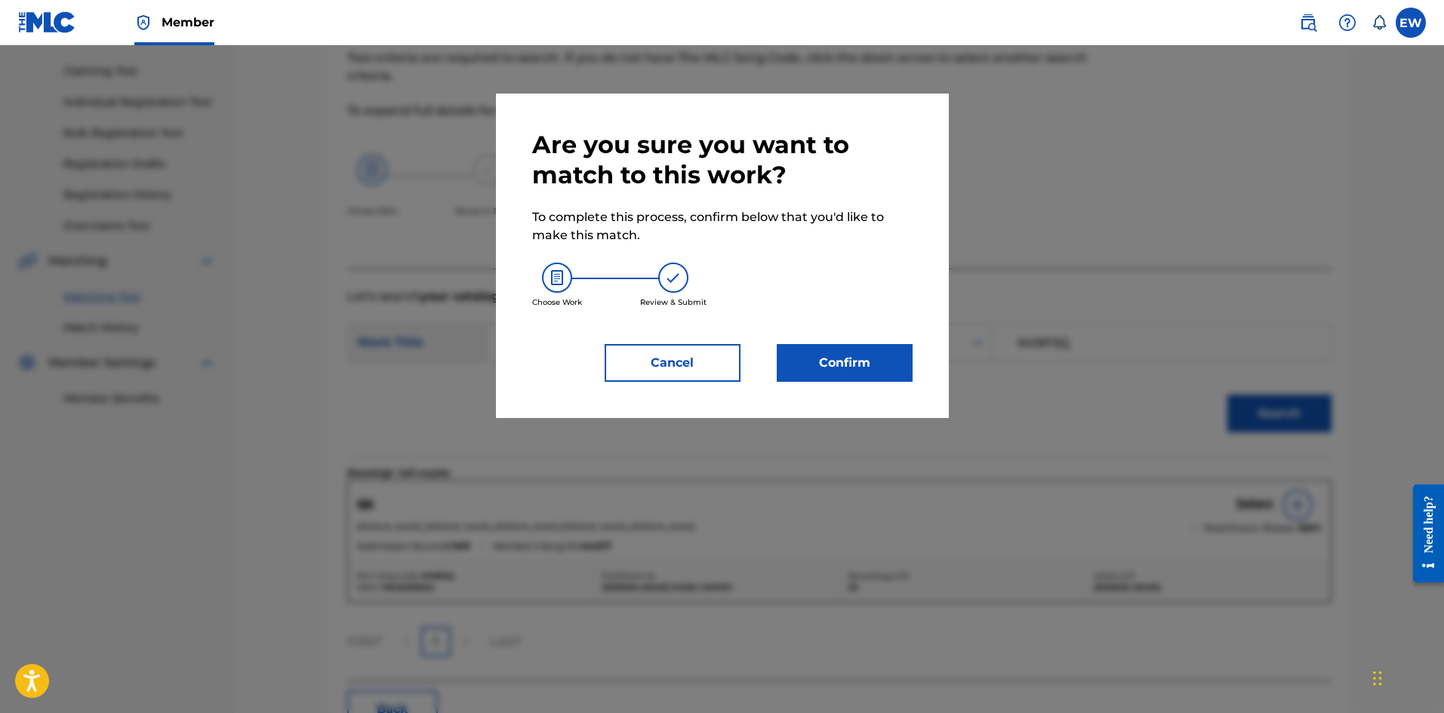
click at [848, 365] on button "Confirm" at bounding box center [845, 363] width 136 height 38
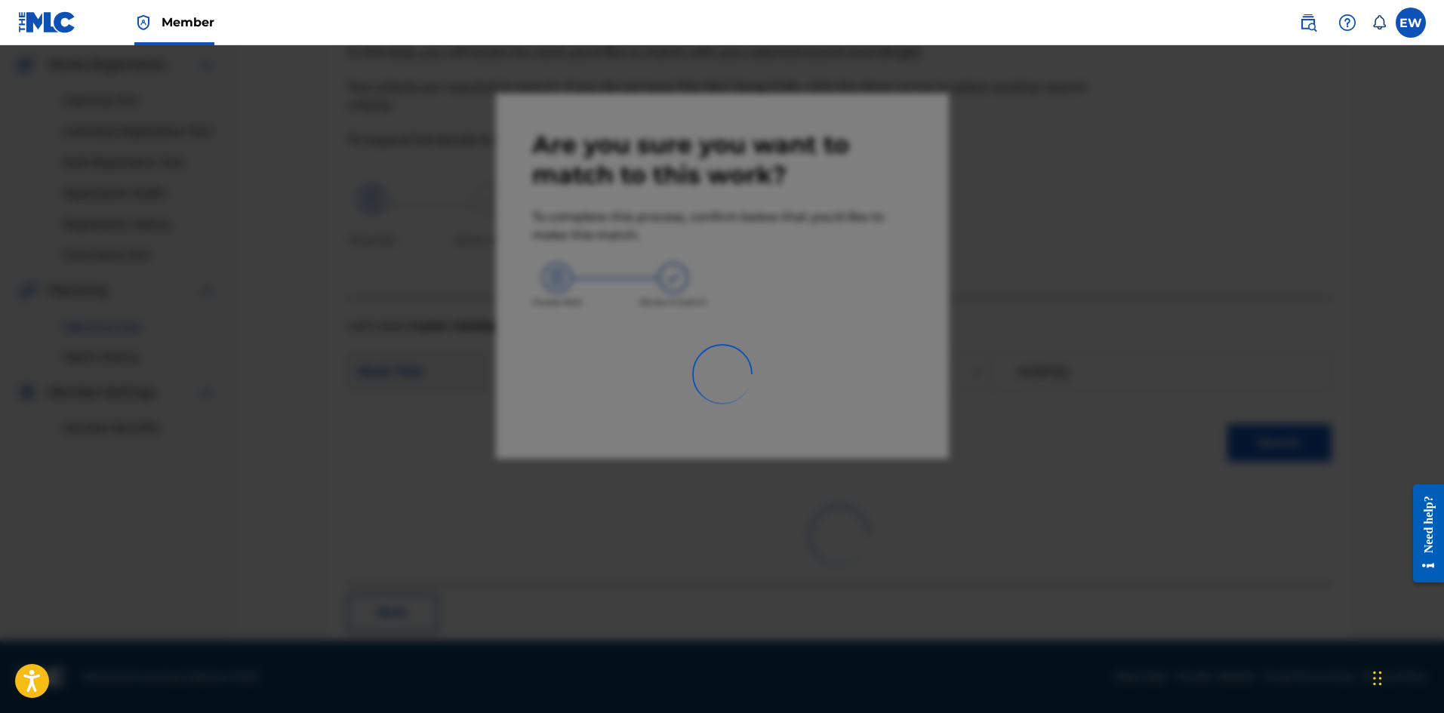
scroll to position [36, 0]
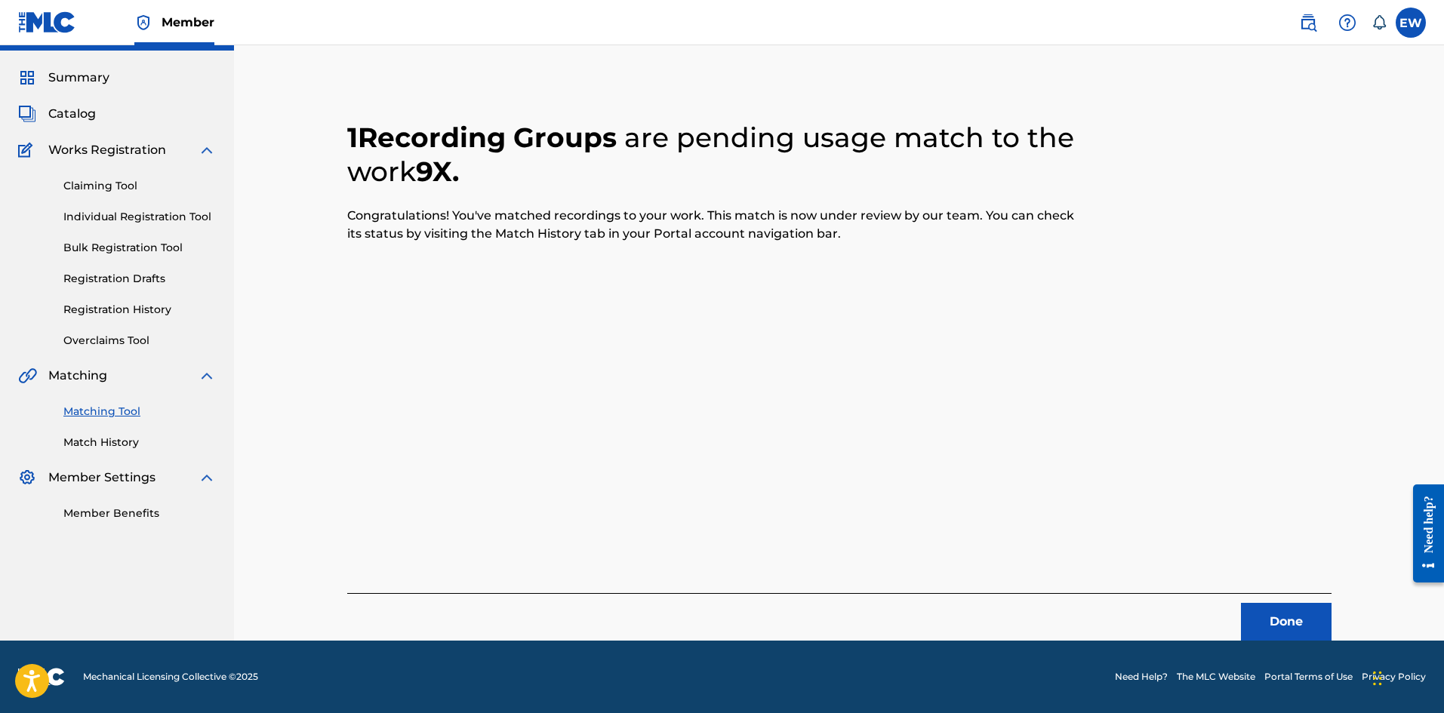
click at [1267, 598] on div "Done" at bounding box center [839, 617] width 984 height 48
drag, startPoint x: 1275, startPoint y: 610, endPoint x: 1445, endPoint y: 642, distance: 172.9
click at [1277, 611] on button "Done" at bounding box center [1286, 622] width 91 height 38
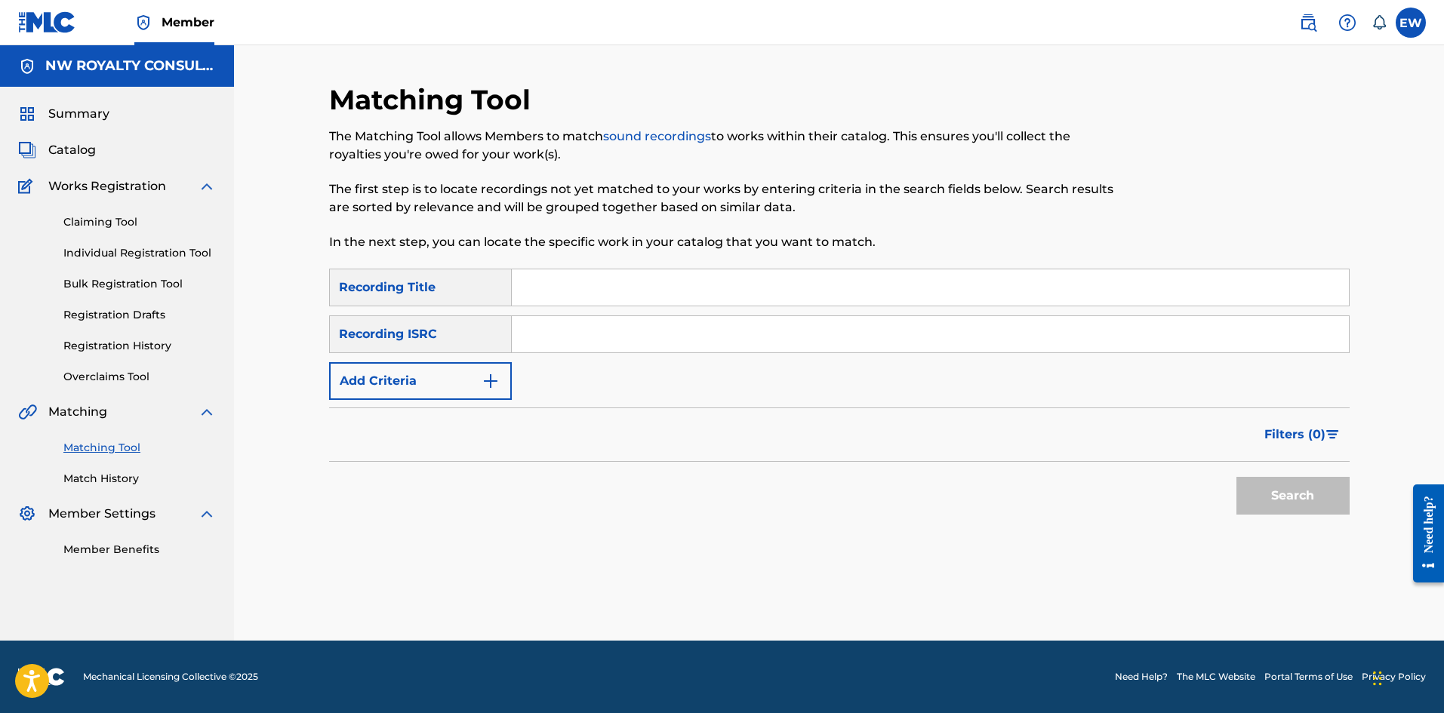
scroll to position [0, 0]
click at [420, 372] on button "Add Criteria" at bounding box center [420, 381] width 183 height 38
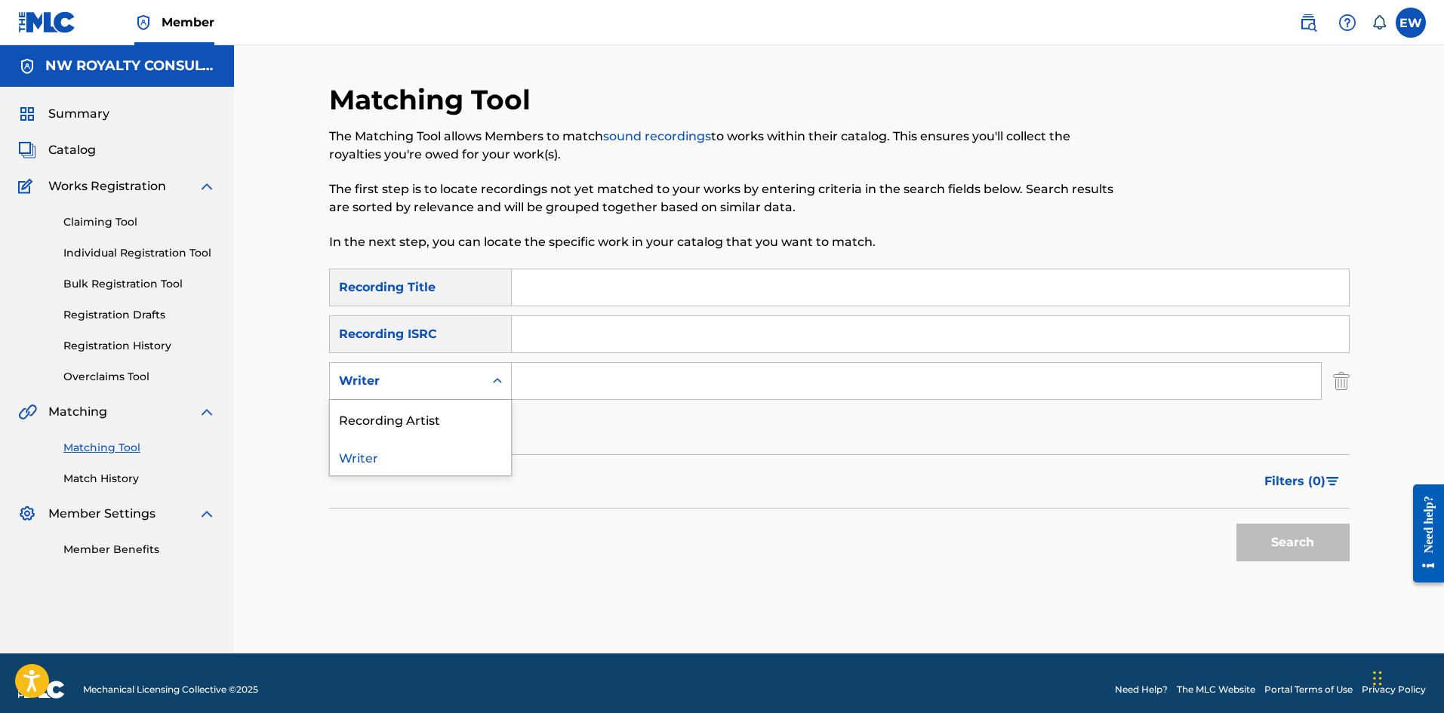
click at [420, 373] on div "Writer" at bounding box center [407, 381] width 136 height 18
click at [408, 408] on div "Recording Artist" at bounding box center [420, 419] width 181 height 38
click at [587, 373] on input "Search Form" at bounding box center [916, 381] width 809 height 36
paste input "[PERSON_NAME]"
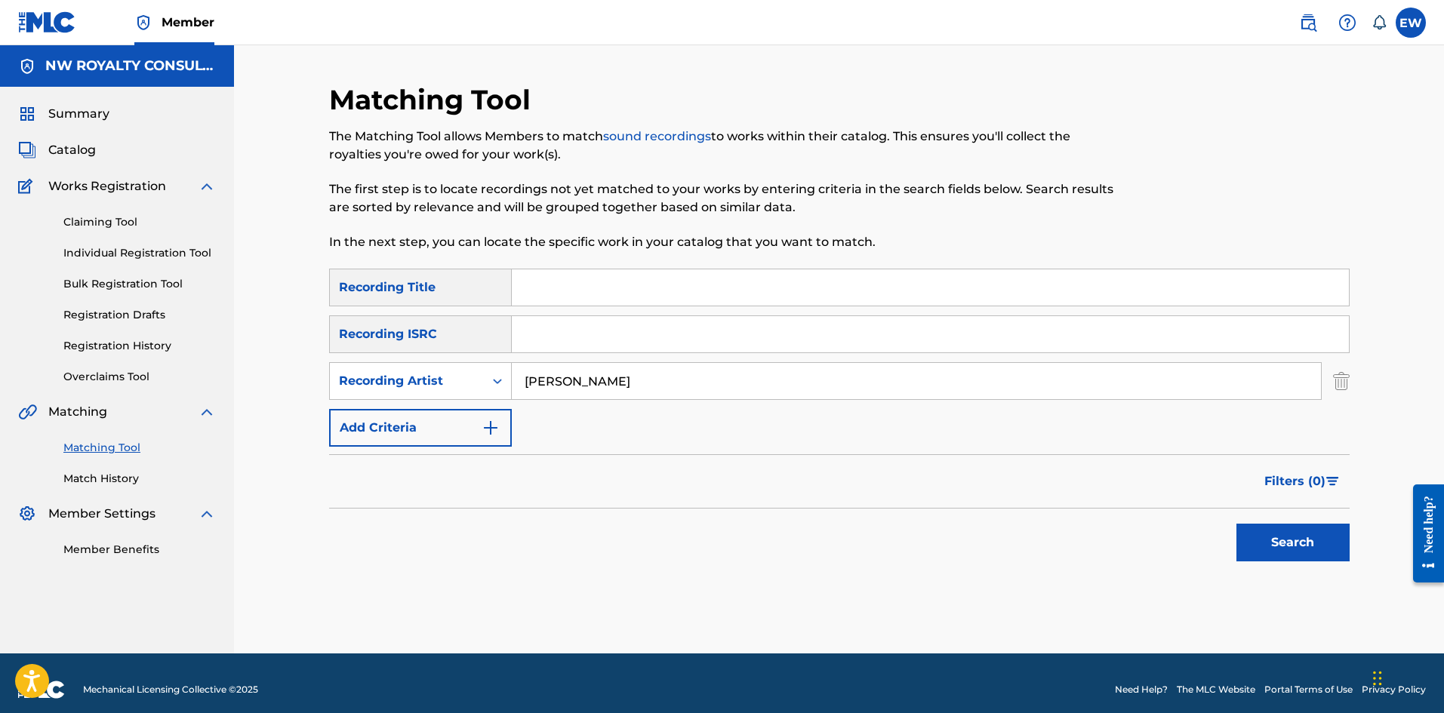
type input "[PERSON_NAME]"
click at [642, 283] on input "Search Form" at bounding box center [930, 287] width 837 height 36
paste input "VYBZ KARTEL 9X PILE UP RIDDIM"
type input "VYBZ KARTEL 9X PILE UP RIDDIM"
click at [1260, 540] on button "Search" at bounding box center [1292, 543] width 113 height 38
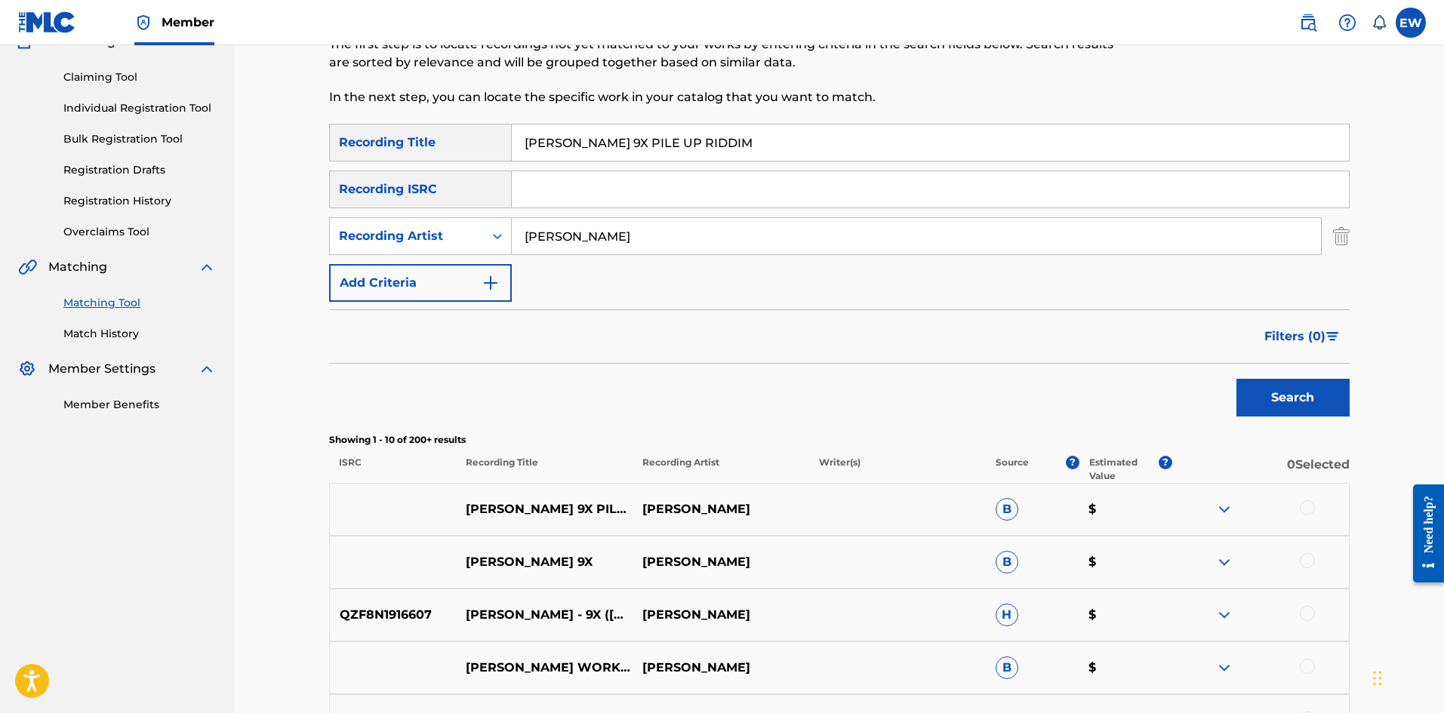
scroll to position [151, 0]
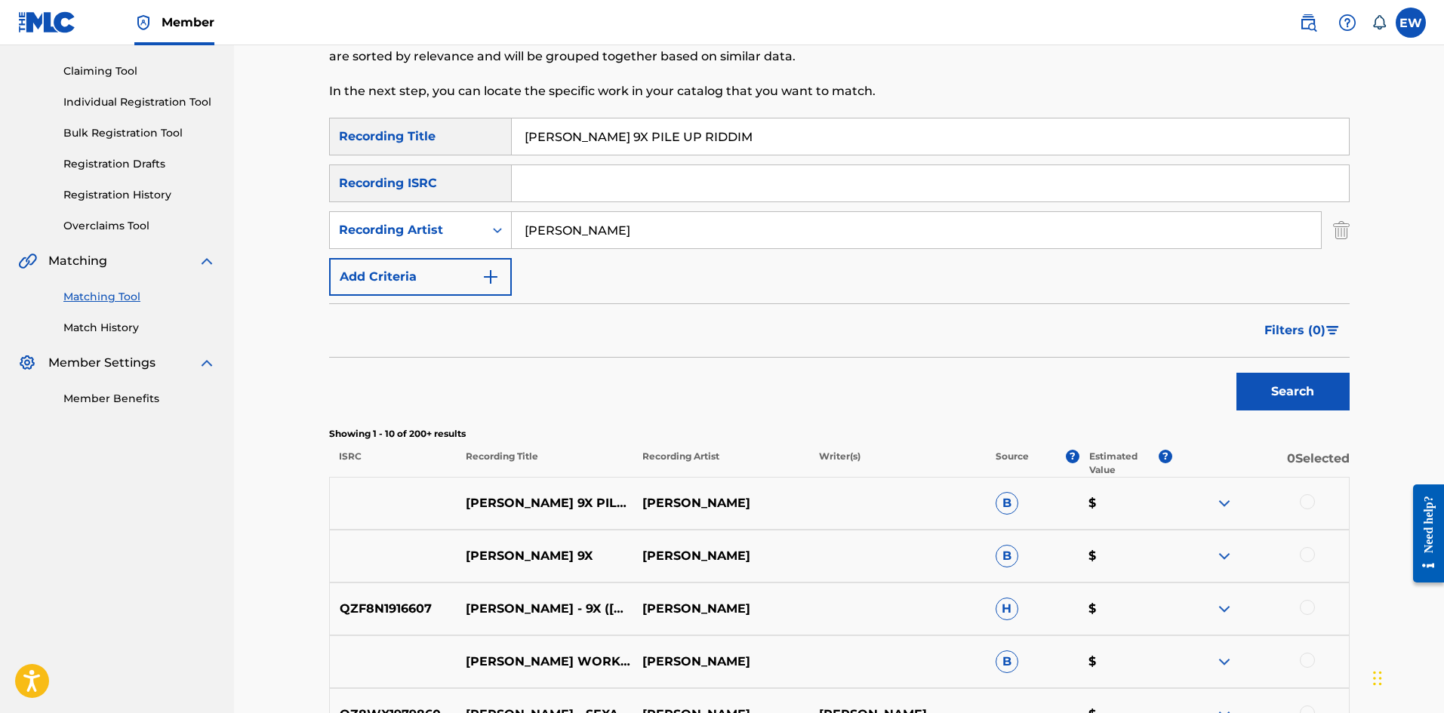
click at [1296, 506] on div at bounding box center [1260, 503] width 177 height 18
click at [1309, 503] on div at bounding box center [1307, 501] width 15 height 15
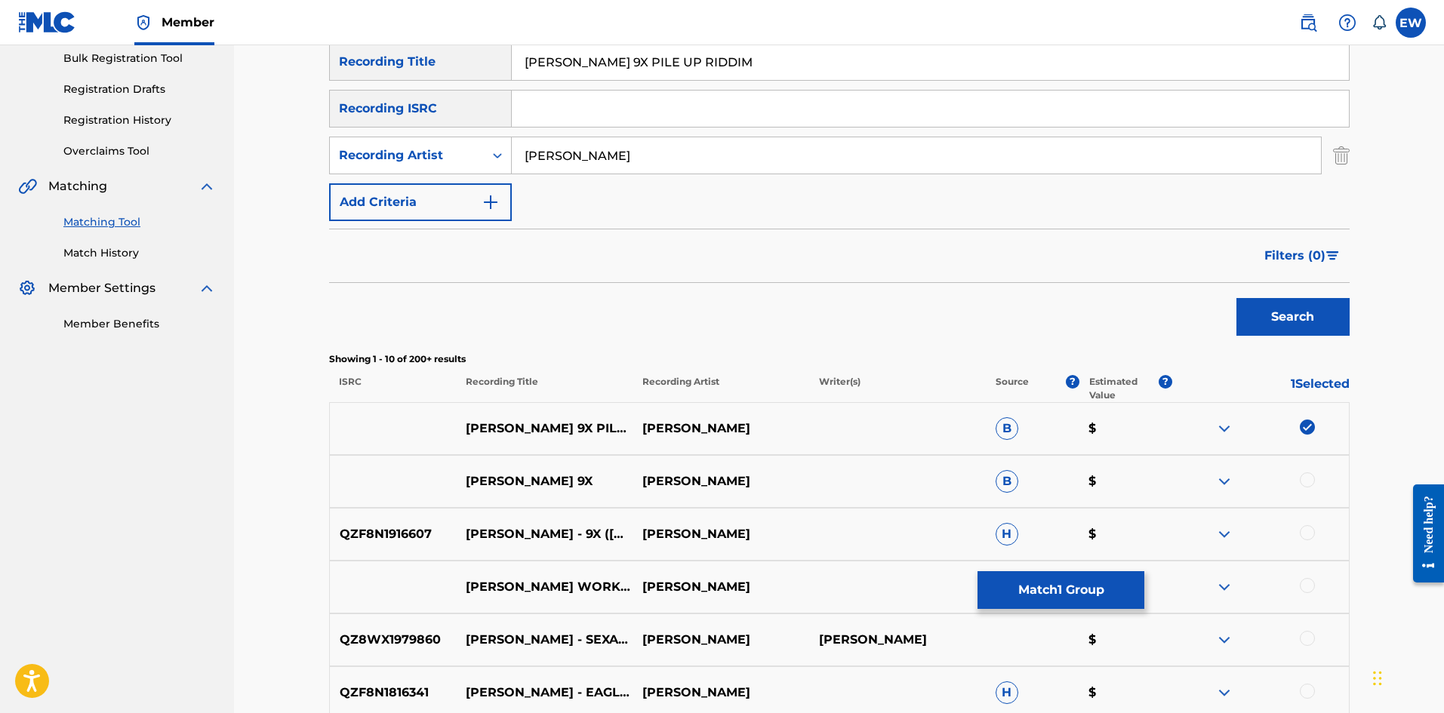
scroll to position [226, 0]
click at [1012, 576] on button "Match 1 Group" at bounding box center [1060, 590] width 167 height 38
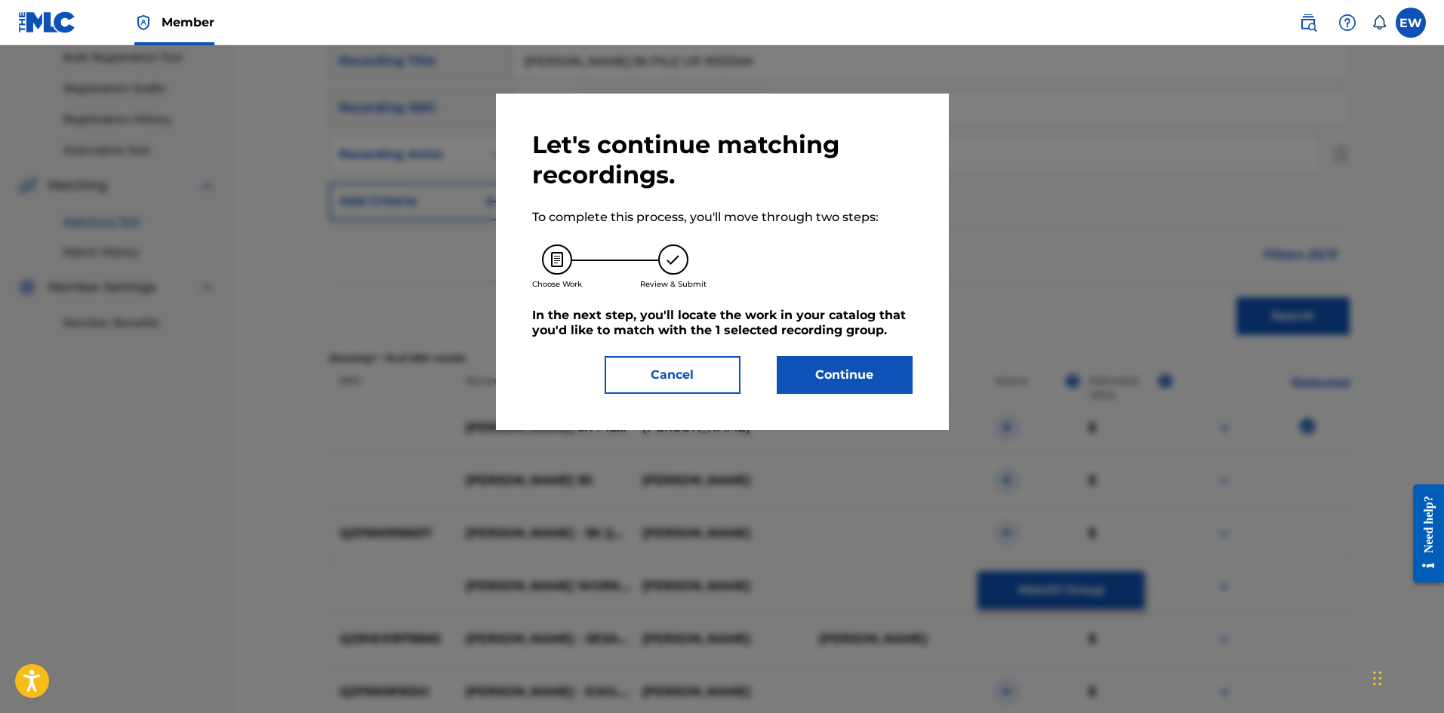
click at [828, 374] on button "Continue" at bounding box center [845, 375] width 136 height 38
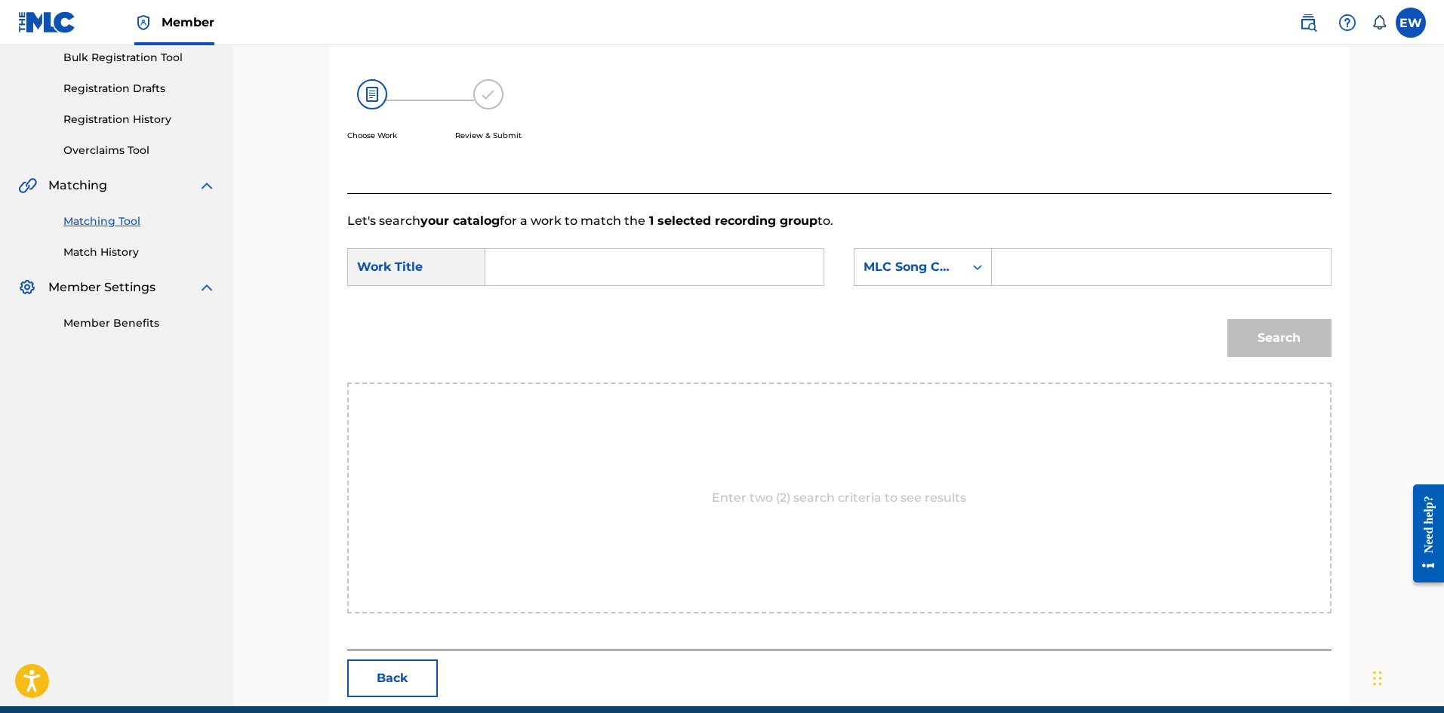
click at [639, 253] on input "Search Form" at bounding box center [654, 267] width 312 height 36
paste input "VYBZ KARTEL 9X PILE UP RIDDIM"
type input "VYBZ KARTEL 9X PILE UP RIDDIM"
click at [1088, 267] on input "Search Form" at bounding box center [1161, 267] width 312 height 36
paste input "NV9P3Q"
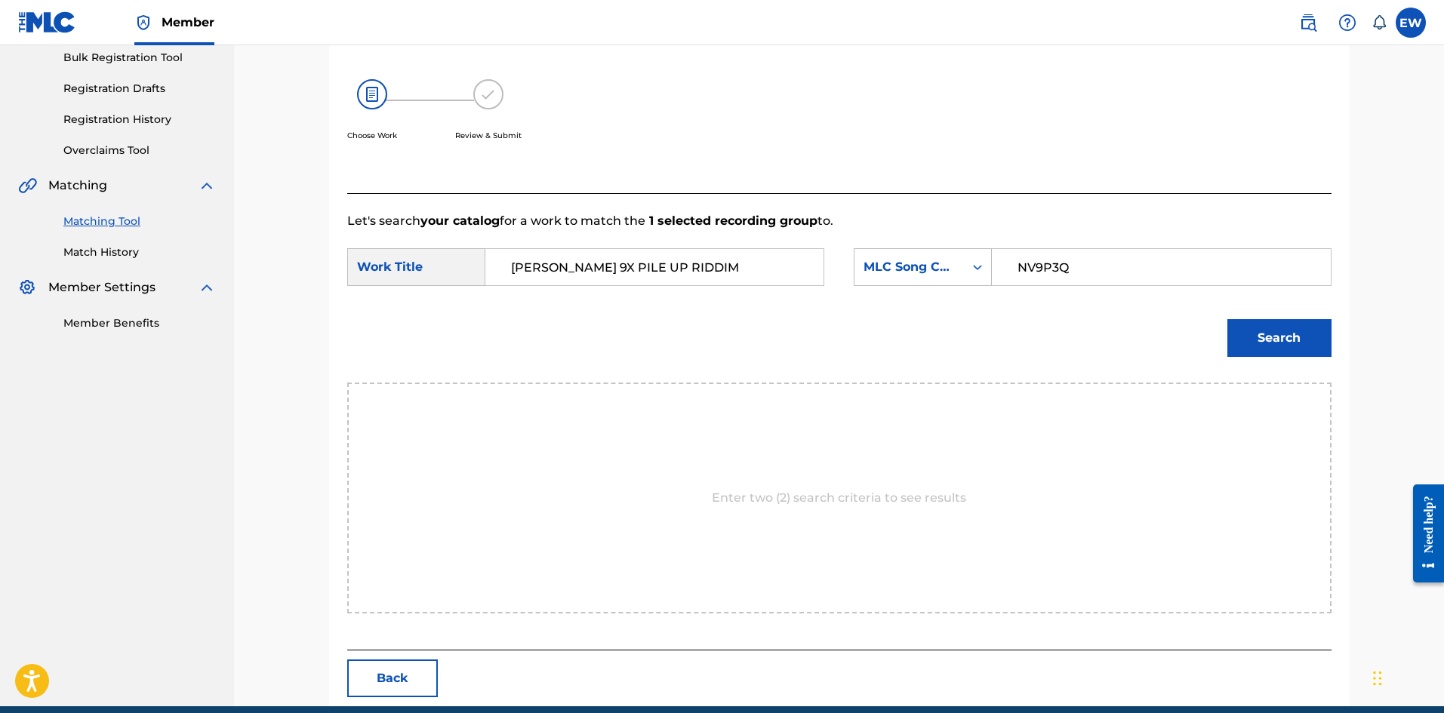
type input "NV9P3Q"
click at [1312, 331] on button "Search" at bounding box center [1279, 338] width 104 height 38
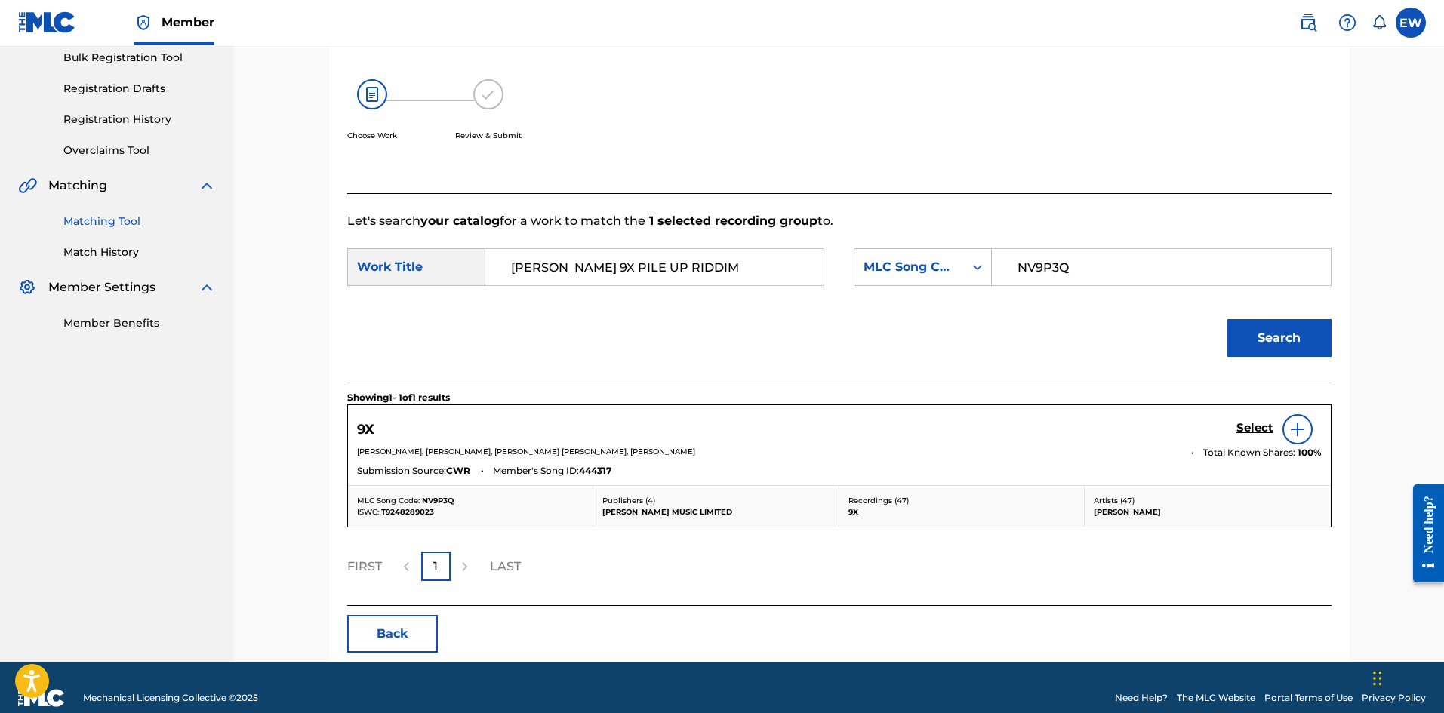
click at [1249, 426] on h5 "Select" at bounding box center [1254, 428] width 37 height 14
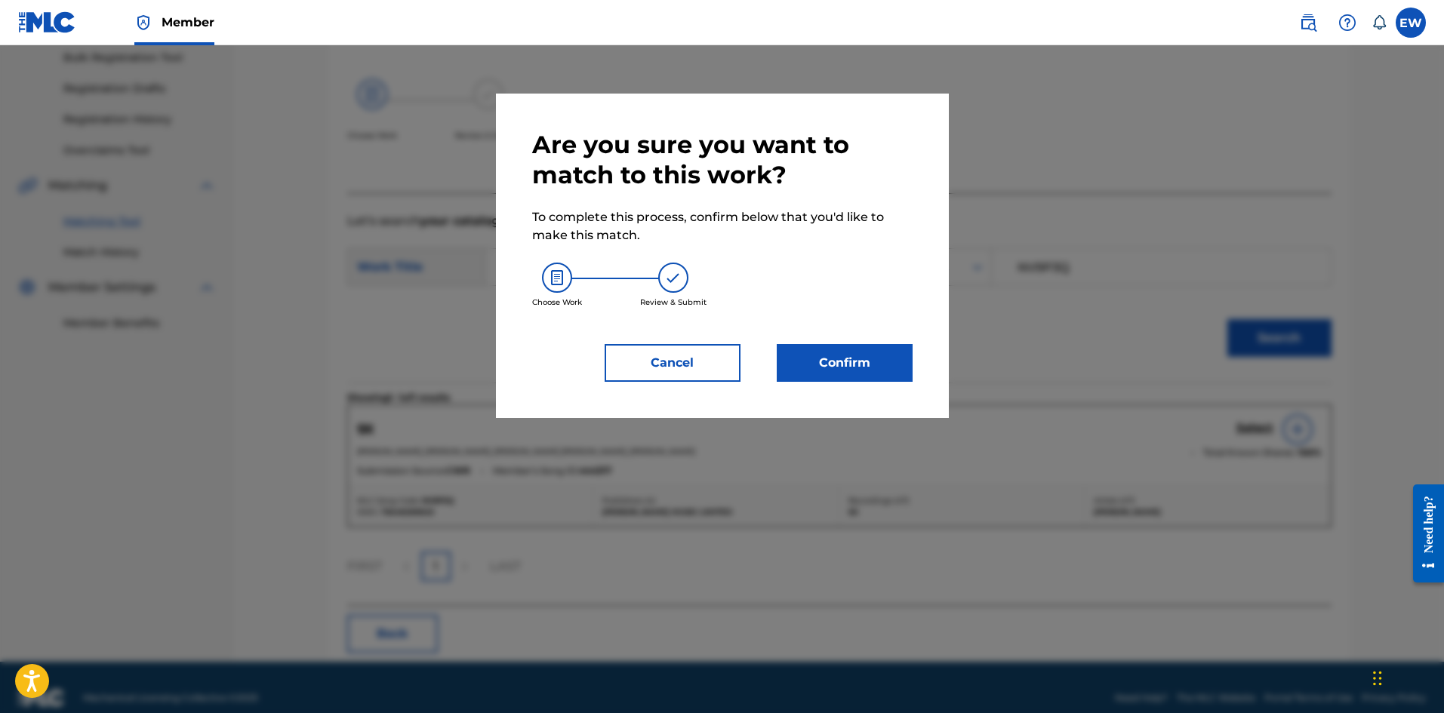
click at [833, 348] on button "Confirm" at bounding box center [845, 363] width 136 height 38
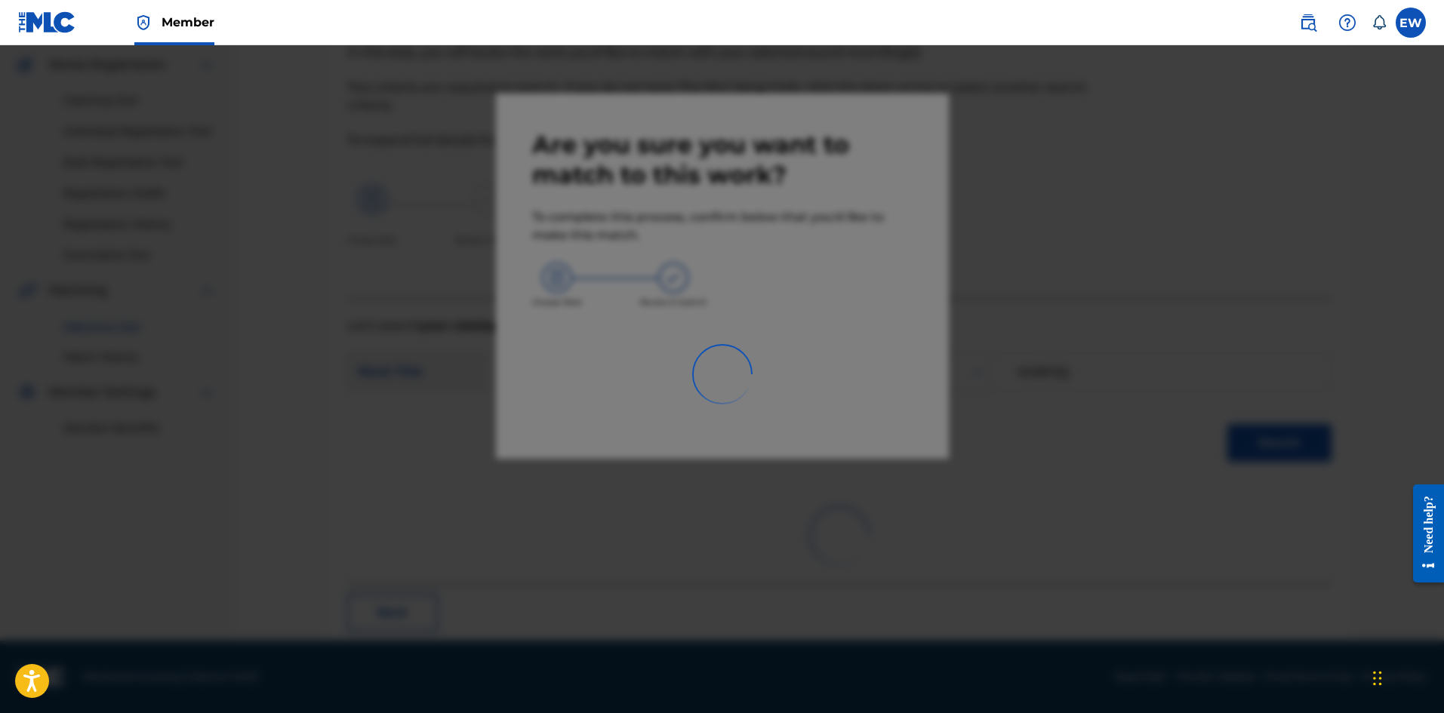
scroll to position [36, 0]
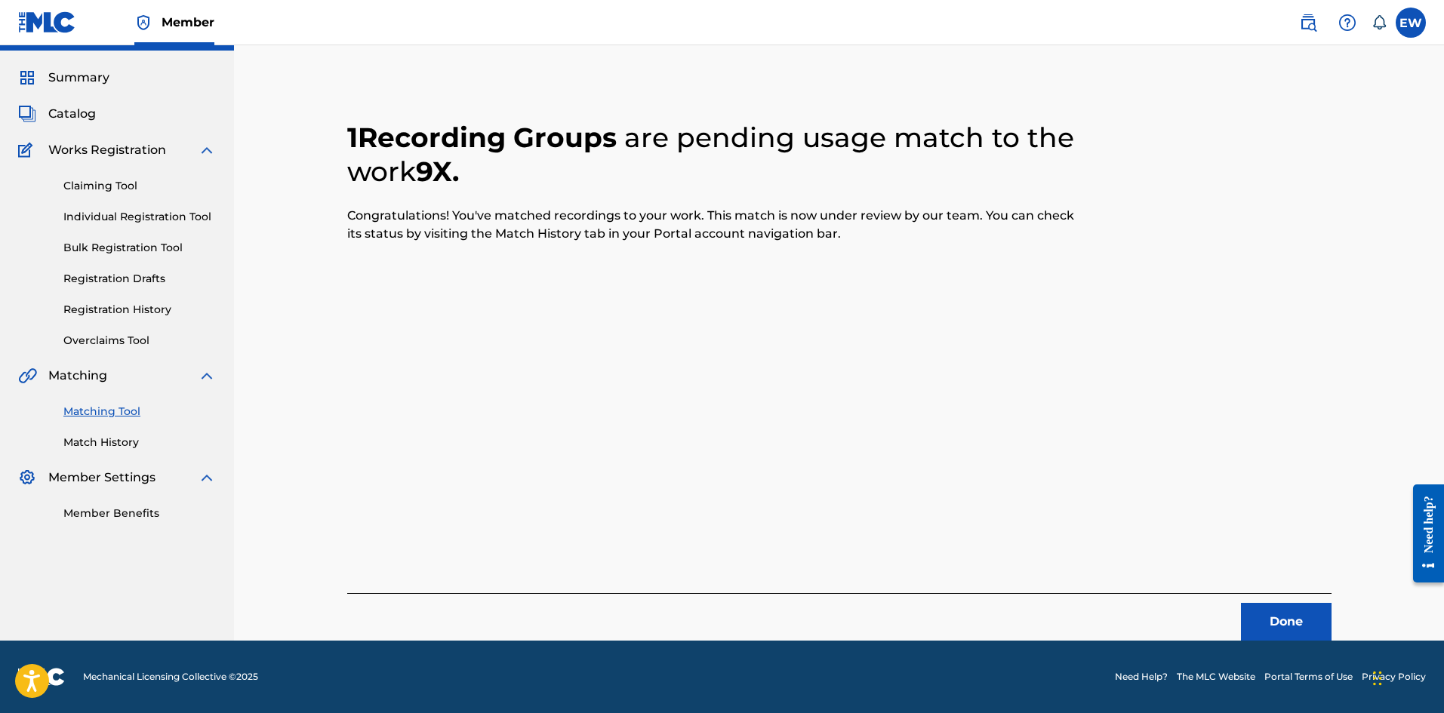
drag, startPoint x: 1314, startPoint y: 620, endPoint x: 1408, endPoint y: 613, distance: 93.8
click at [1316, 620] on button "Done" at bounding box center [1286, 622] width 91 height 38
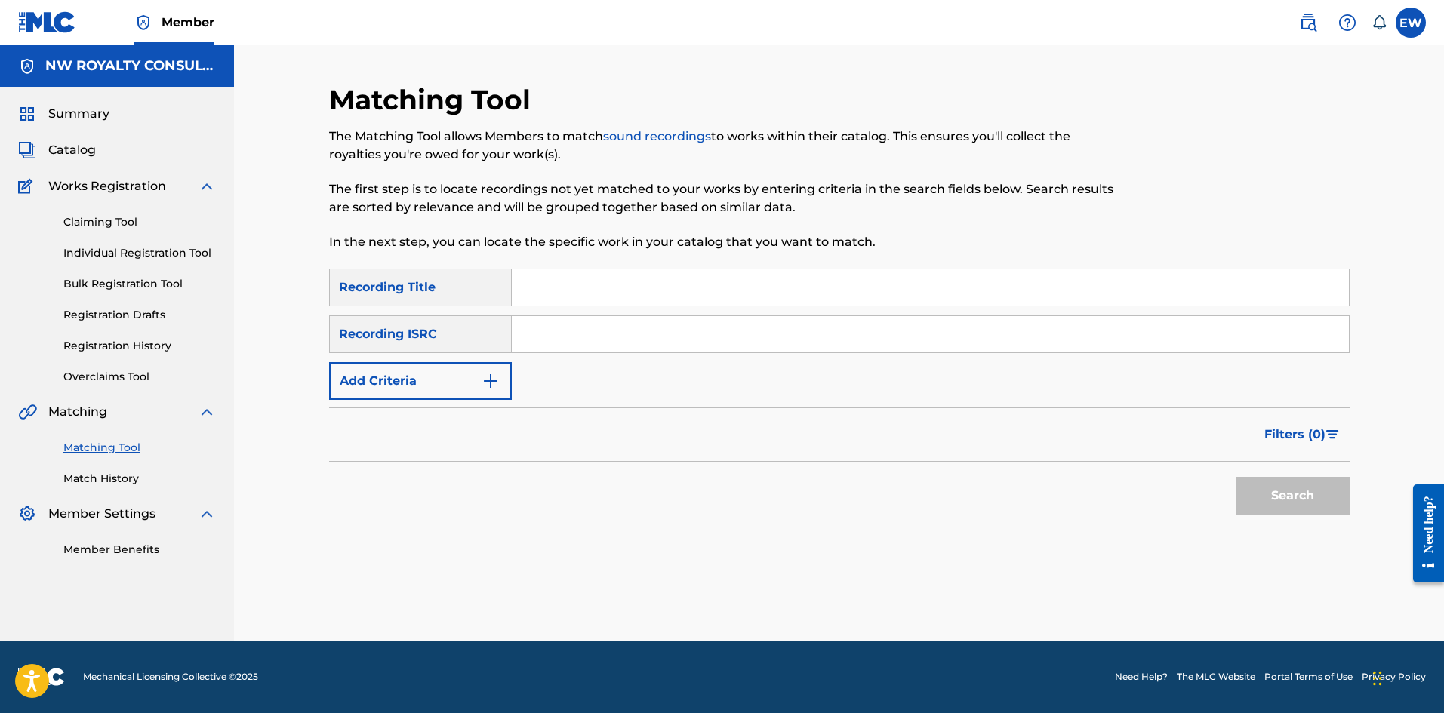
scroll to position [0, 0]
click at [408, 372] on button "Add Criteria" at bounding box center [420, 381] width 183 height 38
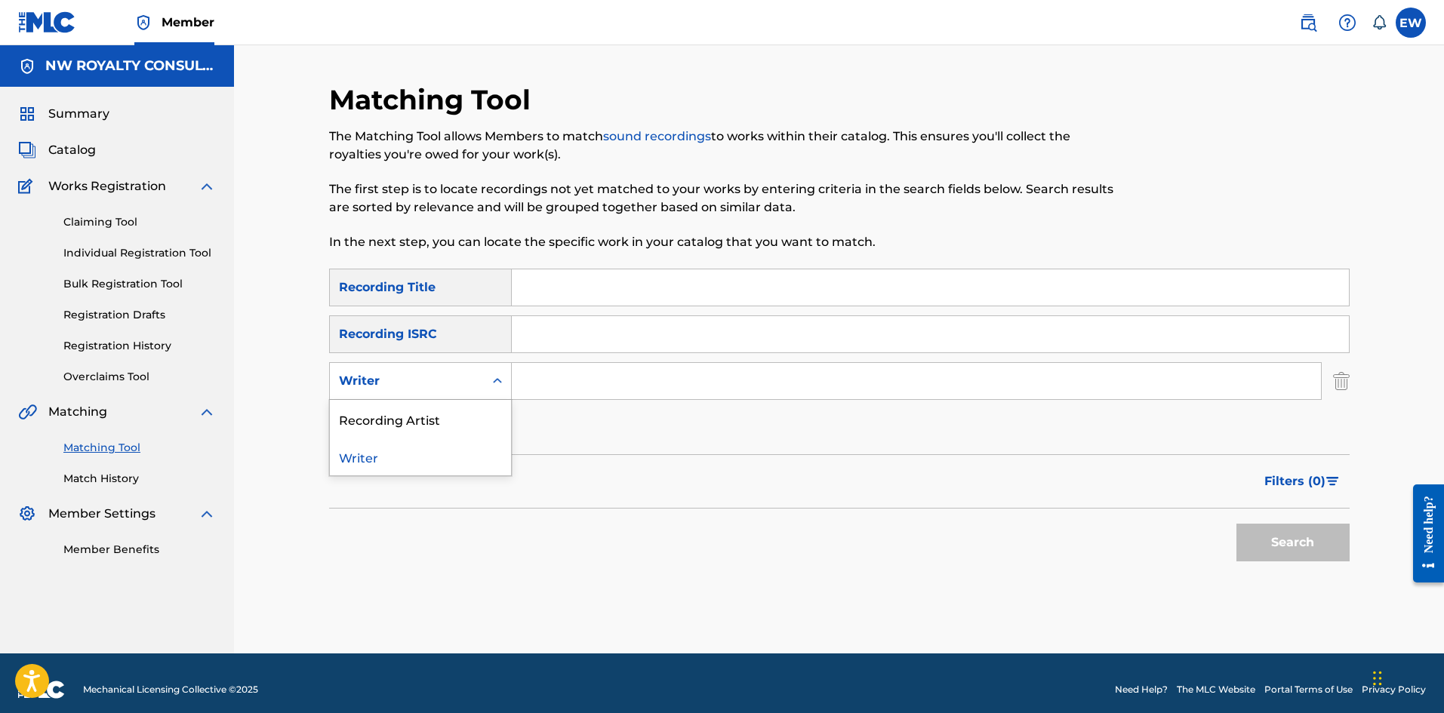
click at [408, 372] on div "Writer" at bounding box center [407, 381] width 136 height 18
click at [390, 408] on div "Recording Artist" at bounding box center [420, 419] width 181 height 38
click at [548, 381] on input "Search Form" at bounding box center [916, 381] width 809 height 36
paste input "VYBZ KARTEL MR VEGAS MAVADO ELEPHANT MAN DJ WISPAS AND MORE"
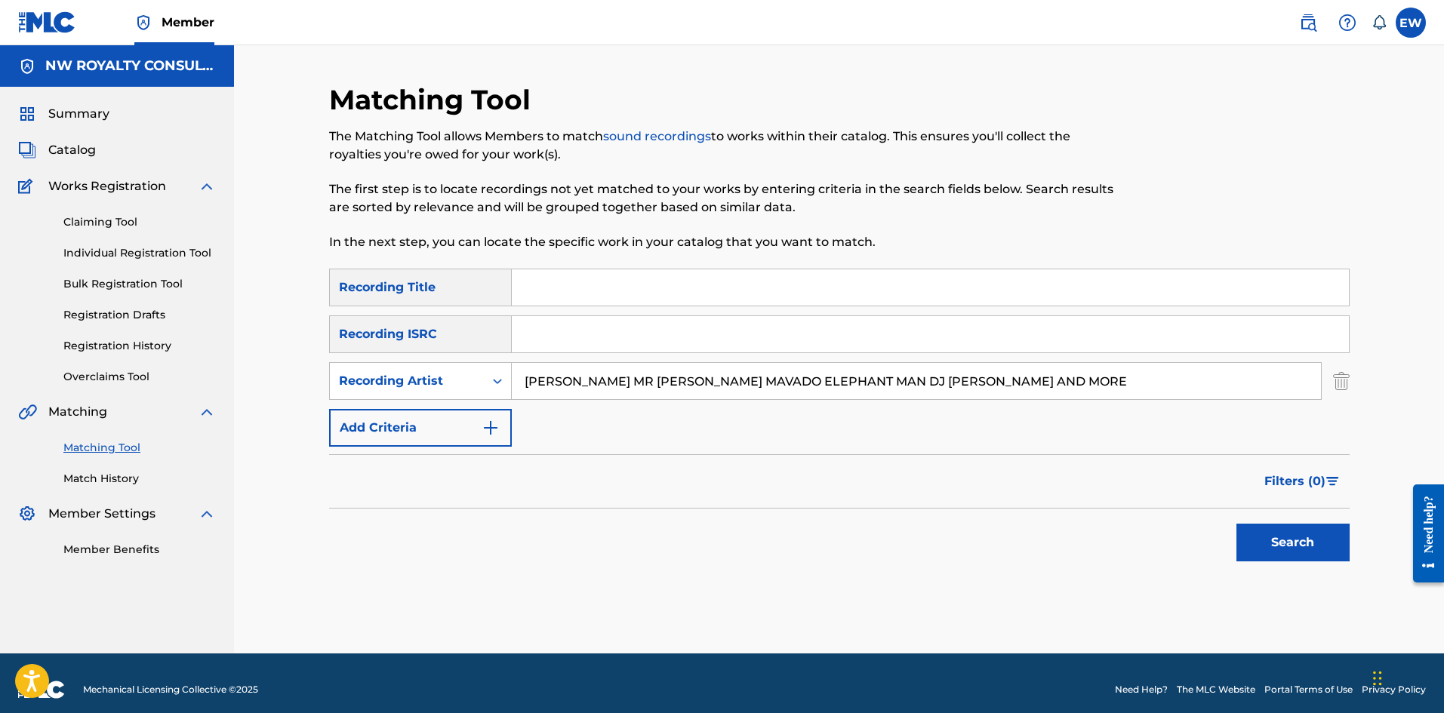
type input "VYBZ KARTEL MR VEGAS MAVADO ELEPHANT MAN DJ WISPAS AND MORE"
click at [614, 300] on input "Search Form" at bounding box center [930, 287] width 837 height 36
paste input "VYBZ KARTEL BOX LUNCH"
type input "VYBZ KARTEL BOX LUNCH"
drag, startPoint x: 1266, startPoint y: 544, endPoint x: 1254, endPoint y: 525, distance: 22.4
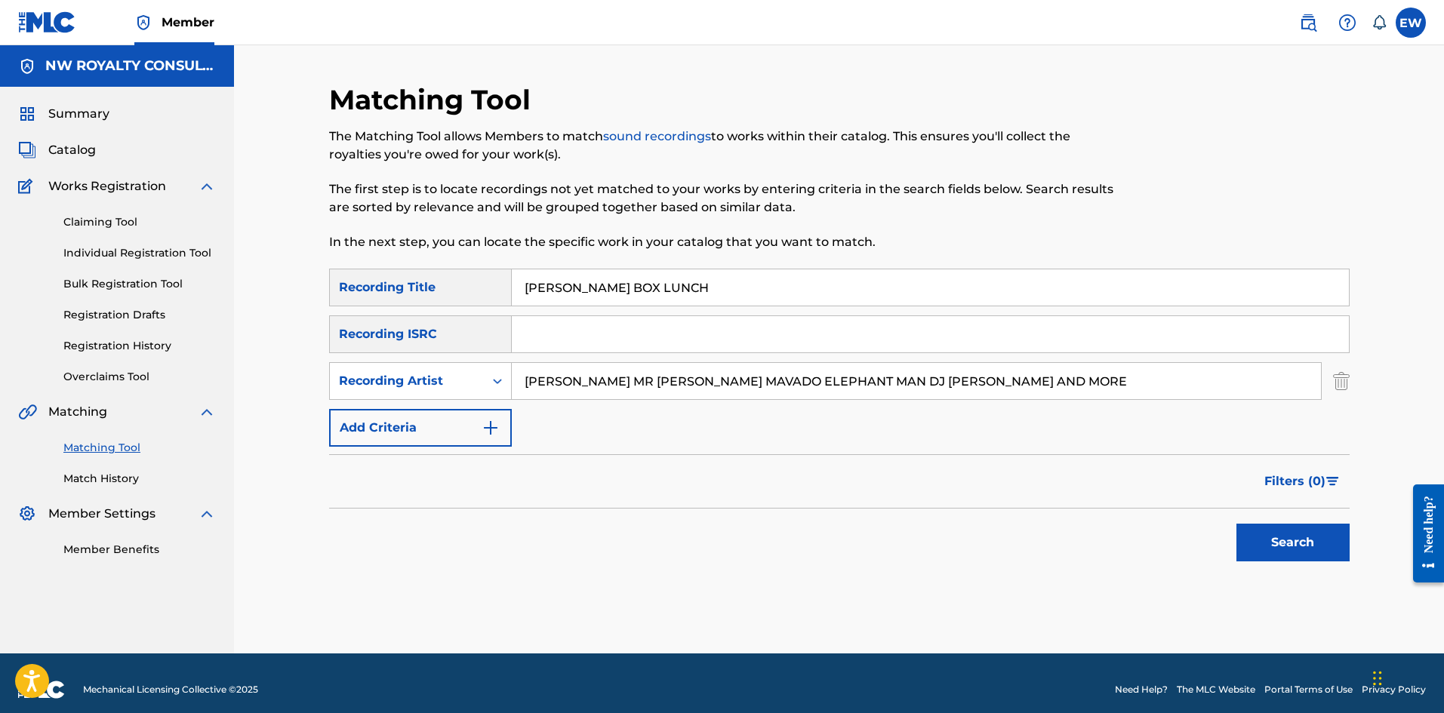
click at [1267, 544] on button "Search" at bounding box center [1292, 543] width 113 height 38
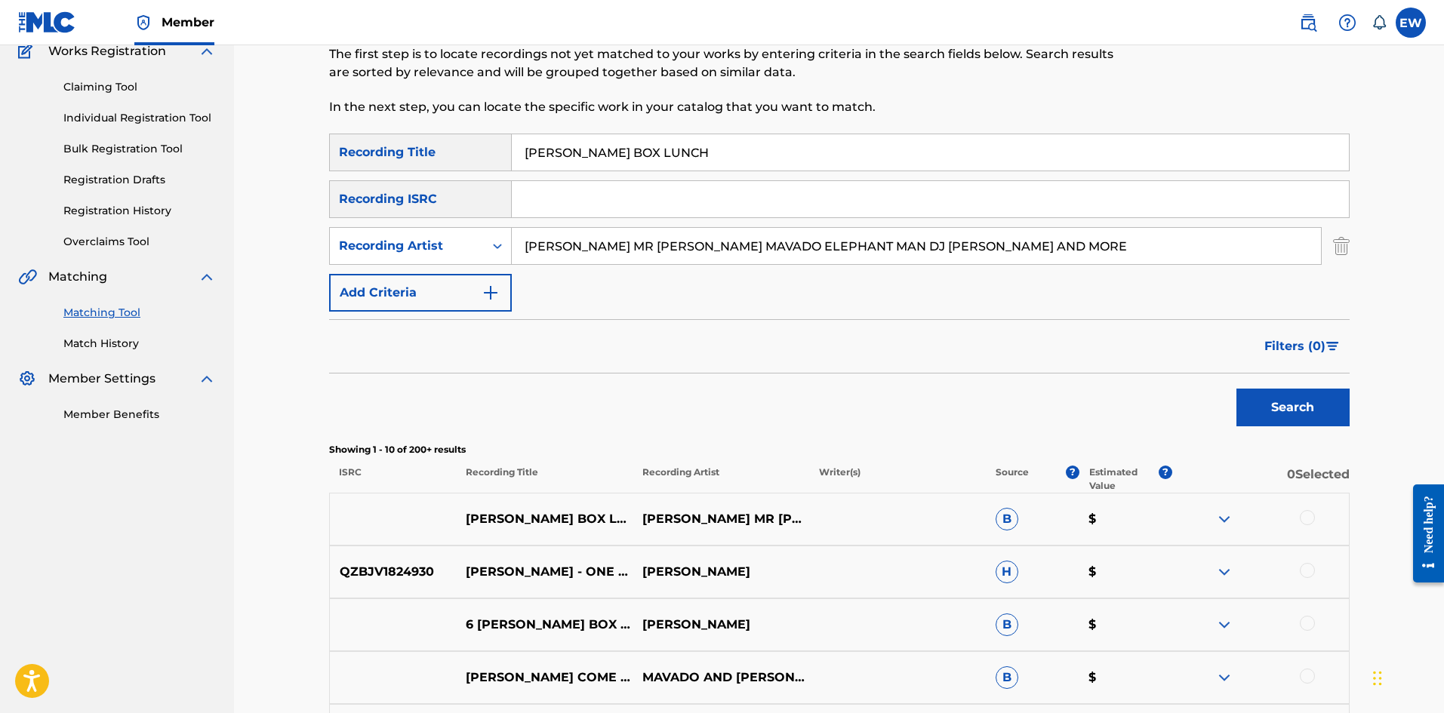
scroll to position [151, 0]
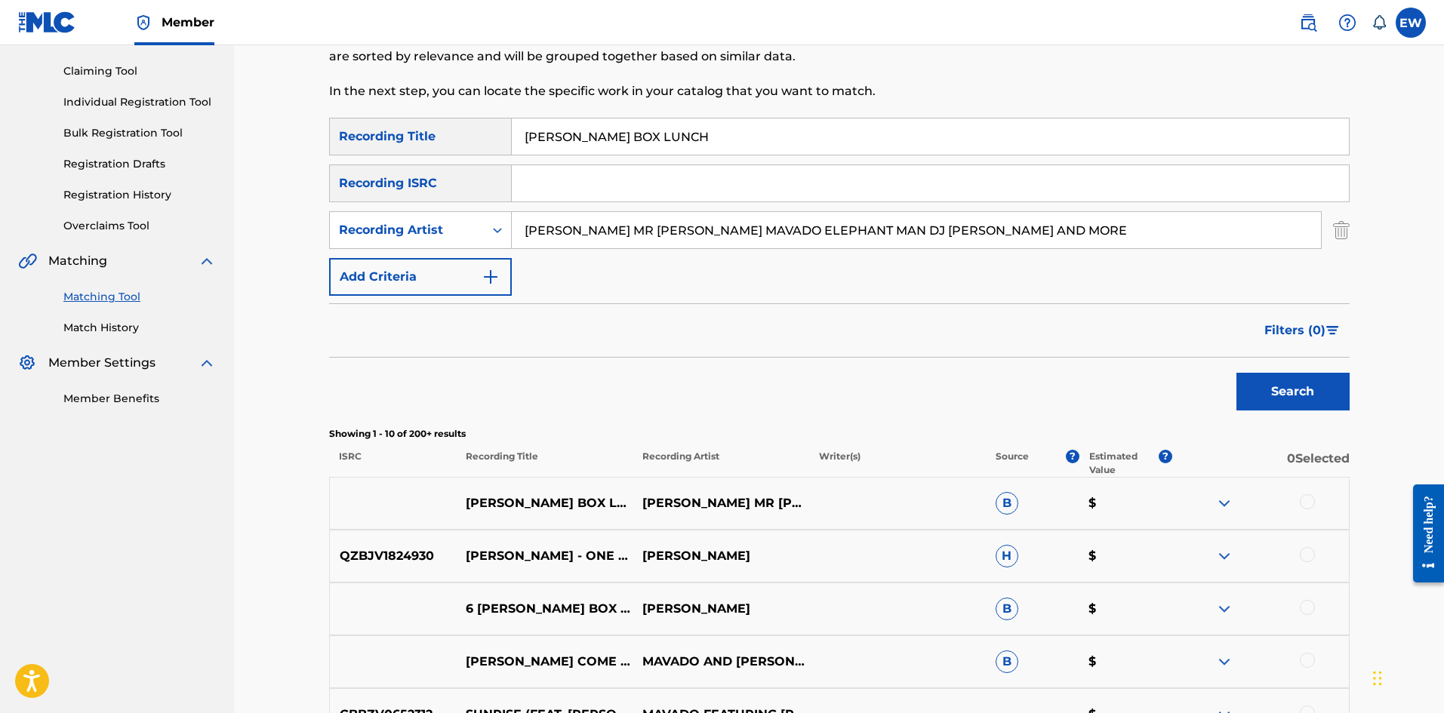
click at [1307, 497] on div at bounding box center [1307, 501] width 15 height 15
click at [1100, 583] on button "Match 1 Group" at bounding box center [1060, 590] width 167 height 38
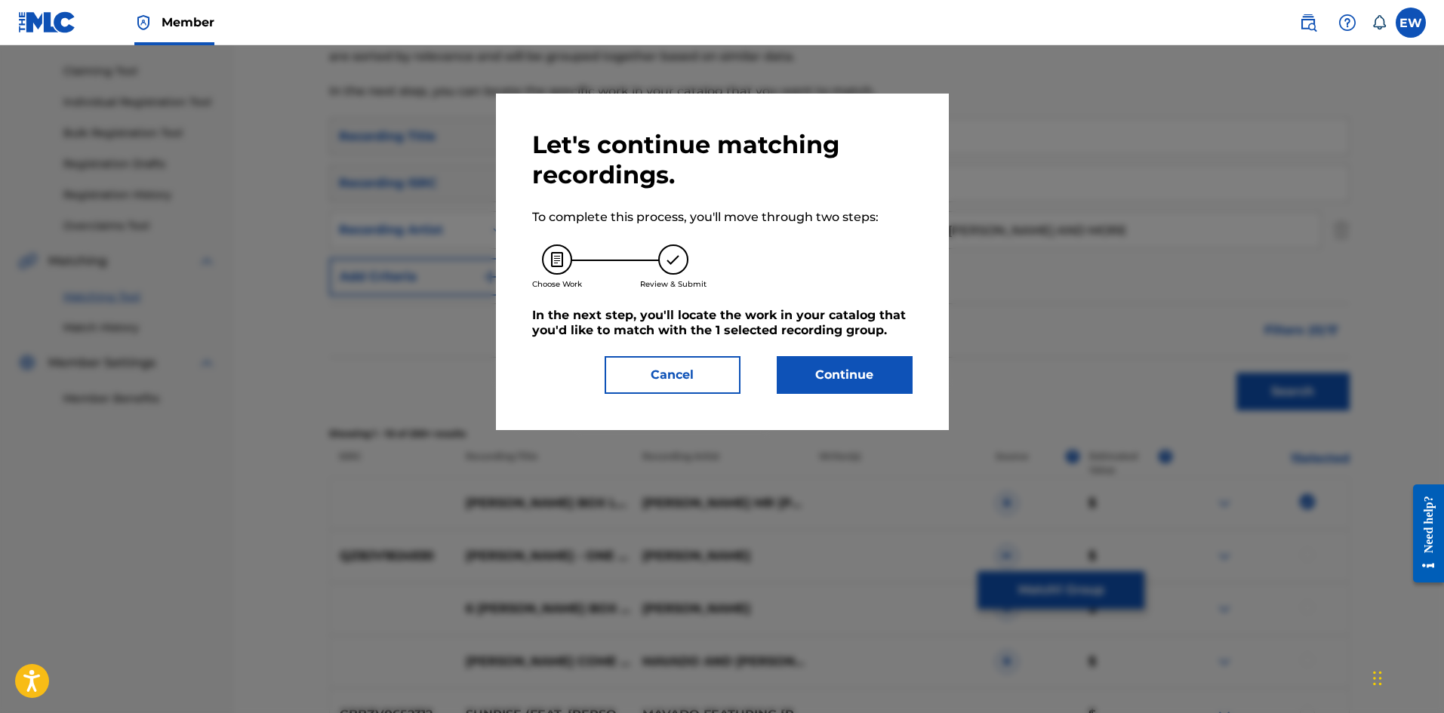
click at [826, 382] on button "Continue" at bounding box center [845, 375] width 136 height 38
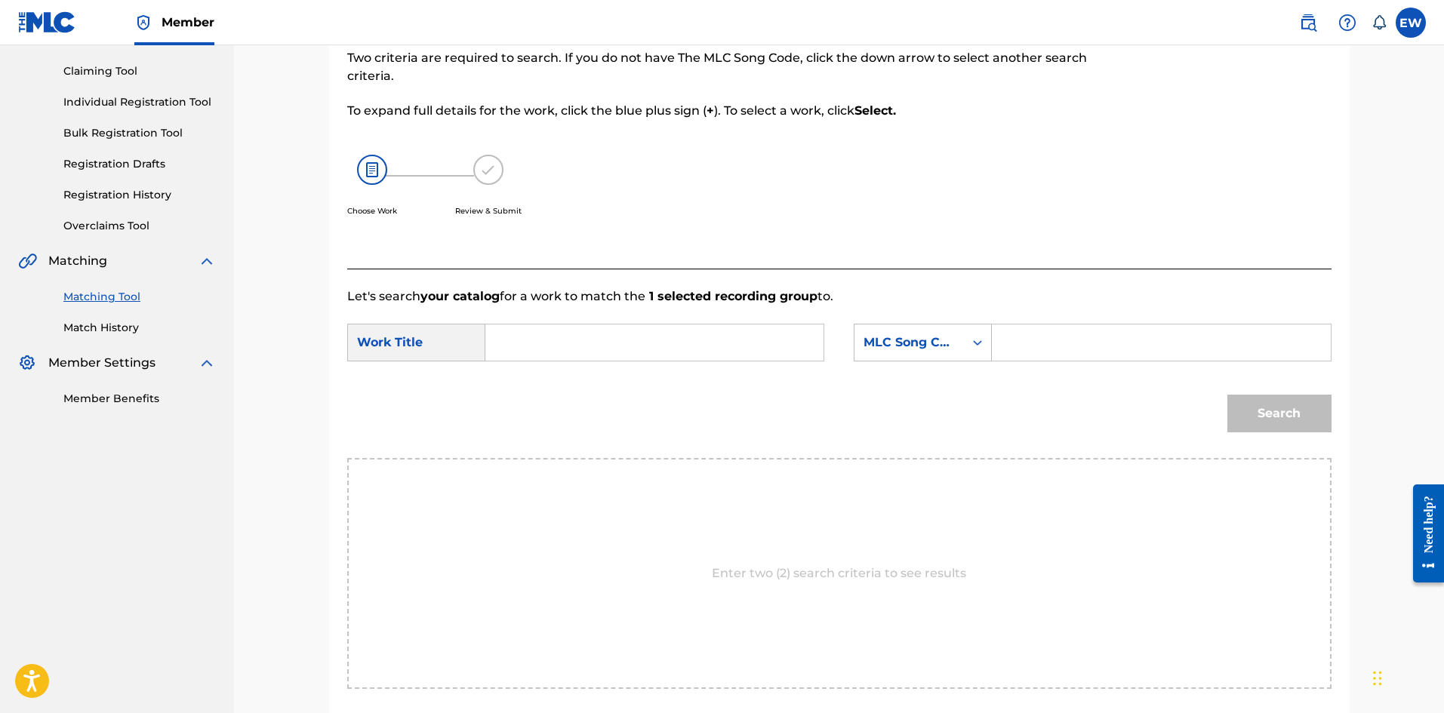
click at [650, 347] on input "Search Form" at bounding box center [654, 343] width 312 height 36
paste input "VYBZ KARTEL BOX LUNCH"
type input "VYBZ KARTEL BOX LUNCH"
click at [1159, 352] on input "Search Form" at bounding box center [1161, 343] width 312 height 36
paste input "BV7LLV"
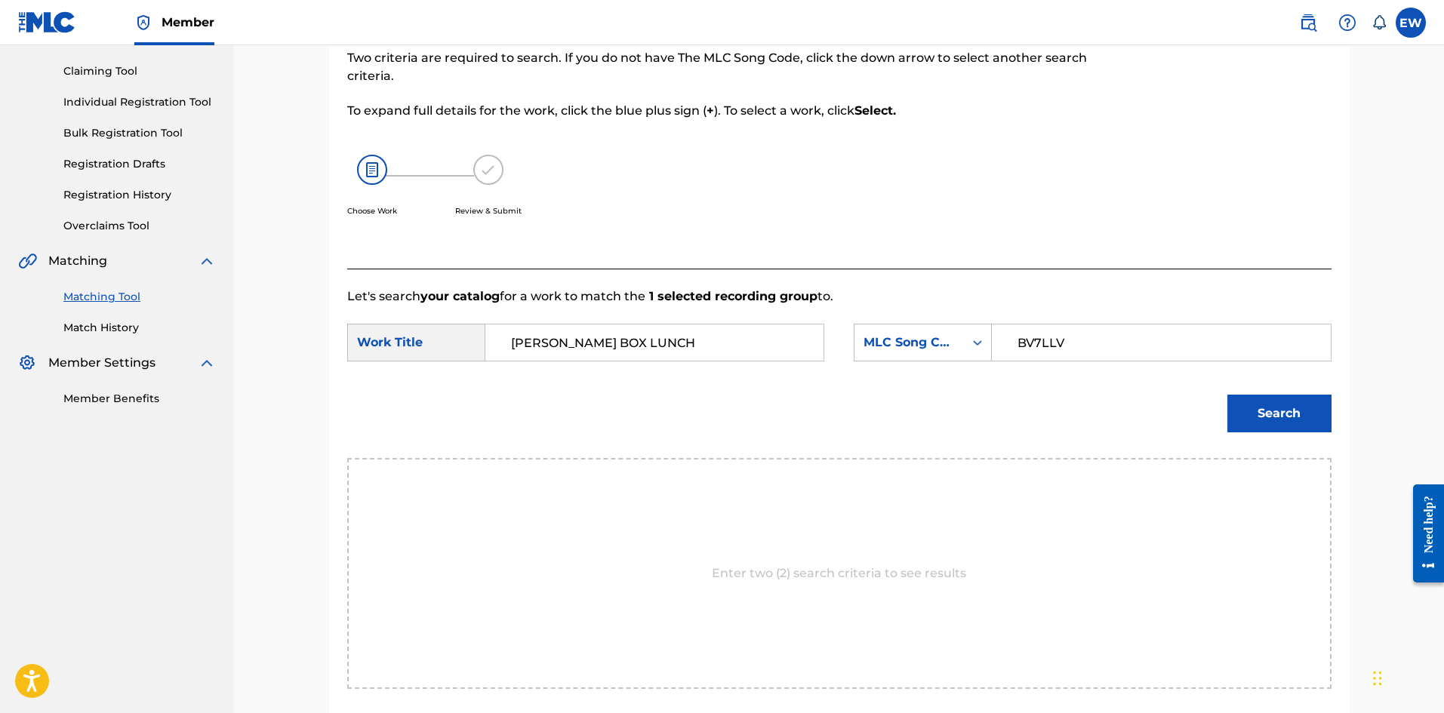
type input "BV7LLV"
click at [1318, 411] on button "Search" at bounding box center [1279, 414] width 104 height 38
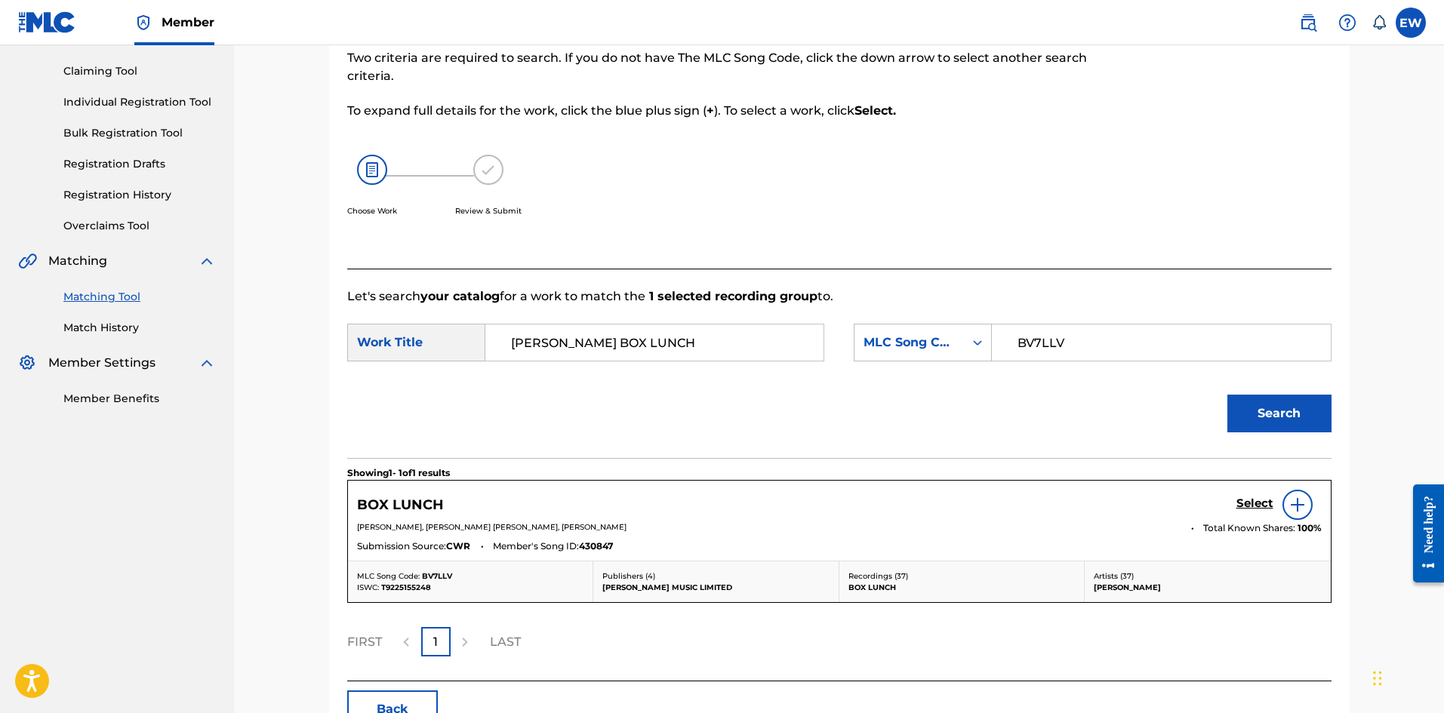
click at [1248, 503] on h5 "Select" at bounding box center [1254, 504] width 37 height 14
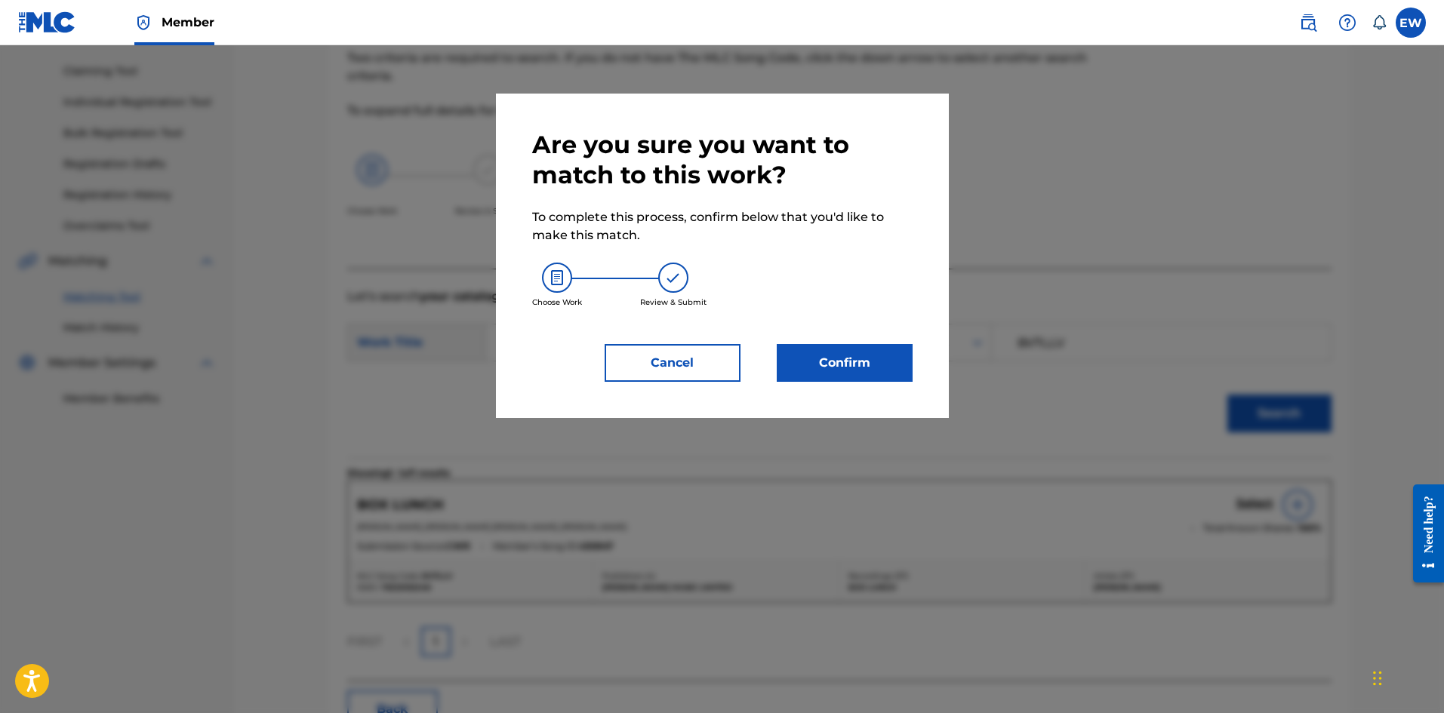
click at [875, 379] on button "Confirm" at bounding box center [845, 363] width 136 height 38
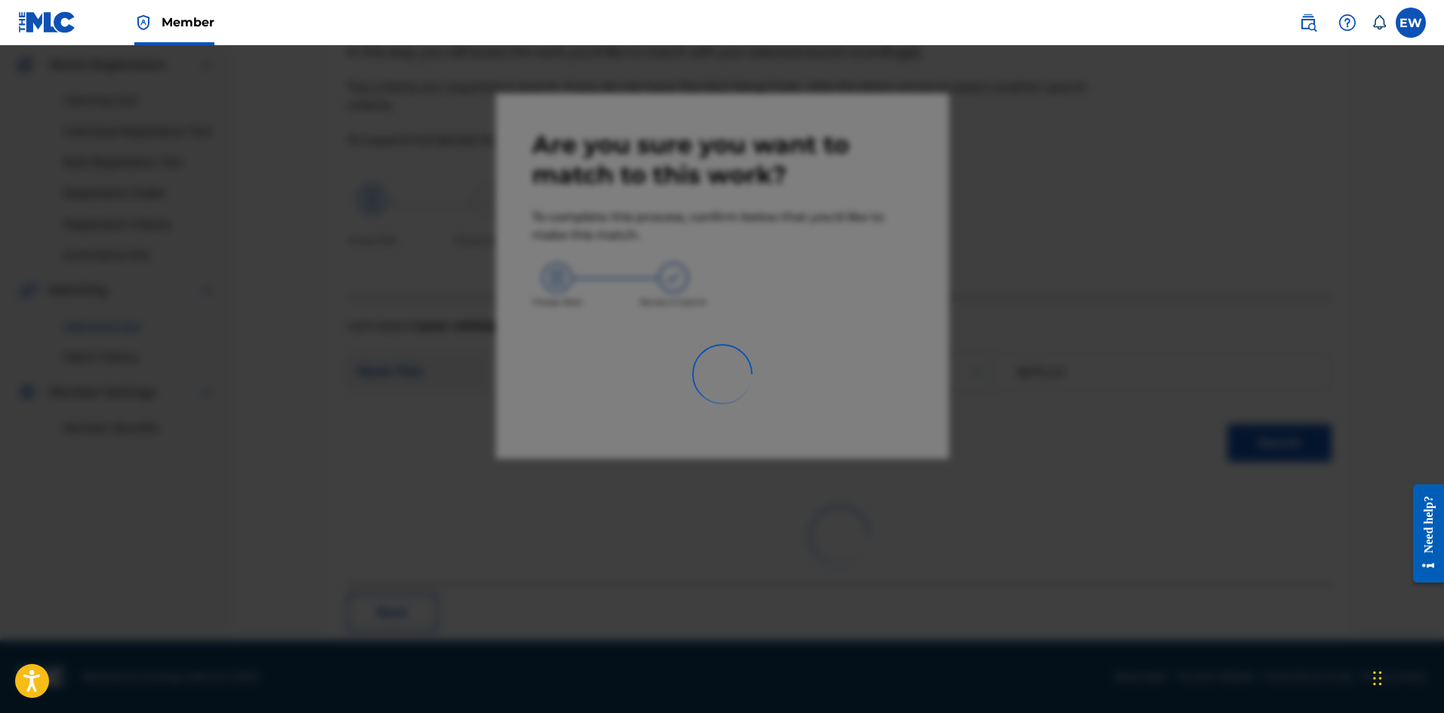
scroll to position [36, 0]
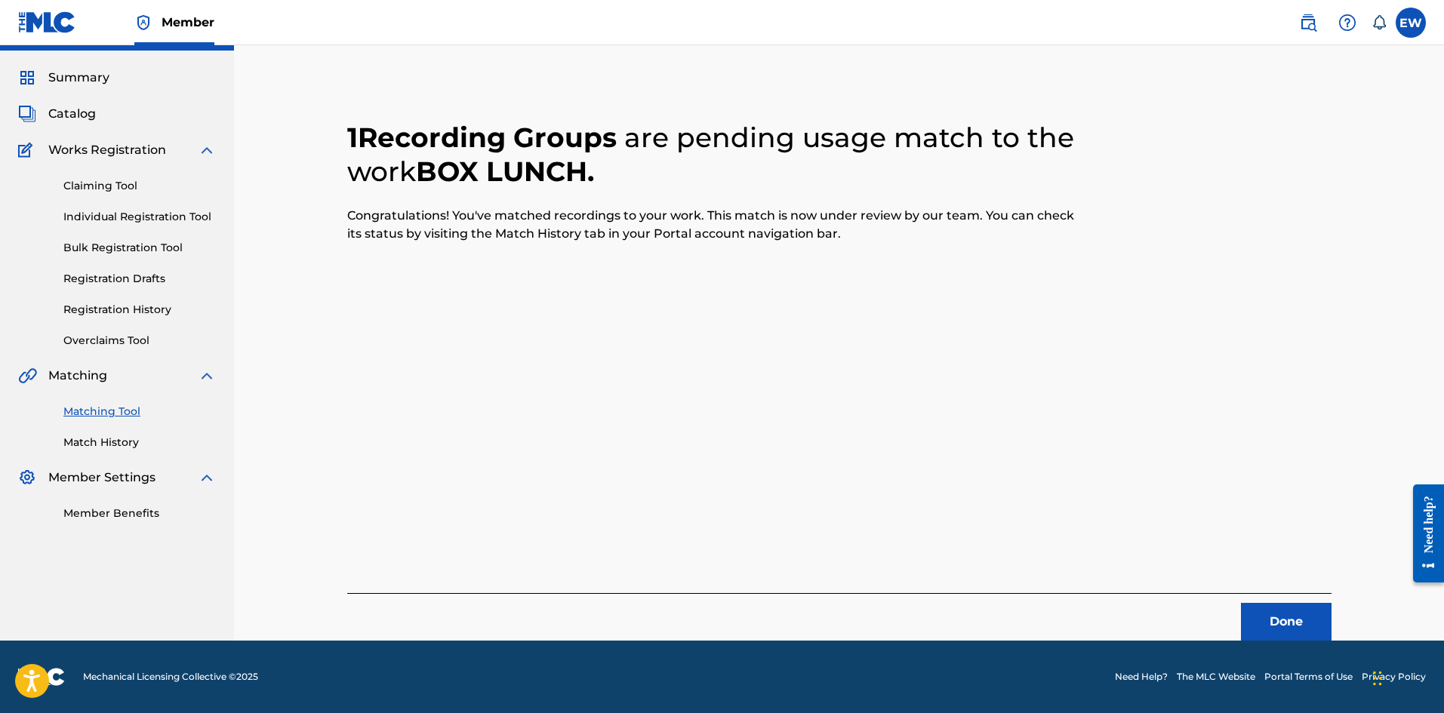
click at [1283, 626] on button "Done" at bounding box center [1286, 622] width 91 height 38
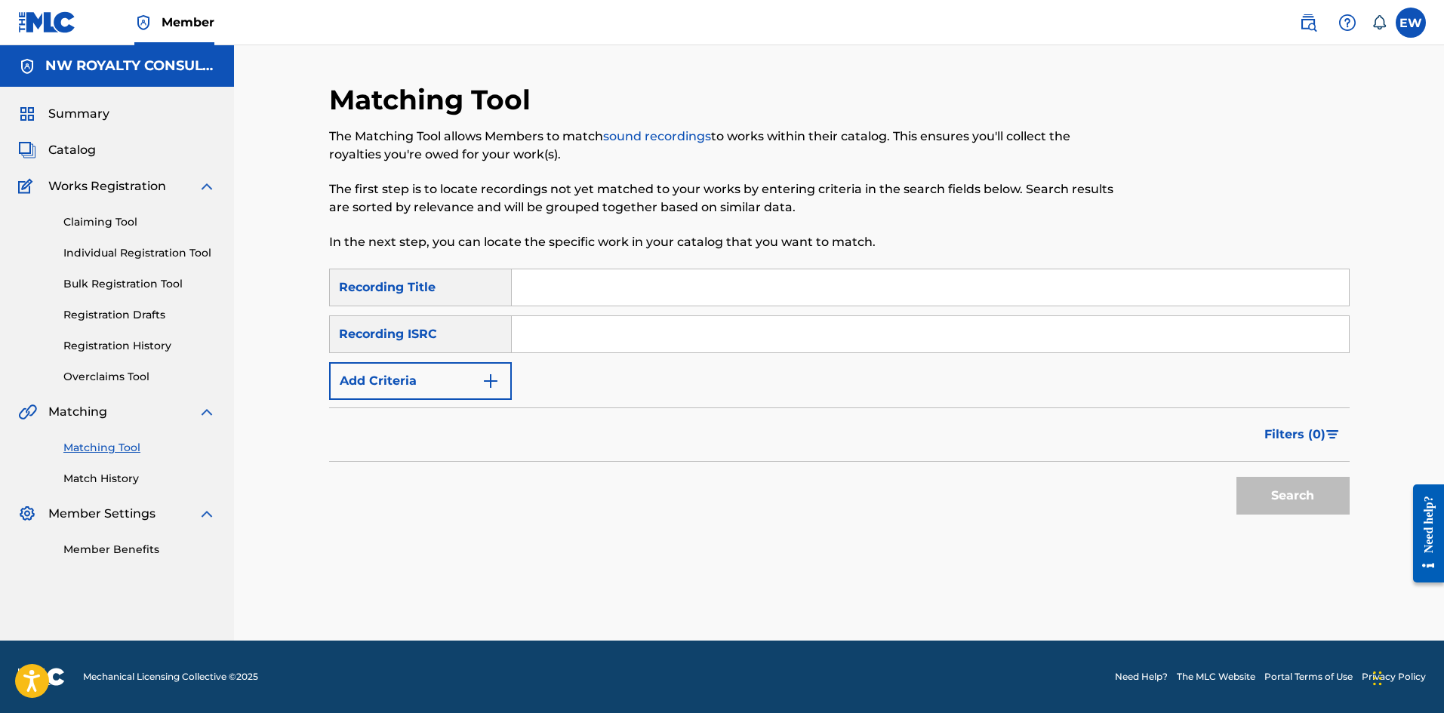
scroll to position [0, 0]
click at [374, 387] on button "Add Criteria" at bounding box center [420, 381] width 183 height 38
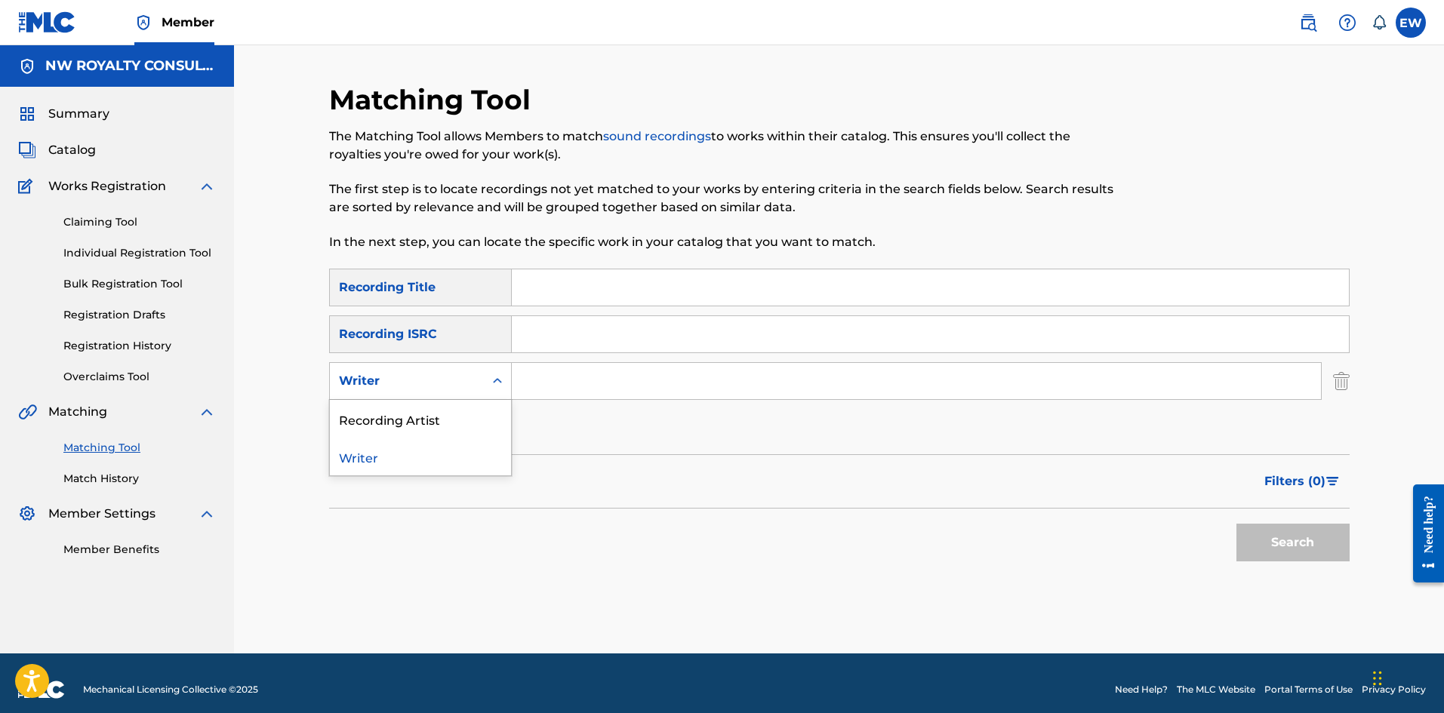
click at [374, 386] on div "Writer" at bounding box center [407, 381] width 136 height 18
click at [374, 410] on div "Recording Artist" at bounding box center [420, 419] width 181 height 38
click at [585, 365] on input "Search Form" at bounding box center [916, 381] width 809 height 36
paste input "[PERSON_NAME]"
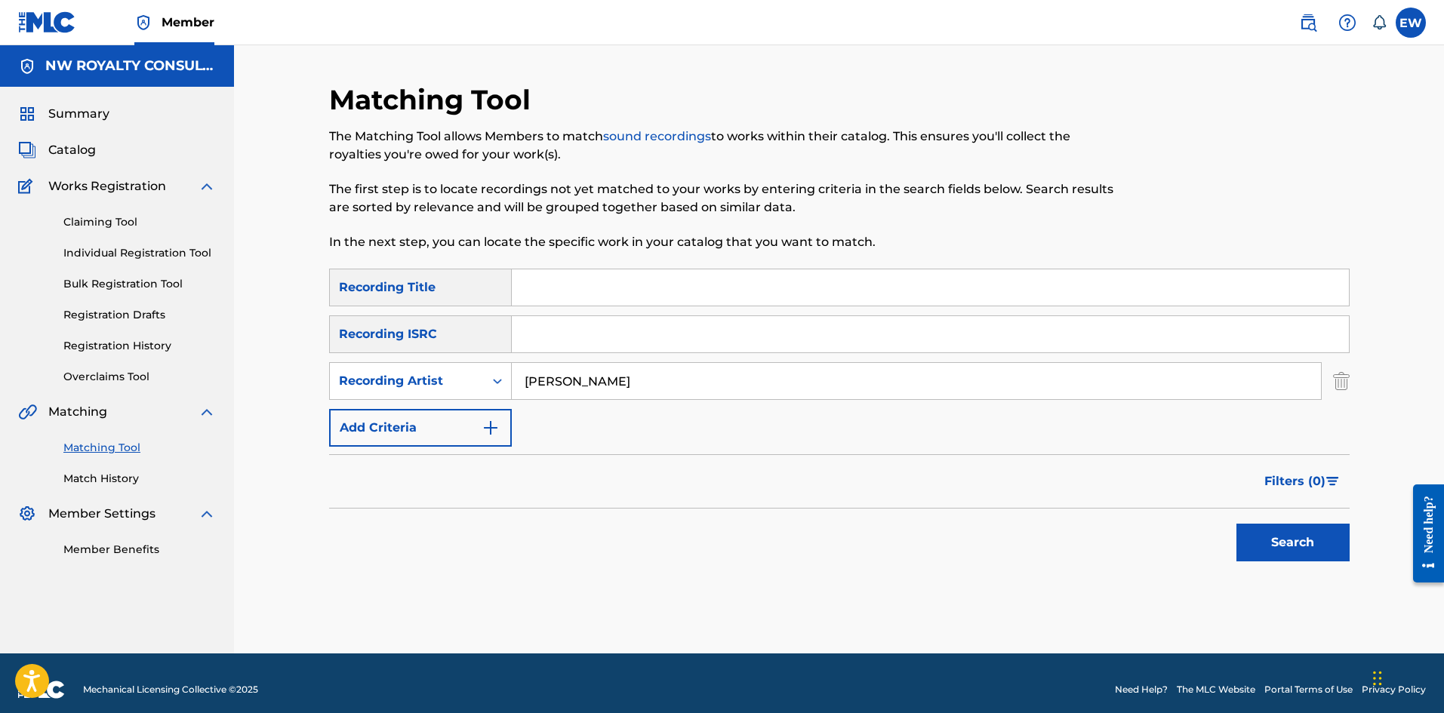
type input "[PERSON_NAME]"
click at [698, 302] on input "Search Form" at bounding box center [930, 287] width 837 height 36
paste input "VYBZ KARTEL DARK SHADES RADIO"
type input "VYBZ KARTEL DARK SHADES RADIO"
click at [1258, 541] on button "Search" at bounding box center [1292, 543] width 113 height 38
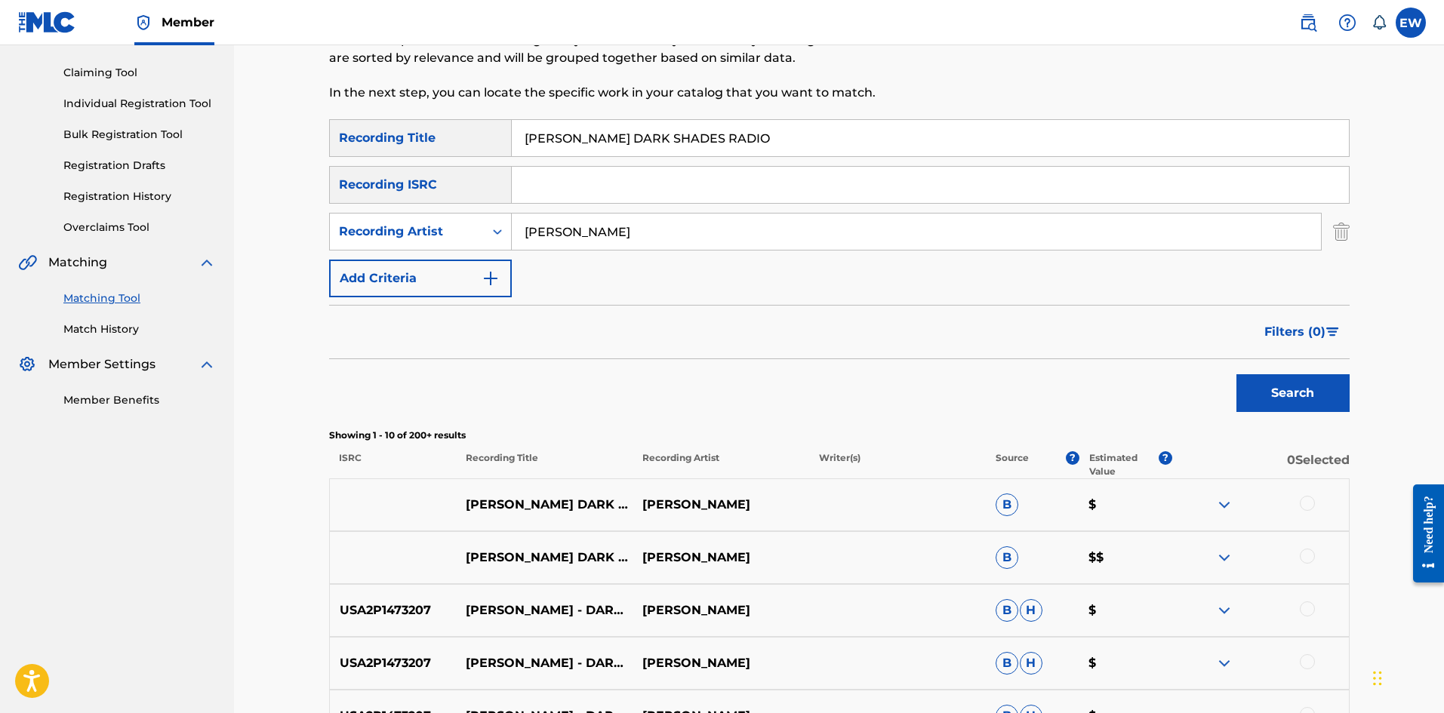
scroll to position [151, 0]
click at [1309, 497] on div at bounding box center [1307, 501] width 15 height 15
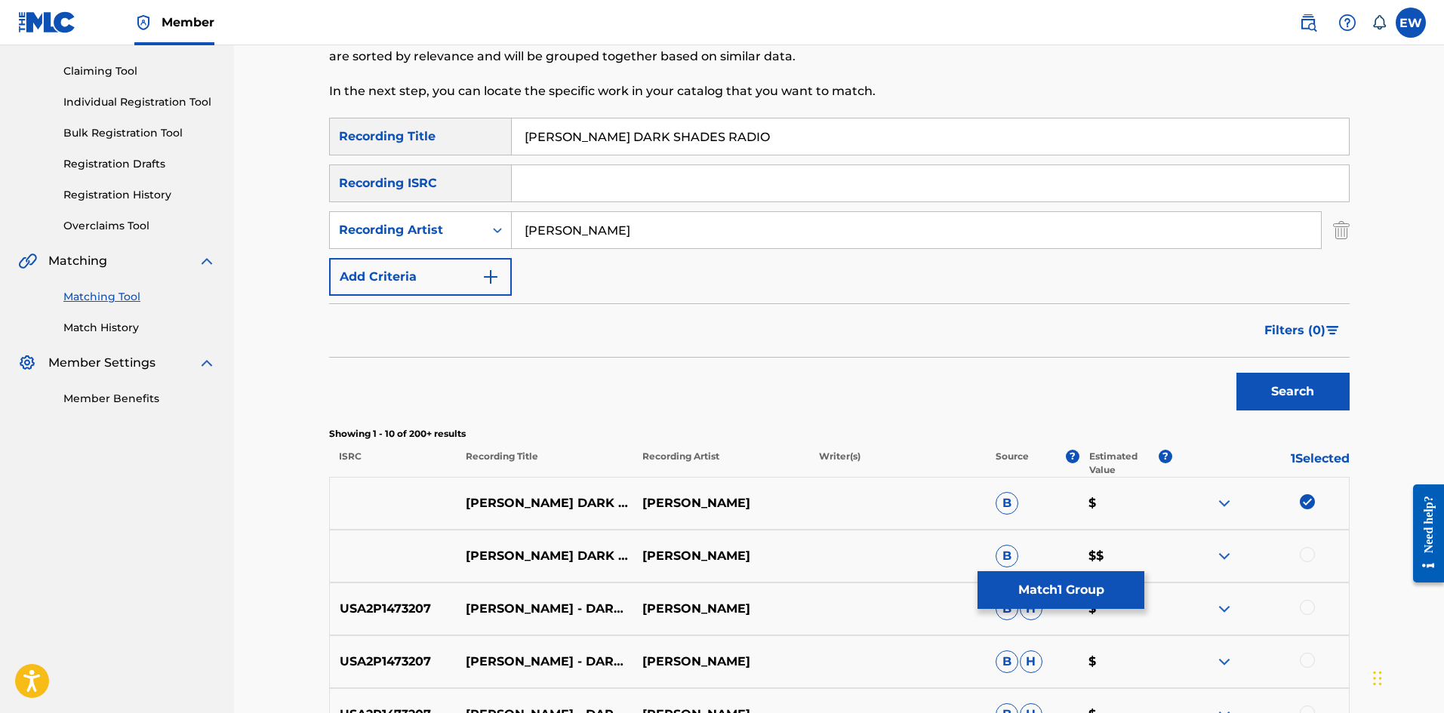
click at [1308, 547] on div at bounding box center [1307, 554] width 15 height 15
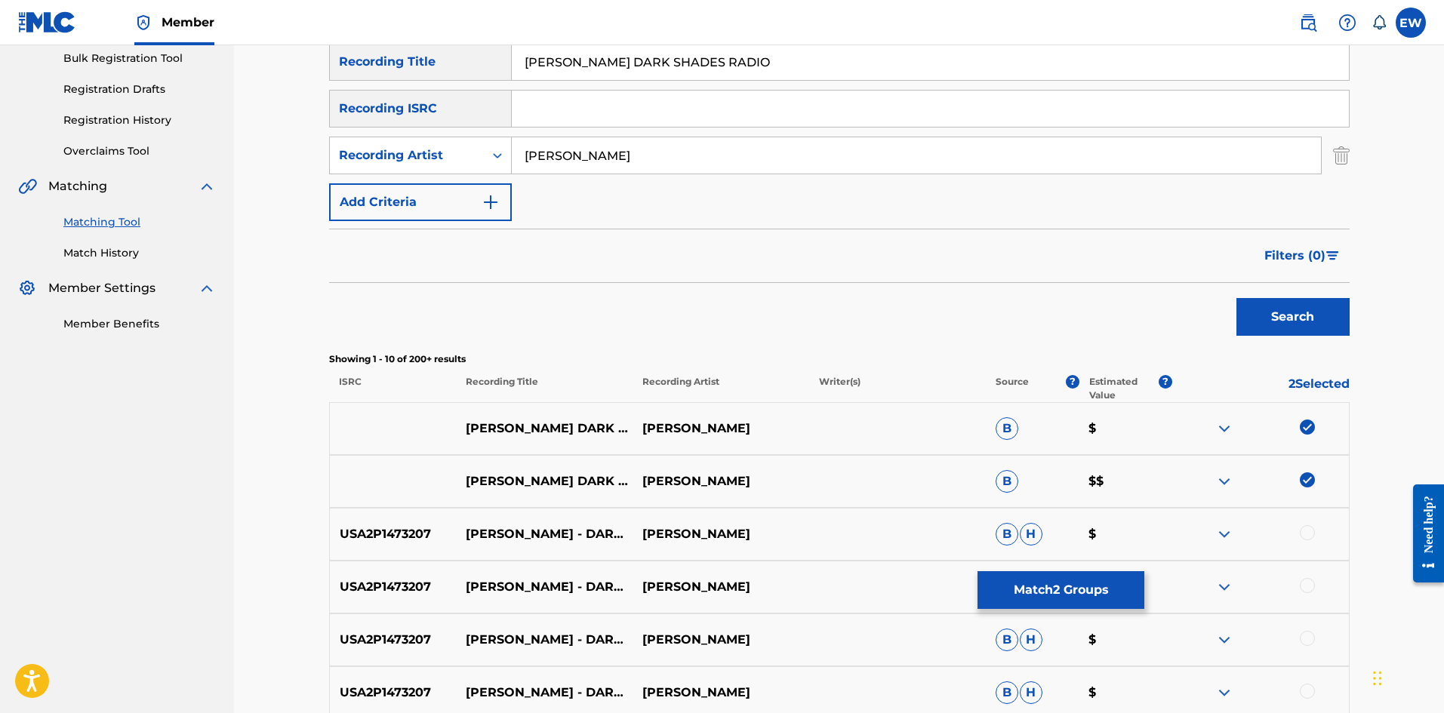
scroll to position [226, 0]
click at [1302, 531] on div at bounding box center [1307, 532] width 15 height 15
click at [1309, 581] on div at bounding box center [1307, 584] width 15 height 15
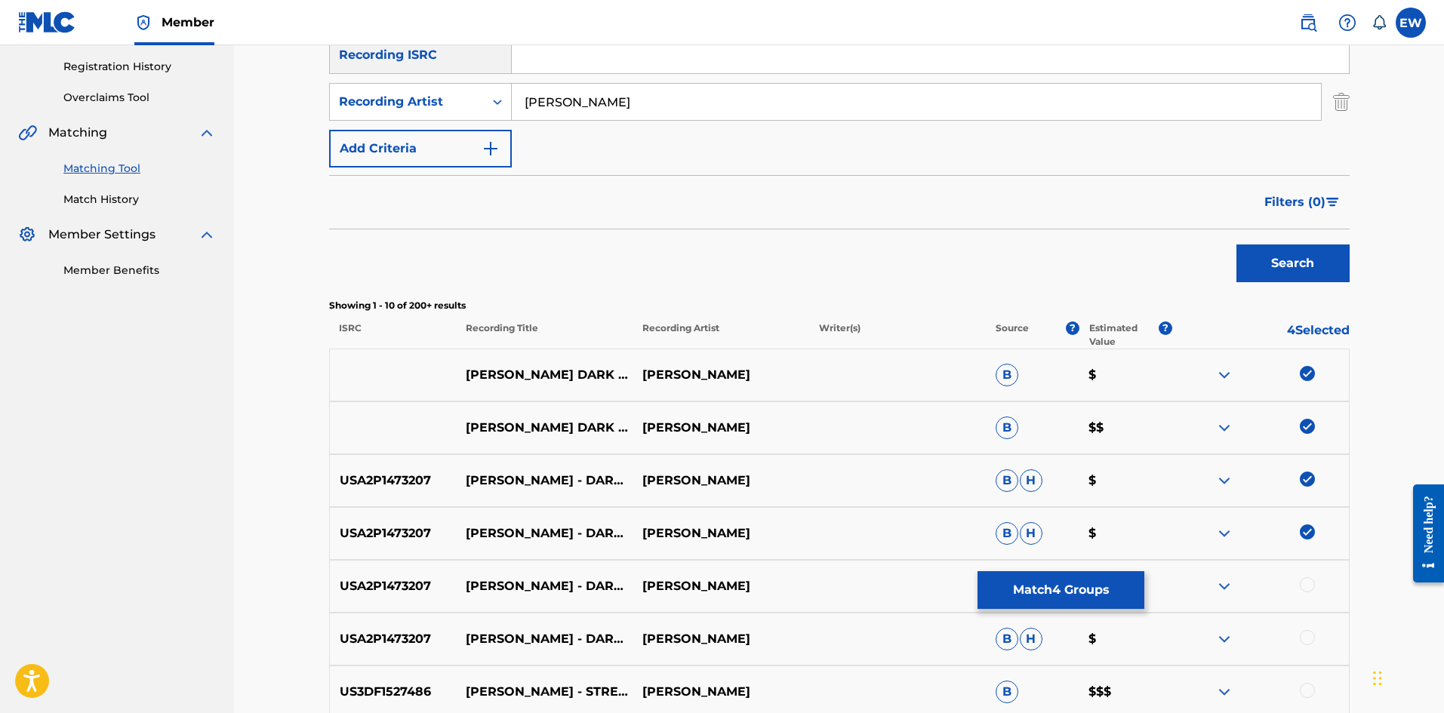
scroll to position [302, 0]
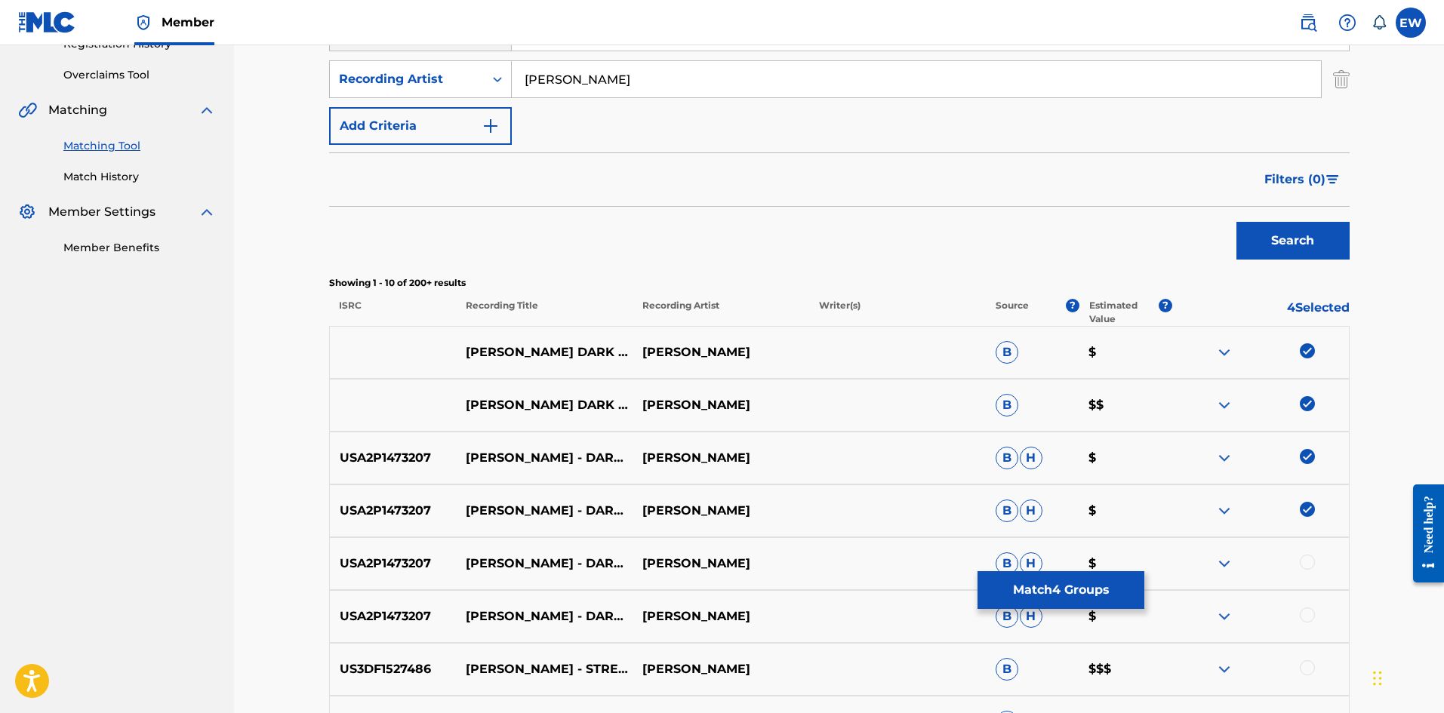
click at [1309, 564] on div at bounding box center [1307, 562] width 15 height 15
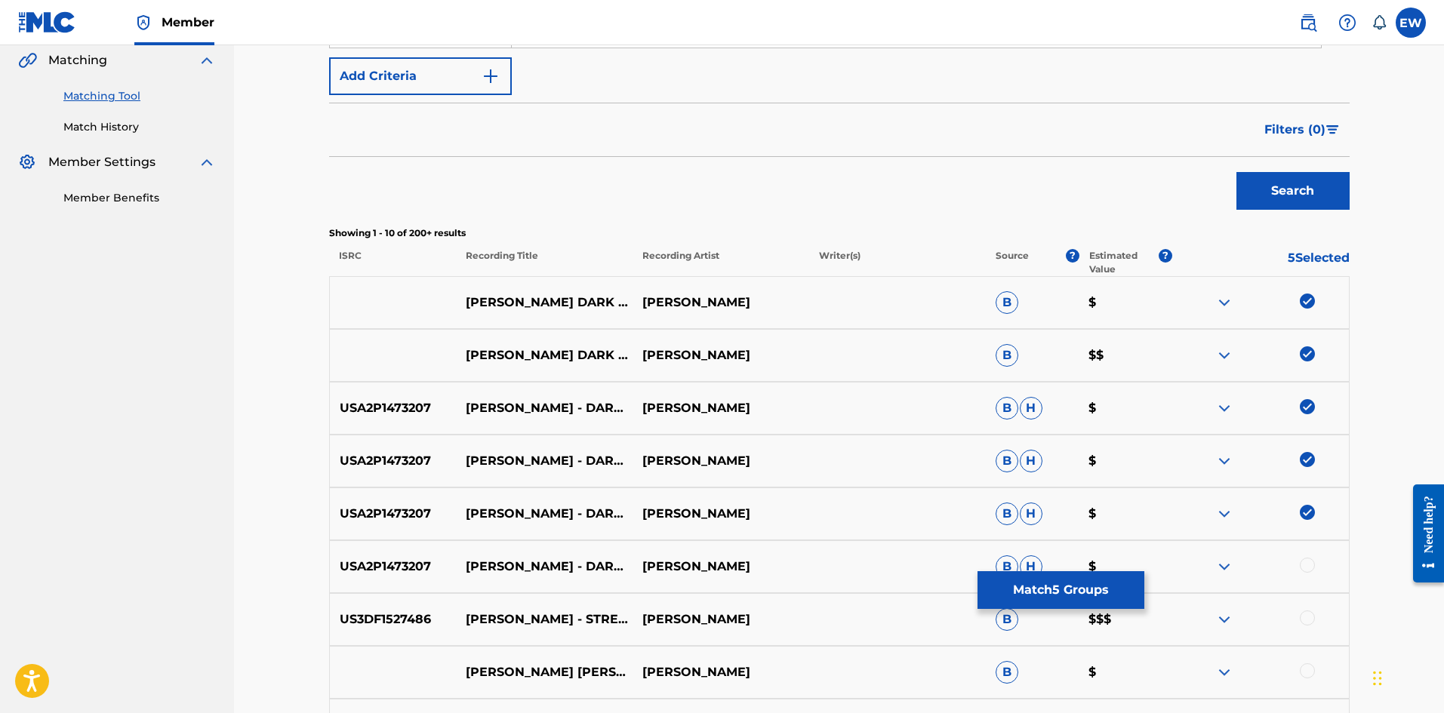
scroll to position [453, 0]
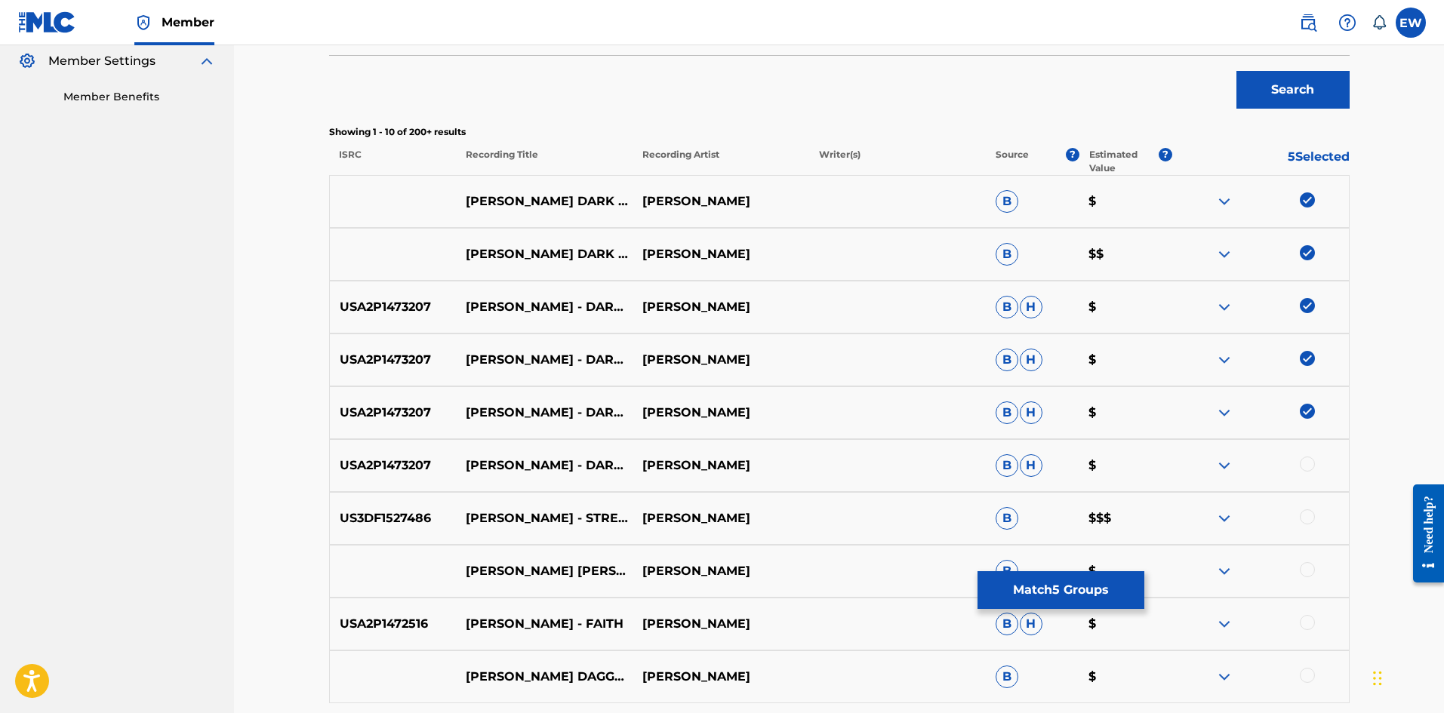
click at [1303, 462] on div at bounding box center [1307, 464] width 15 height 15
click at [1002, 598] on button "Match 6 Groups" at bounding box center [1060, 590] width 167 height 38
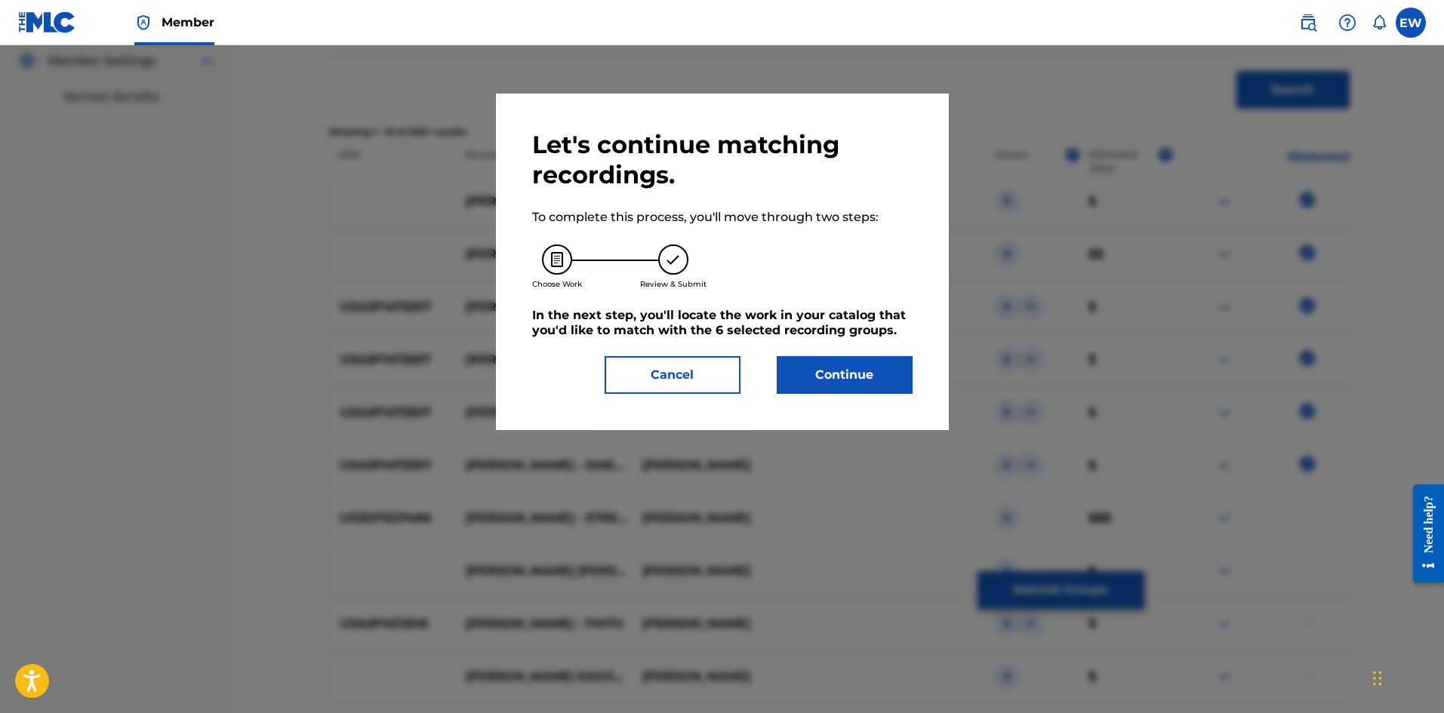
click at [844, 378] on button "Continue" at bounding box center [845, 375] width 136 height 38
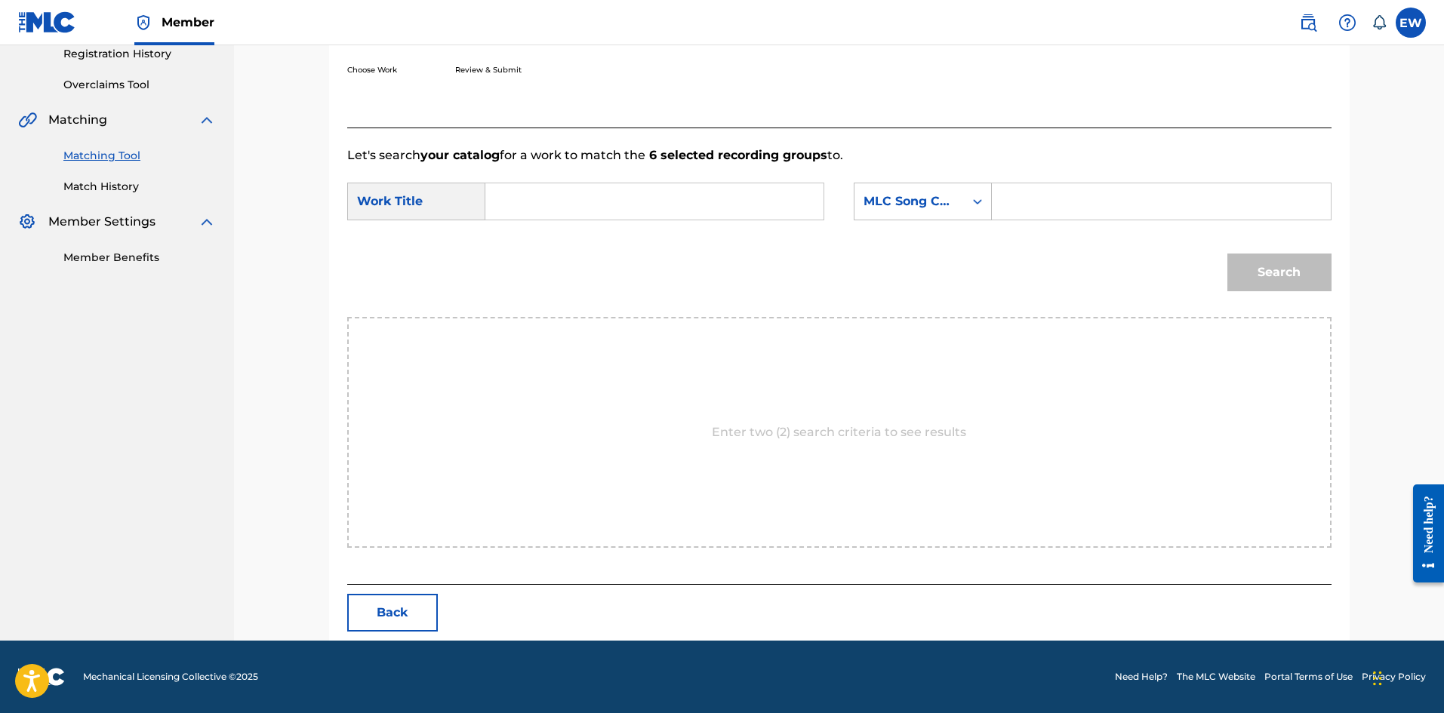
scroll to position [292, 0]
click at [618, 207] on input "Search Form" at bounding box center [654, 201] width 312 height 36
paste input "VYBZ KARTEL DARK SHADES RADIO"
type input "VYBZ KARTEL DARK SHADES RADIO"
click at [1099, 211] on input "Search Form" at bounding box center [1161, 201] width 312 height 36
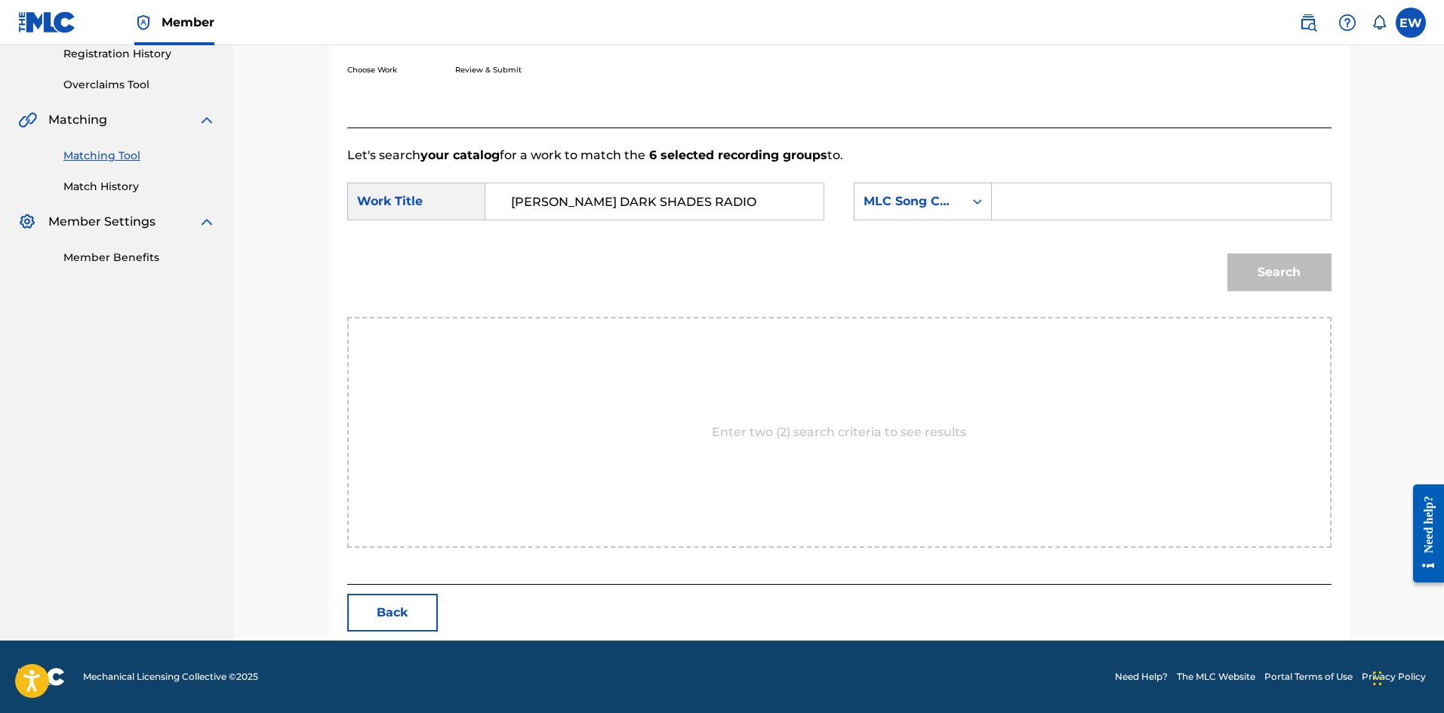
paste input "DV7L5M"
type input "DV7L5M"
click at [1306, 268] on button "Search" at bounding box center [1279, 273] width 104 height 38
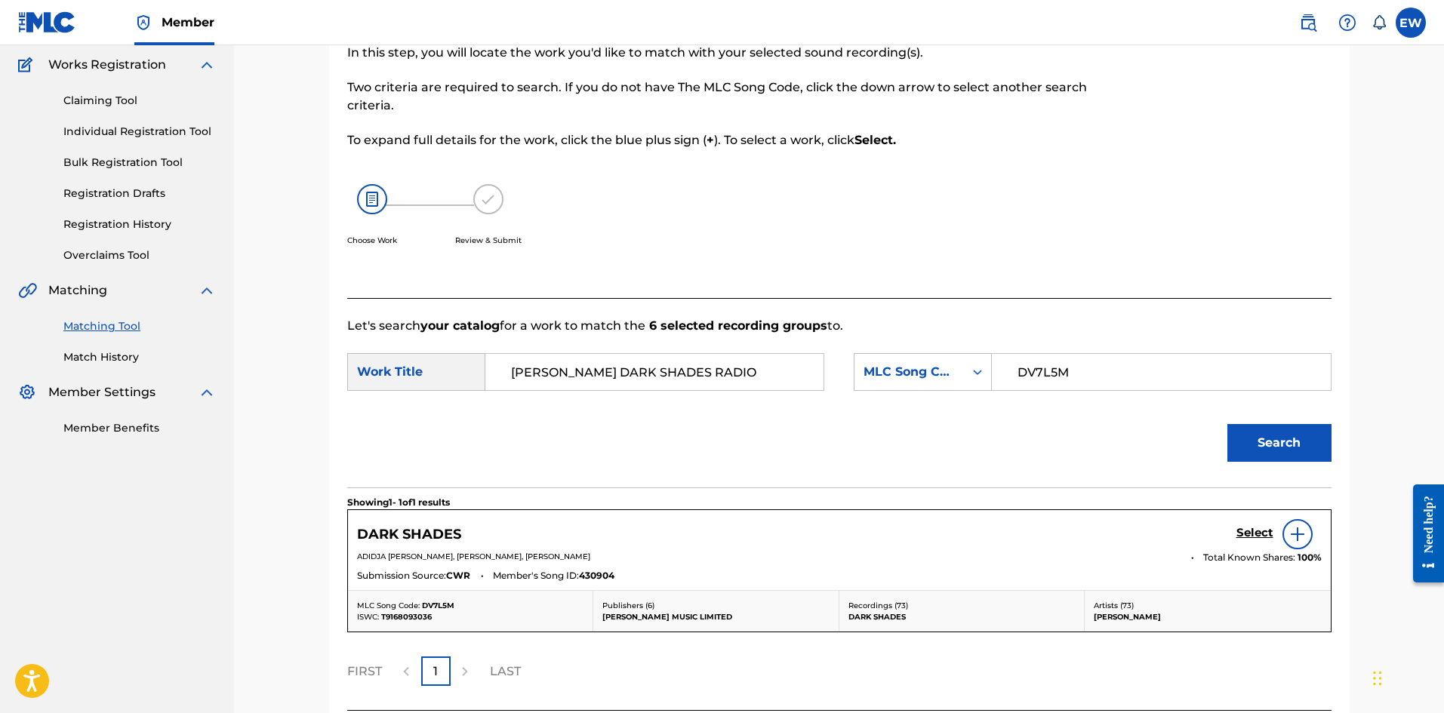
scroll to position [248, 0]
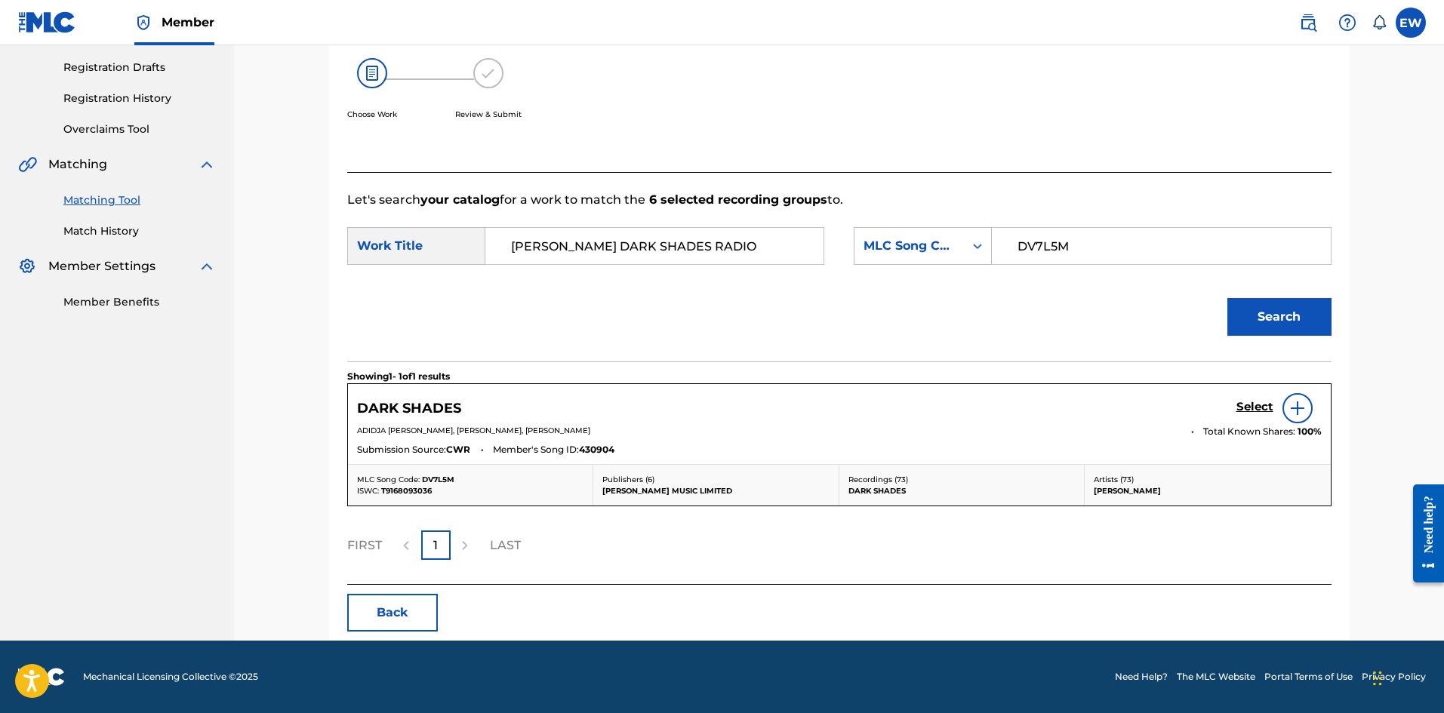
click at [1245, 405] on h5 "Select" at bounding box center [1254, 407] width 37 height 14
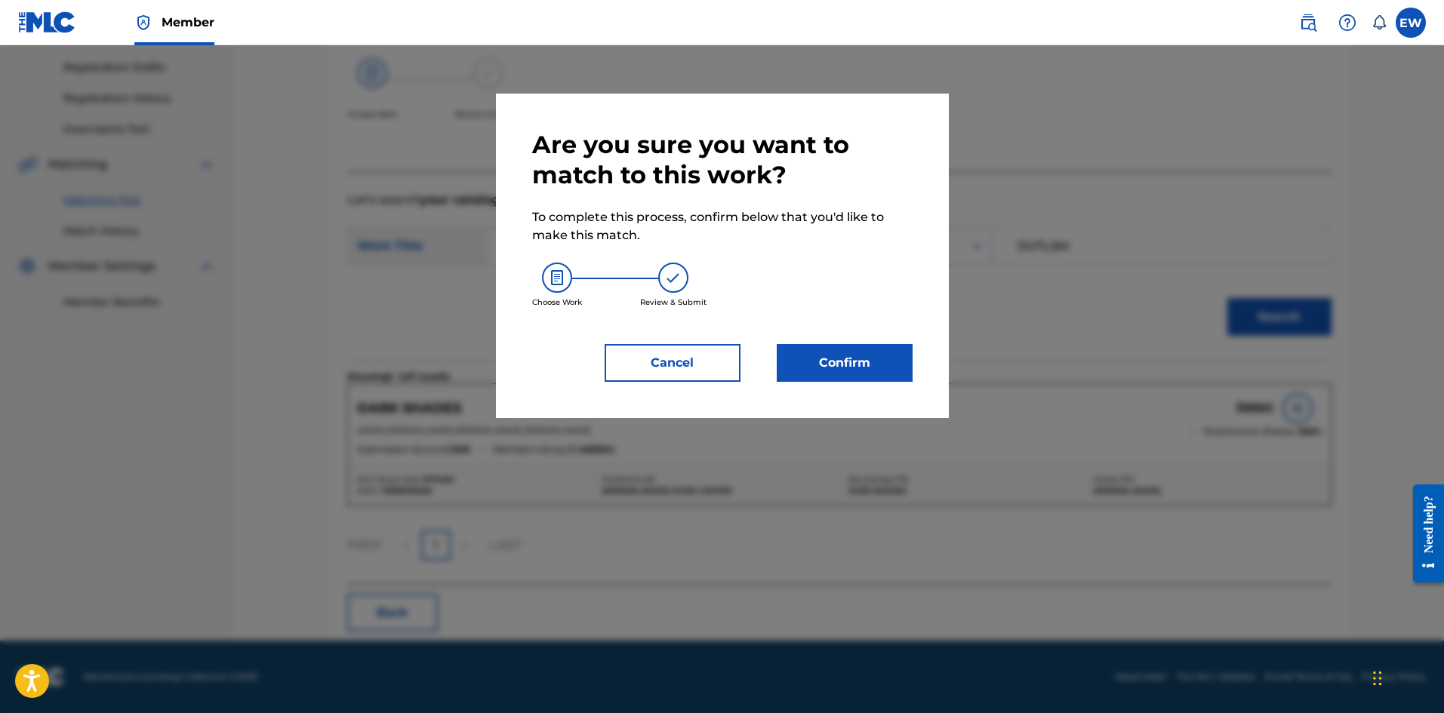
click at [867, 353] on button "Confirm" at bounding box center [845, 363] width 136 height 38
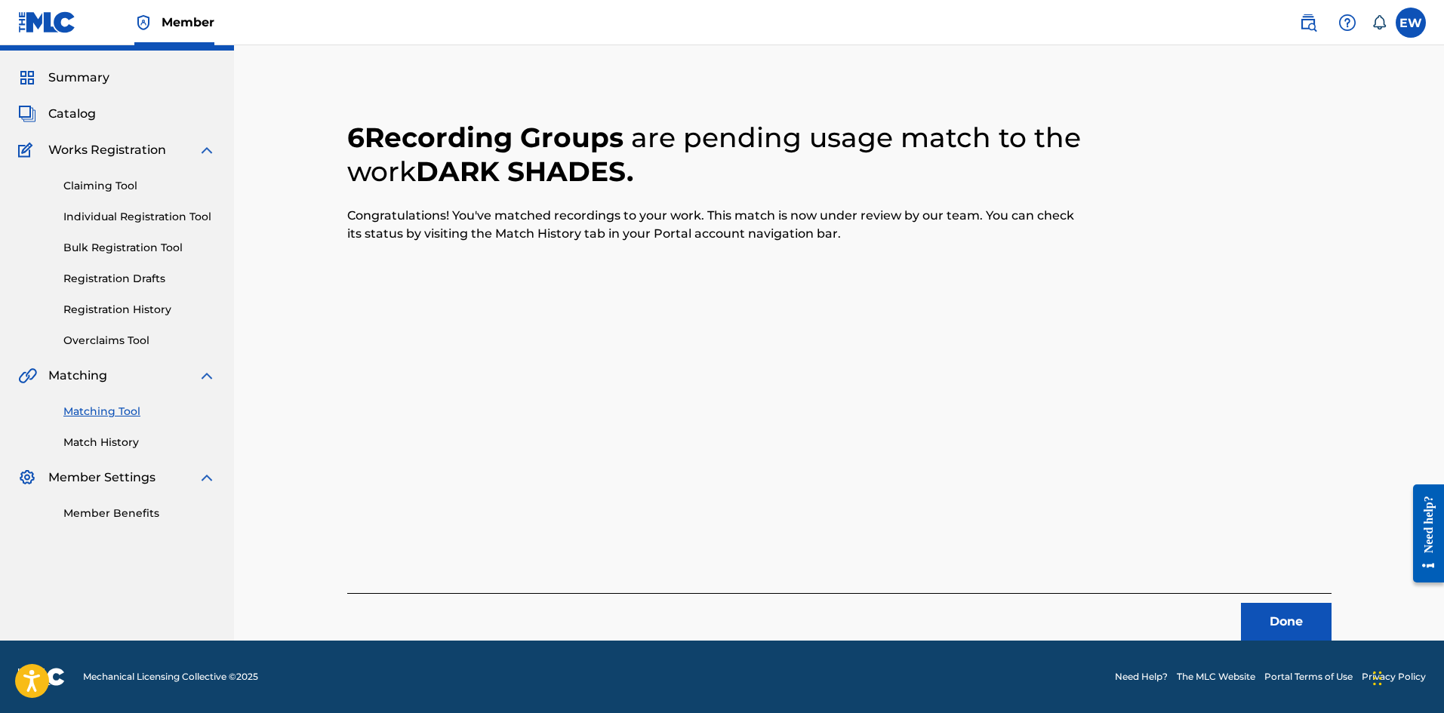
scroll to position [36, 0]
click at [1267, 606] on button "Done" at bounding box center [1286, 622] width 91 height 38
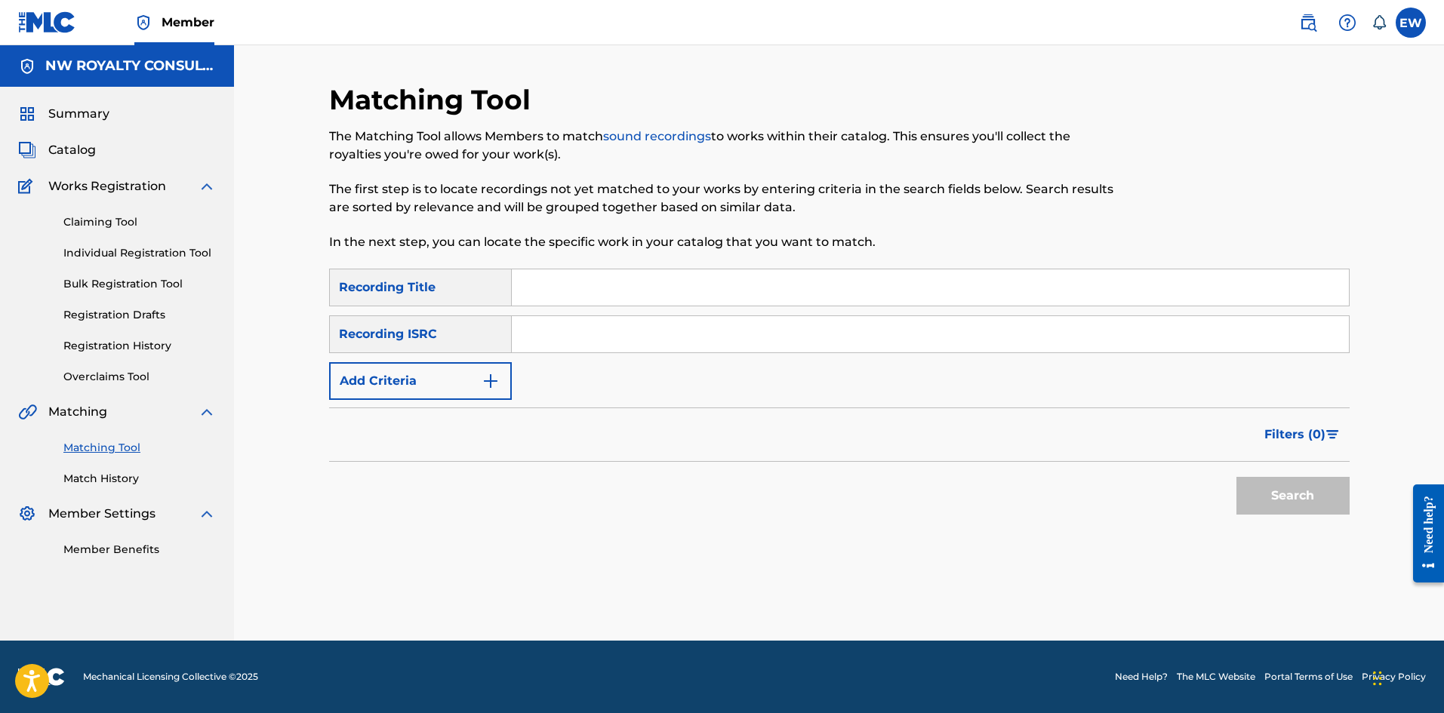
scroll to position [0, 0]
click at [435, 364] on button "Add Criteria" at bounding box center [420, 381] width 183 height 38
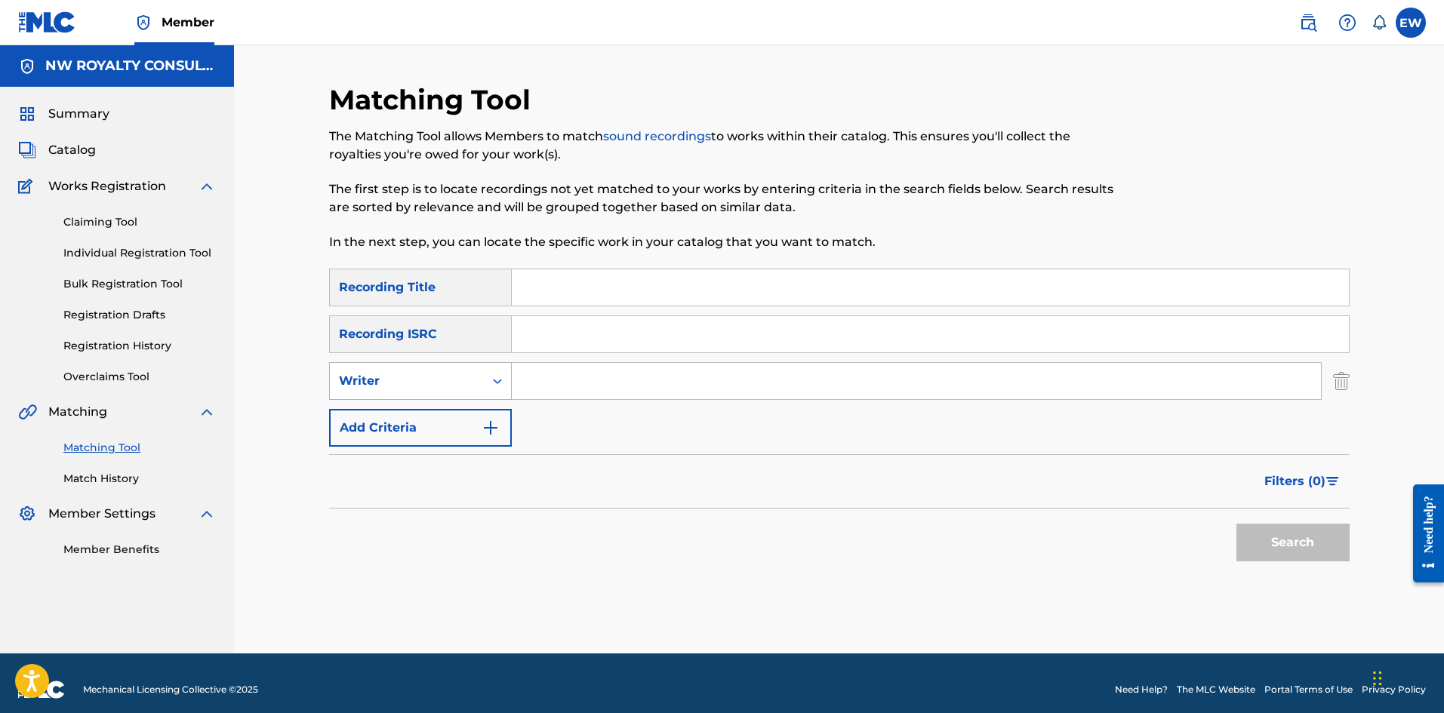
click at [435, 371] on div "Writer" at bounding box center [420, 381] width 183 height 38
drag, startPoint x: 400, startPoint y: 423, endPoint x: 482, endPoint y: 404, distance: 83.7
click at [404, 423] on div "Recording Artist" at bounding box center [420, 419] width 181 height 38
click at [652, 383] on input "Search Form" at bounding box center [916, 381] width 809 height 36
paste input "[PERSON_NAME]"
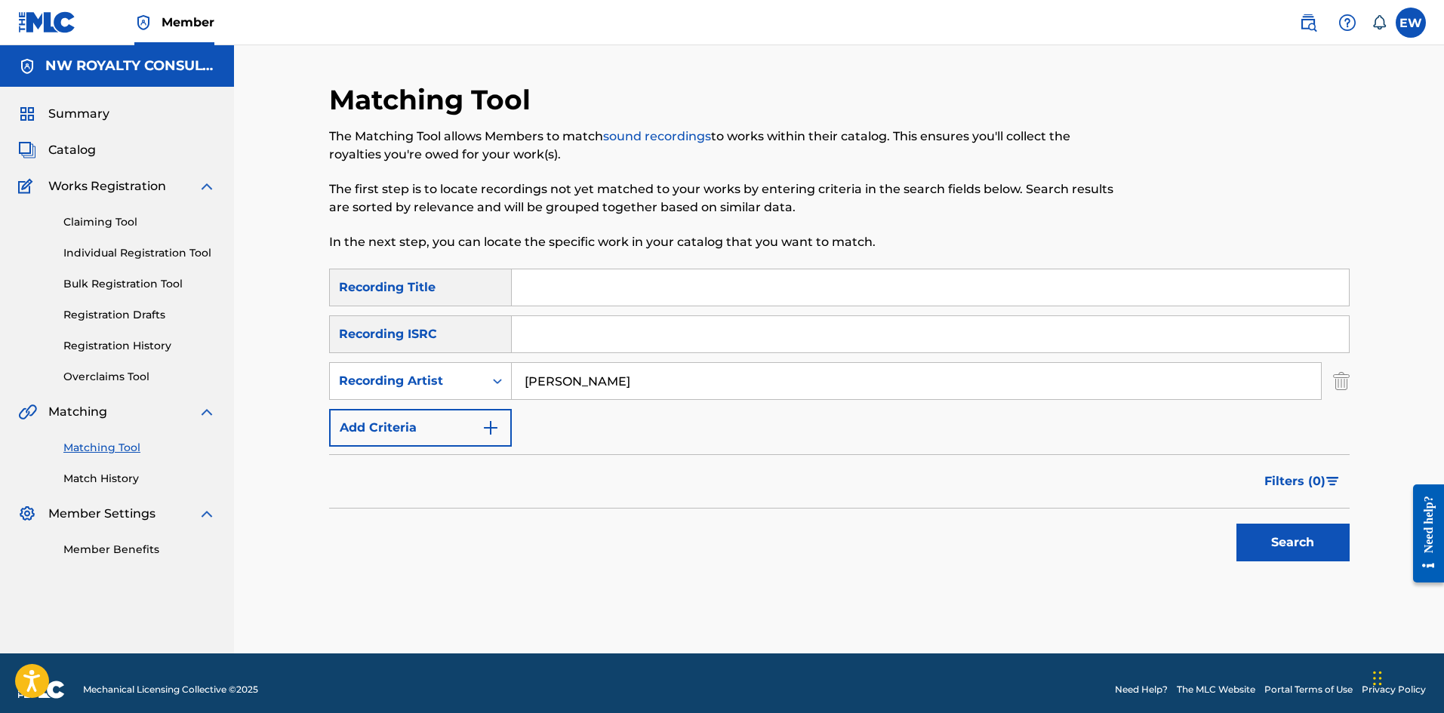
type input "[PERSON_NAME]"
click at [590, 276] on input "Search Form" at bounding box center [930, 287] width 837 height 36
paste input "VYBZ KARTEL DUTTY WINE"
type input "VYBZ KARTEL DUTTY WINE"
click at [1294, 552] on button "Search" at bounding box center [1292, 543] width 113 height 38
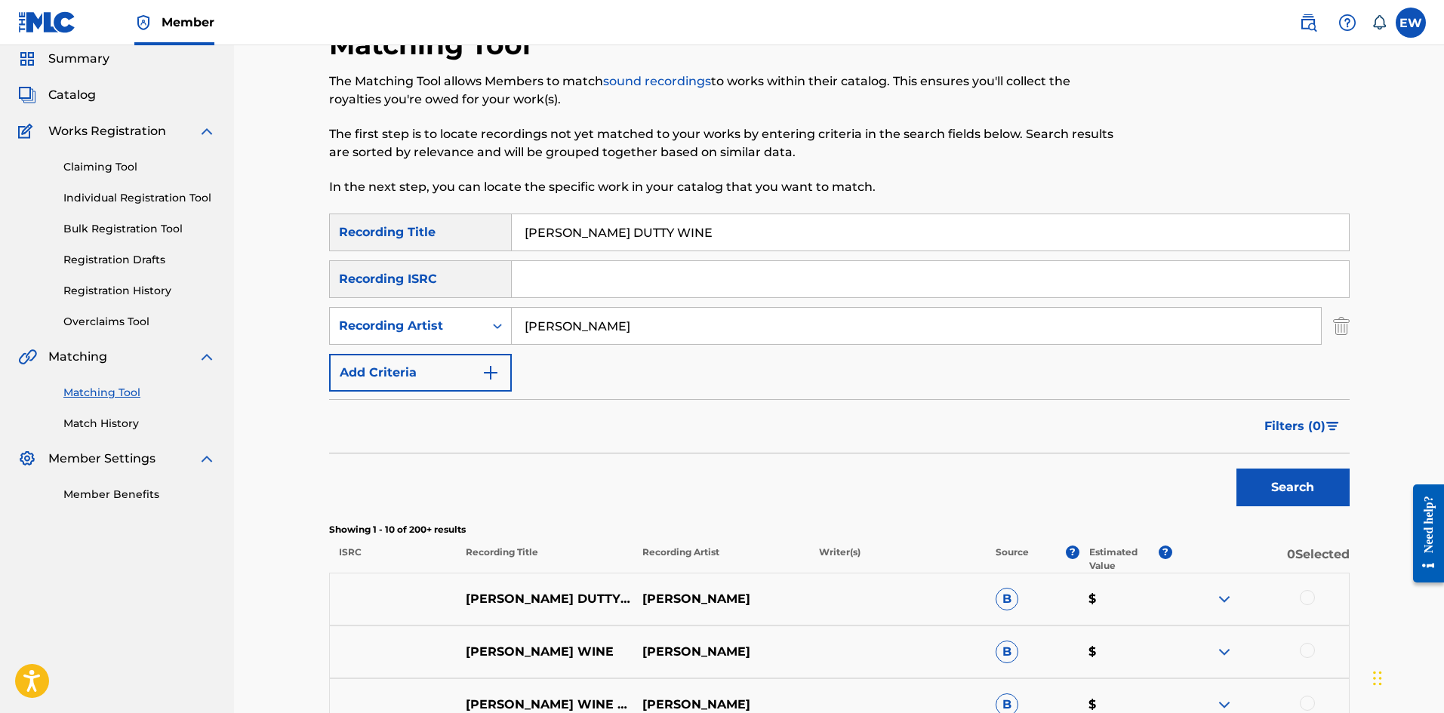
scroll to position [151, 0]
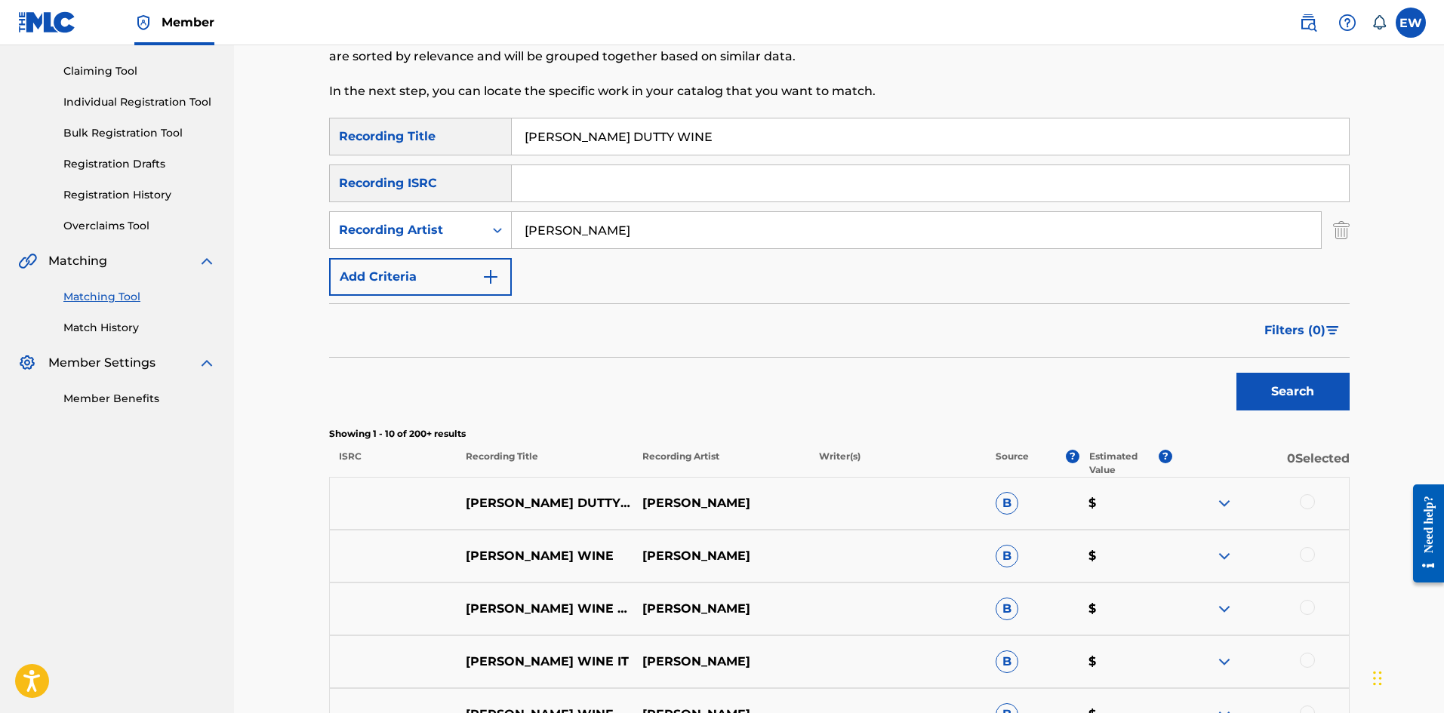
click at [1303, 506] on div at bounding box center [1307, 501] width 15 height 15
click at [1025, 592] on button "Match 1 Group" at bounding box center [1060, 590] width 167 height 38
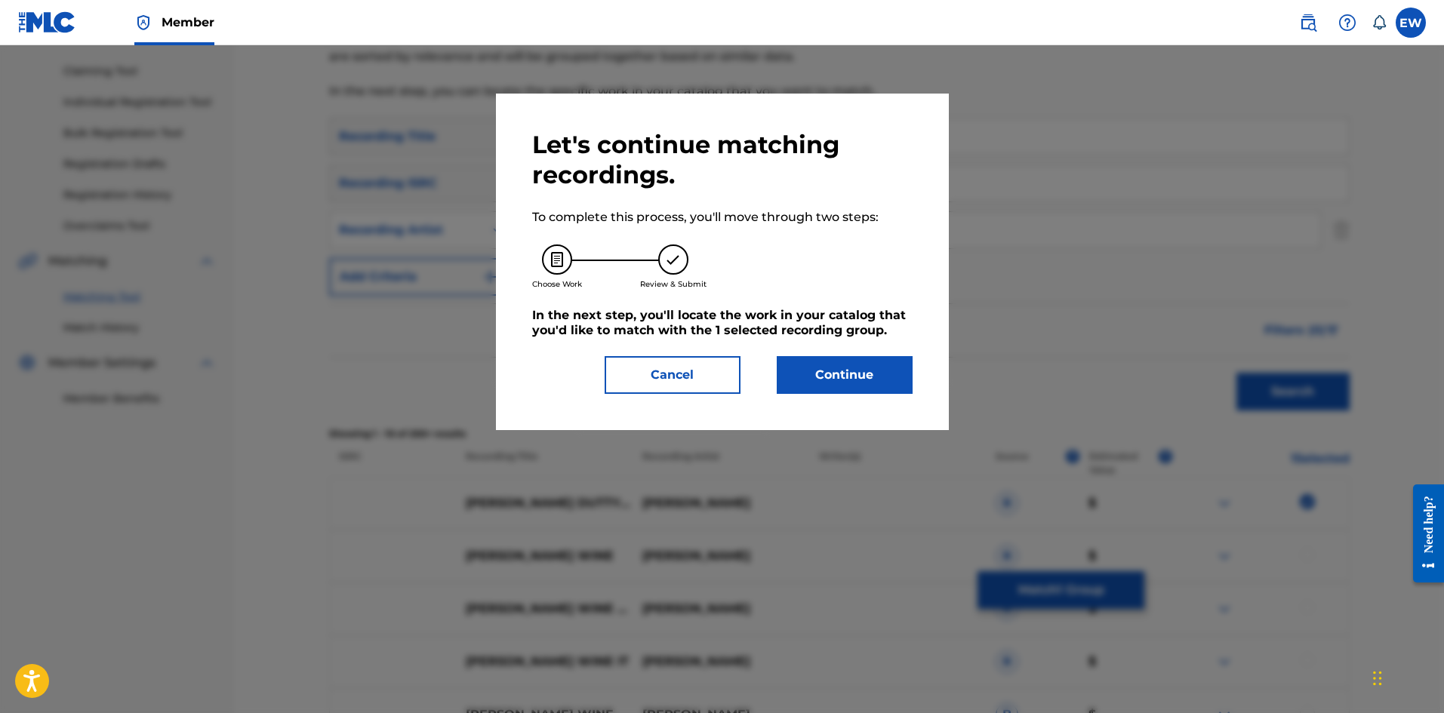
click at [827, 388] on button "Continue" at bounding box center [845, 375] width 136 height 38
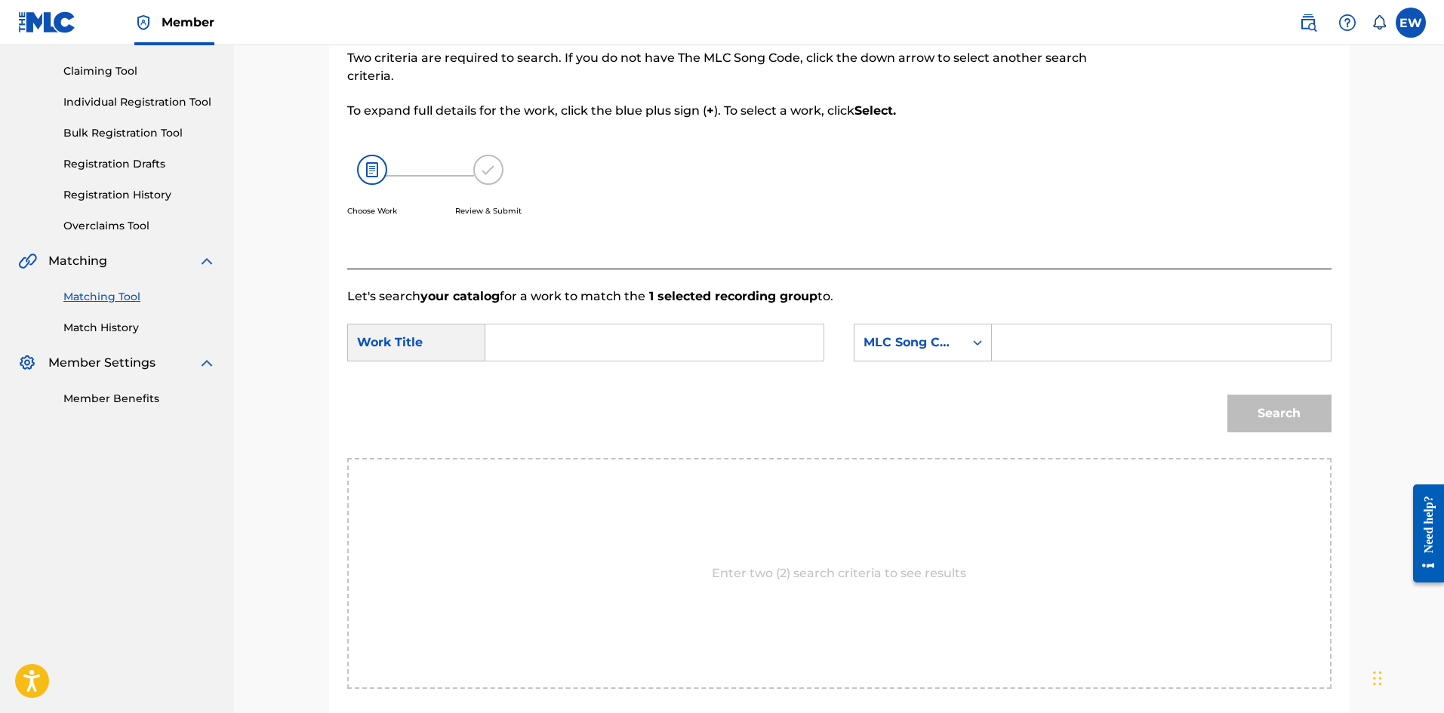
click at [694, 342] on input "Search Form" at bounding box center [654, 343] width 312 height 36
paste input "VYBZ KARTEL DUTTY WINE"
type input "VYBZ KARTEL DUTTY WINE"
click at [1018, 352] on input "Search Form" at bounding box center [1161, 343] width 312 height 36
paste input "D5639E"
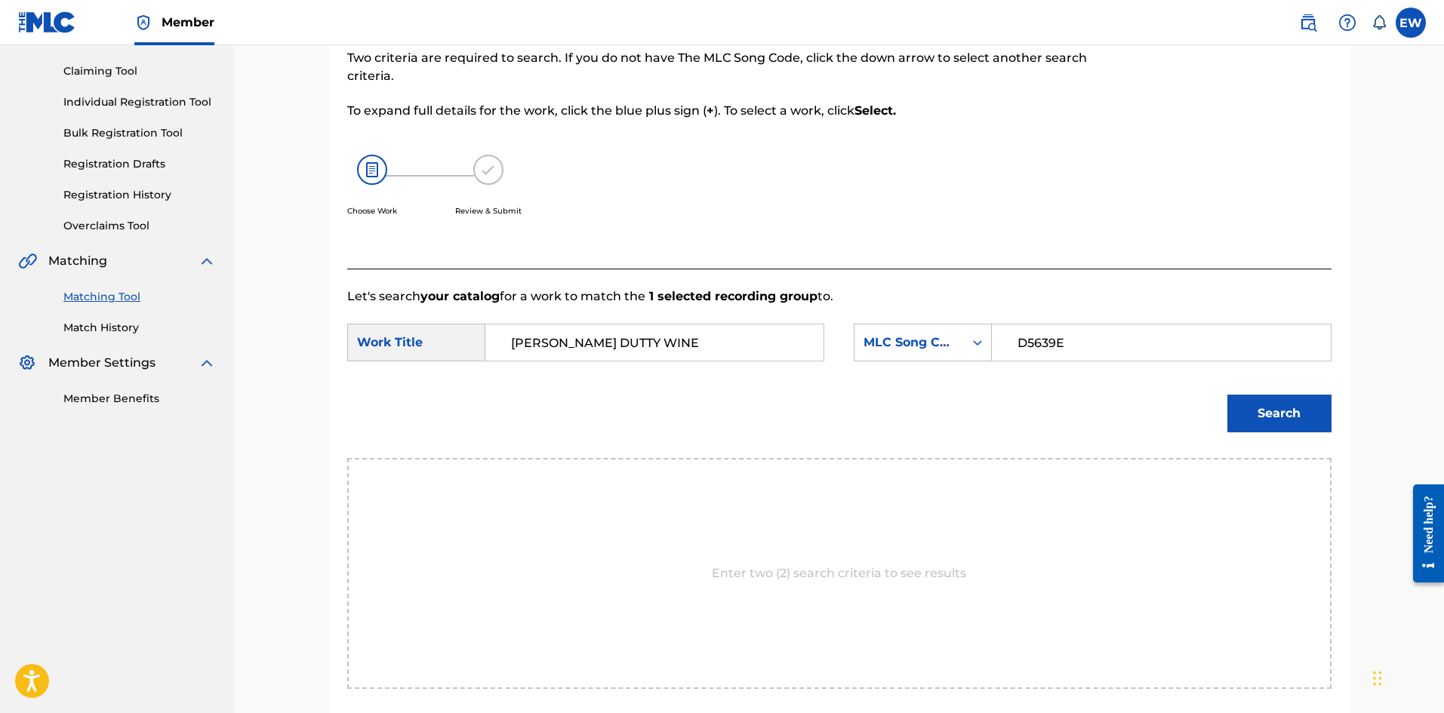
type input "D5639E"
click at [1261, 410] on button "Search" at bounding box center [1279, 414] width 104 height 38
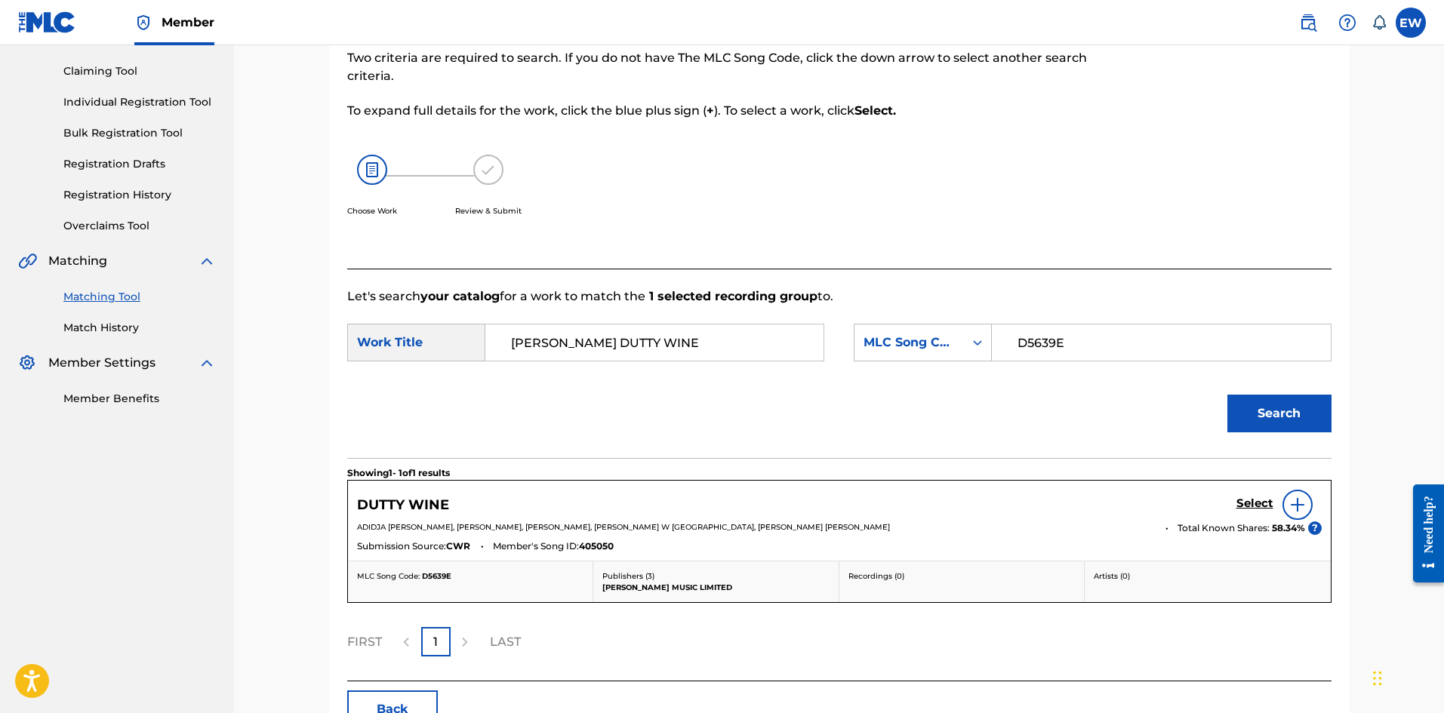
click at [1269, 498] on h5 "Select" at bounding box center [1254, 504] width 37 height 14
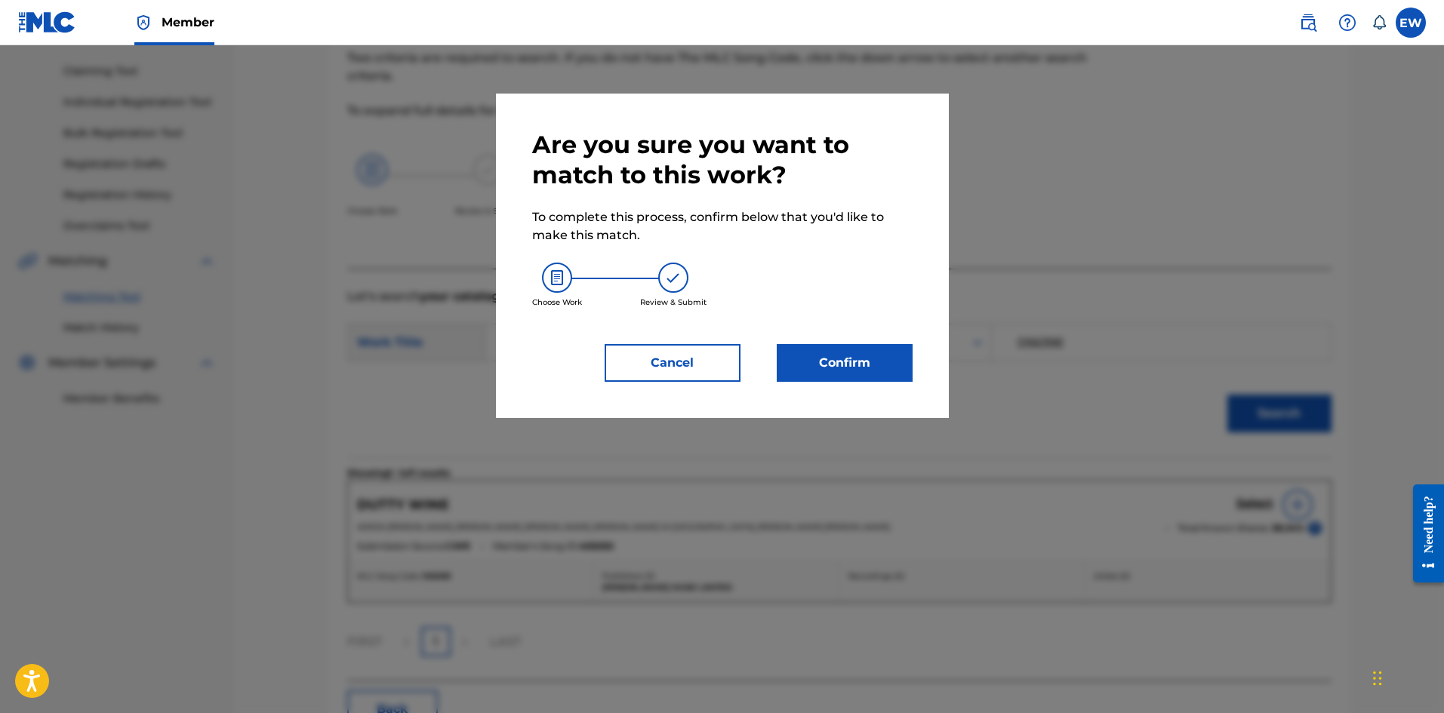
click at [851, 367] on button "Confirm" at bounding box center [845, 363] width 136 height 38
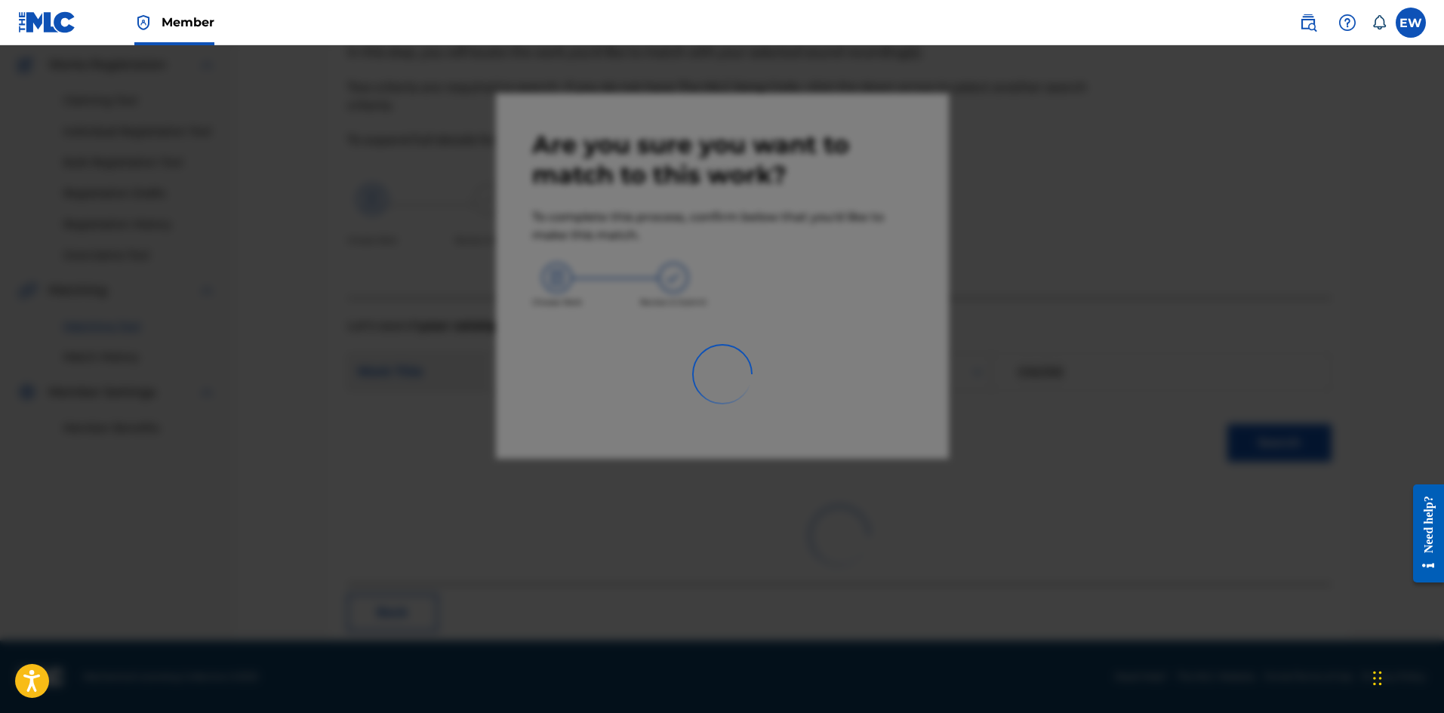
scroll to position [36, 0]
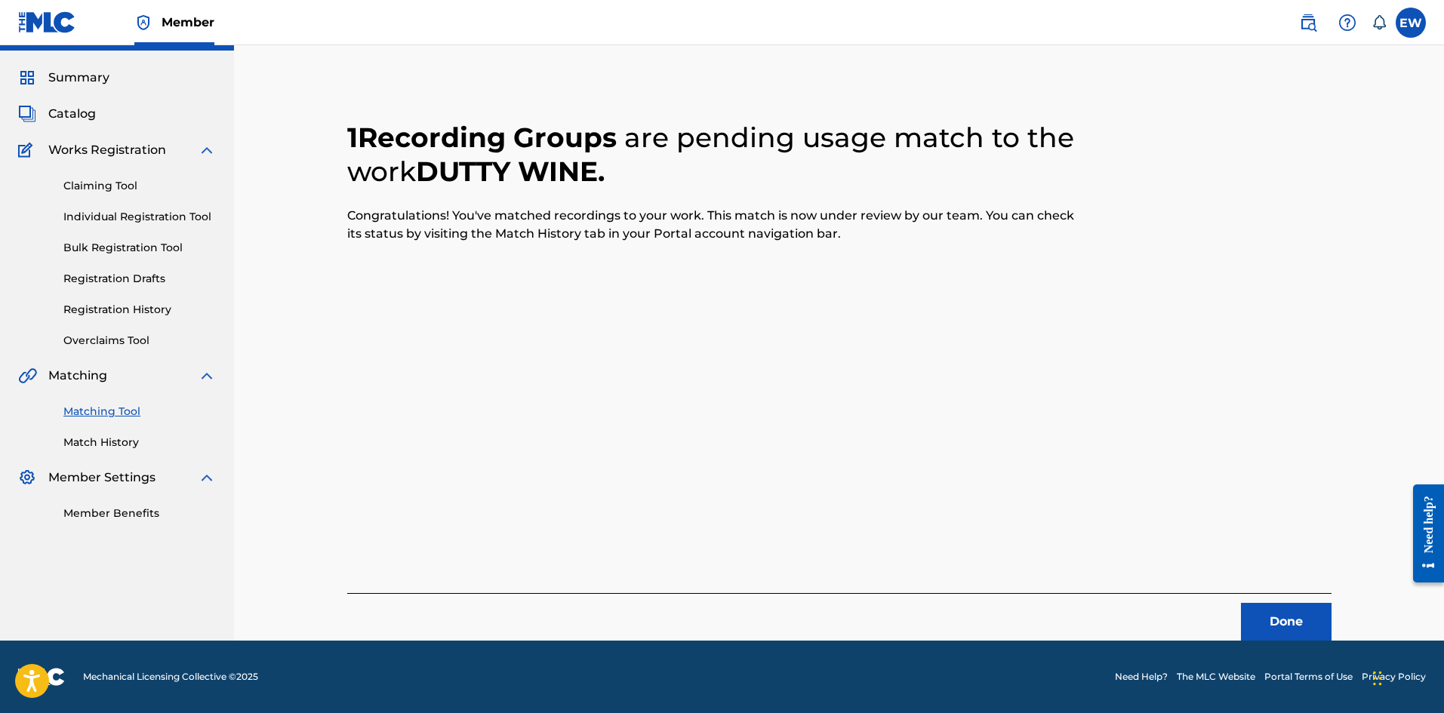
drag, startPoint x: 1273, startPoint y: 632, endPoint x: 1406, endPoint y: 608, distance: 134.9
click at [1273, 629] on button "Done" at bounding box center [1286, 622] width 91 height 38
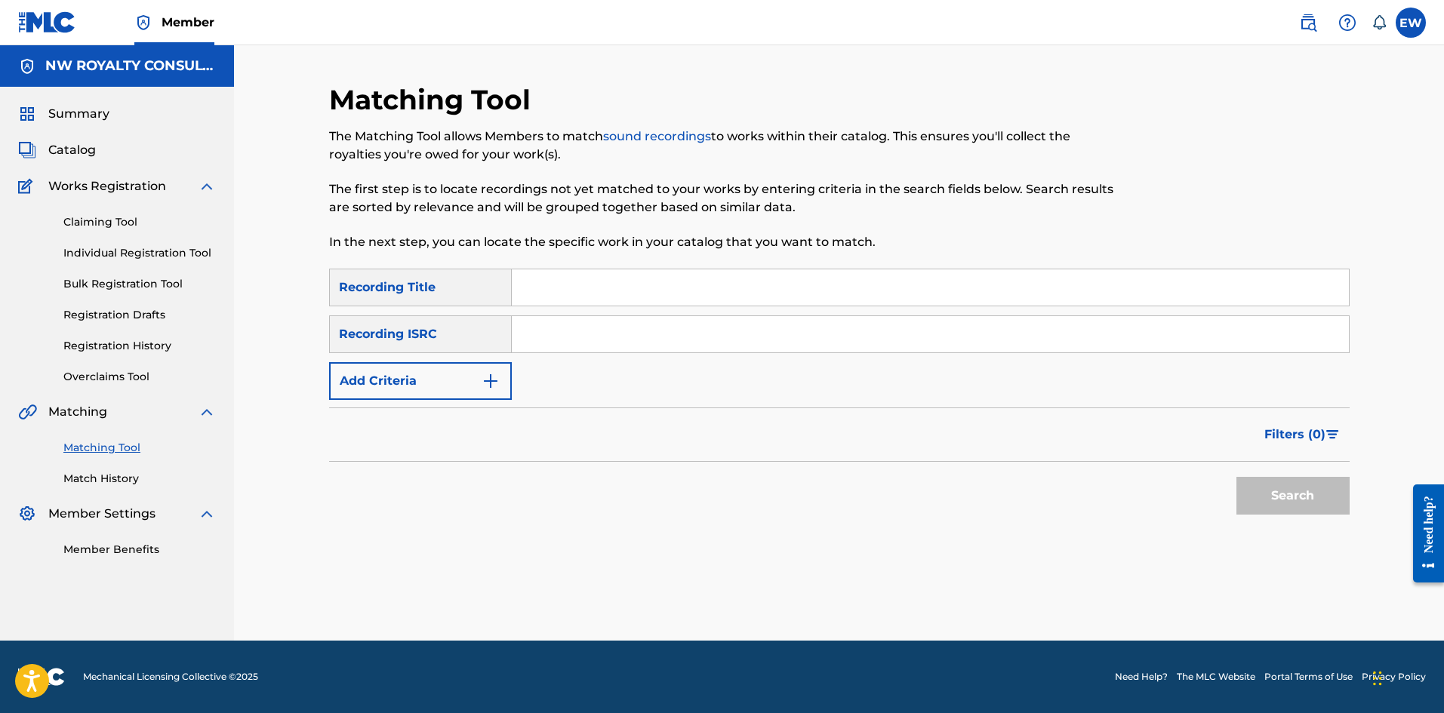
click at [407, 374] on button "Add Criteria" at bounding box center [420, 381] width 183 height 38
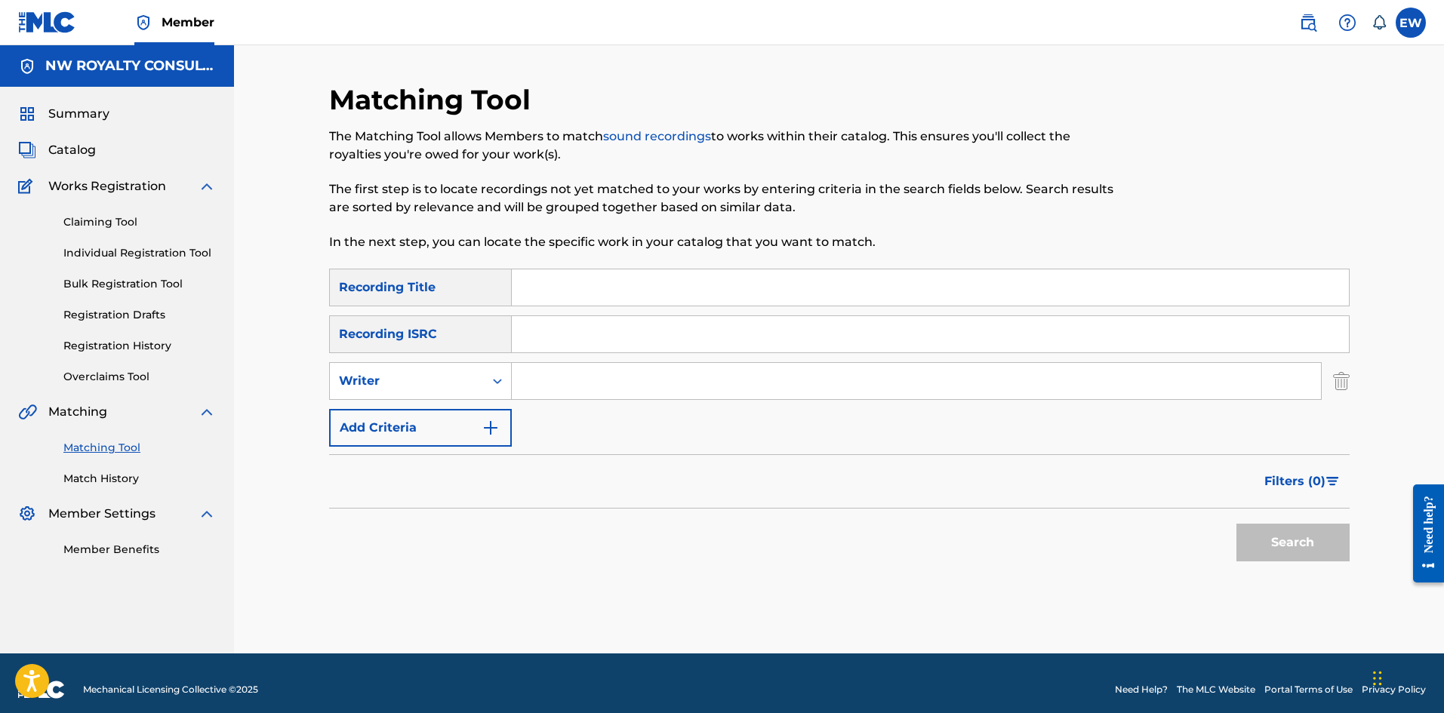
click at [407, 374] on div "Writer" at bounding box center [407, 381] width 136 height 18
drag, startPoint x: 401, startPoint y: 414, endPoint x: 562, endPoint y: 400, distance: 162.1
click at [404, 413] on div "Recording Artist" at bounding box center [420, 419] width 181 height 38
click at [651, 379] on input "Search Form" at bounding box center [916, 381] width 809 height 36
paste input "VYBZ KARTEL FT GAZA SLIM"
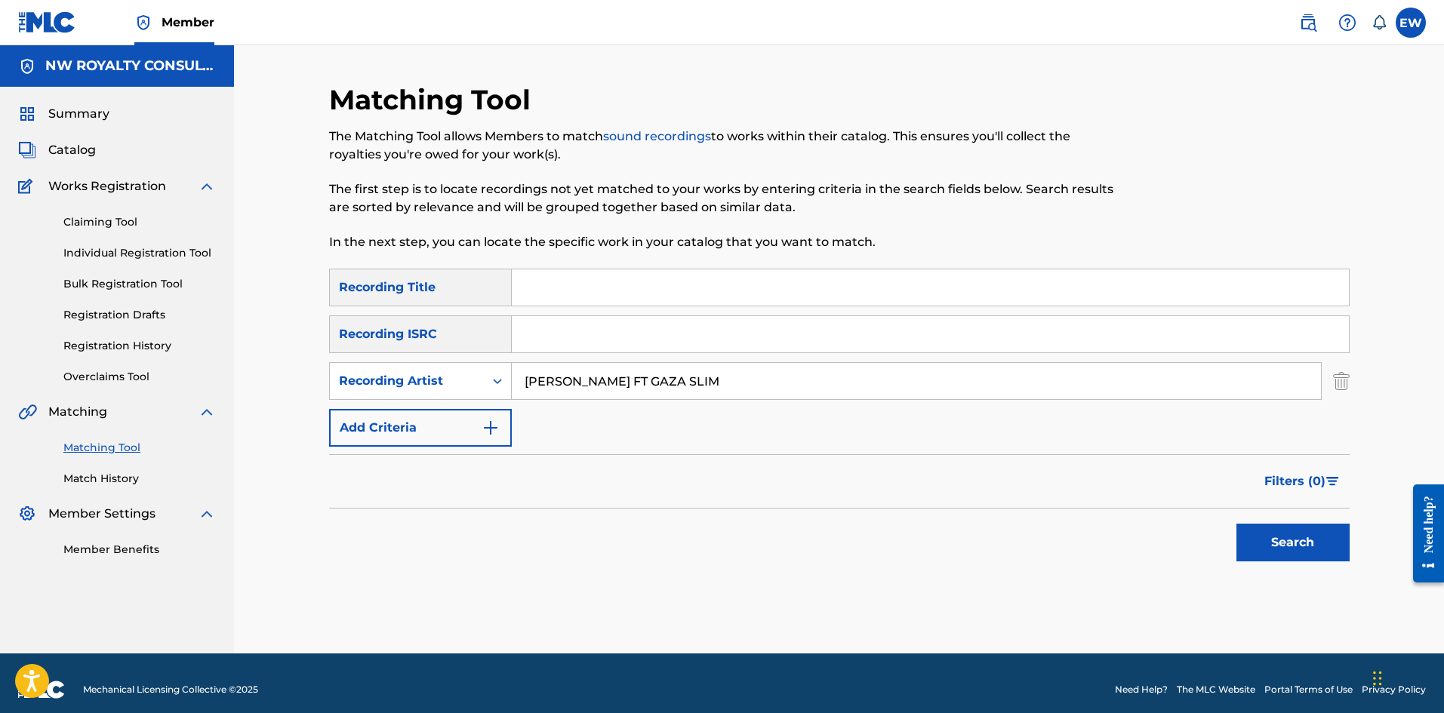
type input "VYBZ KARTEL FT GAZA SLIM"
click at [552, 287] on input "Search Form" at bounding box center [930, 287] width 837 height 36
paste input "VYBZ KARTEL FT GAZA SLIM YU A MI BABY"
type input "VYBZ KARTEL FT GAZA SLIM YU A MI BABY"
click at [1273, 543] on button "Search" at bounding box center [1292, 543] width 113 height 38
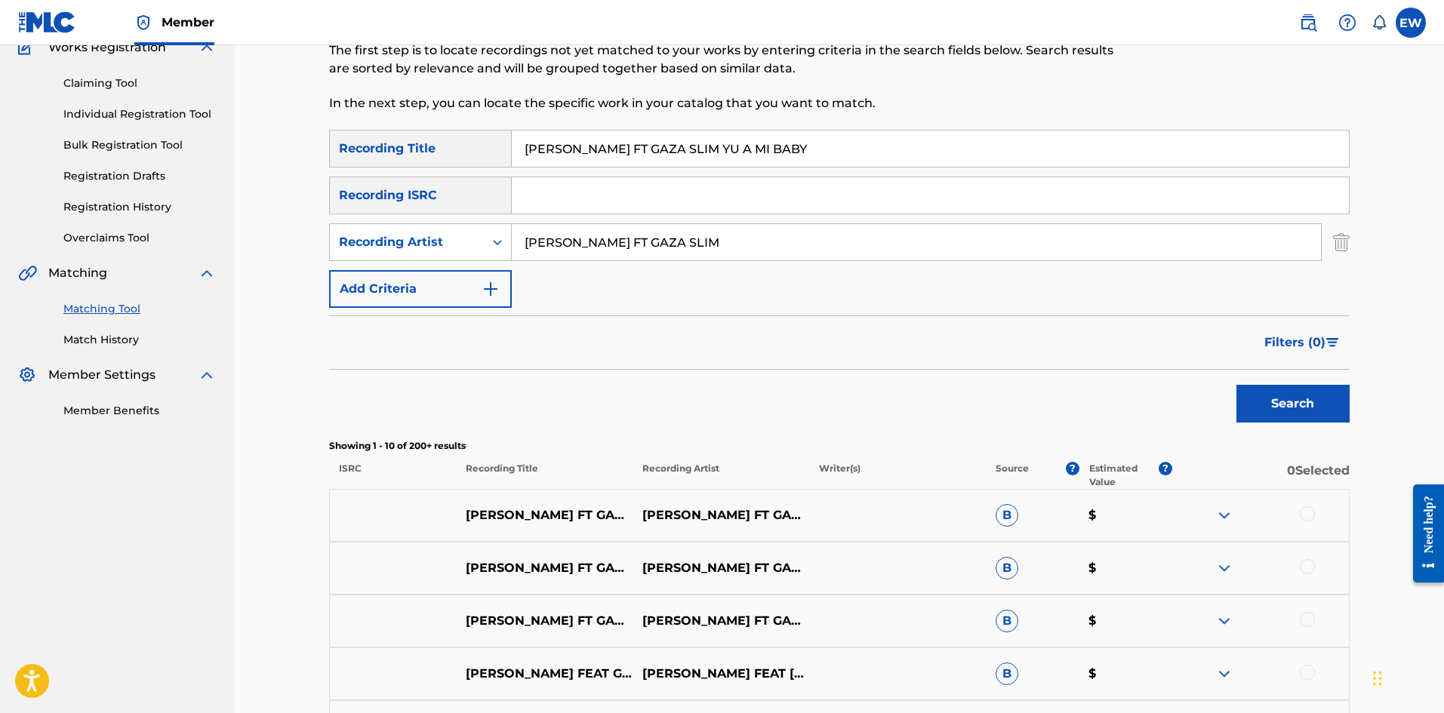
scroll to position [151, 0]
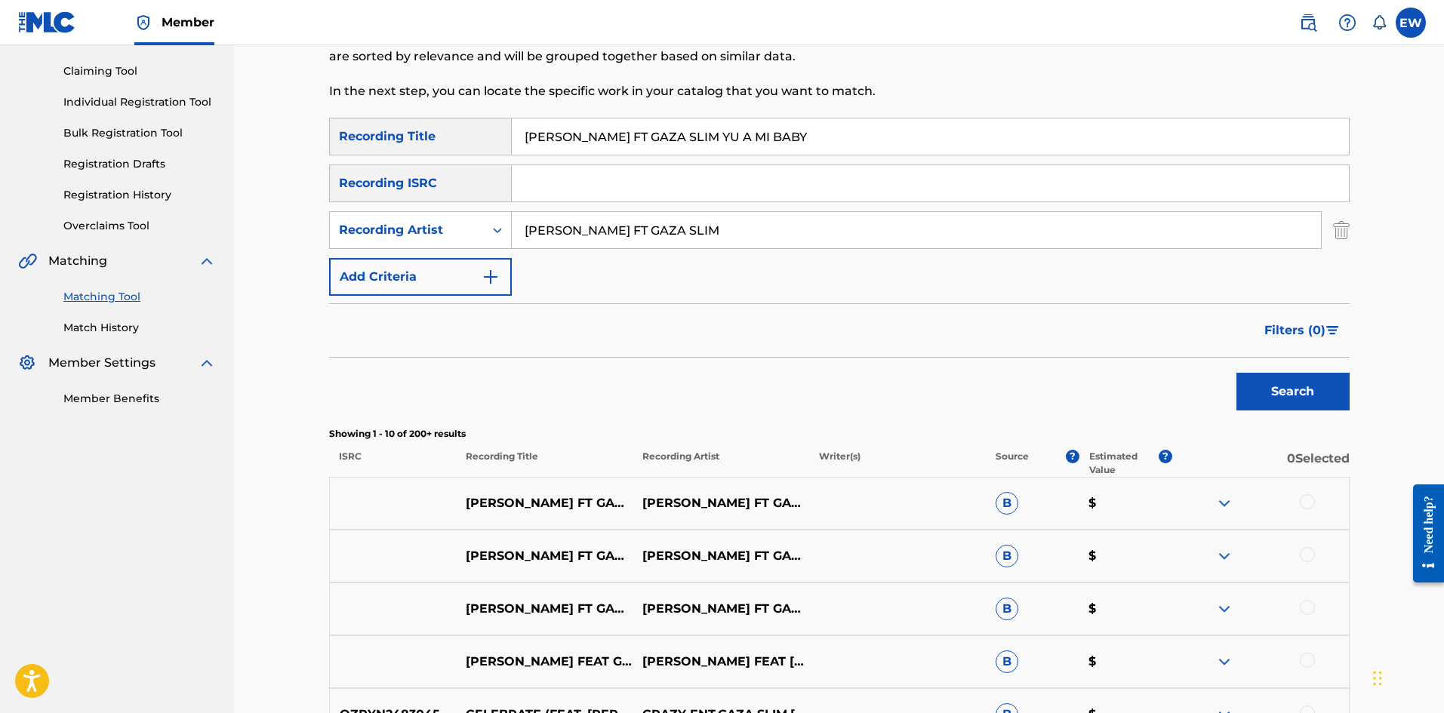
drag, startPoint x: 1301, startPoint y: 500, endPoint x: 1249, endPoint y: 495, distance: 52.3
click at [1302, 500] on div at bounding box center [1307, 501] width 15 height 15
click at [1051, 592] on button "Match 1 Group" at bounding box center [1060, 590] width 167 height 38
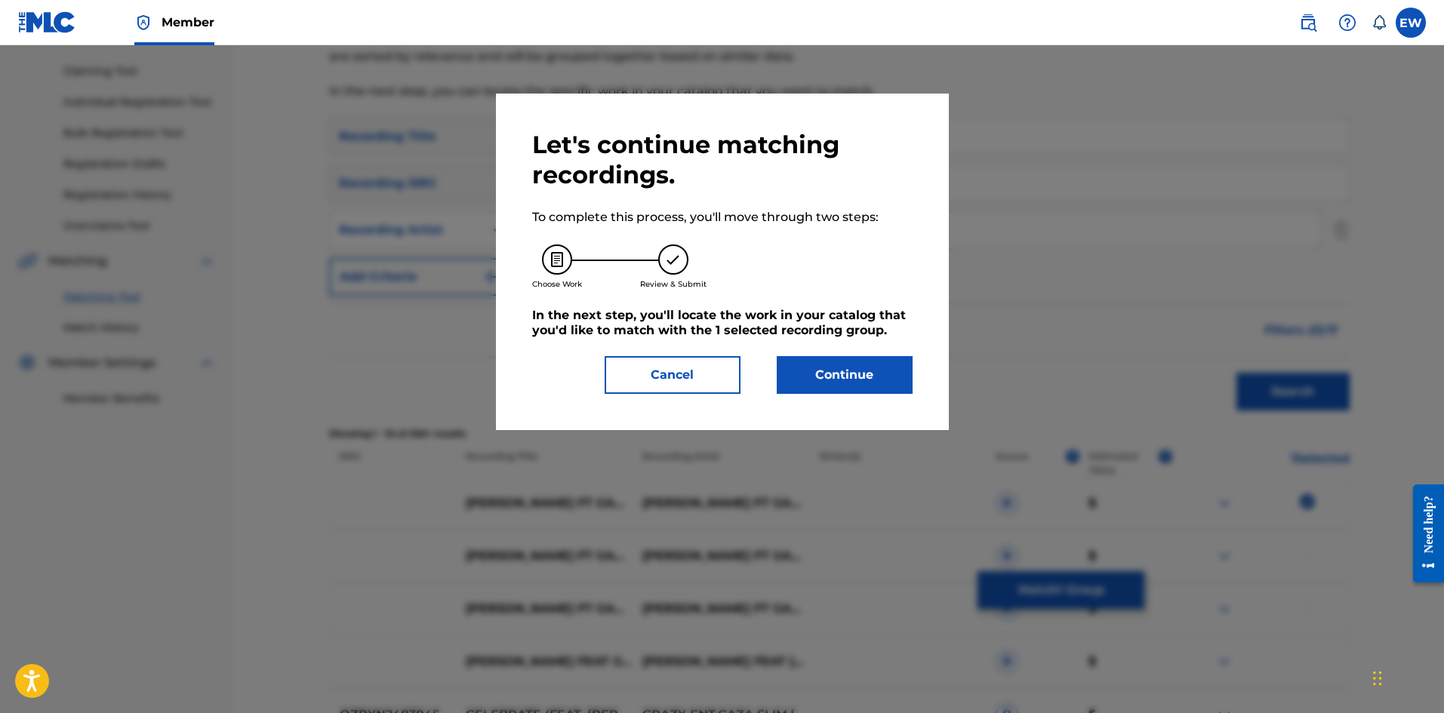
click at [859, 374] on button "Continue" at bounding box center [845, 375] width 136 height 38
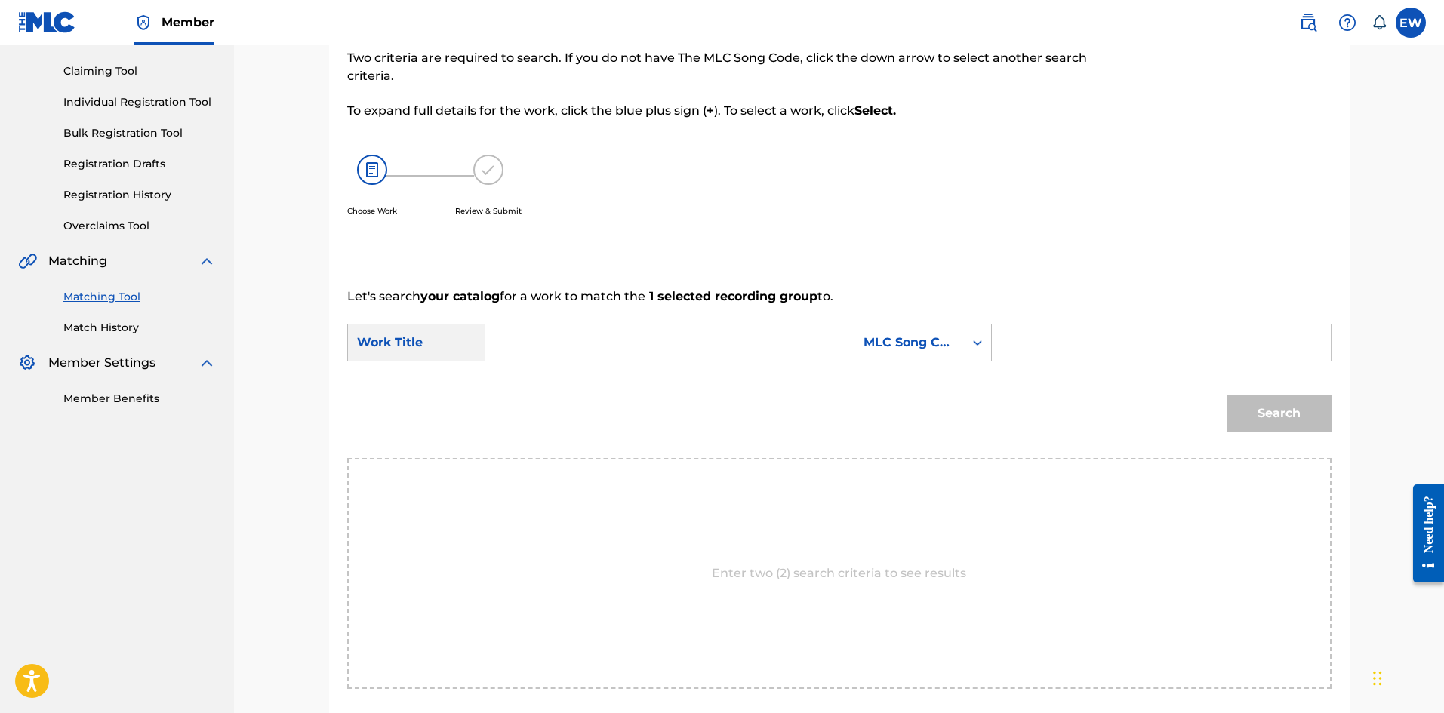
click at [719, 354] on input "Search Form" at bounding box center [654, 343] width 312 height 36
paste input "VYBZ KARTEL FT GAZA SLIM YU A MI BABY"
type input "VYBZ KARTEL FT GAZA SLIM YU A MI BABY"
click at [1069, 328] on input "Search Form" at bounding box center [1161, 343] width 312 height 36
paste input "U13493"
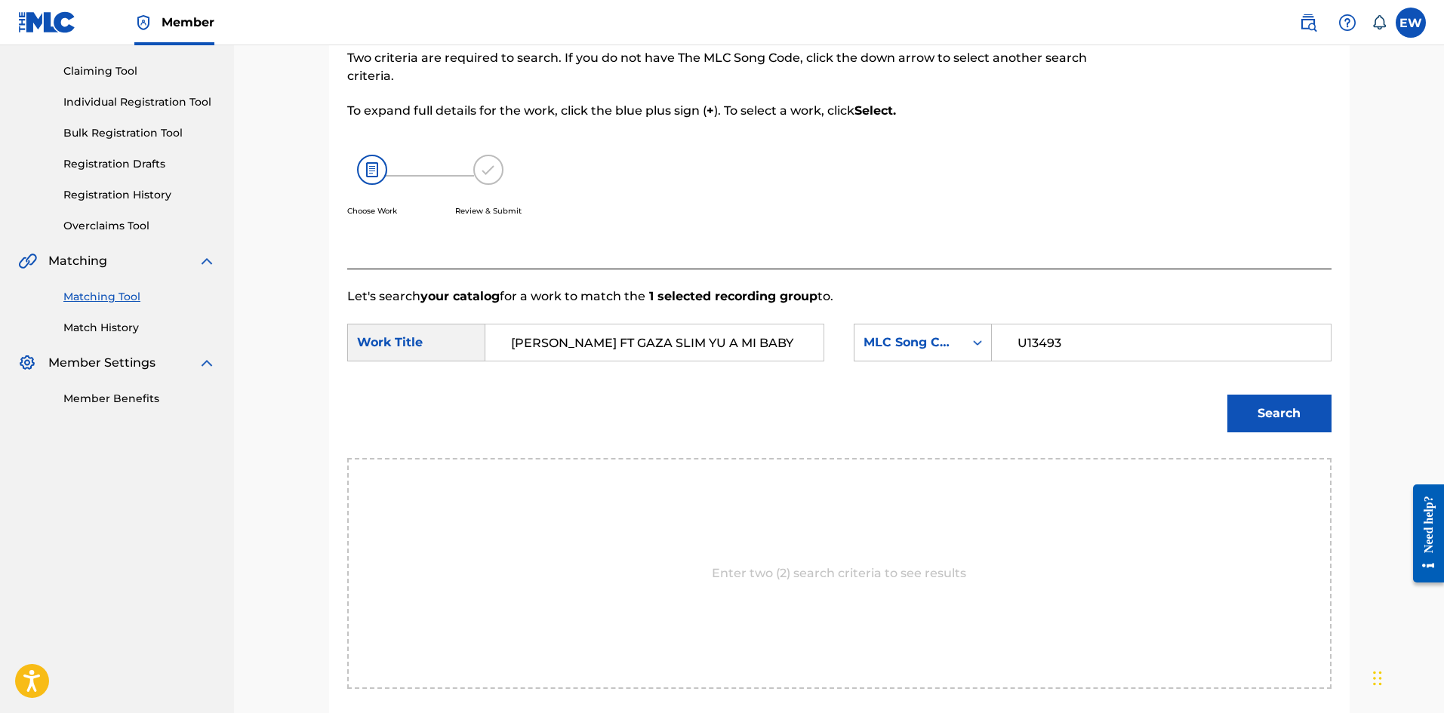
type input "U13493"
click at [1264, 416] on button "Search" at bounding box center [1279, 414] width 104 height 38
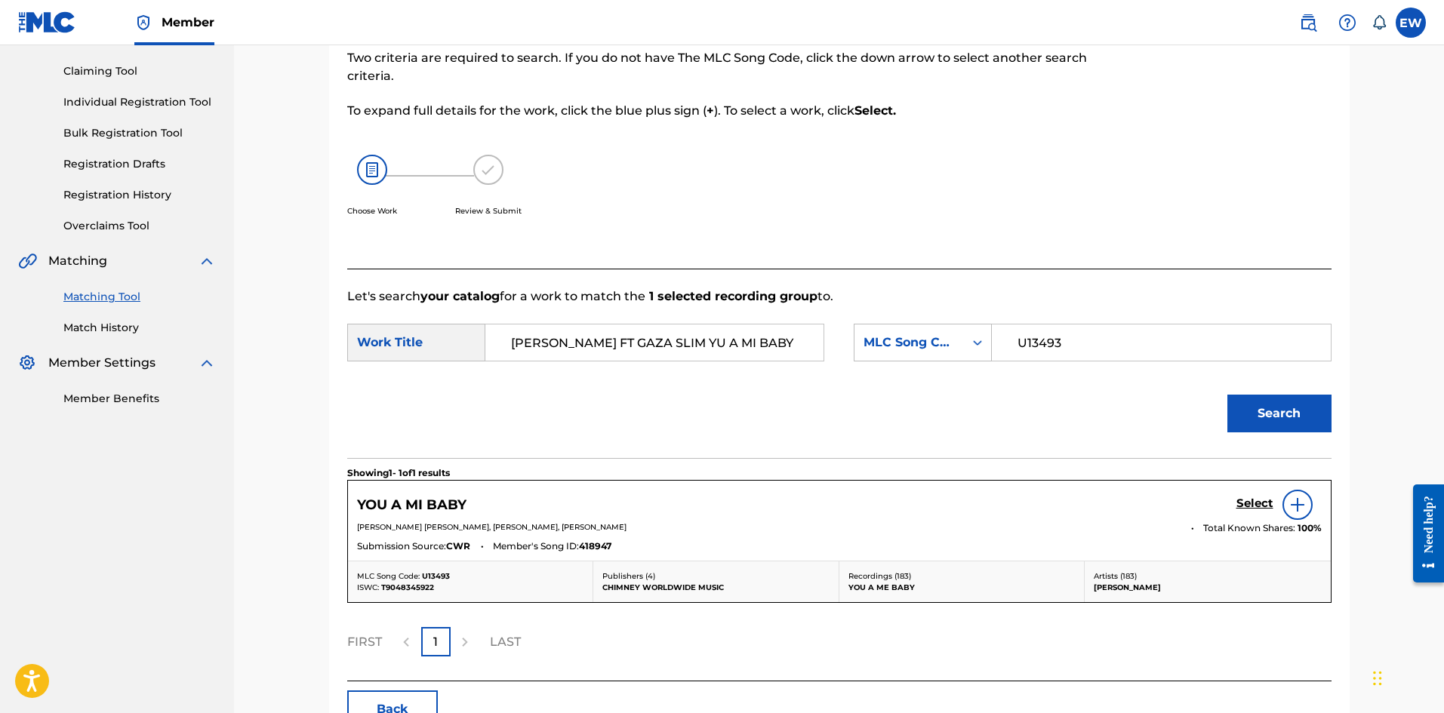
click at [1266, 503] on h5 "Select" at bounding box center [1254, 504] width 37 height 14
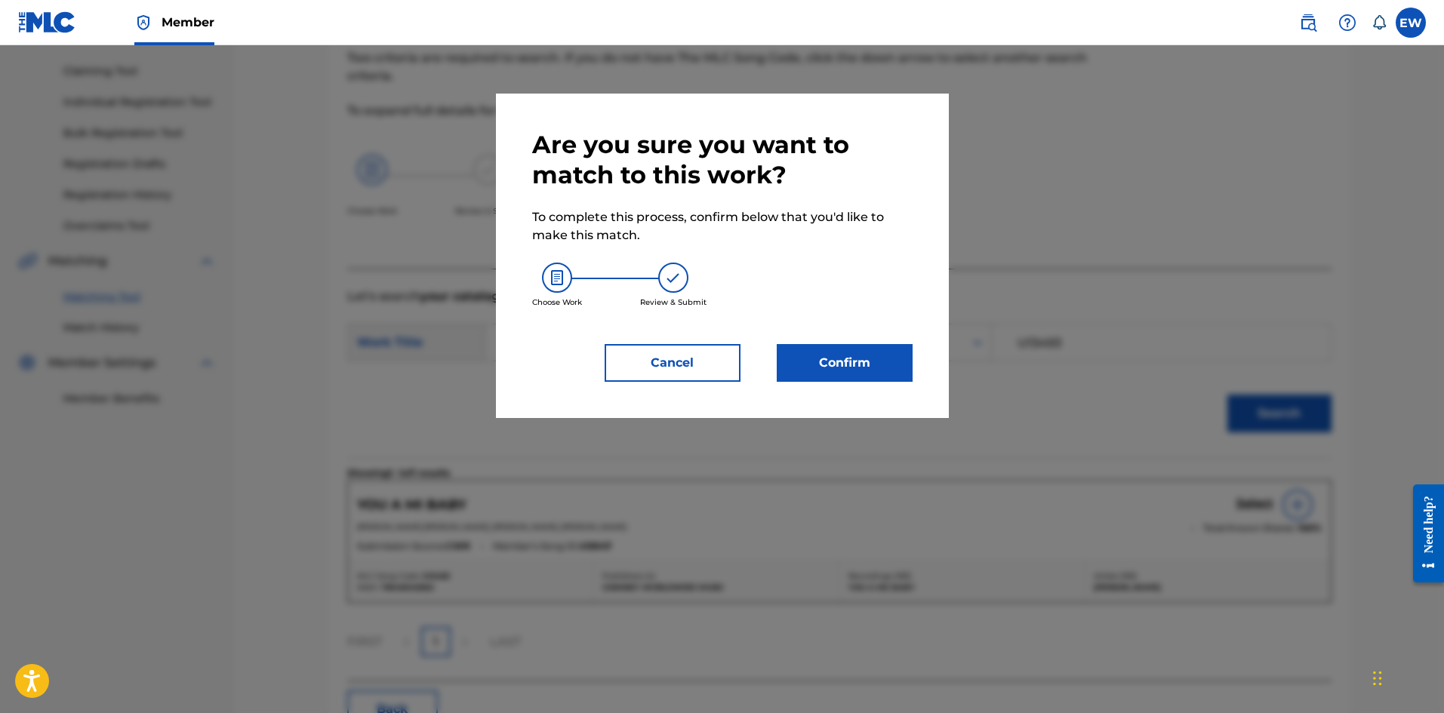
click at [875, 355] on button "Confirm" at bounding box center [845, 363] width 136 height 38
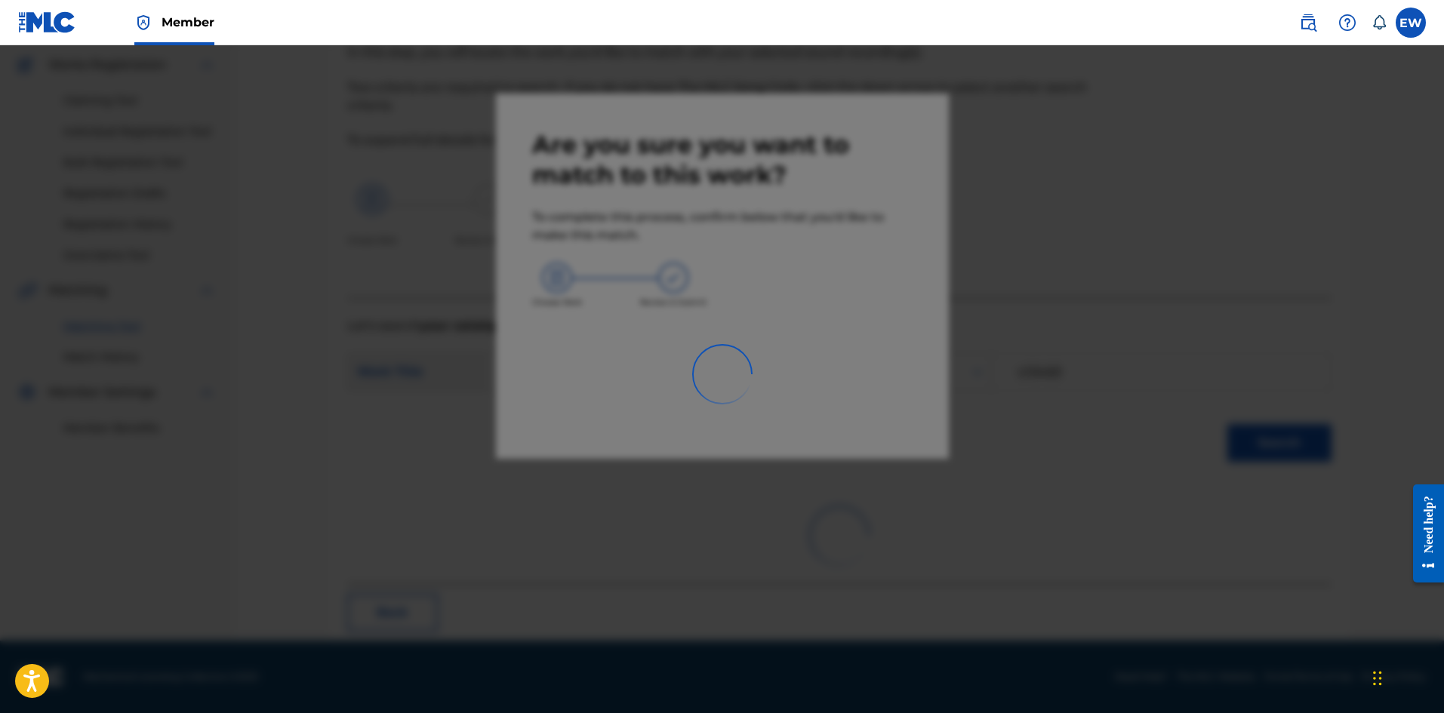
scroll to position [36, 0]
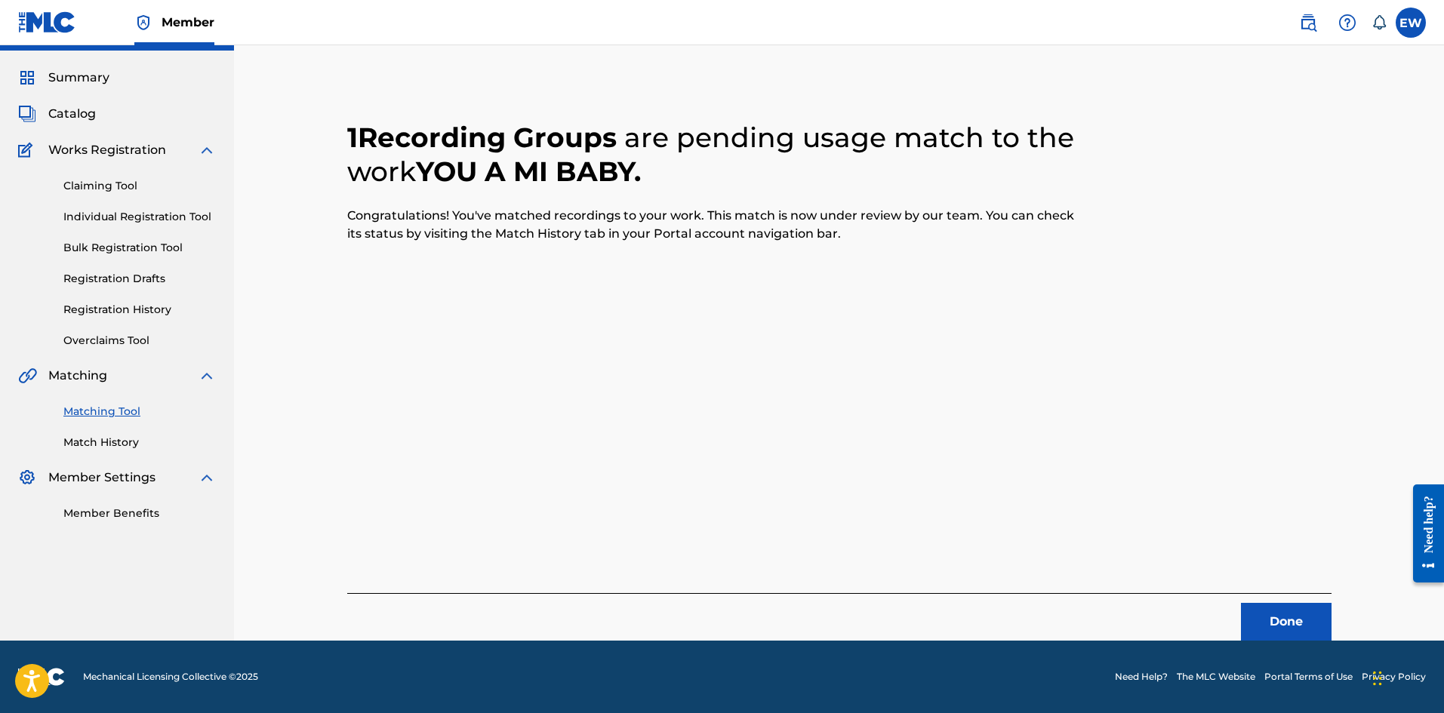
click at [1303, 609] on button "Done" at bounding box center [1286, 622] width 91 height 38
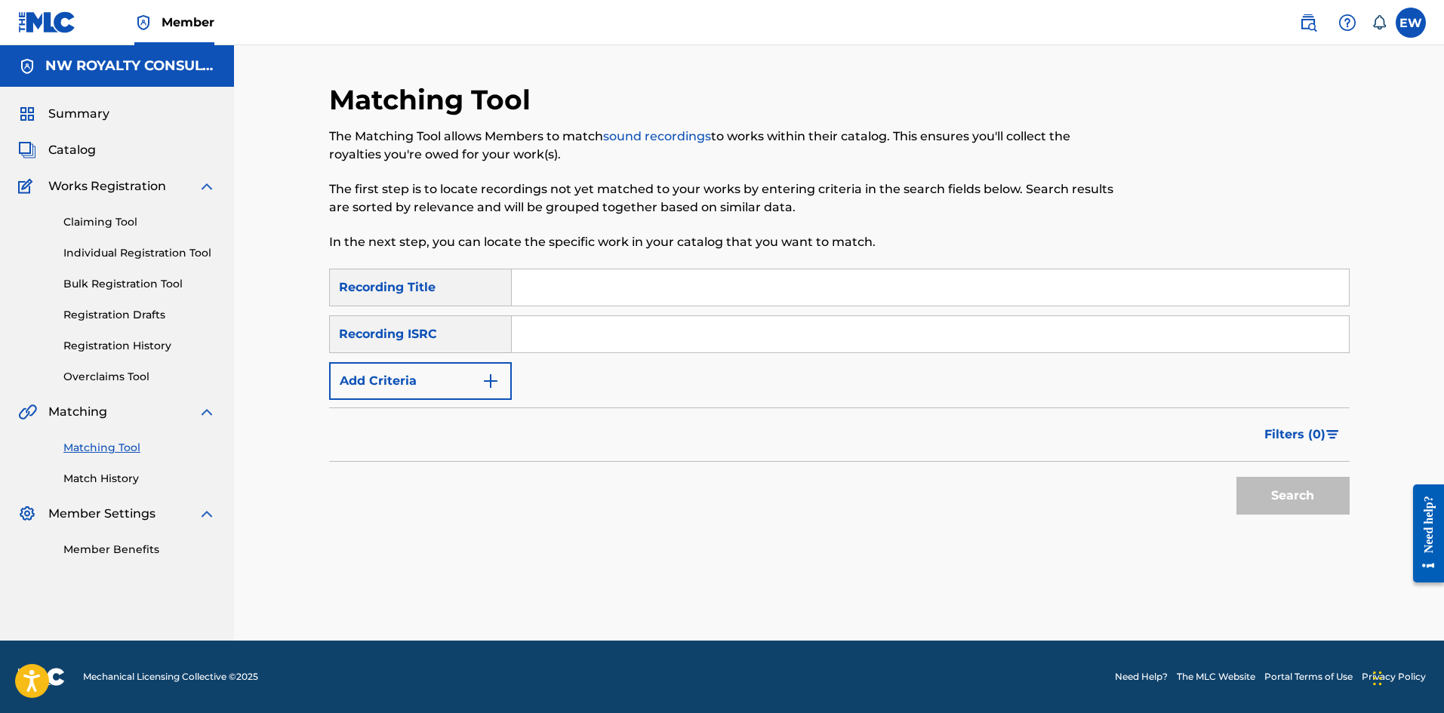
click at [409, 365] on button "Add Criteria" at bounding box center [420, 381] width 183 height 38
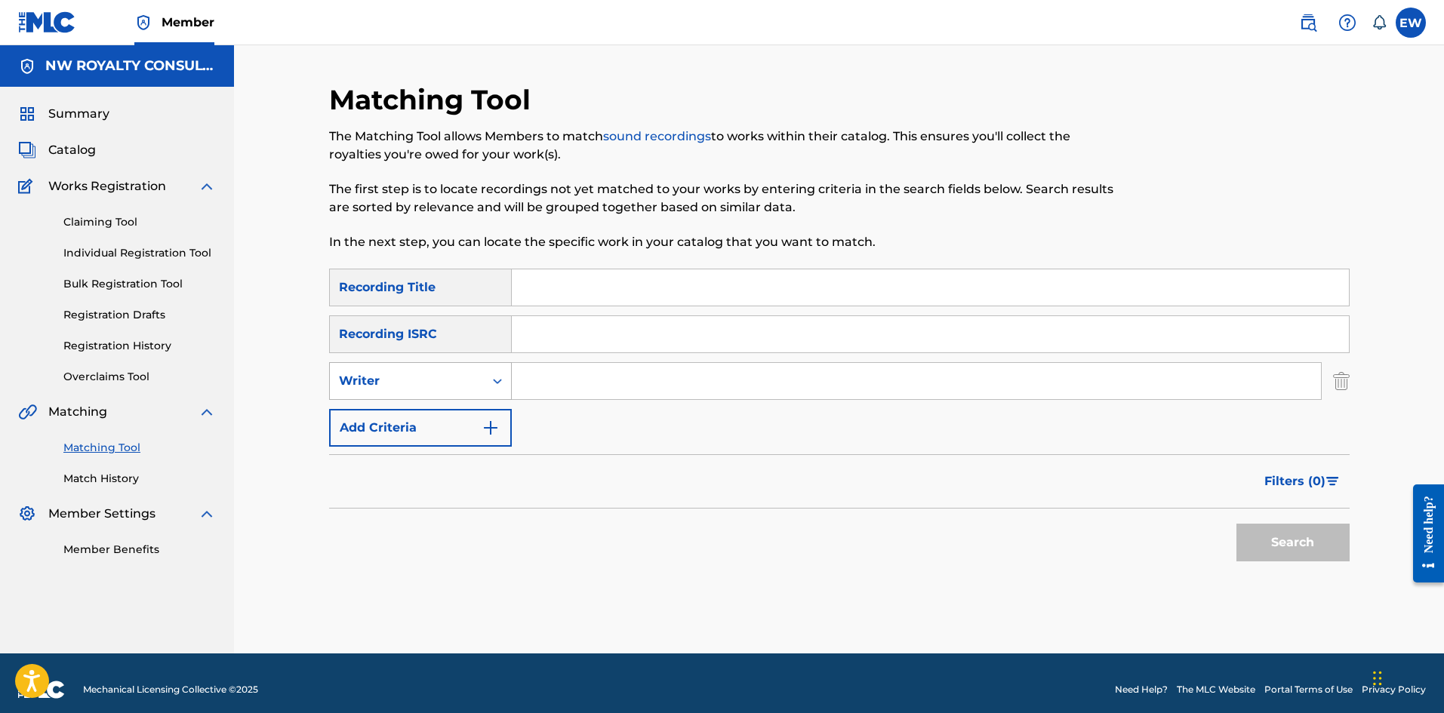
drag, startPoint x: 404, startPoint y: 366, endPoint x: 383, endPoint y: 371, distance: 21.1
click at [392, 369] on div "Writer" at bounding box center [420, 381] width 183 height 38
drag, startPoint x: 352, startPoint y: 397, endPoint x: 443, endPoint y: 395, distance: 91.4
click at [357, 399] on div "Writer" at bounding box center [420, 381] width 183 height 38
click at [359, 393] on div "Writer" at bounding box center [407, 381] width 154 height 29
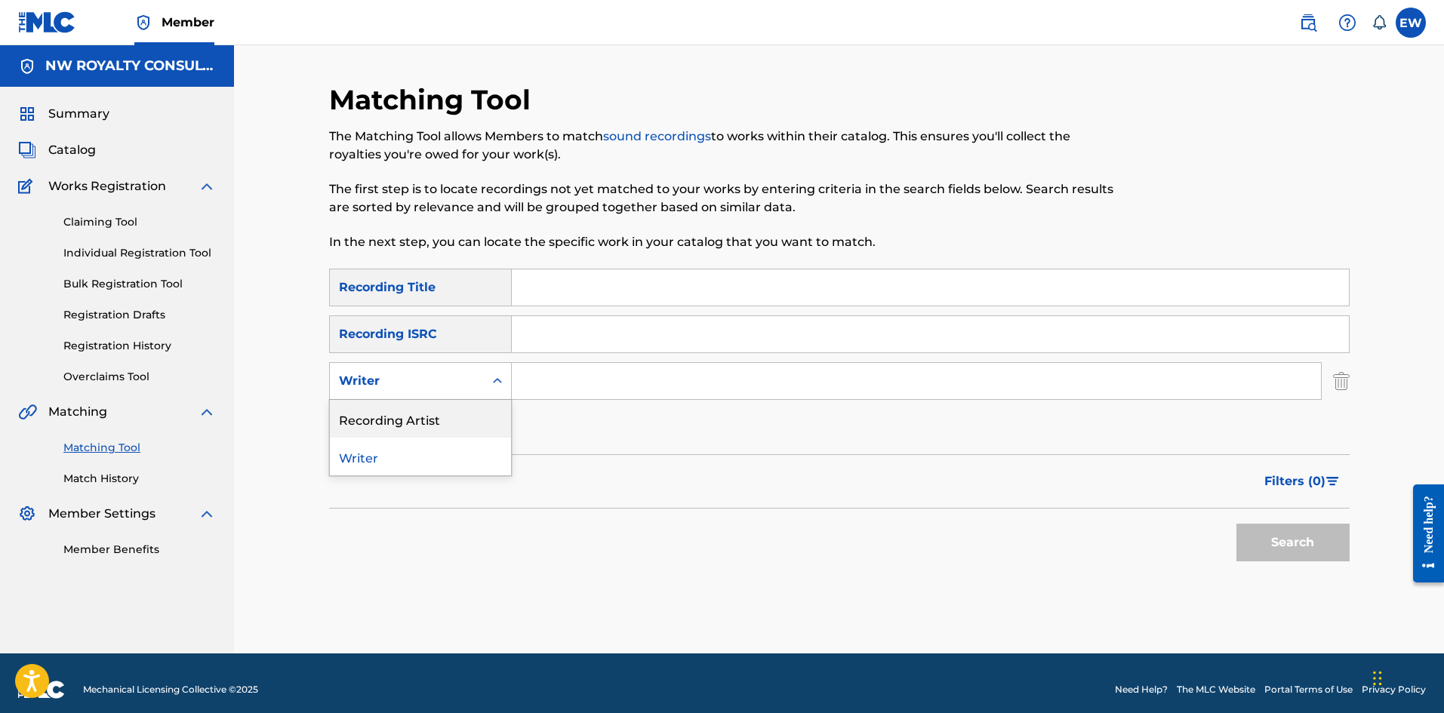
drag, startPoint x: 369, startPoint y: 416, endPoint x: 412, endPoint y: 404, distance: 44.7
click at [371, 415] on div "Recording Artist" at bounding box center [420, 419] width 181 height 38
click at [580, 371] on input "Search Form" at bounding box center [916, 381] width 809 height 36
paste input "[PERSON_NAME]"
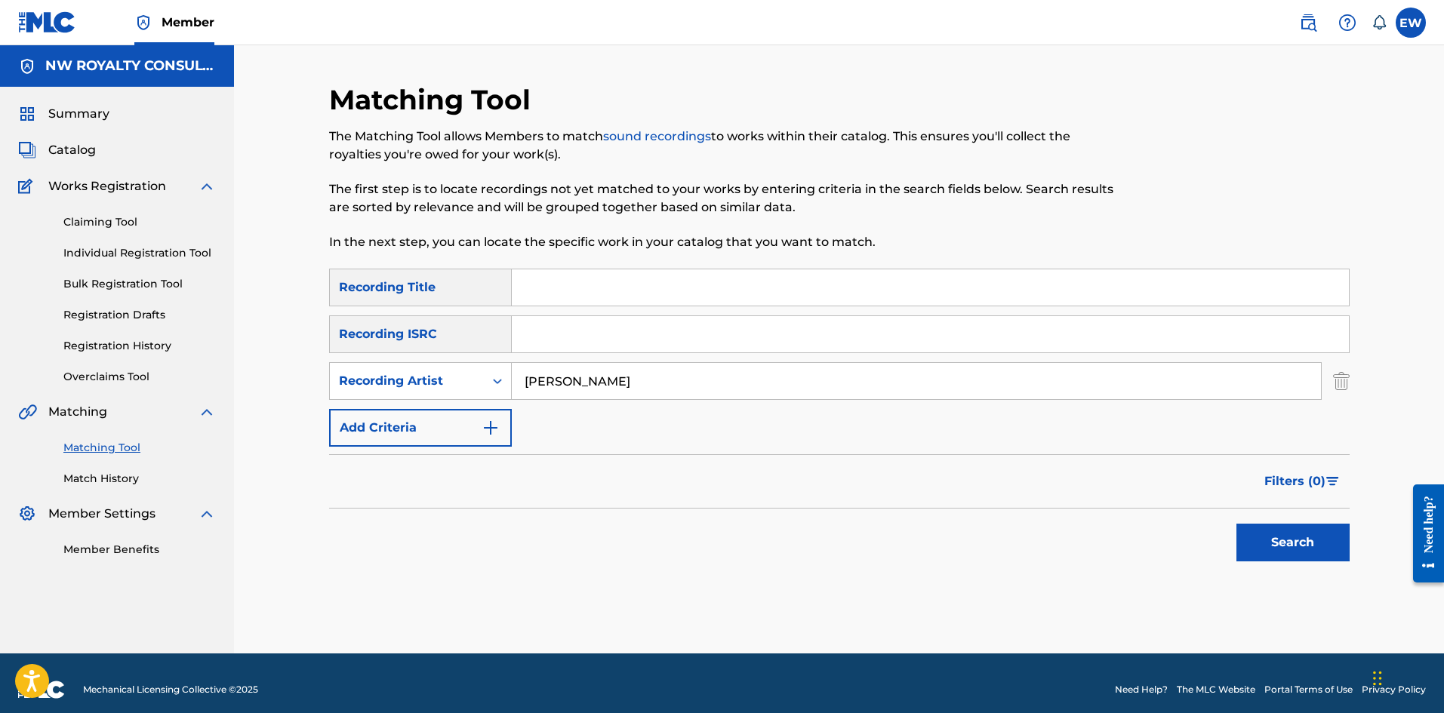
type input "[PERSON_NAME]"
click at [575, 285] on input "Search Form" at bounding box center [930, 287] width 837 height 36
paste input "VYBZ KARTEL FT LIKKLE ADDI RIGHT NOW"
type input "VYBZ KARTEL FT LIKKLE ADDI RIGHT NOW"
click at [1270, 529] on button "Search" at bounding box center [1292, 543] width 113 height 38
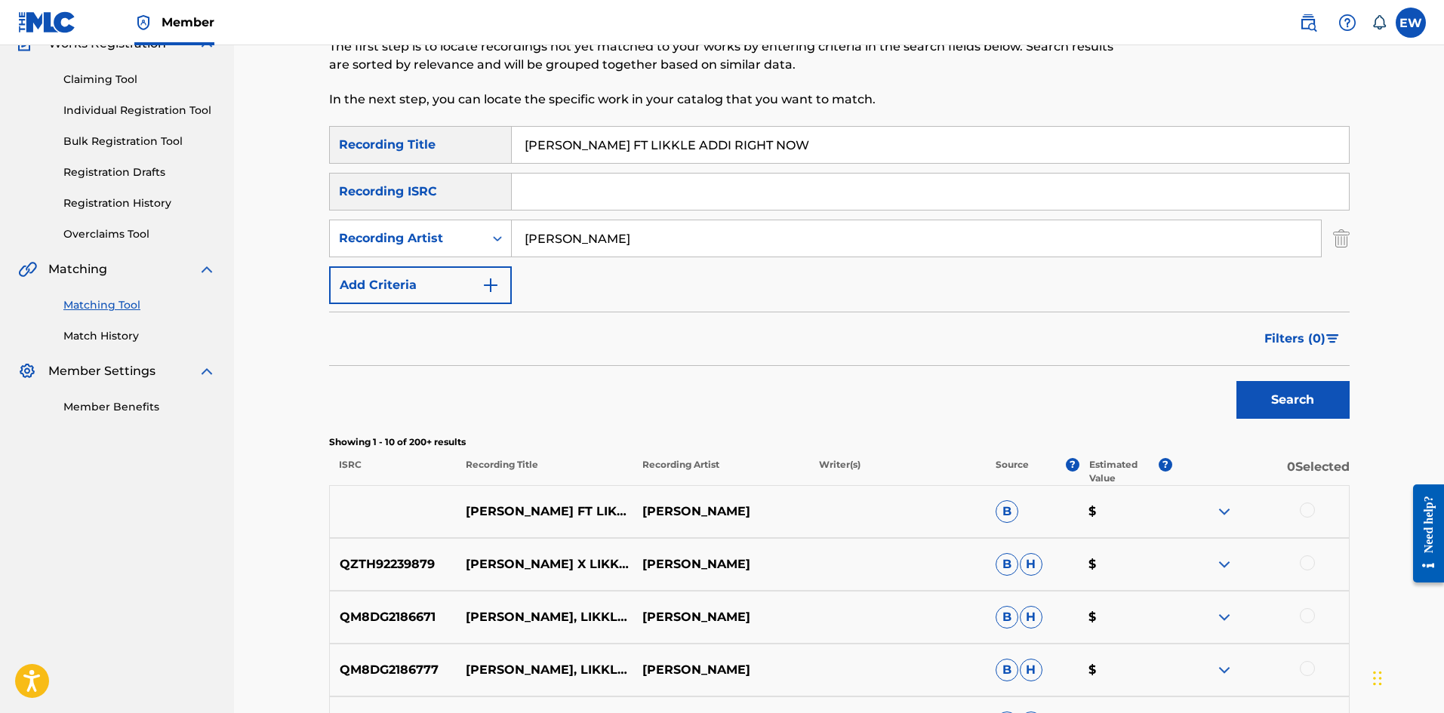
scroll to position [151, 0]
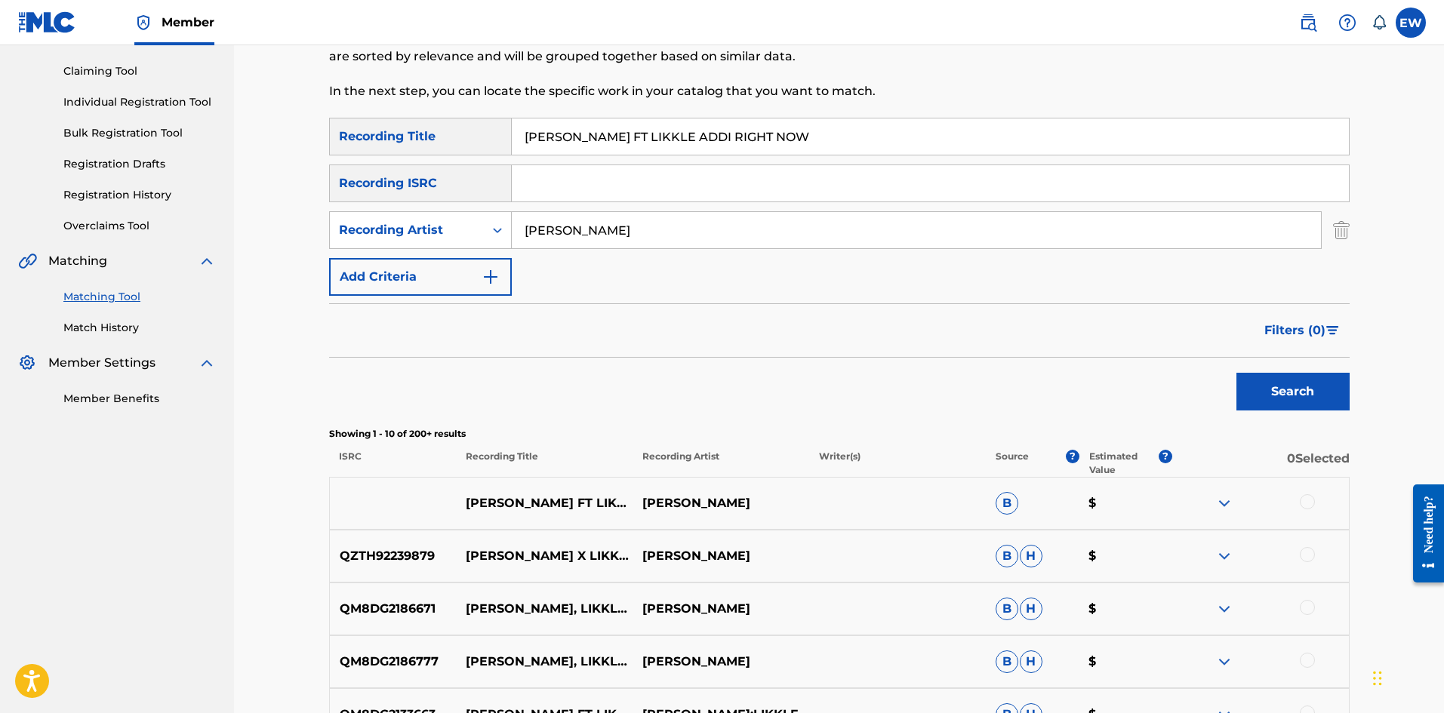
click at [1309, 503] on div at bounding box center [1307, 501] width 15 height 15
click at [1311, 556] on div at bounding box center [1307, 554] width 15 height 15
click at [1051, 593] on button "Match 2 Groups" at bounding box center [1060, 590] width 167 height 38
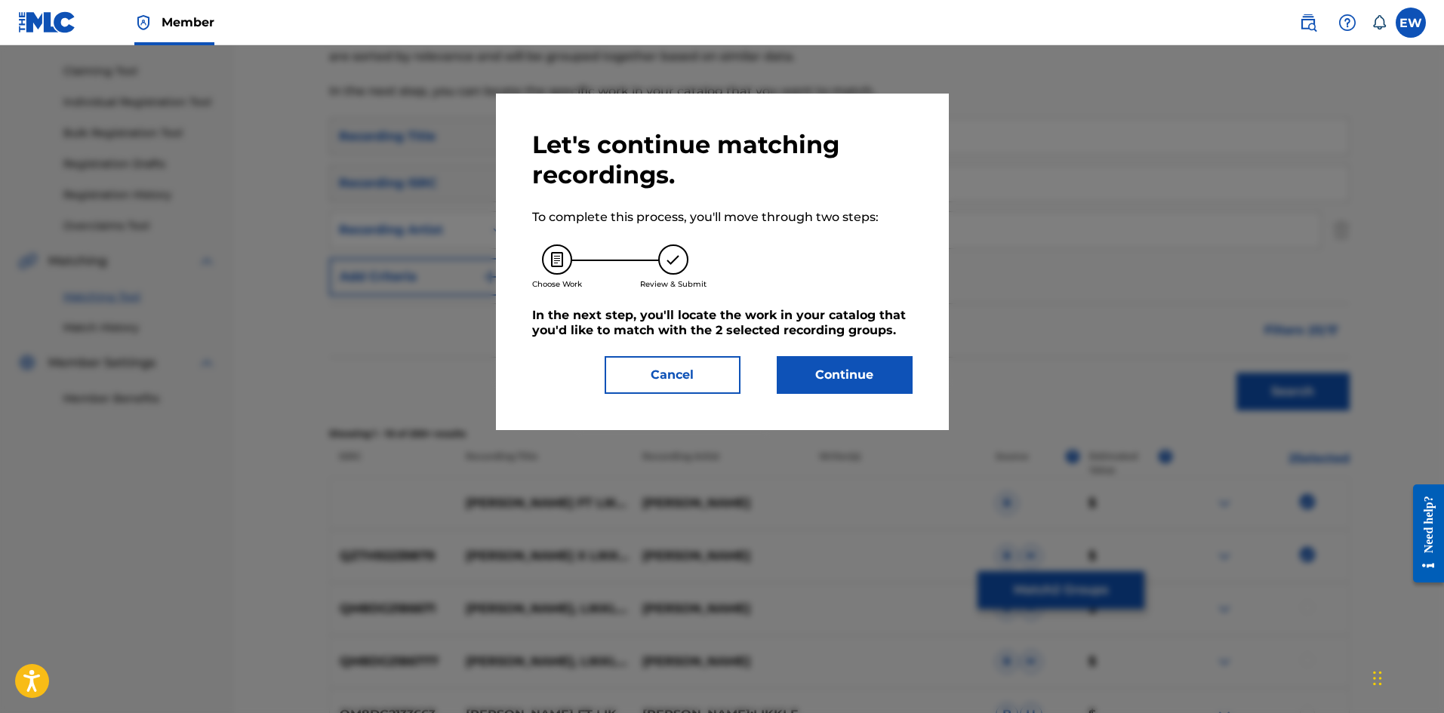
click at [859, 390] on button "Continue" at bounding box center [845, 375] width 136 height 38
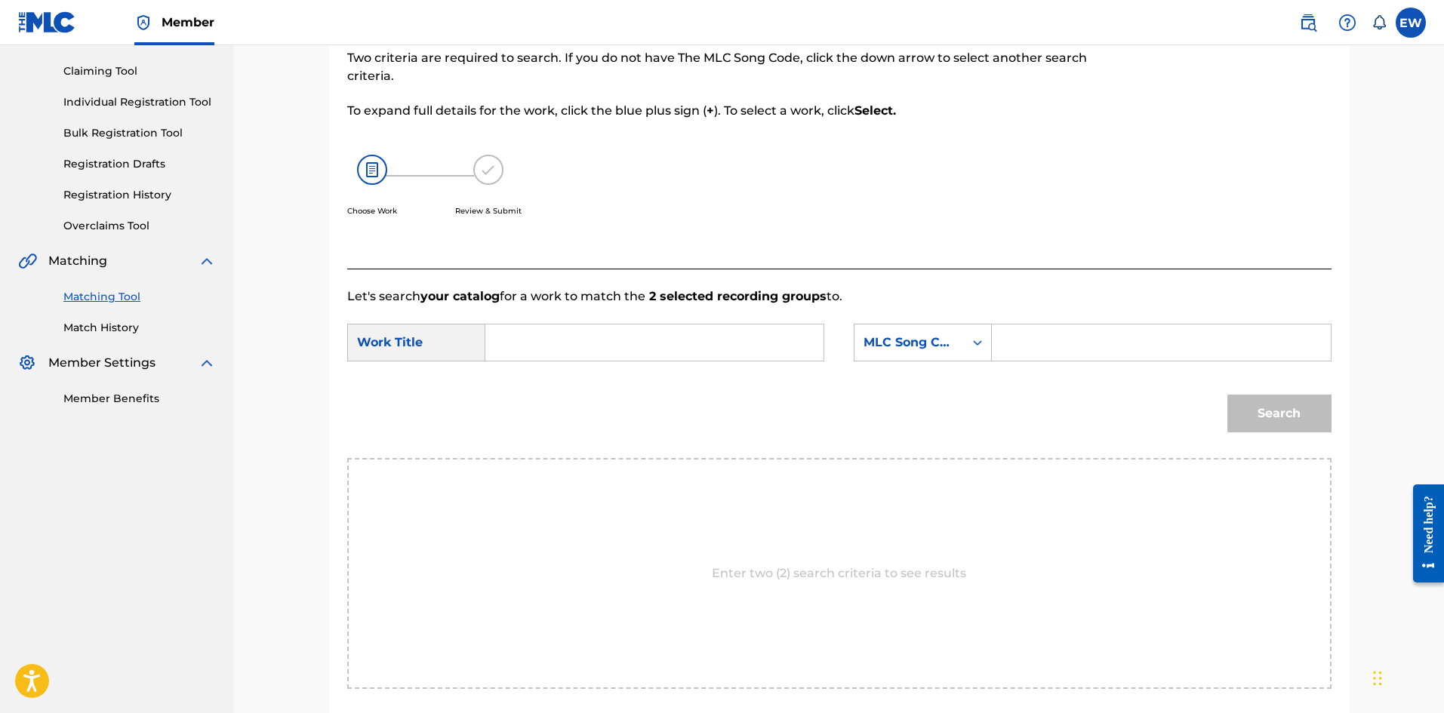
click at [650, 348] on input "Search Form" at bounding box center [654, 343] width 312 height 36
type input "v"
click at [1032, 337] on input "Search Form" at bounding box center [1161, 343] width 312 height 36
paste input "RA3EBM"
type input "RA3EBM"
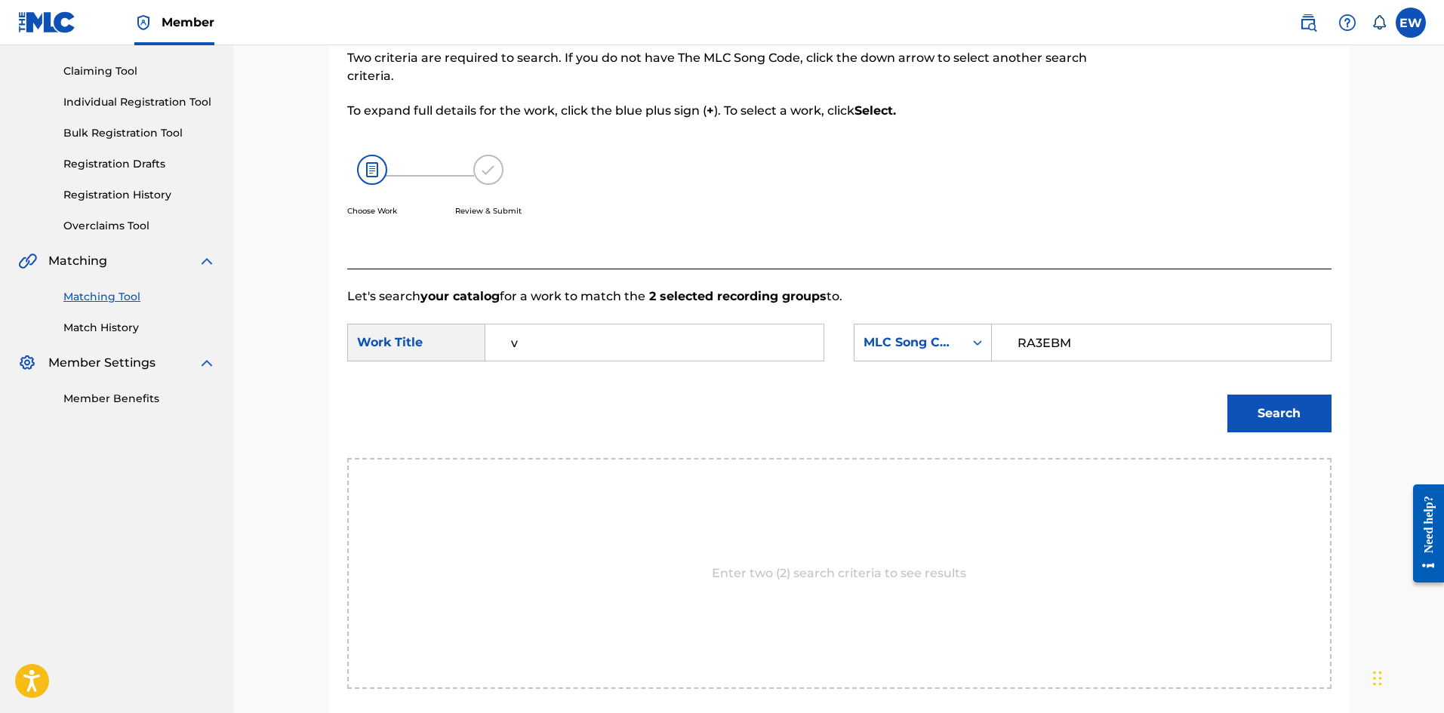
drag, startPoint x: 582, startPoint y: 343, endPoint x: 396, endPoint y: 332, distance: 186.0
click at [396, 333] on div "SearchWithCriteria6943bb8b-1d2f-4361-a871-d9e353d167ec Work Title v" at bounding box center [585, 343] width 477 height 38
paste input "VYBZ KARTEL FT LIKKLE ADDI RIGHT NOW"
type input "VYBZ KARTEL FT LIKKLE ADDI RIGHT NOW"
click at [1239, 420] on button "Search" at bounding box center [1279, 414] width 104 height 38
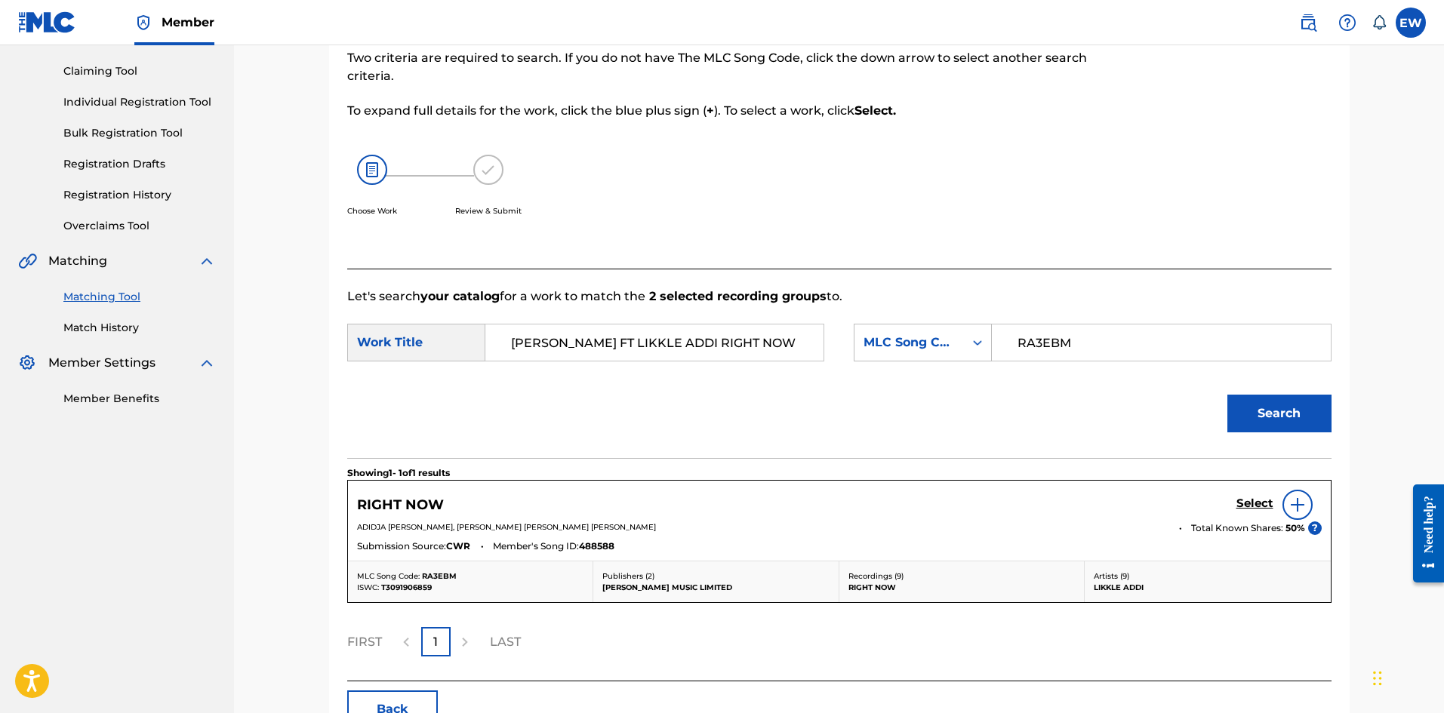
click at [1250, 496] on div "Select" at bounding box center [1278, 505] width 85 height 30
click at [1256, 505] on h5 "Select" at bounding box center [1254, 504] width 37 height 14
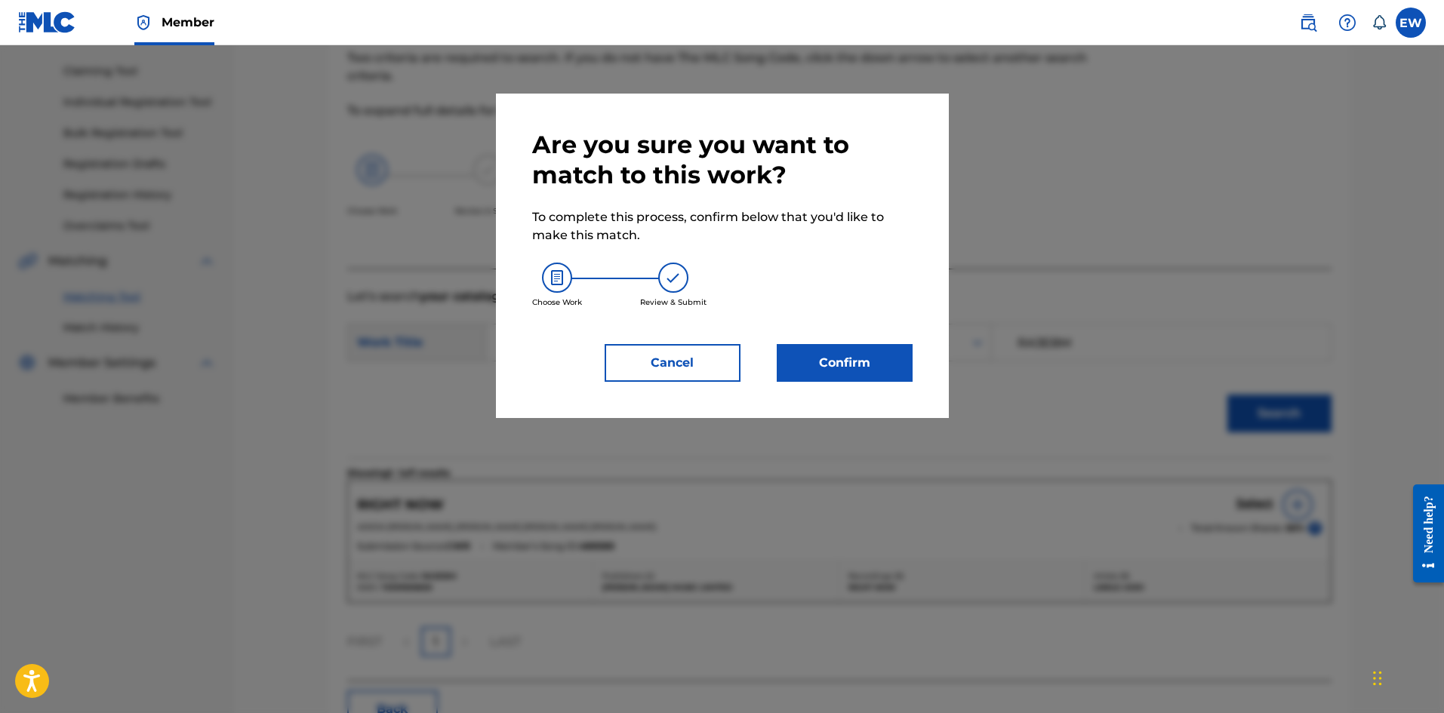
click at [870, 364] on button "Confirm" at bounding box center [845, 363] width 136 height 38
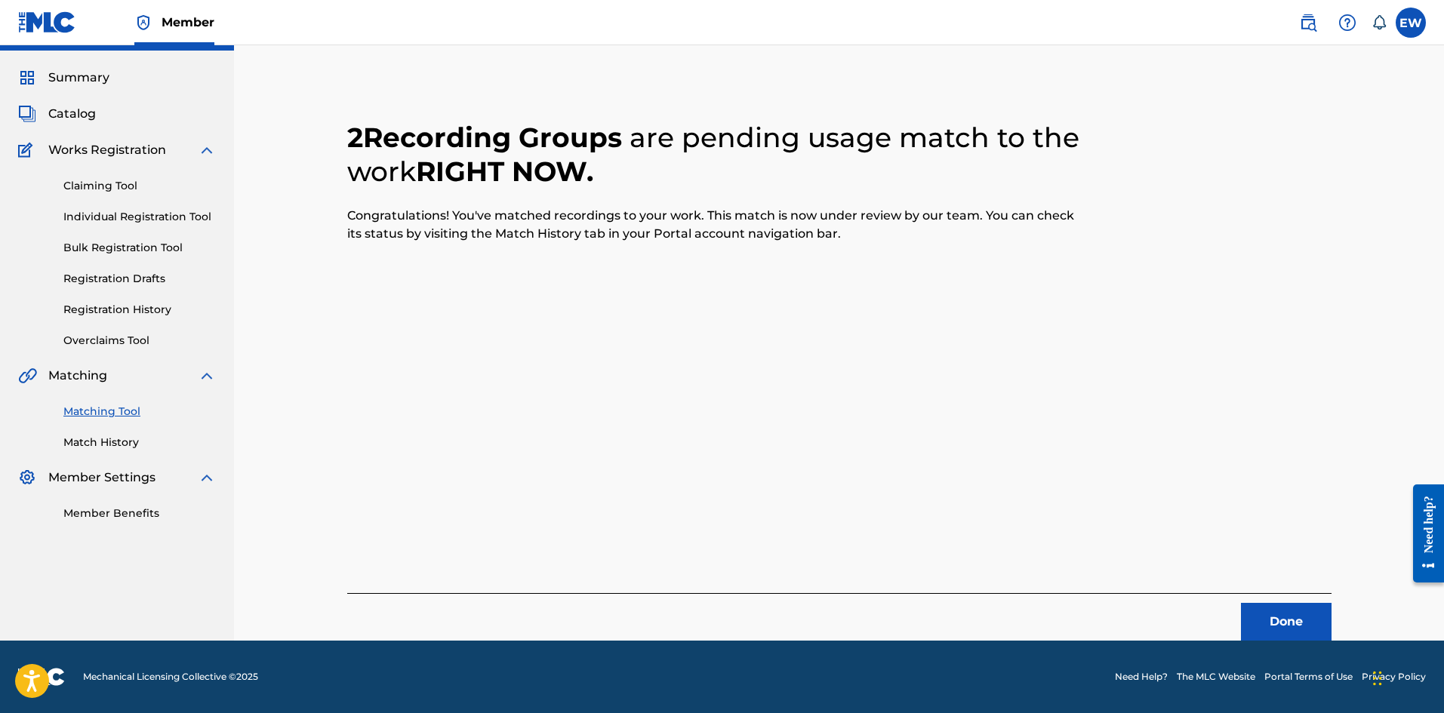
scroll to position [36, 0]
click at [1263, 608] on button "Done" at bounding box center [1286, 622] width 91 height 38
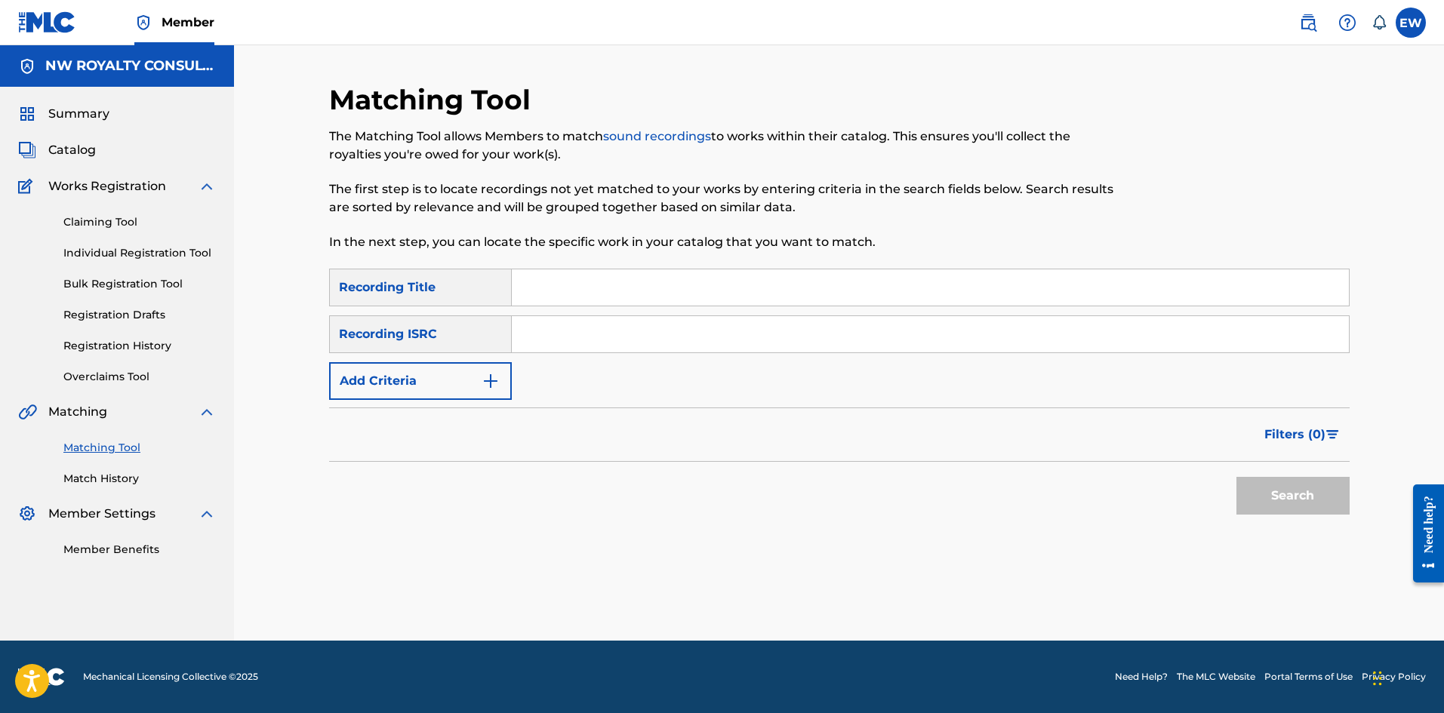
click at [352, 374] on button "Add Criteria" at bounding box center [420, 381] width 183 height 38
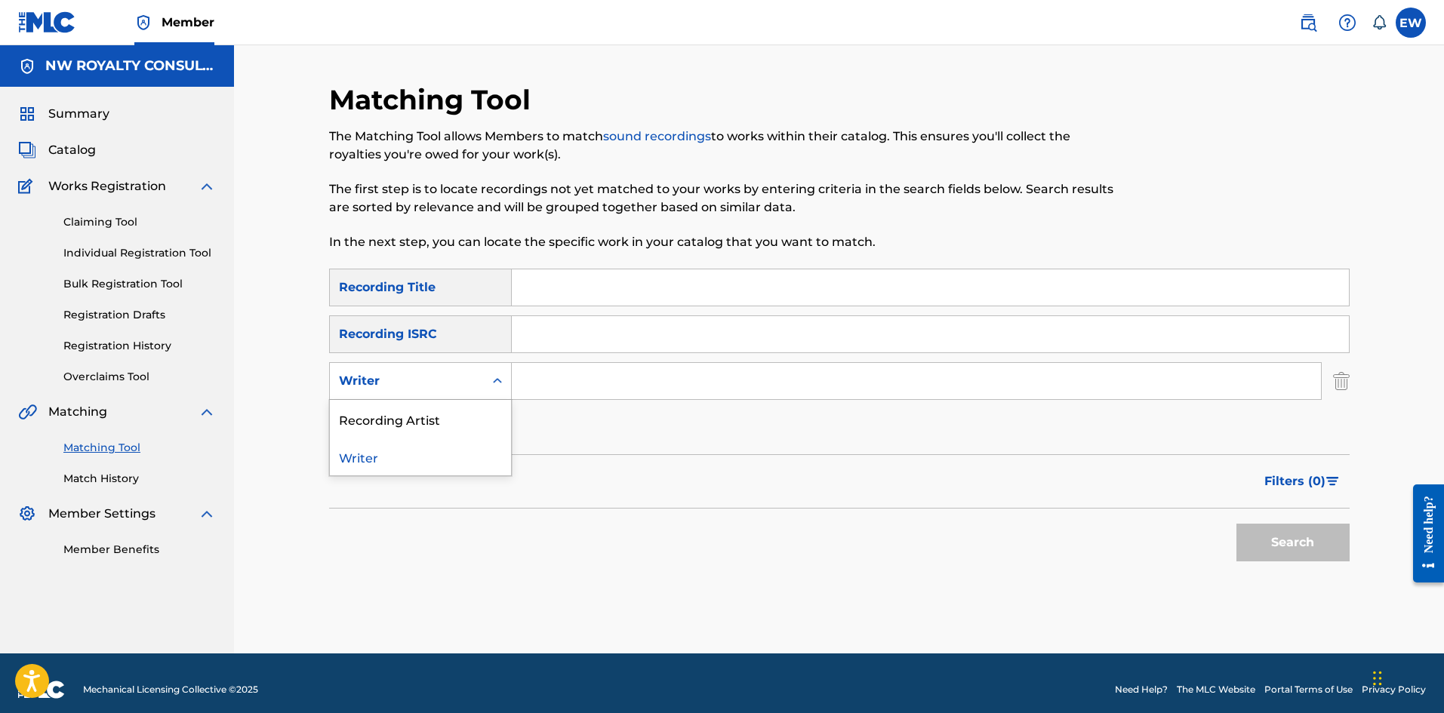
click at [361, 370] on div "Writer" at bounding box center [407, 381] width 154 height 29
click at [371, 415] on div "Recording Artist" at bounding box center [420, 419] width 181 height 38
click at [595, 385] on input "Search Form" at bounding box center [916, 381] width 809 height 36
paste input "VYBZ KARTEL 1STCHAP GUN WAR CLASH SONGS MIX GAZAVSGULLLY"
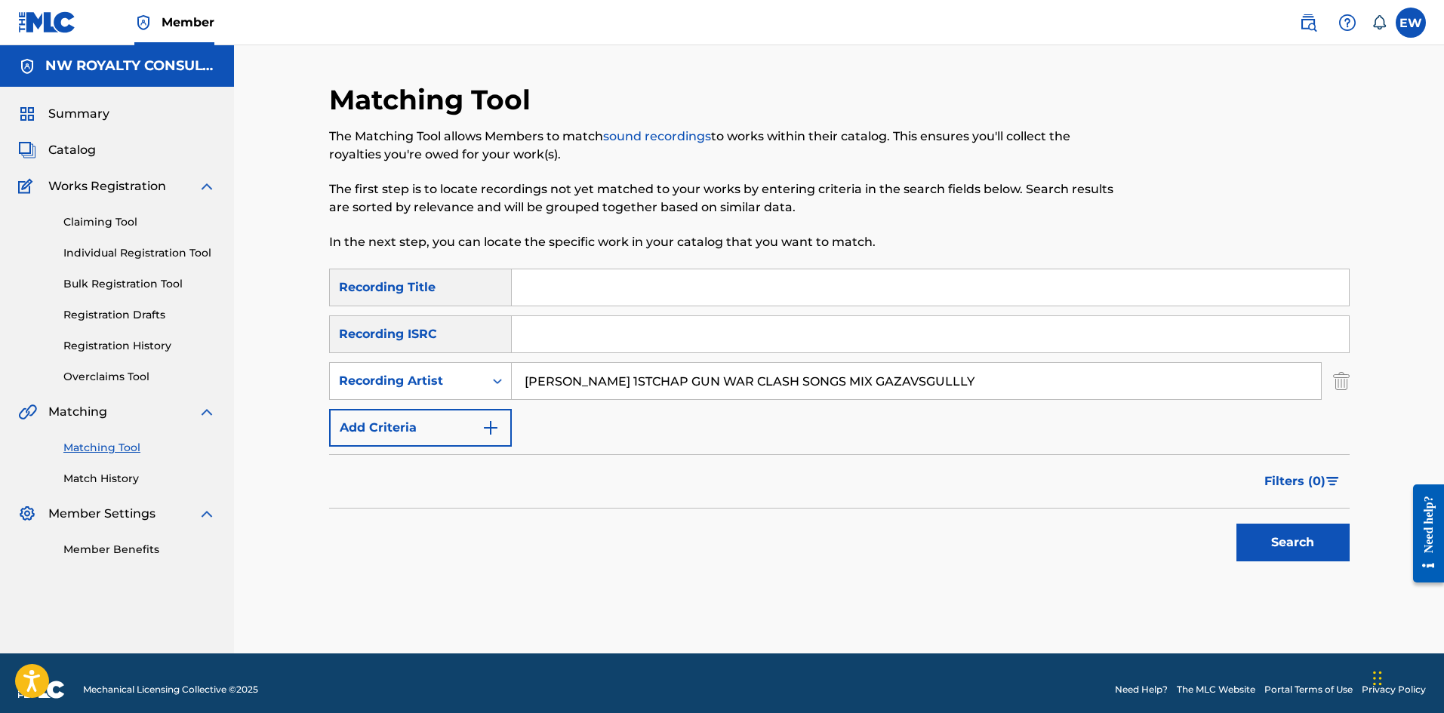
type input "VYBZ KARTEL 1STCHAP GUN WAR CLASH SONGS MIX GAZAVSGULLLY"
drag, startPoint x: 542, startPoint y: 286, endPoint x: 555, endPoint y: 288, distance: 13.8
click at [555, 292] on input "Search Form" at bounding box center [930, 287] width 837 height 36
paste input "VYBZ KARTEL INNA SKY"
type input "VYBZ KARTEL INNA SKY"
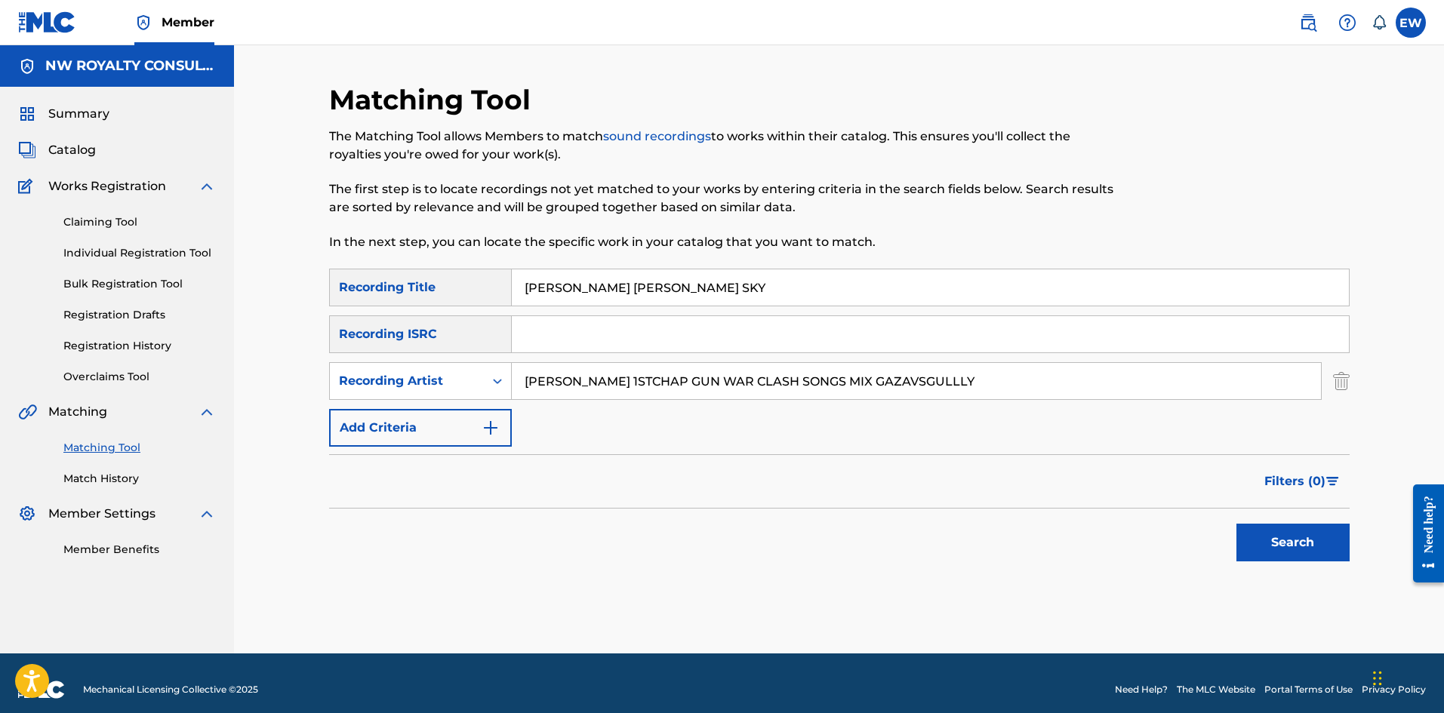
click at [1272, 553] on button "Search" at bounding box center [1292, 543] width 113 height 38
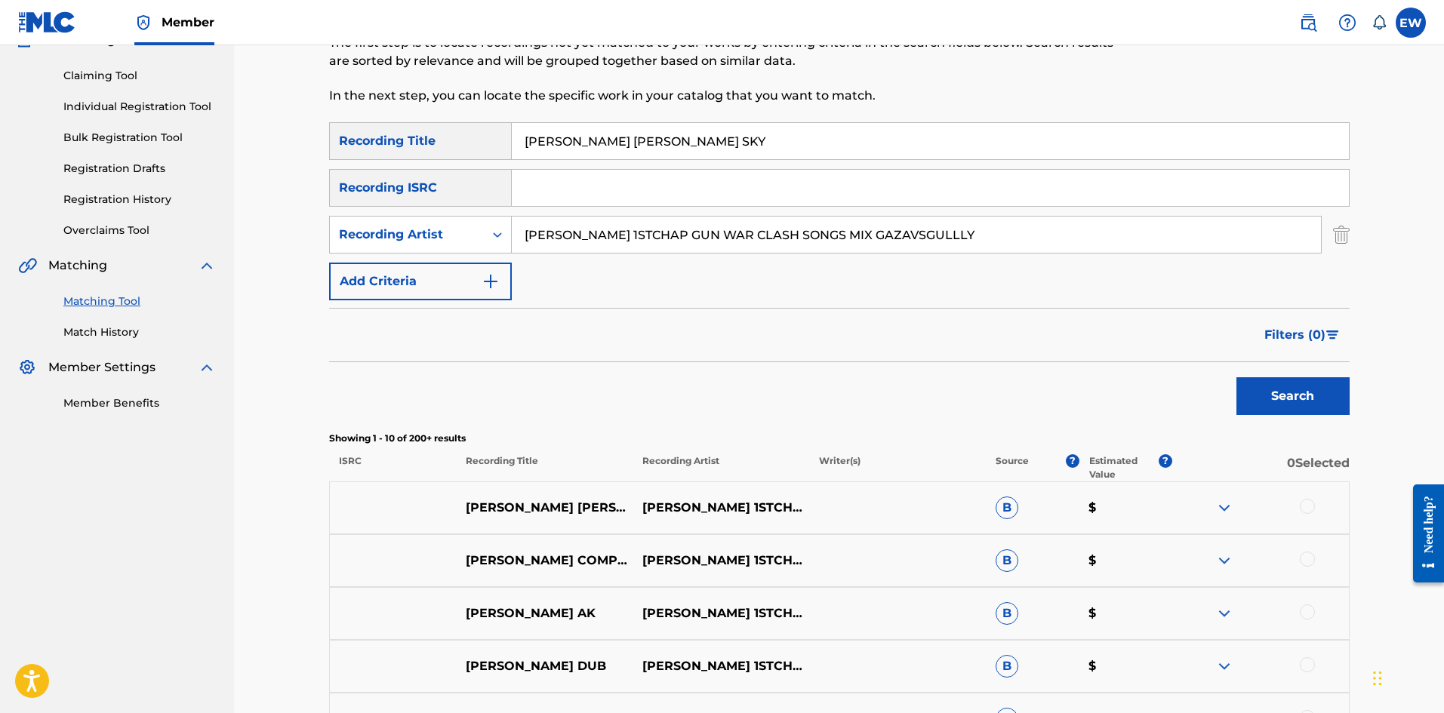
scroll to position [151, 0]
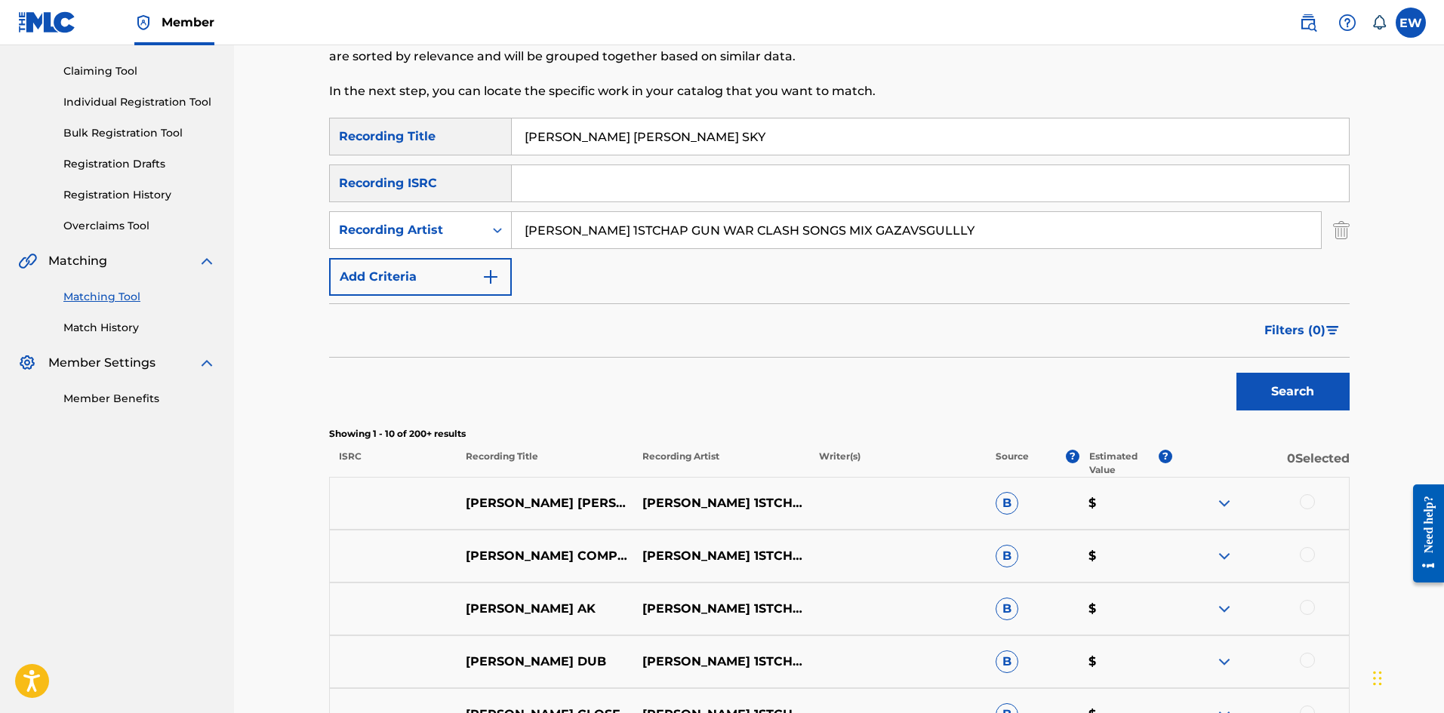
click at [1314, 505] on div at bounding box center [1307, 501] width 15 height 15
click at [1035, 585] on button "Match 1 Group" at bounding box center [1060, 590] width 167 height 38
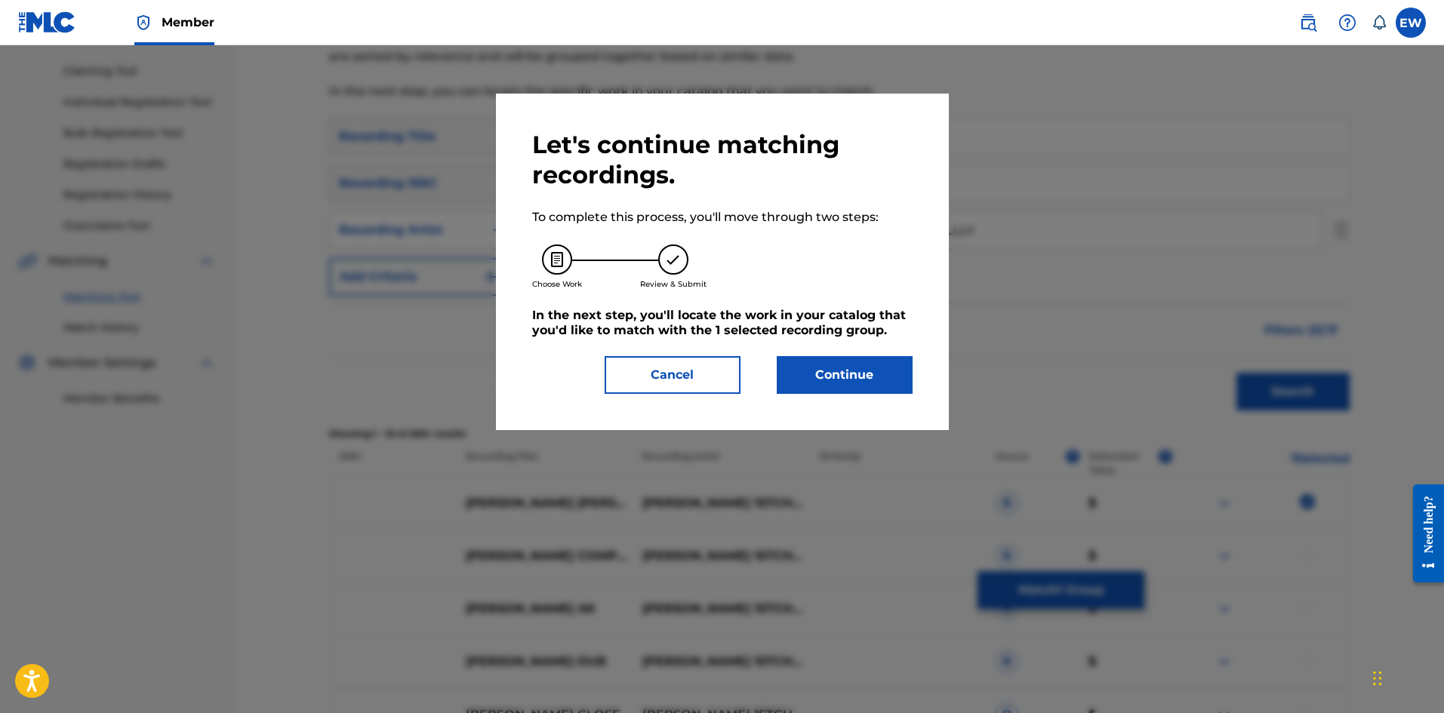
click at [866, 389] on button "Continue" at bounding box center [845, 375] width 136 height 38
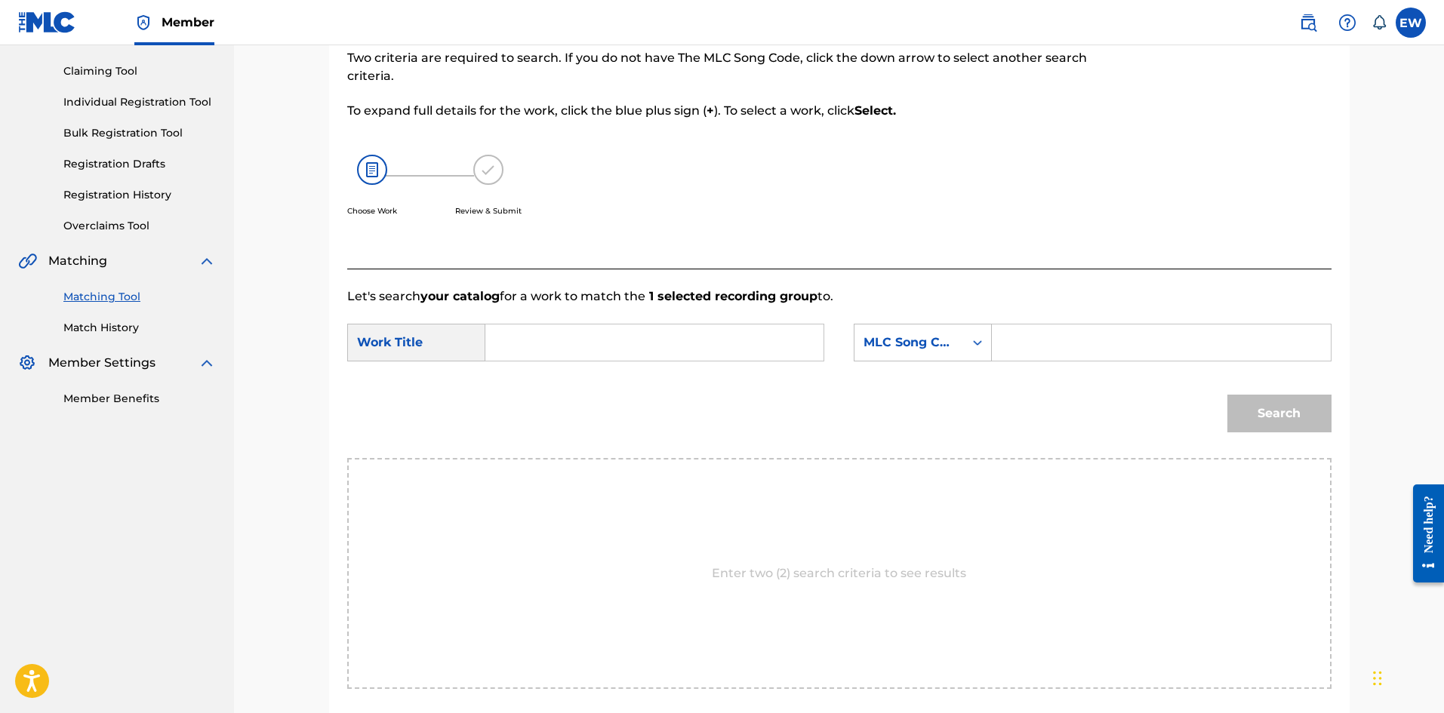
click at [682, 339] on input "Search Form" at bounding box center [654, 343] width 312 height 36
paste input "VYBZ KARTEL INNA SKY"
type input "VYBZ KARTEL INNA SKY"
click at [1100, 340] on input "Search Form" at bounding box center [1161, 343] width 312 height 36
paste input "I6299Y"
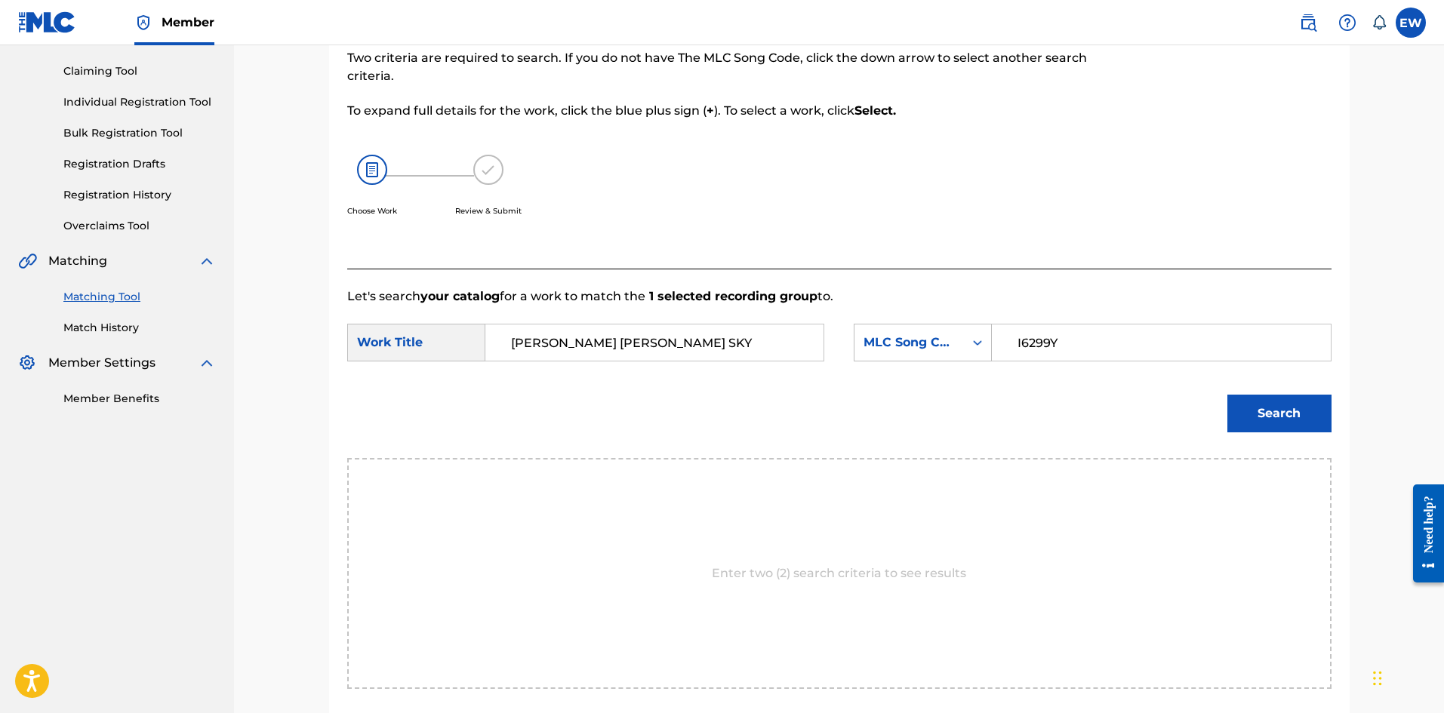
type input "I6299Y"
click at [1301, 417] on button "Search" at bounding box center [1279, 414] width 104 height 38
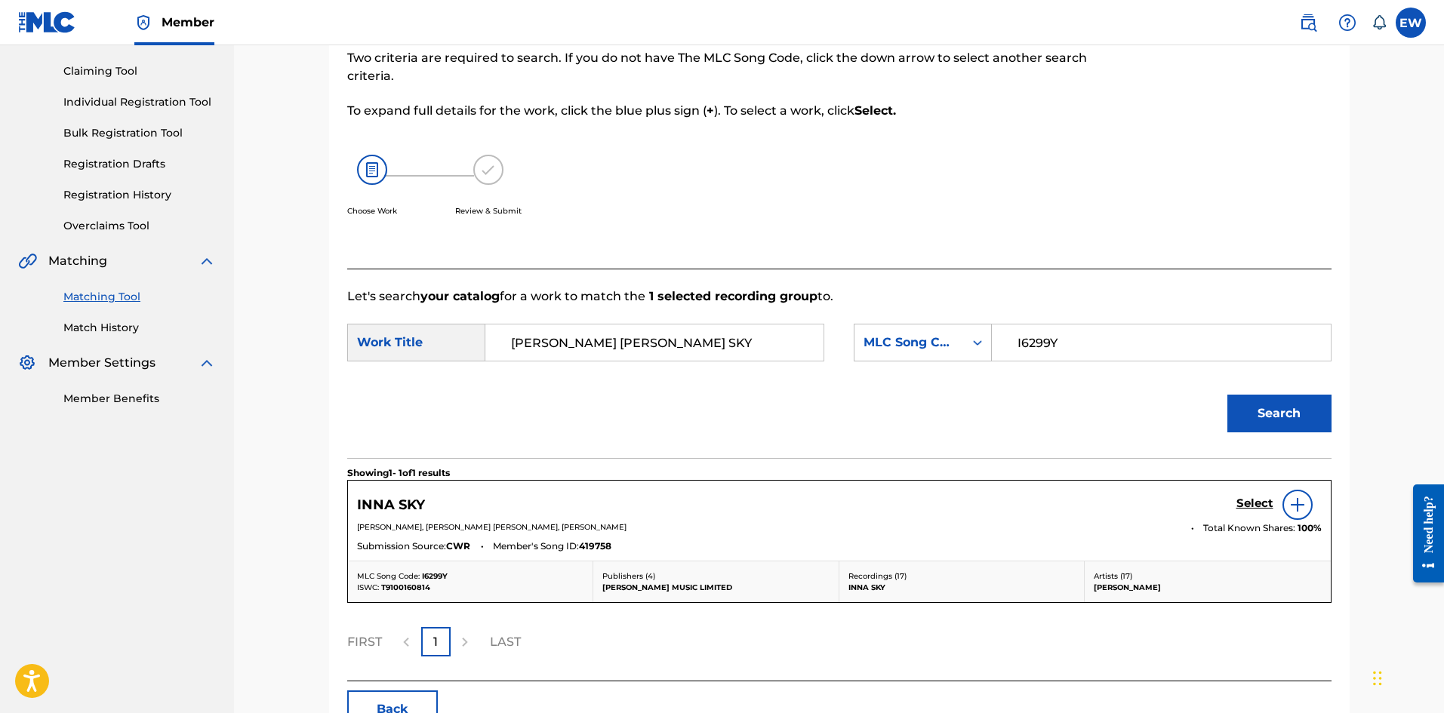
click at [1236, 497] on h5 "Select" at bounding box center [1254, 504] width 37 height 14
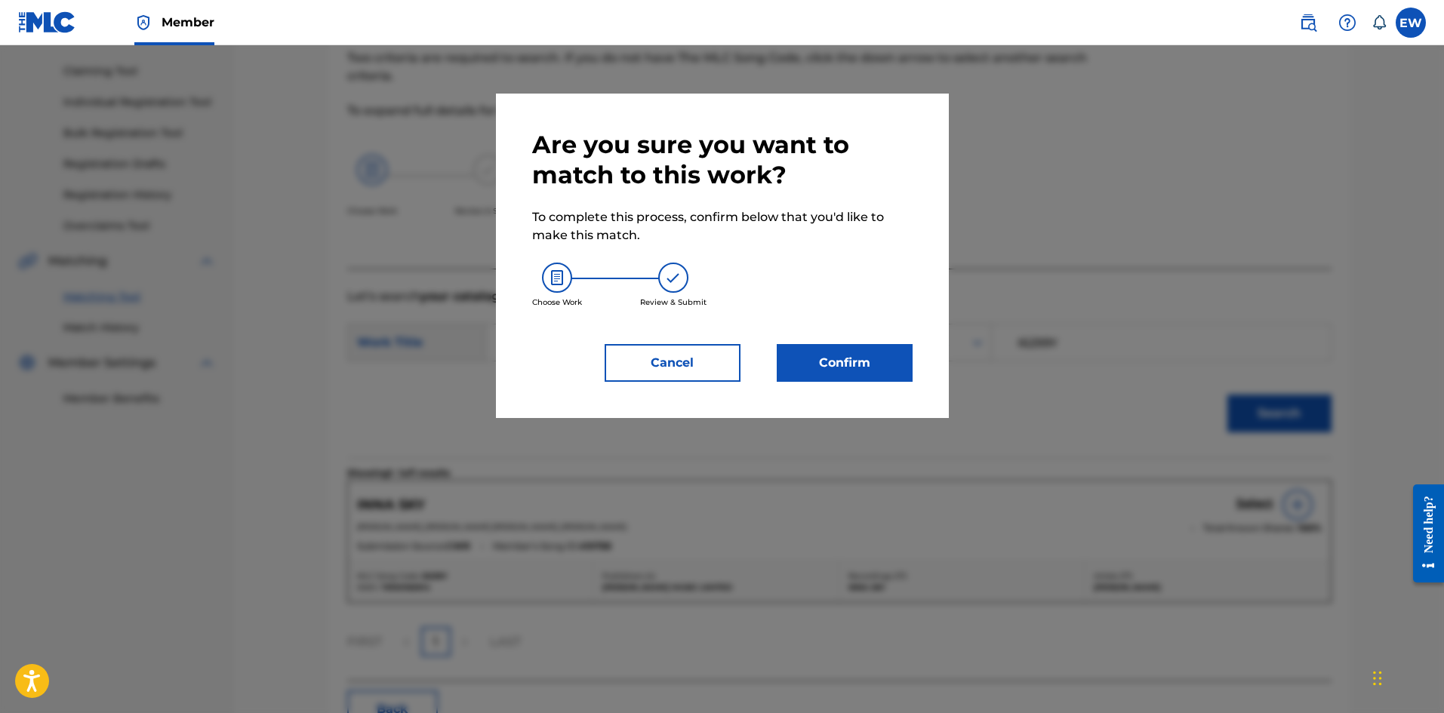
click at [850, 369] on button "Confirm" at bounding box center [845, 363] width 136 height 38
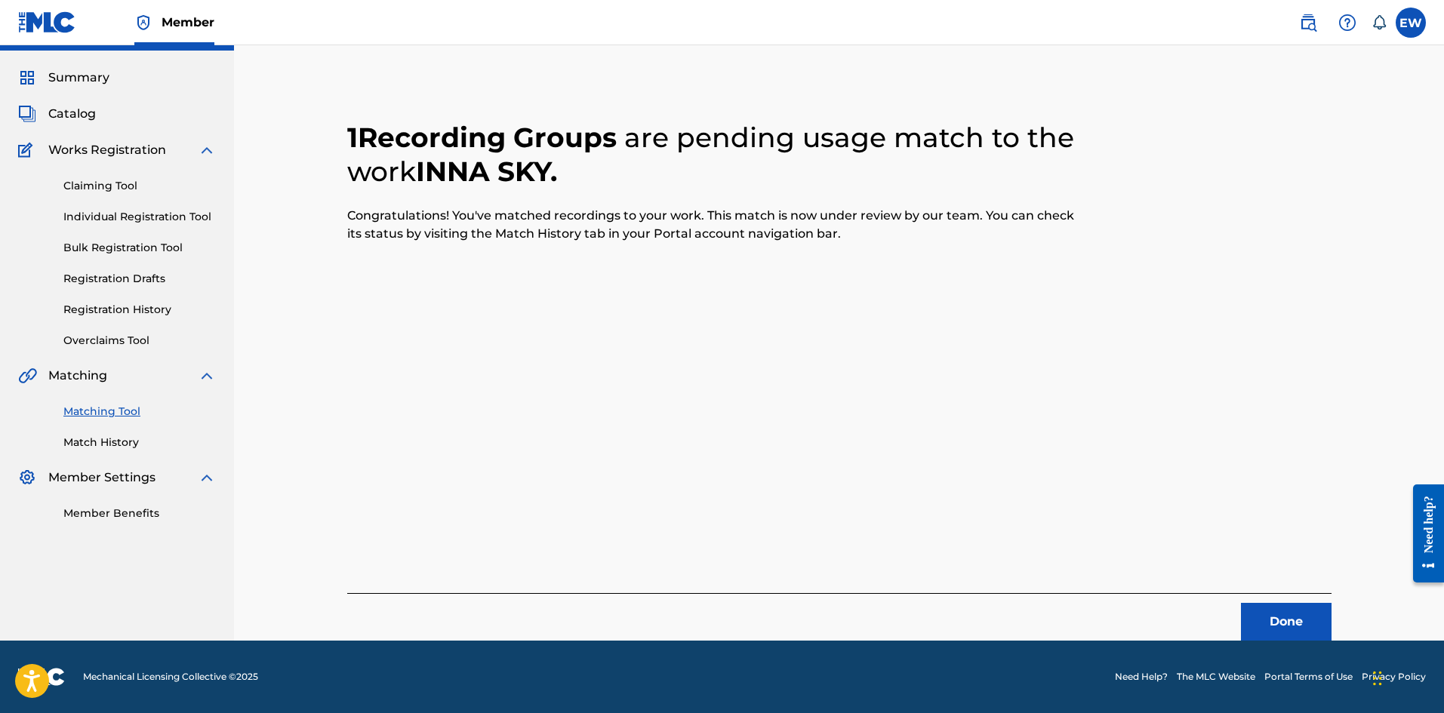
scroll to position [36, 0]
click at [1278, 606] on button "Done" at bounding box center [1286, 622] width 91 height 38
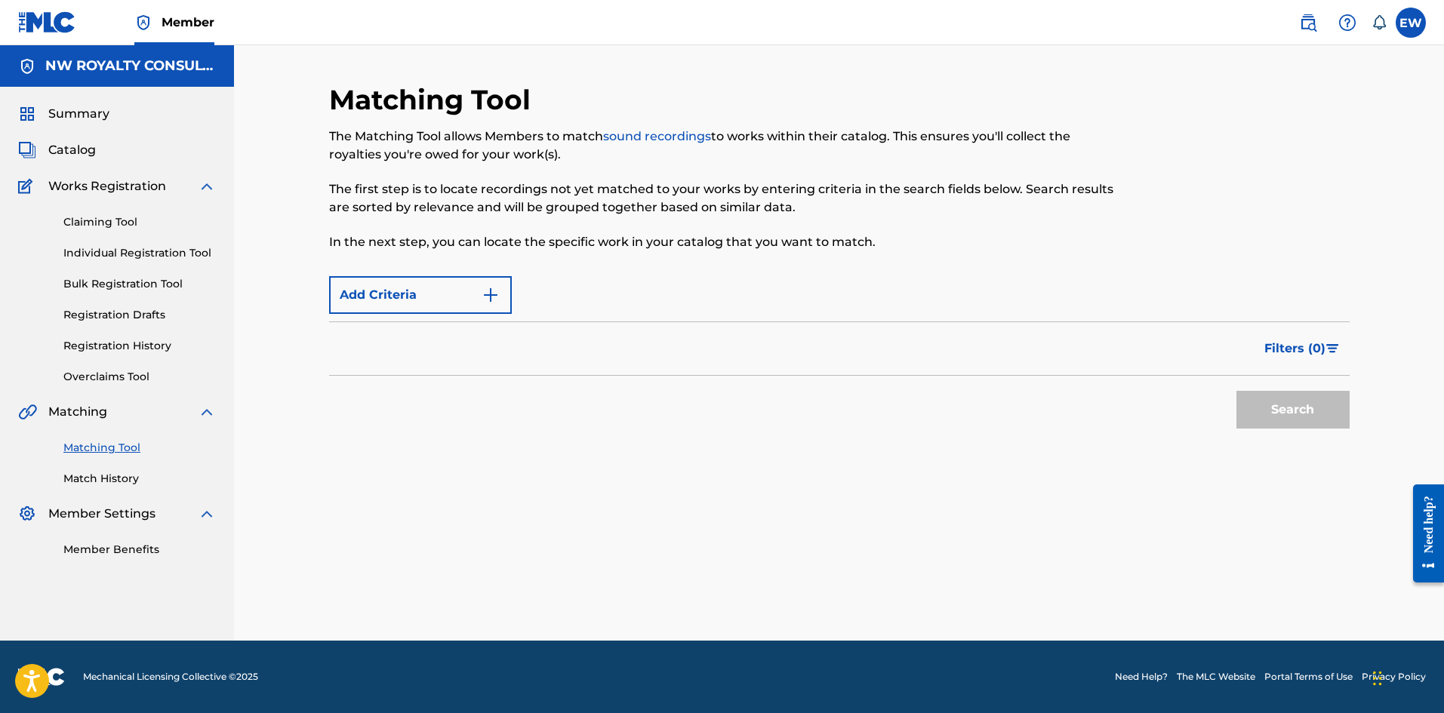
scroll to position [0, 0]
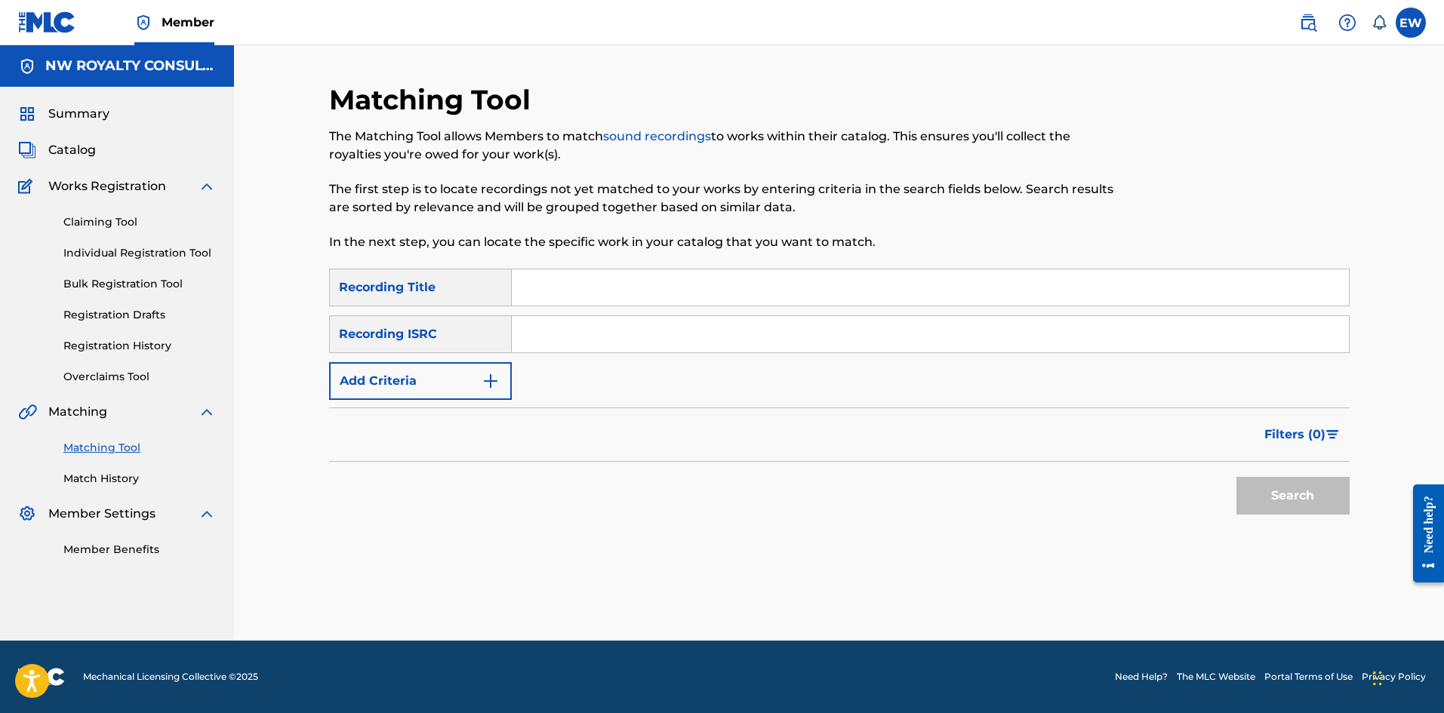
click at [383, 377] on button "Add Criteria" at bounding box center [420, 381] width 183 height 38
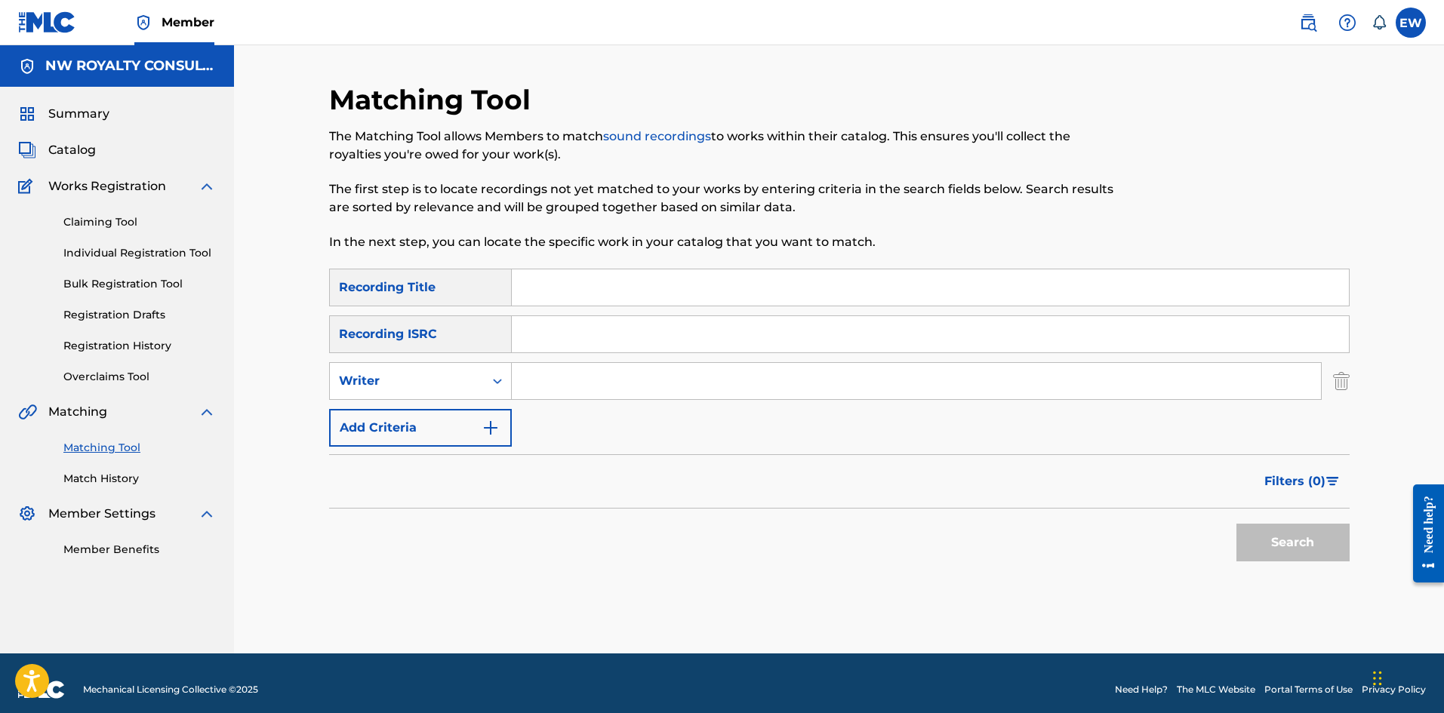
click at [383, 377] on div "Writer" at bounding box center [407, 381] width 136 height 18
click at [386, 405] on div "Recording Artist" at bounding box center [420, 419] width 181 height 38
click at [593, 389] on input "Search Form" at bounding box center [916, 381] width 809 height 36
paste input "[PERSON_NAME]"
type input "[PERSON_NAME]"
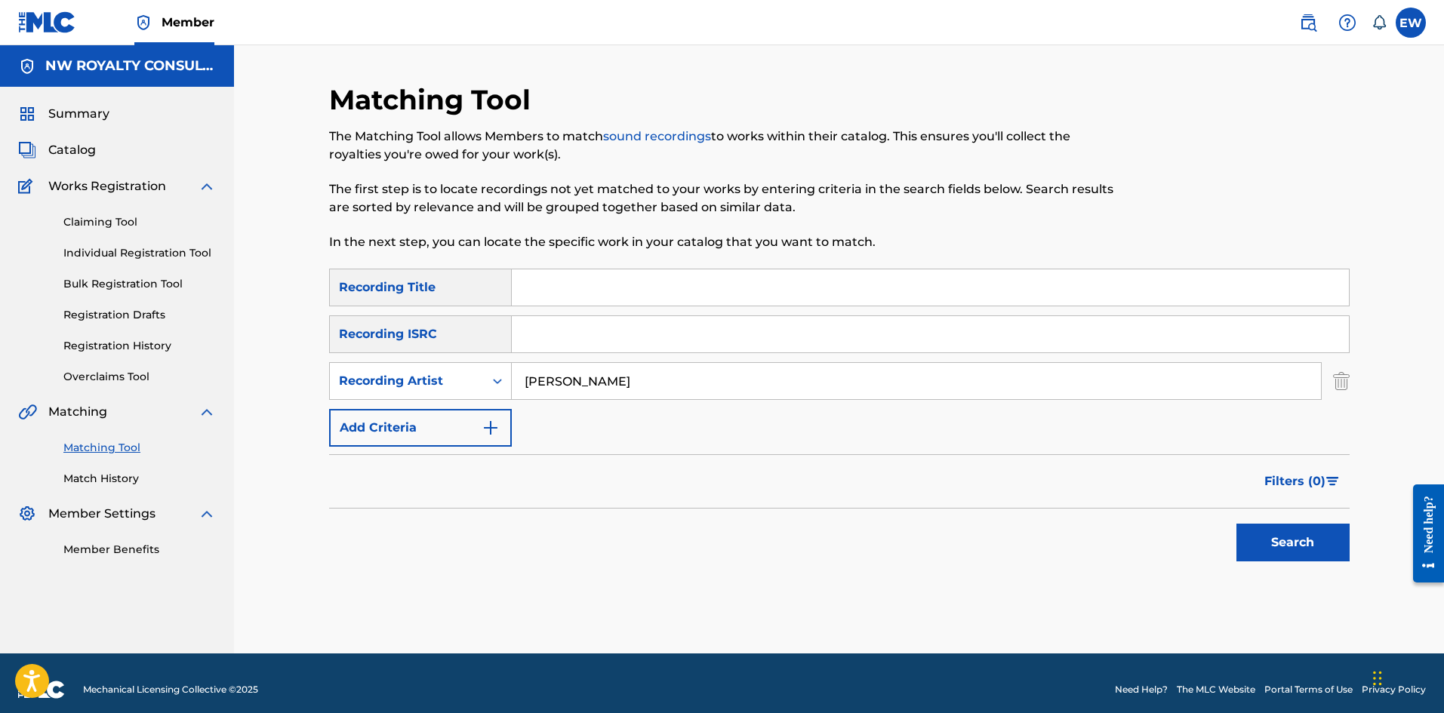
click at [589, 298] on input "Search Form" at bounding box center [930, 287] width 837 height 36
paste input "VYBZ KARTEL RAPER BWOY OFFICIAL MUSIC VIDEO 2021"
type input "VYBZ KARTEL RAPER BWOY OFFICIAL MUSIC VIDEO 2021"
click at [1258, 531] on button "Search" at bounding box center [1292, 543] width 113 height 38
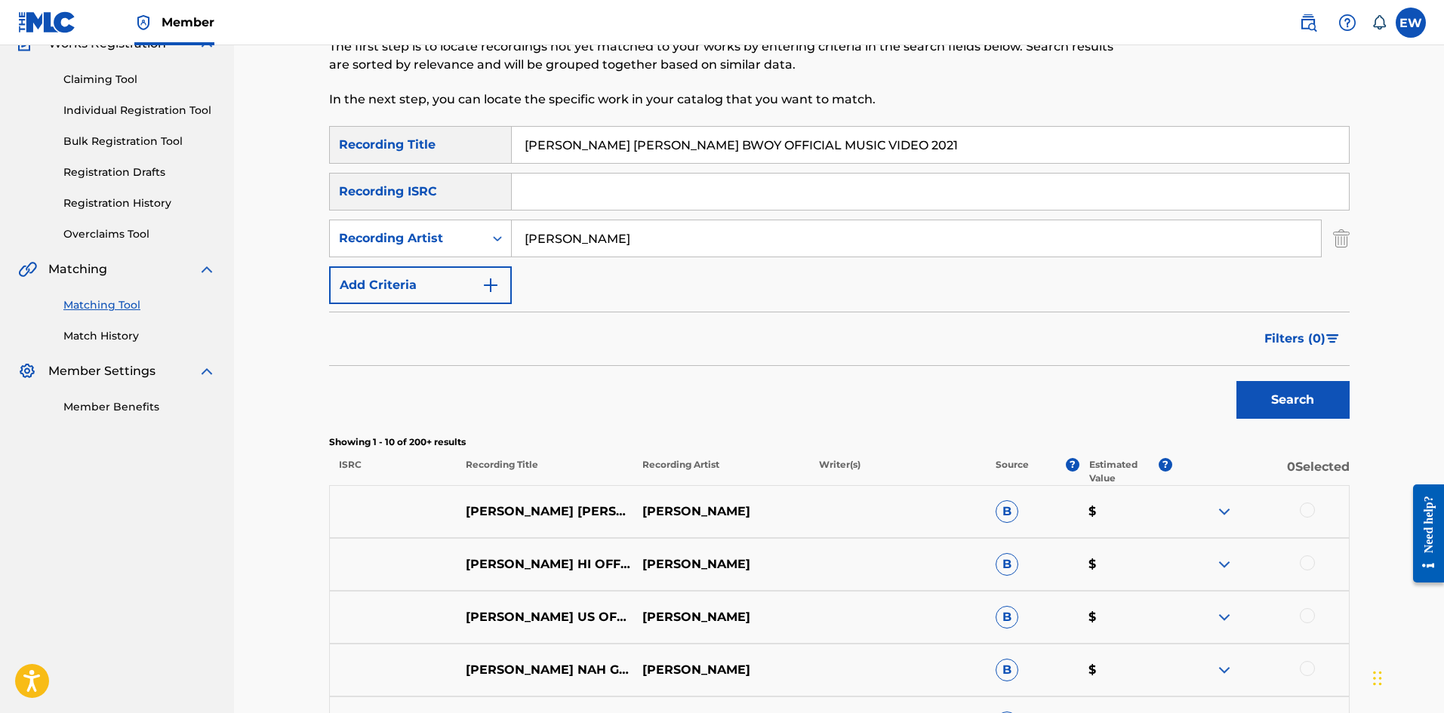
scroll to position [151, 0]
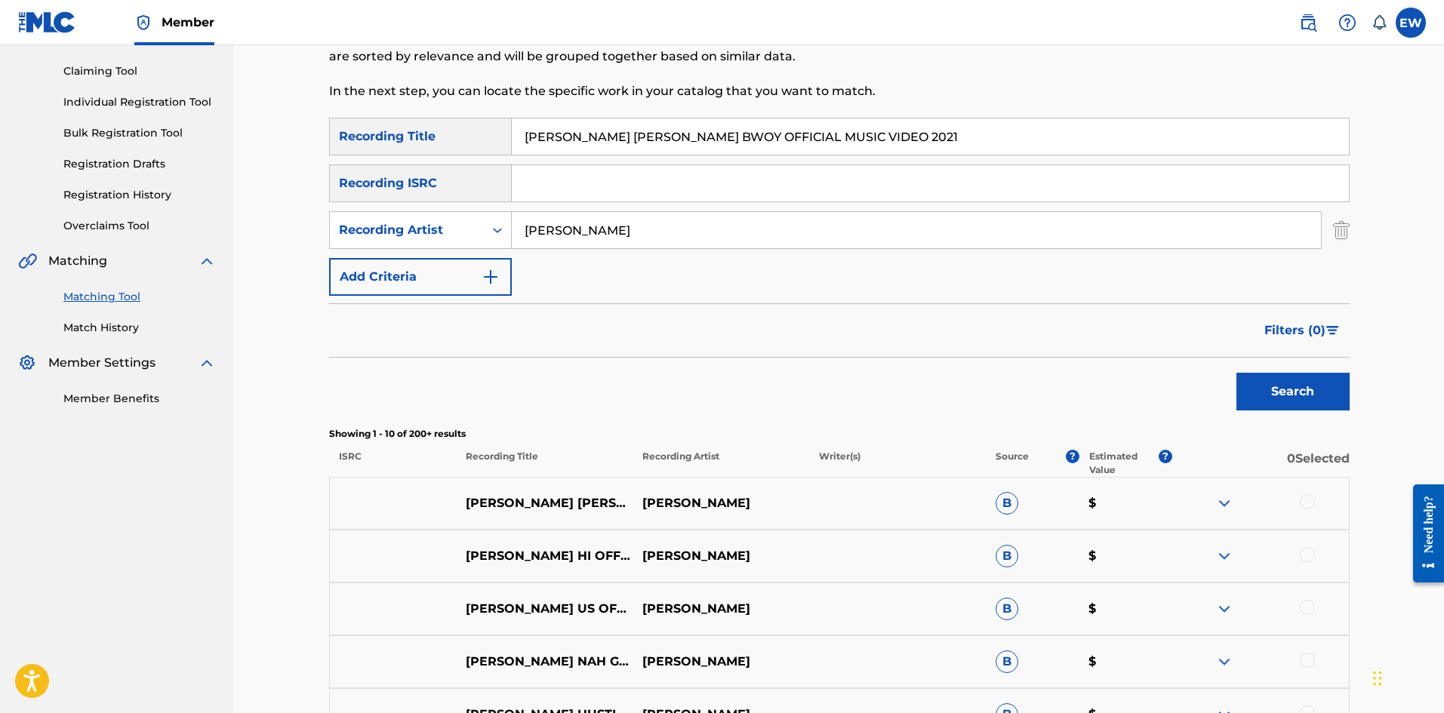
click at [1313, 506] on div at bounding box center [1307, 501] width 15 height 15
click at [1014, 591] on button "Match 1 Group" at bounding box center [1060, 590] width 167 height 38
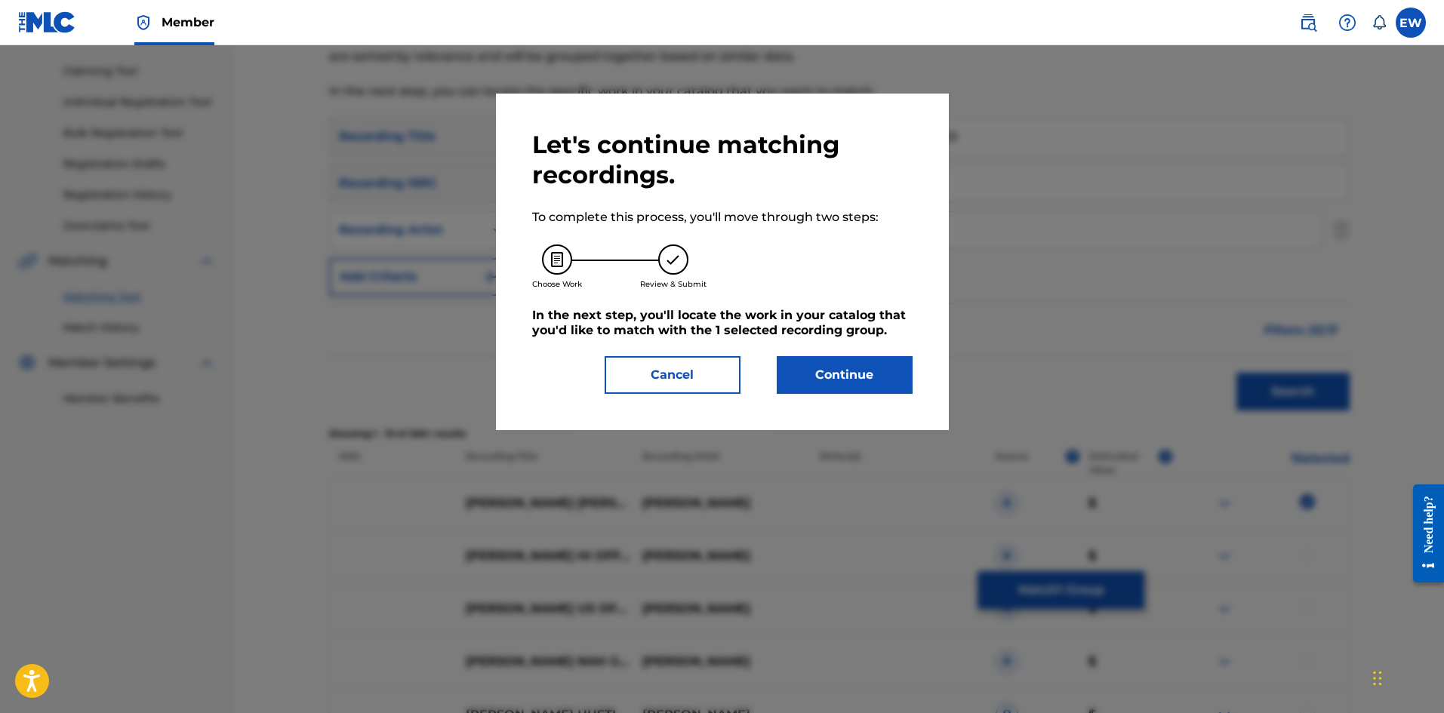
click at [880, 383] on button "Continue" at bounding box center [845, 375] width 136 height 38
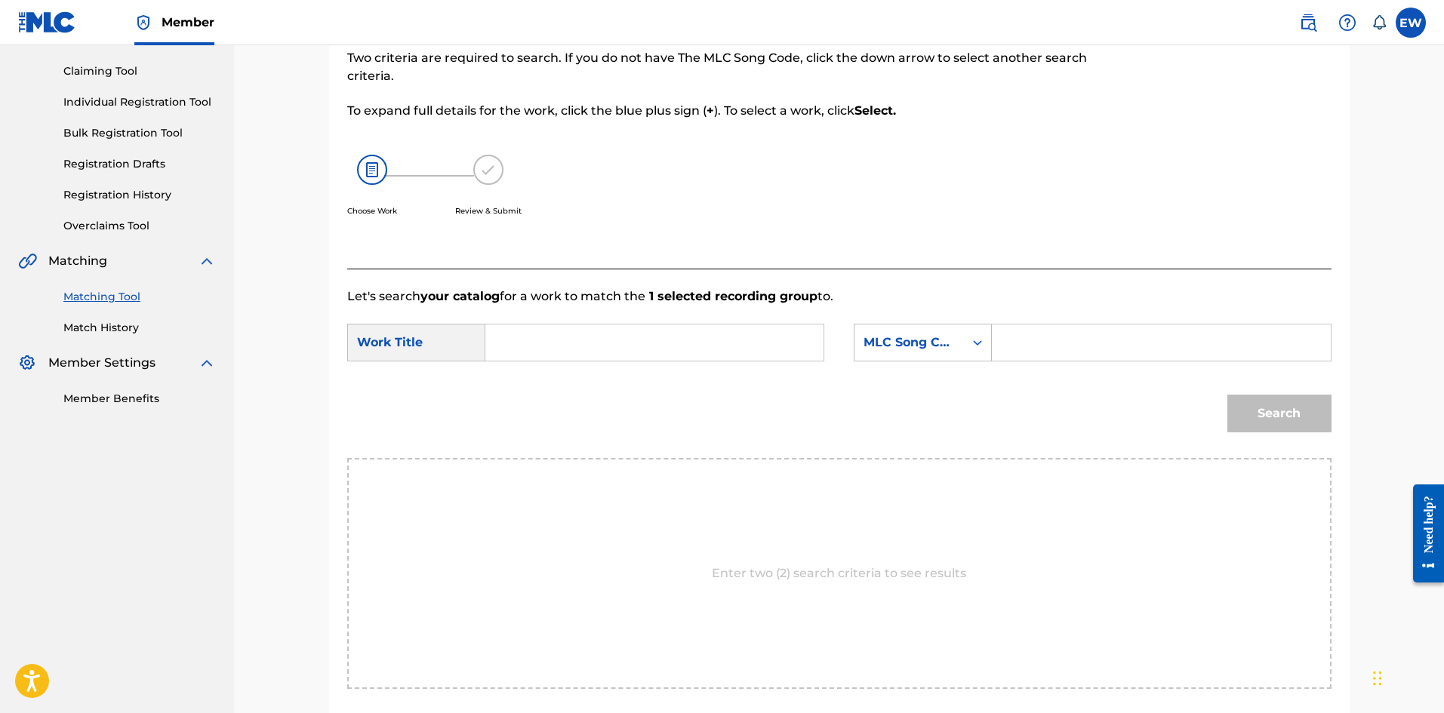
click at [775, 343] on input "Search Form" at bounding box center [654, 343] width 312 height 36
paste input "VYBZ KARTEL RAPER BWOY OFFICIAL MUSIC VIDEO 2021"
type input "VYBZ KARTEL RAPER BWOY OFFICIAL MUSIC VIDEO 2021"
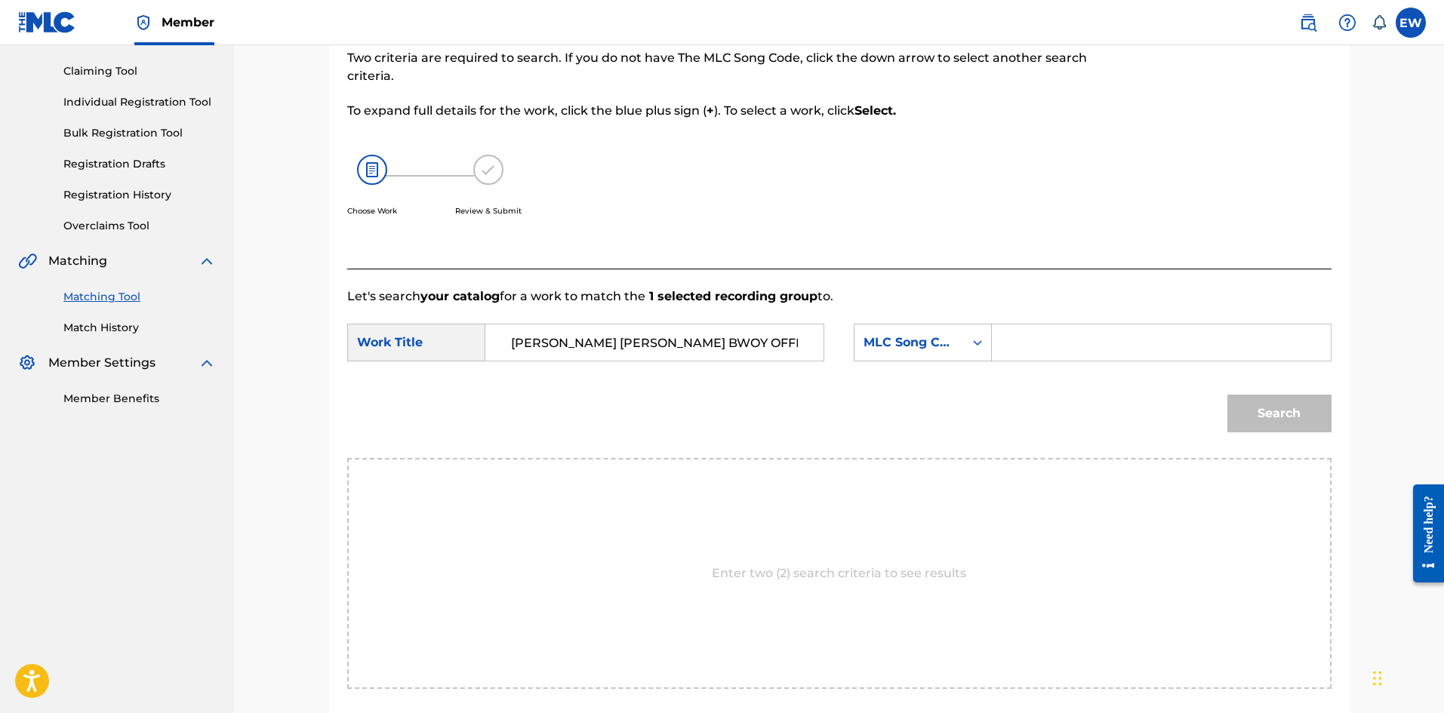
click at [1105, 346] on input "Search Form" at bounding box center [1161, 343] width 312 height 36
paste input "RO4IXB"
type input "RO4IXB"
click at [1271, 417] on button "Search" at bounding box center [1279, 414] width 104 height 38
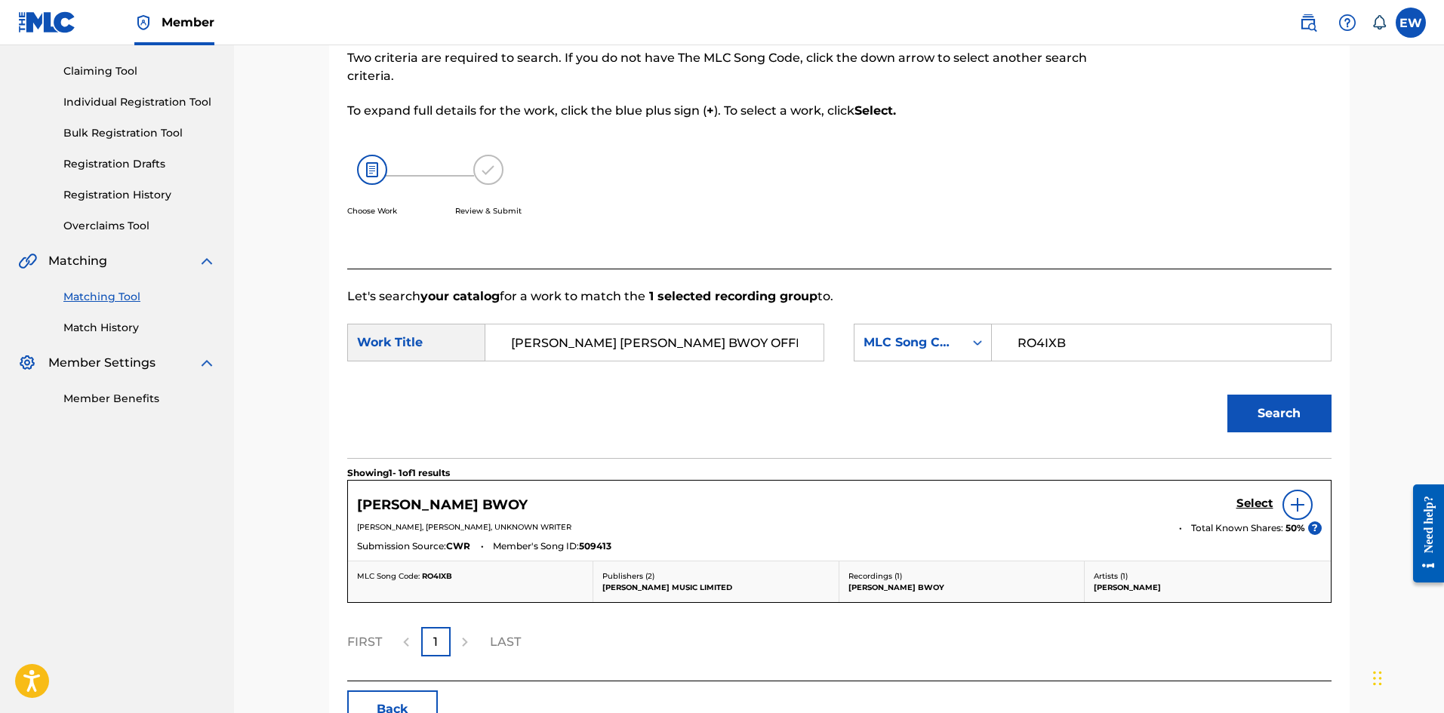
scroll to position [226, 0]
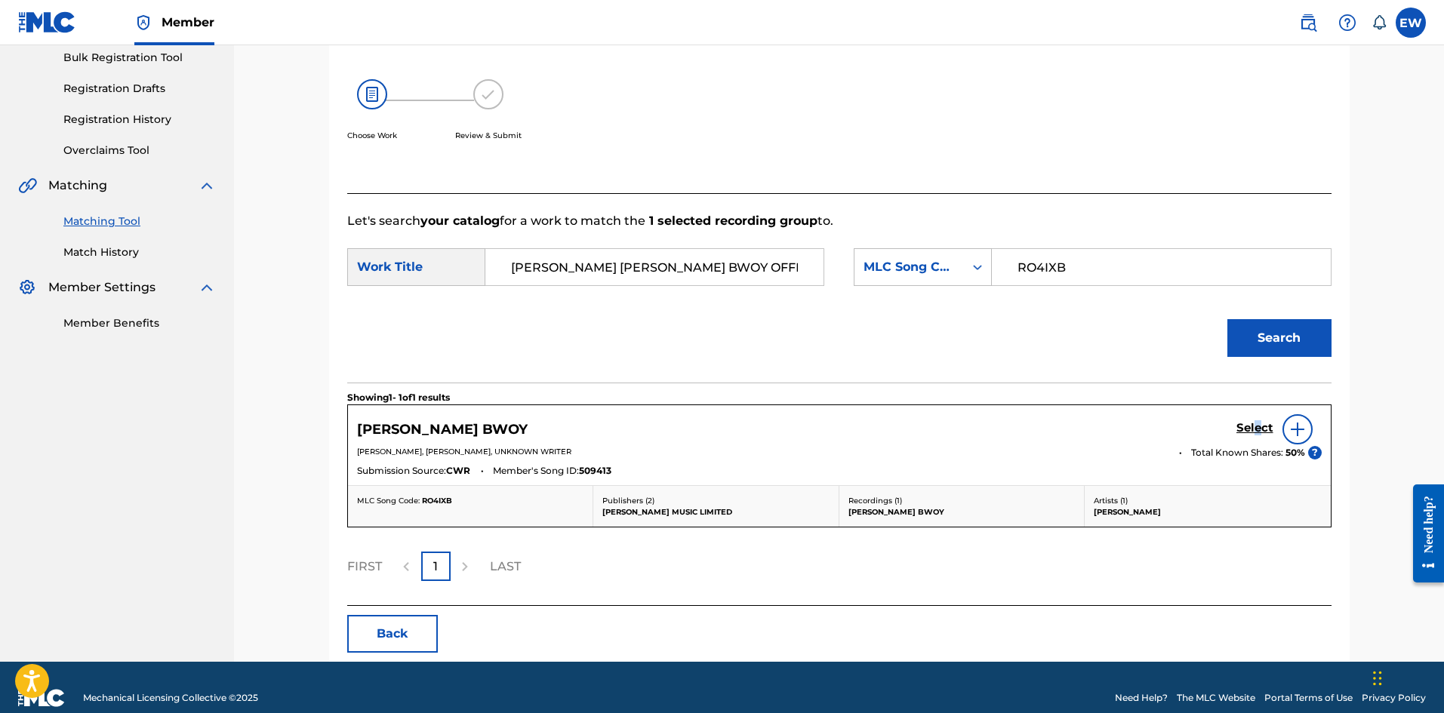
click at [1261, 427] on h5 "Select" at bounding box center [1254, 428] width 37 height 14
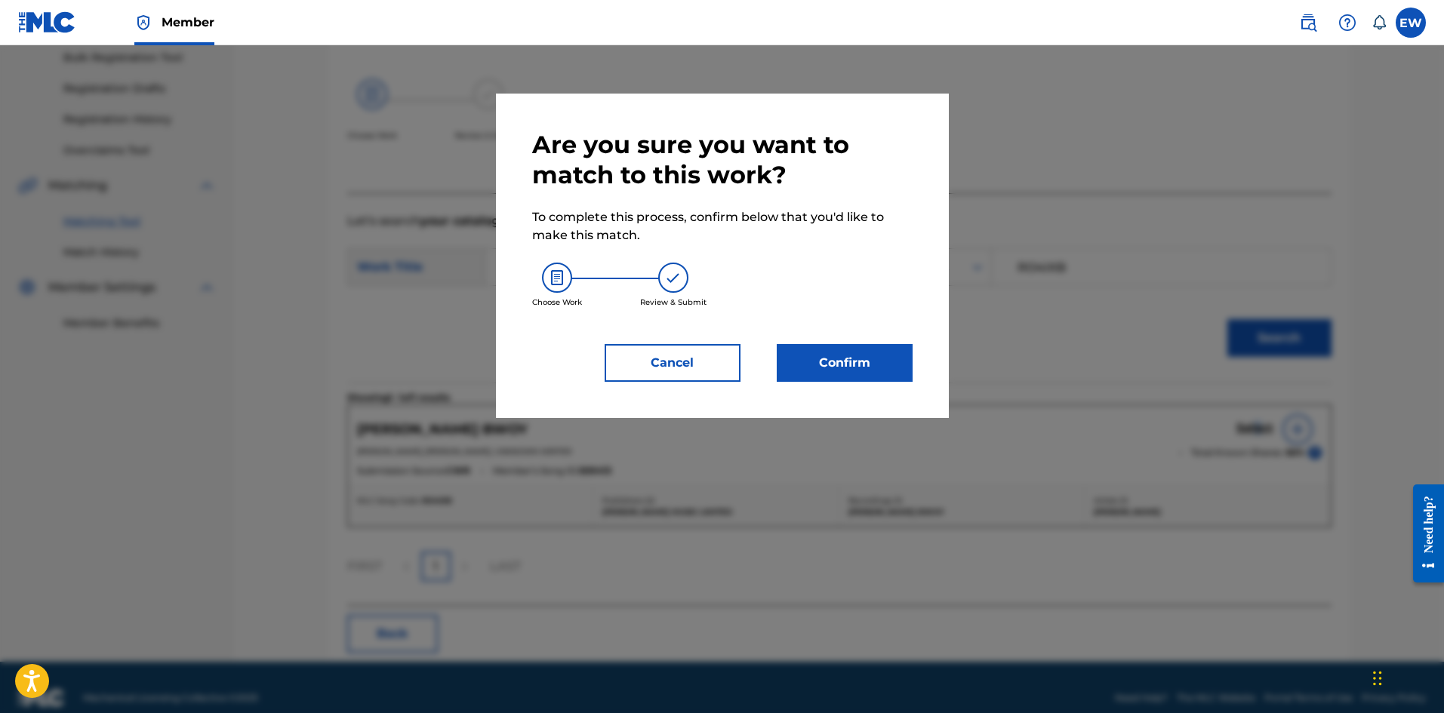
click at [842, 353] on button "Confirm" at bounding box center [845, 363] width 136 height 38
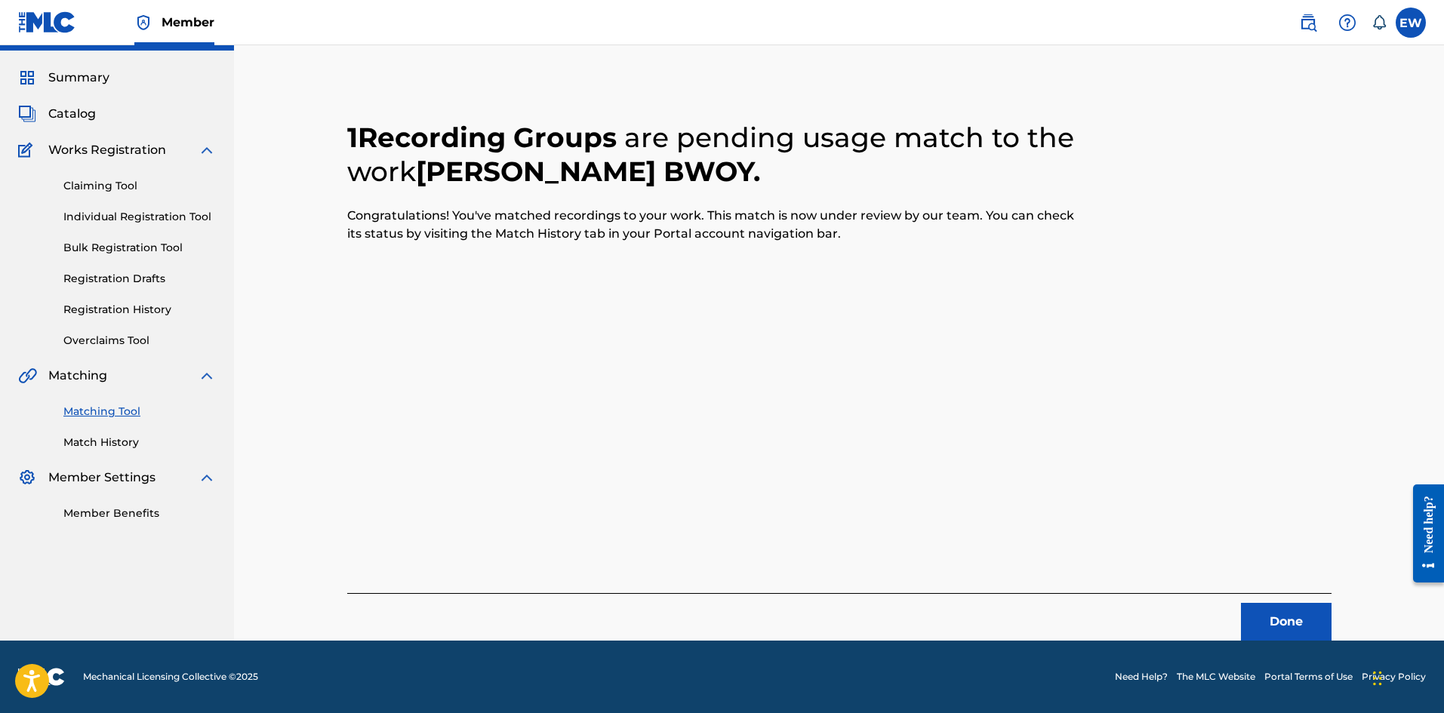
scroll to position [36, 0]
click at [1267, 622] on button "Done" at bounding box center [1286, 622] width 91 height 38
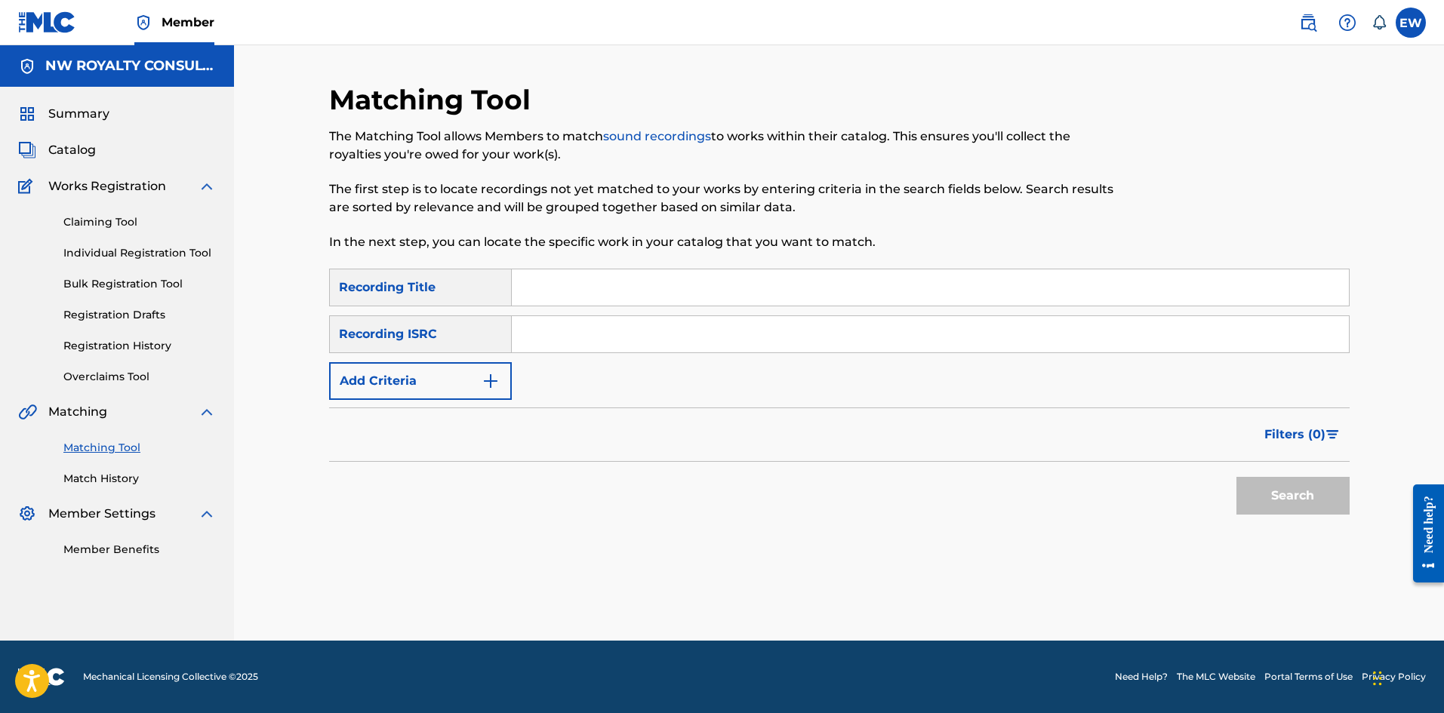
click at [372, 378] on button "Add Criteria" at bounding box center [420, 381] width 183 height 38
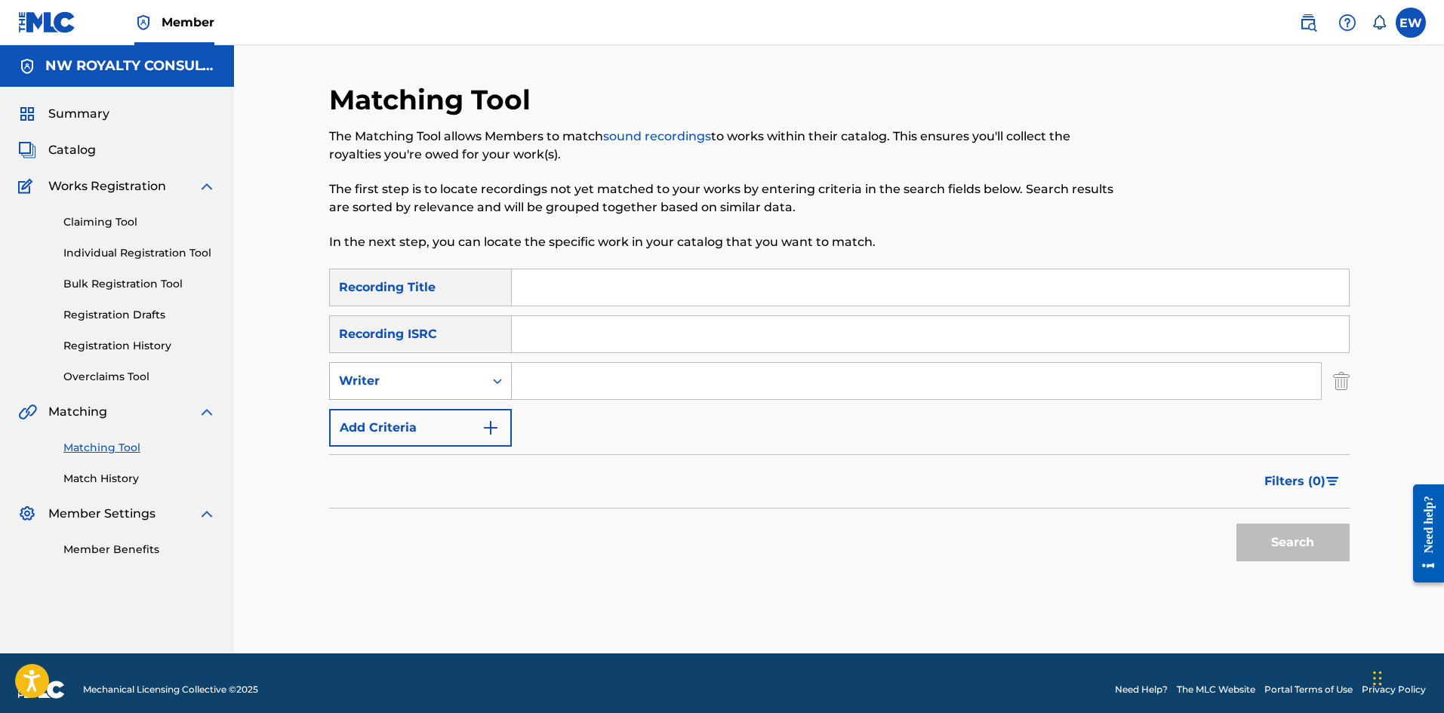
click at [373, 378] on div "Writer" at bounding box center [407, 381] width 136 height 18
drag, startPoint x: 383, startPoint y: 424, endPoint x: 480, endPoint y: 403, distance: 98.9
click at [386, 423] on div "Recording Artist" at bounding box center [420, 419] width 181 height 38
click at [621, 398] on input "Search Form" at bounding box center [916, 381] width 809 height 36
paste input "[PERSON_NAME]"
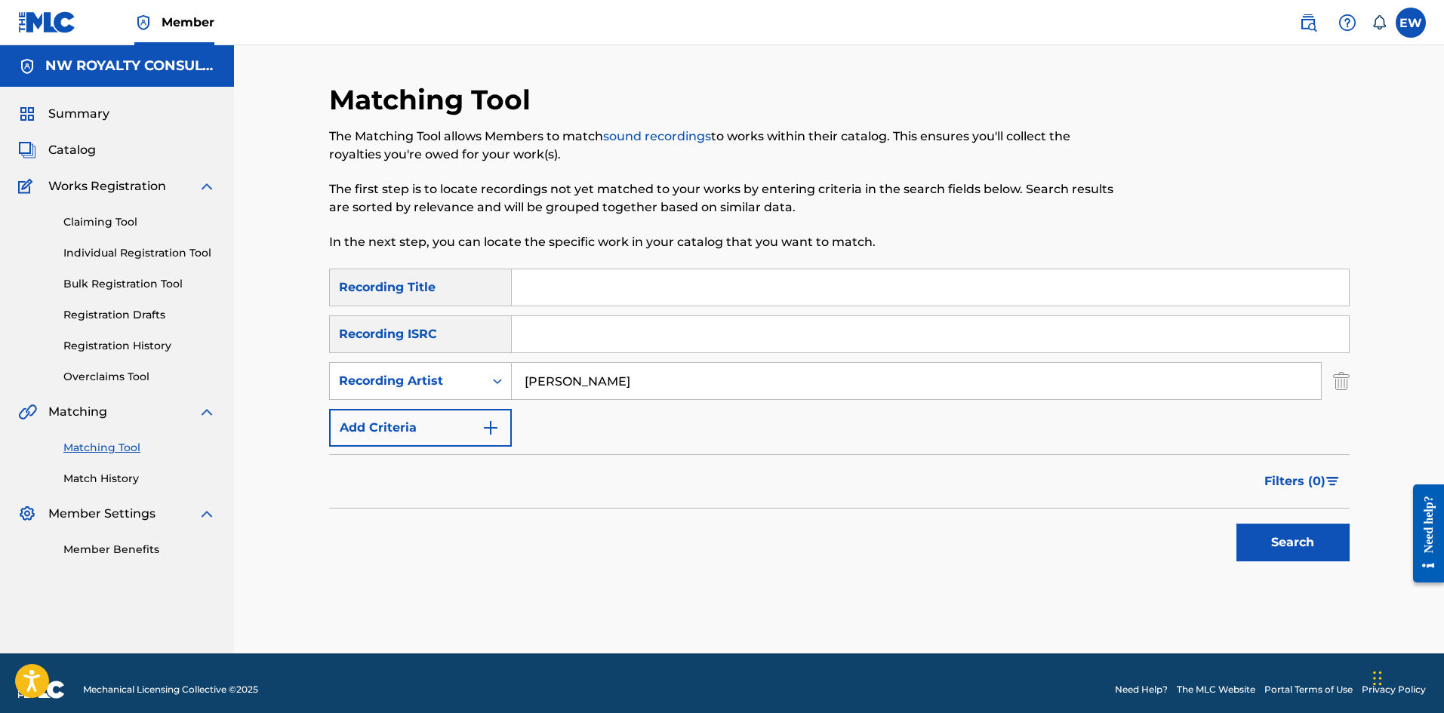
type input "[PERSON_NAME]"
click at [573, 286] on input "Search Form" at bounding box center [930, 287] width 837 height 36
paste input "VYBZ KARTEL TRAINING WHEEL"
type input "VYBZ KARTEL TRAINING WHEEL"
click at [1296, 534] on button "Search" at bounding box center [1292, 543] width 113 height 38
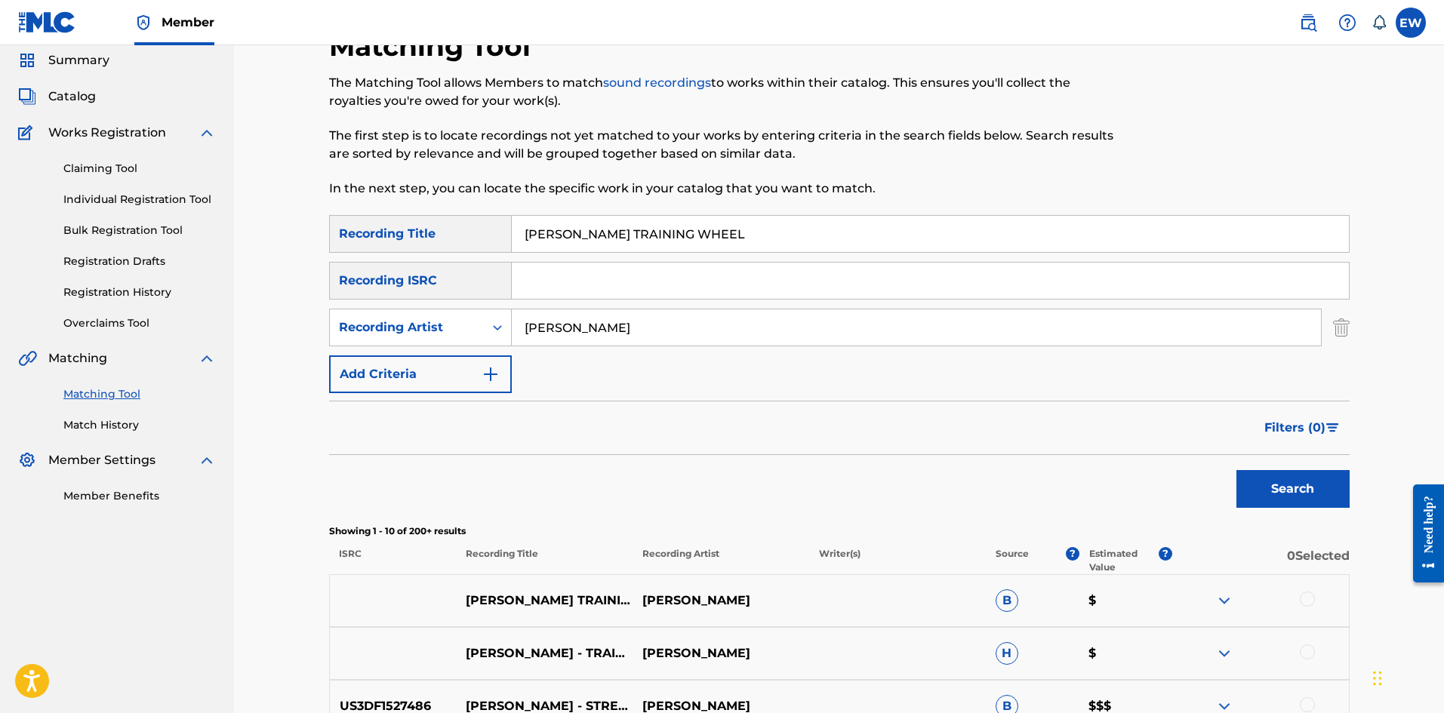
scroll to position [151, 0]
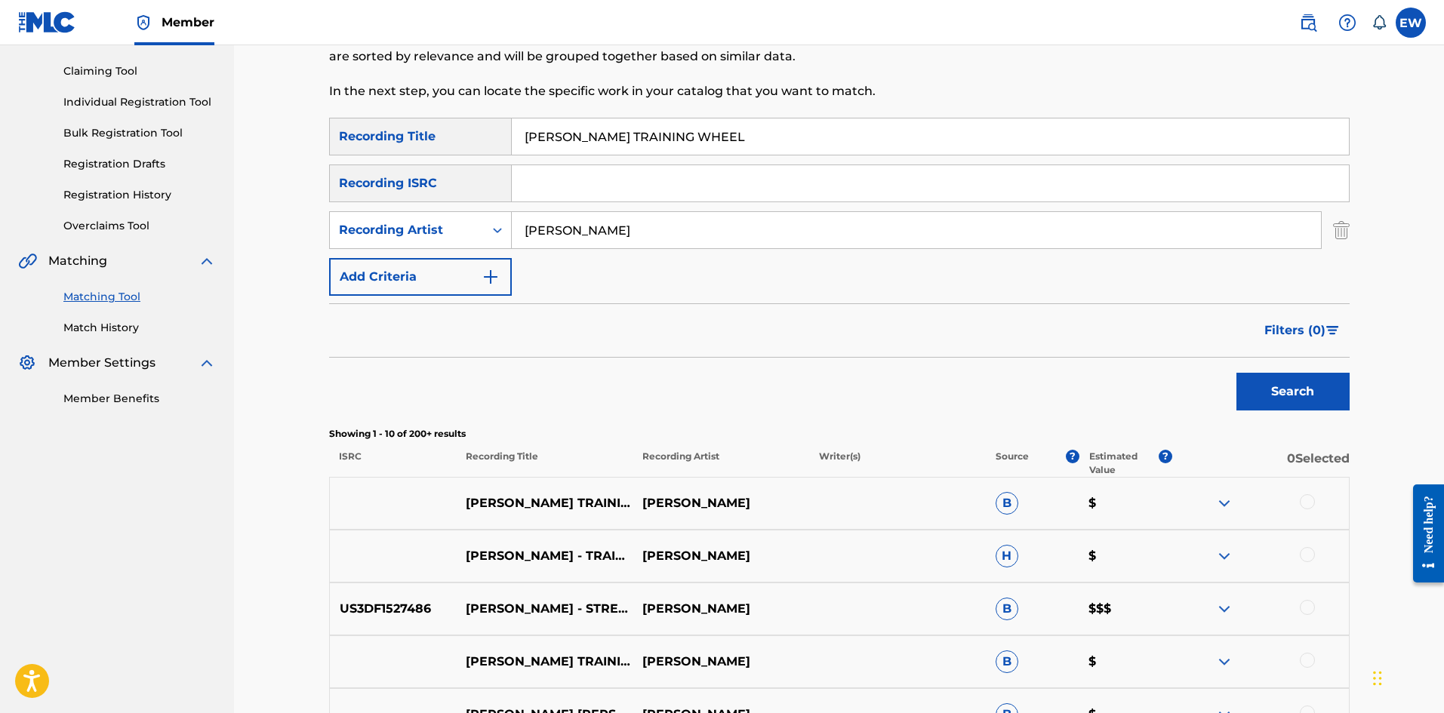
click at [1307, 503] on div at bounding box center [1307, 501] width 15 height 15
click at [1304, 553] on div at bounding box center [1307, 554] width 15 height 15
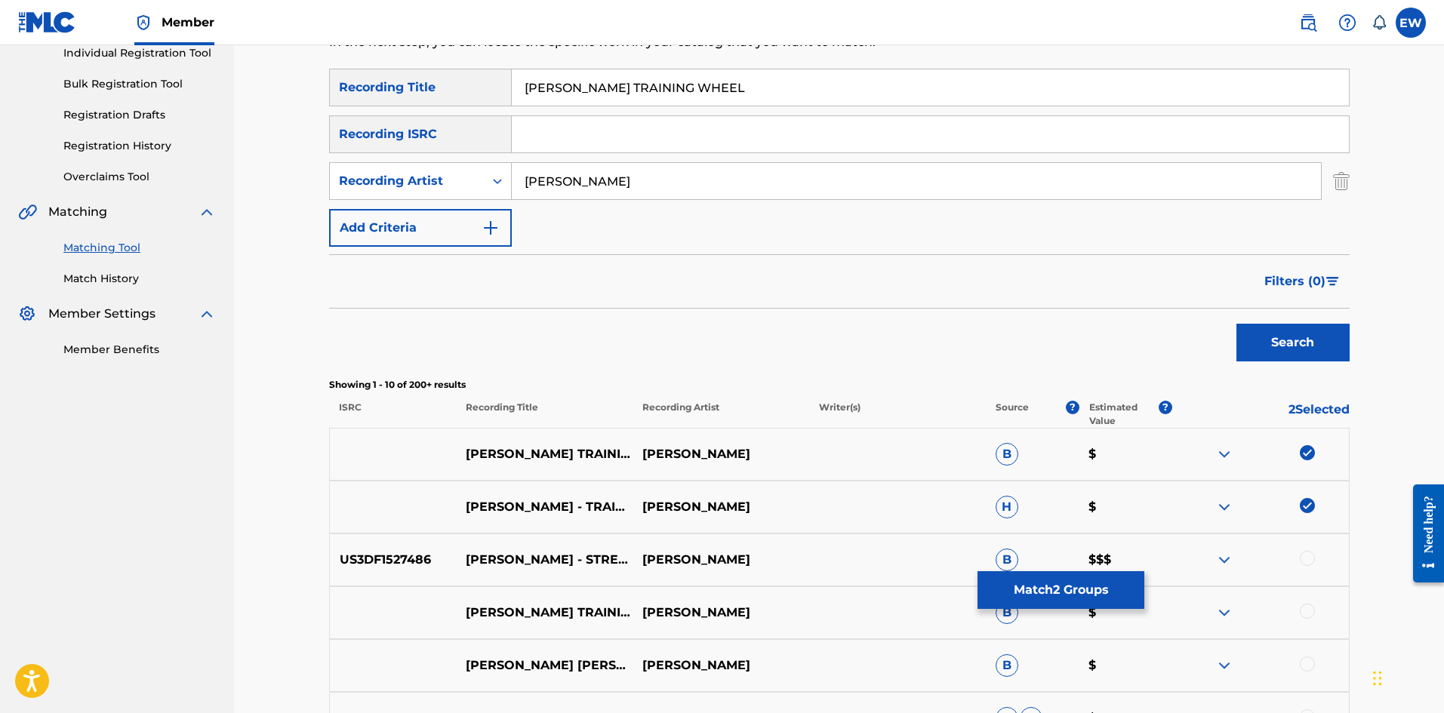
scroll to position [226, 0]
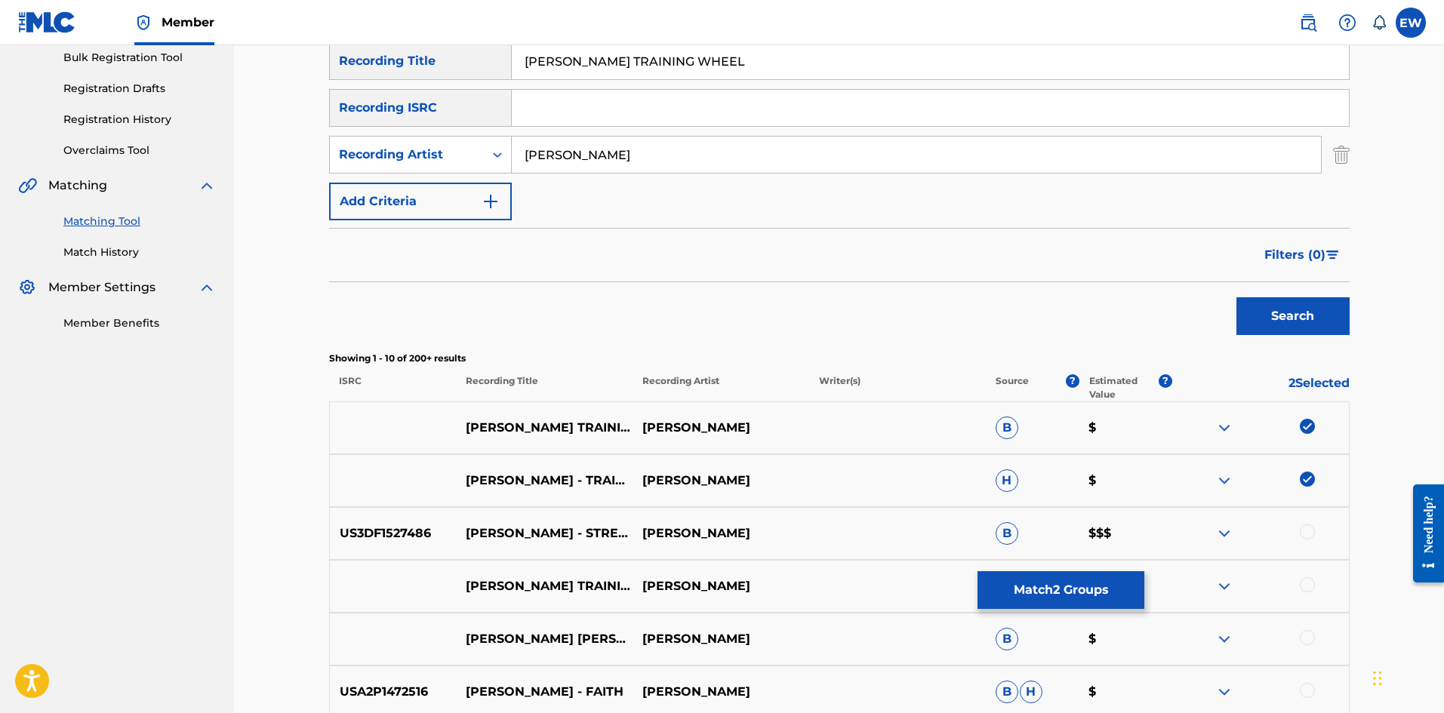
click at [1306, 582] on div at bounding box center [1307, 584] width 15 height 15
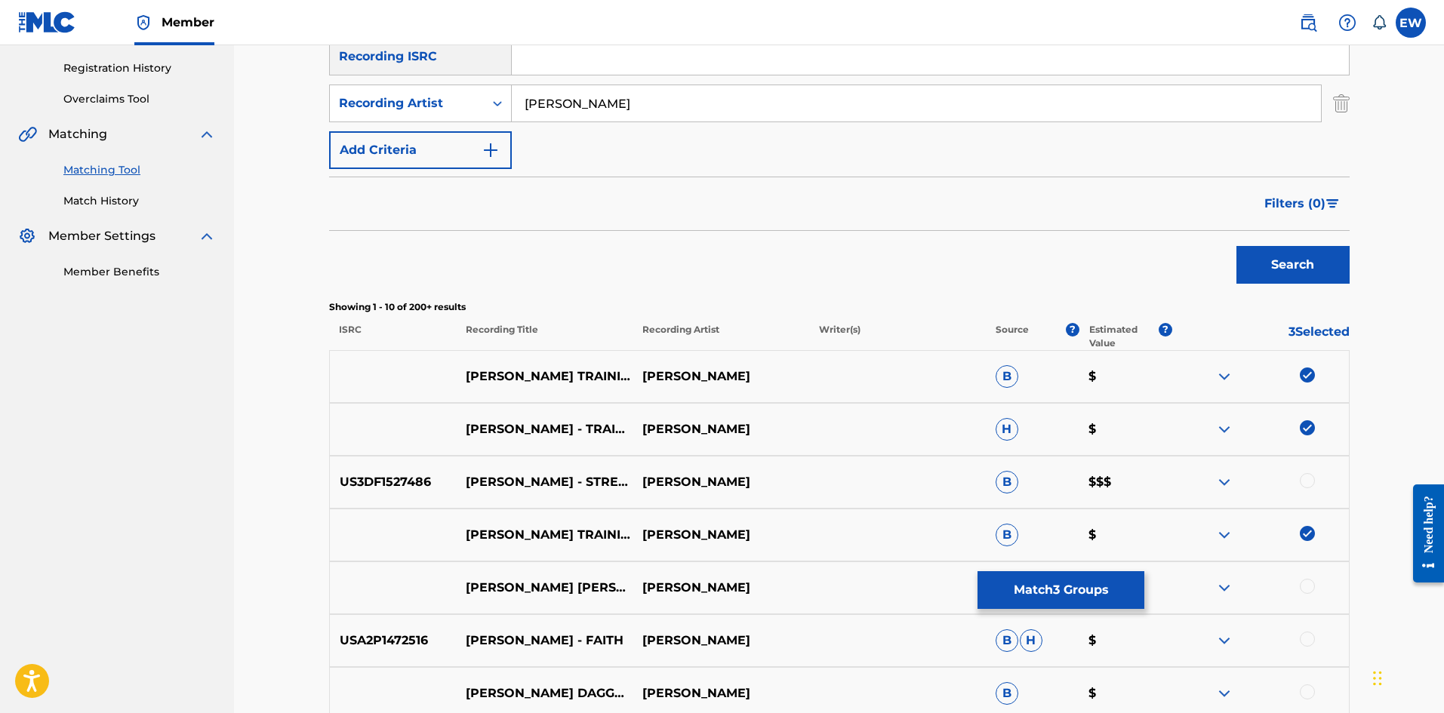
scroll to position [302, 0]
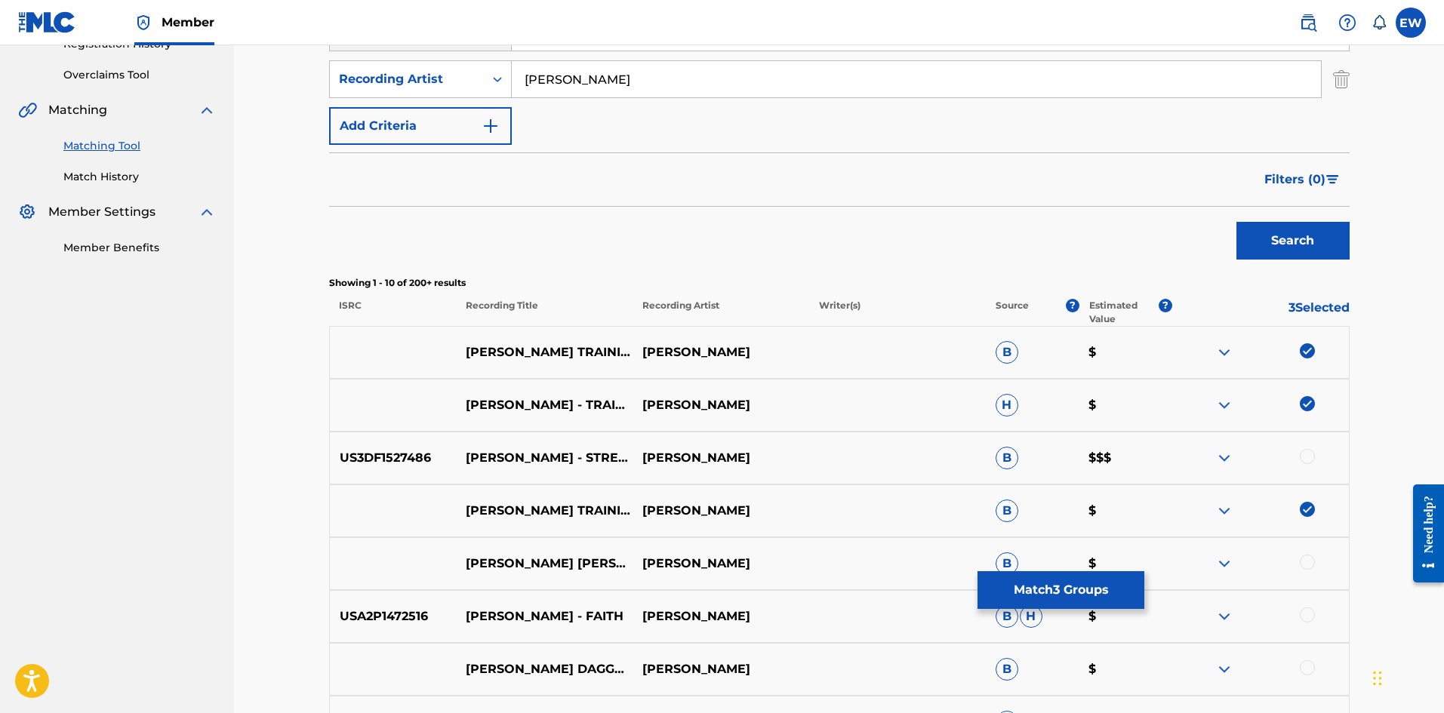
click at [1050, 582] on button "Match 3 Groups" at bounding box center [1060, 590] width 167 height 38
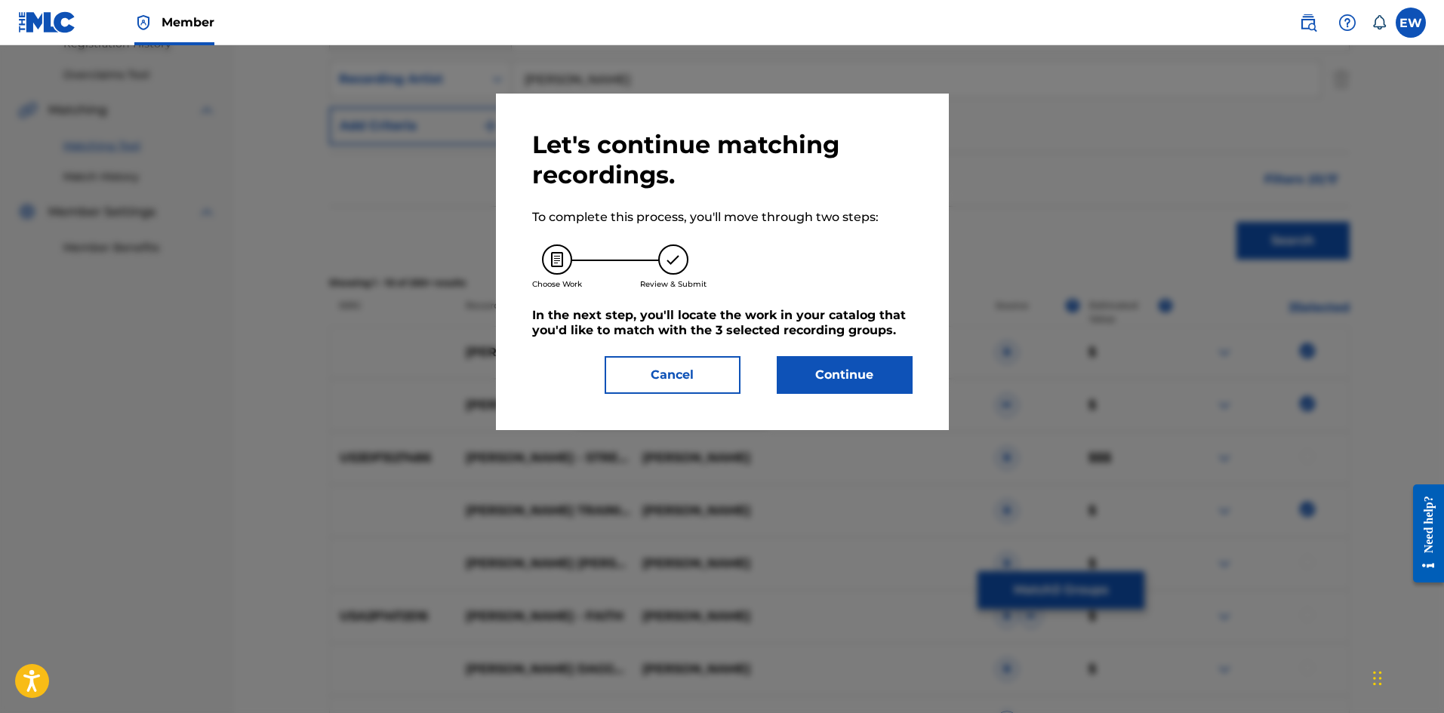
click at [786, 375] on button "Continue" at bounding box center [845, 375] width 136 height 38
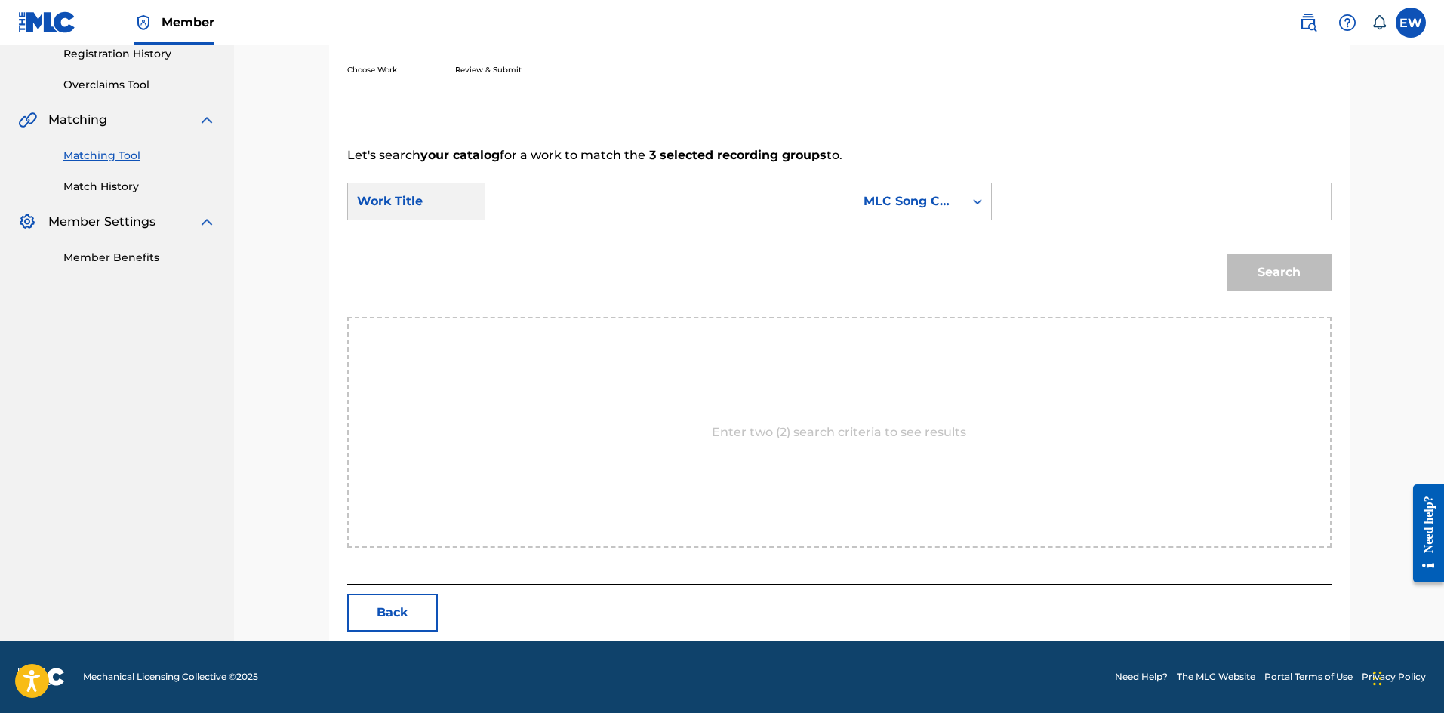
click at [706, 212] on input "Search Form" at bounding box center [654, 201] width 312 height 36
paste input "TVC5SH"
type input "TVC5SH"
click at [1093, 202] on input "Search Form" at bounding box center [1161, 201] width 312 height 36
paste input "TVC5SH"
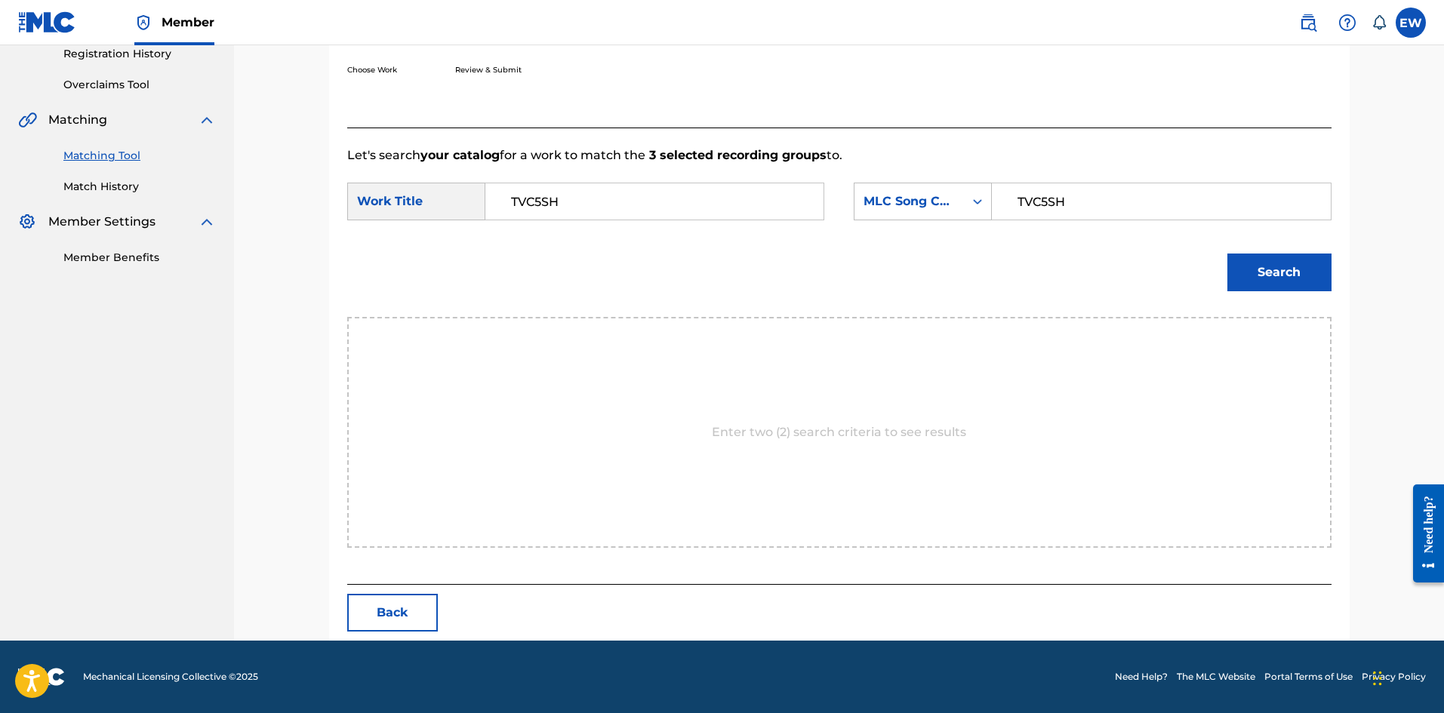
type input "TVC5SH"
drag, startPoint x: 613, startPoint y: 204, endPoint x: 349, endPoint y: 208, distance: 263.4
click at [349, 208] on div "SearchWithCriteria6943bb8b-1d2f-4361-a871-d9e353d167ec Work Title TVC5SH" at bounding box center [585, 202] width 477 height 38
paste input "VYBZ KARTEL TRAINING WHEEL"
type input "VYBZ KARTEL TRAINING WHEEL"
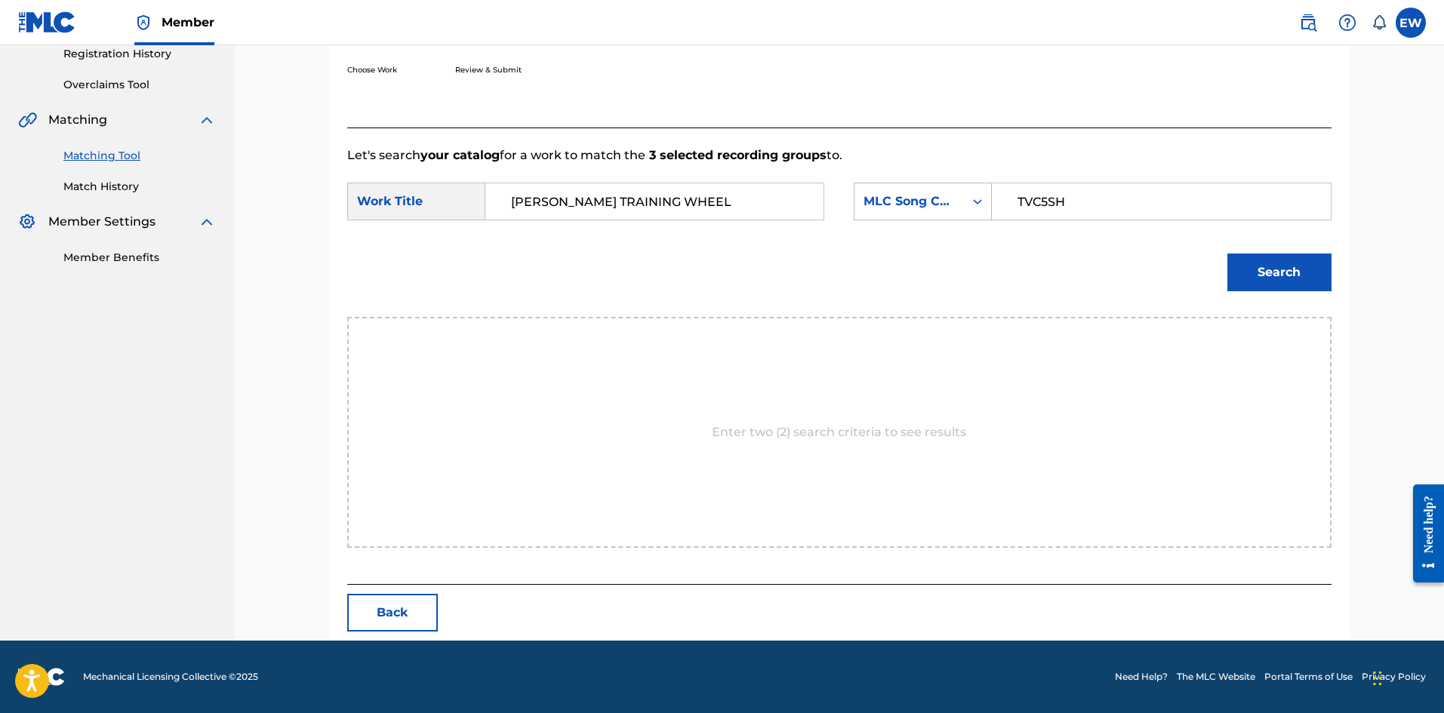
click at [1293, 288] on button "Search" at bounding box center [1279, 273] width 104 height 38
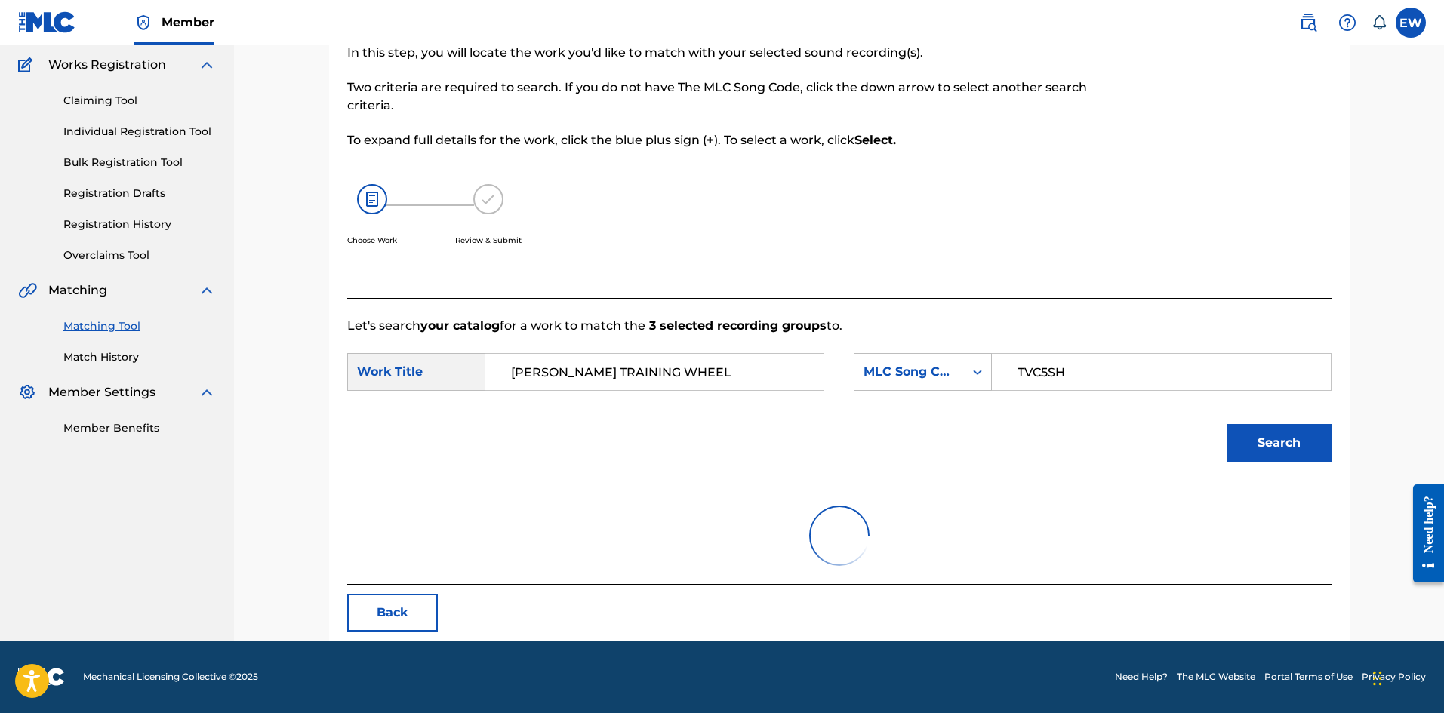
scroll to position [248, 0]
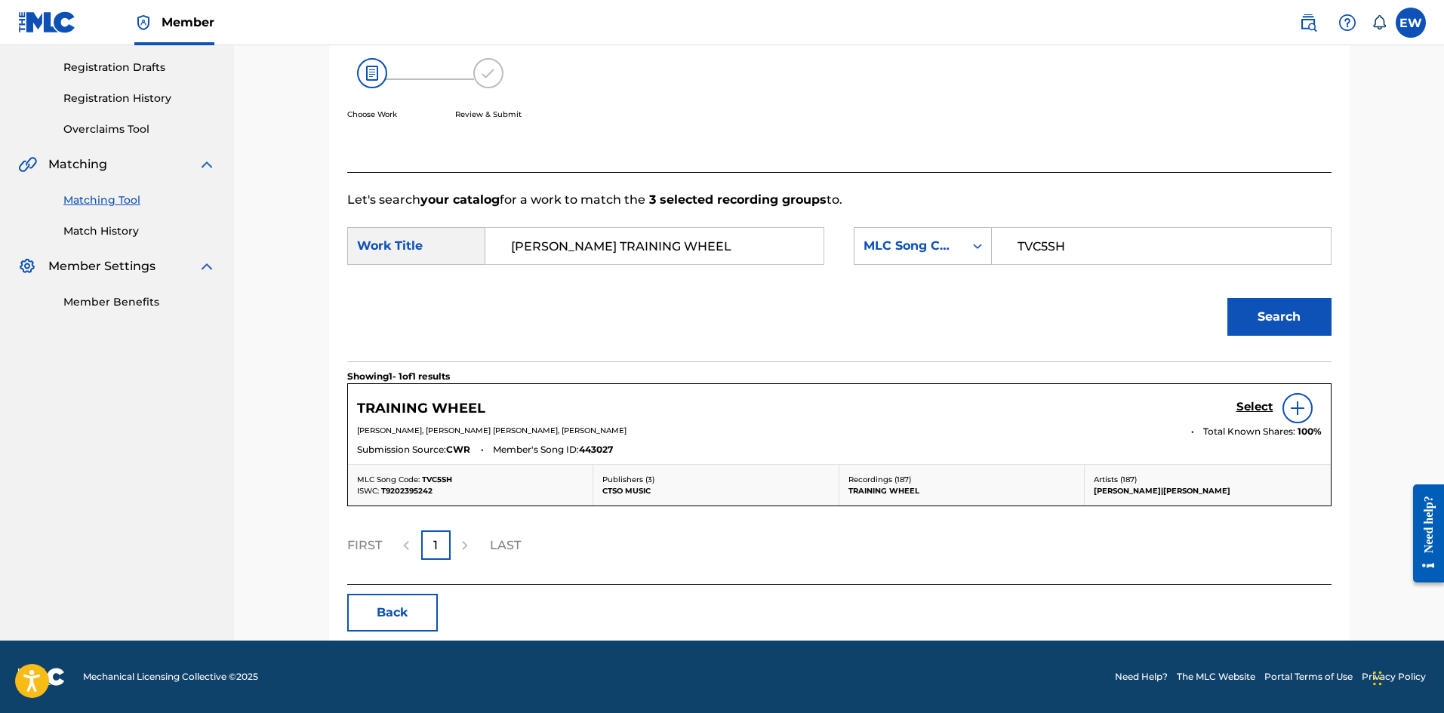
click at [1248, 399] on div "Select" at bounding box center [1278, 408] width 85 height 30
click at [1237, 402] on h5 "Select" at bounding box center [1254, 407] width 37 height 14
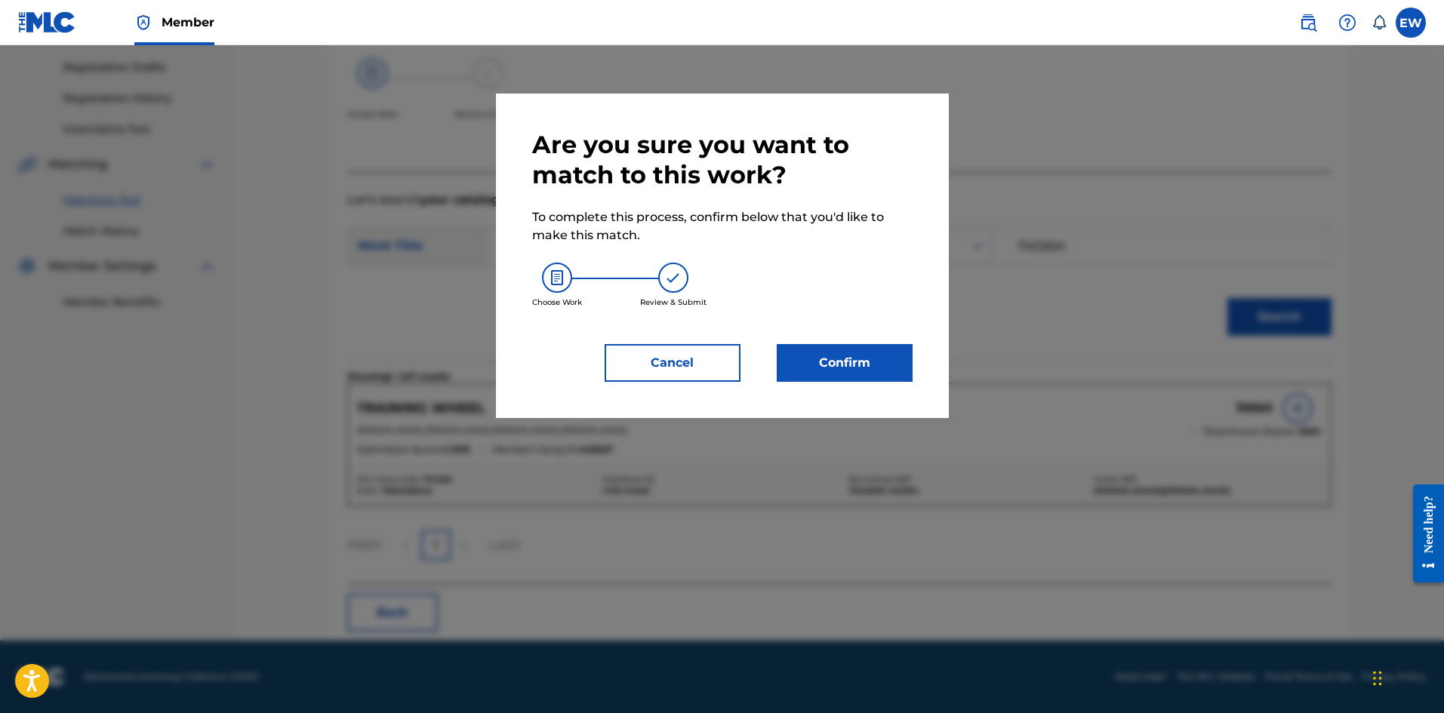
click at [881, 368] on button "Confirm" at bounding box center [845, 363] width 136 height 38
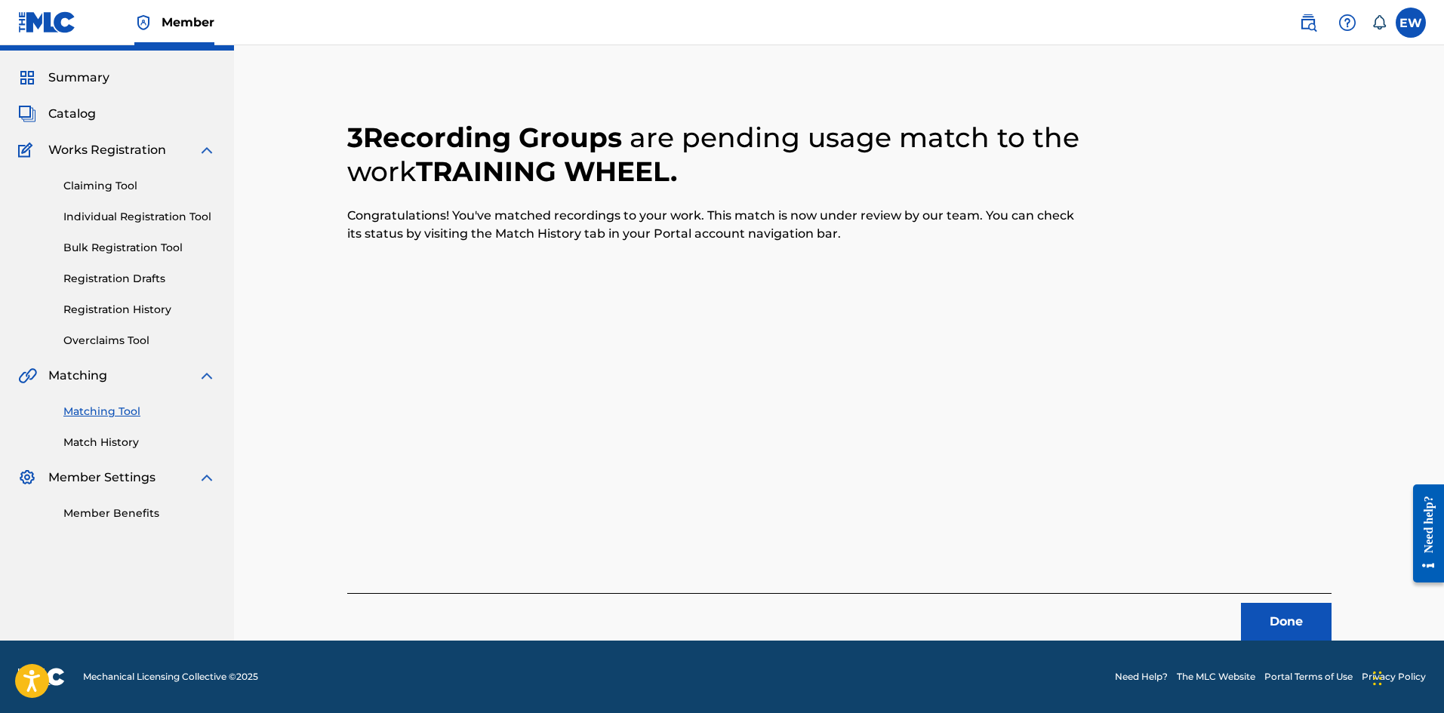
scroll to position [36, 0]
click at [1276, 605] on button "Done" at bounding box center [1286, 622] width 91 height 38
